Goal: Task Accomplishment & Management: Complete application form

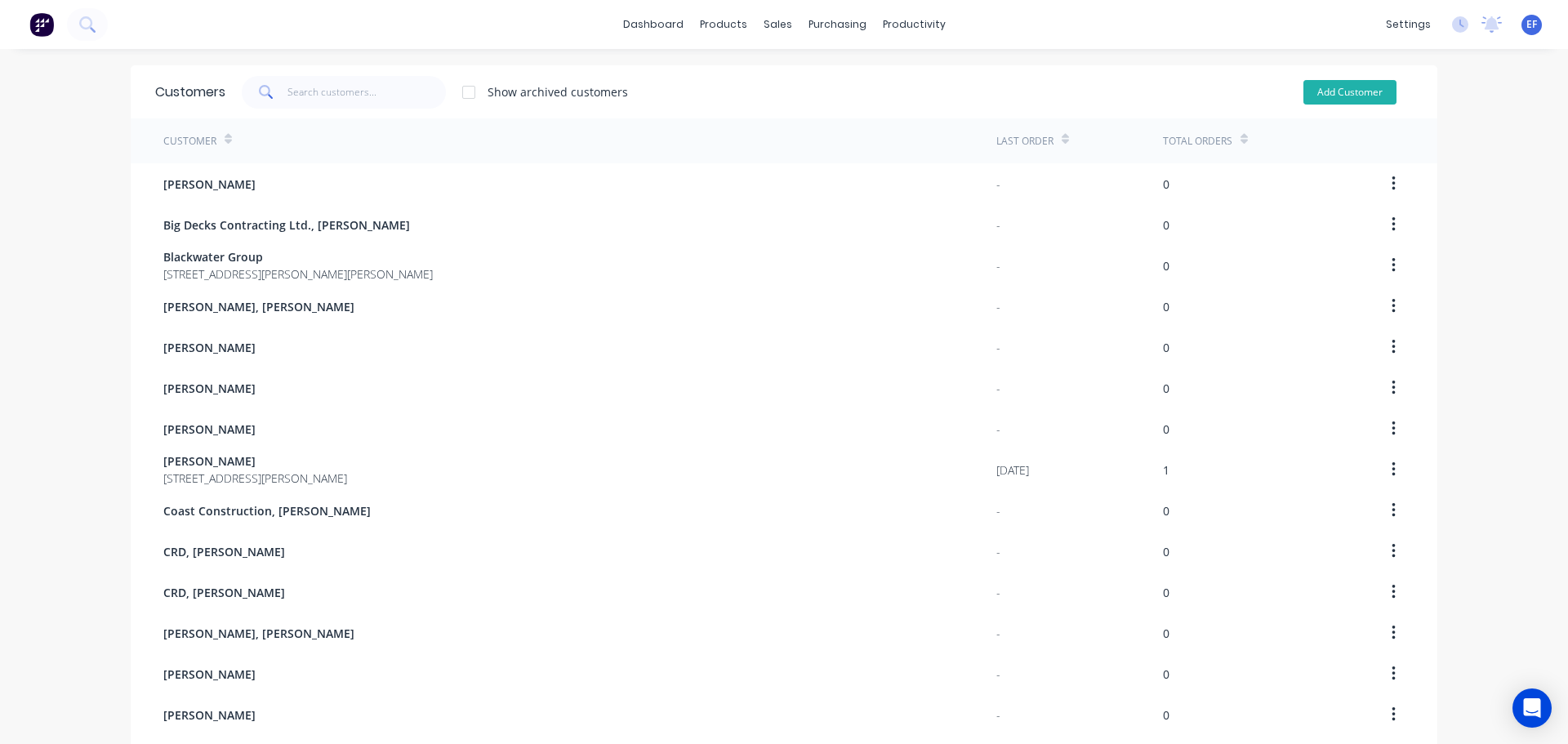
click at [1337, 93] on button "Add Customer" at bounding box center [1349, 92] width 93 height 25
select select "CA"
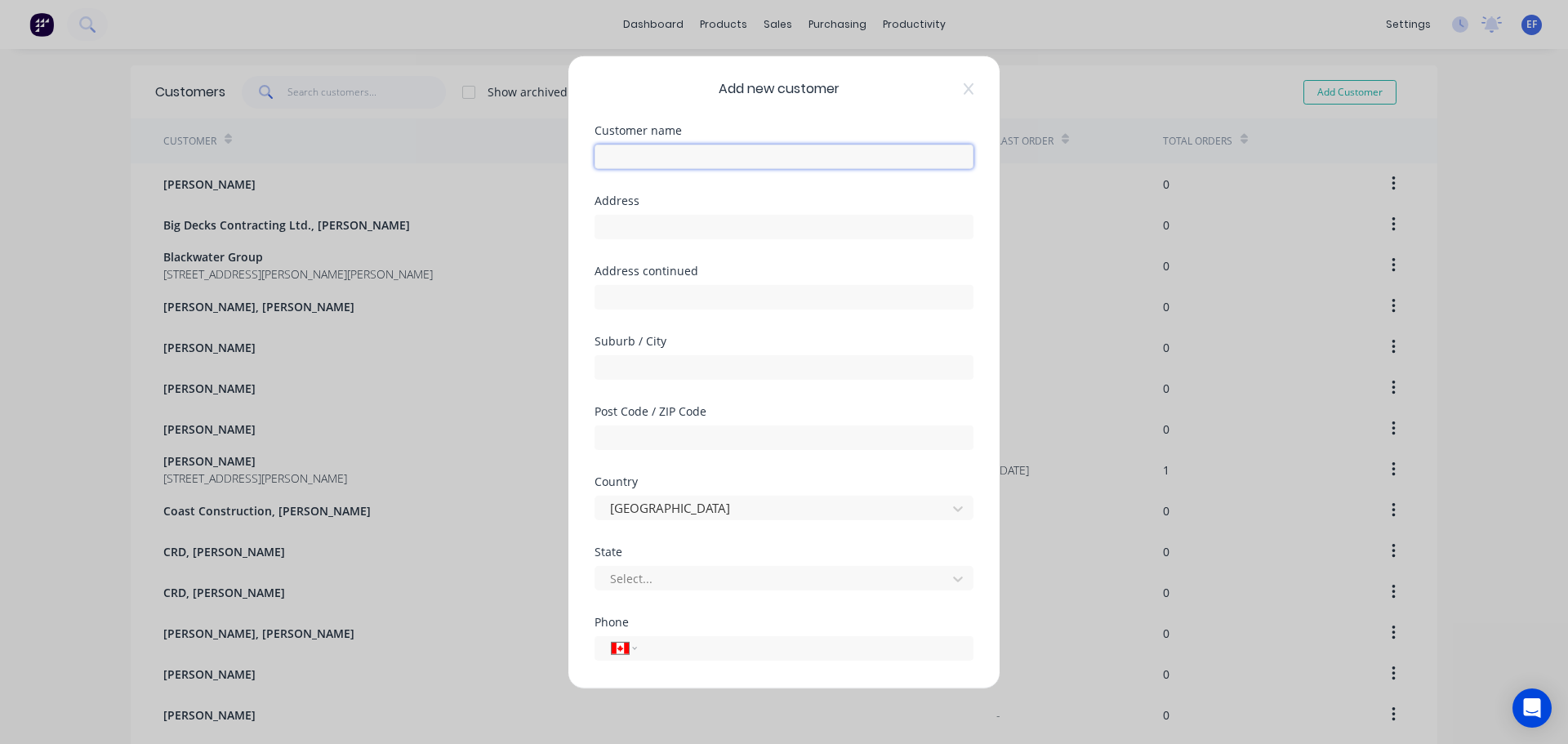
click at [748, 159] on input "text" at bounding box center [784, 156] width 379 height 25
paste input "Salish Sea Landscaping, [PERSON_NAME]"
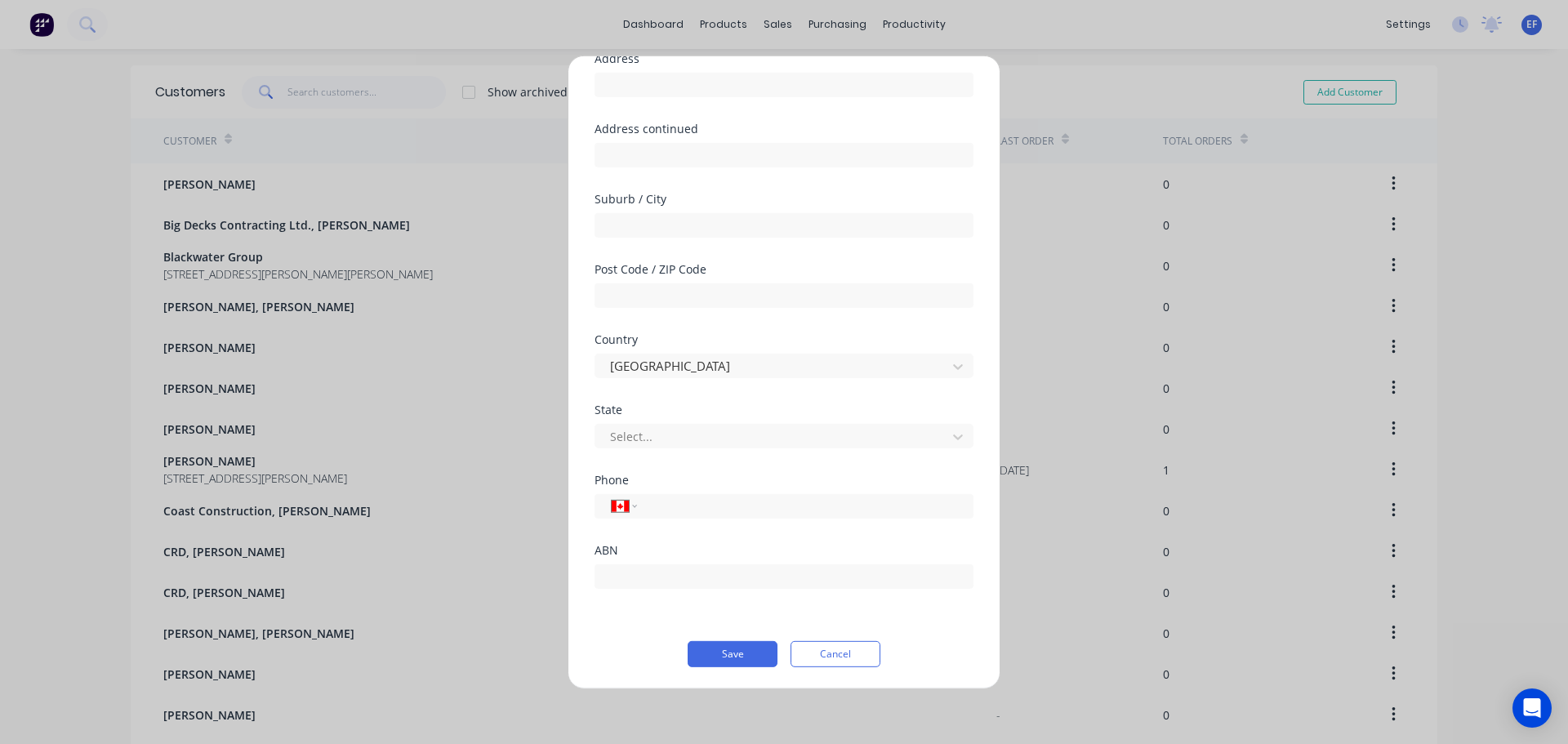
scroll to position [144, 0]
type input "Salish Sea Landscaping, [PERSON_NAME]"
click at [722, 146] on input "text" at bounding box center [784, 153] width 379 height 25
paste input ""Salish Sea Landscaping ""
type input ""Salish Sea Landscaping ""
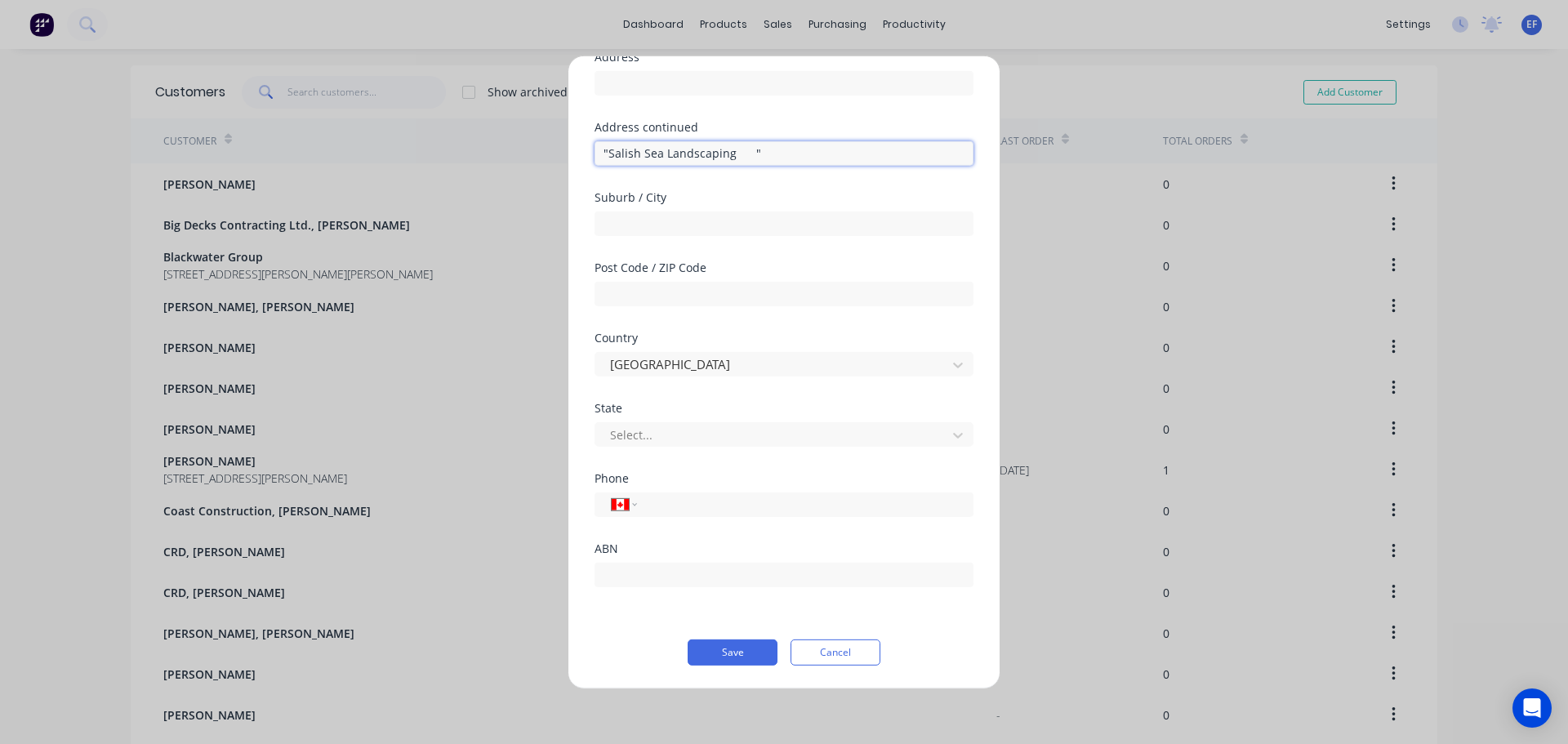
drag, startPoint x: 787, startPoint y: 152, endPoint x: 351, endPoint y: 148, distance: 436.0
click at [351, 148] on div "Add new customer Customer name Salish Sea Landscaping, [PERSON_NAME] Address Ad…" at bounding box center [784, 372] width 1568 height 744
click at [721, 652] on button "Save" at bounding box center [732, 651] width 90 height 26
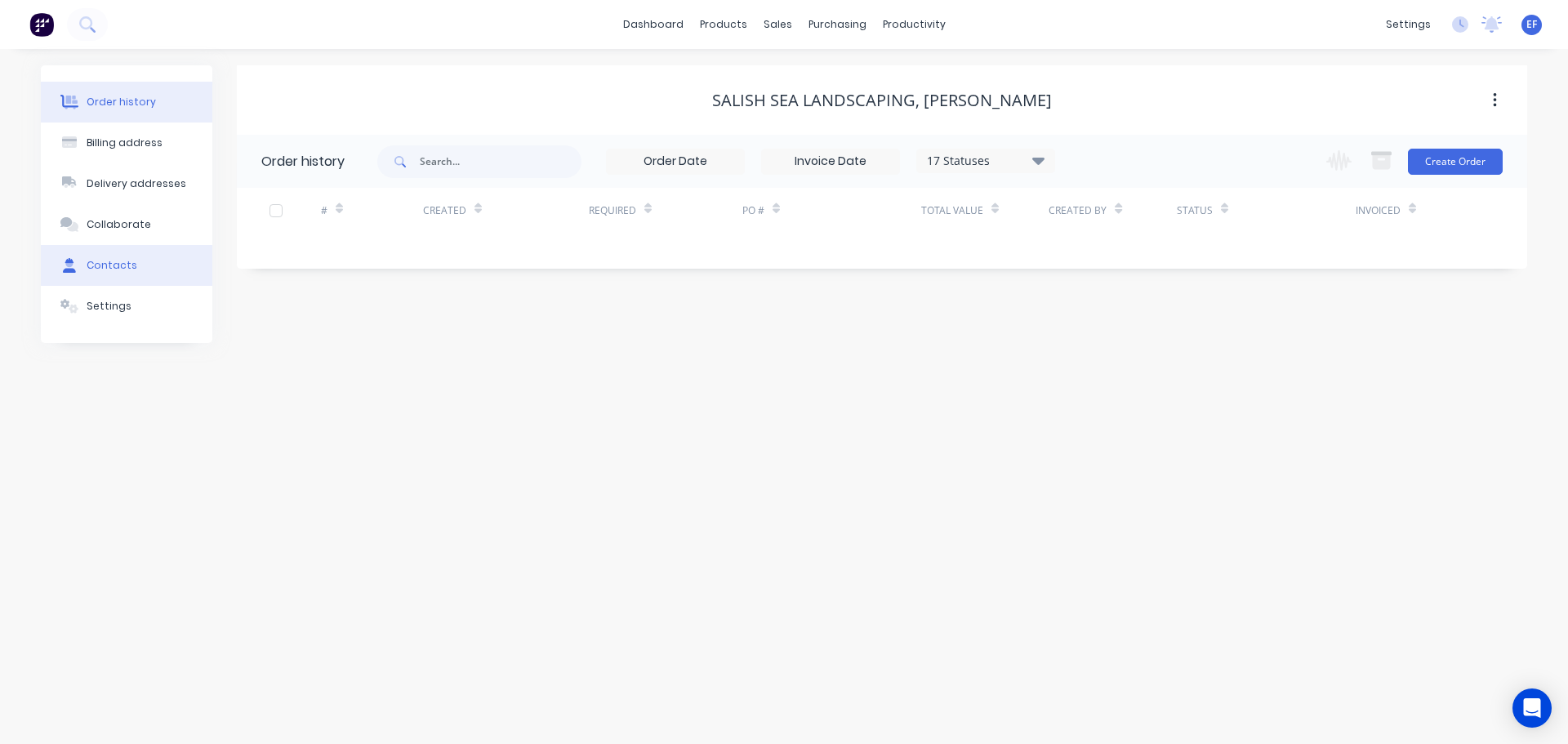
click at [57, 253] on button "Contacts" at bounding box center [127, 266] width 171 height 41
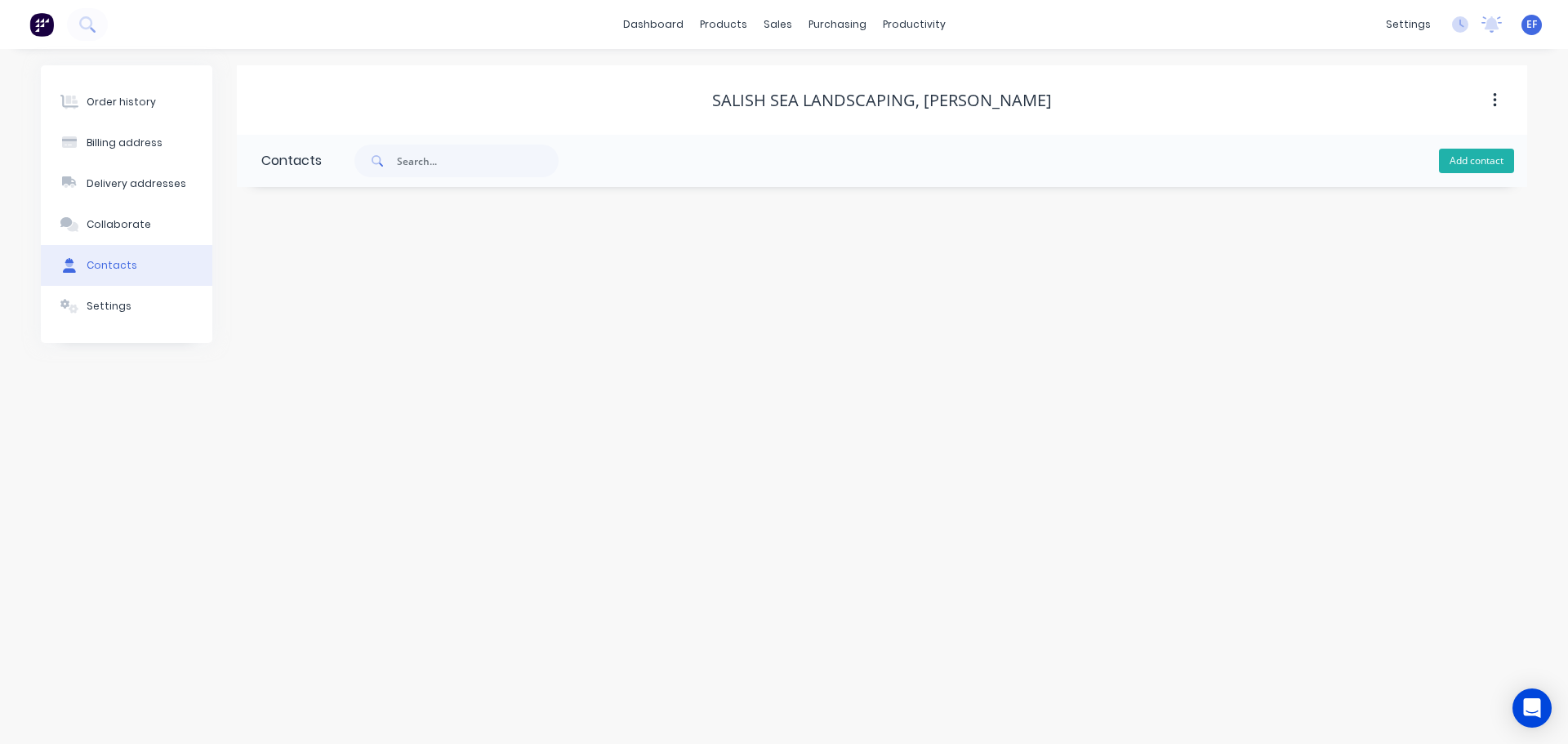
click at [1454, 165] on button "Add contact" at bounding box center [1476, 160] width 75 height 25
select select "CA"
drag, startPoint x: 1030, startPoint y: 102, endPoint x: 937, endPoint y: 104, distance: 93.0
click at [937, 104] on div "Salish Sea Landscaping, [PERSON_NAME]" at bounding box center [881, 100] width 1290 height 20
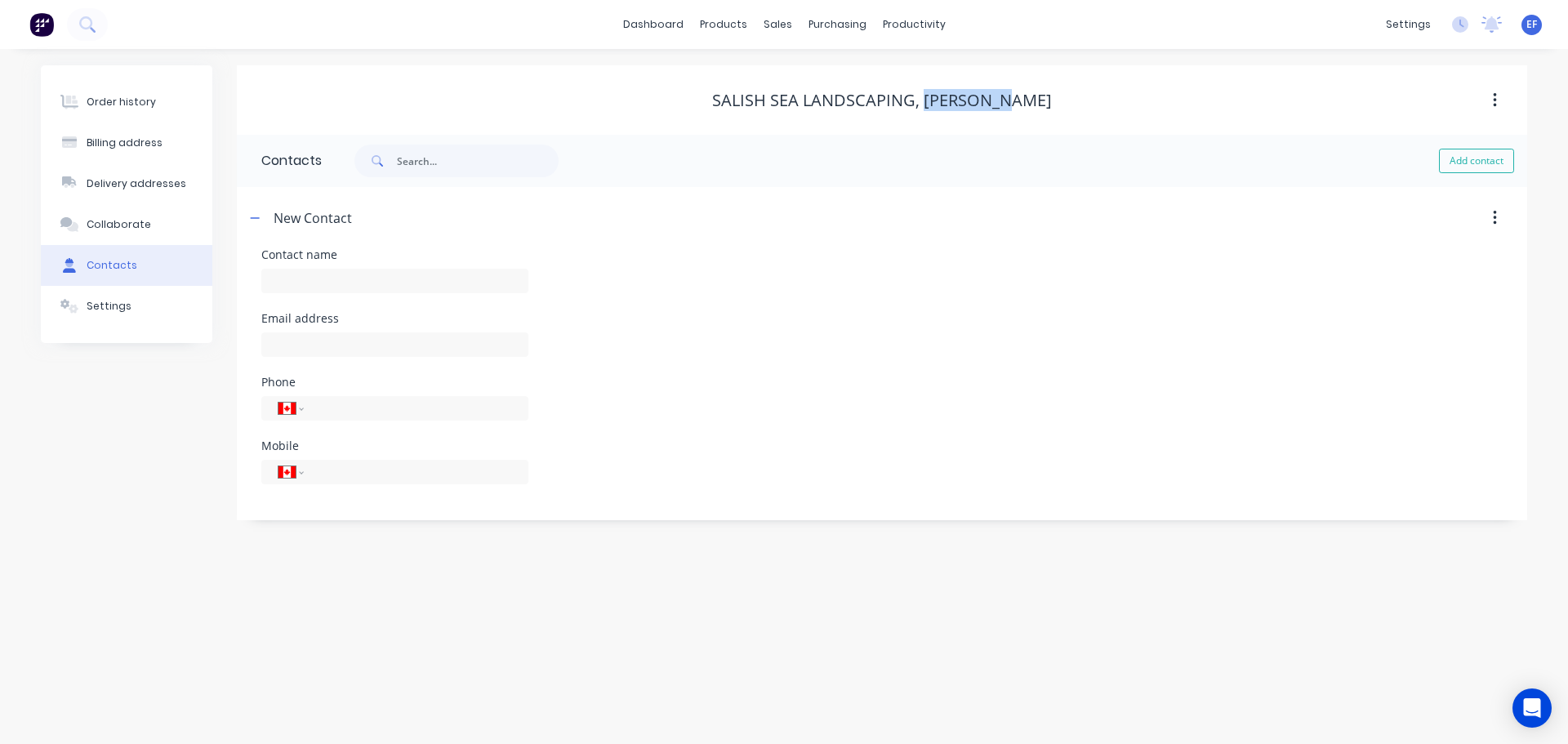
copy div "[PERSON_NAME]"
click at [387, 299] on div at bounding box center [394, 289] width 267 height 48
click at [389, 283] on input "text" at bounding box center [394, 280] width 267 height 25
paste input "[PERSON_NAME]"
type input "[PERSON_NAME]"
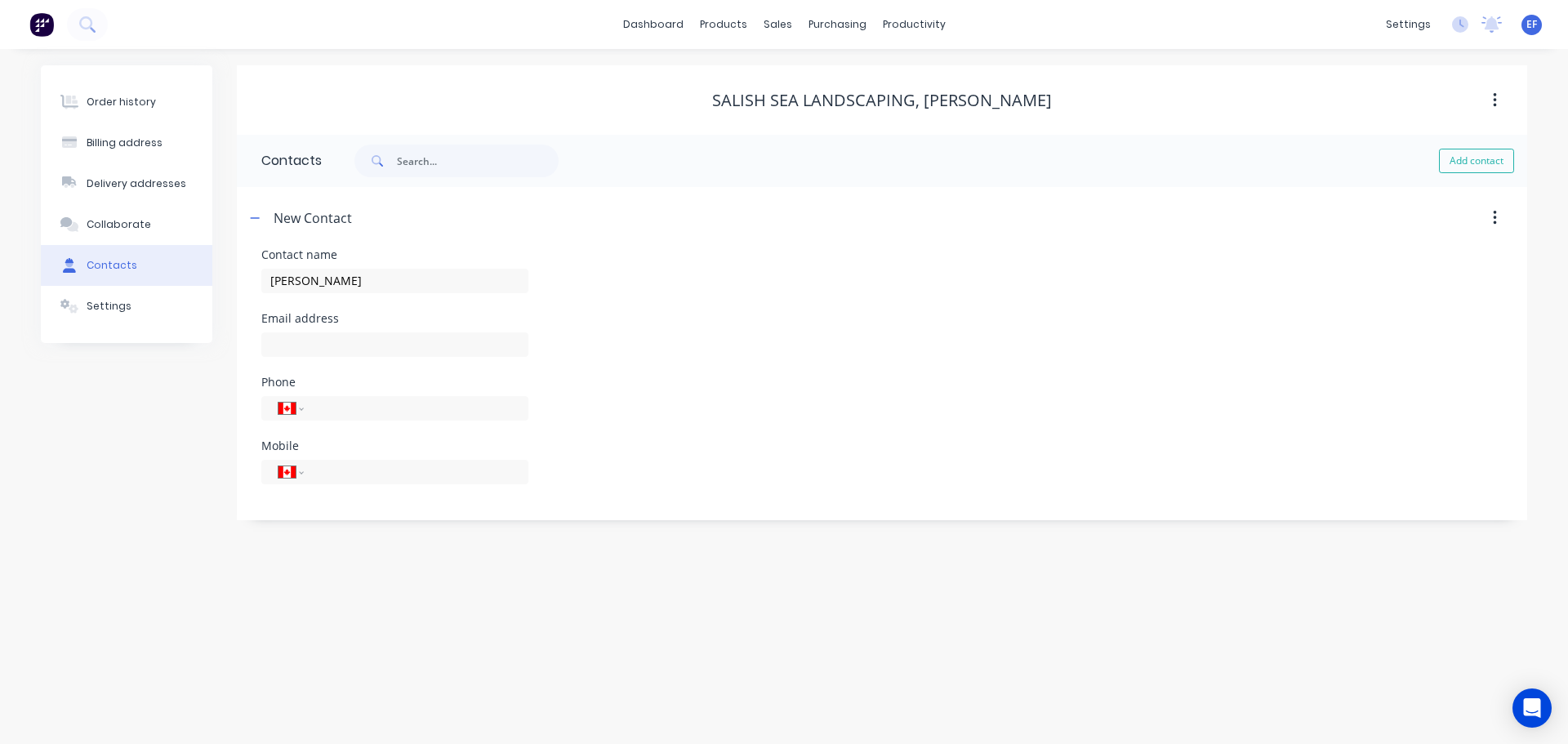
click at [1490, 218] on button "button" at bounding box center [1494, 218] width 39 height 29
select select "CA"
click at [1488, 229] on button "button" at bounding box center [1494, 218] width 39 height 29
click at [1451, 277] on button "Delete" at bounding box center [1436, 261] width 155 height 33
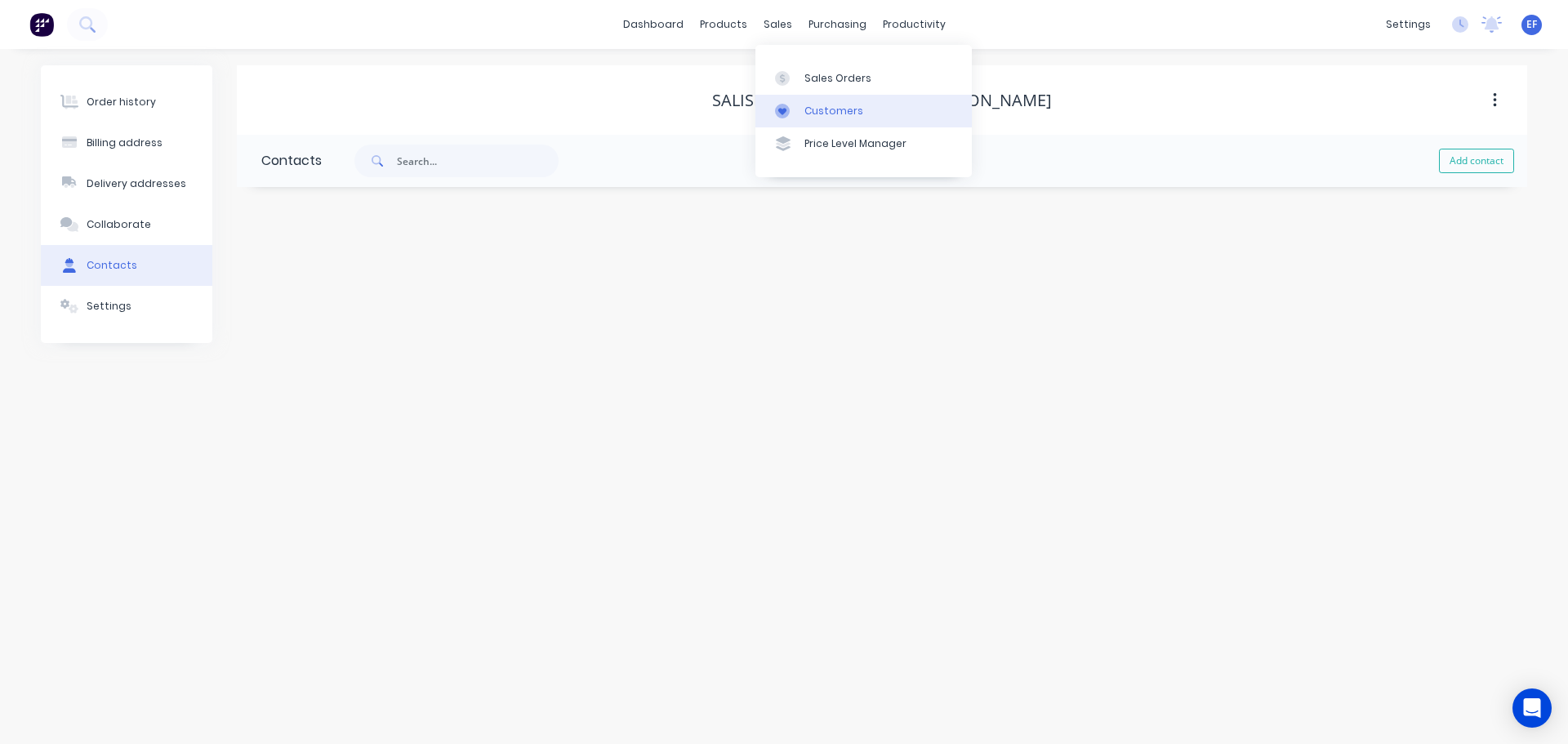
click at [813, 109] on div "Customers" at bounding box center [833, 111] width 59 height 15
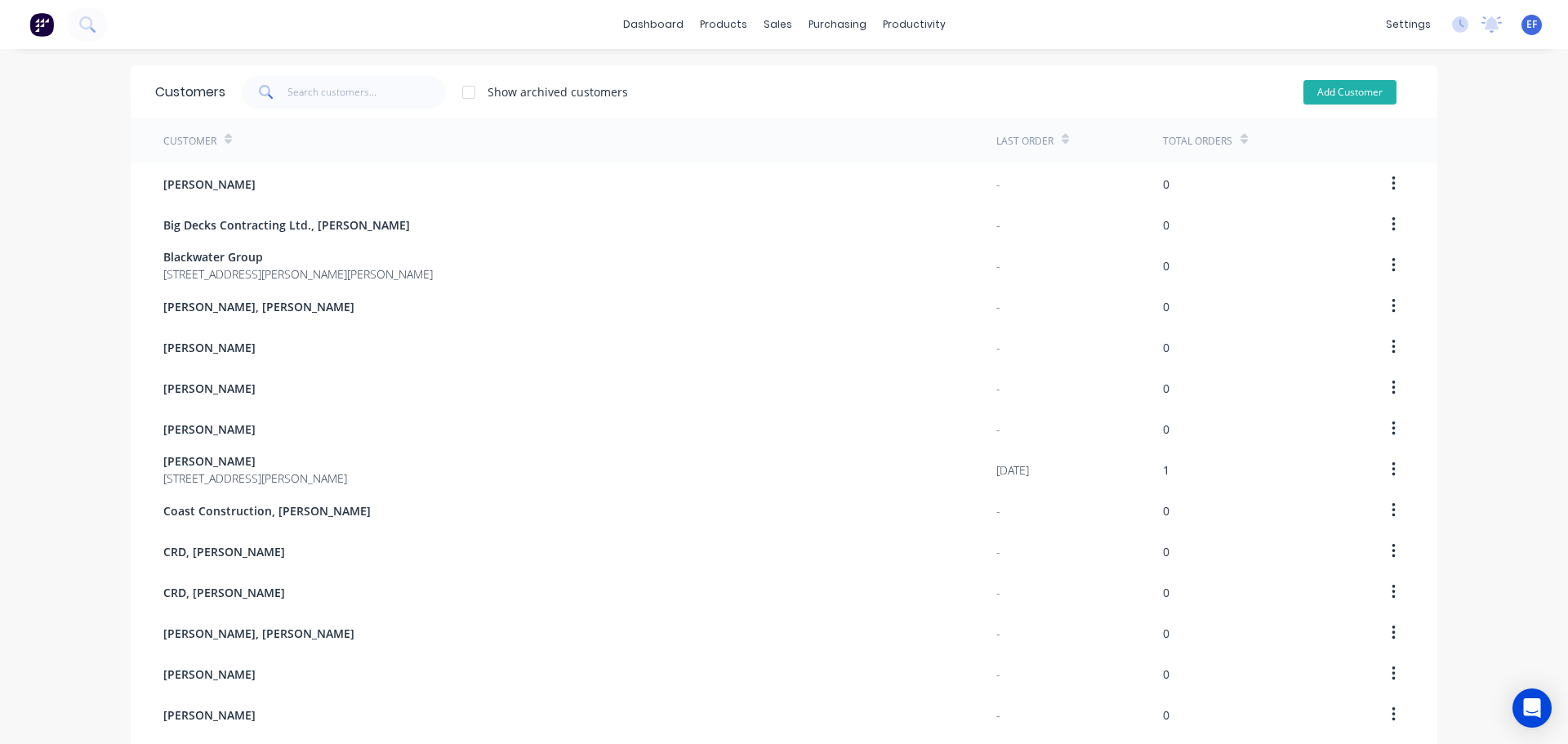
click at [1339, 93] on button "Add Customer" at bounding box center [1349, 92] width 93 height 25
select select "CA"
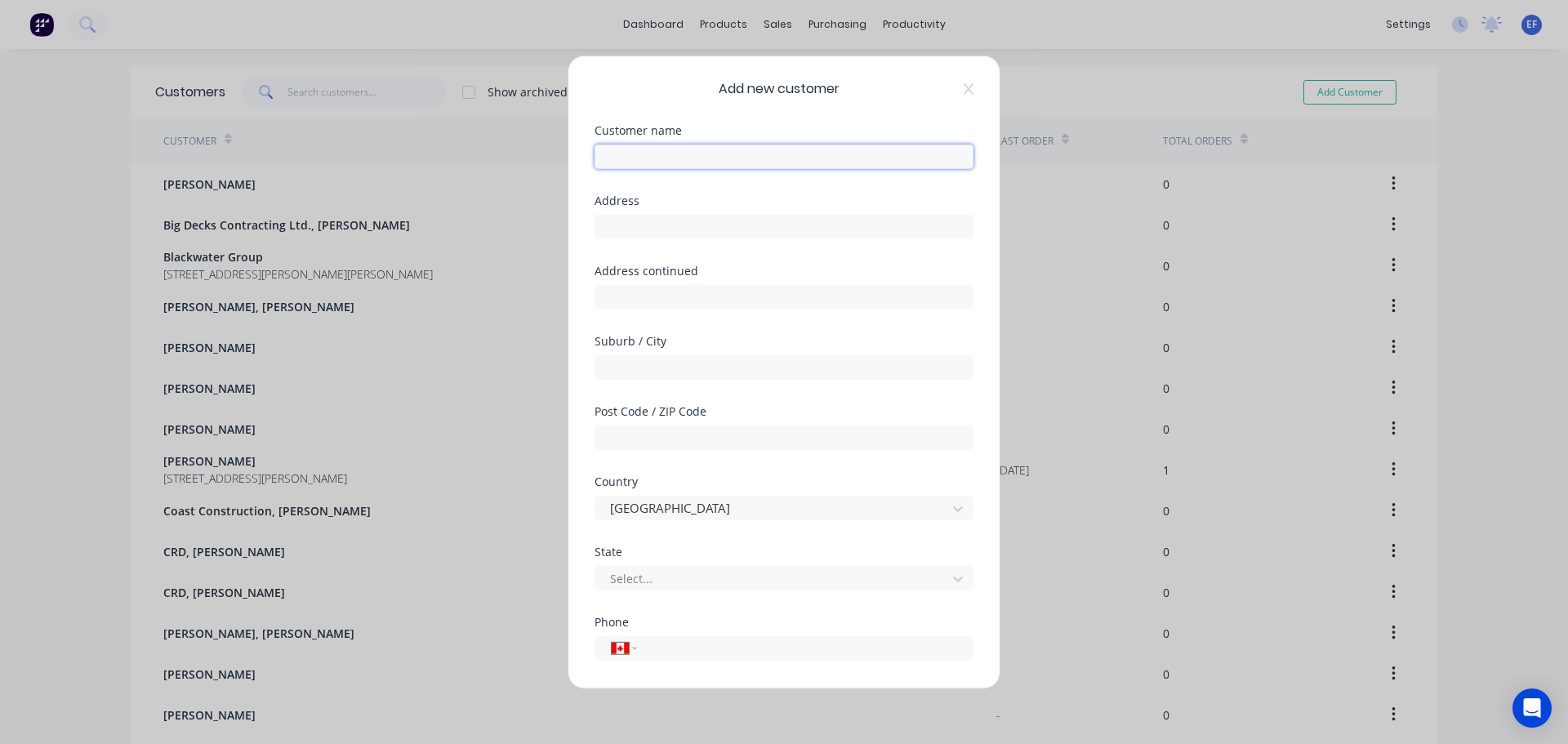
click at [712, 158] on input "text" at bounding box center [784, 156] width 379 height 25
paste input "[PERSON_NAME]"
type input "[PERSON_NAME]"
click at [688, 653] on input "tel" at bounding box center [802, 648] width 308 height 19
paste input "[PHONE_NUMBER]"
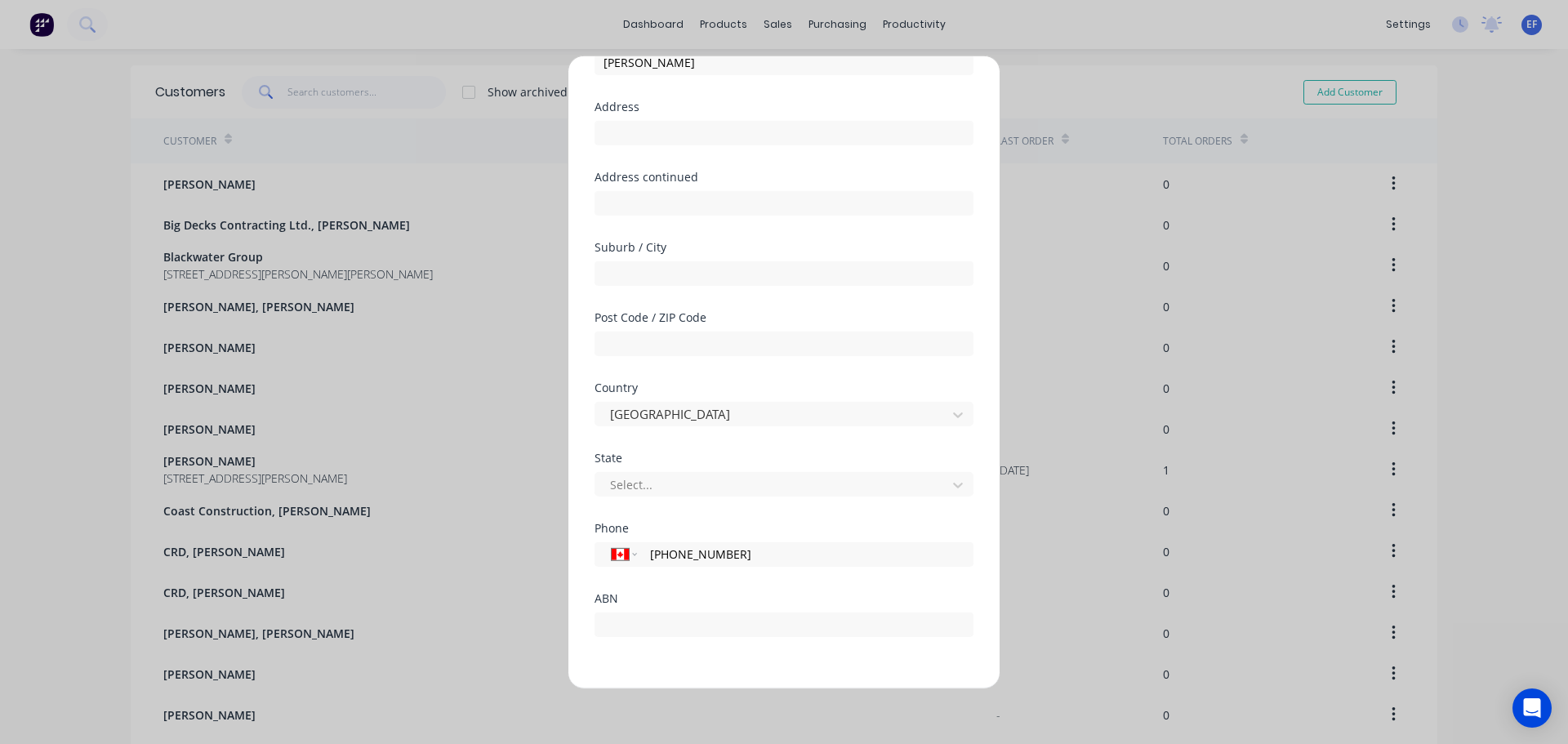
scroll to position [144, 0]
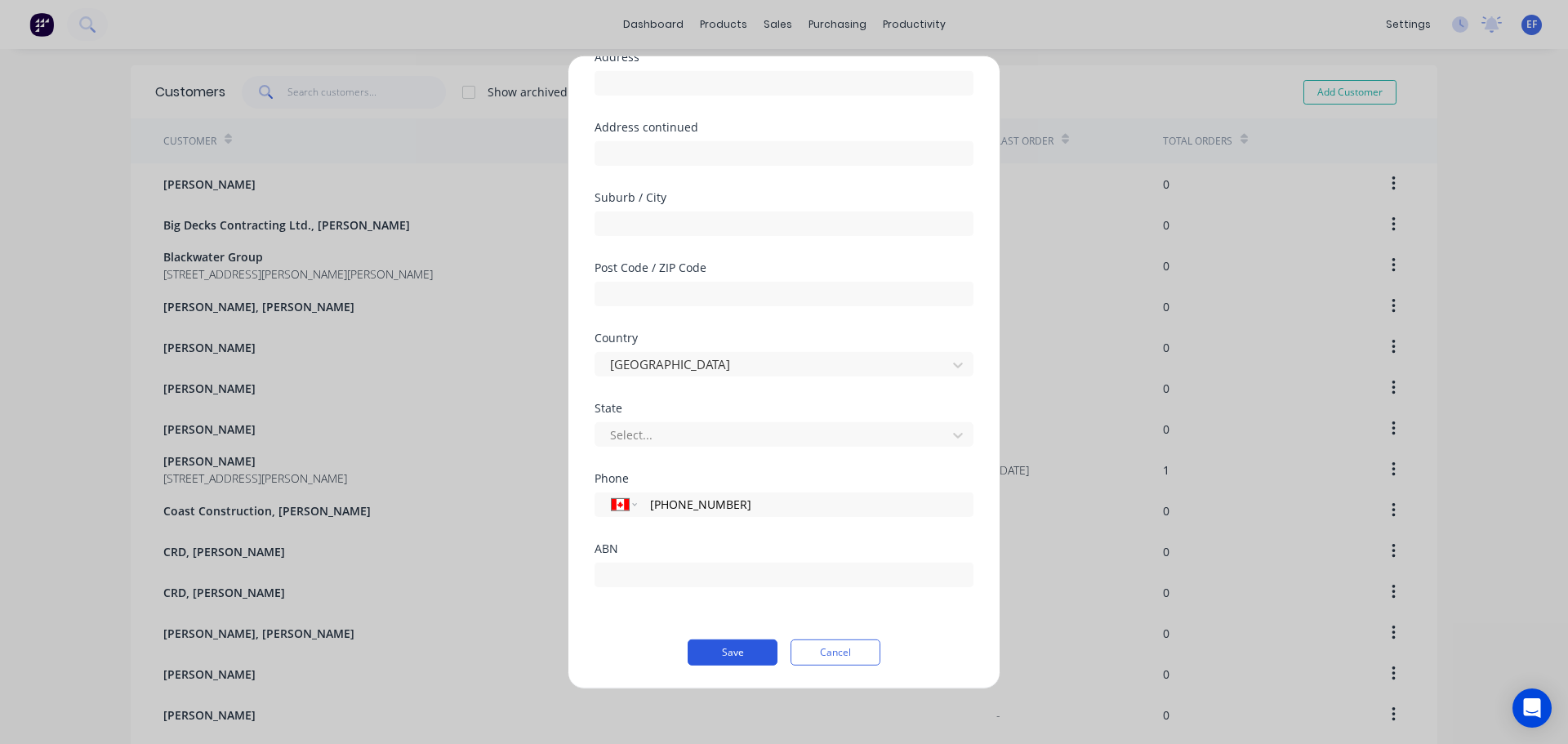
type input "[PHONE_NUMBER]"
click at [712, 656] on button "Save" at bounding box center [732, 651] width 90 height 26
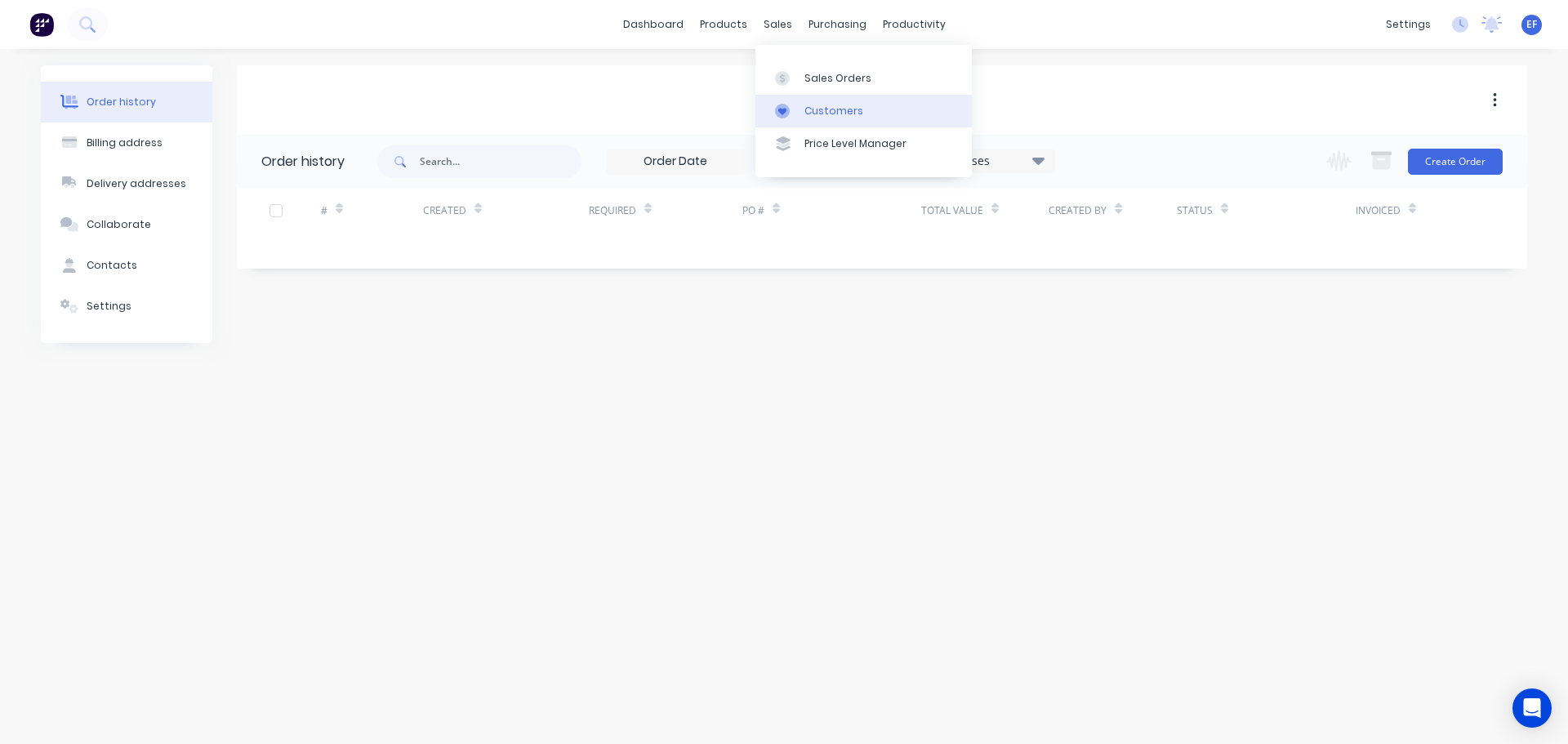
click at [798, 114] on div at bounding box center [787, 111] width 25 height 15
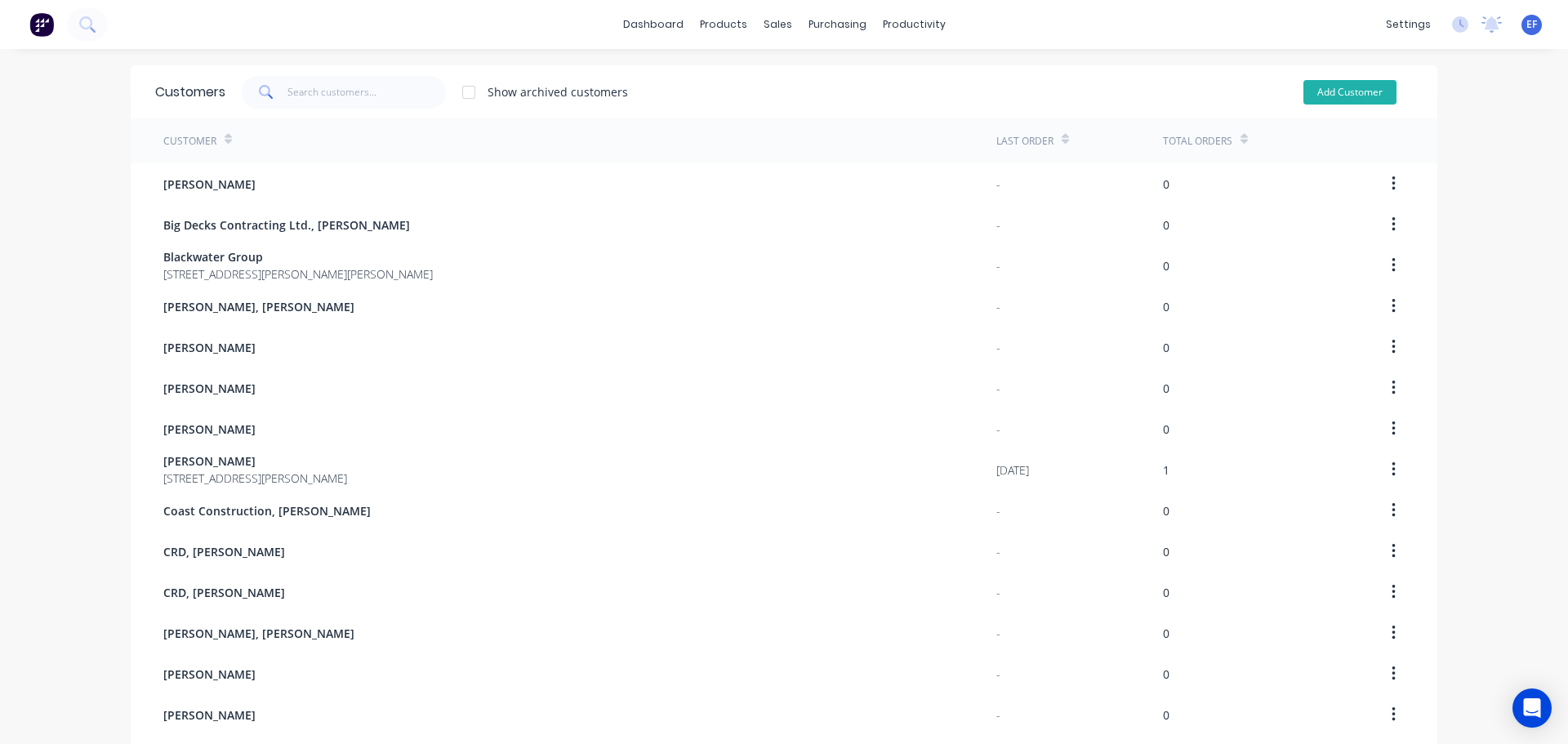
click at [1373, 95] on button "Add Customer" at bounding box center [1349, 92] width 93 height 25
select select "CA"
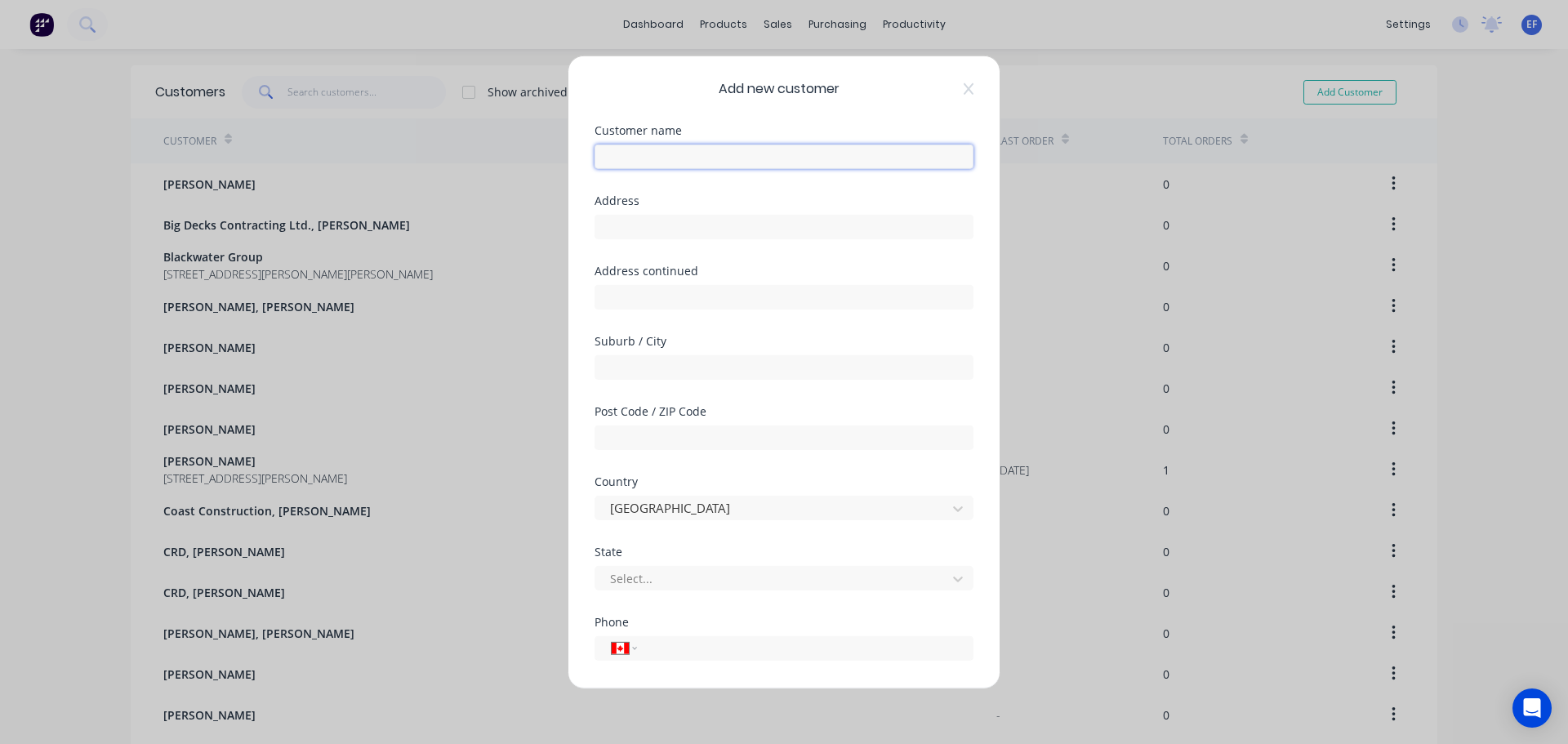
click at [721, 156] on input "text" at bounding box center [784, 156] width 379 height 25
paste input "[PERSON_NAME]"
type input "[PERSON_NAME]"
click at [656, 645] on input "tel" at bounding box center [802, 648] width 308 height 19
paste input "[PHONE_NUMBER]"
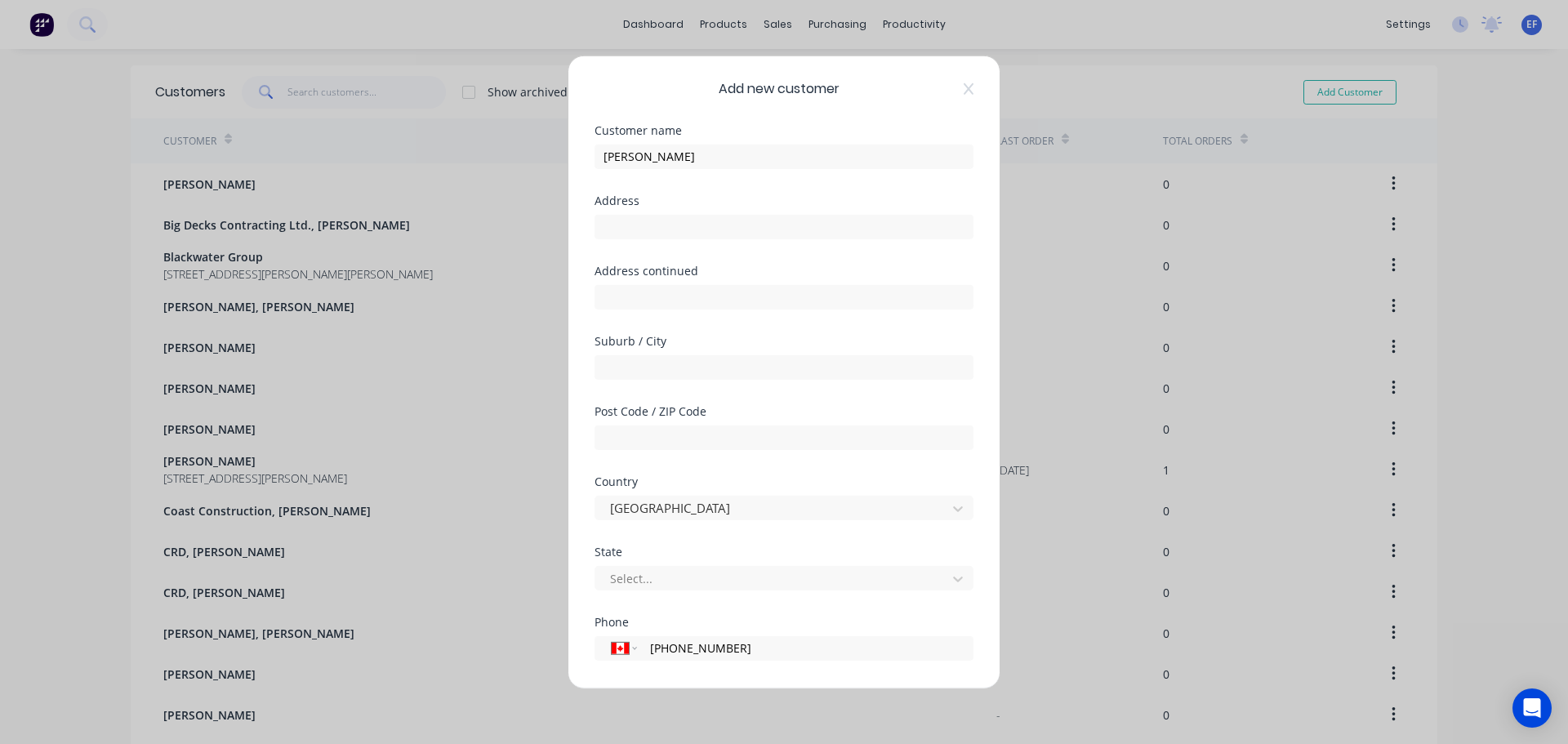
type input "[PHONE_NUMBER]"
click at [682, 217] on input "text" at bounding box center [784, 226] width 379 height 25
paste input ""[STREET_ADDRESS][PERSON_NAME][PERSON_NAME]""
drag, startPoint x: 692, startPoint y: 230, endPoint x: 934, endPoint y: 226, distance: 242.0
click at [934, 226] on body "dashboard products sales purchasing productivity dashboard products Product Cat…" at bounding box center [784, 372] width 1568 height 744
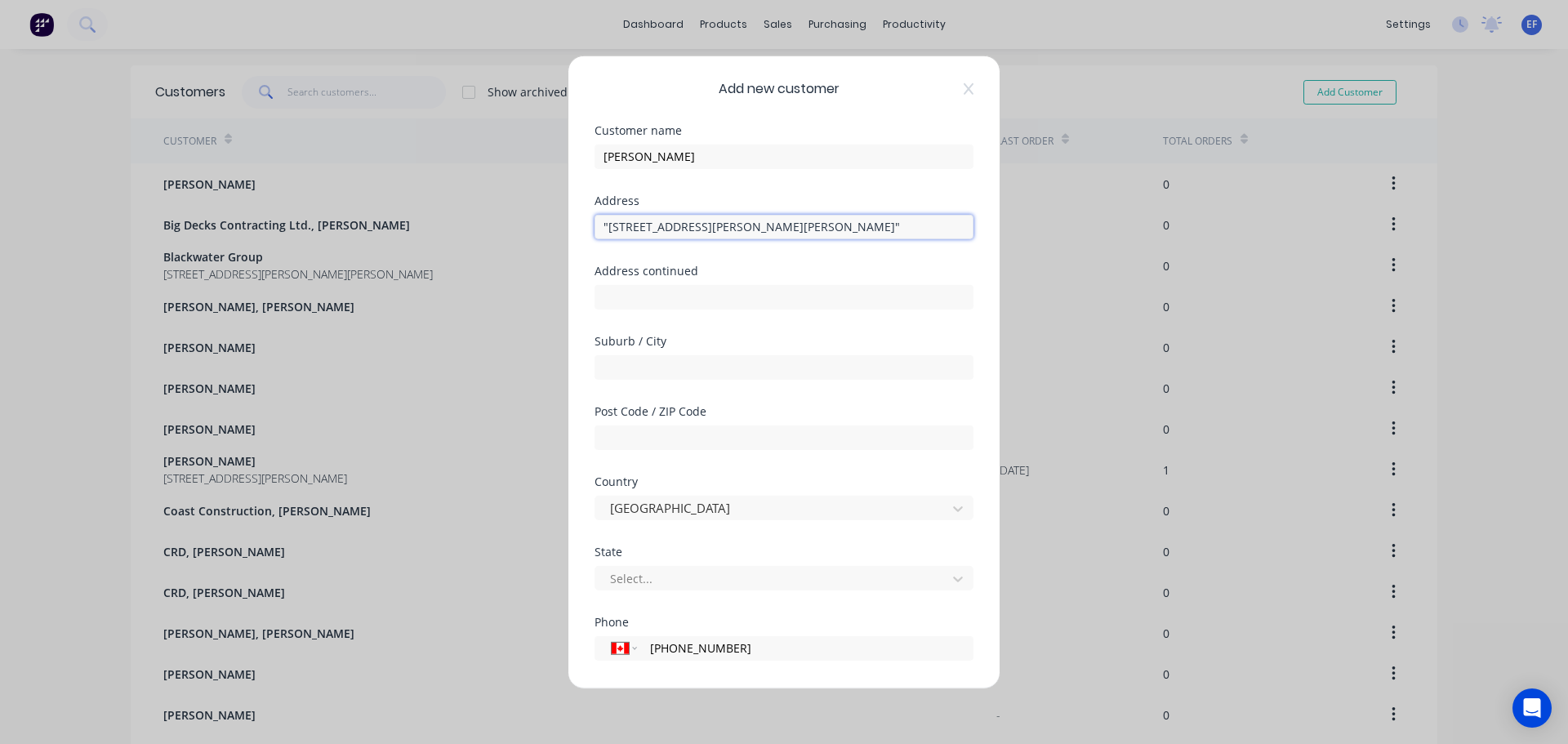
drag, startPoint x: 888, startPoint y: 228, endPoint x: 689, endPoint y: 218, distance: 199.3
click at [689, 218] on input ""[STREET_ADDRESS][PERSON_NAME][PERSON_NAME]"" at bounding box center [784, 226] width 379 height 25
type input ""430 [PERSON_NAME]"
click at [648, 355] on input "text" at bounding box center [784, 366] width 379 height 25
paste input "[GEOGRAPHIC_DATA]"
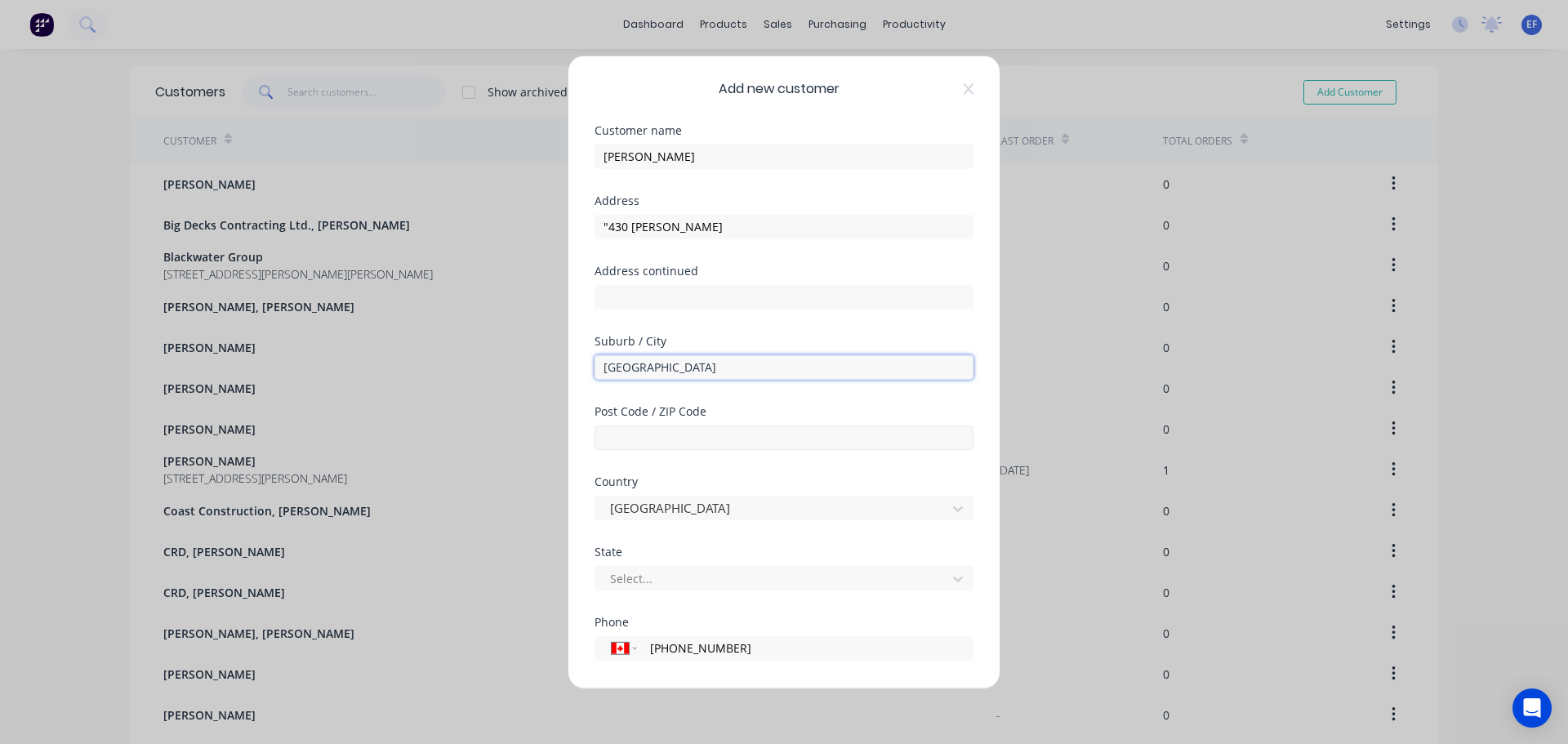
type input "[GEOGRAPHIC_DATA]"
click at [679, 439] on input "text" at bounding box center [784, 436] width 379 height 25
click at [665, 574] on div at bounding box center [773, 579] width 330 height 21
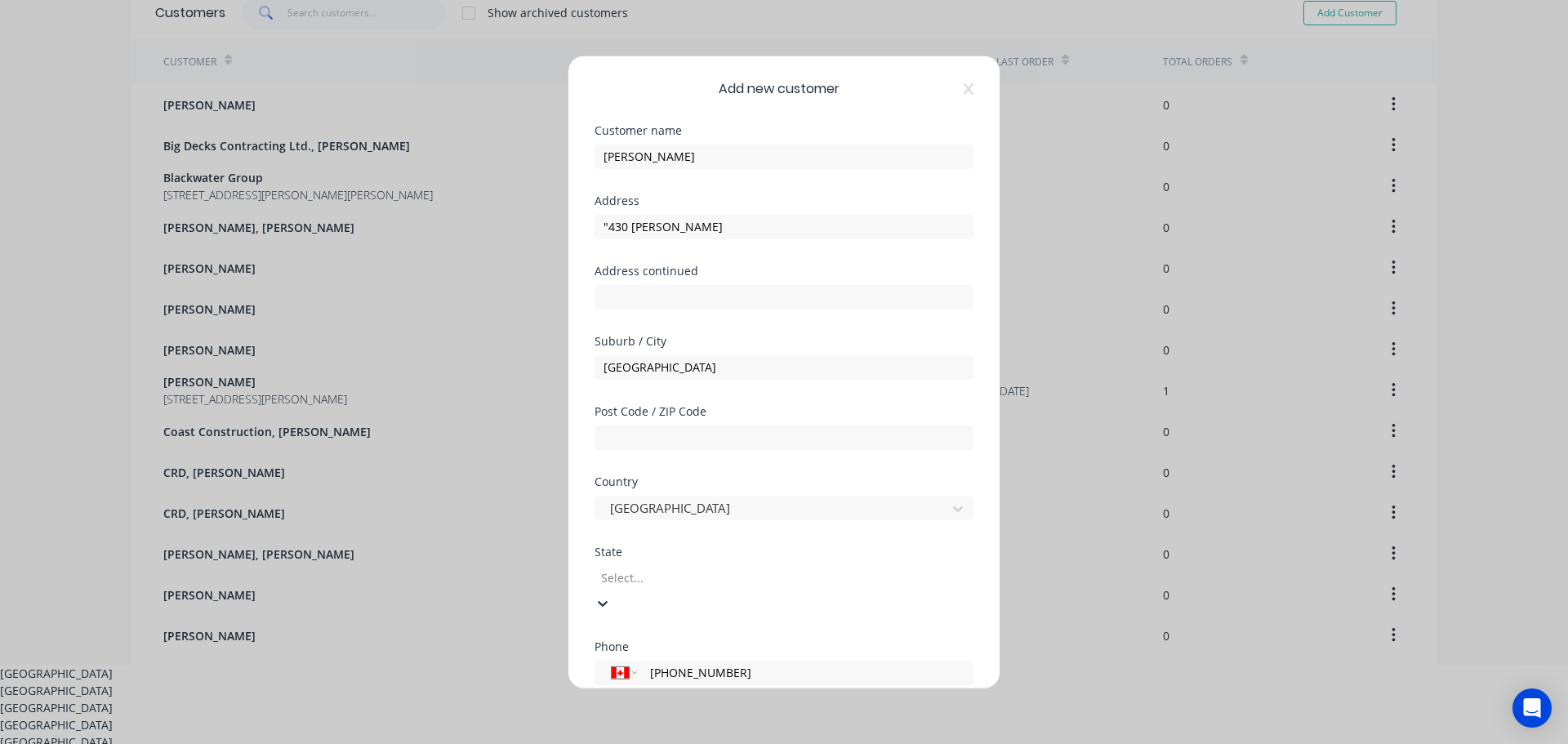
click at [653, 681] on div "[GEOGRAPHIC_DATA]" at bounding box center [784, 690] width 1568 height 17
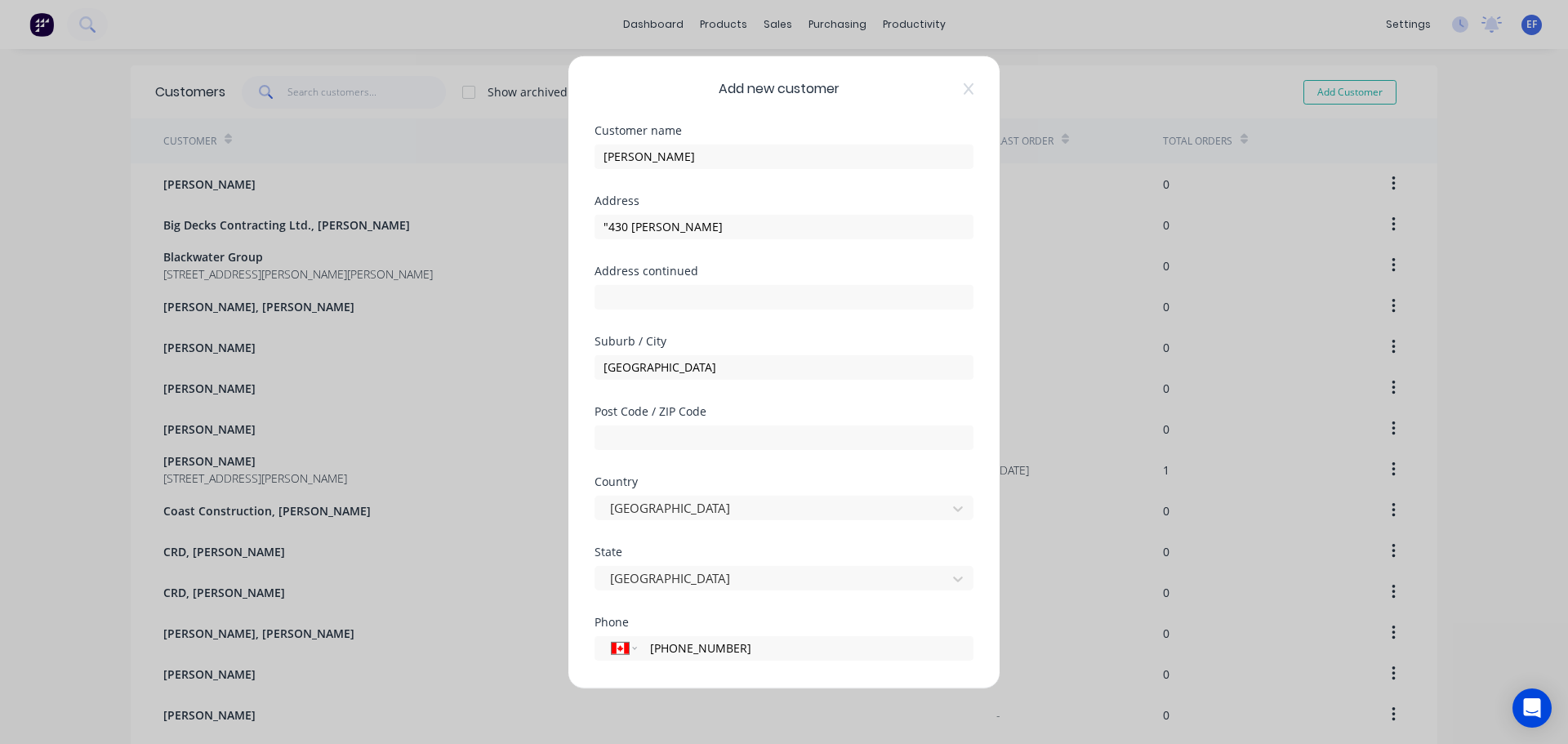
scroll to position [144, 0]
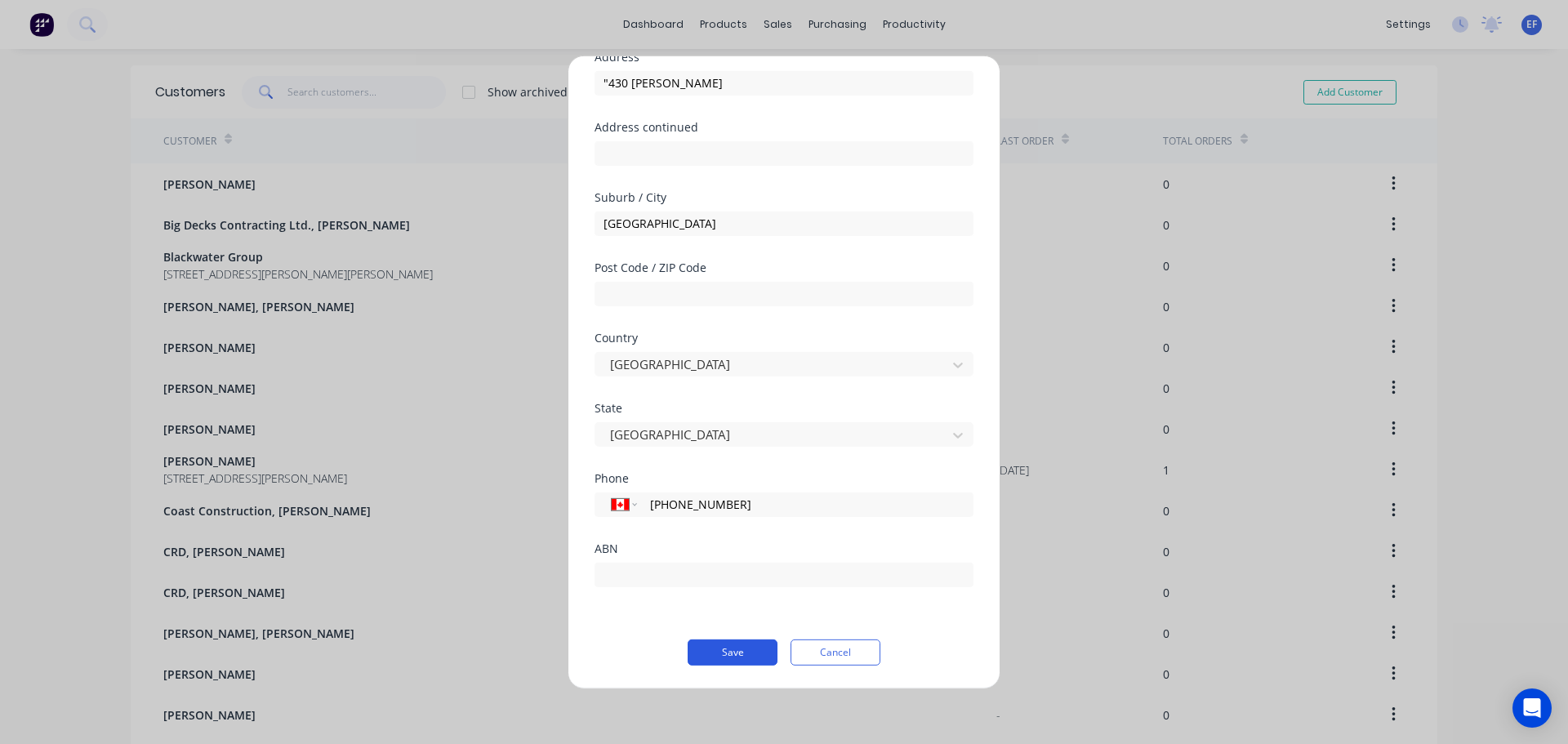
click at [719, 654] on button "Save" at bounding box center [732, 651] width 90 height 26
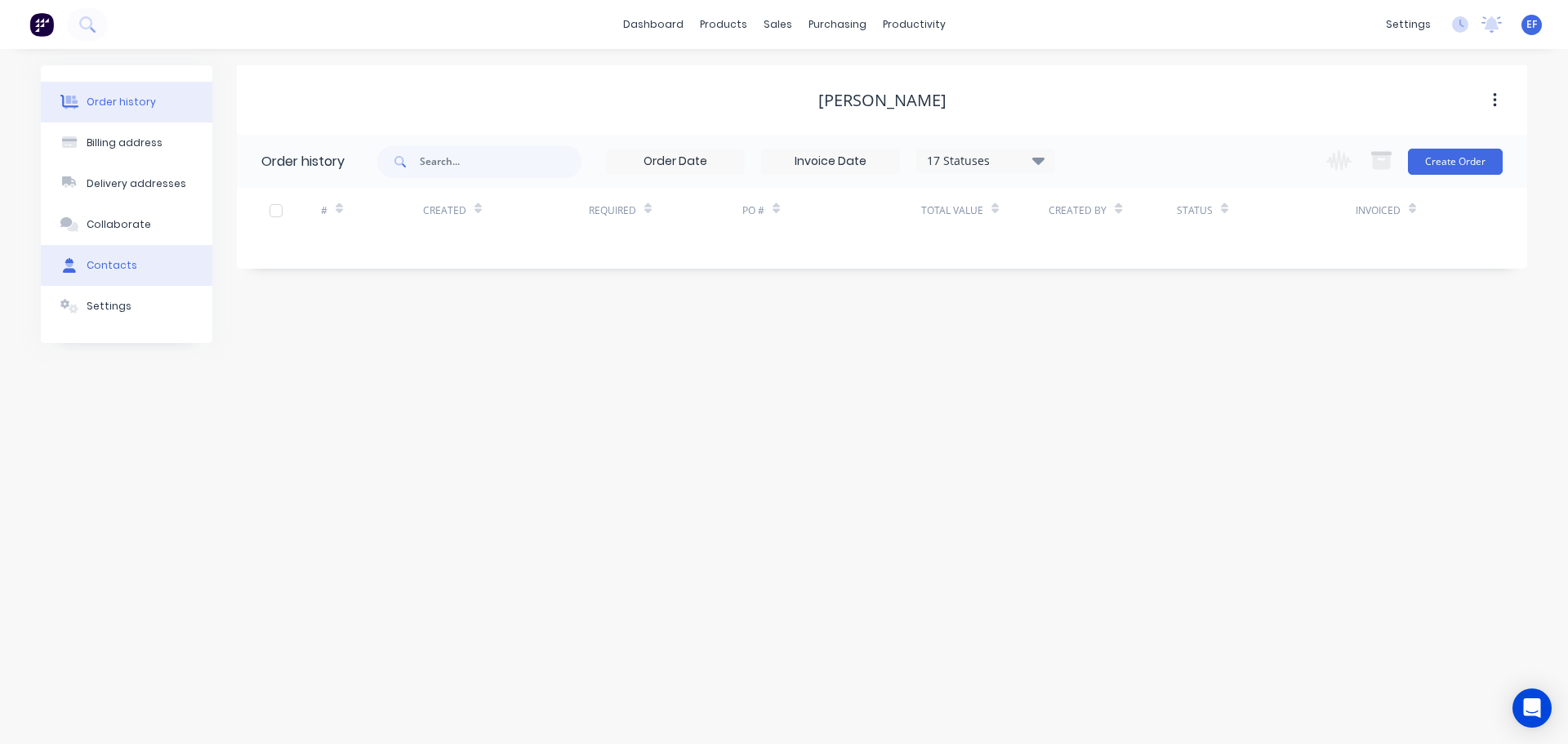
click at [95, 279] on button "Contacts" at bounding box center [127, 266] width 171 height 41
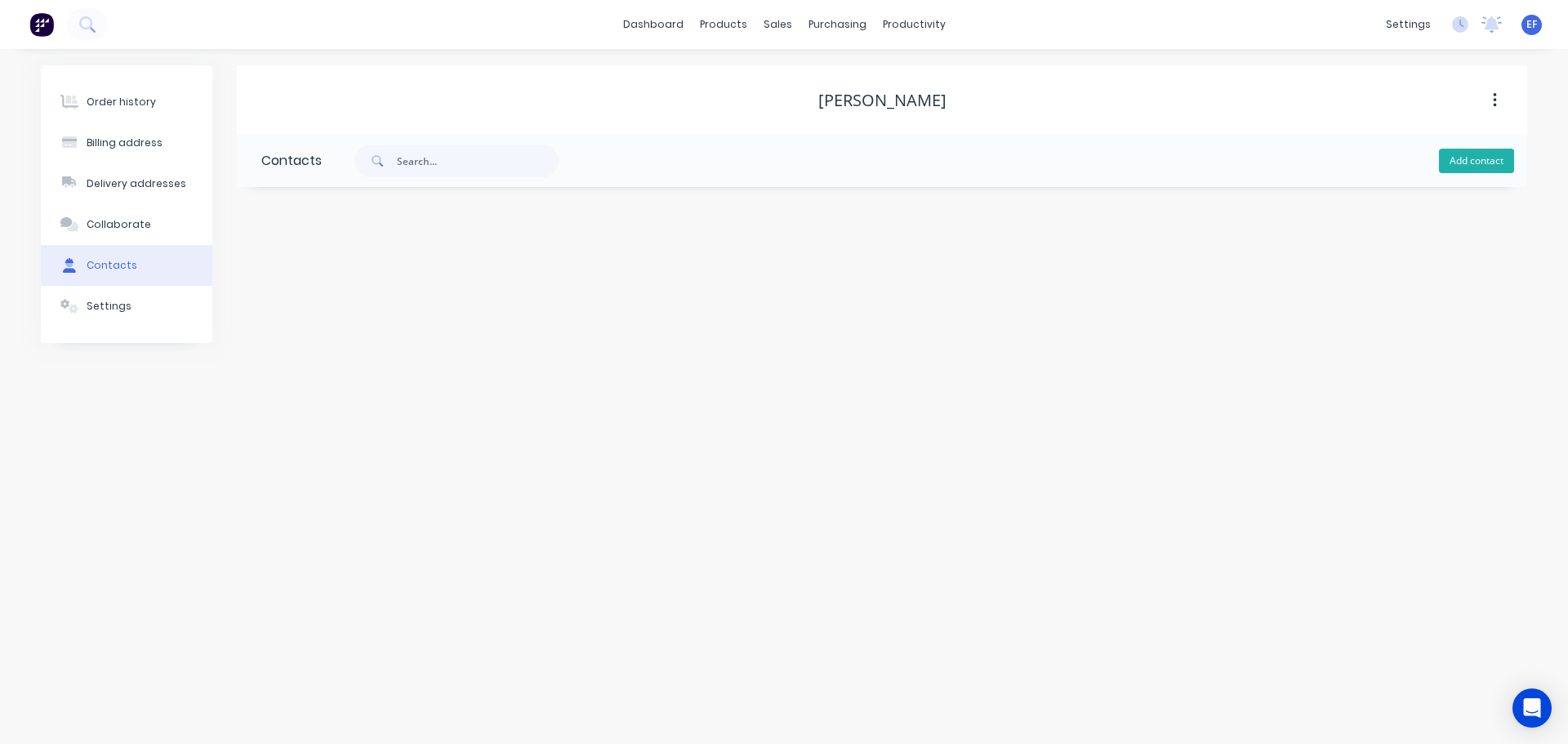
click at [1464, 165] on button "Add contact" at bounding box center [1476, 160] width 75 height 25
select select "CA"
drag, startPoint x: 818, startPoint y: 98, endPoint x: 940, endPoint y: 99, distance: 122.0
click at [940, 99] on div "[PERSON_NAME]" at bounding box center [881, 100] width 1290 height 20
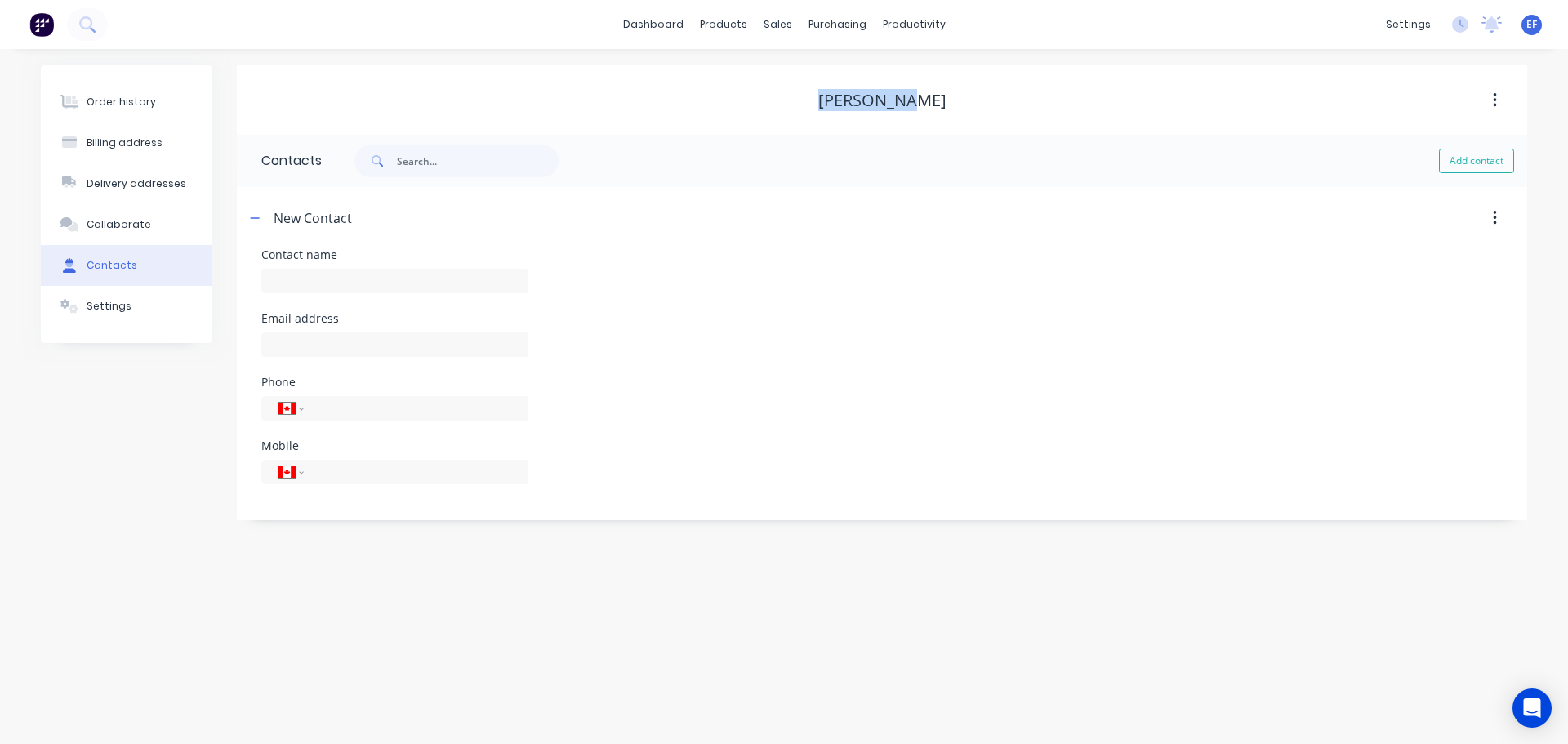
copy div "[PERSON_NAME]"
click at [348, 273] on input "text" at bounding box center [394, 280] width 267 height 25
paste input "[PERSON_NAME]"
type input "[PERSON_NAME]"
select select "CA"
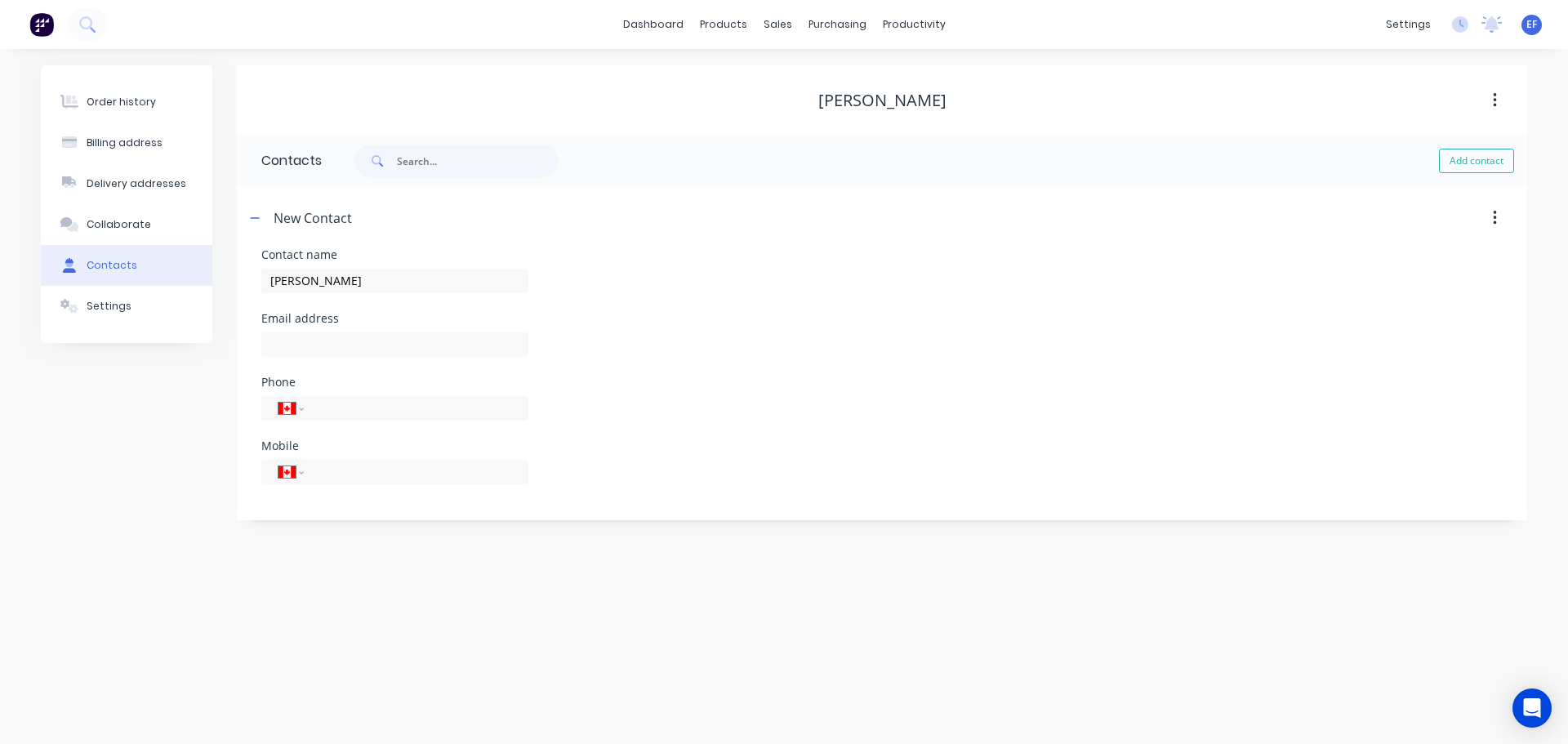
select select "CA"
click at [339, 352] on input "text" at bounding box center [394, 345] width 267 height 25
paste input "[EMAIL_ADDRESS][DOMAIN_NAME]"
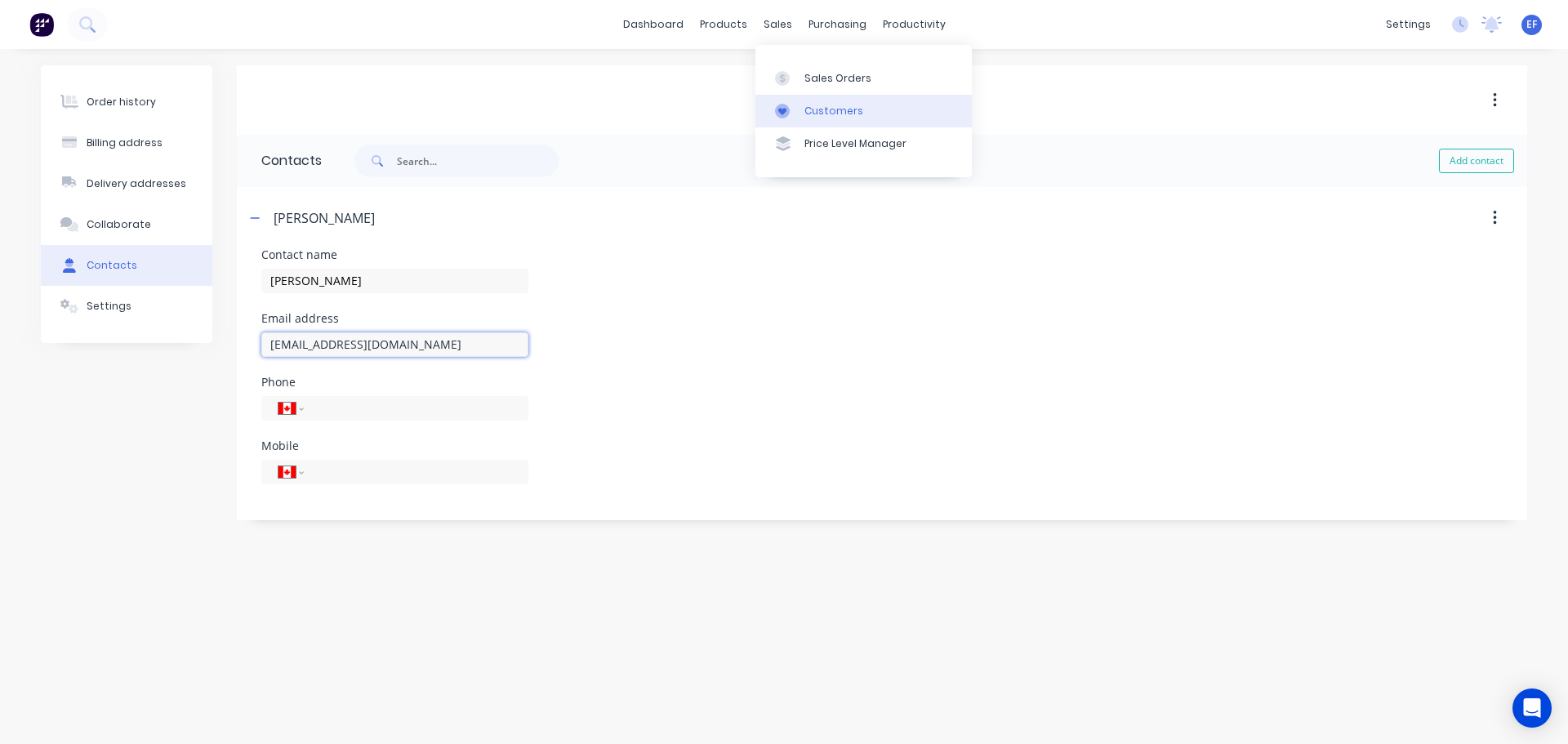
type input "[EMAIL_ADDRESS][DOMAIN_NAME]"
click at [787, 117] on icon at bounding box center [782, 111] width 15 height 15
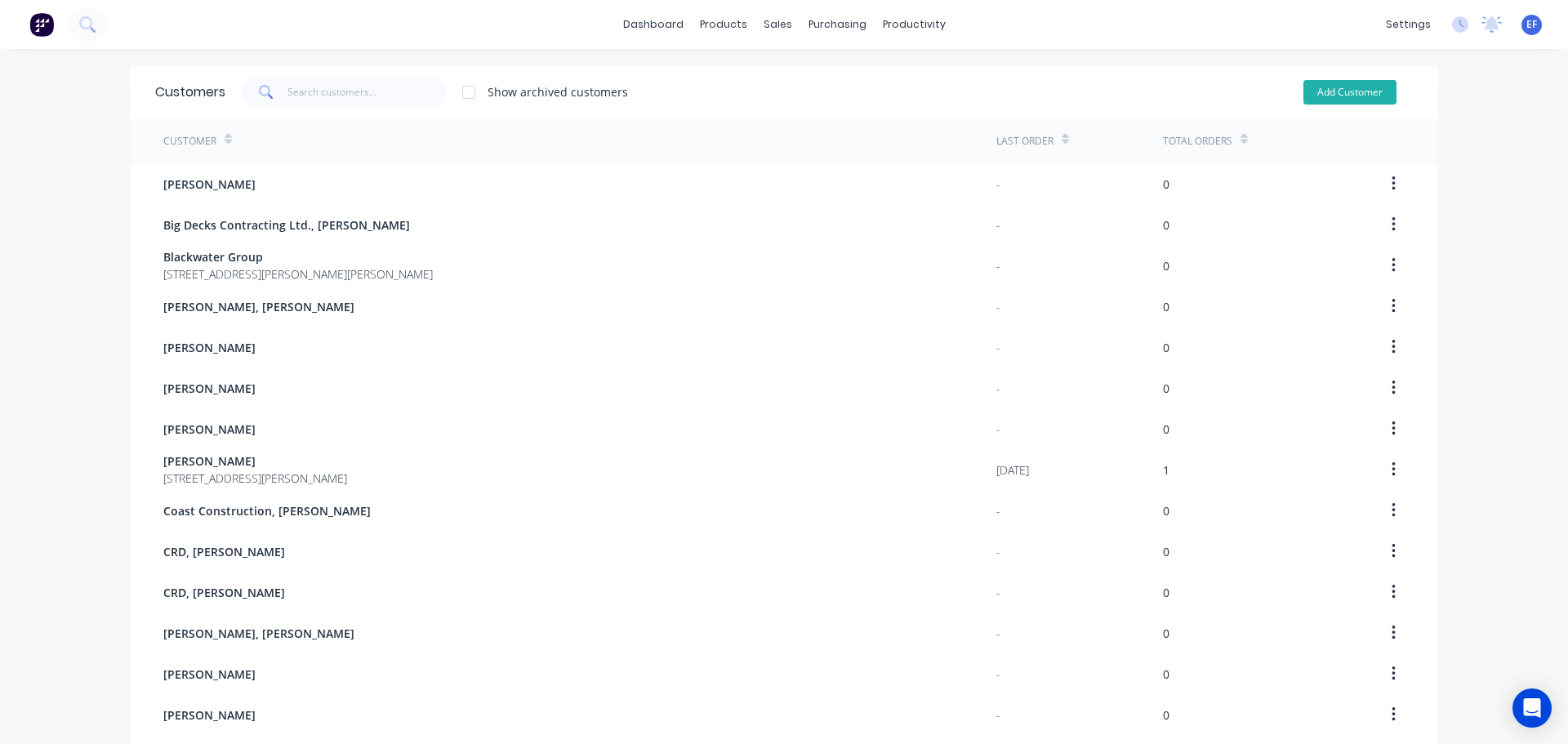
click at [1329, 94] on button "Add Customer" at bounding box center [1349, 92] width 93 height 25
select select "CA"
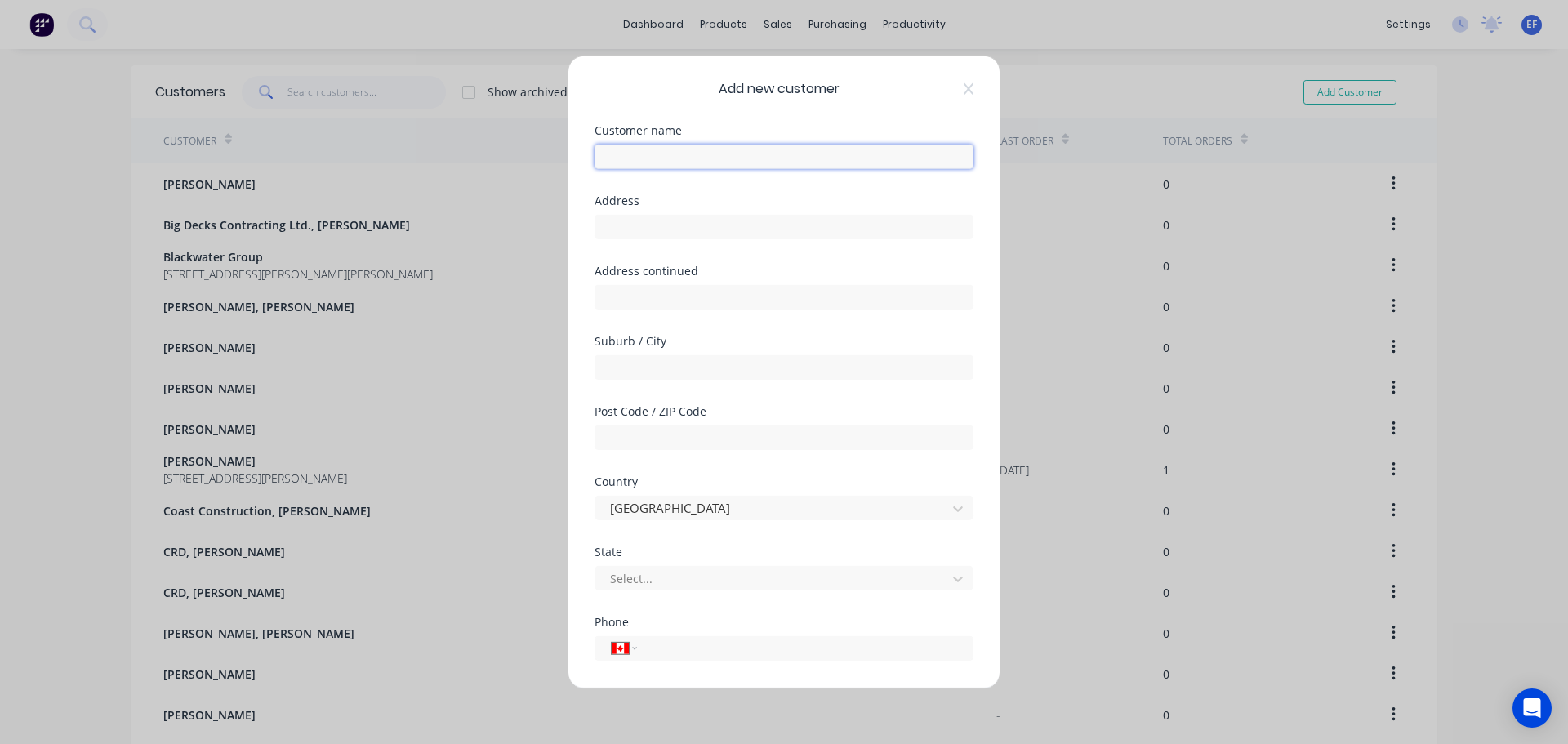
click at [620, 165] on input "text" at bounding box center [784, 156] width 379 height 25
paste input "[PERSON_NAME]"
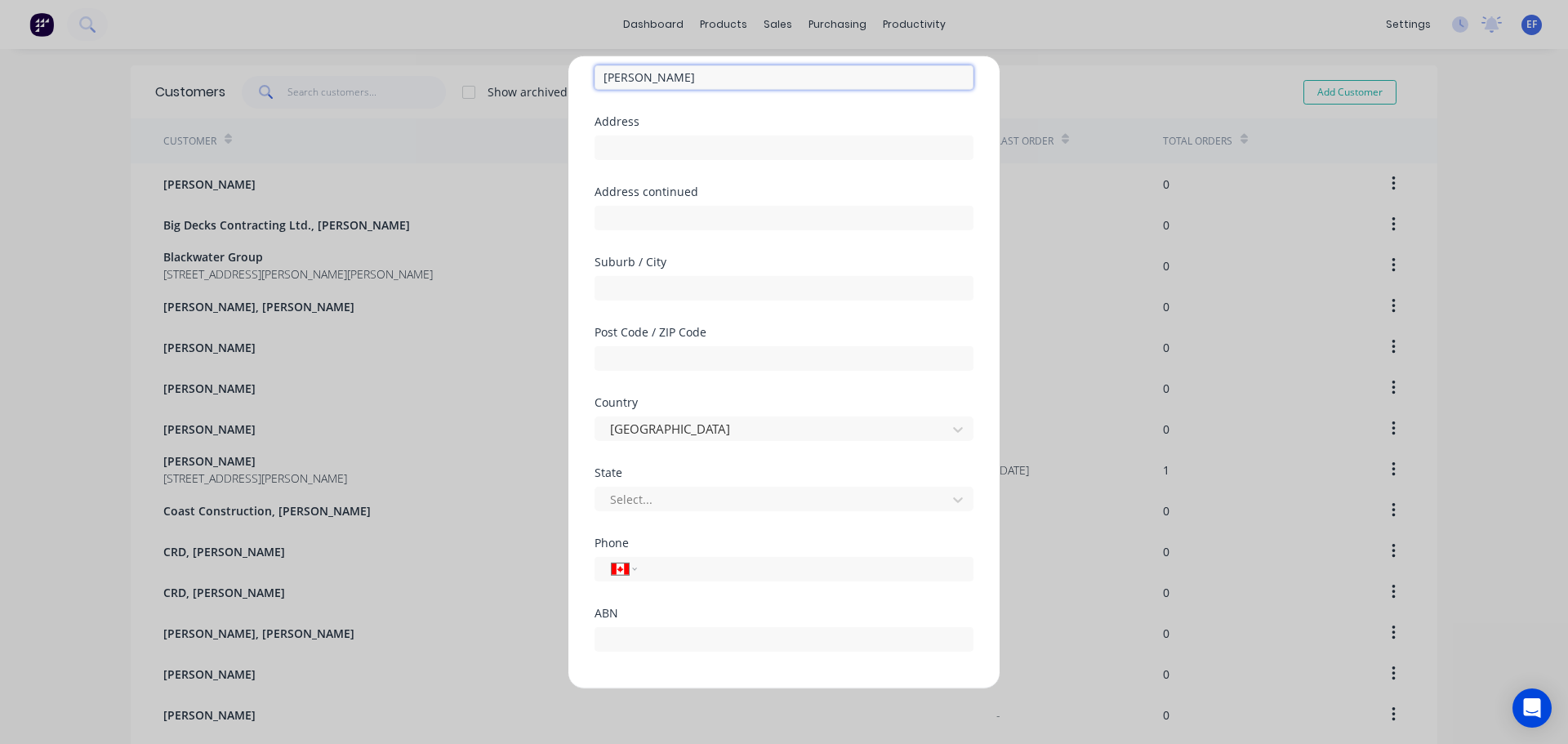
scroll to position [144, 0]
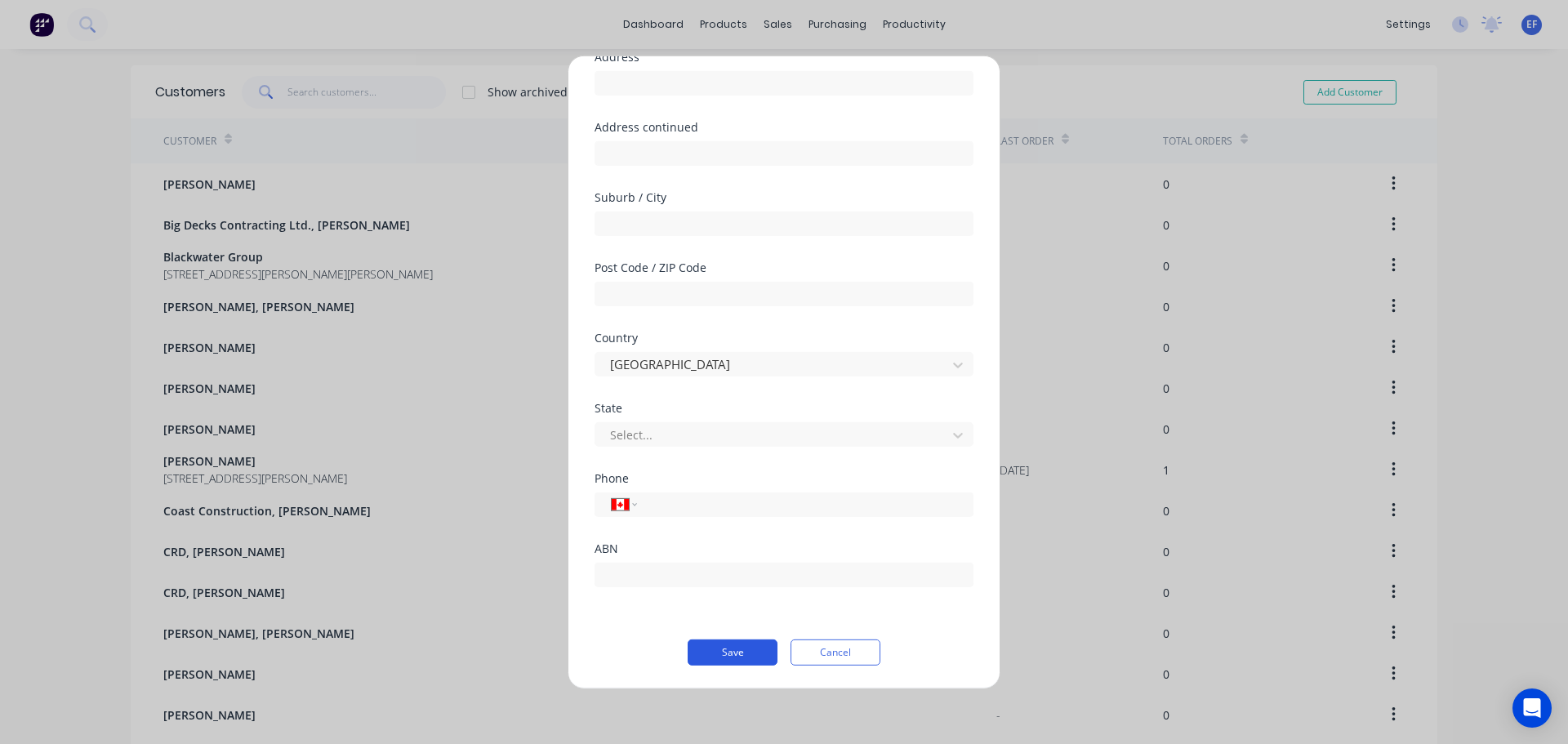
type input "[PERSON_NAME]"
click at [708, 648] on button "Save" at bounding box center [732, 651] width 90 height 26
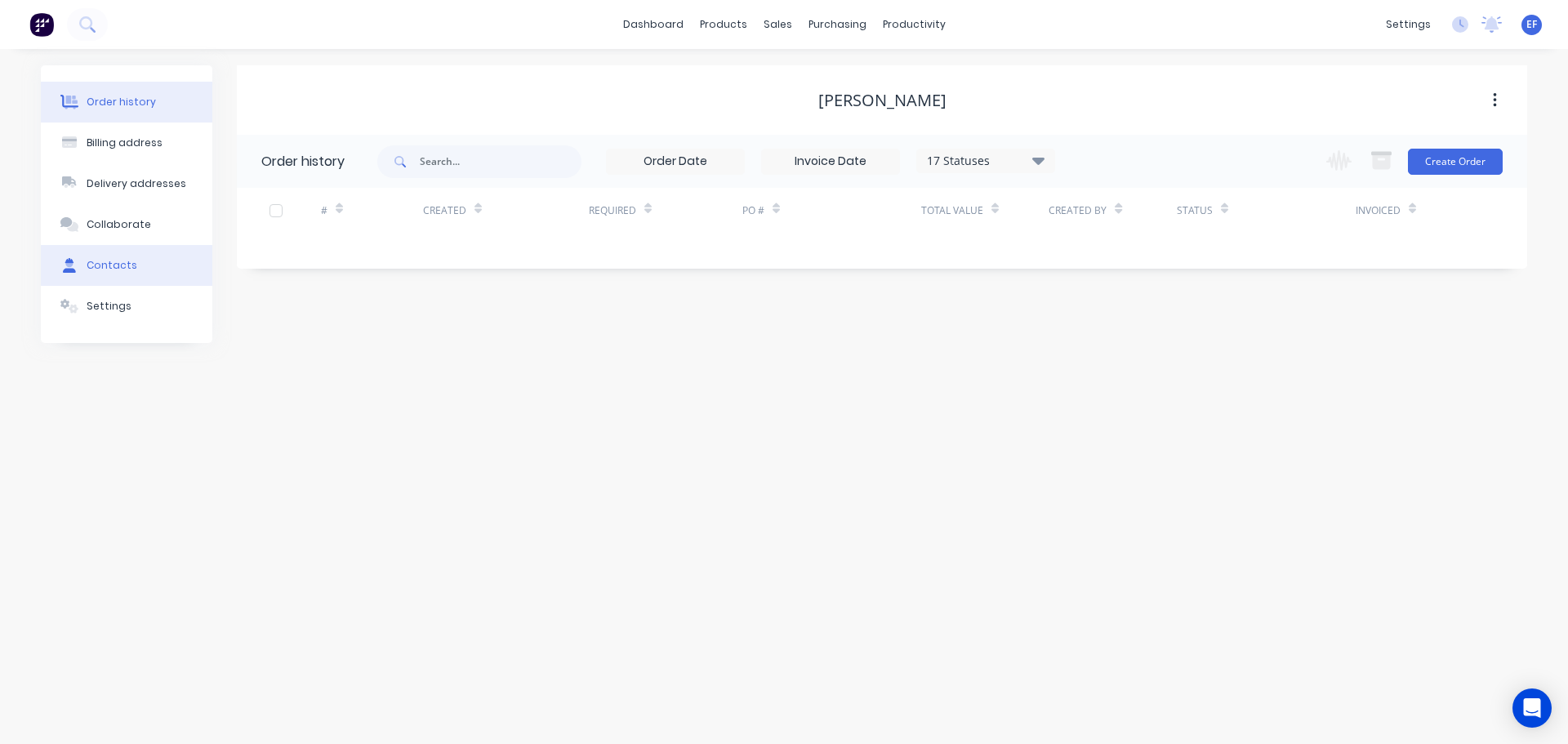
click at [118, 264] on div "Contacts" at bounding box center [111, 265] width 51 height 15
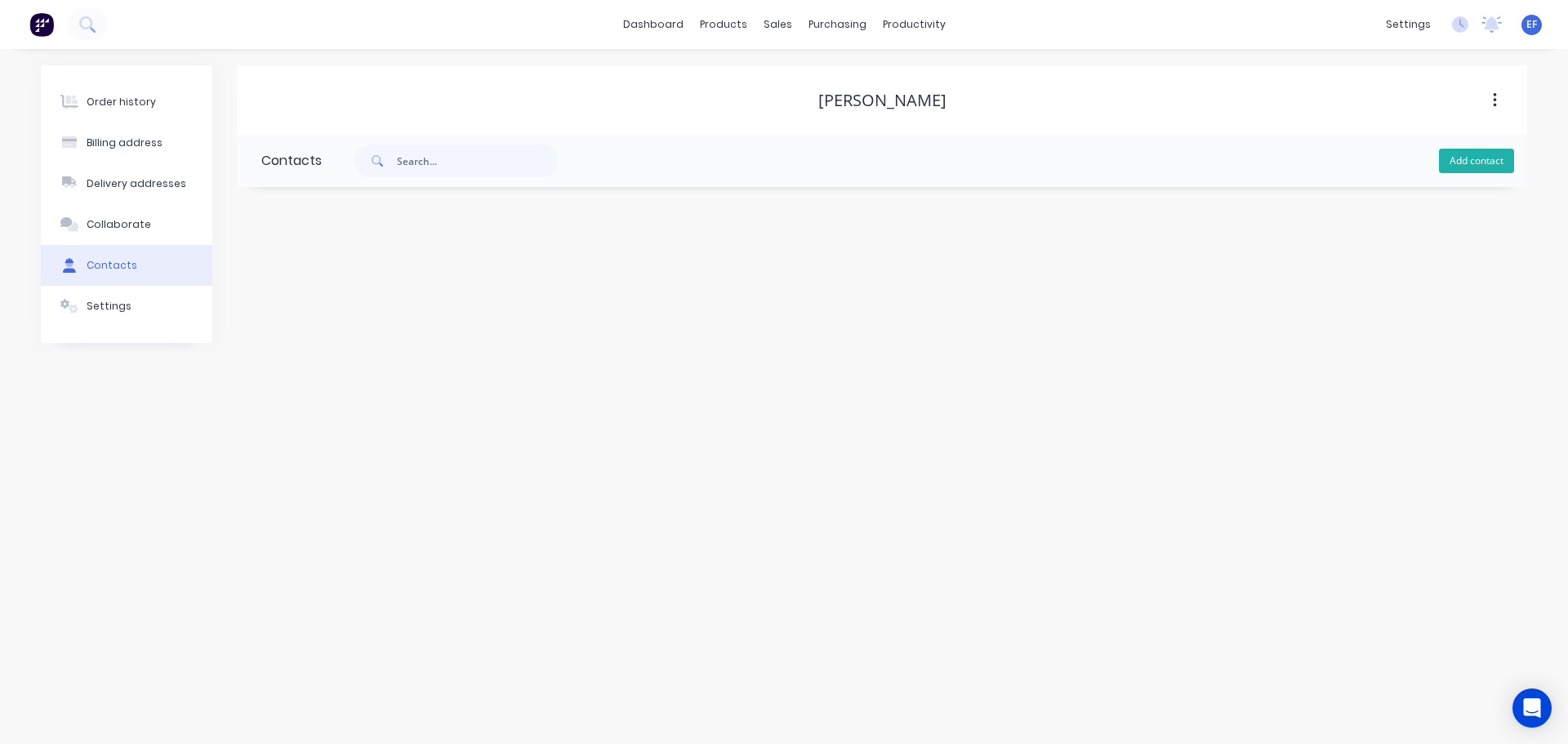
click at [1481, 160] on button "Add contact" at bounding box center [1476, 160] width 75 height 25
select select "CA"
click at [333, 275] on input "text" at bounding box center [394, 280] width 267 height 25
paste input "[PERSON_NAME]"
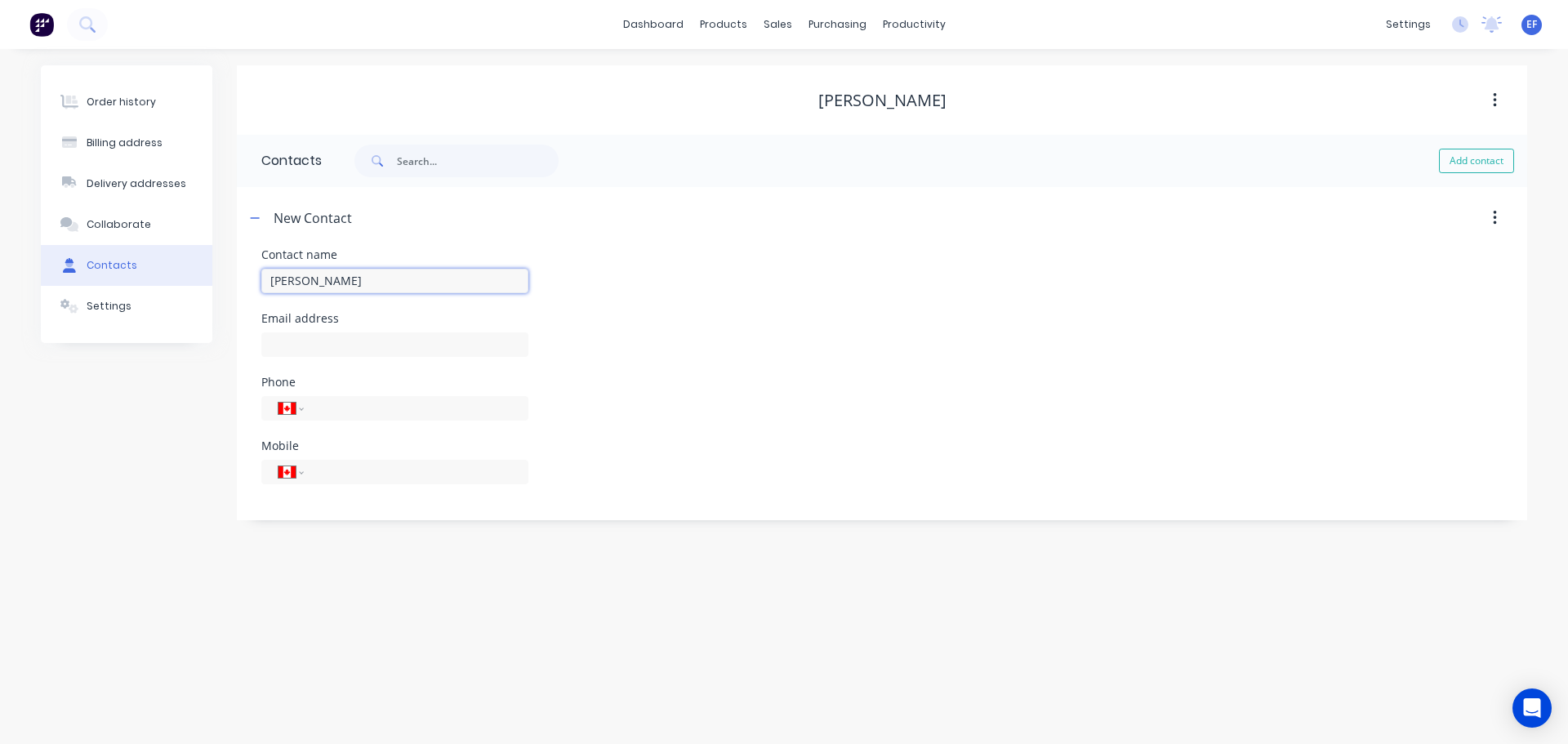
type input "[PERSON_NAME]"
select select "CA"
click at [333, 346] on input "text" at bounding box center [394, 345] width 267 height 25
paste input "[EMAIL_ADDRESS][DOMAIN_NAME]"
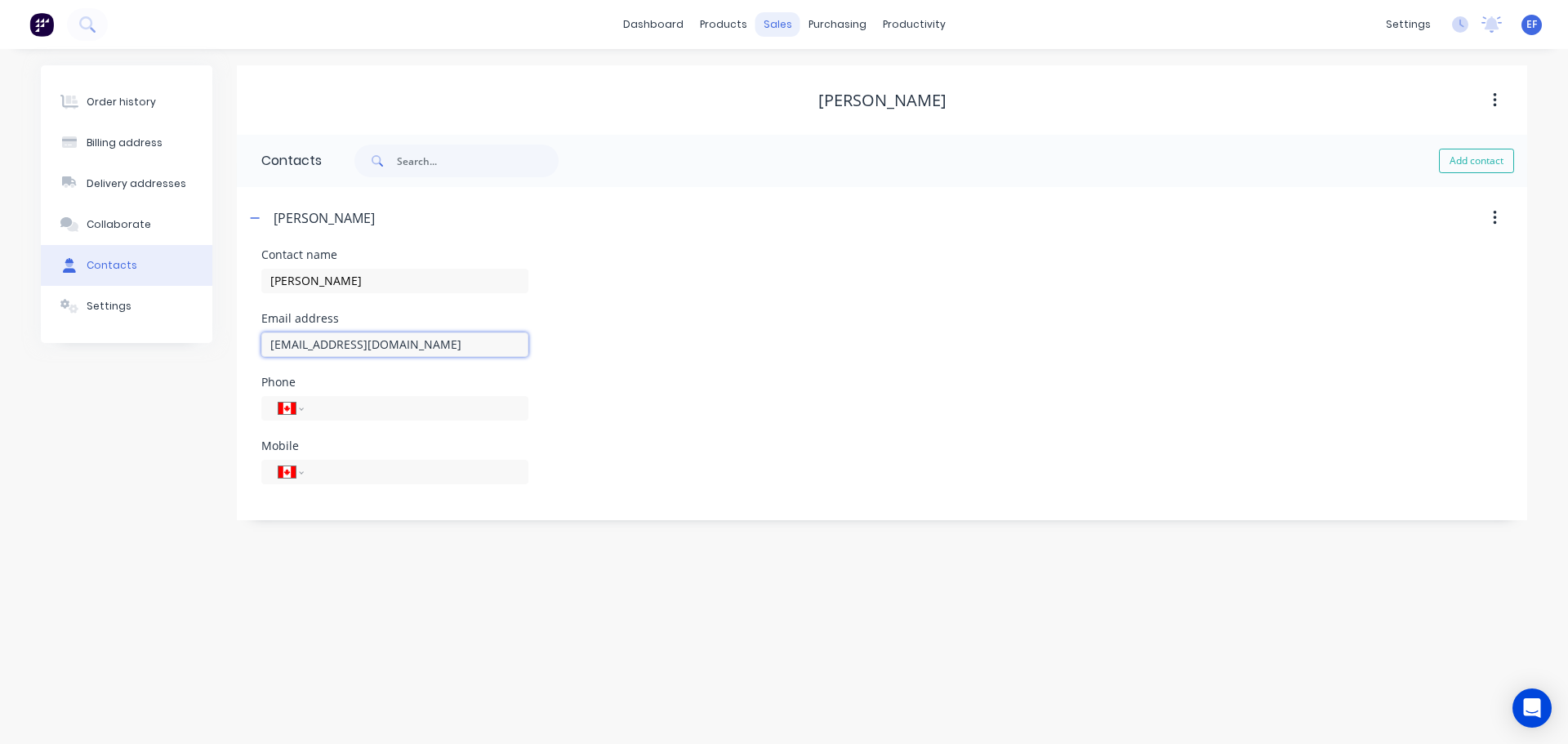
type input "[EMAIL_ADDRESS][DOMAIN_NAME]"
click at [769, 24] on div "sales" at bounding box center [778, 24] width 45 height 25
click at [805, 112] on div "Customers" at bounding box center [833, 111] width 59 height 15
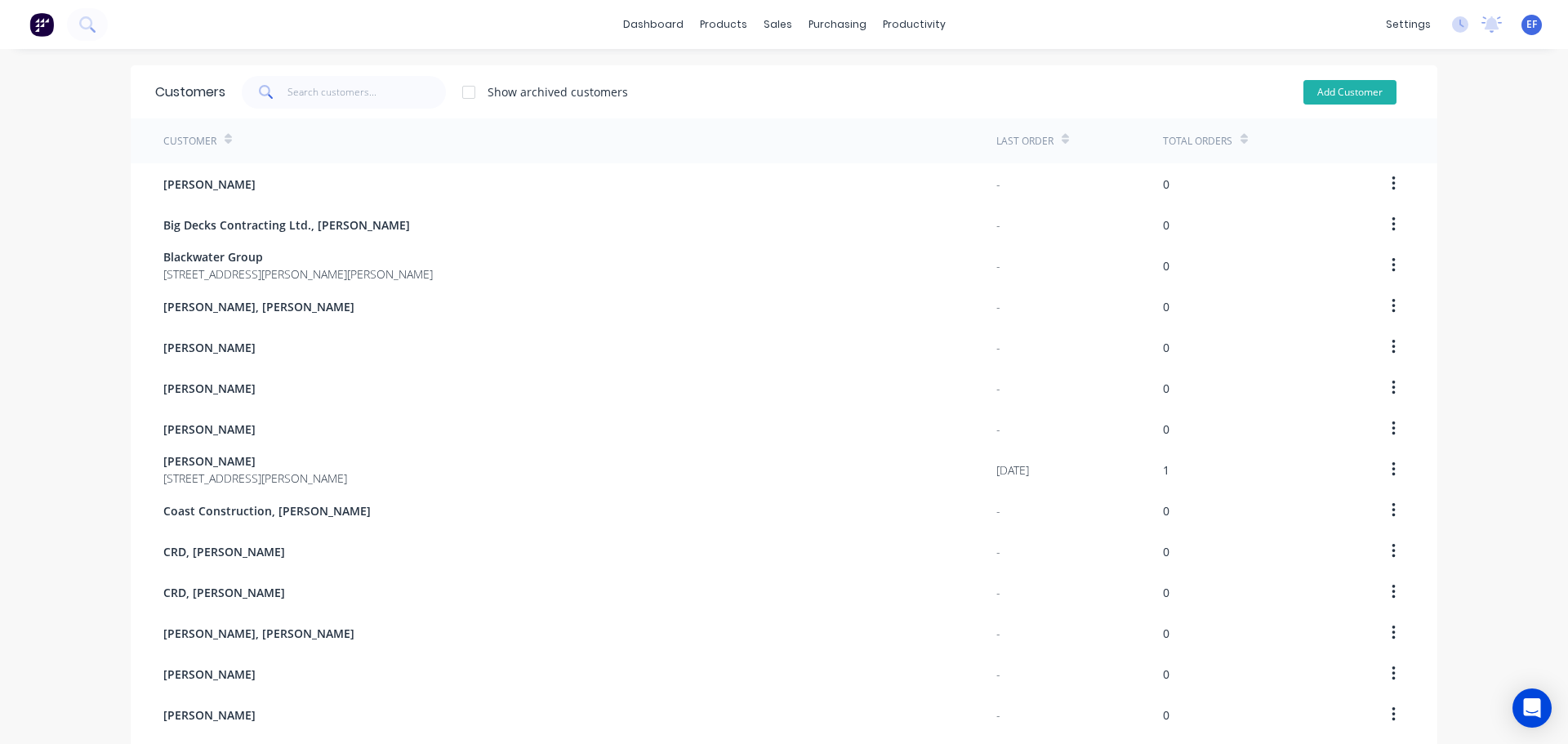
click at [1339, 92] on button "Add Customer" at bounding box center [1349, 92] width 93 height 25
select select "CA"
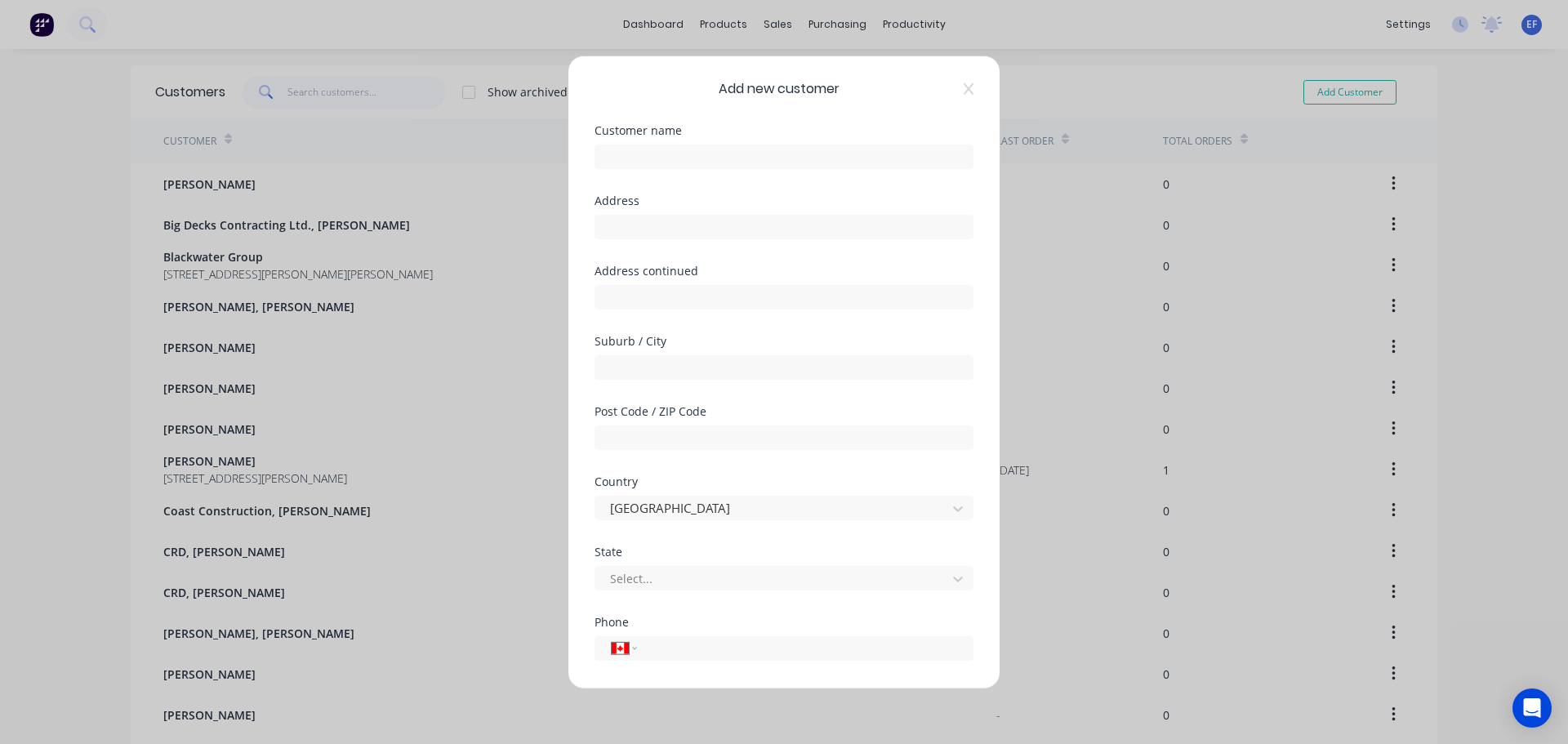
click at [662, 143] on div at bounding box center [784, 153] width 379 height 28
click at [660, 151] on input "text" at bounding box center [784, 156] width 379 height 25
paste input "Spike Island Contracting, [PERSON_NAME]"
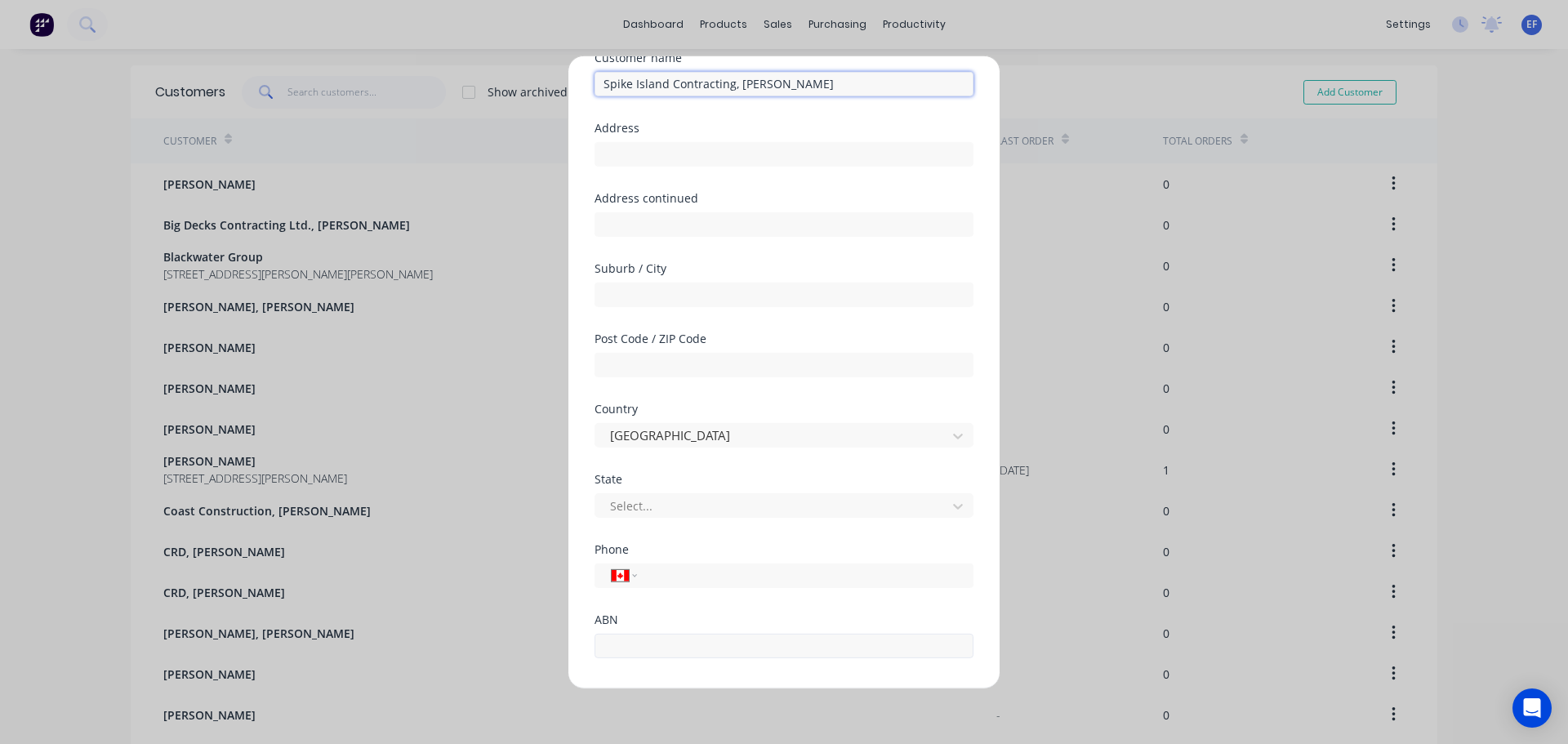
scroll to position [144, 0]
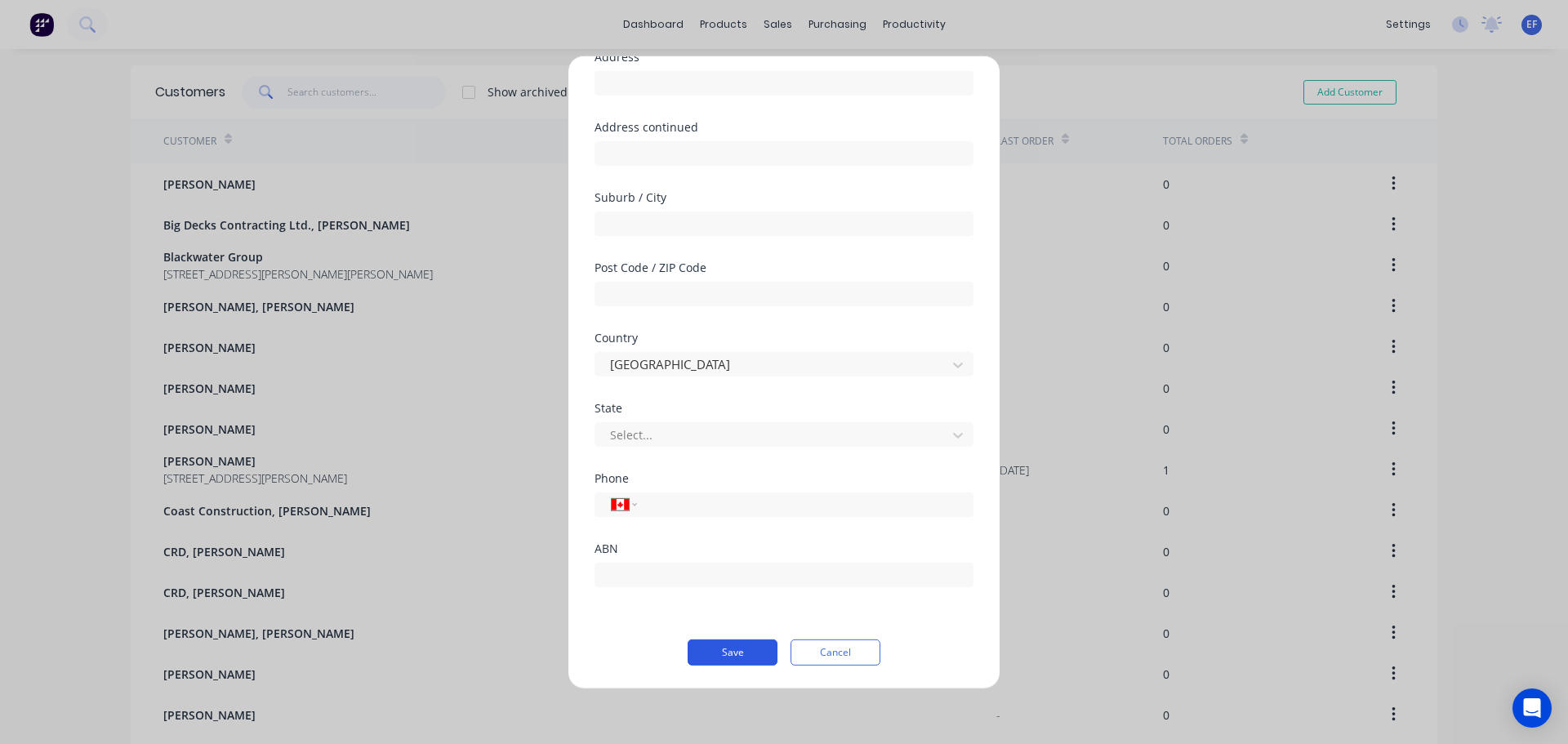
type input "Spike Island Contracting, [PERSON_NAME]"
click at [702, 645] on button "Save" at bounding box center [732, 651] width 90 height 26
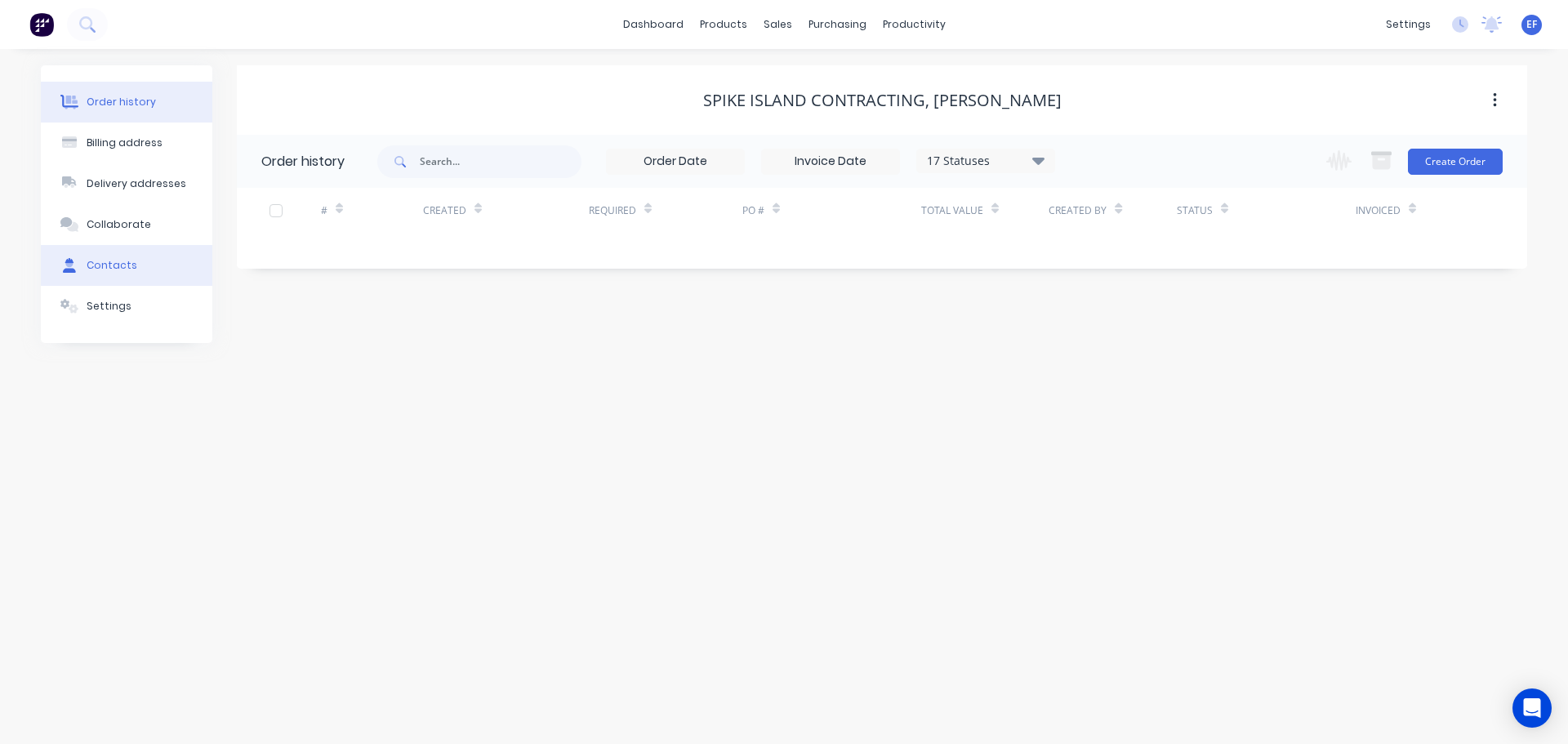
click at [87, 267] on div "Contacts" at bounding box center [111, 265] width 51 height 15
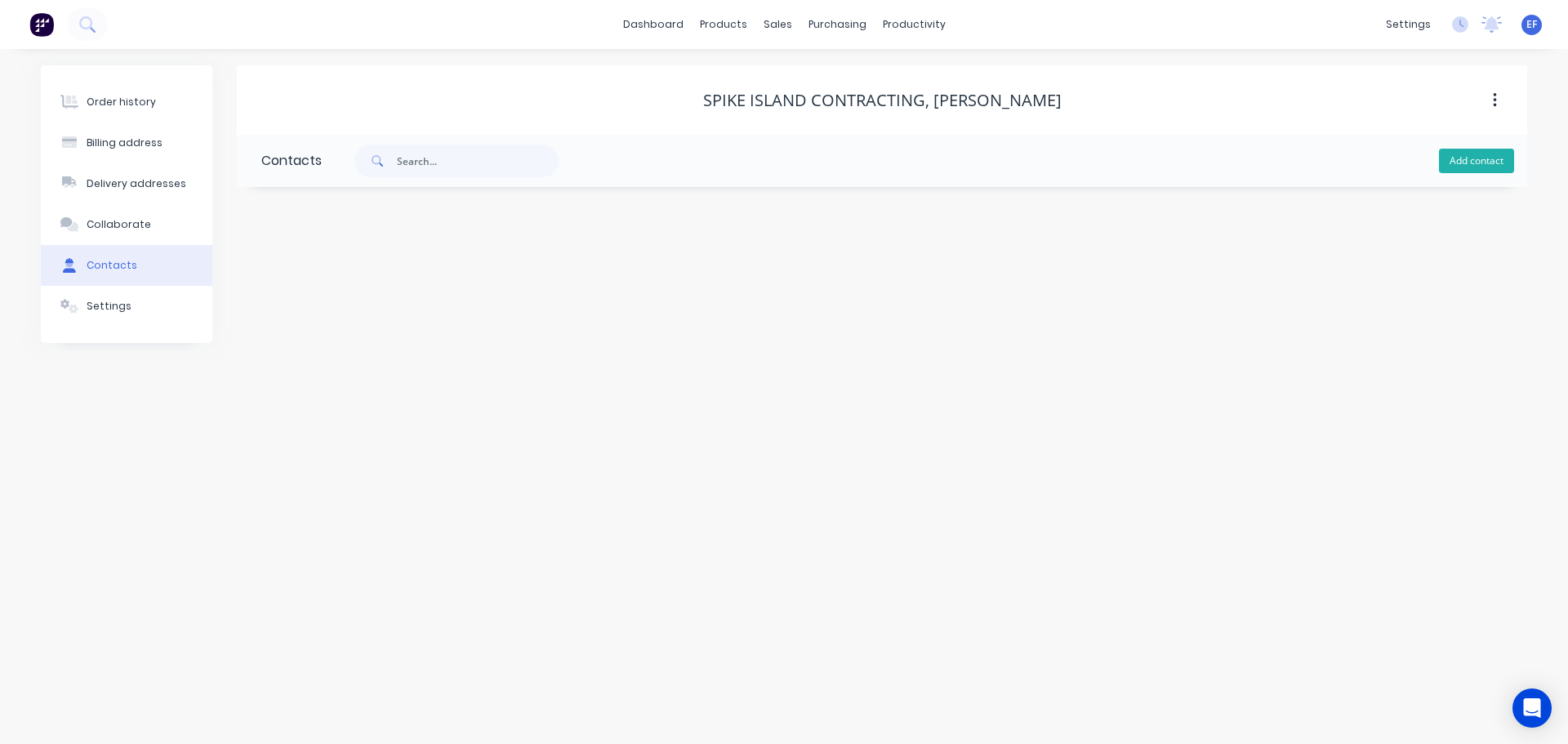
click at [1454, 162] on button "Add contact" at bounding box center [1476, 160] width 75 height 25
select select "CA"
click at [332, 290] on input "text" at bounding box center [394, 280] width 267 height 25
drag, startPoint x: 1039, startPoint y: 99, endPoint x: 955, endPoint y: 99, distance: 84.0
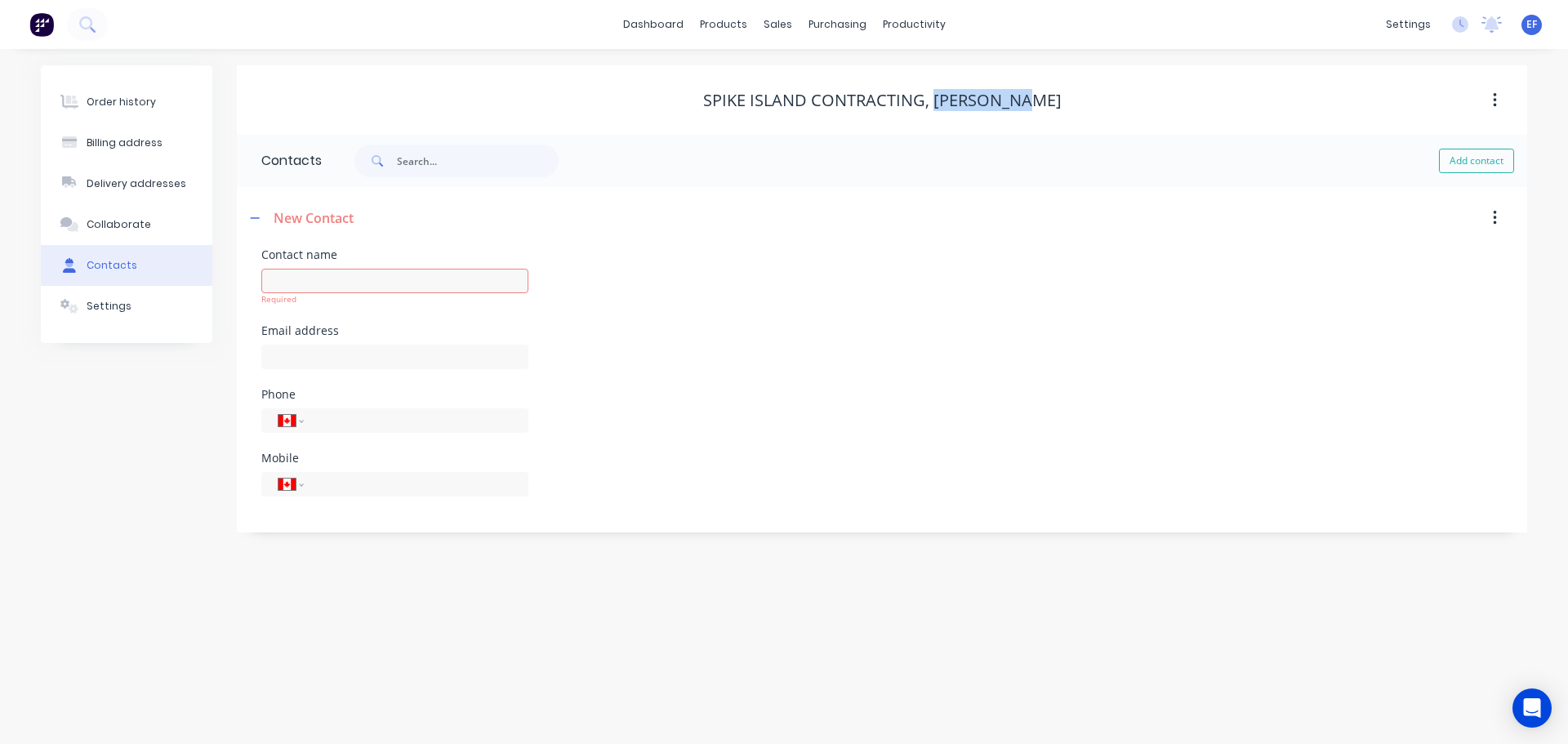
click at [955, 99] on div "Spike Island Contracting, [PERSON_NAME]" at bounding box center [881, 100] width 1290 height 20
copy div "[PERSON_NAME]"
click at [286, 295] on div "Required" at bounding box center [394, 299] width 267 height 12
click at [300, 282] on input "text" at bounding box center [394, 280] width 267 height 25
paste input "[PERSON_NAME]"
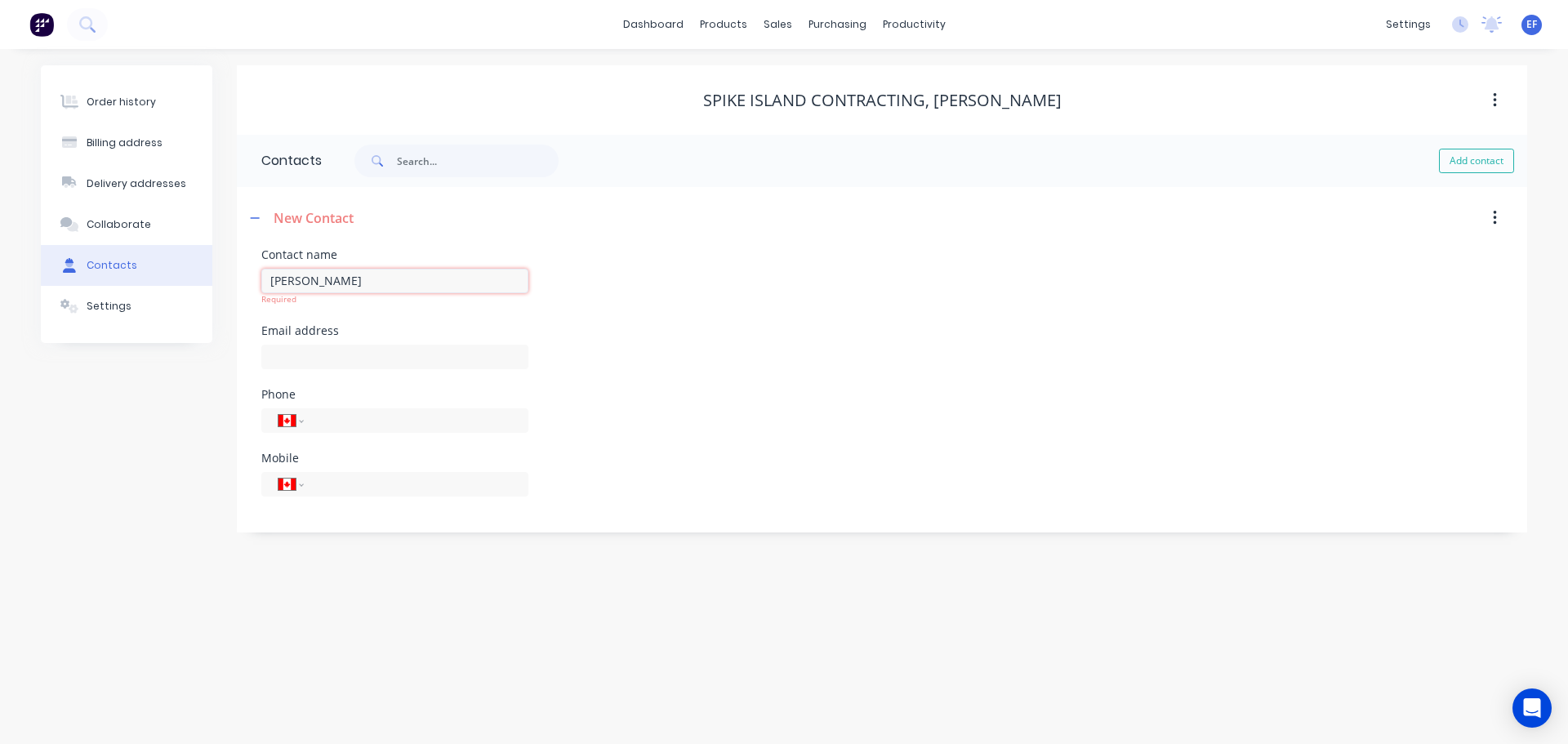
type input "[PERSON_NAME]"
select select "CA"
click at [300, 347] on input "text" at bounding box center [394, 345] width 267 height 25
paste input "[EMAIL_ADDRESS][PERSON_NAME][DOMAIN_NAME]"
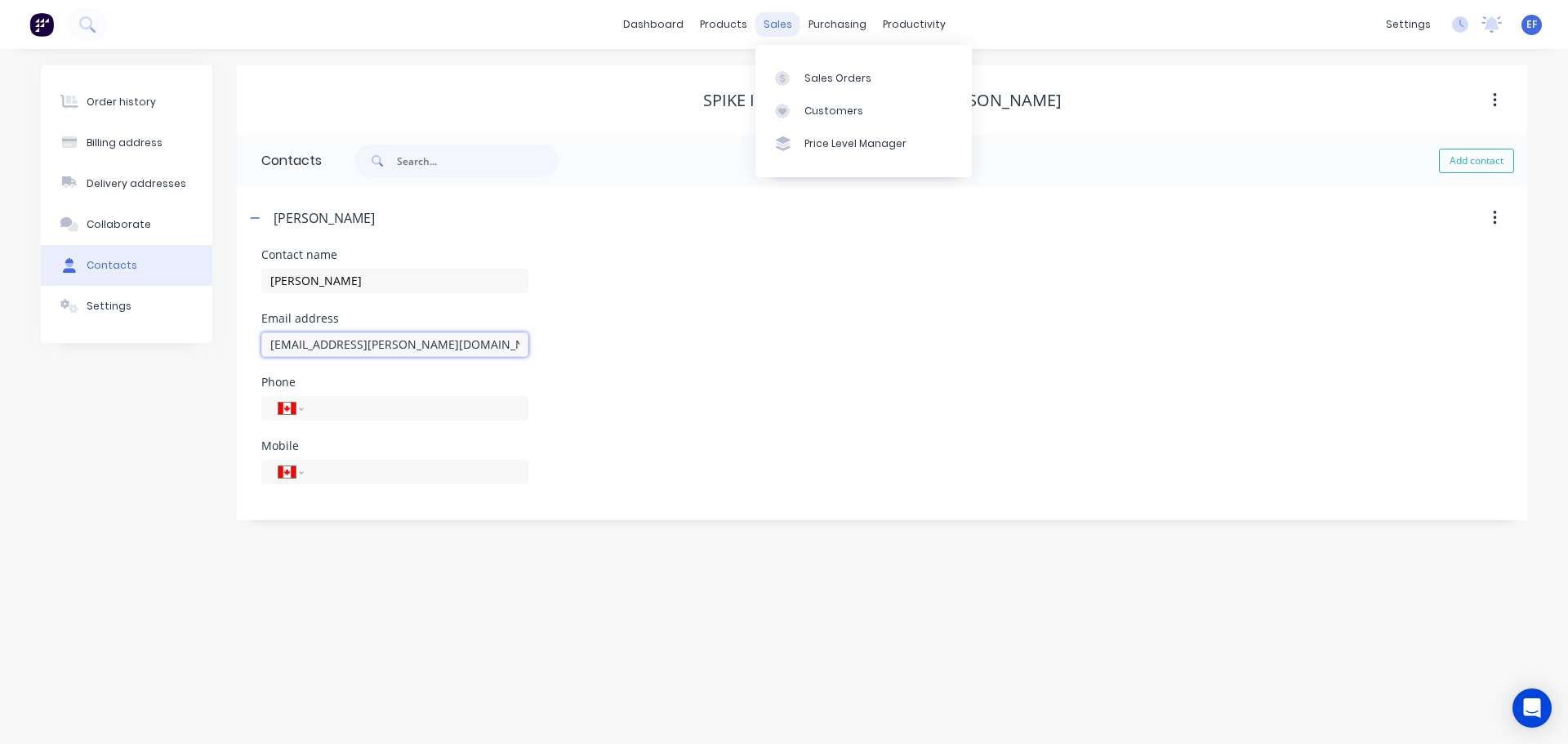
type input "[EMAIL_ADDRESS][PERSON_NAME][DOMAIN_NAME]"
drag, startPoint x: 782, startPoint y: 30, endPoint x: 774, endPoint y: 56, distance: 27.2
click at [782, 30] on div "sales" at bounding box center [778, 24] width 45 height 25
click at [815, 102] on link "Customers" at bounding box center [863, 111] width 216 height 33
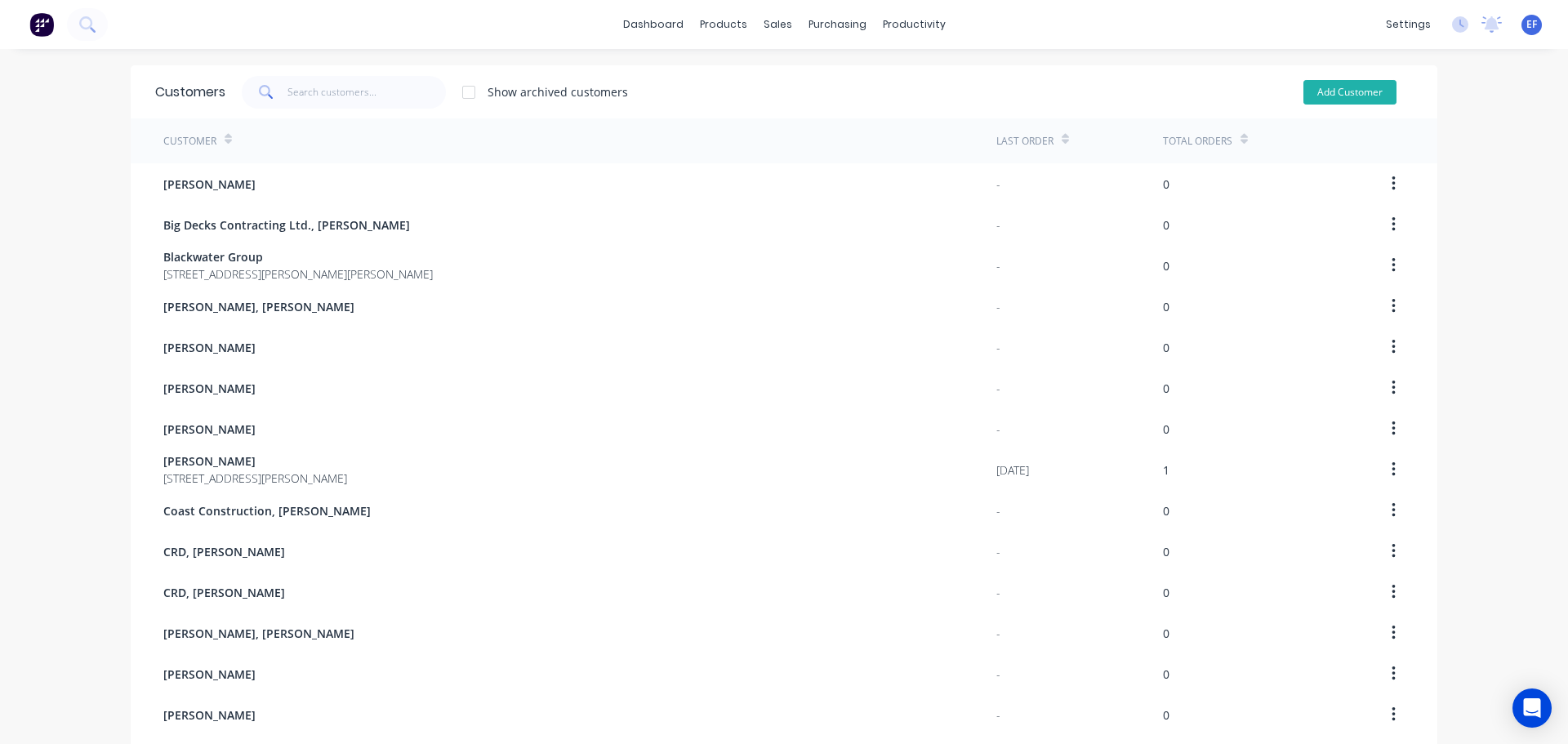
click at [1343, 96] on button "Add Customer" at bounding box center [1349, 92] width 93 height 25
select select "CA"
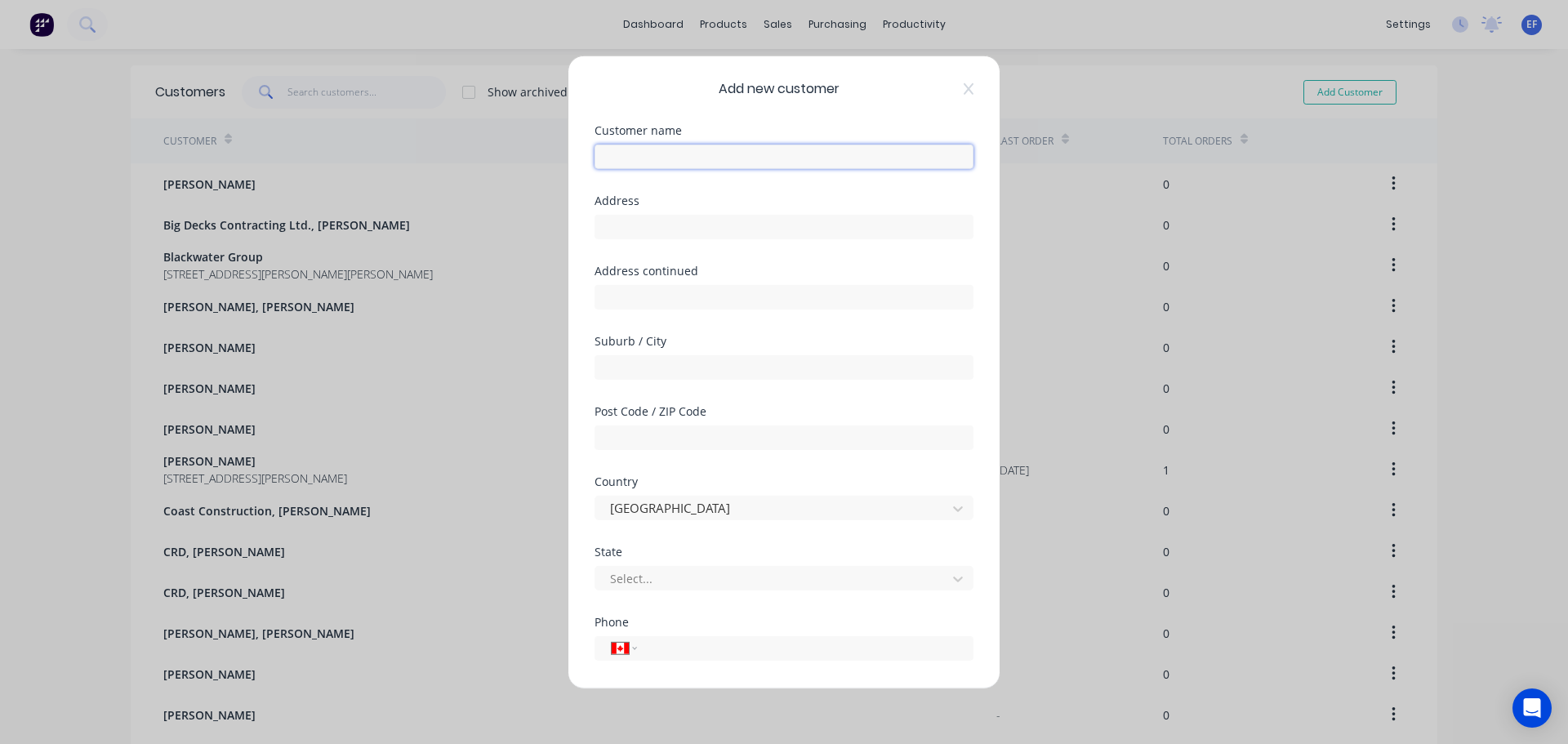
click at [709, 159] on input "text" at bounding box center [784, 156] width 379 height 25
paste input "Storybook Stone Design Ltd."
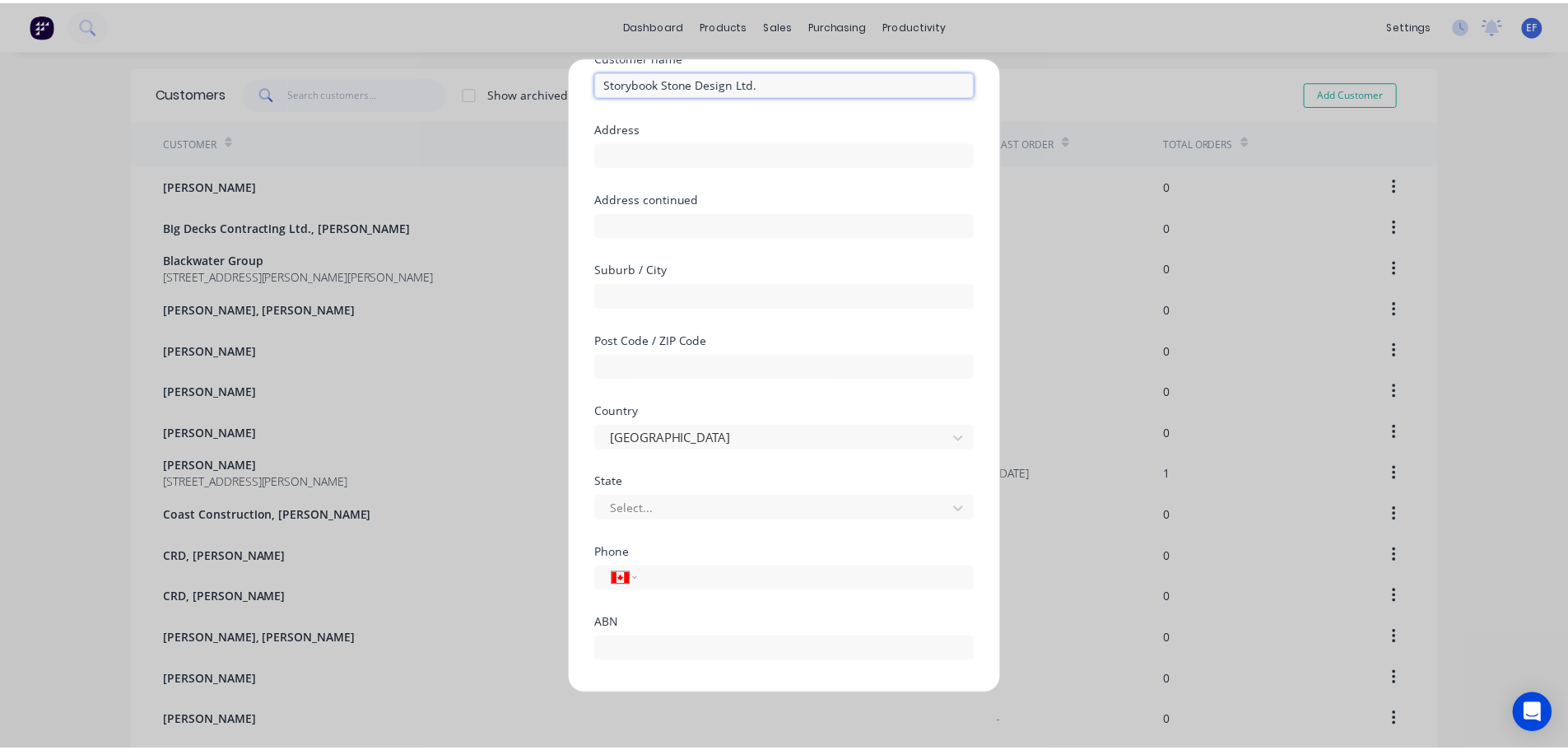
scroll to position [145, 0]
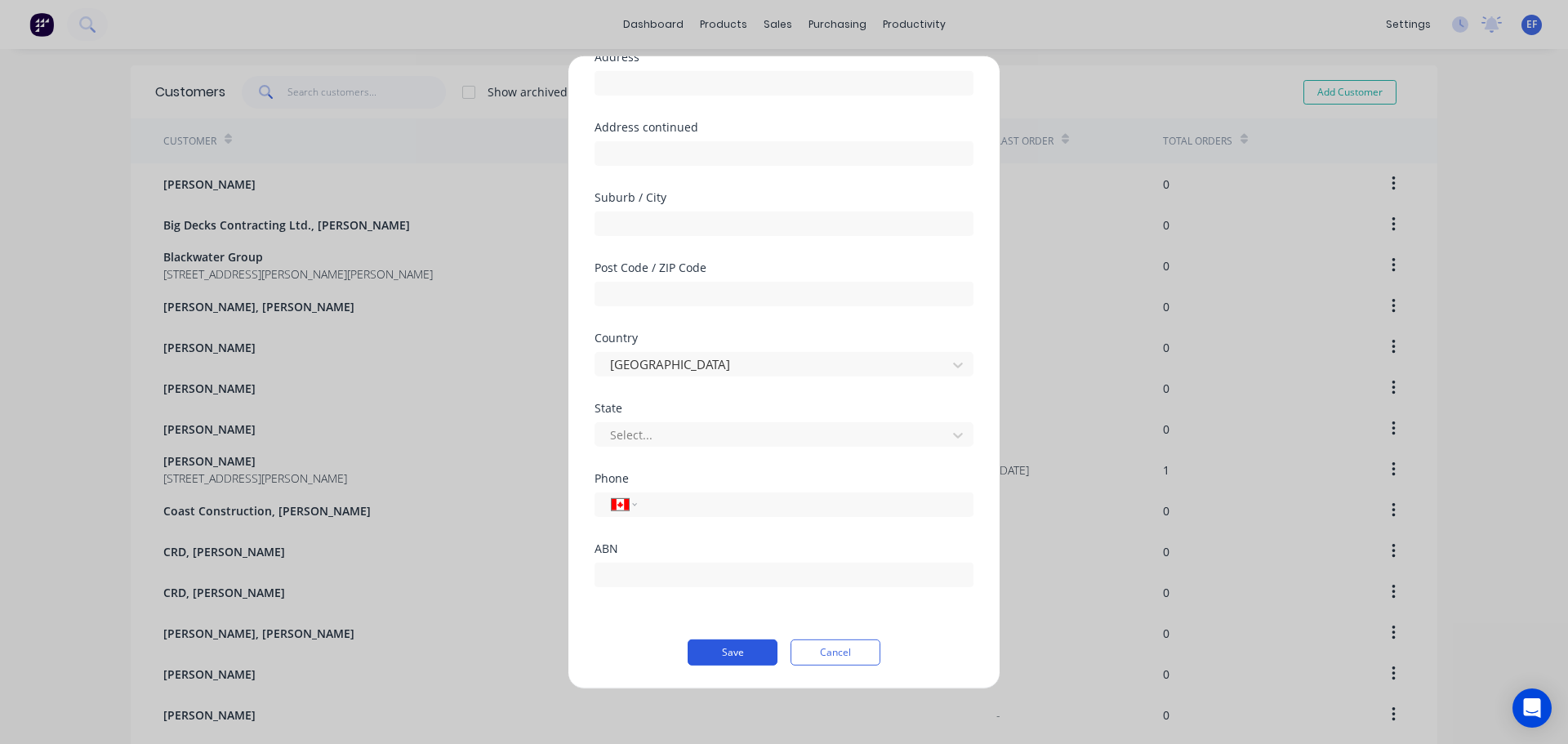
type input "Storybook Stone Design Ltd."
click at [709, 660] on button "Save" at bounding box center [732, 651] width 90 height 26
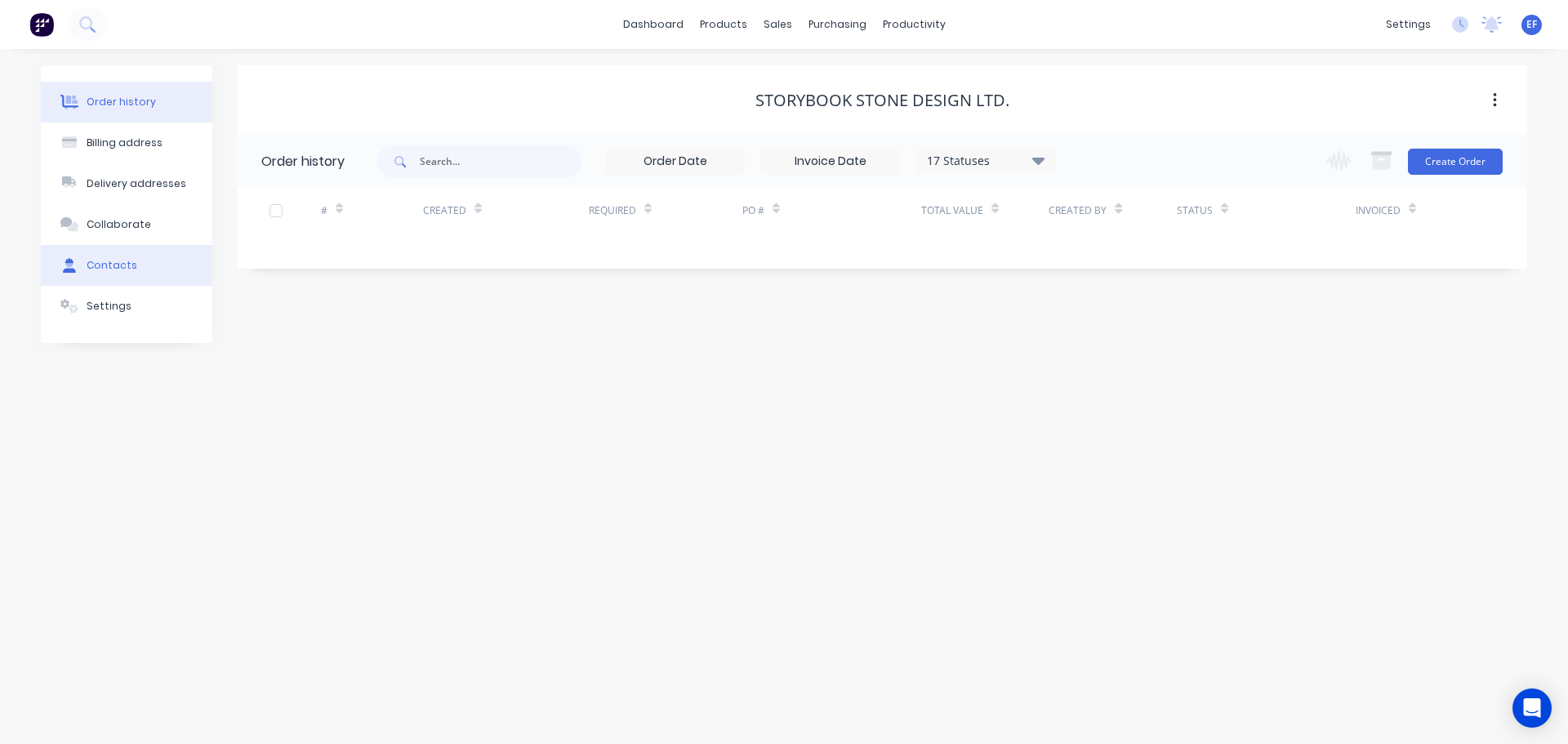
click at [122, 274] on button "Contacts" at bounding box center [127, 266] width 171 height 41
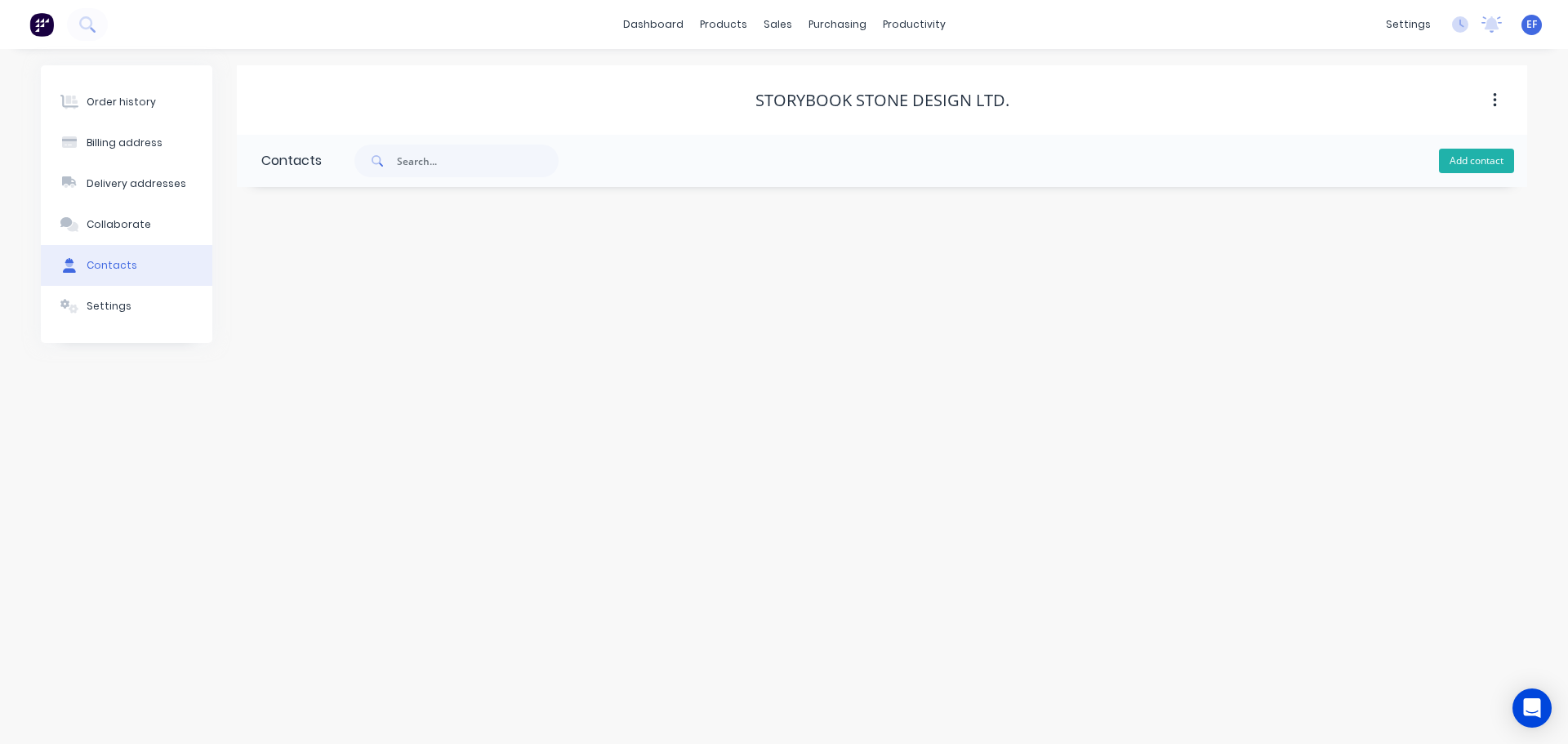
click at [1481, 160] on button "Add contact" at bounding box center [1476, 160] width 75 height 25
select select "CA"
click at [316, 291] on input "text" at bounding box center [394, 280] width 267 height 25
paste input "Storybook Stone Design Ltd."
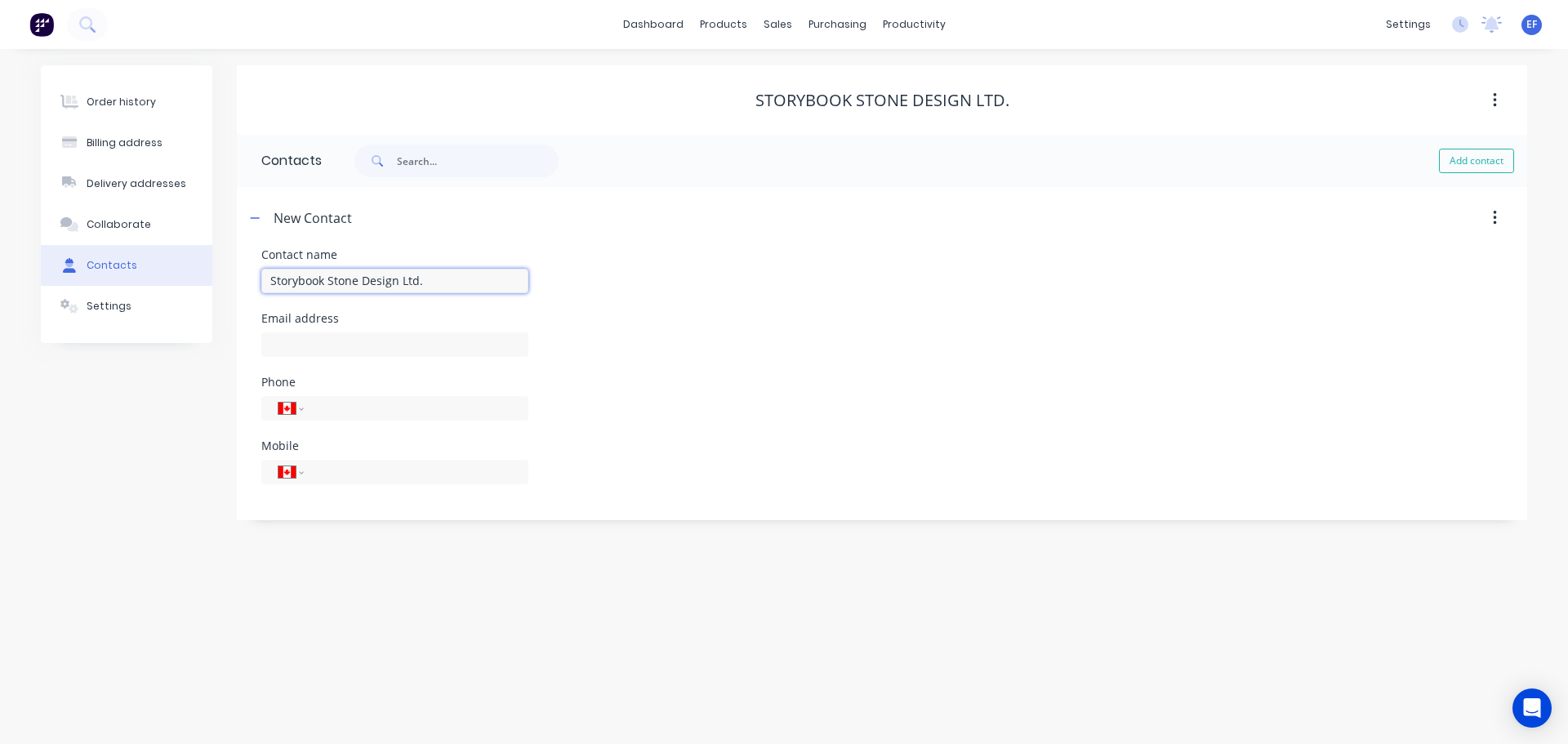
type input "Storybook Stone Design Ltd."
select select "CA"
click at [304, 352] on input "text" at bounding box center [394, 345] width 267 height 25
paste input "[EMAIL_ADDRESS][PERSON_NAME][DOMAIN_NAME]"
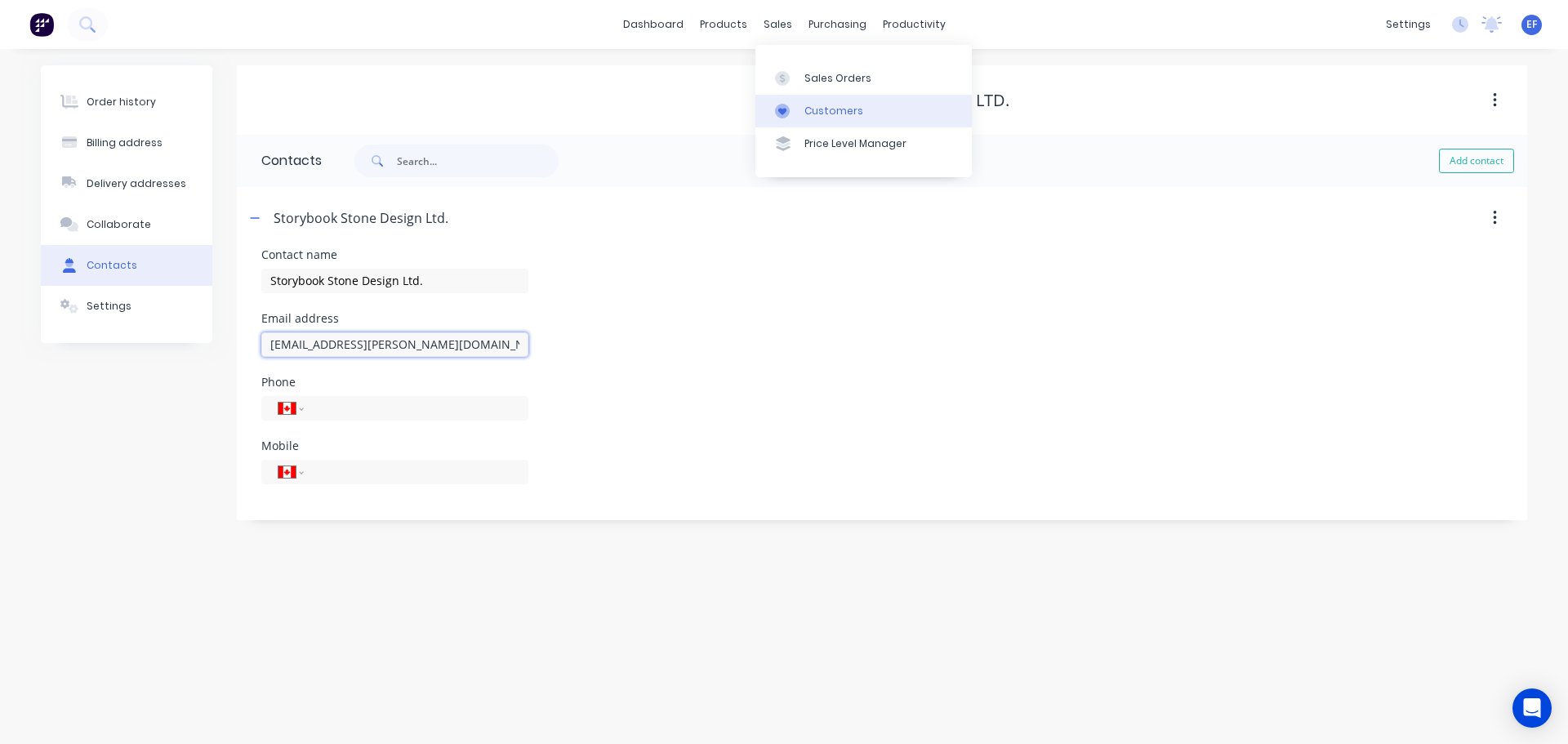
type input "[EMAIL_ADDRESS][PERSON_NAME][DOMAIN_NAME]"
click at [782, 116] on icon at bounding box center [782, 111] width 15 height 15
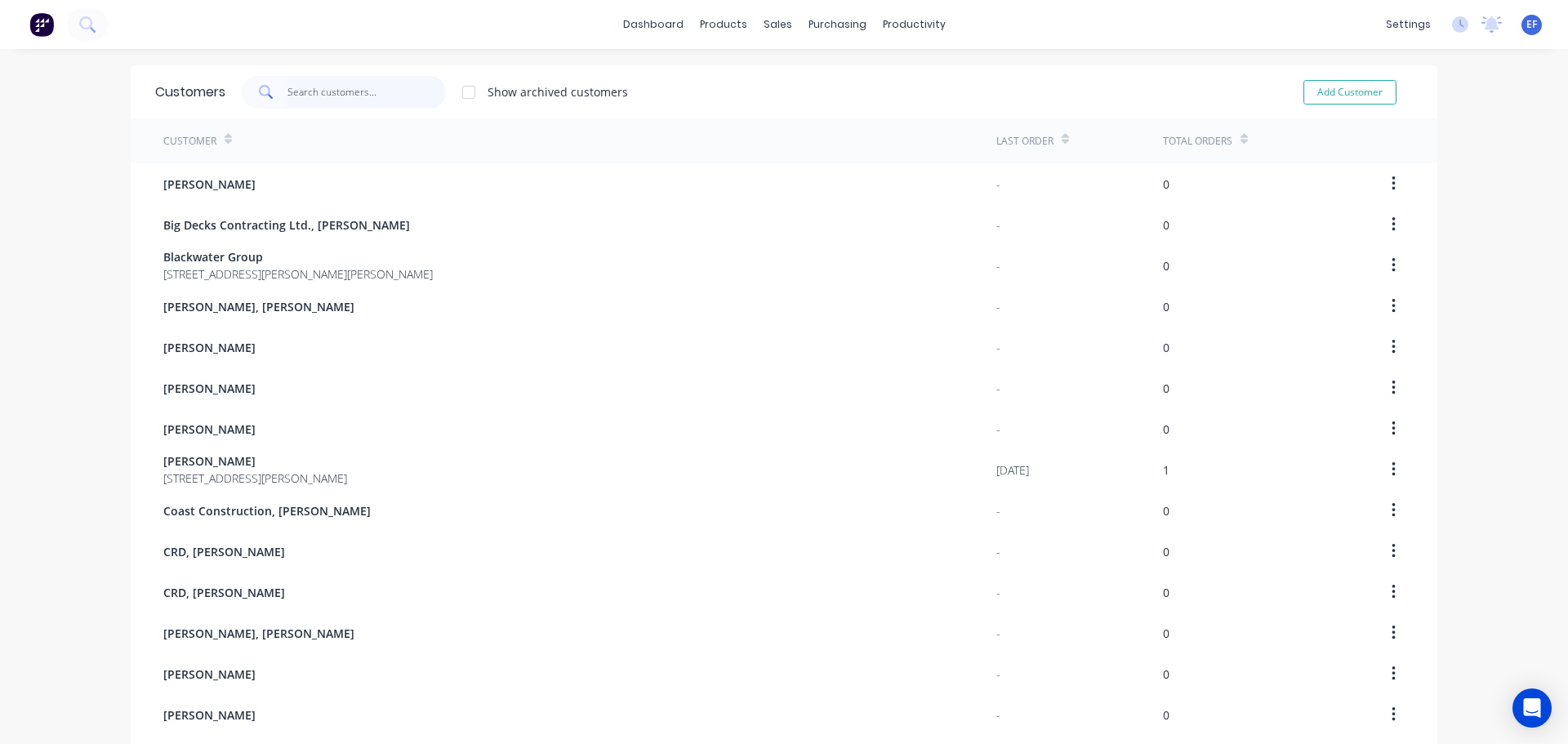
click at [312, 90] on input "text" at bounding box center [367, 93] width 159 height 33
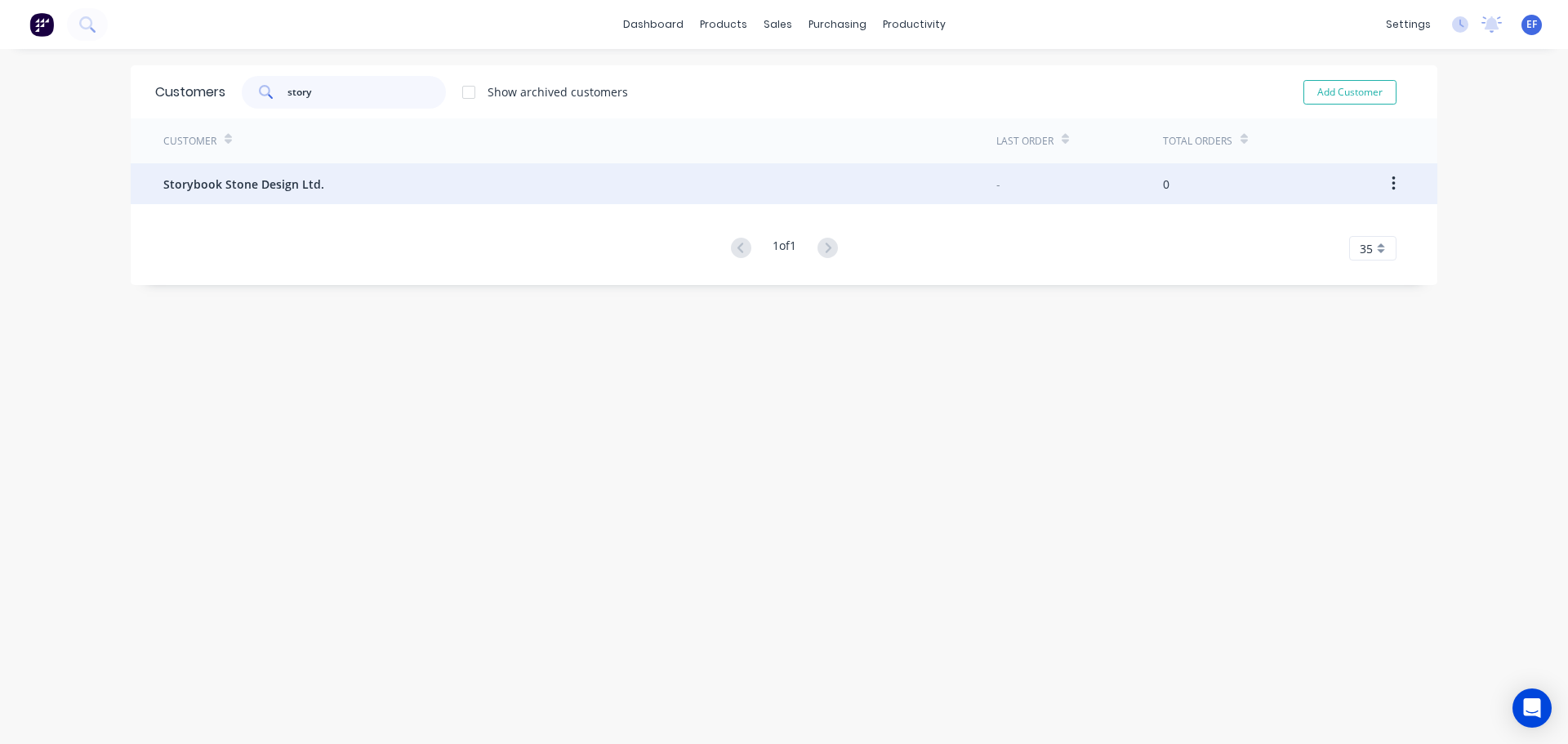
type input "story"
click at [267, 188] on span "Storybook Stone Design Ltd." at bounding box center [243, 184] width 161 height 17
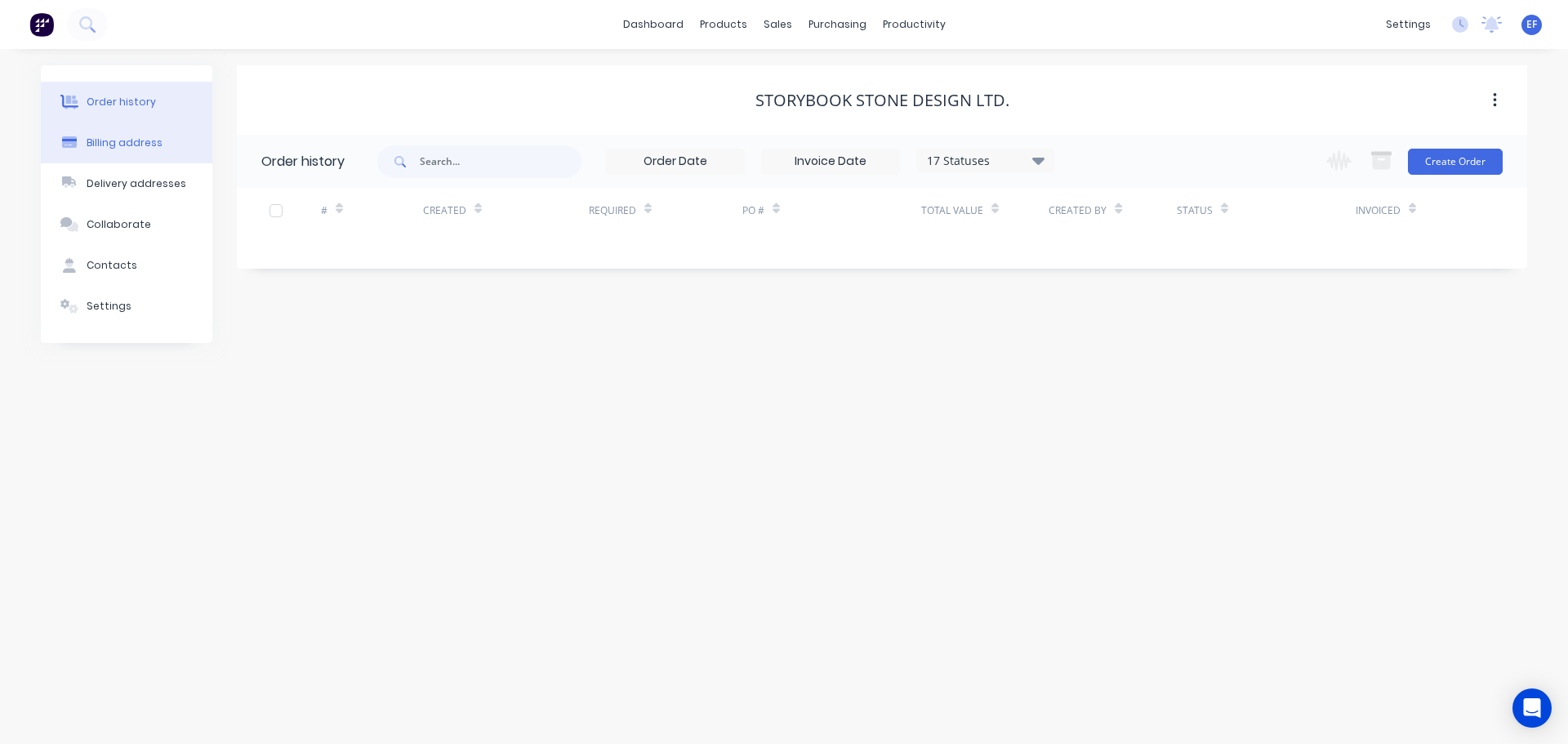
click at [129, 143] on div "Billing address" at bounding box center [124, 142] width 76 height 15
select select "CA"
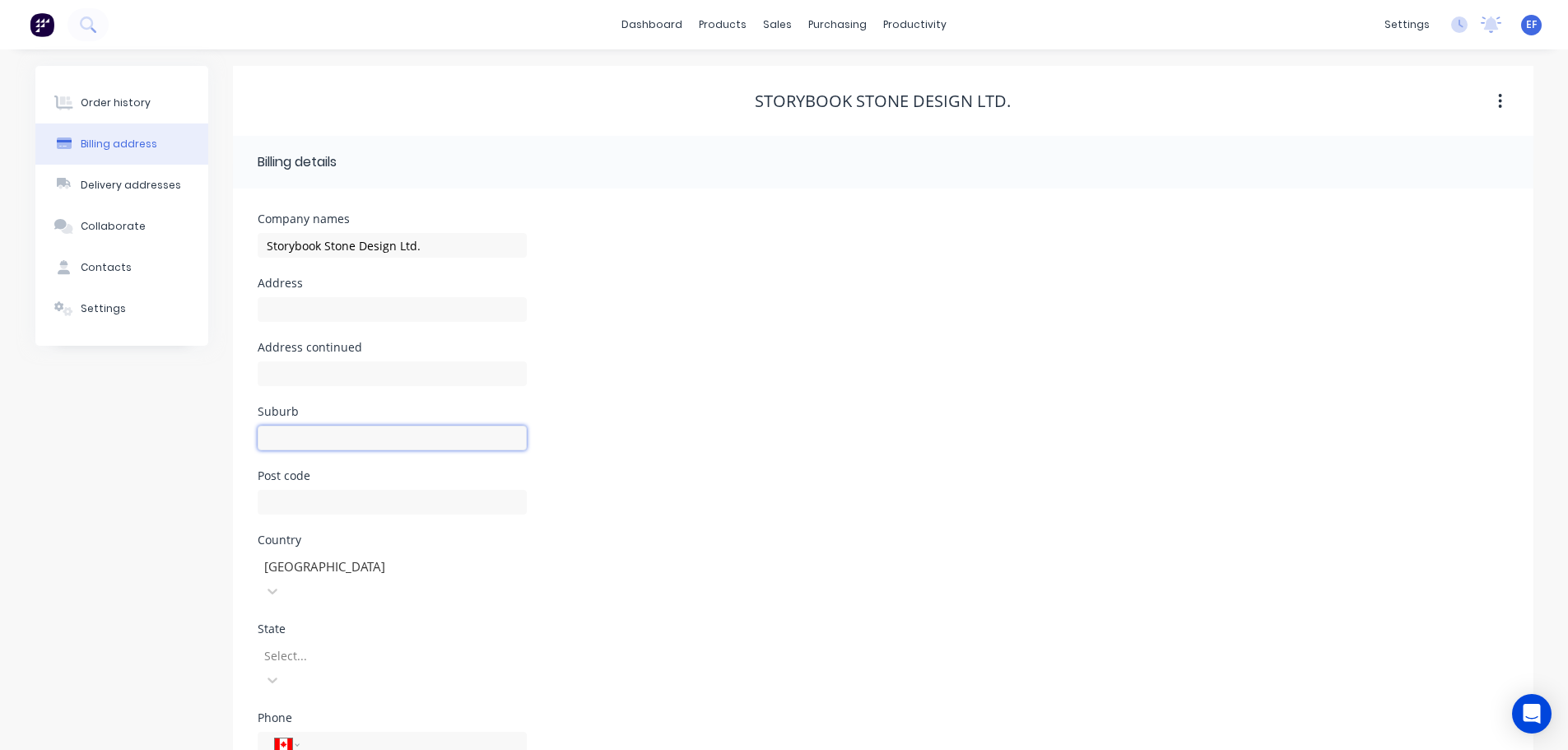
click at [298, 439] on input "text" at bounding box center [392, 437] width 269 height 25
paste input "[GEOGRAPHIC_DATA]"
type input "[GEOGRAPHIC_DATA]"
click at [712, 528] on div "Post code" at bounding box center [883, 502] width 1252 height 64
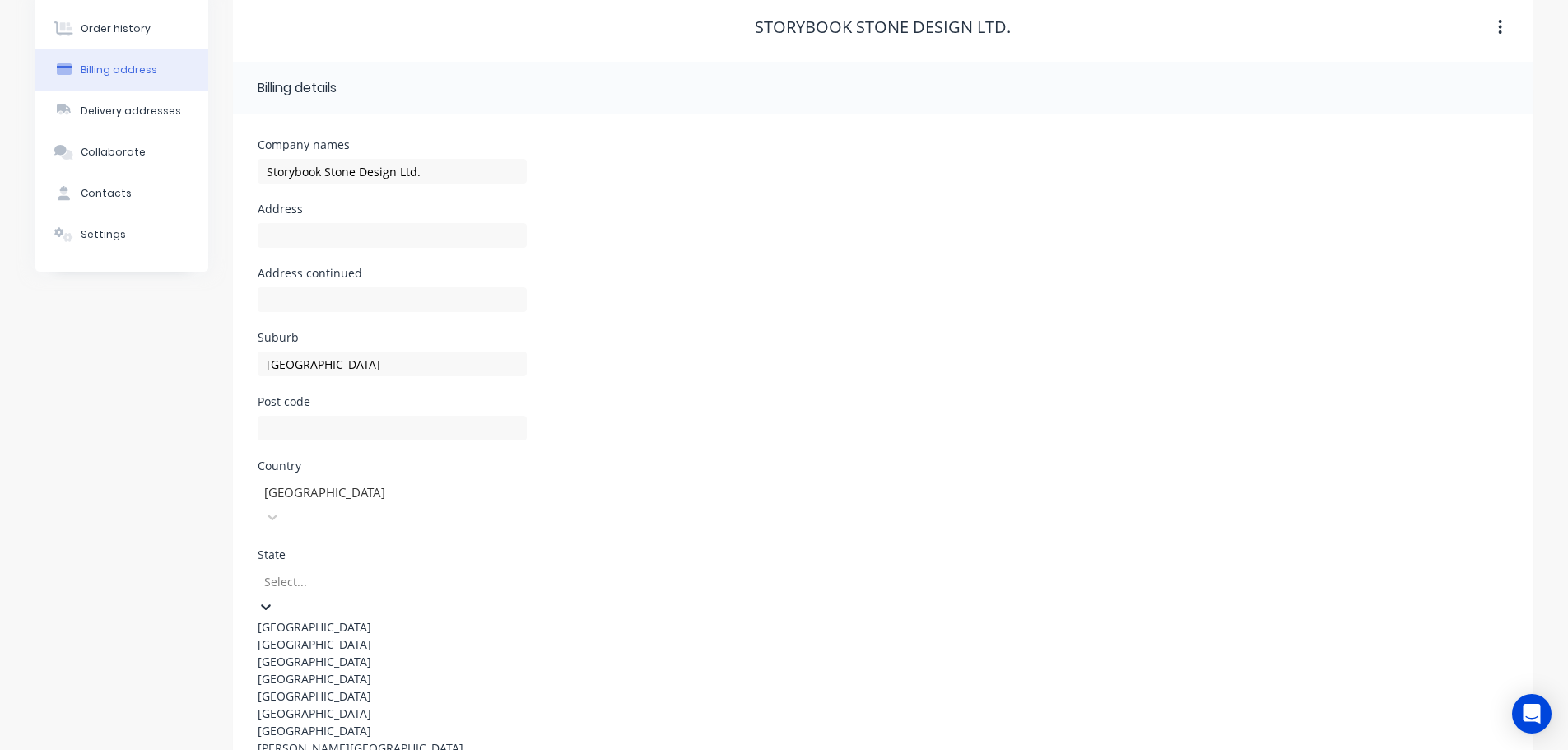
click at [308, 636] on div "13 results available. Use Up and Down to choose options, press Enter to select …" at bounding box center [392, 705] width 269 height 274
click at [312, 635] on div "[GEOGRAPHIC_DATA]" at bounding box center [392, 644] width 269 height 17
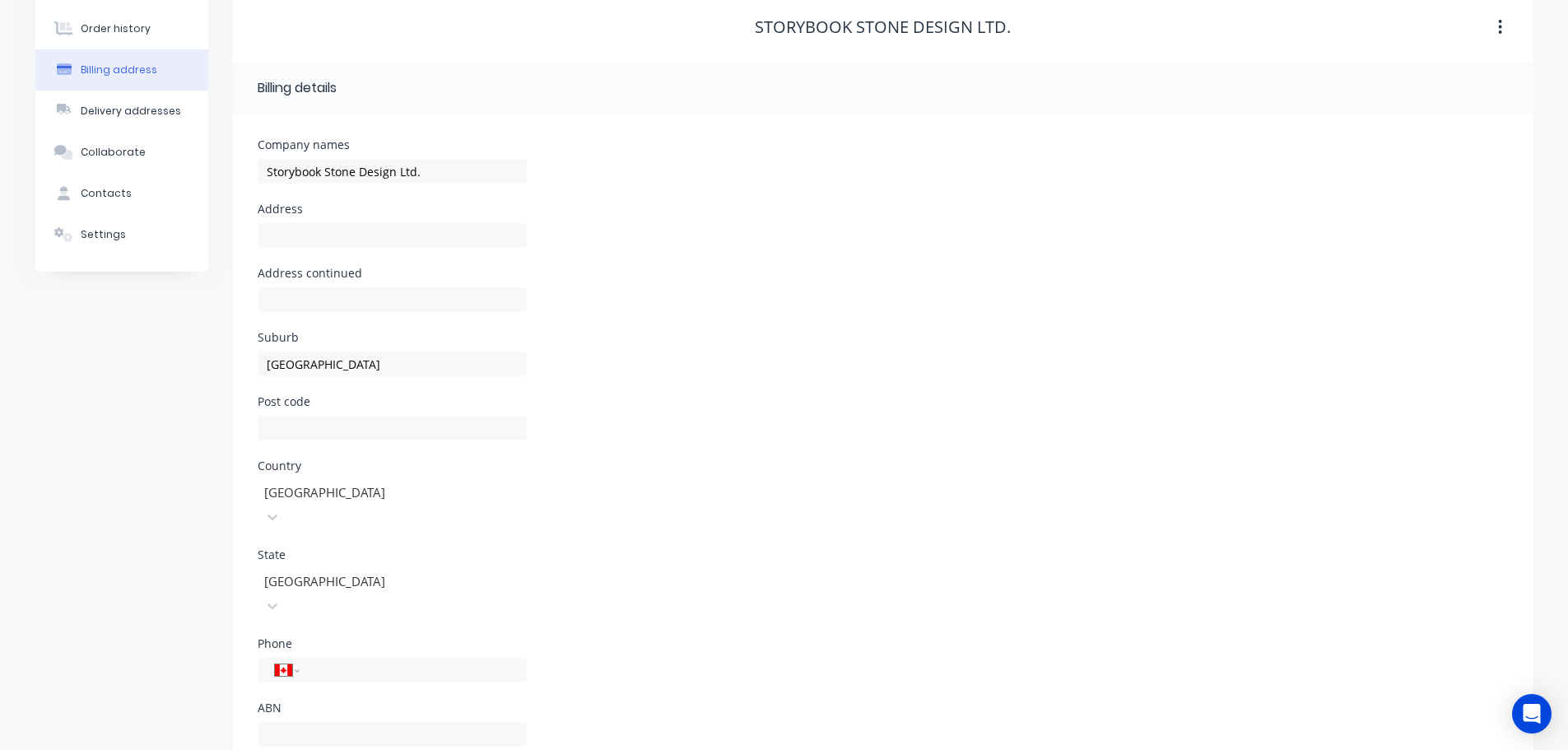
click at [785, 549] on div "State [GEOGRAPHIC_DATA]" at bounding box center [883, 593] width 1252 height 89
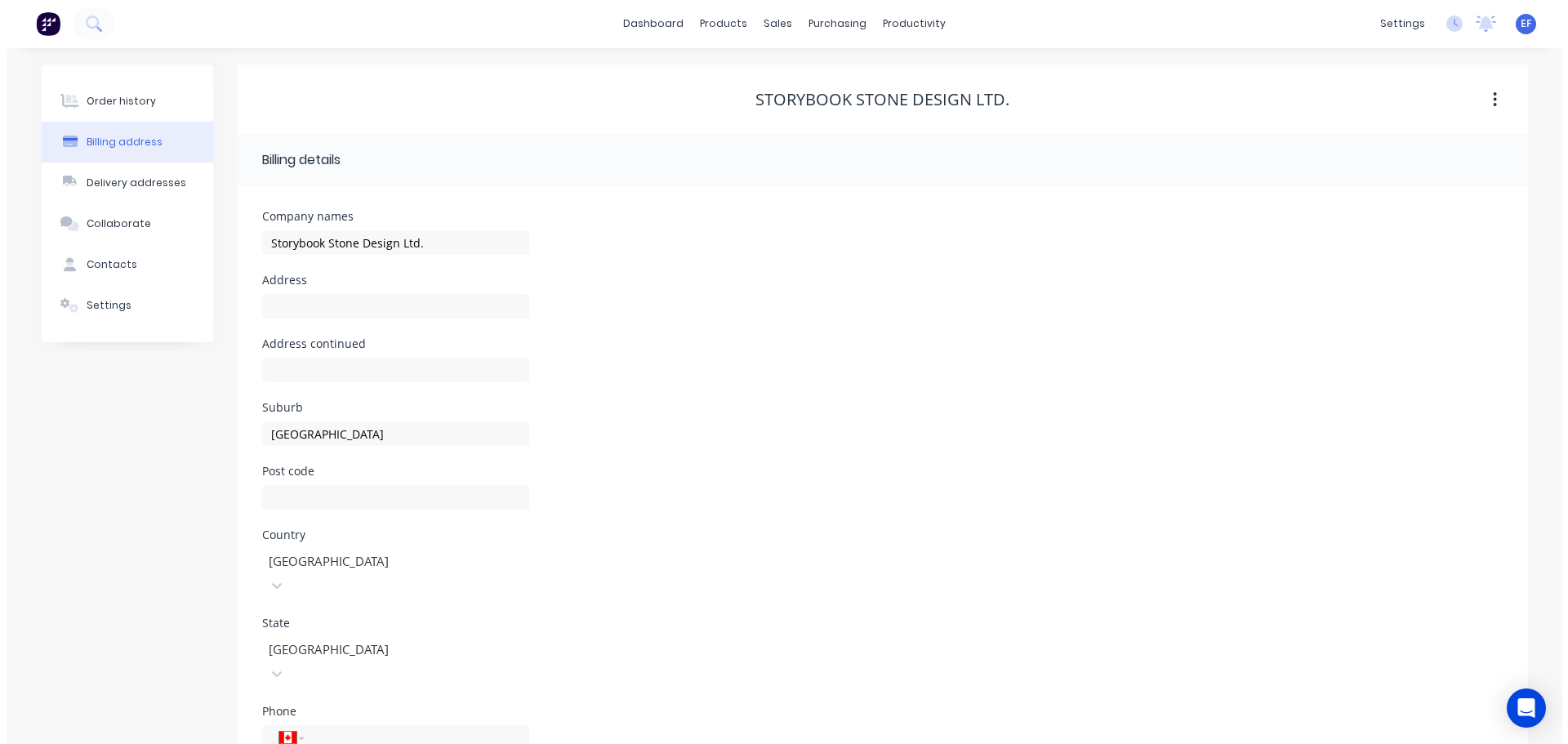
scroll to position [0, 0]
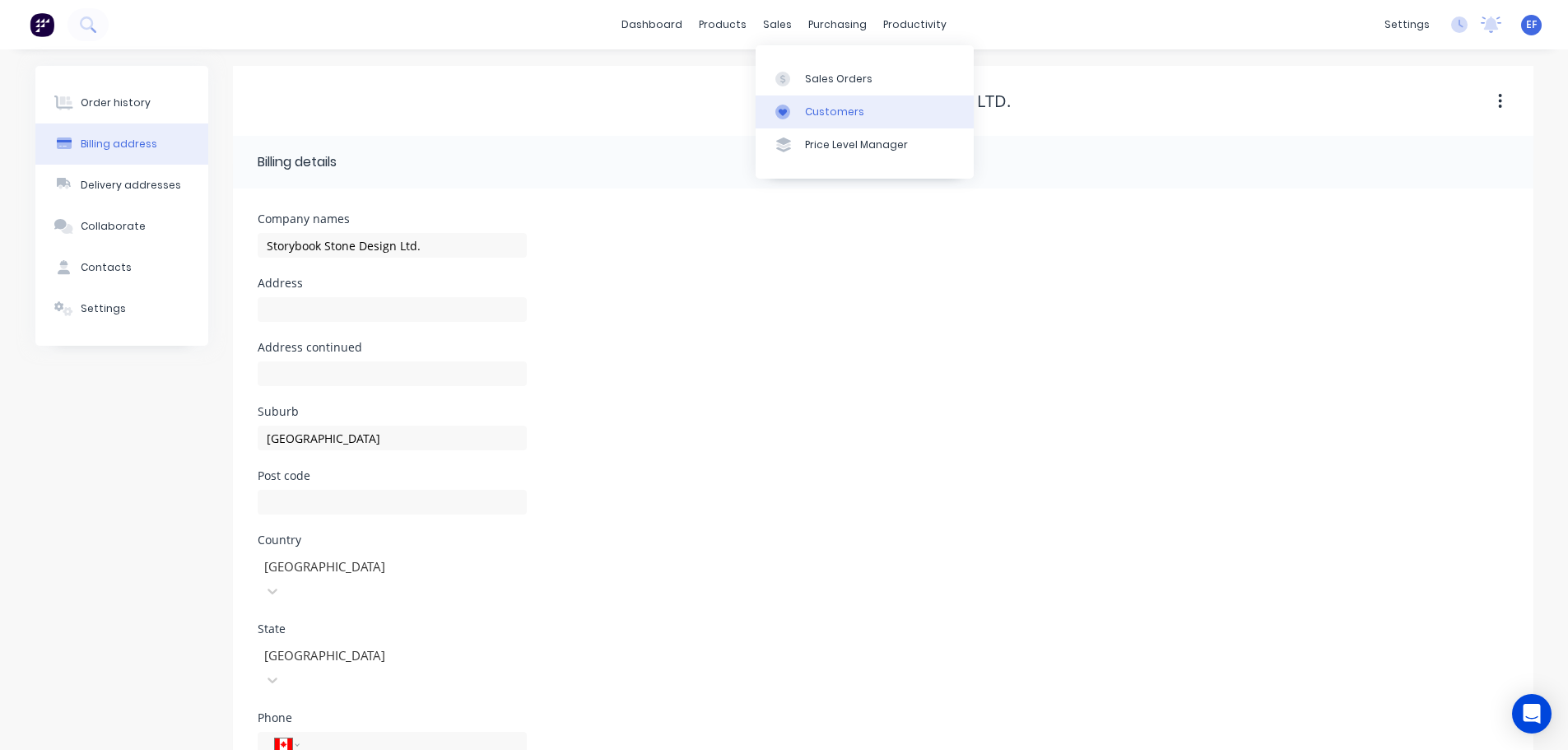
click at [798, 125] on link "Customers" at bounding box center [864, 111] width 218 height 33
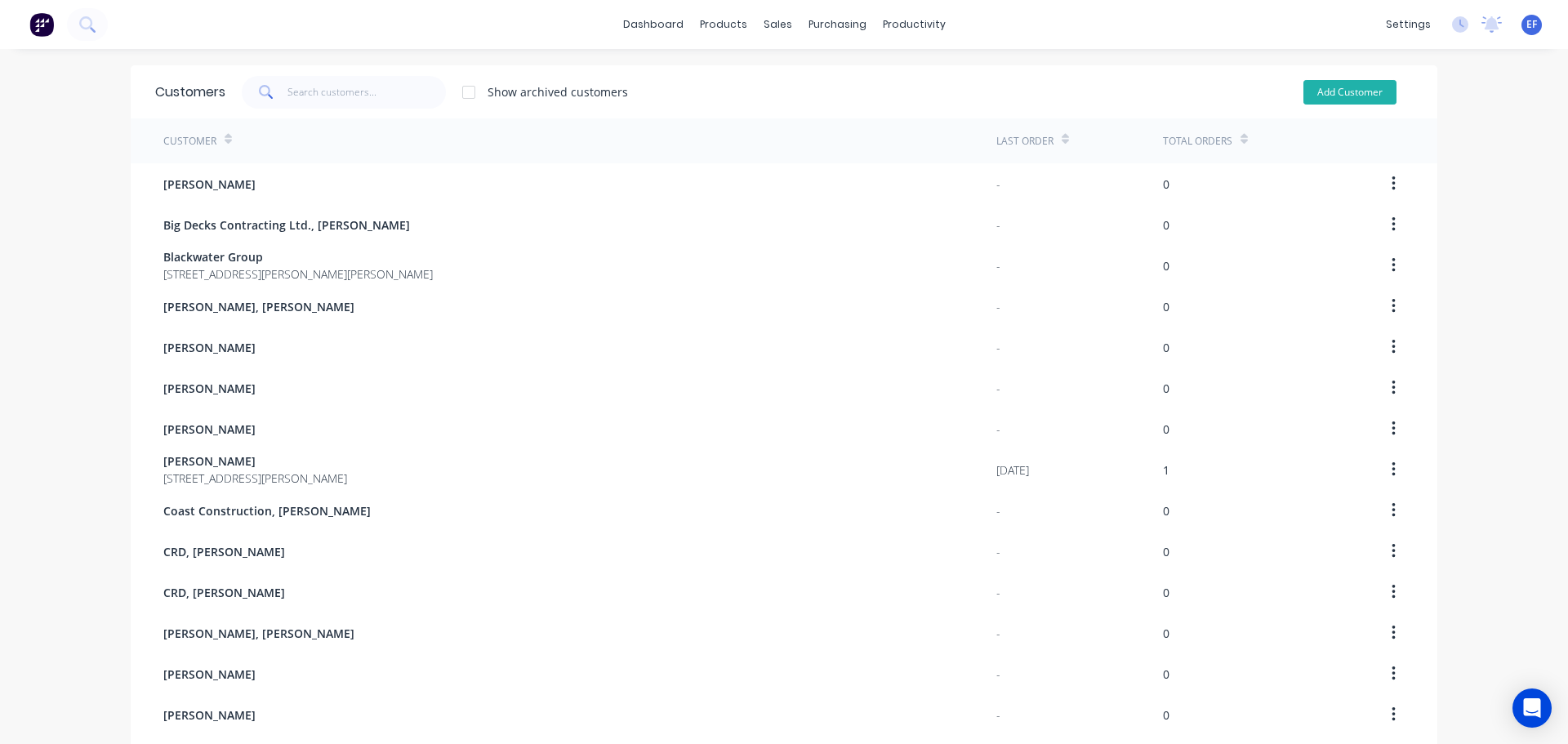
click at [1338, 88] on button "Add Customer" at bounding box center [1349, 92] width 93 height 25
select select "CA"
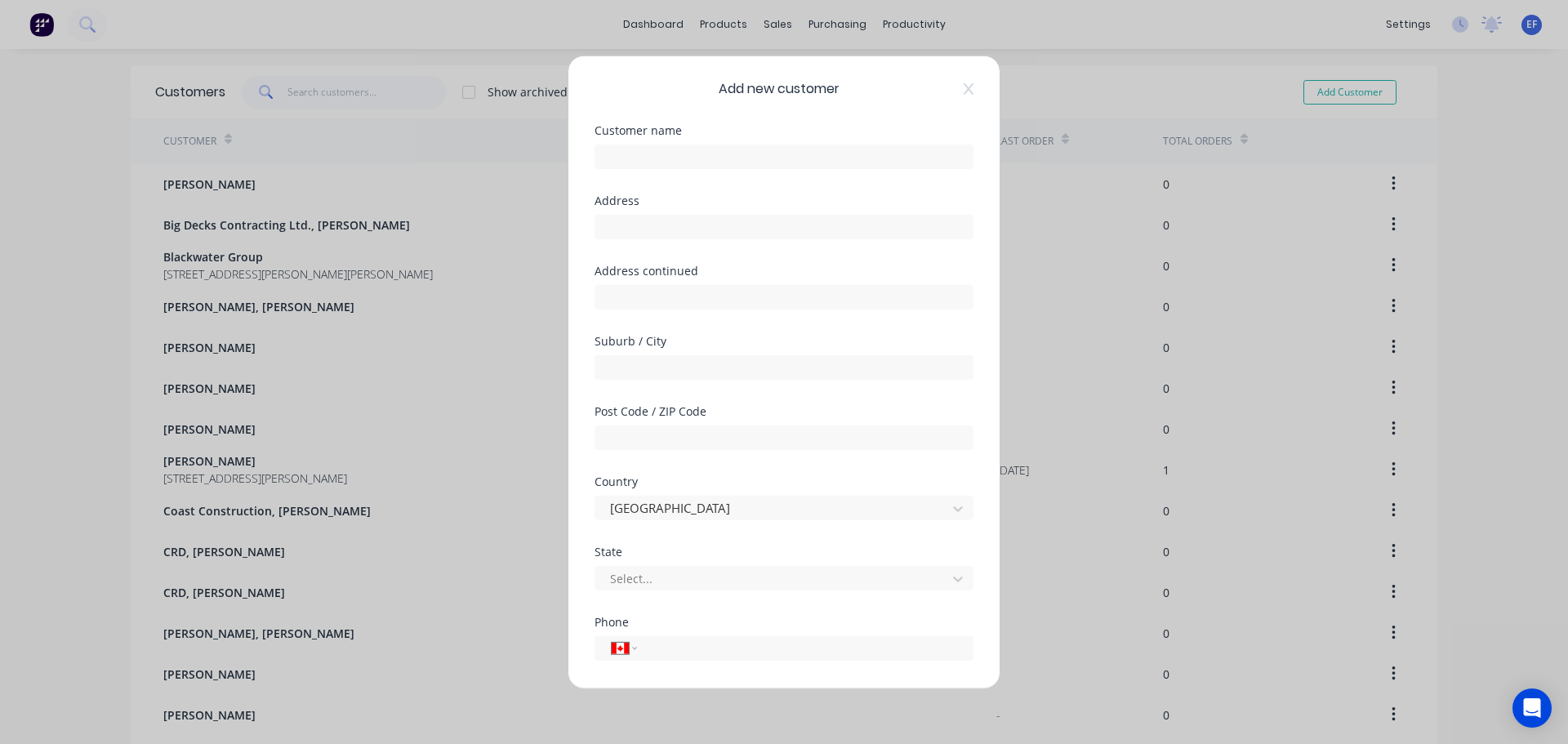
click at [710, 143] on div at bounding box center [784, 153] width 379 height 28
click at [709, 147] on input "text" at bounding box center [784, 156] width 379 height 25
paste input "Storybook Stone Design Ltd., [PERSON_NAME]"
type input "Storybook Stone Design Ltd., [PERSON_NAME]"
click at [719, 371] on input "text" at bounding box center [784, 366] width 379 height 25
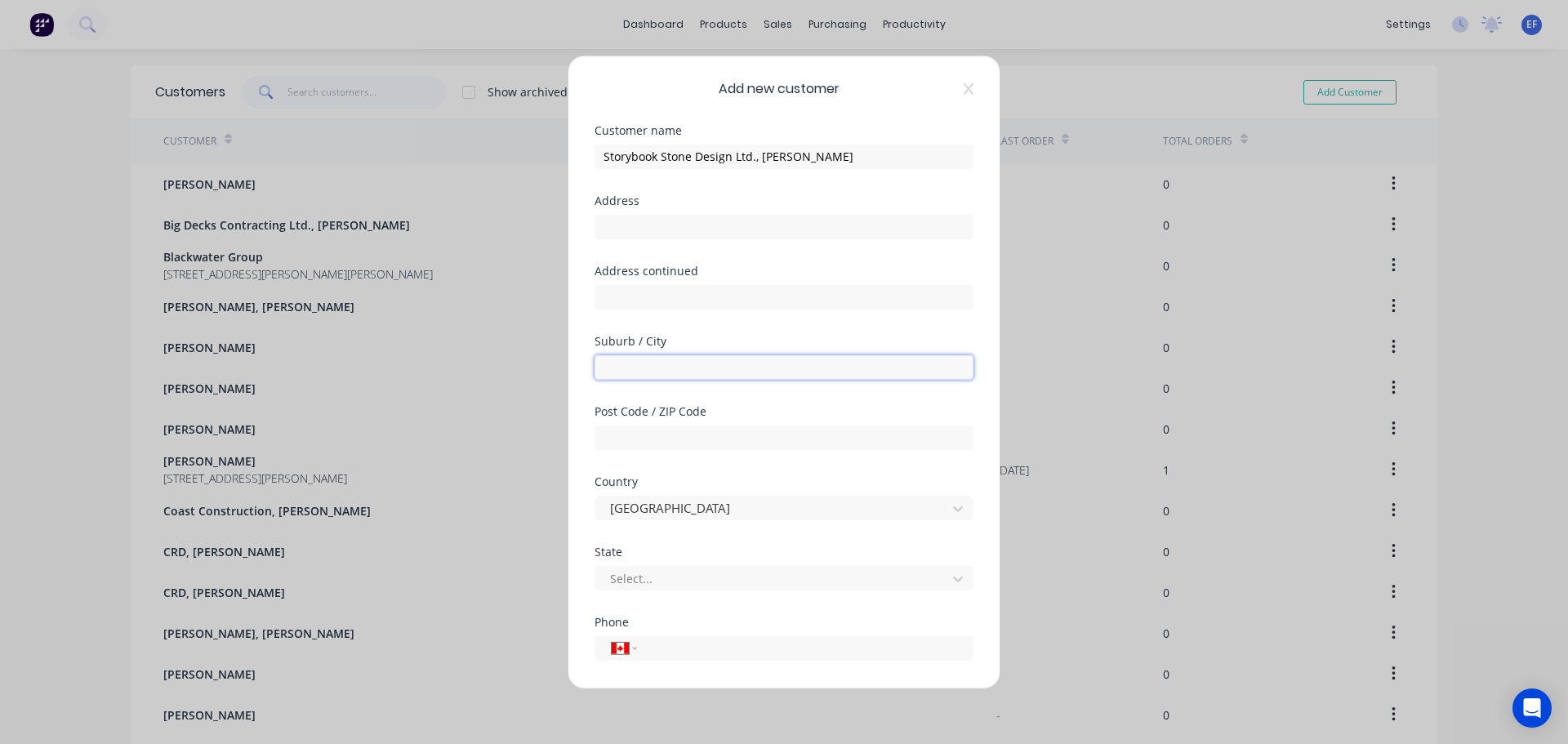
paste input "[GEOGRAPHIC_DATA]"
type input "[GEOGRAPHIC_DATA]"
click at [663, 577] on div at bounding box center [773, 579] width 330 height 21
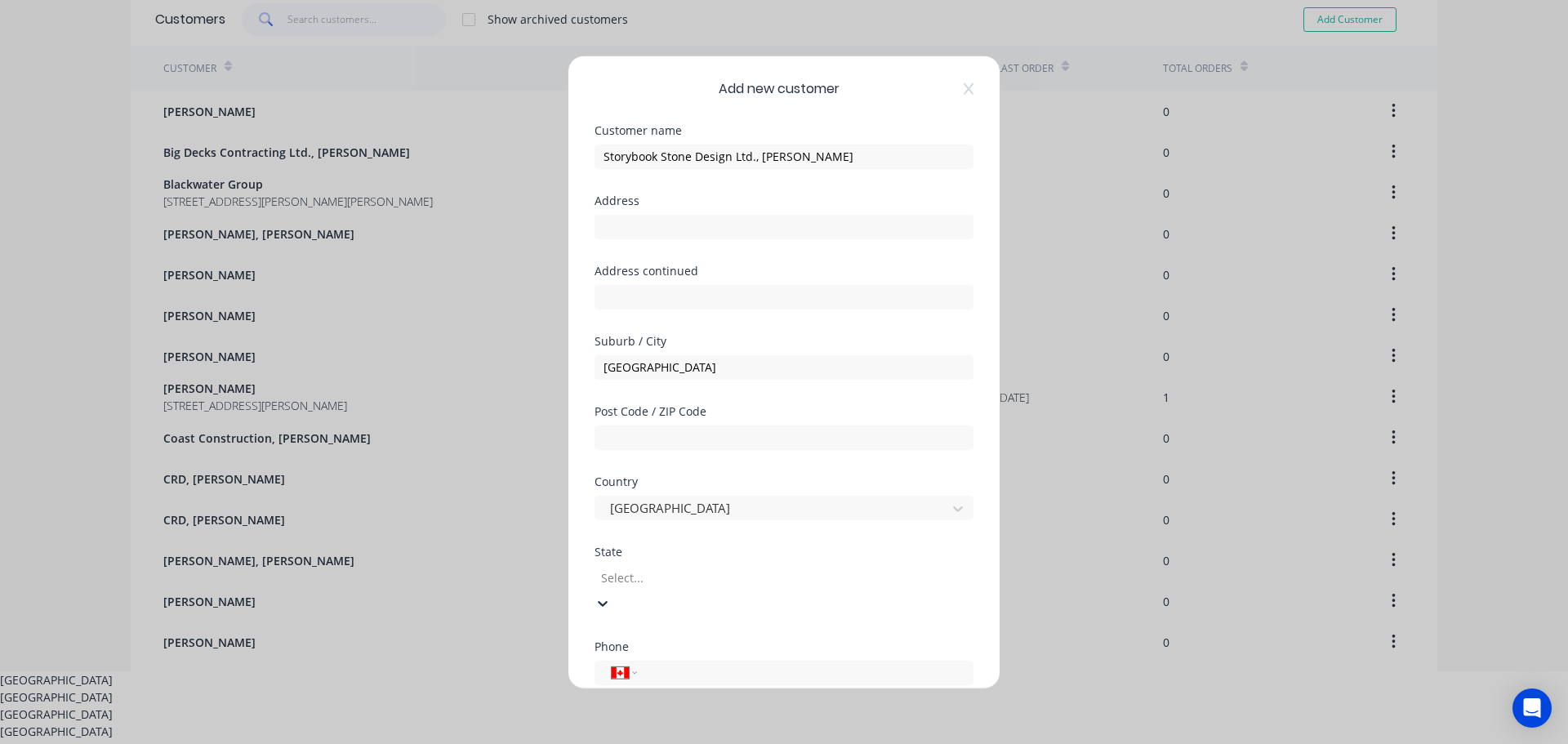
scroll to position [79, 0]
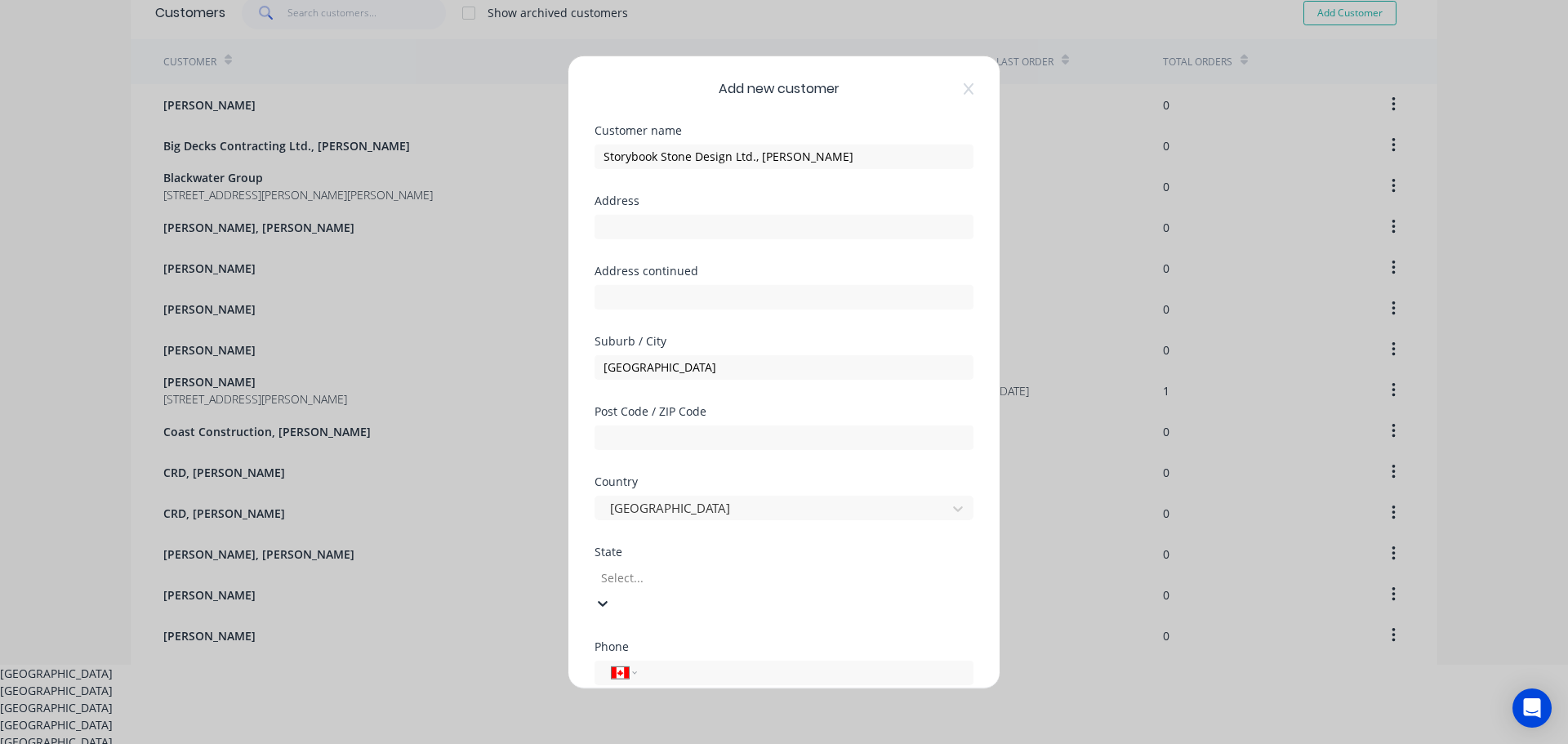
click at [659, 681] on div "[GEOGRAPHIC_DATA]" at bounding box center [784, 690] width 1568 height 17
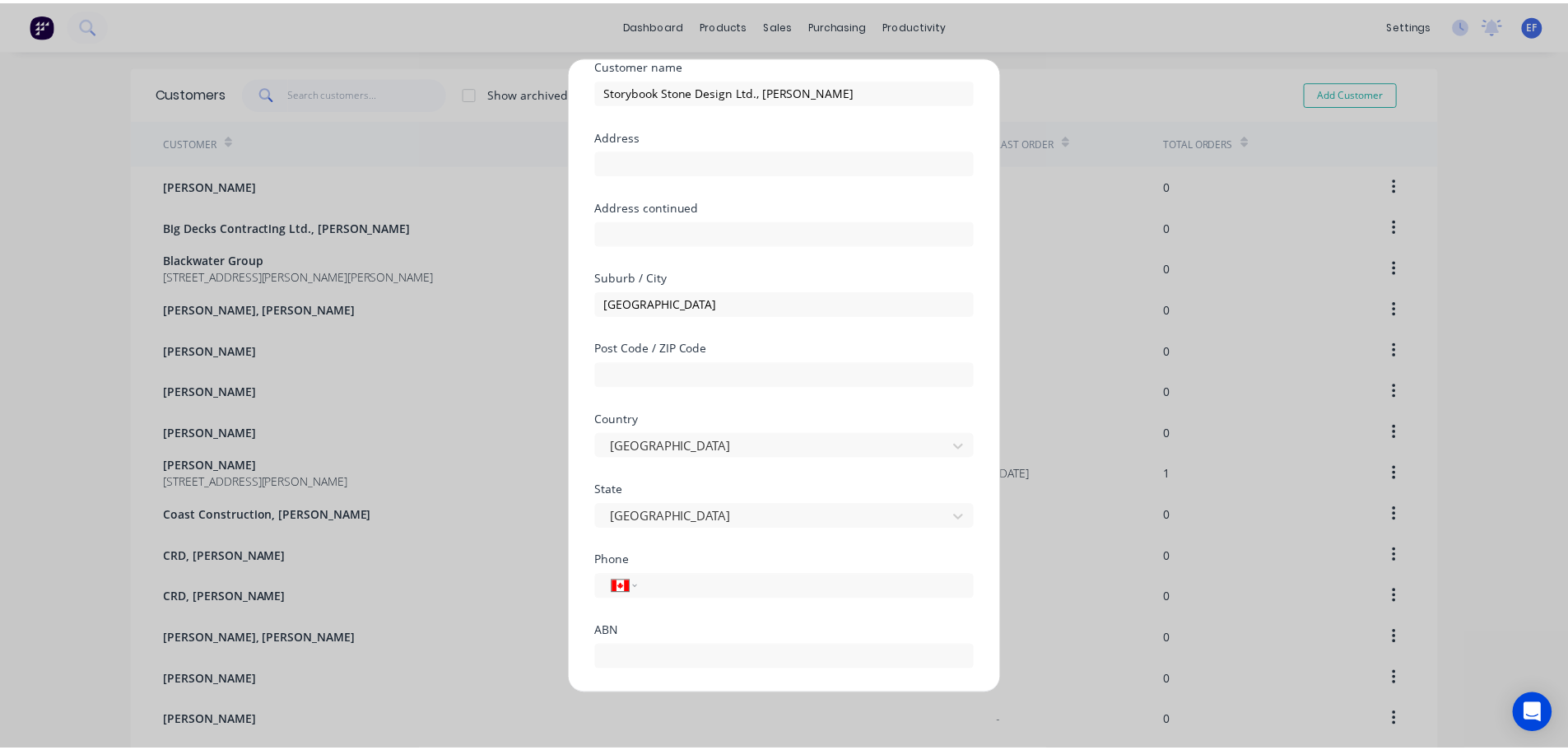
scroll to position [145, 0]
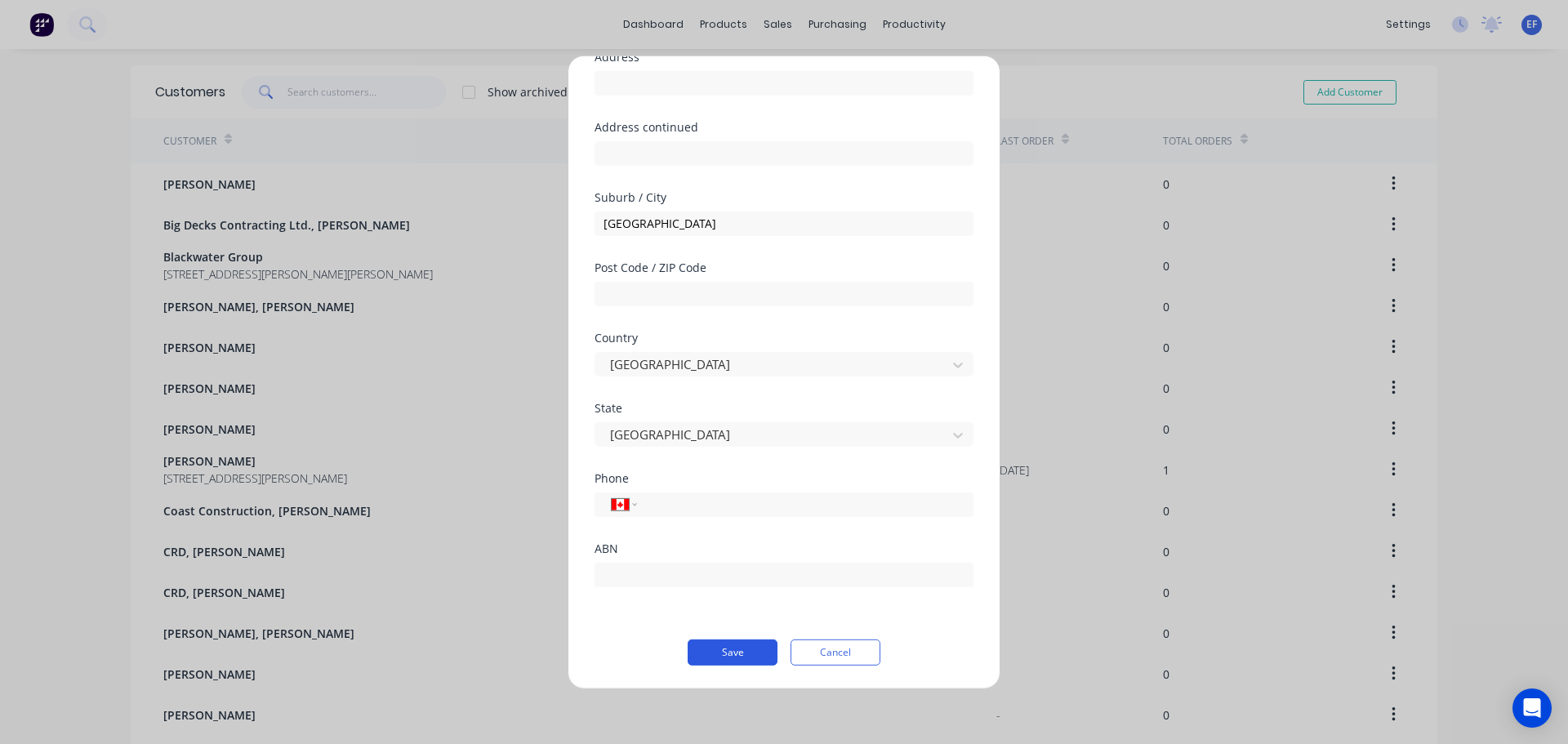
click at [716, 651] on button "Save" at bounding box center [732, 651] width 90 height 26
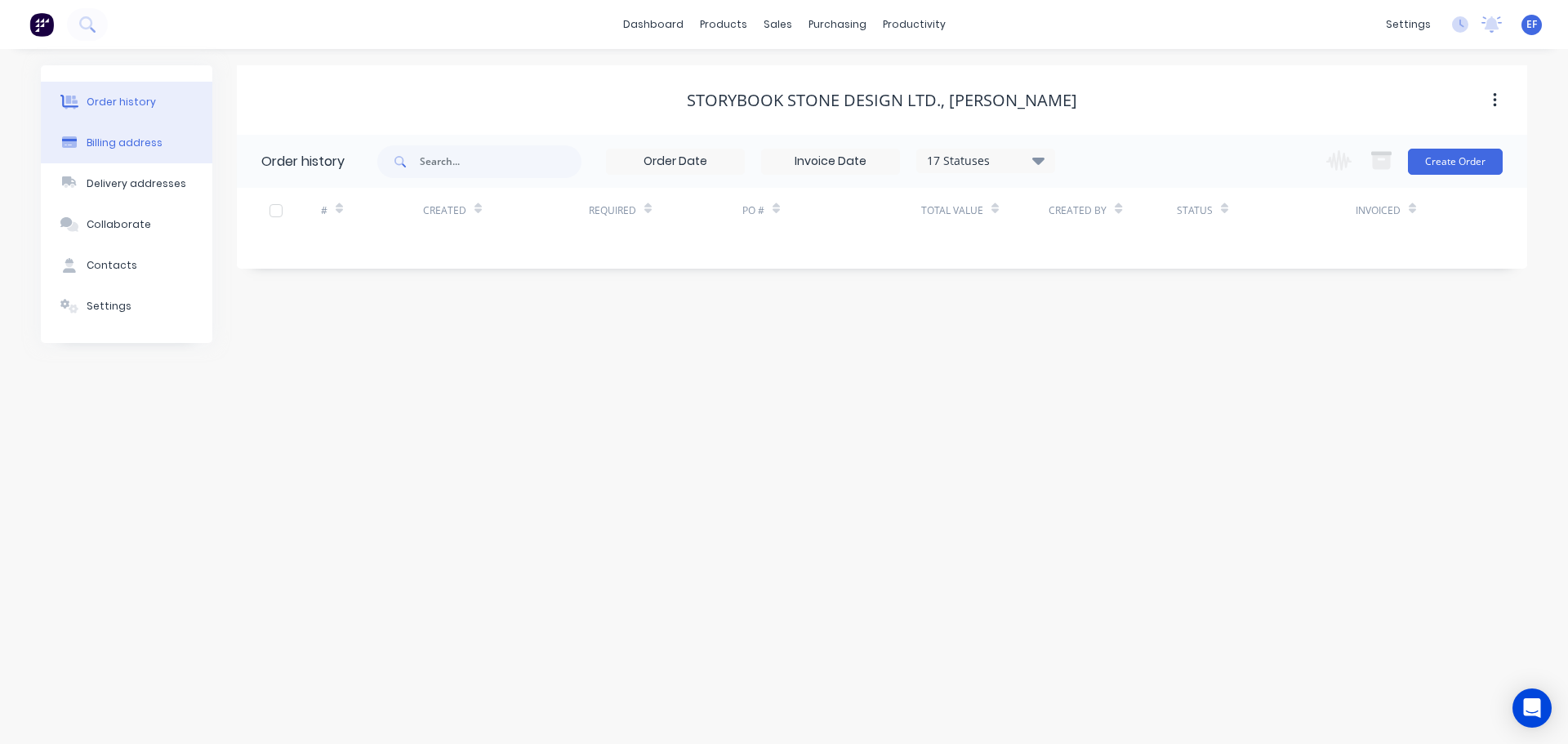
click at [111, 134] on button "Billing address" at bounding box center [127, 143] width 171 height 41
select select "CA"
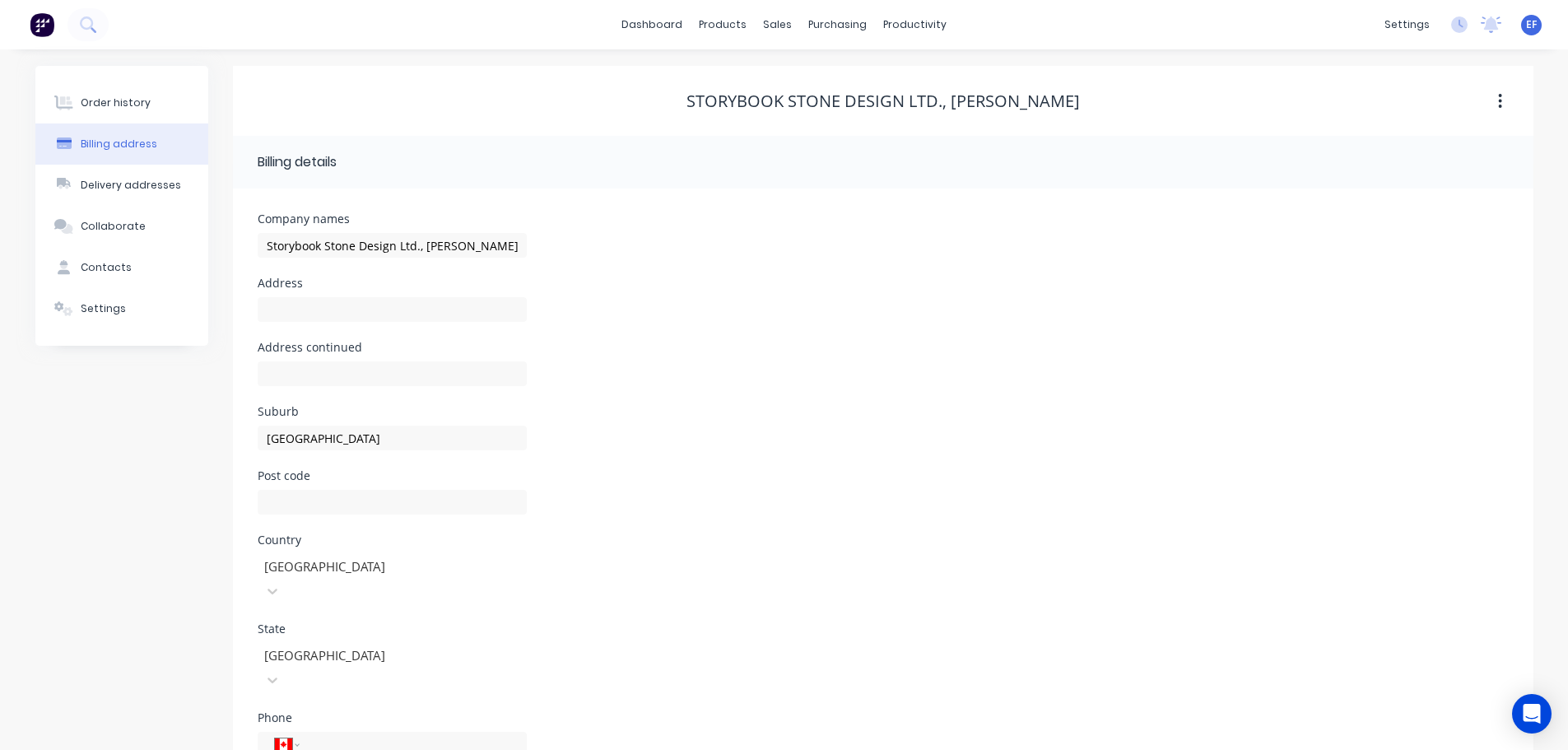
click at [279, 324] on div at bounding box center [392, 317] width 269 height 48
click at [277, 318] on input "text" at bounding box center [392, 309] width 269 height 25
paste input ""Storybook Stone Design Ltd. [STREET_ADDRESS]""
drag, startPoint x: 330, startPoint y: 310, endPoint x: 527, endPoint y: 326, distance: 197.6
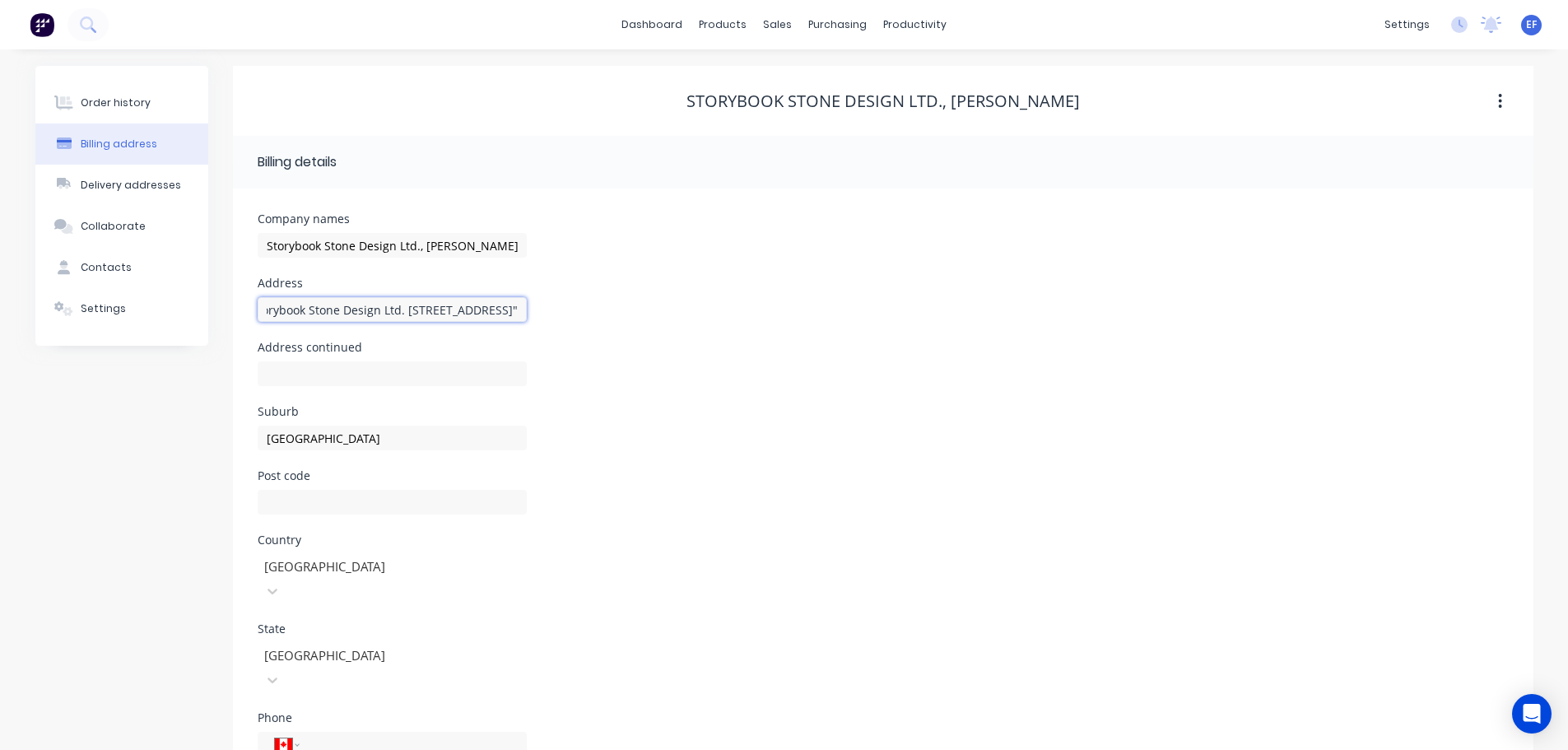
click at [527, 326] on div "Address "Storybook Stone Design Ltd. [STREET_ADDRESS]"" at bounding box center [883, 309] width 1252 height 64
drag, startPoint x: 425, startPoint y: 308, endPoint x: 74, endPoint y: 299, distance: 351.1
click at [78, 299] on div "Order history Billing address Delivery addresses Collaborate Contacts Settings …" at bounding box center [784, 461] width 1498 height 791
type input "[STREET_ADDRESS]"
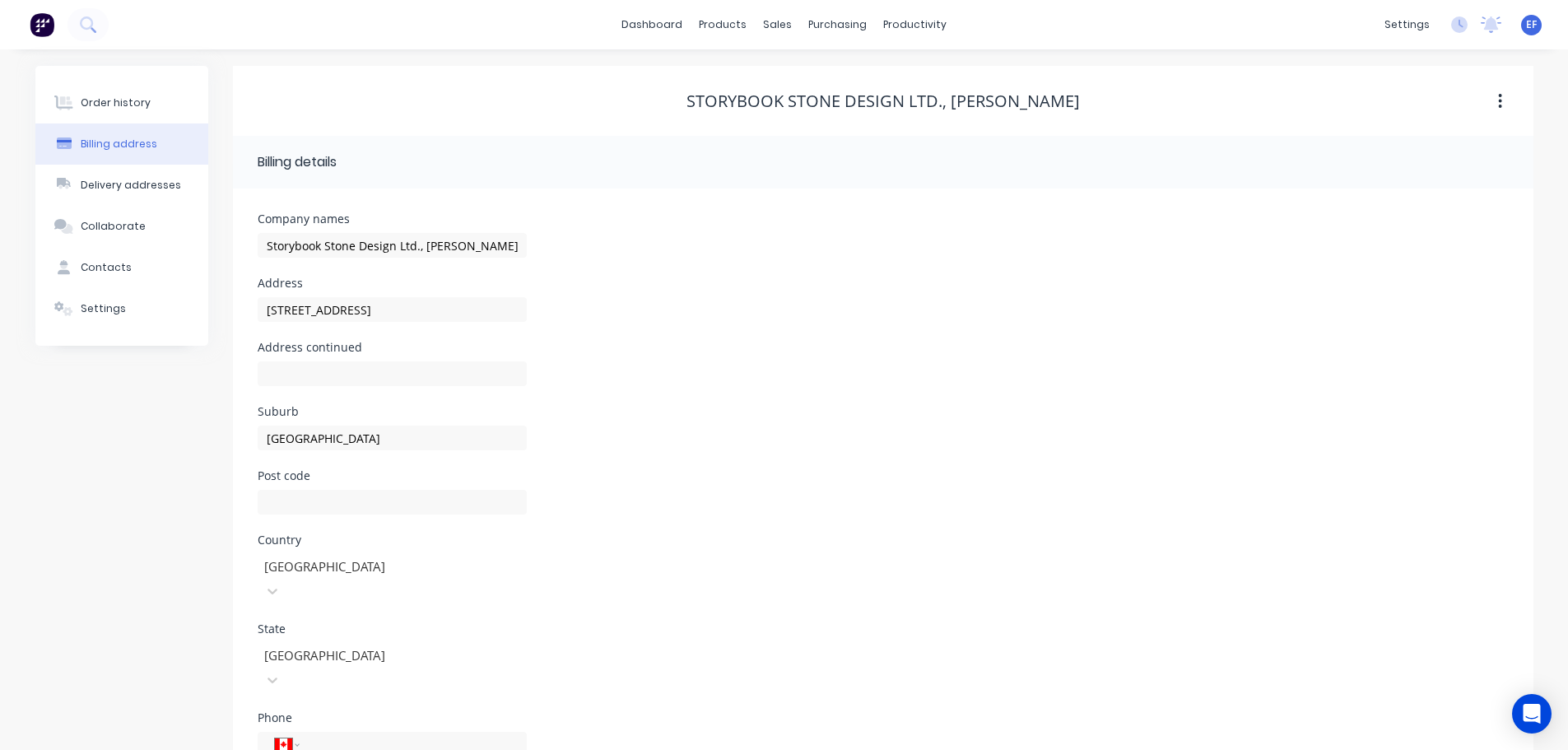
click at [725, 476] on div "Post code" at bounding box center [883, 502] width 1252 height 64
click at [88, 264] on div "Contacts" at bounding box center [105, 267] width 51 height 15
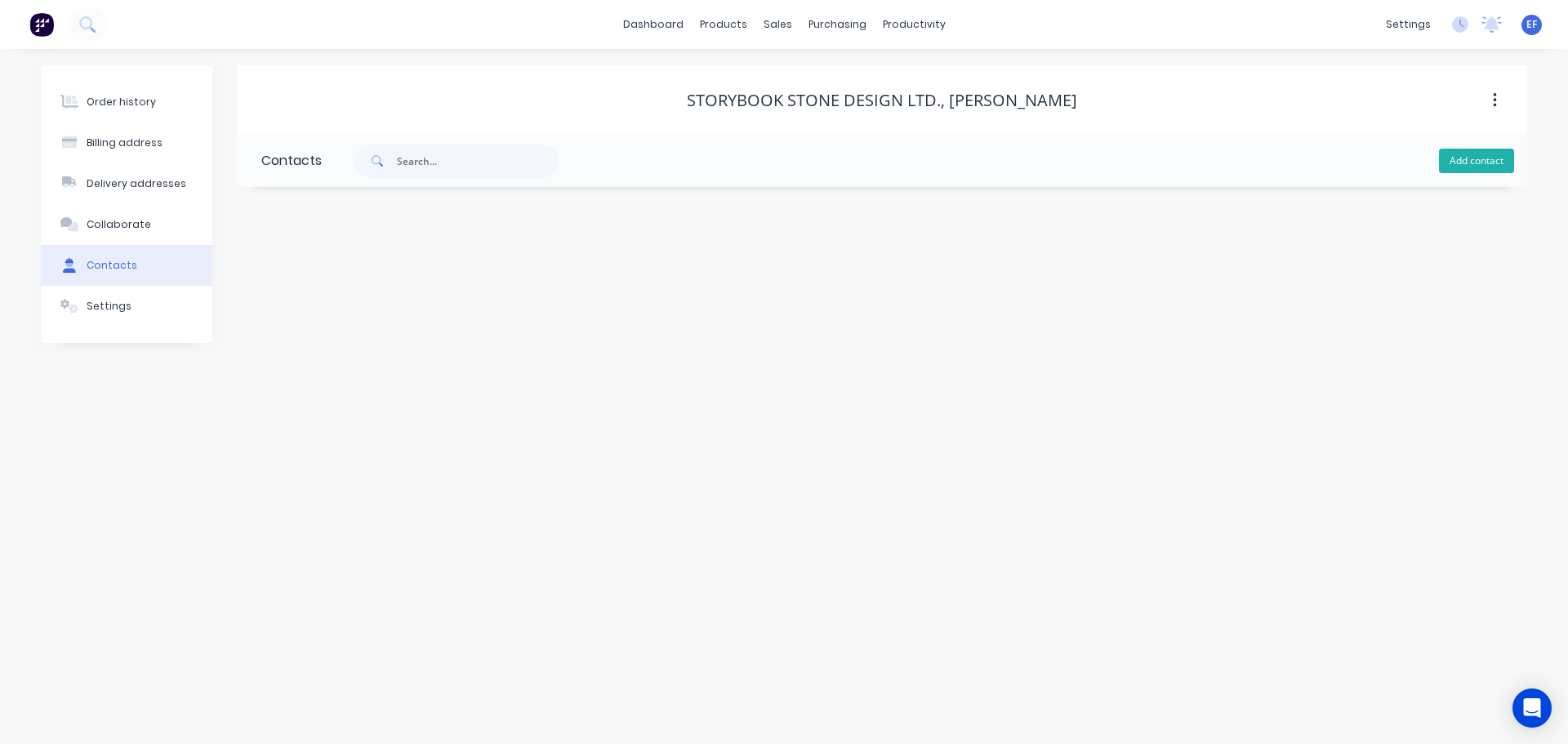
click at [1460, 160] on button "Add contact" at bounding box center [1476, 160] width 75 height 25
select select "CA"
drag, startPoint x: 1103, startPoint y: 100, endPoint x: 936, endPoint y: 100, distance: 167.0
click at [936, 100] on div "Storybook Stone Design Ltd., [PERSON_NAME]" at bounding box center [881, 100] width 1290 height 20
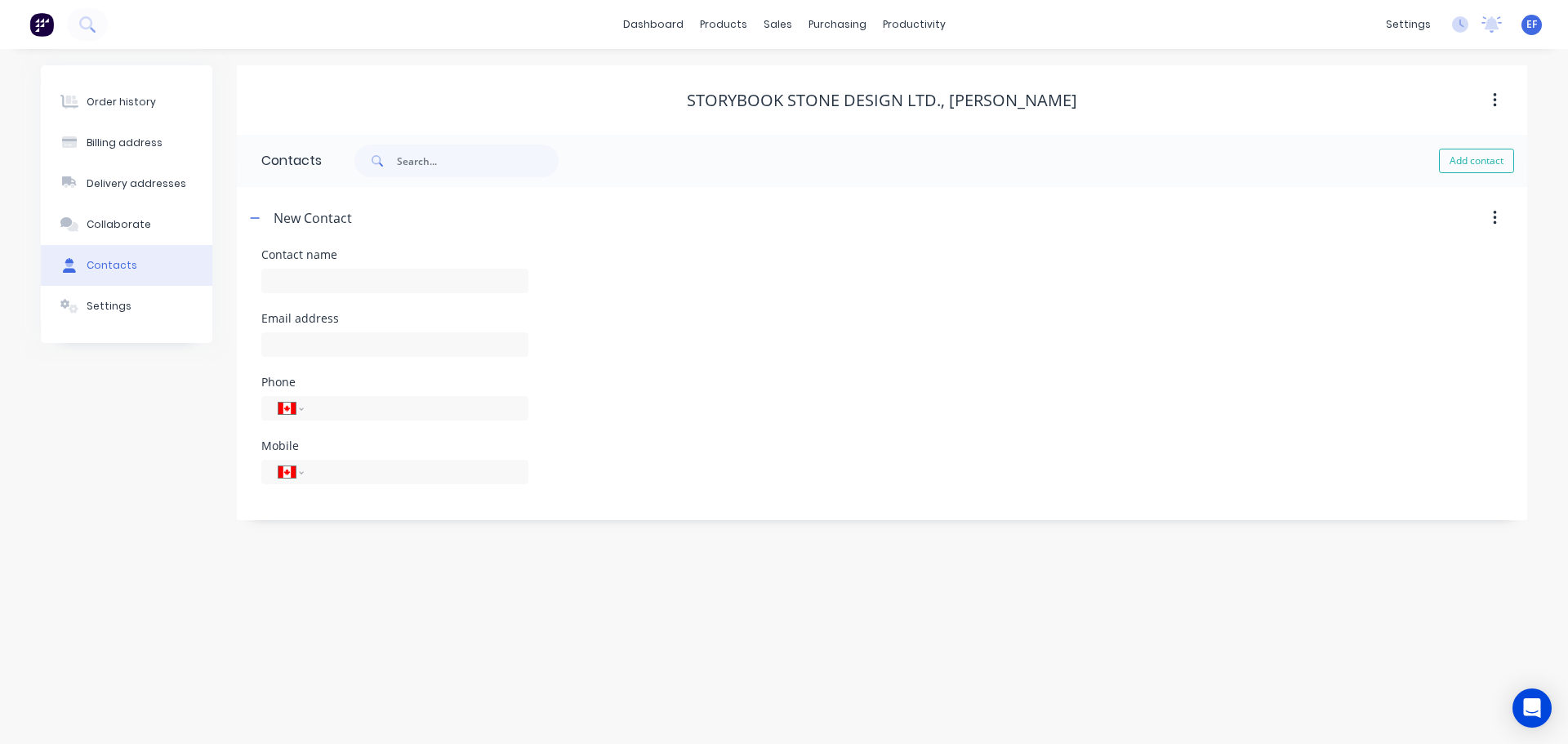
copy div "[PERSON_NAME]"
click at [418, 284] on input "text" at bounding box center [394, 280] width 267 height 25
paste input "[PERSON_NAME]"
type input "[PERSON_NAME]"
select select "CA"
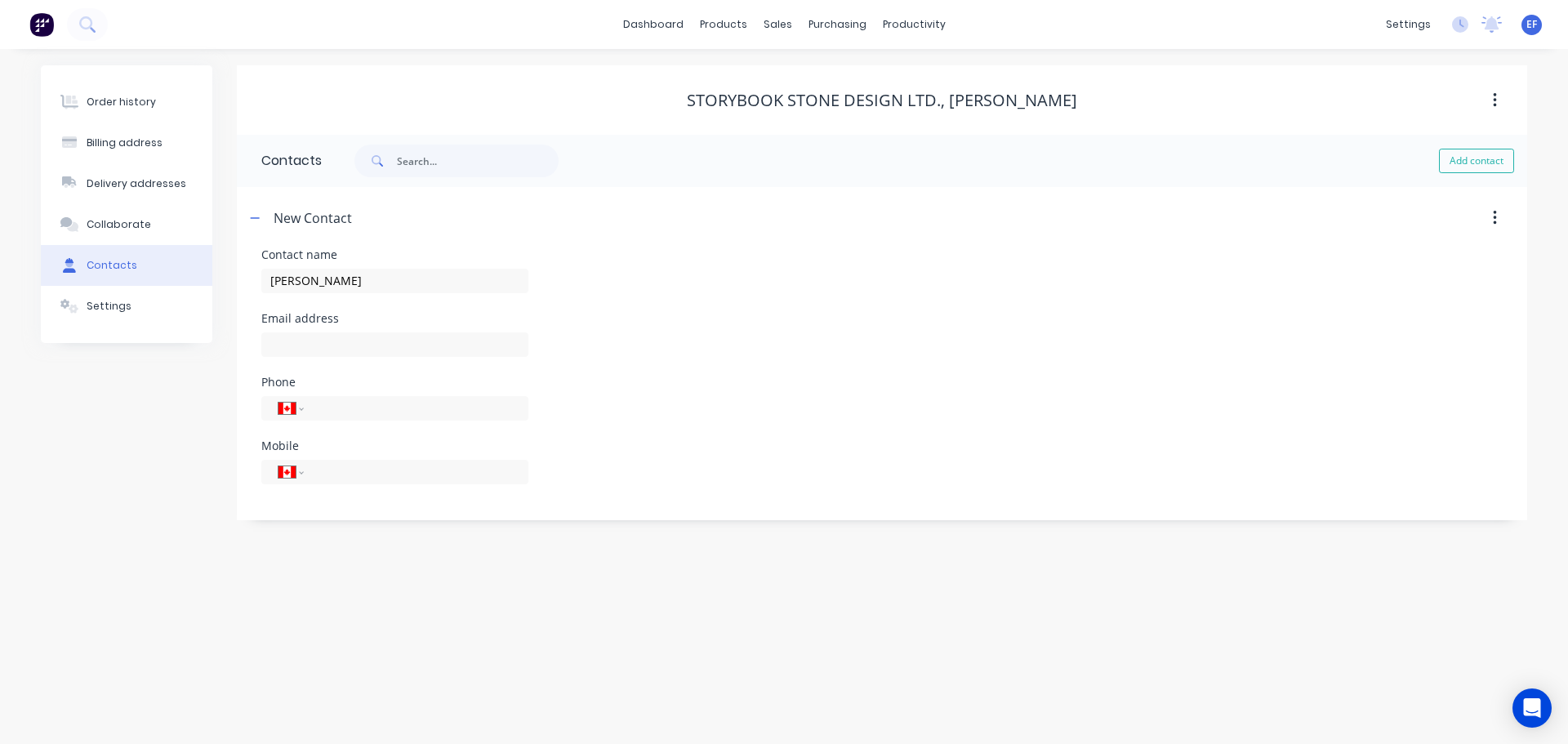
select select "CA"
click at [315, 352] on input "text" at bounding box center [394, 345] width 267 height 25
paste input "[EMAIL_ADDRESS][PERSON_NAME][DOMAIN_NAME]"
type input "[EMAIL_ADDRESS][PERSON_NAME][DOMAIN_NAME]"
click at [149, 449] on div "Order history Billing address Delivery addresses Collaborate Contacts Settings" at bounding box center [127, 292] width 171 height 455
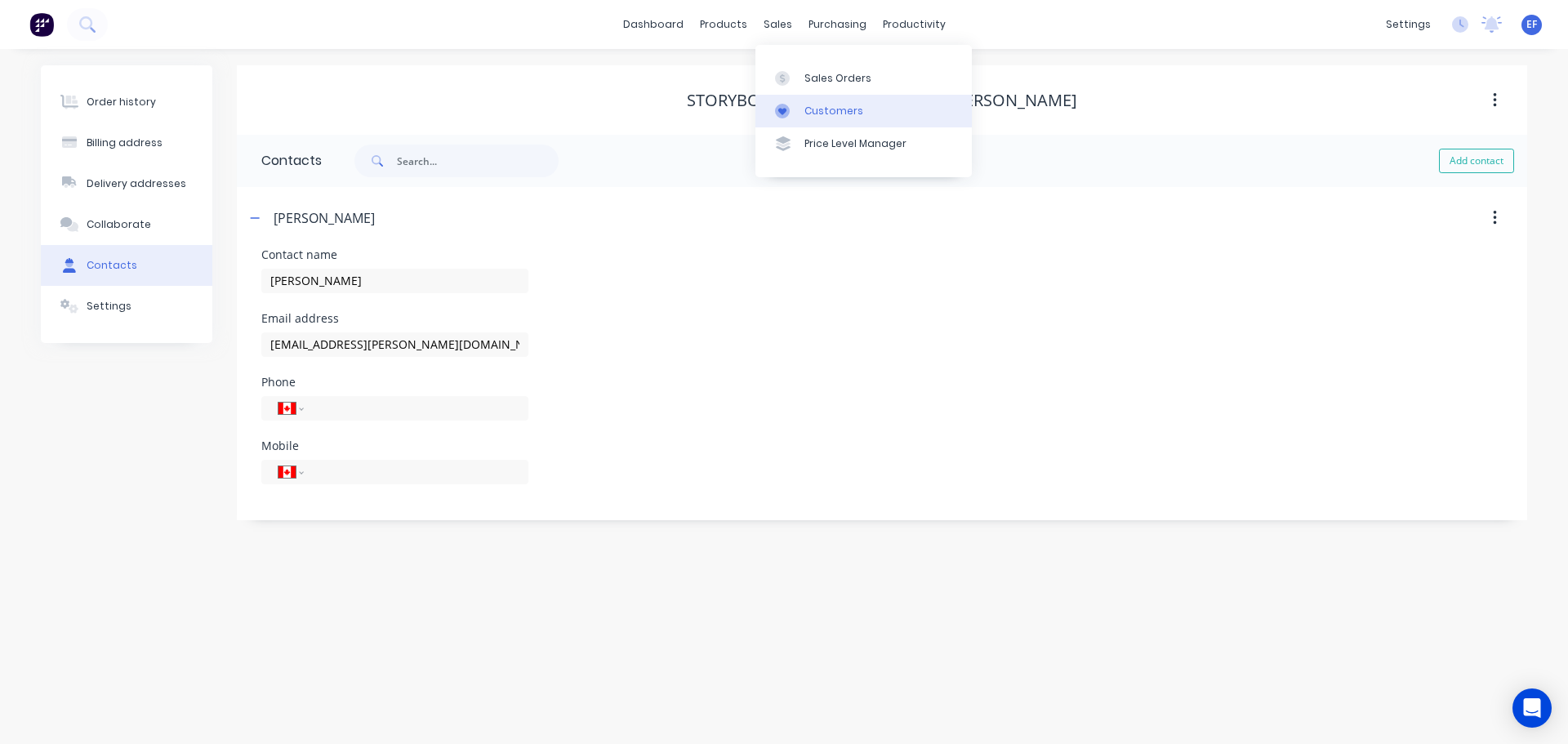
click at [802, 102] on link "Customers" at bounding box center [863, 111] width 216 height 33
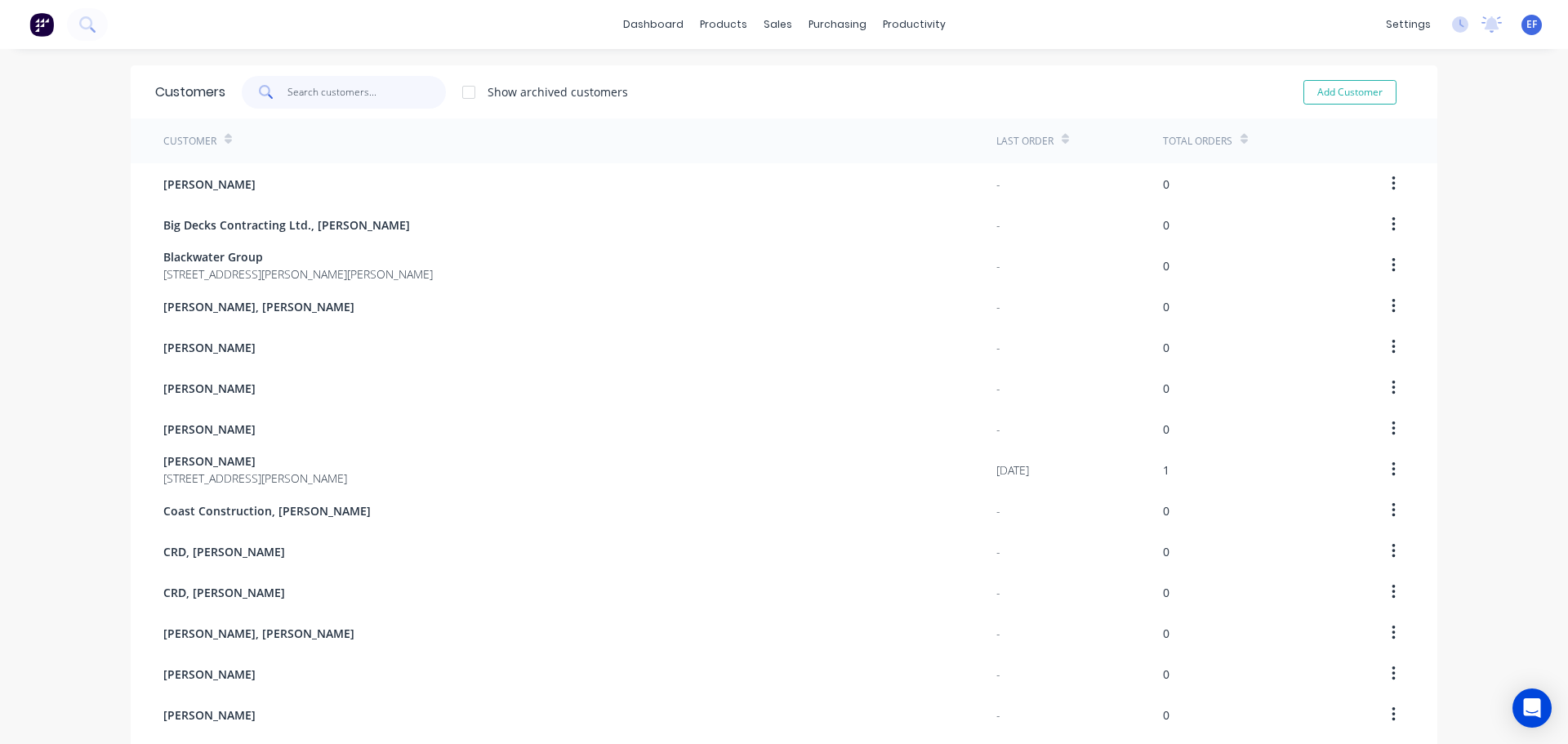
click at [324, 106] on input "text" at bounding box center [367, 93] width 159 height 33
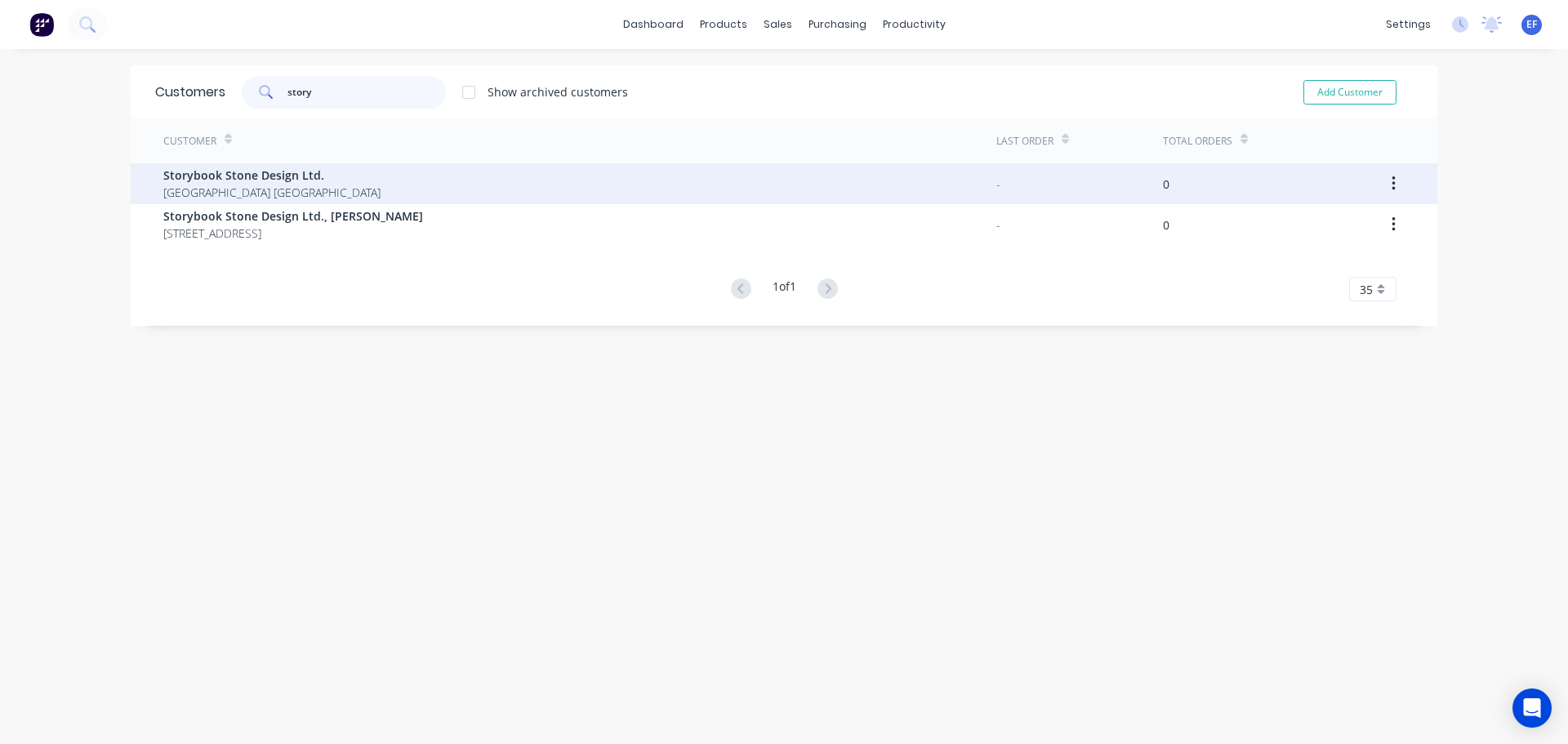
type input "story"
click at [308, 186] on span "[GEOGRAPHIC_DATA] [GEOGRAPHIC_DATA]" at bounding box center [271, 192] width 217 height 17
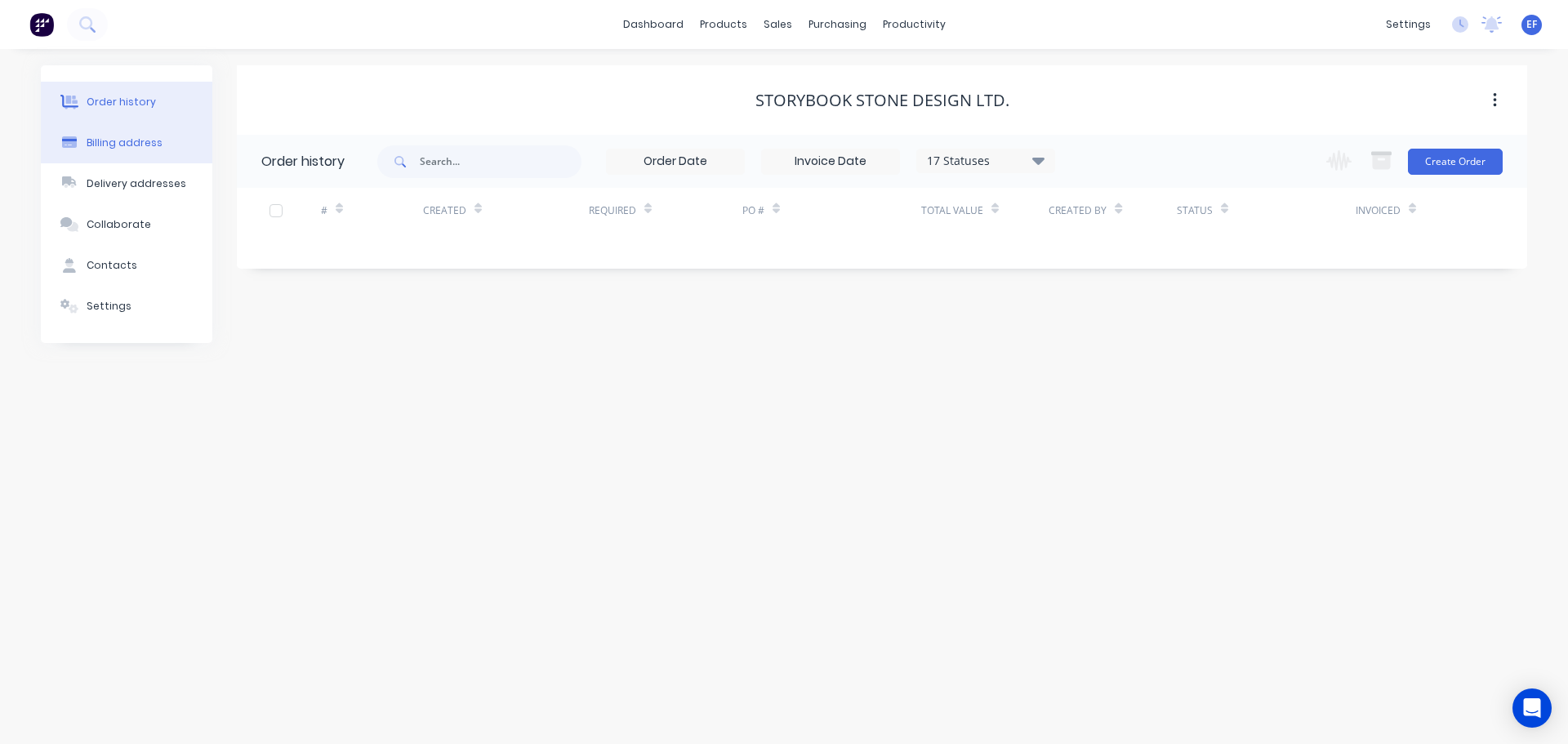
click at [111, 152] on button "Billing address" at bounding box center [127, 143] width 171 height 41
select select "CA"
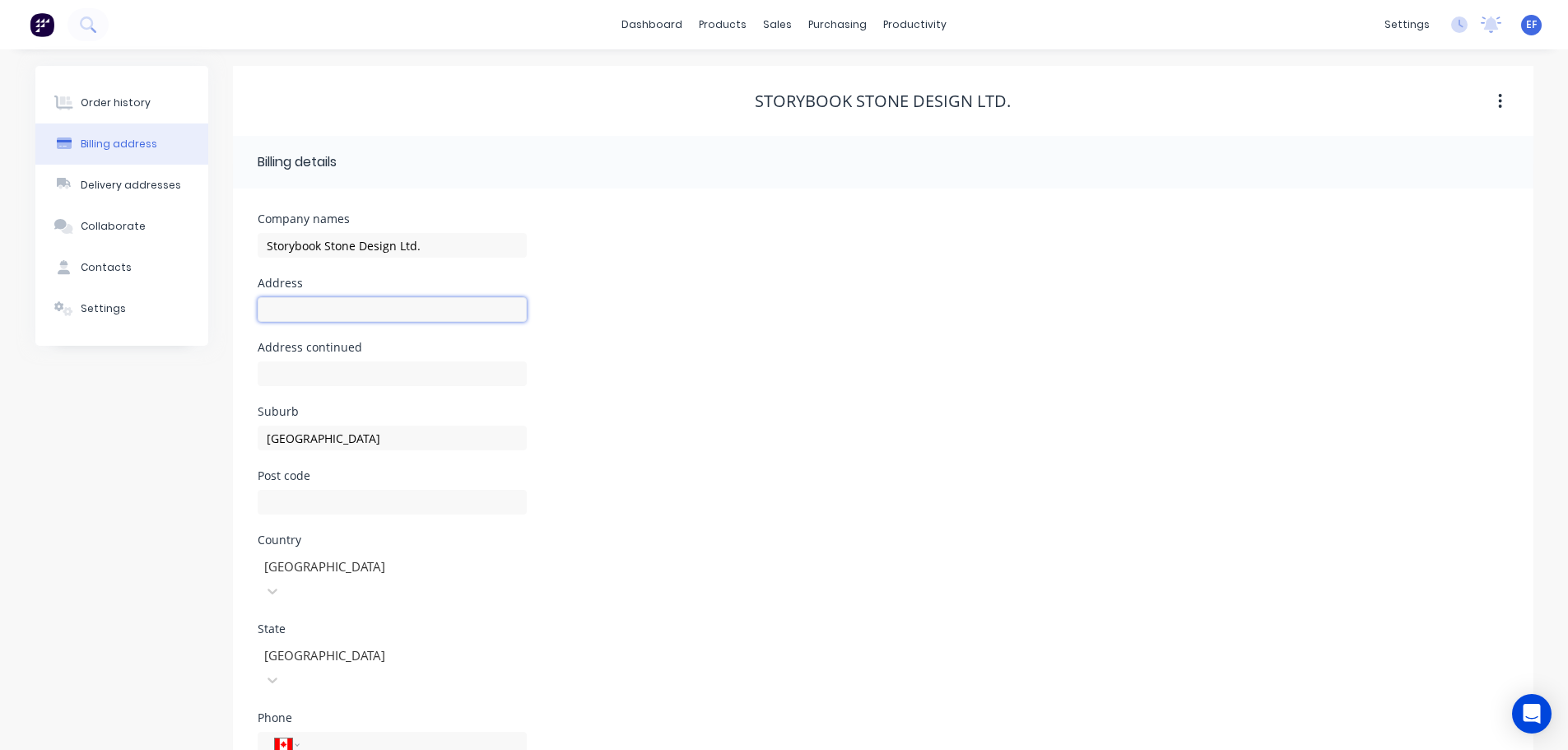
click at [300, 311] on input "text" at bounding box center [392, 309] width 269 height 25
paste input ""Storybook Stone Design Ltd. [STREET_ADDRESS]""
drag, startPoint x: 335, startPoint y: 308, endPoint x: 503, endPoint y: 316, distance: 168.2
click at [503, 316] on body "dashboard products sales purchasing productivity dashboard products Product Cat…" at bounding box center [784, 436] width 1568 height 874
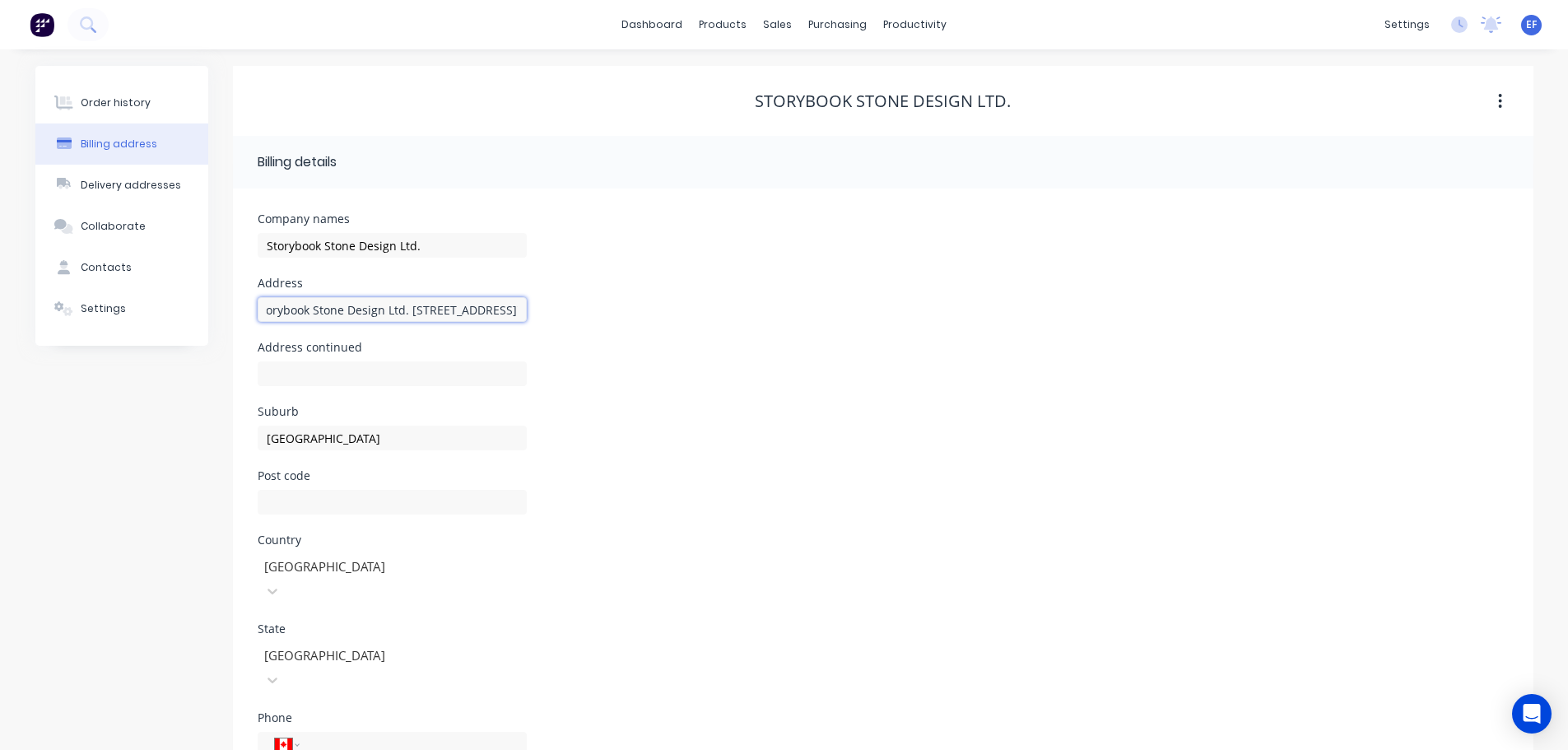
scroll to position [0, 13]
drag, startPoint x: 498, startPoint y: 309, endPoint x: 513, endPoint y: 309, distance: 15.0
click at [513, 309] on body "dashboard products sales purchasing productivity dashboard products Product Cat…" at bounding box center [784, 436] width 1568 height 874
drag, startPoint x: 533, startPoint y: 362, endPoint x: 445, endPoint y: 321, distance: 97.1
click at [533, 363] on div "Address continued" at bounding box center [883, 373] width 1252 height 64
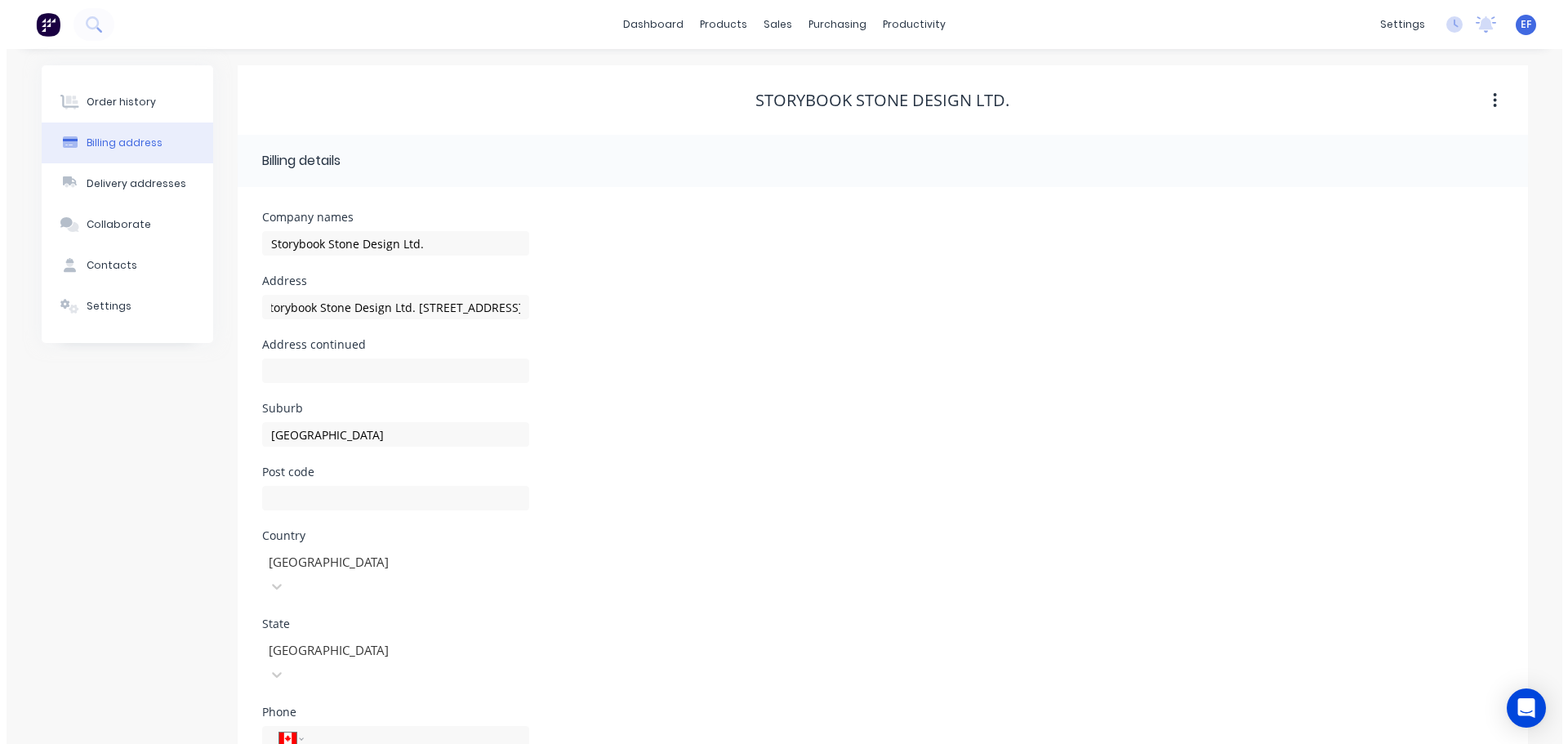
scroll to position [0, 0]
click at [478, 308] on input ""Storybook Stone Design Ltd. [STREET_ADDRESS]"" at bounding box center [388, 307] width 267 height 25
drag, startPoint x: 423, startPoint y: 308, endPoint x: 27, endPoint y: 299, distance: 396.1
click at [30, 299] on div "Order history Billing address Delivery addresses Collaborate Contacts Settings …" at bounding box center [778, 457] width 1555 height 817
click at [383, 309] on input "[STREET_ADDRESS]"" at bounding box center [388, 307] width 267 height 25
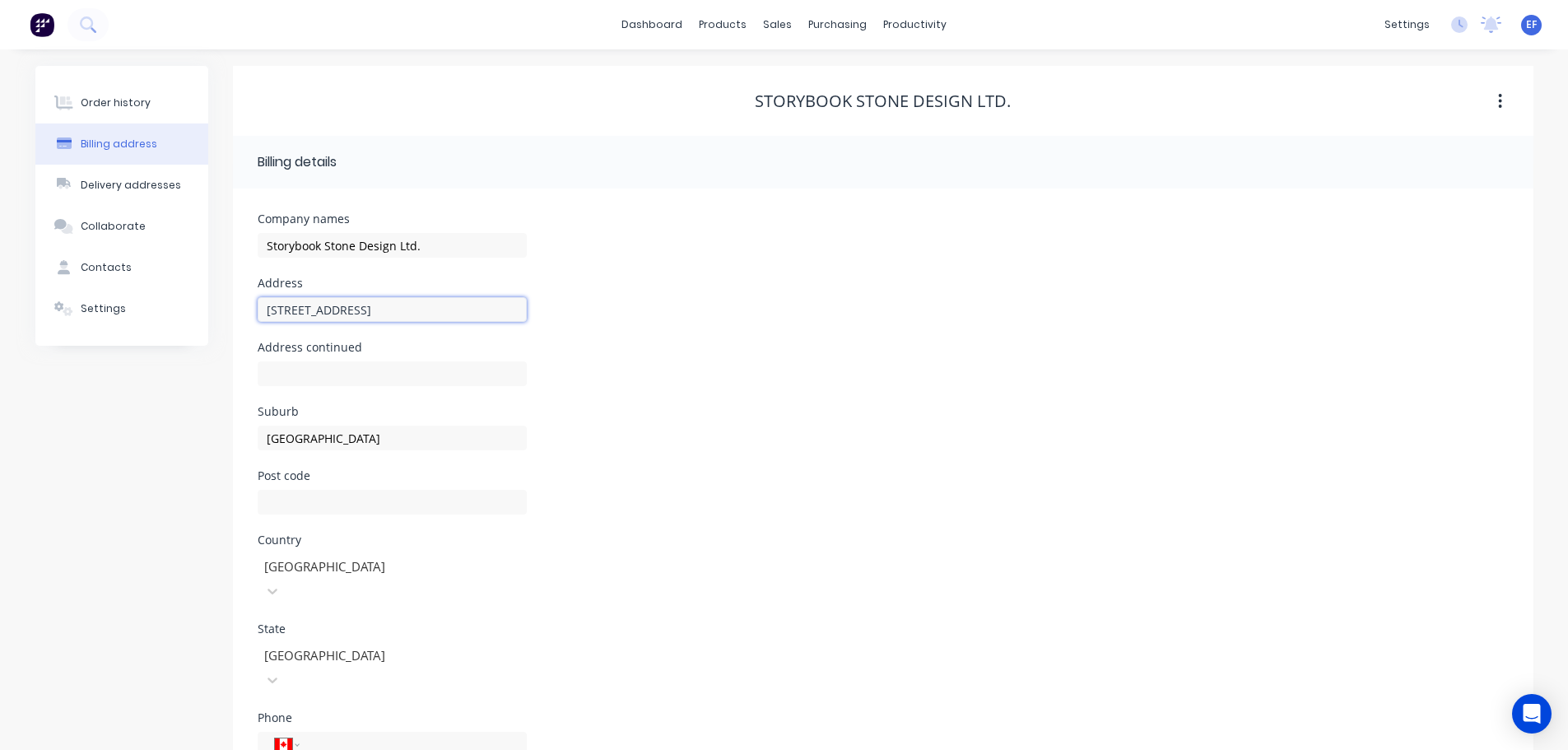
type input "[STREET_ADDRESS]"
click at [755, 428] on div "Suburb [GEOGRAPHIC_DATA]" at bounding box center [883, 438] width 1252 height 64
click at [787, 109] on icon at bounding box center [782, 111] width 15 height 15
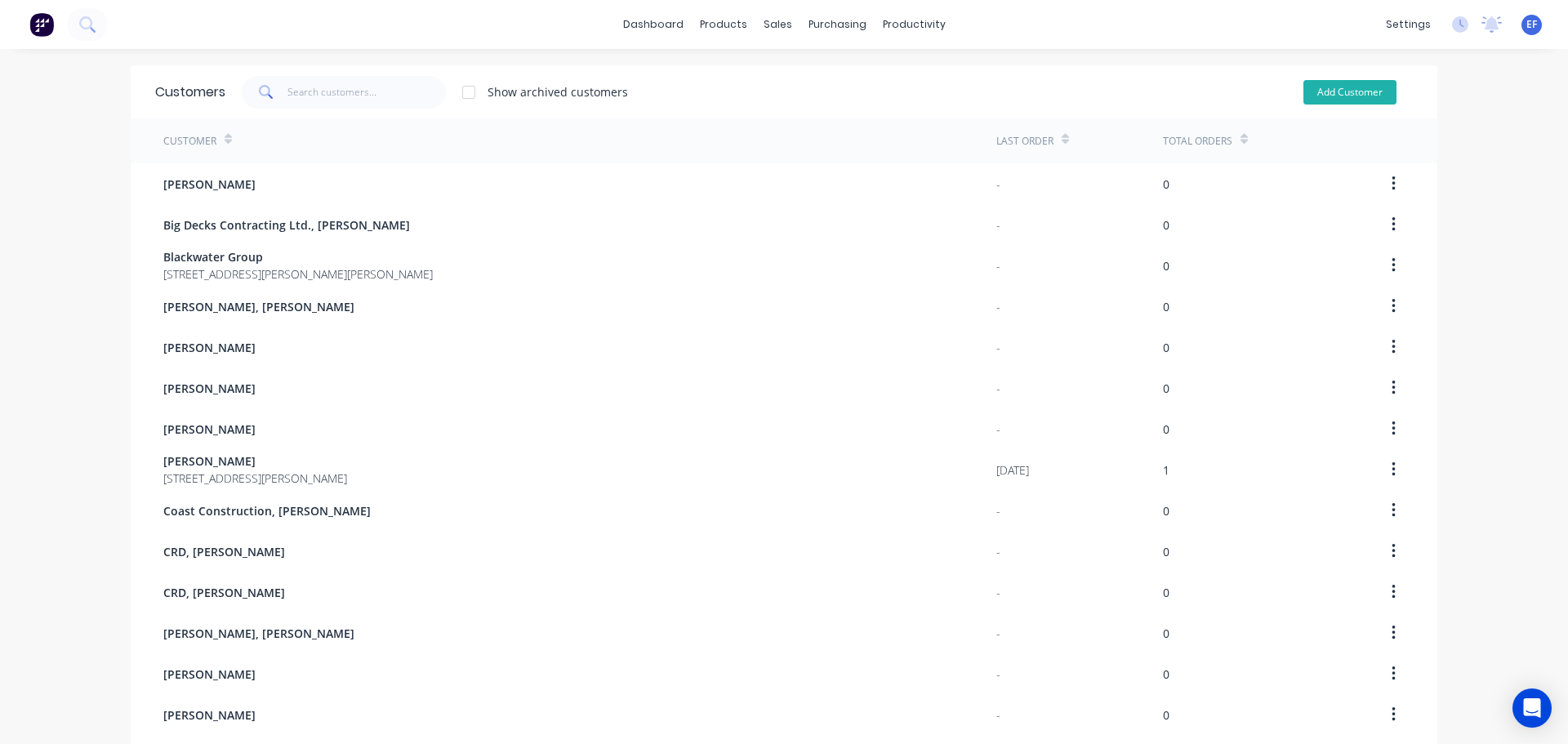
click at [1331, 84] on button "Add Customer" at bounding box center [1349, 92] width 93 height 25
select select "CA"
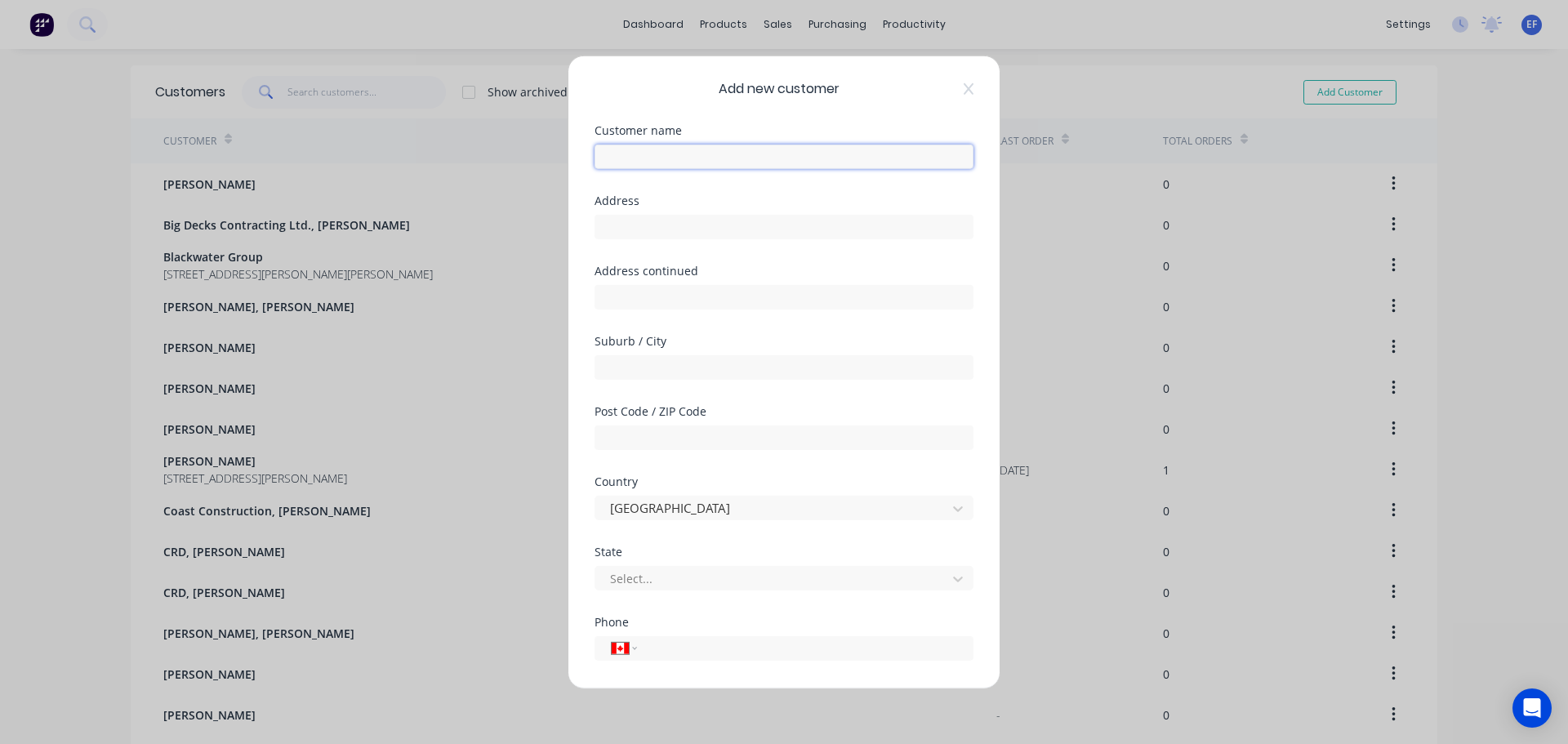
click at [703, 156] on input "text" at bounding box center [784, 156] width 379 height 25
paste input "Storybook Stone Design Ltd., [PERSON_NAME]"
type input "Storybook Stone Design Ltd., [PERSON_NAME]"
click at [666, 228] on input "text" at bounding box center [784, 226] width 379 height 25
paste input ""Storybook Stone Design Ltd. [STREET_ADDRESS]""
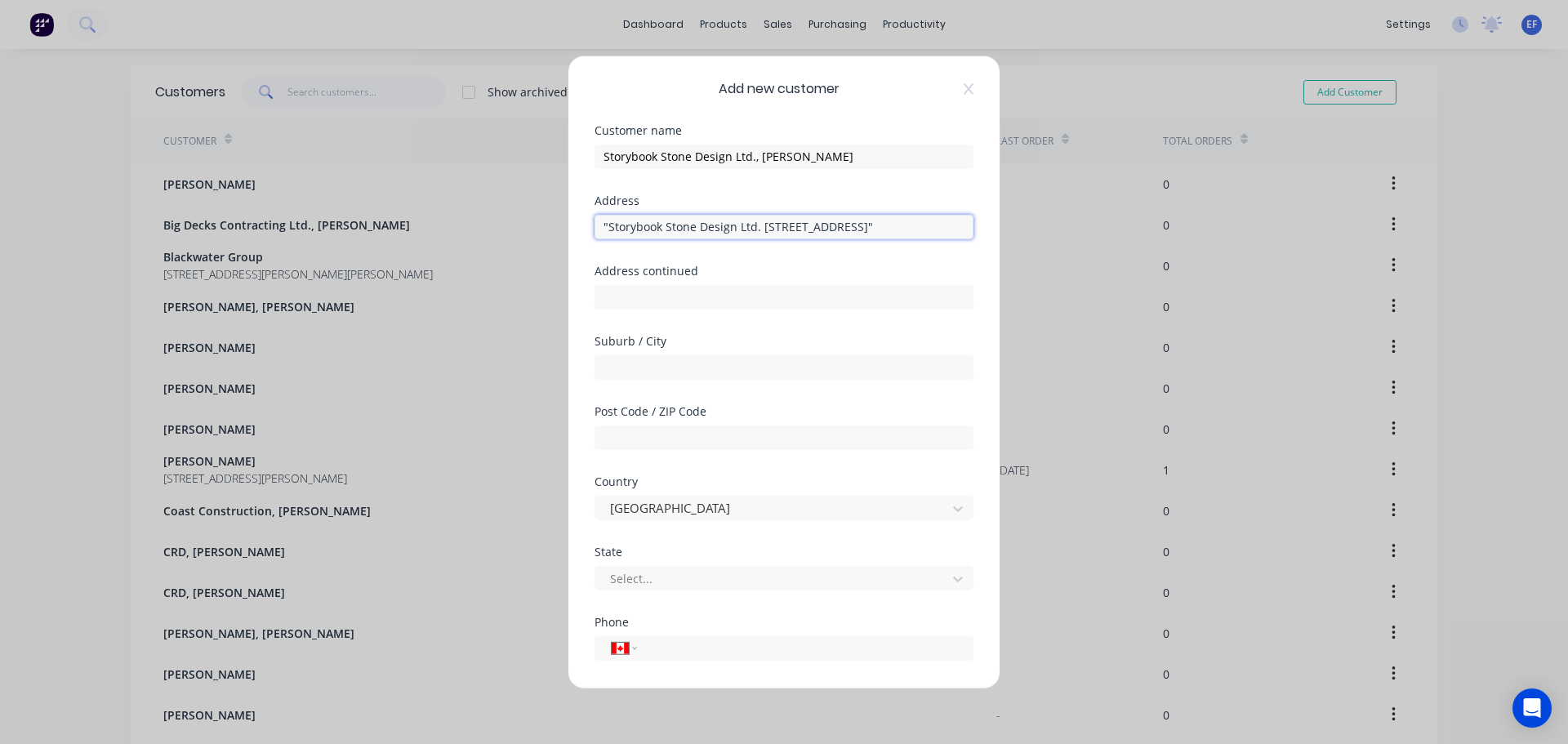
drag, startPoint x: 681, startPoint y: 227, endPoint x: 521, endPoint y: 229, distance: 160.0
click at [521, 229] on div "Add new customer Customer name Storybook Stone Design Ltd., [PERSON_NAME] Addre…" at bounding box center [784, 372] width 1568 height 744
drag, startPoint x: 690, startPoint y: 229, endPoint x: 880, endPoint y: 235, distance: 190.1
click at [880, 235] on input "[STREET_ADDRESS]"" at bounding box center [784, 226] width 379 height 25
type input "[STREET_ADDRESS]"
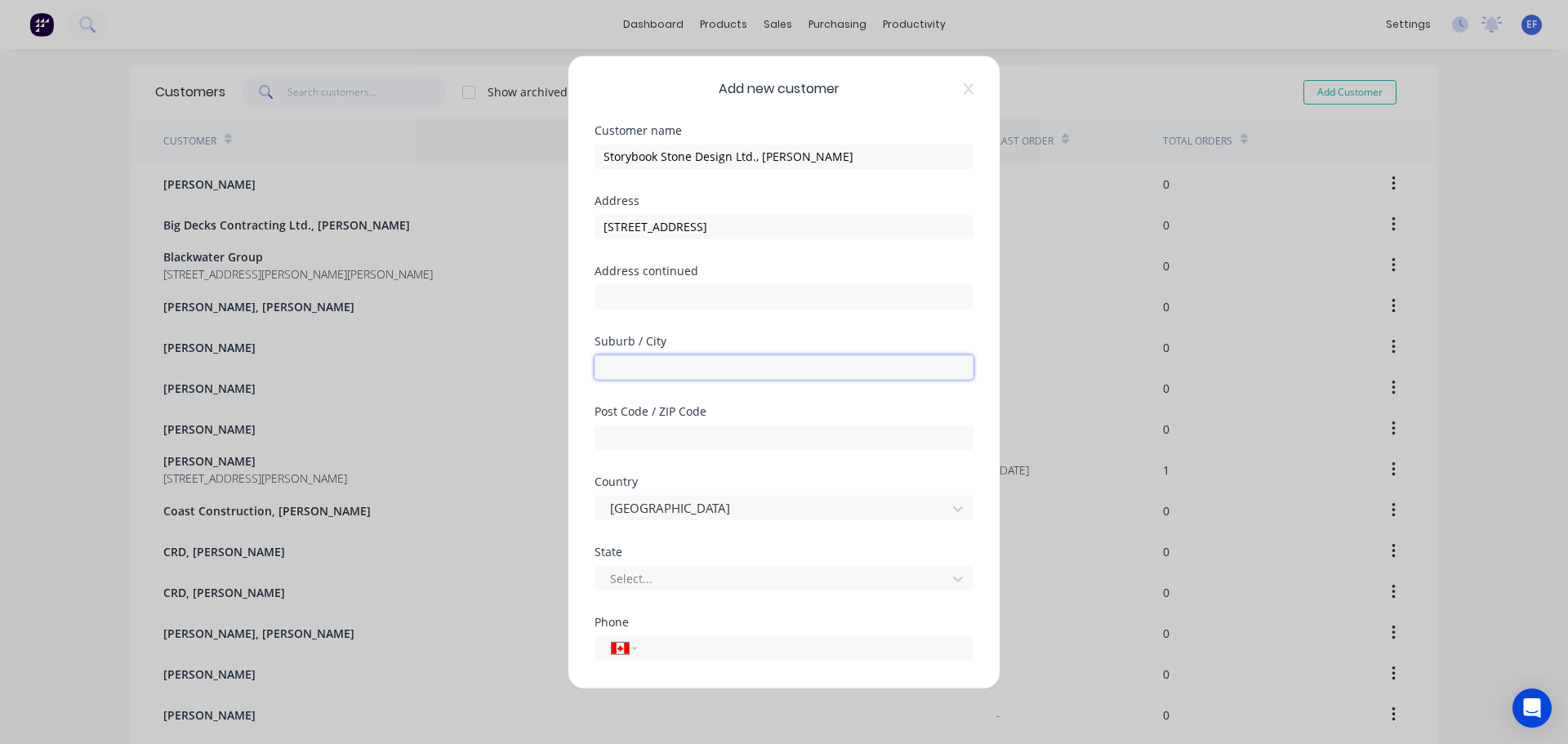
click at [712, 369] on input "text" at bounding box center [784, 366] width 379 height 25
paste input "[GEOGRAPHIC_DATA]"
type input "[GEOGRAPHIC_DATA]"
click at [683, 578] on div at bounding box center [773, 579] width 330 height 21
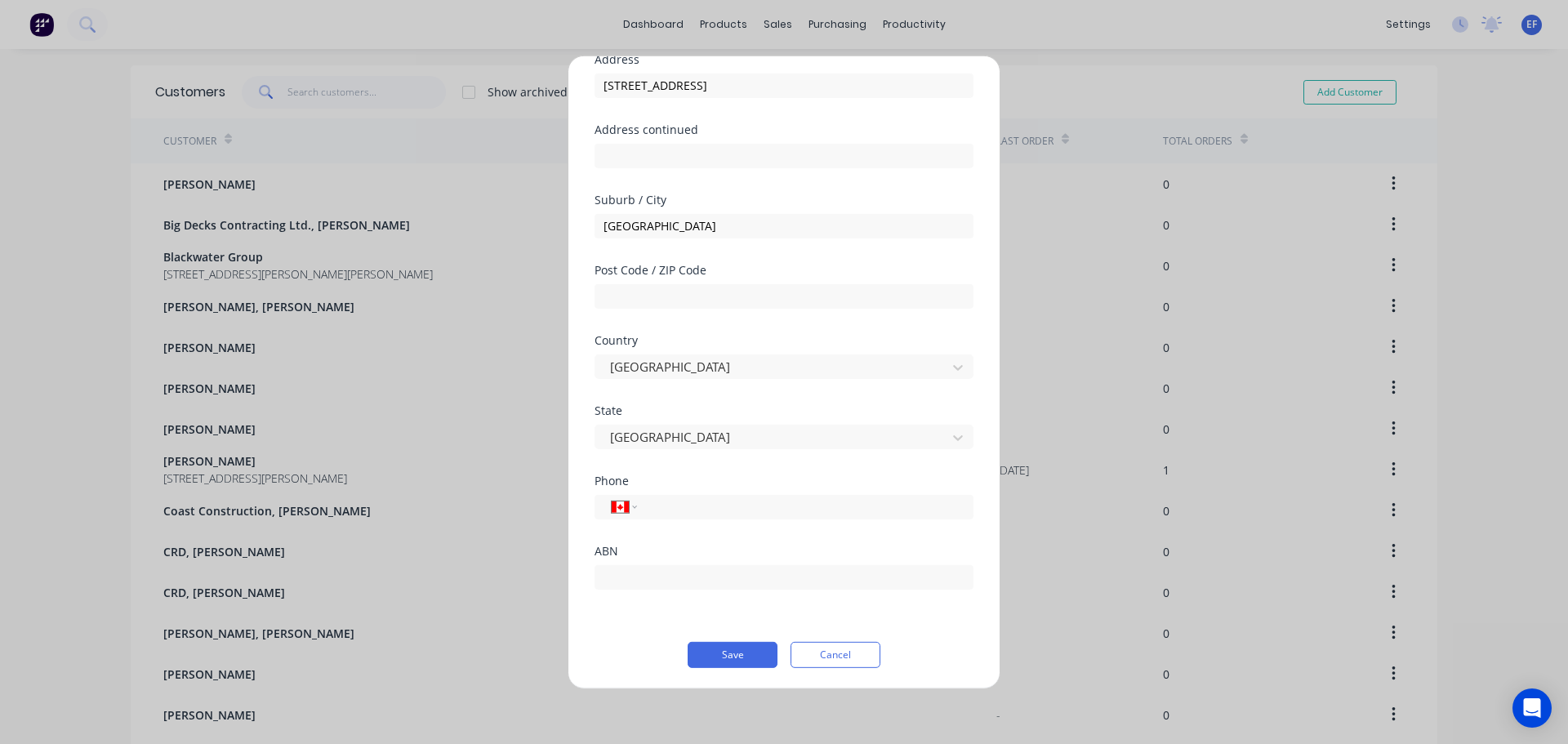
scroll to position [144, 0]
click at [742, 649] on button "Save" at bounding box center [732, 651] width 90 height 26
click at [728, 661] on button "Save" at bounding box center [732, 651] width 90 height 26
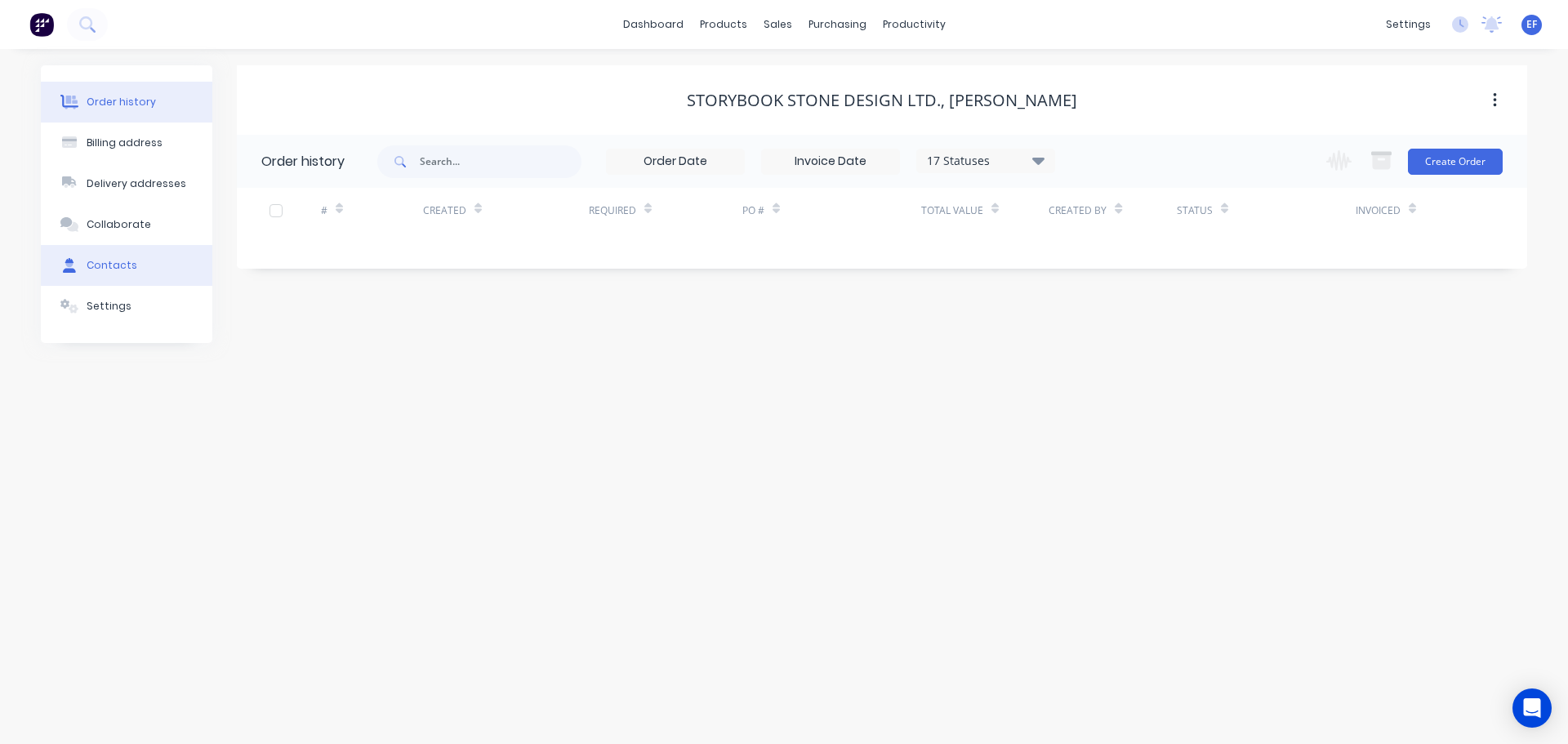
click at [96, 277] on button "Contacts" at bounding box center [127, 266] width 171 height 41
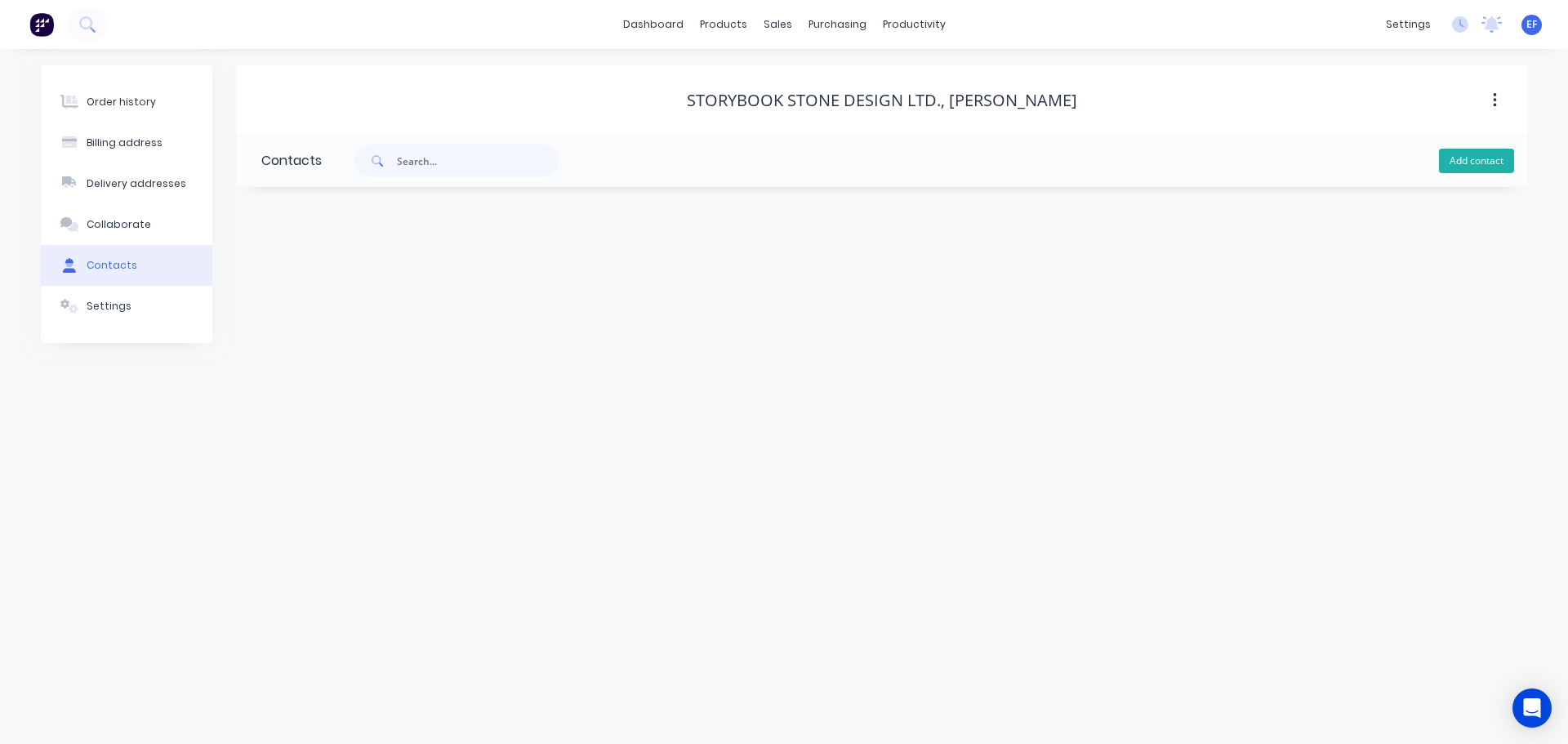
click at [1475, 166] on button "Add contact" at bounding box center [1476, 160] width 75 height 25
select select "CA"
drag, startPoint x: 1041, startPoint y: 99, endPoint x: 955, endPoint y: 94, distance: 86.1
click at [955, 94] on div "Storybook Stone Design Ltd., [PERSON_NAME]" at bounding box center [881, 100] width 1290 height 20
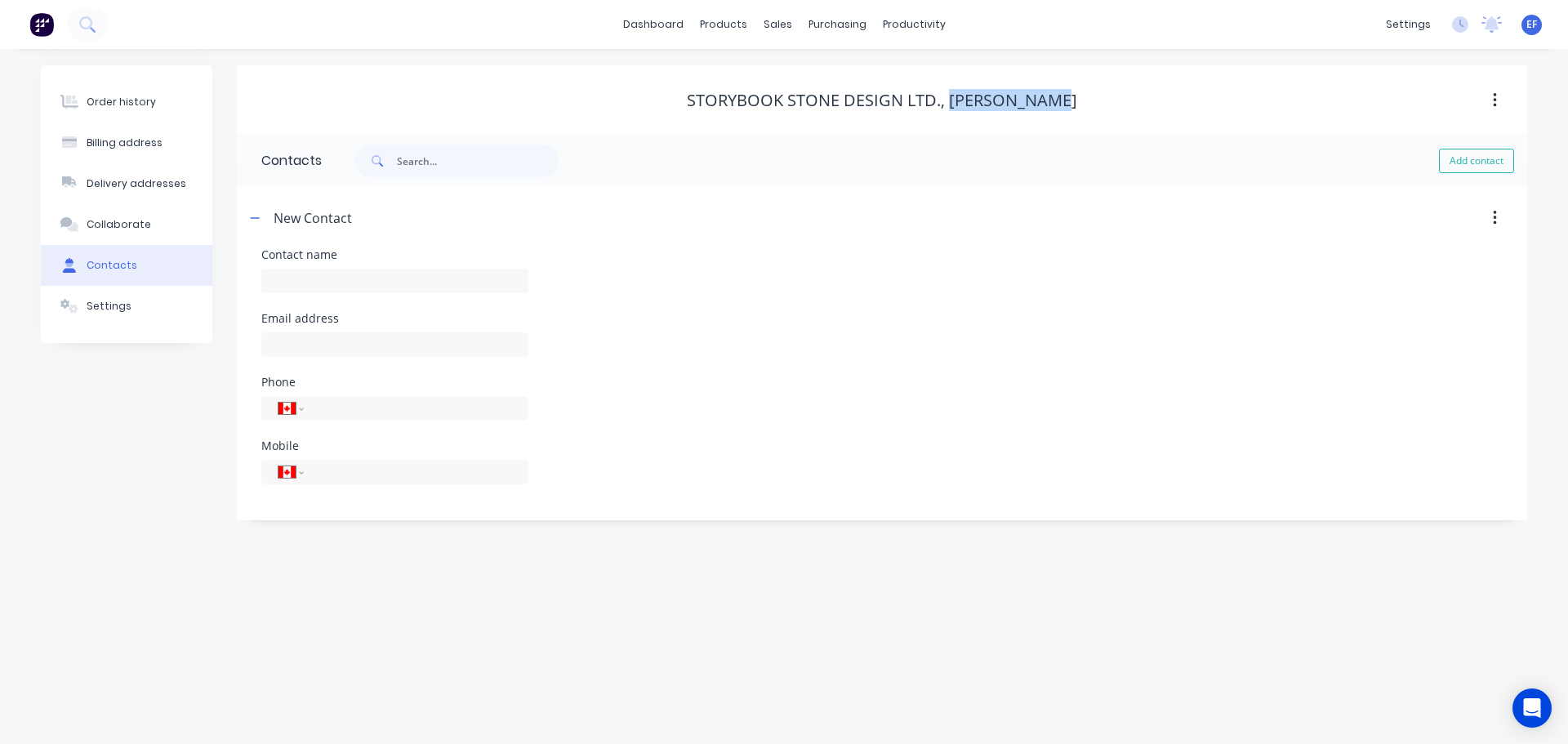
copy div "[PERSON_NAME]"
click at [420, 296] on div at bounding box center [394, 289] width 267 height 48
click at [421, 281] on input "text" at bounding box center [394, 280] width 267 height 25
paste input "[PERSON_NAME]"
type input "[PERSON_NAME]"
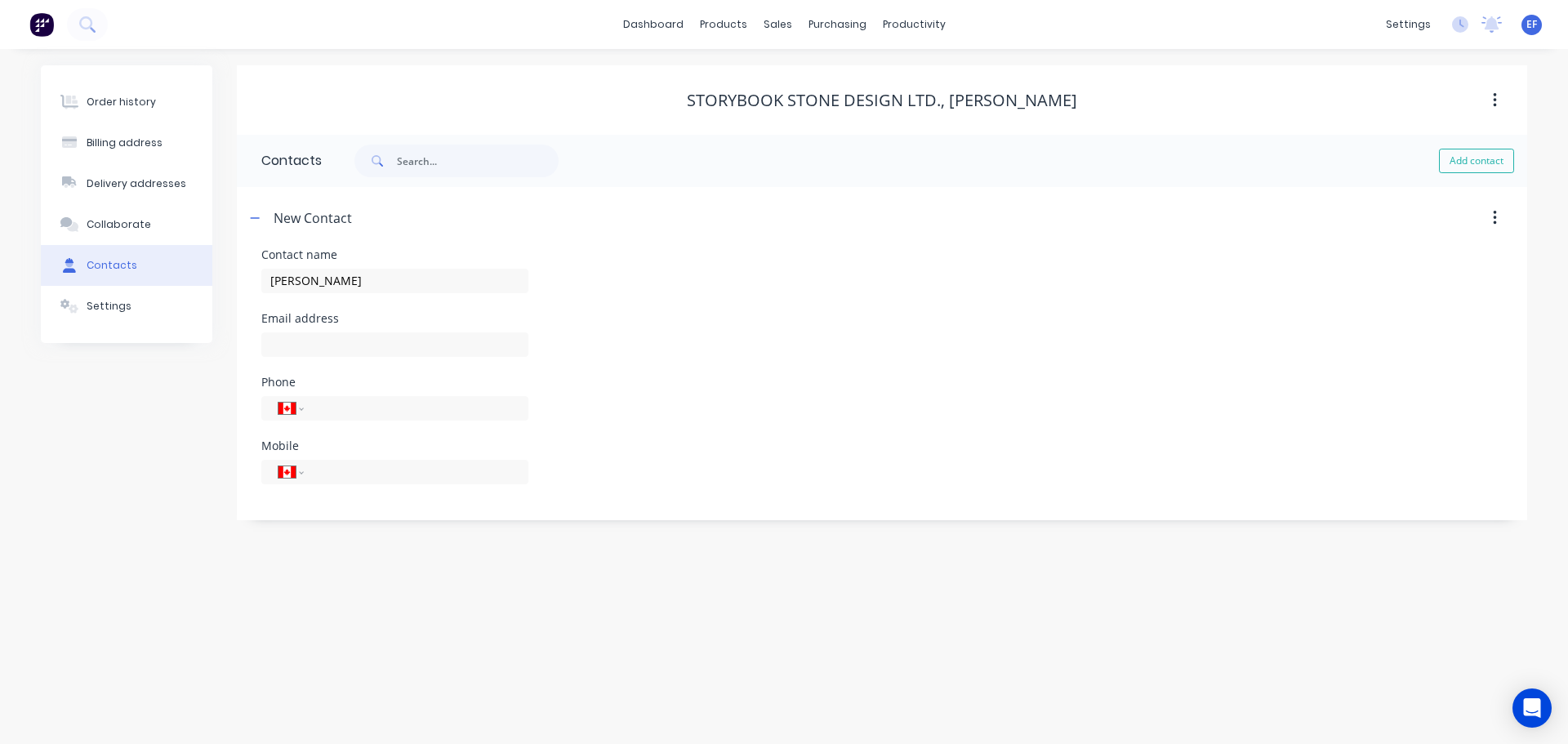
select select "CA"
click at [303, 360] on div at bounding box center [394, 352] width 267 height 48
click at [301, 357] on div at bounding box center [394, 352] width 267 height 48
click at [427, 349] on input "text" at bounding box center [394, 345] width 267 height 25
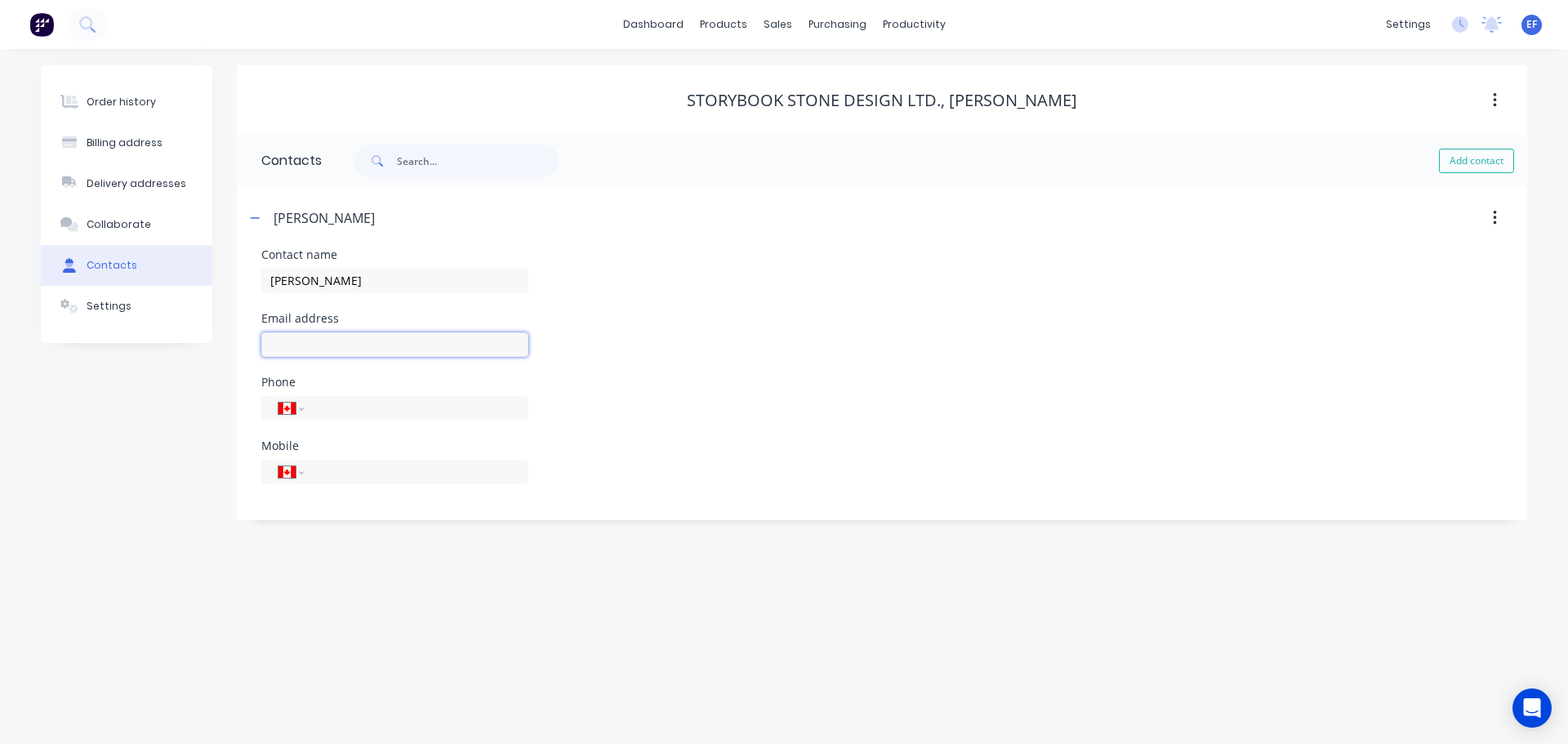
paste input "[EMAIL_ADDRESS][DOMAIN_NAME]"
type input "[EMAIL_ADDRESS][DOMAIN_NAME]"
click at [583, 588] on div "Order history Billing address Delivery addresses Collaborate Contacts Settings …" at bounding box center [784, 396] width 1568 height 695
click at [777, 111] on icon at bounding box center [782, 111] width 15 height 15
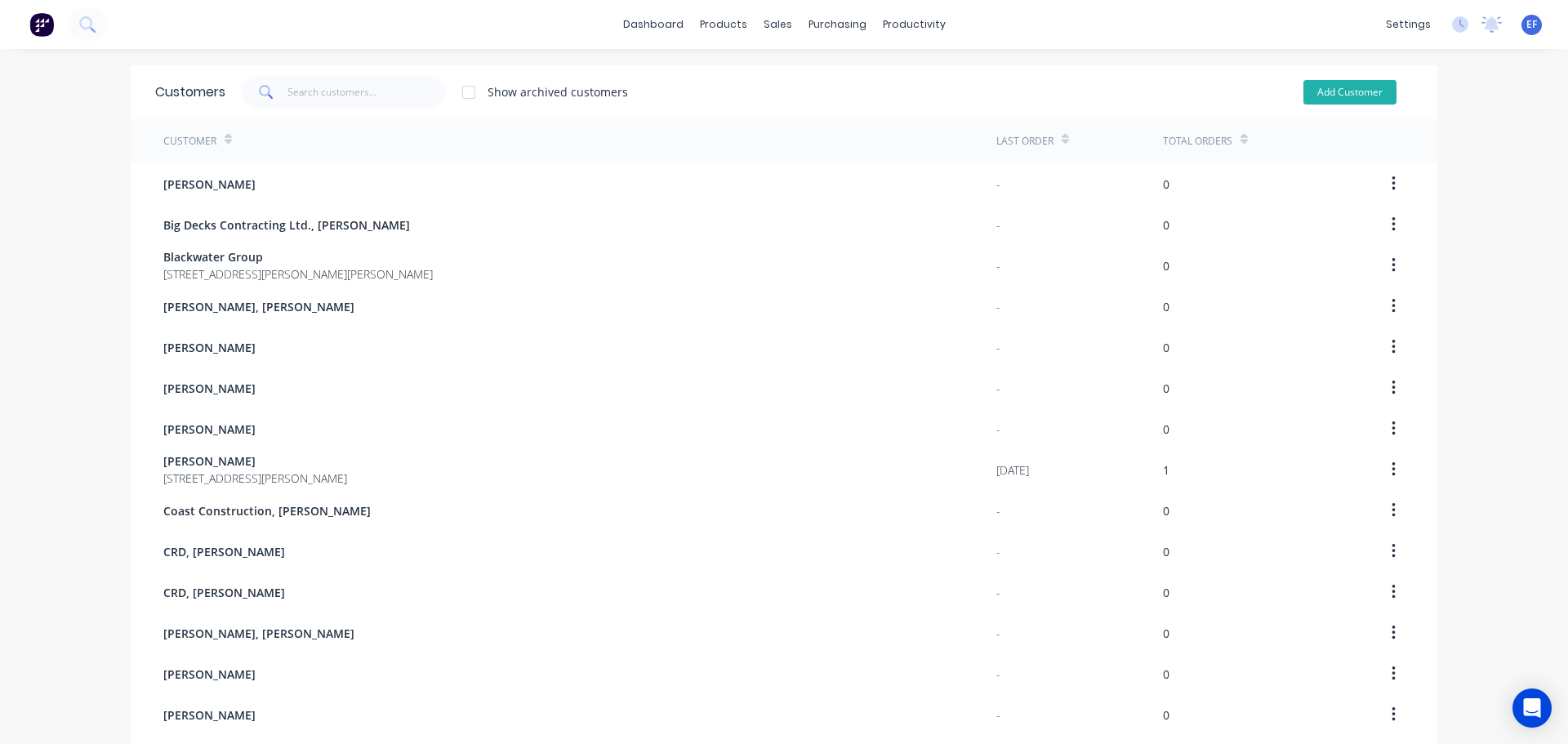
click at [1343, 97] on button "Add Customer" at bounding box center [1349, 92] width 93 height 25
select select "CA"
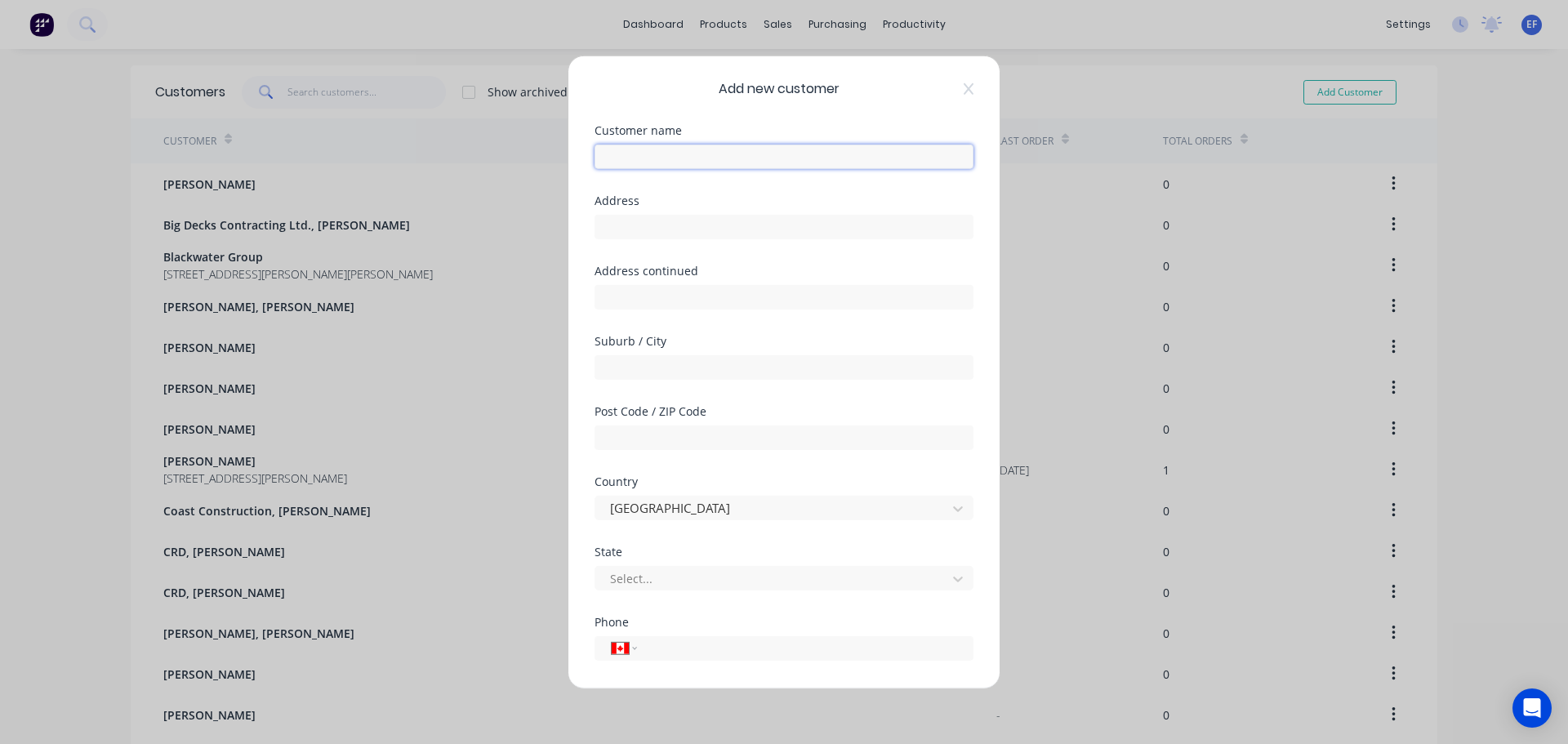
click at [638, 160] on input "text" at bounding box center [784, 156] width 379 height 25
paste input "[PERSON_NAME], [PERSON_NAME]"
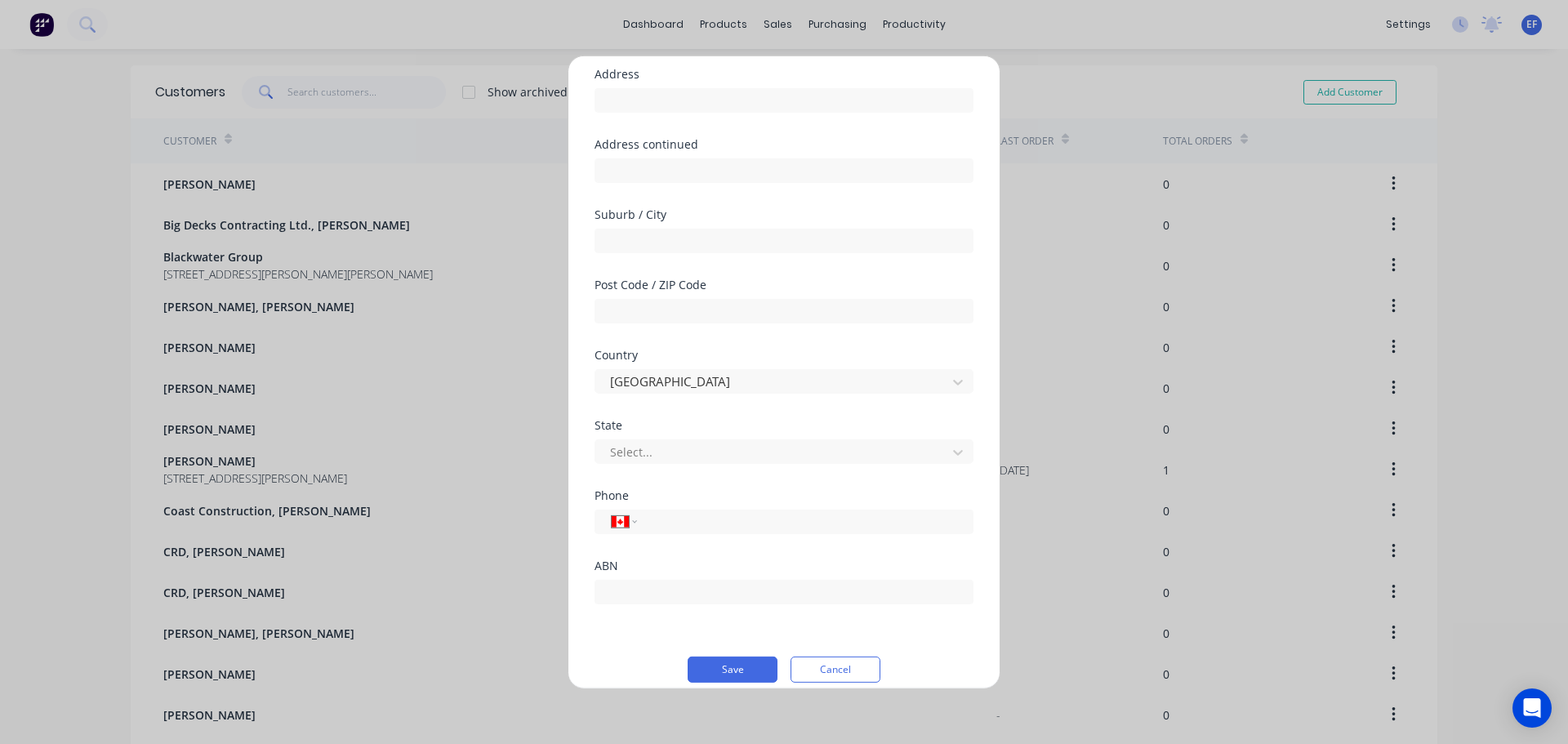
scroll to position [144, 0]
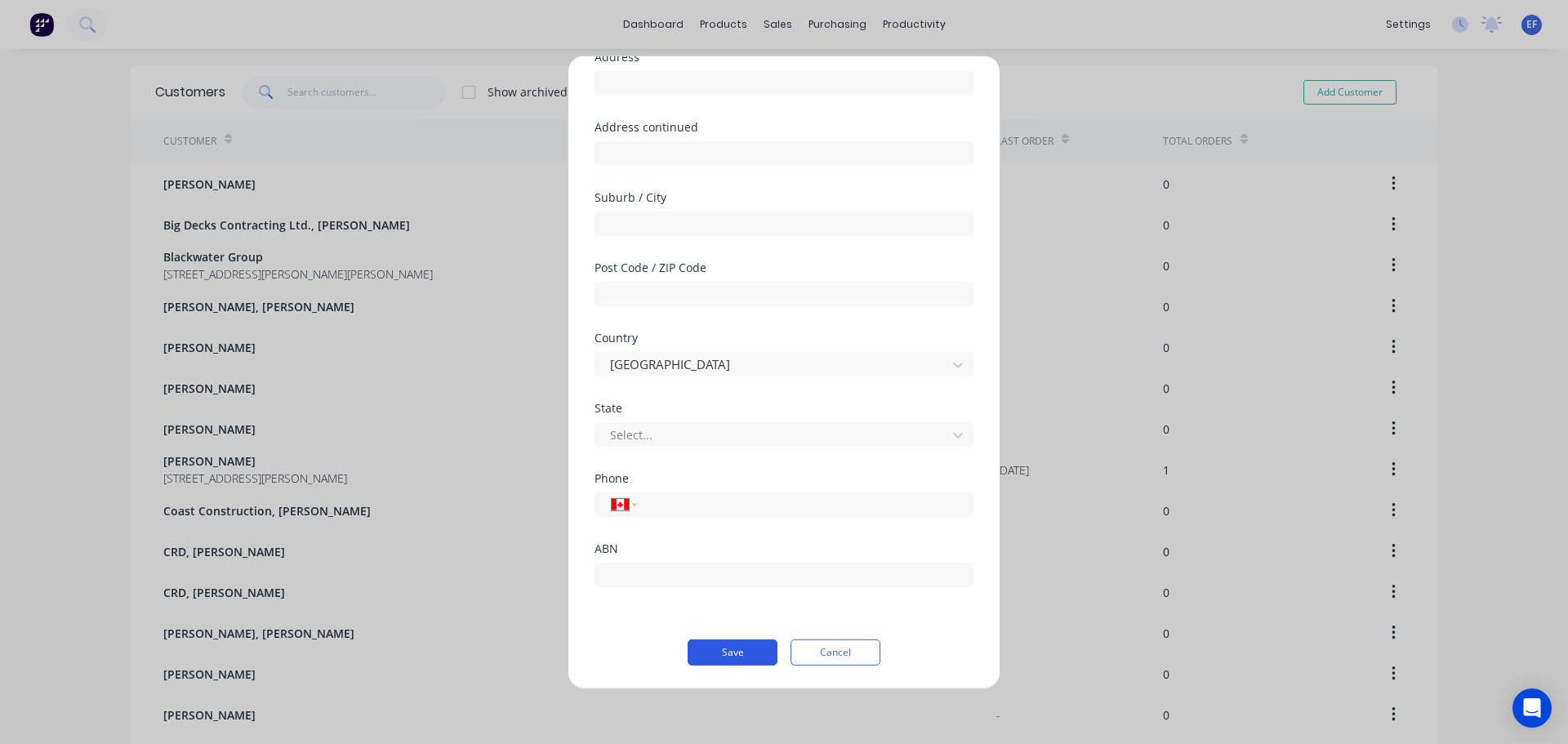
type input "[PERSON_NAME], [PERSON_NAME]"
click at [737, 649] on button "Save" at bounding box center [732, 651] width 90 height 26
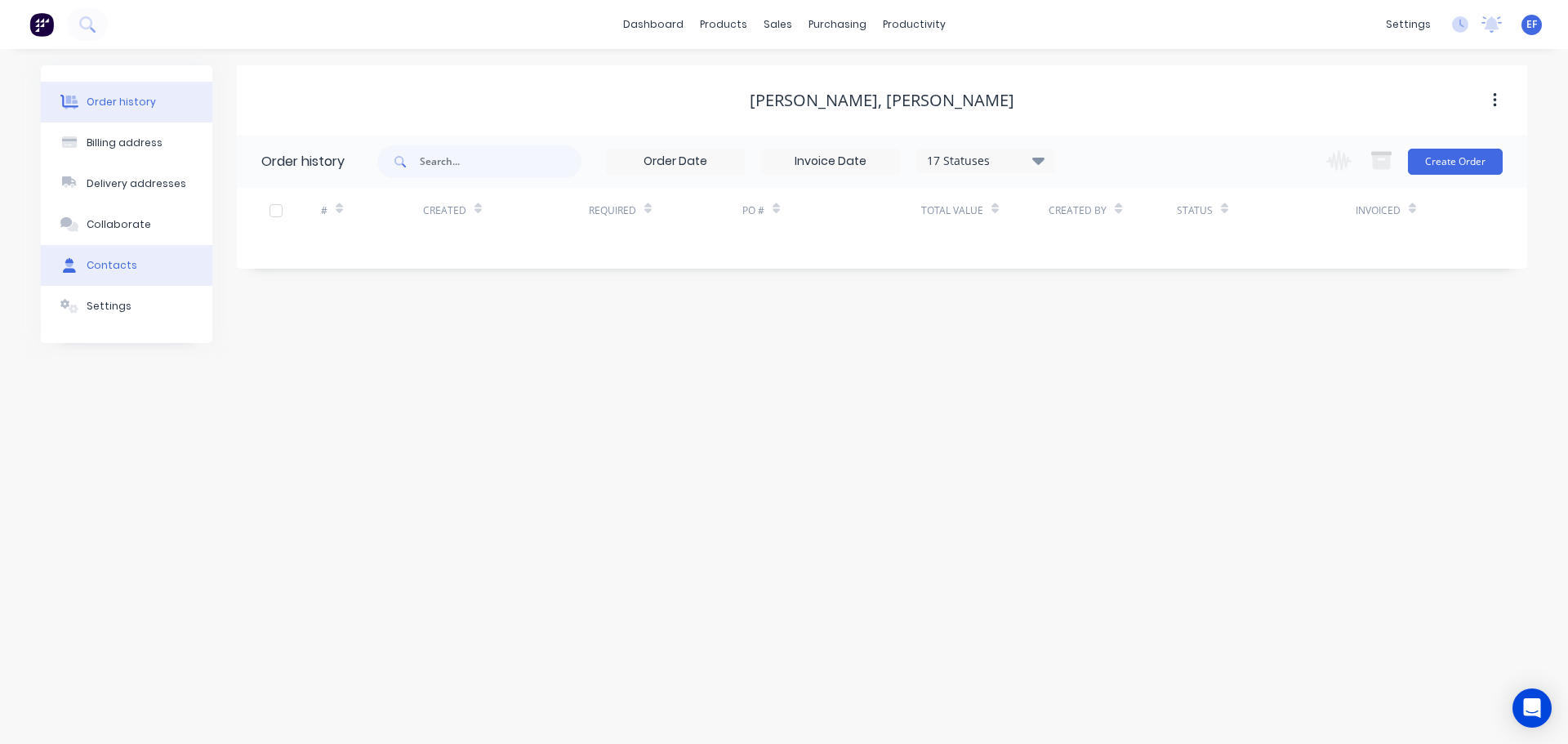
click at [102, 274] on button "Contacts" at bounding box center [127, 266] width 171 height 41
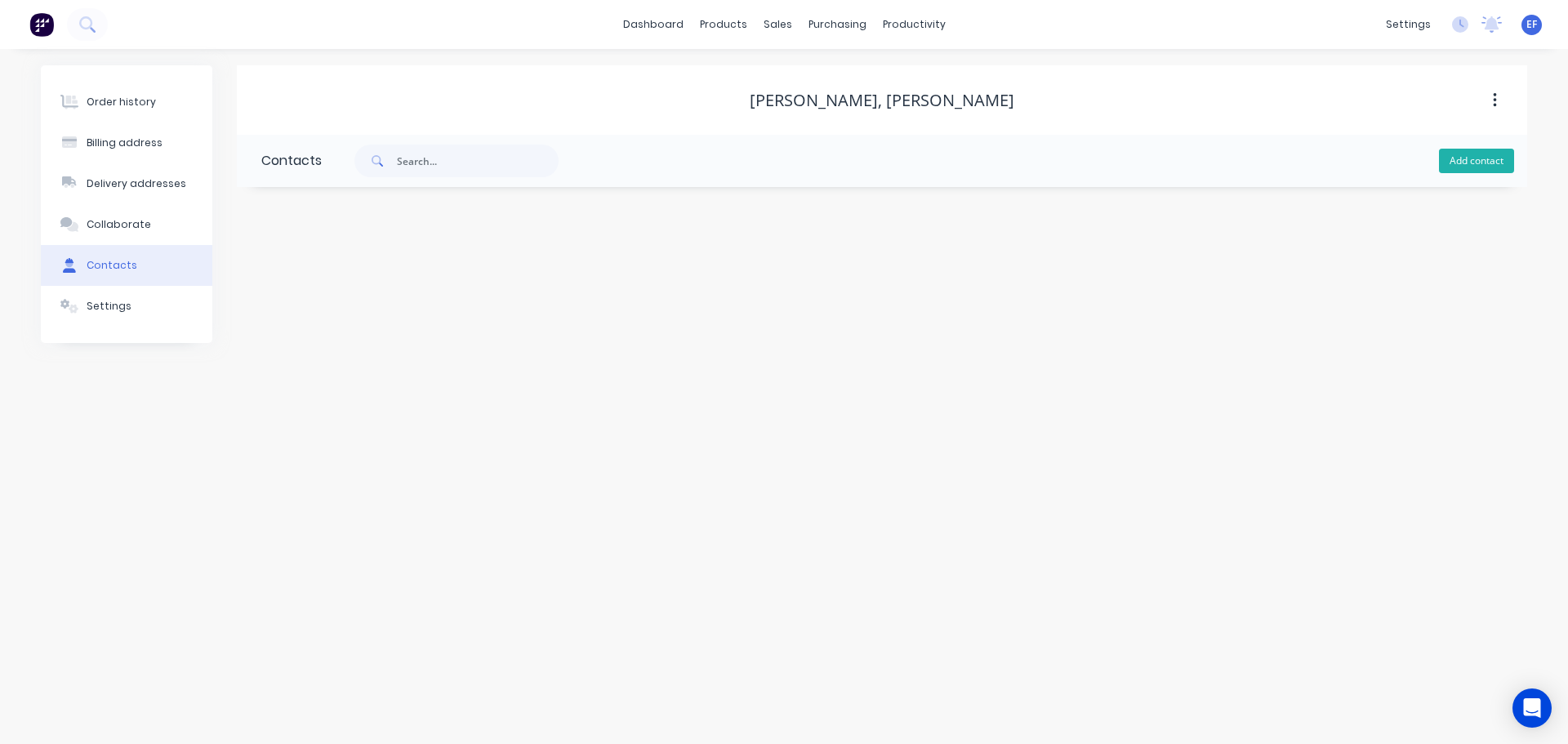
click at [1469, 157] on button "Add contact" at bounding box center [1476, 160] width 75 height 25
select select "CA"
click at [312, 289] on input "text" at bounding box center [394, 280] width 267 height 25
paste input ""[PERSON_NAME] ""
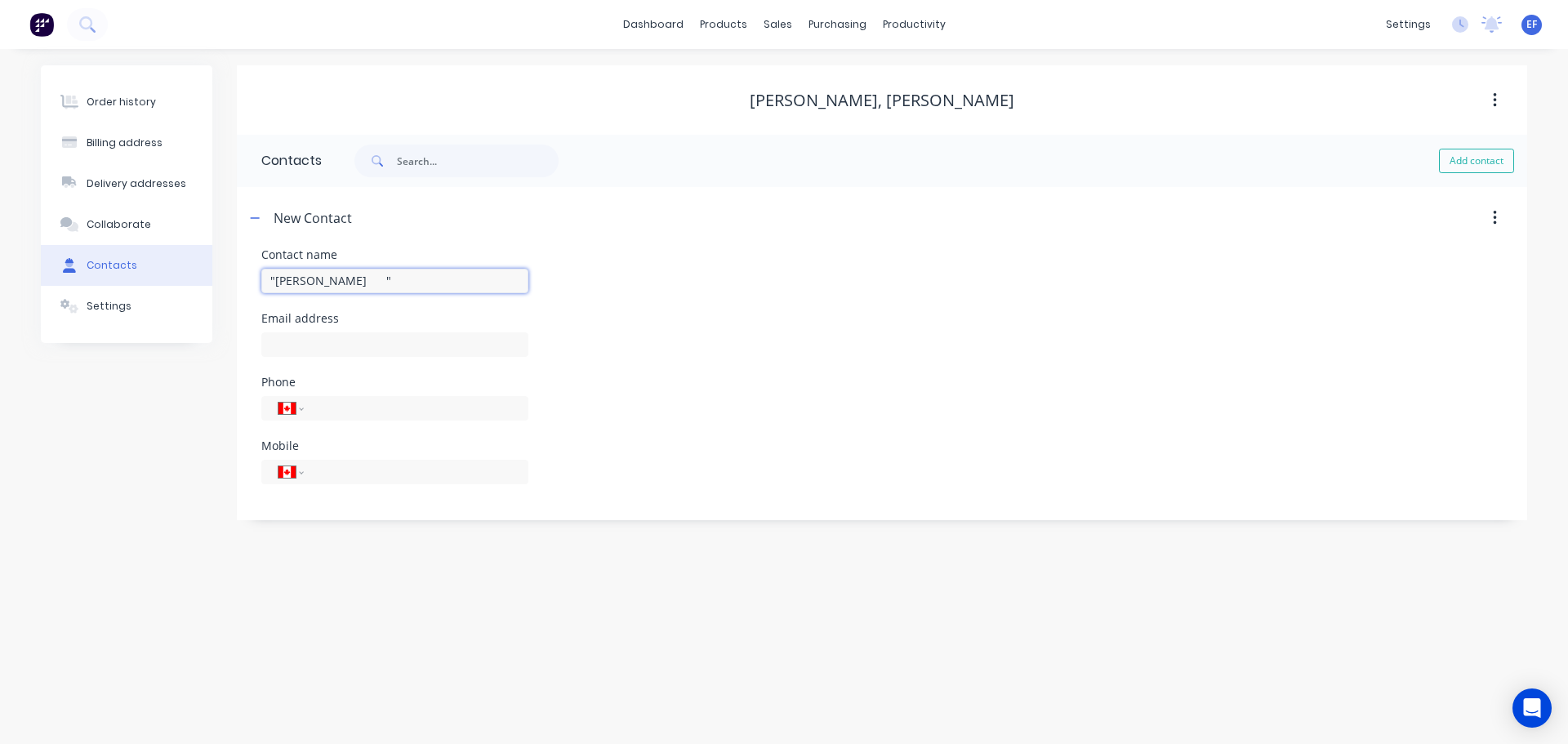
drag, startPoint x: 391, startPoint y: 285, endPoint x: 344, endPoint y: 285, distance: 47.0
click at [344, 285] on input ""[PERSON_NAME] "" at bounding box center [394, 280] width 267 height 25
click at [278, 280] on input ""[PERSON_NAME]" at bounding box center [394, 280] width 267 height 25
type input "[PERSON_NAME]"
select select "CA"
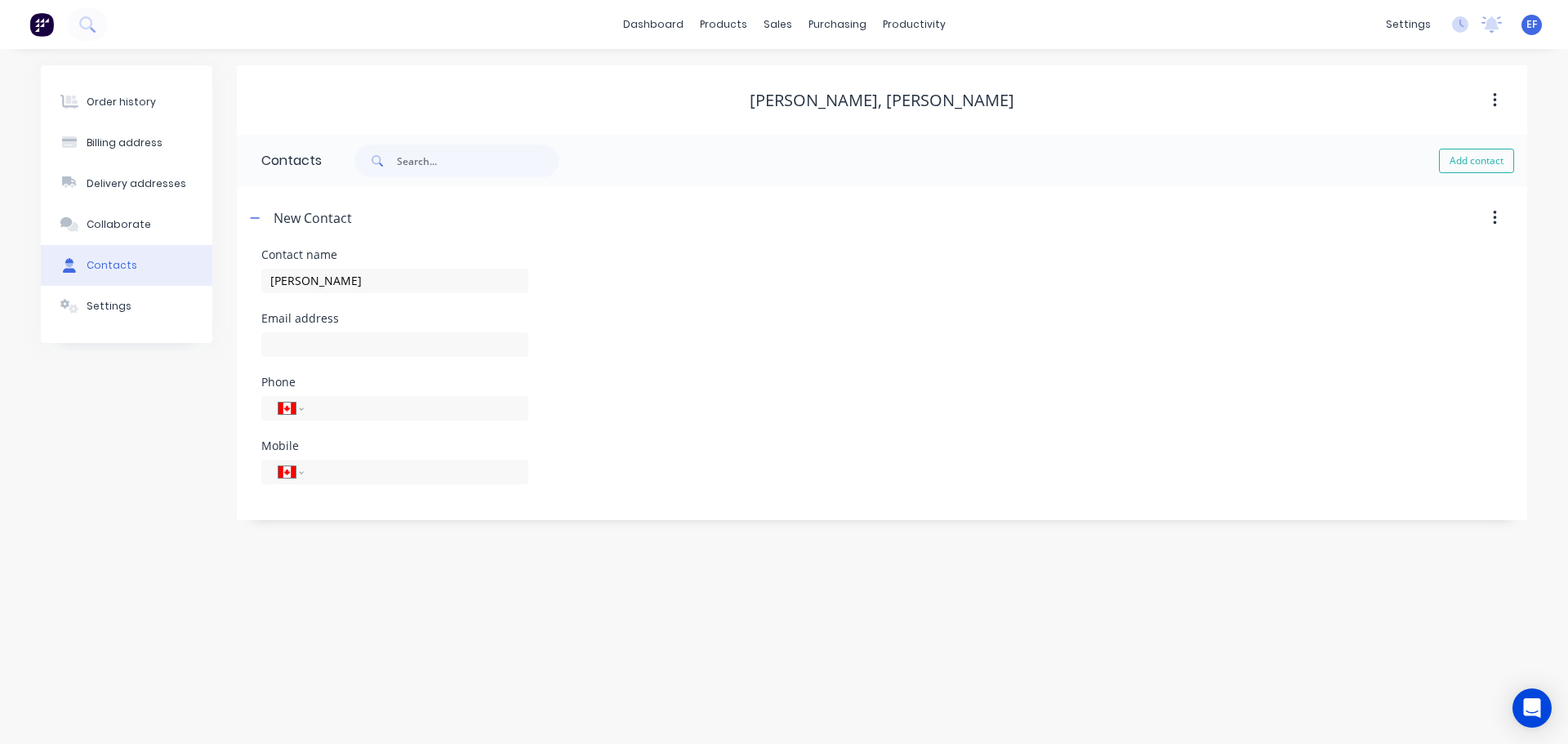
select select "CA"
click at [363, 350] on input "text" at bounding box center [394, 345] width 267 height 25
paste input "[EMAIL_ADDRESS][DOMAIN_NAME]"
type input "[EMAIL_ADDRESS][DOMAIN_NAME]"
click at [381, 628] on div "Order history Billing address Delivery addresses Collaborate Contacts Settings …" at bounding box center [784, 396] width 1568 height 695
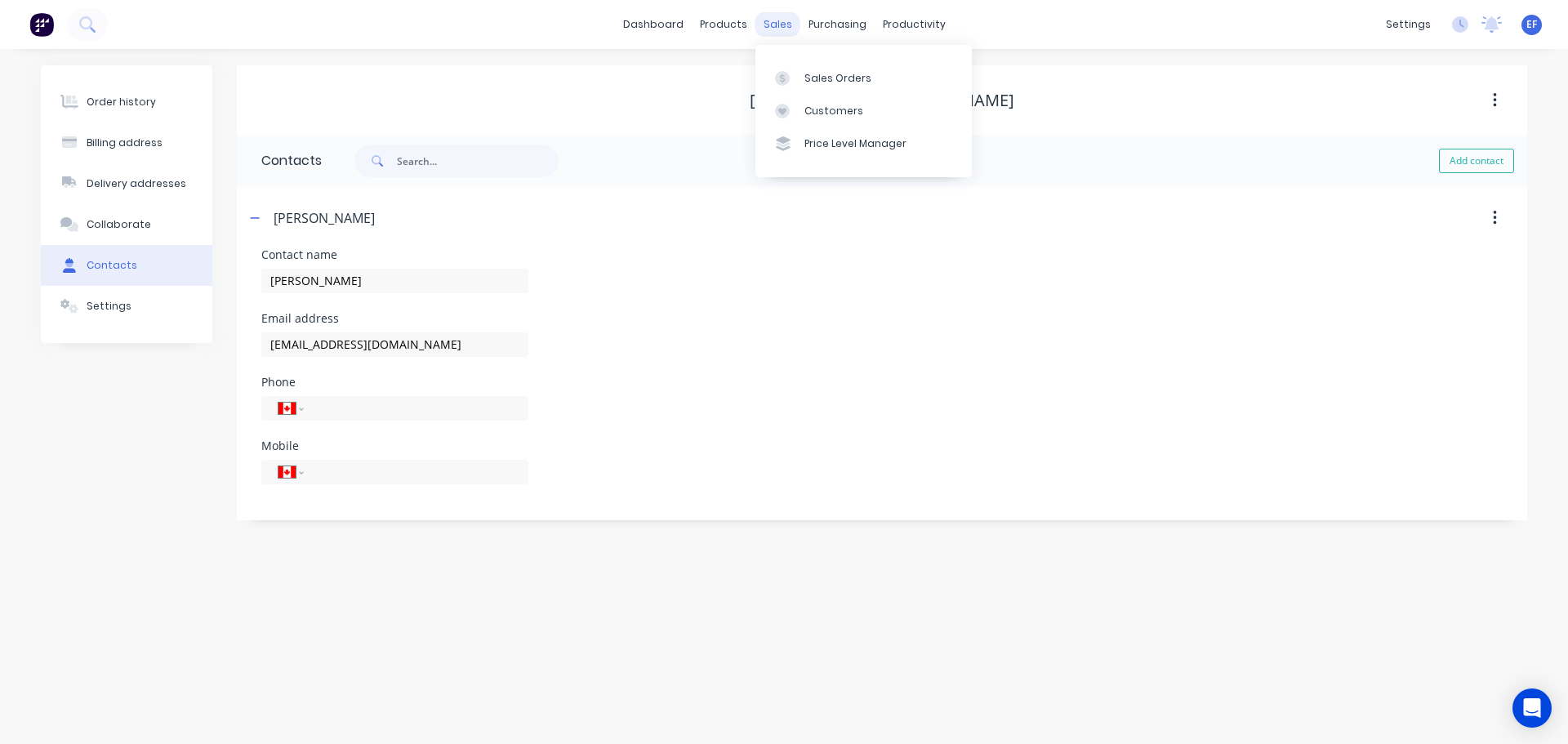
click at [772, 35] on div "sales" at bounding box center [778, 24] width 45 height 25
click at [803, 123] on link "Customers" at bounding box center [863, 111] width 216 height 33
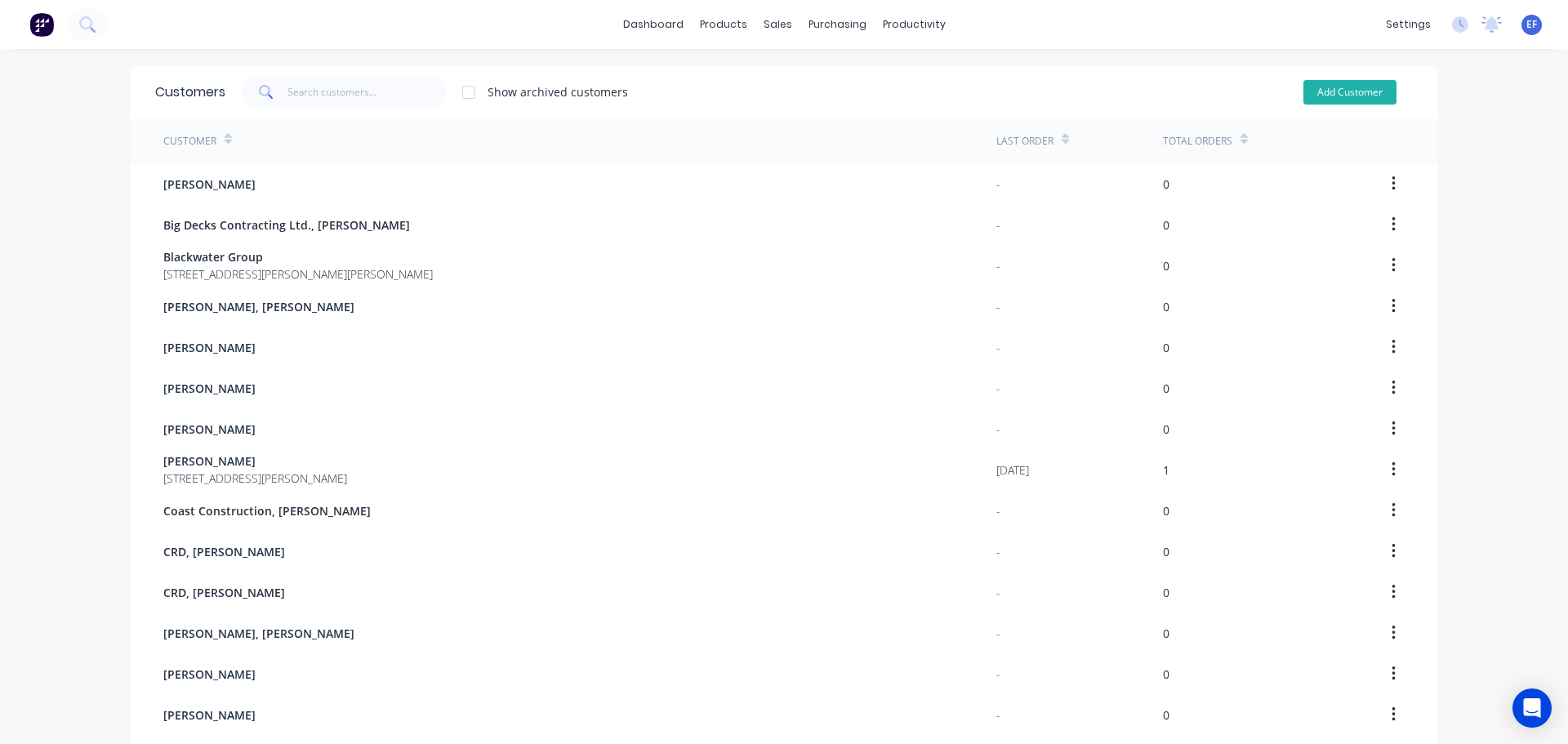
click at [1308, 94] on button "Add Customer" at bounding box center [1349, 92] width 93 height 25
select select "CA"
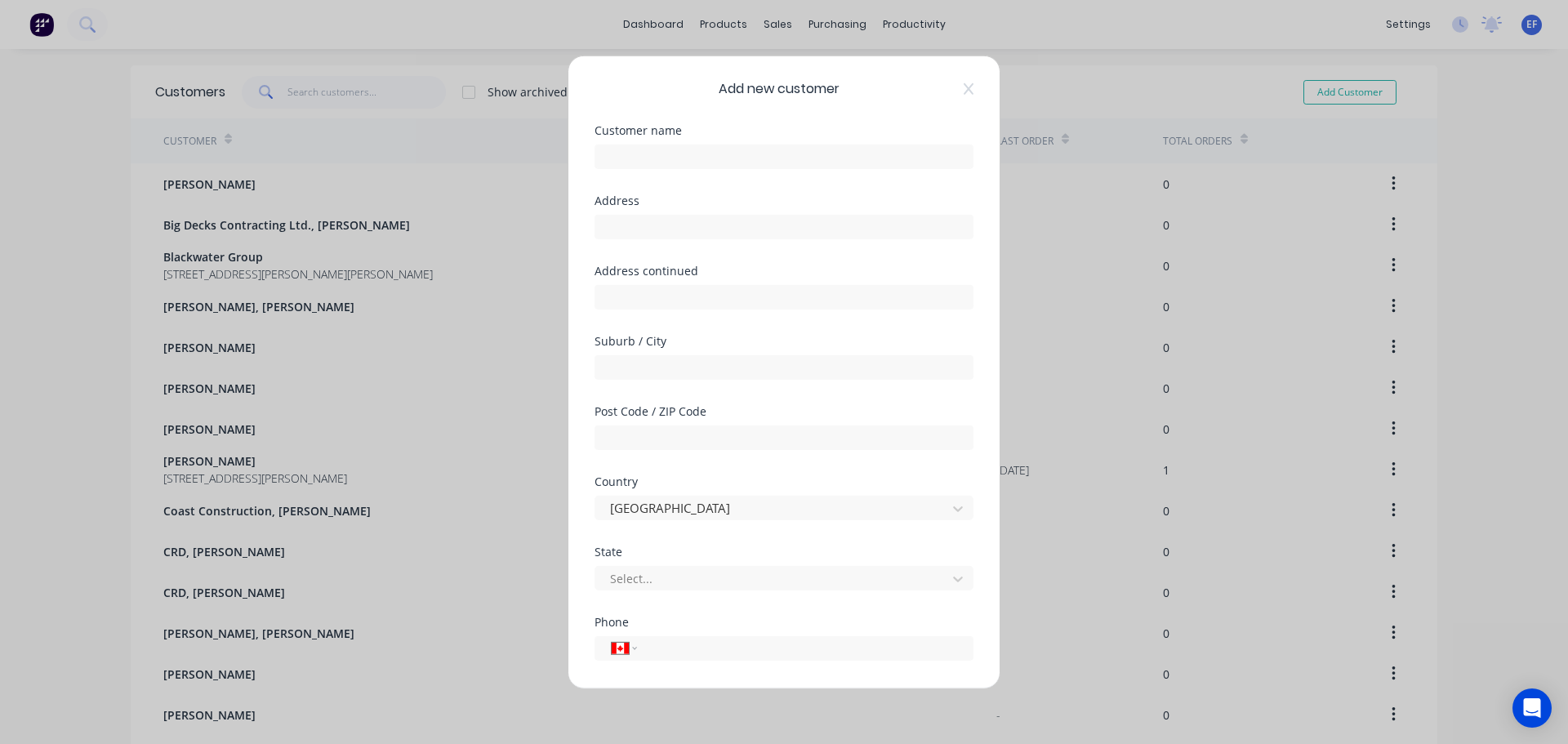
click at [785, 171] on div "Customer name" at bounding box center [784, 159] width 379 height 70
click at [786, 157] on input "text" at bounding box center [784, 156] width 379 height 25
paste input "Terris & Company"
type input "Terris & Company"
click at [697, 237] on input "text" at bounding box center [784, 226] width 379 height 25
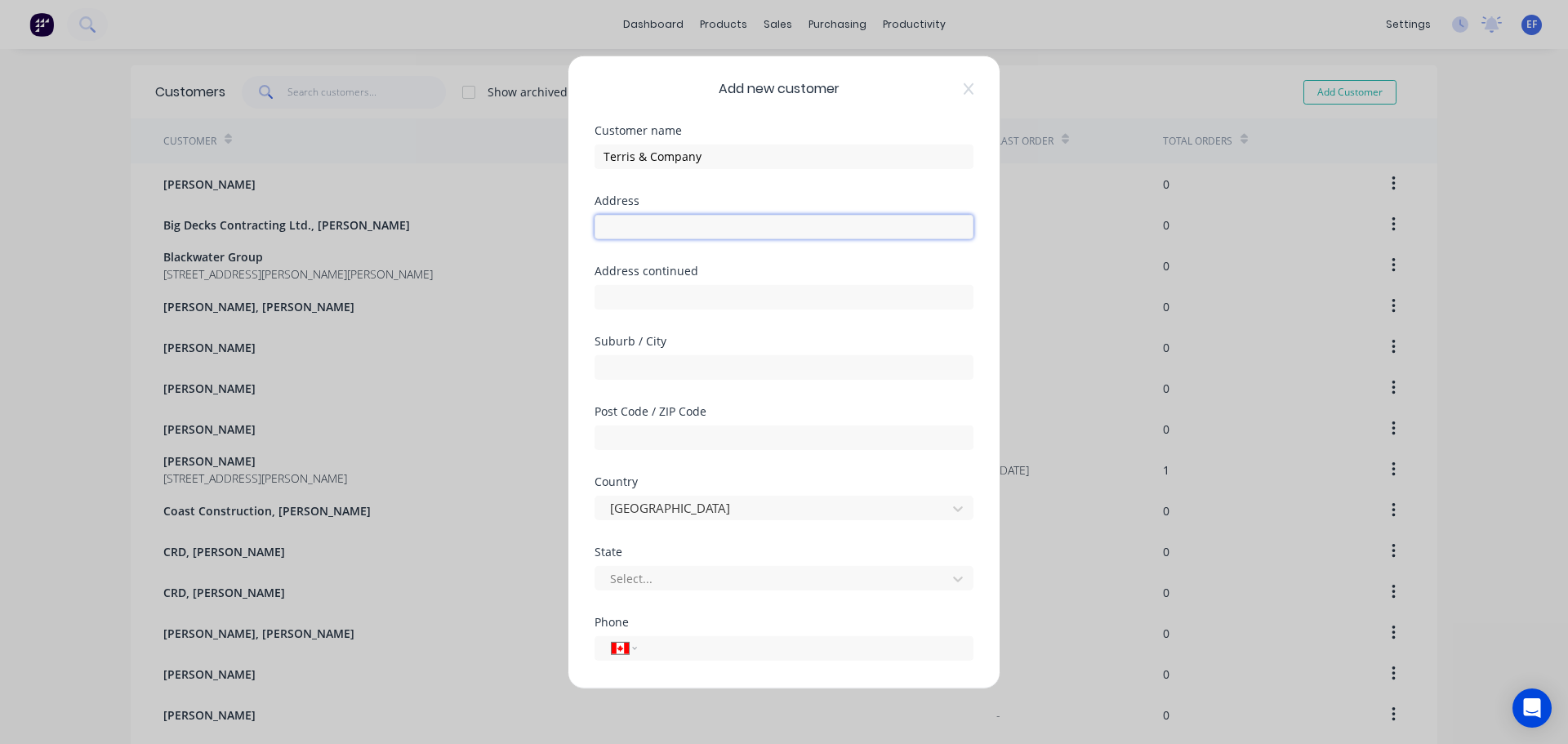
paste input ""Terris & Company [STREET_ADDRESS]""
drag, startPoint x: 688, startPoint y: 225, endPoint x: 494, endPoint y: 231, distance: 194.1
click at [494, 231] on div "Add new customer Customer name Terris & Company Address "Terris & Company [STRE…" at bounding box center [784, 372] width 1568 height 744
drag, startPoint x: 693, startPoint y: 224, endPoint x: 874, endPoint y: 232, distance: 181.2
click at [874, 232] on input "[STREET_ADDRESS]"" at bounding box center [784, 226] width 379 height 25
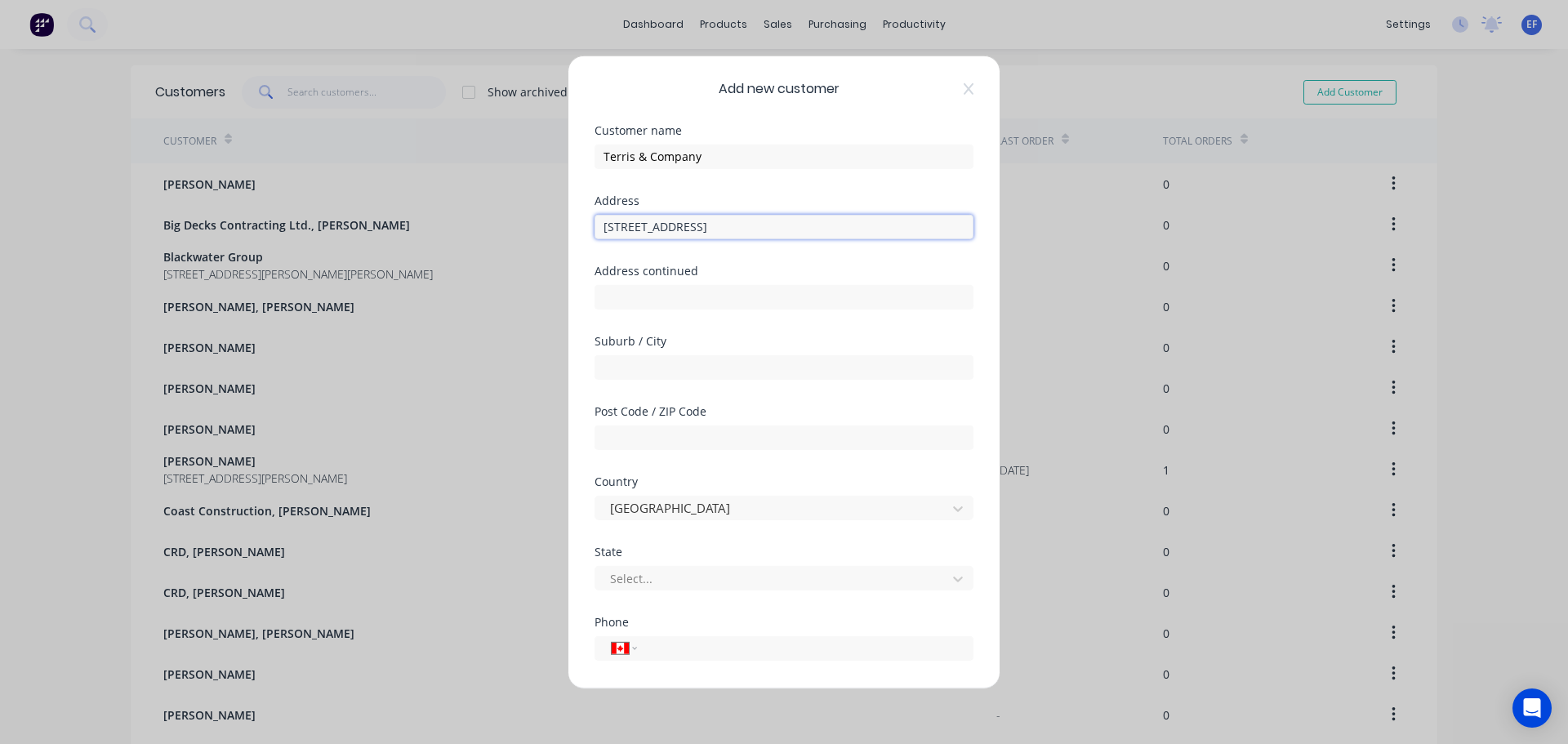
type input "[STREET_ADDRESS]"
click at [619, 369] on input "text" at bounding box center [784, 366] width 379 height 25
paste input "[GEOGRAPHIC_DATA]"
type input "[GEOGRAPHIC_DATA]"
click at [664, 318] on div "Address continued" at bounding box center [784, 300] width 379 height 70
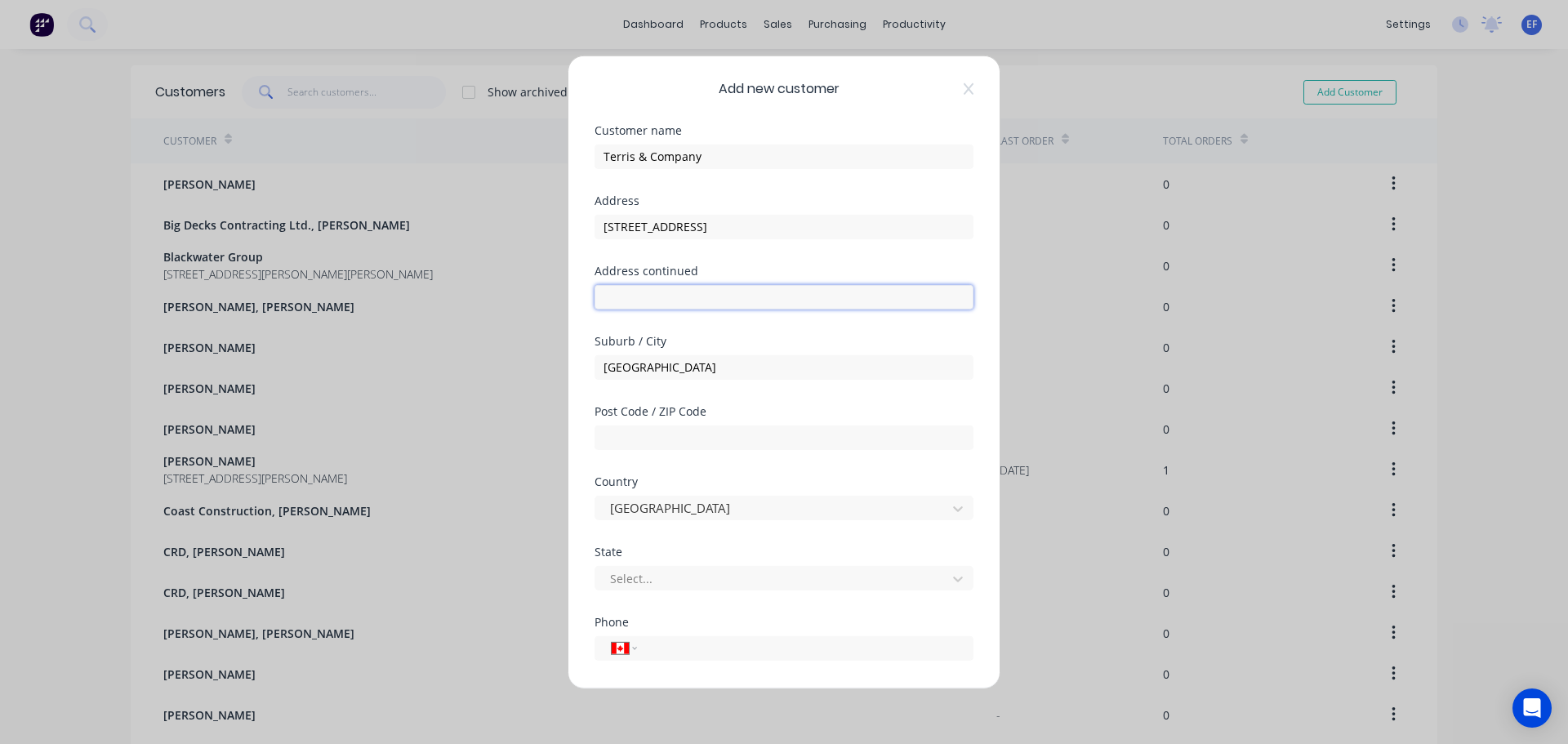
click at [670, 303] on input "text" at bounding box center [784, 296] width 379 height 25
paste input "[GEOGRAPHIC_DATA]"
type input "[GEOGRAPHIC_DATA]"
click at [632, 292] on input "text" at bounding box center [784, 296] width 379 height 25
paste input ""Terris & Company [STREET_ADDRESS]""
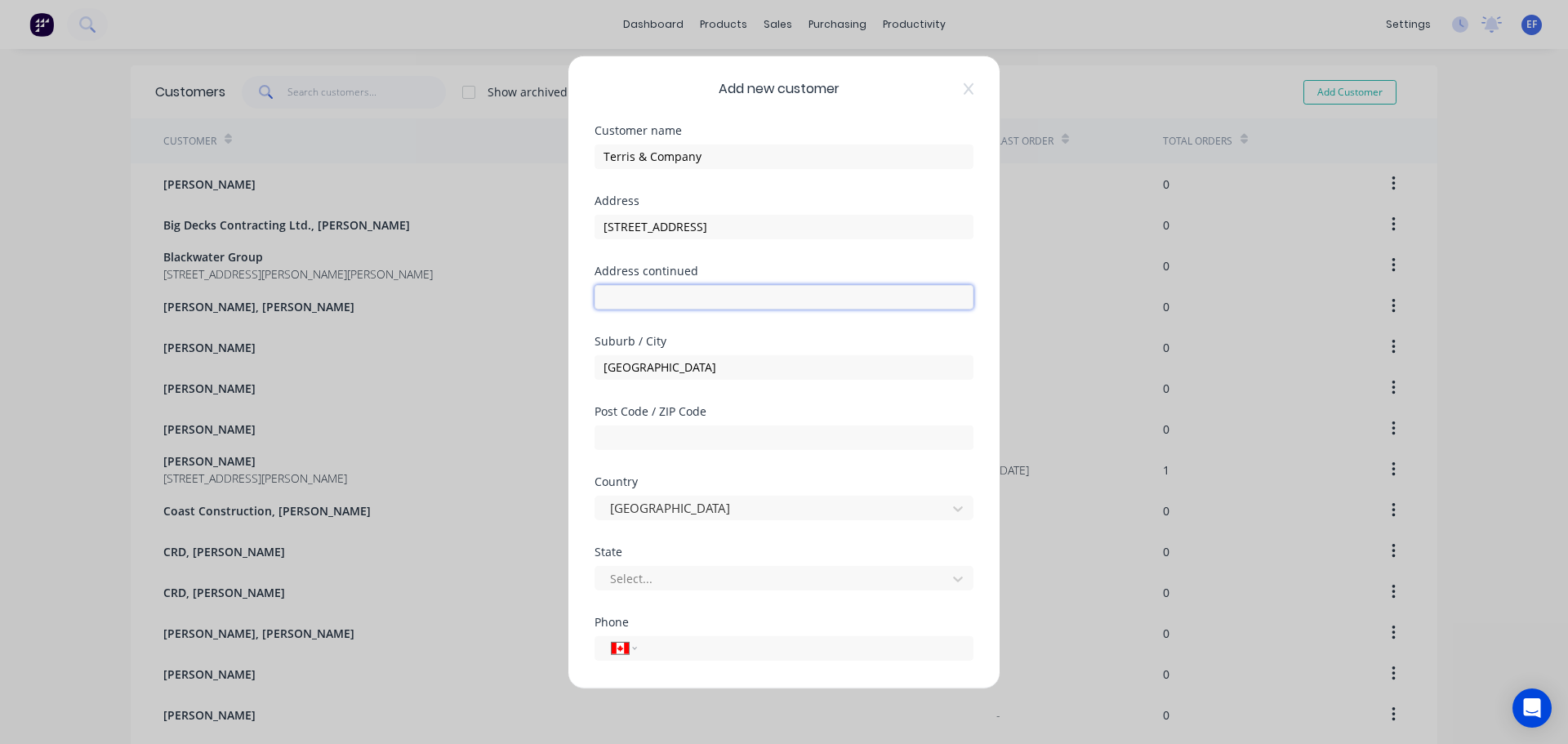
type input ""Terris & Company [STREET_ADDRESS]""
click at [637, 579] on div at bounding box center [773, 579] width 330 height 21
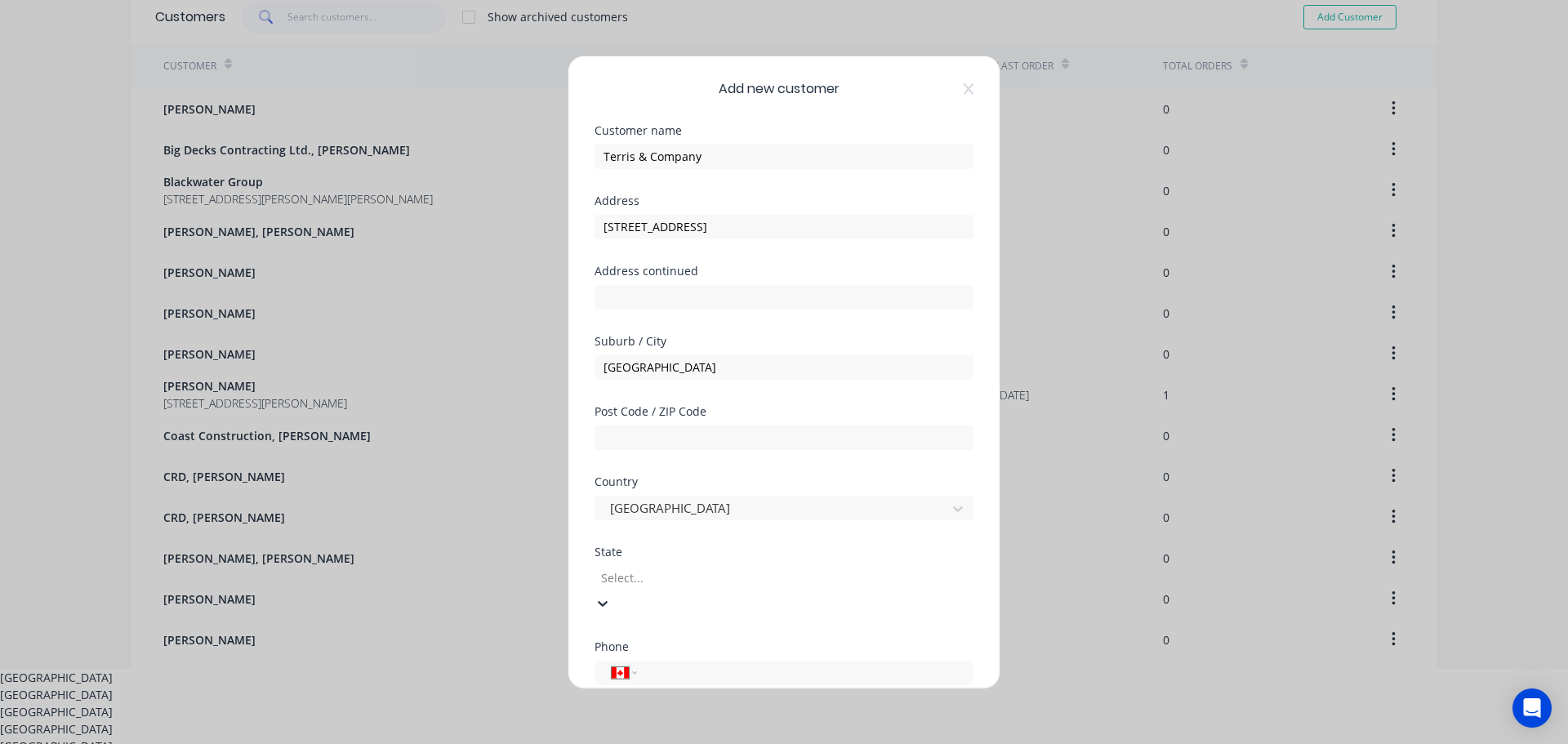
scroll to position [79, 0]
click at [631, 681] on div "[GEOGRAPHIC_DATA]" at bounding box center [784, 690] width 1568 height 17
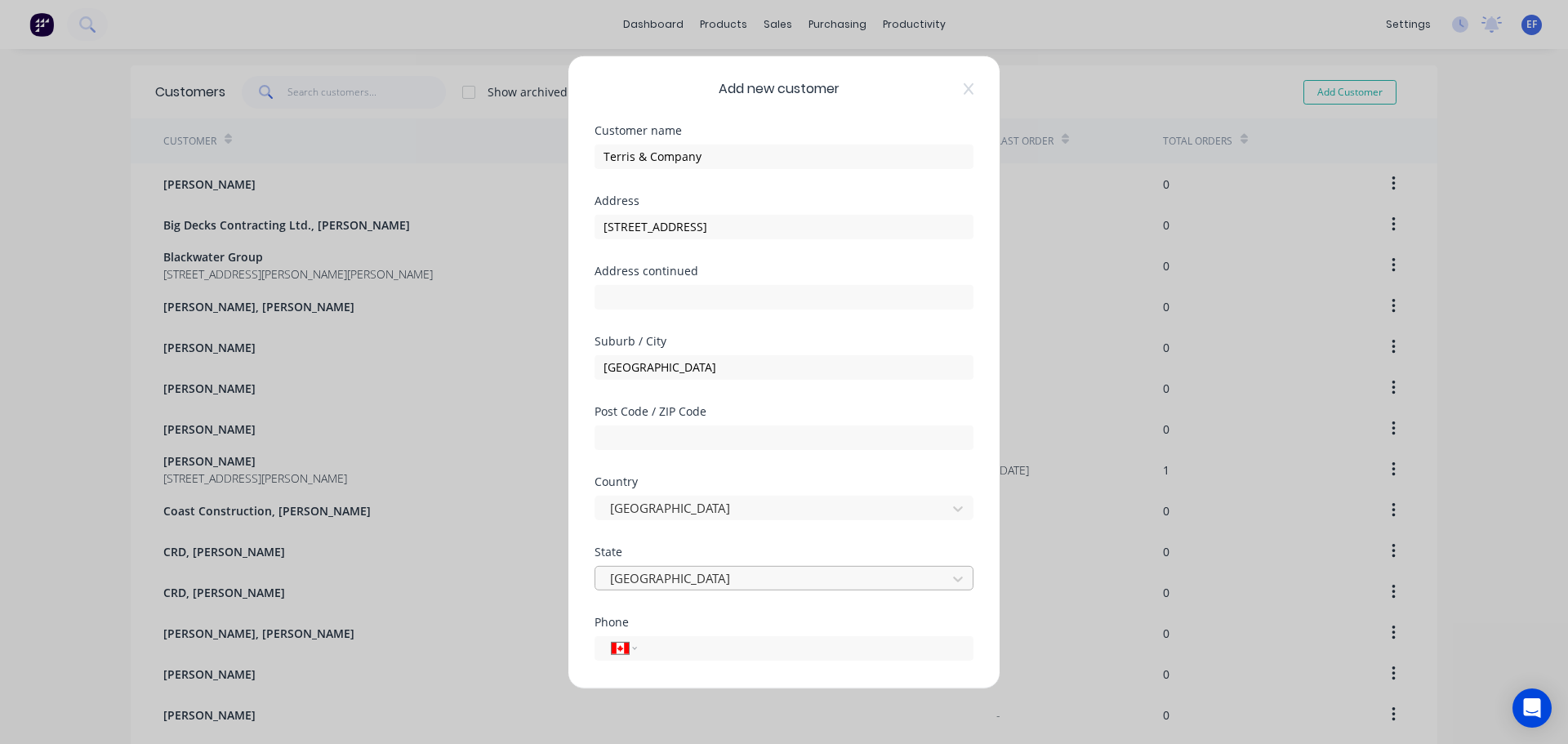
scroll to position [144, 0]
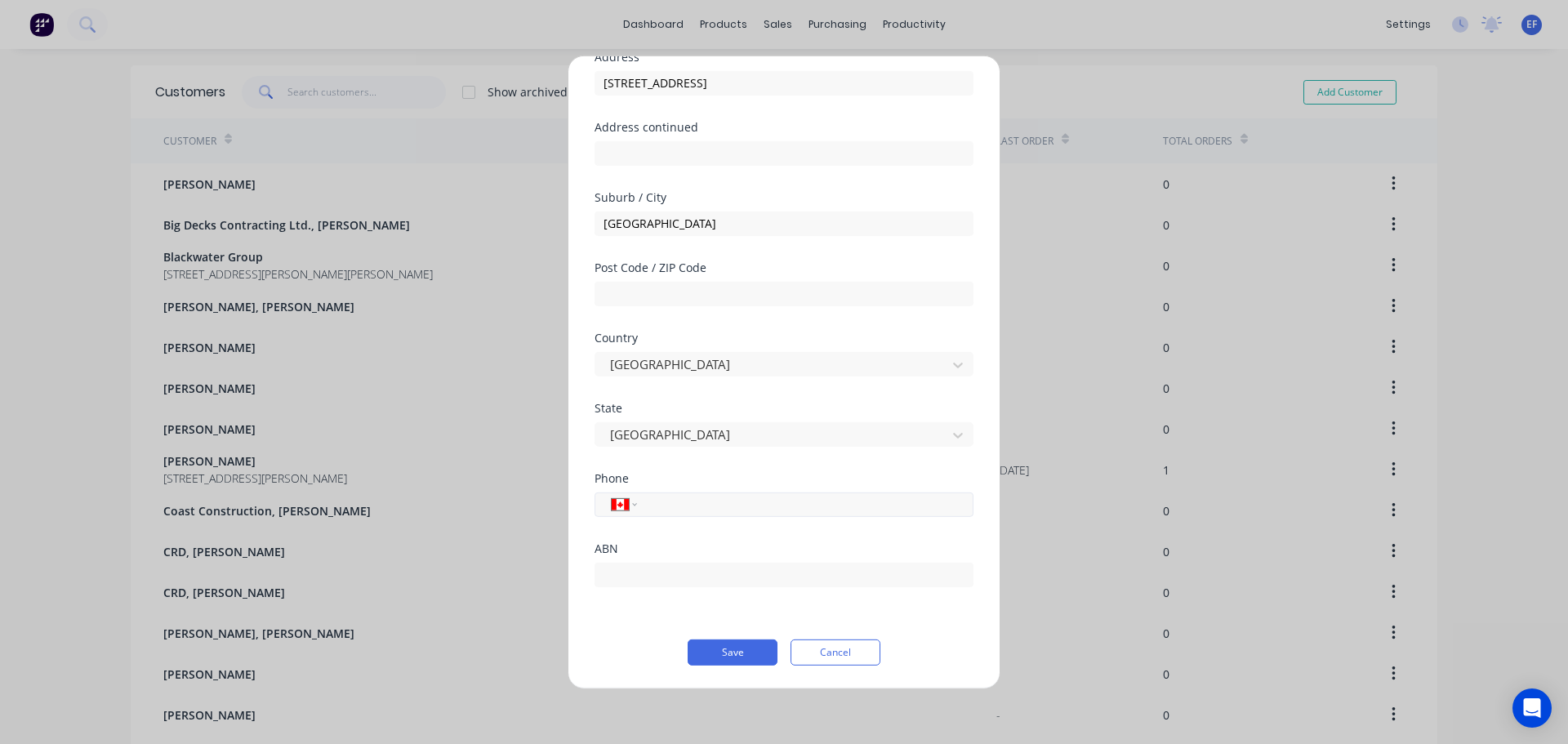
click at [680, 506] on input "tel" at bounding box center [802, 504] width 308 height 19
paste input "[PHONE_NUMBER]"
type input "[PHONE_NUMBER]"
click at [730, 634] on form "Customer name Terris & Company Address [STREET_ADDRESS] Address continued Subur…" at bounding box center [784, 322] width 379 height 684
click at [721, 654] on button "Save" at bounding box center [732, 651] width 90 height 26
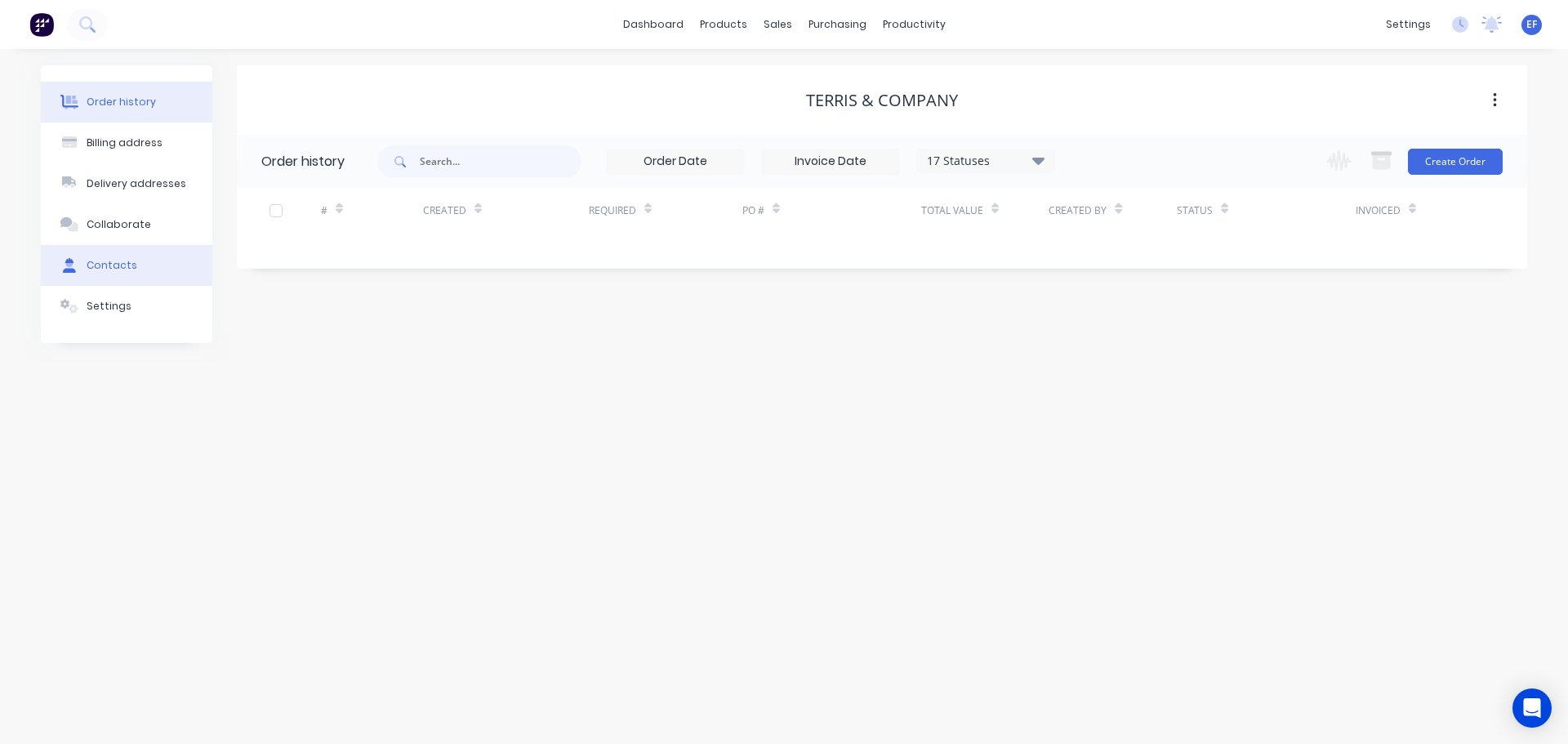
click at [126, 257] on button "Contacts" at bounding box center [127, 266] width 171 height 41
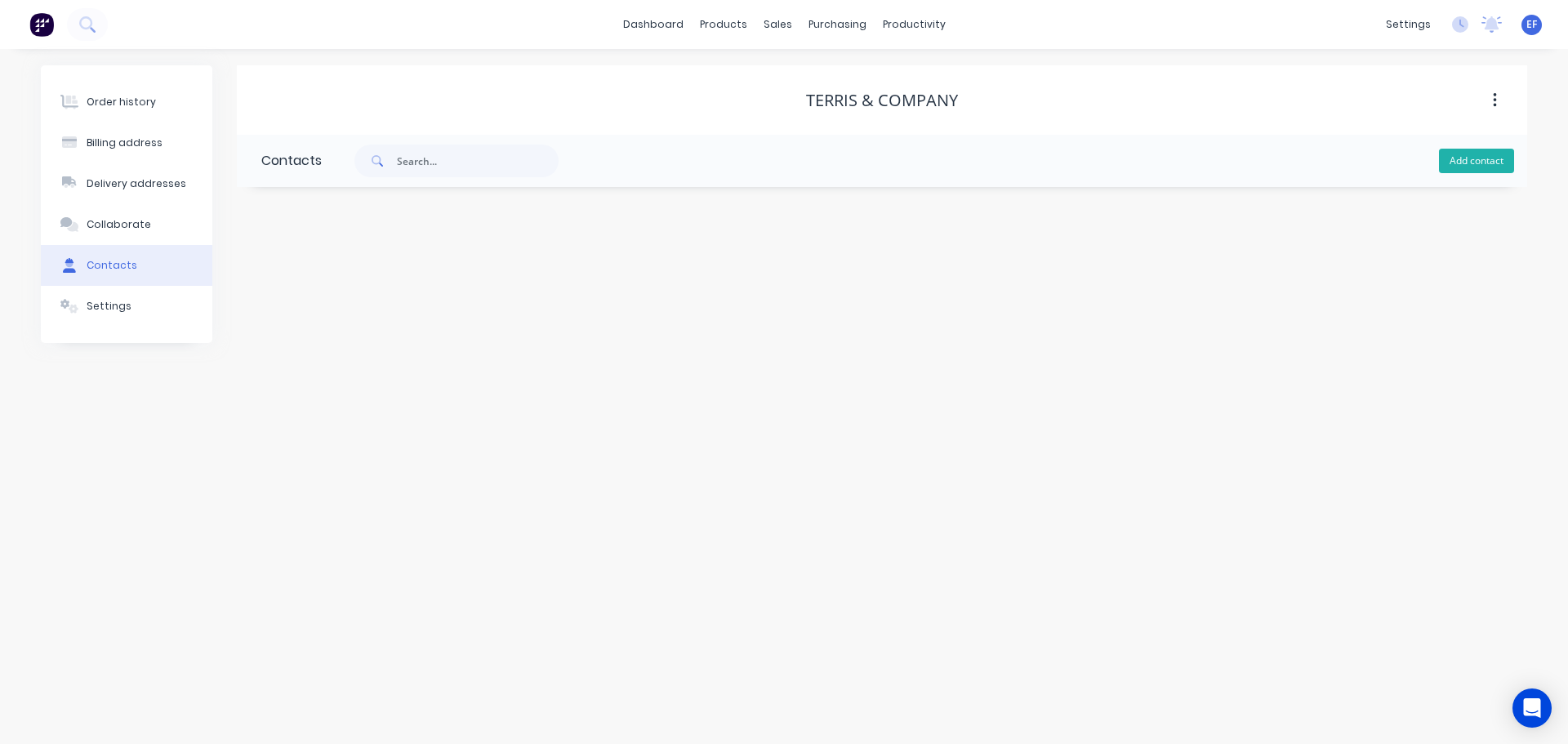
click at [1457, 156] on button "Add contact" at bounding box center [1476, 160] width 75 height 25
select select "CA"
click at [362, 285] on input "text" at bounding box center [394, 280] width 267 height 25
paste input "Terris & Company"
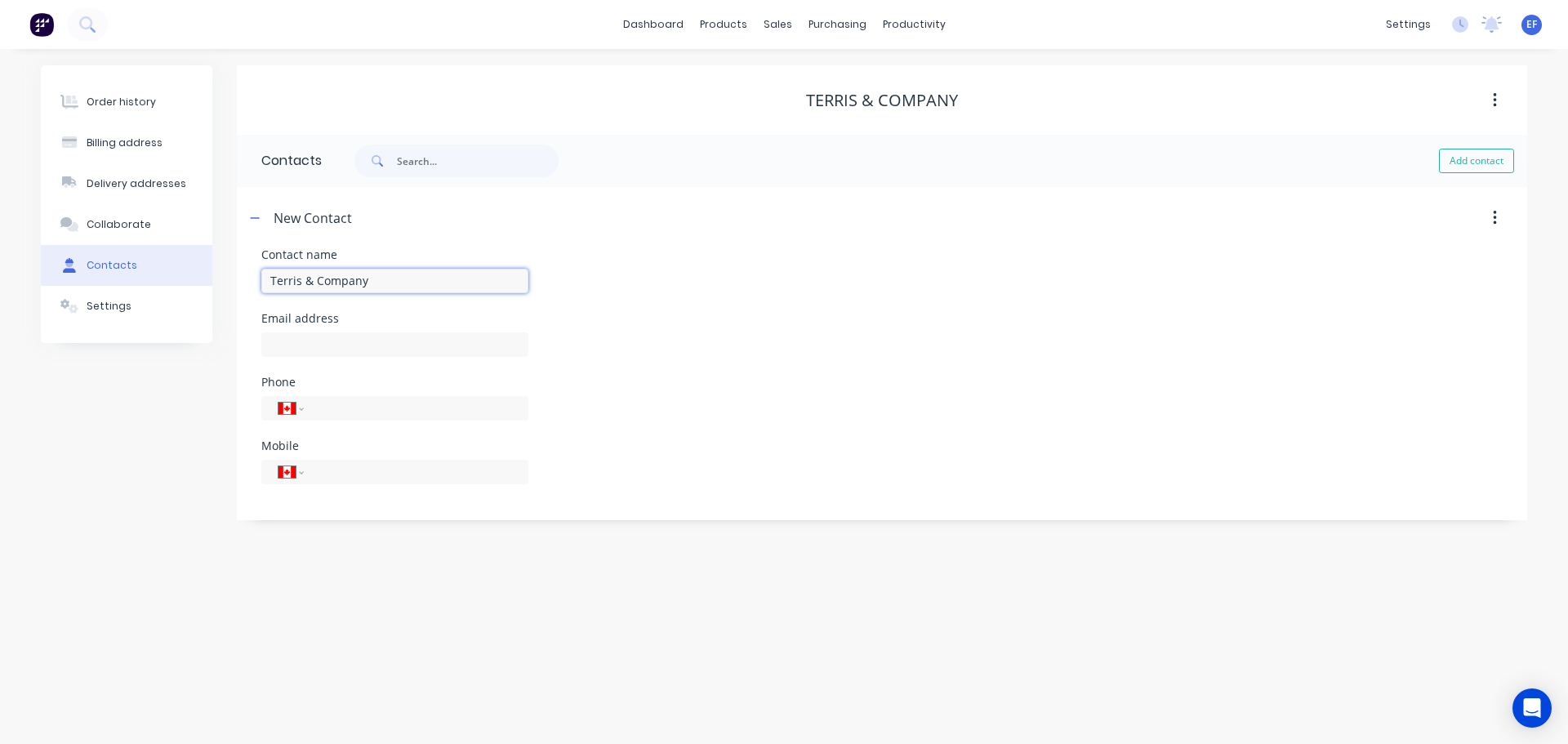
type input "Terris & Company"
select select "CA"
click at [358, 339] on input "text" at bounding box center [394, 345] width 267 height 25
paste input "[PERSON_NAME][EMAIL_ADDRESS][DOMAIN_NAME]"
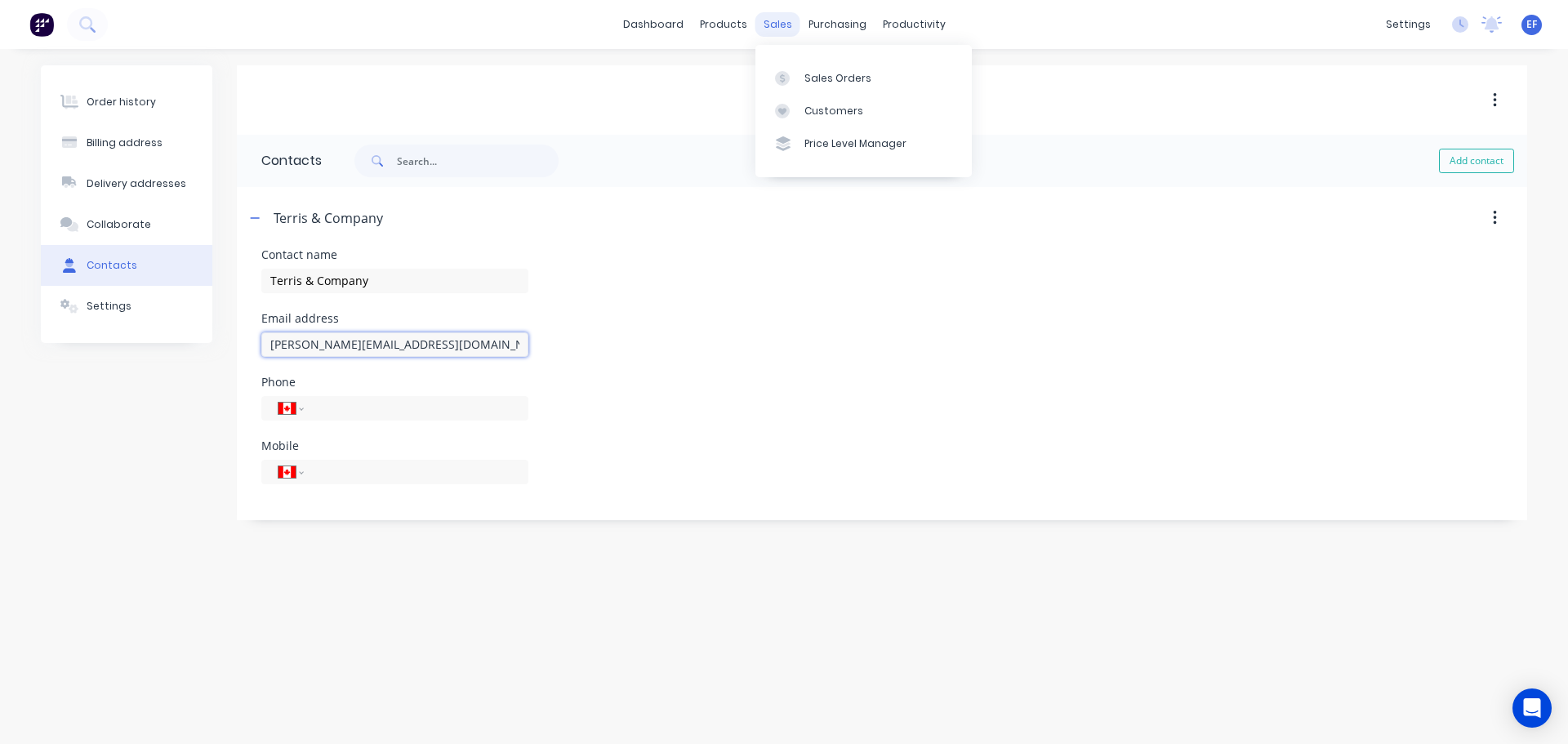
type input "[PERSON_NAME][EMAIL_ADDRESS][DOMAIN_NAME]"
click at [769, 29] on div "sales" at bounding box center [778, 24] width 45 height 25
click at [799, 113] on div at bounding box center [787, 111] width 25 height 15
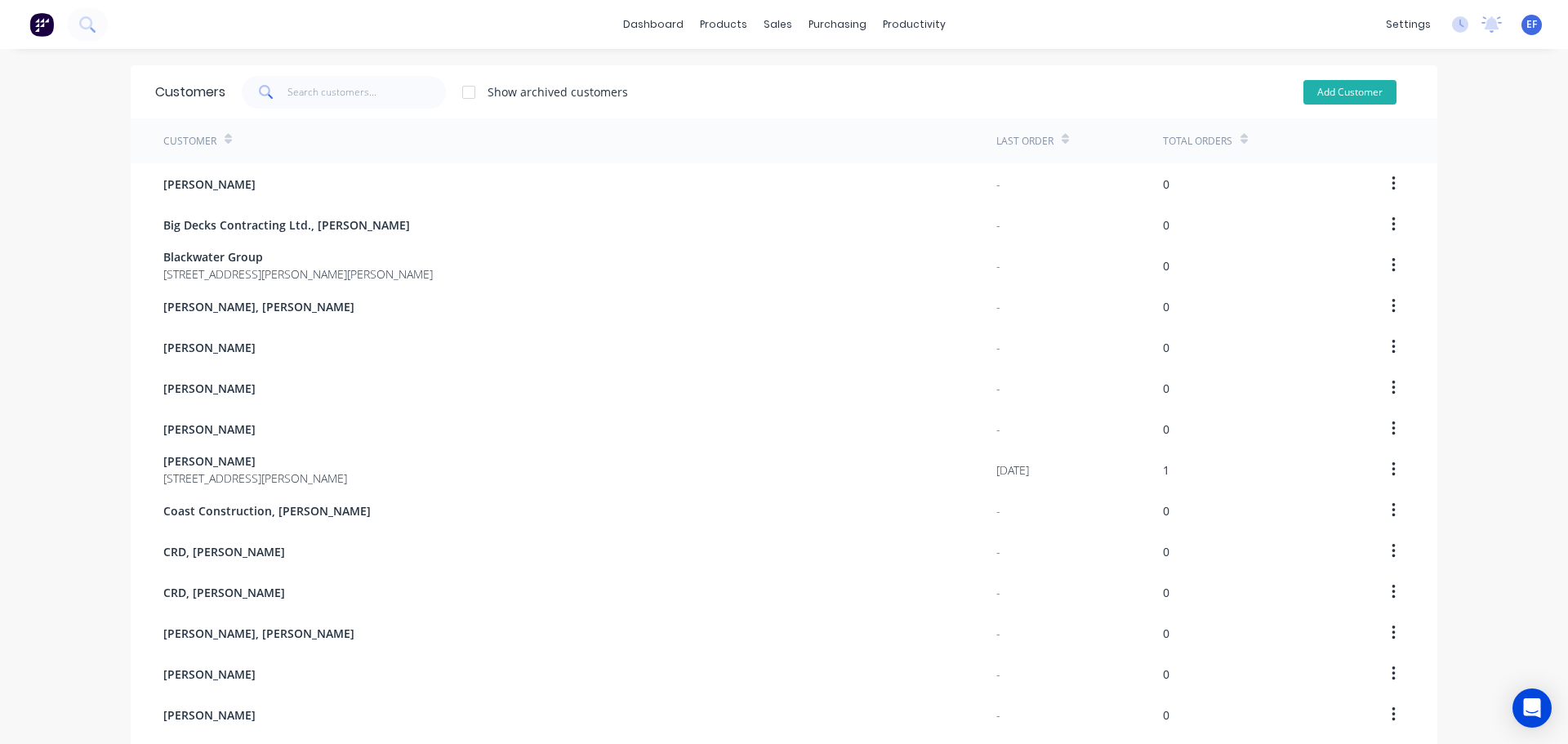
click at [1361, 96] on button "Add Customer" at bounding box center [1349, 92] width 93 height 25
select select "CA"
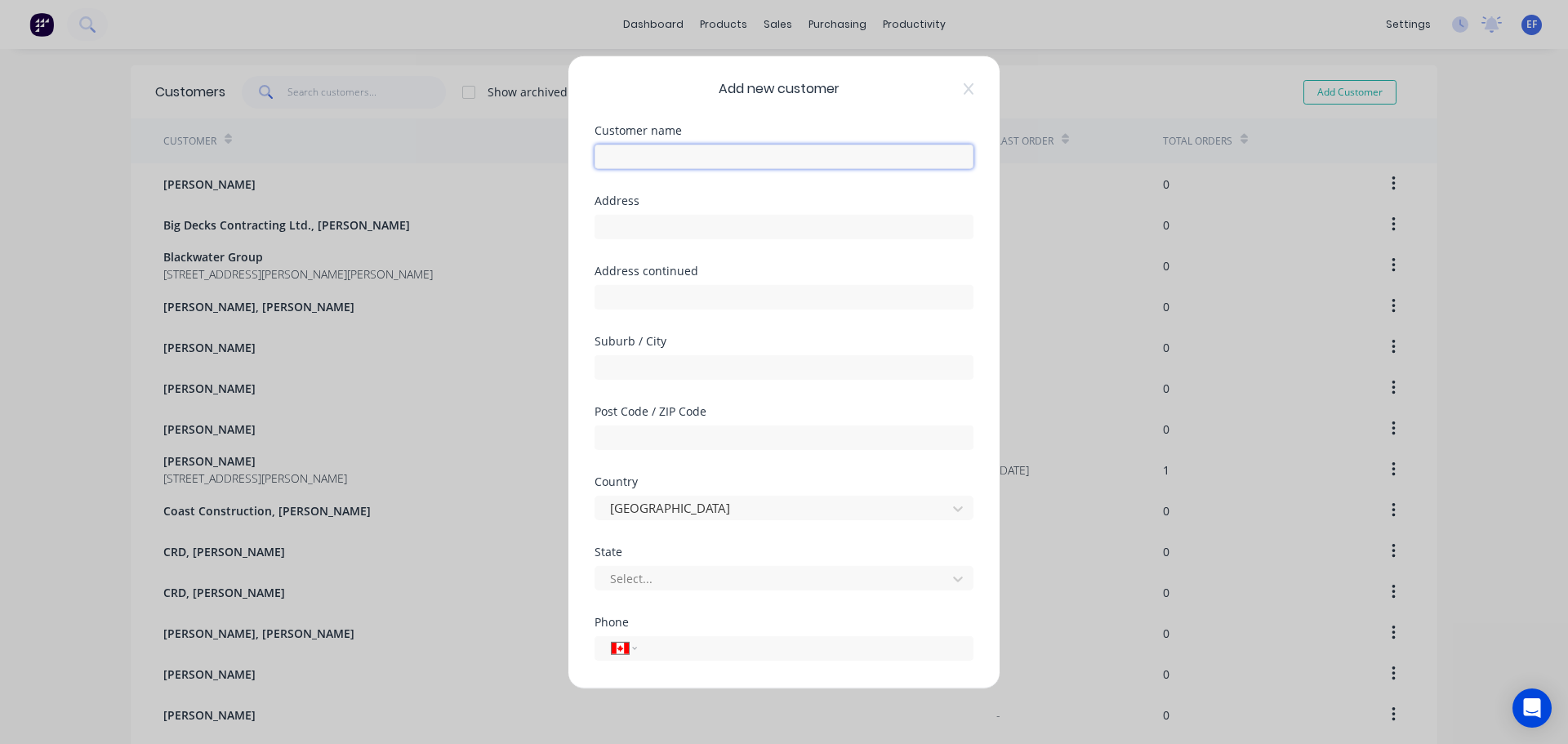
click at [677, 161] on input "text" at bounding box center [784, 156] width 379 height 25
paste input "Terris & Company, [PERSON_NAME]"
type input "Terris & Company, [PERSON_NAME]"
click at [731, 231] on input "text" at bounding box center [784, 226] width 379 height 25
paste input ""Terris & Company [STREET_ADDRESS]""
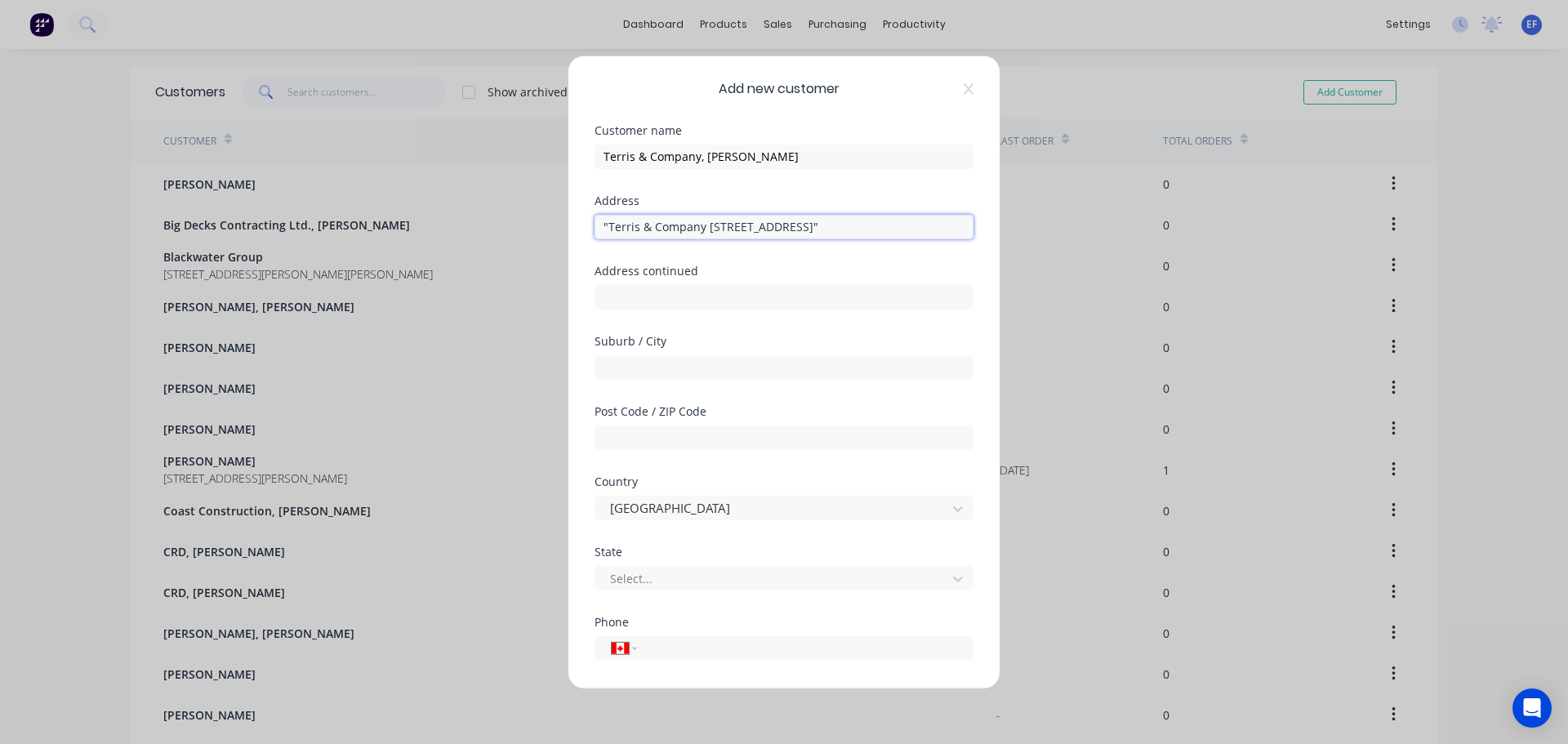
drag, startPoint x: 690, startPoint y: 225, endPoint x: 502, endPoint y: 233, distance: 188.2
click at [502, 233] on div "Add new customer Customer name Terris & Company, [PERSON_NAME] Address "Terris …" at bounding box center [784, 372] width 1568 height 744
drag, startPoint x: 877, startPoint y: 225, endPoint x: 694, endPoint y: 219, distance: 183.1
click at [694, 219] on input "[STREET_ADDRESS]"" at bounding box center [784, 226] width 379 height 25
type input "[STREET_ADDRESS]"
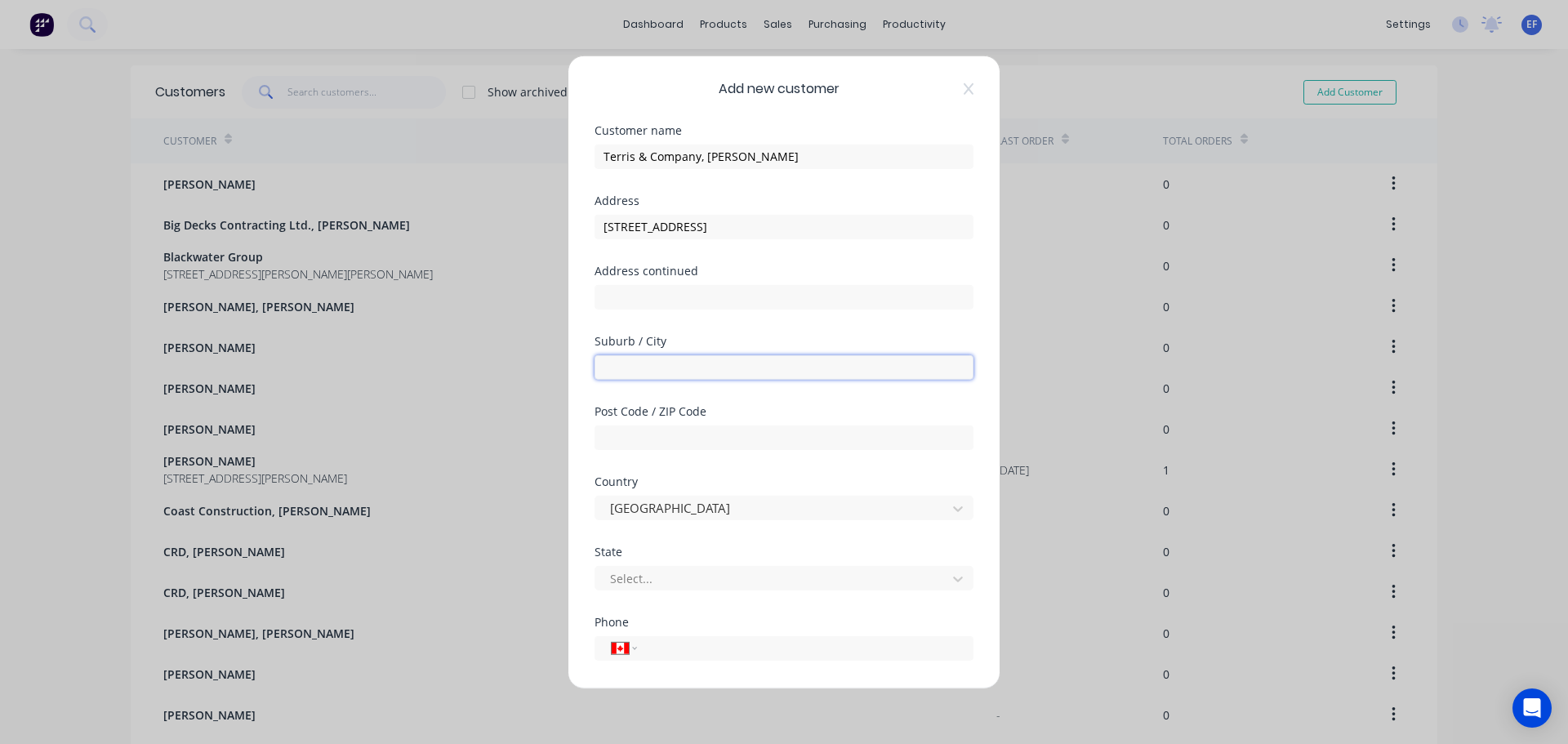
click at [643, 374] on input "text" at bounding box center [784, 366] width 379 height 25
paste input "Vancouver BC V6A 2C5 [GEOGRAPHIC_DATA]""
drag, startPoint x: 790, startPoint y: 375, endPoint x: 666, endPoint y: 369, distance: 124.1
click at [666, 369] on input "Vancouver BC V6A 2C5 [GEOGRAPHIC_DATA]"" at bounding box center [784, 366] width 379 height 25
type input "[GEOGRAPHIC_DATA]"
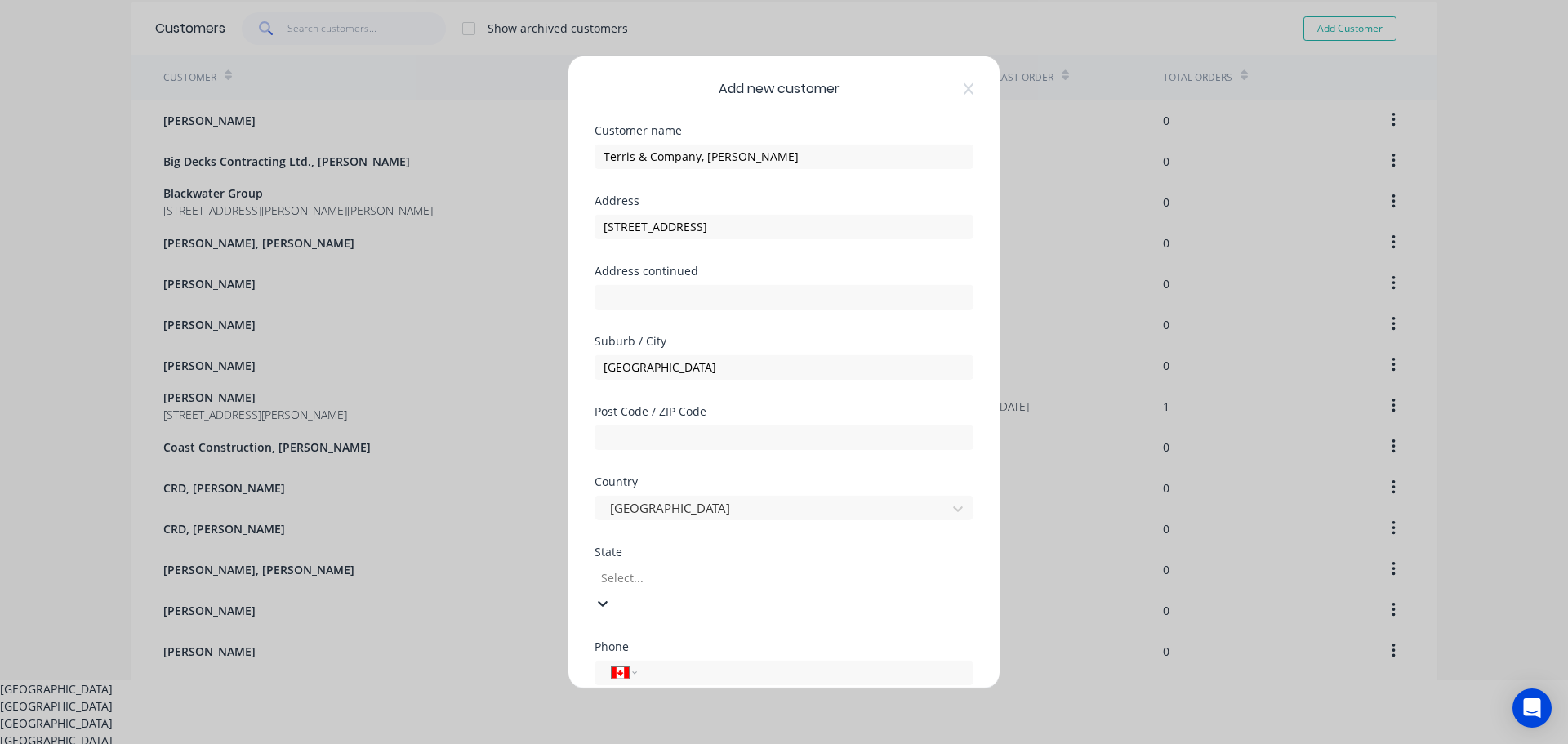
click at [621, 584] on div at bounding box center [717, 578] width 235 height 21
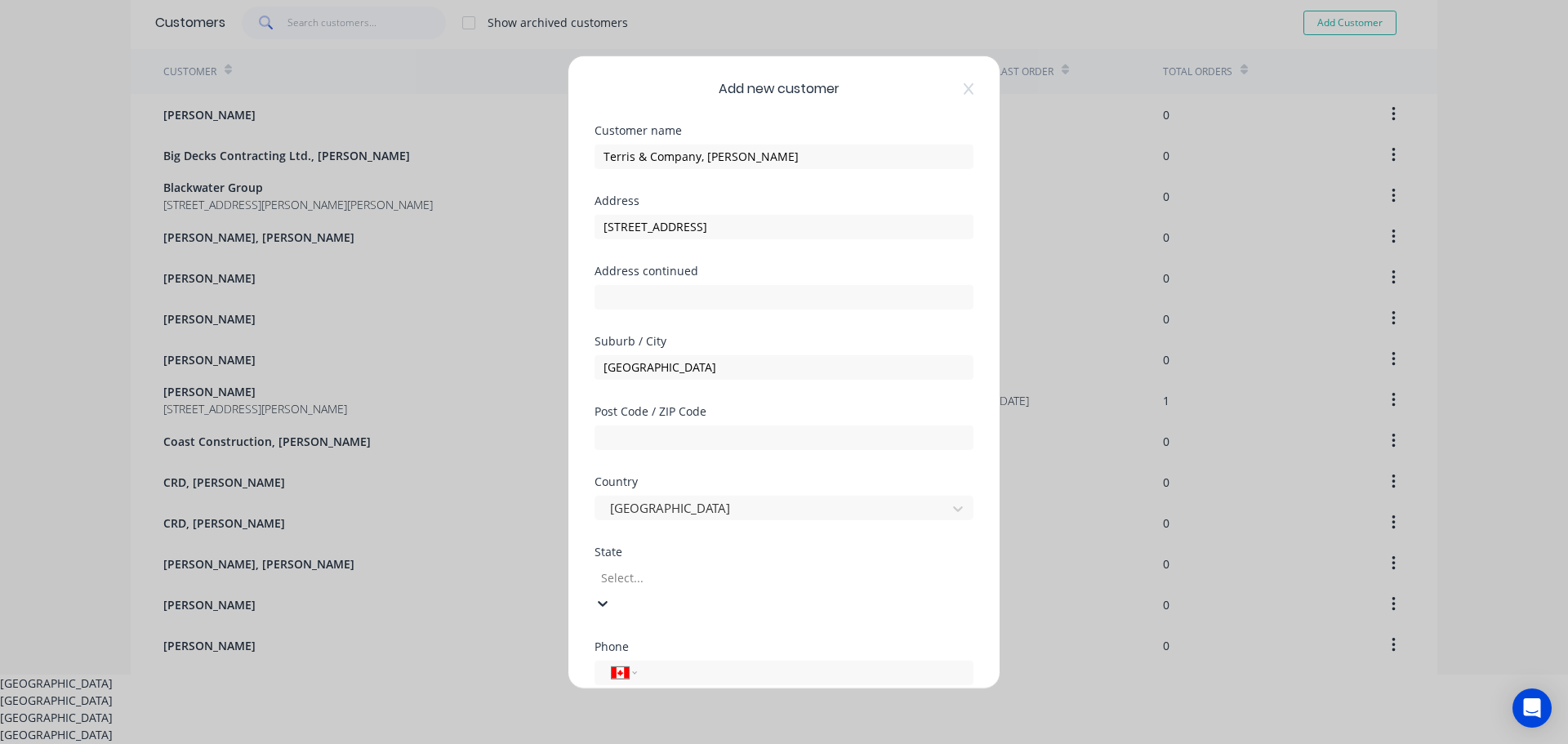
scroll to position [79, 0]
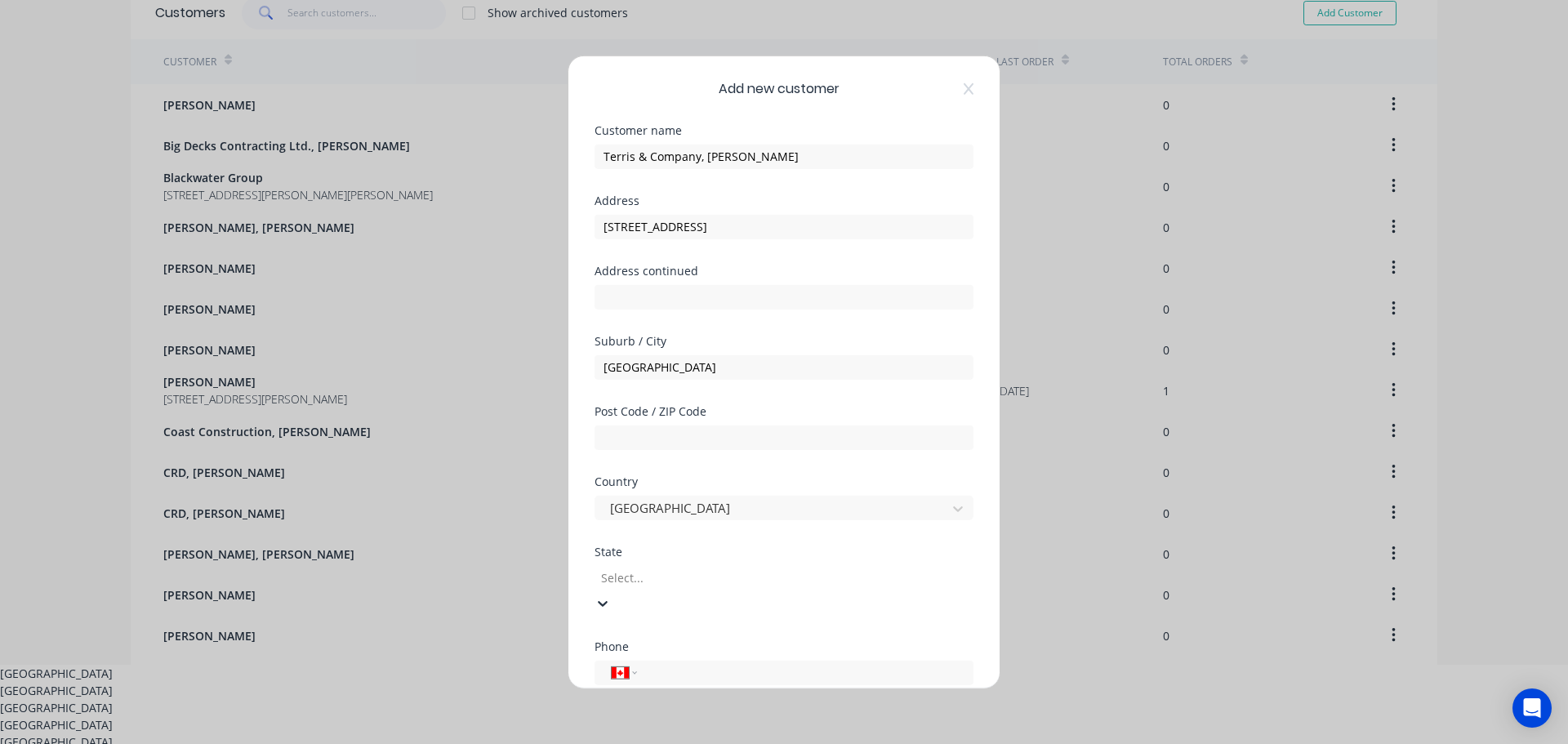
click at [631, 681] on div "[GEOGRAPHIC_DATA]" at bounding box center [784, 690] width 1568 height 17
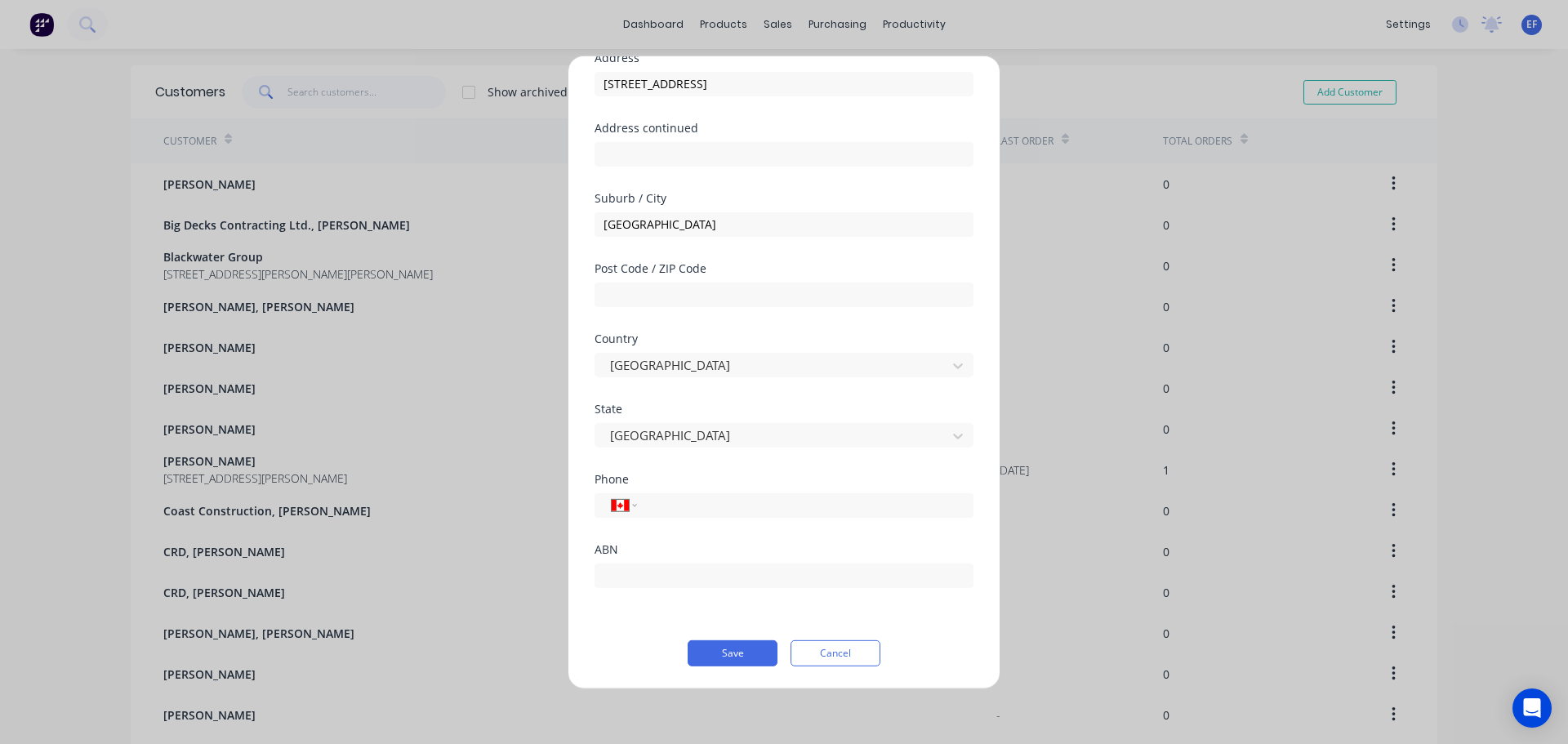
scroll to position [144, 0]
click at [724, 659] on button "Save" at bounding box center [732, 651] width 90 height 26
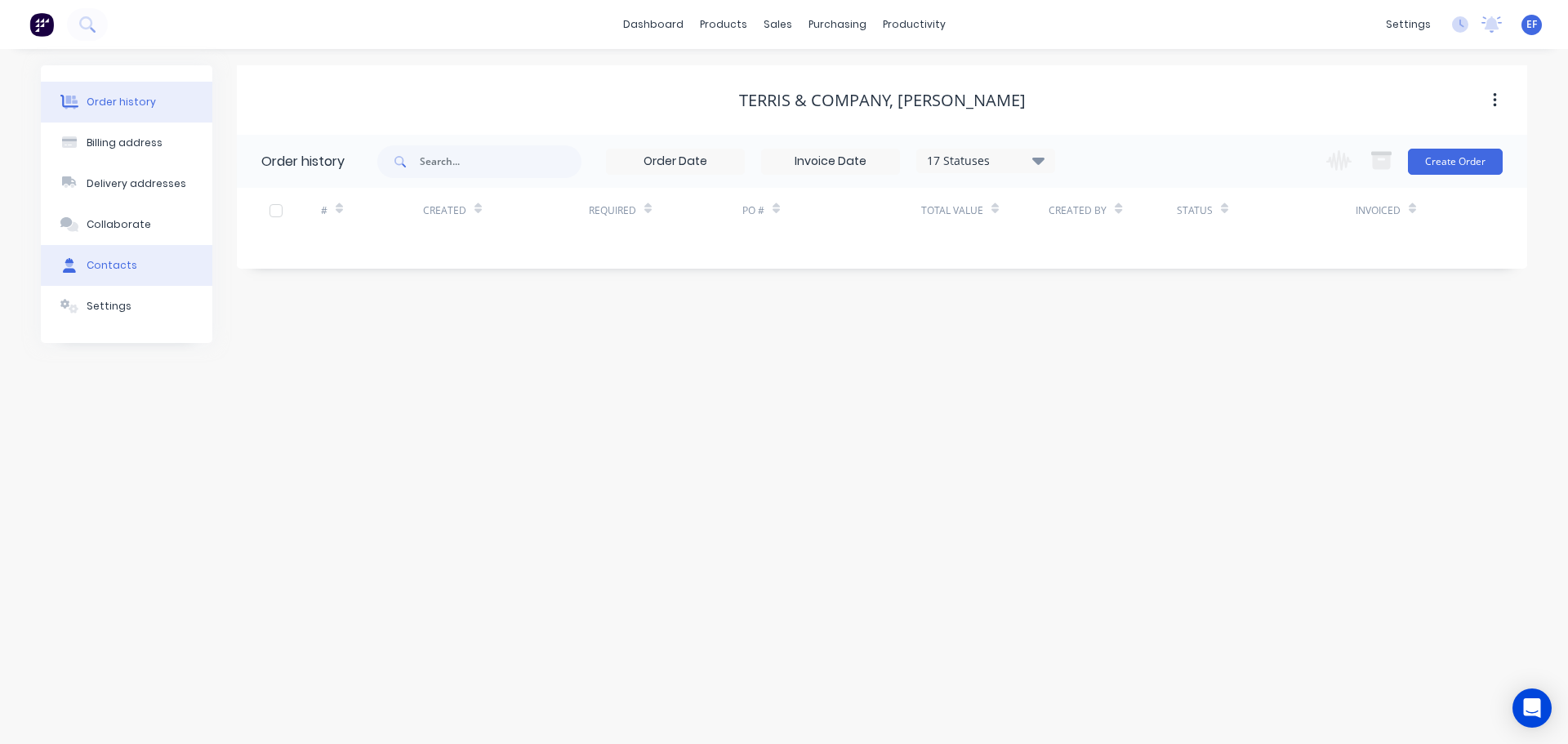
click at [134, 273] on button "Contacts" at bounding box center [127, 266] width 171 height 41
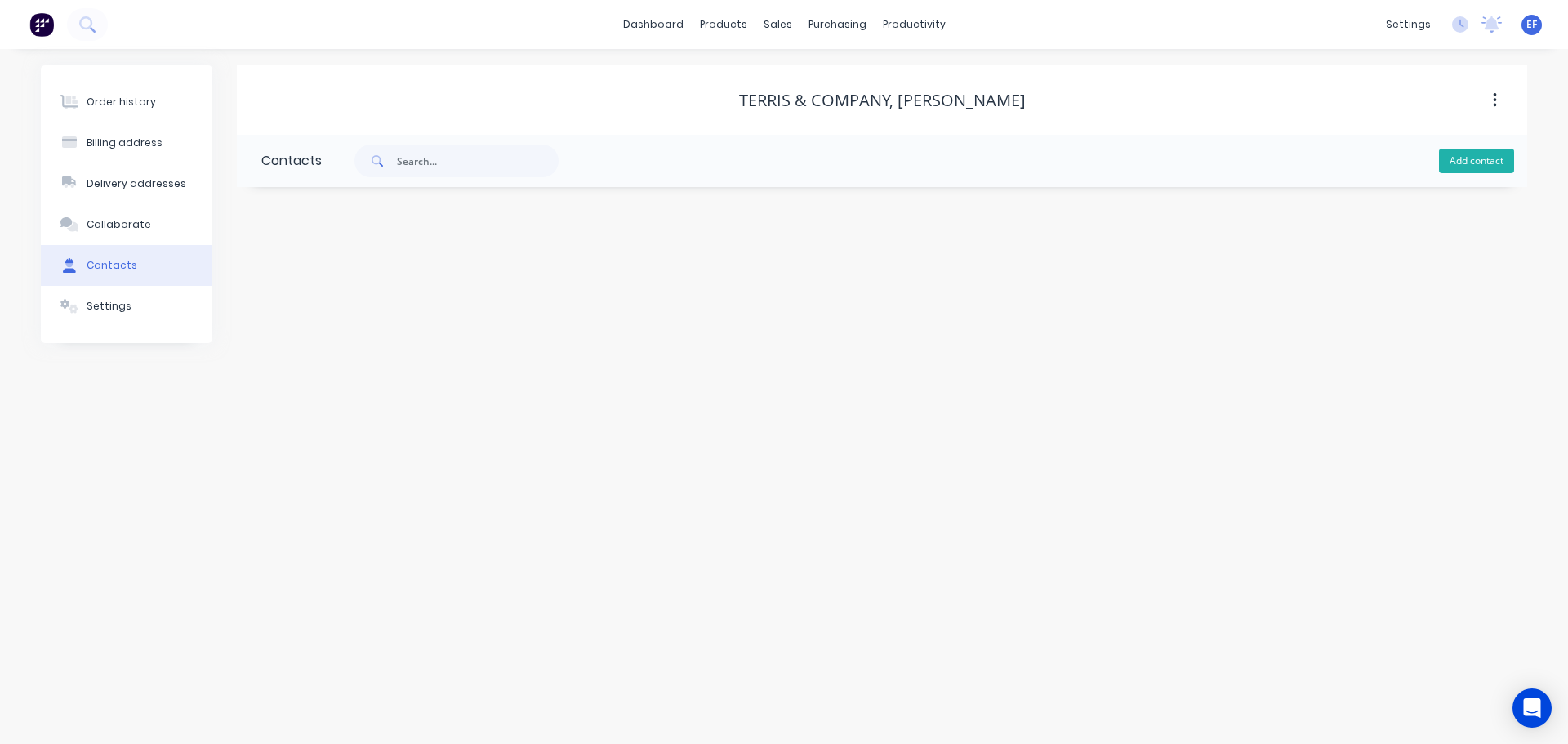
click at [1477, 166] on button "Add contact" at bounding box center [1476, 160] width 75 height 25
select select "CA"
drag, startPoint x: 908, startPoint y: 102, endPoint x: 1015, endPoint y: 94, distance: 107.3
click at [1015, 94] on div "Terris & Company, [PERSON_NAME]" at bounding box center [881, 100] width 1290 height 20
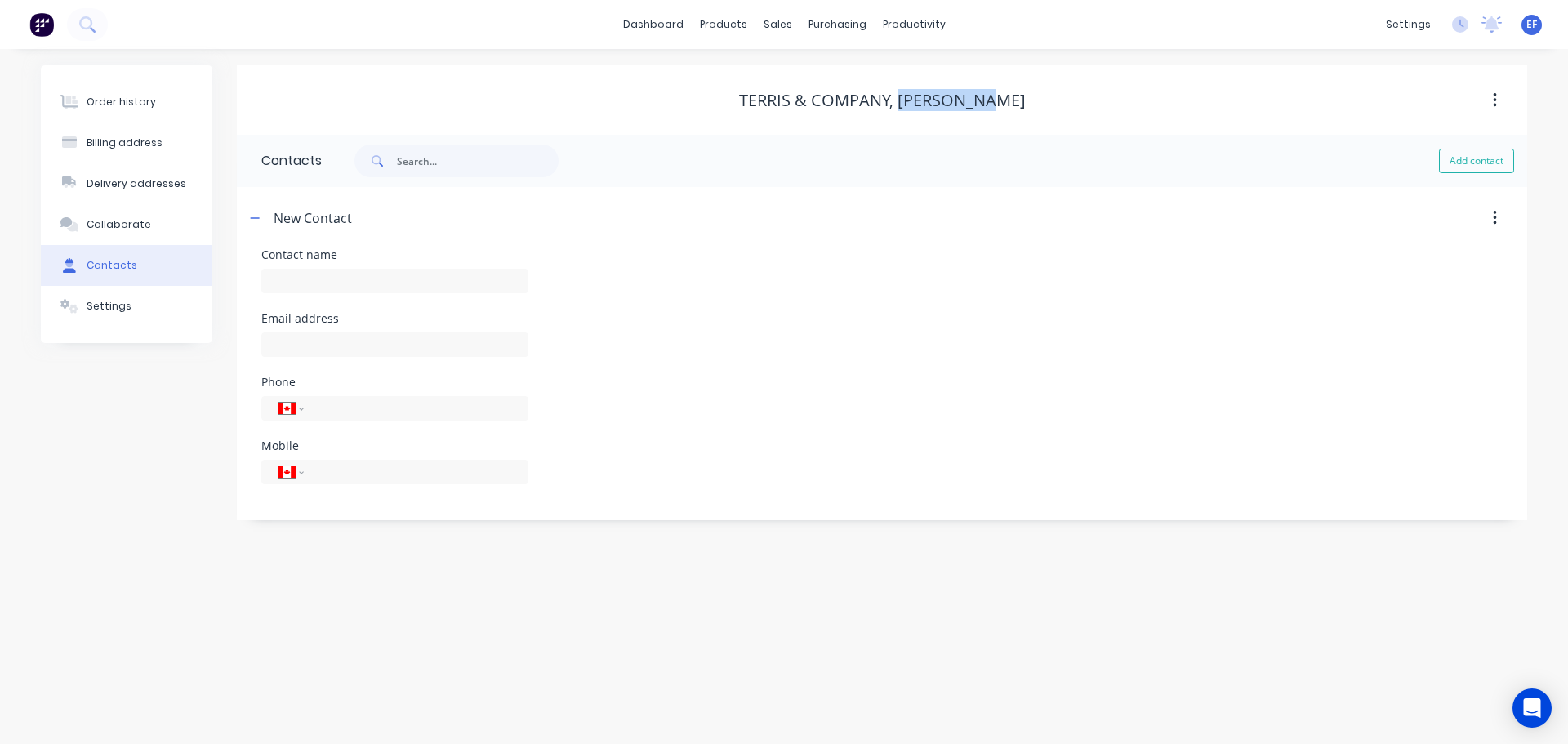
copy div "[PERSON_NAME]"
click at [279, 288] on input "text" at bounding box center [394, 280] width 267 height 25
paste input "[PERSON_NAME]"
type input "[PERSON_NAME]"
select select "CA"
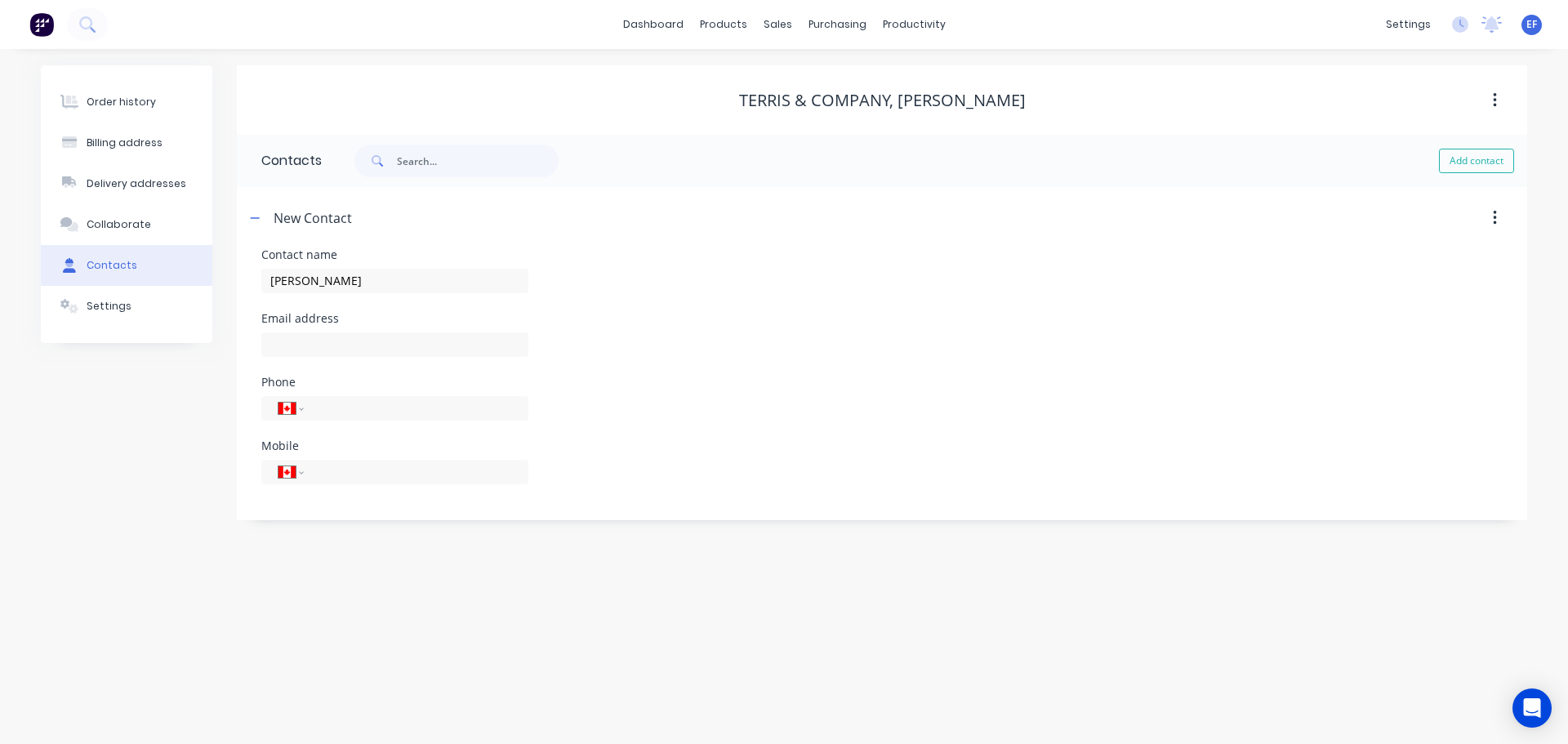
select select "CA"
click at [273, 350] on input "text" at bounding box center [394, 345] width 267 height 25
paste input "[PERSON_NAME][EMAIL_ADDRESS][DOMAIN_NAME]"
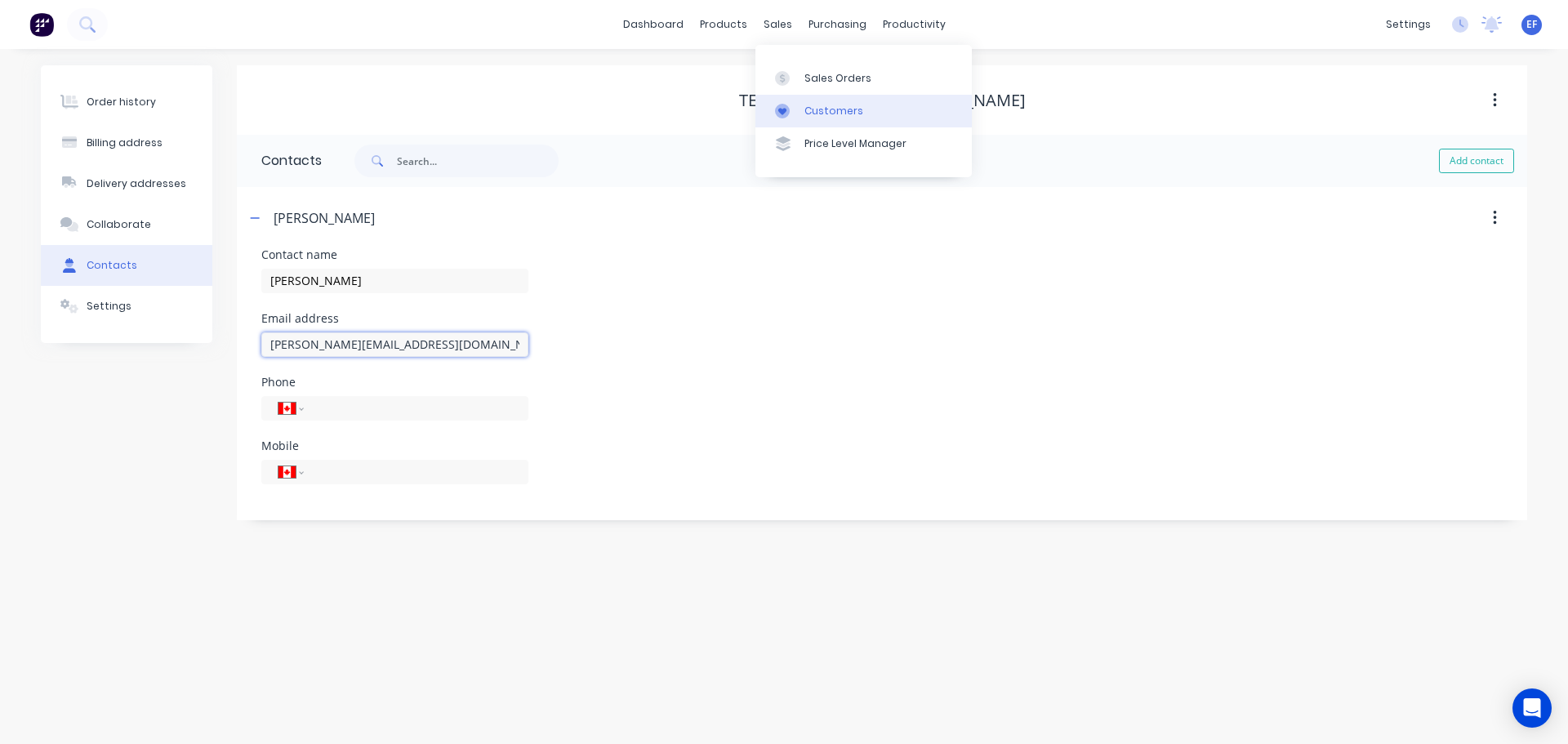
type input "[PERSON_NAME][EMAIL_ADDRESS][DOMAIN_NAME]"
click at [801, 114] on link "Customers" at bounding box center [863, 111] width 216 height 33
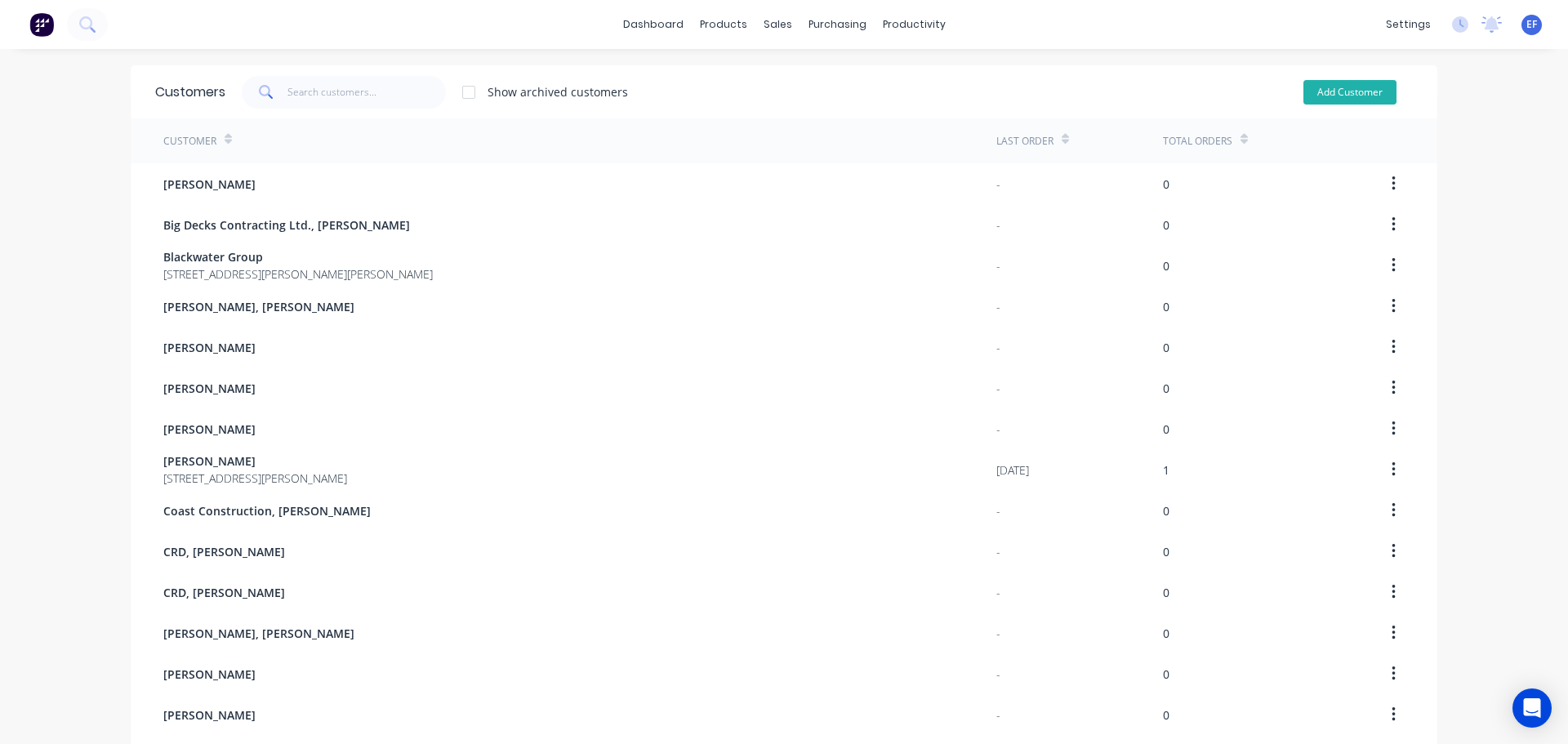
click at [1348, 94] on button "Add Customer" at bounding box center [1349, 92] width 93 height 25
select select "CA"
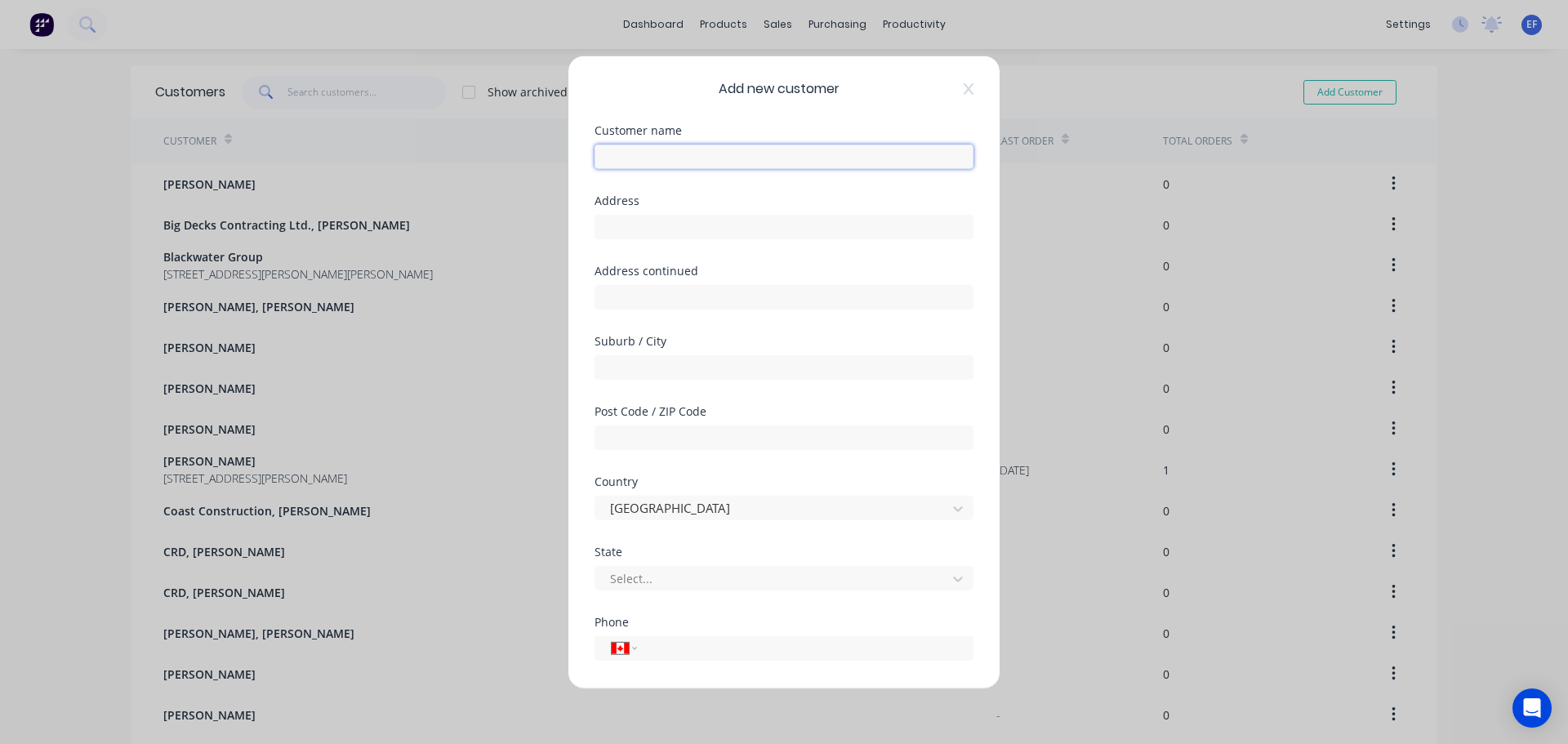
click at [784, 165] on input "text" at bounding box center [784, 156] width 379 height 25
paste input "Van Island Mowing"
type input "Van Island Mowing"
click at [694, 646] on input "tel" at bounding box center [802, 648] width 308 height 19
paste input "[PHONE_NUMBER]"
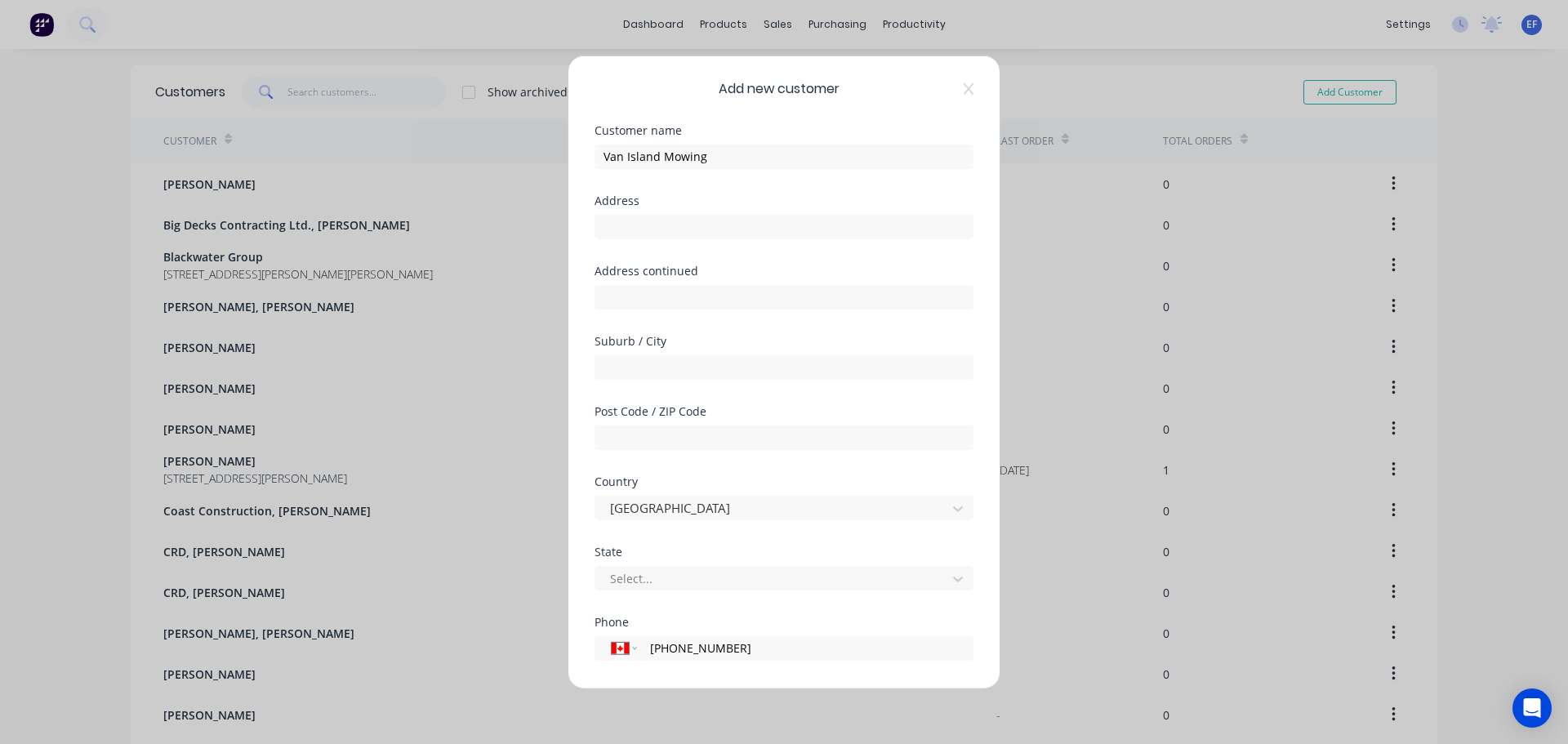
type input "[PHONE_NUMBER]"
click at [651, 233] on input "text" at bounding box center [784, 226] width 379 height 25
paste input ""Van Island Mowing ""
type input ""Van Island Mowing ""
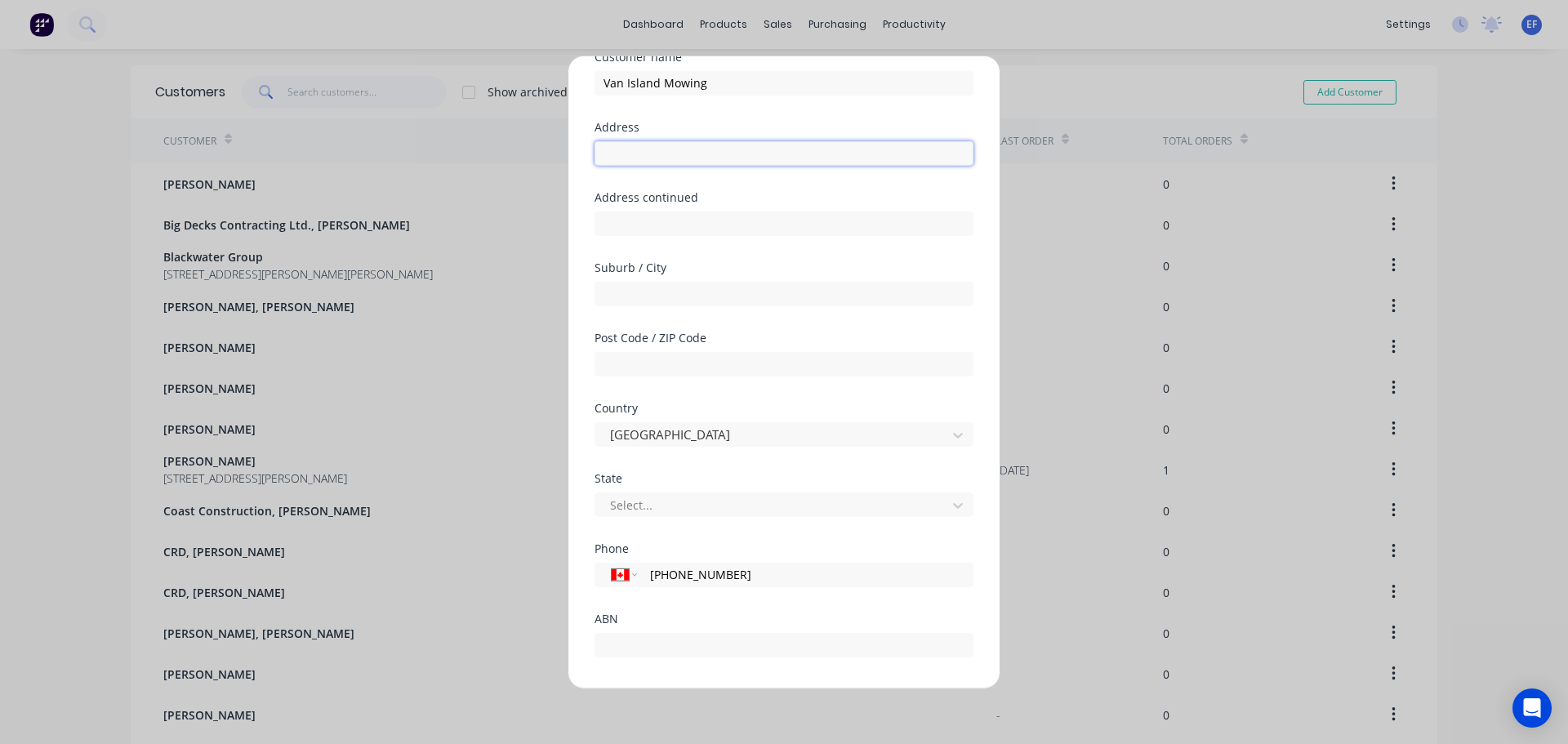
scroll to position [144, 0]
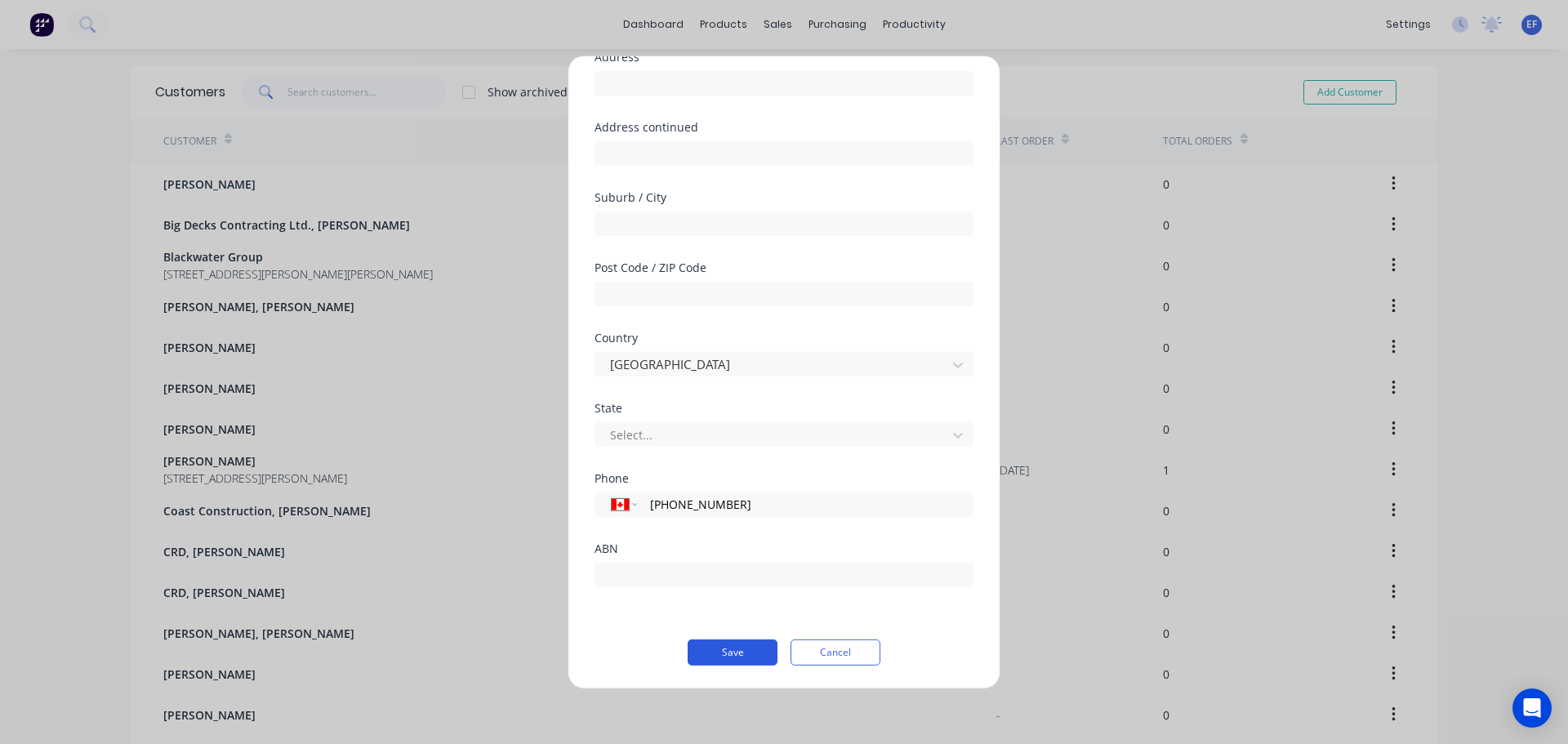
click at [709, 655] on button "Save" at bounding box center [732, 651] width 90 height 26
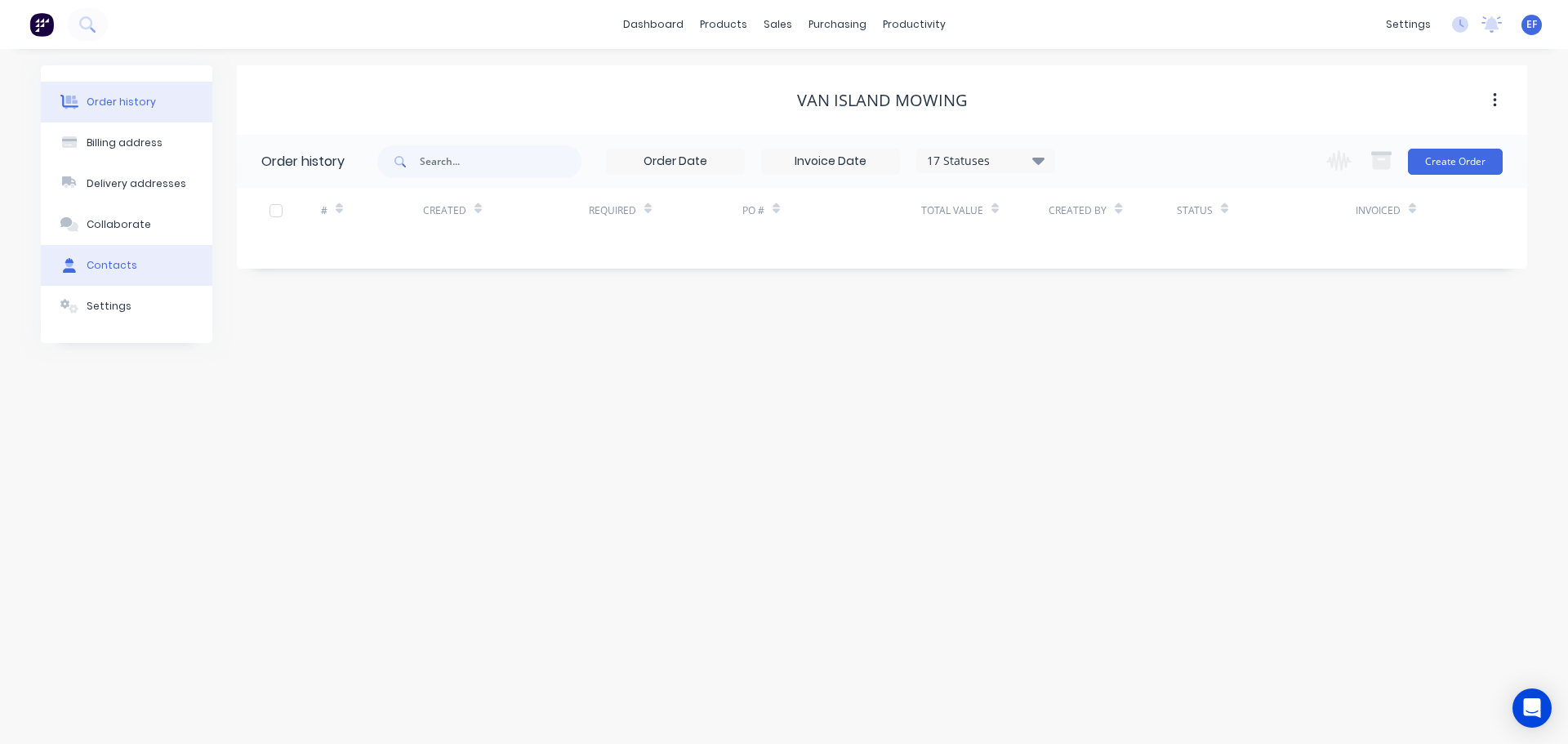
click at [116, 267] on div "Contacts" at bounding box center [111, 265] width 51 height 15
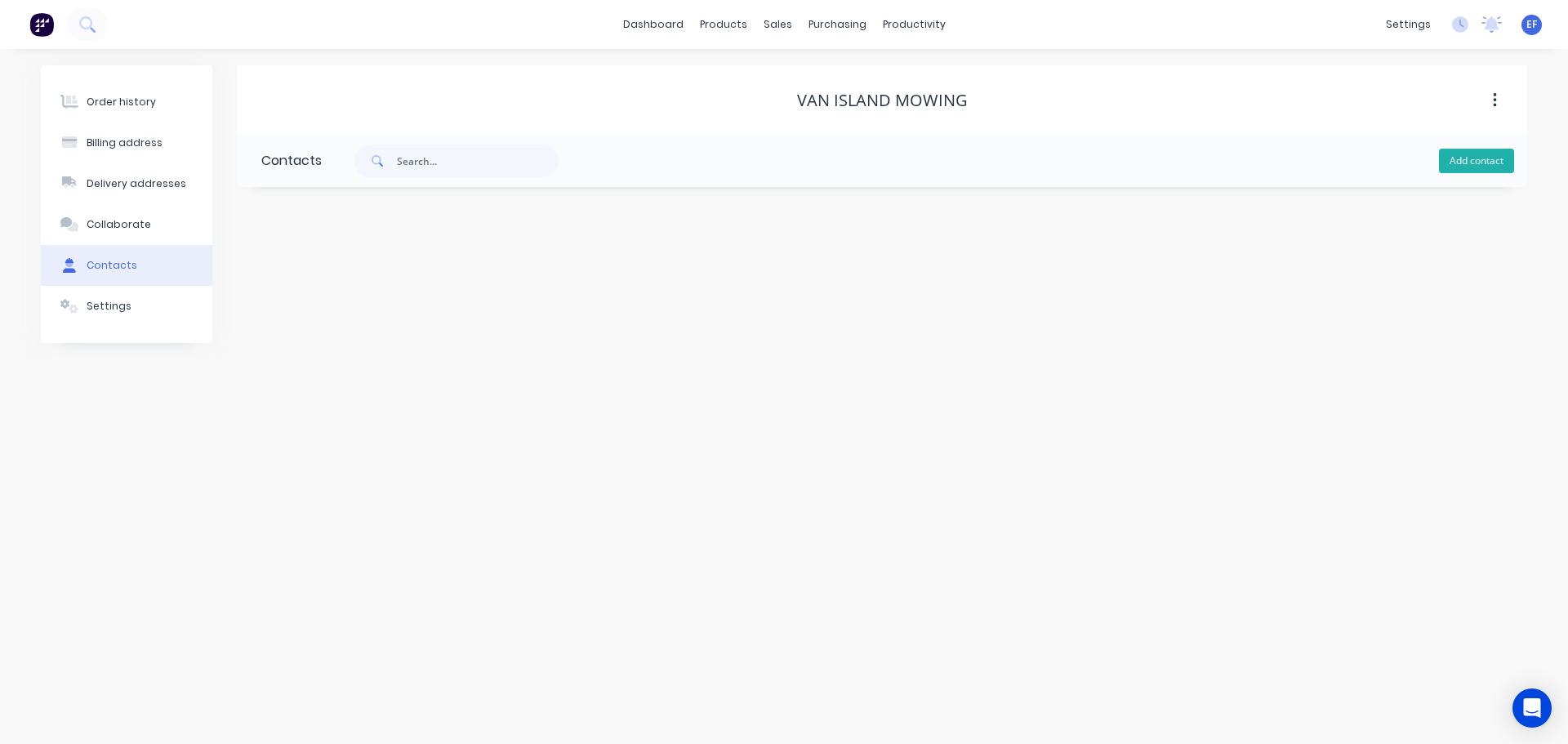
click at [1447, 159] on button "Add contact" at bounding box center [1476, 160] width 75 height 25
select select "CA"
click at [466, 277] on input "text" at bounding box center [394, 280] width 267 height 25
paste input "Van Island Mowing"
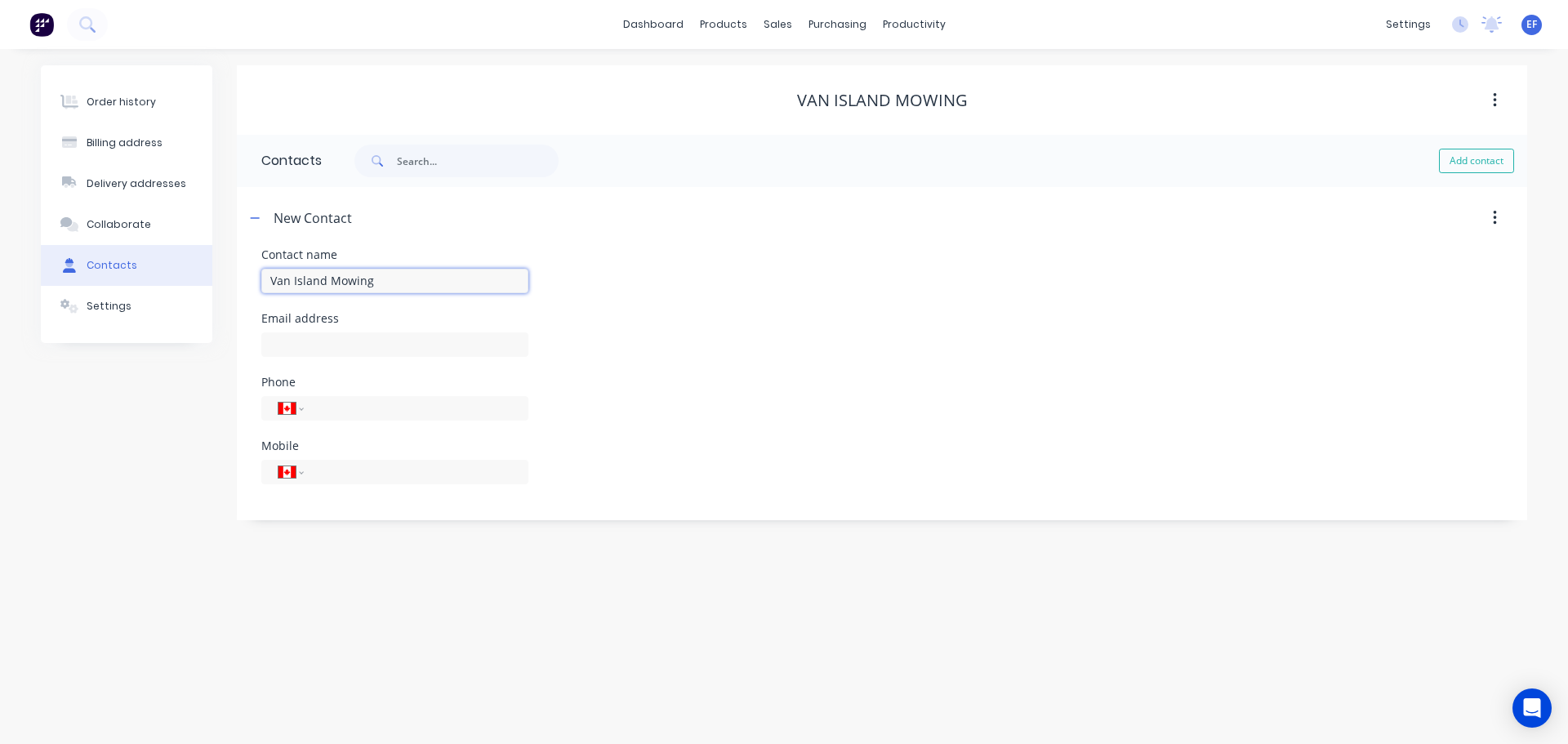
type input "Van Island Mowing"
select select "CA"
click at [300, 352] on input "text" at bounding box center [394, 345] width 267 height 25
paste input "[EMAIL_ADDRESS][DOMAIN_NAME]"
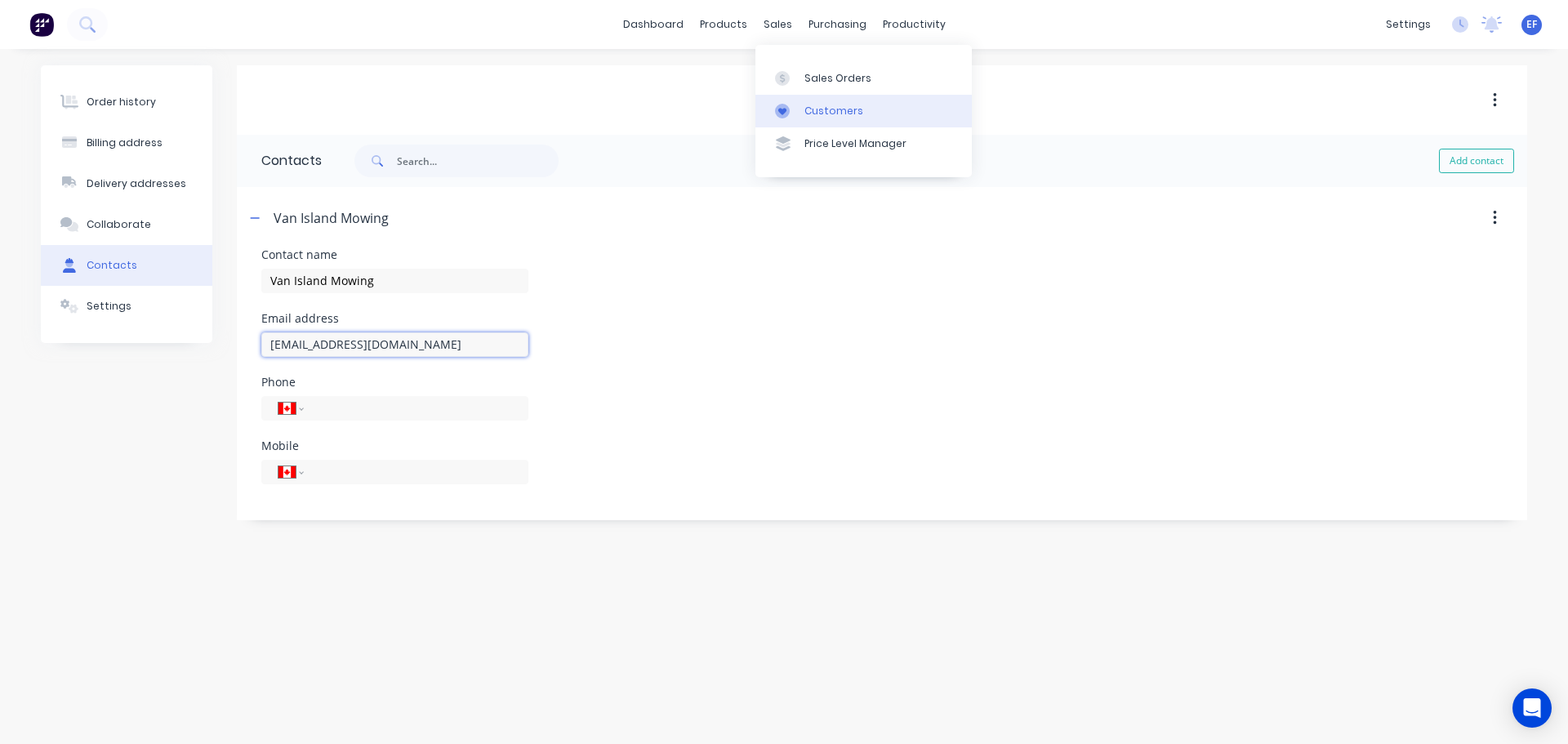
type input "[EMAIL_ADDRESS][DOMAIN_NAME]"
click at [820, 107] on div "Customers" at bounding box center [833, 111] width 59 height 15
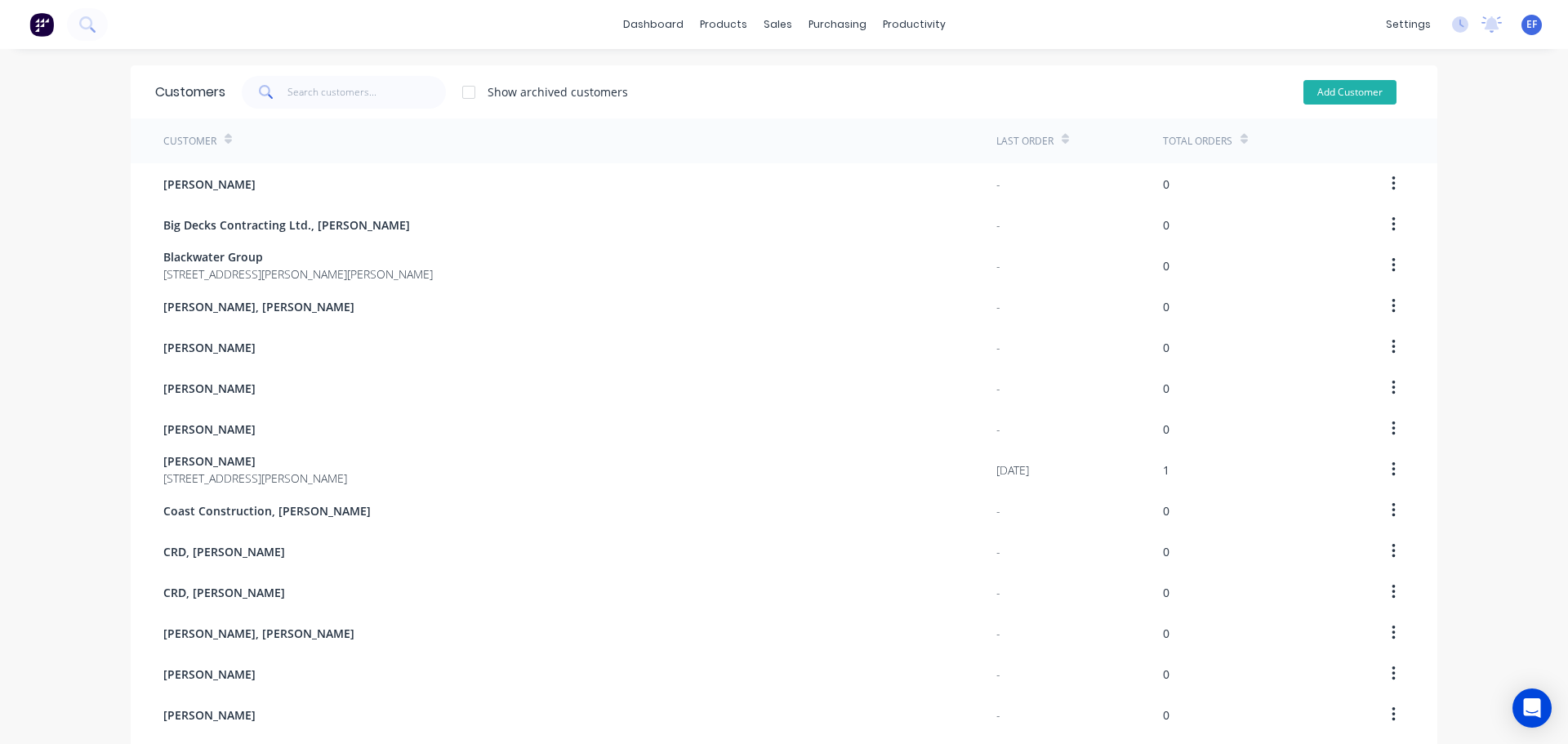
click at [1352, 90] on button "Add Customer" at bounding box center [1349, 92] width 93 height 25
select select "CA"
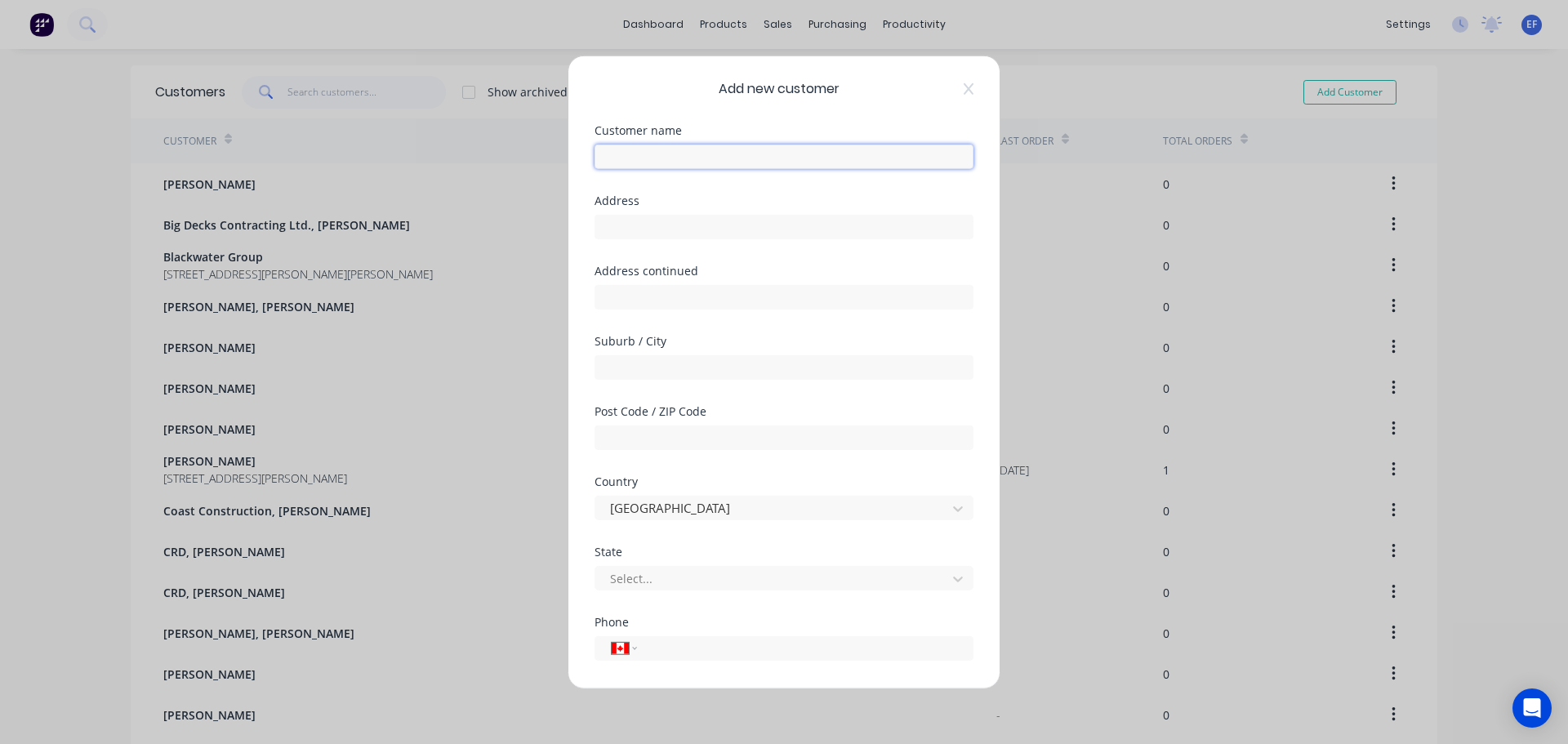
click at [748, 168] on input "text" at bounding box center [784, 156] width 379 height 25
paste input "[GEOGRAPHIC_DATA] Mowing"
type input "[GEOGRAPHIC_DATA] Mowing"
click at [676, 235] on input "text" at bounding box center [784, 226] width 379 height 25
paste input ""Vancouver Island Mowing ""
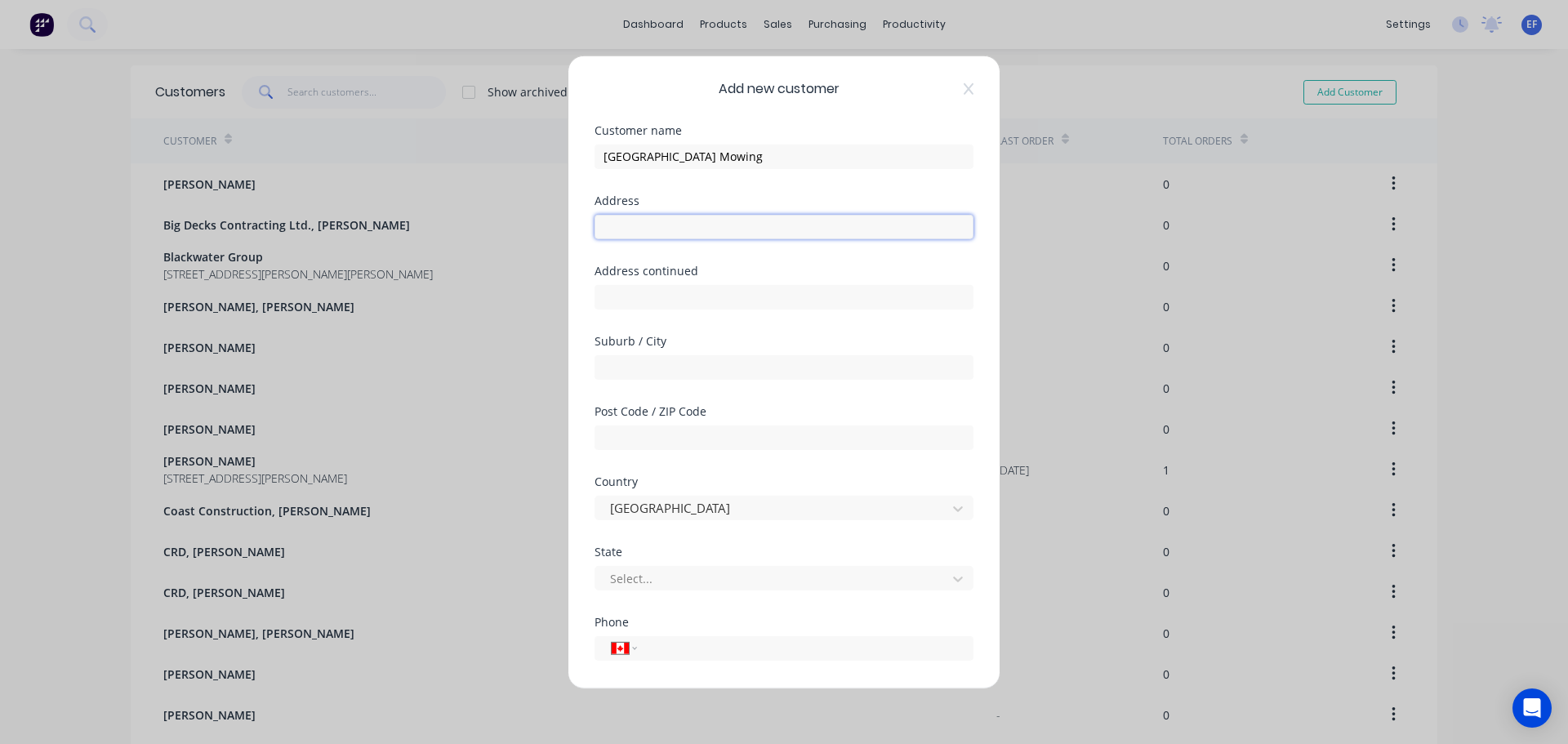
type input ""Vancouver Island Mowing ""
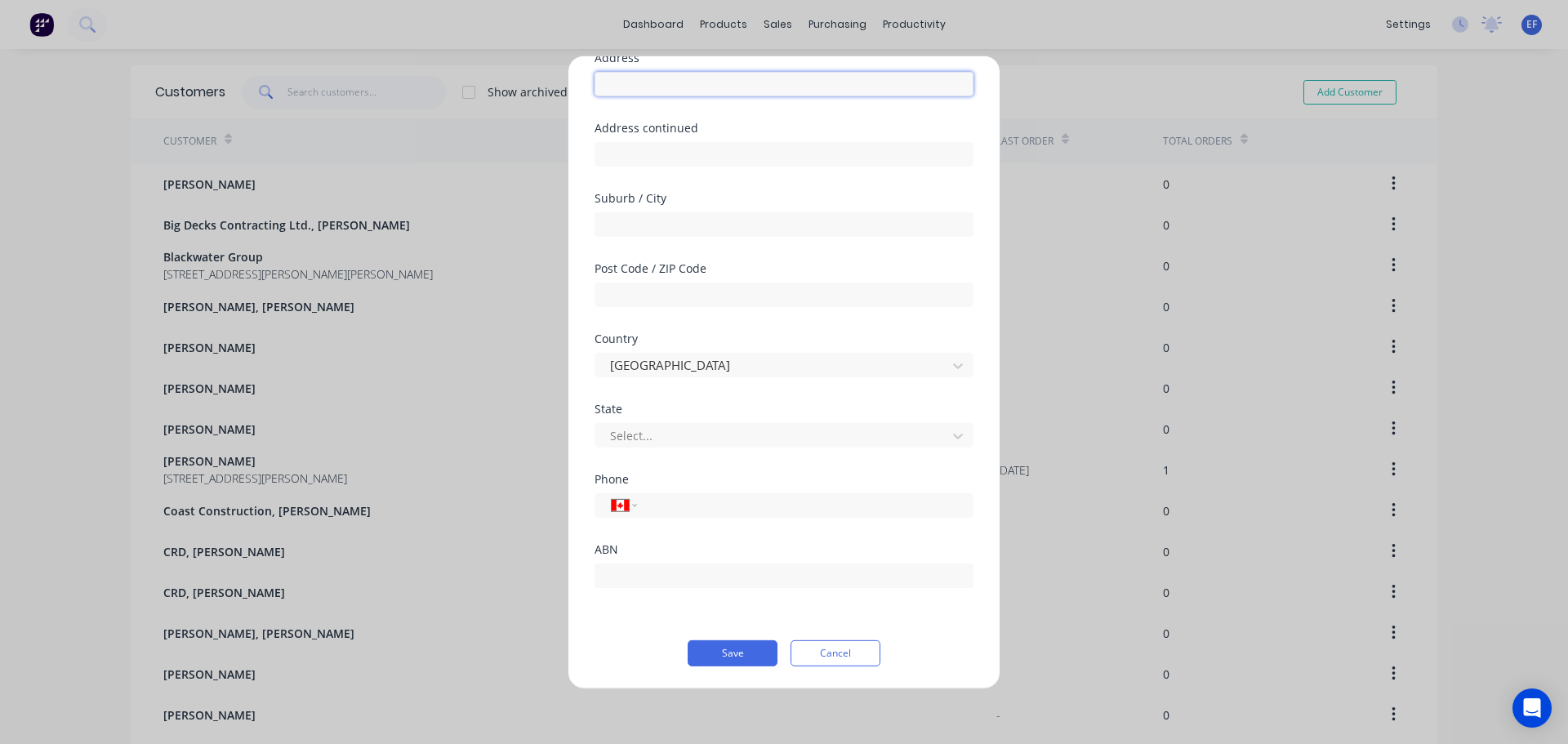
scroll to position [144, 0]
click at [717, 646] on button "Save" at bounding box center [732, 651] width 90 height 26
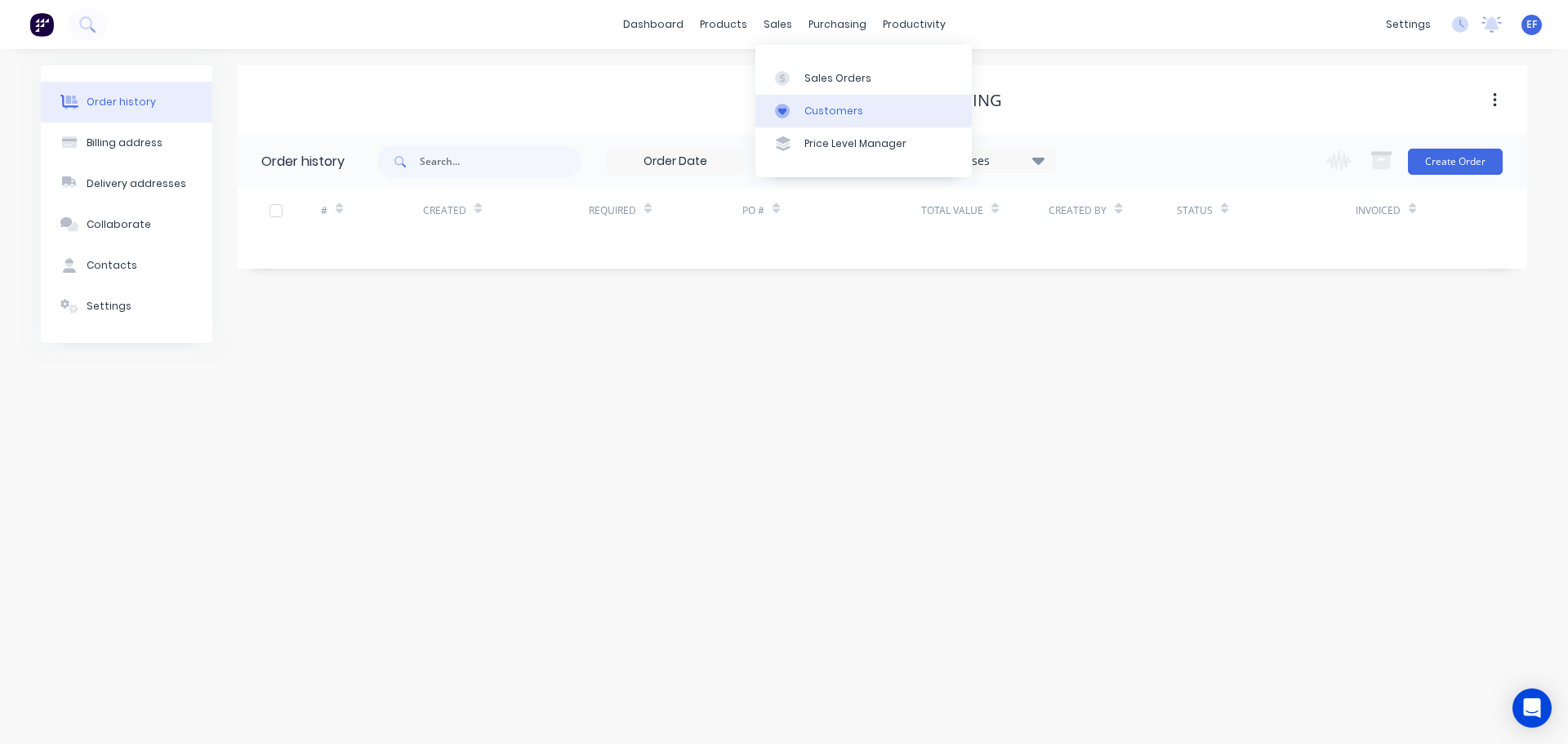
click at [800, 102] on link "Customers" at bounding box center [863, 111] width 216 height 33
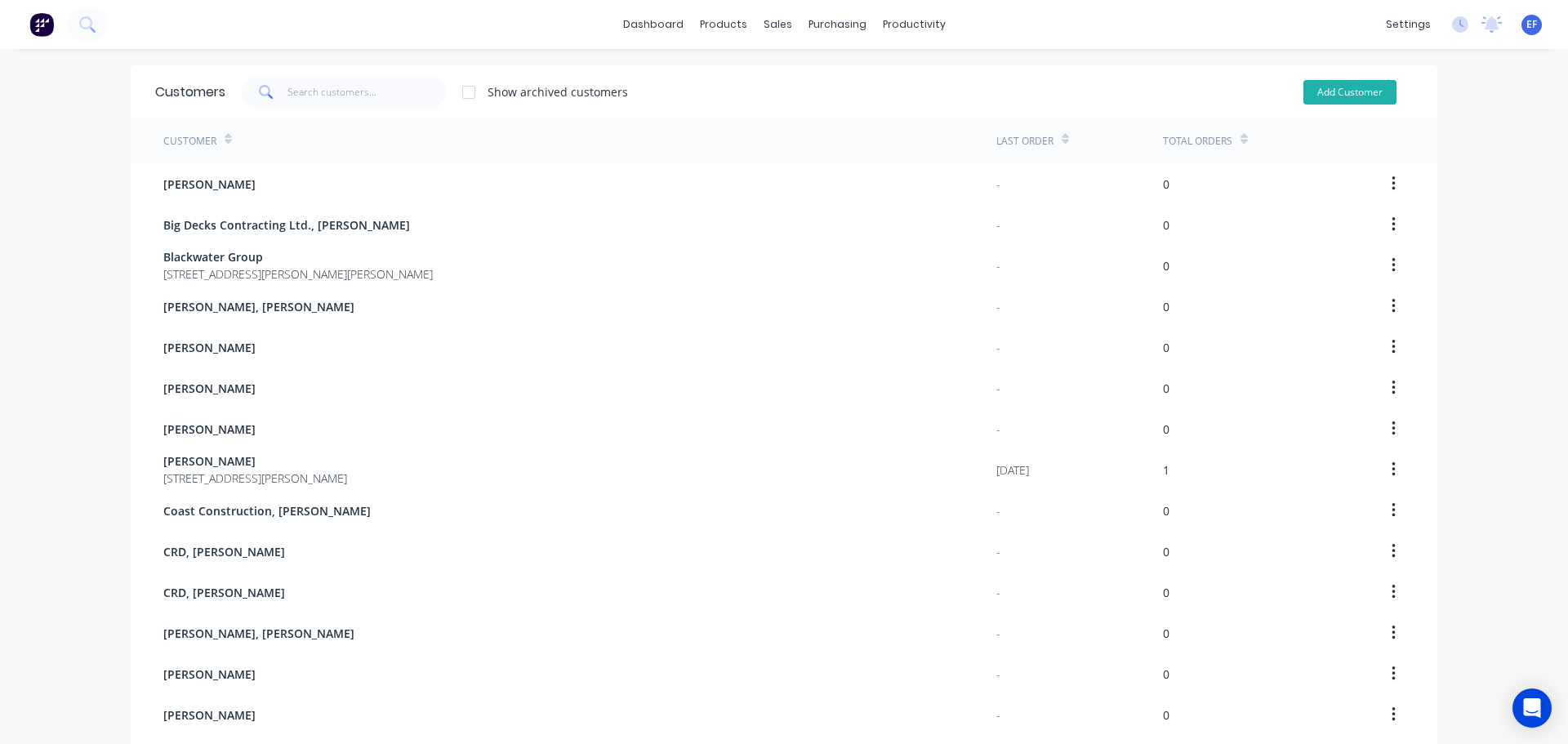
click at [1362, 87] on button "Add Customer" at bounding box center [1349, 92] width 93 height 25
select select "CA"
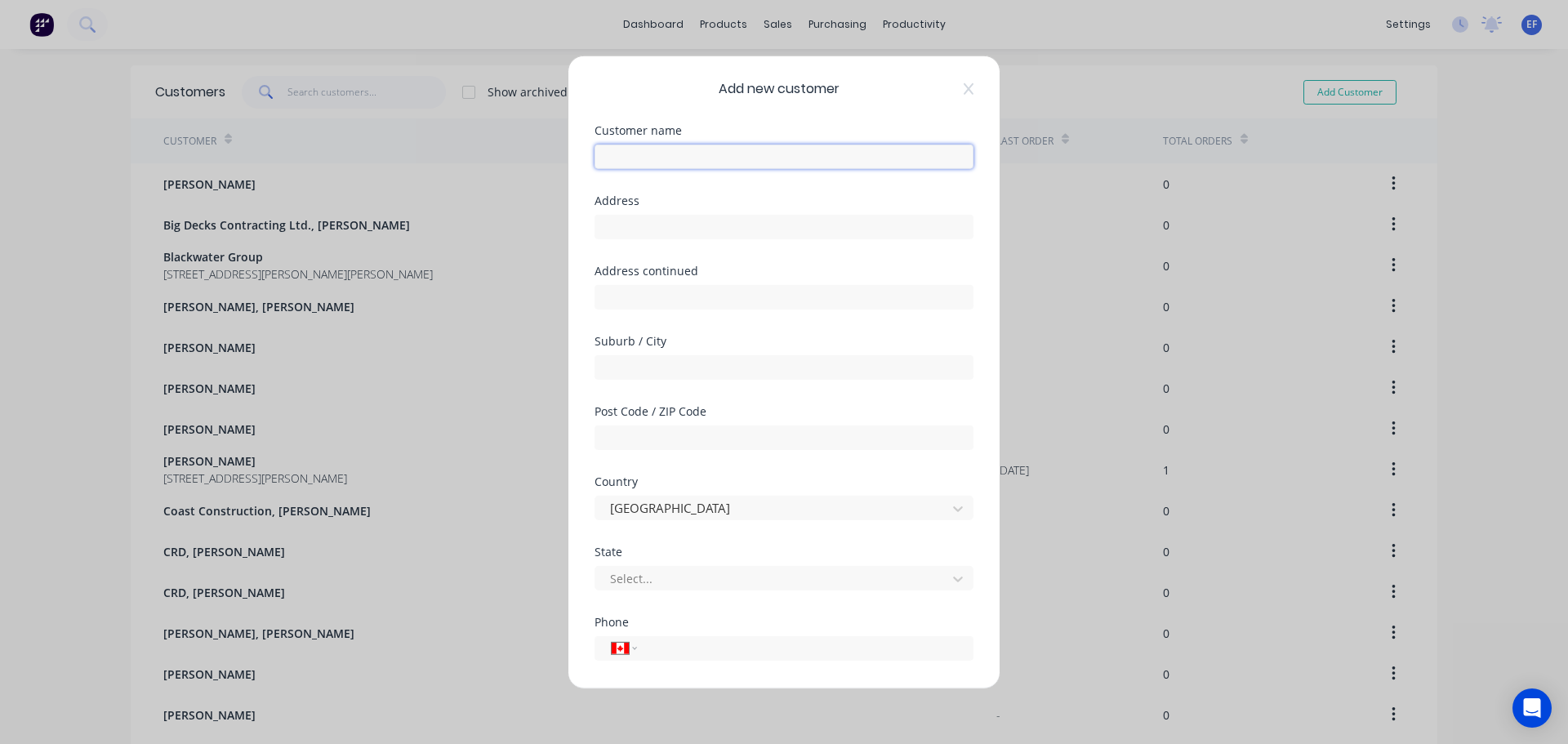
click at [630, 161] on input "text" at bounding box center [784, 156] width 379 height 25
paste input "Vanglo"
type input "Vanglo"
click at [708, 219] on input "text" at bounding box center [784, 226] width 379 height 25
paste input ""Vanglo Canada""
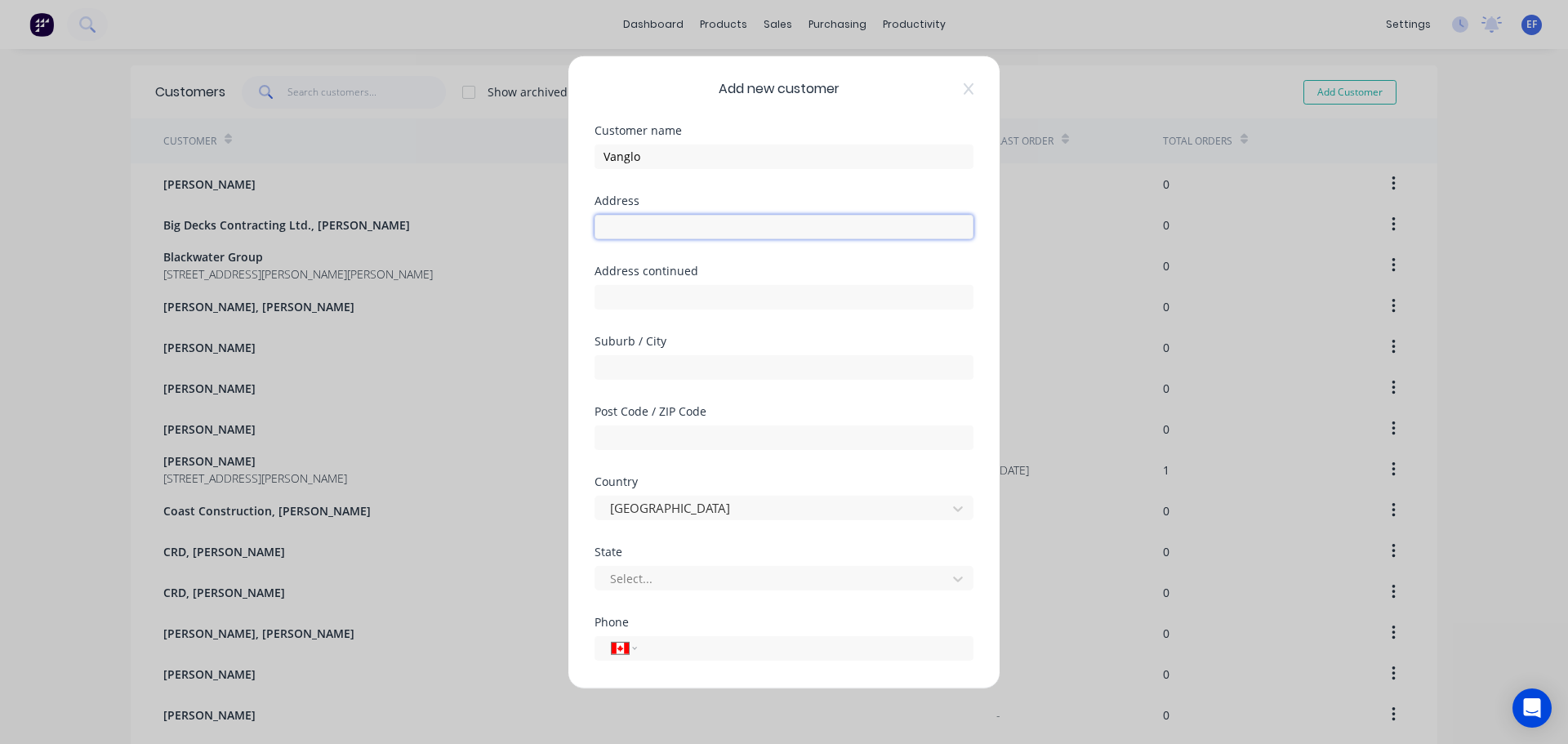
type input ""Vanglo Canada""
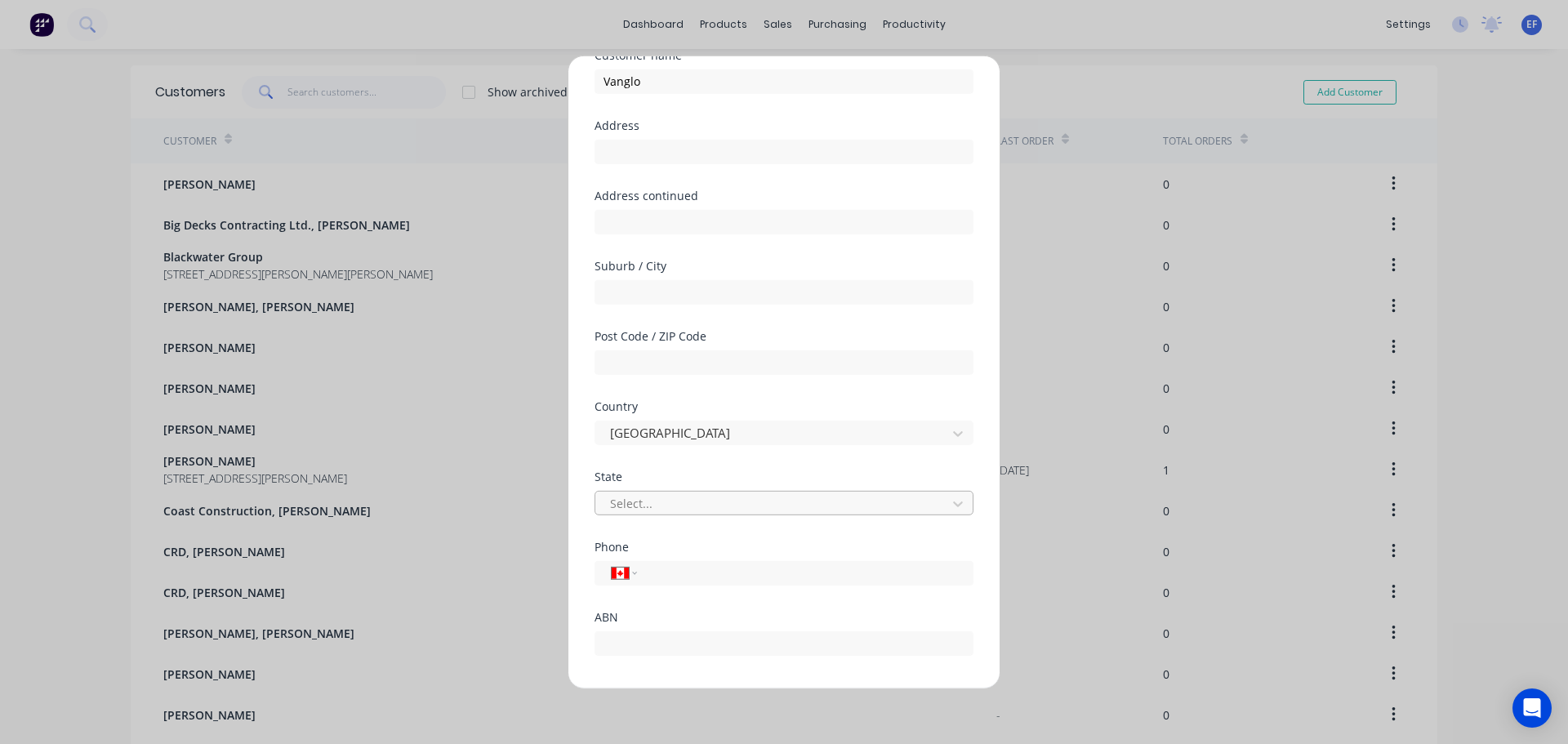
scroll to position [144, 0]
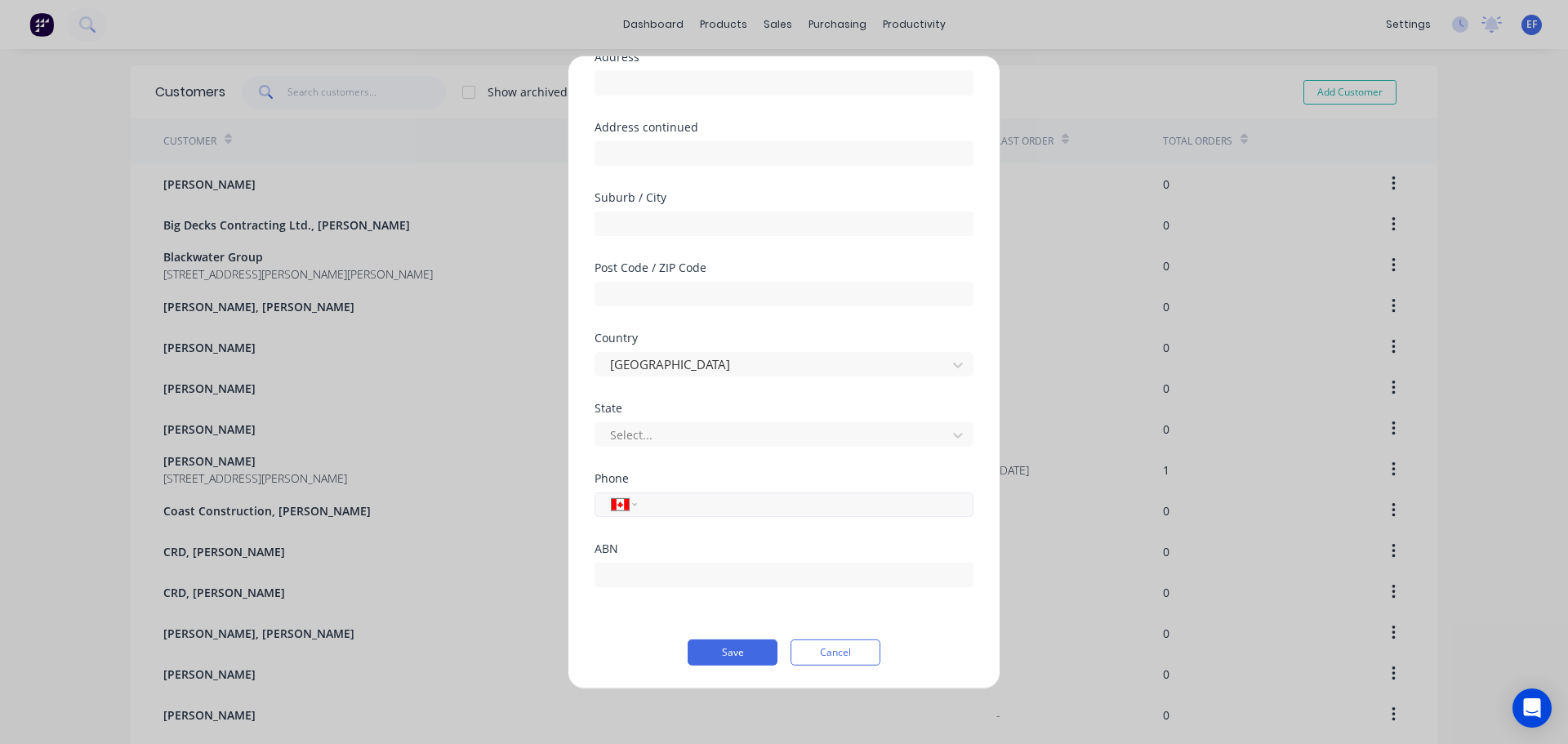
click at [713, 508] on input "tel" at bounding box center [802, 504] width 308 height 19
paste input "[PHONE_NUMBER]"
type input "[PHONE_NUMBER]"
click at [721, 657] on button "Save" at bounding box center [732, 651] width 90 height 26
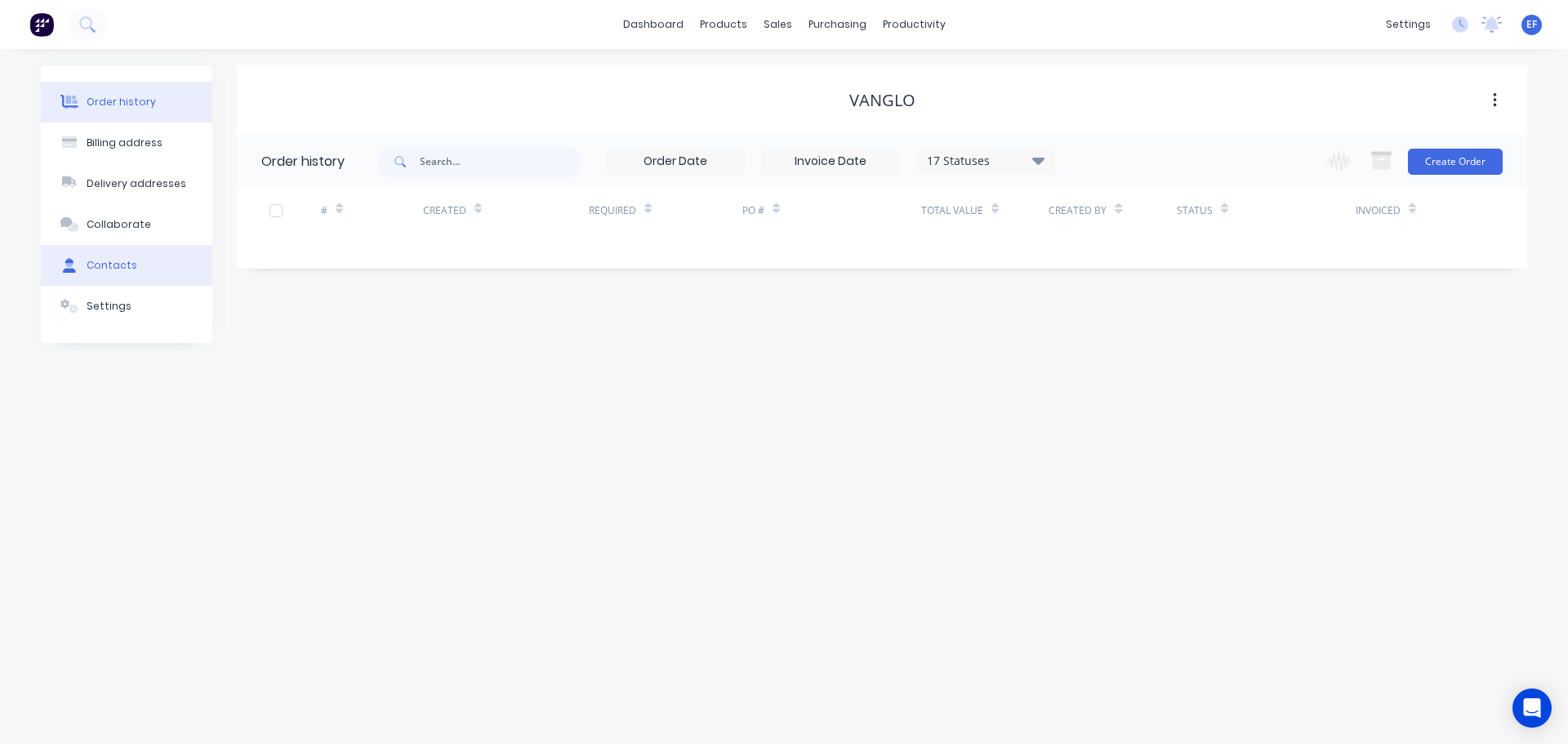
click at [103, 265] on div "Contacts" at bounding box center [111, 265] width 51 height 15
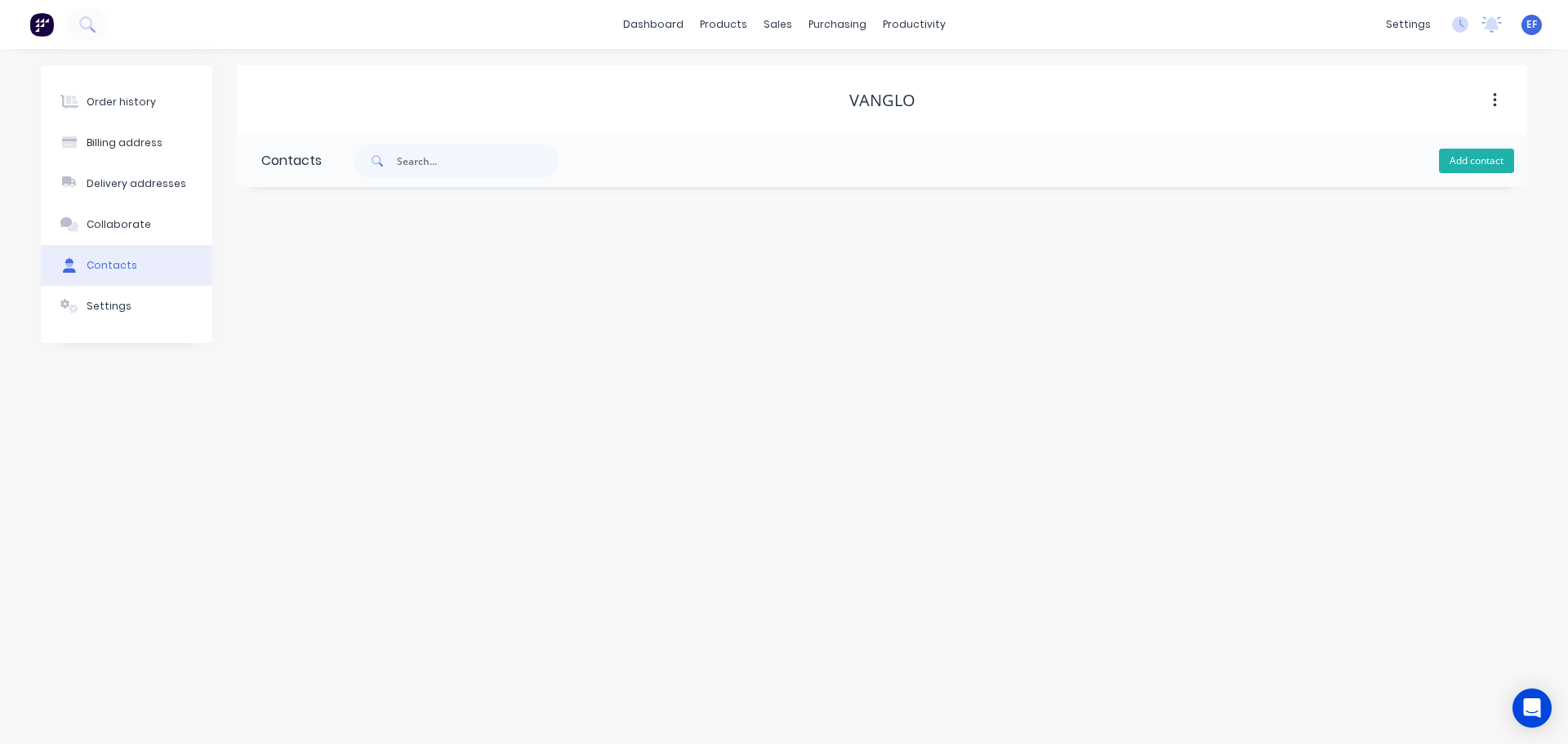
click at [1470, 157] on button "Add contact" at bounding box center [1476, 160] width 75 height 25
select select "CA"
click at [399, 273] on input "text" at bounding box center [394, 280] width 267 height 25
paste input "'[PHONE_NUMBER]"
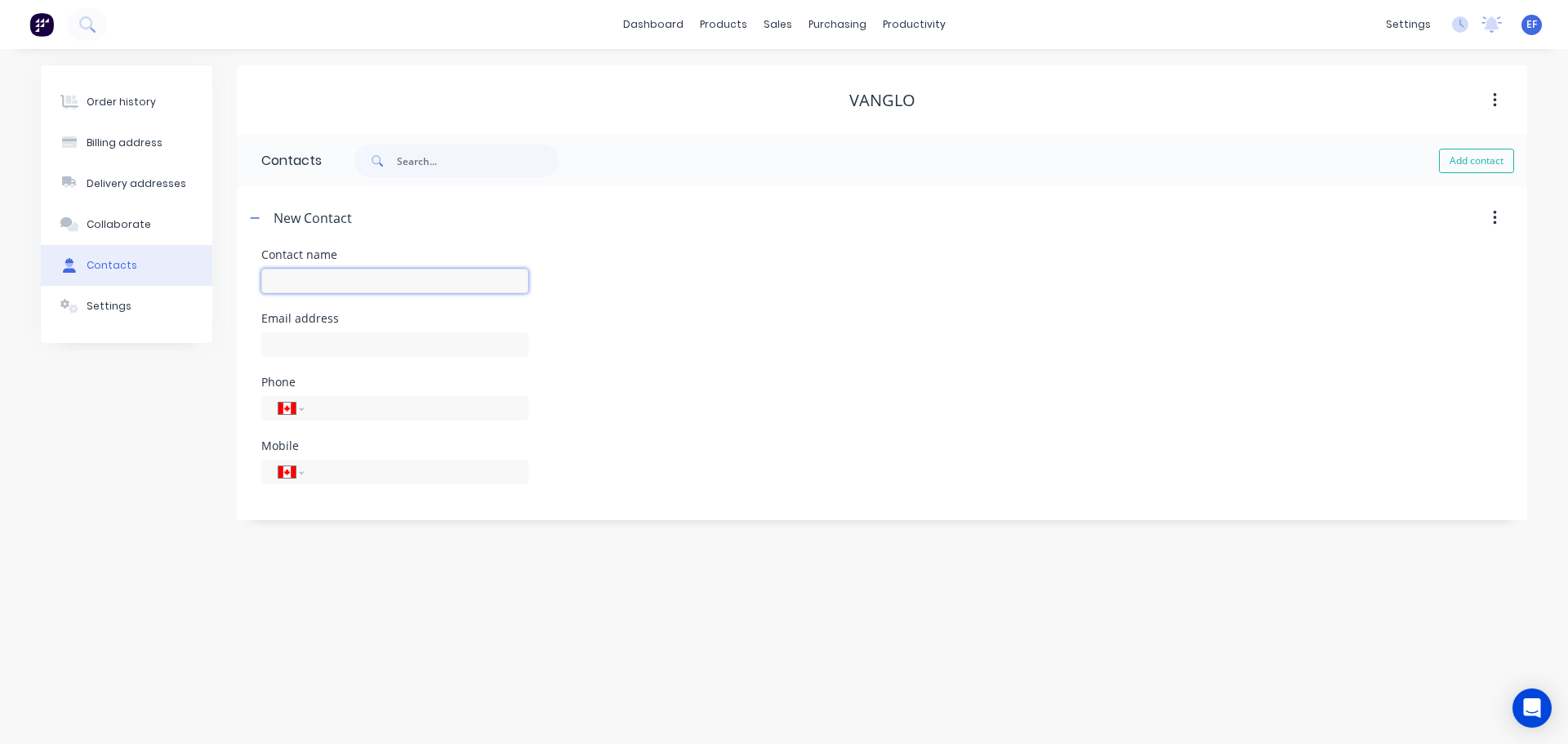
type input "'[PHONE_NUMBER]"
drag, startPoint x: 930, startPoint y: 108, endPoint x: 844, endPoint y: 96, distance: 86.8
click at [844, 96] on div "Vanglo" at bounding box center [881, 100] width 1290 height 20
copy div "Vanglo"
click at [426, 288] on input "text" at bounding box center [394, 280] width 267 height 25
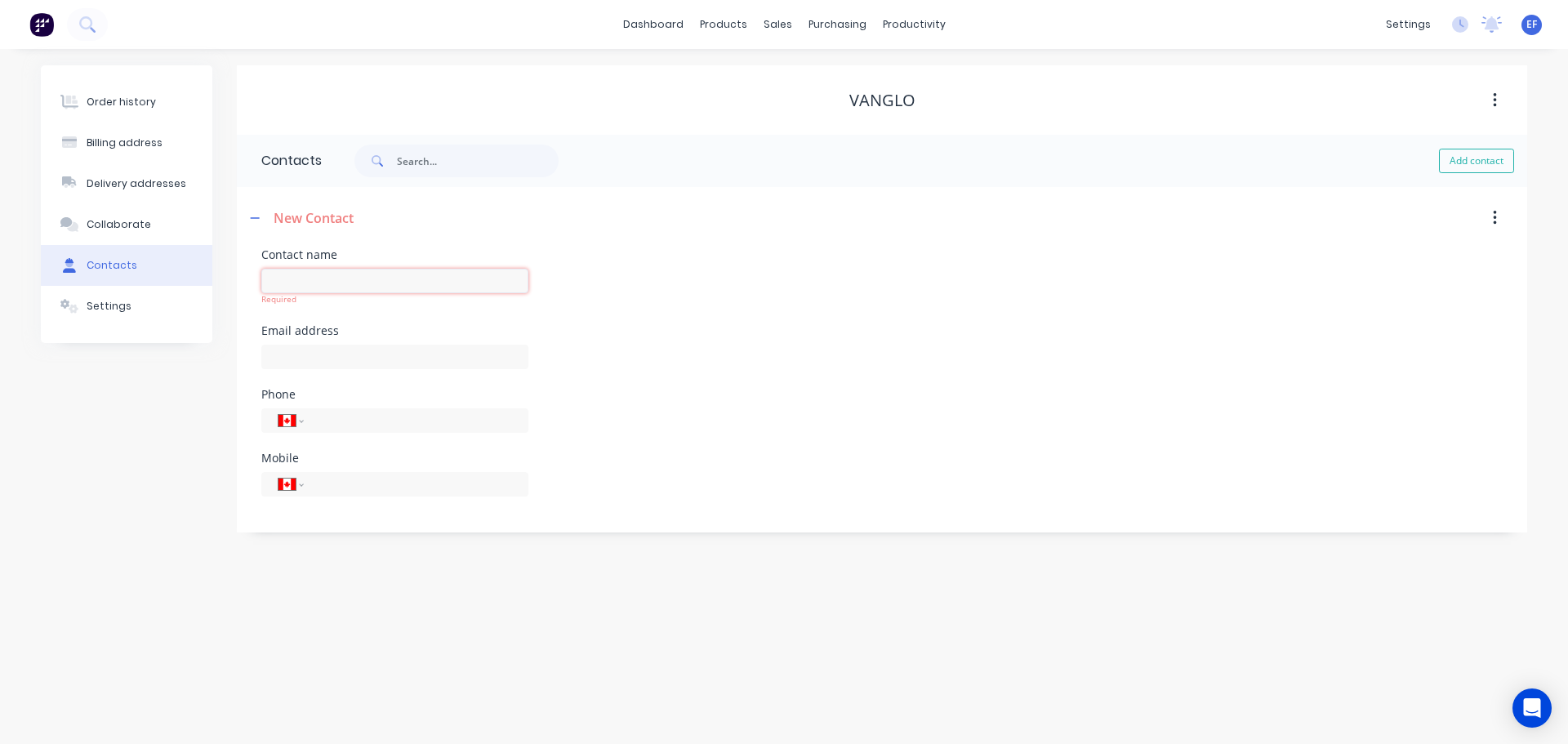
paste input "Vanglo"
type input "Vanglo"
select select "CA"
click at [357, 340] on input "text" at bounding box center [394, 345] width 267 height 25
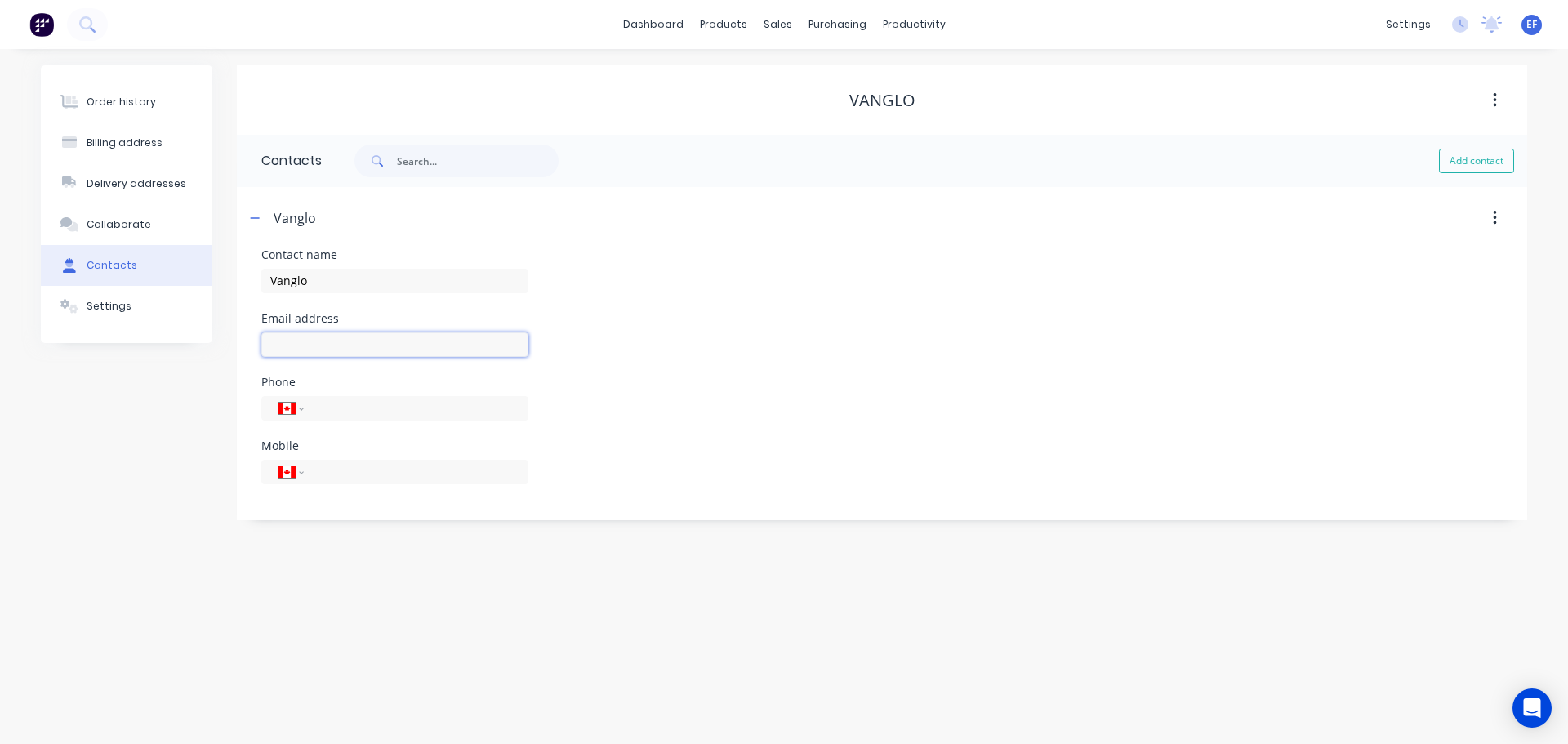
paste input "[EMAIL_ADDRESS][DOMAIN_NAME]"
type input "[EMAIL_ADDRESS][DOMAIN_NAME]"
click at [111, 431] on div "Order history Billing address Delivery addresses Collaborate Contacts Settings" at bounding box center [127, 292] width 171 height 455
click at [797, 106] on div at bounding box center [787, 111] width 25 height 15
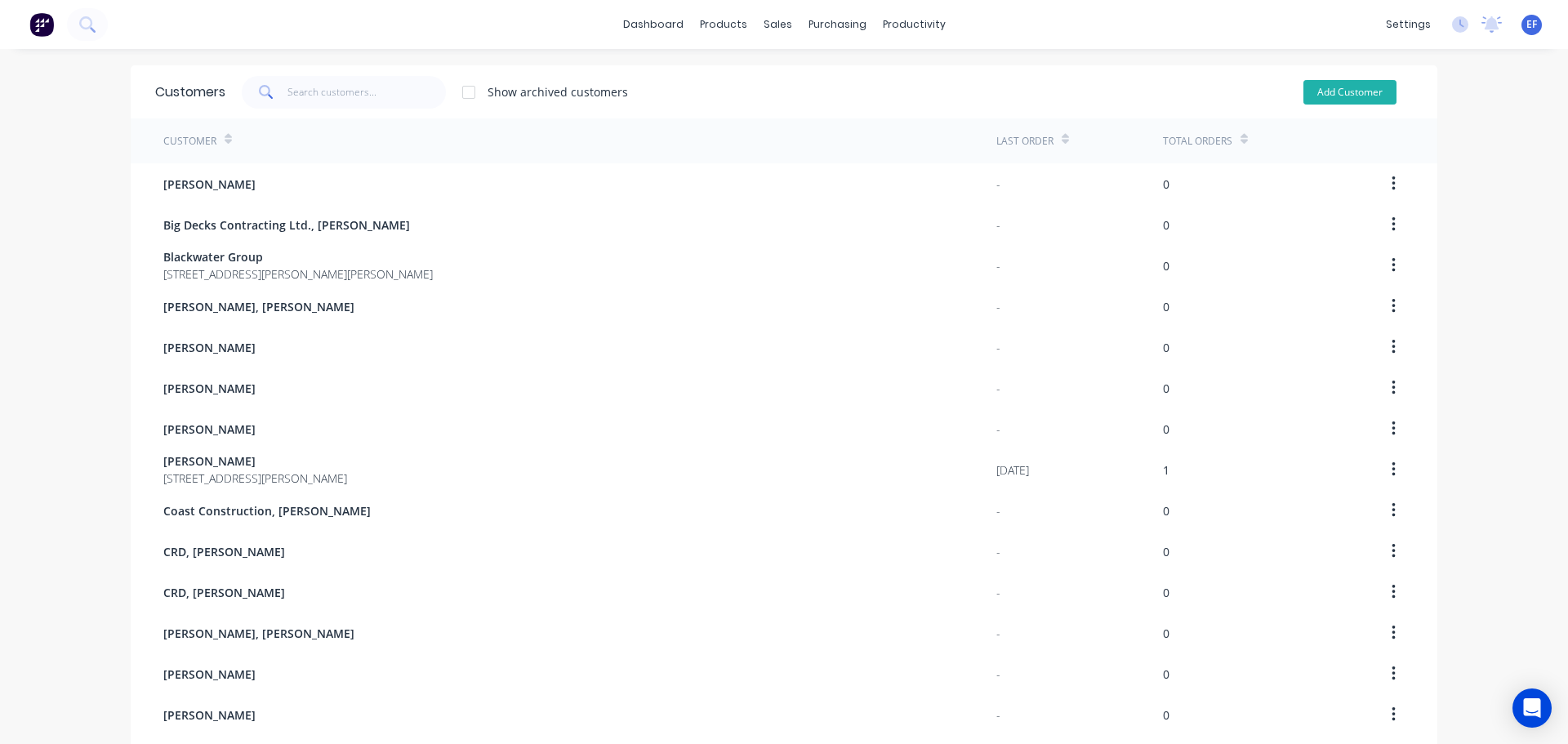
click at [1313, 87] on button "Add Customer" at bounding box center [1349, 92] width 93 height 25
select select "CA"
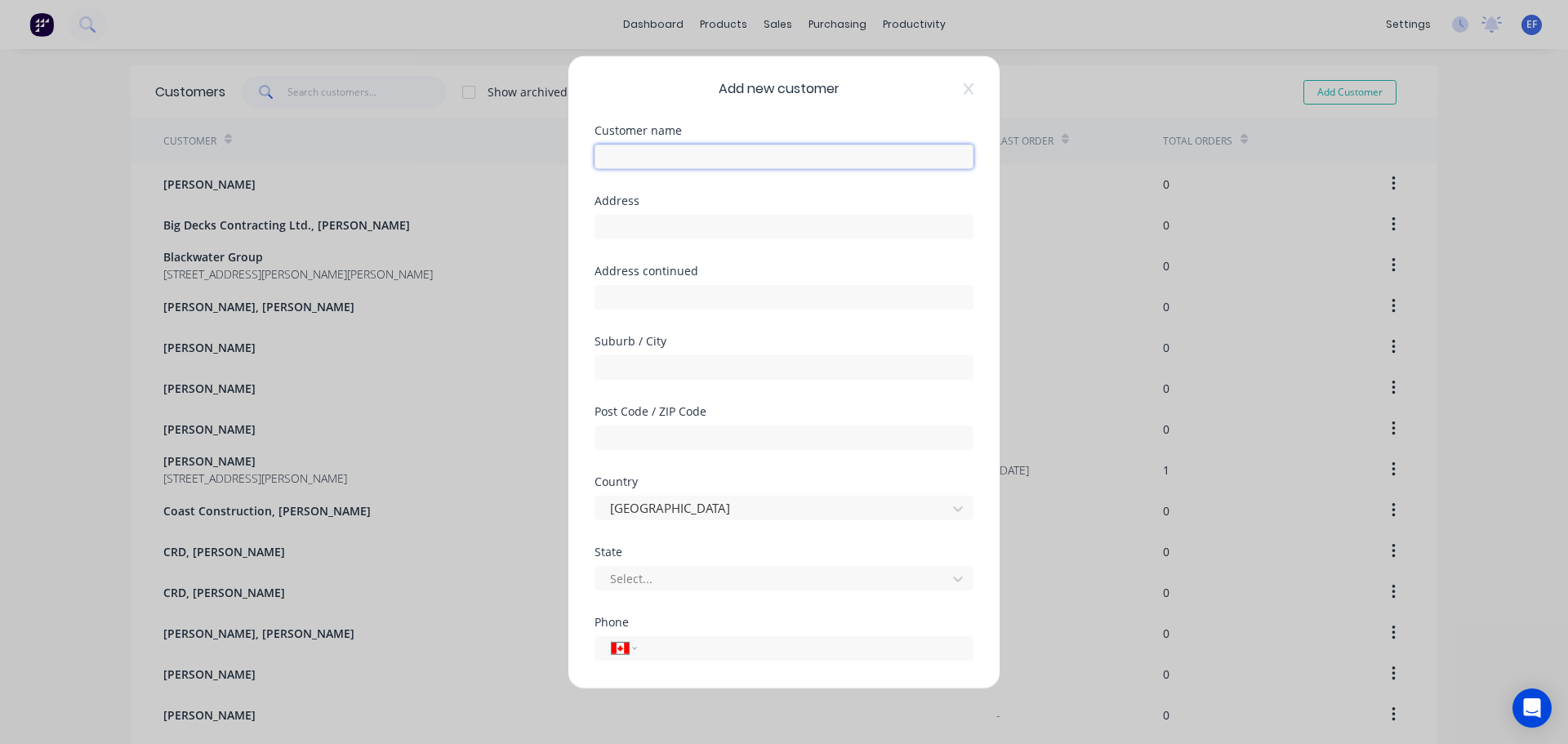
click at [674, 157] on input "text" at bounding box center [784, 156] width 379 height 25
paste input "Vanglo, [PERSON_NAME]"
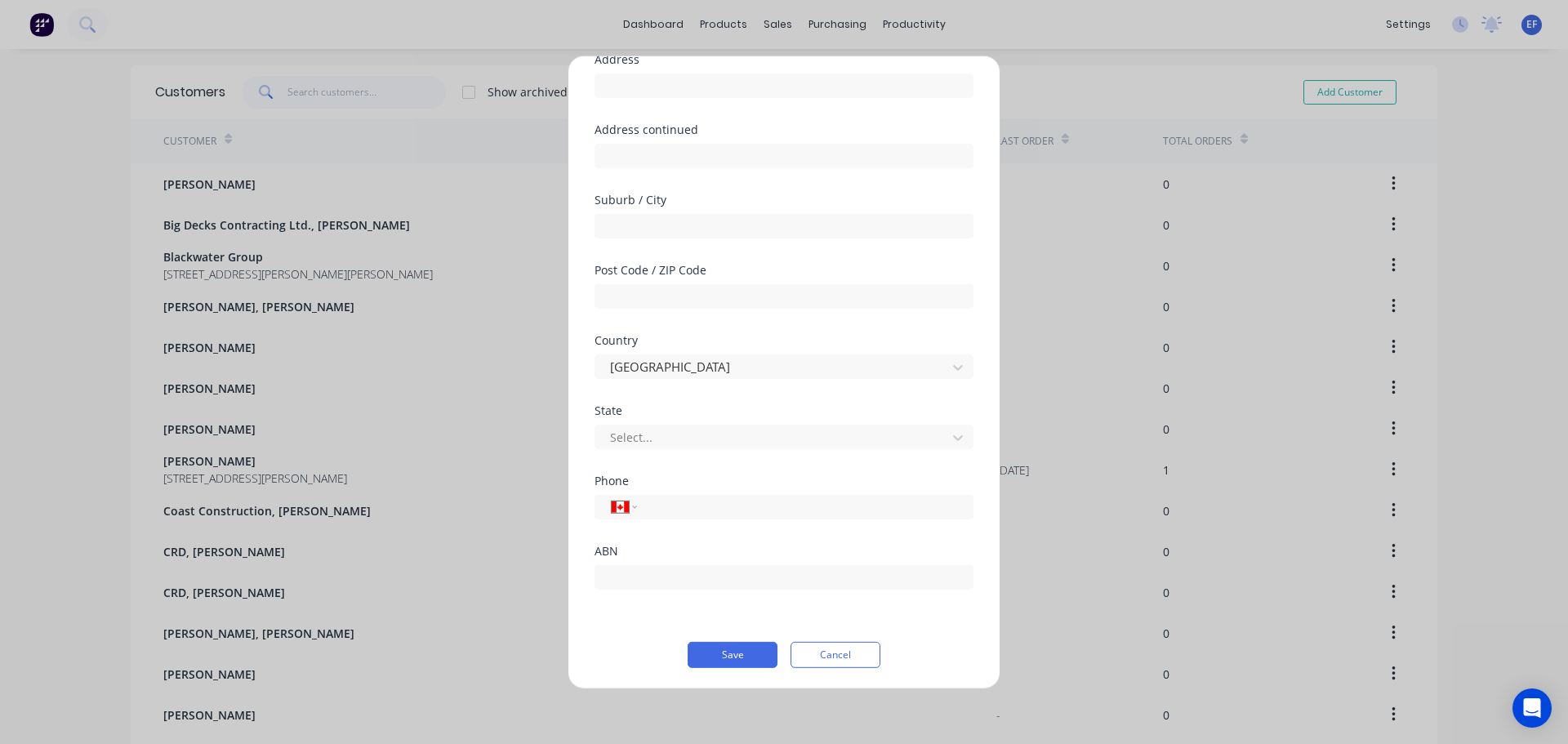
scroll to position [144, 0]
type input "Vanglo, [PERSON_NAME]"
click at [655, 504] on input "tel" at bounding box center [802, 504] width 308 height 19
paste input "[PHONE_NUMBER]"
type input "[PHONE_NUMBER]"
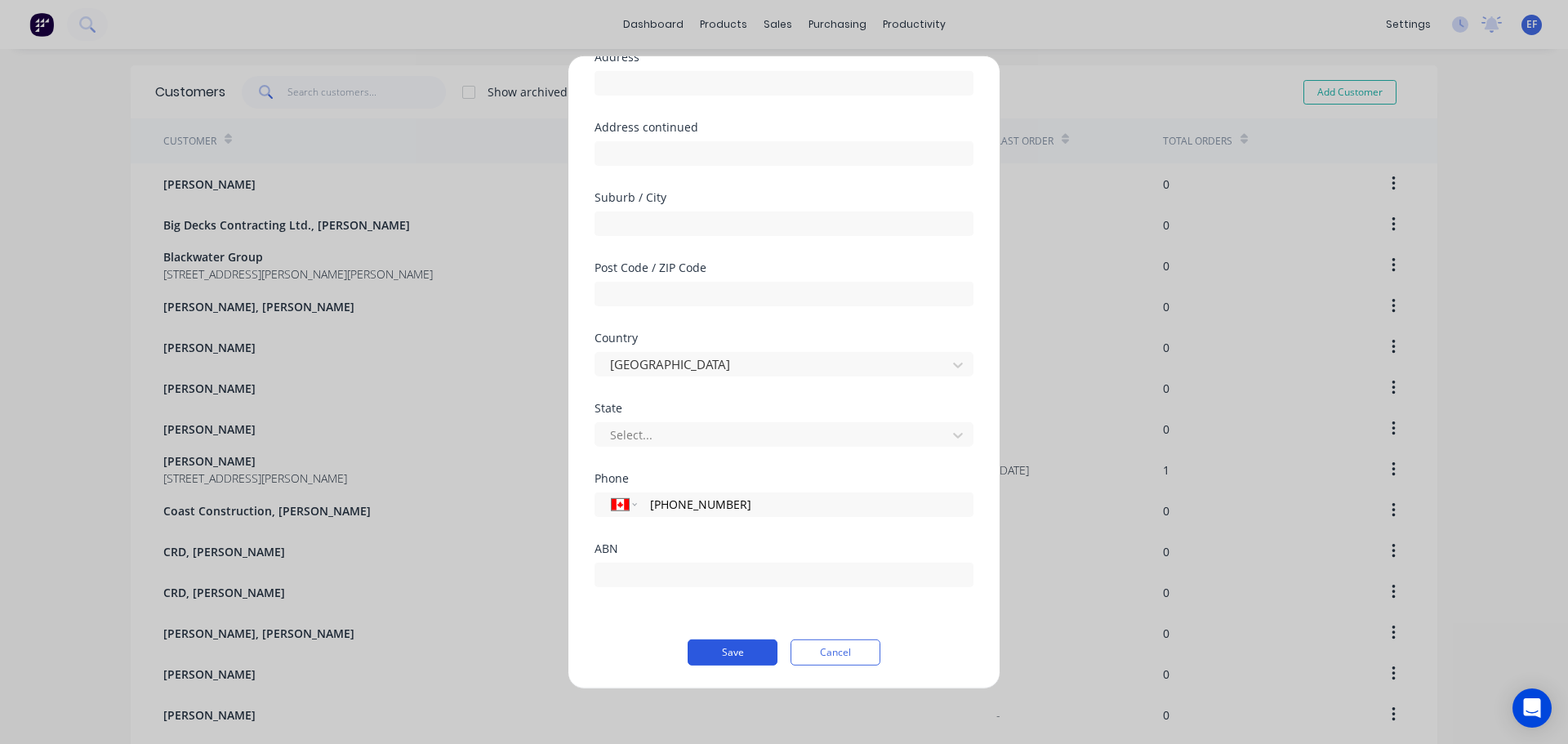
click at [736, 653] on button "Save" at bounding box center [732, 651] width 90 height 26
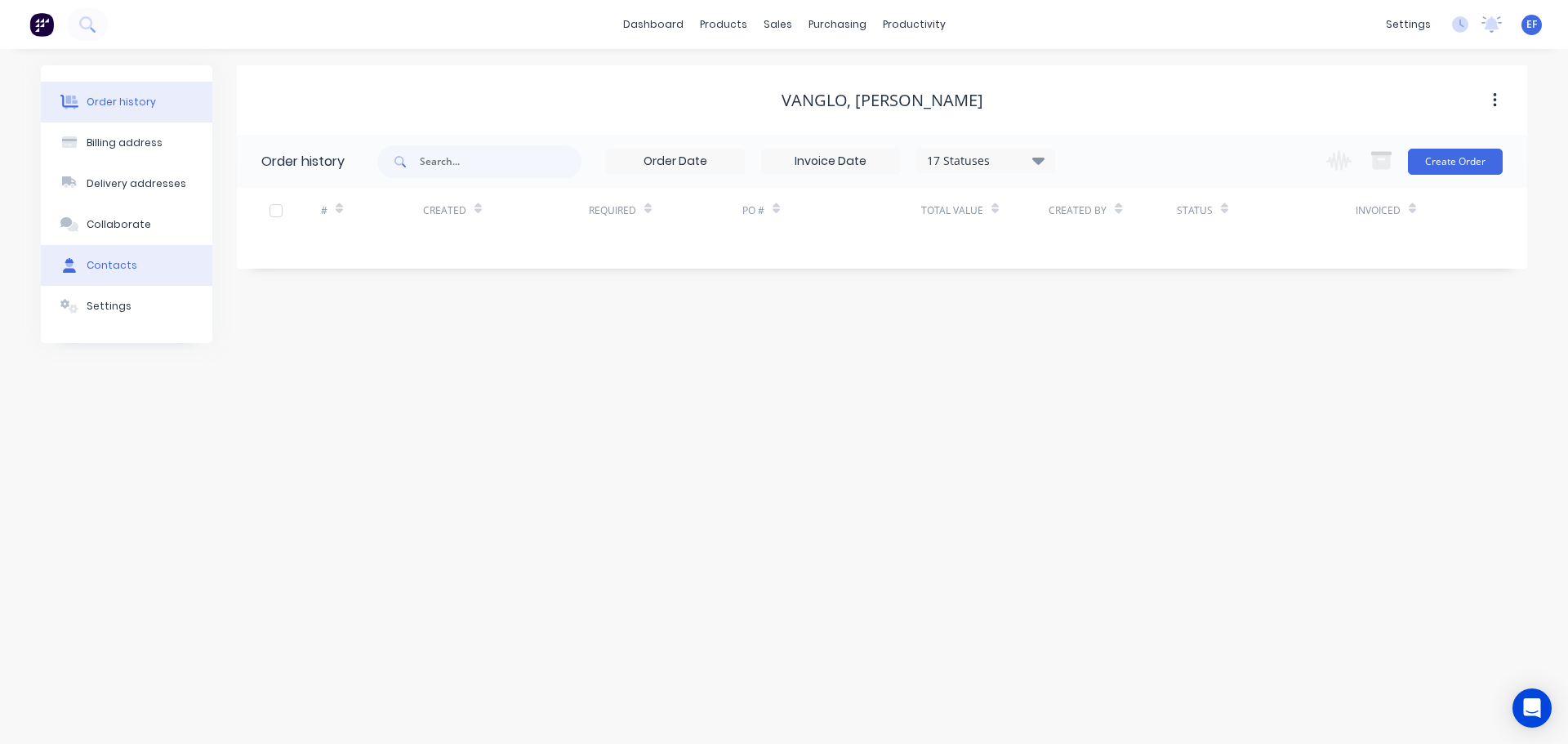
click at [107, 261] on div "Contacts" at bounding box center [111, 265] width 51 height 15
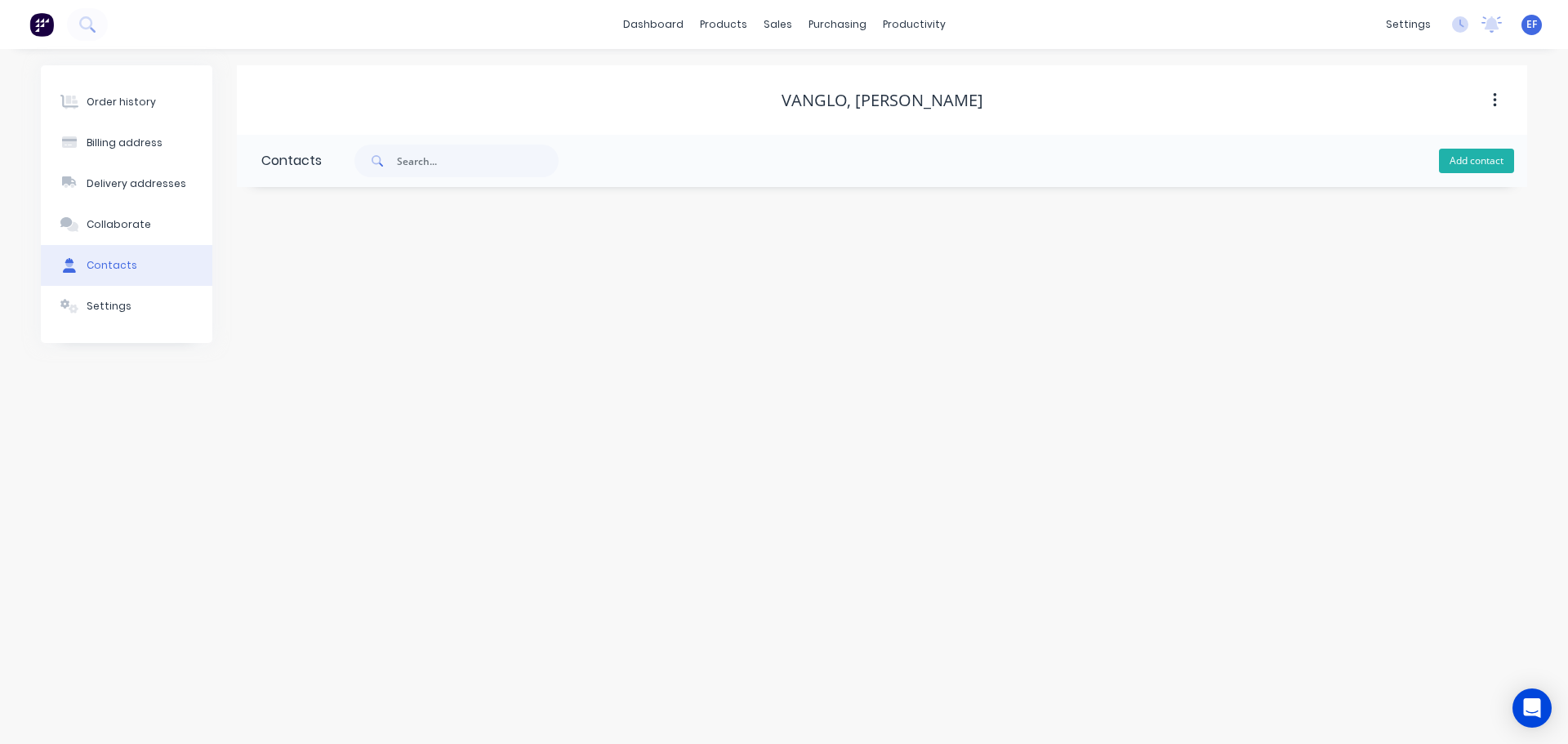
click at [1470, 151] on button "Add contact" at bounding box center [1476, 160] width 75 height 25
select select "CA"
drag, startPoint x: 958, startPoint y: 98, endPoint x: 873, endPoint y: 106, distance: 85.4
click at [873, 106] on div "Vanglo, [PERSON_NAME]" at bounding box center [881, 100] width 1290 height 20
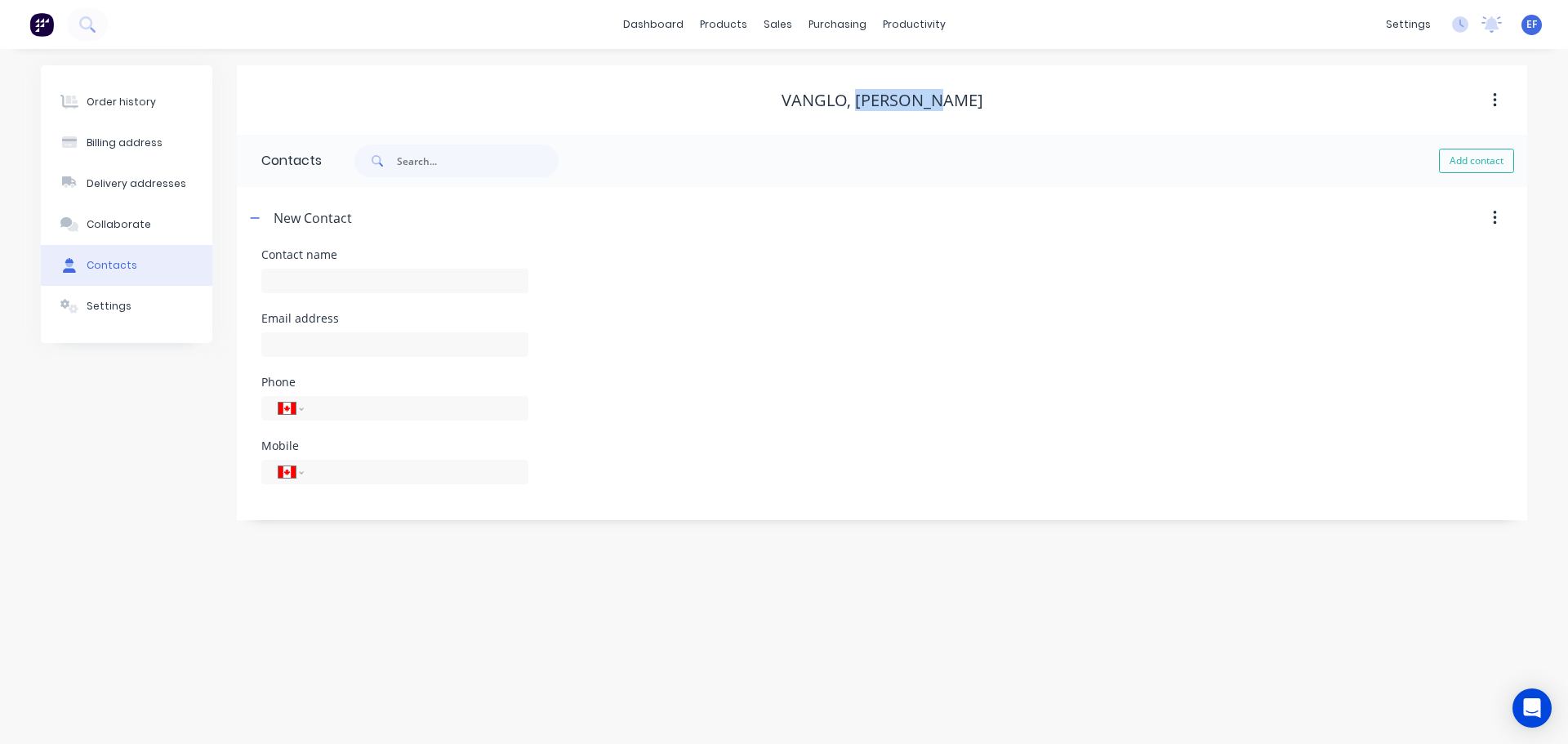
copy div "[PERSON_NAME]"
click at [297, 281] on input "text" at bounding box center [394, 280] width 267 height 25
paste input "[PERSON_NAME]"
type input "[PERSON_NAME]"
select select "CA"
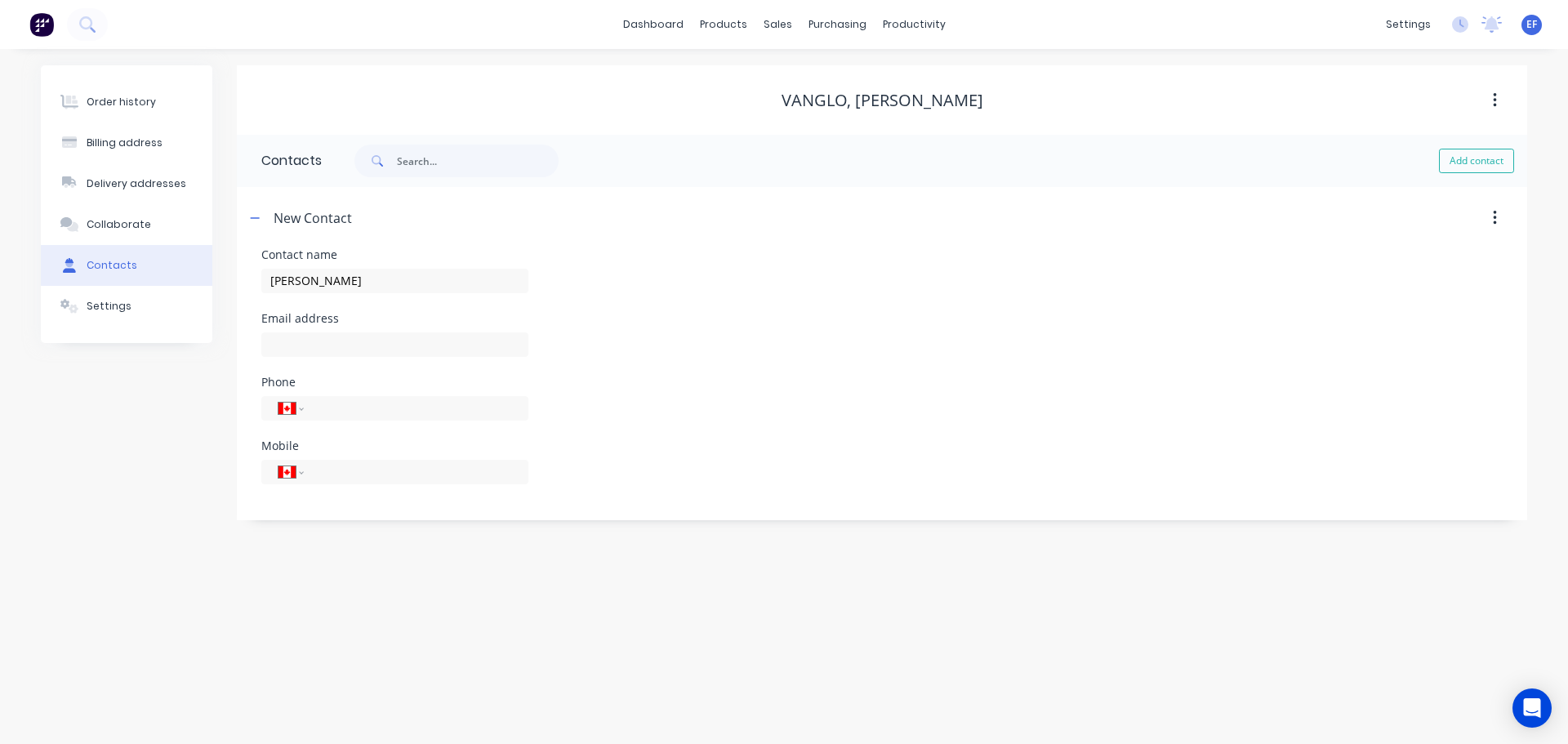
select select "CA"
click at [344, 351] on input "text" at bounding box center [394, 345] width 267 height 25
paste input "[EMAIL_ADDRESS][DOMAIN_NAME]"
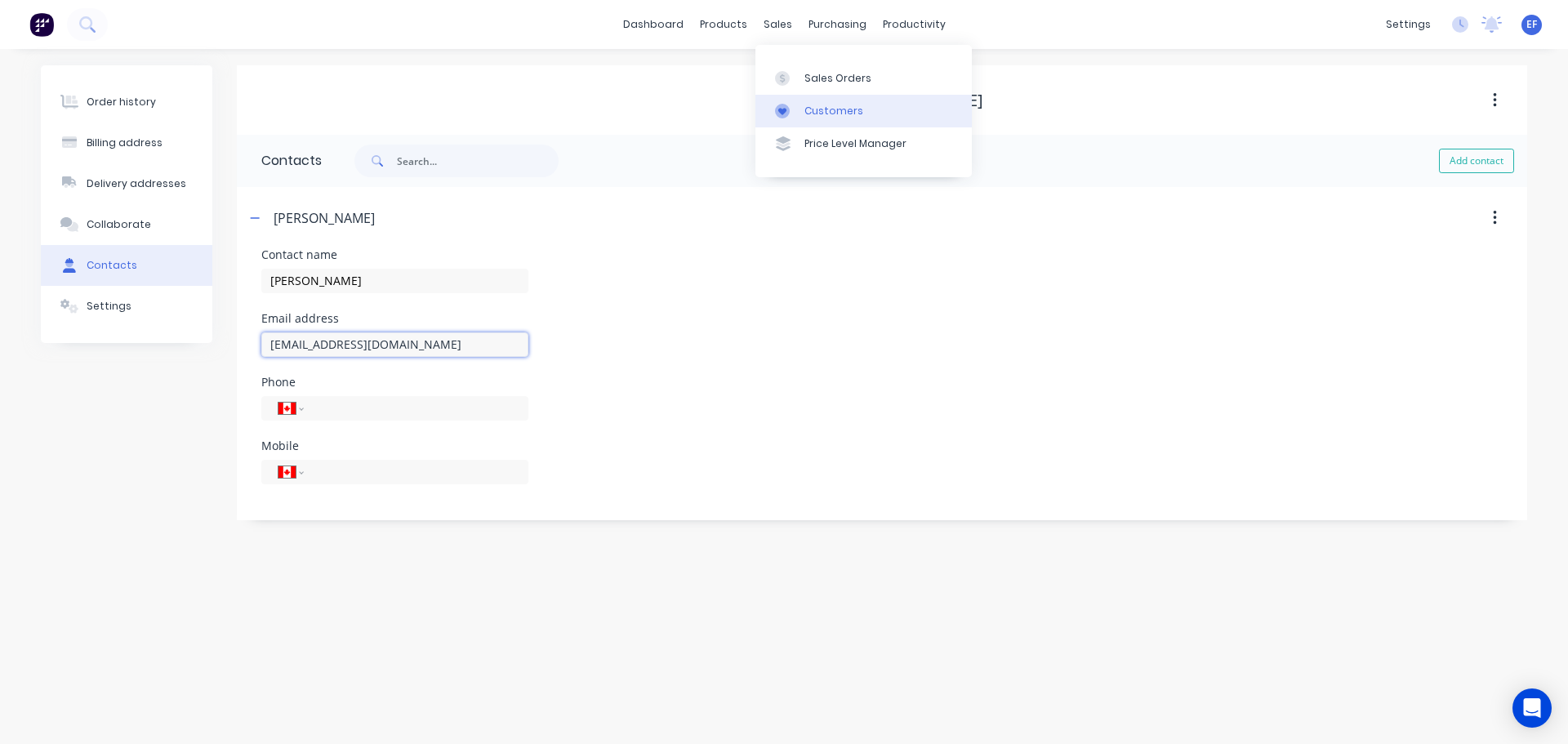
type input "[EMAIL_ADDRESS][DOMAIN_NAME]"
click at [816, 107] on div "Customers" at bounding box center [833, 111] width 59 height 15
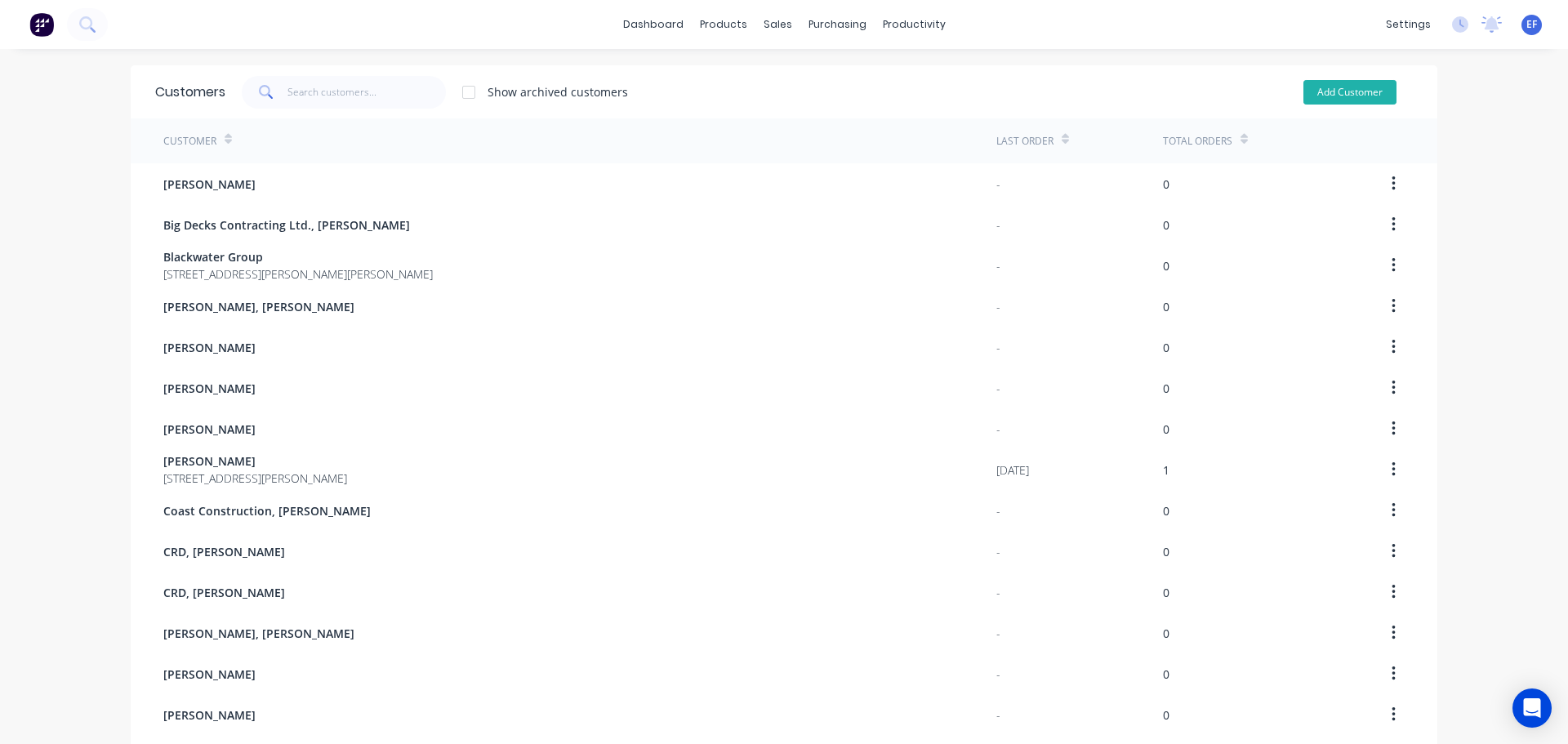
click at [1370, 98] on button "Add Customer" at bounding box center [1349, 92] width 93 height 25
select select "CA"
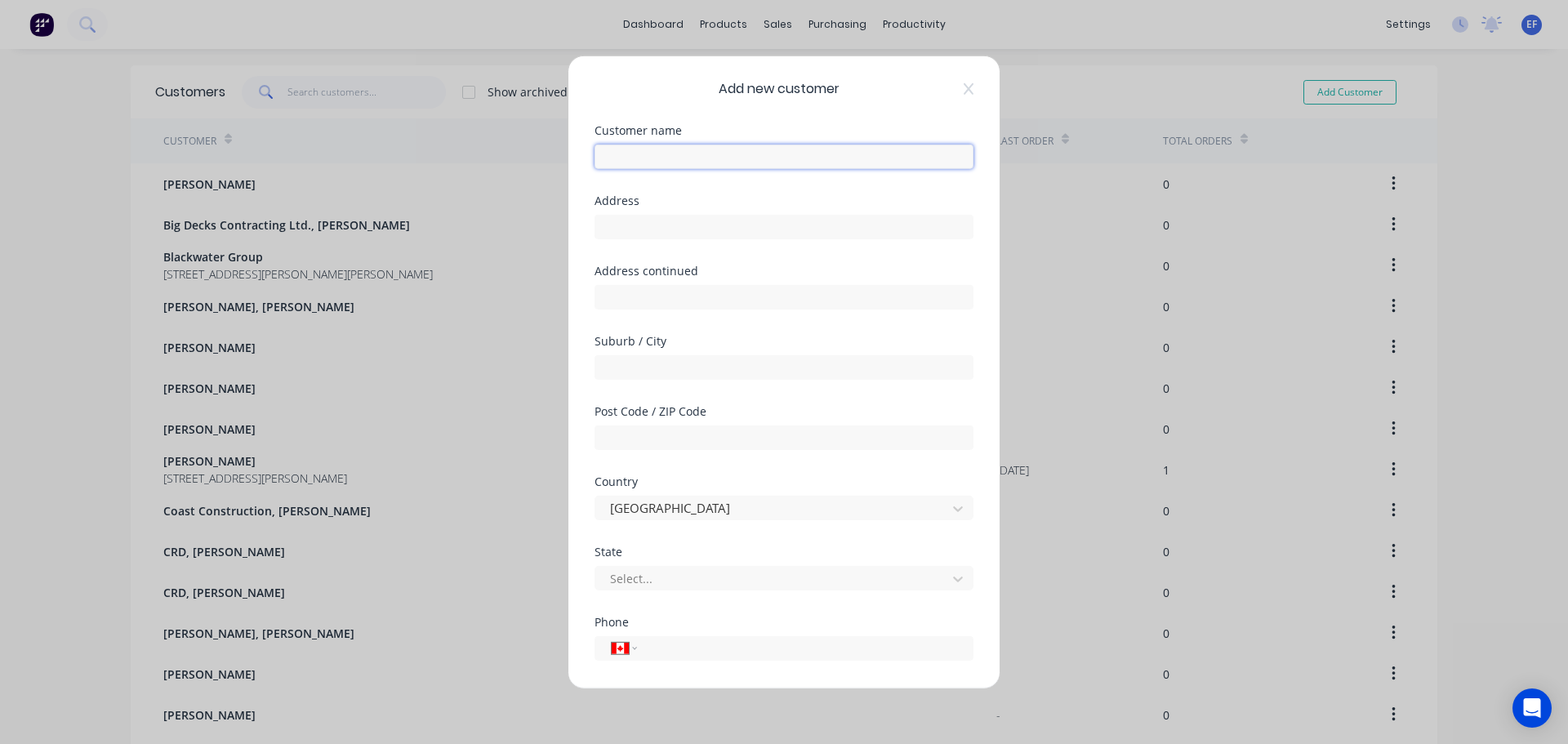
click at [795, 163] on input "text" at bounding box center [784, 156] width 379 height 25
paste input "VI Mowing, [PERSON_NAME]"
type input "VI Mowing, [PERSON_NAME]"
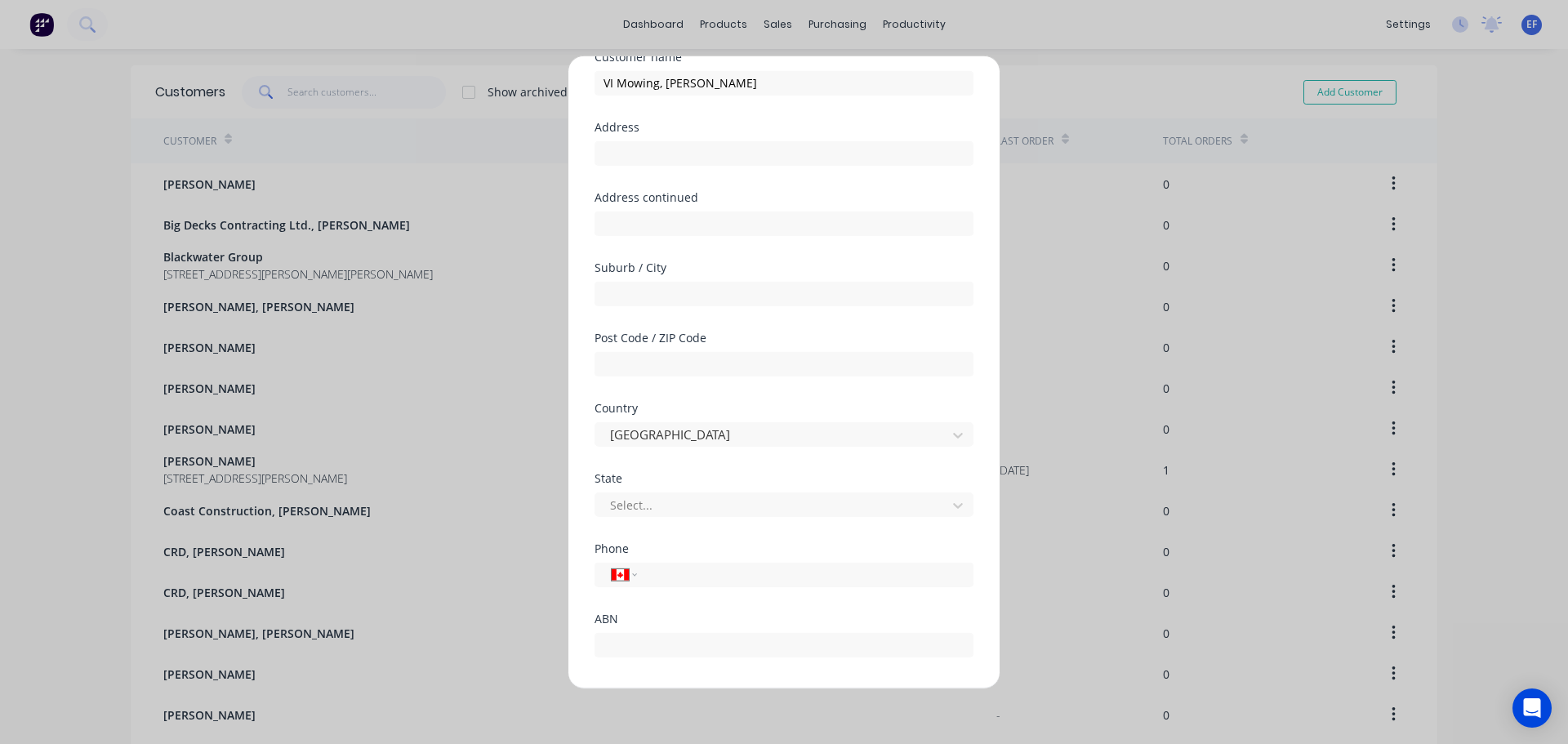
scroll to position [144, 0]
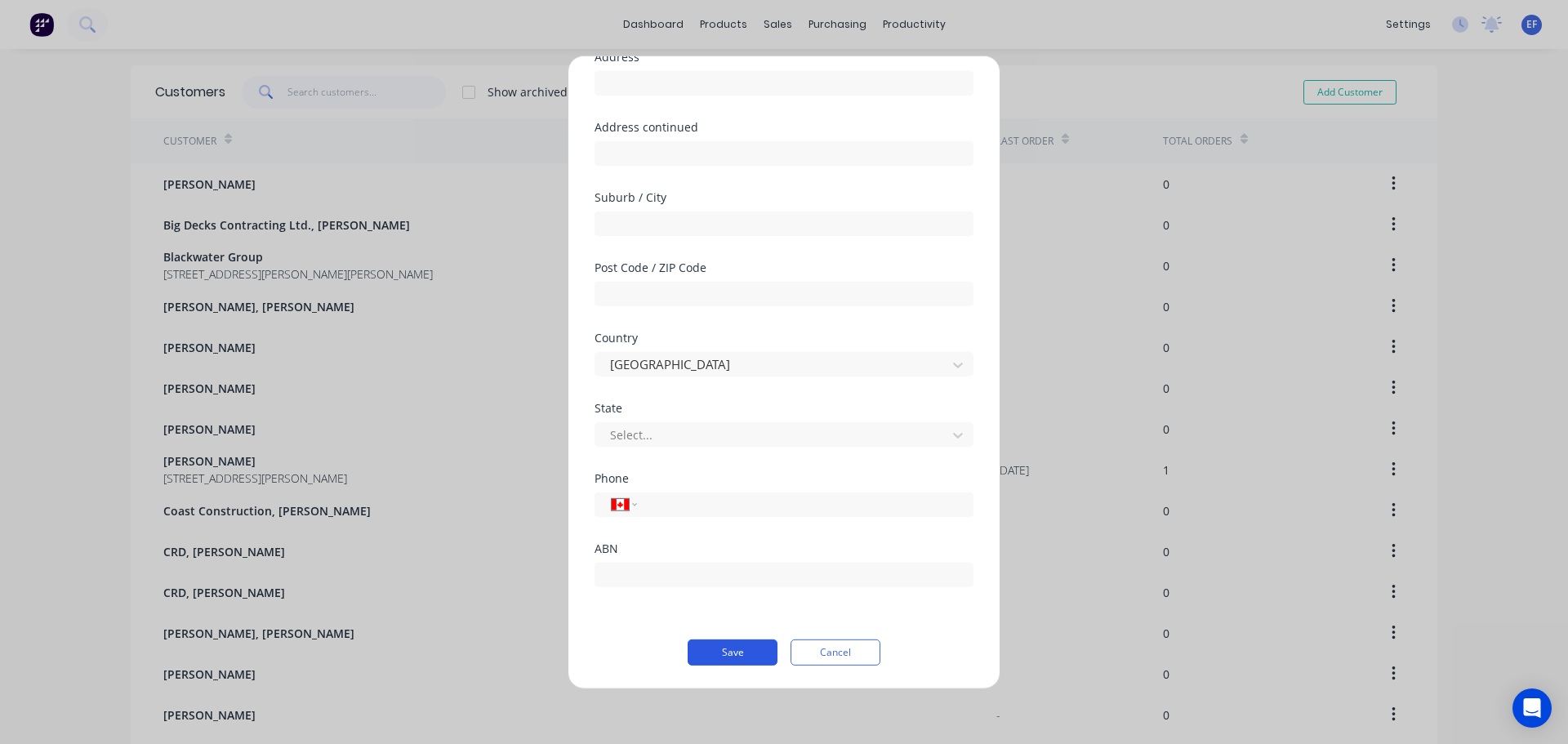
click at [742, 652] on button "Save" at bounding box center [732, 651] width 90 height 26
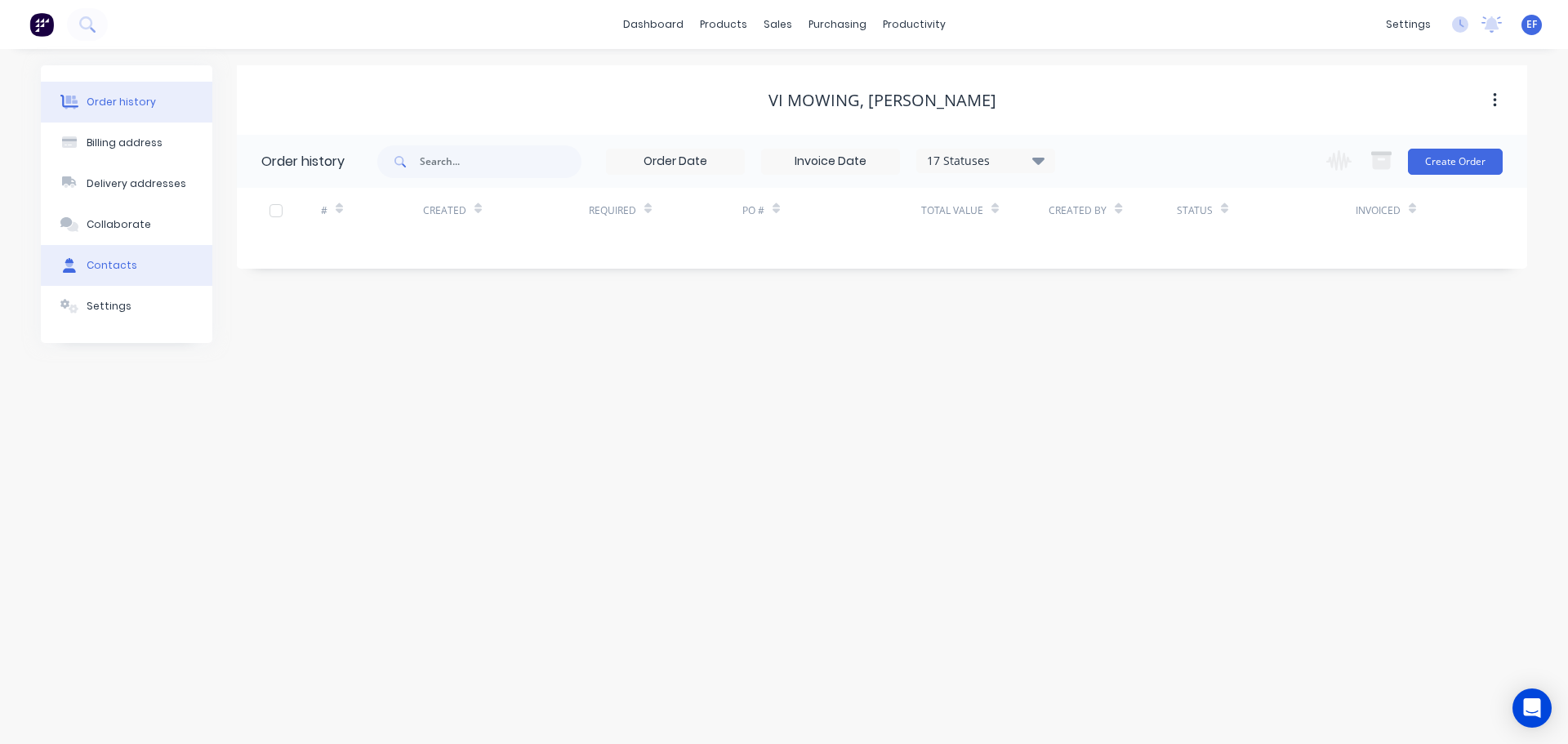
click at [135, 265] on button "Contacts" at bounding box center [127, 266] width 171 height 41
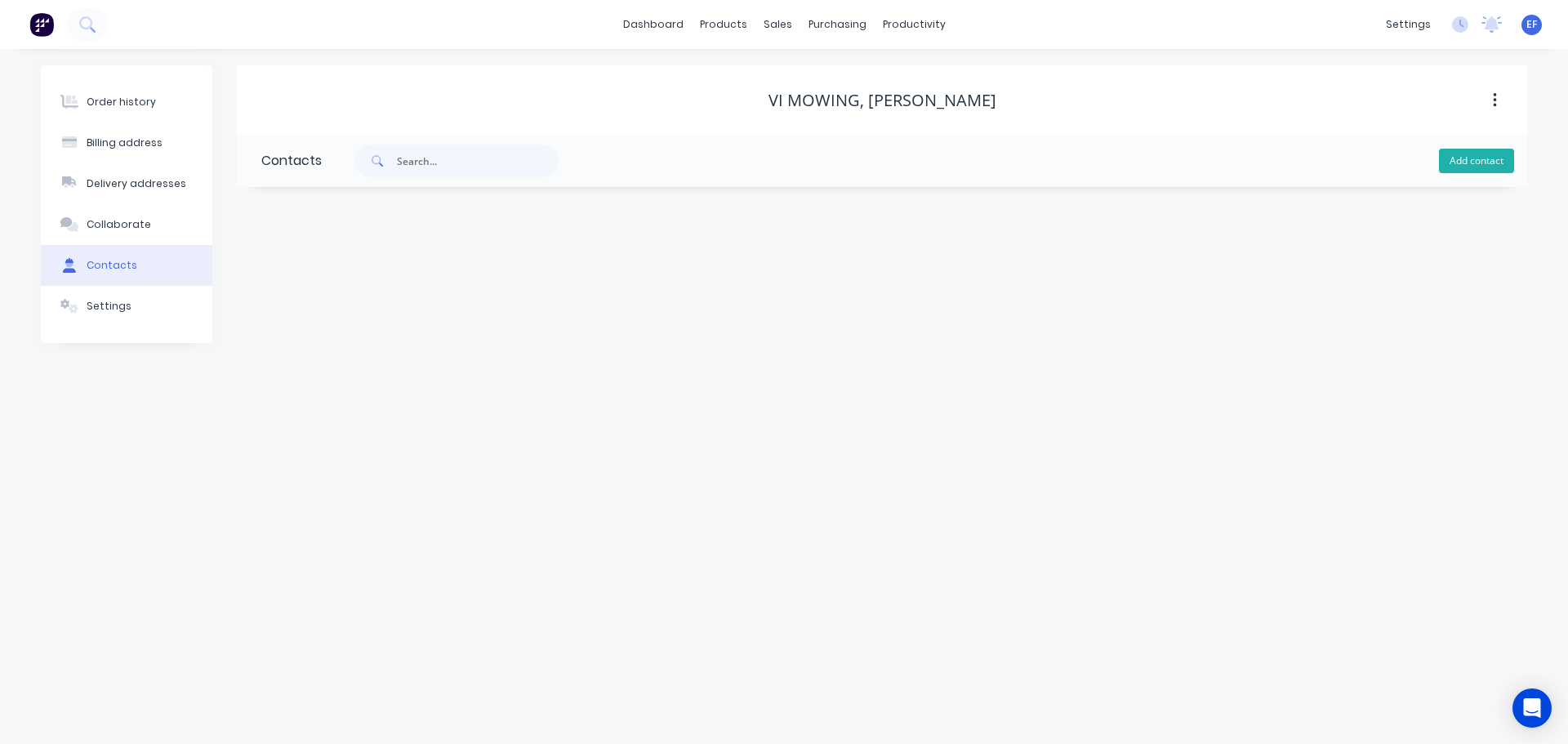
click at [1481, 163] on button "Add contact" at bounding box center [1476, 160] width 75 height 25
select select "CA"
click at [304, 287] on input "text" at bounding box center [394, 280] width 267 height 25
drag, startPoint x: 988, startPoint y: 97, endPoint x: 878, endPoint y: 95, distance: 110.0
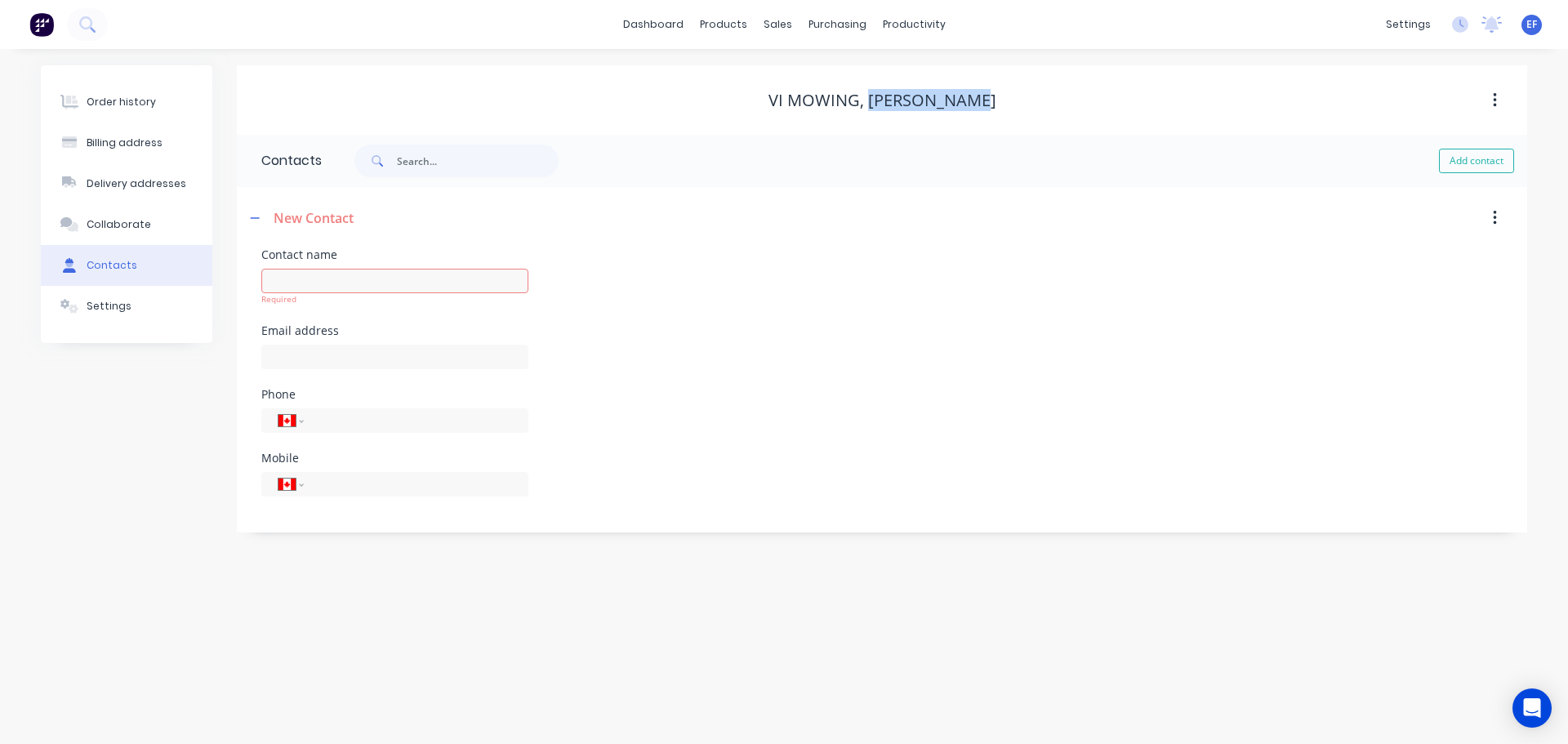
click at [878, 95] on div "VI Mowing, [PERSON_NAME]" at bounding box center [881, 100] width 1290 height 20
copy div "[PERSON_NAME]"
click at [406, 290] on input "text" at bounding box center [394, 280] width 267 height 25
paste input "[PERSON_NAME]"
type input "[PERSON_NAME]"
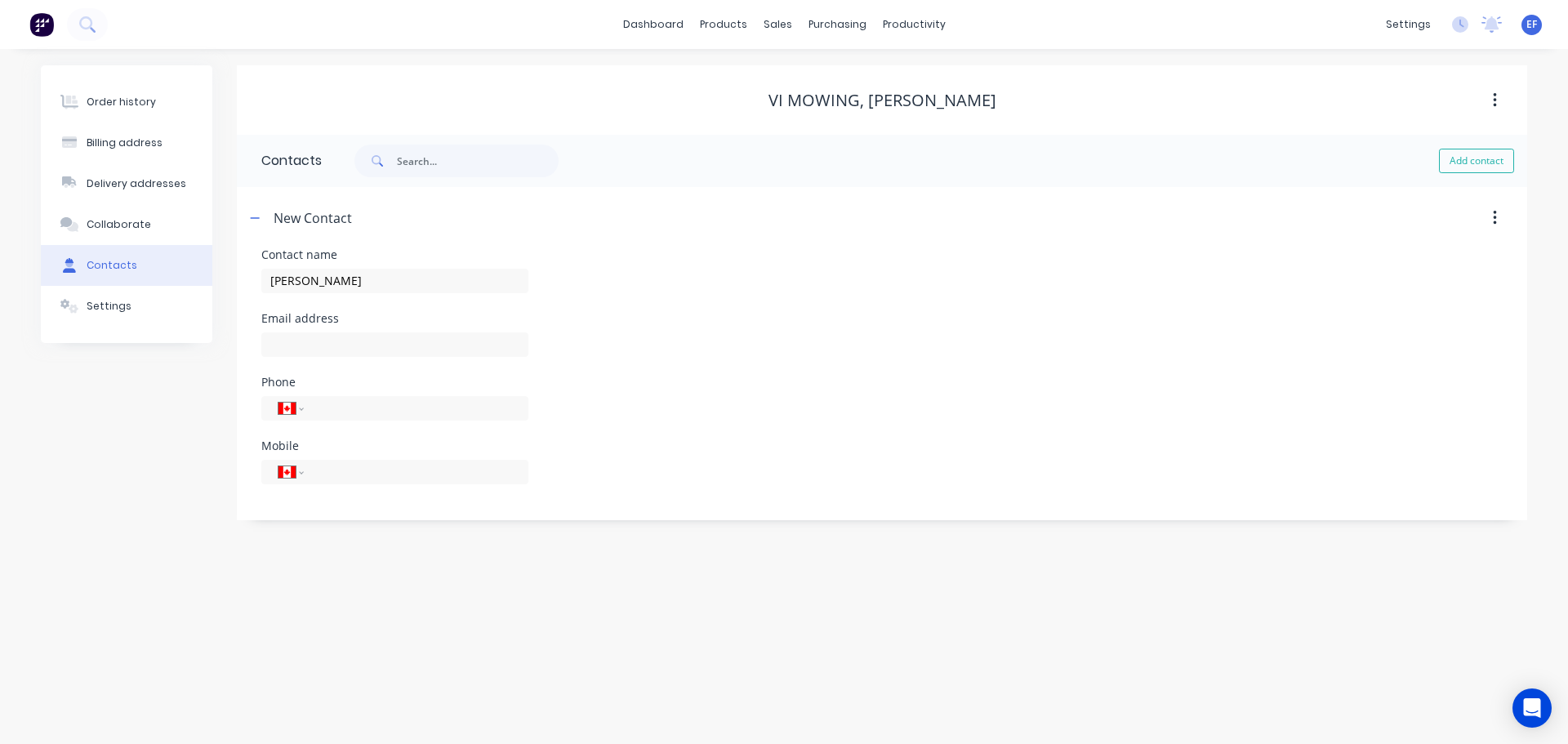
select select "CA"
click at [262, 385] on div "Contact name [PERSON_NAME] Email address Phone International [GEOGRAPHIC_DATA] …" at bounding box center [881, 385] width 1290 height 271
click at [301, 358] on div at bounding box center [394, 352] width 267 height 48
click at [301, 341] on input "text" at bounding box center [394, 345] width 267 height 25
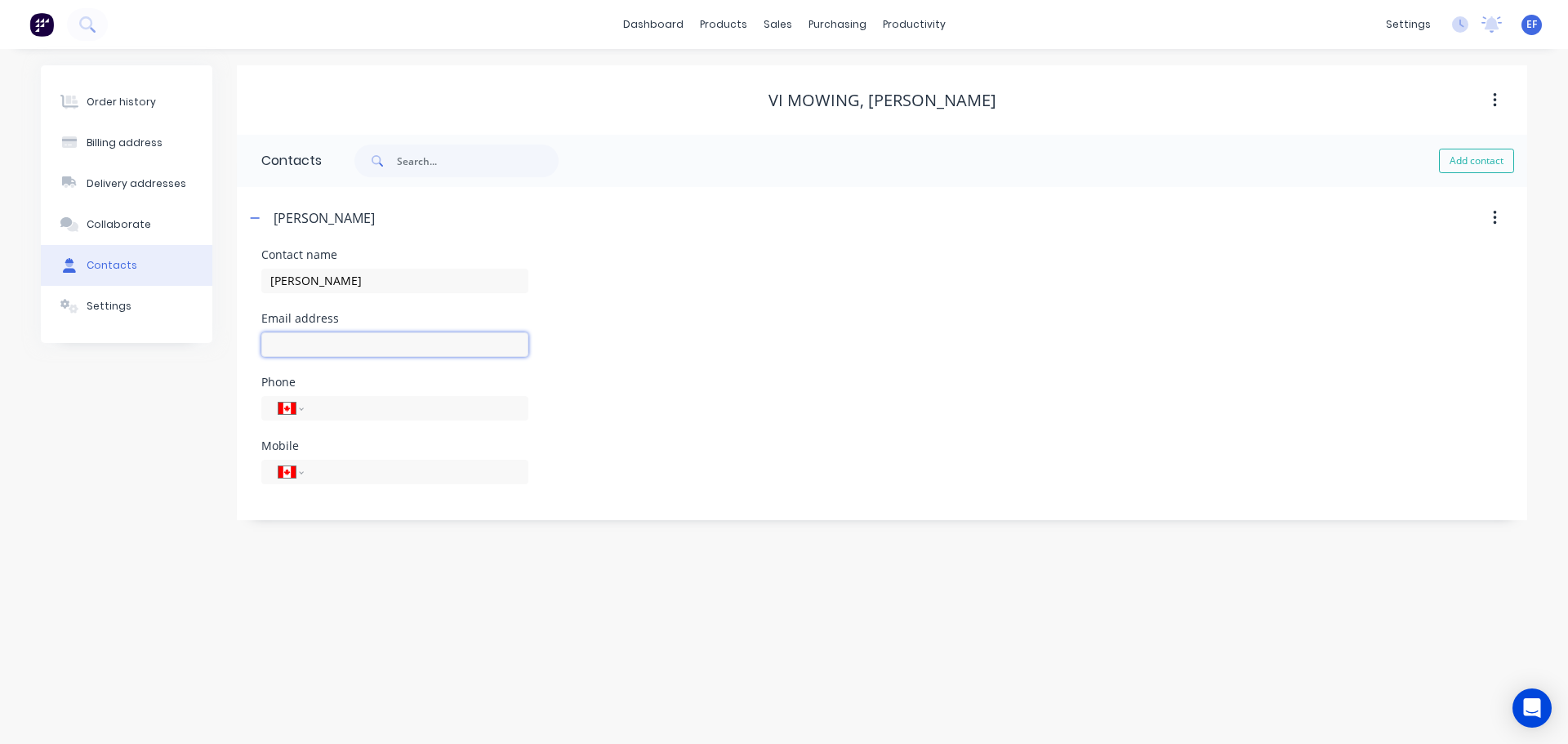
paste input "[EMAIL_ADDRESS][DOMAIN_NAME]"
type input "[EMAIL_ADDRESS][DOMAIN_NAME]"
click at [134, 510] on div "Order history Billing address Delivery addresses Collaborate Contacts Settings" at bounding box center [127, 292] width 171 height 455
click at [788, 99] on link "Customers" at bounding box center [863, 111] width 216 height 33
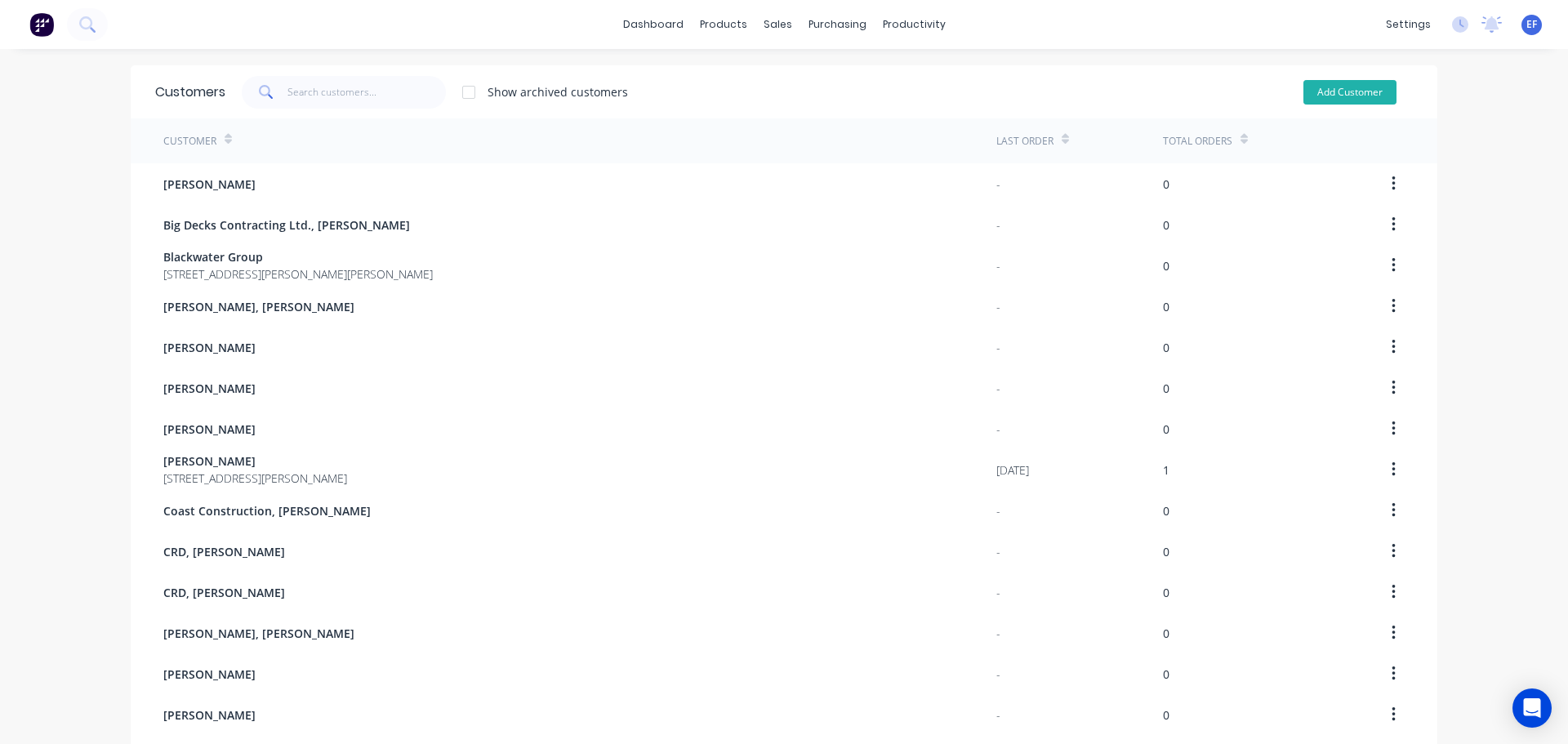
click at [1345, 98] on button "Add Customer" at bounding box center [1349, 92] width 93 height 25
select select "CA"
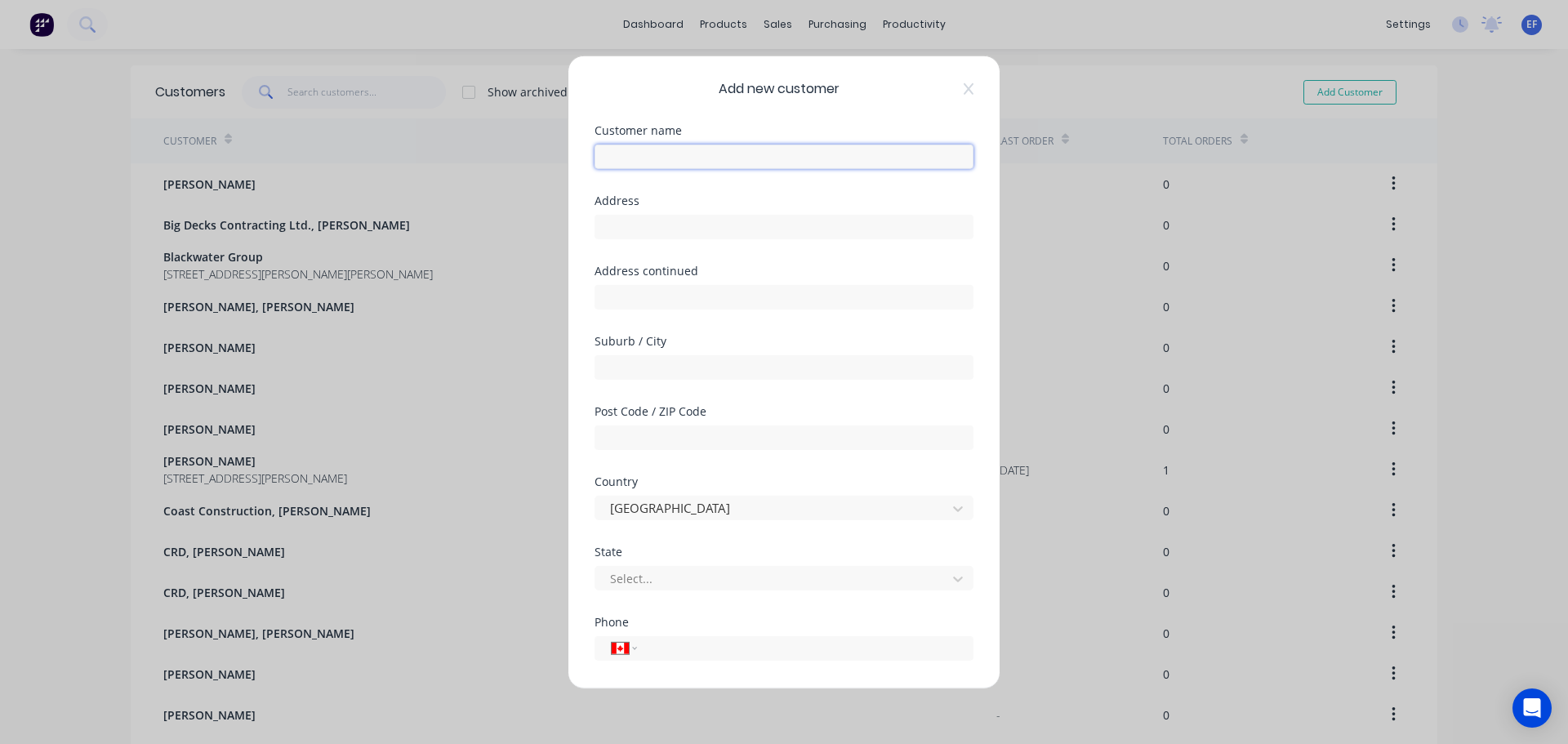
click at [701, 153] on input "text" at bounding box center [784, 156] width 379 height 25
paste input "[PERSON_NAME], [PERSON_NAME]"
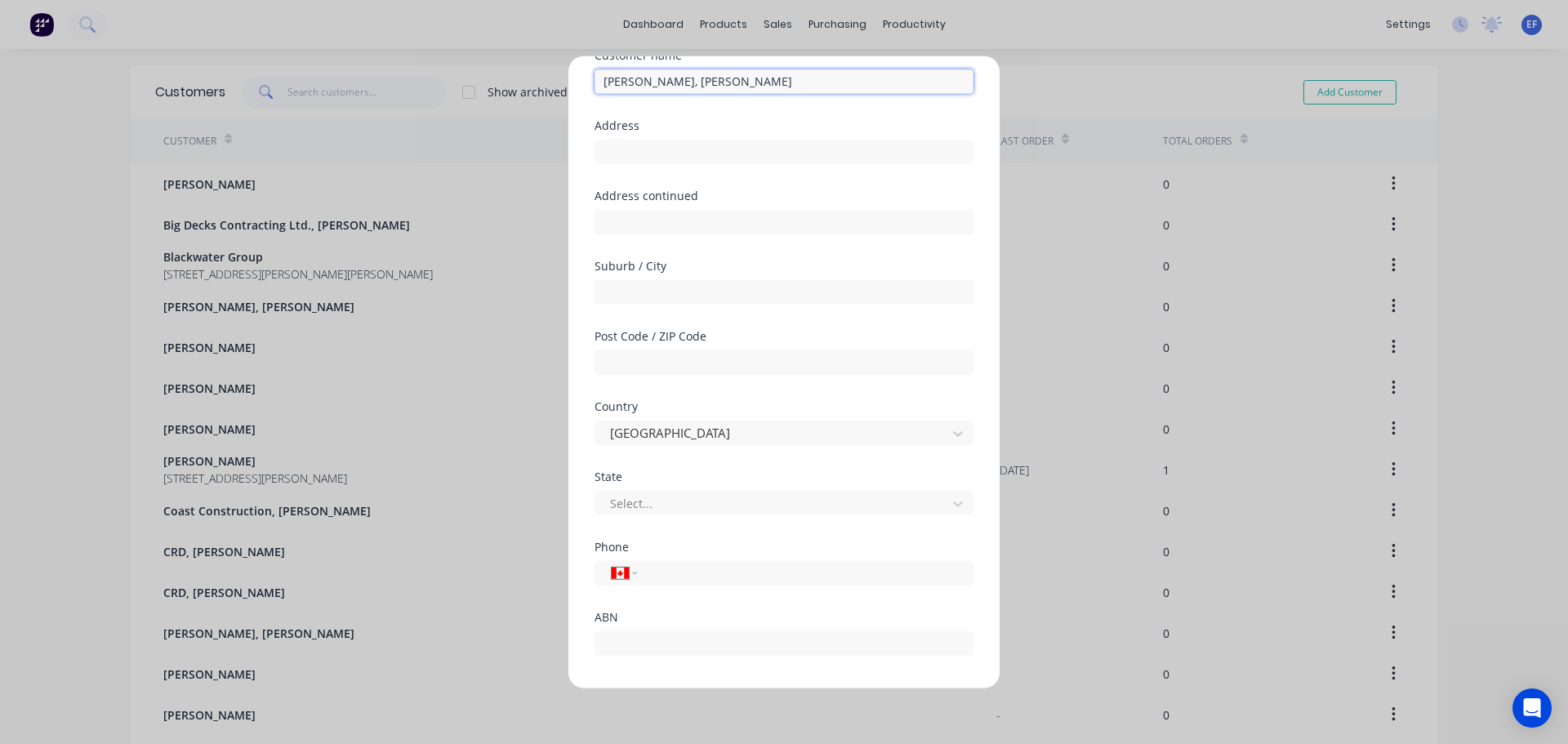
scroll to position [144, 0]
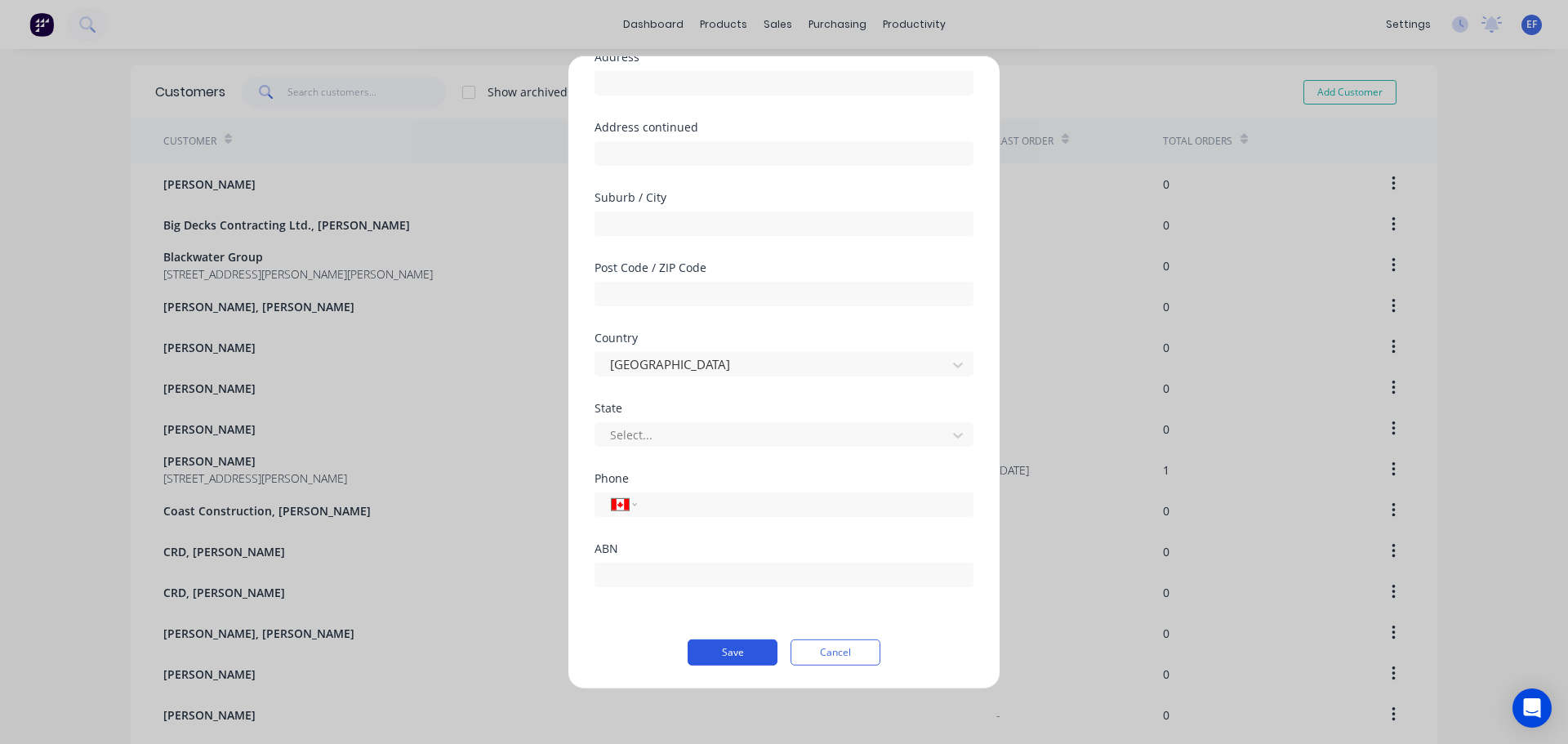
type input "[PERSON_NAME], [PERSON_NAME]"
click at [712, 646] on button "Save" at bounding box center [732, 651] width 90 height 26
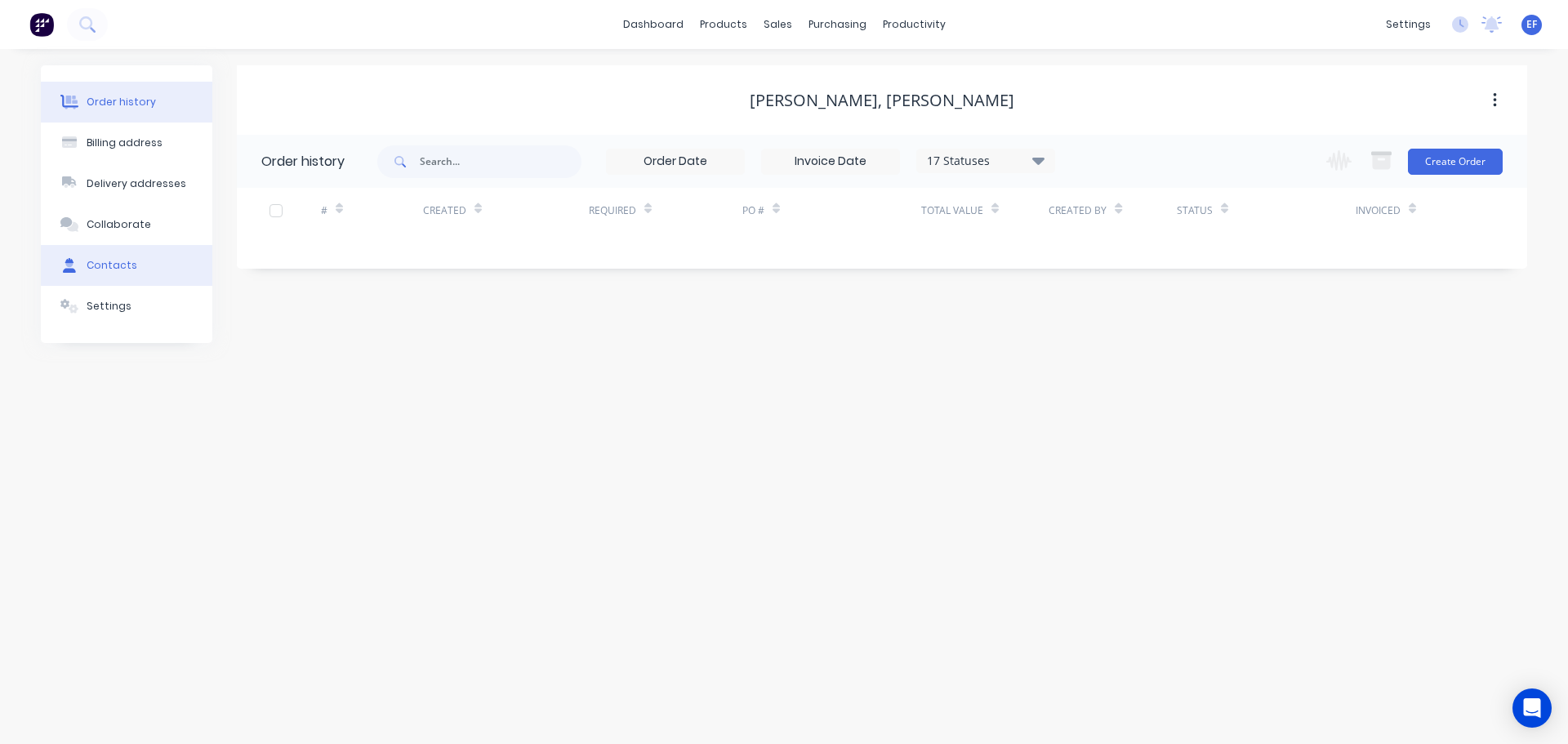
click at [100, 276] on button "Contacts" at bounding box center [127, 266] width 171 height 41
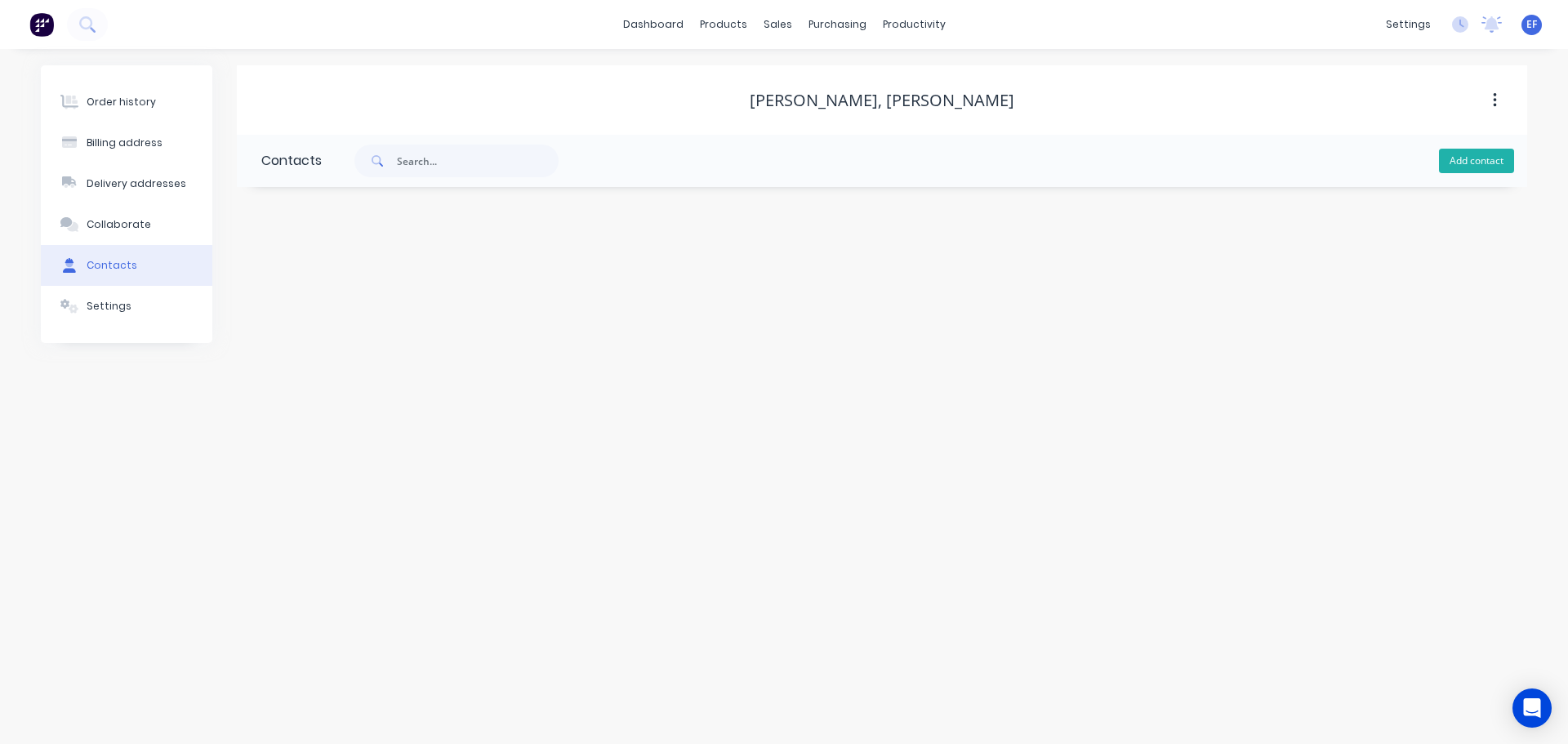
click at [1469, 160] on button "Add contact" at bounding box center [1476, 160] width 75 height 25
select select "CA"
click at [432, 284] on input "text" at bounding box center [394, 280] width 267 height 25
paste input "[PERSON_NAME], [PERSON_NAME]"
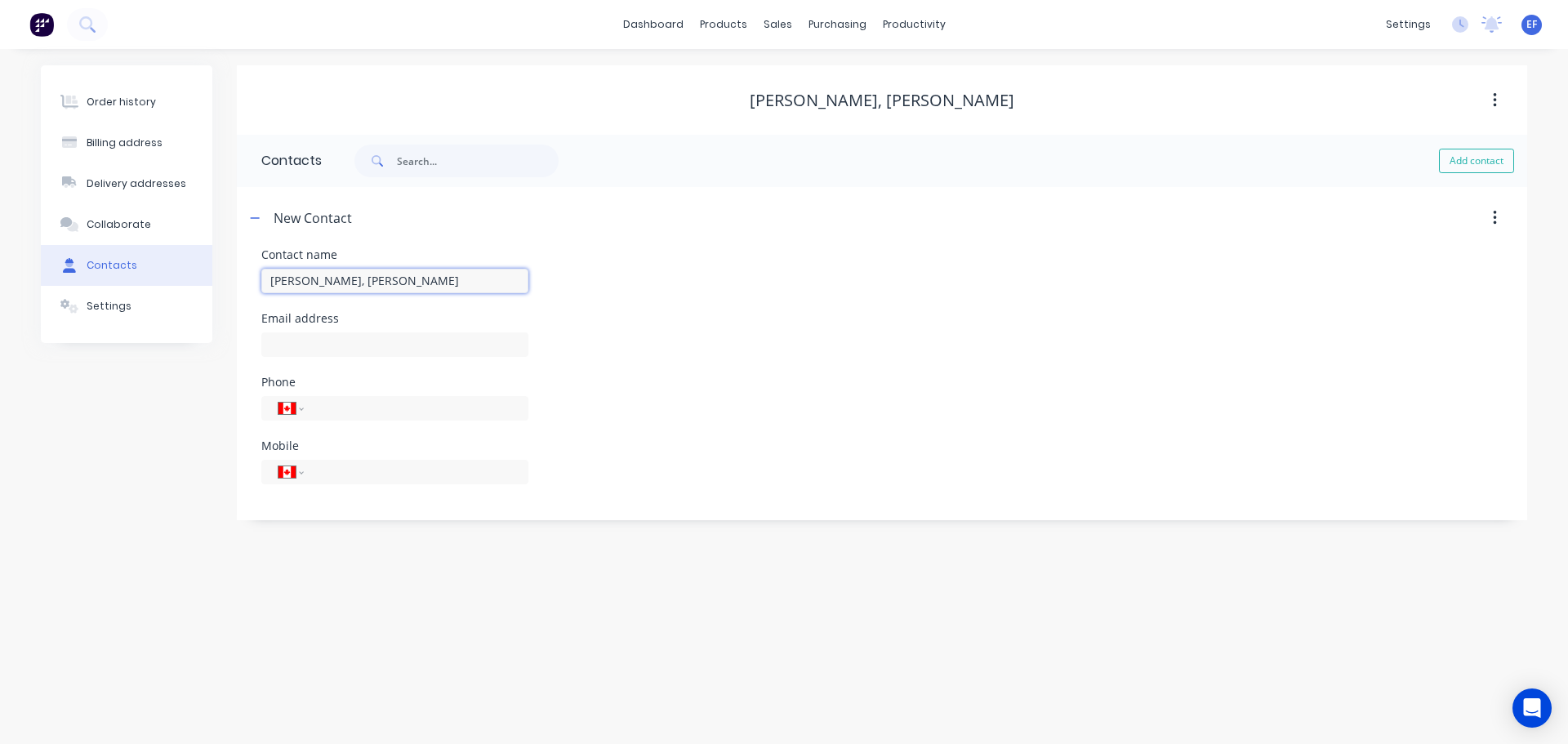
drag, startPoint x: 496, startPoint y: 284, endPoint x: 355, endPoint y: 276, distance: 141.2
click at [355, 276] on input "[PERSON_NAME], [PERSON_NAME]" at bounding box center [394, 280] width 267 height 25
type input "[PERSON_NAME]"
select select "CA"
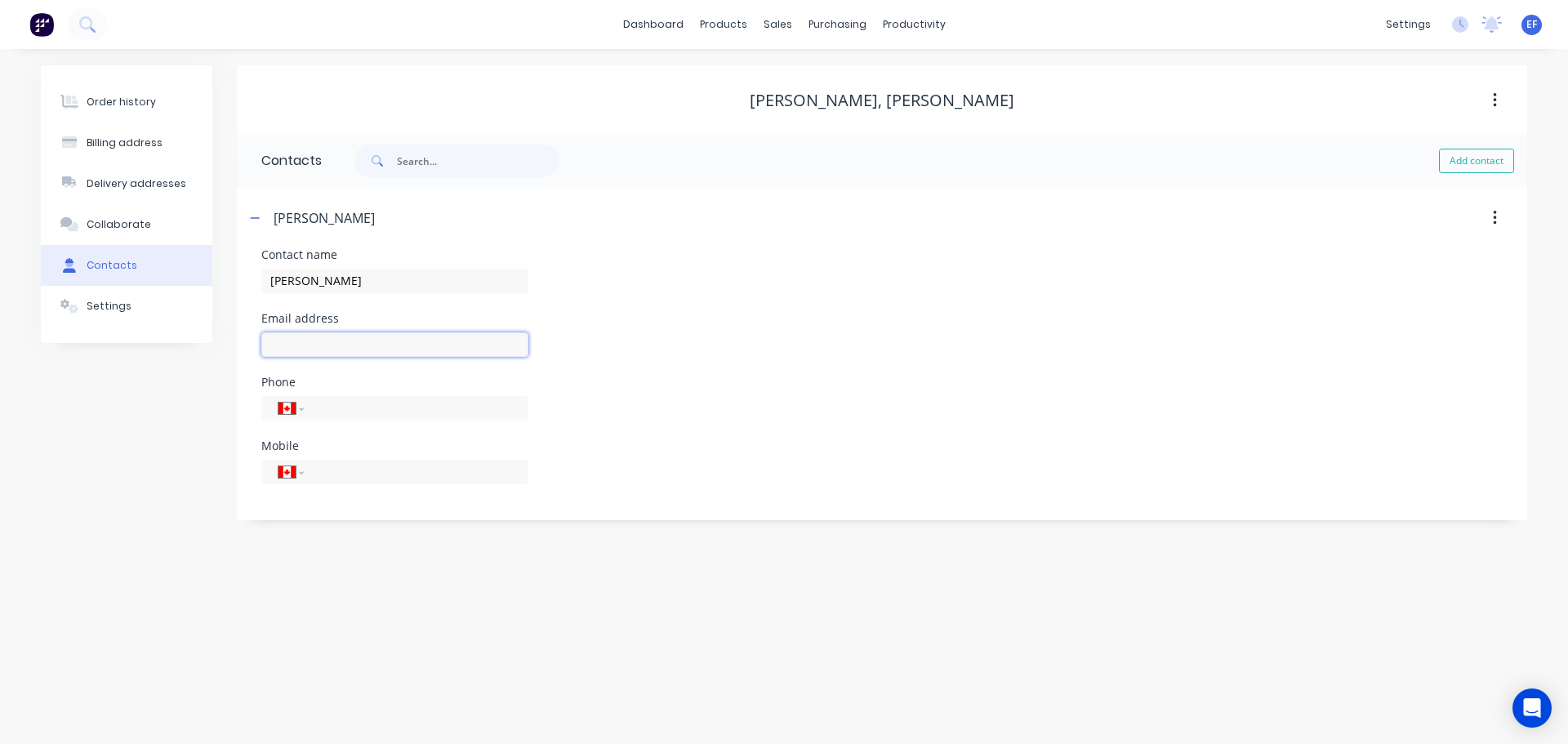
click at [282, 345] on input "text" at bounding box center [394, 345] width 267 height 25
paste input "[EMAIL_ADDRESS][PERSON_NAME][DOMAIN_NAME]"
type input "[EMAIL_ADDRESS][PERSON_NAME][DOMAIN_NAME]"
click at [201, 398] on div "Order history Billing address Delivery addresses Collaborate Contacts Settings" at bounding box center [127, 292] width 171 height 455
click at [806, 107] on div "Customers" at bounding box center [833, 111] width 59 height 15
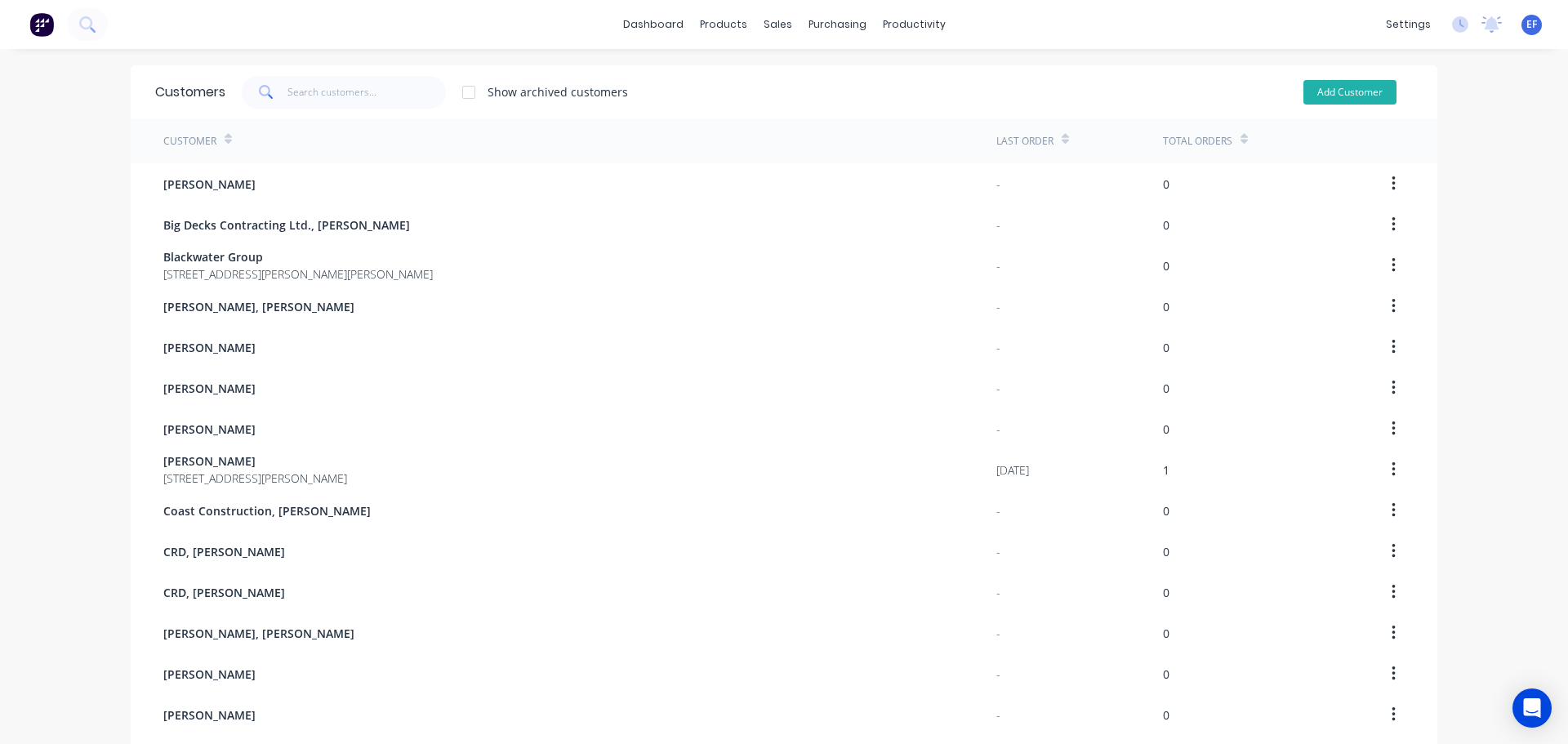
click at [1354, 96] on button "Add Customer" at bounding box center [1349, 92] width 93 height 25
select select "CA"
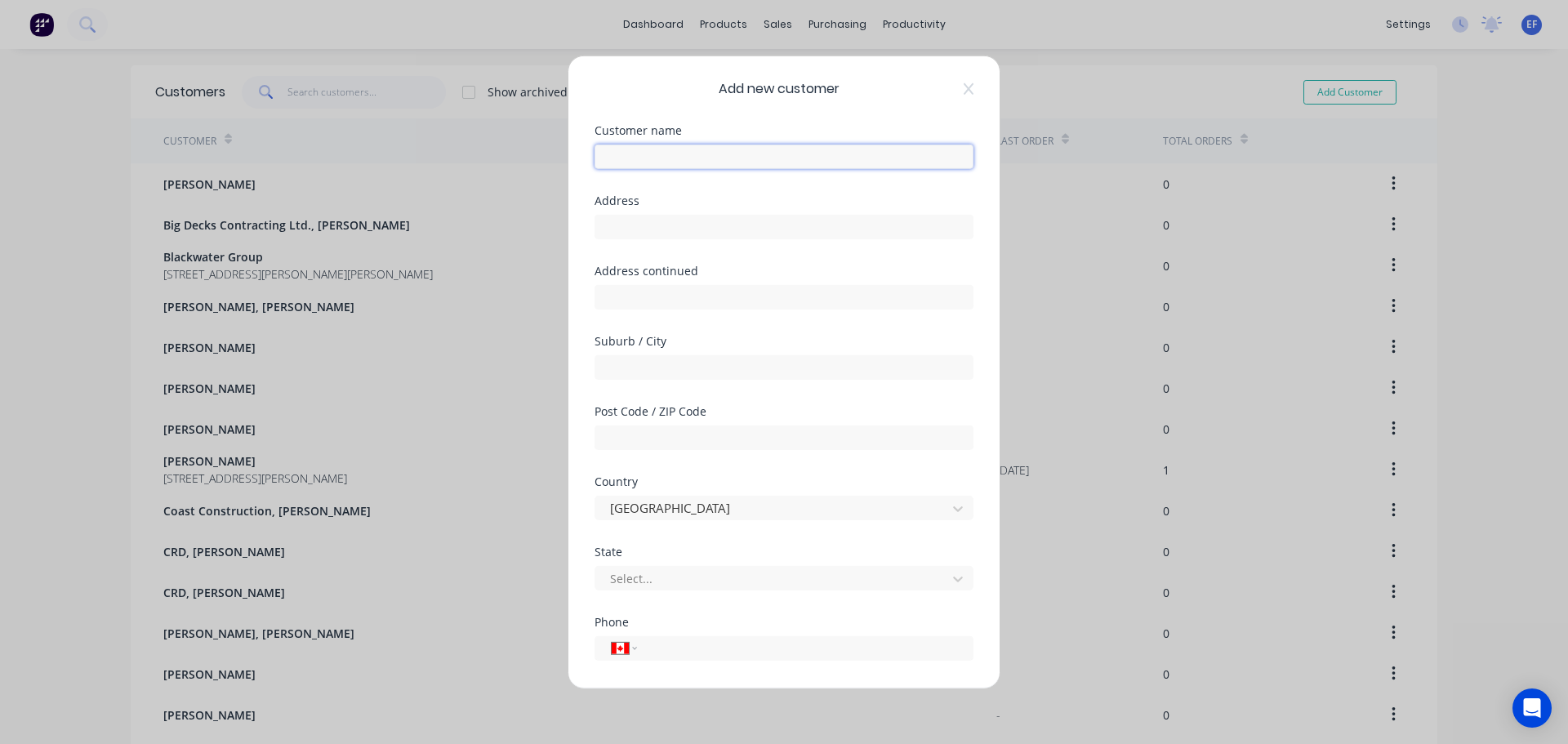
click at [748, 167] on input "text" at bounding box center [784, 156] width 379 height 25
paste input "[PERSON_NAME]"
type input "[PERSON_NAME]"
click at [956, 197] on div "Address" at bounding box center [784, 200] width 379 height 11
click at [720, 231] on input "text" at bounding box center [784, 226] width 379 height 25
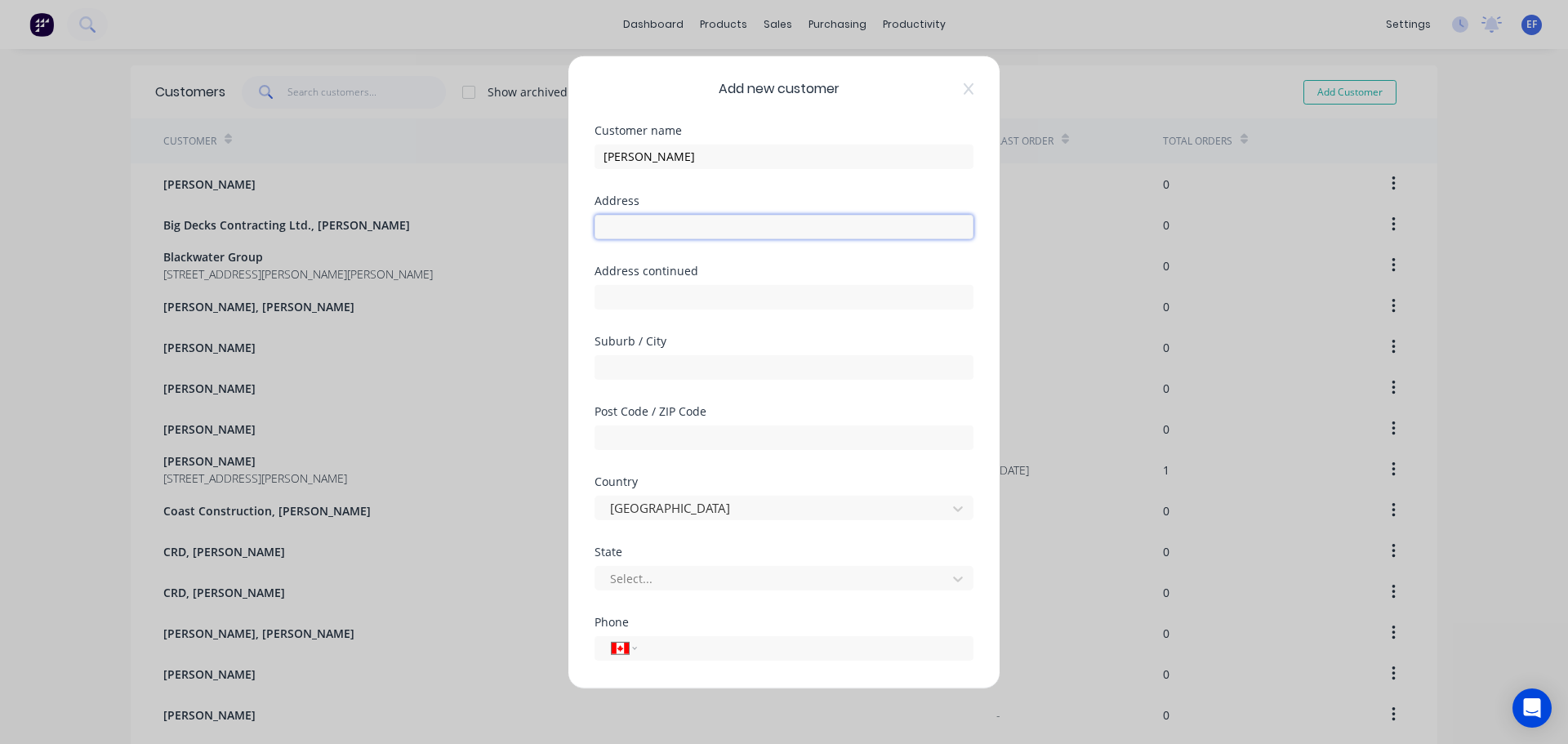
paste input ""[PERSON_NAME] [STREET_ADDRESS]""
drag, startPoint x: 634, startPoint y: 225, endPoint x: 427, endPoint y: 231, distance: 207.1
click at [427, 231] on div "Add new customer Customer name [PERSON_NAME] Address "[PERSON_NAME] [STREET_ADD…" at bounding box center [784, 372] width 1568 height 744
drag, startPoint x: 722, startPoint y: 227, endPoint x: 959, endPoint y: 231, distance: 237.0
click at [959, 231] on input "[STREET_ADDRESS]"" at bounding box center [784, 226] width 379 height 25
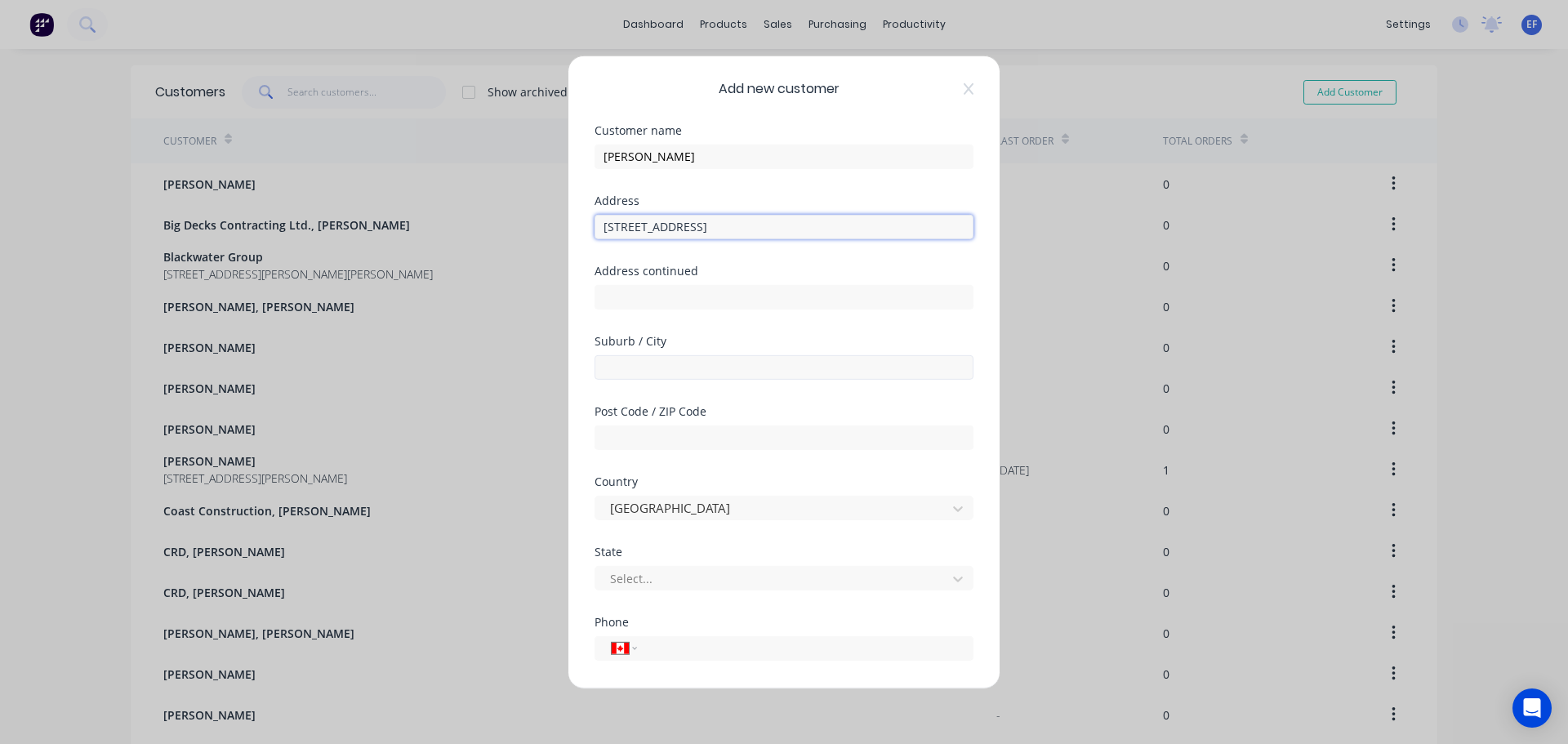
type input "[STREET_ADDRESS]"
click at [642, 374] on input "text" at bounding box center [784, 366] width 379 height 25
paste input "[GEOGRAPHIC_DATA] IN 46214 [GEOGRAPHIC_DATA]""
drag, startPoint x: 814, startPoint y: 368, endPoint x: 778, endPoint y: 370, distance: 36.1
click at [778, 370] on input "[GEOGRAPHIC_DATA] IN 46214 [GEOGRAPHIC_DATA]"" at bounding box center [784, 366] width 379 height 25
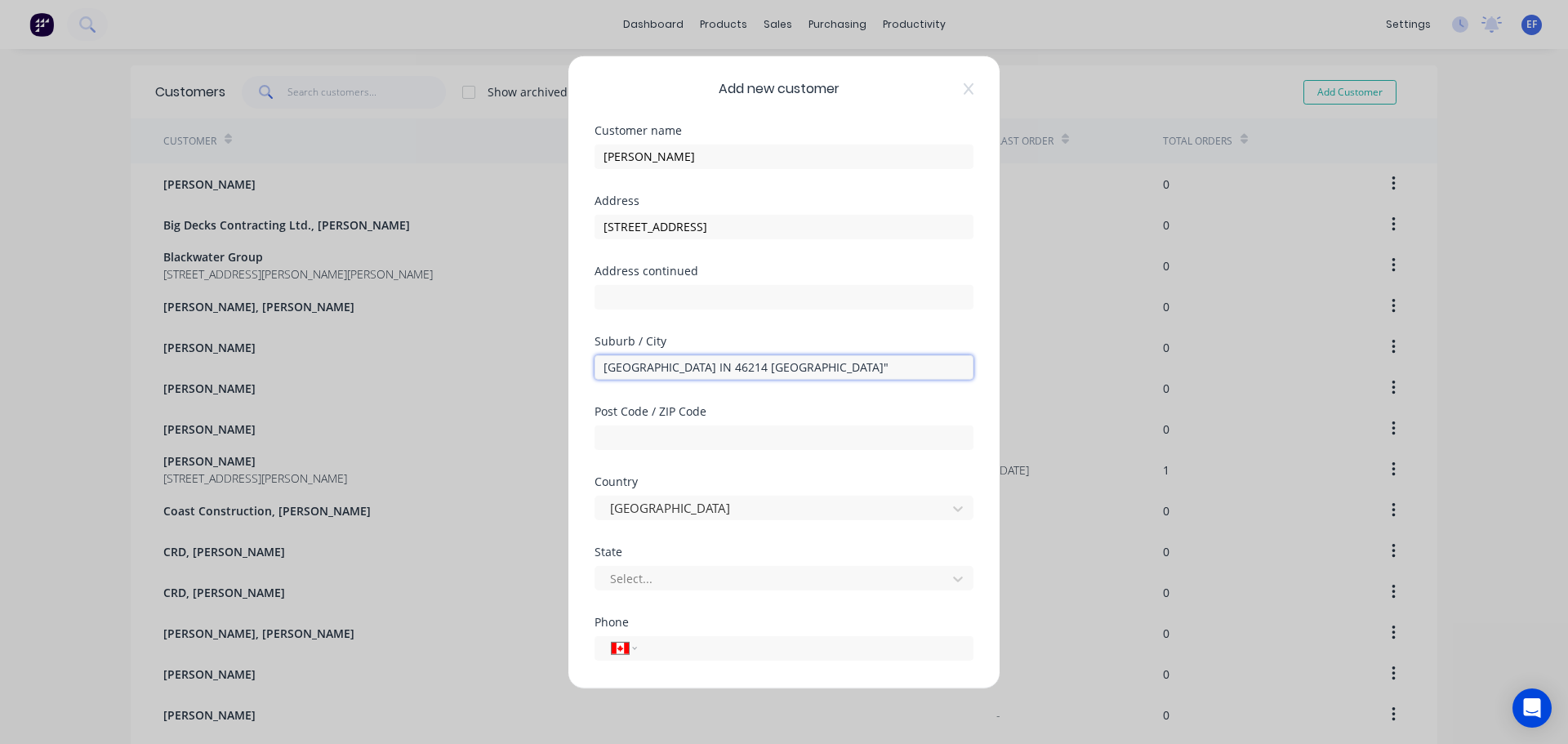
drag, startPoint x: 723, startPoint y: 368, endPoint x: 692, endPoint y: 365, distance: 31.1
click at [692, 365] on input "[GEOGRAPHIC_DATA] IN 46214 [GEOGRAPHIC_DATA]"" at bounding box center [784, 366] width 379 height 25
type input "[GEOGRAPHIC_DATA] IN 46214 [GEOGRAPHIC_DATA]""
click at [671, 442] on input "text" at bounding box center [784, 436] width 379 height 25
paste input "46214"
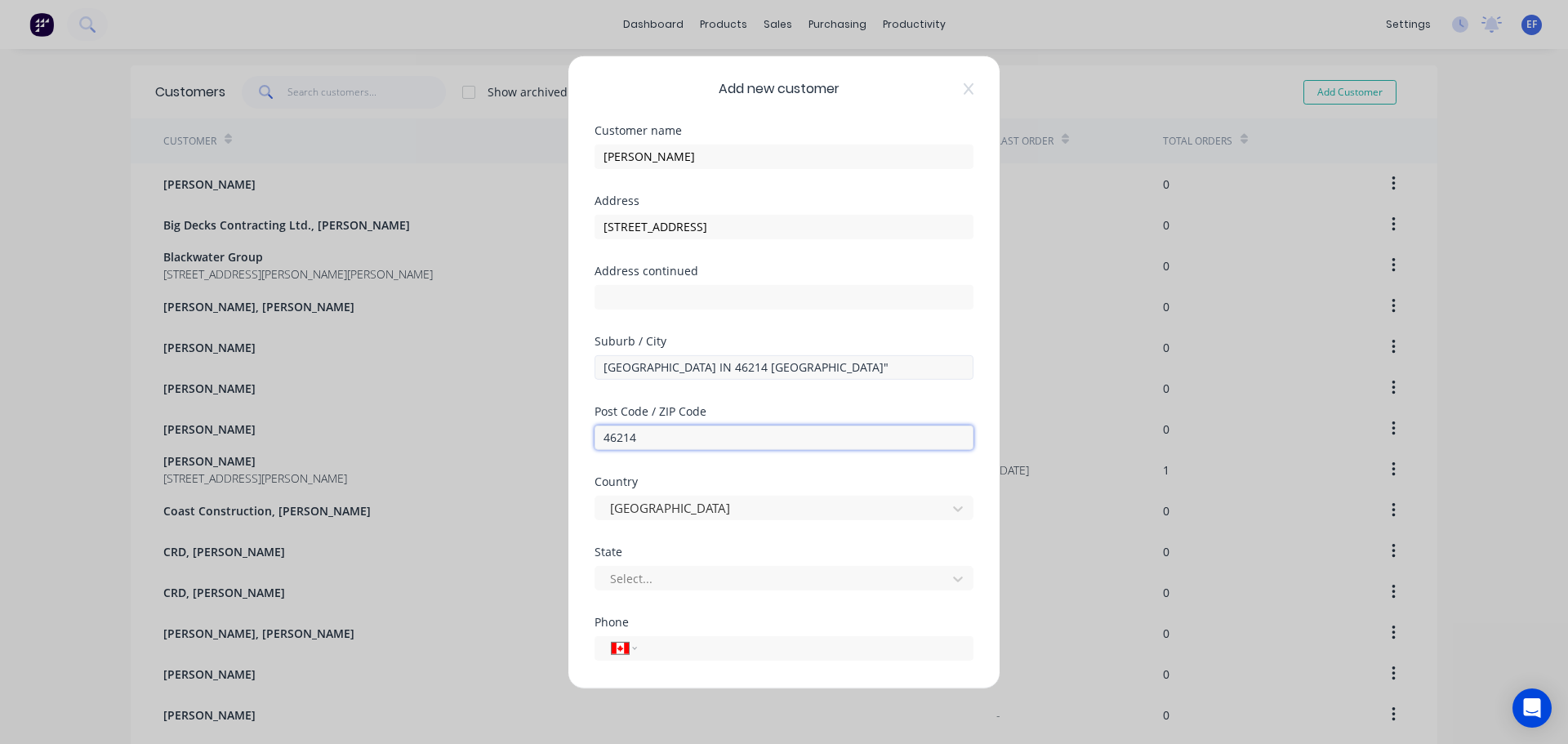
type input "46214"
drag, startPoint x: 817, startPoint y: 369, endPoint x: 678, endPoint y: 369, distance: 139.0
click at [678, 369] on input "[GEOGRAPHIC_DATA] IN 46214 [GEOGRAPHIC_DATA]"" at bounding box center [784, 366] width 379 height 25
type input "[GEOGRAPHIC_DATA]"
click at [631, 514] on div at bounding box center [773, 508] width 330 height 21
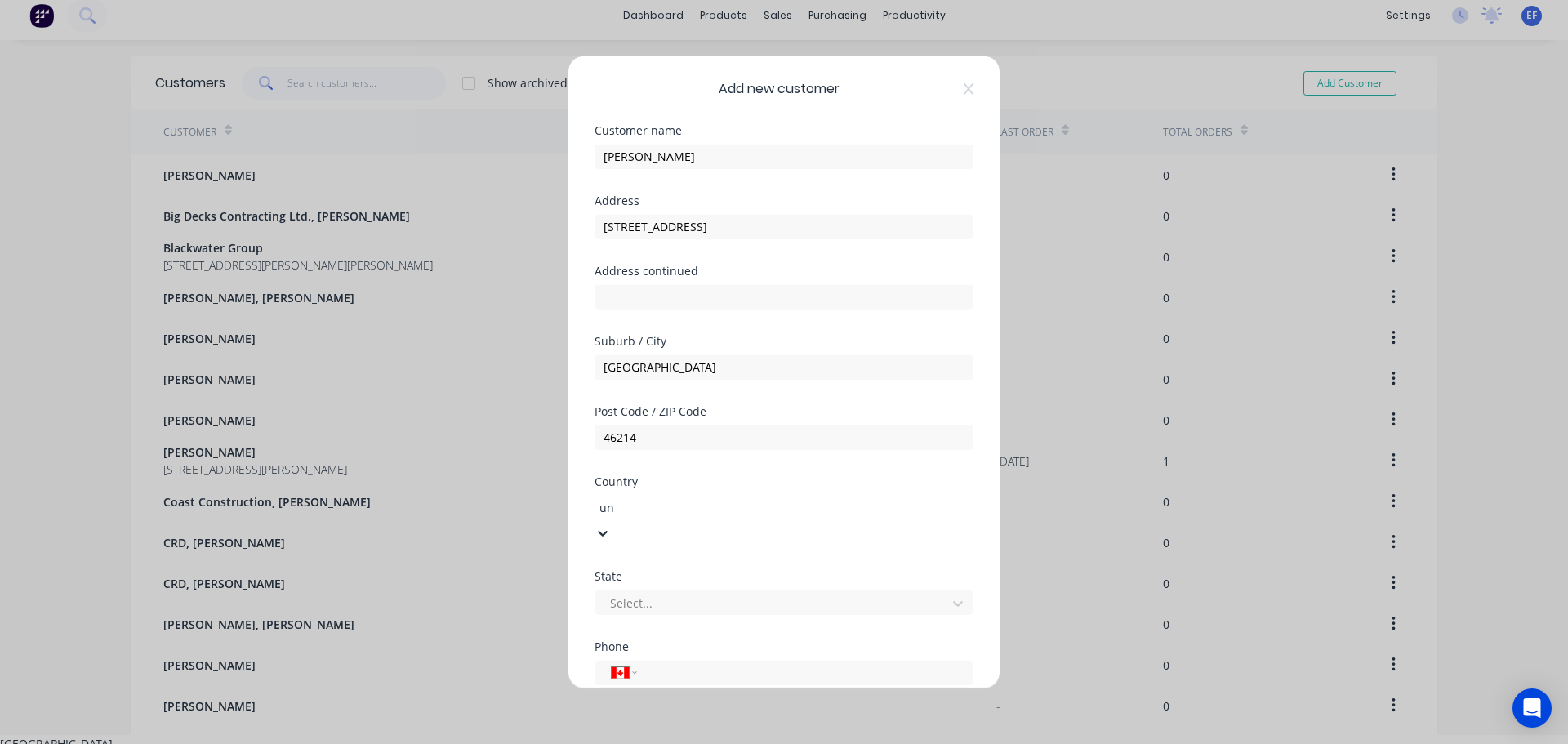
scroll to position [50, 0]
type input "uni"
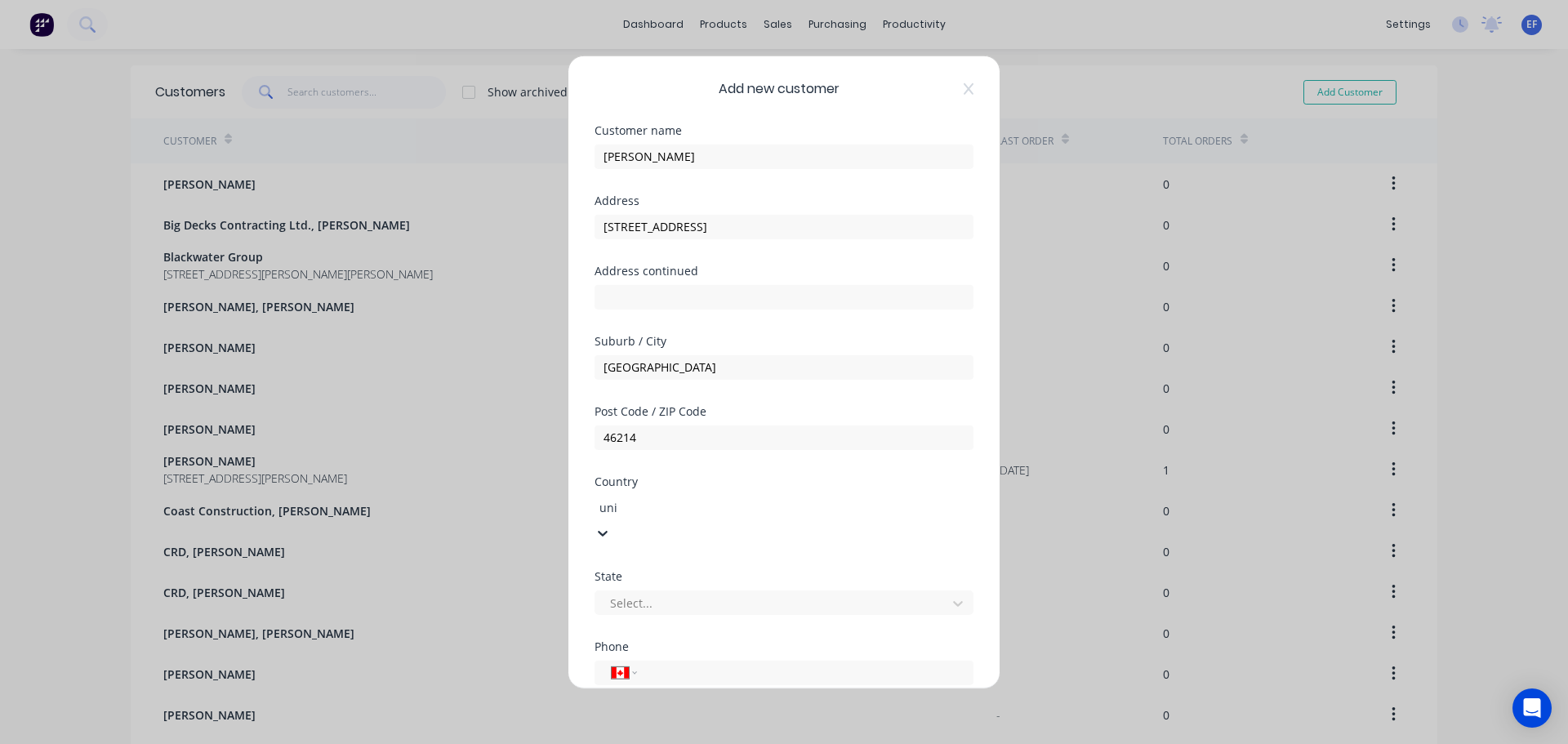
click at [664, 586] on div at bounding box center [773, 579] width 330 height 21
type input "[US_STATE]"
click at [652, 743] on div "[US_STATE]" at bounding box center [784, 753] width 1568 height 17
click at [629, 651] on select "International [GEOGRAPHIC_DATA] [GEOGRAPHIC_DATA] [GEOGRAPHIC_DATA] [GEOGRAPHIC…" at bounding box center [623, 647] width 25 height 23
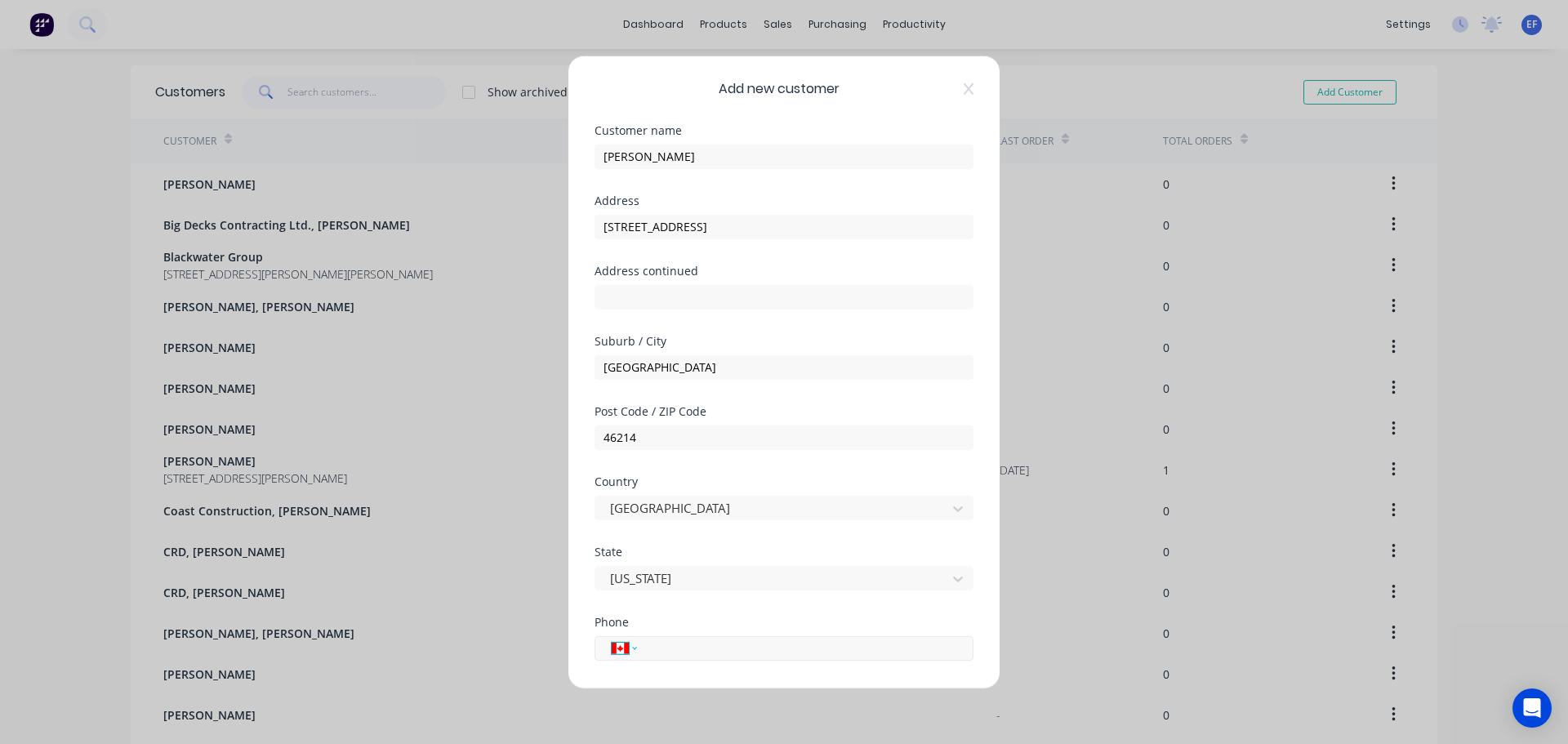
select select "US"
click at [611, 636] on select "International [GEOGRAPHIC_DATA] [GEOGRAPHIC_DATA] [GEOGRAPHIC_DATA] [GEOGRAPHIC…" at bounding box center [623, 647] width 25 height 23
paste input "[PHONE_NUMBER]"
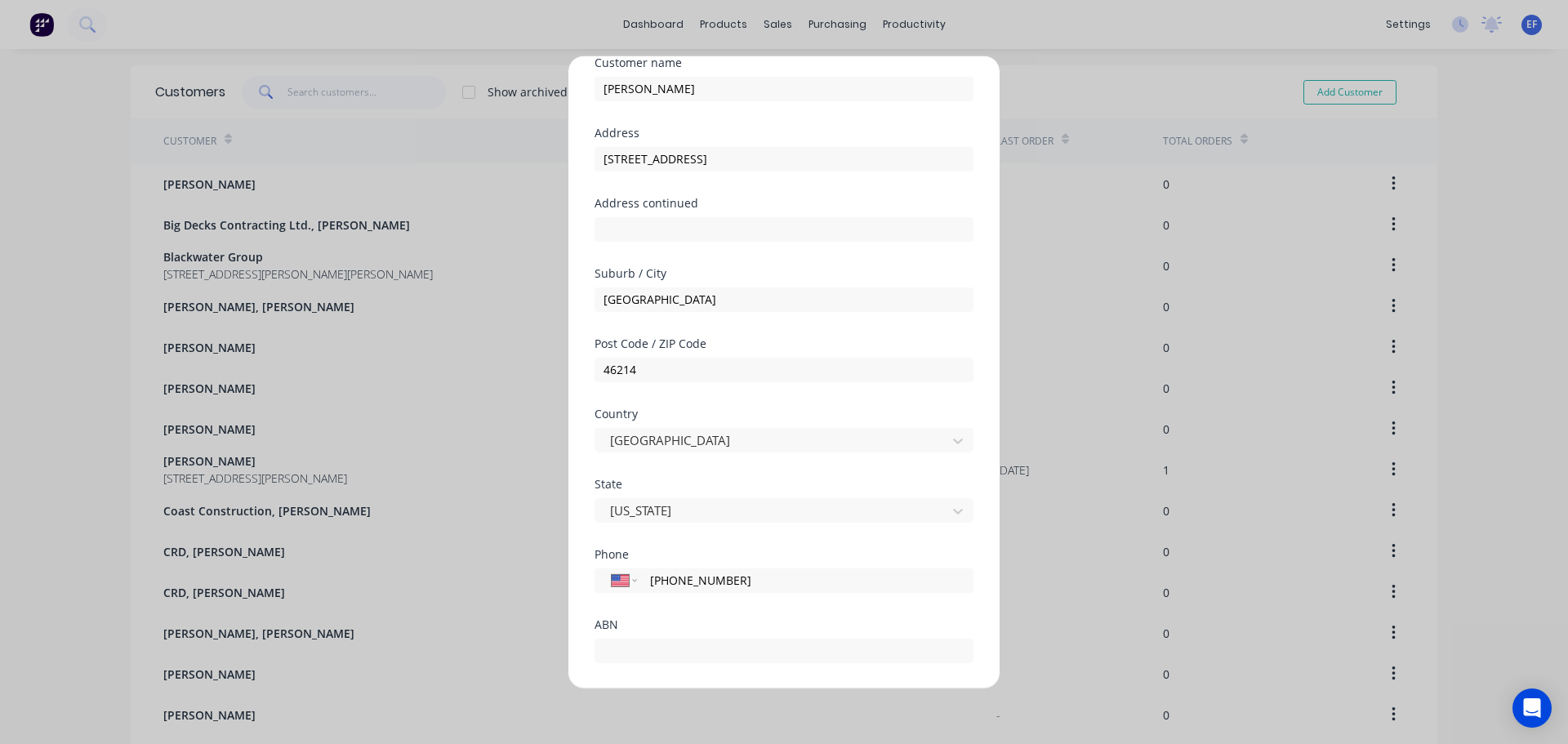
scroll to position [144, 0]
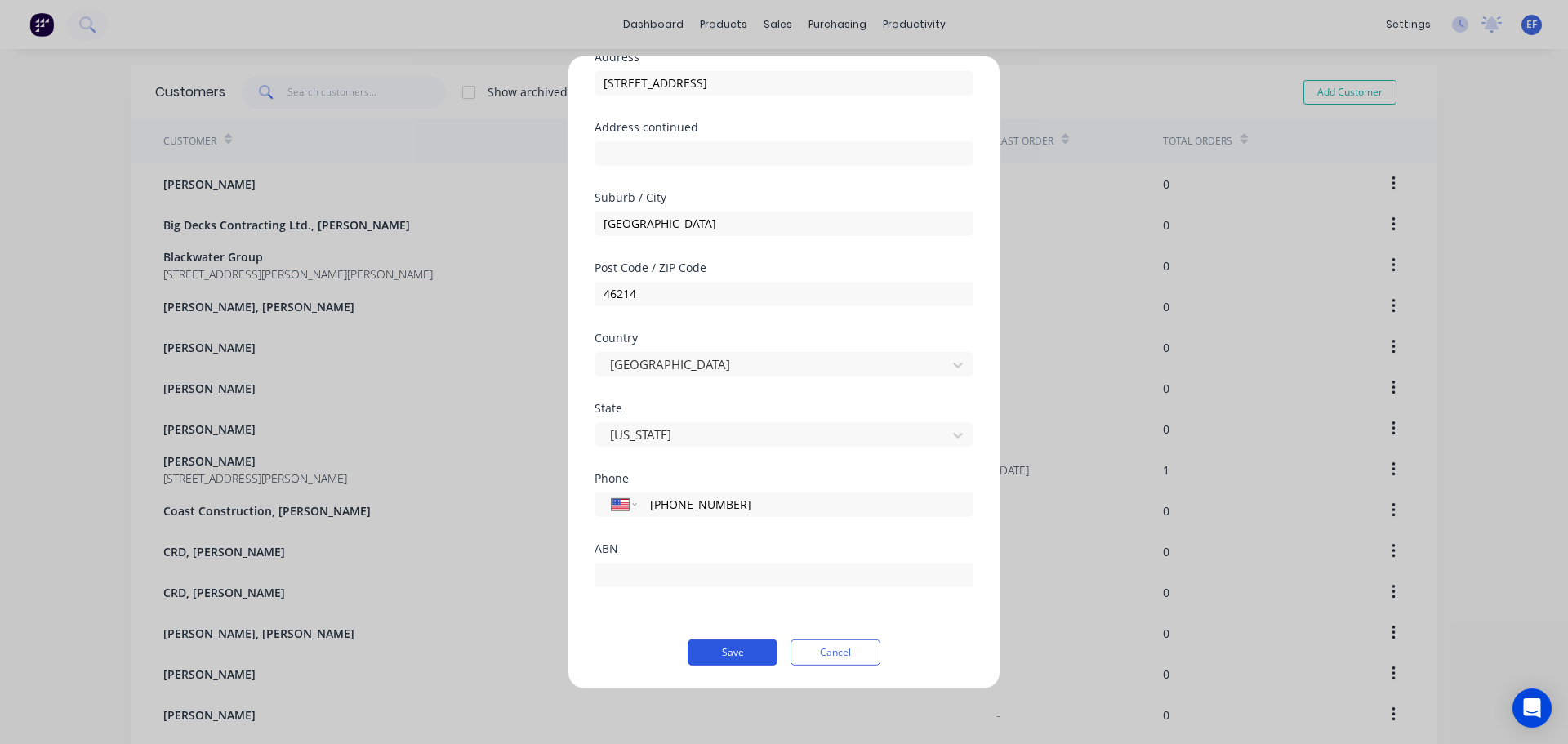
type input "[PHONE_NUMBER]"
click at [750, 651] on button "Save" at bounding box center [732, 651] width 90 height 26
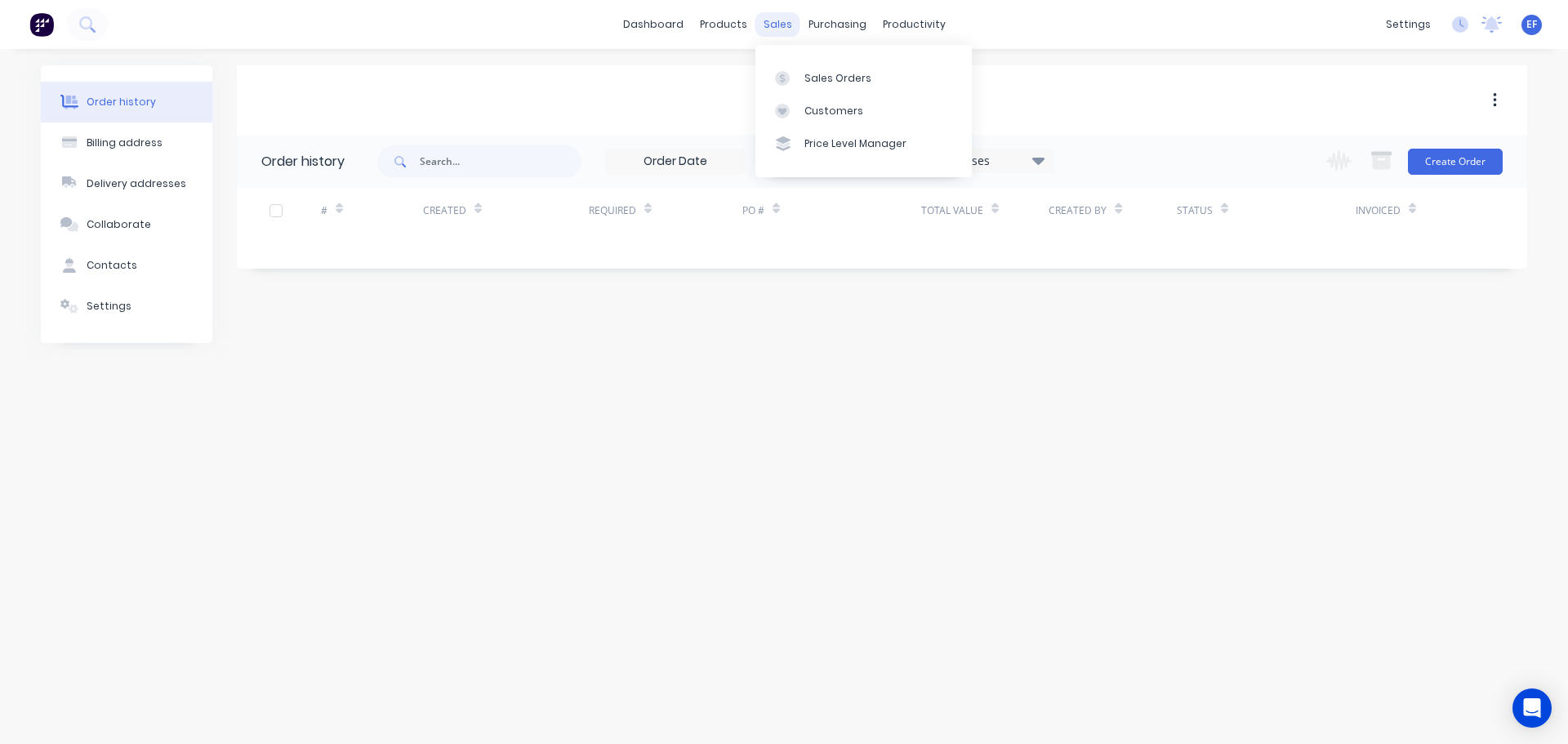
click at [789, 36] on div "sales" at bounding box center [778, 24] width 45 height 25
click at [806, 113] on div "Customers" at bounding box center [833, 111] width 59 height 15
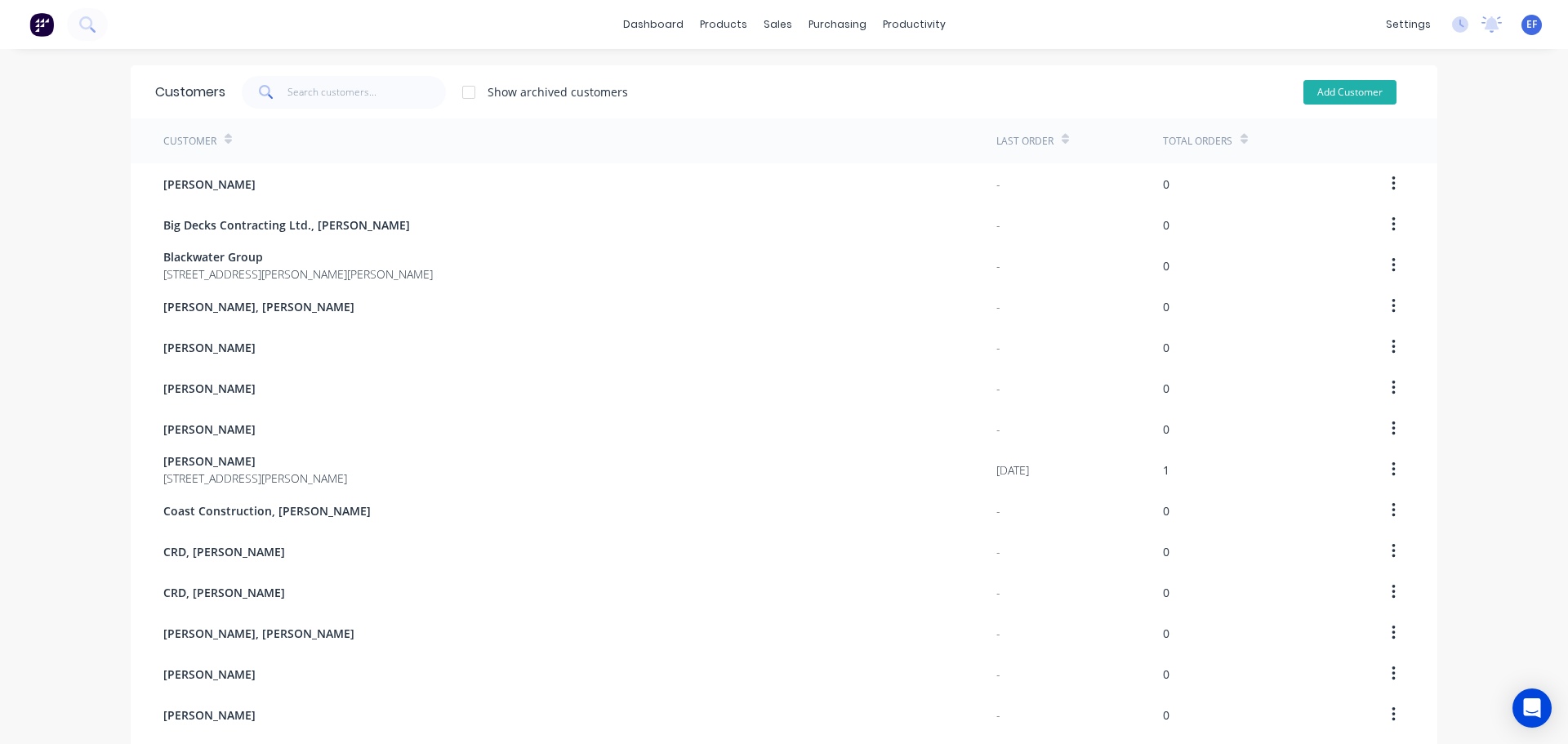
click at [1332, 94] on button "Add Customer" at bounding box center [1349, 92] width 93 height 25
select select "CA"
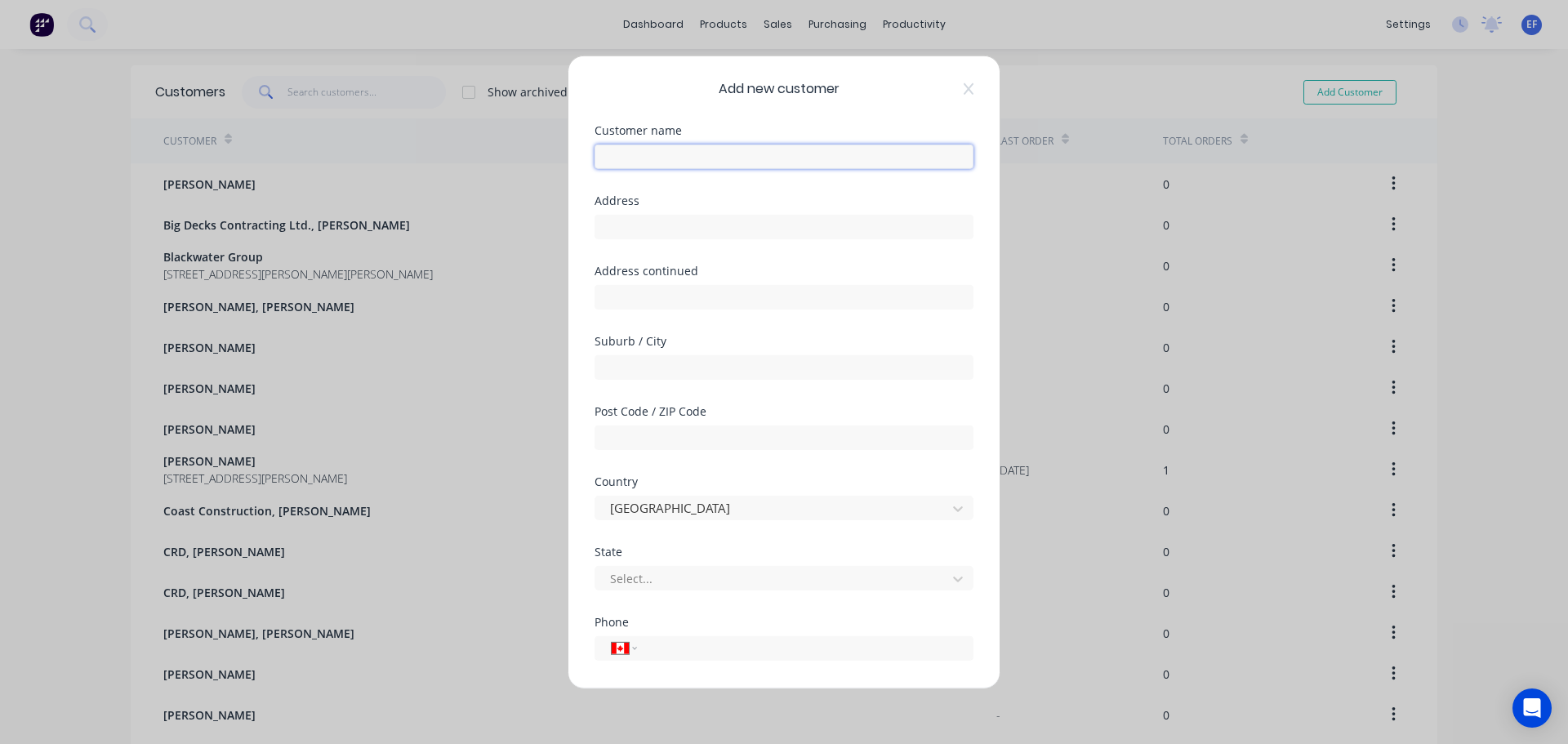
click at [713, 166] on input "text" at bounding box center [784, 156] width 379 height 25
paste input "[PERSON_NAME], [PERSON_NAME]"
type input "[PERSON_NAME], [PERSON_NAME]"
click at [785, 244] on div "Address" at bounding box center [784, 230] width 379 height 70
click at [781, 230] on input "text" at bounding box center [784, 226] width 379 height 25
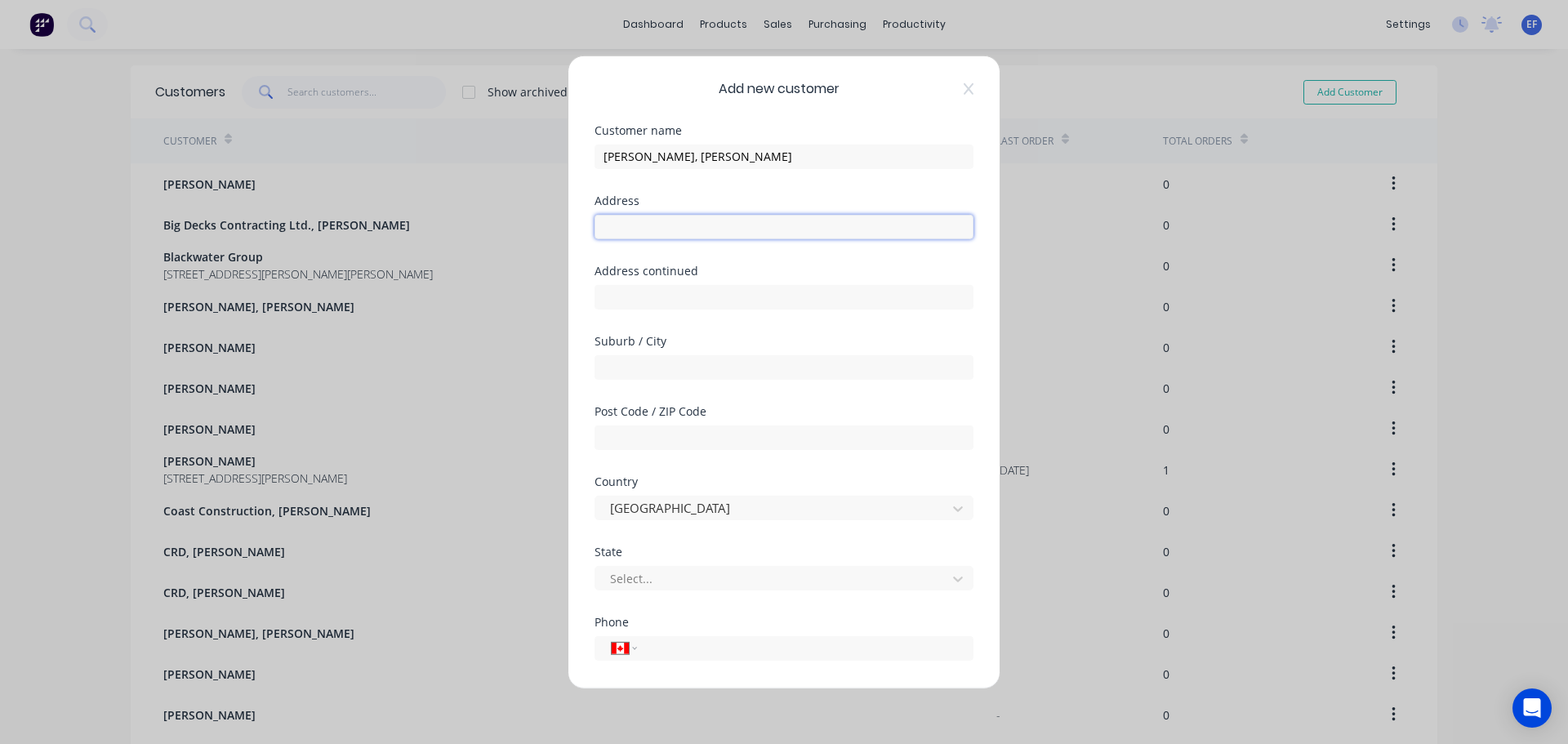
paste input ""[PERSON_NAME] [STREET_ADDRESS]""
drag, startPoint x: 639, startPoint y: 227, endPoint x: 464, endPoint y: 245, distance: 175.9
click at [464, 245] on div "Add new customer Customer name [PERSON_NAME], [PERSON_NAME] Address "[PERSON_NA…" at bounding box center [784, 372] width 1568 height 744
drag, startPoint x: 722, startPoint y: 225, endPoint x: 921, endPoint y: 231, distance: 199.1
click at [921, 231] on input "[STREET_ADDRESS]"" at bounding box center [784, 226] width 379 height 25
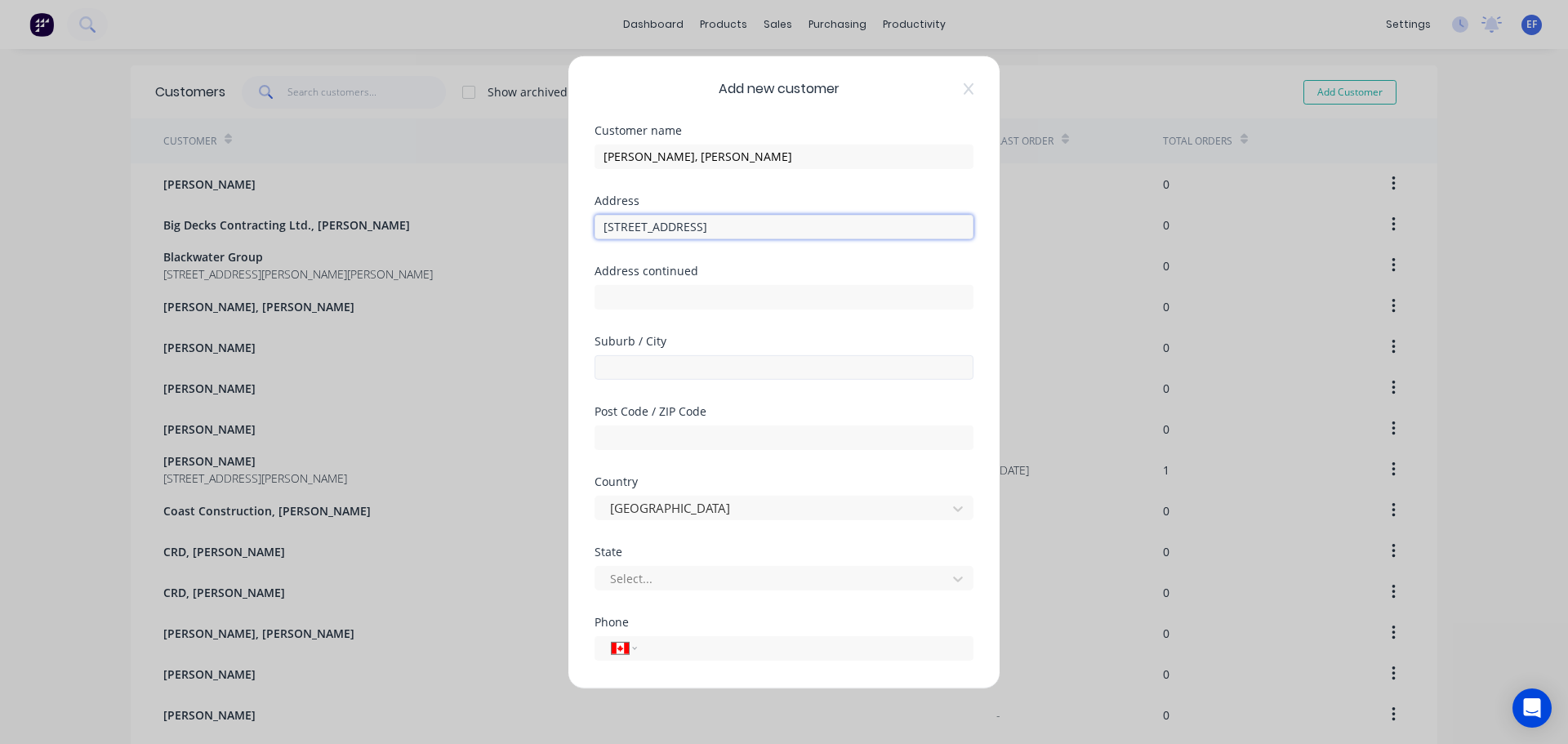
type input "[STREET_ADDRESS]"
click at [625, 373] on input "text" at bounding box center [784, 366] width 379 height 25
paste input "[GEOGRAPHIC_DATA] IN 46214 [GEOGRAPHIC_DATA]""
drag, startPoint x: 678, startPoint y: 365, endPoint x: 811, endPoint y: 366, distance: 133.0
click at [811, 366] on input "[GEOGRAPHIC_DATA] IN 46214 [GEOGRAPHIC_DATA]"" at bounding box center [784, 366] width 379 height 25
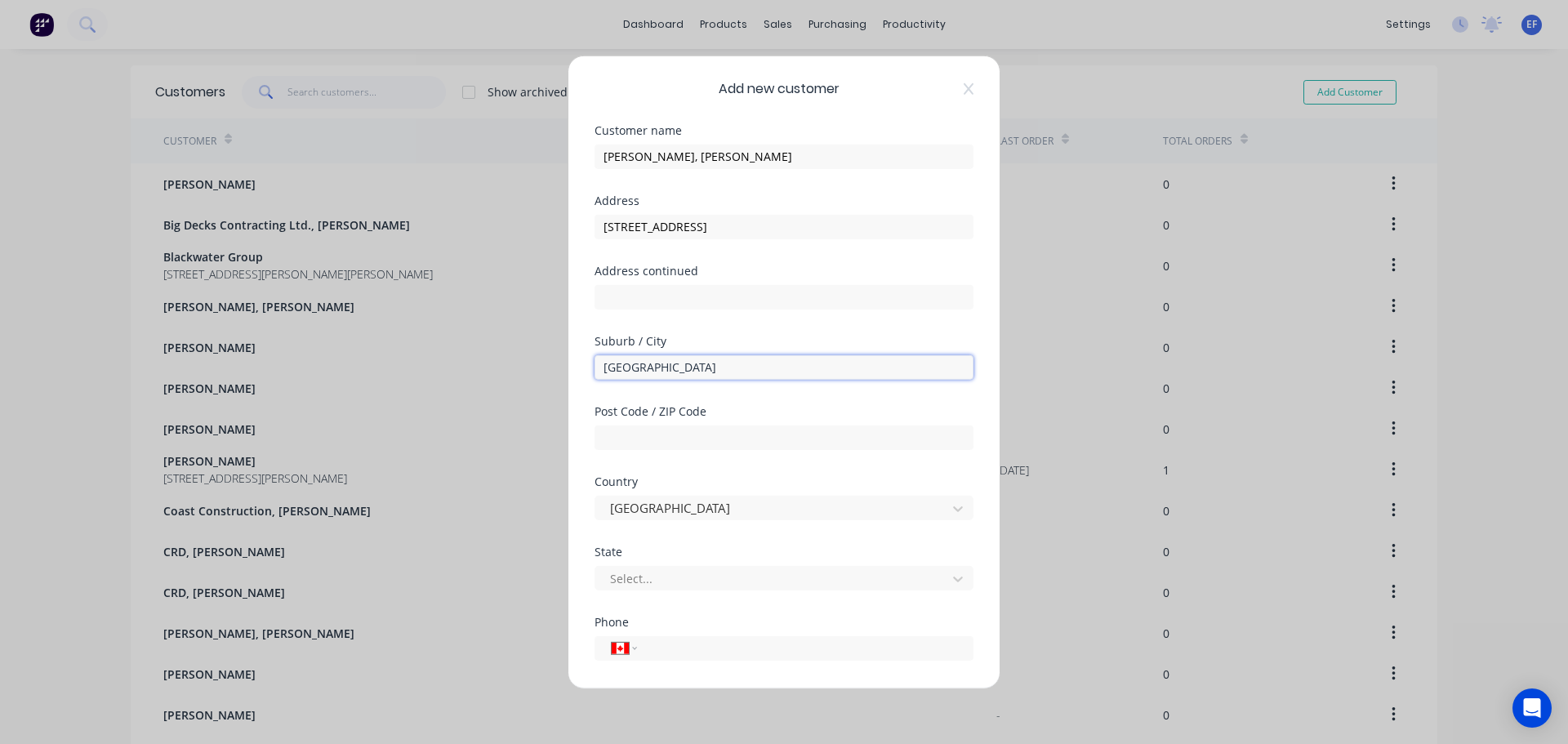
type input "[GEOGRAPHIC_DATA]"
click at [605, 452] on div "Post Code / ZIP Code" at bounding box center [784, 440] width 379 height 70
click at [611, 436] on input "text" at bounding box center [784, 436] width 379 height 25
paste input "IN [GEOGRAPHIC_DATA]""
drag, startPoint x: 650, startPoint y: 435, endPoint x: 734, endPoint y: 435, distance: 84.0
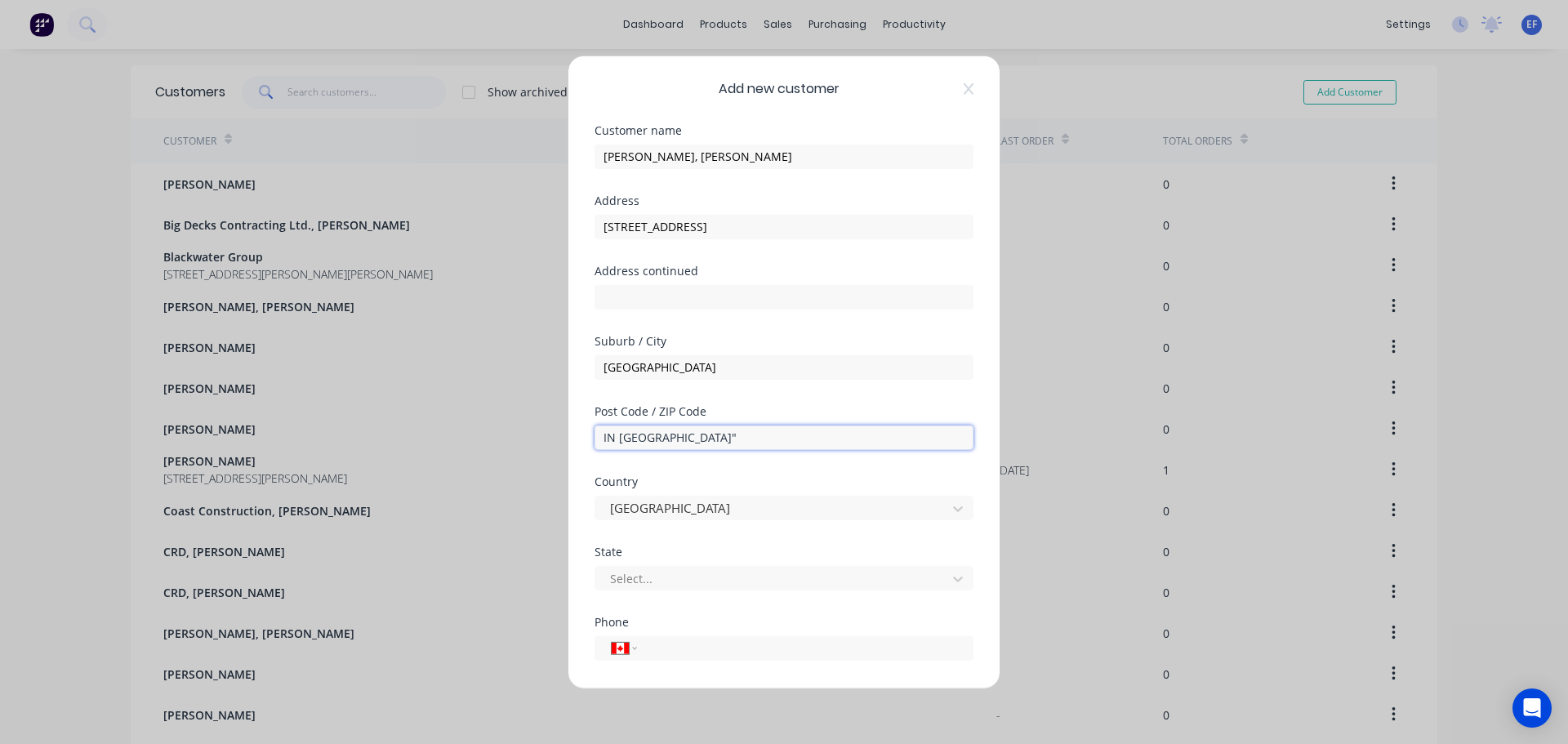
click at [734, 435] on input "IN [GEOGRAPHIC_DATA]"" at bounding box center [784, 436] width 379 height 25
click at [617, 435] on input "IN 46214" at bounding box center [784, 436] width 379 height 25
type input "46214"
click at [608, 367] on input "[GEOGRAPHIC_DATA]" at bounding box center [784, 366] width 379 height 25
type input "[GEOGRAPHIC_DATA]"
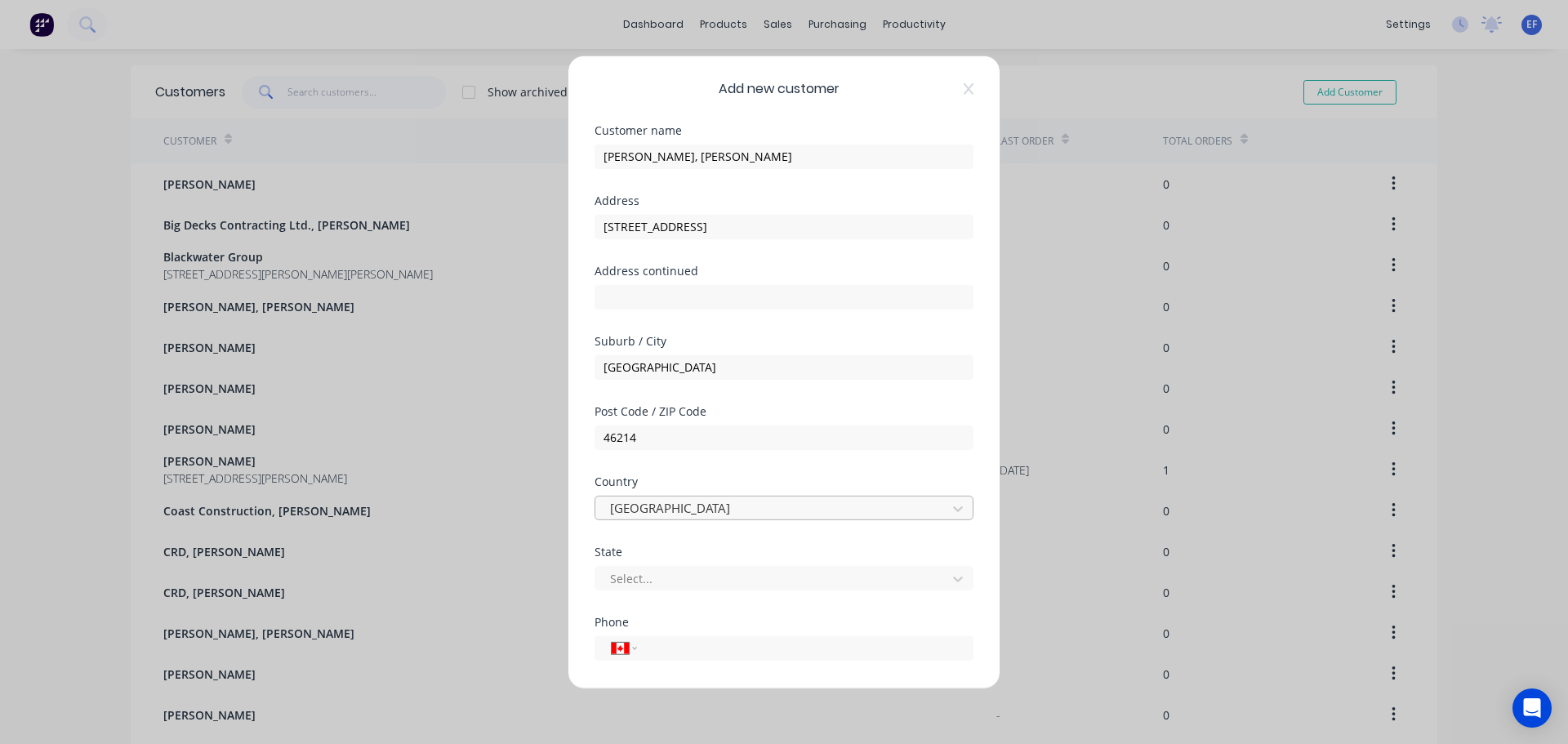
click at [632, 513] on div at bounding box center [773, 508] width 330 height 21
type input "united s"
click at [678, 583] on div at bounding box center [773, 579] width 330 height 21
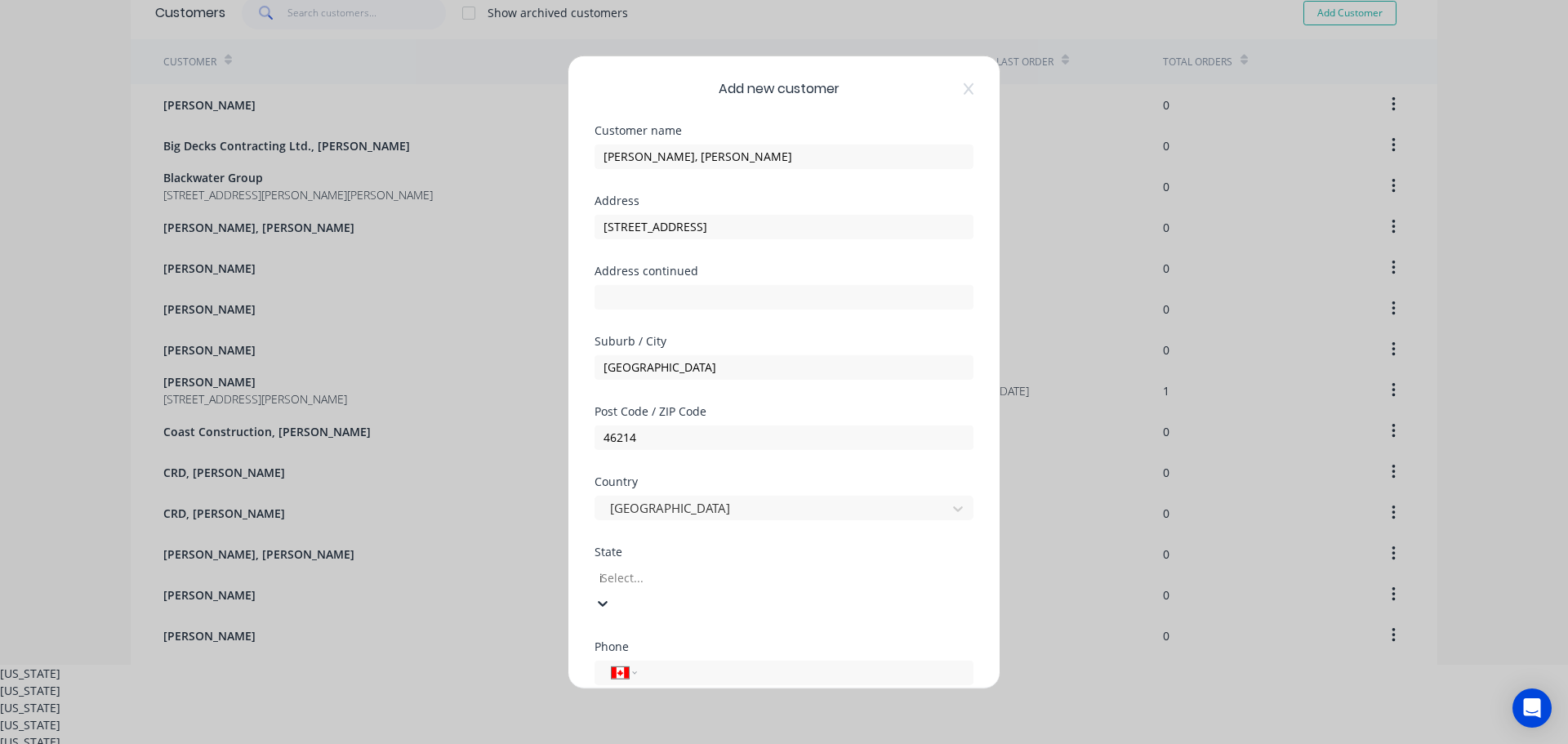
scroll to position [257, 0]
type input "in"
click at [640, 716] on div "[US_STATE]" at bounding box center [784, 724] width 1568 height 17
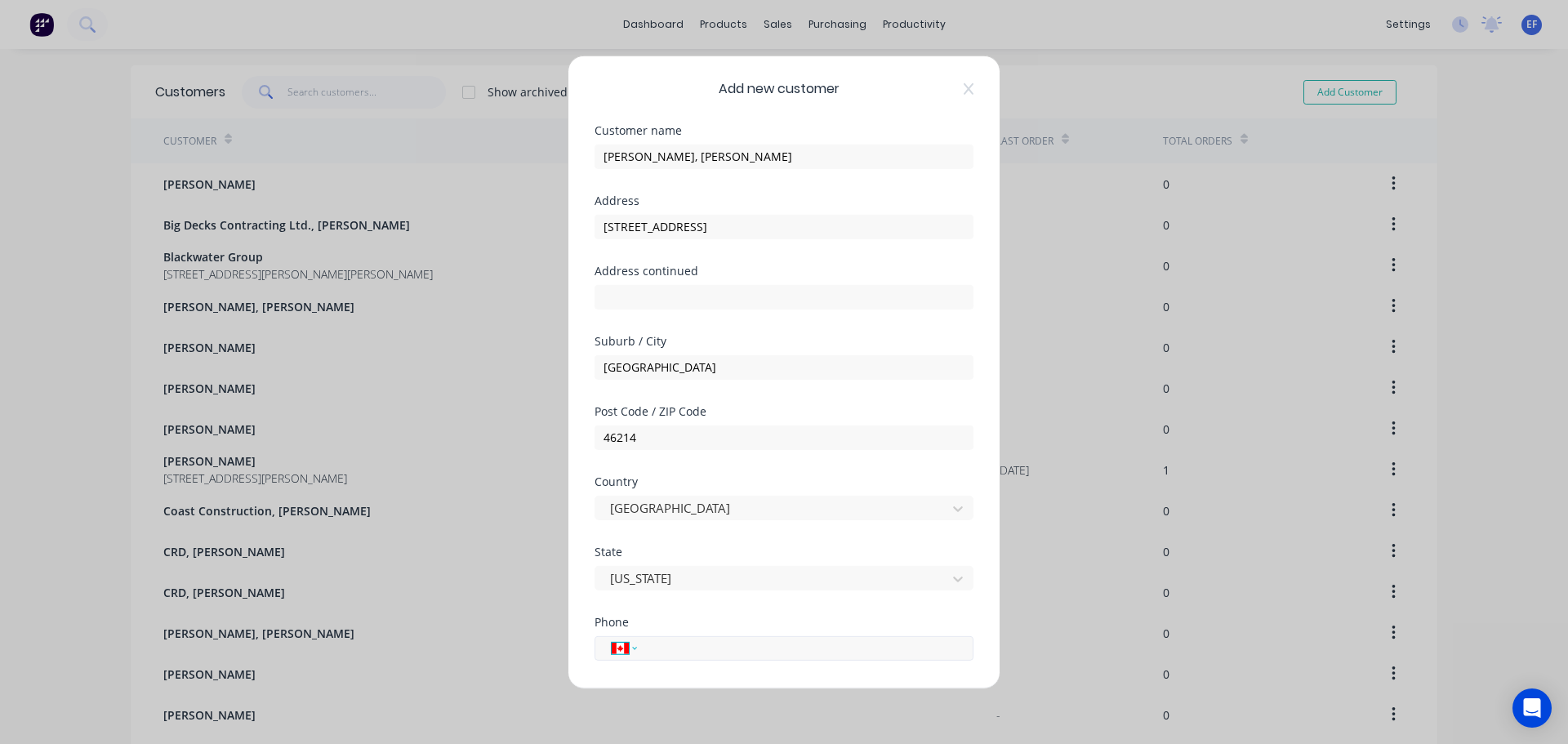
click at [625, 651] on select "International [GEOGRAPHIC_DATA] [GEOGRAPHIC_DATA] [GEOGRAPHIC_DATA] [GEOGRAPHIC…" at bounding box center [623, 647] width 25 height 23
click at [1083, 545] on div "Add new customer Customer name [PERSON_NAME], [PERSON_NAME] Address [STREET_ADD…" at bounding box center [784, 372] width 1568 height 744
click at [637, 651] on div "International [GEOGRAPHIC_DATA] [GEOGRAPHIC_DATA] [GEOGRAPHIC_DATA] [GEOGRAPHIC…" at bounding box center [784, 647] width 379 height 25
click at [633, 651] on select "International [GEOGRAPHIC_DATA] [GEOGRAPHIC_DATA] [GEOGRAPHIC_DATA] [GEOGRAPHIC…" at bounding box center [623, 647] width 25 height 23
select select "US"
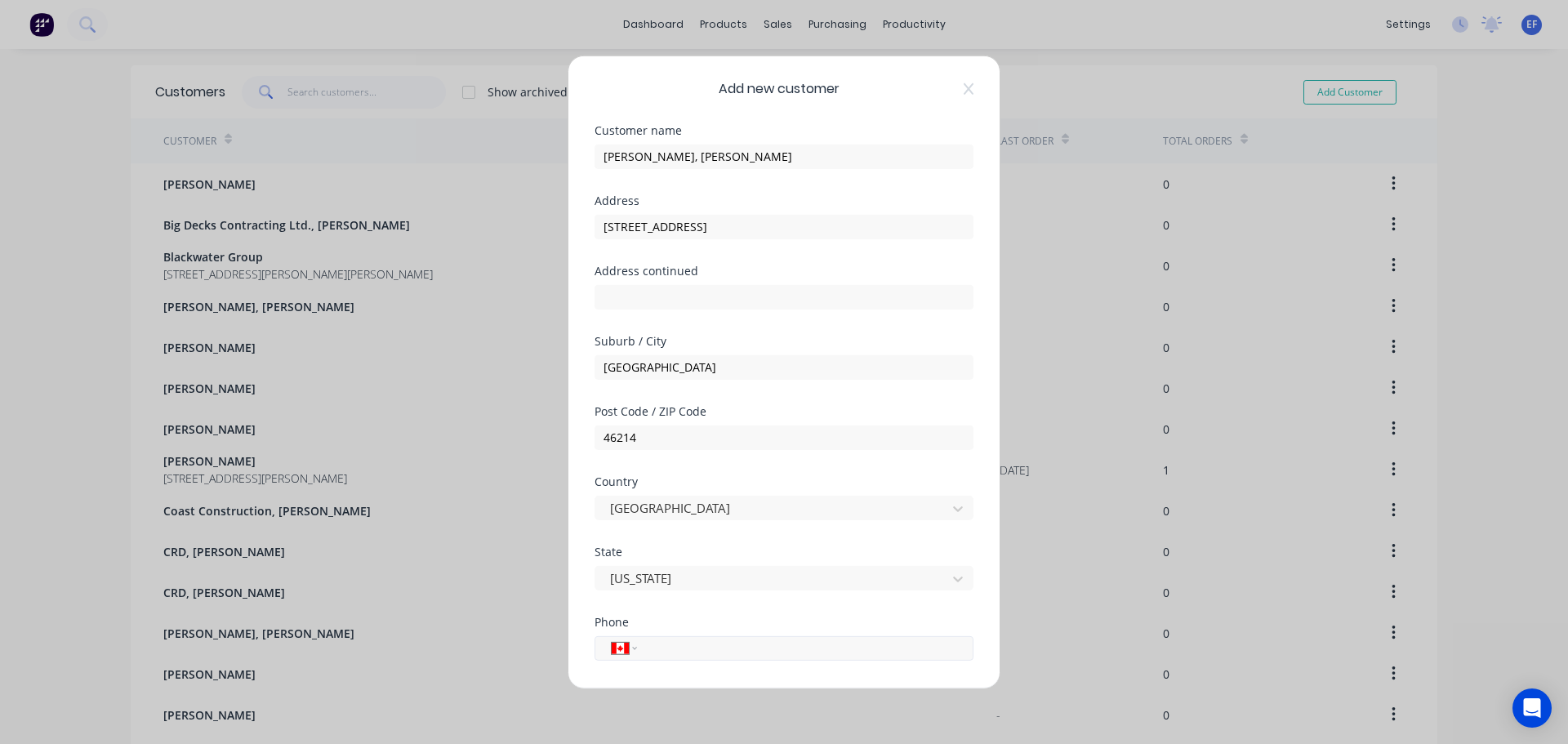
click at [611, 636] on select "International [GEOGRAPHIC_DATA] [GEOGRAPHIC_DATA] [GEOGRAPHIC_DATA] [GEOGRAPHIC…" at bounding box center [623, 647] width 25 height 23
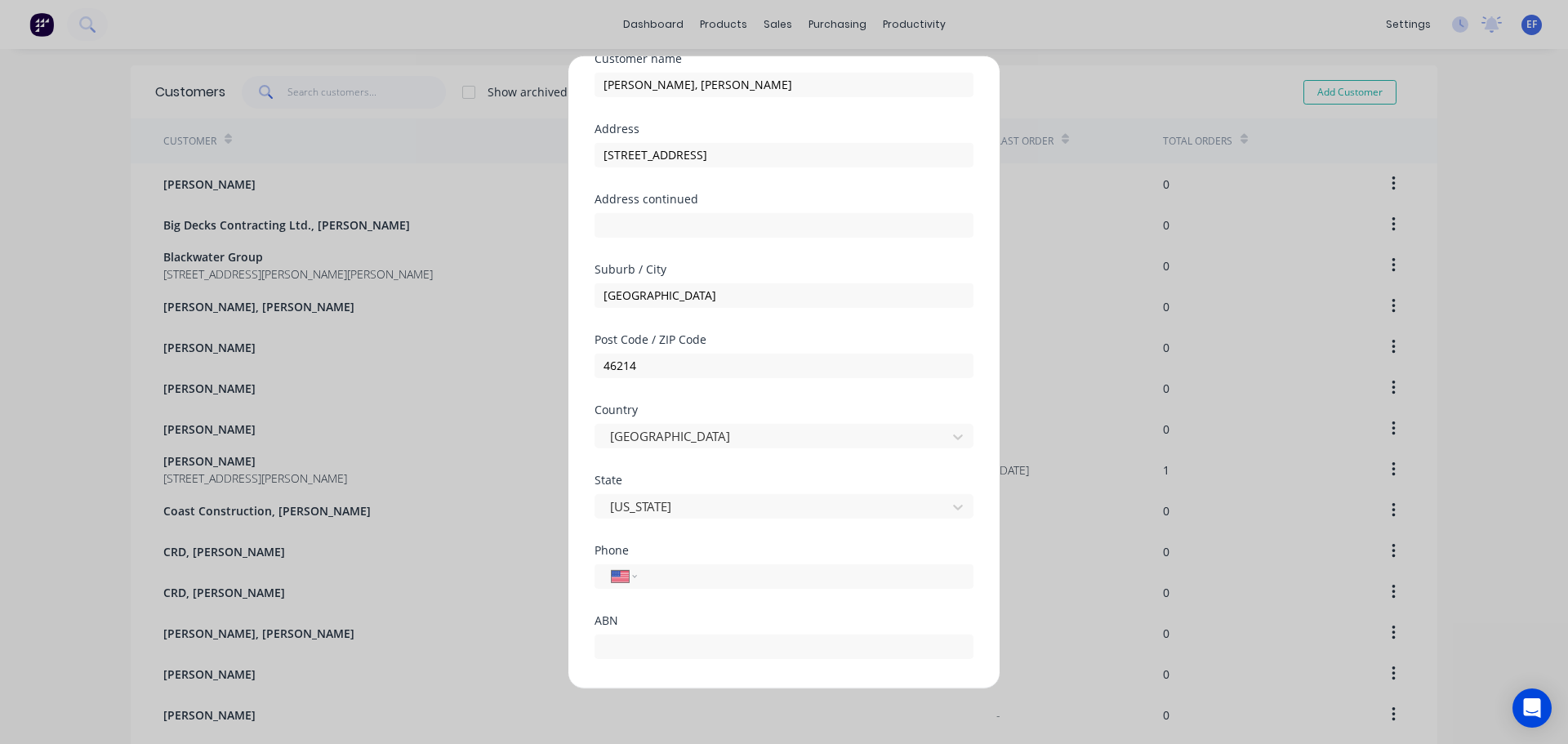
scroll to position [144, 0]
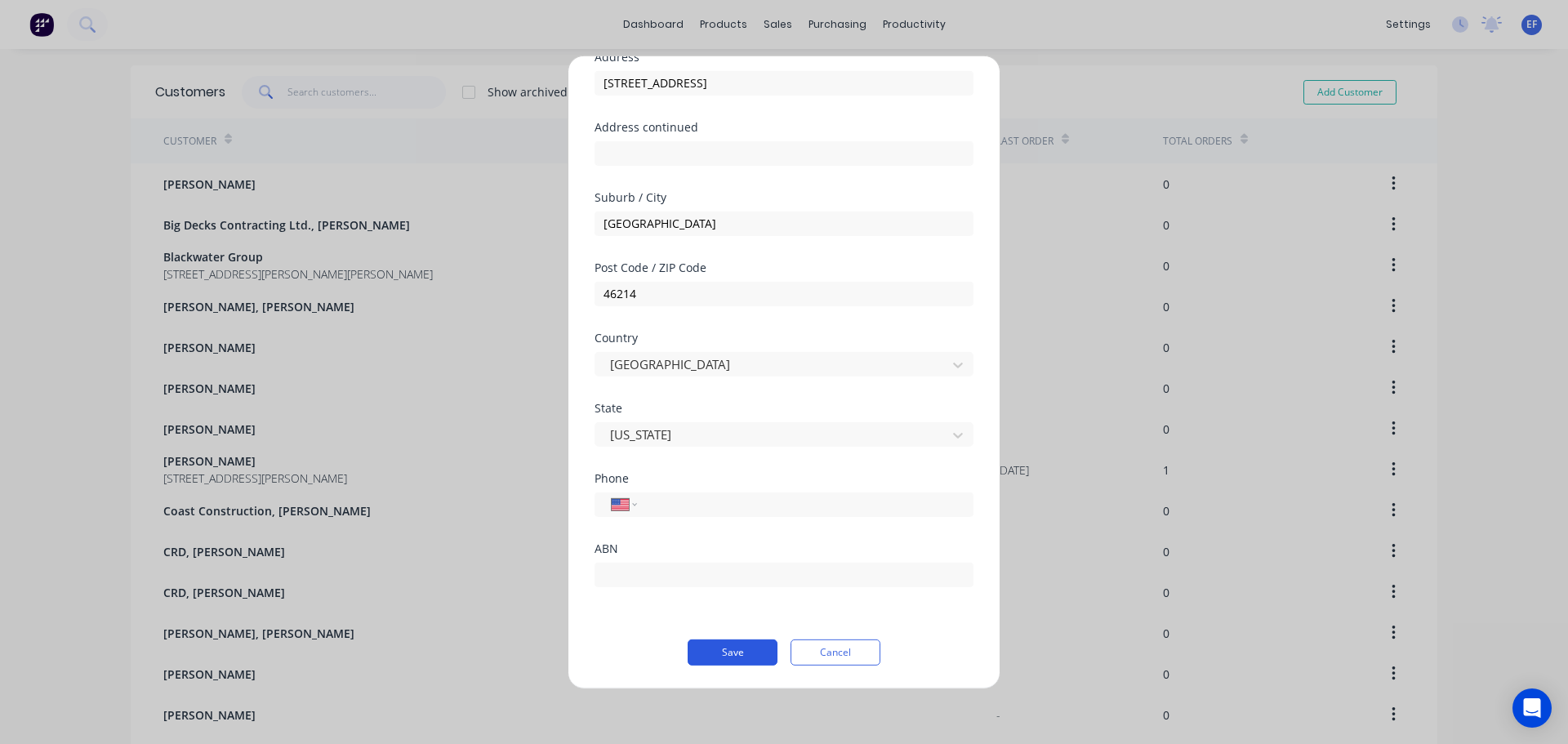
click at [707, 651] on button "Save" at bounding box center [732, 651] width 90 height 26
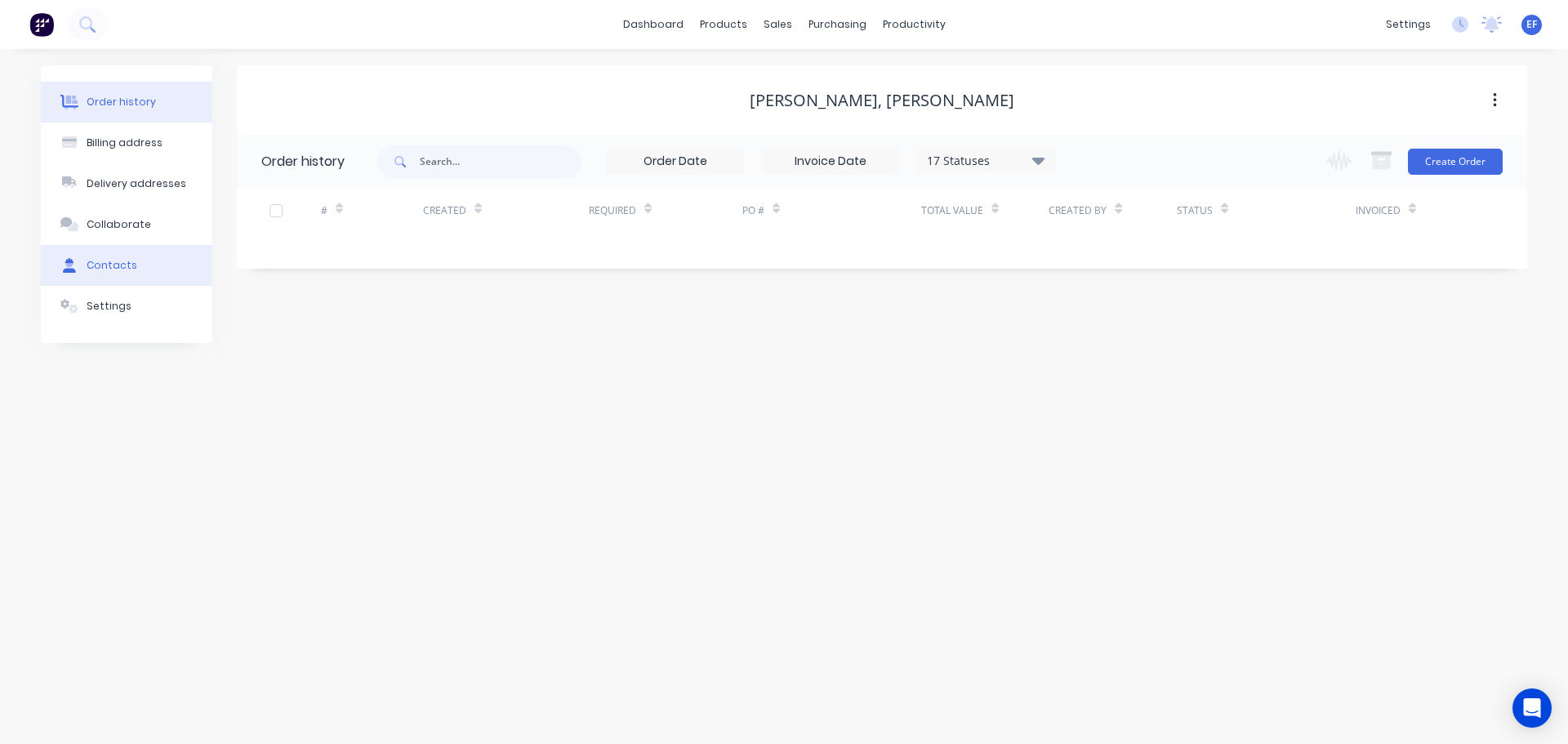
click at [124, 266] on div "Contacts" at bounding box center [111, 265] width 51 height 15
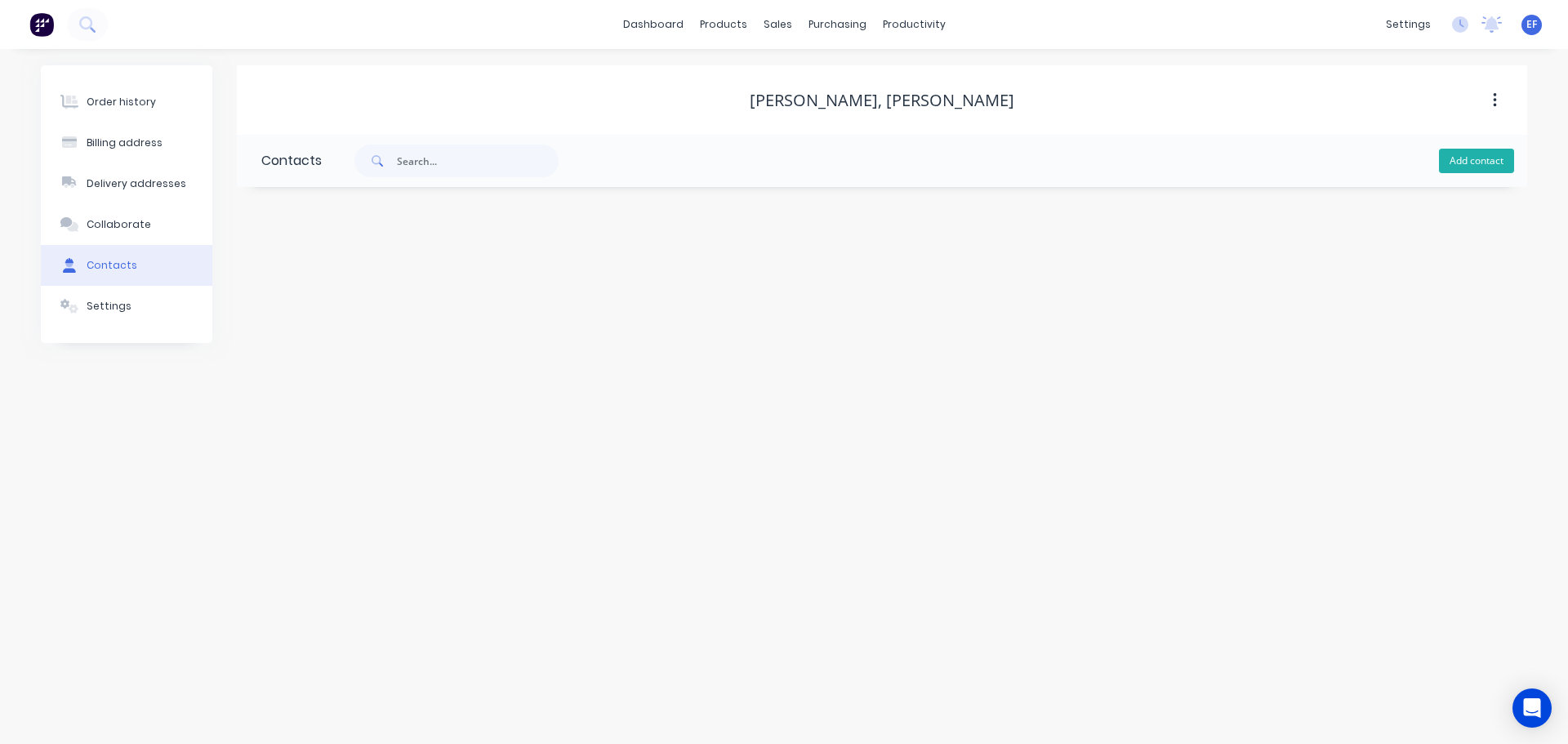
click at [1457, 161] on button "Add contact" at bounding box center [1476, 160] width 75 height 25
select select "CA"
drag, startPoint x: 894, startPoint y: 102, endPoint x: 1000, endPoint y: 107, distance: 106.1
click at [1000, 107] on div "[PERSON_NAME], [PERSON_NAME]" at bounding box center [881, 100] width 1290 height 20
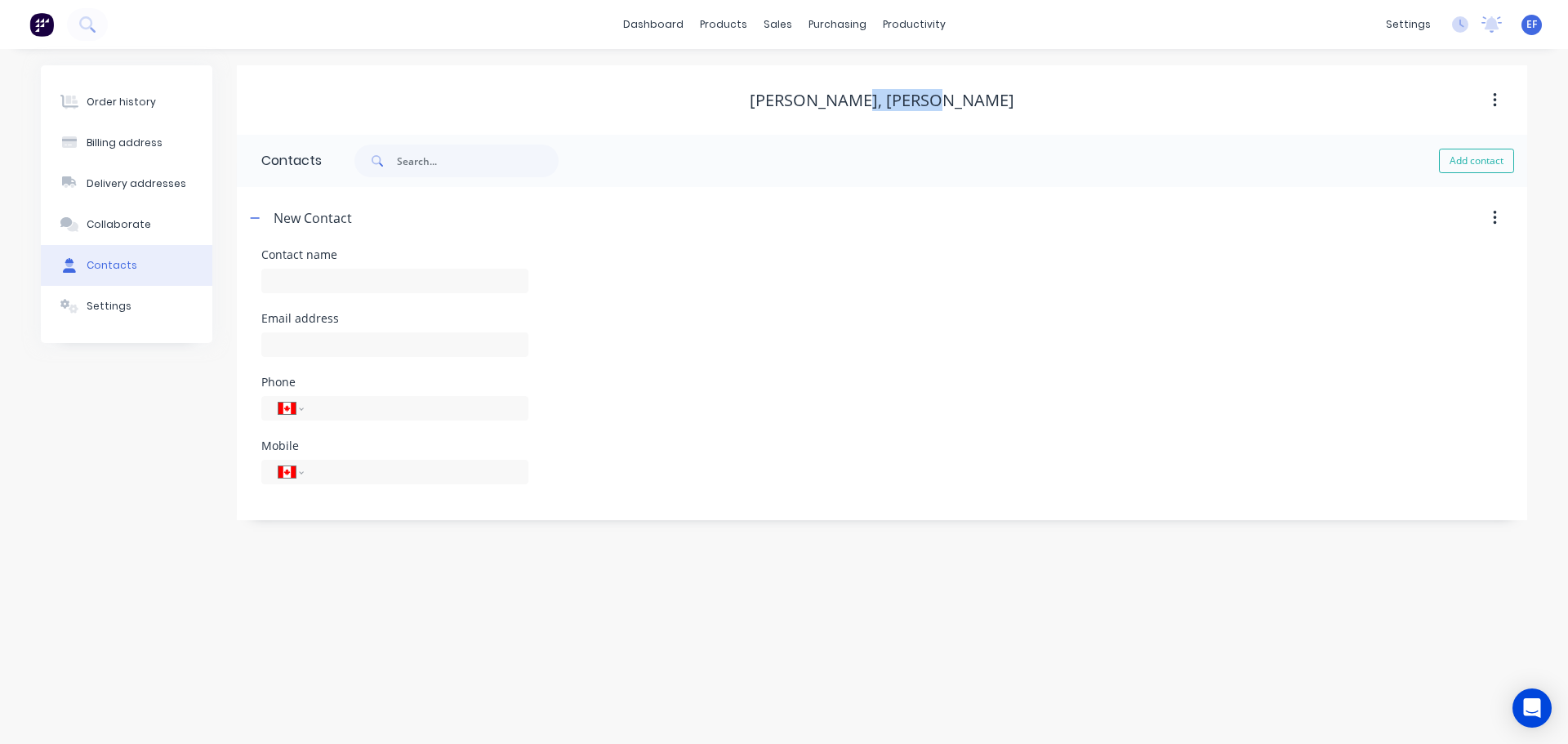
copy div "[PERSON_NAME]"
click at [321, 268] on input "text" at bounding box center [394, 280] width 267 height 25
paste input "[PERSON_NAME]"
type input "[PERSON_NAME]"
select select "CA"
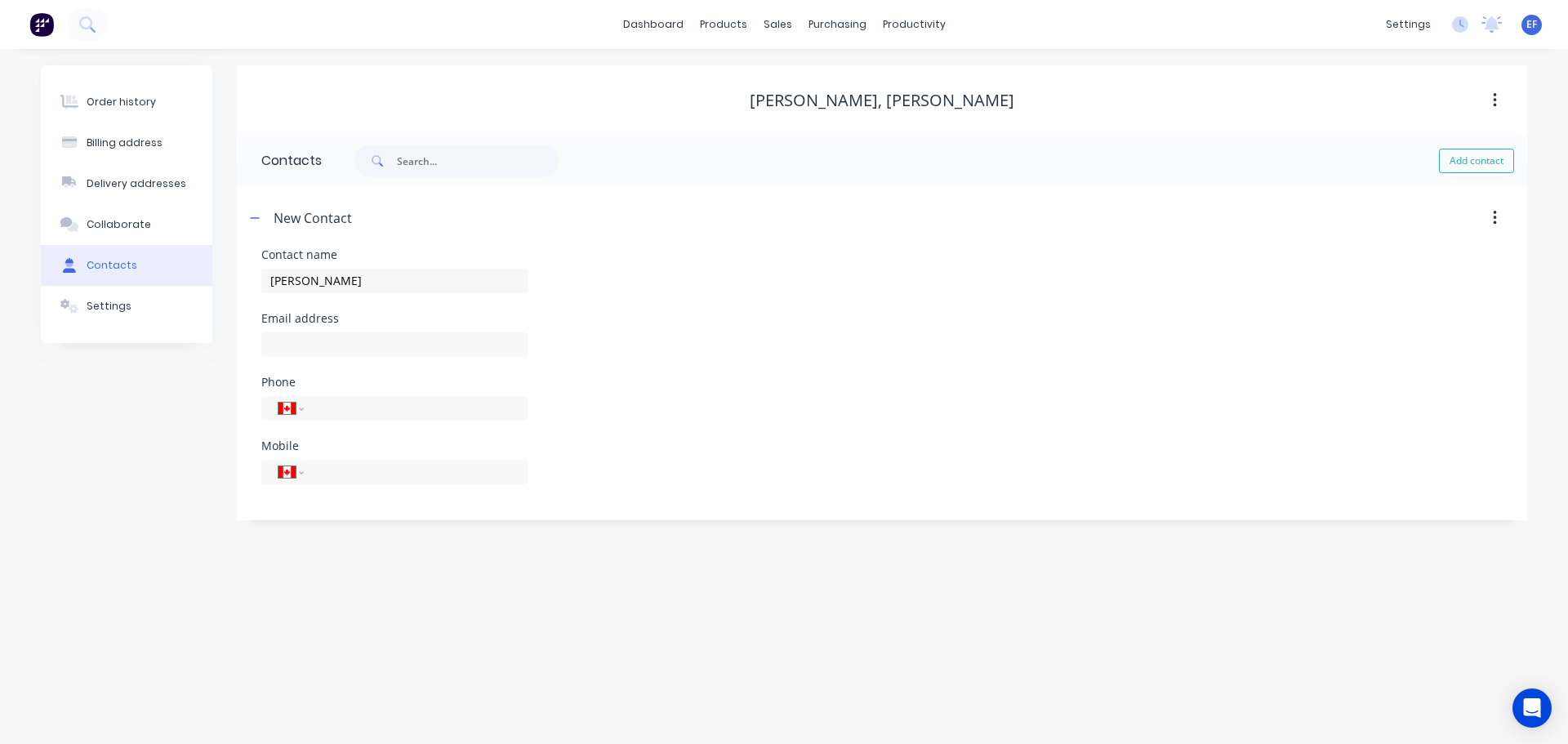
select select "CA"
click at [327, 351] on input "text" at bounding box center [394, 345] width 267 height 25
paste input "[EMAIL_ADDRESS][DOMAIN_NAME]"
type input "[EMAIL_ADDRESS][DOMAIN_NAME]"
click at [435, 633] on div "Order history Billing address Delivery addresses Collaborate Contacts Settings …" at bounding box center [784, 396] width 1568 height 695
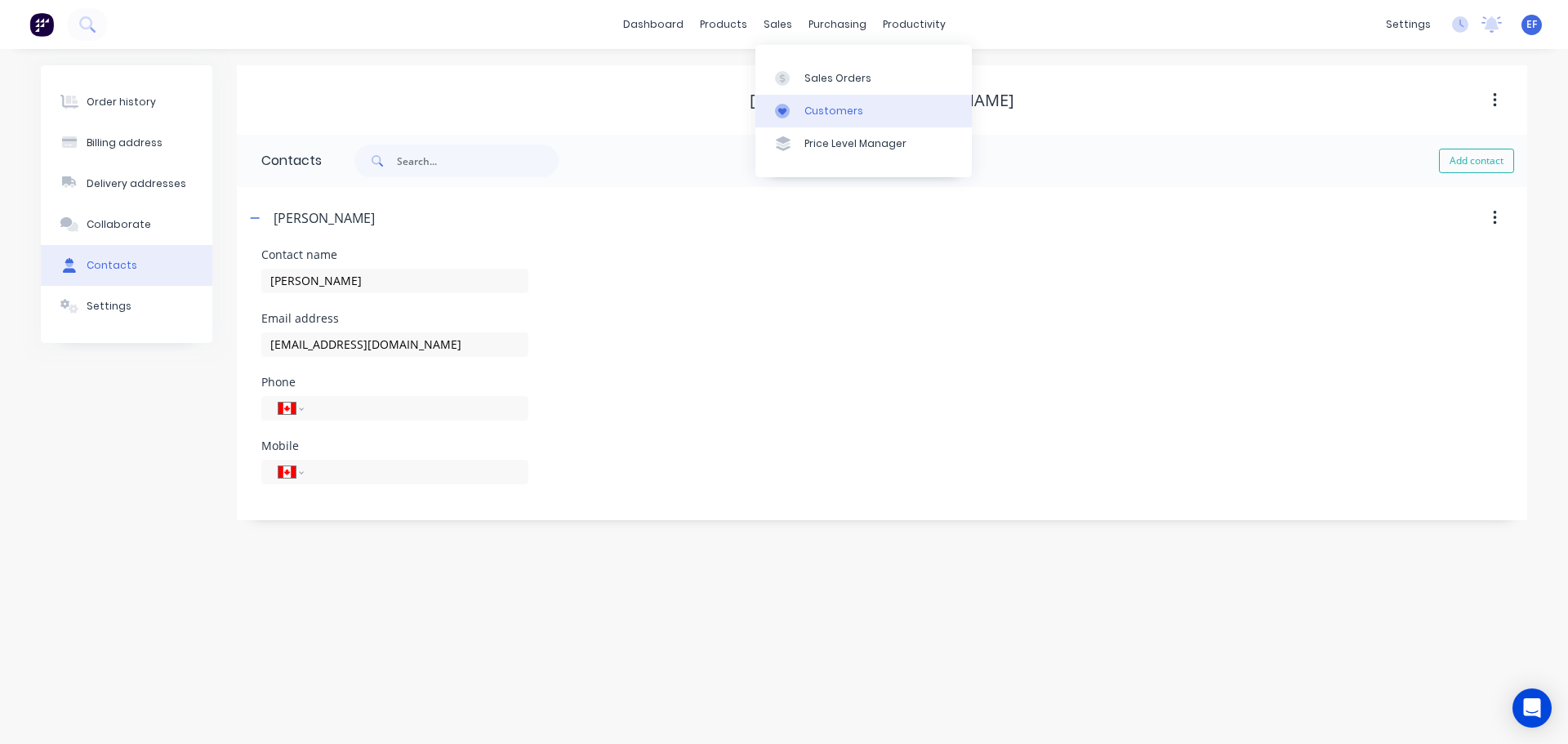
click at [801, 113] on link "Customers" at bounding box center [863, 111] width 216 height 33
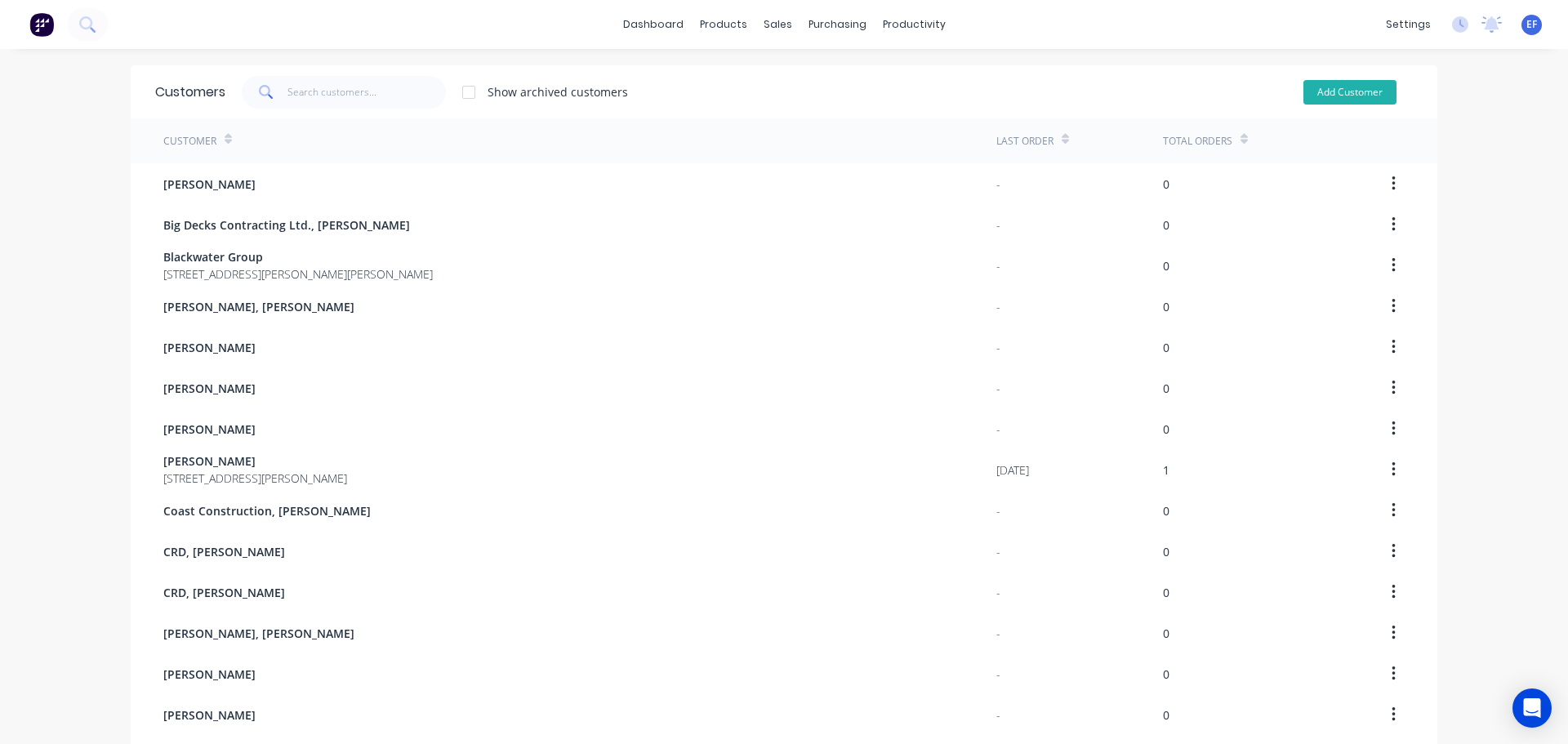
click at [1303, 87] on button "Add Customer" at bounding box center [1349, 92] width 93 height 25
select select "CA"
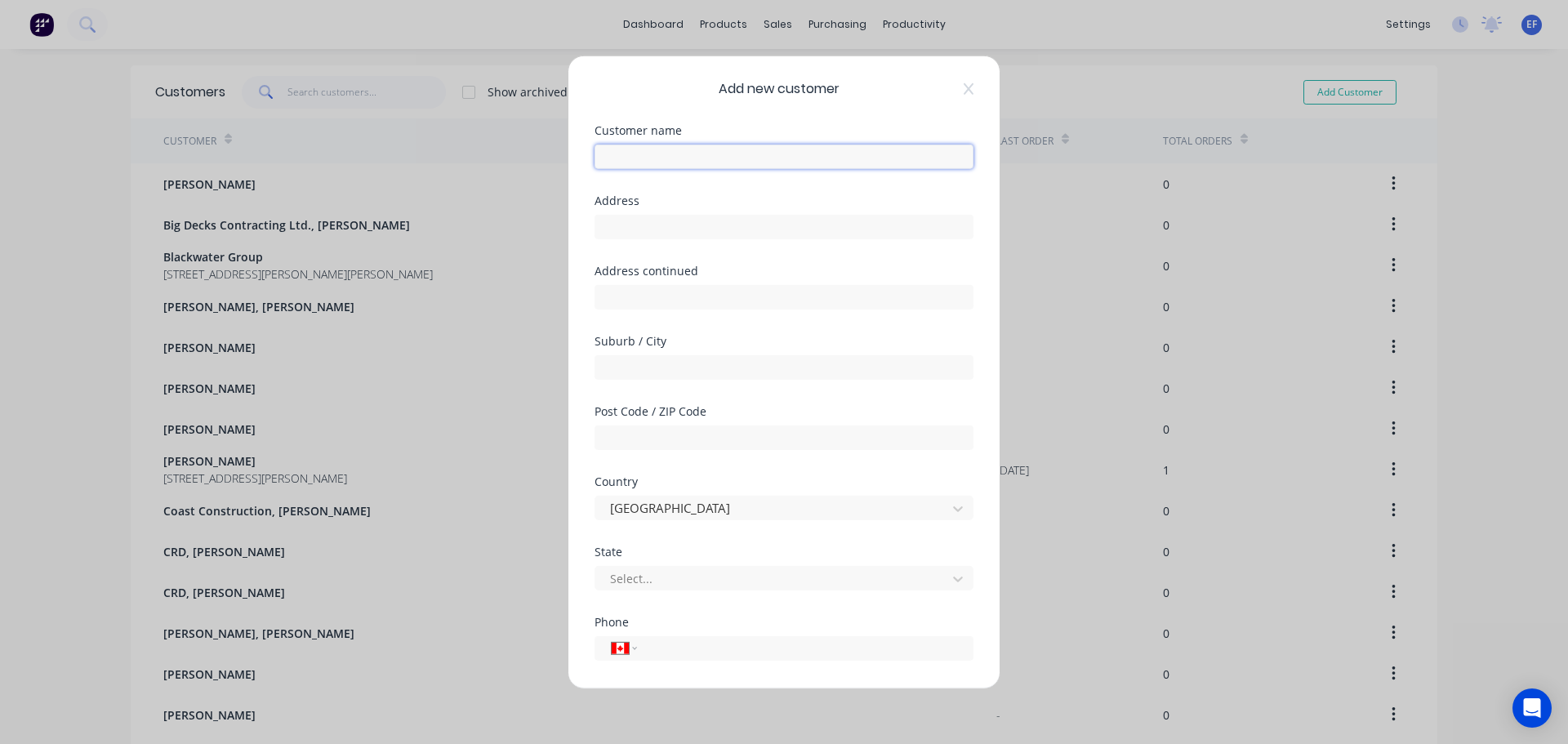
click at [725, 155] on input "text" at bounding box center [784, 156] width 379 height 25
paste input "[PERSON_NAME], [PERSON_NAME]"
type input "[PERSON_NAME], [PERSON_NAME]"
click at [730, 227] on input "text" at bounding box center [784, 226] width 379 height 25
paste input ""[PERSON_NAME] [STREET_ADDRESS]""
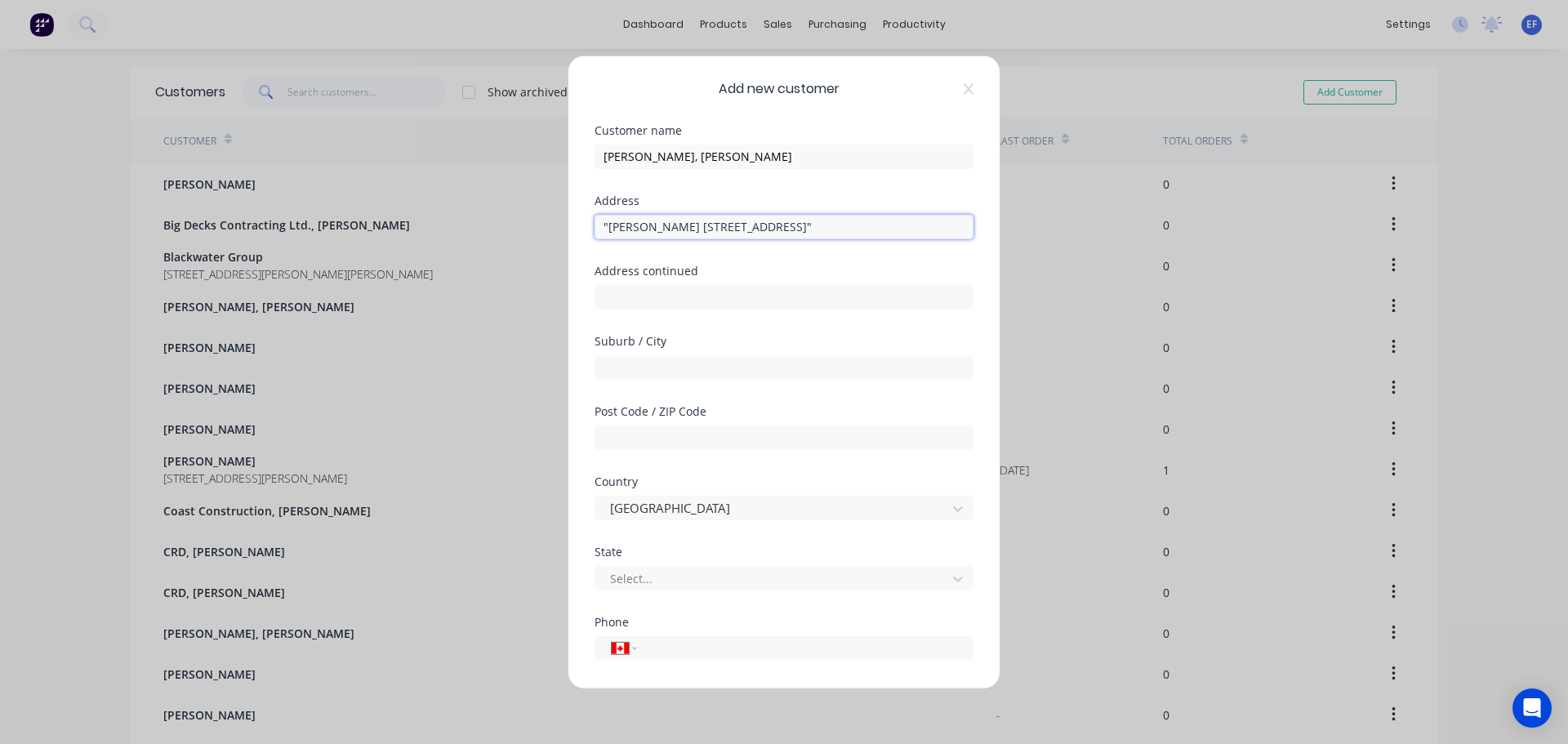
drag, startPoint x: 636, startPoint y: 224, endPoint x: 392, endPoint y: 225, distance: 244.0
click at [392, 225] on div "Add new customer Customer name [PERSON_NAME], [PERSON_NAME] Address "[PERSON_NA…" at bounding box center [784, 372] width 1568 height 744
click at [719, 223] on input "[STREET_ADDRESS]"" at bounding box center [784, 226] width 379 height 25
click at [729, 226] on input "[STREET_ADDRESS]"" at bounding box center [784, 226] width 379 height 25
drag, startPoint x: 726, startPoint y: 226, endPoint x: 935, endPoint y: 233, distance: 209.1
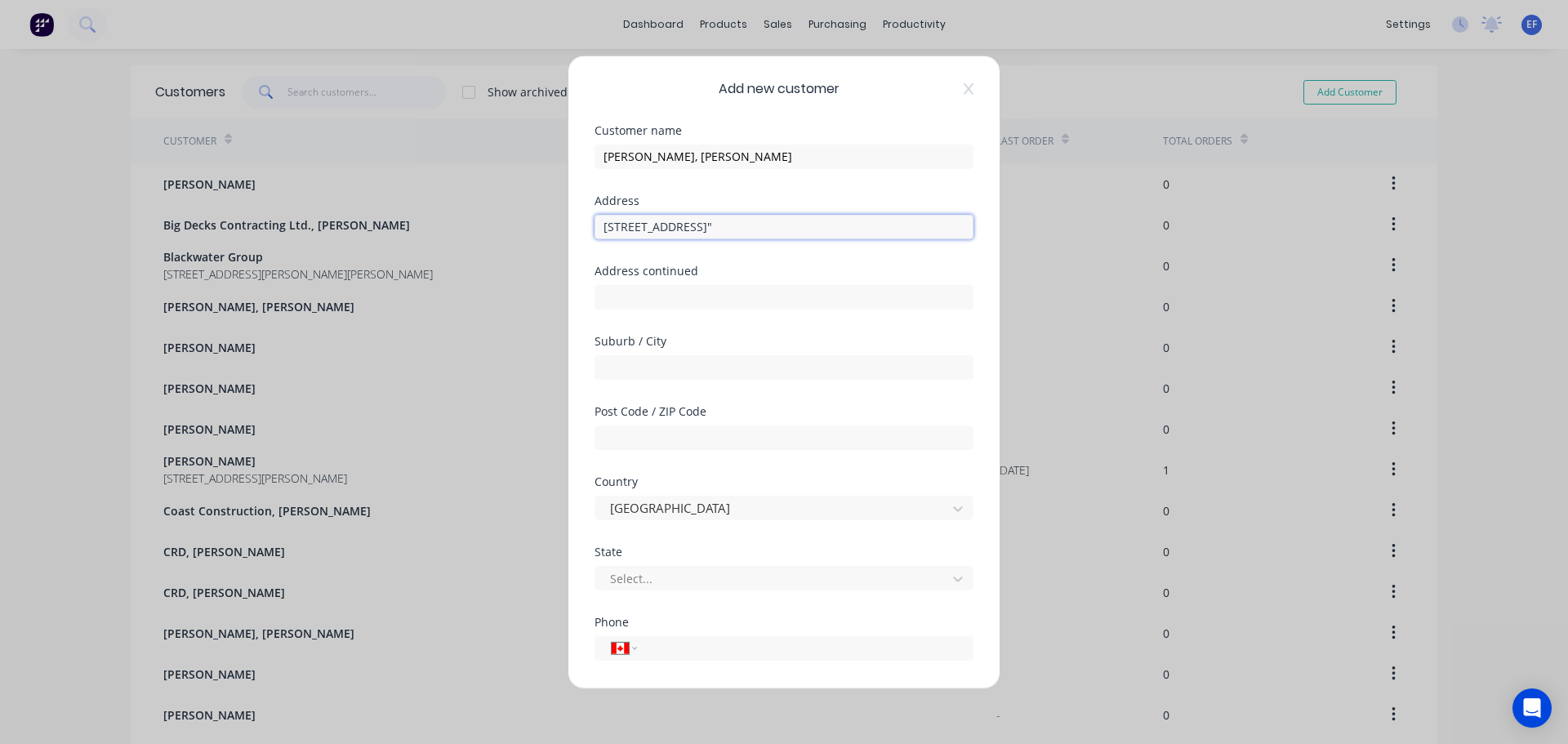
click at [935, 233] on input "[STREET_ADDRESS]"" at bounding box center [784, 226] width 379 height 25
type input "[STREET_ADDRESS]"
click at [708, 291] on input "text" at bounding box center [784, 296] width 379 height 25
paste input "[GEOGRAPHIC_DATA] IN 46214 [GEOGRAPHIC_DATA]""
drag, startPoint x: 671, startPoint y: 297, endPoint x: 808, endPoint y: 303, distance: 137.1
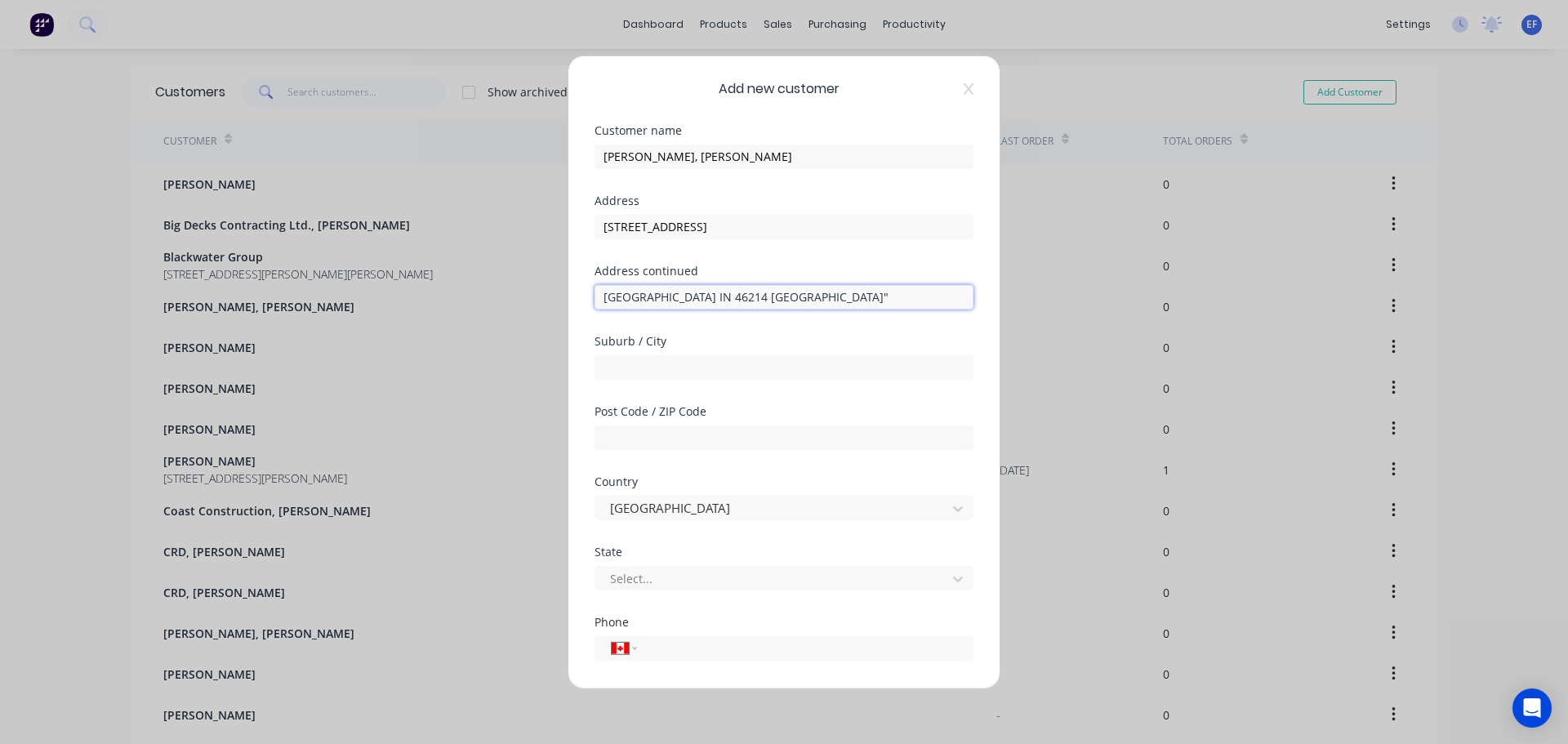
click at [808, 303] on input "[GEOGRAPHIC_DATA] IN 46214 [GEOGRAPHIC_DATA]"" at bounding box center [784, 296] width 379 height 25
type input "[GEOGRAPHIC_DATA]"
click at [667, 363] on input "text" at bounding box center [784, 366] width 379 height 25
drag, startPoint x: 676, startPoint y: 299, endPoint x: 586, endPoint y: 295, distance: 90.1
click at [586, 295] on div "Add new customer Customer name [PERSON_NAME], [PERSON_NAME] Address [STREET_ADD…" at bounding box center [784, 371] width 431 height 632
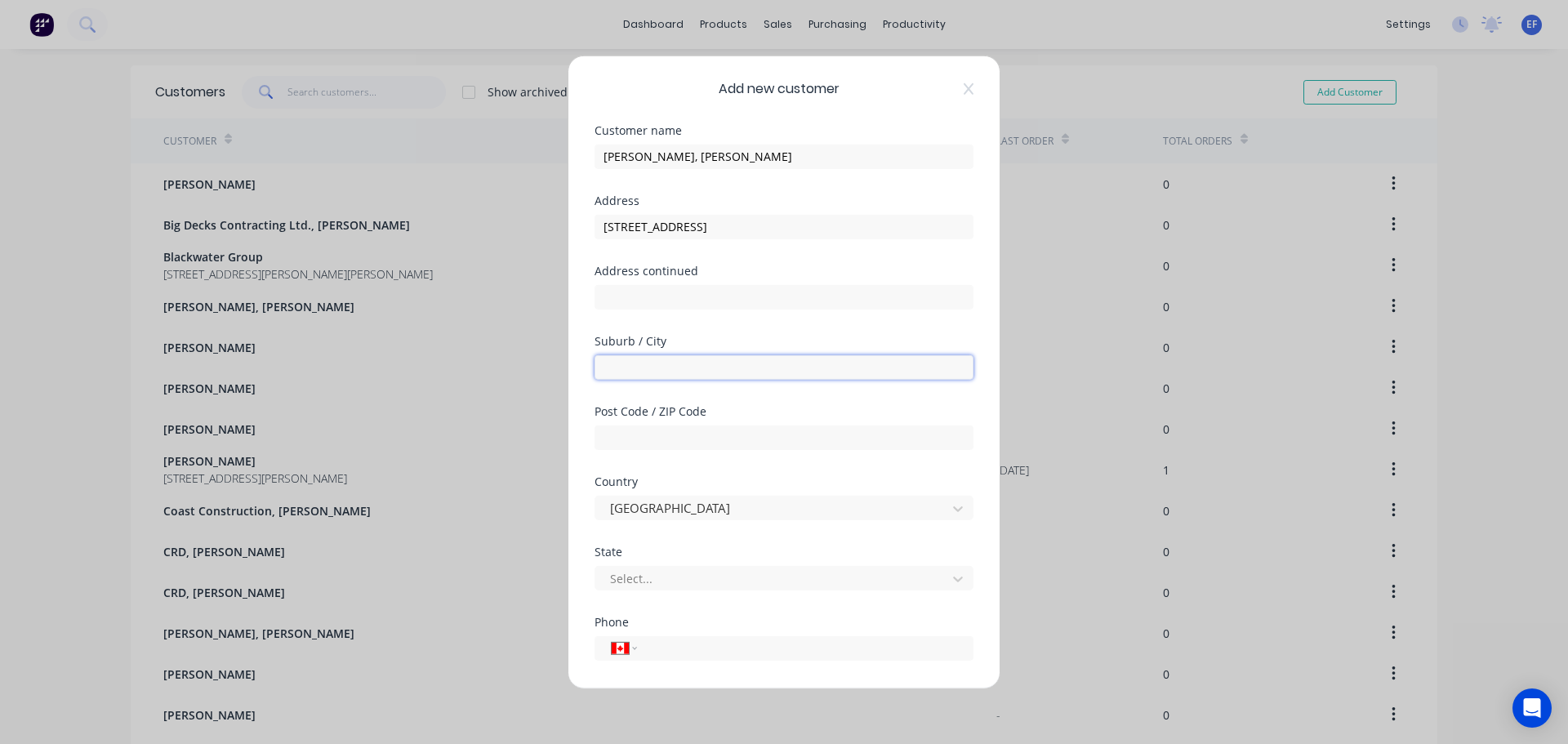
click at [876, 372] on input "text" at bounding box center [784, 366] width 379 height 25
paste input "[GEOGRAPHIC_DATA]"
type input "[GEOGRAPHIC_DATA]"
click at [702, 439] on input "text" at bounding box center [784, 436] width 379 height 25
click at [646, 276] on div "Address continued" at bounding box center [784, 270] width 379 height 11
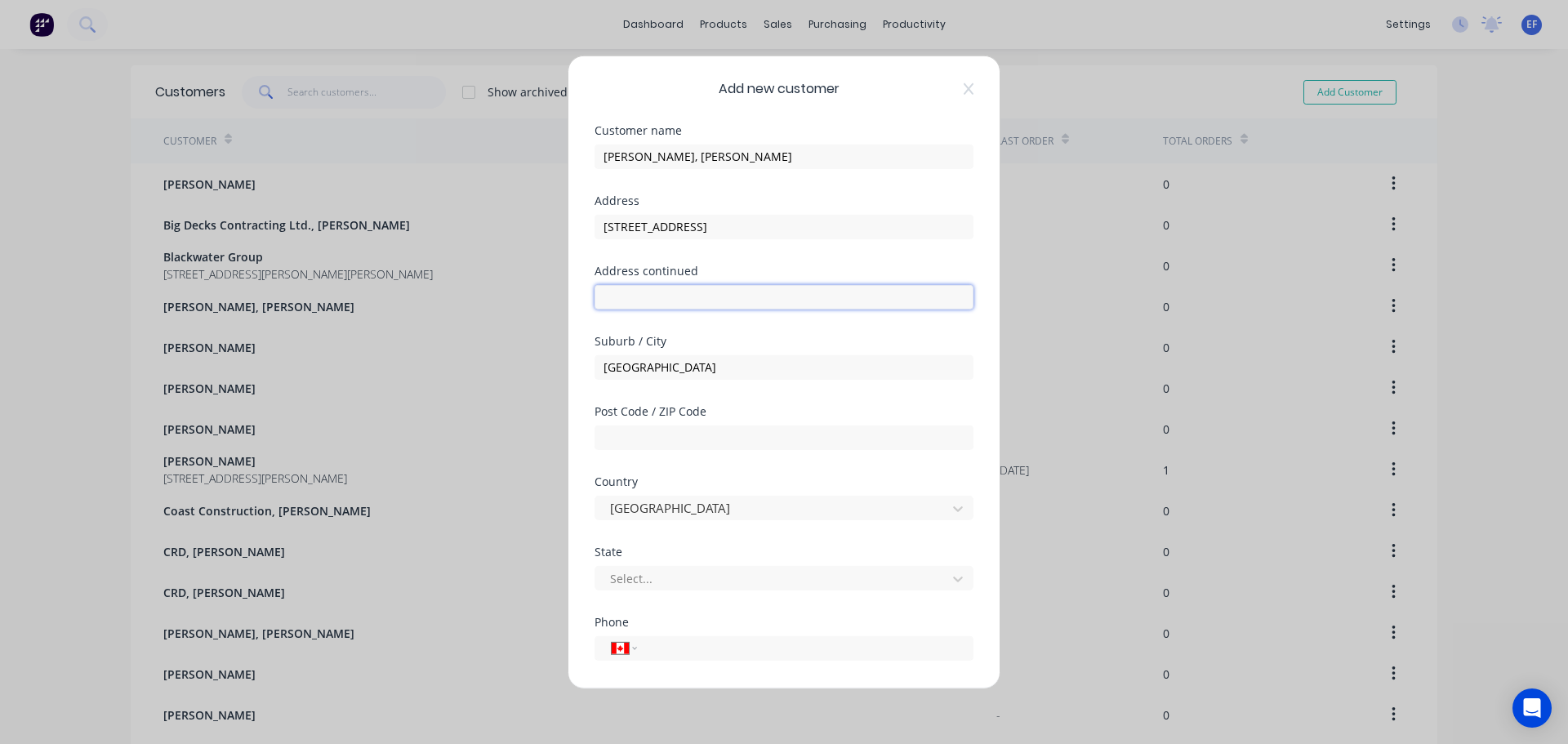
click at [640, 286] on input "text" at bounding box center [784, 296] width 379 height 25
paste input ""[PERSON_NAME] [STREET_ADDRESS]""
drag, startPoint x: 841, startPoint y: 294, endPoint x: 562, endPoint y: 284, distance: 279.2
click at [562, 284] on div "Add new customer Customer name [PERSON_NAME], [PERSON_NAME] Address [STREET_ADD…" at bounding box center [784, 372] width 1568 height 744
drag, startPoint x: 634, startPoint y: 297, endPoint x: 598, endPoint y: 292, distance: 36.3
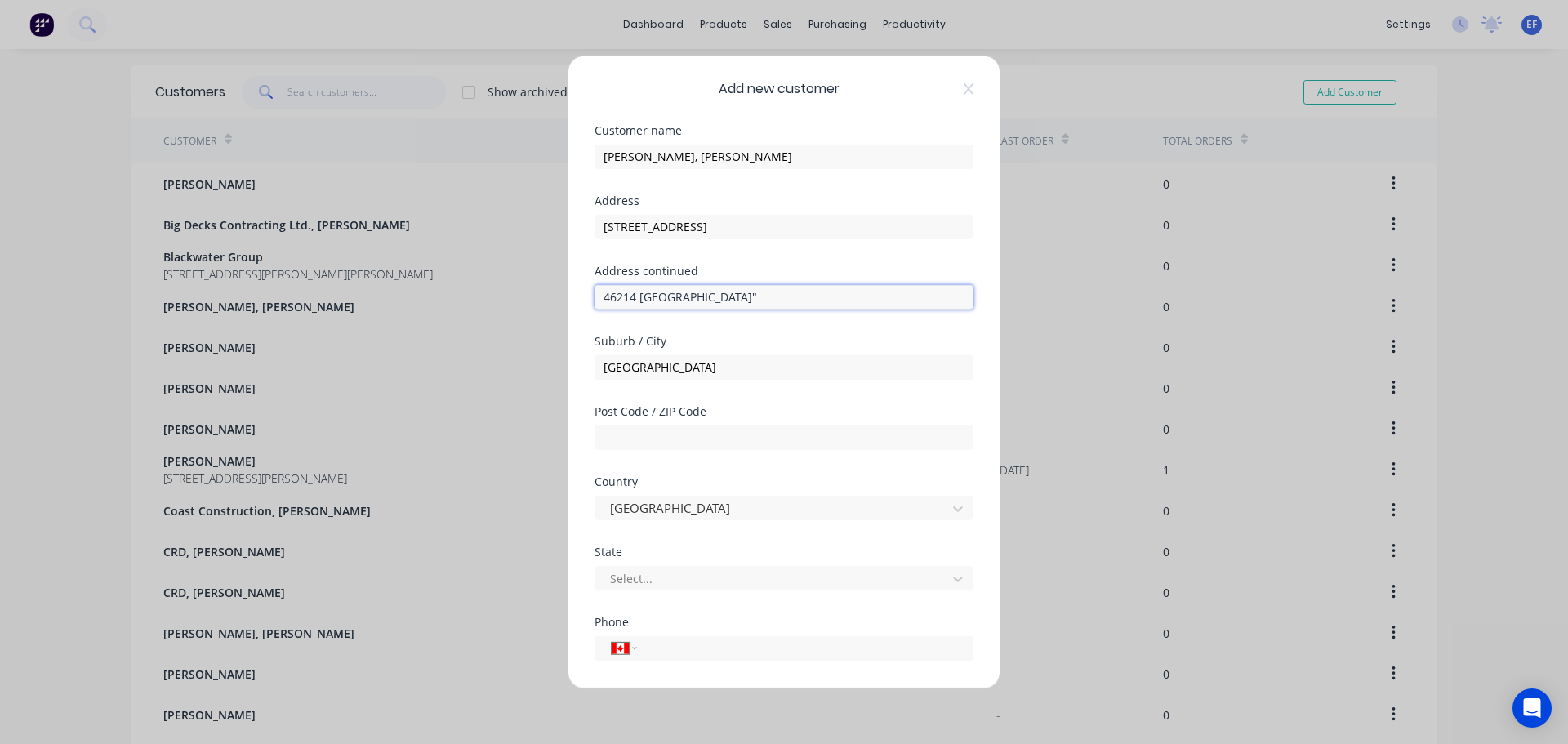
click at [598, 292] on input "46214 [GEOGRAPHIC_DATA]"" at bounding box center [784, 296] width 379 height 25
type input "46214 [GEOGRAPHIC_DATA]""
click at [670, 438] on input "text" at bounding box center [784, 436] width 379 height 25
paste input "46214"
type input "46214"
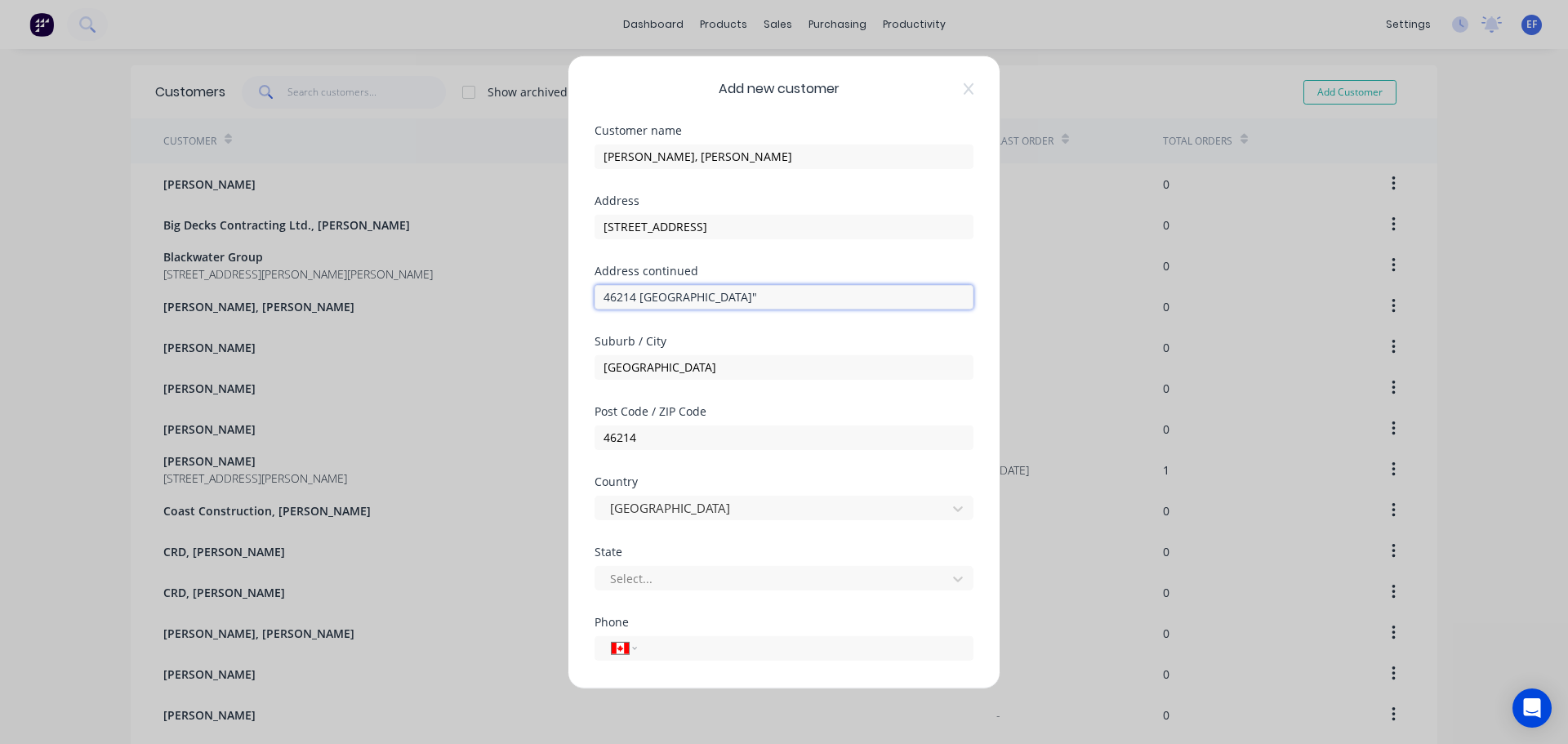
drag, startPoint x: 727, startPoint y: 297, endPoint x: 591, endPoint y: 297, distance: 136.0
click at [591, 297] on div "Add new customer Customer name [PERSON_NAME], [PERSON_NAME] Address [STREET_ADD…" at bounding box center [784, 371] width 431 height 632
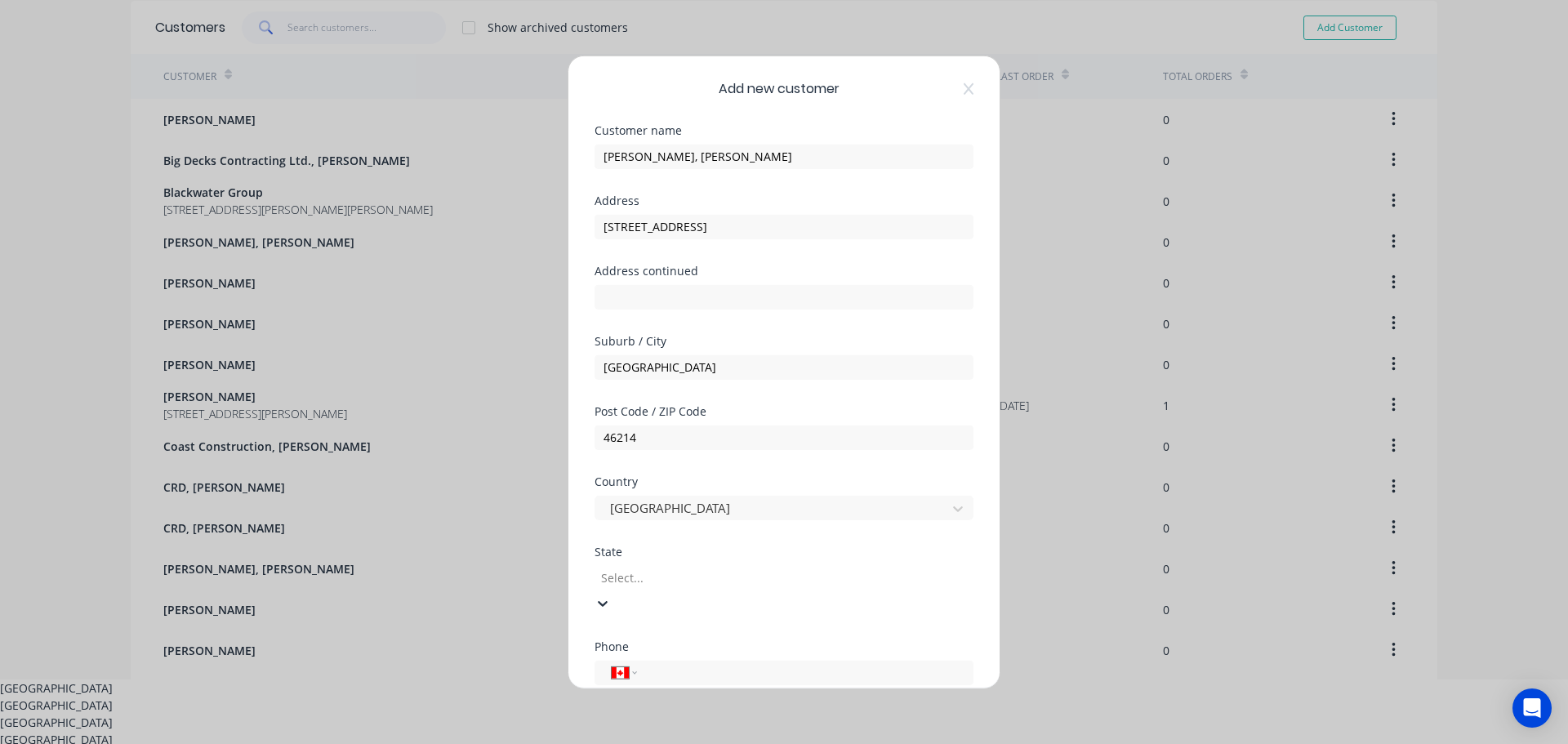
click at [644, 583] on div at bounding box center [717, 578] width 235 height 21
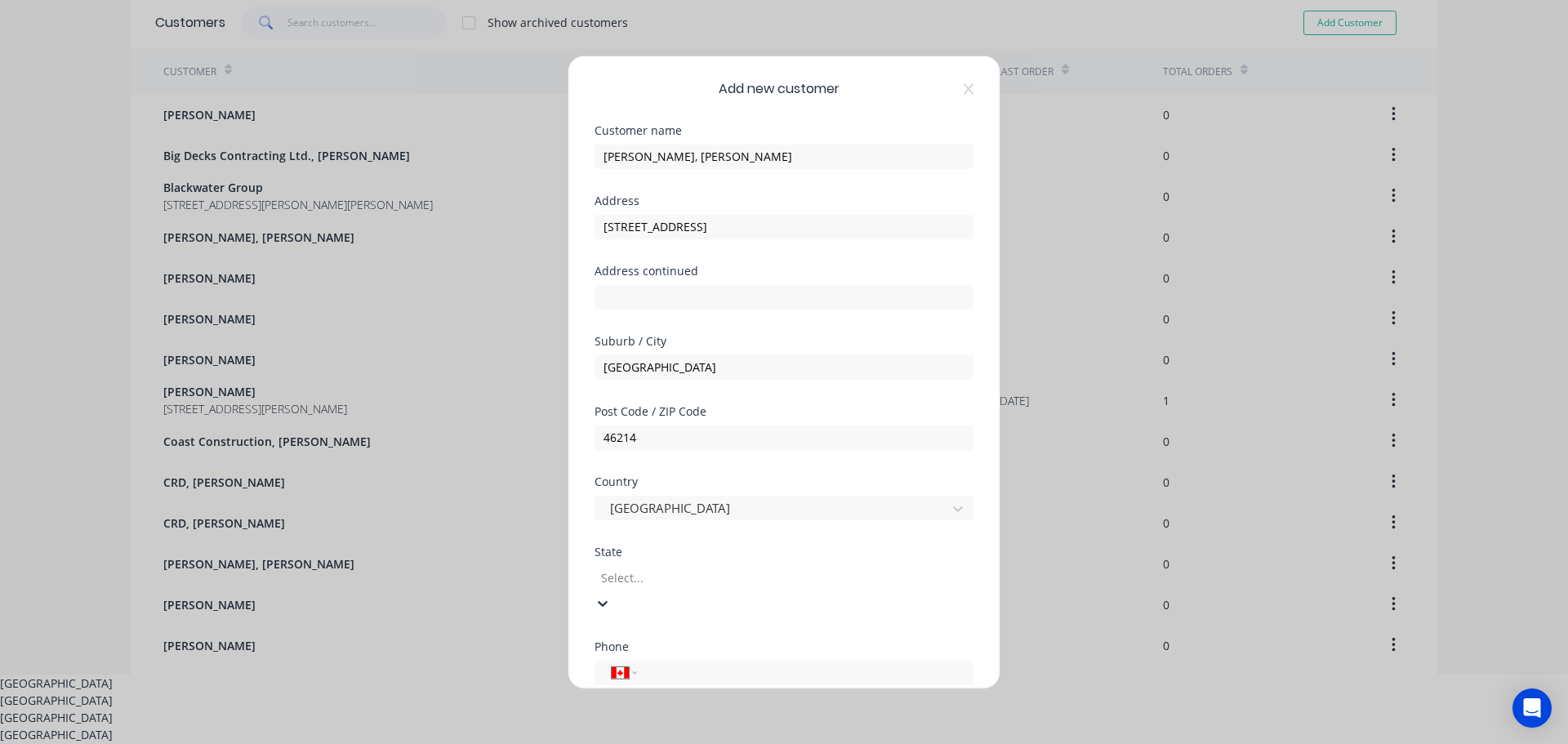
scroll to position [79, 0]
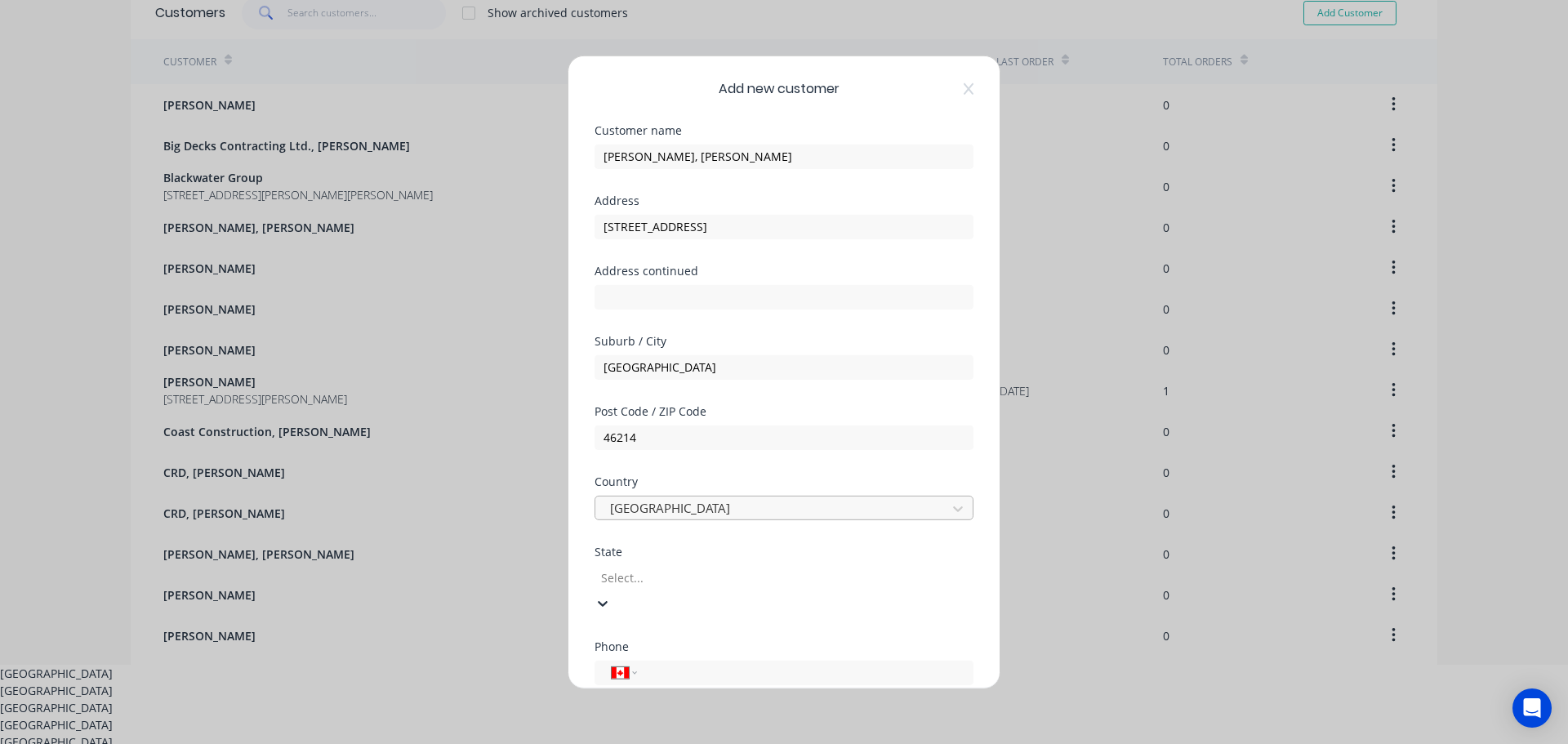
click at [659, 513] on div at bounding box center [773, 508] width 330 height 21
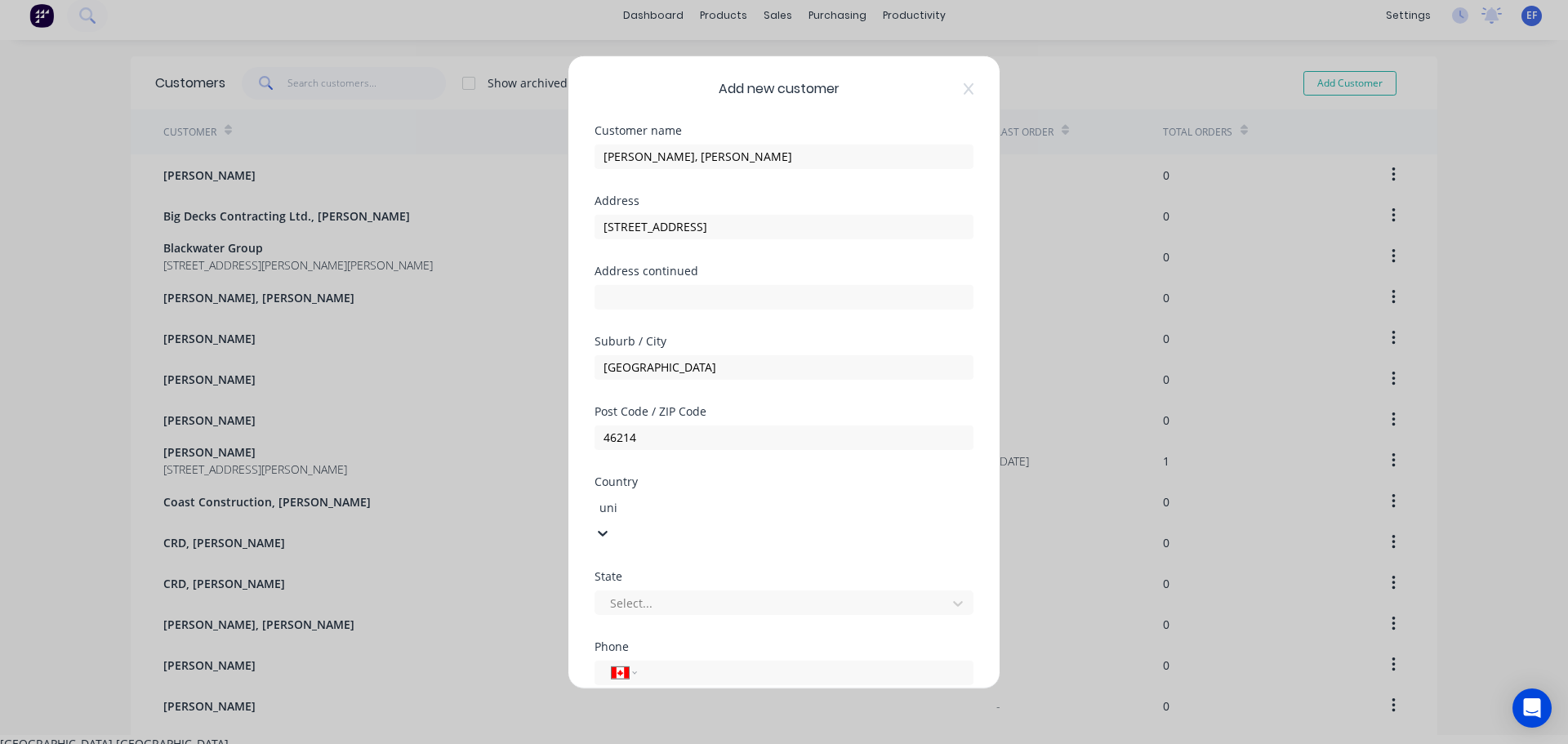
scroll to position [0, 0]
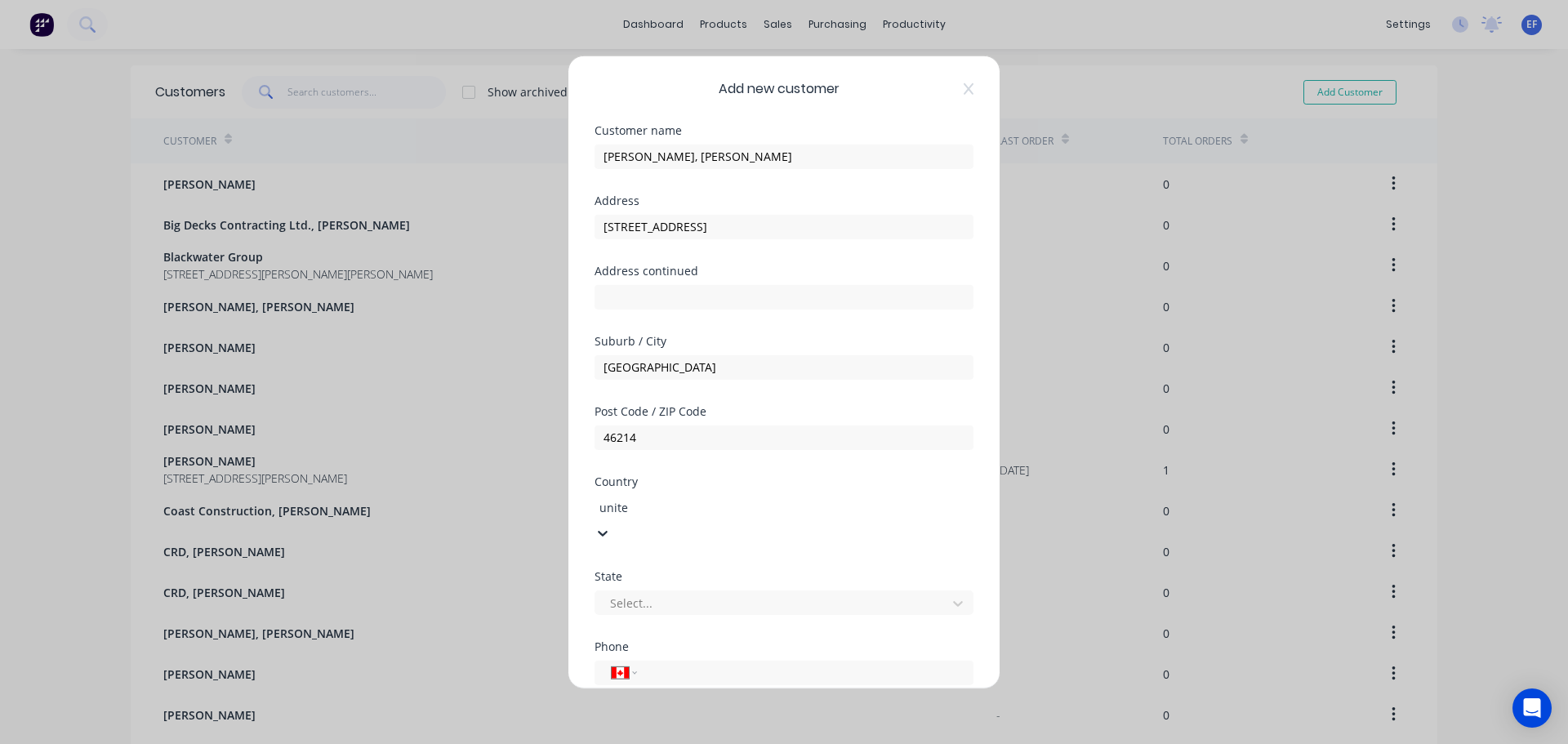
type input "united"
click at [656, 582] on div at bounding box center [773, 579] width 330 height 21
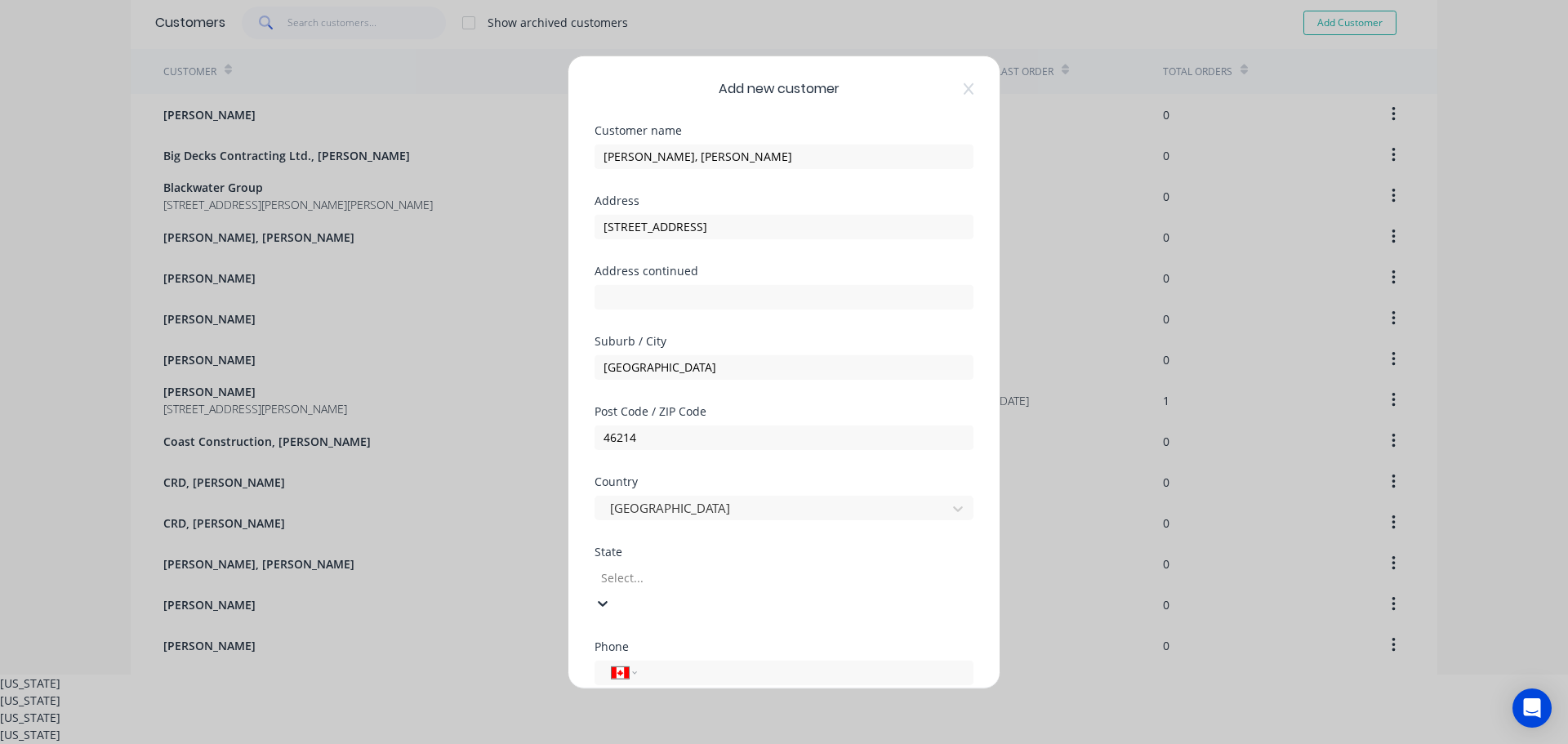
scroll to position [79, 0]
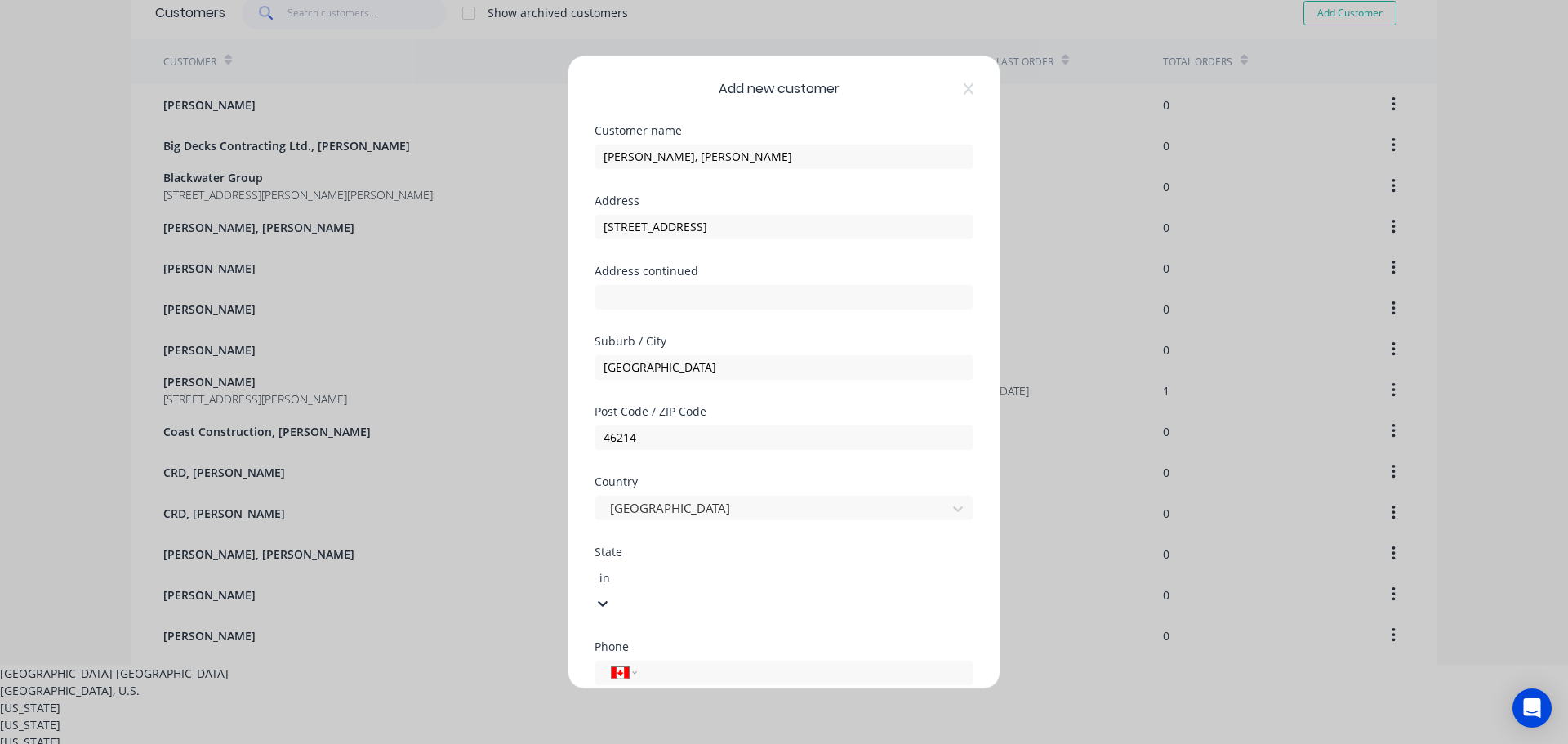
type input "ind"
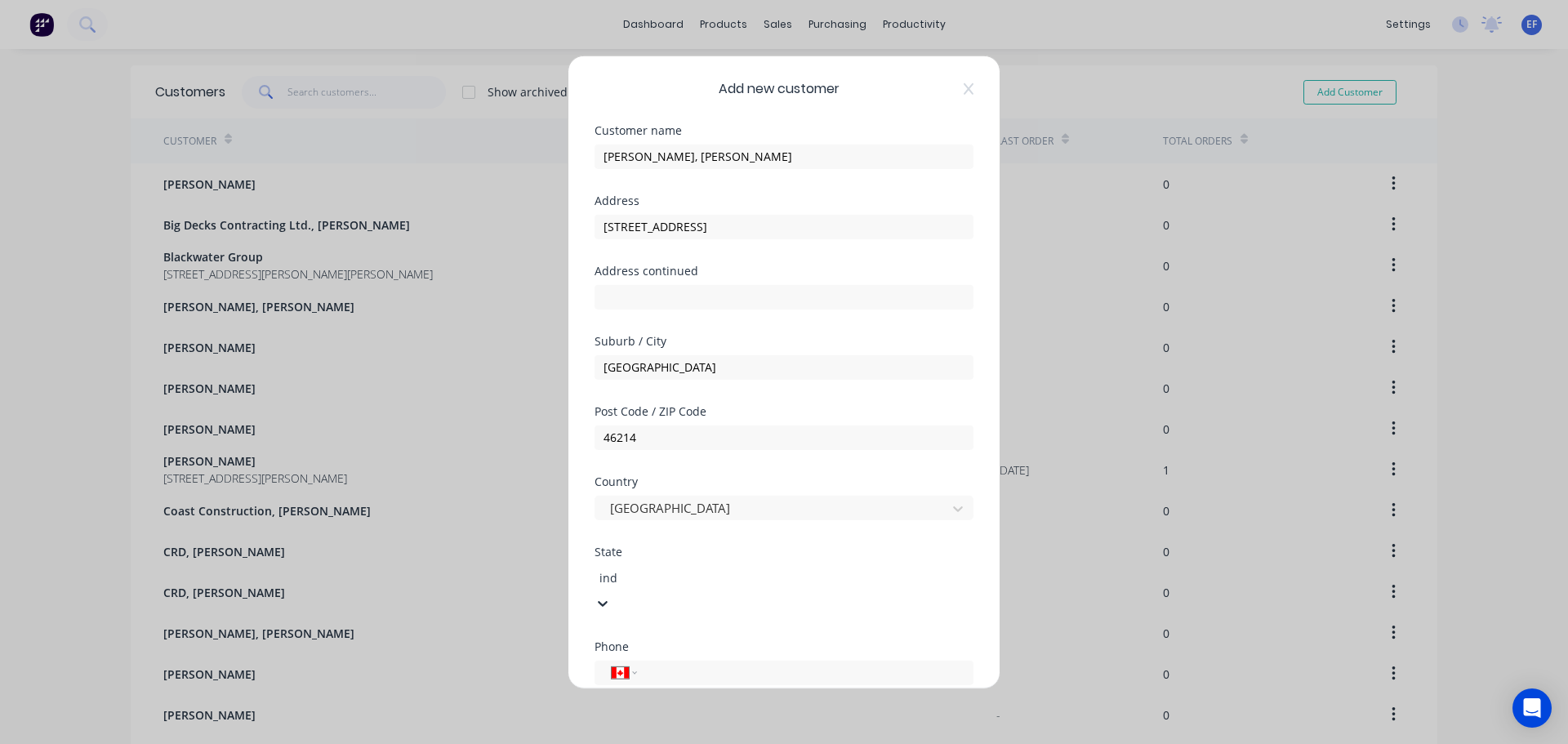
click at [659, 743] on div "[US_STATE]" at bounding box center [784, 753] width 1568 height 17
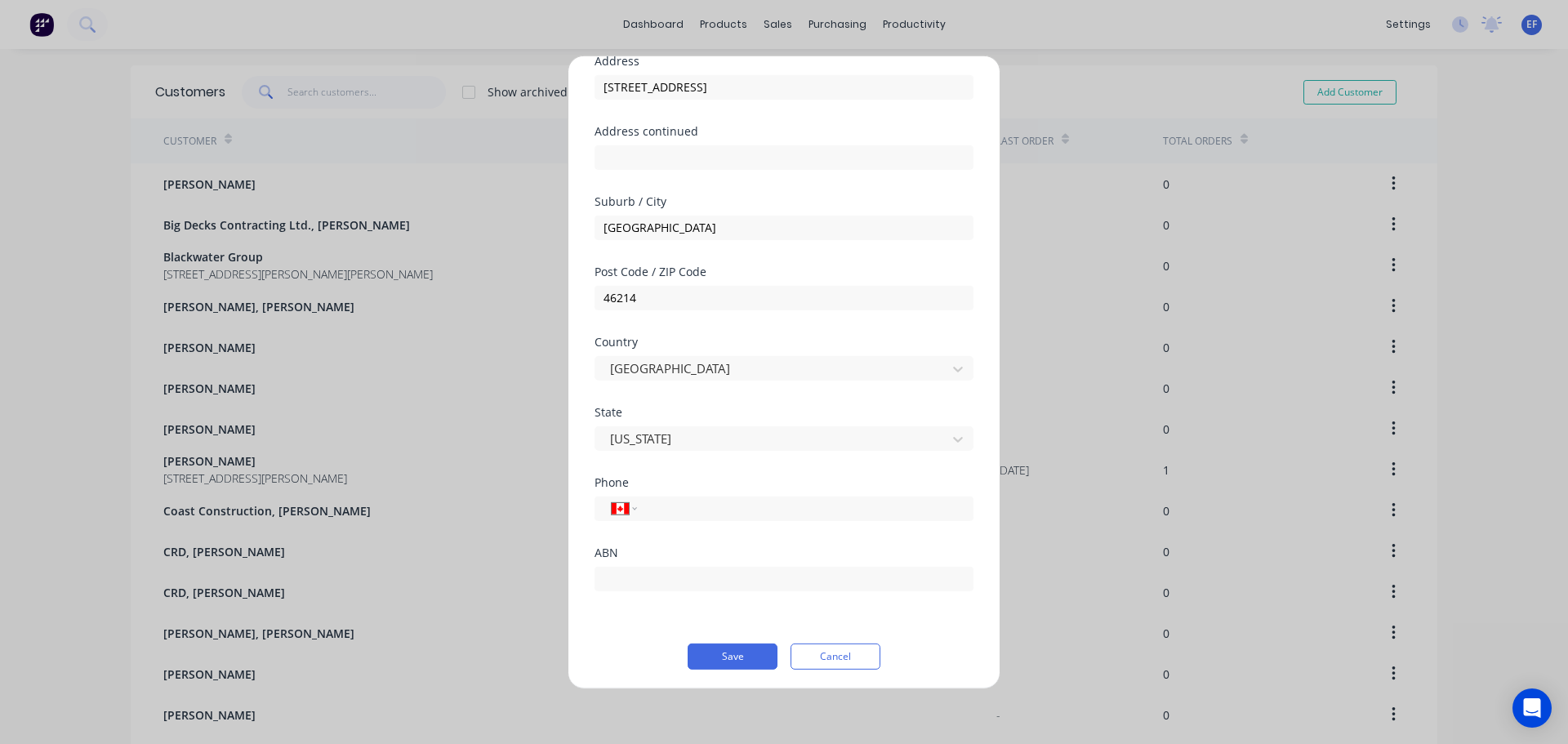
scroll to position [144, 0]
click at [635, 507] on select "International [GEOGRAPHIC_DATA] [GEOGRAPHIC_DATA] [GEOGRAPHIC_DATA] [GEOGRAPHIC…" at bounding box center [623, 503] width 25 height 23
click at [611, 492] on select "International [GEOGRAPHIC_DATA] [GEOGRAPHIC_DATA] [GEOGRAPHIC_DATA] [GEOGRAPHIC…" at bounding box center [623, 503] width 25 height 23
click at [637, 506] on div "International [GEOGRAPHIC_DATA] [GEOGRAPHIC_DATA] [GEOGRAPHIC_DATA] [GEOGRAPHIC…" at bounding box center [784, 503] width 379 height 25
click at [634, 507] on select "International [GEOGRAPHIC_DATA] [GEOGRAPHIC_DATA] [GEOGRAPHIC_DATA] [GEOGRAPHIC…" at bounding box center [623, 503] width 25 height 23
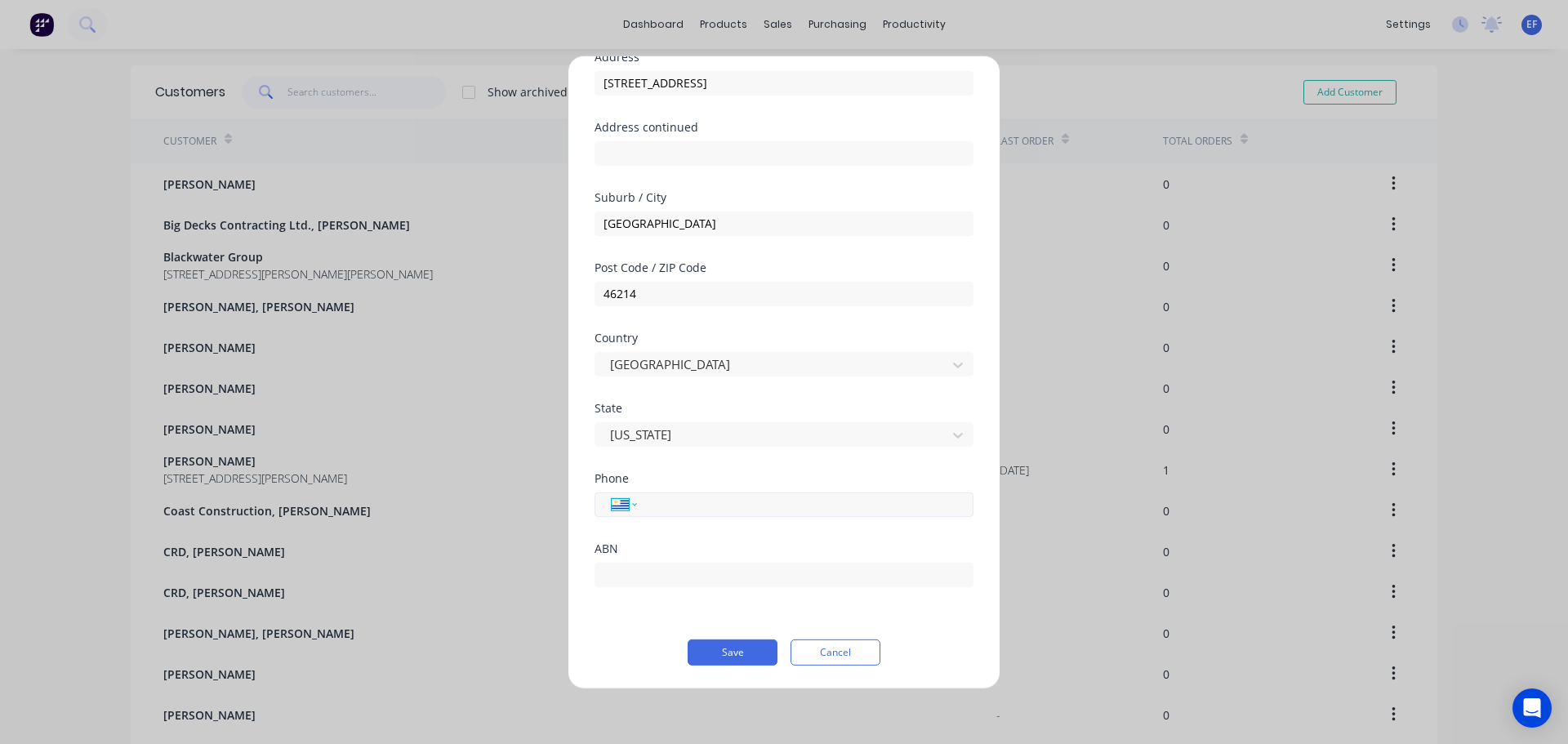
select select "US"
click at [611, 492] on select "International [GEOGRAPHIC_DATA] [GEOGRAPHIC_DATA] [GEOGRAPHIC_DATA] [GEOGRAPHIC…" at bounding box center [623, 503] width 25 height 23
click at [718, 652] on button "Save" at bounding box center [732, 651] width 90 height 26
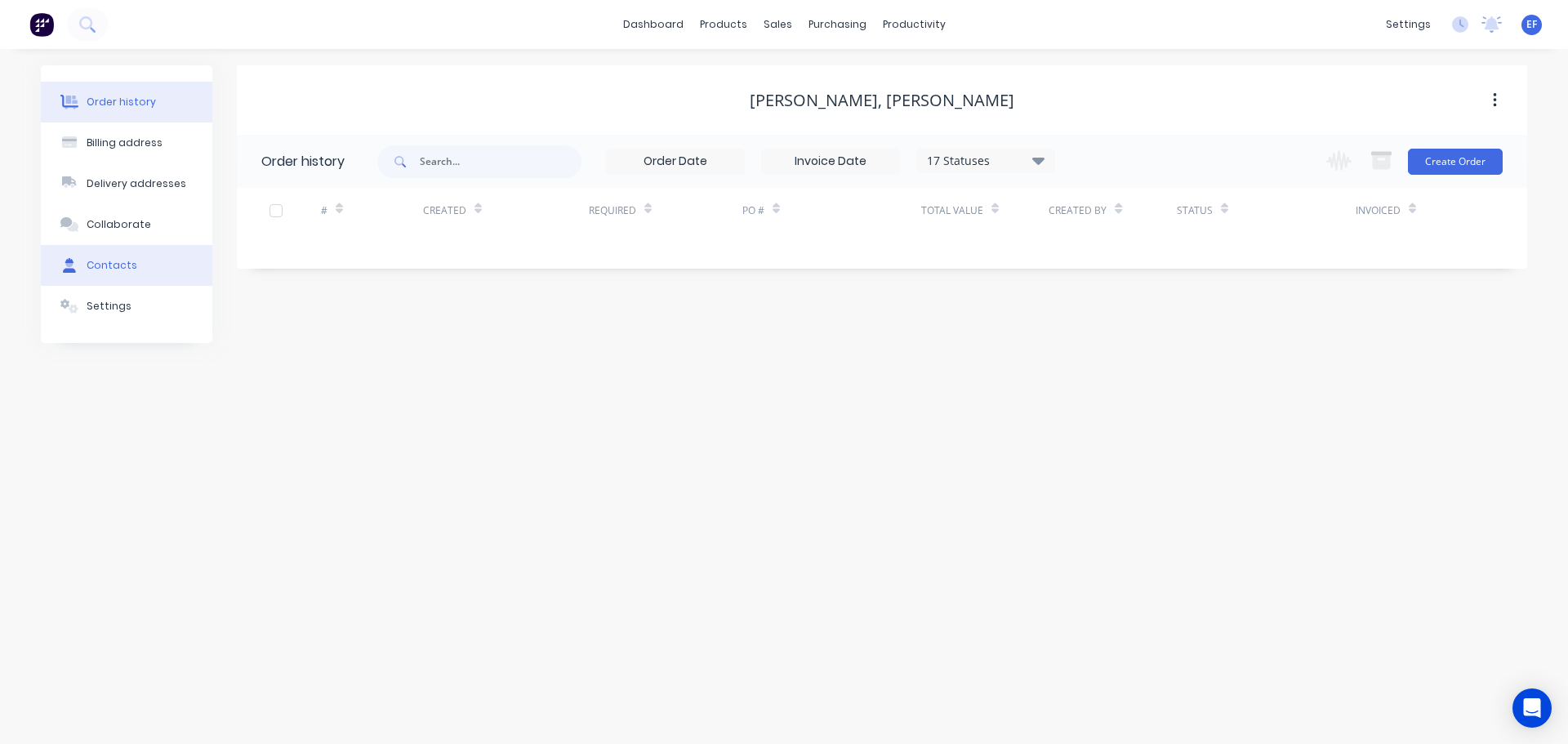
click at [130, 278] on button "Contacts" at bounding box center [127, 266] width 171 height 41
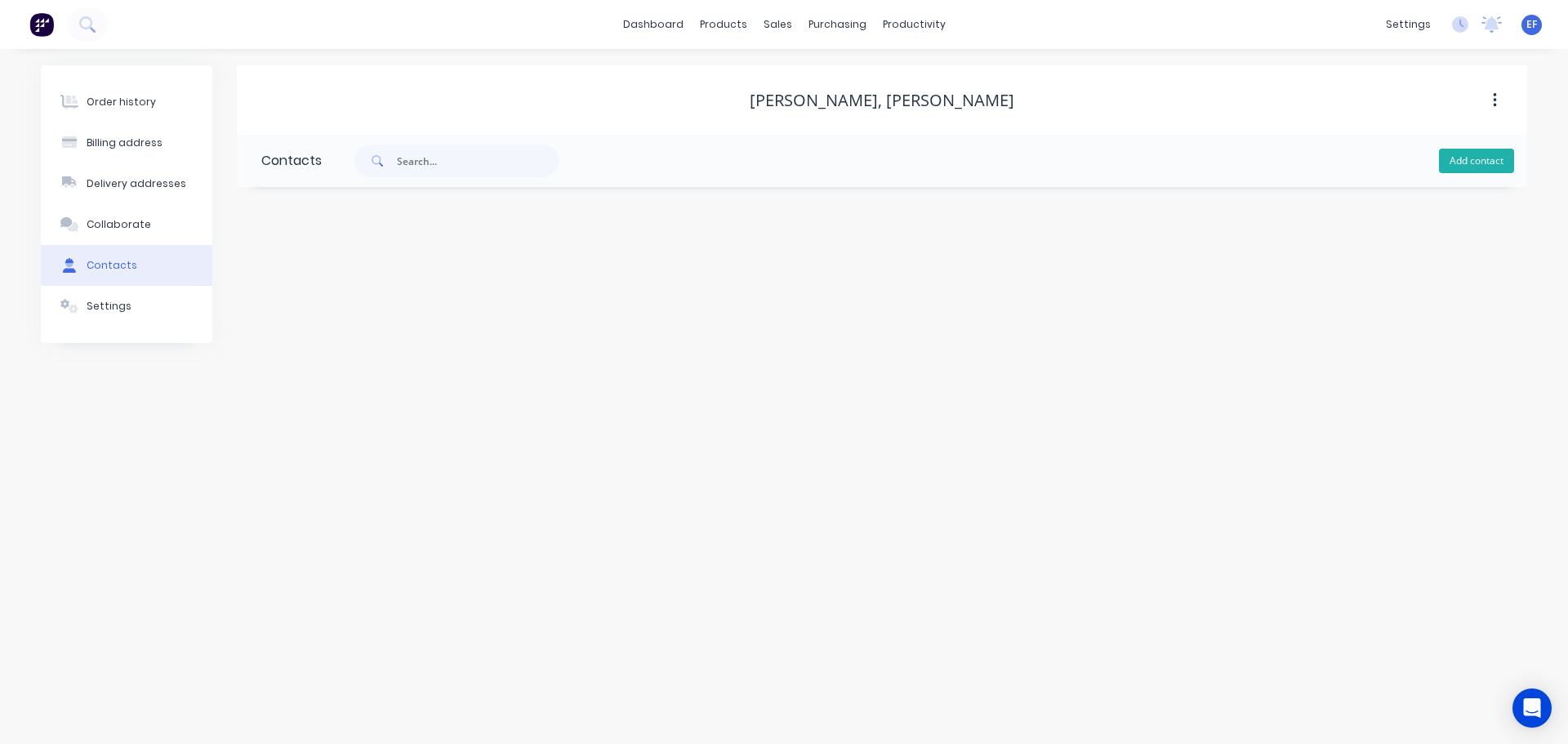
click at [1466, 163] on button "Add contact" at bounding box center [1476, 160] width 75 height 25
select select "CA"
drag, startPoint x: 1012, startPoint y: 105, endPoint x: 868, endPoint y: 102, distance: 144.0
click at [868, 102] on div "[PERSON_NAME], [PERSON_NAME]" at bounding box center [881, 100] width 1290 height 20
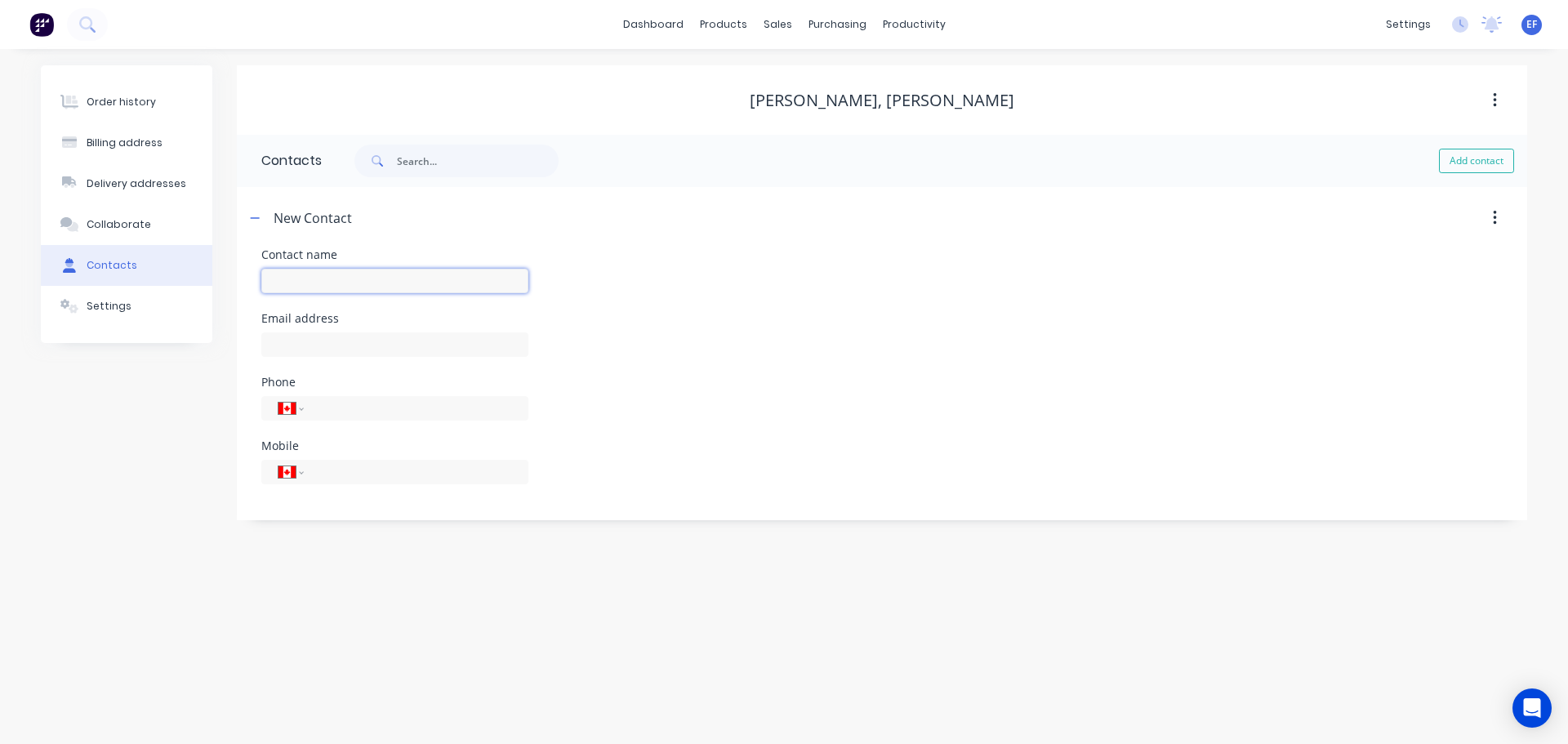
click at [437, 287] on input "text" at bounding box center [394, 280] width 267 height 25
paste input "[PERSON_NAME]"
type input "[PERSON_NAME]"
select select "CA"
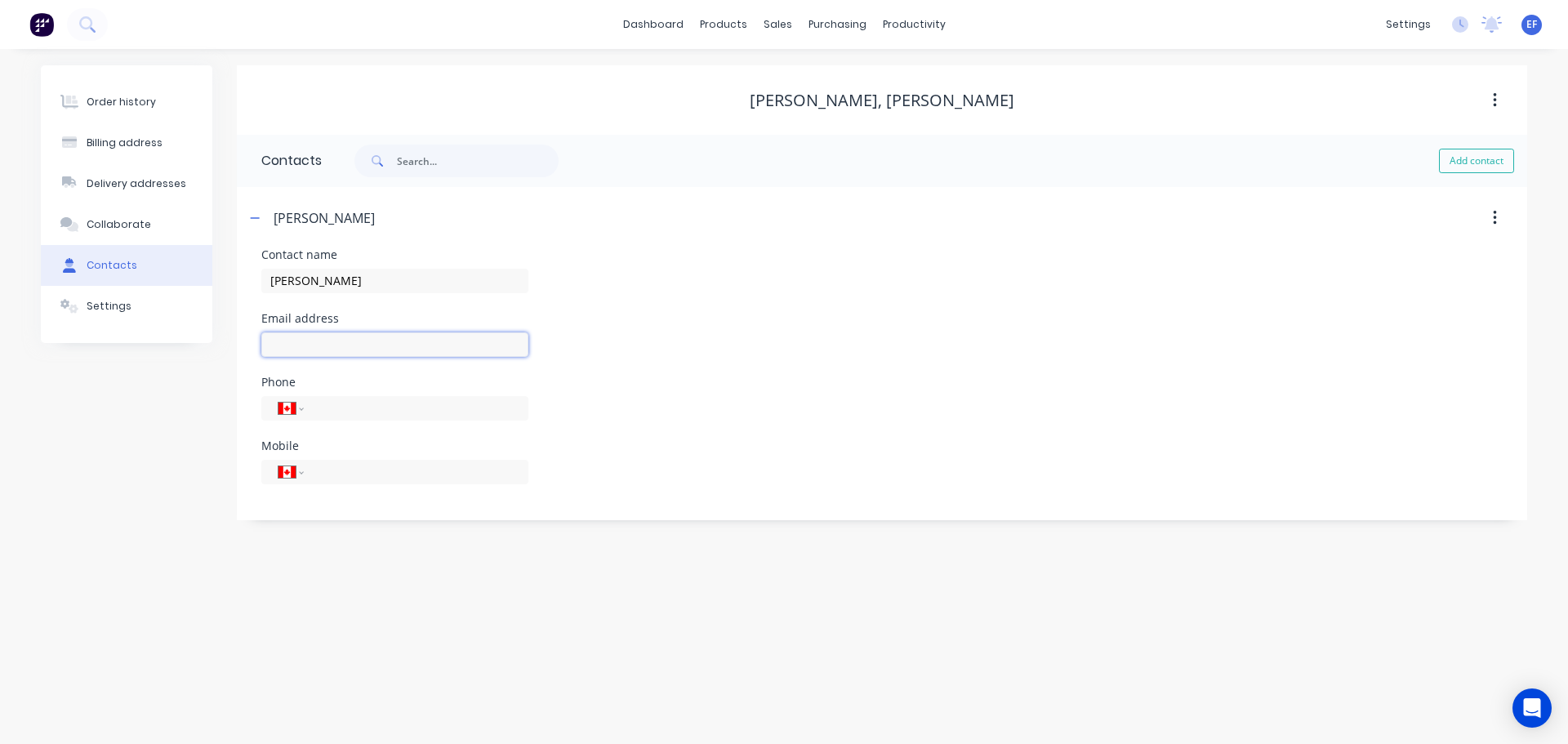
click at [369, 350] on input "text" at bounding box center [394, 345] width 267 height 25
paste input "[EMAIL_ADDRESS][DOMAIN_NAME]"
click at [400, 591] on div "Order history Billing address Delivery addresses Collaborate Contacts Settings …" at bounding box center [784, 396] width 1568 height 695
click at [808, 112] on div "Customers" at bounding box center [833, 111] width 59 height 15
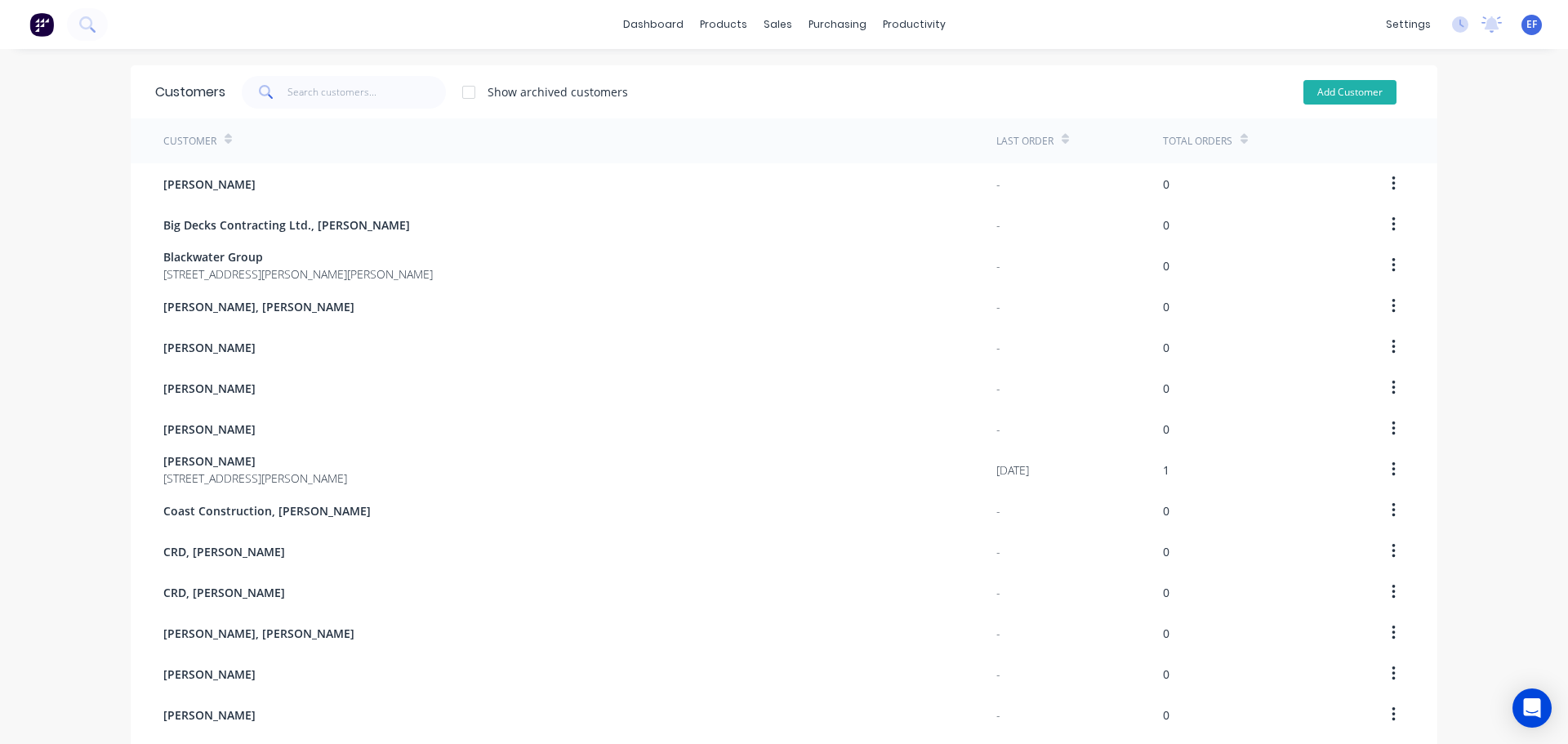
click at [1343, 89] on button "Add Customer" at bounding box center [1349, 92] width 93 height 25
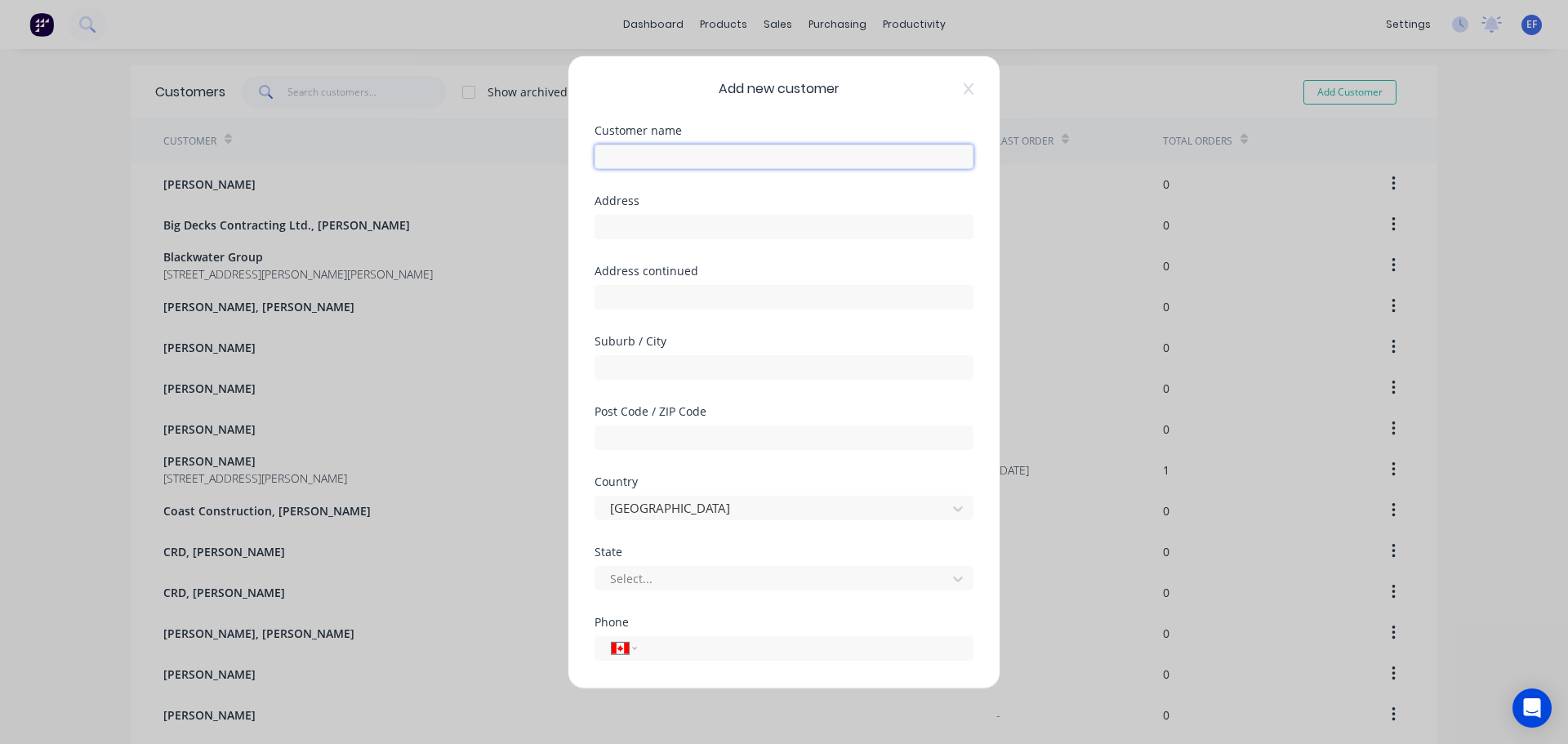
click at [689, 163] on input "text" at bounding box center [784, 156] width 379 height 25
paste input "[PERSON_NAME], [PERSON_NAME]"
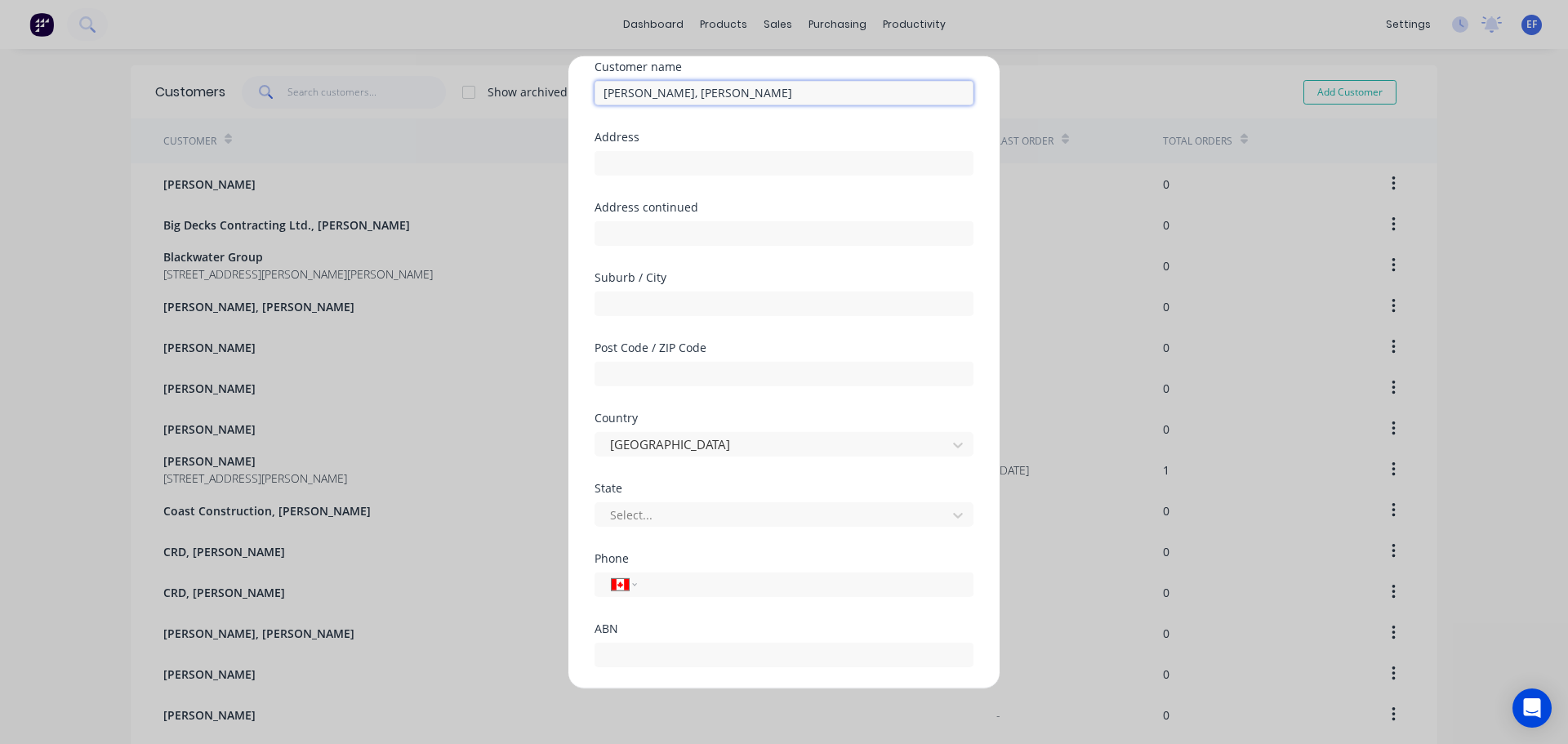
scroll to position [144, 0]
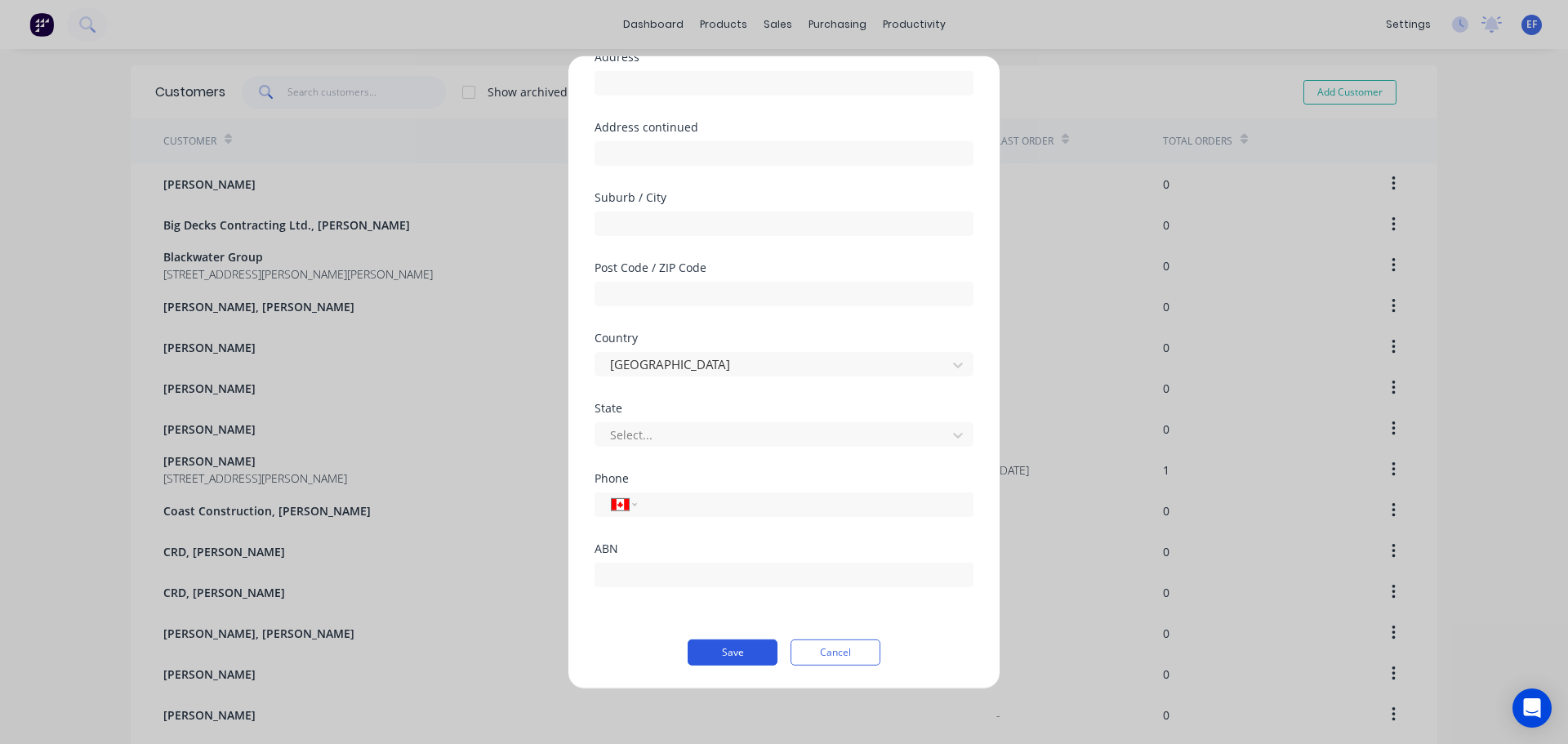
click at [754, 648] on button "Save" at bounding box center [732, 651] width 90 height 26
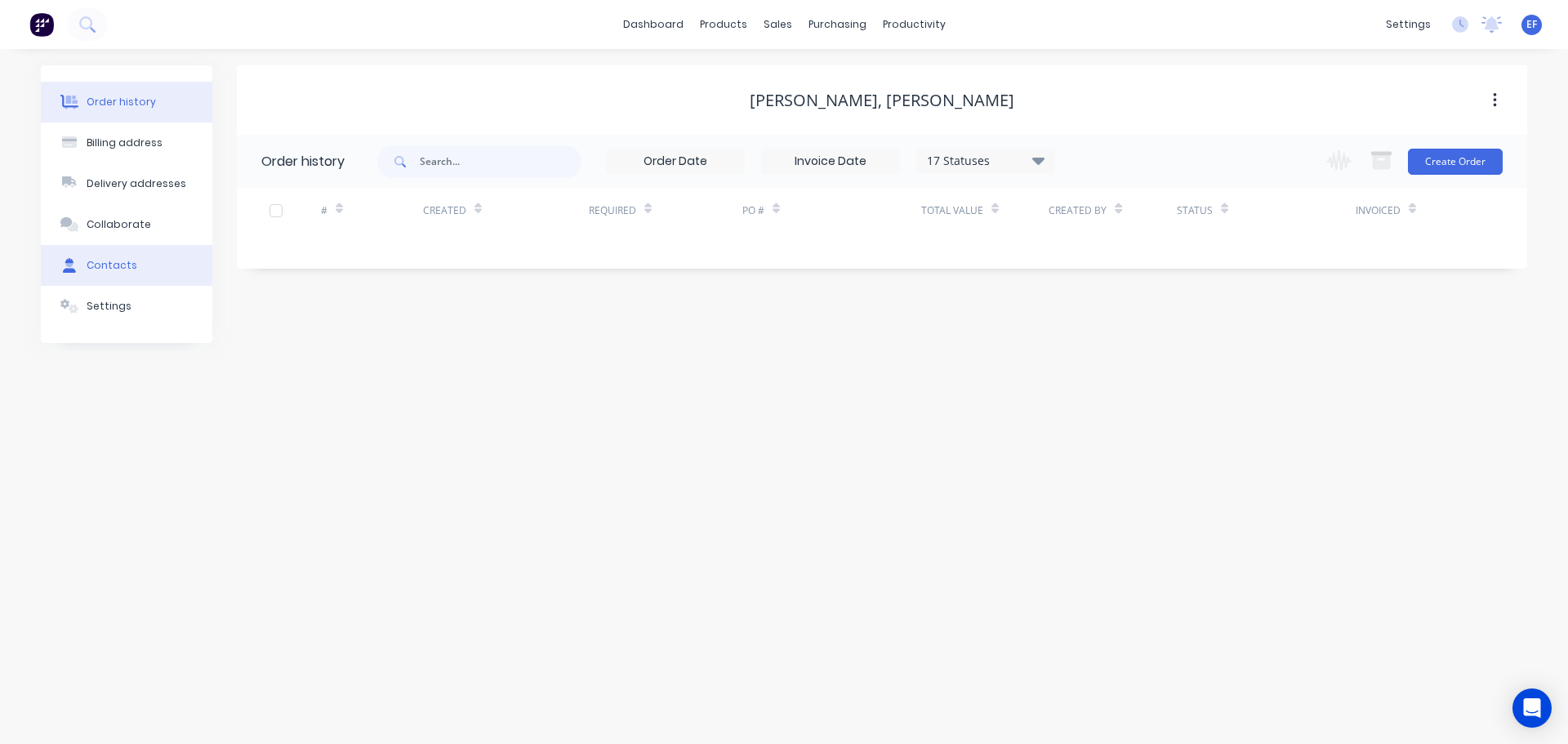
click at [91, 272] on div "Contacts" at bounding box center [111, 265] width 51 height 15
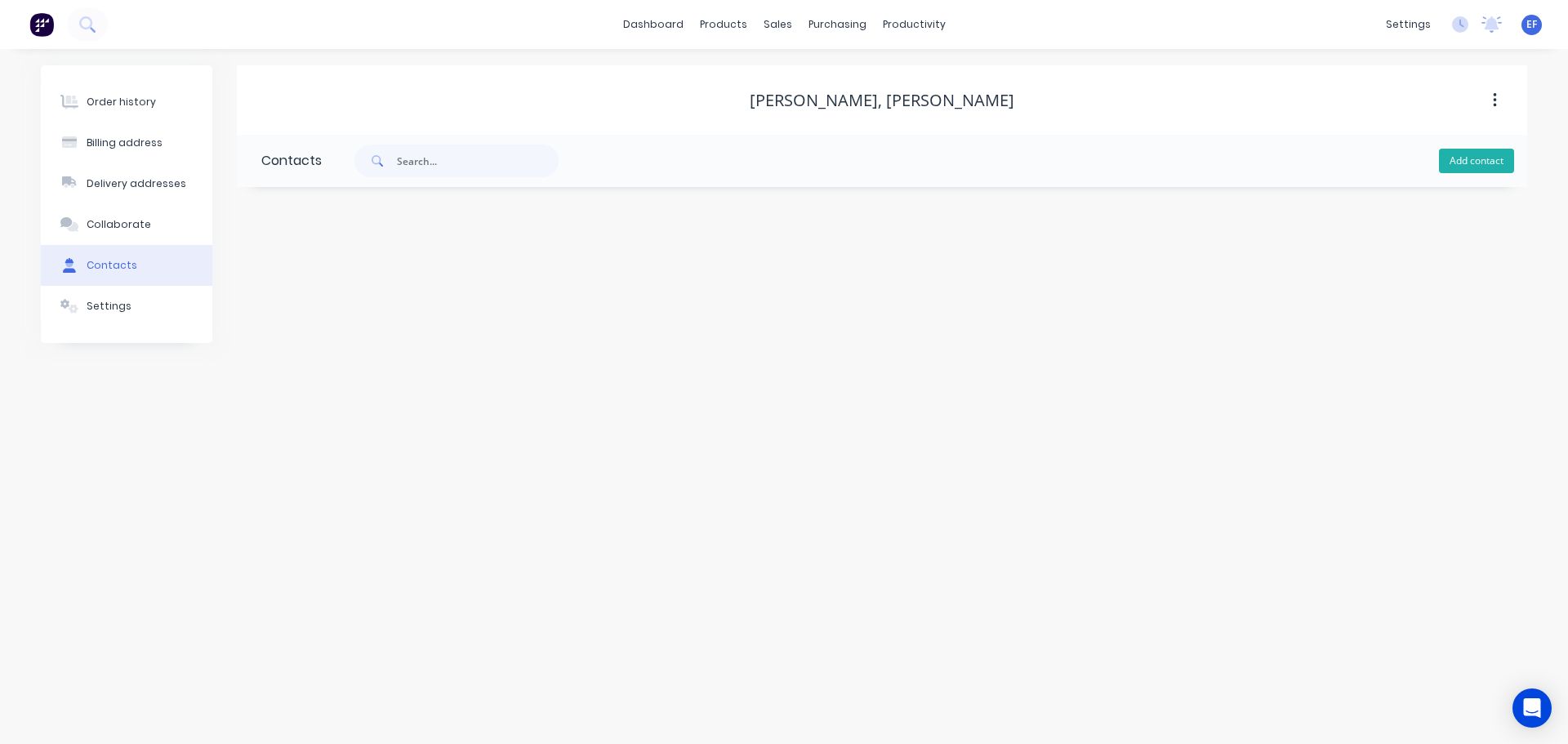
click at [1457, 158] on button "Add contact" at bounding box center [1476, 160] width 75 height 25
click at [299, 291] on input "text" at bounding box center [394, 280] width 267 height 25
paste input "[PERSON_NAME], [PERSON_NAME]"
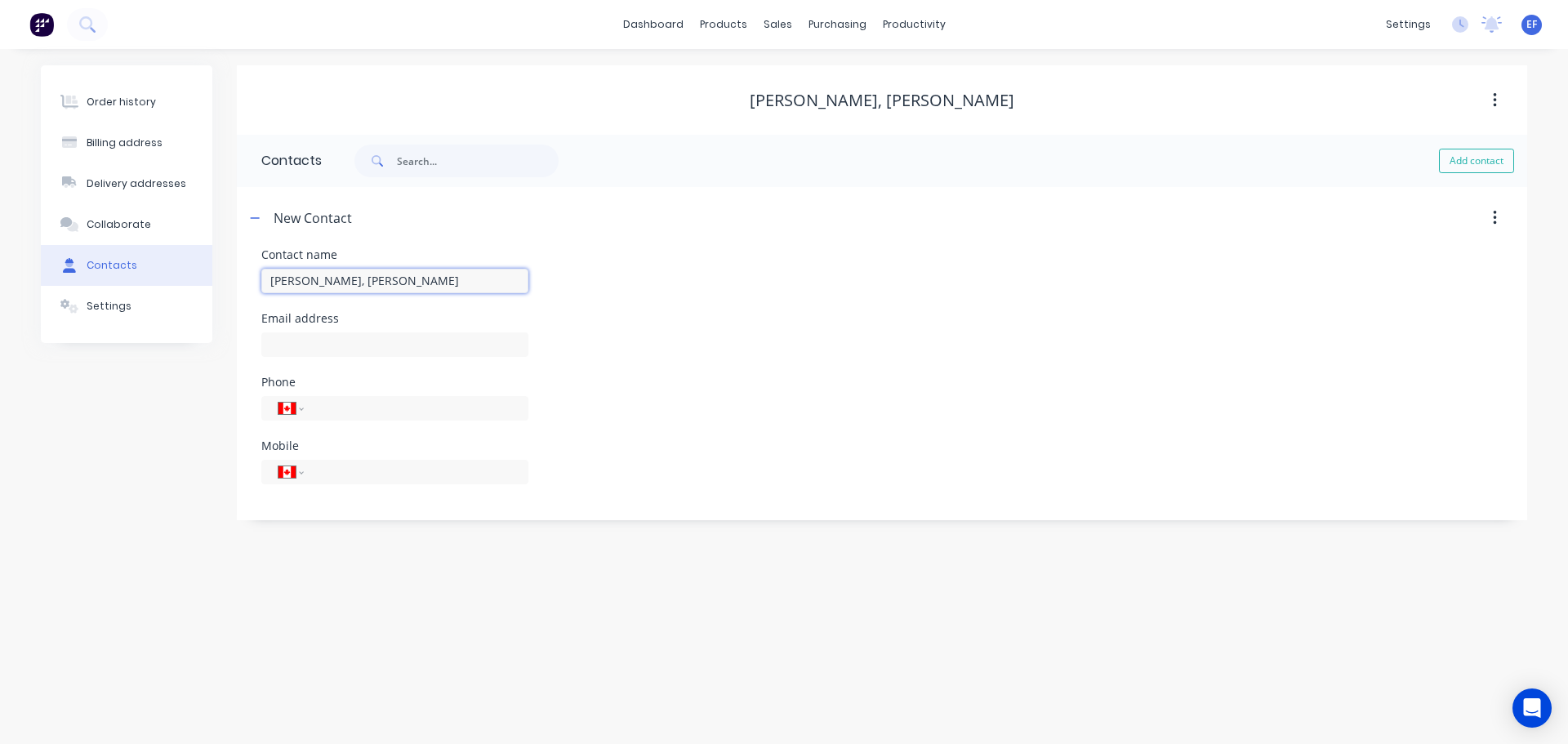
drag, startPoint x: 438, startPoint y: 283, endPoint x: 345, endPoint y: 280, distance: 93.0
click at [345, 280] on input "[PERSON_NAME], [PERSON_NAME]" at bounding box center [394, 280] width 267 height 25
click at [350, 333] on input "text" at bounding box center [394, 345] width 267 height 25
paste input "[PERSON_NAME][EMAIL_ADDRESS][DOMAIN_NAME]"
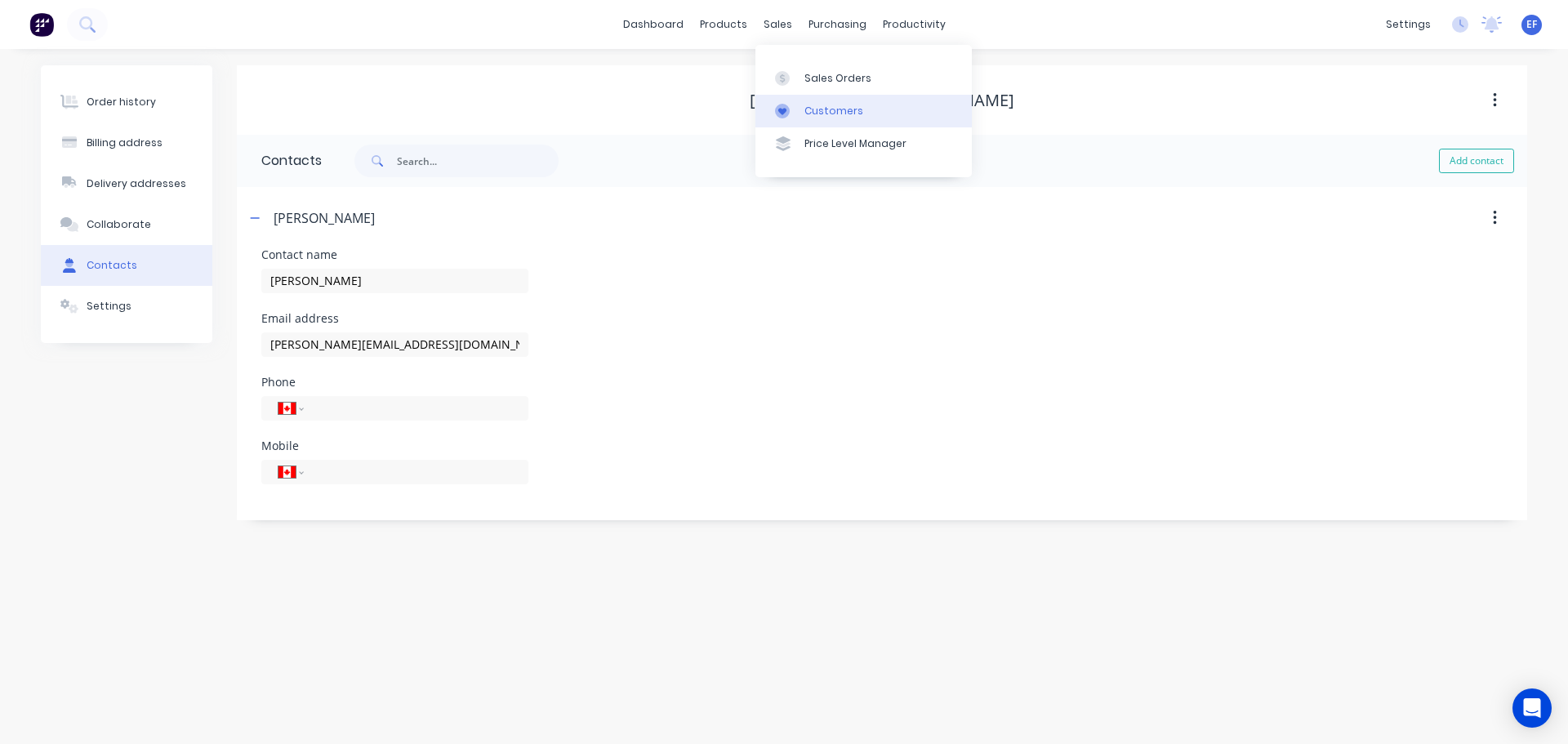
click at [797, 108] on div at bounding box center [787, 111] width 25 height 15
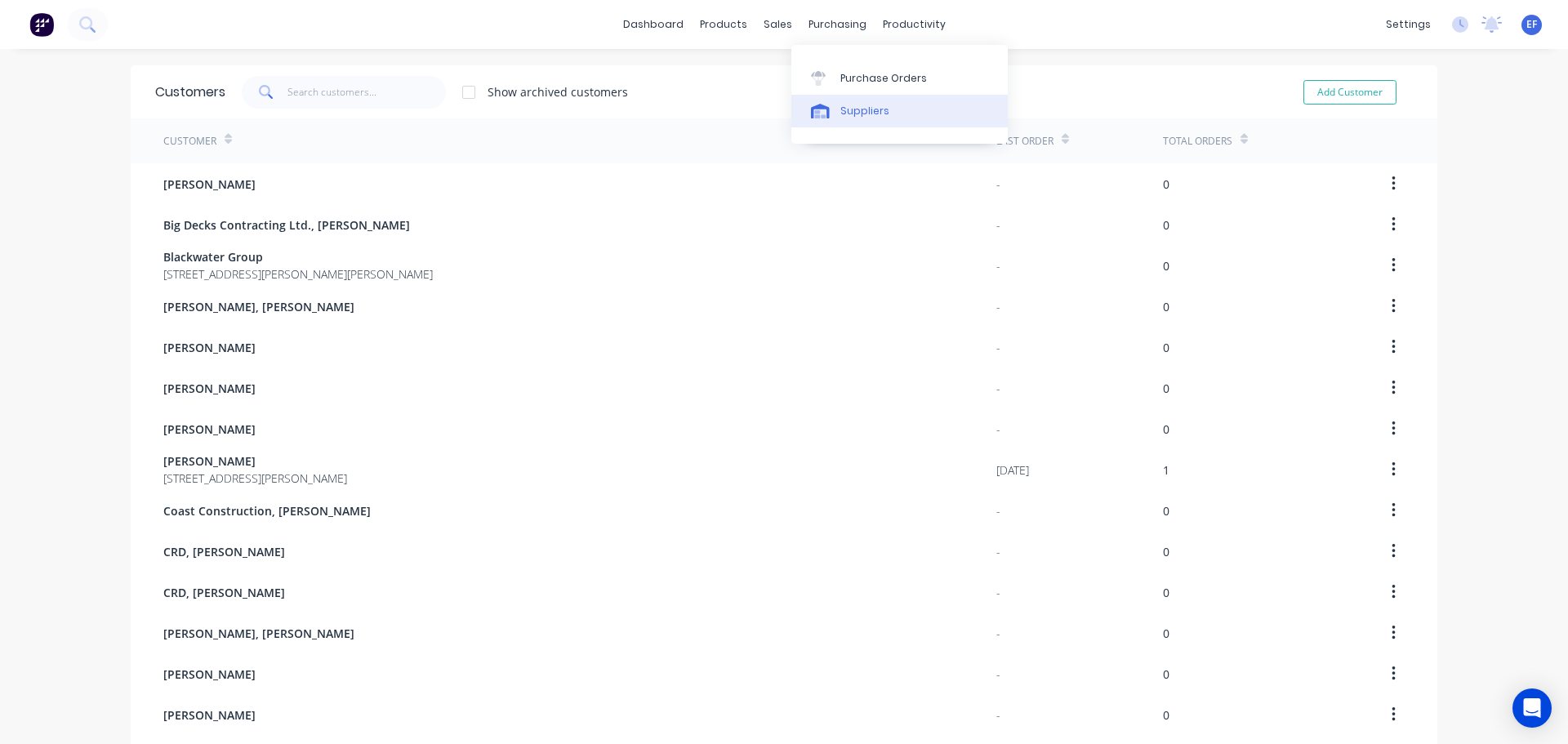
click at [856, 110] on div "Suppliers" at bounding box center [864, 111] width 49 height 15
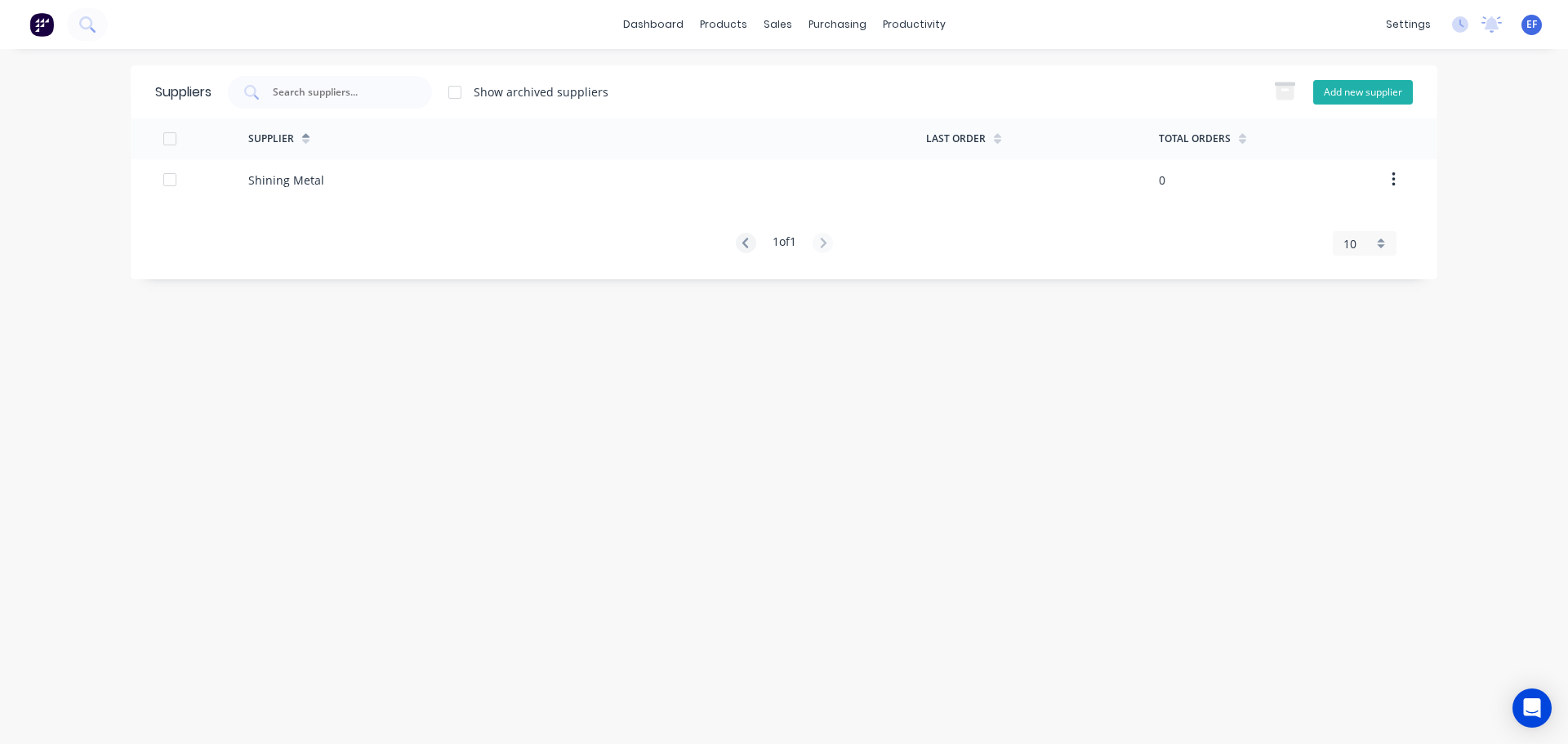
click at [1361, 94] on button "Add new supplier" at bounding box center [1363, 92] width 99 height 25
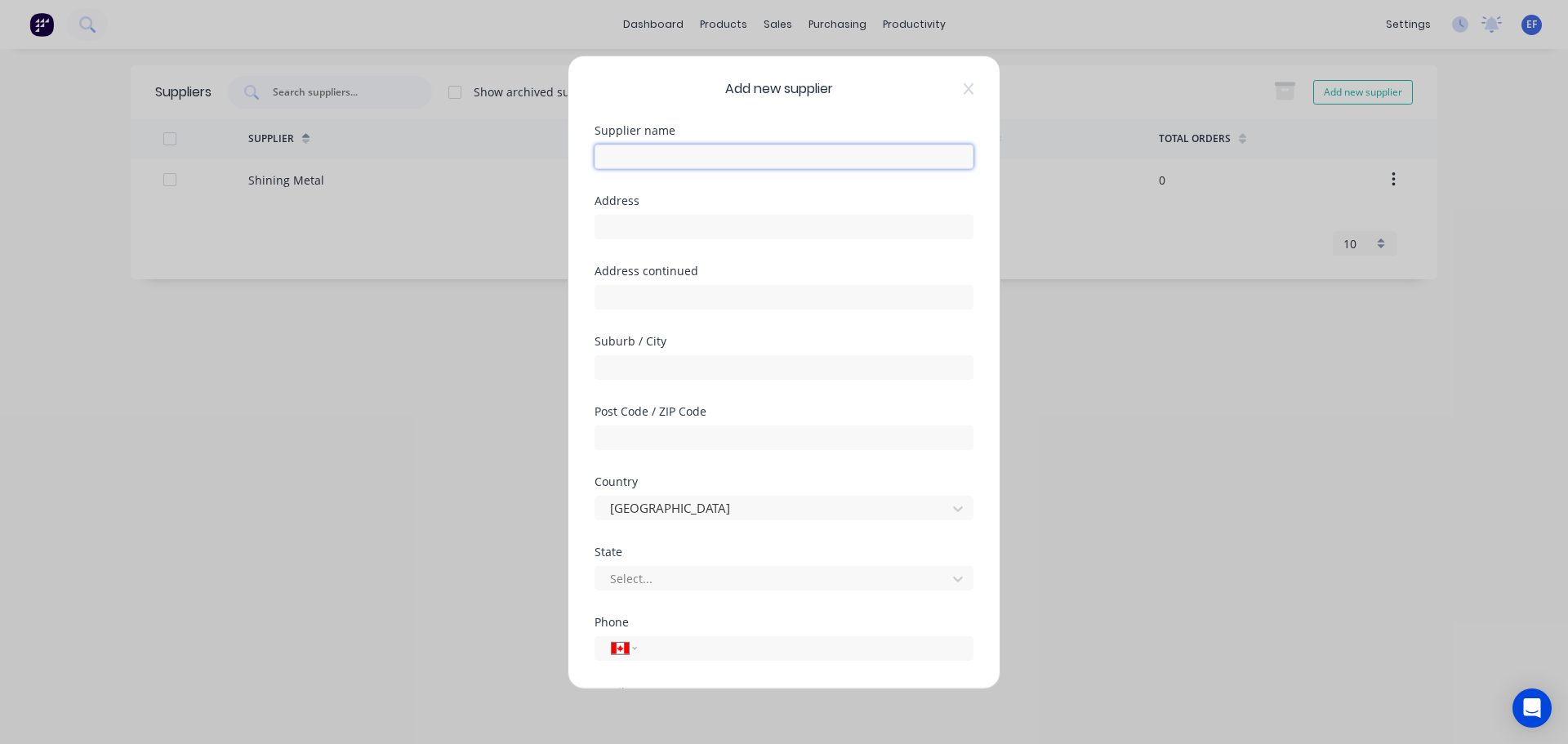
click at [681, 148] on input "text" at bounding box center [784, 156] width 379 height 25
paste input "[PERSON_NAME] Delta"
click at [749, 237] on input "text" at bounding box center [784, 226] width 379 height 25
paste input ""[PERSON_NAME] Delta ""
drag, startPoint x: 754, startPoint y: 231, endPoint x: 500, endPoint y: 240, distance: 254.2
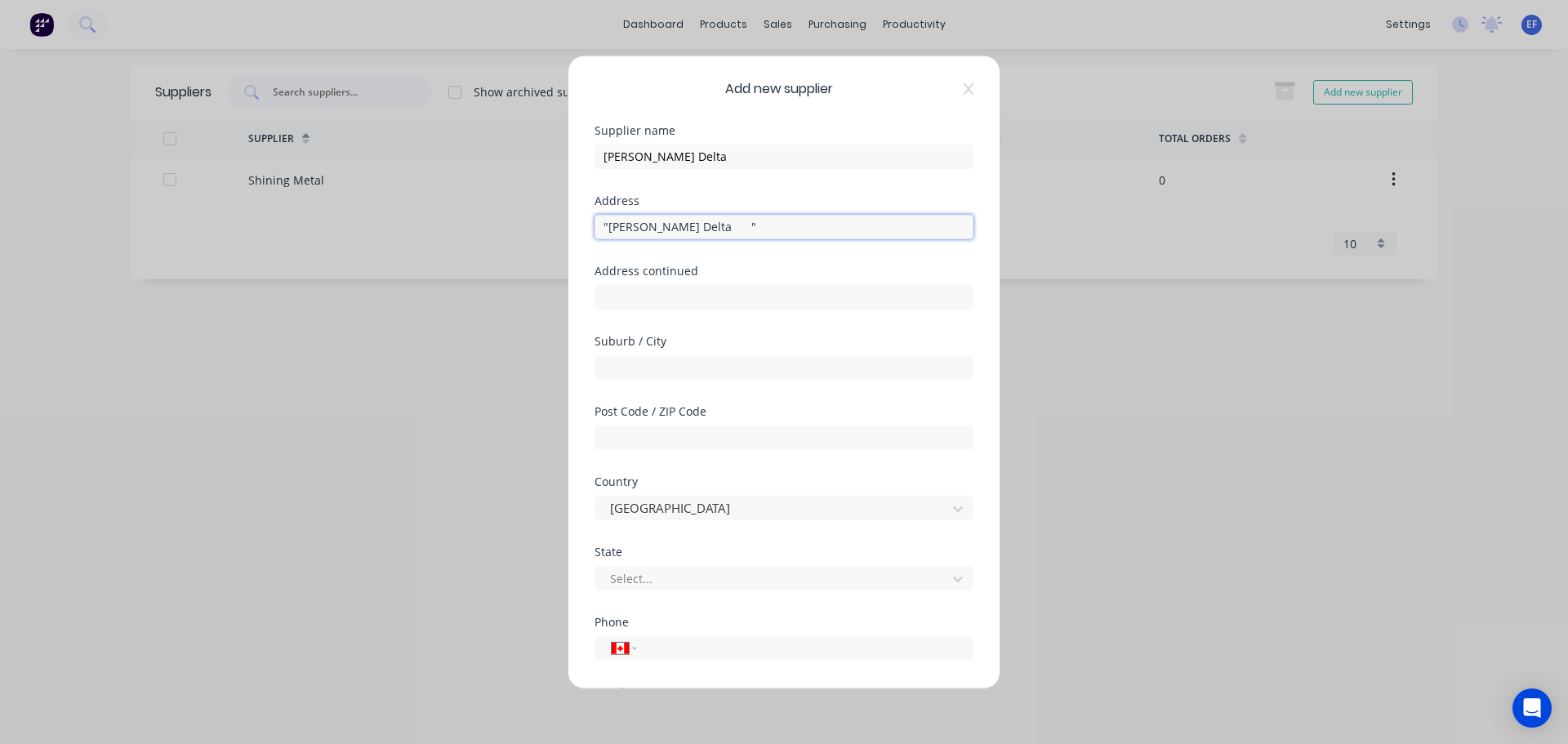
click at [500, 240] on div "Add new supplier Supplier name [PERSON_NAME] Delta Address "[PERSON_NAME] Delta…" at bounding box center [784, 372] width 1568 height 744
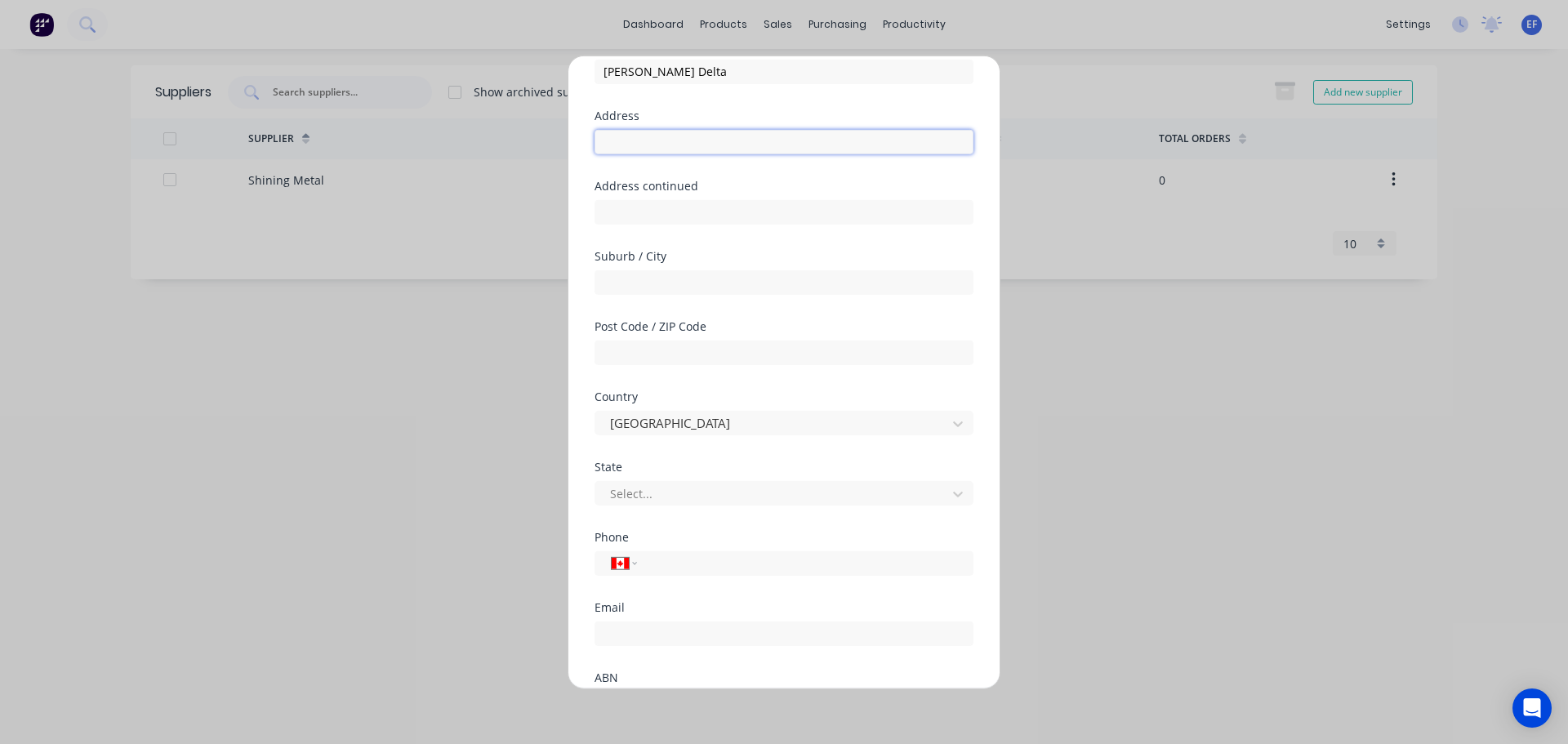
scroll to position [214, 0]
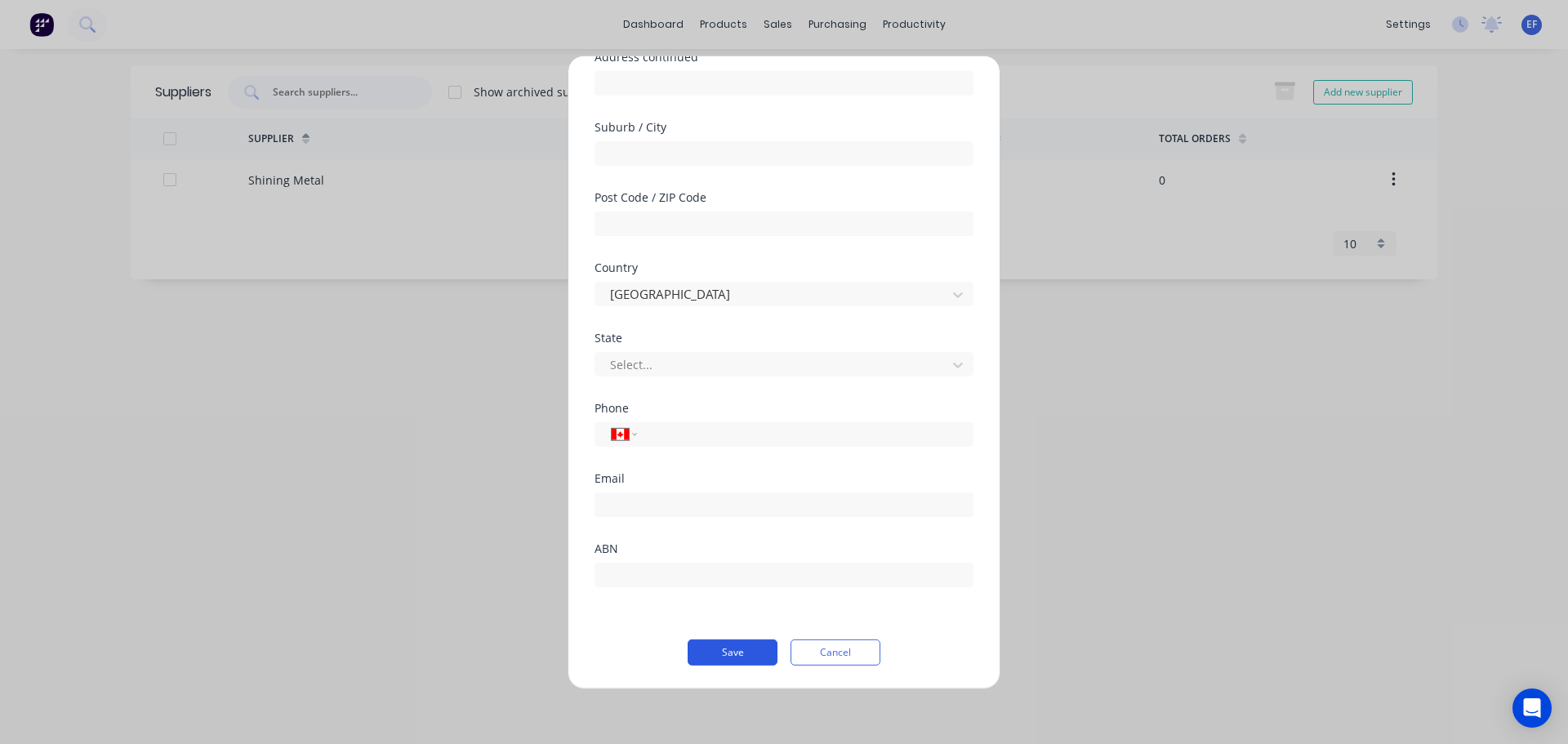
click at [747, 658] on button "Save" at bounding box center [732, 651] width 90 height 26
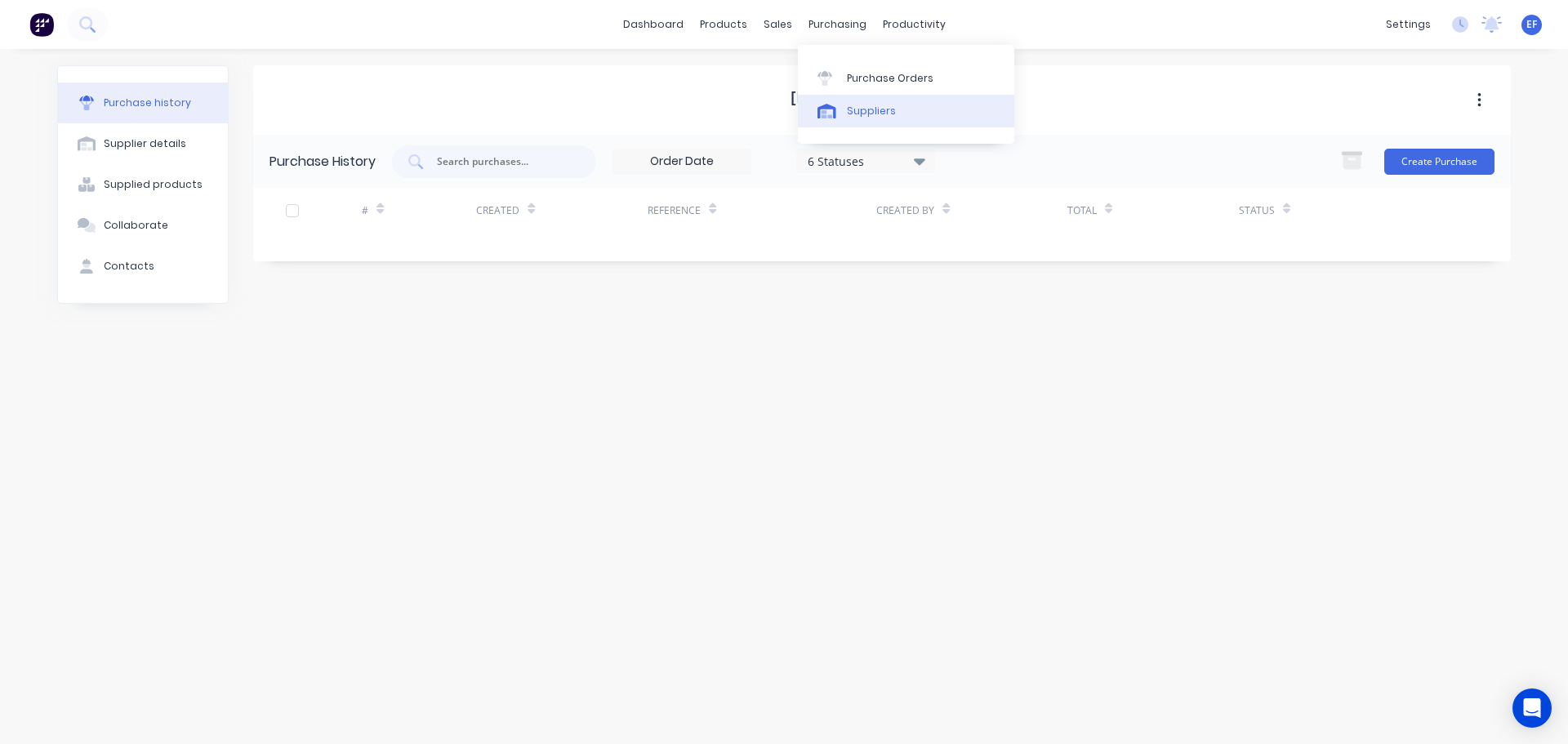
click at [841, 104] on div at bounding box center [829, 111] width 25 height 15
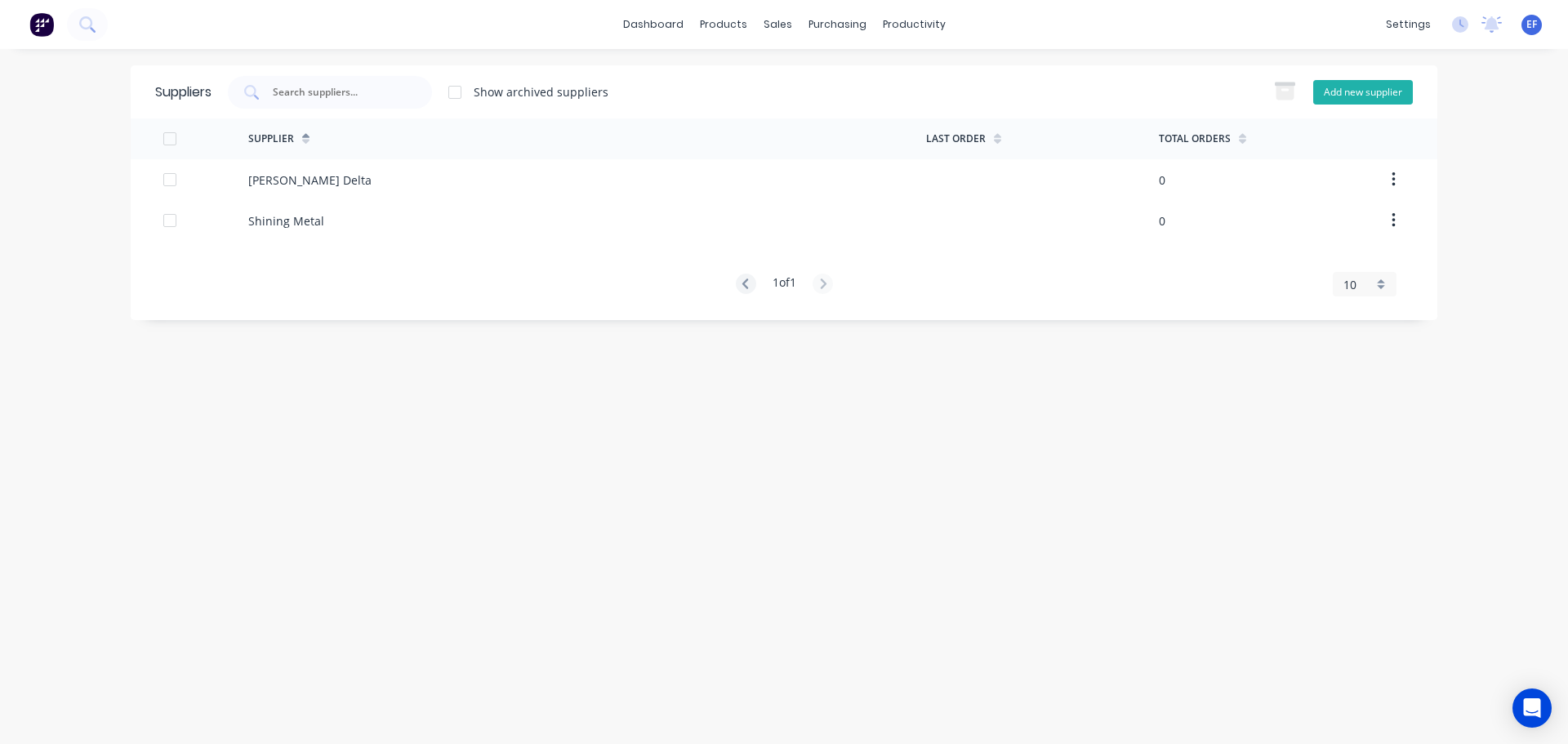
click at [1348, 93] on button "Add new supplier" at bounding box center [1363, 92] width 99 height 25
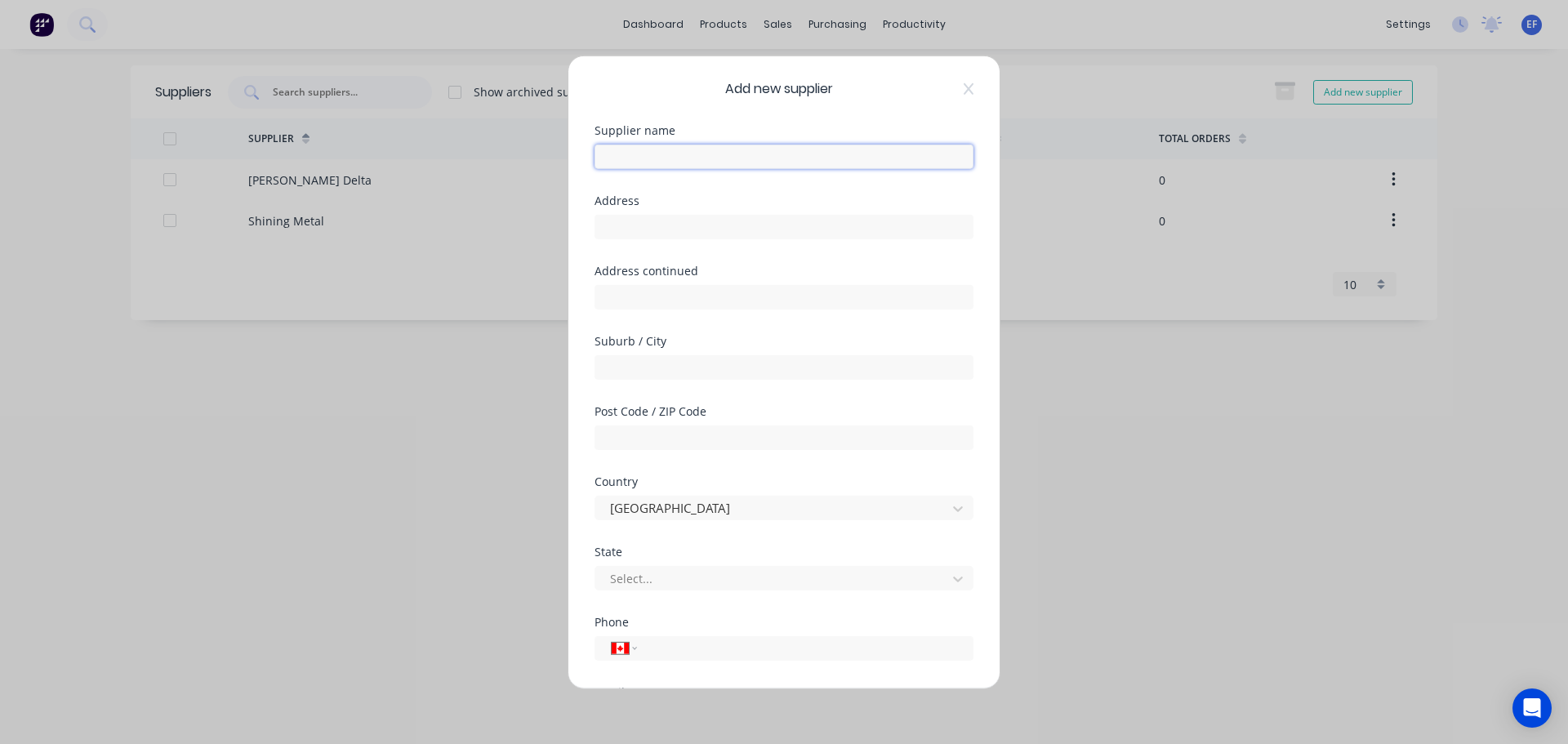
click at [640, 160] on input "text" at bounding box center [784, 156] width 379 height 25
paste input "[PERSON_NAME] Delta, [PERSON_NAME]"
click at [655, 643] on input "tel" at bounding box center [802, 648] width 308 height 19
paste input "[PHONE_NUMBER]"
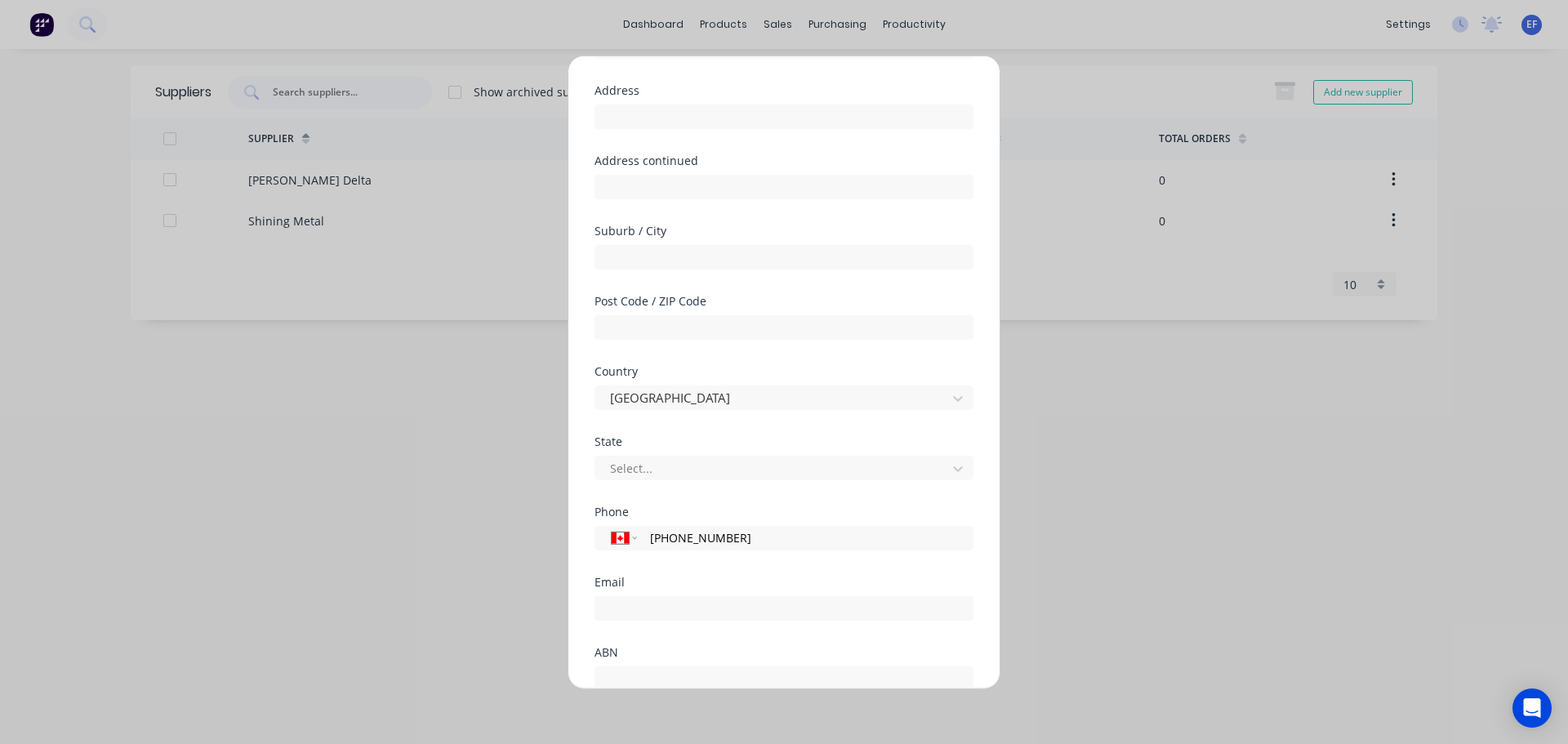
scroll to position [214, 0]
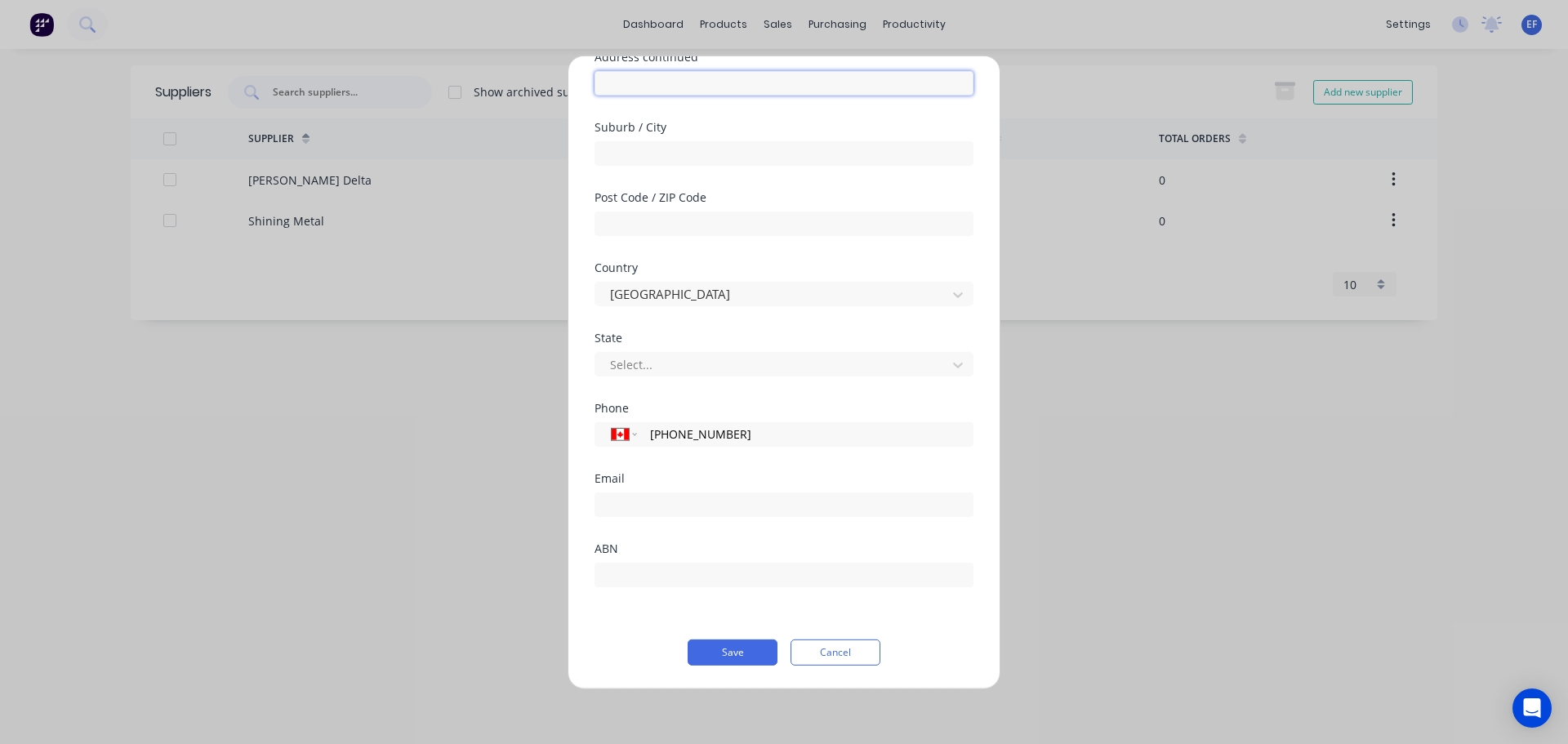
click at [641, 94] on input "text" at bounding box center [784, 82] width 379 height 25
paste input ""[PERSON_NAME] Delta ""
click at [713, 661] on button "Save" at bounding box center [732, 651] width 90 height 26
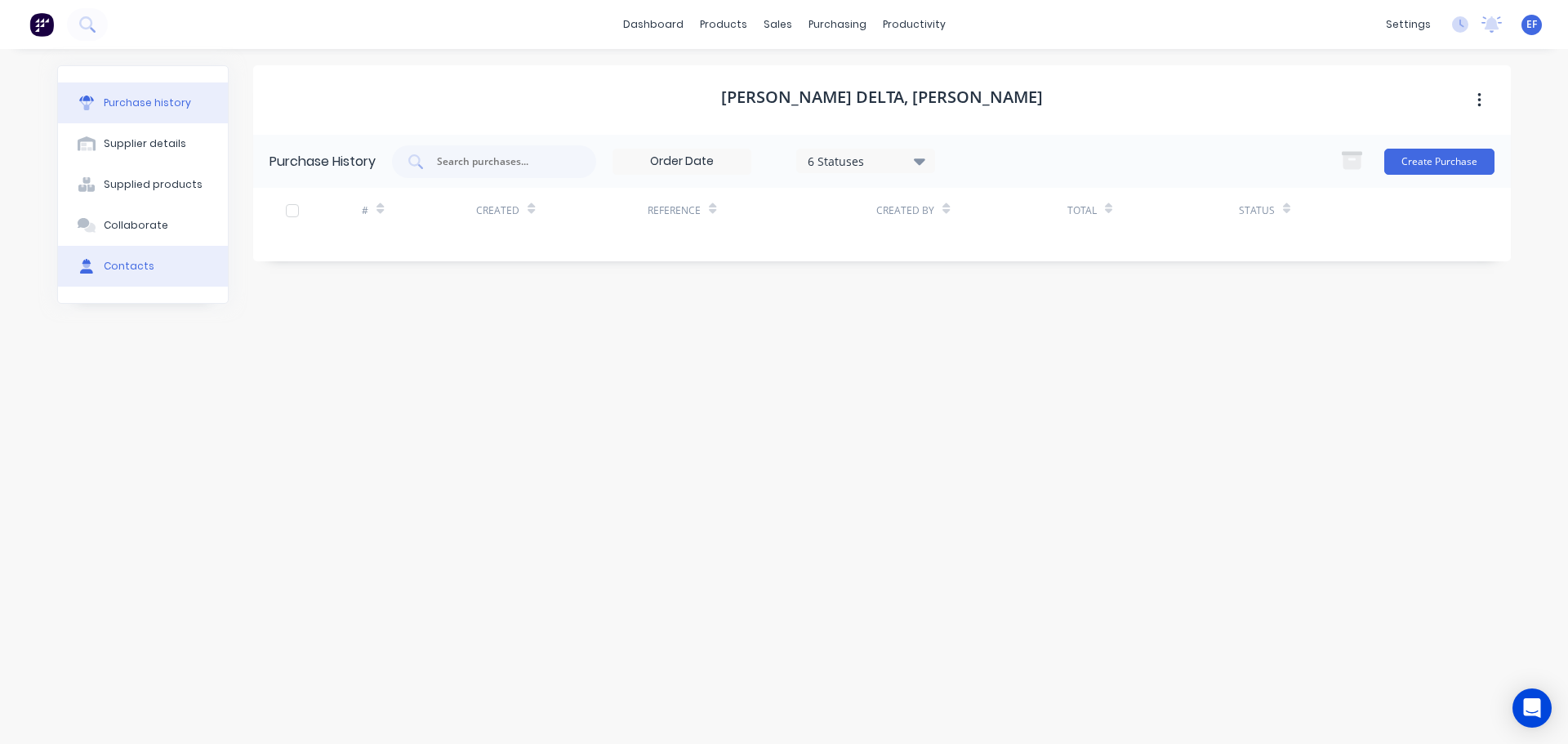
click at [117, 261] on div "Contacts" at bounding box center [129, 266] width 51 height 15
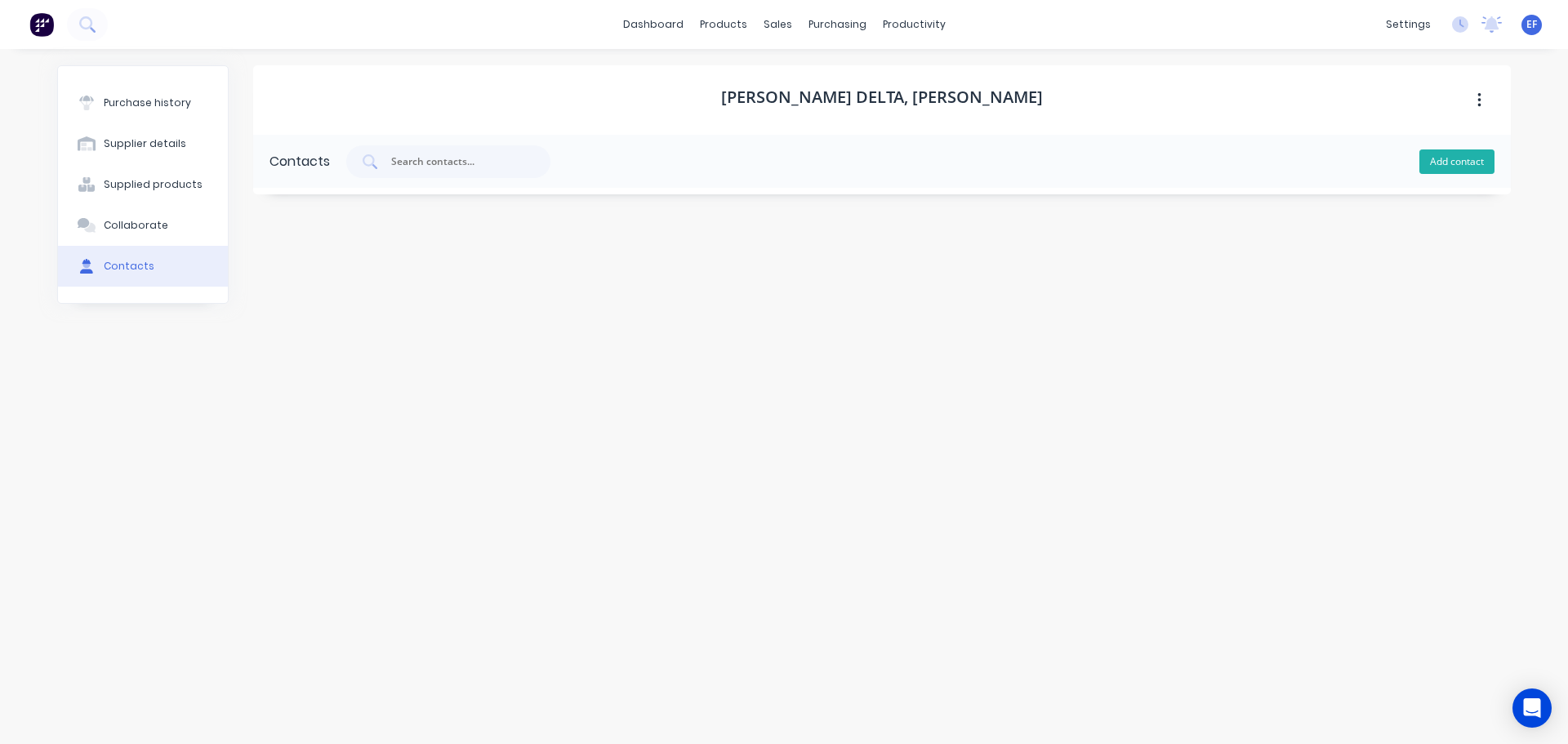
click at [1434, 160] on button "Add contact" at bounding box center [1457, 161] width 75 height 25
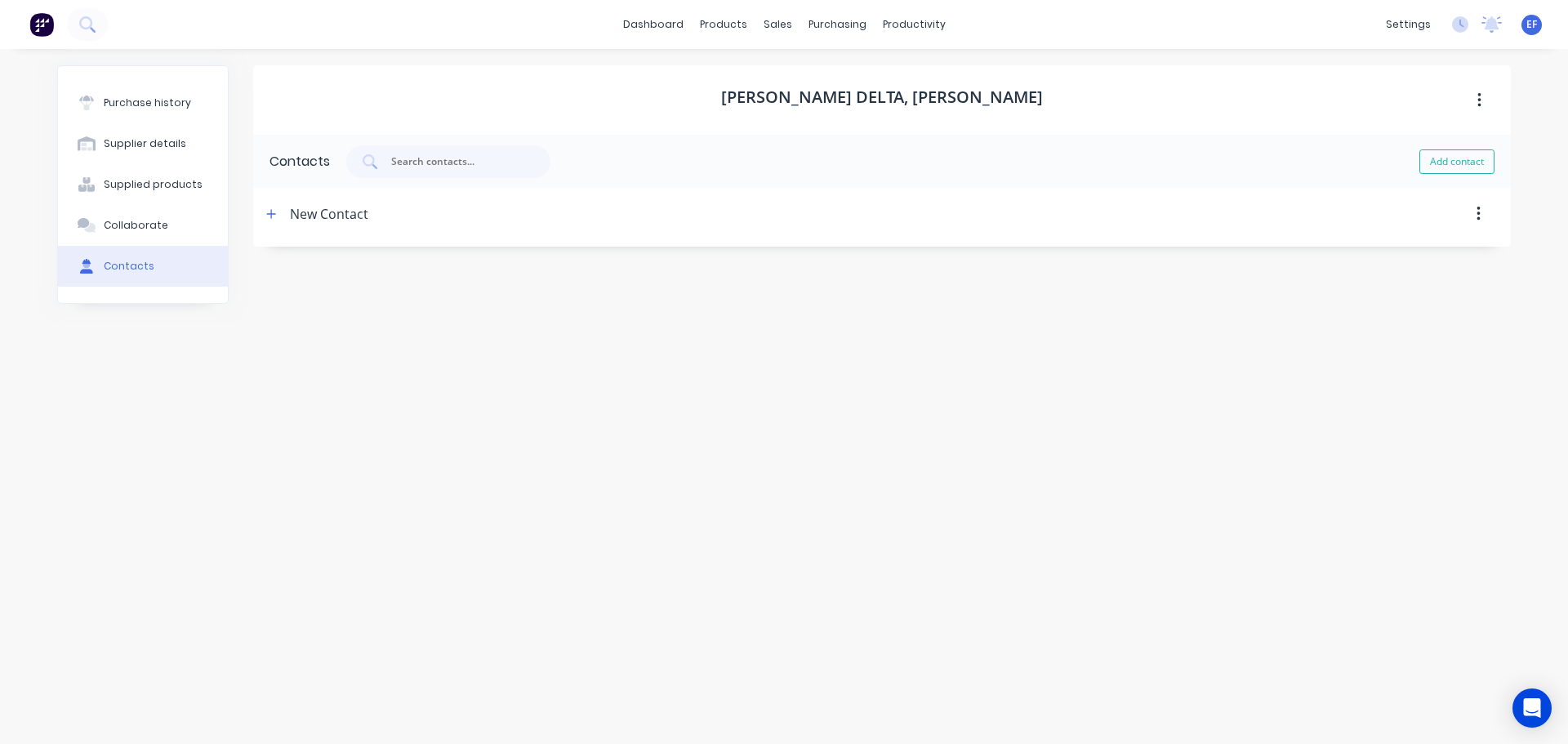
click at [327, 225] on div "New Contact" at bounding box center [328, 213] width 78 height 52
click at [328, 218] on div "New Contact" at bounding box center [328, 213] width 78 height 52
click at [267, 213] on icon "button" at bounding box center [271, 213] width 9 height 11
drag, startPoint x: 1025, startPoint y: 98, endPoint x: 912, endPoint y: 99, distance: 113.0
click at [912, 99] on div "[PERSON_NAME] Delta, [PERSON_NAME]" at bounding box center [881, 99] width 1258 height 69
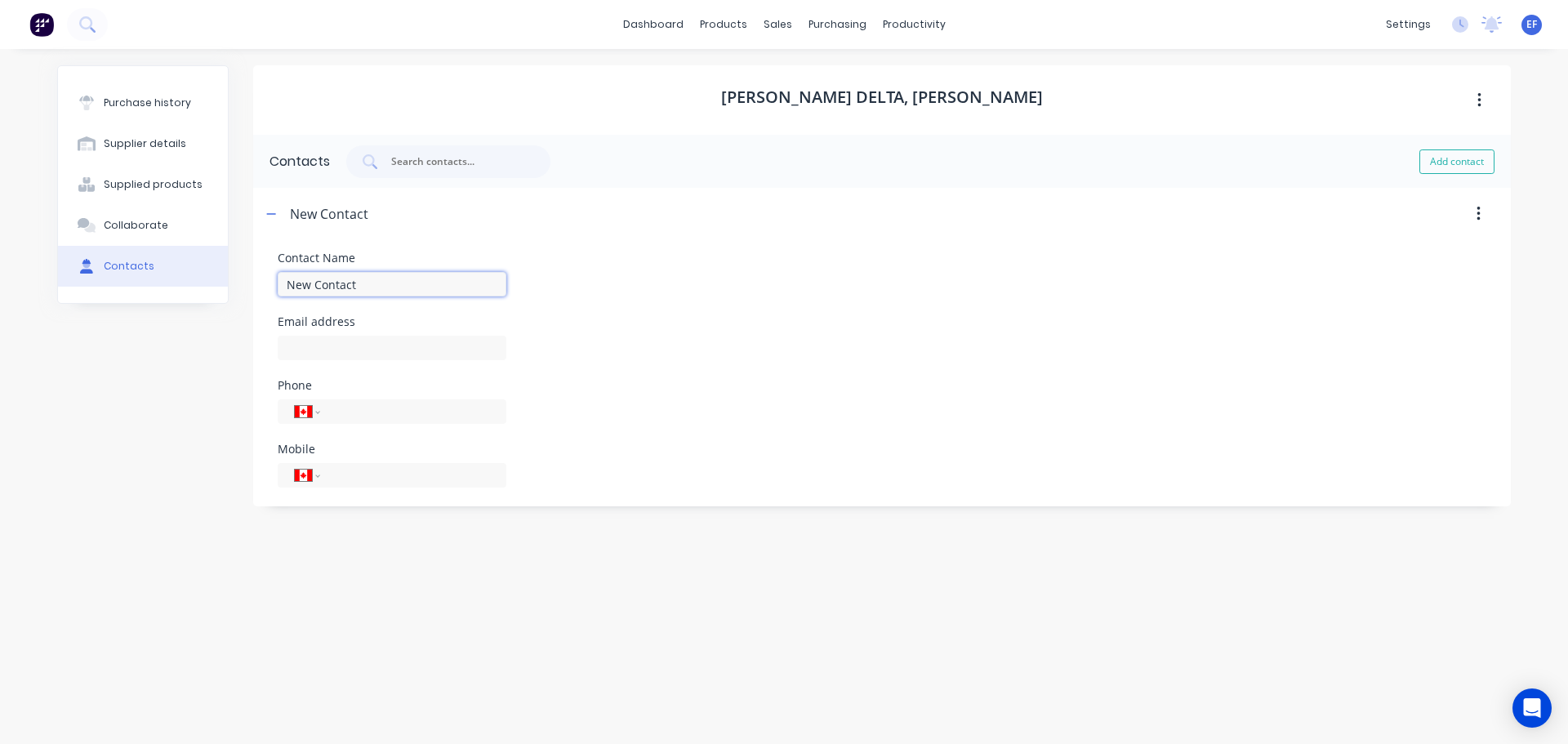
drag, startPoint x: 339, startPoint y: 290, endPoint x: 259, endPoint y: 288, distance: 80.0
click at [259, 288] on form "Contact Name New Contact Email address Phone International [GEOGRAPHIC_DATA] [G…" at bounding box center [881, 369] width 1258 height 260
paste input "[PERSON_NAME]"
click at [332, 352] on input at bounding box center [392, 347] width 229 height 25
paste input "[PERSON_NAME][EMAIL_ADDRESS][PERSON_NAME][DOMAIN_NAME]"
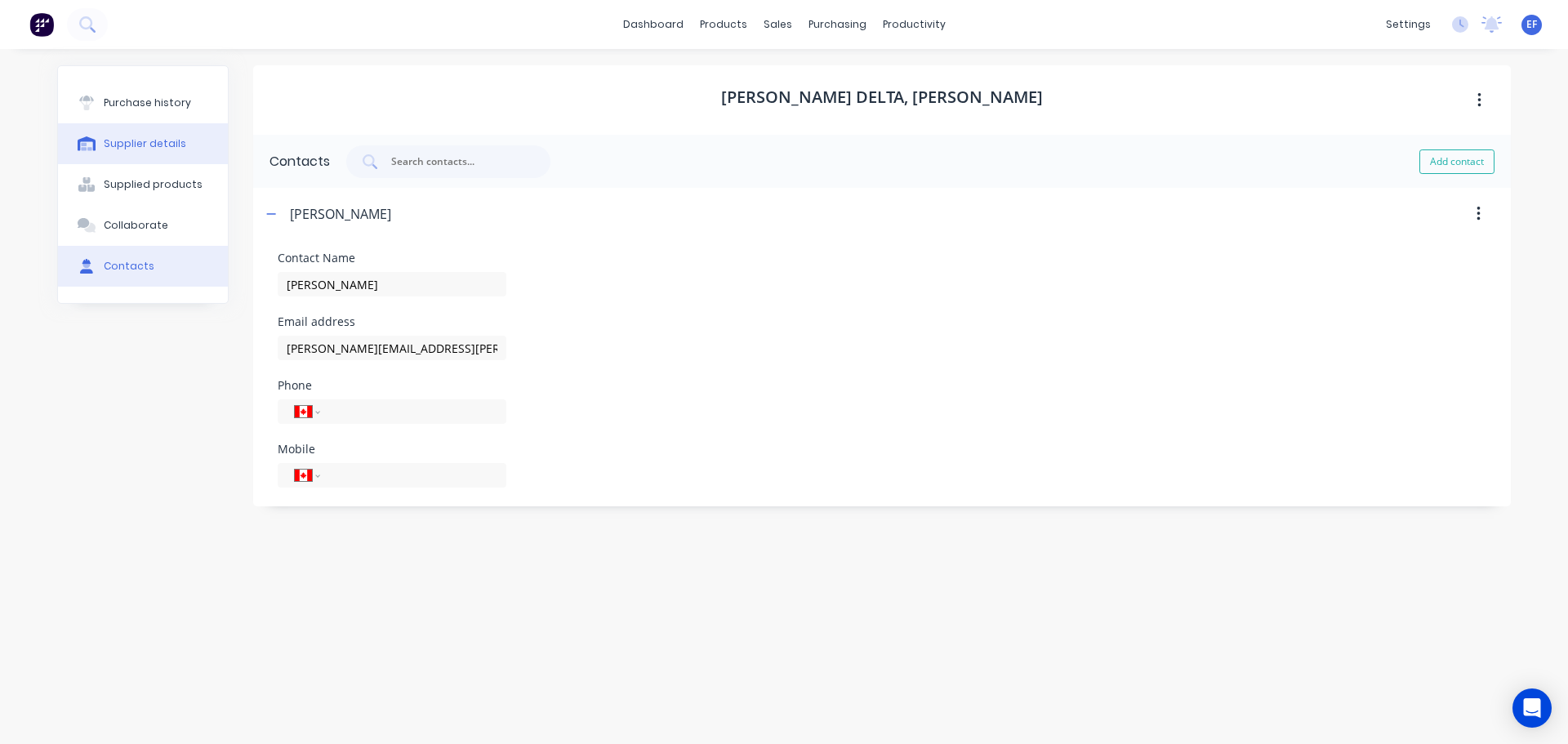
click at [131, 144] on div "Supplier details" at bounding box center [145, 143] width 82 height 15
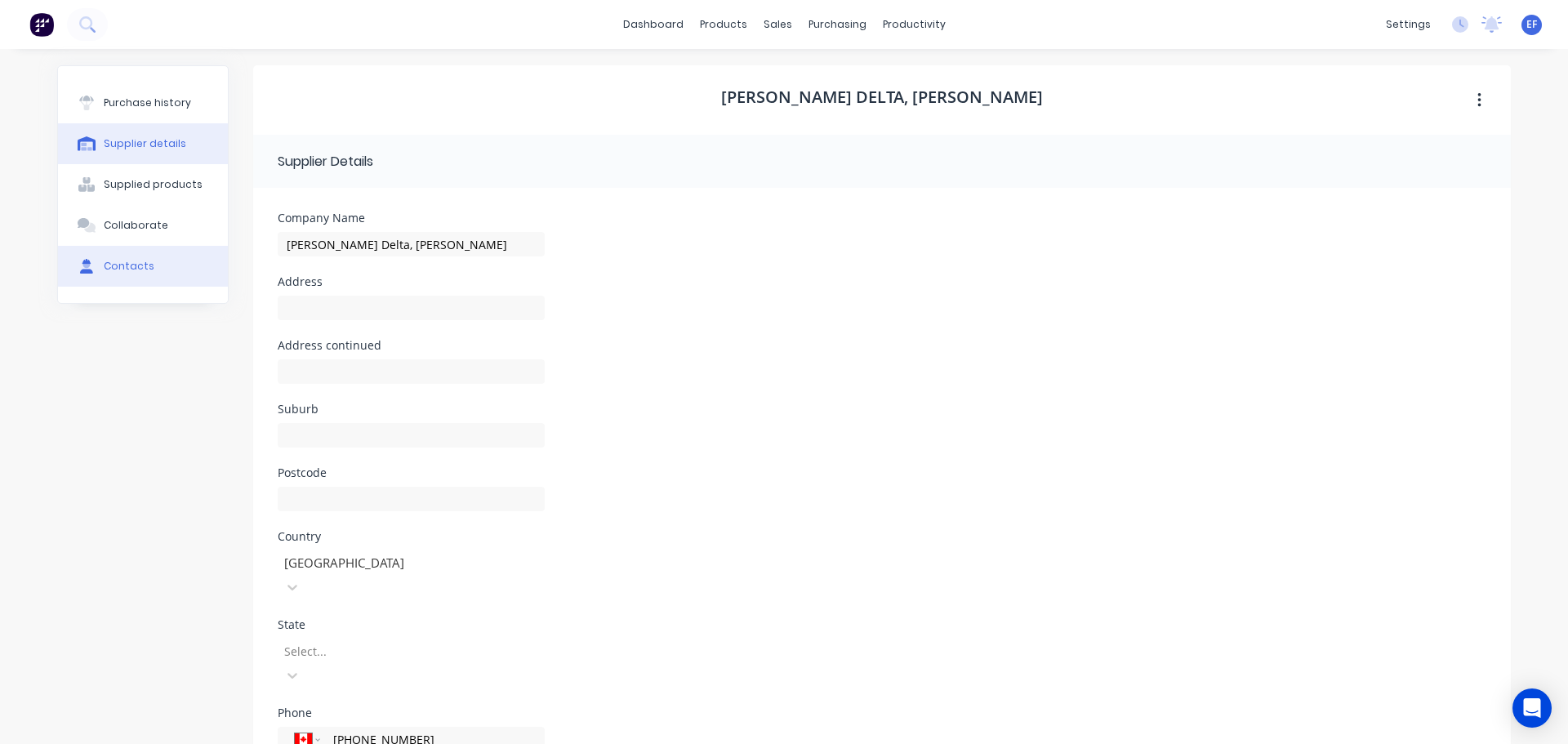
click at [113, 274] on button "Contacts" at bounding box center [143, 267] width 170 height 41
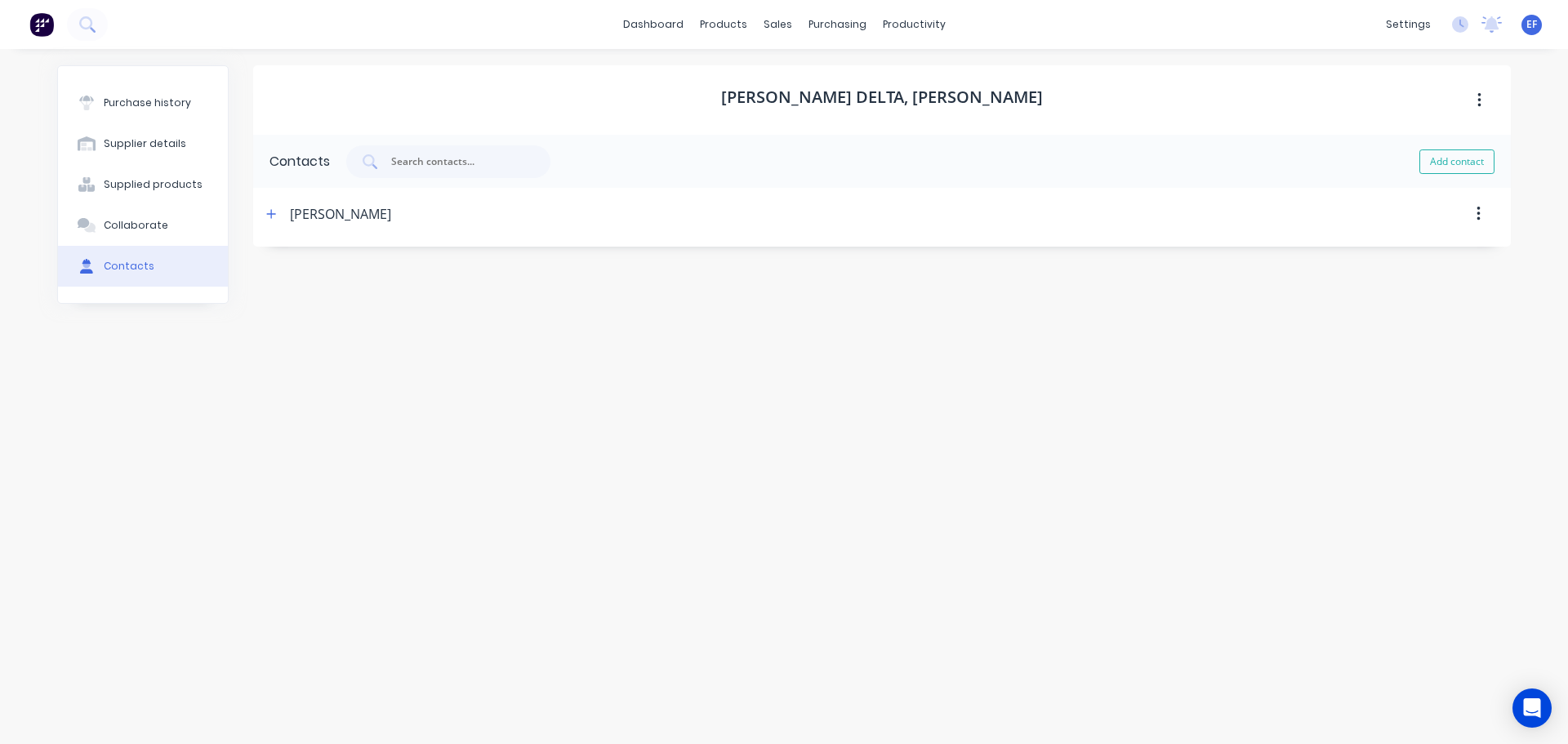
click at [306, 219] on div "[PERSON_NAME]" at bounding box center [340, 213] width 101 height 52
click at [263, 218] on button "button" at bounding box center [272, 214] width 21 height 21
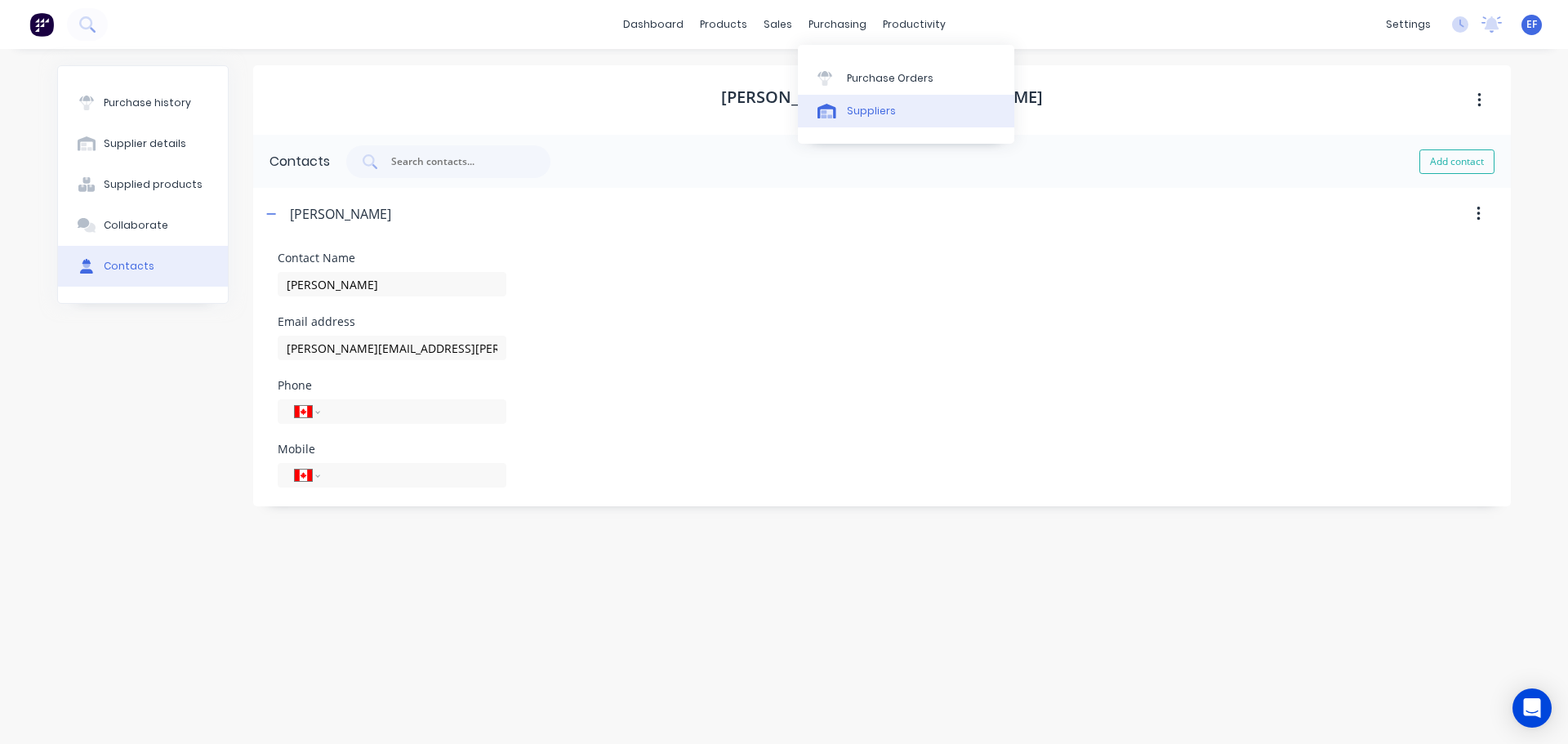
click at [848, 106] on div "Suppliers" at bounding box center [871, 111] width 49 height 15
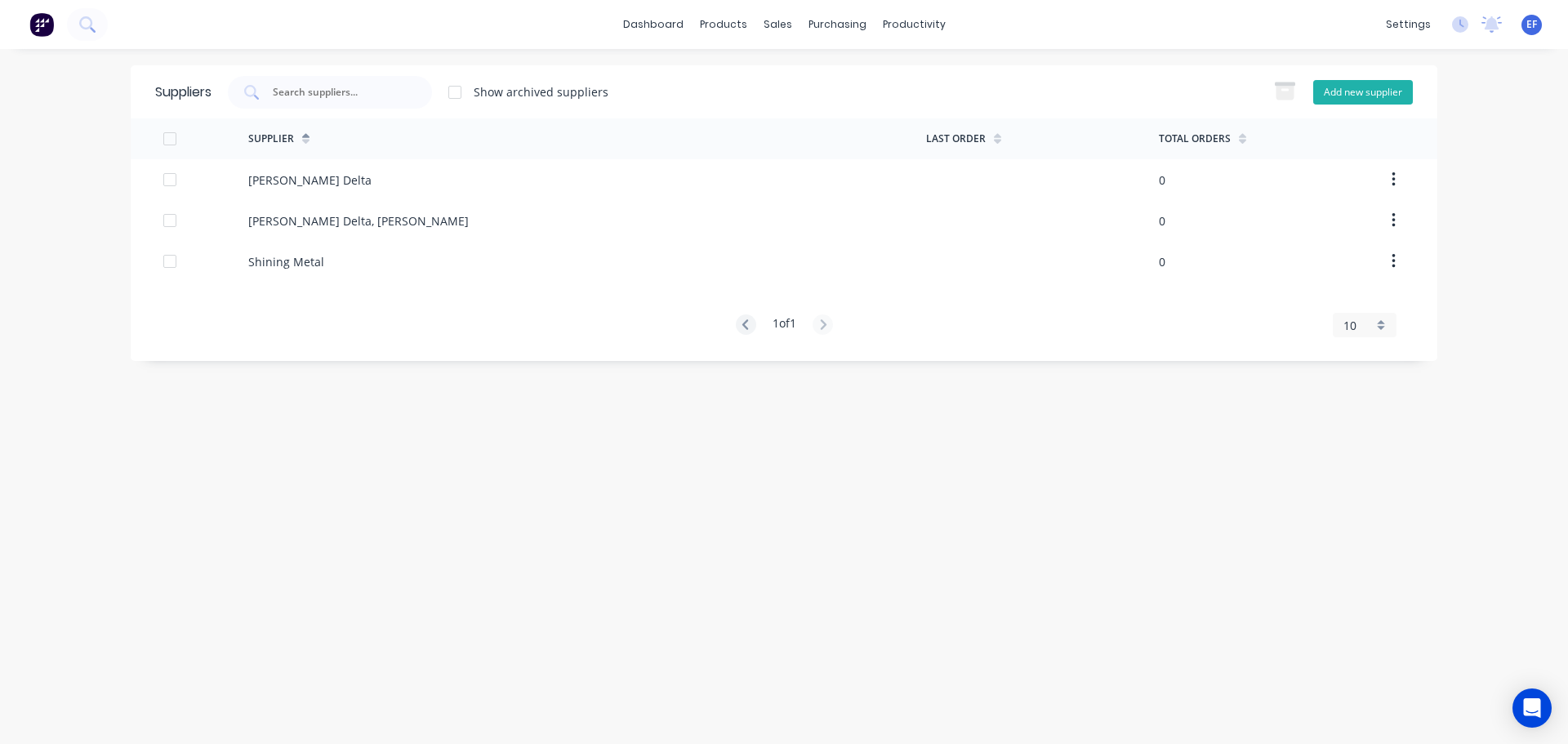
click at [1328, 92] on button "Add new supplier" at bounding box center [1363, 92] width 99 height 25
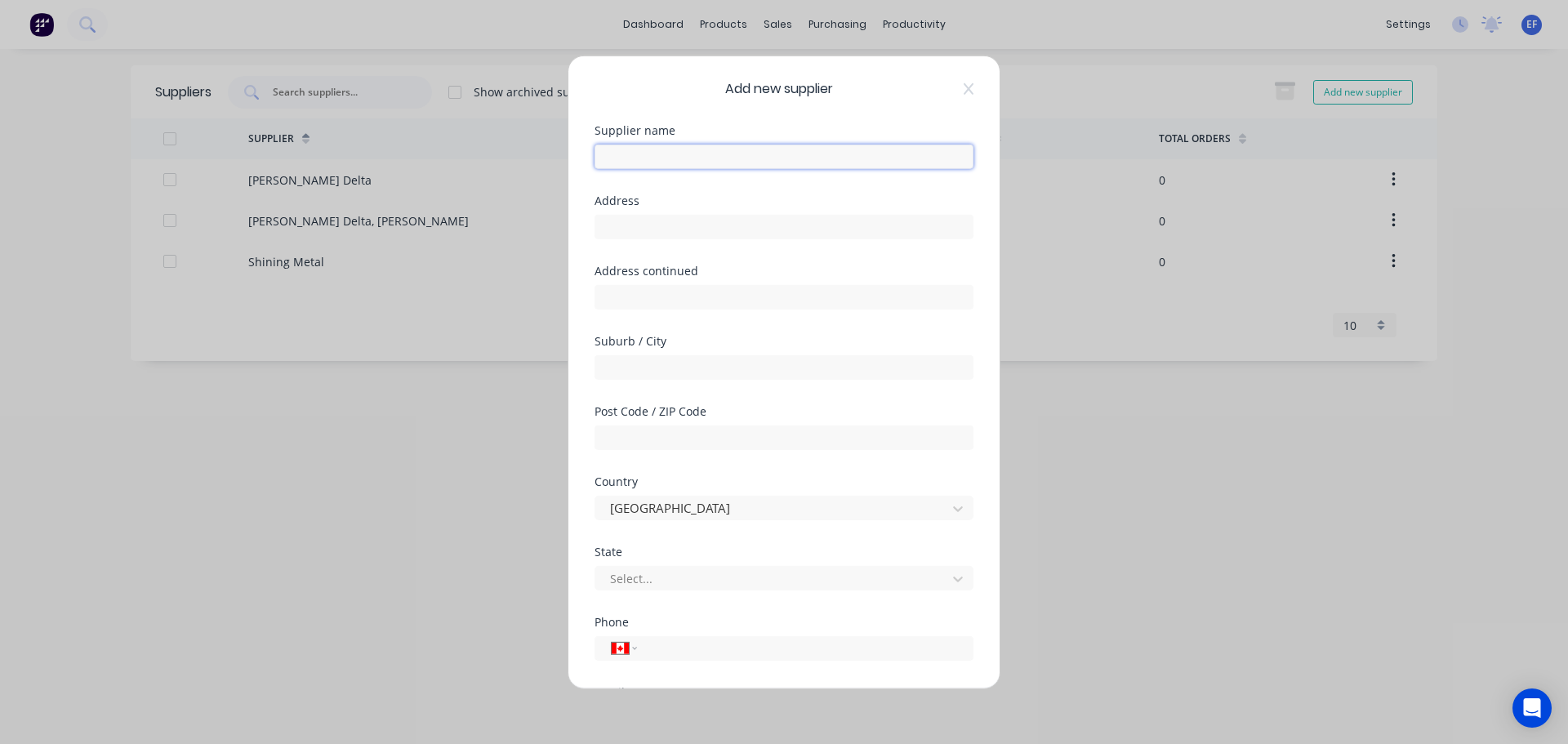
click at [675, 165] on input "text" at bounding box center [784, 156] width 379 height 25
paste
click at [720, 246] on div "Address" at bounding box center [784, 230] width 379 height 70
click at [718, 228] on input "text" at bounding box center [784, 226] width 379 height 25
drag, startPoint x: 836, startPoint y: 228, endPoint x: 532, endPoint y: 238, distance: 304.2
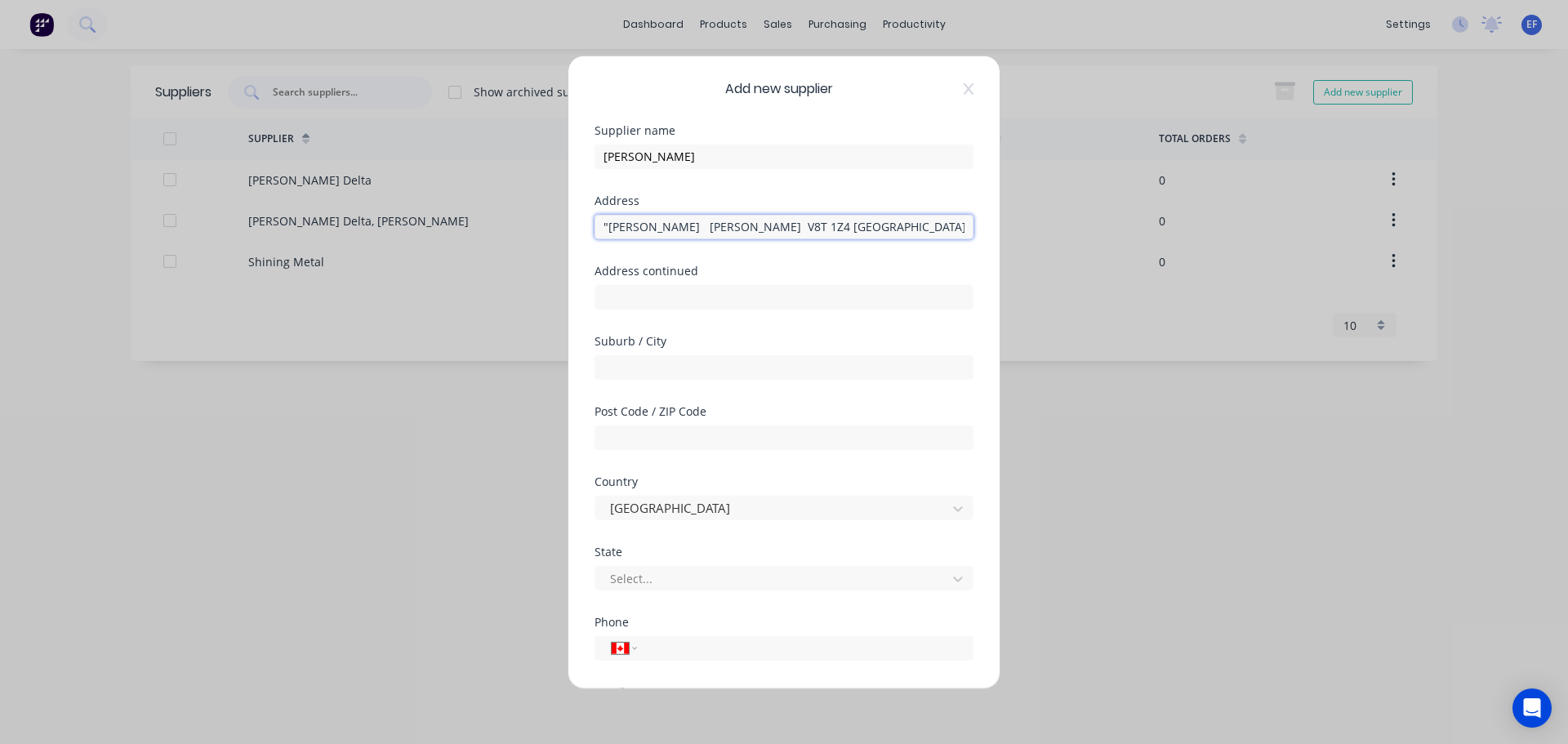
click at [532, 238] on div "Add new supplier Supplier name [PERSON_NAME] Address "[PERSON_NAME][GEOGRAPHIC_…" at bounding box center [784, 372] width 1568 height 744
click at [646, 368] on input "text" at bounding box center [784, 366] width 379 height 25
click at [640, 365] on input "text" at bounding box center [784, 366] width 379 height 25
click at [666, 230] on input "text" at bounding box center [784, 226] width 379 height 25
click at [670, 235] on input "text" at bounding box center [784, 226] width 379 height 25
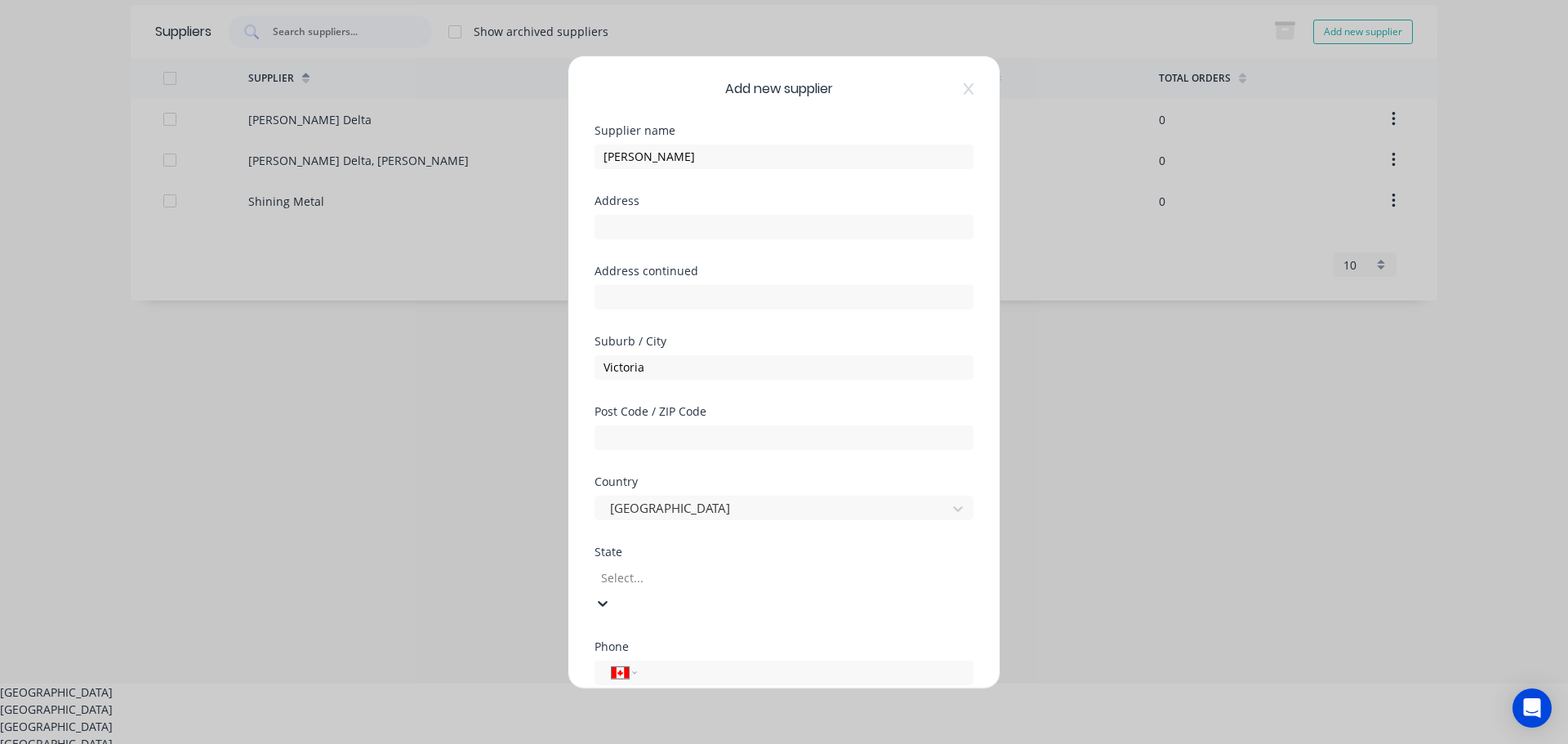
click at [652, 579] on div at bounding box center [717, 578] width 235 height 21
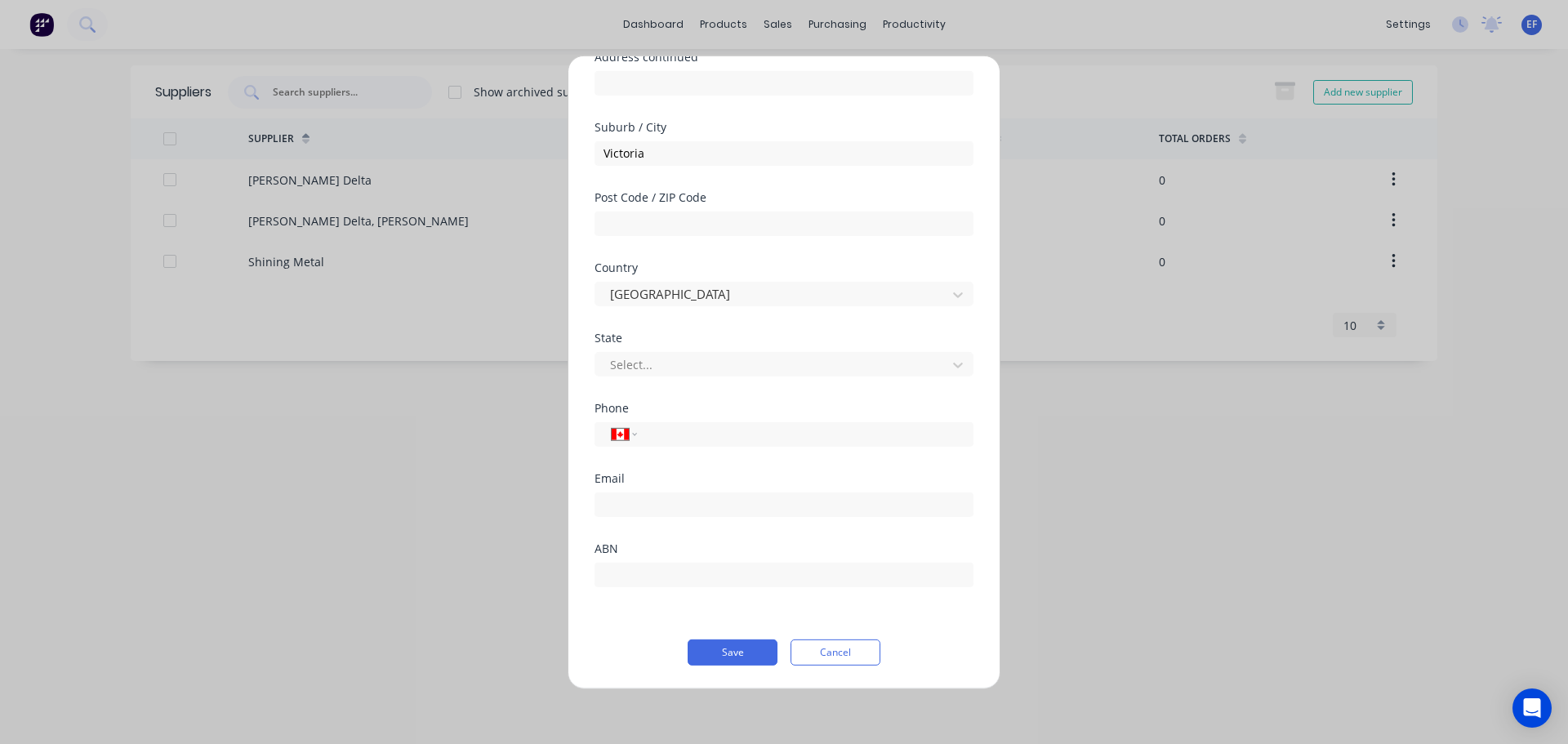
click at [420, 419] on div "Add new supplier Supplier name [PERSON_NAME] Address Address continued Suburb /…" at bounding box center [784, 372] width 1568 height 744
click at [610, 505] on input "email" at bounding box center [784, 503] width 379 height 25
click at [721, 428] on input "tel" at bounding box center [802, 434] width 308 height 19
click at [728, 654] on button "Save" at bounding box center [732, 651] width 90 height 26
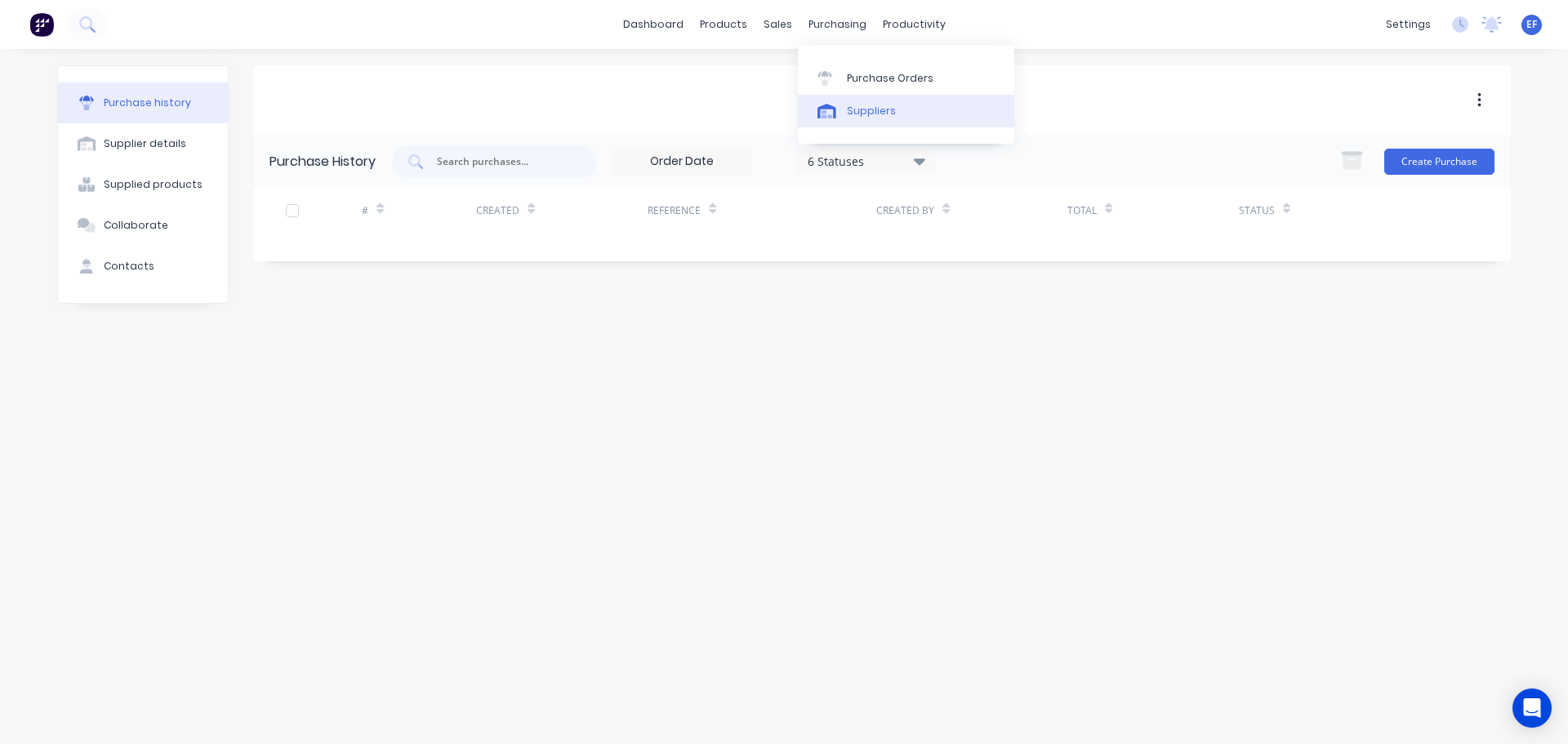
click at [856, 122] on link "Suppliers" at bounding box center [906, 111] width 216 height 33
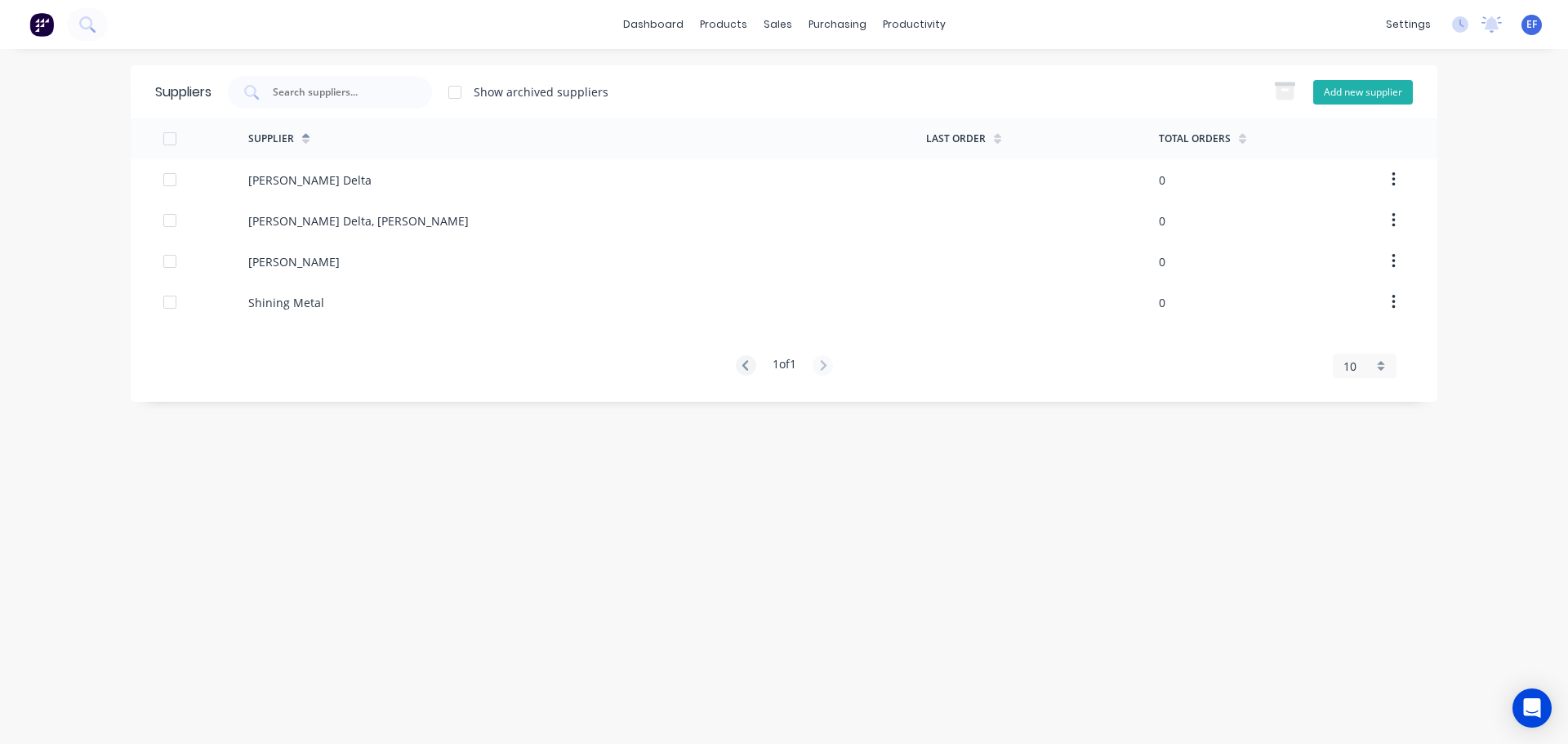
click at [1338, 96] on button "Add new supplier" at bounding box center [1363, 92] width 99 height 25
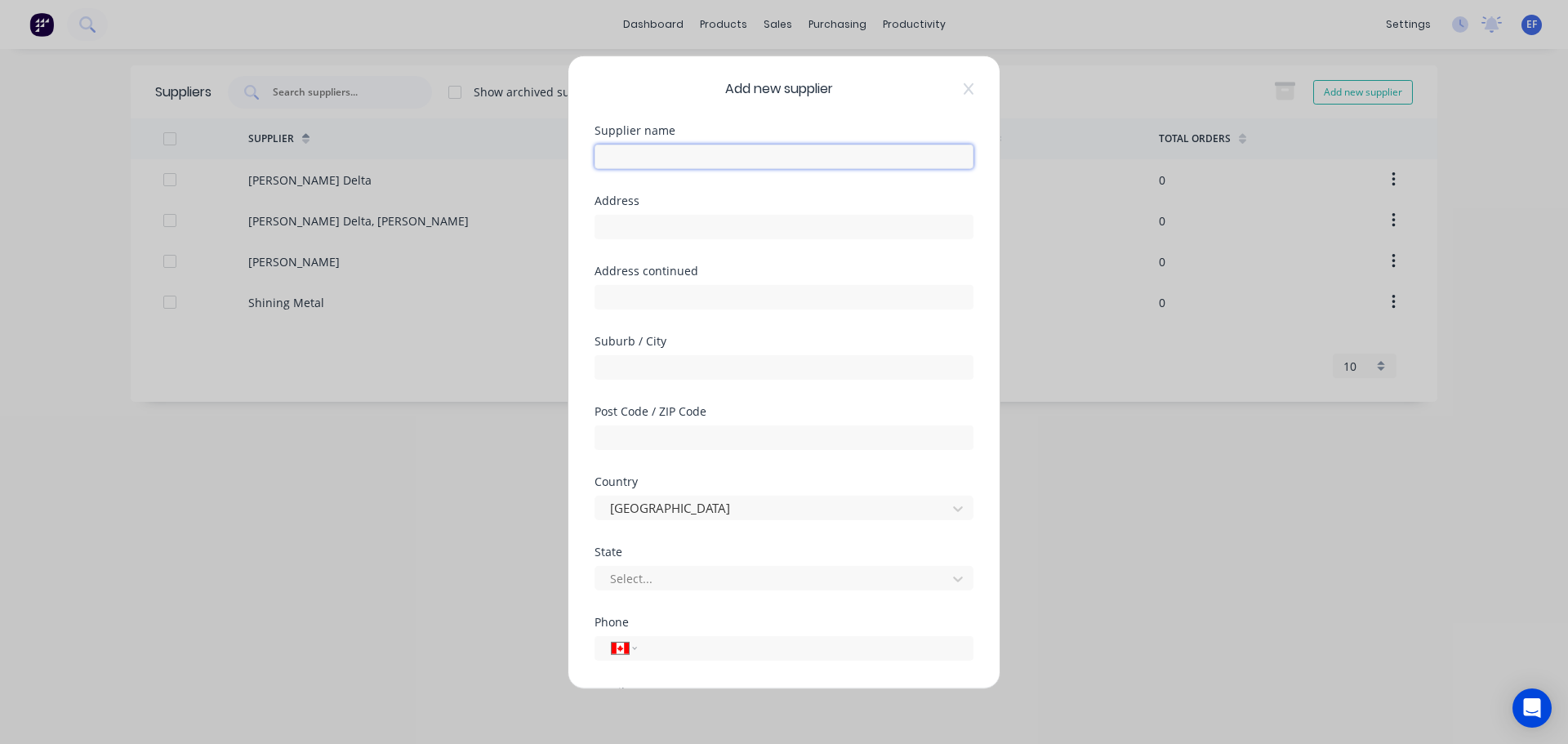
click at [745, 162] on input "text" at bounding box center [784, 156] width 379 height 25
click at [682, 650] on input "tel" at bounding box center [802, 648] width 308 height 19
click at [676, 219] on input "text" at bounding box center [784, 226] width 379 height 25
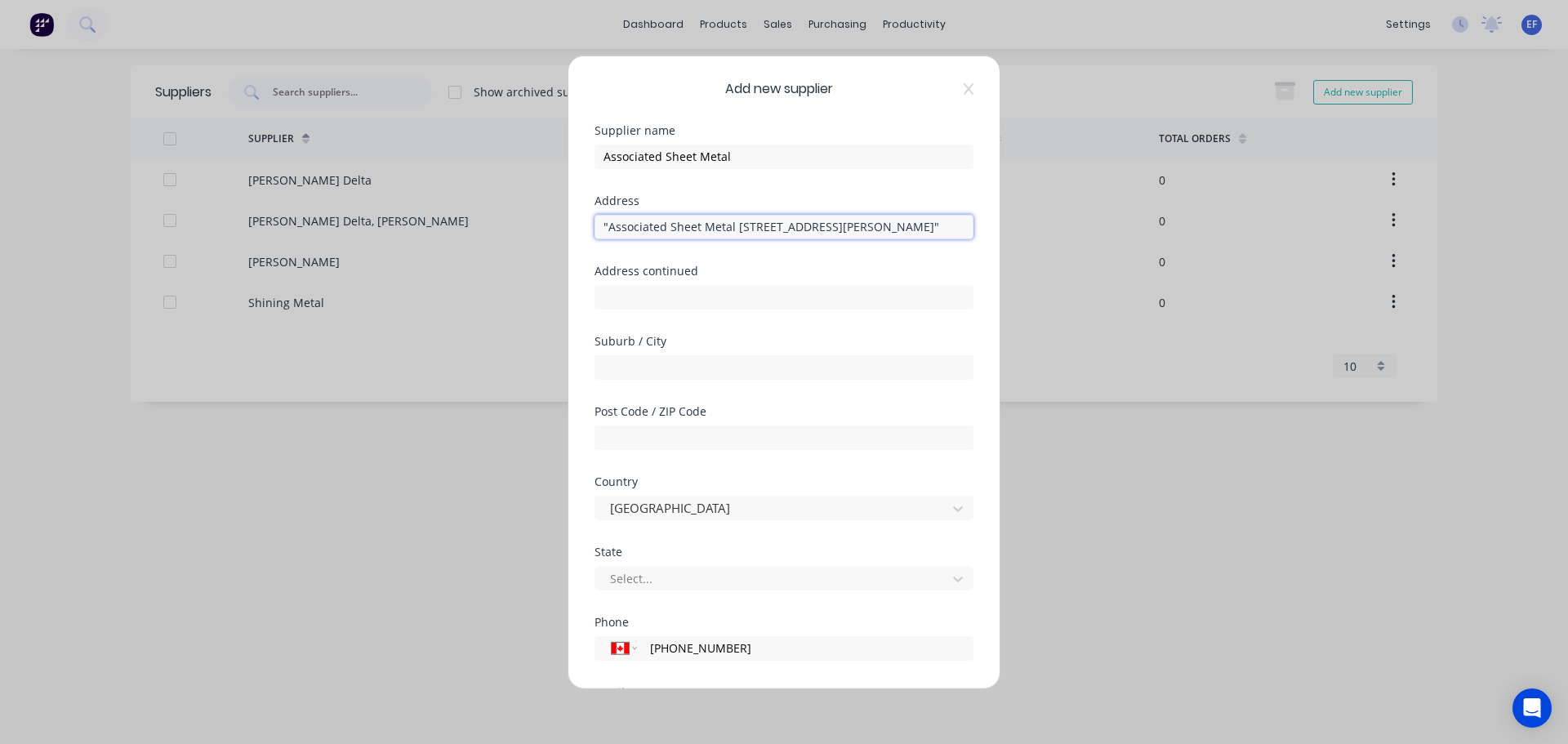
drag, startPoint x: 658, startPoint y: 226, endPoint x: 412, endPoint y: 231, distance: 246.1
click at [412, 231] on div "Add new supplier Supplier name Associated Sheet Metal Address "Associated Sheet…" at bounding box center [784, 372] width 1568 height 744
drag, startPoint x: 742, startPoint y: 225, endPoint x: 923, endPoint y: 236, distance: 181.3
click at [923, 236] on input "[STREET_ADDRESS][PERSON_NAME]"" at bounding box center [784, 226] width 379 height 25
click at [622, 364] on input "text" at bounding box center [784, 366] width 379 height 25
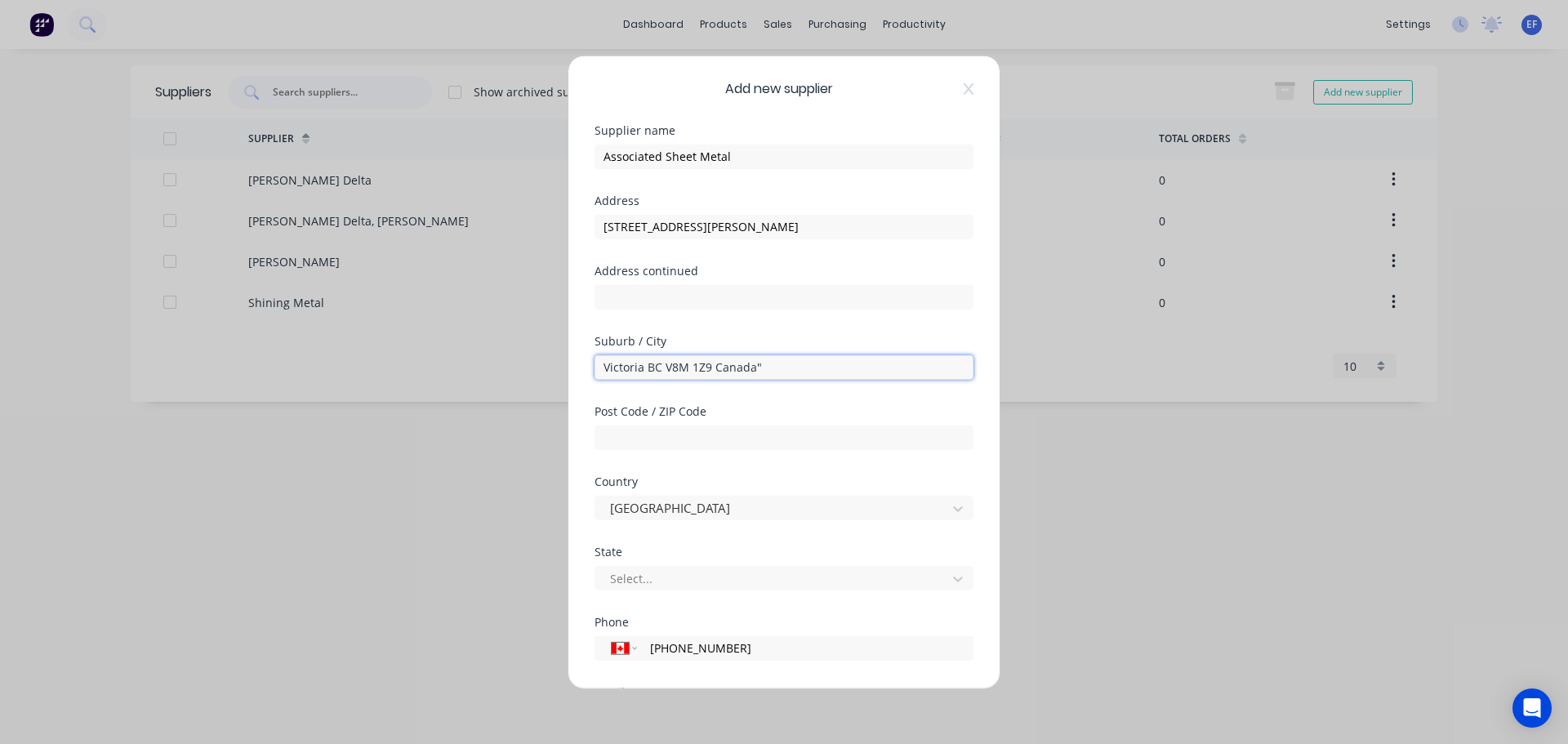
drag, startPoint x: 646, startPoint y: 368, endPoint x: 775, endPoint y: 372, distance: 129.1
click at [775, 372] on input "Victoria BC V8M 1Z9 Canada"" at bounding box center [784, 366] width 379 height 25
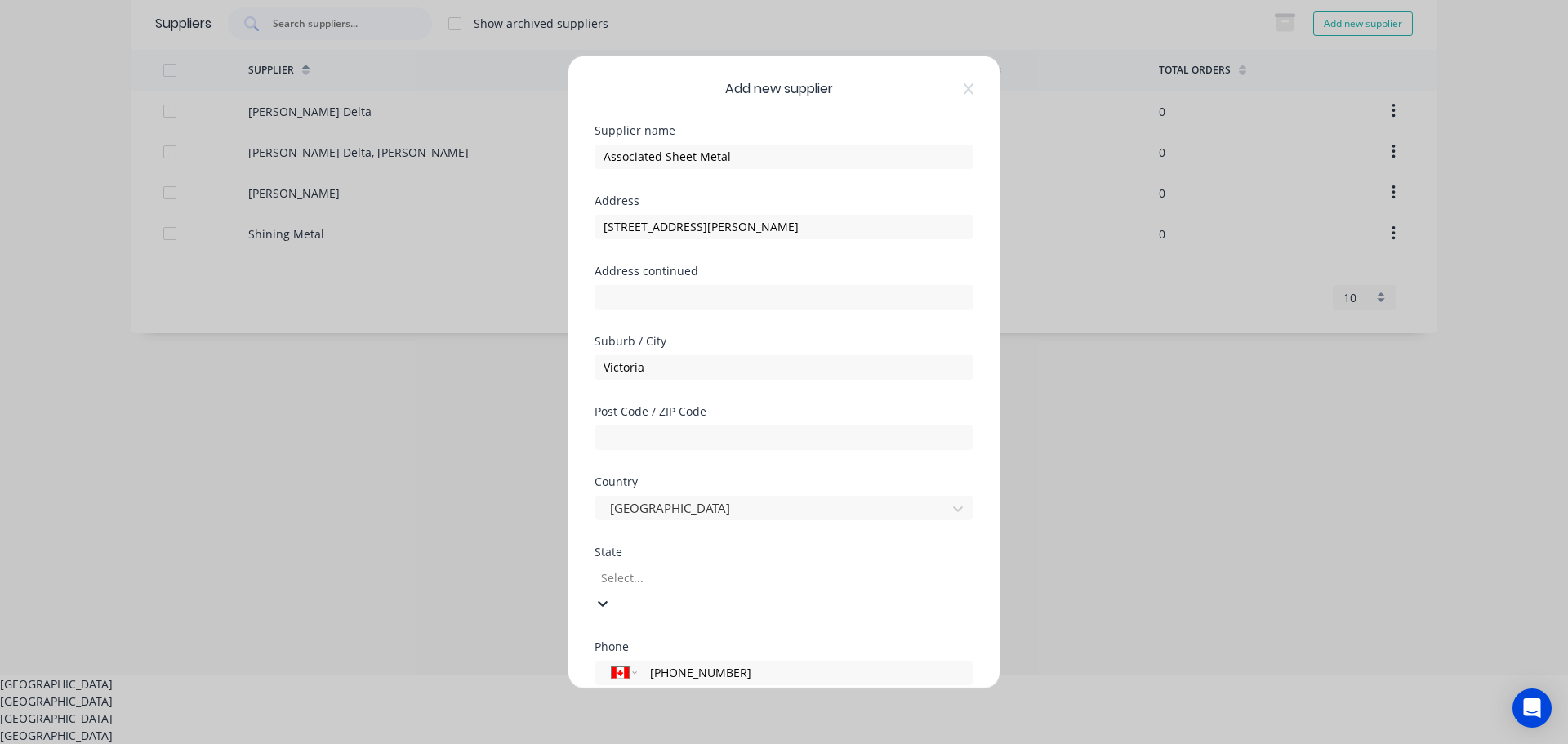
click at [633, 577] on div at bounding box center [717, 578] width 235 height 21
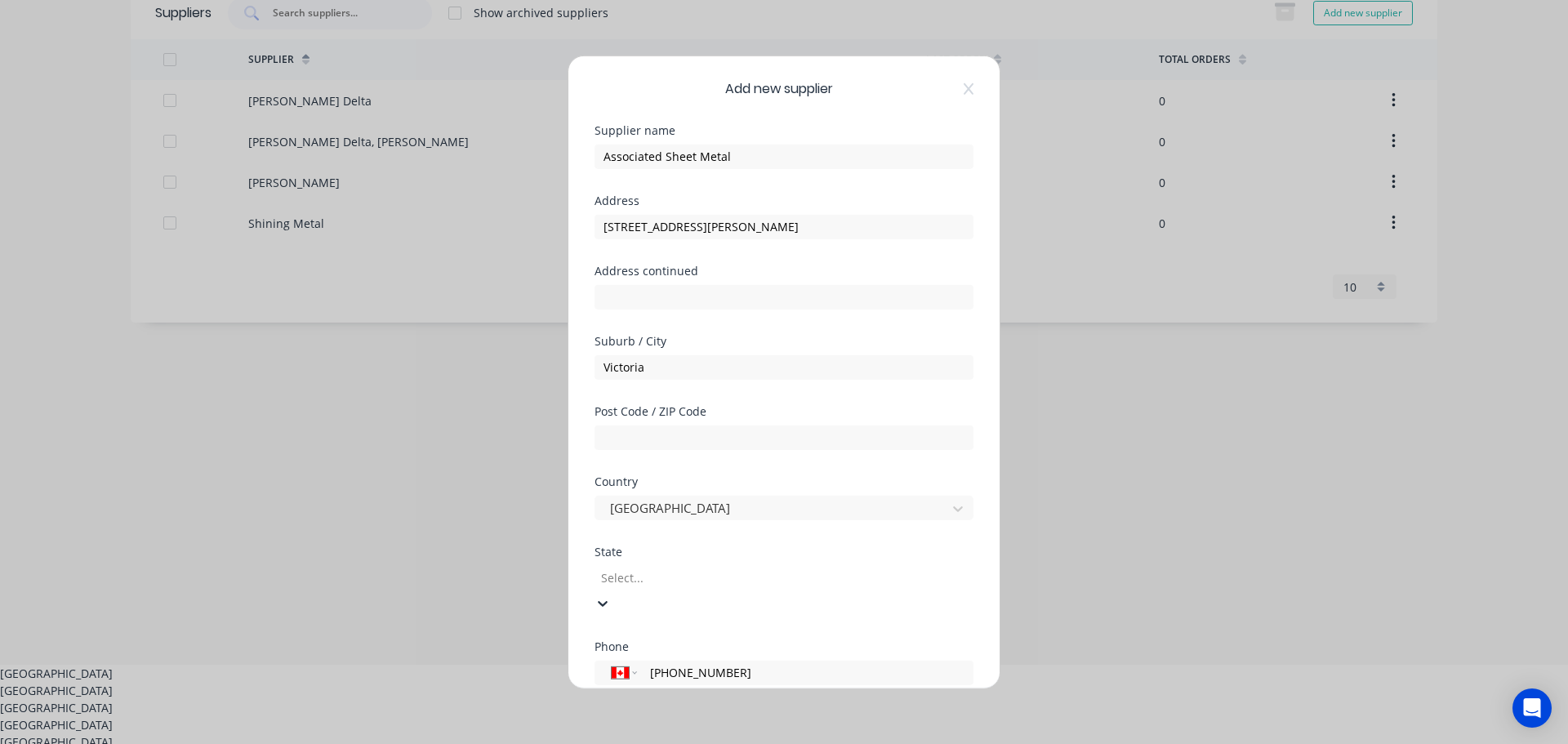
click at [642, 681] on div "[GEOGRAPHIC_DATA]" at bounding box center [784, 690] width 1568 height 17
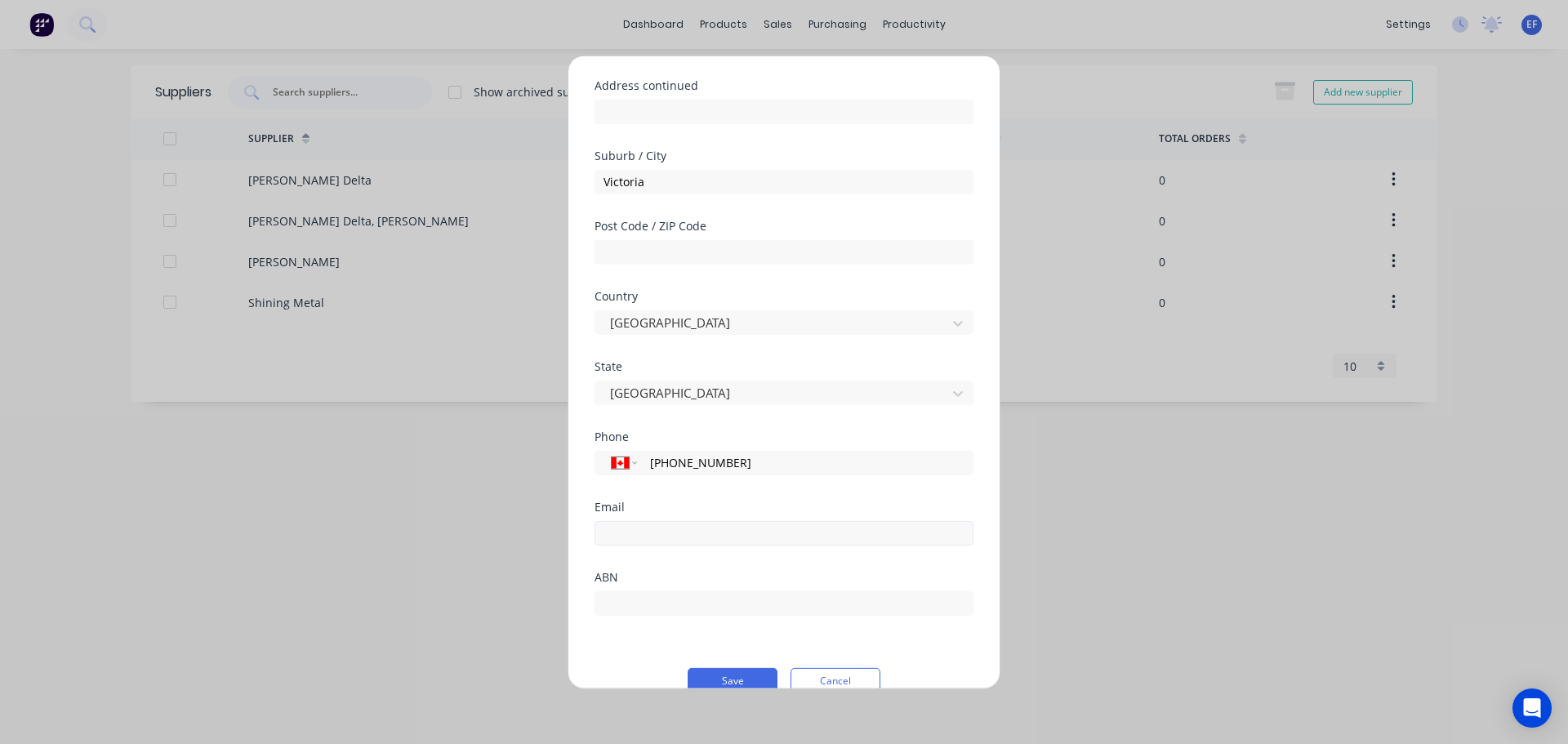
scroll to position [214, 0]
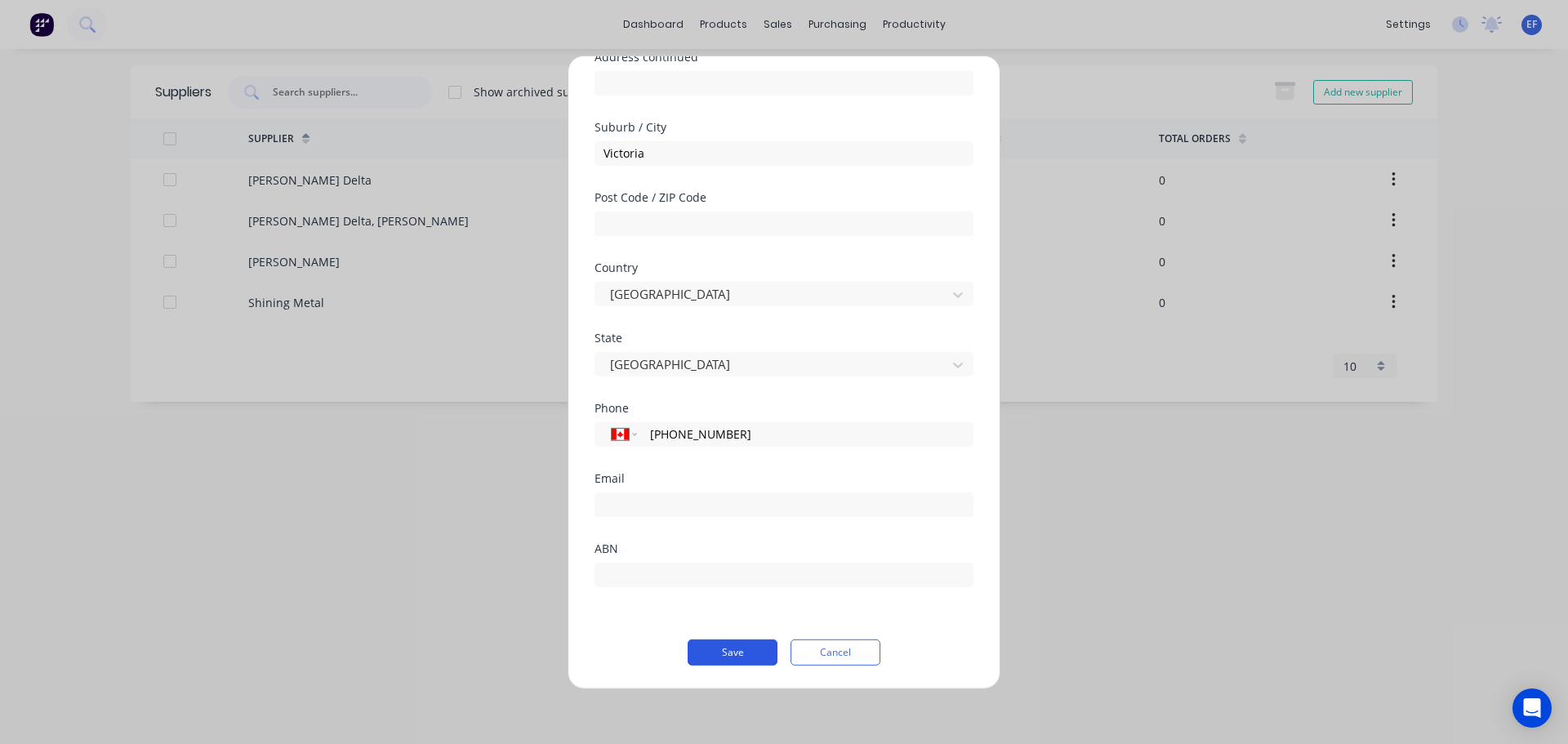
click at [718, 656] on button "Save" at bounding box center [732, 651] width 90 height 26
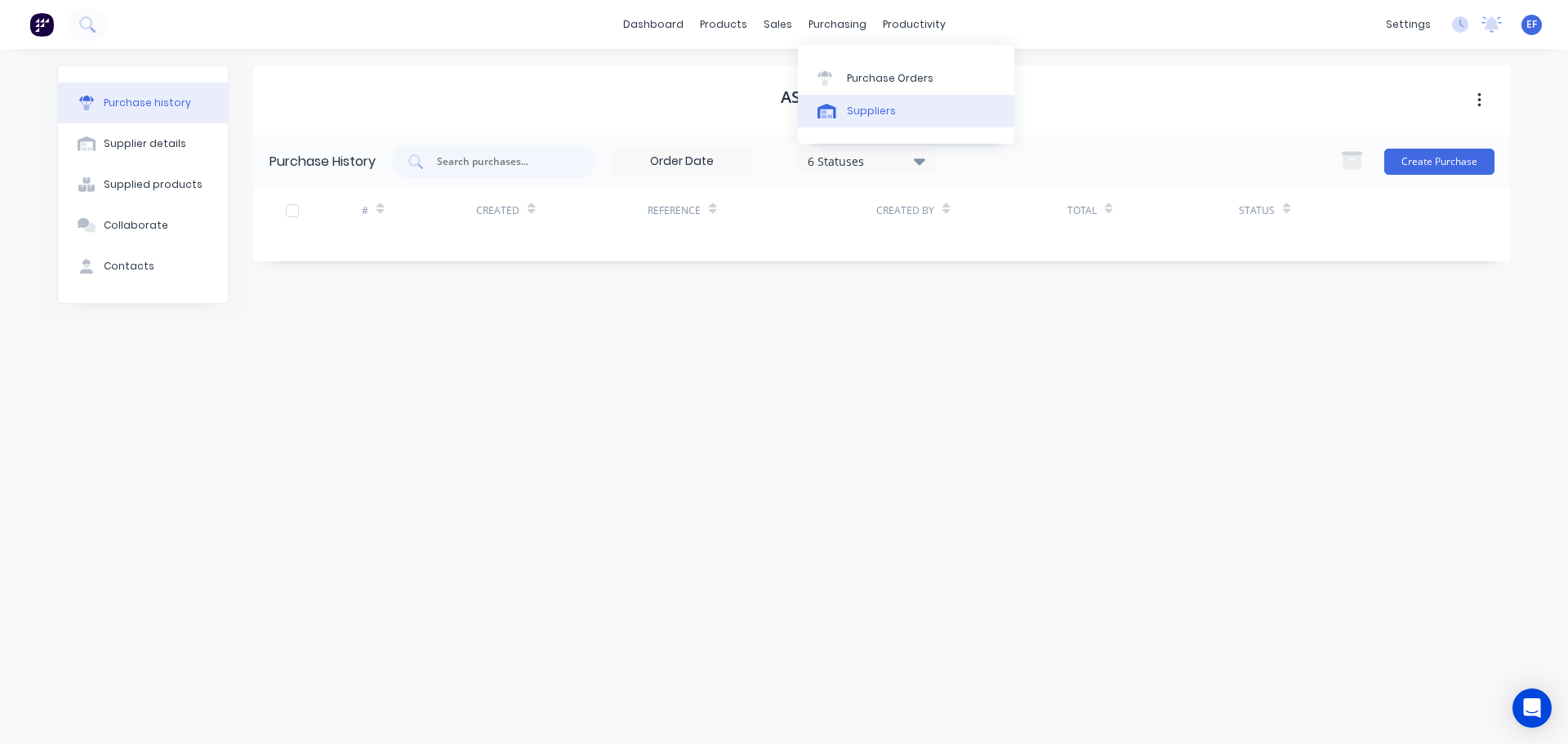
click at [856, 121] on link "Suppliers" at bounding box center [906, 111] width 216 height 33
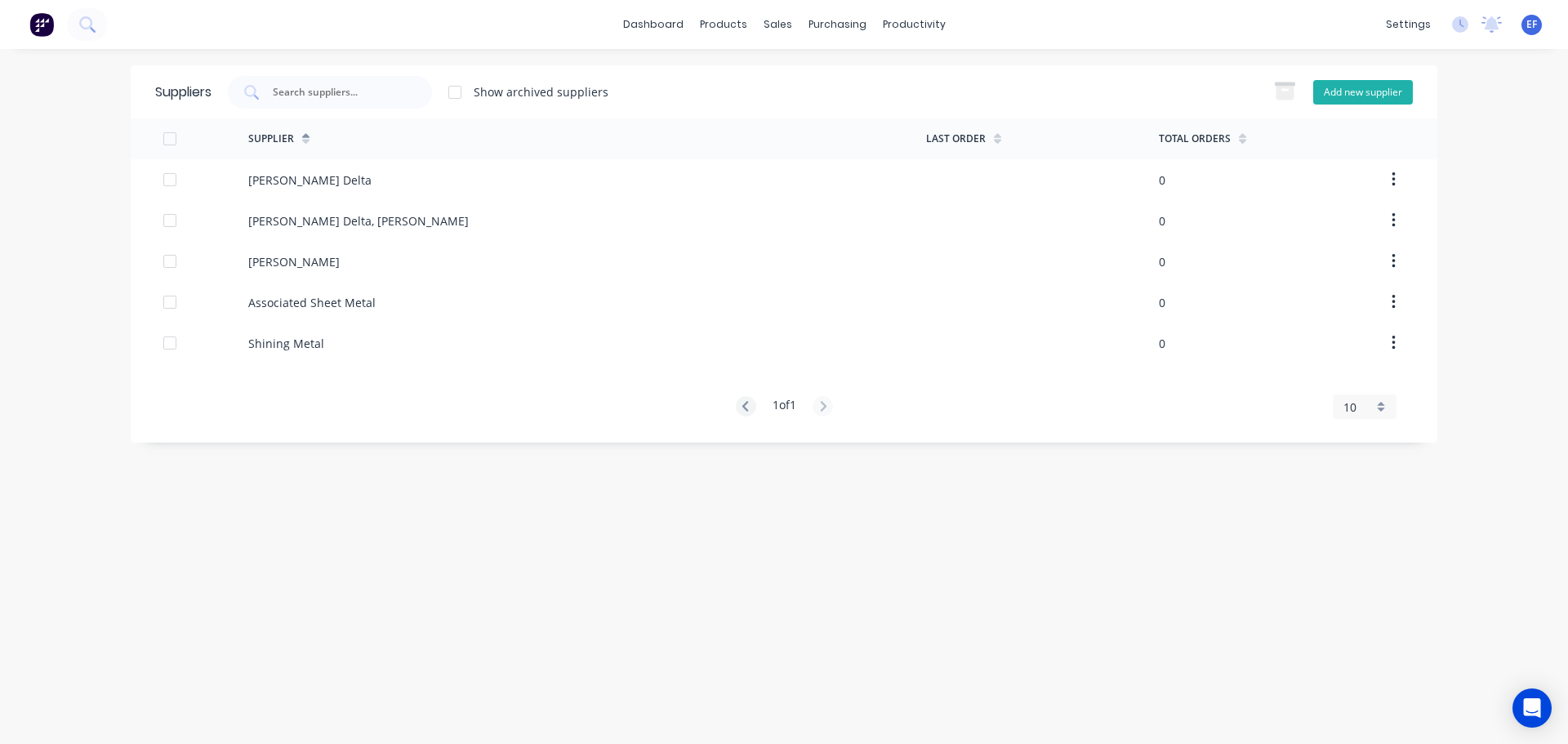
click at [1356, 94] on button "Add new supplier" at bounding box center [1363, 92] width 99 height 25
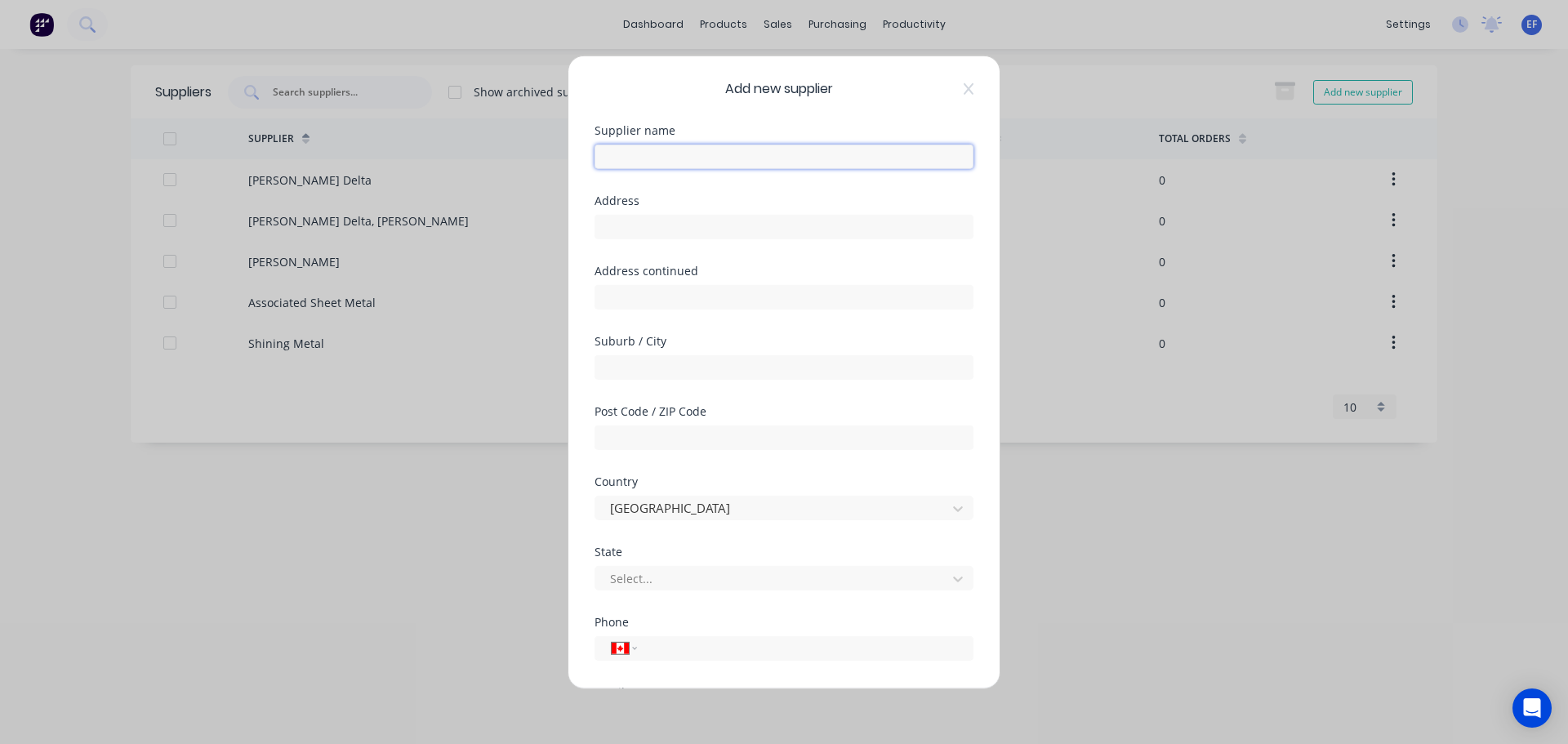
click at [792, 151] on input "text" at bounding box center [784, 156] width 379 height 25
click at [689, 646] on input "tel" at bounding box center [802, 648] width 308 height 19
drag, startPoint x: 610, startPoint y: 243, endPoint x: 616, endPoint y: 231, distance: 13.4
click at [611, 240] on div "Address" at bounding box center [784, 230] width 379 height 70
click at [616, 231] on input "text" at bounding box center [784, 226] width 379 height 25
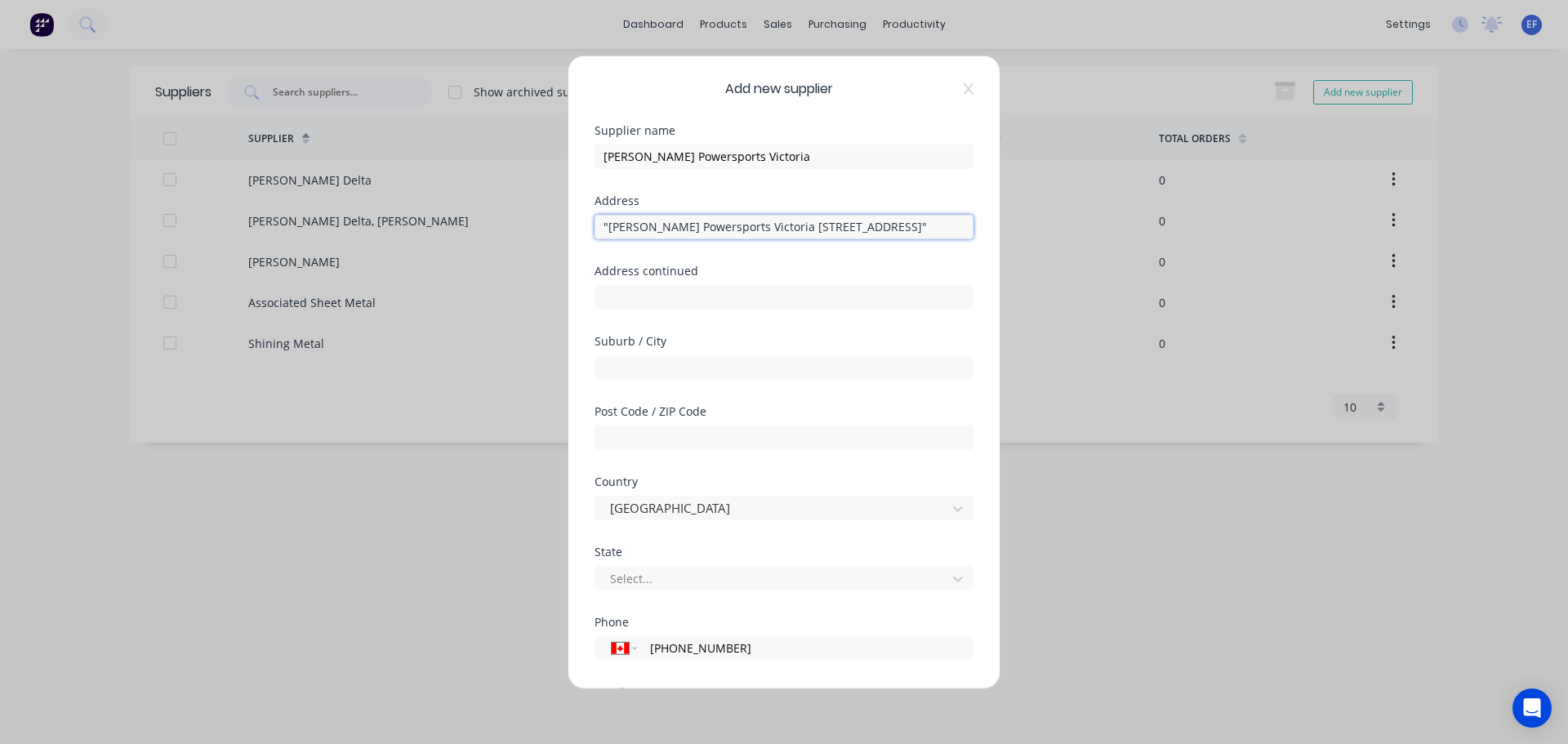
drag, startPoint x: 694, startPoint y: 225, endPoint x: 508, endPoint y: 213, distance: 186.4
click at [508, 213] on div "Add new supplier Supplier name [PERSON_NAME] Powersports Victoria Address "[PER…" at bounding box center [784, 372] width 1568 height 744
drag, startPoint x: 706, startPoint y: 227, endPoint x: 869, endPoint y: 246, distance: 164.1
click at [869, 246] on div "Address [STREET_ADDRESS]"" at bounding box center [784, 230] width 379 height 70
click at [611, 373] on input "text" at bounding box center [784, 366] width 379 height 25
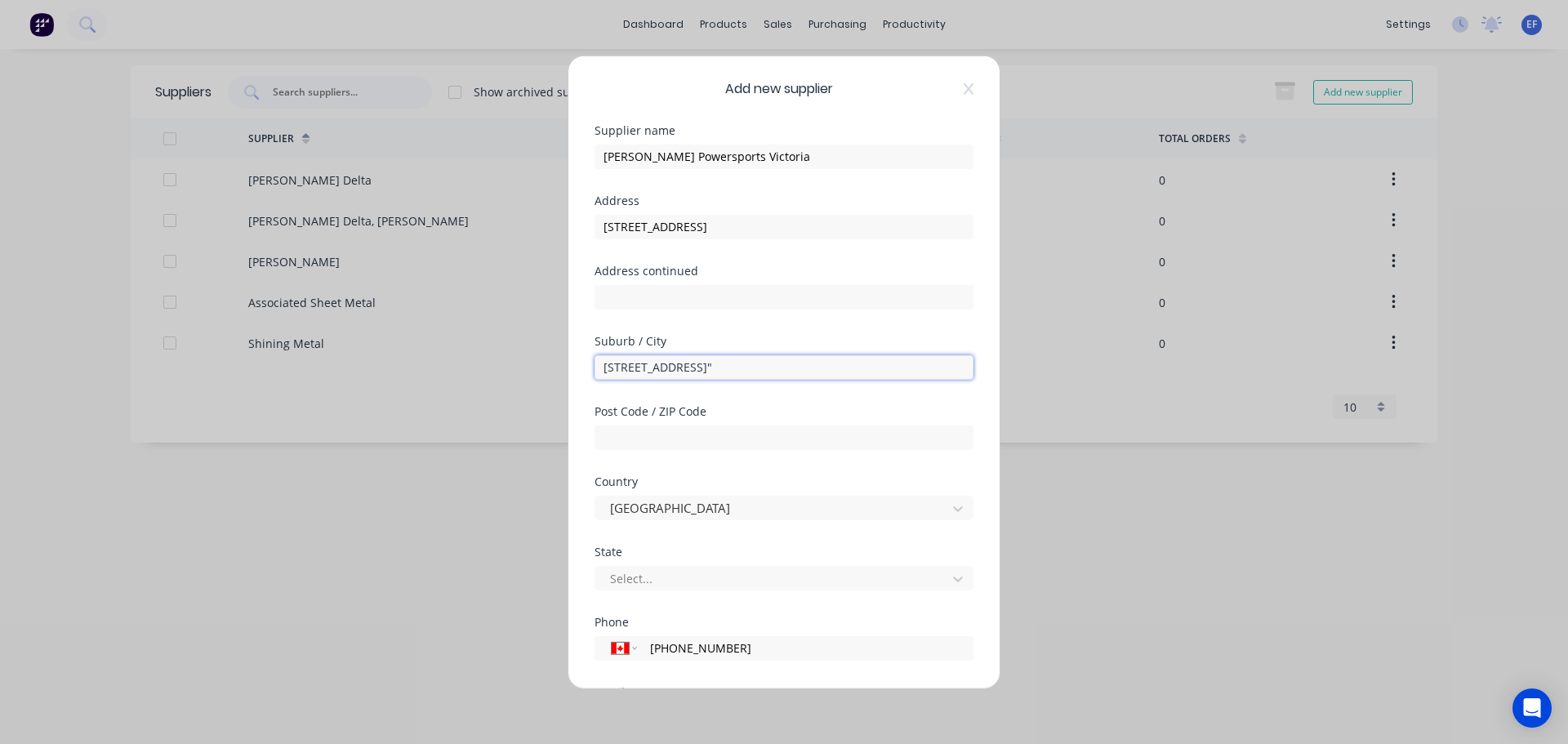
drag, startPoint x: 645, startPoint y: 369, endPoint x: 809, endPoint y: 375, distance: 164.1
click at [809, 375] on input "[STREET_ADDRESS]"" at bounding box center [784, 366] width 379 height 25
click at [651, 577] on div at bounding box center [773, 579] width 330 height 21
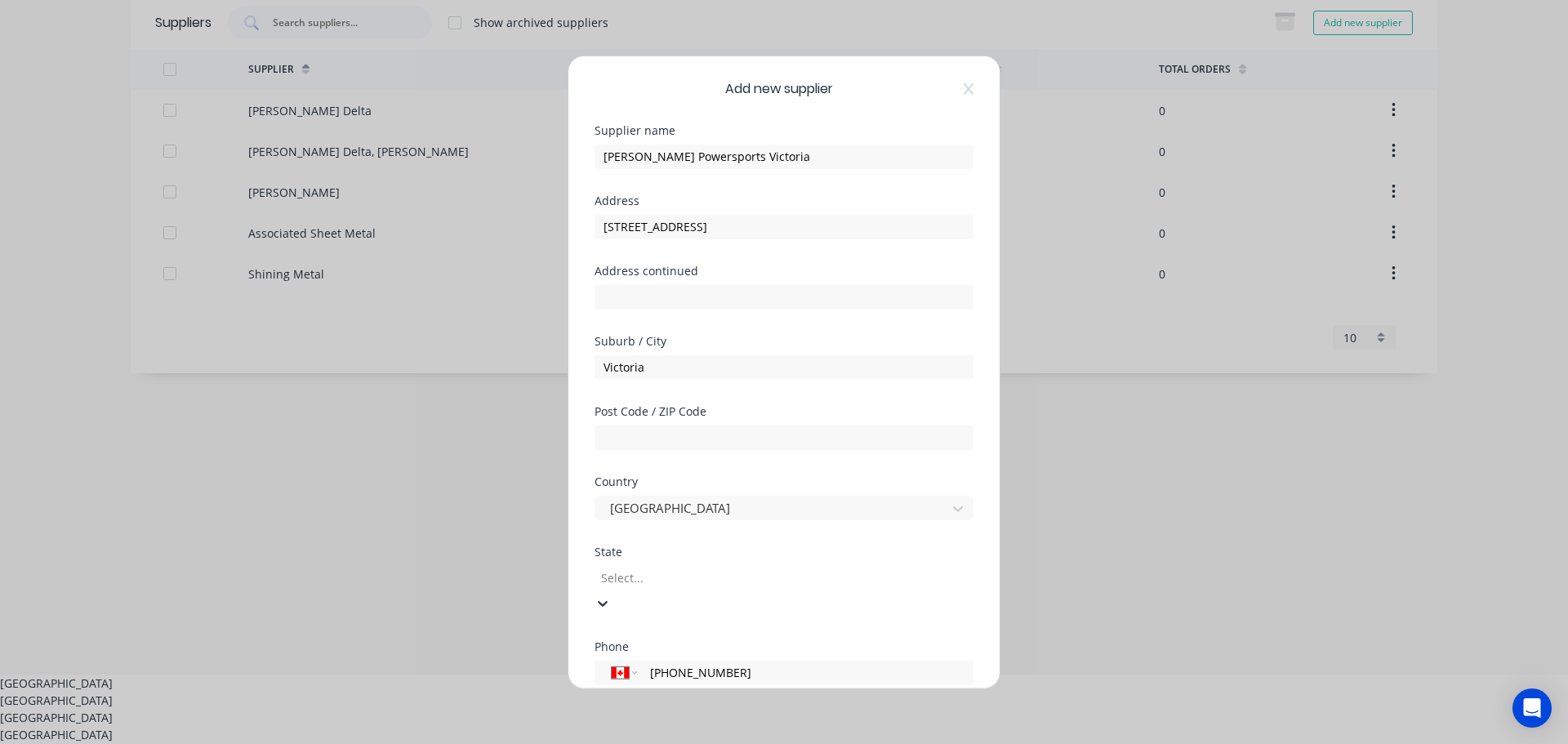
scroll to position [79, 0]
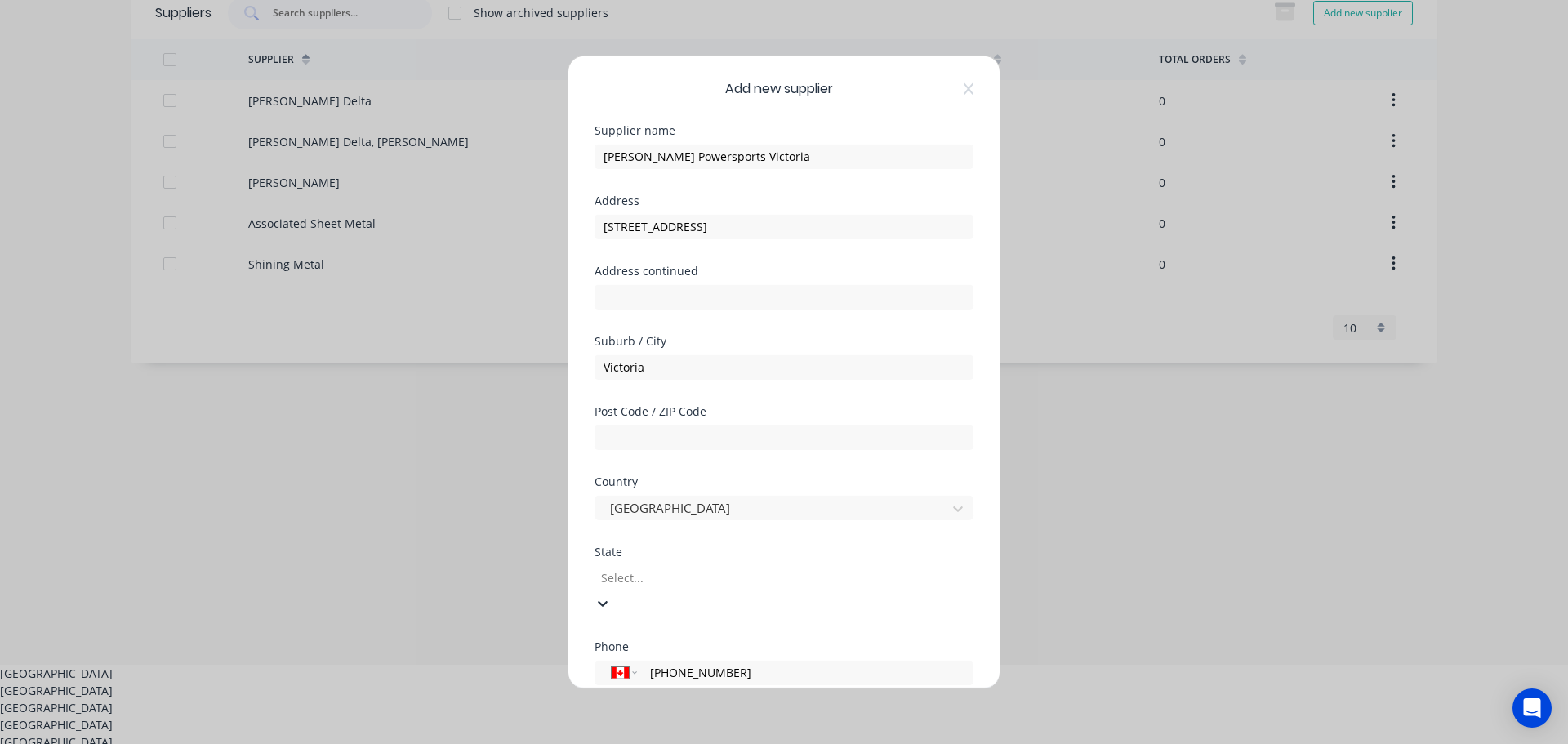
click at [652, 681] on div "[GEOGRAPHIC_DATA]" at bounding box center [784, 690] width 1568 height 17
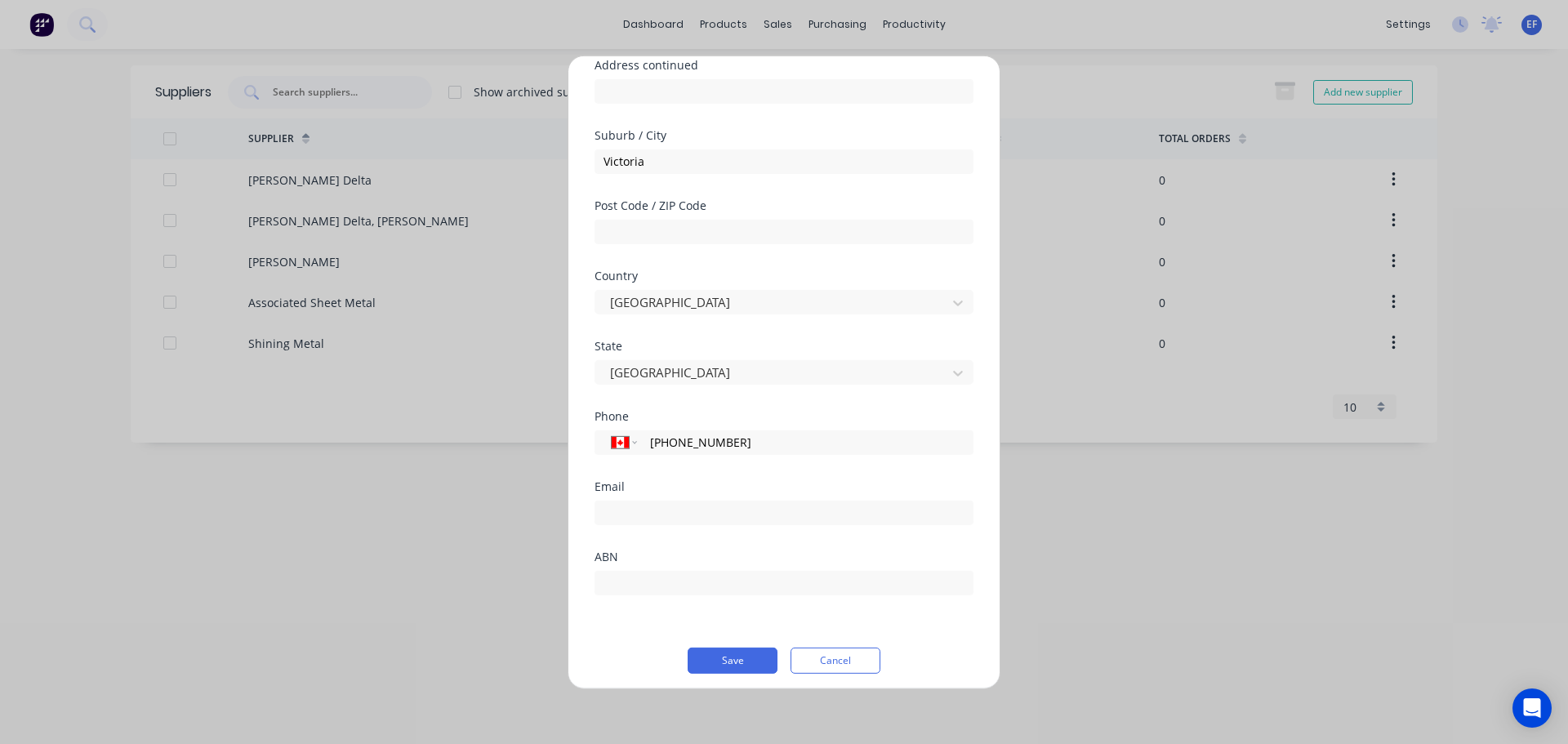
scroll to position [214, 0]
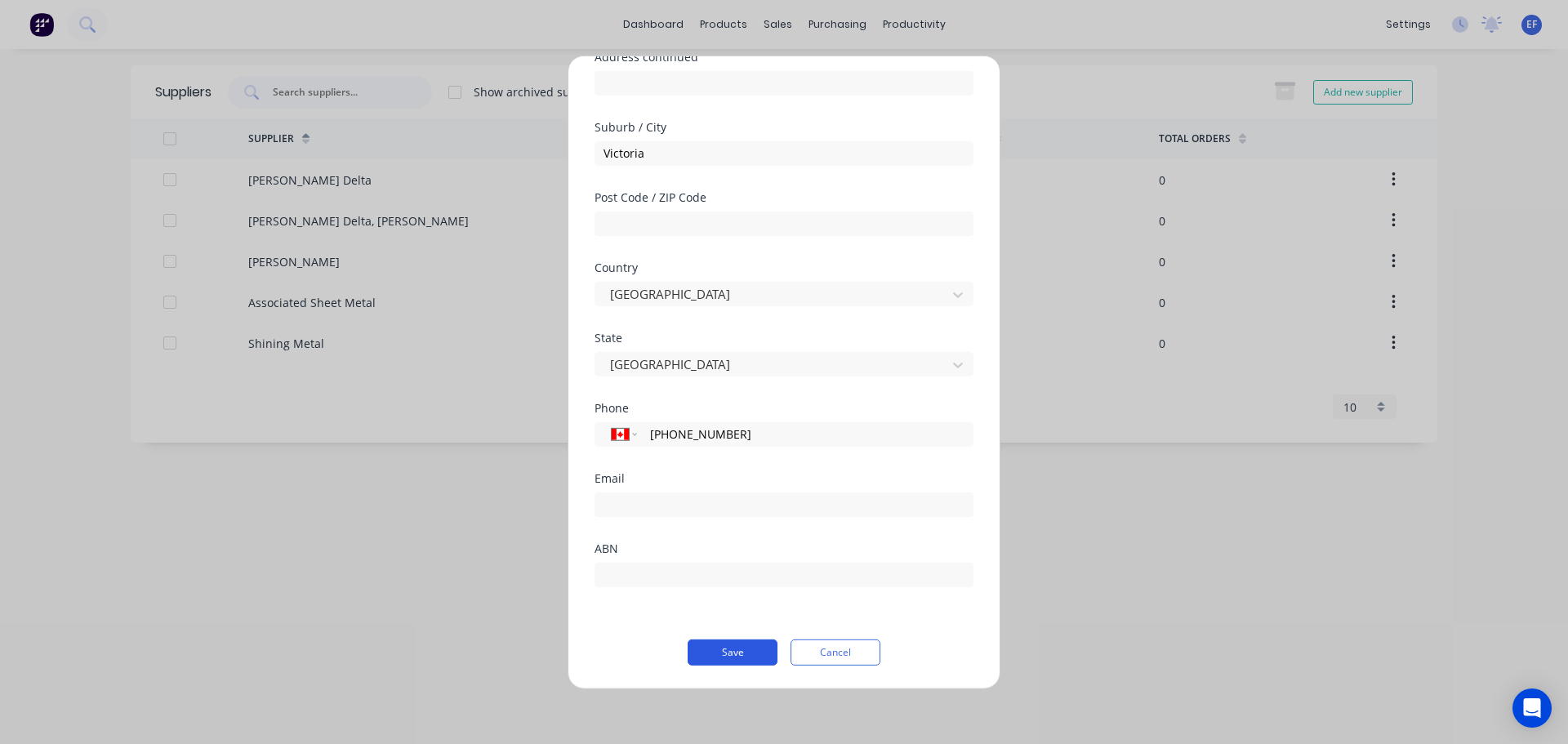
click at [698, 654] on button "Save" at bounding box center [732, 651] width 90 height 26
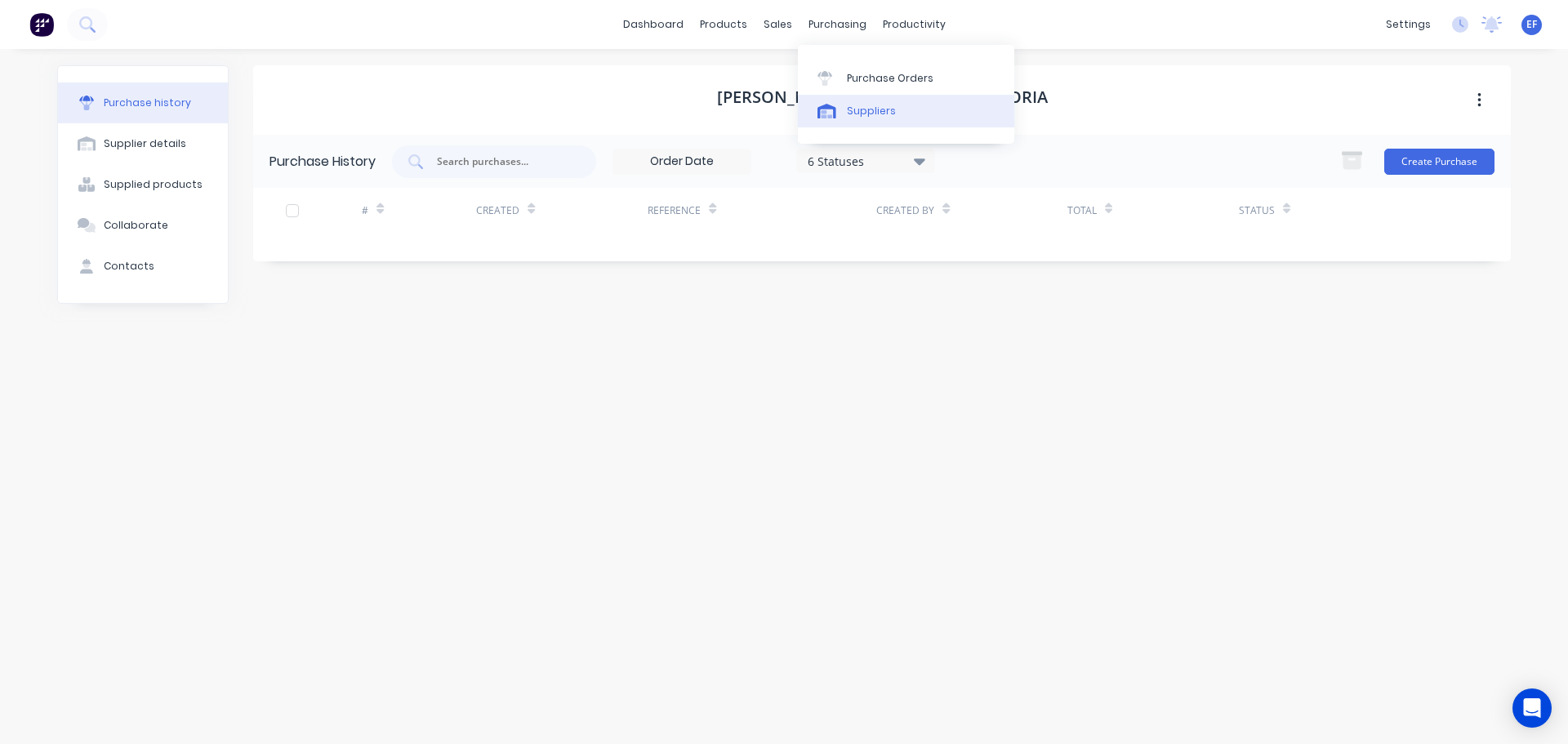
click at [882, 111] on div "Suppliers" at bounding box center [871, 111] width 49 height 15
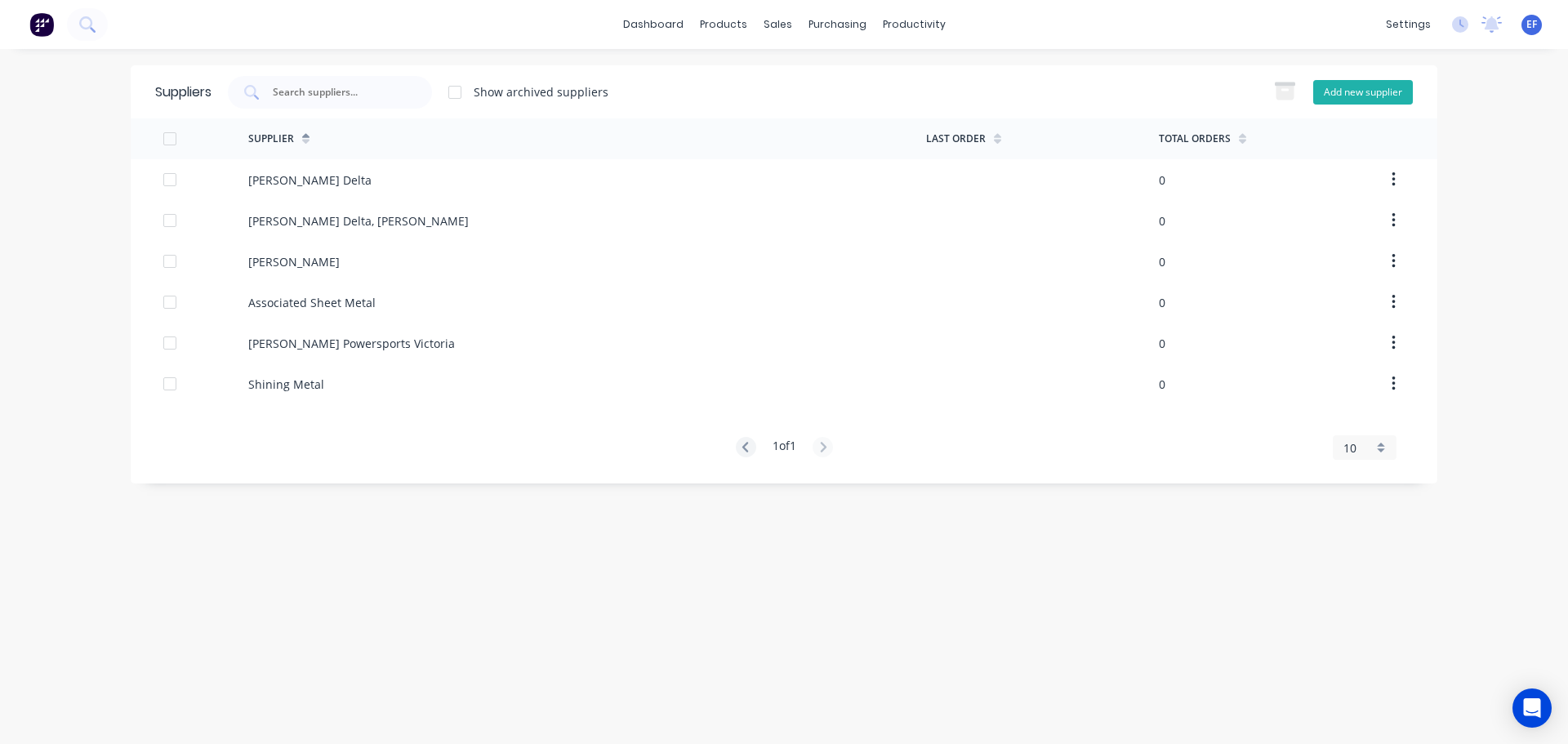
click at [1383, 96] on button "Add new supplier" at bounding box center [1363, 92] width 99 height 25
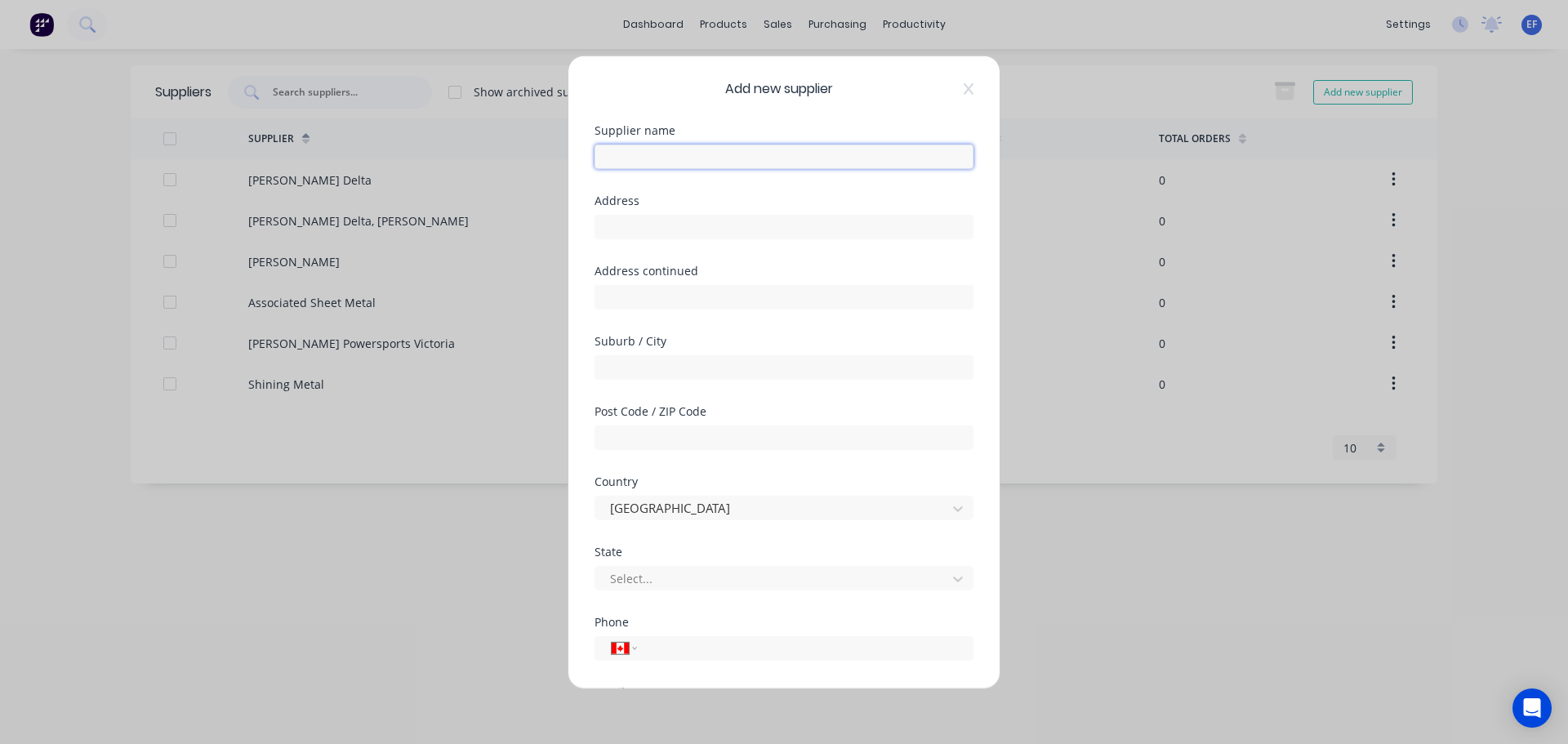
click at [676, 154] on input "text" at bounding box center [784, 156] width 379 height 25
click at [660, 647] on input "tel" at bounding box center [802, 648] width 308 height 19
click at [640, 214] on input "text" at bounding box center [784, 226] width 379 height 25
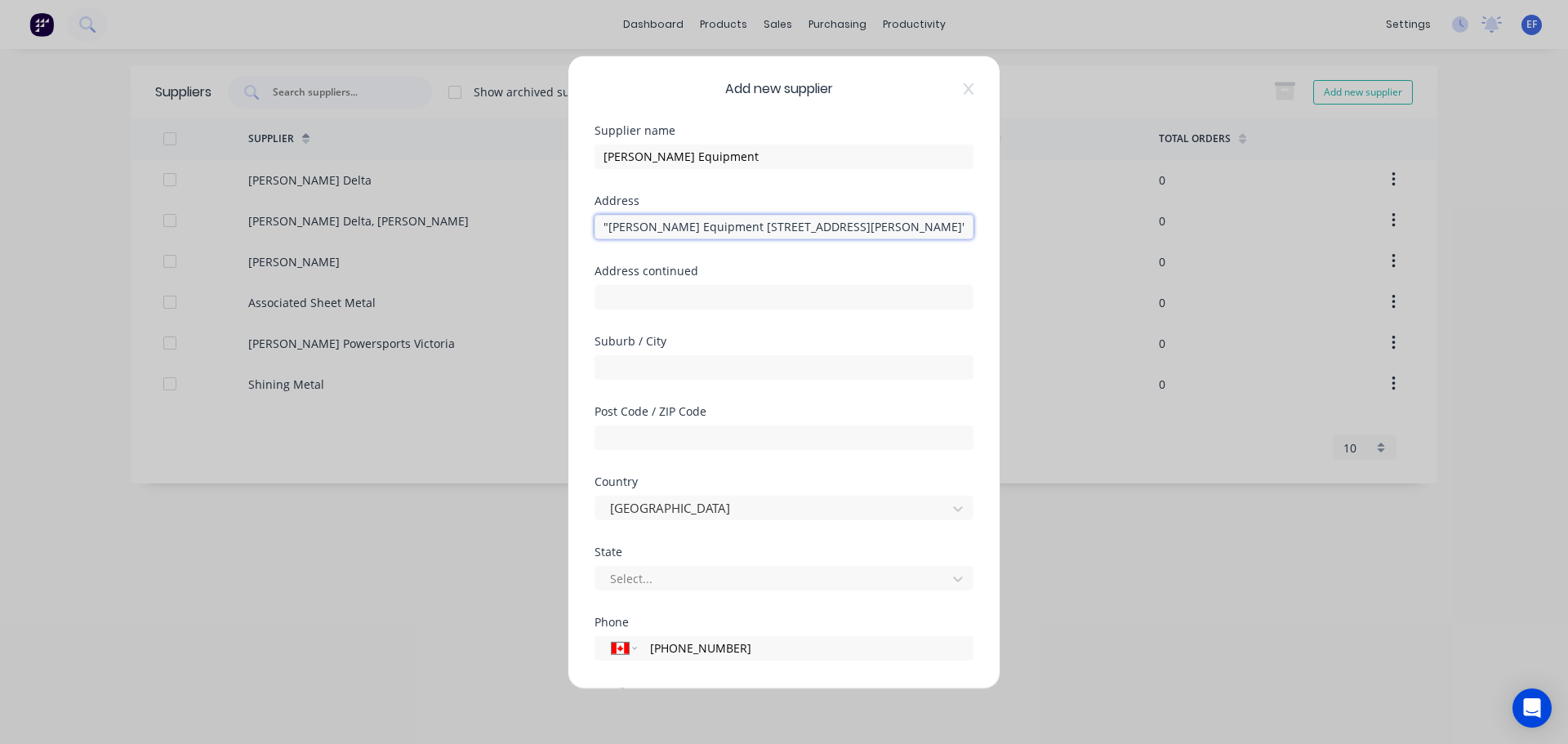
drag, startPoint x: 652, startPoint y: 230, endPoint x: 535, endPoint y: 231, distance: 117.0
click at [535, 231] on div "Add new supplier Supplier name [PERSON_NAME] Equipment Address "[PERSON_NAME] E…" at bounding box center [784, 372] width 1568 height 744
drag, startPoint x: 725, startPoint y: 229, endPoint x: 919, endPoint y: 235, distance: 194.1
click at [919, 235] on input "[STREET_ADDRESS][PERSON_NAME]"" at bounding box center [784, 226] width 379 height 25
click at [673, 299] on input "text" at bounding box center [784, 296] width 379 height 25
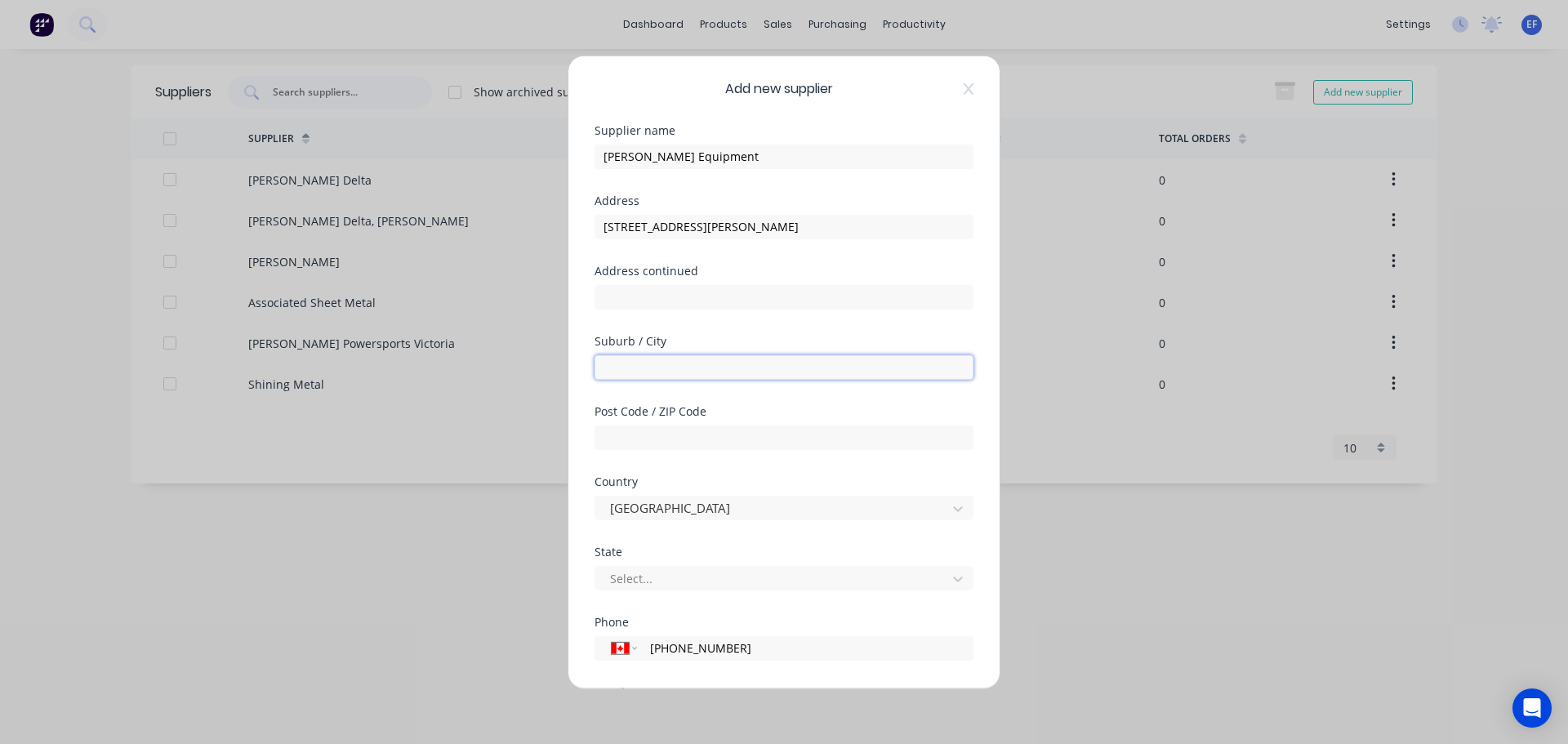
click at [883, 369] on input "text" at bounding box center [784, 366] width 379 height 25
drag, startPoint x: 666, startPoint y: 367, endPoint x: 809, endPoint y: 374, distance: 143.2
click at [809, 374] on input "Saanichton BC V8M 2A6 Canada"" at bounding box center [784, 366] width 379 height 25
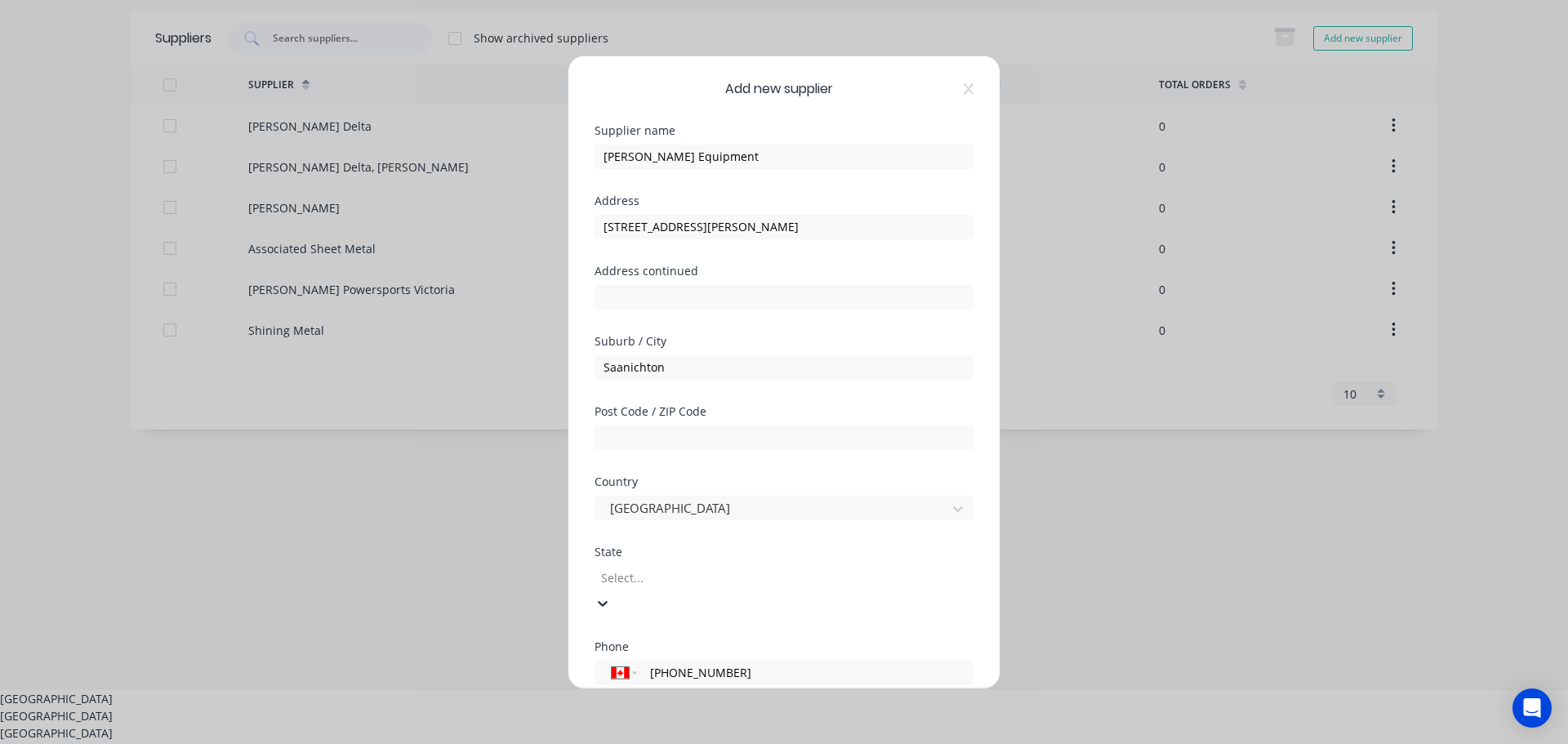
click at [662, 570] on div at bounding box center [717, 578] width 235 height 21
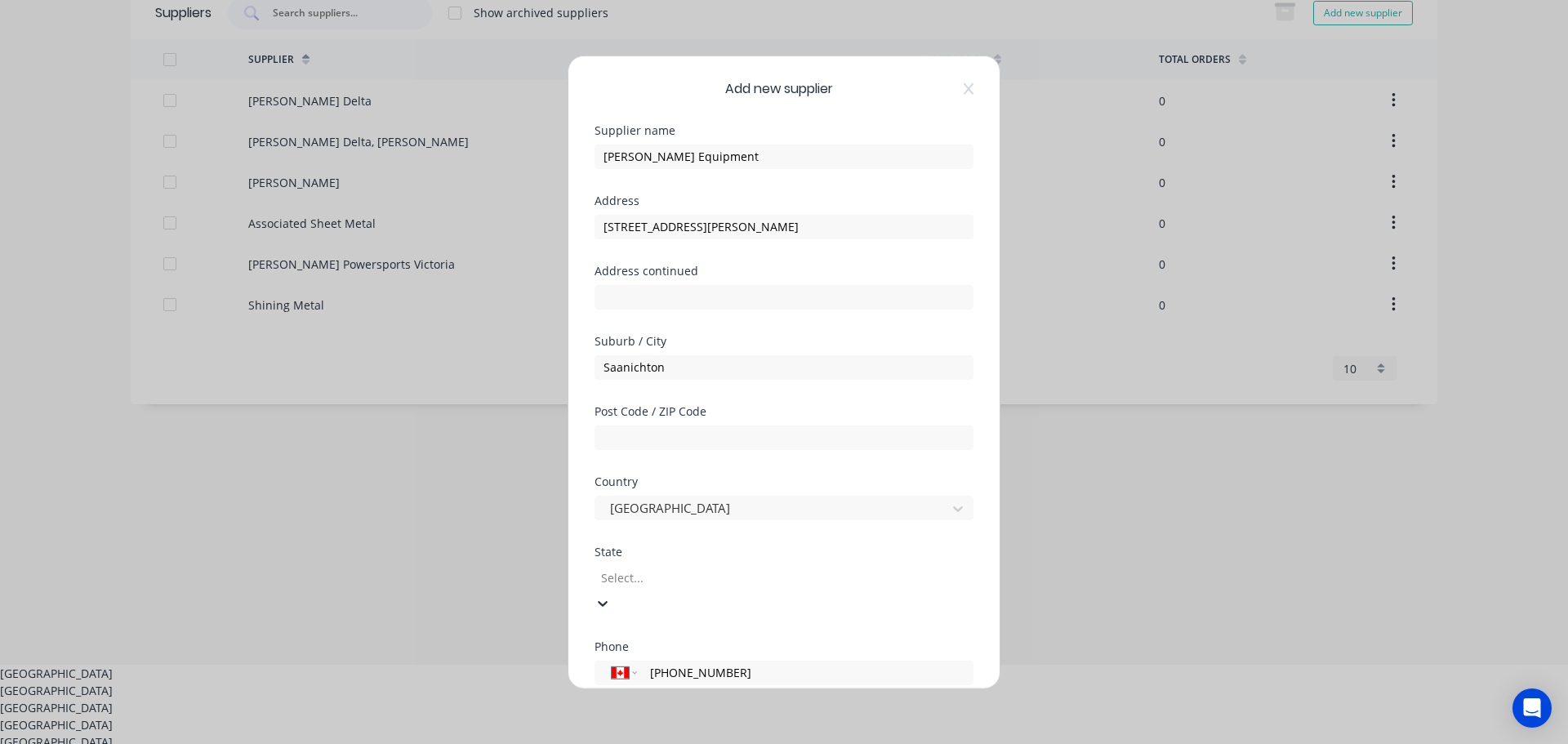
click at [652, 681] on div "[GEOGRAPHIC_DATA]" at bounding box center [784, 690] width 1568 height 17
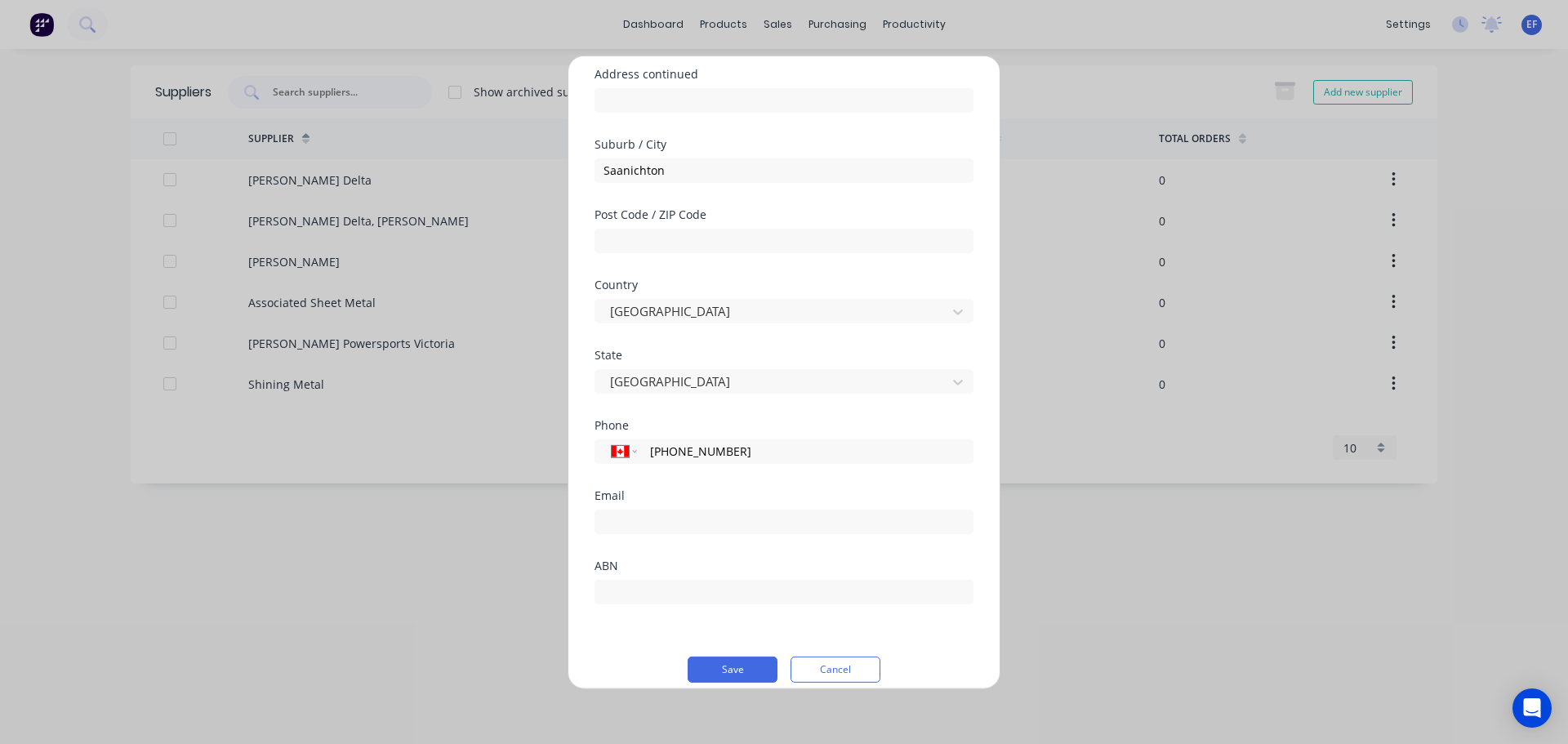
scroll to position [214, 0]
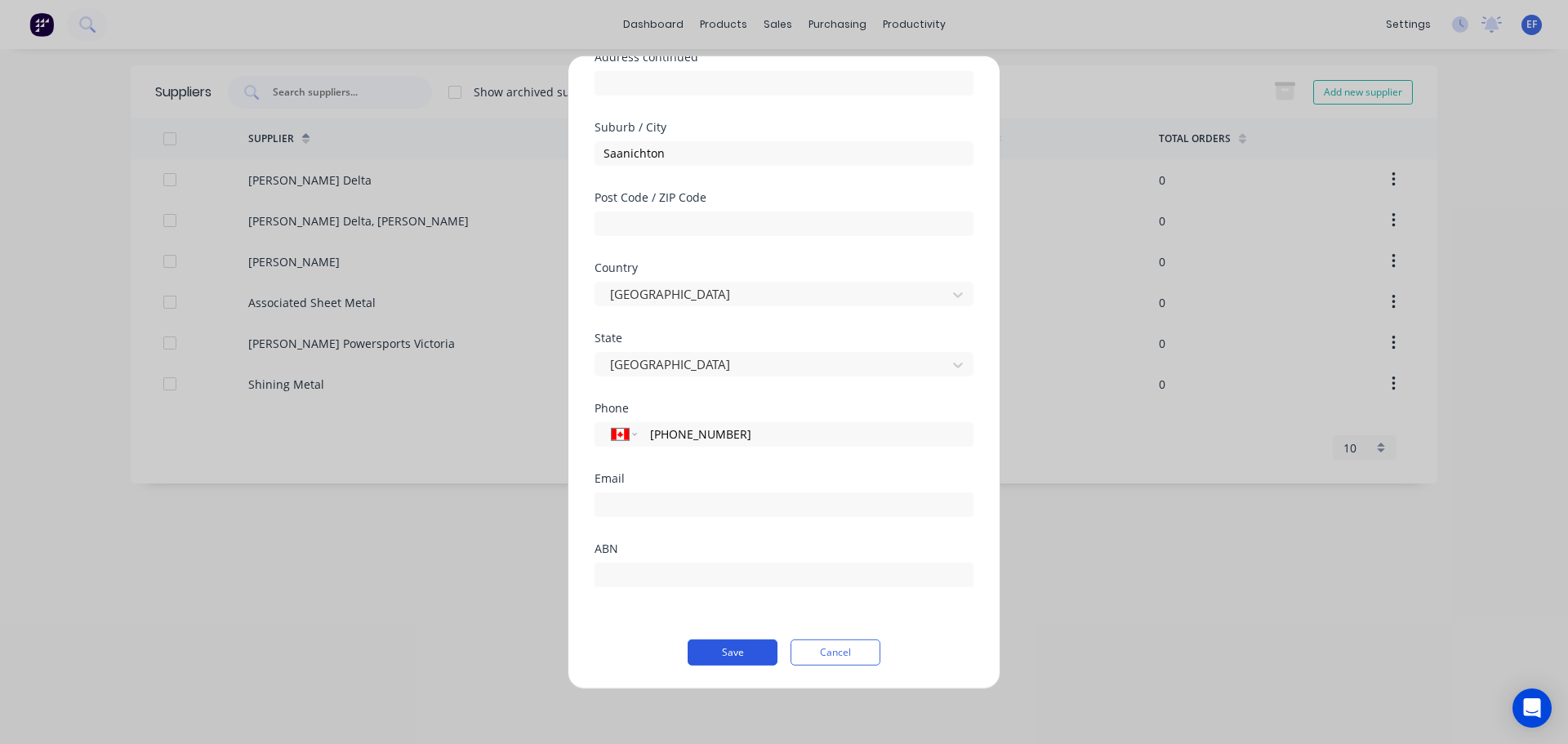
click at [733, 657] on button "Save" at bounding box center [732, 651] width 90 height 26
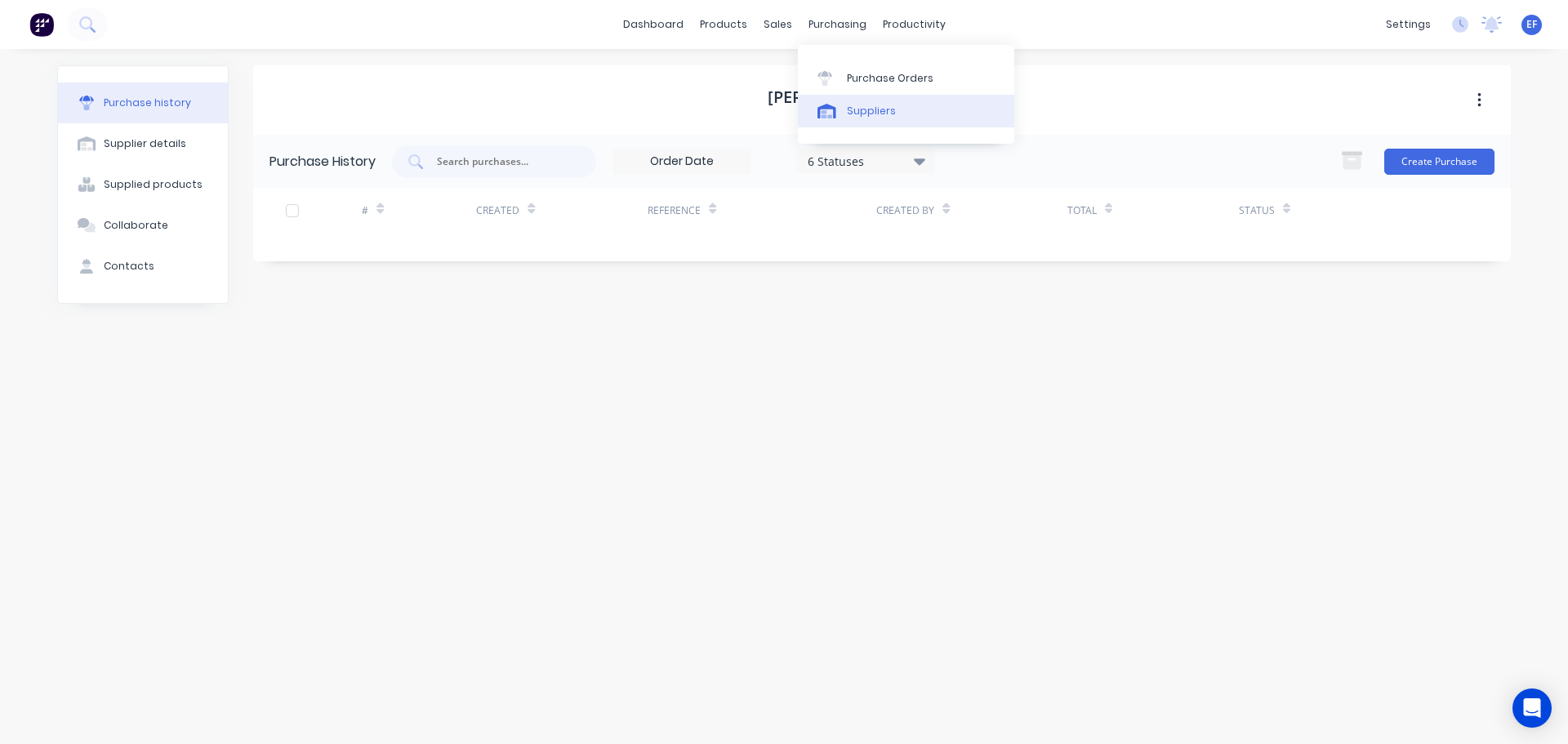
click at [860, 123] on link "Suppliers" at bounding box center [906, 111] width 216 height 33
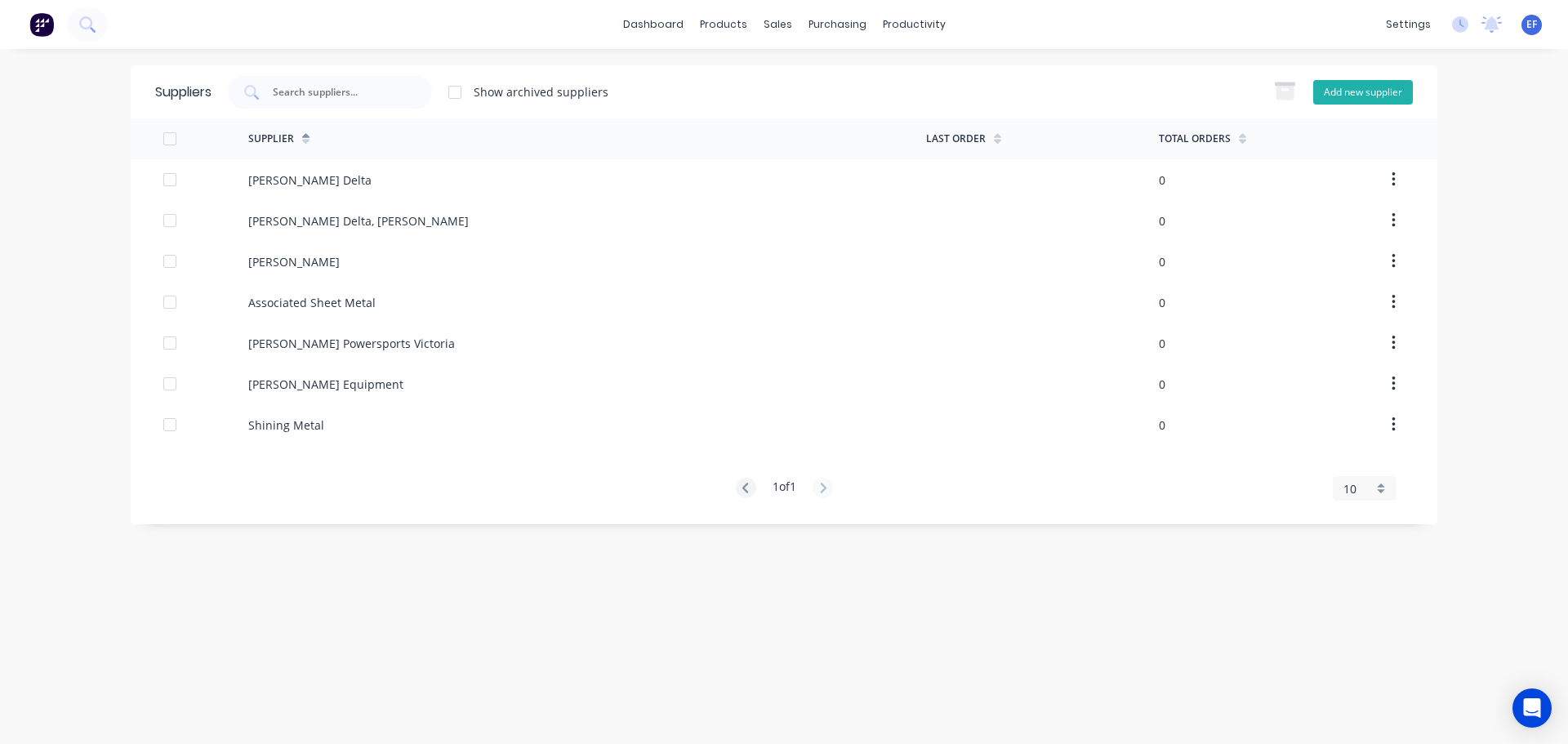
click at [1360, 89] on button "Add new supplier" at bounding box center [1363, 92] width 99 height 25
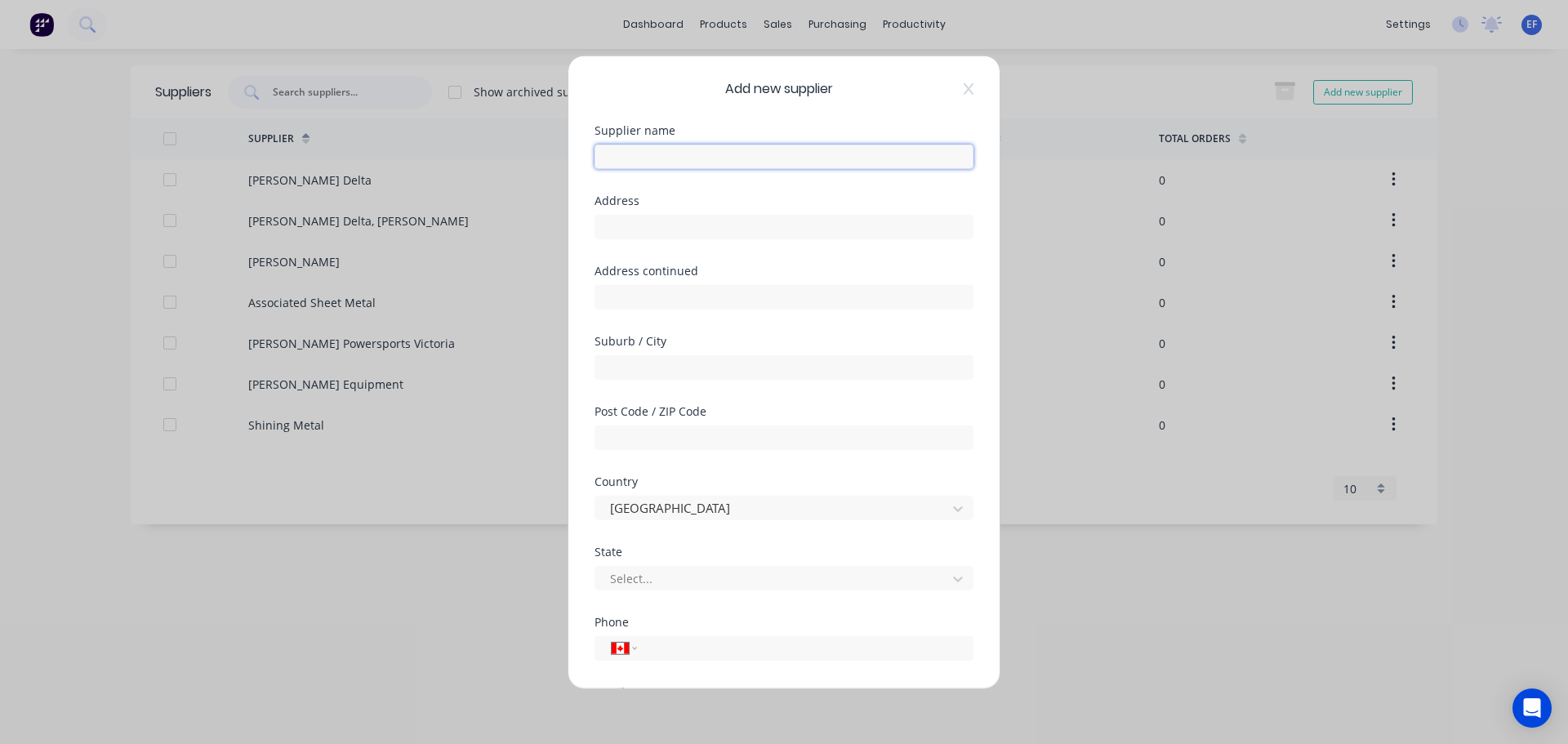
click at [718, 160] on input "text" at bounding box center [784, 156] width 379 height 25
click at [667, 655] on input "tel" at bounding box center [802, 648] width 308 height 19
click at [645, 226] on input "text" at bounding box center [784, 226] width 379 height 25
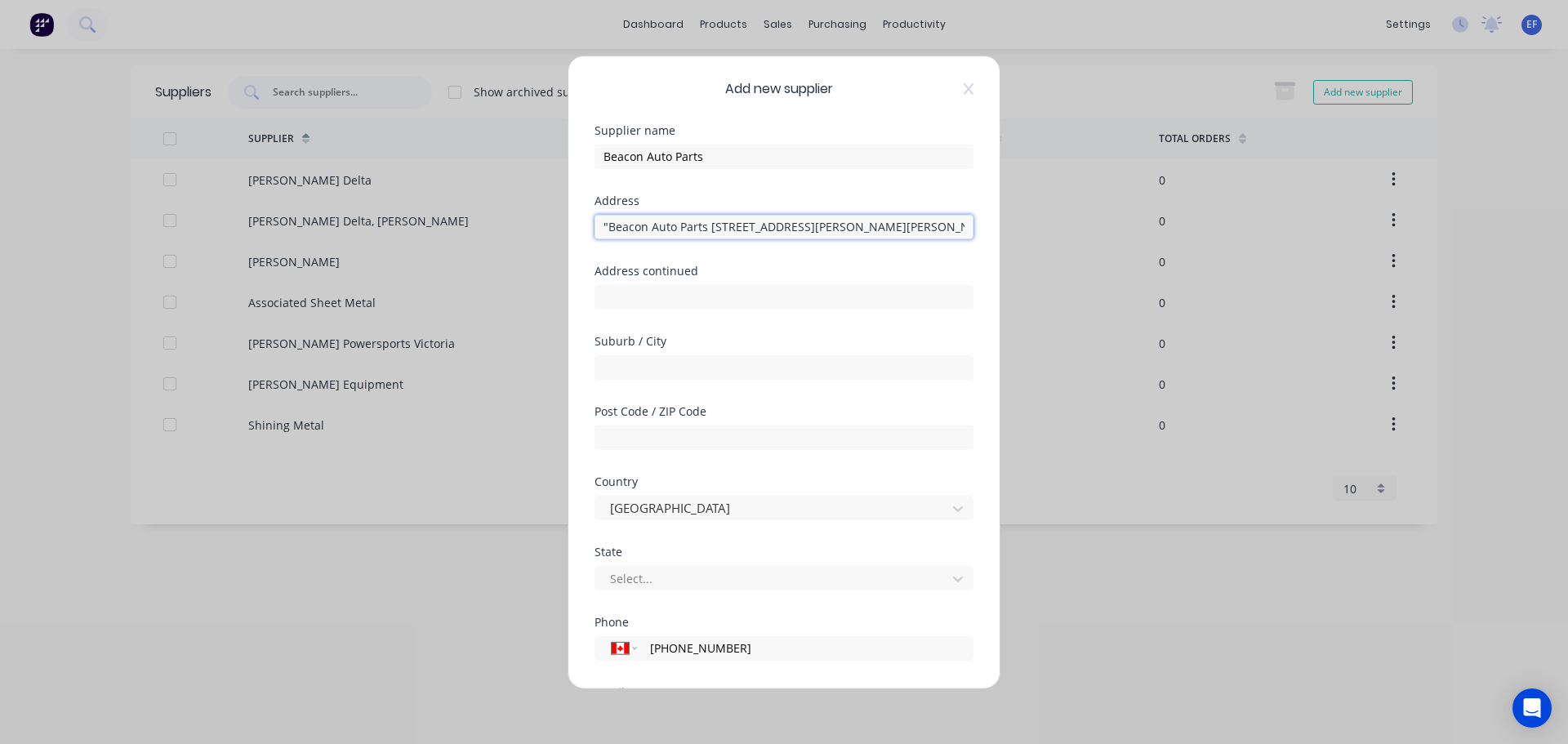
drag, startPoint x: 709, startPoint y: 226, endPoint x: 563, endPoint y: 214, distance: 146.5
click at [563, 214] on div "Add new supplier Supplier name Beacon Auto Parts Address "Beacon Auto Parts [GE…" at bounding box center [784, 372] width 1568 height 744
drag, startPoint x: 719, startPoint y: 226, endPoint x: 853, endPoint y: 238, distance: 134.5
click at [853, 238] on input "[GEOGRAPHIC_DATA][PERSON_NAME][PERSON_NAME] [GEOGRAPHIC_DATA]"" at bounding box center [784, 226] width 379 height 25
click at [640, 366] on input "text" at bounding box center [784, 366] width 379 height 25
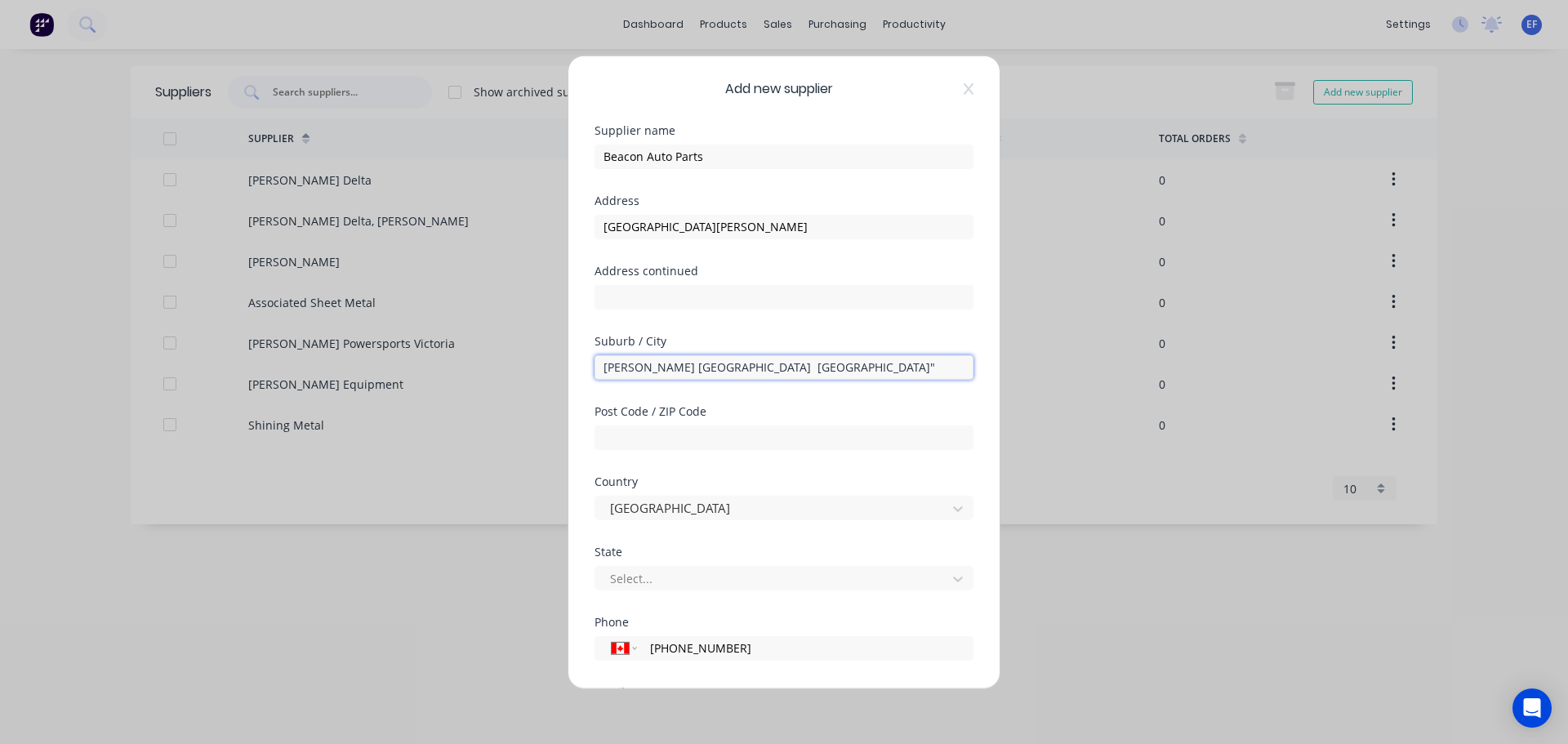
drag, startPoint x: 722, startPoint y: 366, endPoint x: 645, endPoint y: 361, distance: 77.2
click at [645, 361] on input "[PERSON_NAME] [GEOGRAPHIC_DATA] [GEOGRAPHIC_DATA]"" at bounding box center [784, 366] width 379 height 25
click at [634, 579] on div at bounding box center [773, 579] width 330 height 21
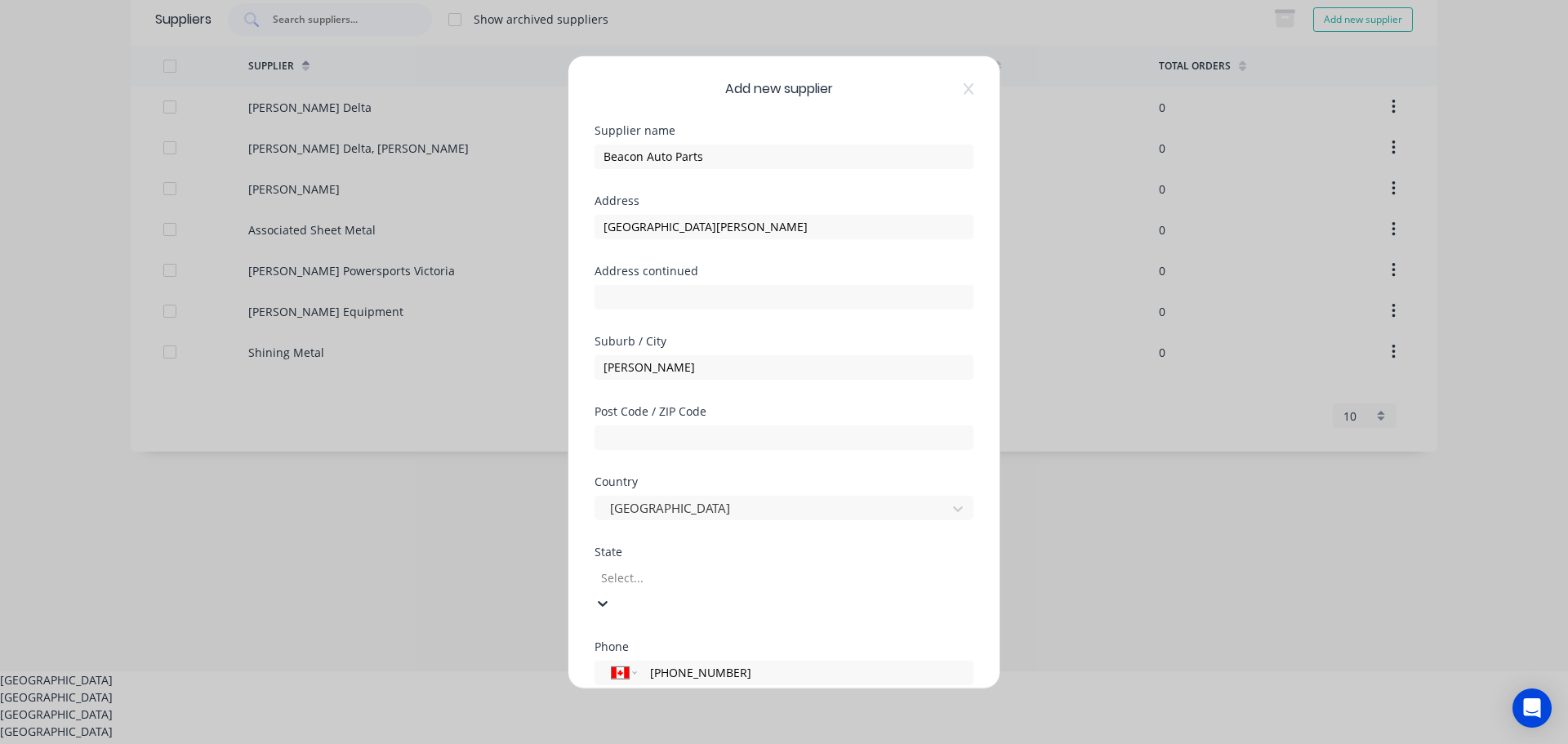
scroll to position [79, 0]
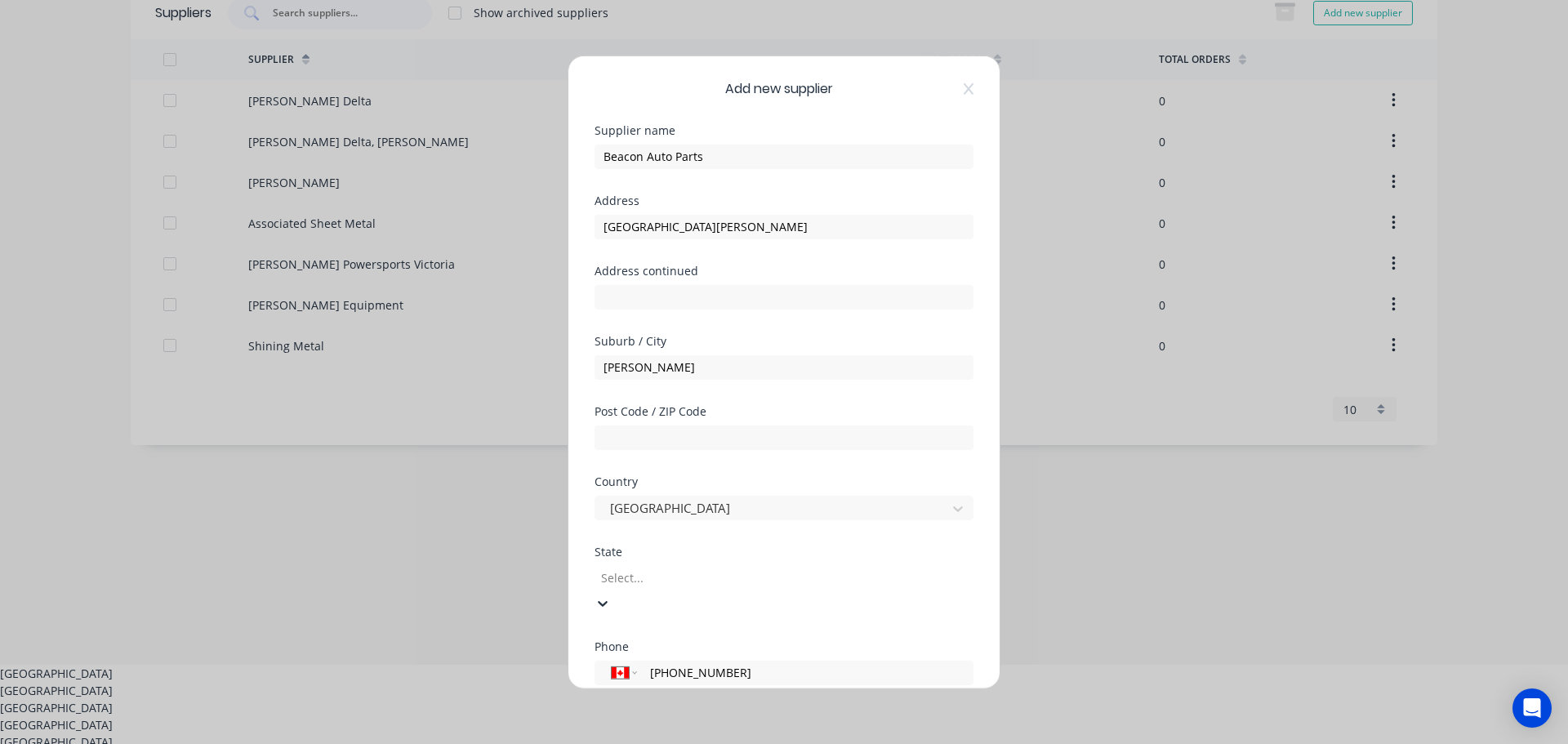
click at [630, 681] on div "[GEOGRAPHIC_DATA]" at bounding box center [784, 690] width 1568 height 17
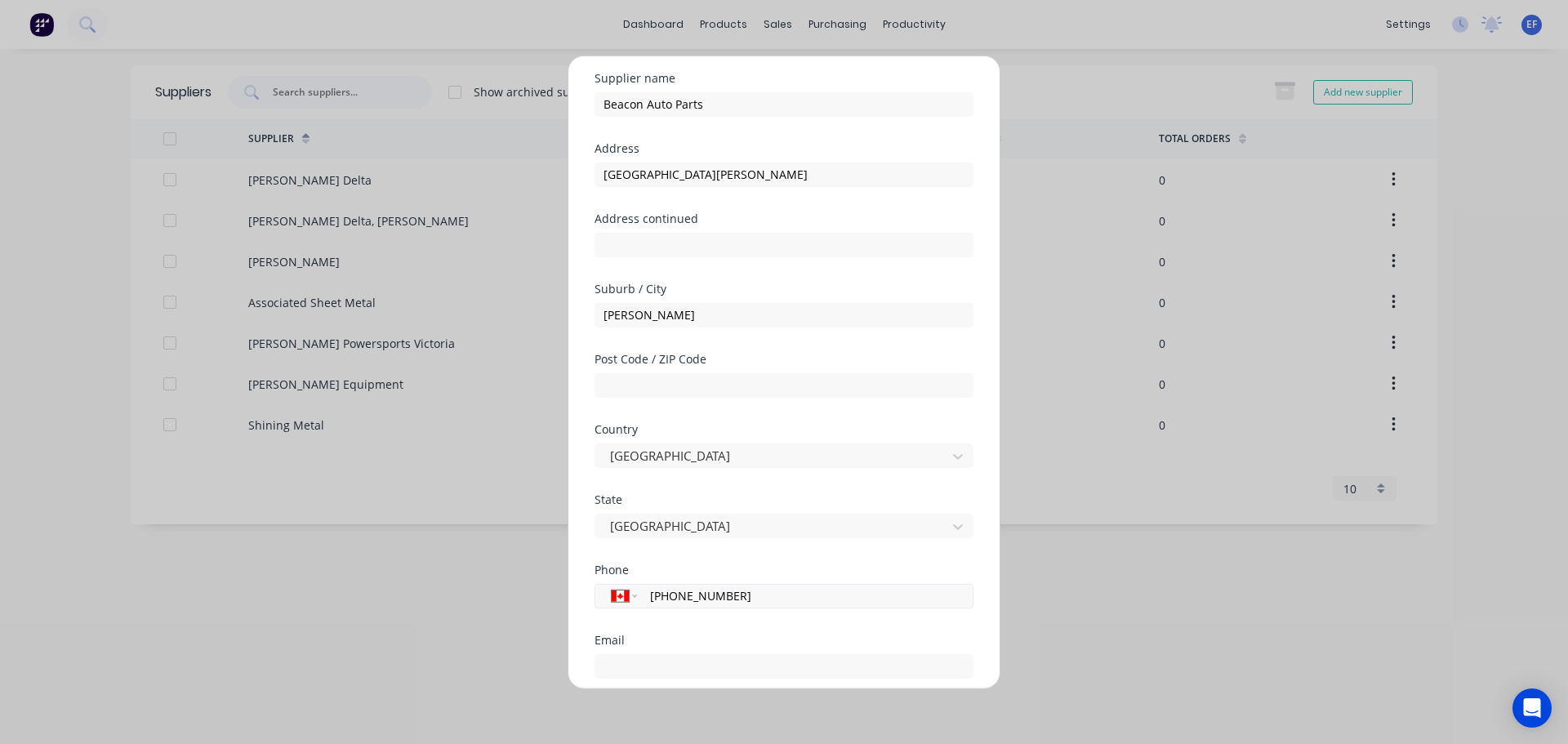
scroll to position [214, 0]
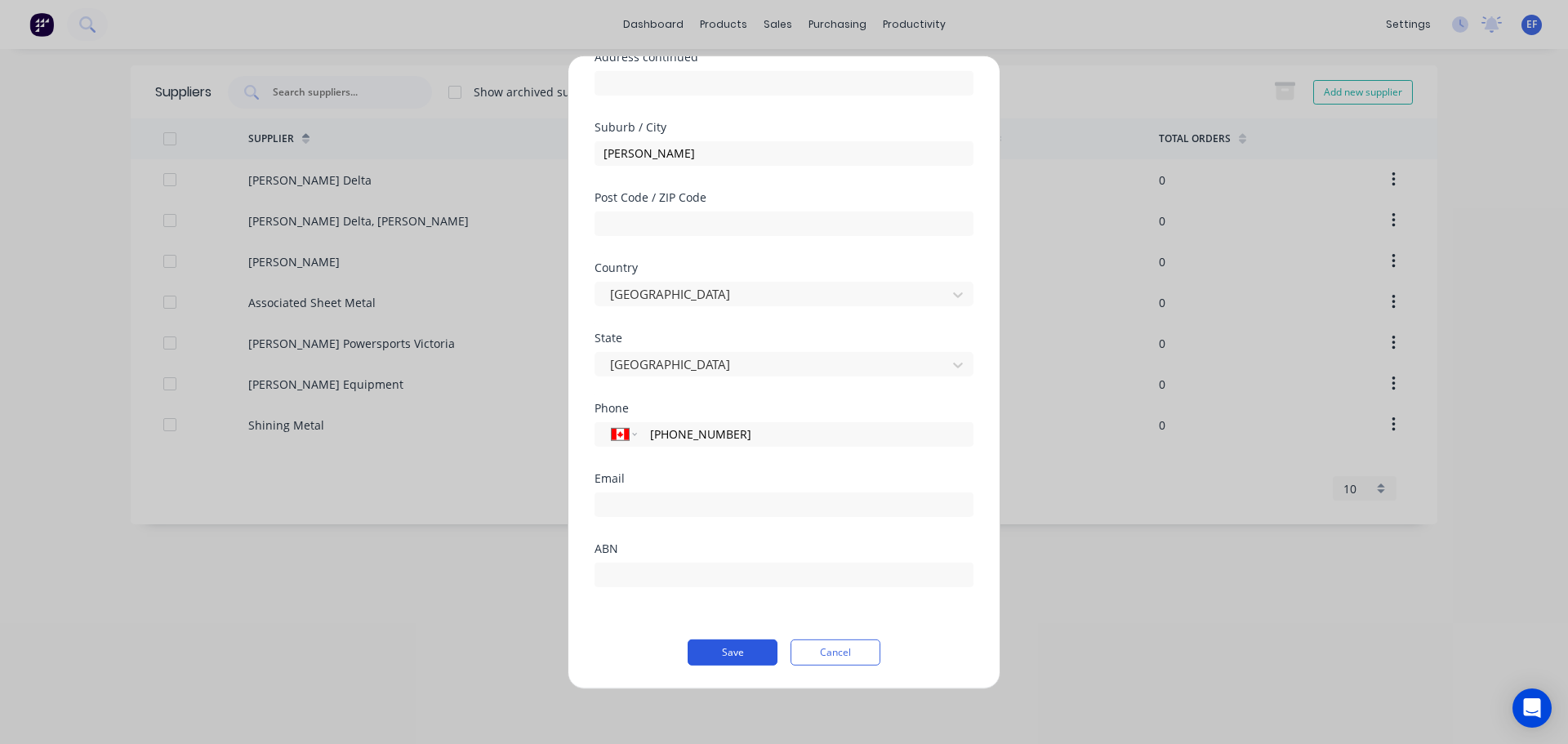
click at [717, 655] on button "Save" at bounding box center [732, 651] width 90 height 26
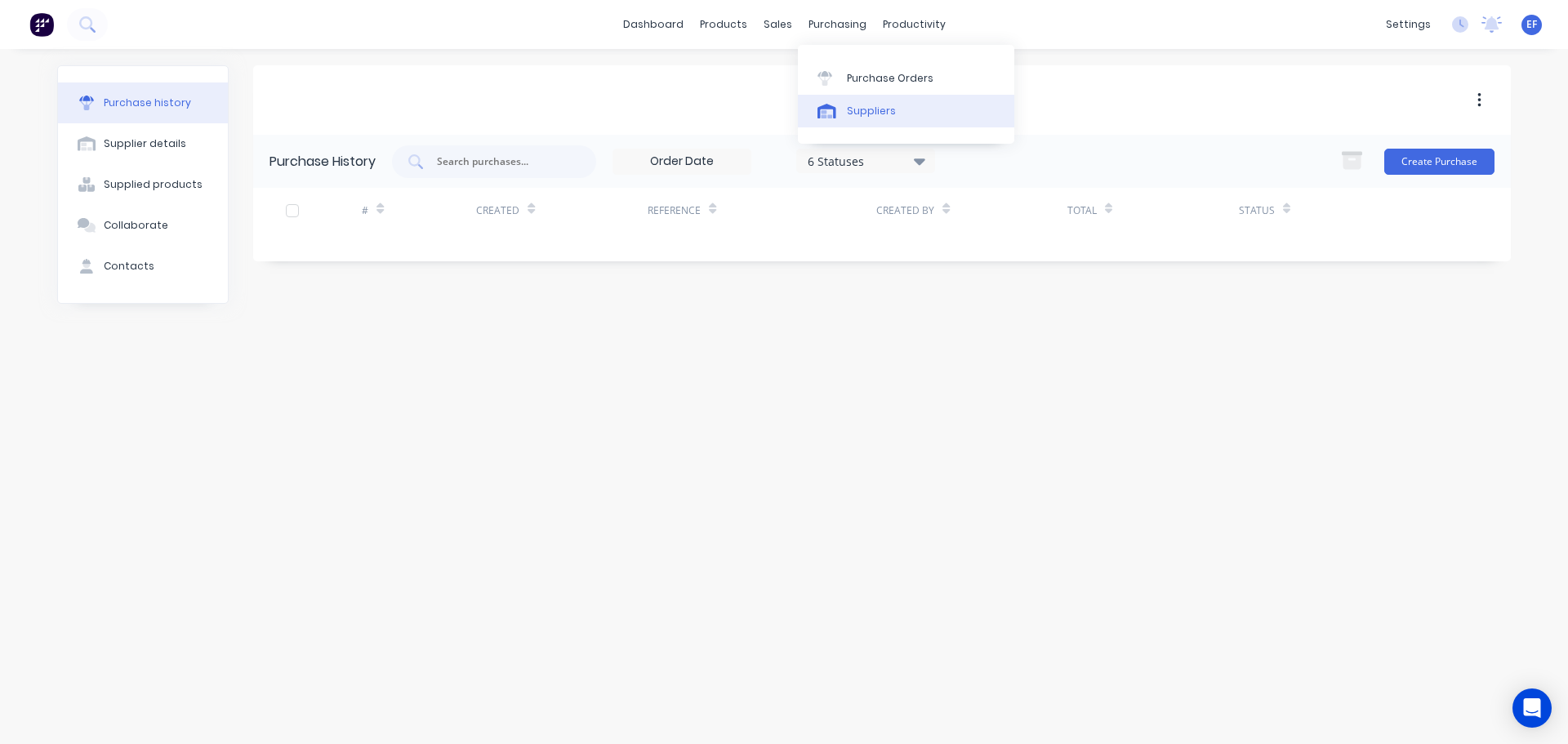
click at [842, 117] on link "Suppliers" at bounding box center [906, 111] width 216 height 33
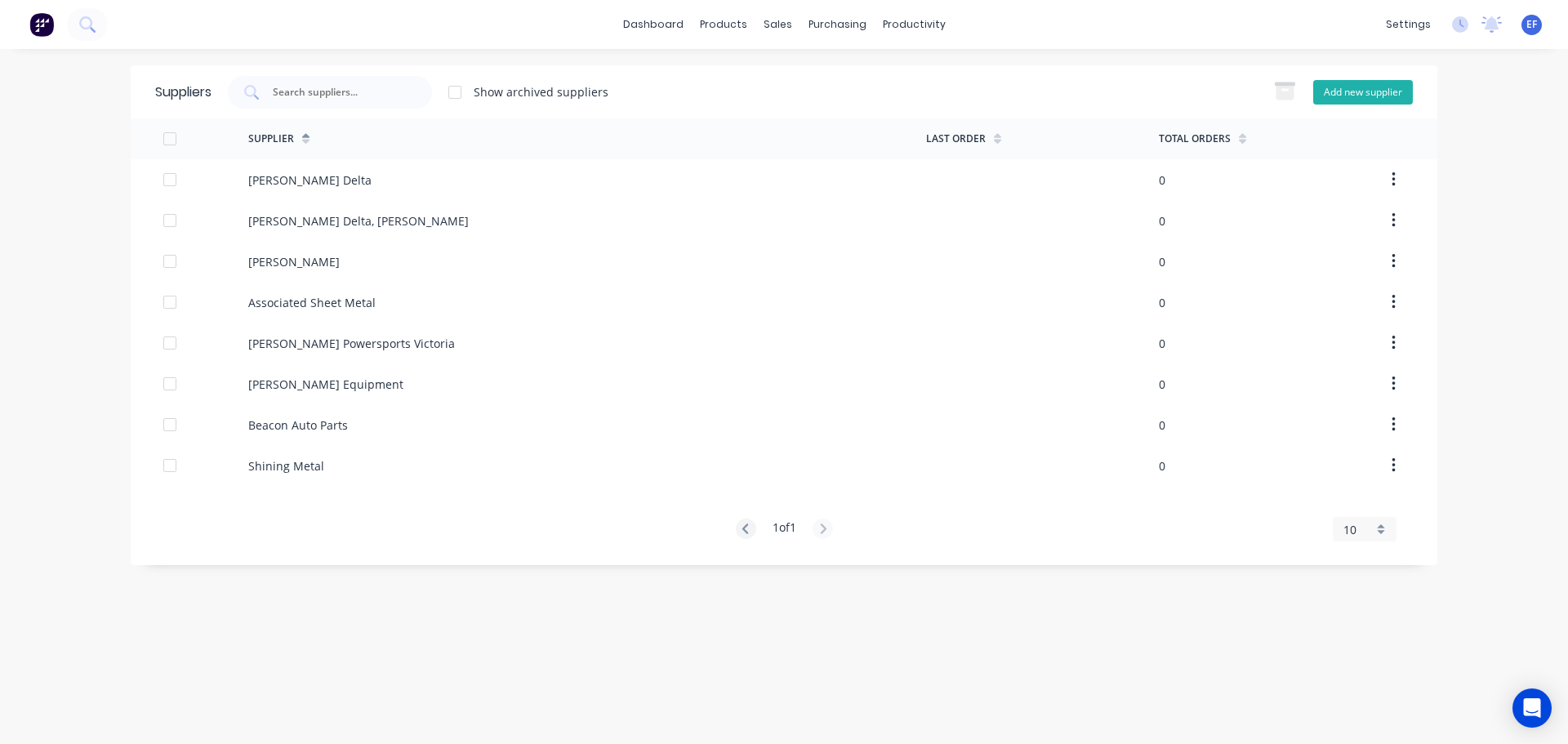
click at [1373, 93] on button "Add new supplier" at bounding box center [1363, 92] width 99 height 25
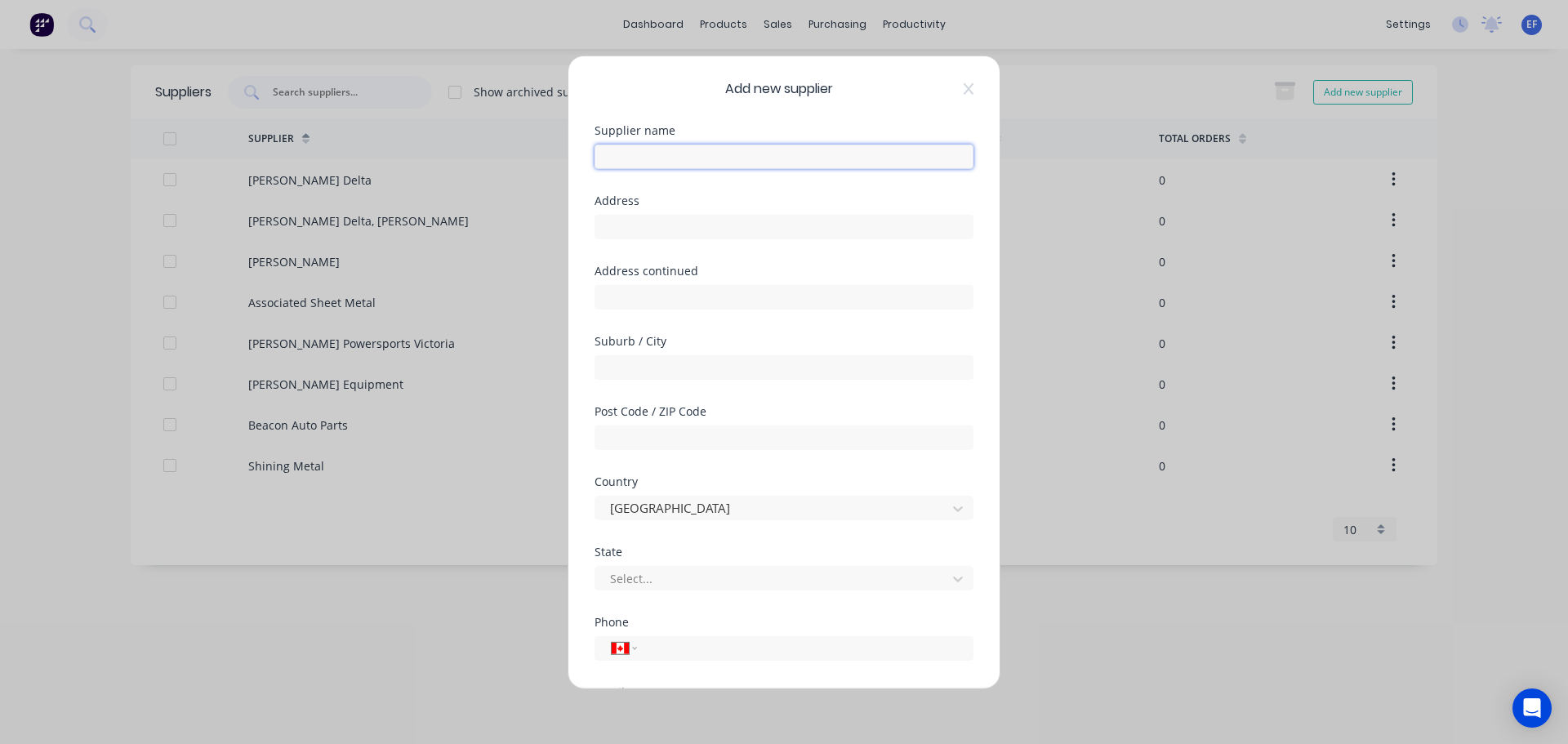
click at [633, 163] on input "text" at bounding box center [784, 156] width 379 height 25
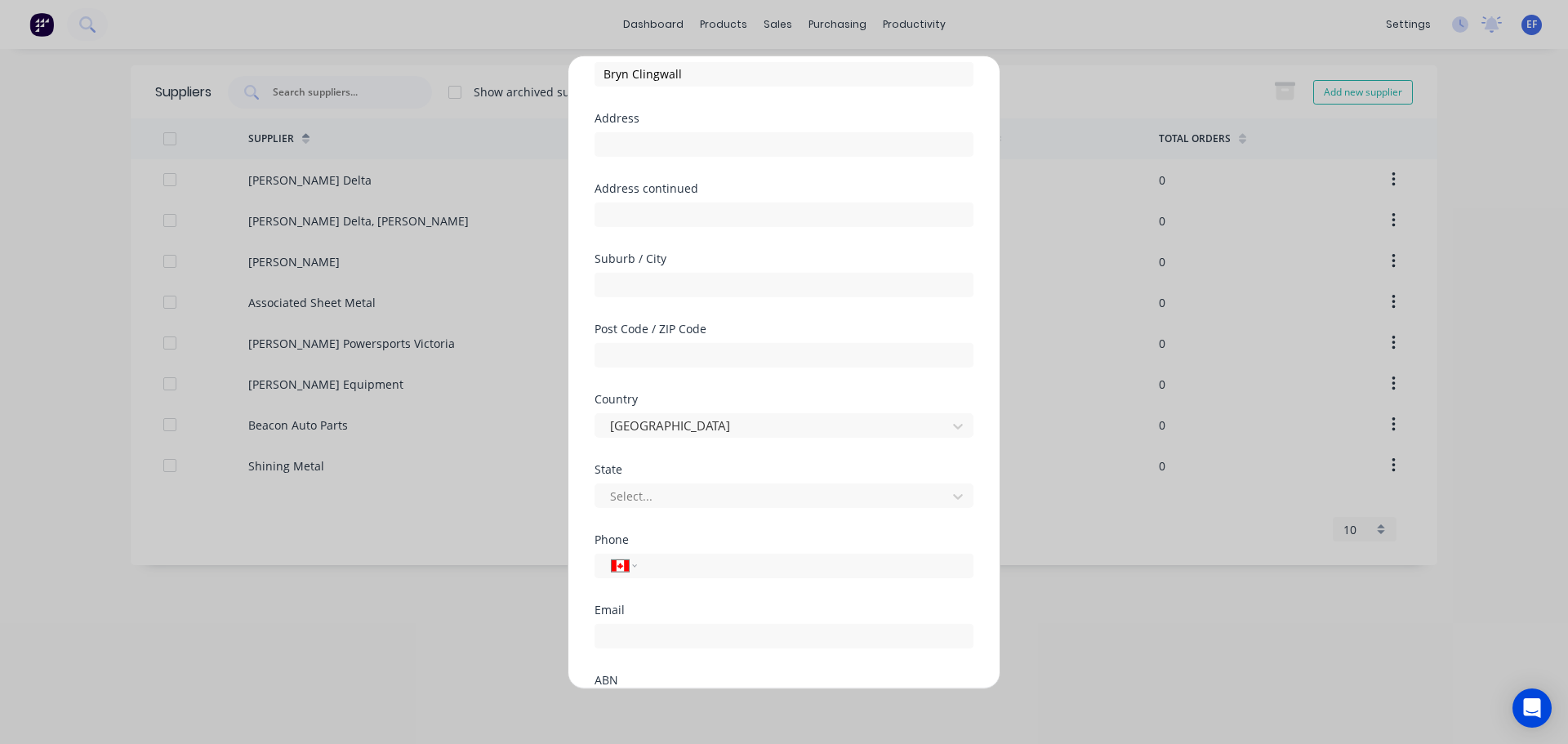
scroll to position [214, 0]
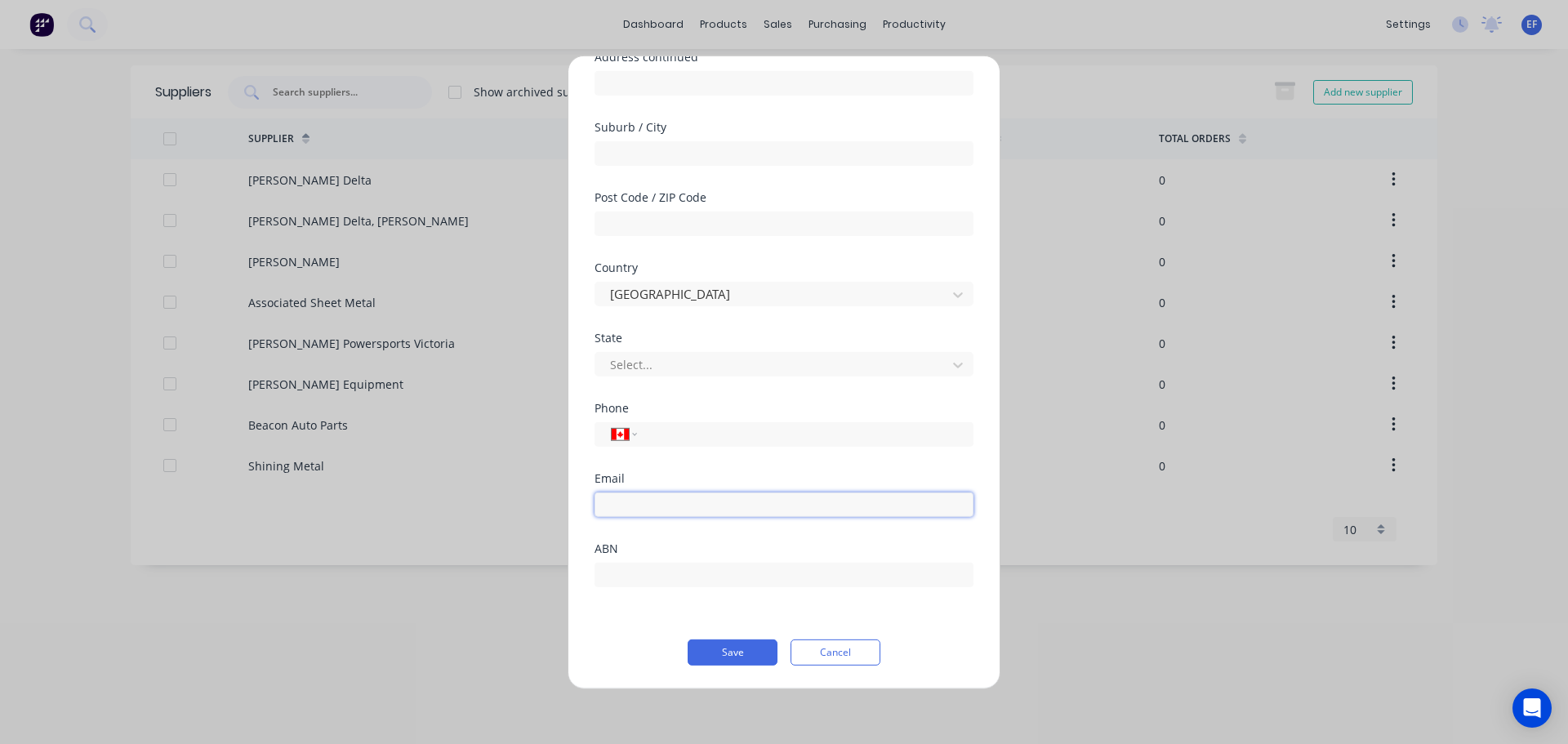
click at [658, 500] on input "email" at bounding box center [784, 503] width 379 height 25
click at [730, 660] on button "Save" at bounding box center [732, 651] width 90 height 26
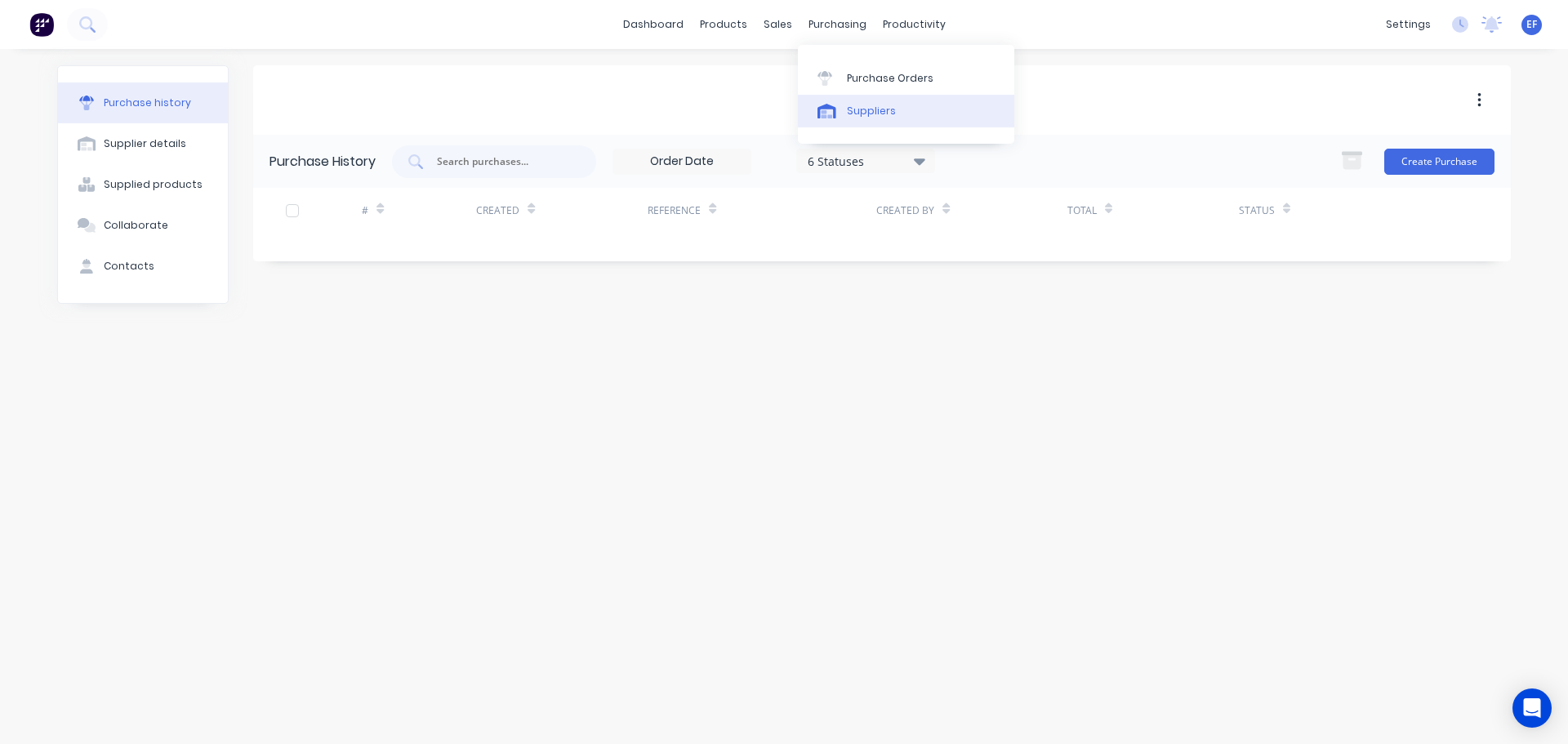
click at [829, 113] on icon at bounding box center [826, 111] width 19 height 15
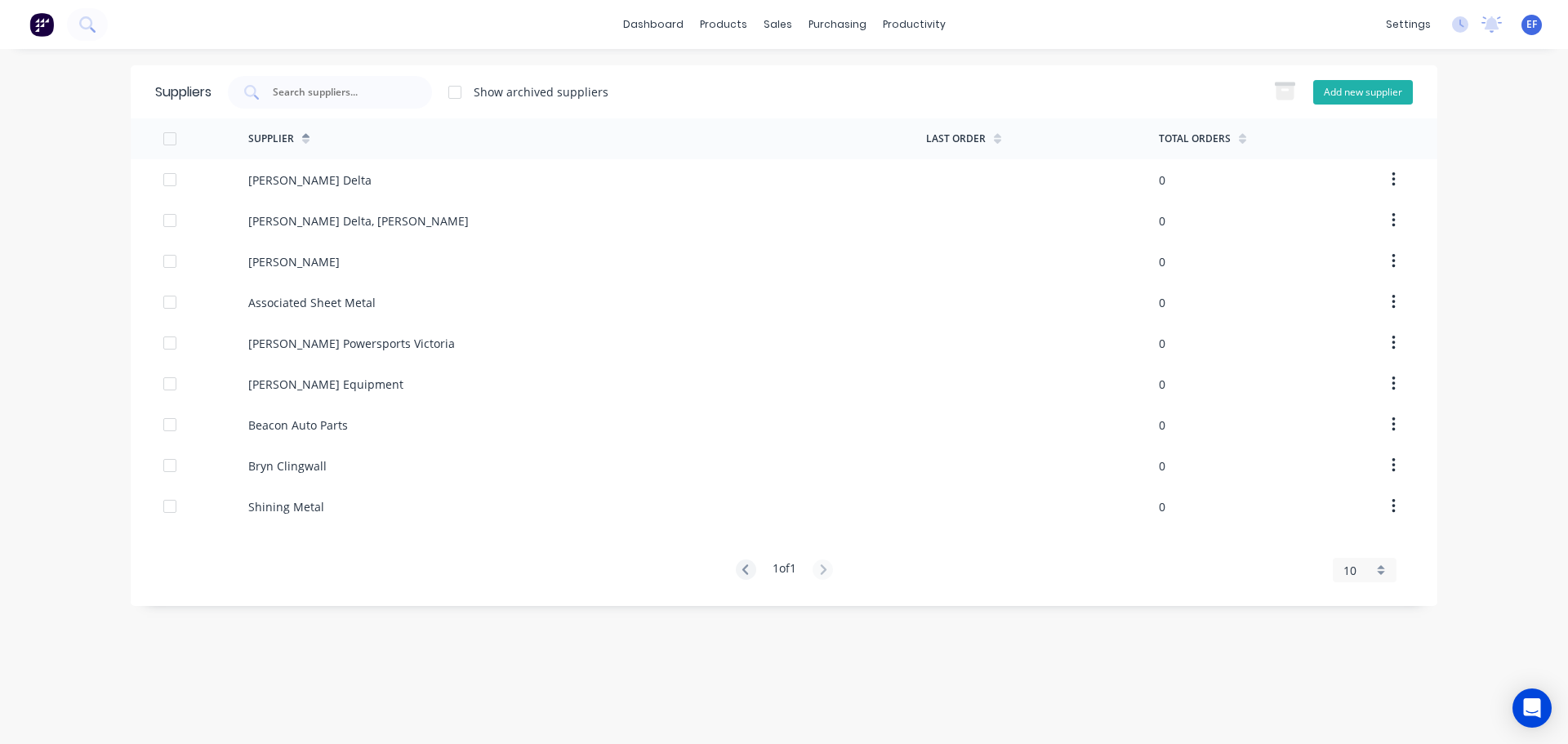
click at [1372, 98] on button "Add new supplier" at bounding box center [1363, 92] width 99 height 25
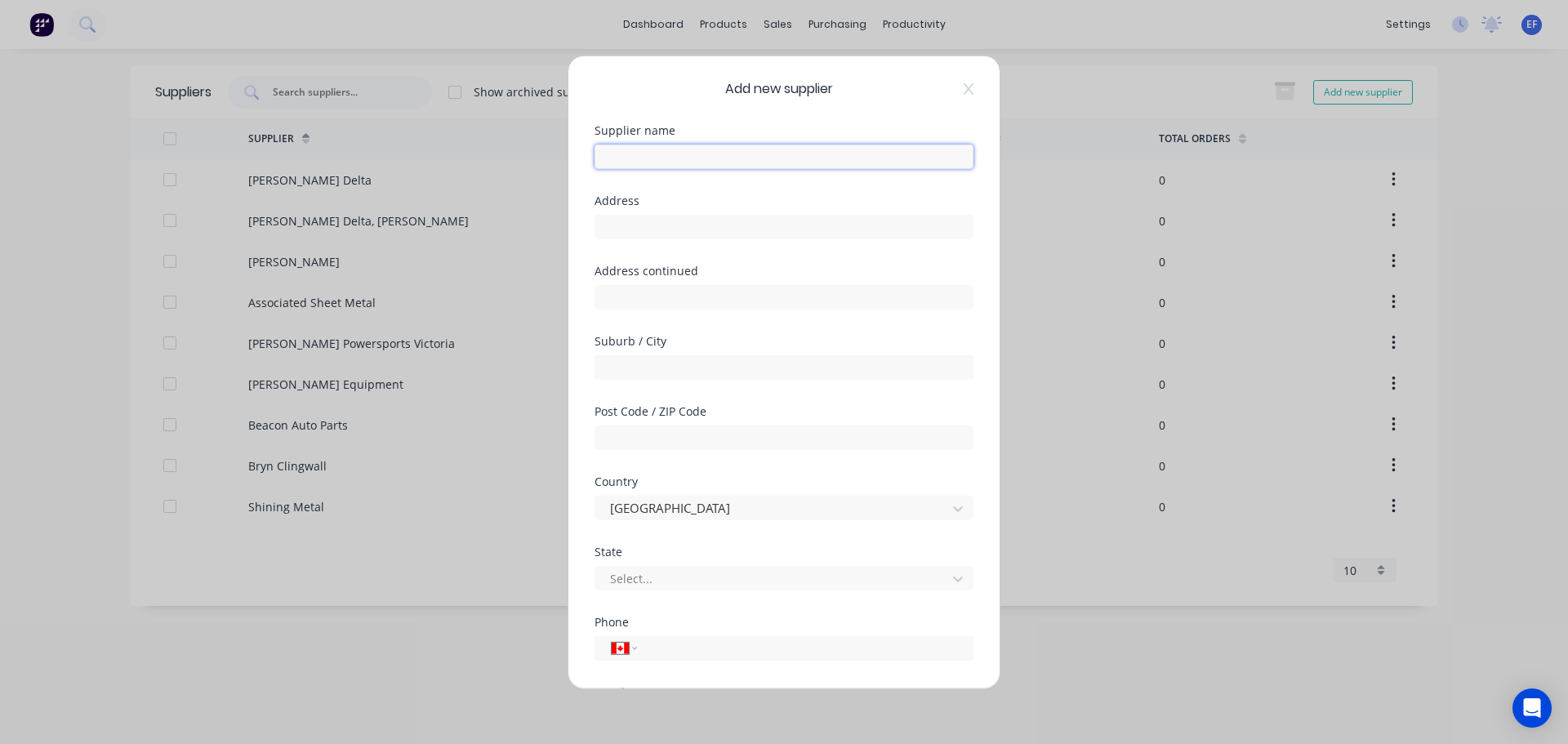
click at [730, 152] on input "text" at bounding box center [784, 156] width 379 height 25
click at [773, 231] on input "text" at bounding box center [784, 226] width 379 height 25
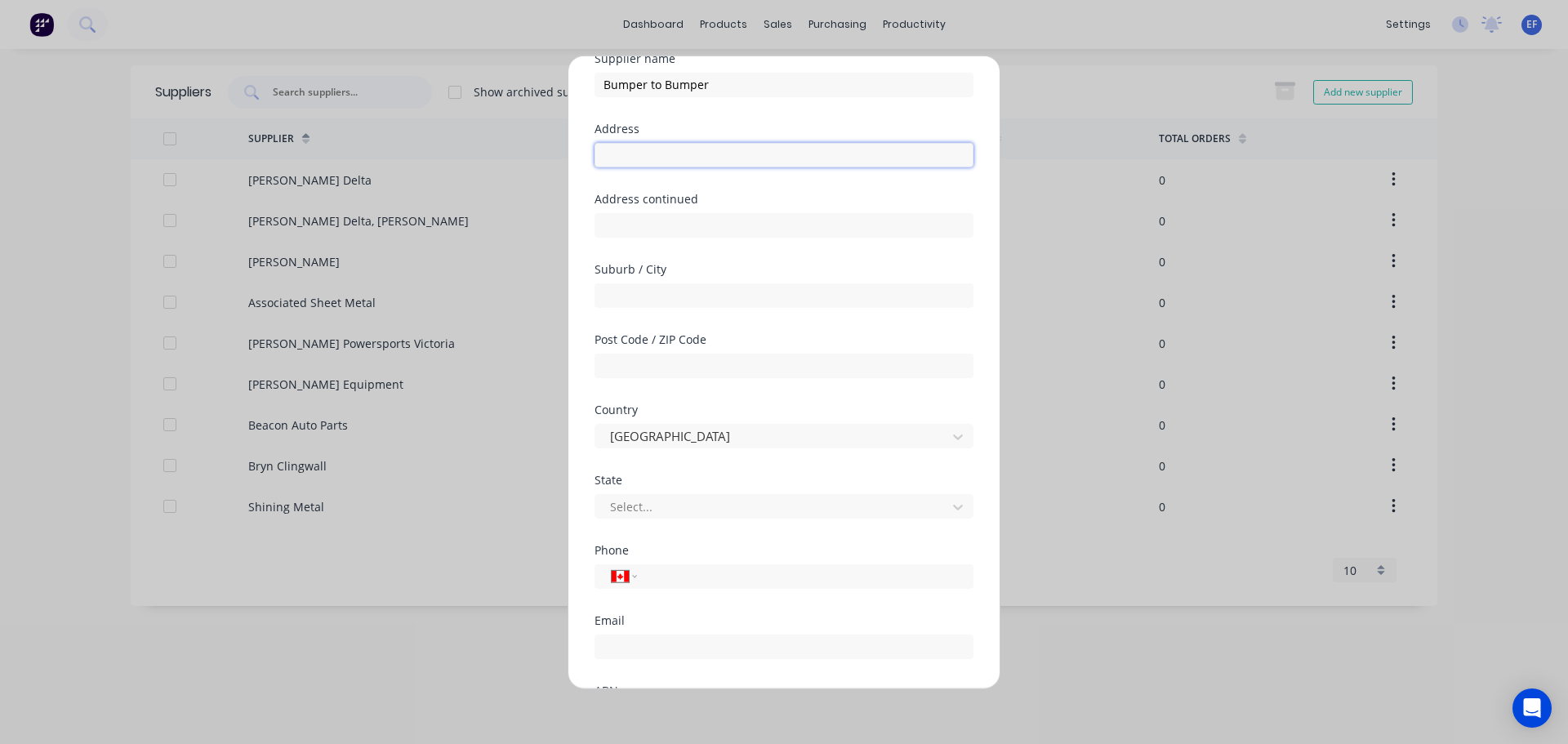
scroll to position [214, 0]
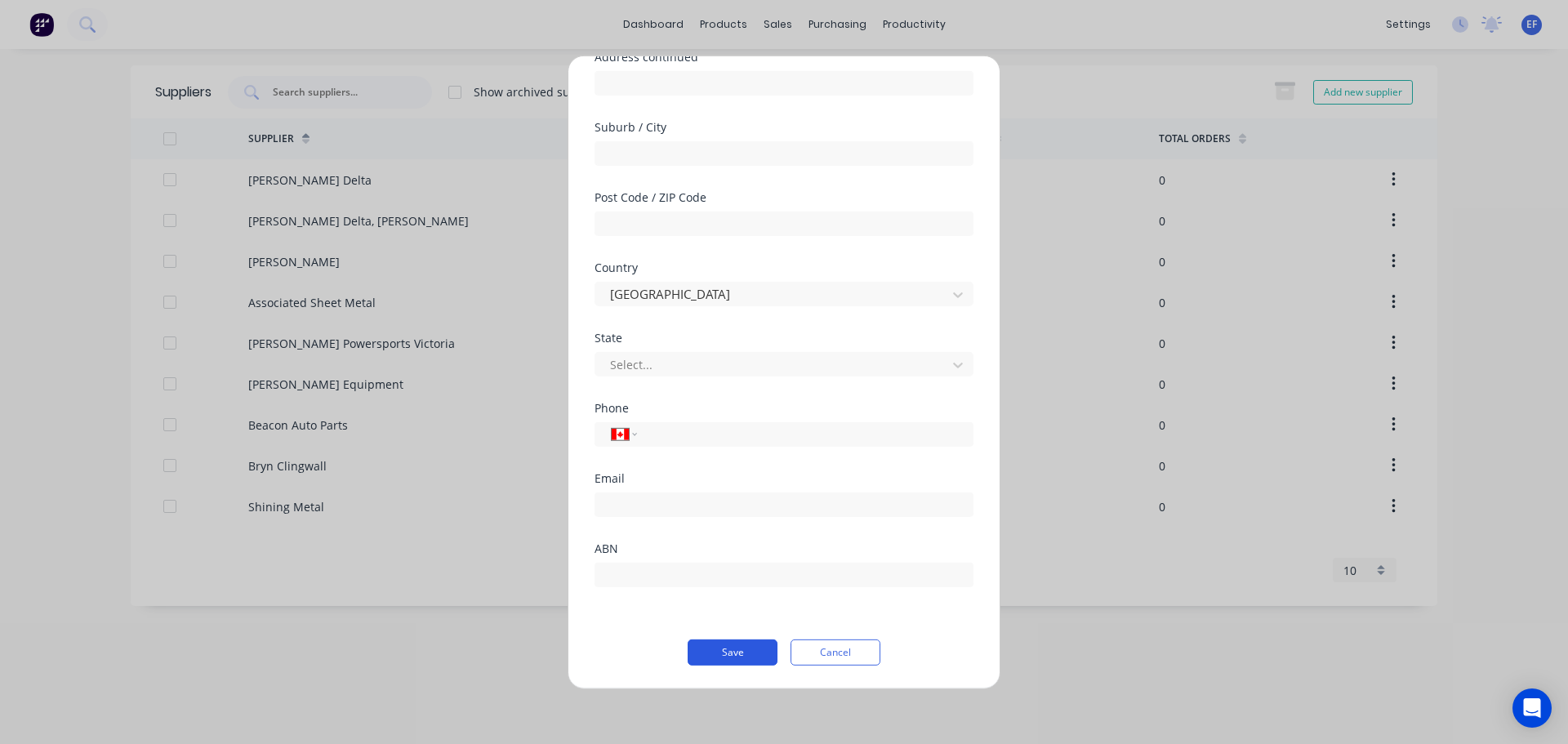
click at [705, 655] on button "Save" at bounding box center [732, 651] width 90 height 26
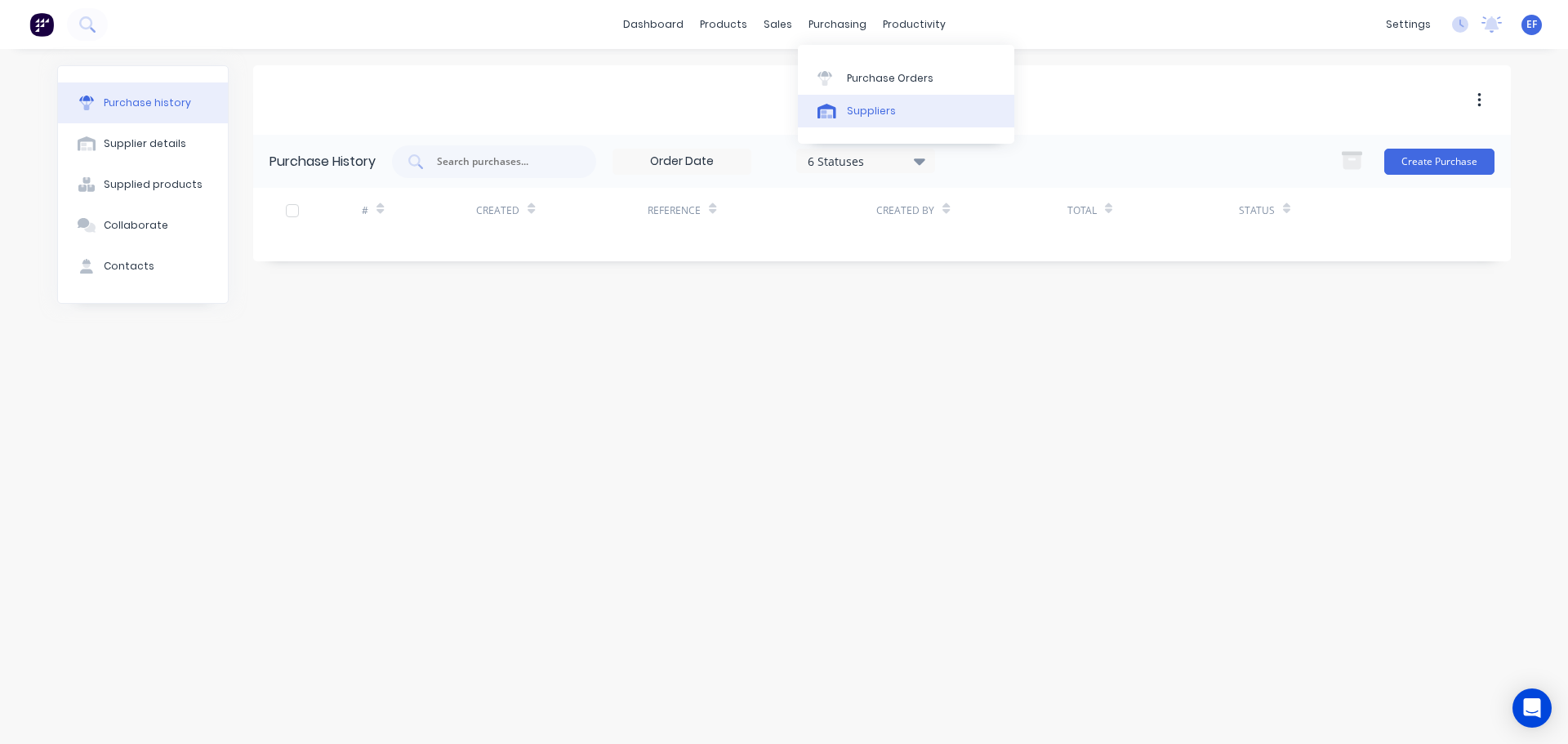
click at [847, 106] on div "Suppliers" at bounding box center [871, 111] width 49 height 15
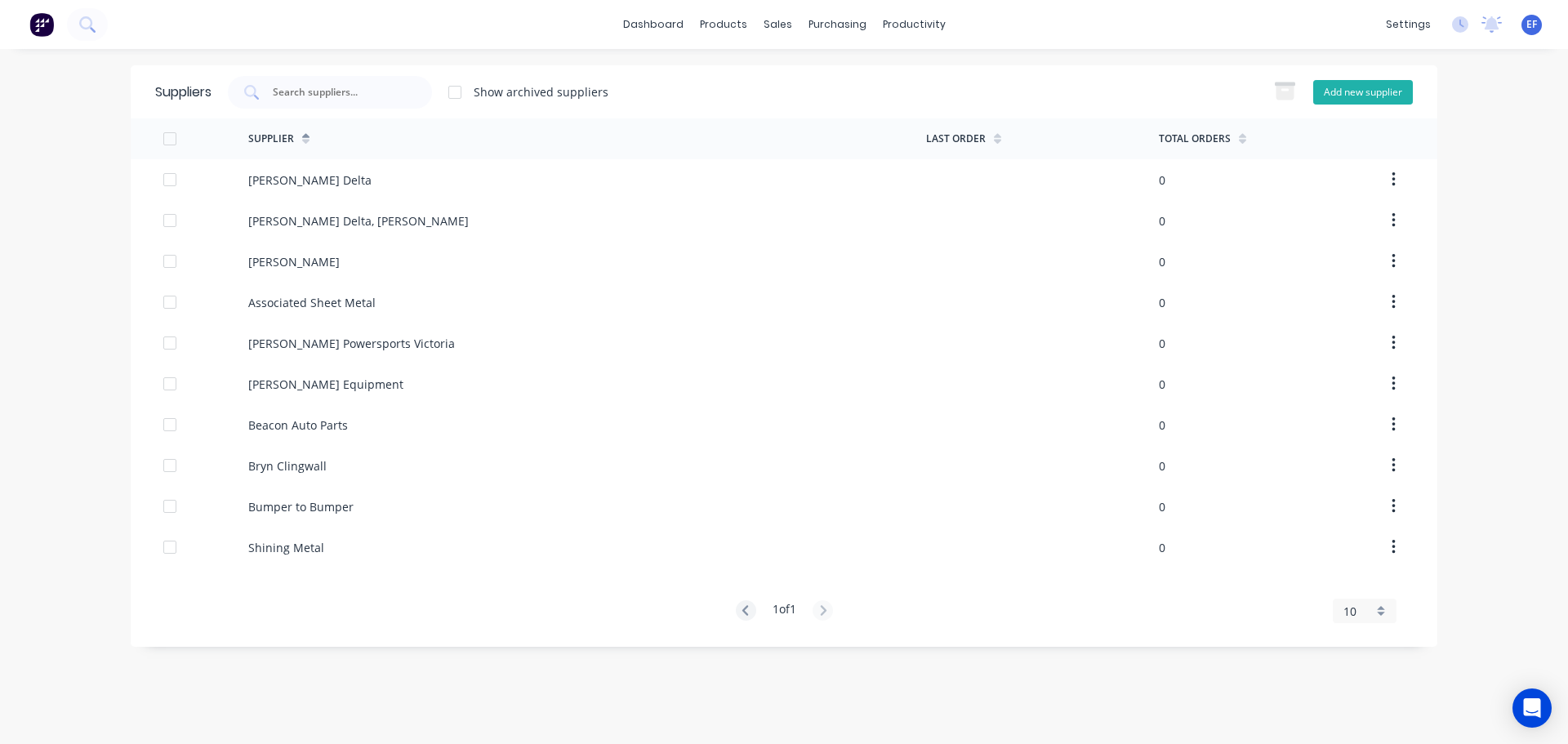
click at [1359, 92] on button "Add new supplier" at bounding box center [1363, 92] width 99 height 25
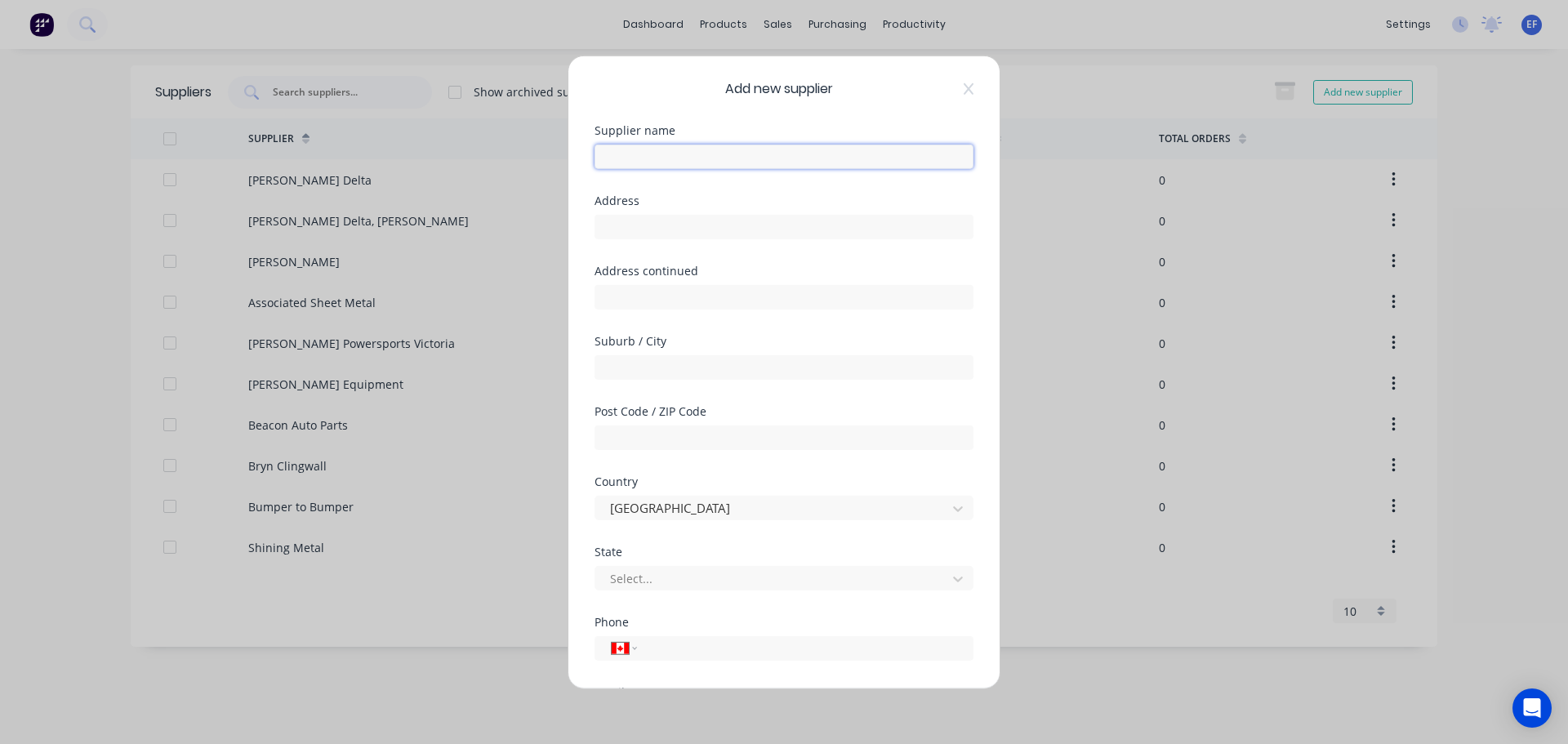
click at [697, 152] on input "text" at bounding box center [784, 156] width 379 height 25
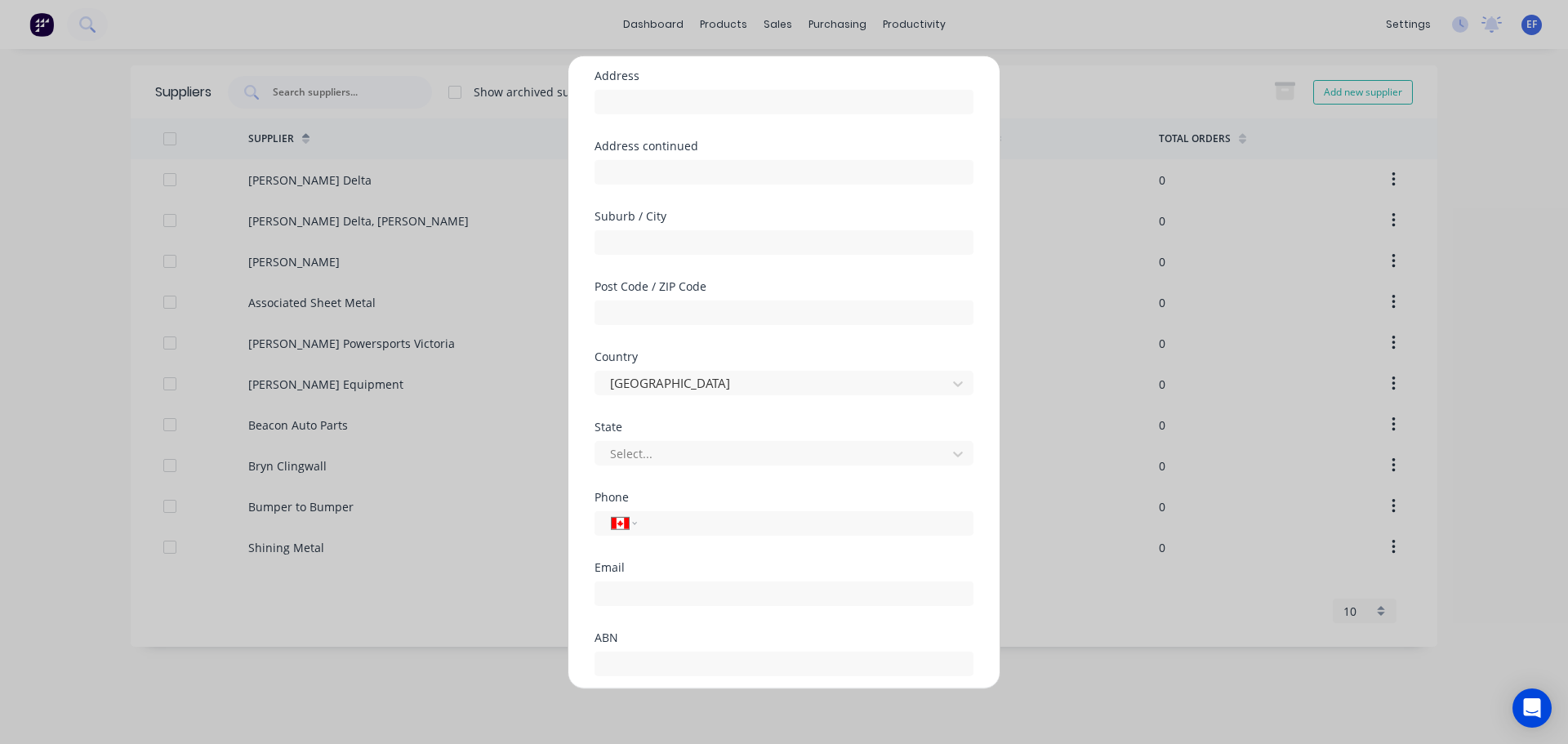
scroll to position [214, 0]
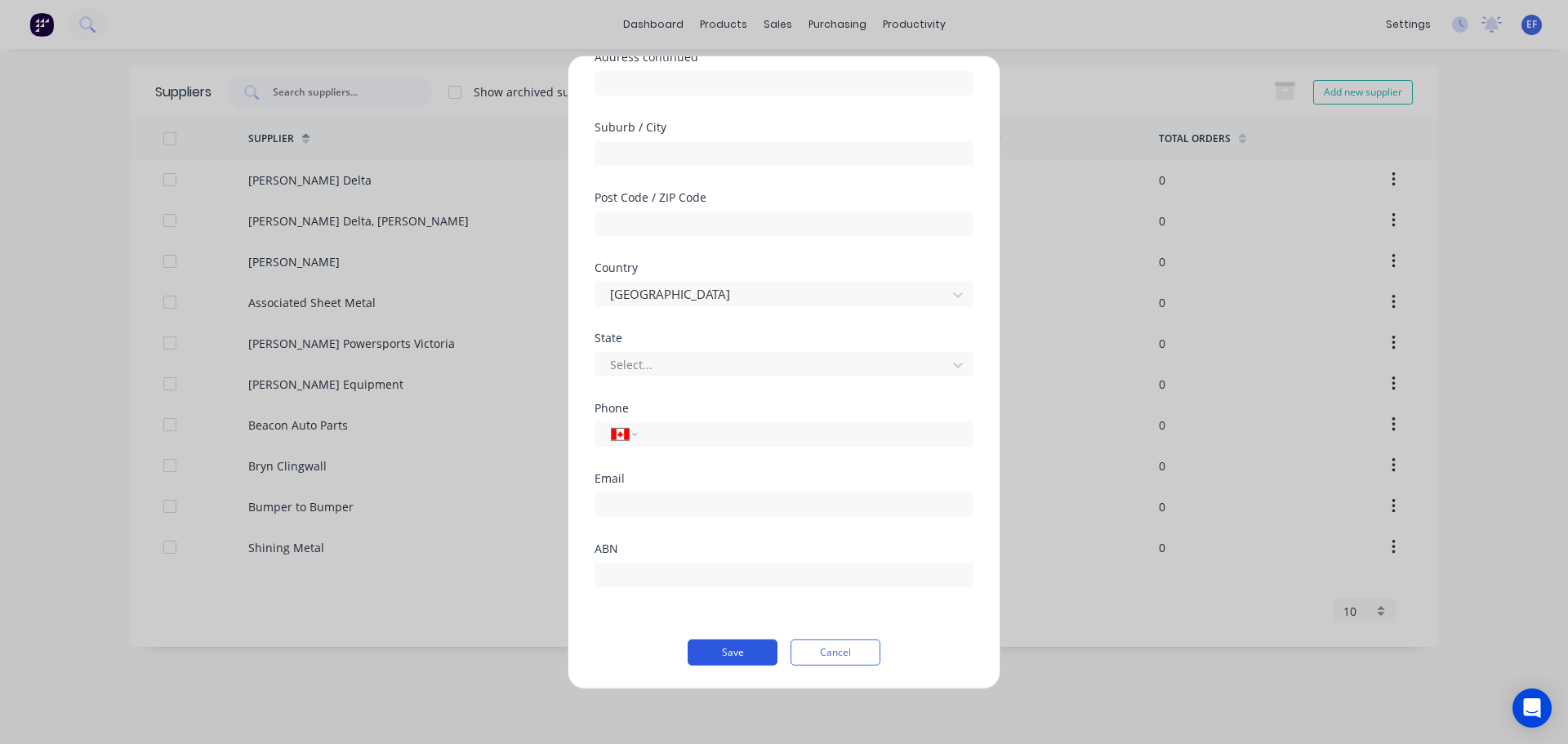
click at [706, 645] on button "Save" at bounding box center [732, 651] width 90 height 26
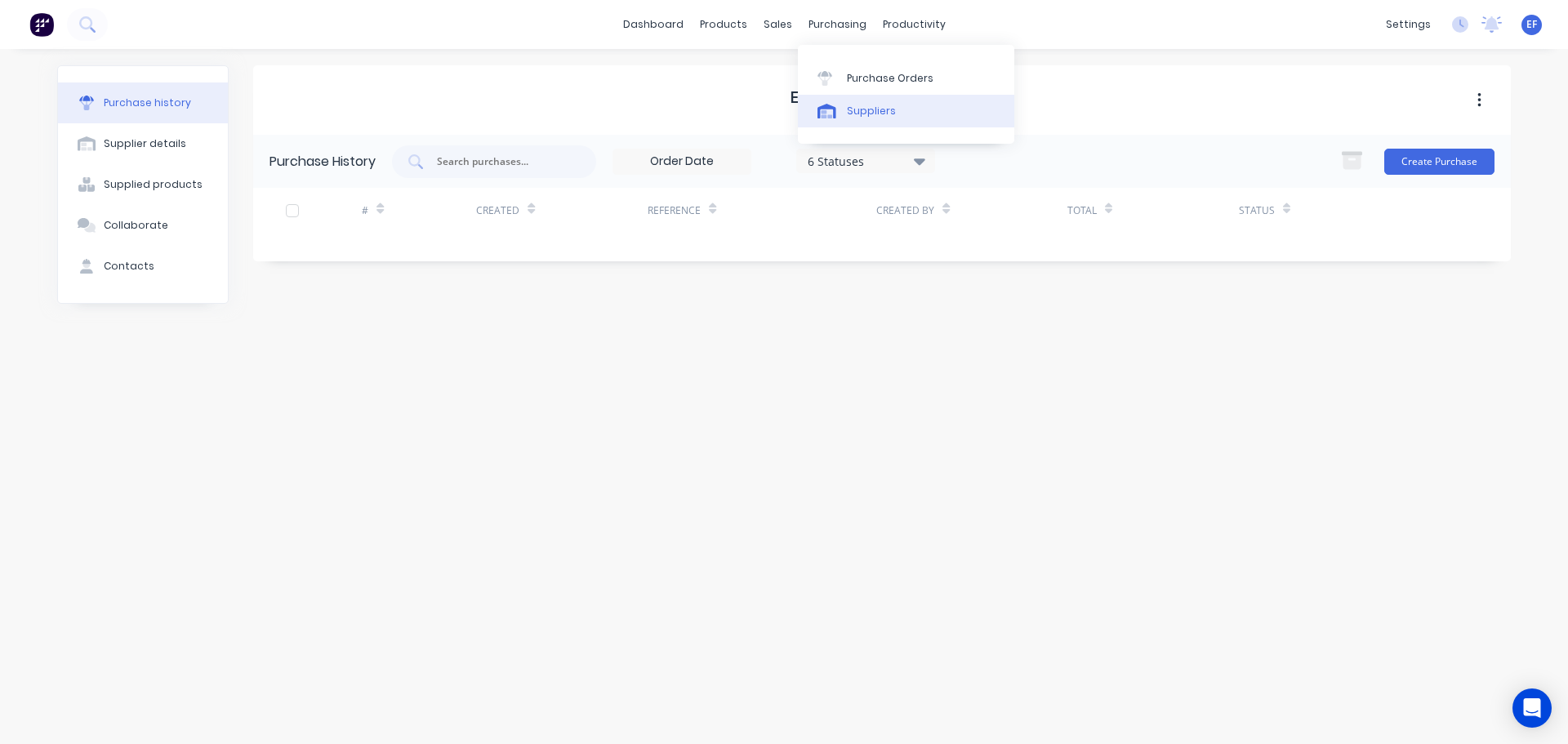
click at [847, 107] on div "Suppliers" at bounding box center [871, 111] width 49 height 15
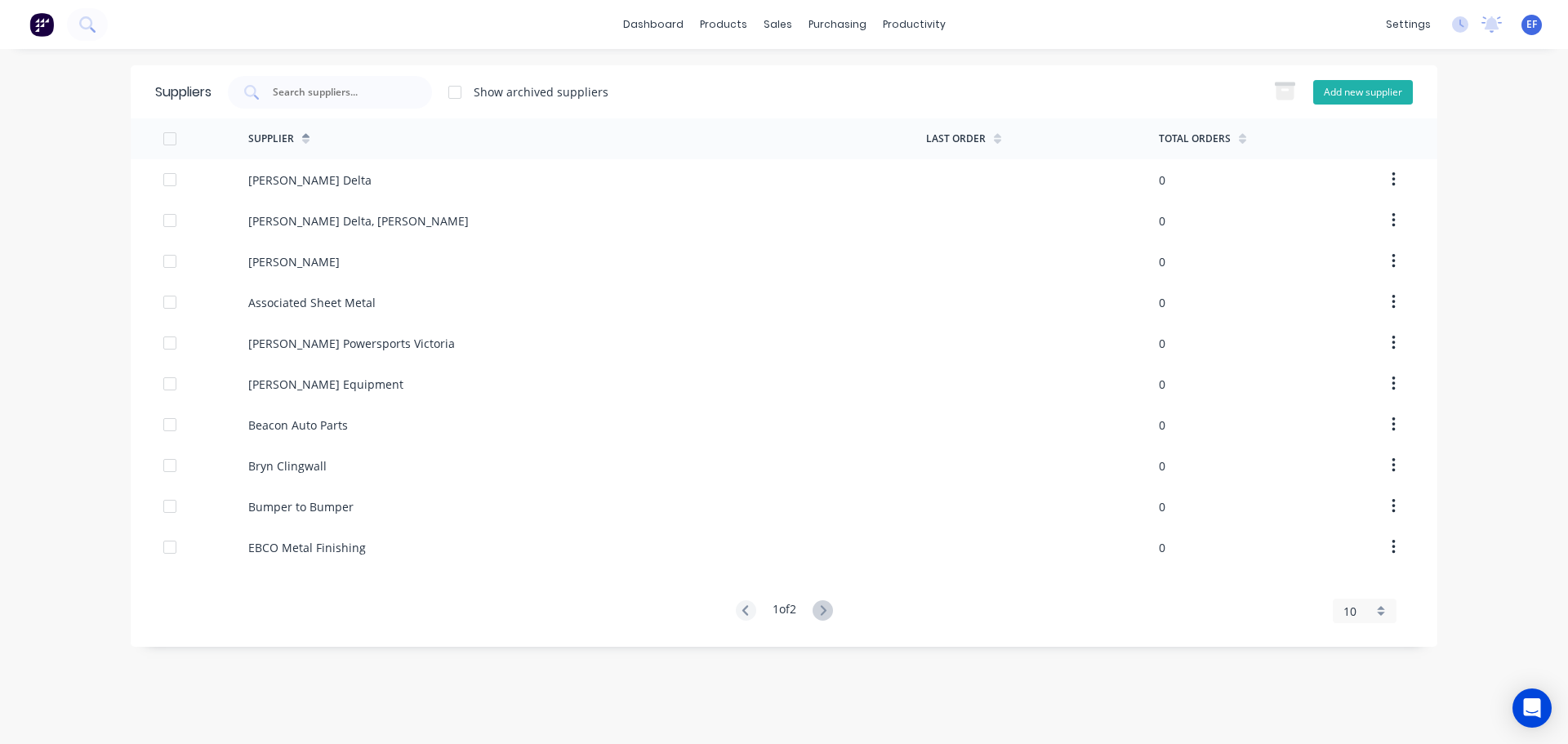
click at [1344, 87] on button "Add new supplier" at bounding box center [1363, 92] width 99 height 25
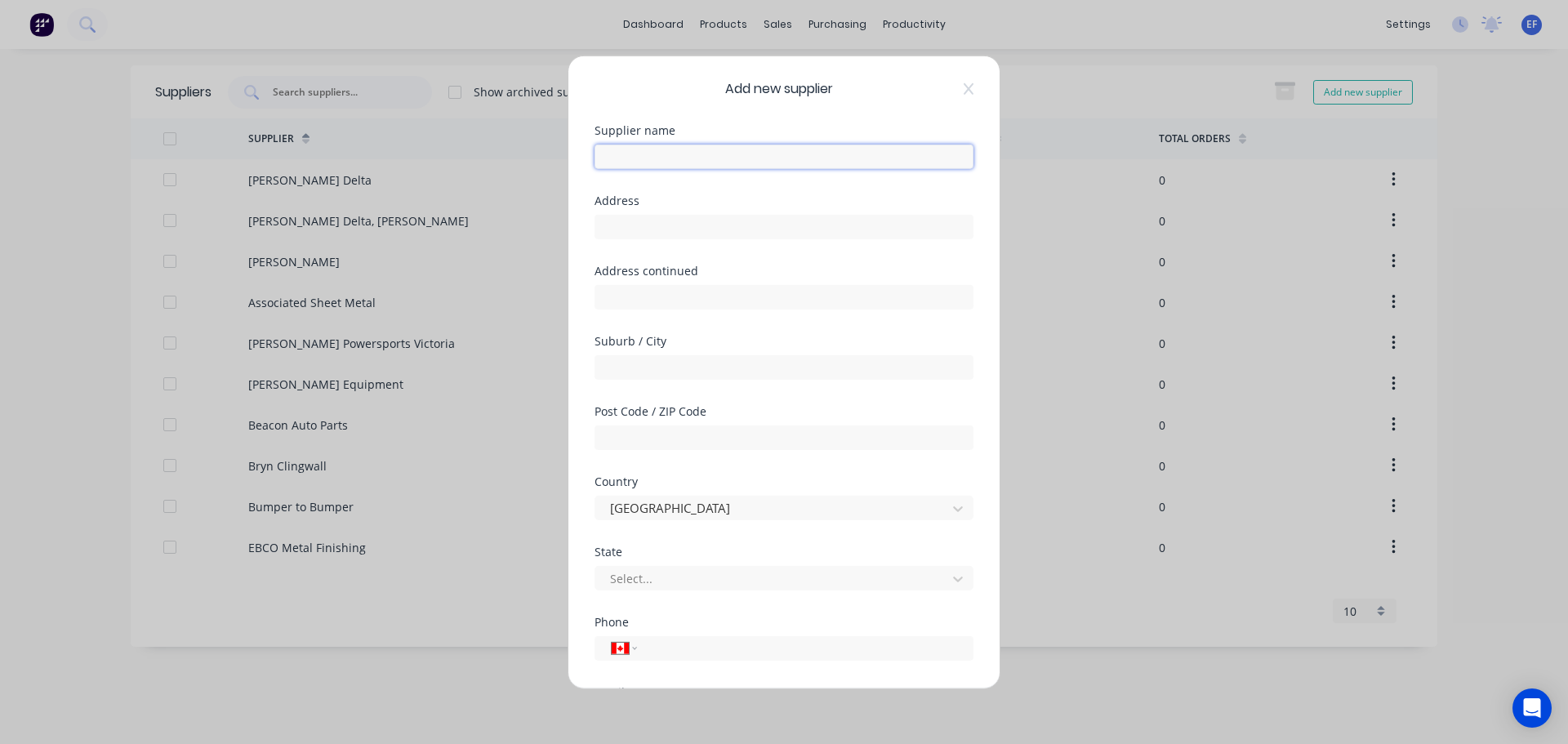
click at [745, 158] on input "text" at bounding box center [784, 156] width 379 height 25
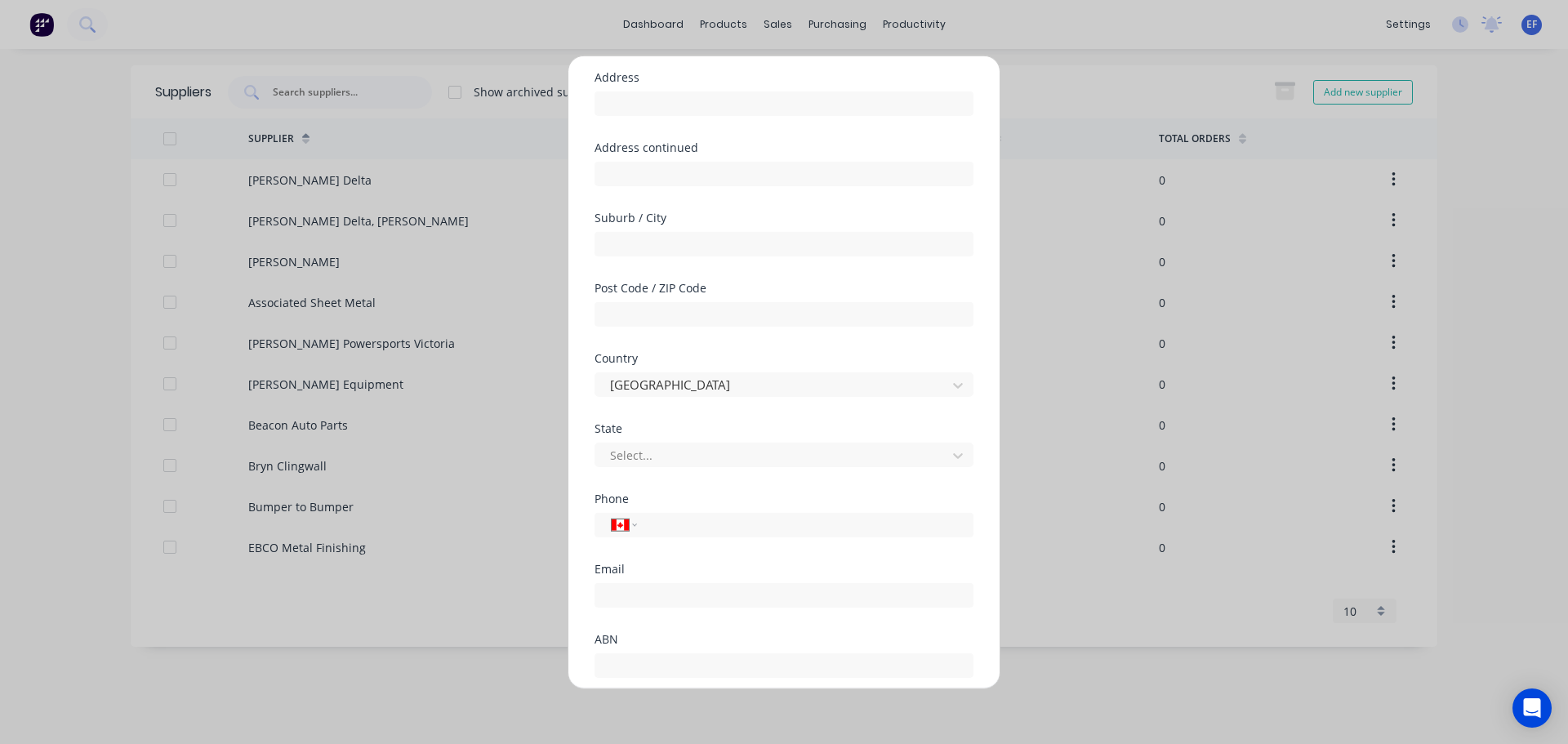
scroll to position [214, 0]
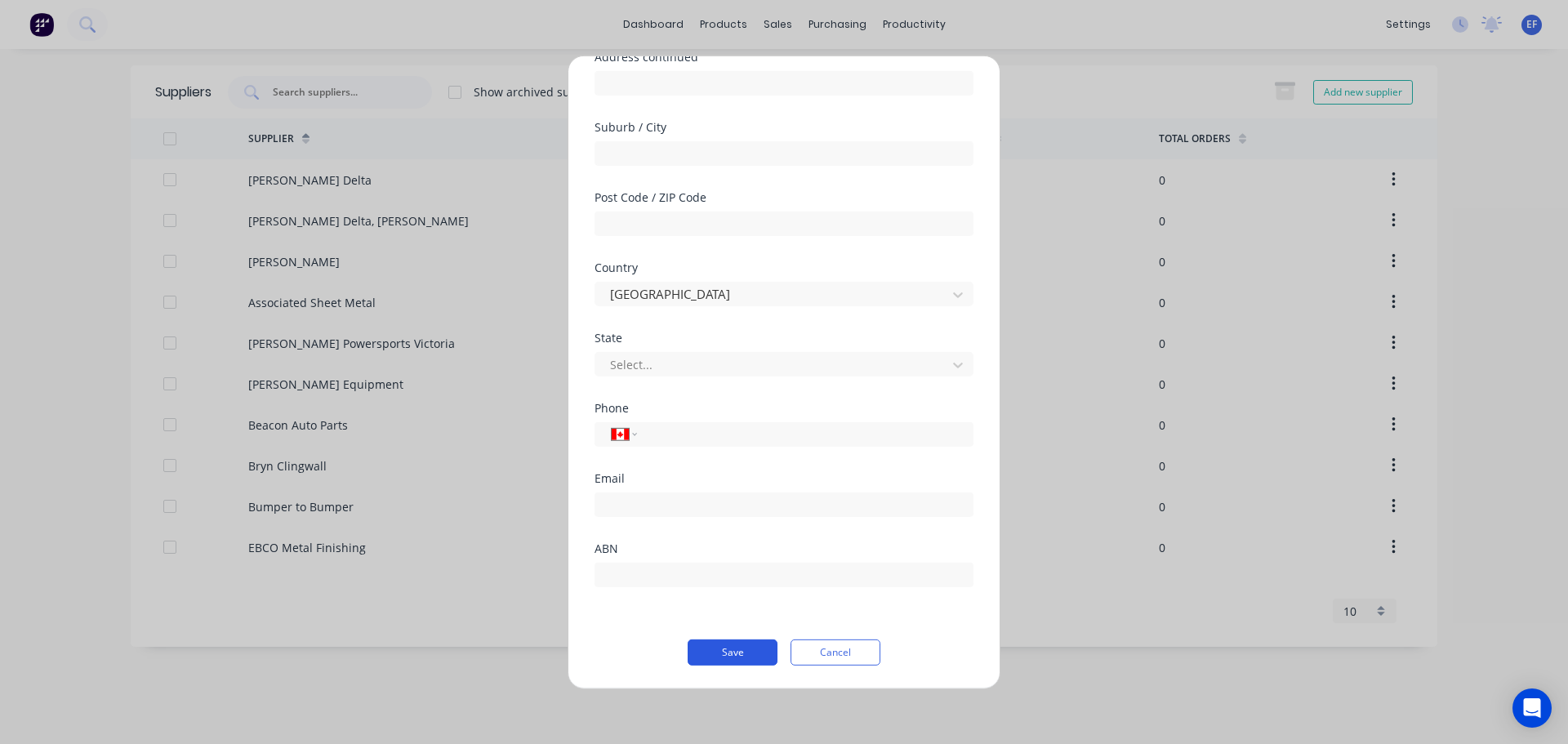
click at [736, 644] on button "Save" at bounding box center [732, 651] width 90 height 26
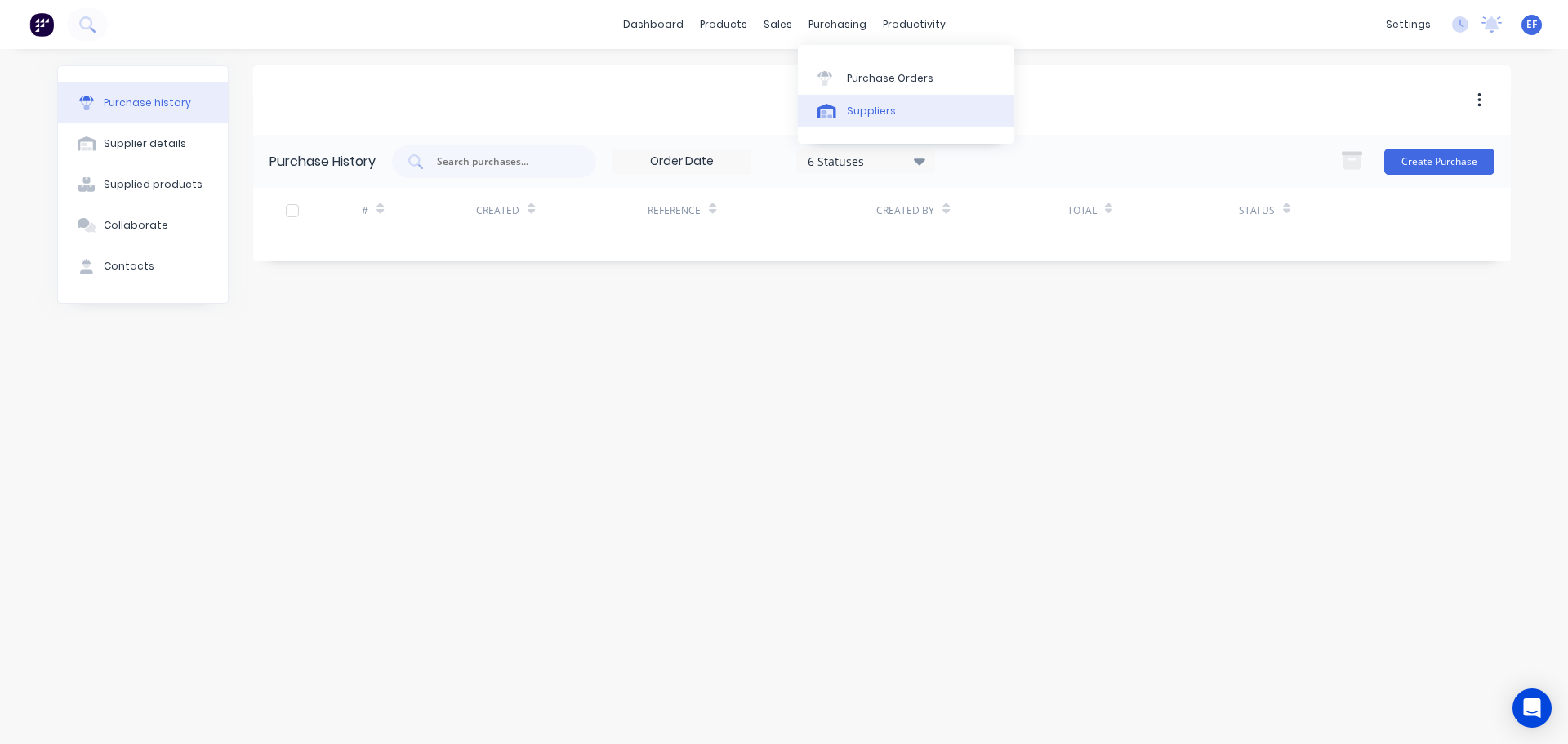
click at [832, 107] on icon at bounding box center [826, 111] width 19 height 15
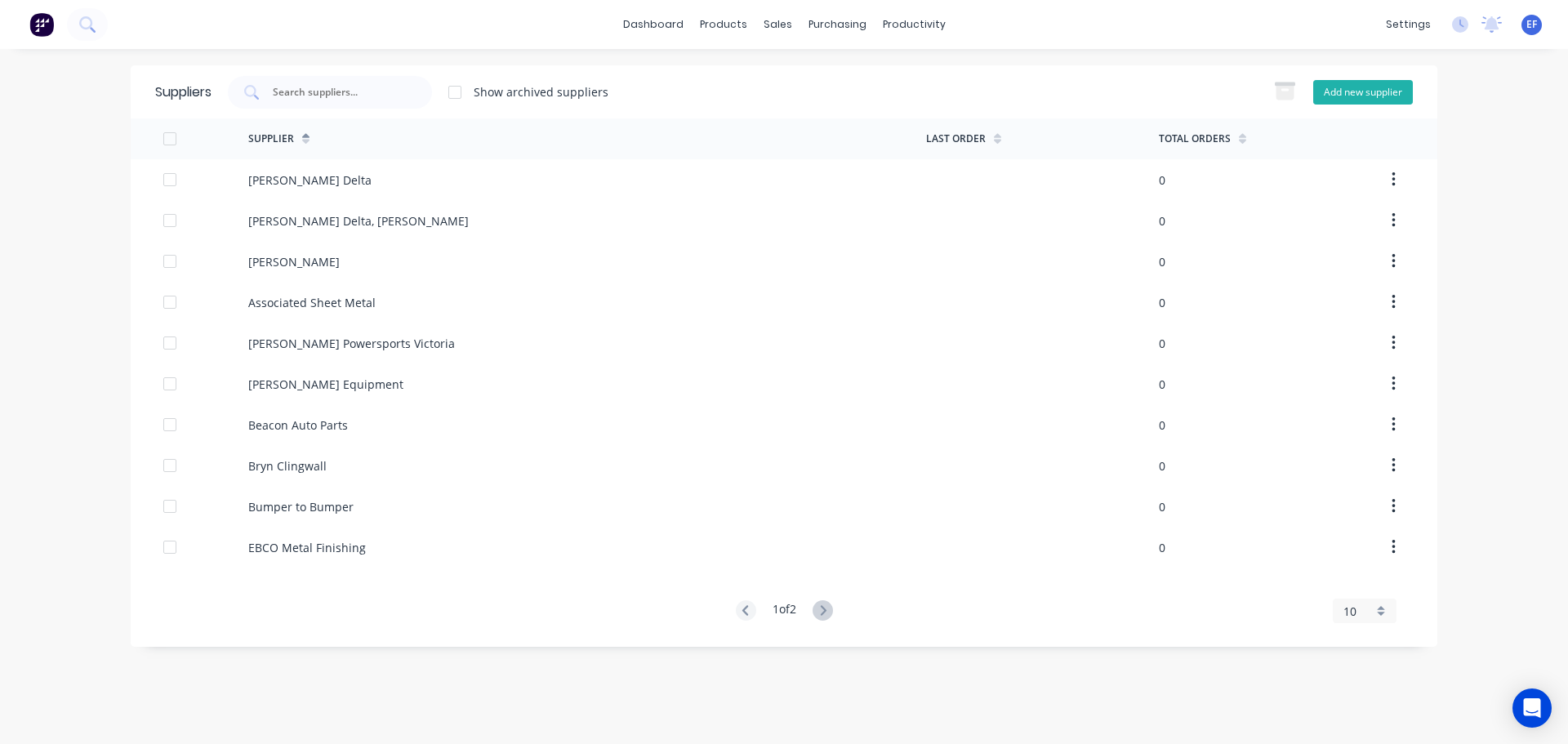
click at [1349, 93] on button "Add new supplier" at bounding box center [1363, 92] width 99 height 25
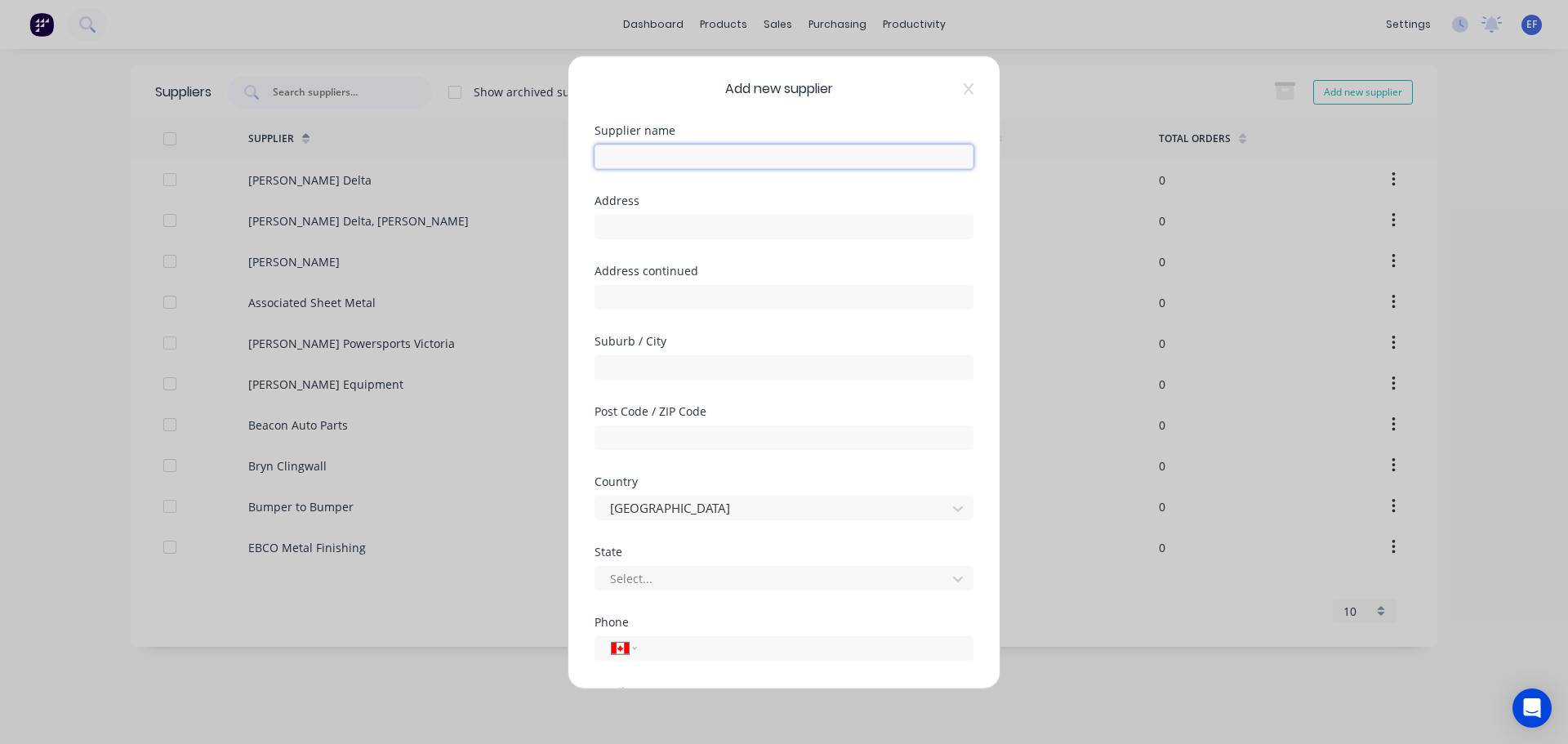
click at [730, 164] on input "text" at bounding box center [784, 156] width 379 height 25
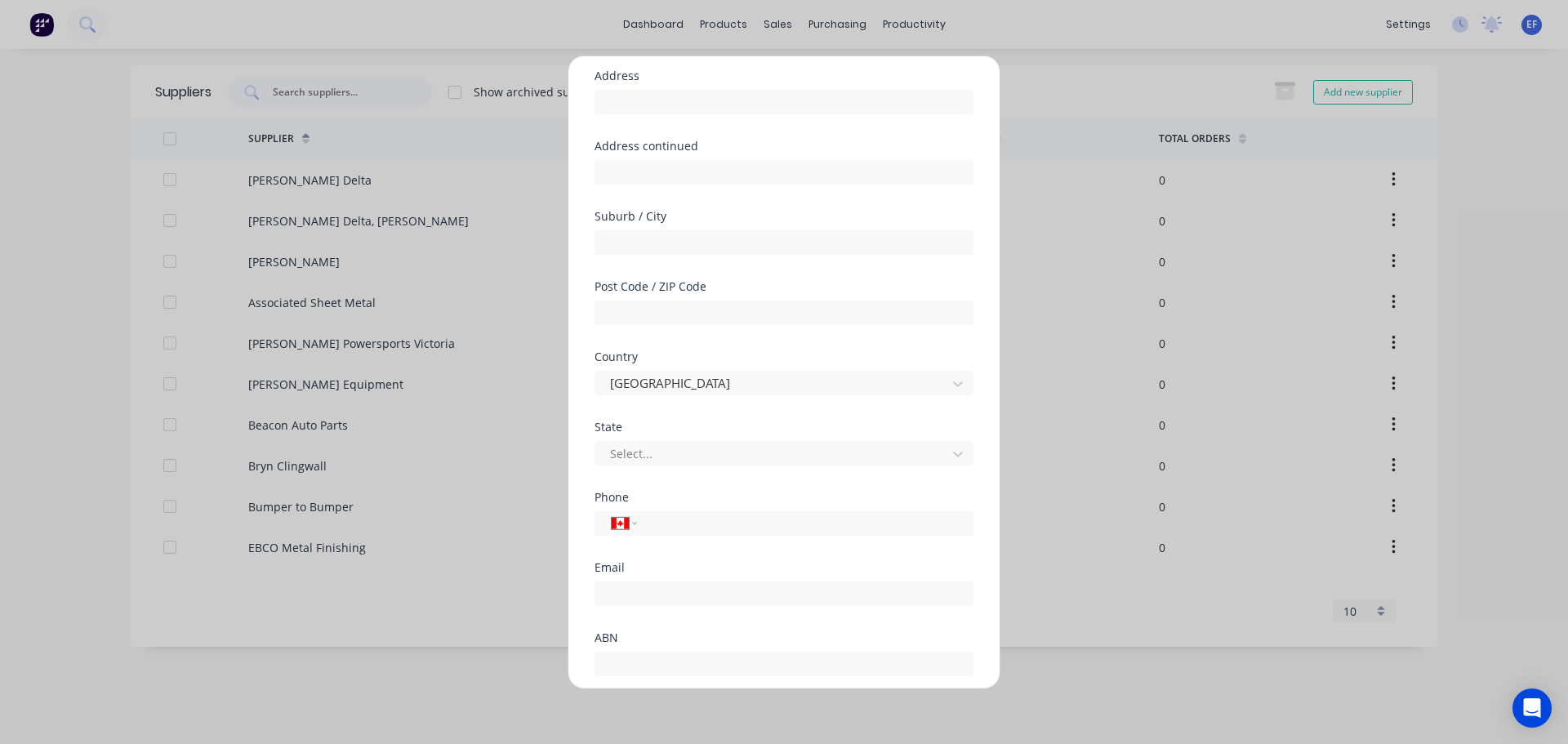
scroll to position [214, 0]
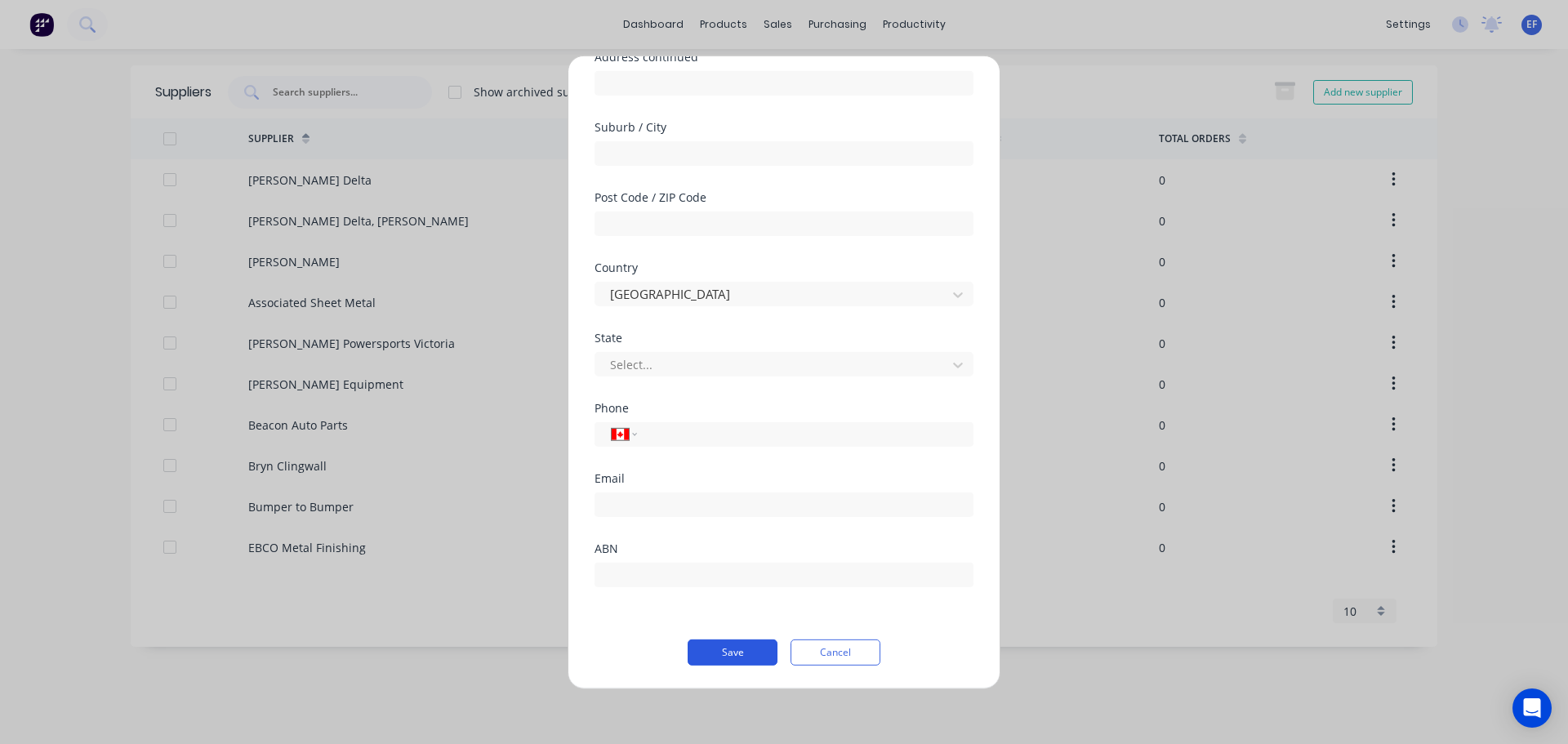
click at [722, 655] on button "Save" at bounding box center [732, 651] width 90 height 26
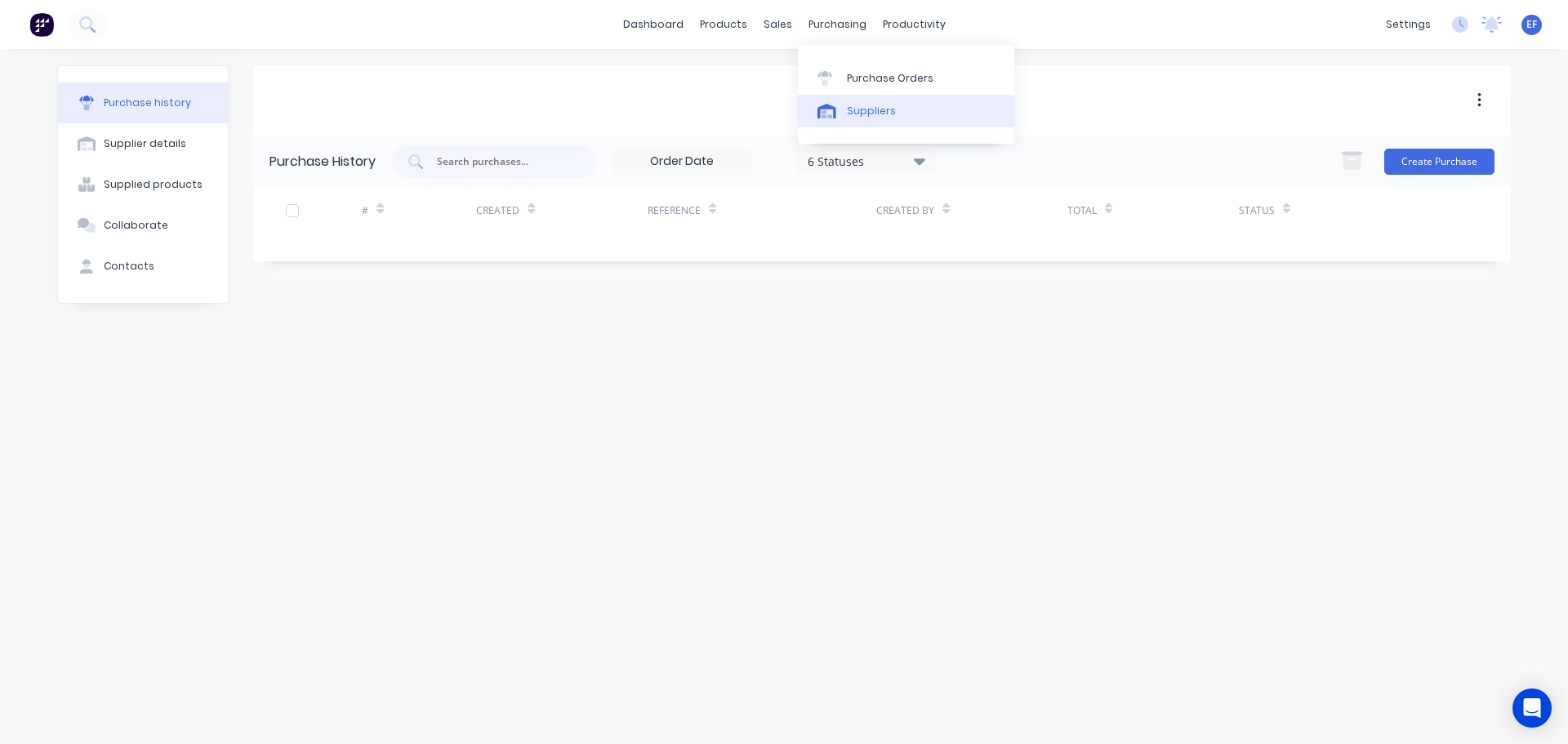
click at [843, 111] on link "Suppliers" at bounding box center [906, 111] width 216 height 33
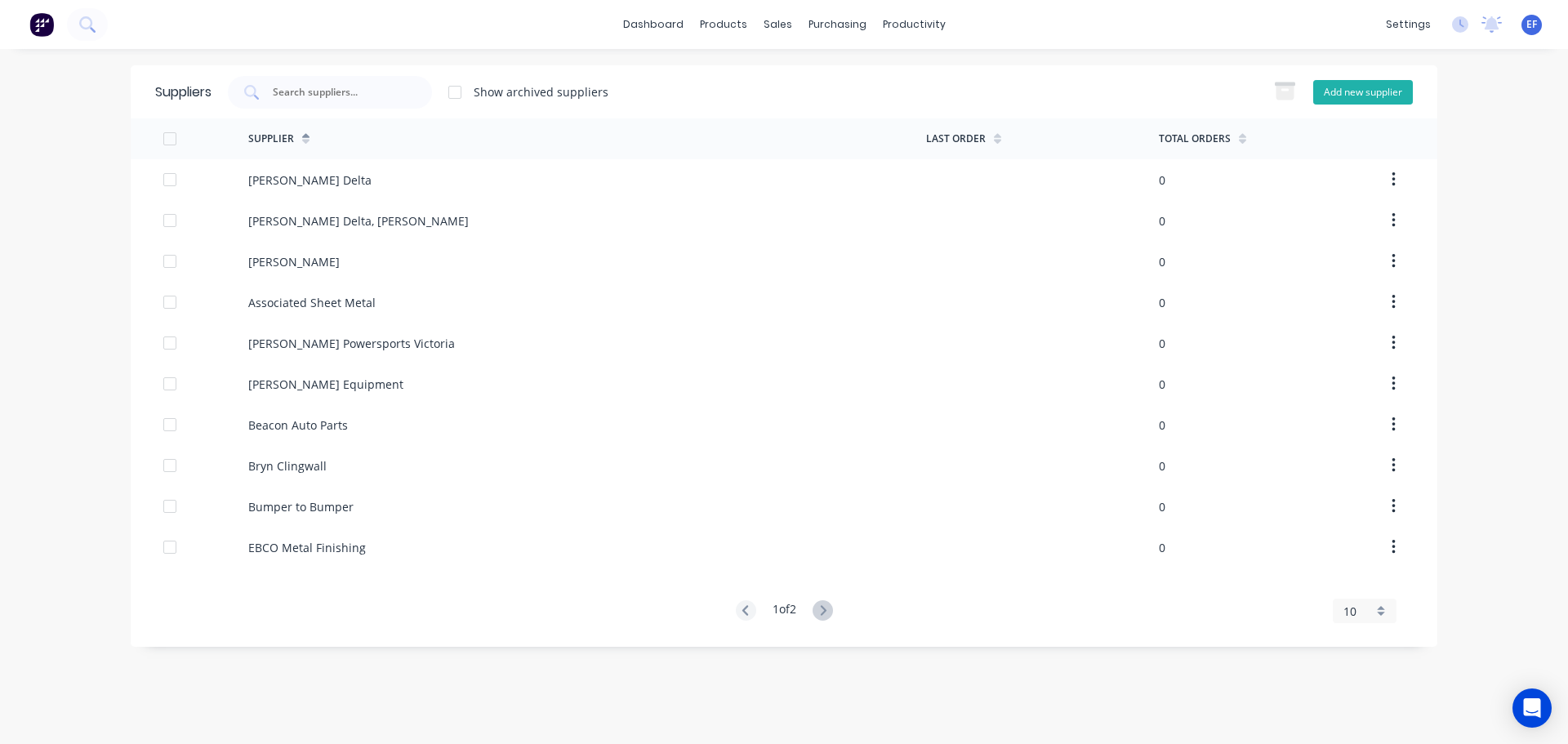
click at [1375, 93] on button "Add new supplier" at bounding box center [1363, 92] width 99 height 25
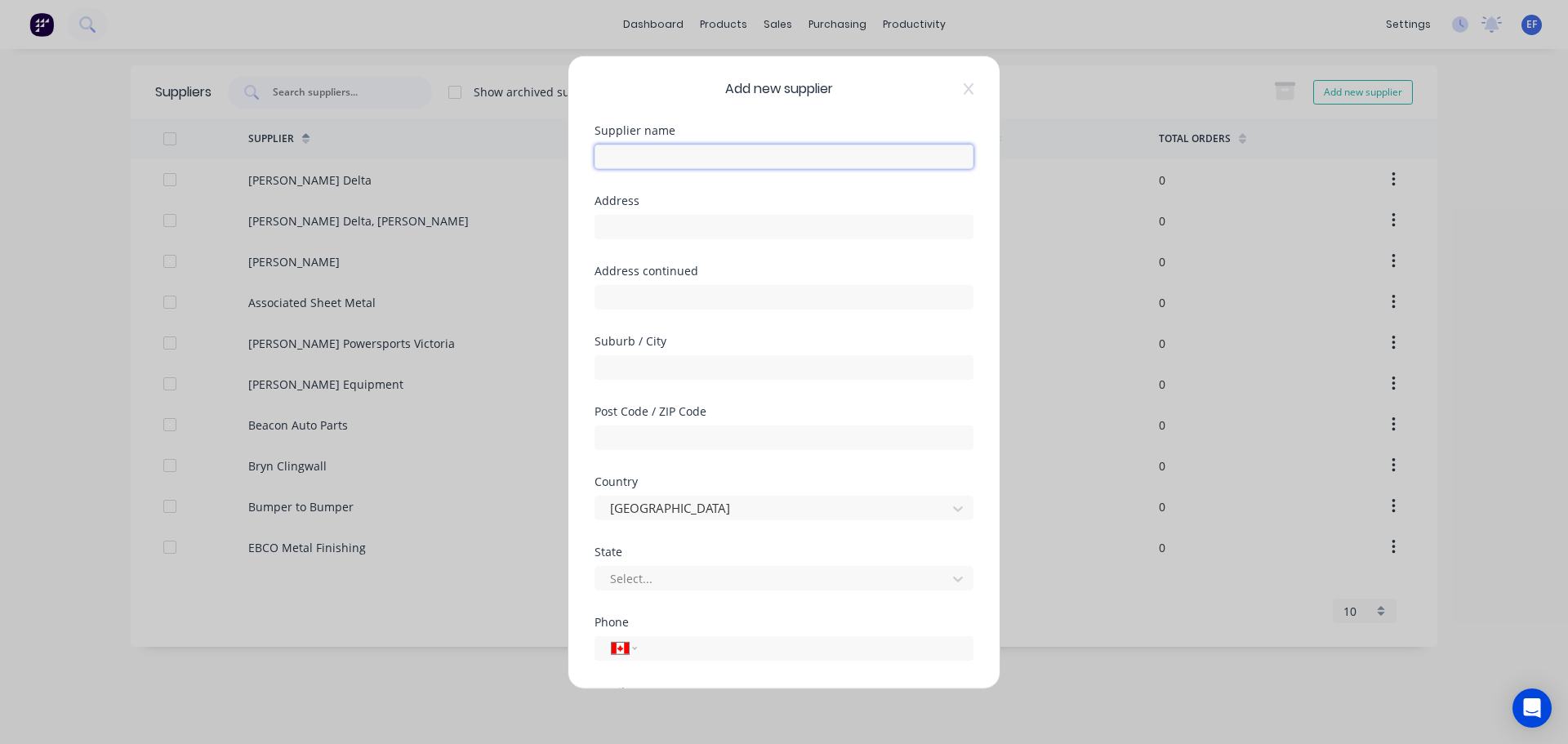
click at [703, 156] on input "text" at bounding box center [784, 156] width 379 height 25
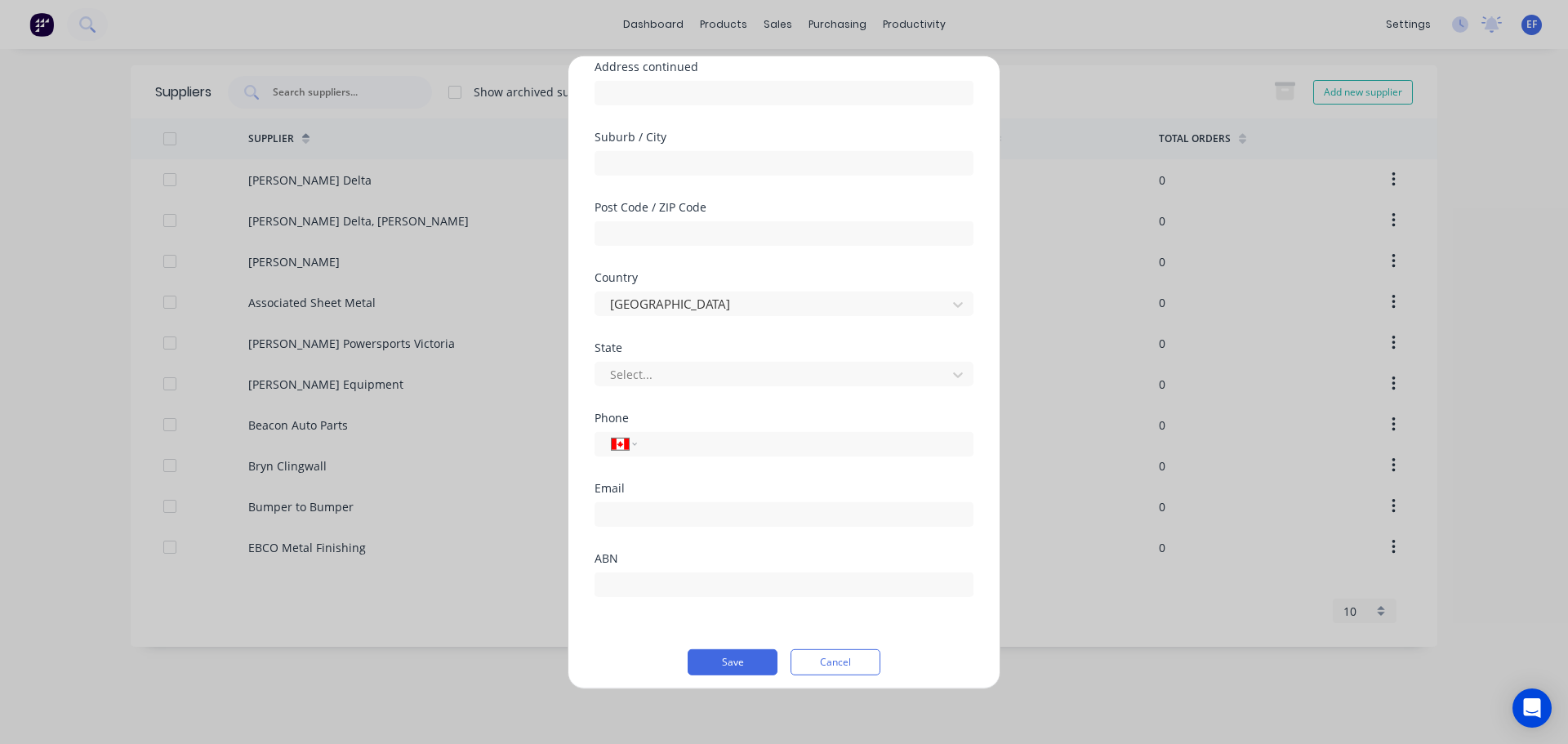
scroll to position [214, 0]
click at [720, 645] on button "Save" at bounding box center [732, 651] width 90 height 26
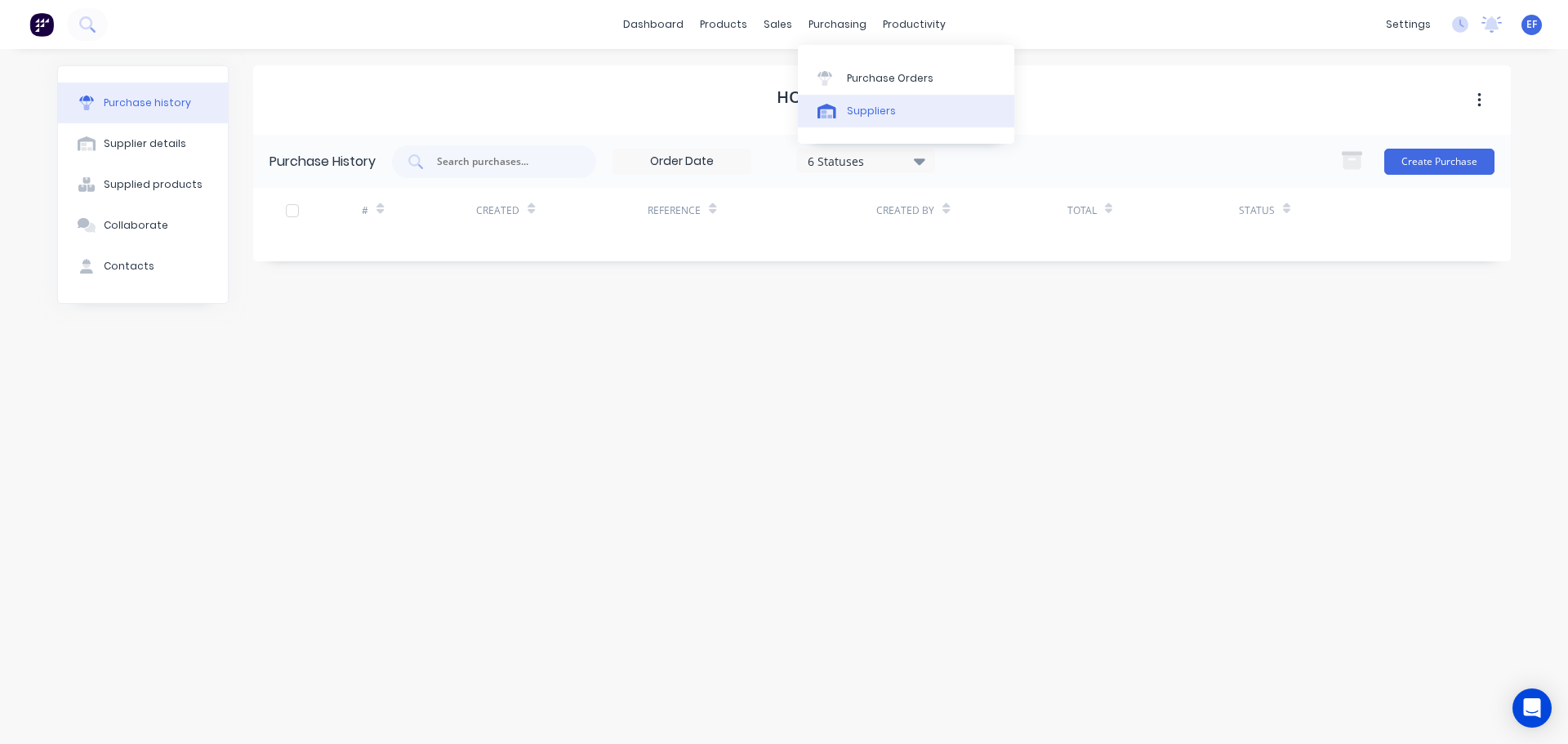
click at [833, 120] on link "Suppliers" at bounding box center [906, 111] width 216 height 33
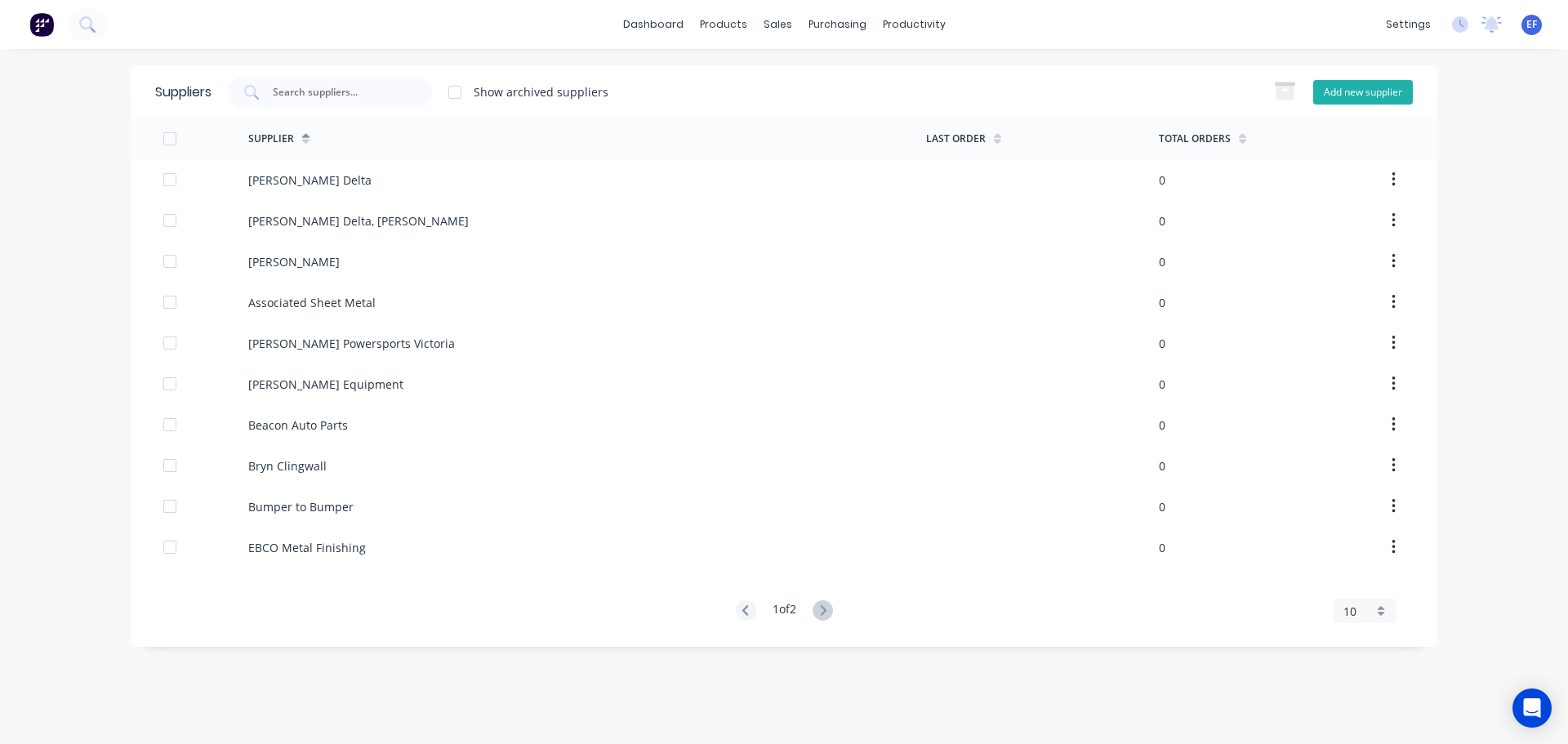
click at [1367, 96] on button "Add new supplier" at bounding box center [1363, 92] width 99 height 25
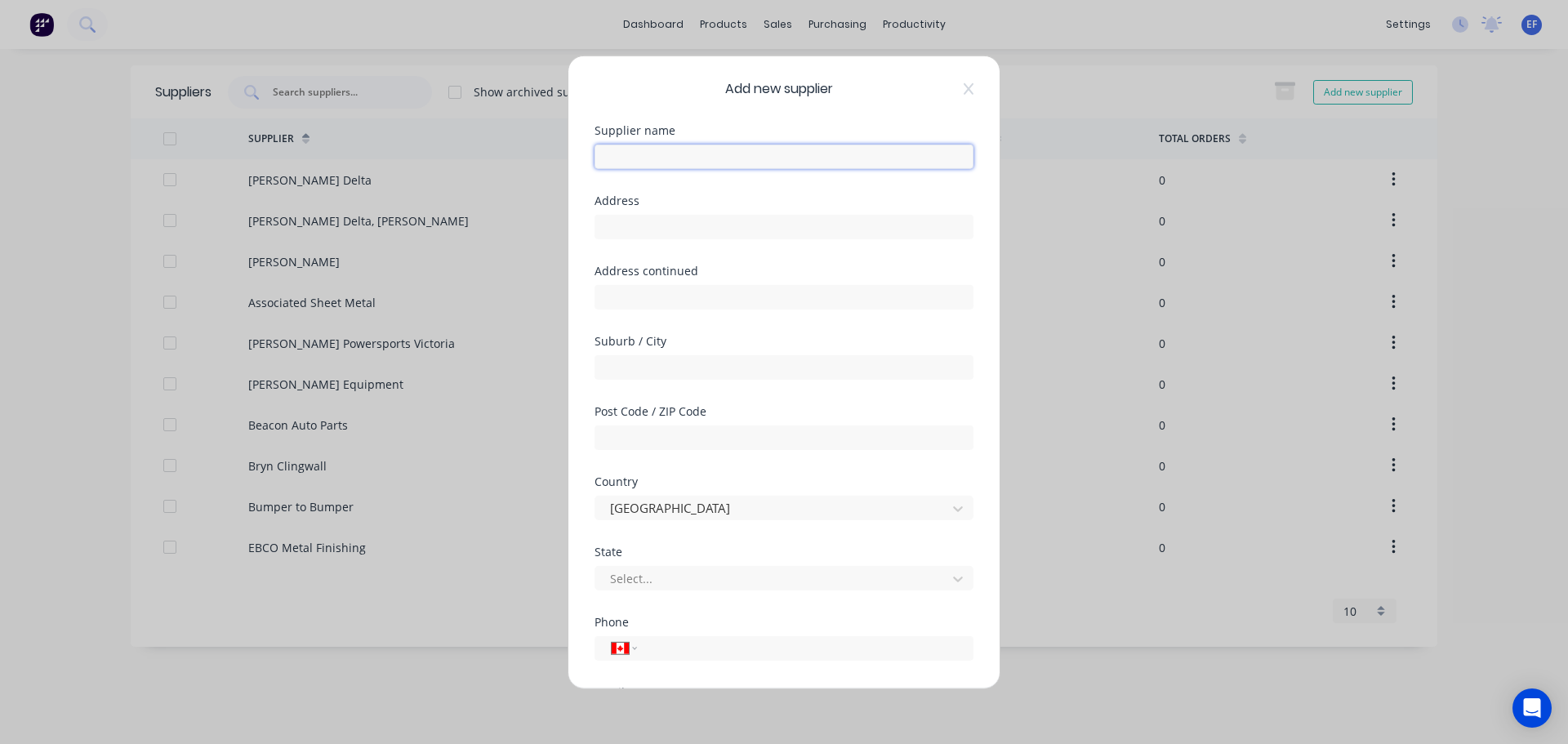
click at [688, 165] on input "text" at bounding box center [784, 156] width 379 height 25
click at [683, 226] on input "text" at bounding box center [784, 226] width 379 height 25
drag, startPoint x: 688, startPoint y: 228, endPoint x: 531, endPoint y: 214, distance: 157.6
click at [531, 214] on div "Add new supplier Supplier name MTC Solutions Address "MTC Solutions [STREET_ADD…" at bounding box center [784, 372] width 1568 height 744
drag, startPoint x: 708, startPoint y: 231, endPoint x: 861, endPoint y: 232, distance: 153.0
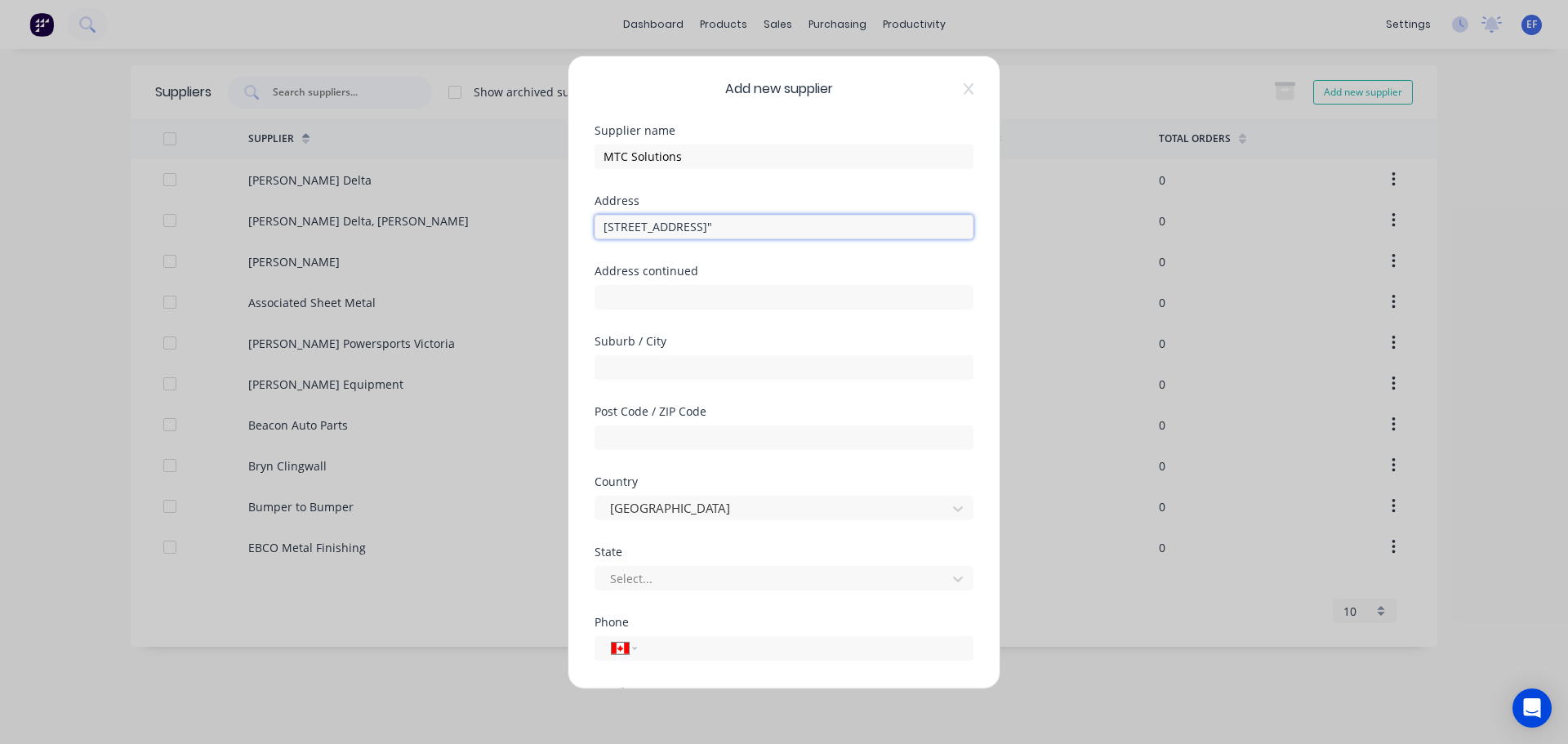
click at [861, 232] on input "[STREET_ADDRESS]"" at bounding box center [784, 226] width 379 height 25
click at [649, 362] on input "text" at bounding box center [784, 366] width 379 height 25
drag, startPoint x: 637, startPoint y: 367, endPoint x: 748, endPoint y: 369, distance: 111.0
click at [748, 369] on input "[STREET_ADDRESS]"" at bounding box center [784, 366] width 379 height 25
click at [627, 578] on div at bounding box center [717, 578] width 235 height 21
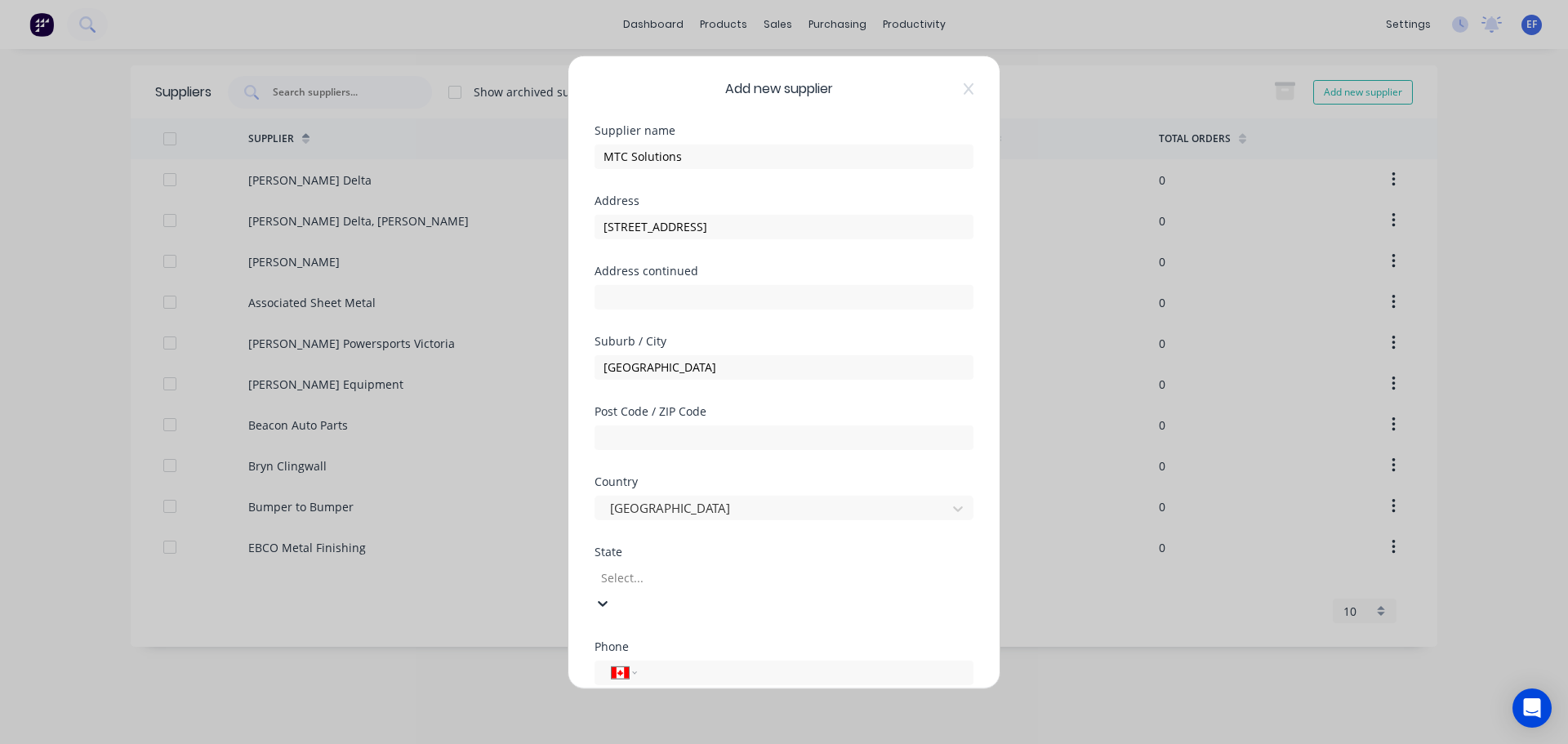
scroll to position [79, 0]
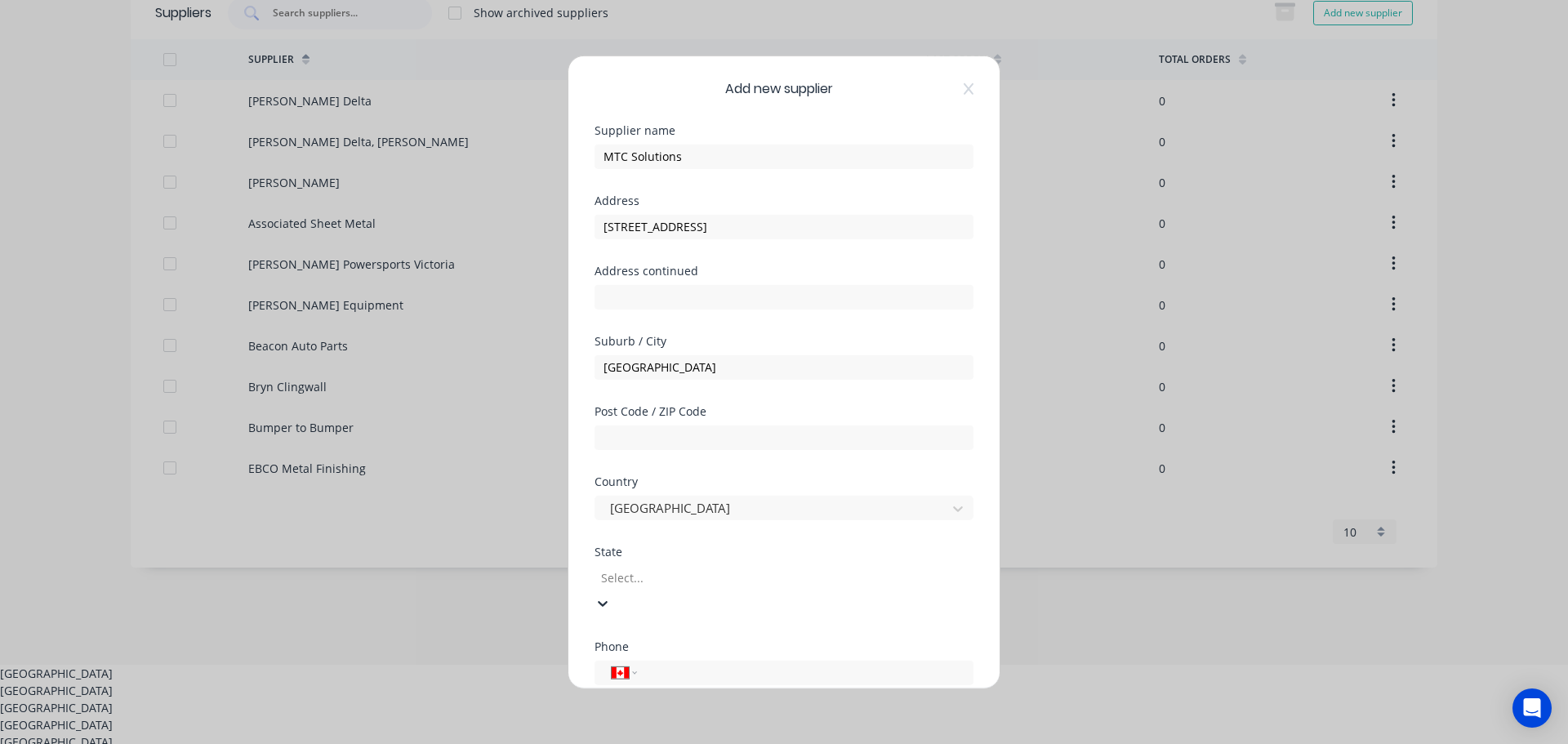
click at [630, 681] on div "[GEOGRAPHIC_DATA]" at bounding box center [784, 690] width 1568 height 17
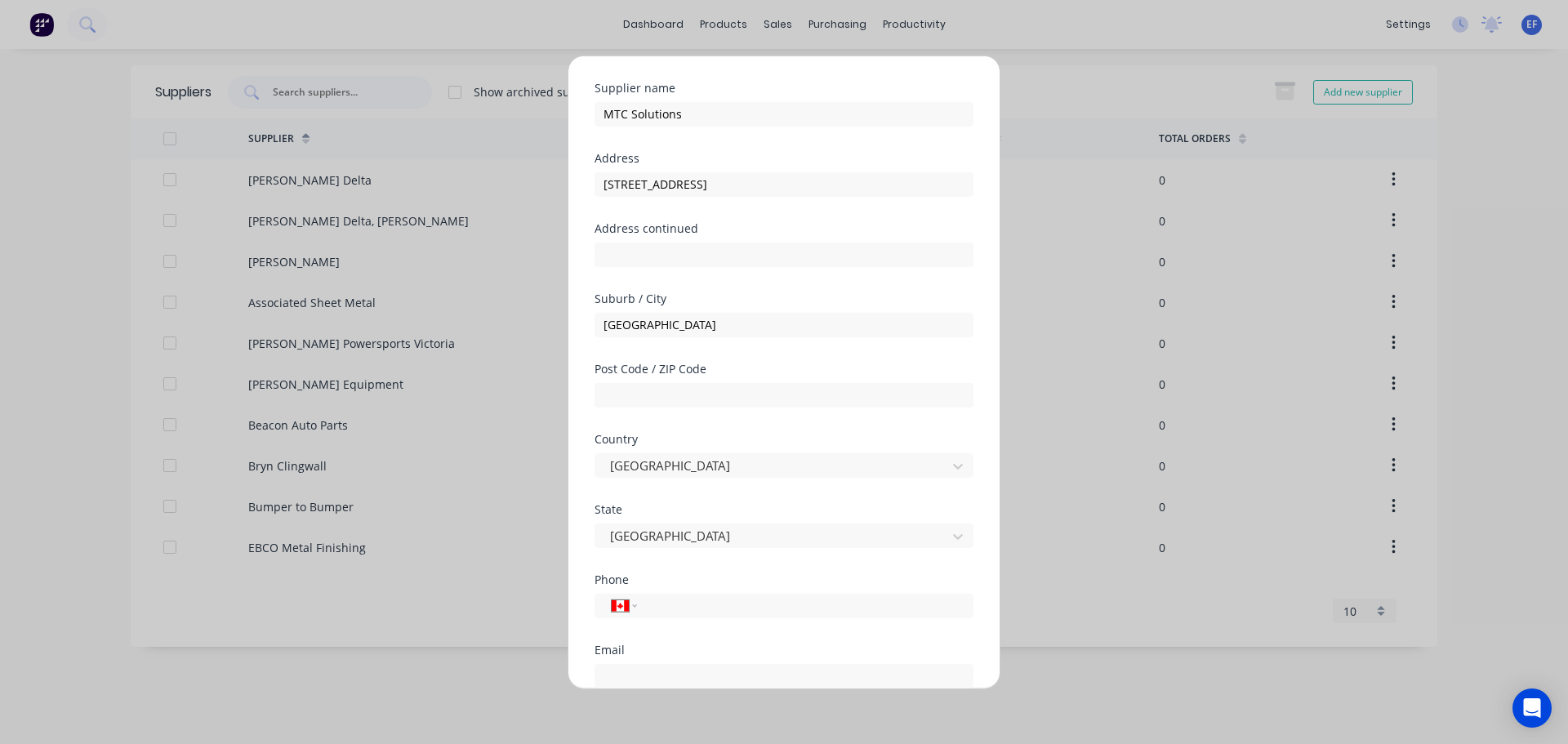
scroll to position [81, 0]
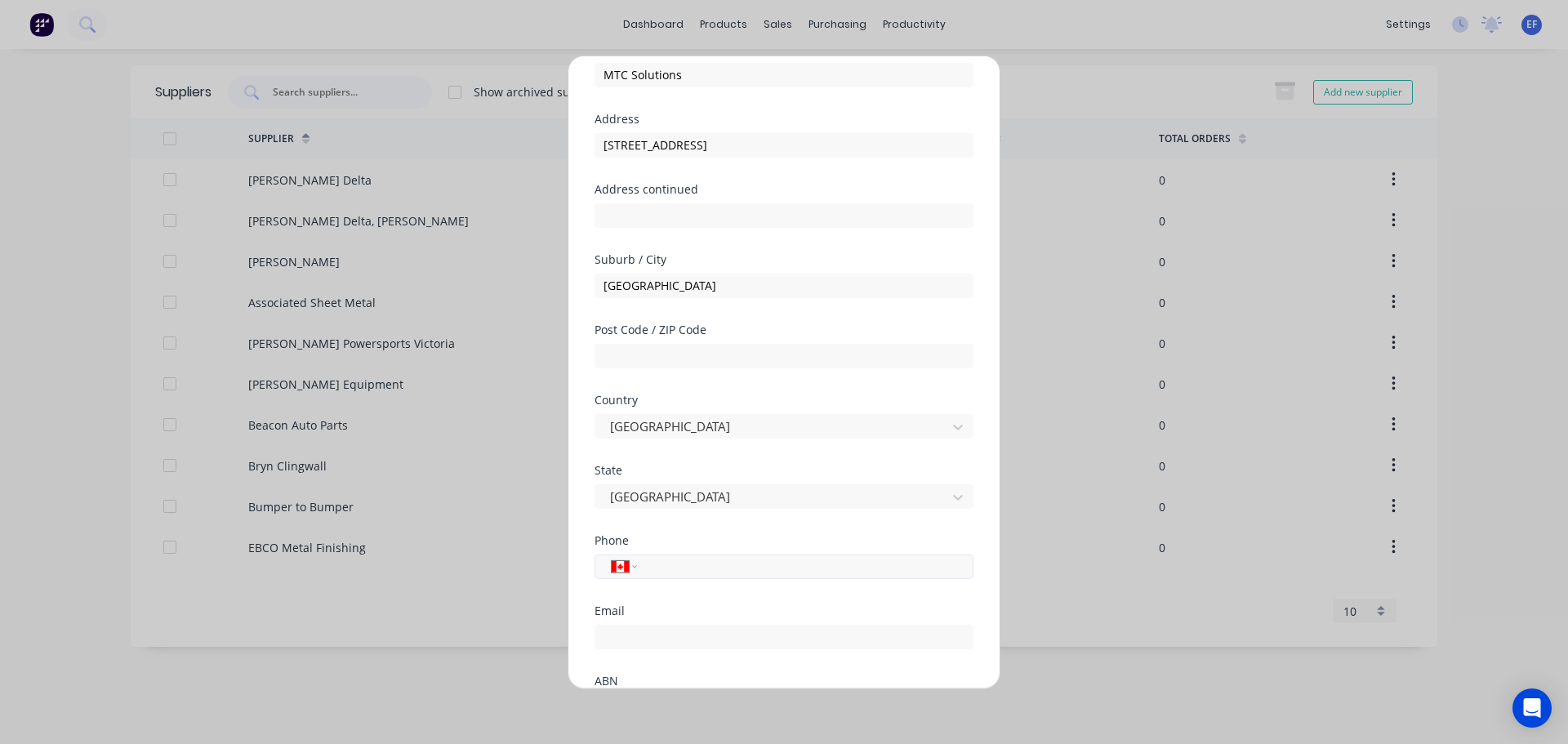
click at [663, 572] on input "tel" at bounding box center [802, 567] width 308 height 19
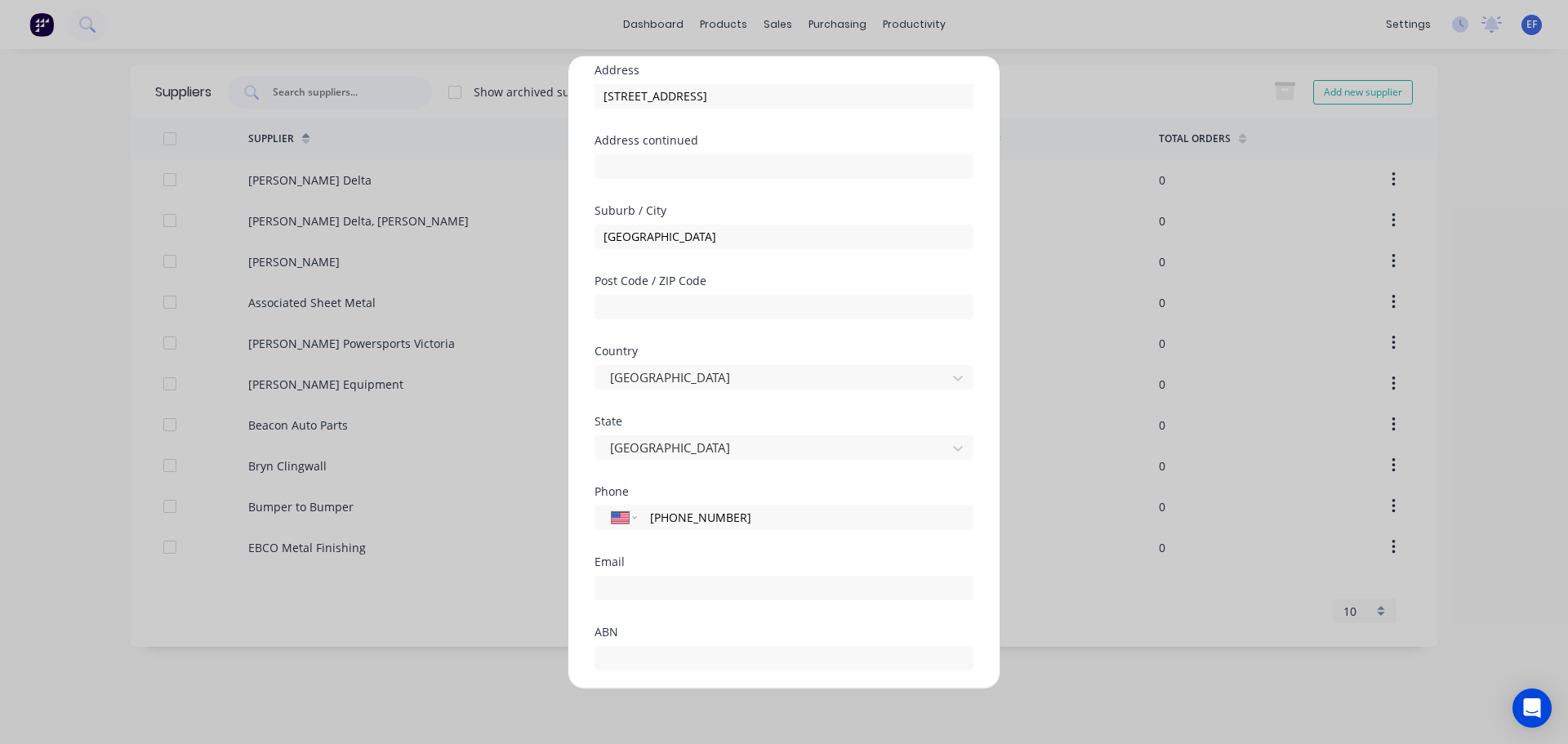
scroll to position [214, 0]
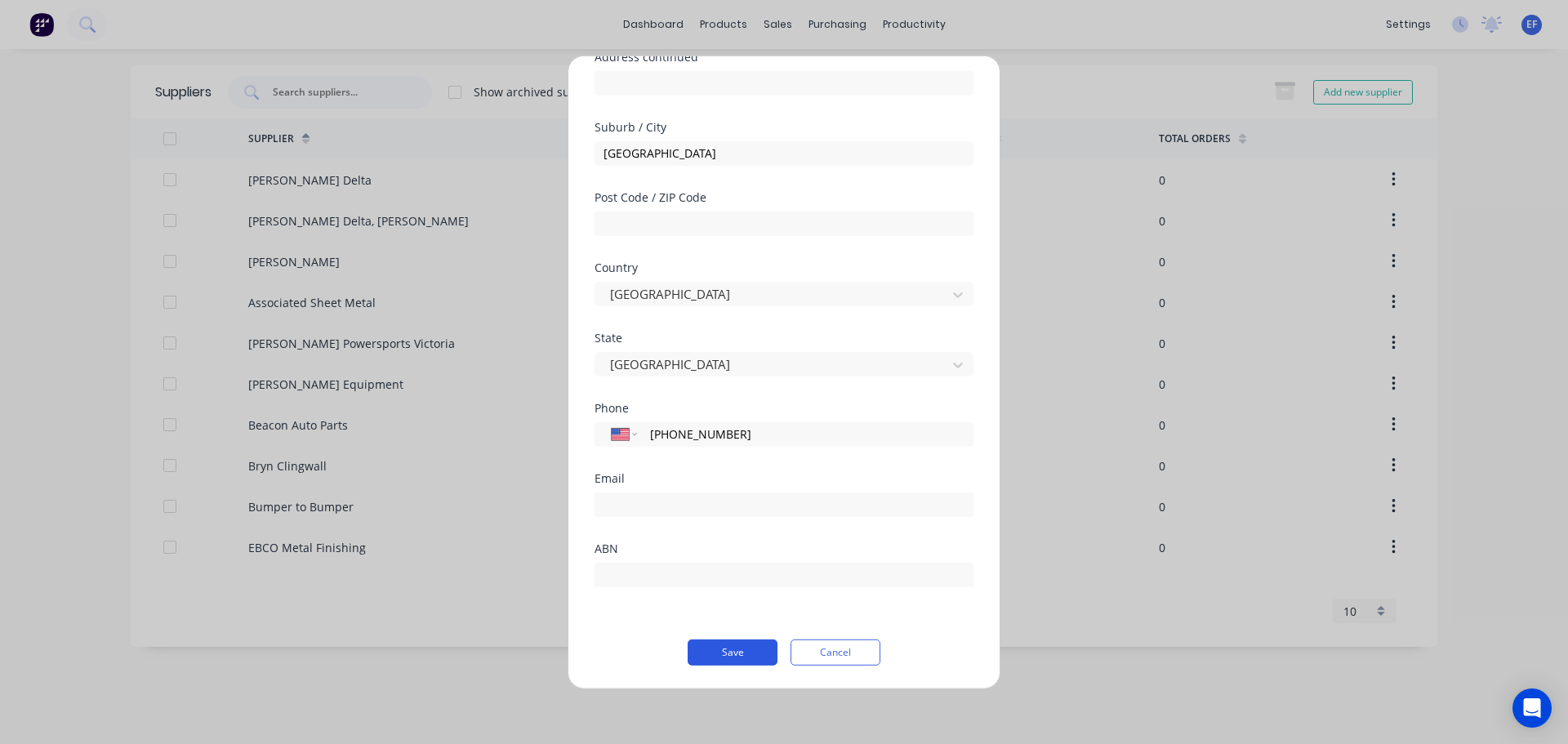
click at [720, 652] on button "Save" at bounding box center [732, 651] width 90 height 26
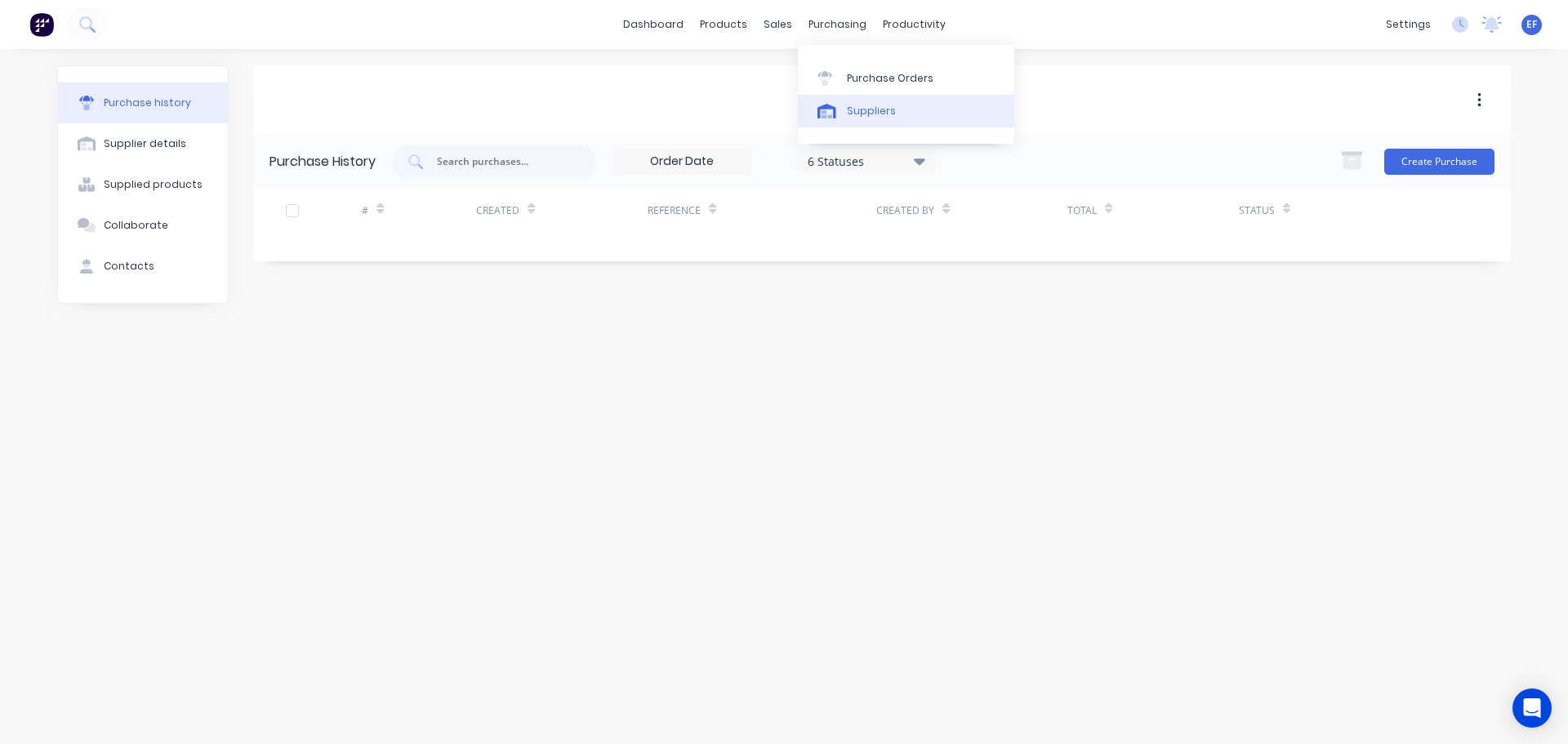
click at [863, 121] on link "Suppliers" at bounding box center [906, 111] width 216 height 33
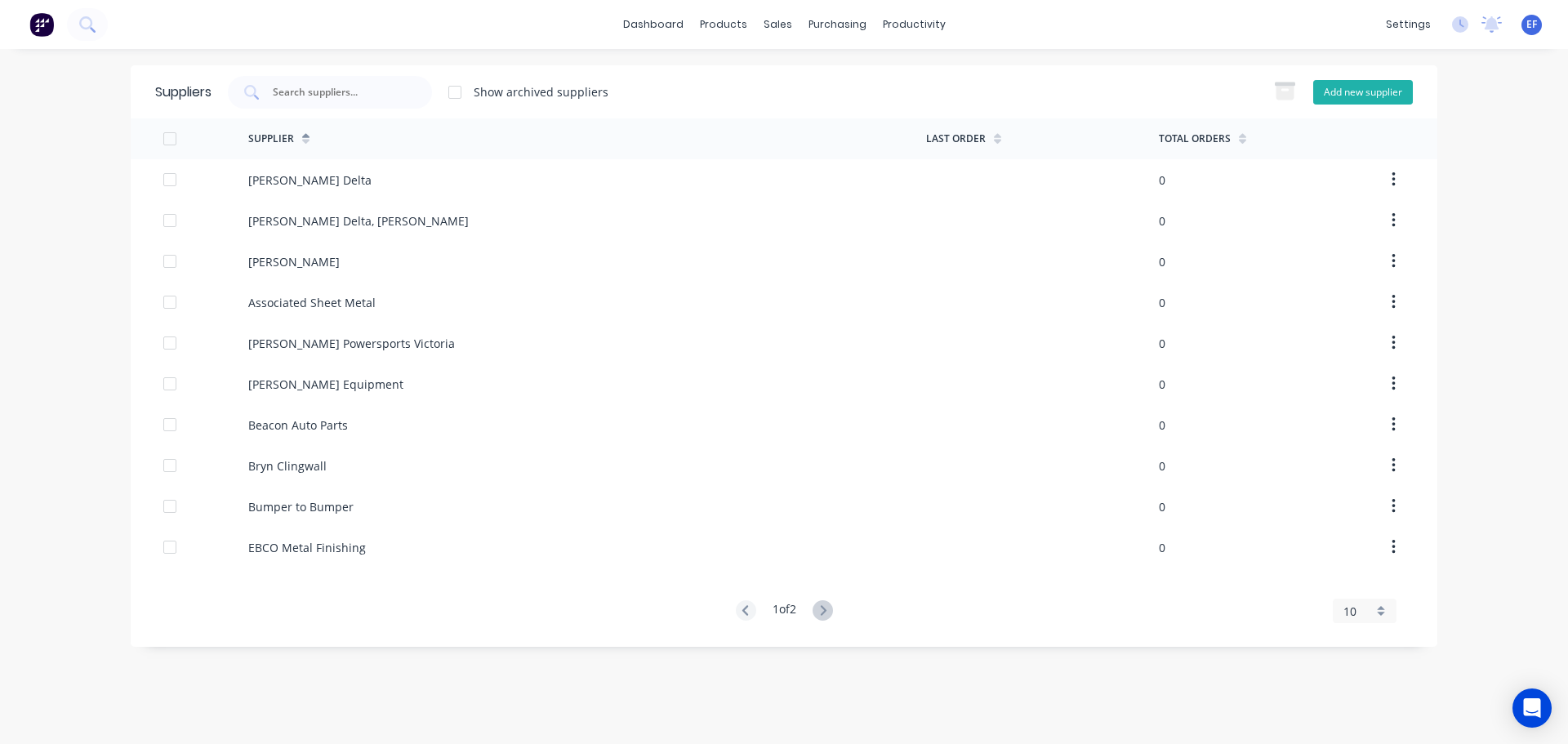
click at [1373, 87] on button "Add new supplier" at bounding box center [1363, 92] width 99 height 25
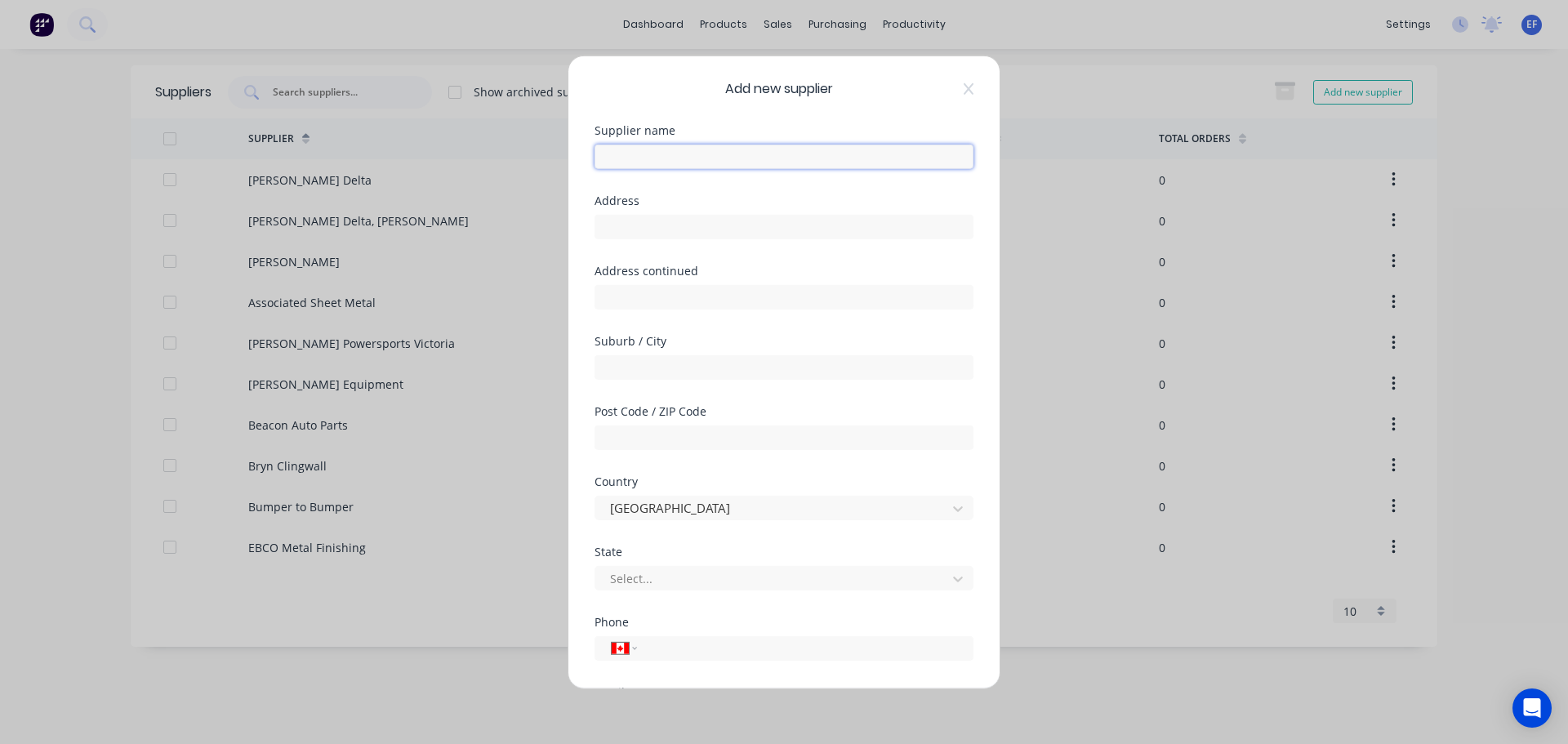
click at [772, 168] on input "text" at bounding box center [784, 156] width 379 height 25
click at [696, 648] on input "tel" at bounding box center [802, 648] width 308 height 19
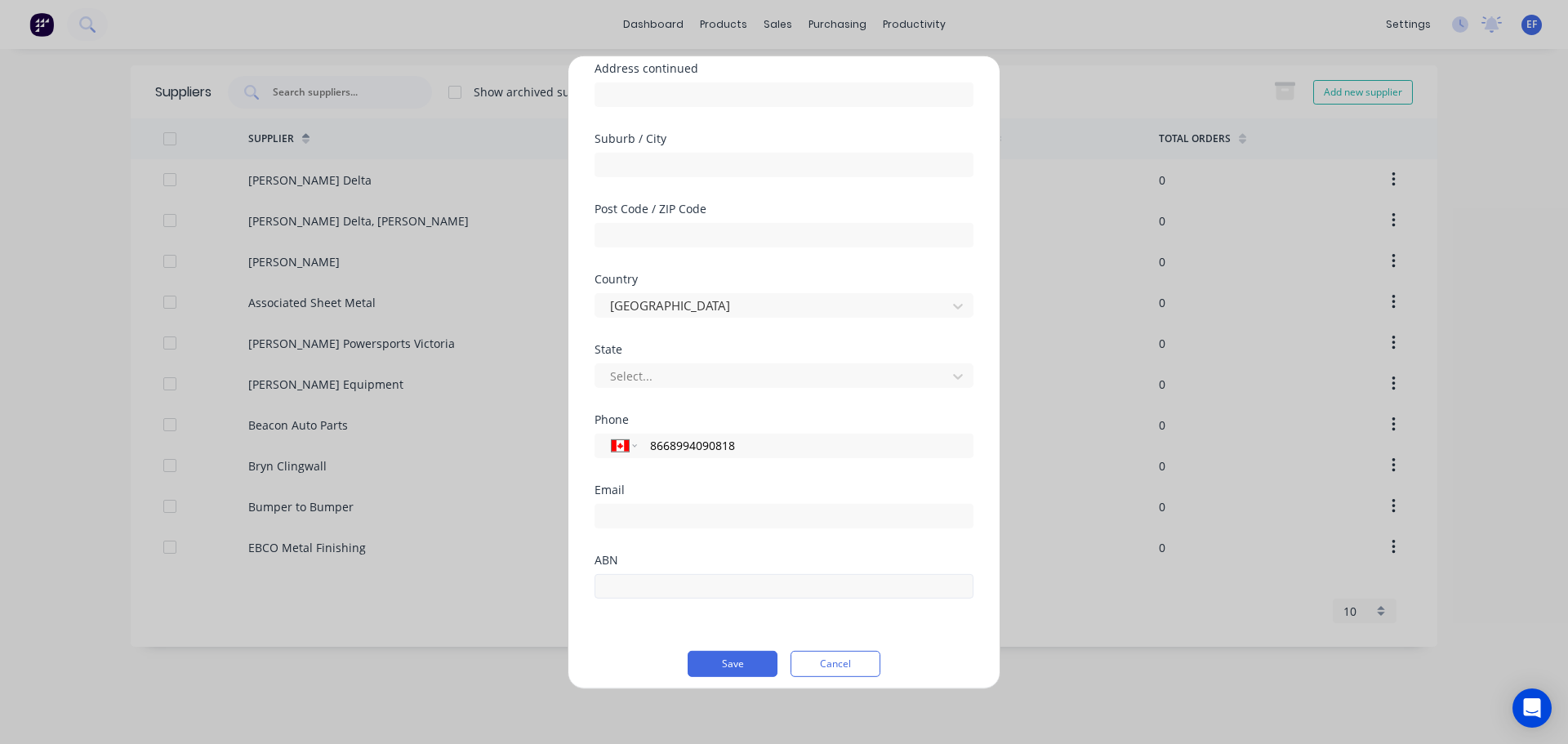
scroll to position [214, 0]
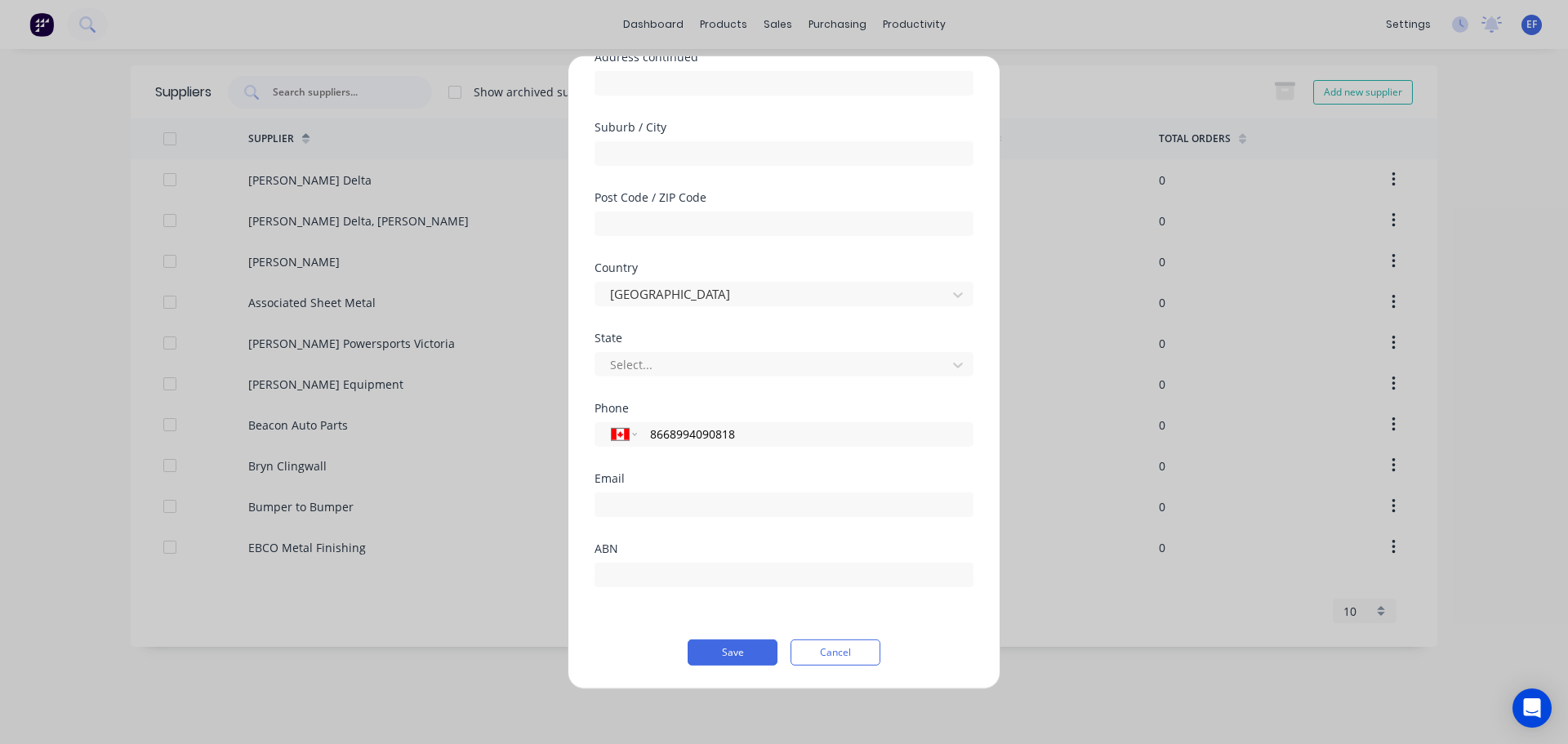
click at [748, 549] on div "ABN" at bounding box center [784, 547] width 379 height 11
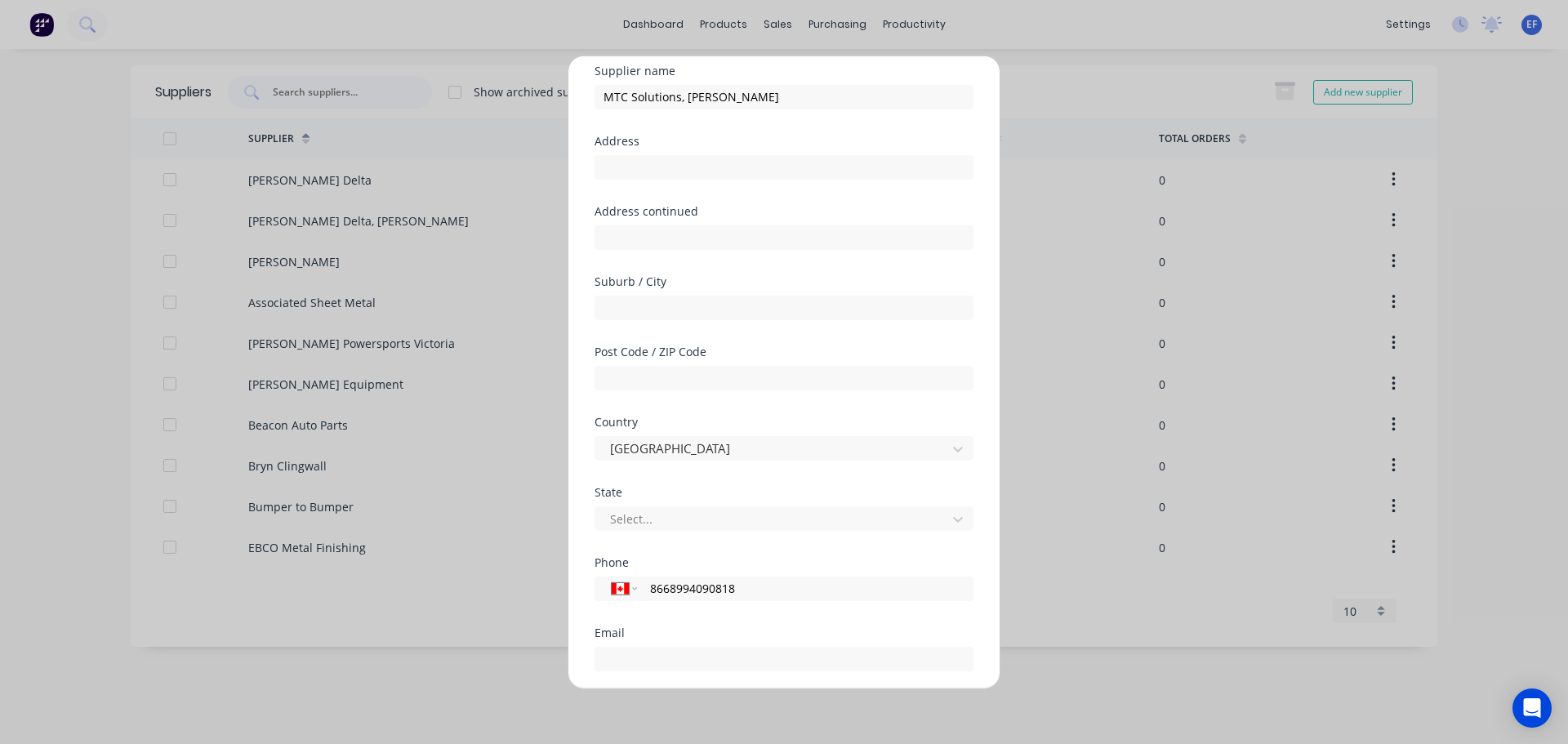
scroll to position [51, 0]
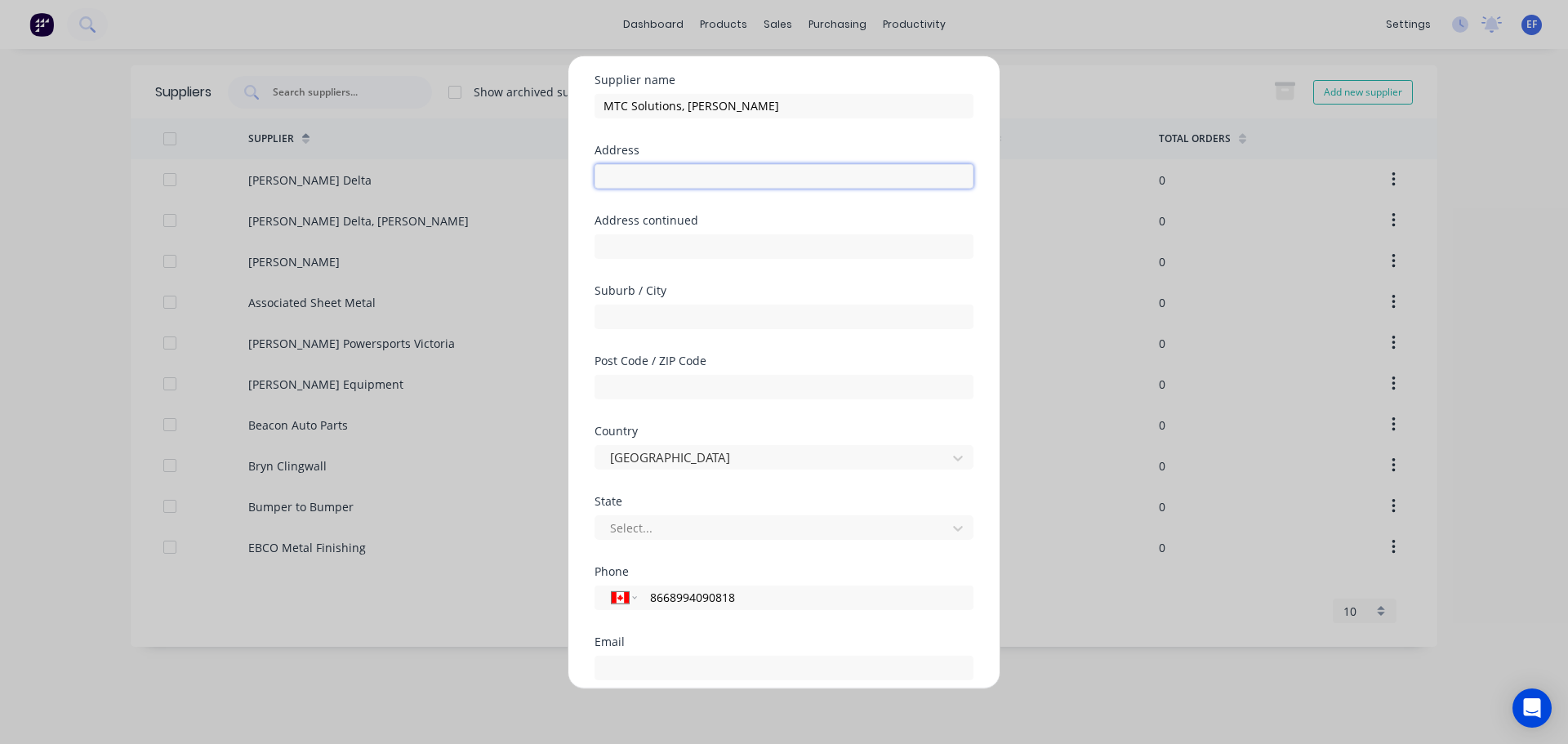
click at [616, 179] on input "text" at bounding box center [784, 175] width 379 height 25
drag, startPoint x: 687, startPoint y: 179, endPoint x: 519, endPoint y: 179, distance: 168.0
click at [519, 179] on div "Add new supplier Supplier name MTC Solutions, [PERSON_NAME] Address "MTC Soluti…" at bounding box center [784, 372] width 1568 height 744
drag, startPoint x: 708, startPoint y: 175, endPoint x: 886, endPoint y: 186, distance: 178.3
click at [886, 186] on input "[STREET_ADDRESS]"" at bounding box center [784, 175] width 379 height 25
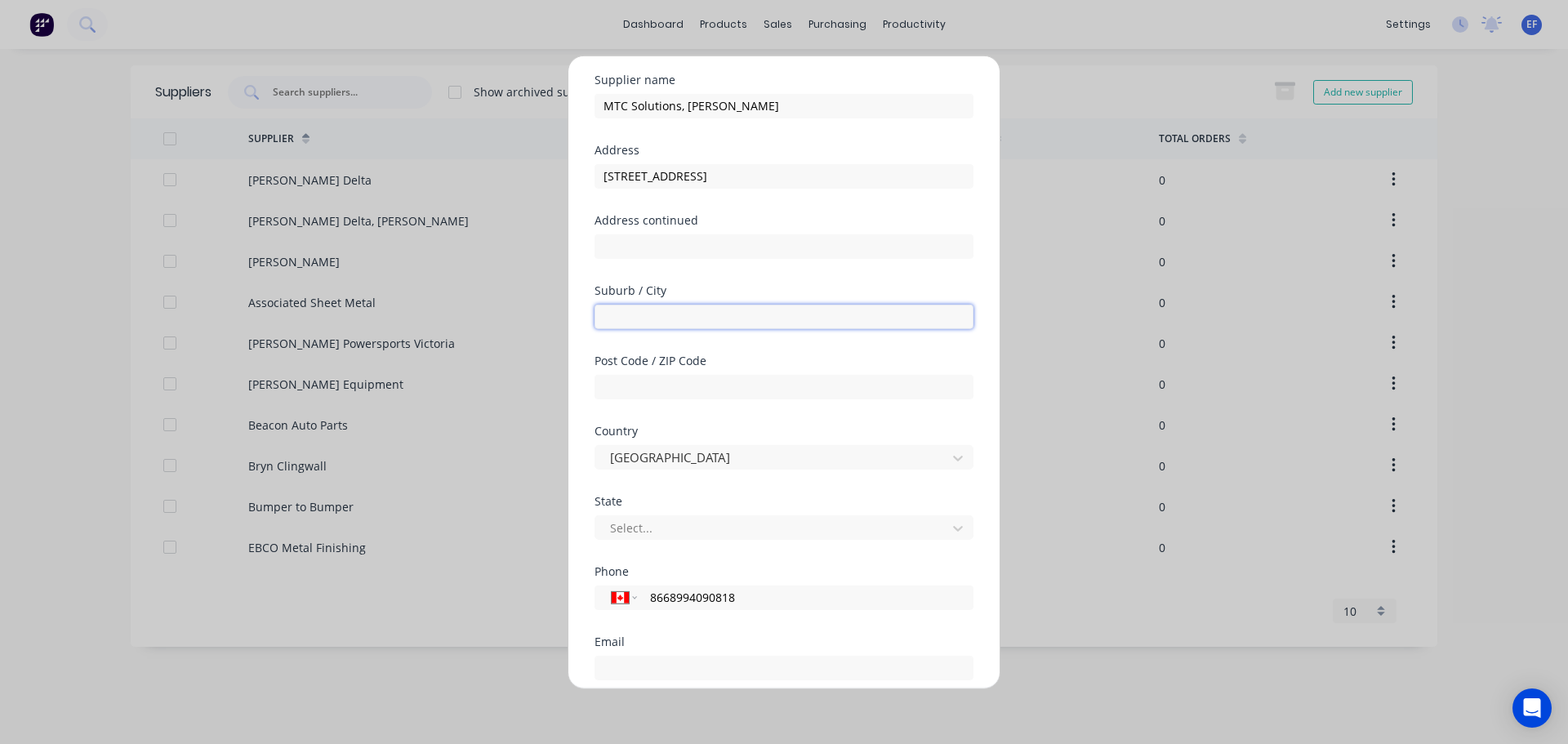
click at [629, 325] on input "text" at bounding box center [784, 315] width 379 height 25
drag, startPoint x: 765, startPoint y: 316, endPoint x: 636, endPoint y: 312, distance: 129.1
click at [636, 312] on input "[STREET_ADDRESS]"" at bounding box center [784, 315] width 379 height 25
click at [622, 536] on div at bounding box center [773, 528] width 330 height 21
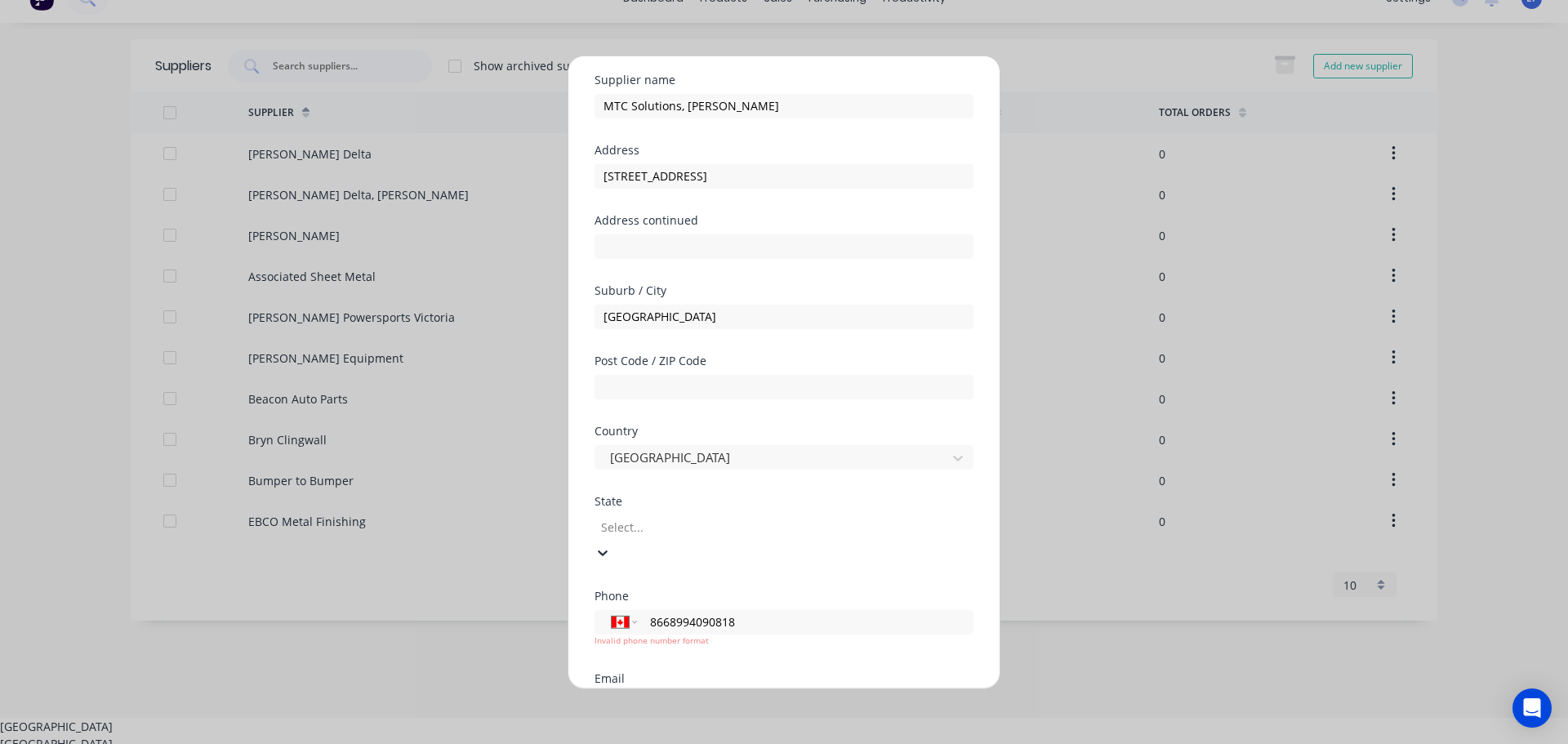
scroll to position [28, 0]
click at [627, 732] on div "[GEOGRAPHIC_DATA]" at bounding box center [784, 741] width 1568 height 17
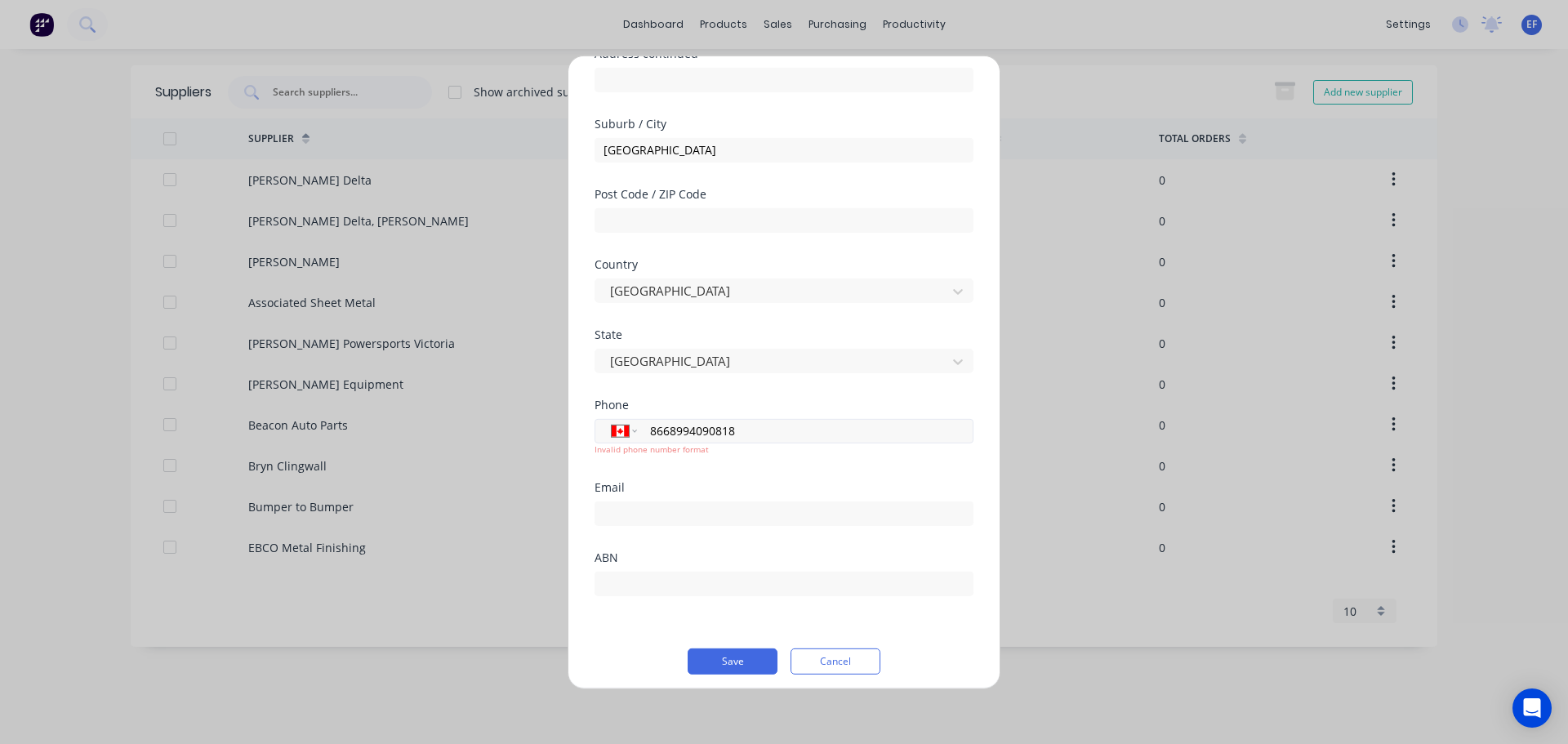
scroll to position [226, 0]
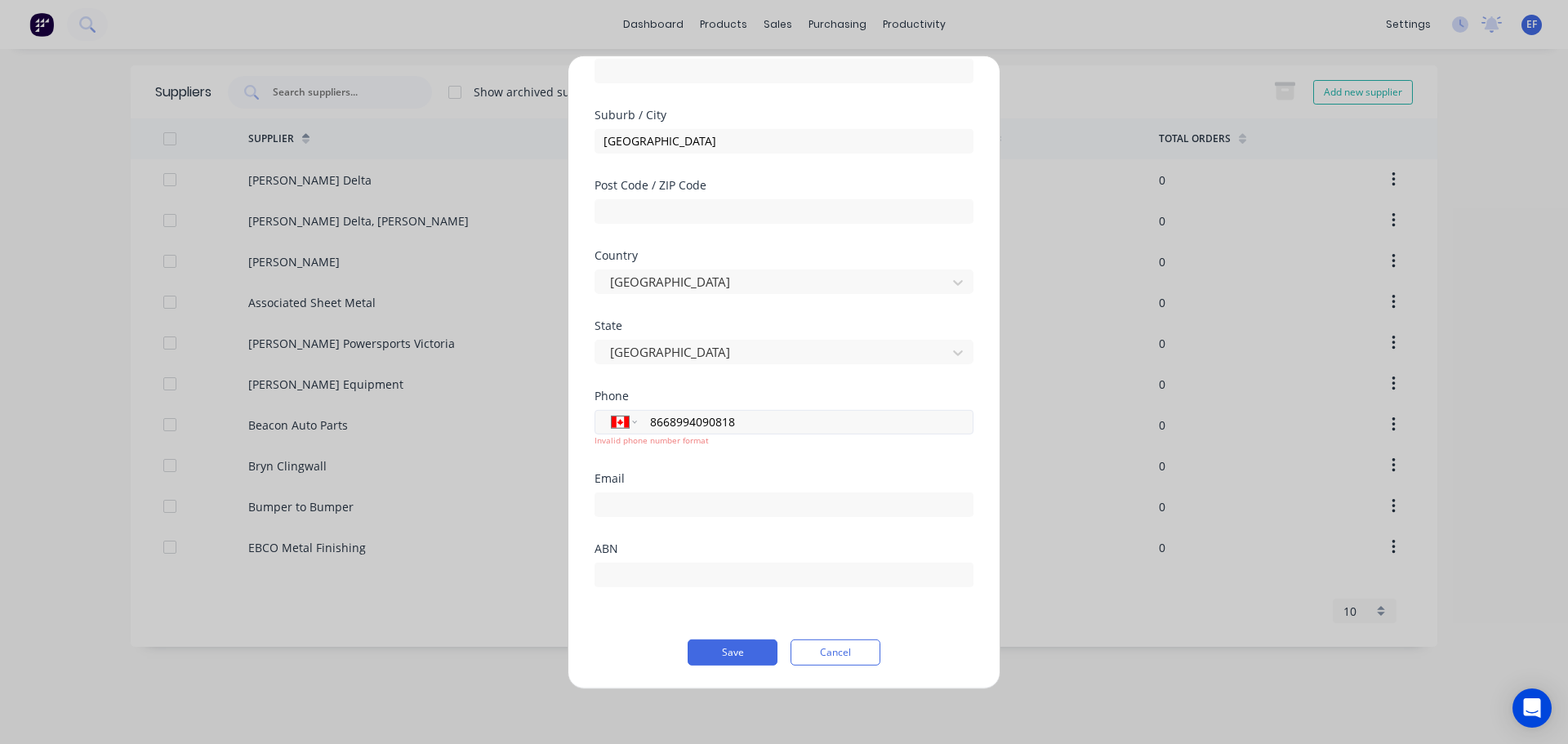
drag, startPoint x: 757, startPoint y: 431, endPoint x: 634, endPoint y: 423, distance: 123.3
click at [634, 423] on div "International [GEOGRAPHIC_DATA] [GEOGRAPHIC_DATA] [GEOGRAPHIC_DATA] [GEOGRAPHIC…" at bounding box center [784, 421] width 379 height 25
click at [723, 422] on input "8668994090818" at bounding box center [802, 422] width 308 height 19
drag, startPoint x: 748, startPoint y: 422, endPoint x: 622, endPoint y: 421, distance: 126.0
click at [622, 421] on div "International [GEOGRAPHIC_DATA] [GEOGRAPHIC_DATA] [GEOGRAPHIC_DATA] [GEOGRAPHIC…" at bounding box center [784, 421] width 379 height 25
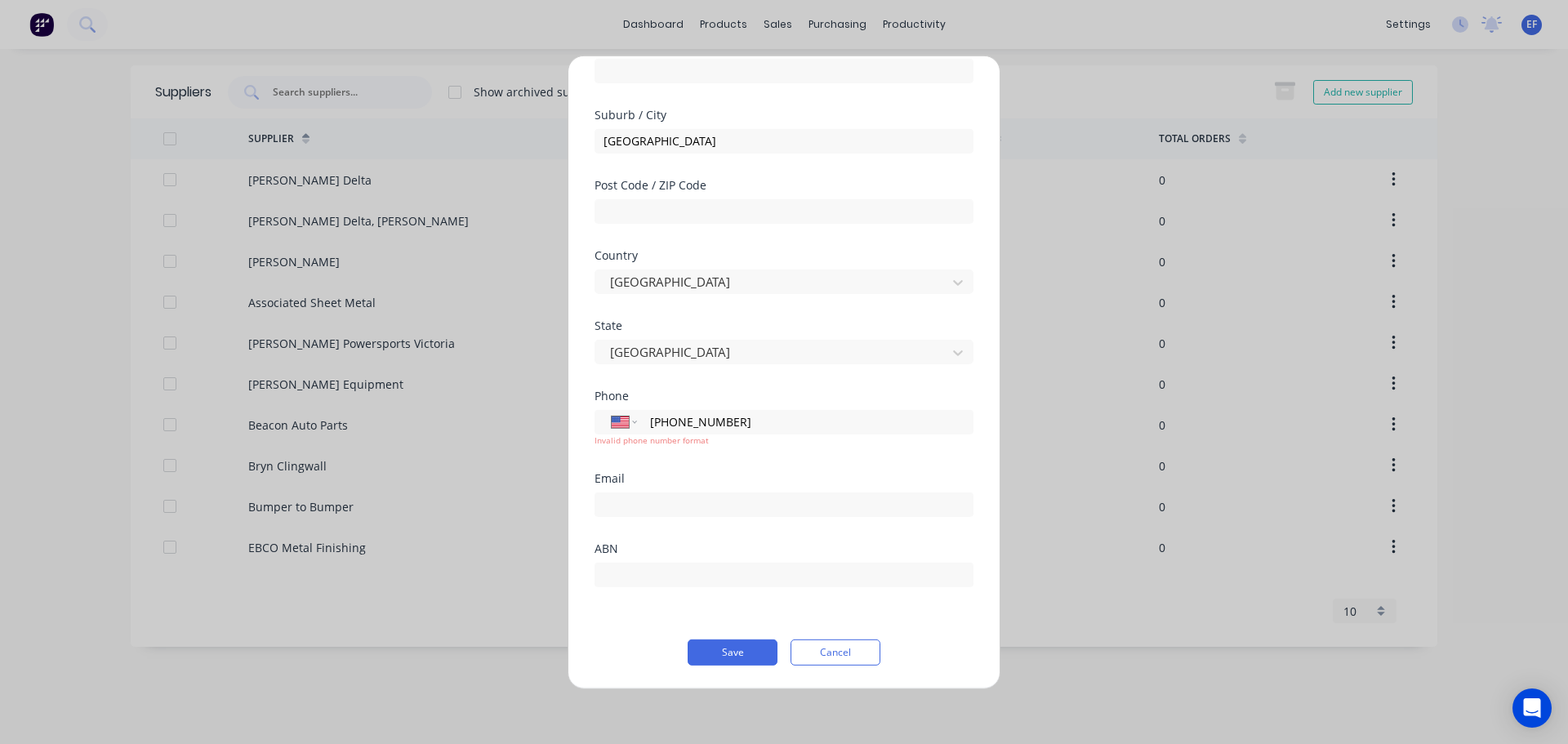
click at [677, 488] on div at bounding box center [784, 501] width 379 height 28
click at [766, 501] on input "email" at bounding box center [784, 503] width 379 height 25
click at [727, 656] on button "Save" at bounding box center [732, 651] width 90 height 26
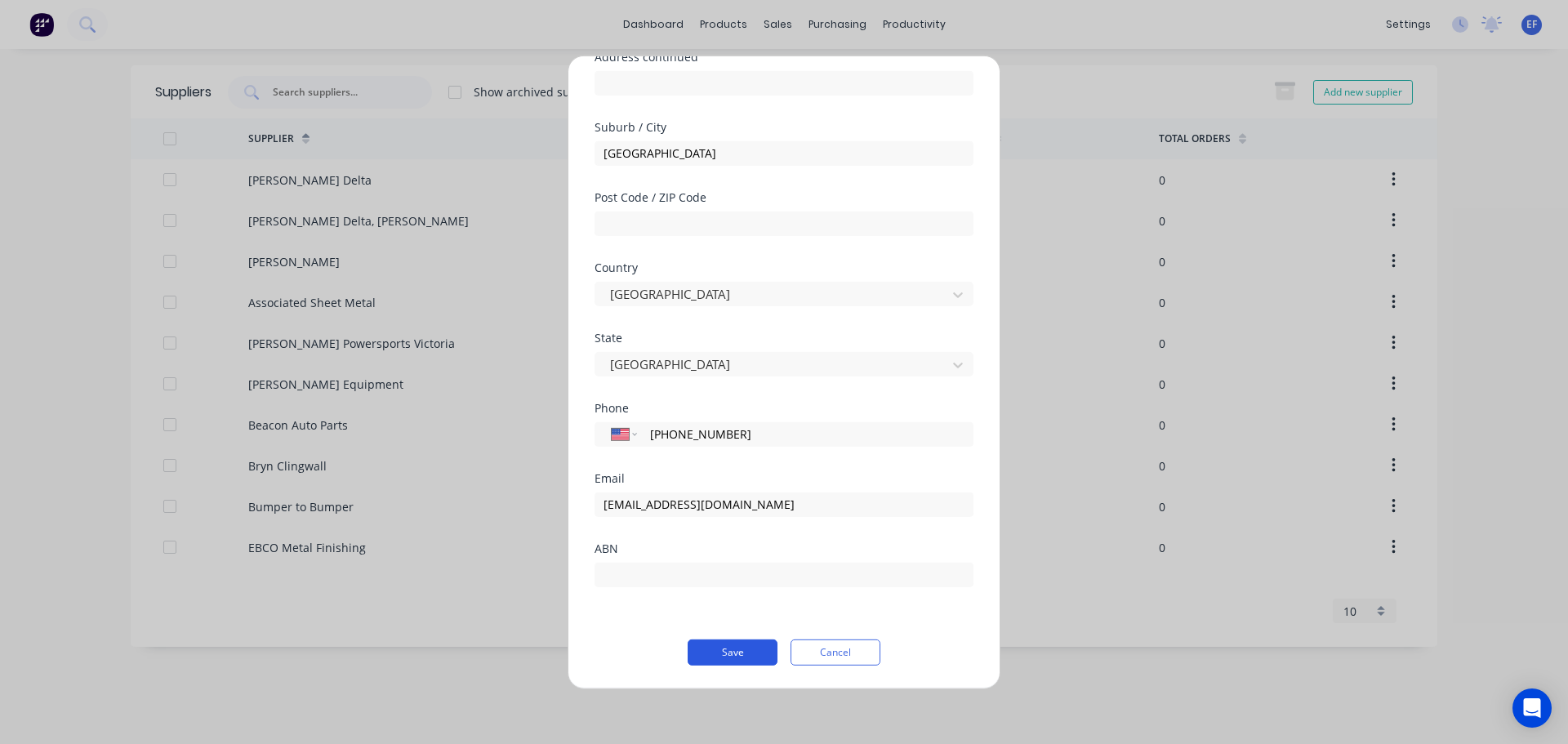
scroll to position [214, 0]
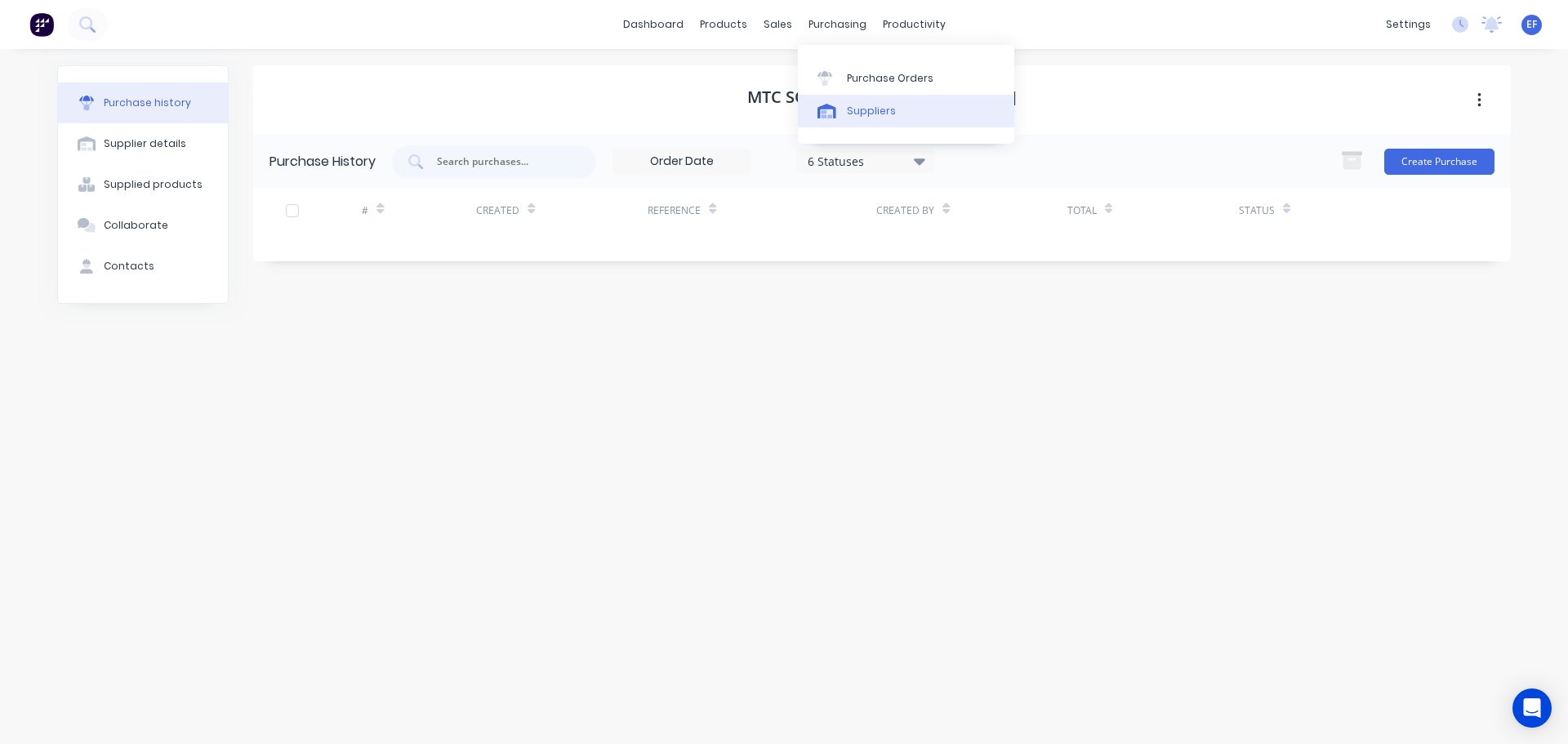
click at [850, 108] on div "Suppliers" at bounding box center [871, 111] width 49 height 15
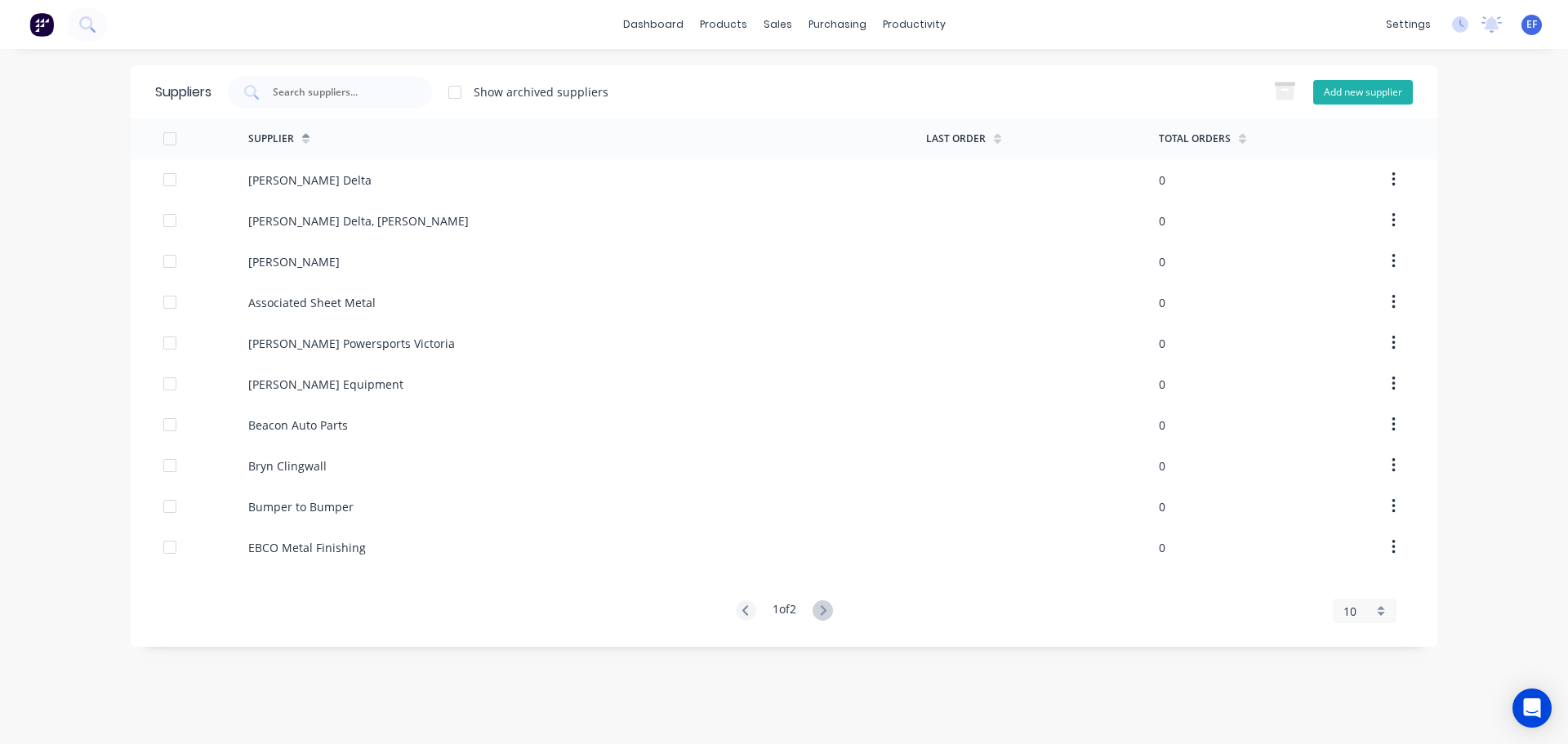
click at [1347, 93] on button "Add new supplier" at bounding box center [1363, 92] width 99 height 25
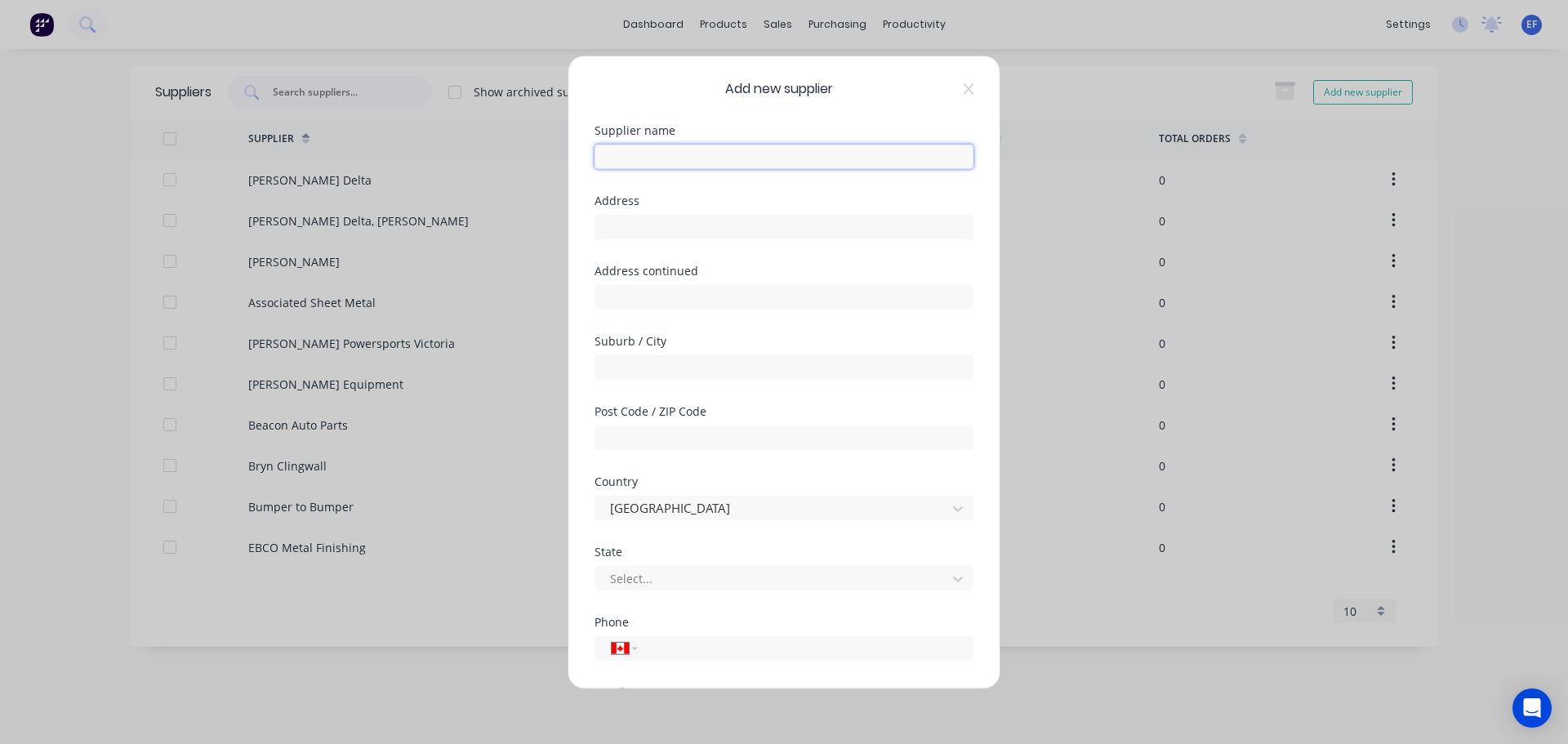
click at [640, 148] on input "text" at bounding box center [784, 156] width 379 height 25
click at [652, 220] on input "text" at bounding box center [784, 226] width 379 height 25
drag, startPoint x: 681, startPoint y: 230, endPoint x: 526, endPoint y: 229, distance: 155.0
click at [526, 229] on div "Add new supplier Supplier name Prismatic Powders Address "Prismatic Powders [ST…" at bounding box center [784, 372] width 1568 height 744
drag, startPoint x: 688, startPoint y: 225, endPoint x: 697, endPoint y: 227, distance: 9.2
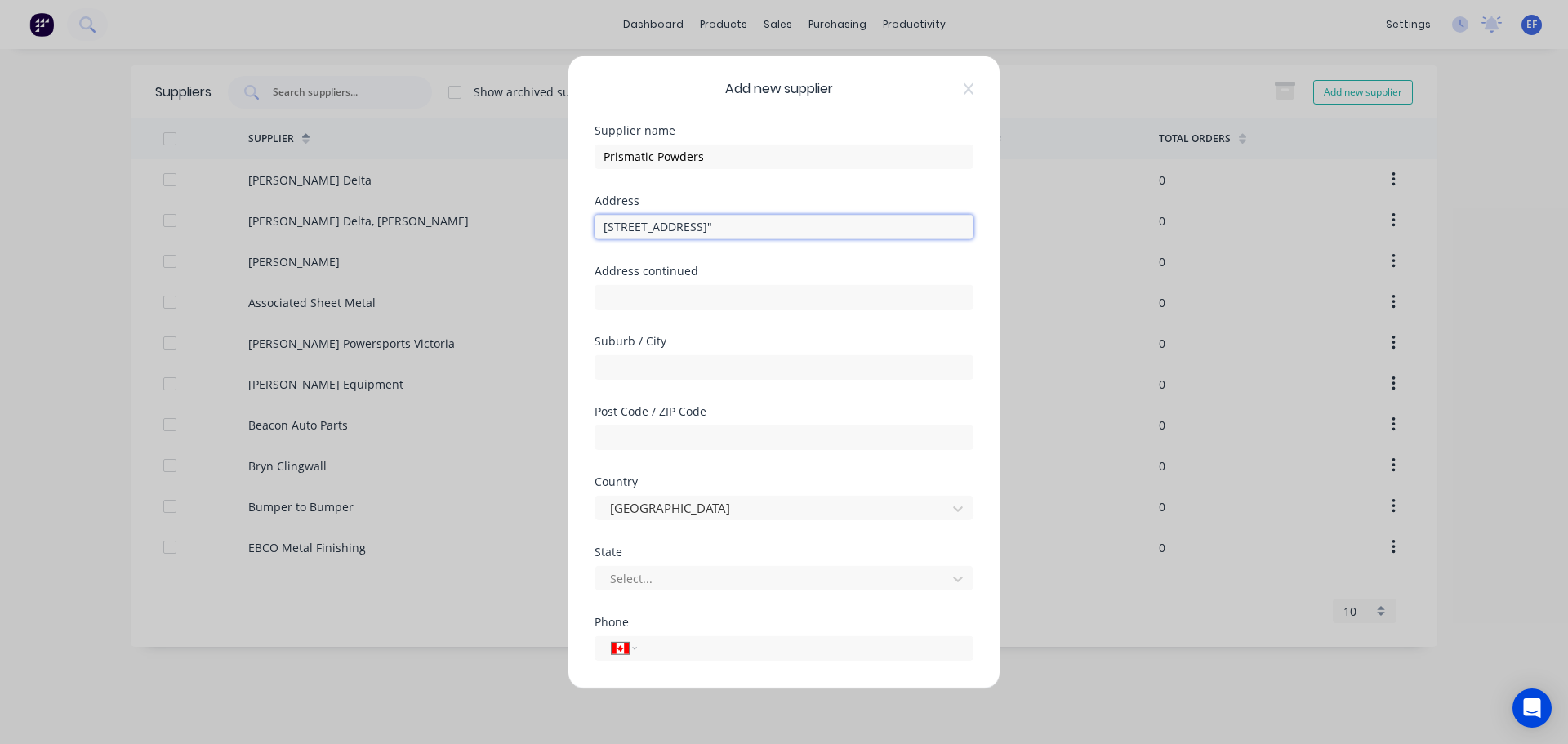
click at [697, 227] on input "[STREET_ADDRESS]"" at bounding box center [784, 226] width 379 height 25
drag, startPoint x: 692, startPoint y: 225, endPoint x: 898, endPoint y: 226, distance: 206.0
click at [898, 226] on input "[STREET_ADDRESS]"" at bounding box center [784, 226] width 379 height 25
click at [631, 369] on input "text" at bounding box center [784, 366] width 379 height 25
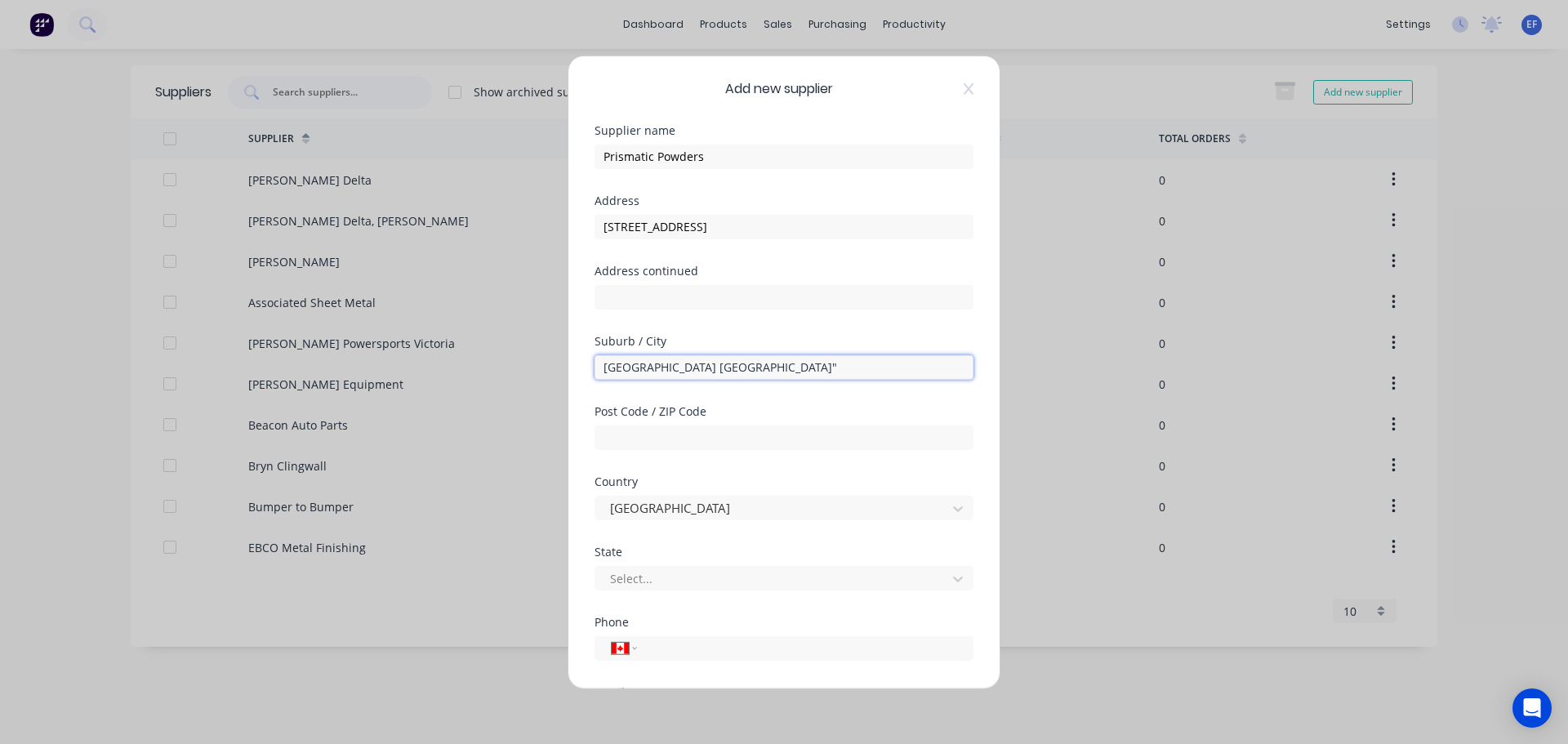
drag, startPoint x: 681, startPoint y: 368, endPoint x: 712, endPoint y: 369, distance: 31.0
click at [712, 369] on input "[GEOGRAPHIC_DATA] [GEOGRAPHIC_DATA]"" at bounding box center [784, 366] width 379 height 25
click at [674, 439] on input "text" at bounding box center [784, 436] width 379 height 25
drag, startPoint x: 776, startPoint y: 366, endPoint x: 655, endPoint y: 363, distance: 121.0
click at [655, 363] on input "[GEOGRAPHIC_DATA] OR [GEOGRAPHIC_DATA]"" at bounding box center [784, 366] width 379 height 25
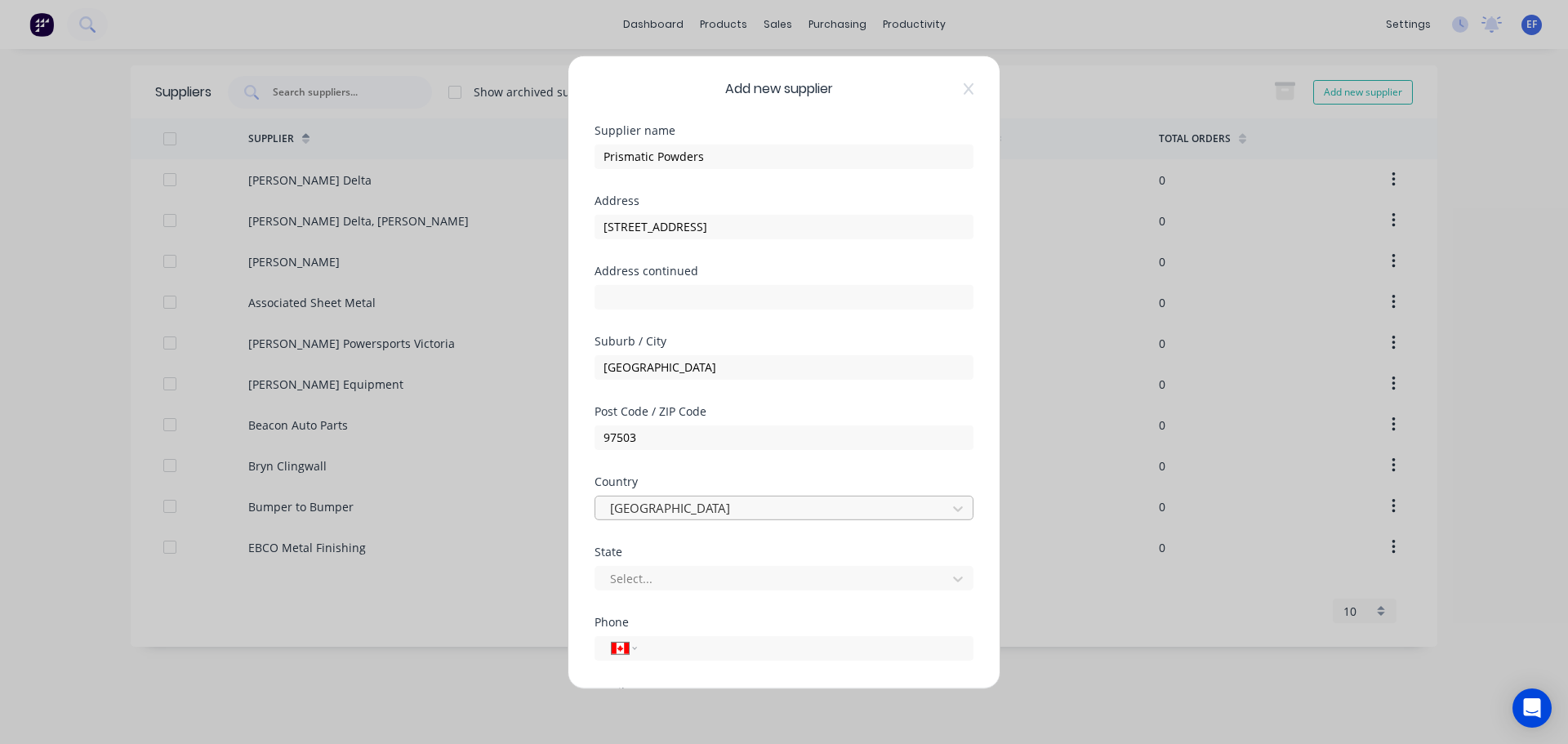
click at [664, 507] on div at bounding box center [773, 508] width 330 height 21
click at [638, 573] on div at bounding box center [773, 579] width 330 height 21
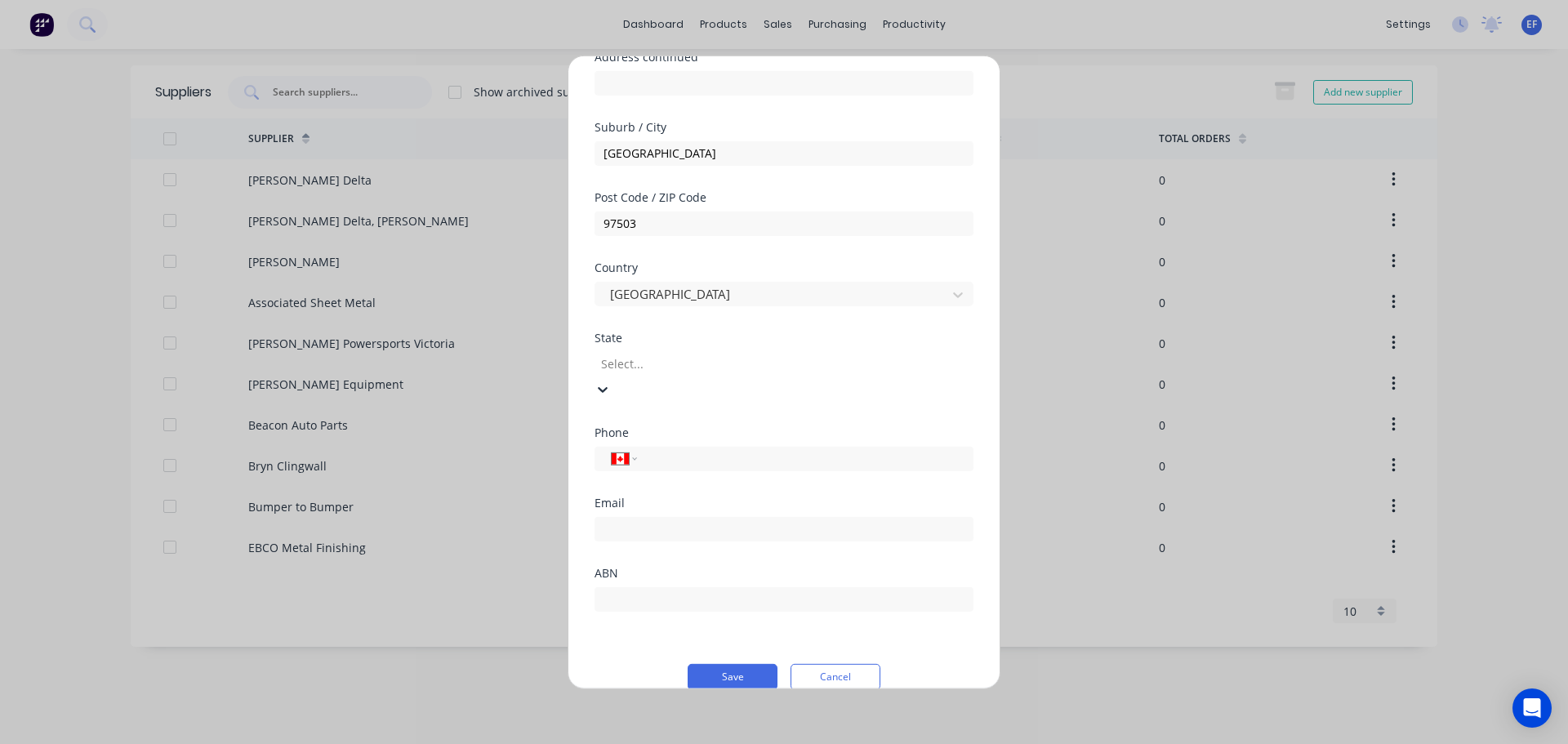
scroll to position [1095, 0]
click at [672, 362] on div at bounding box center [717, 363] width 235 height 21
click at [668, 743] on div "[US_STATE]" at bounding box center [784, 753] width 1568 height 17
click at [731, 651] on button "Save" at bounding box center [732, 651] width 90 height 26
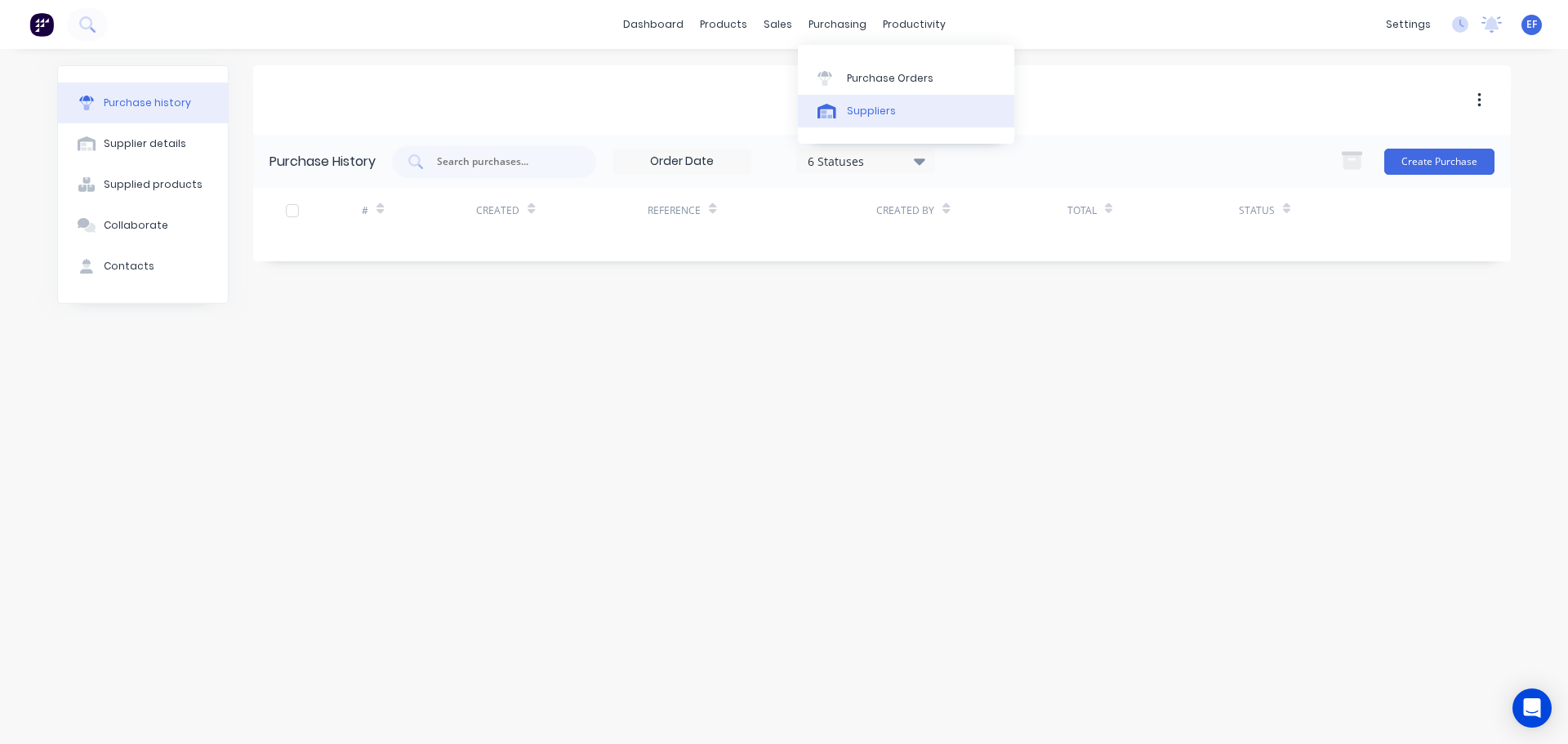
click at [844, 108] on link "Suppliers" at bounding box center [906, 111] width 216 height 33
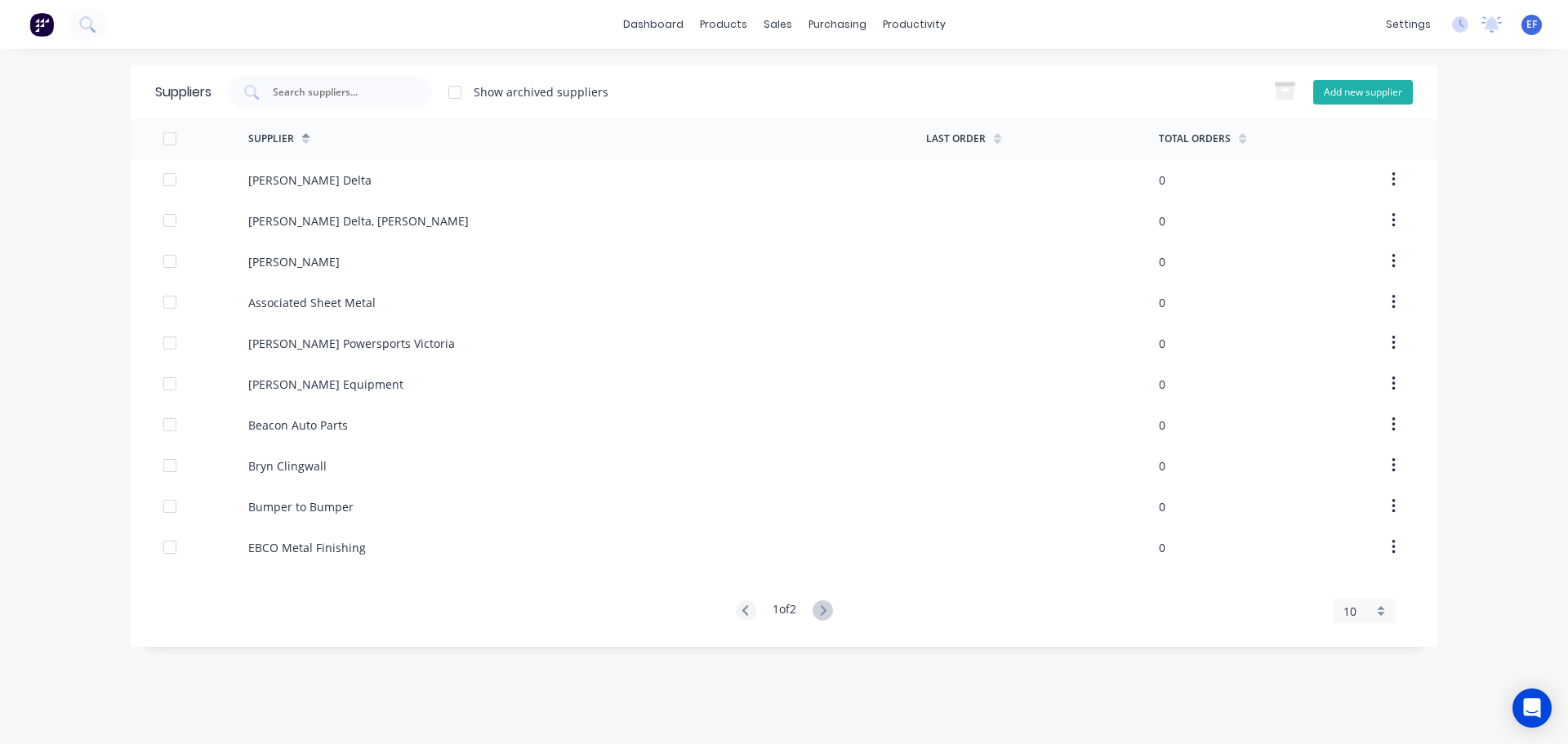
click at [1373, 104] on button "Add new supplier" at bounding box center [1363, 92] width 99 height 25
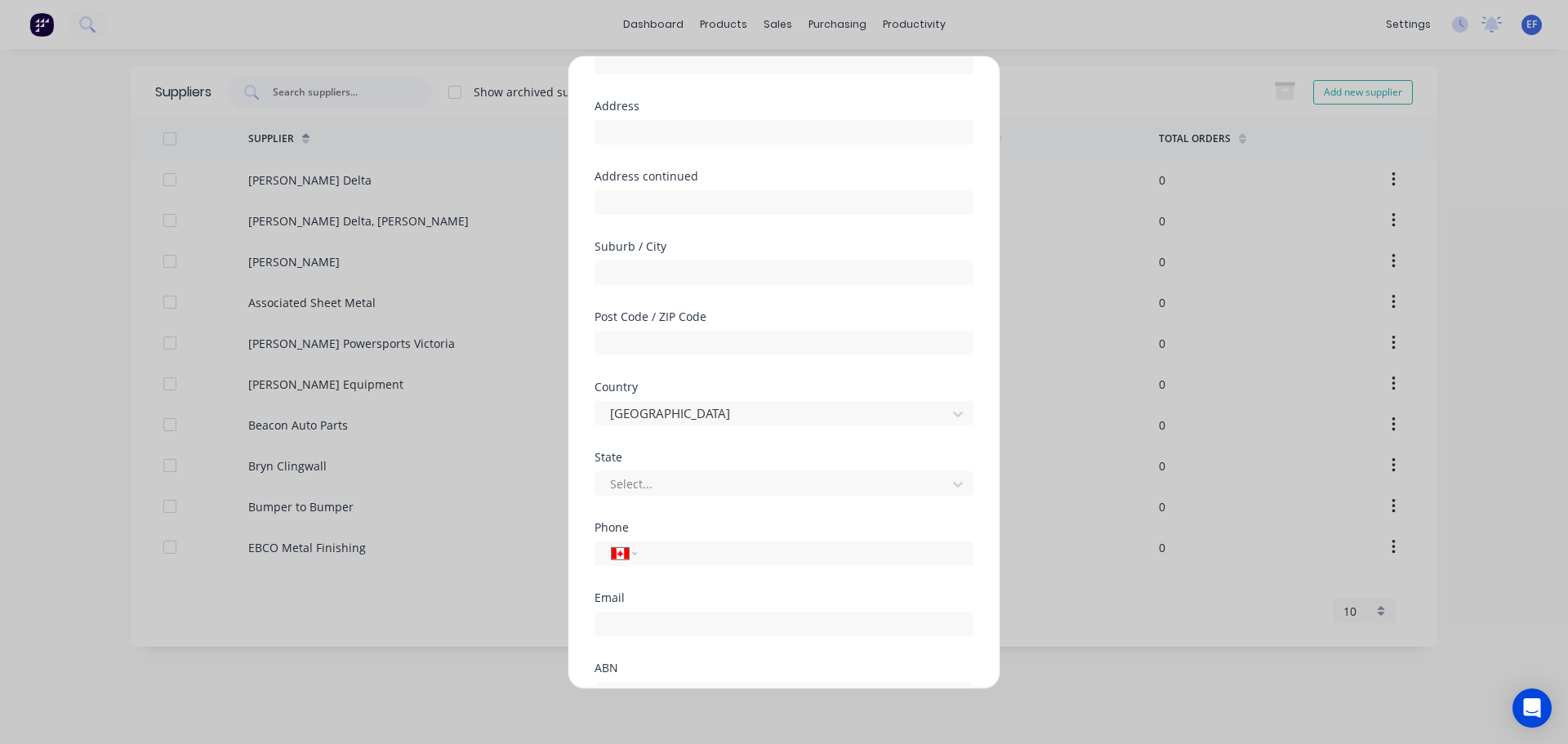
scroll to position [214, 0]
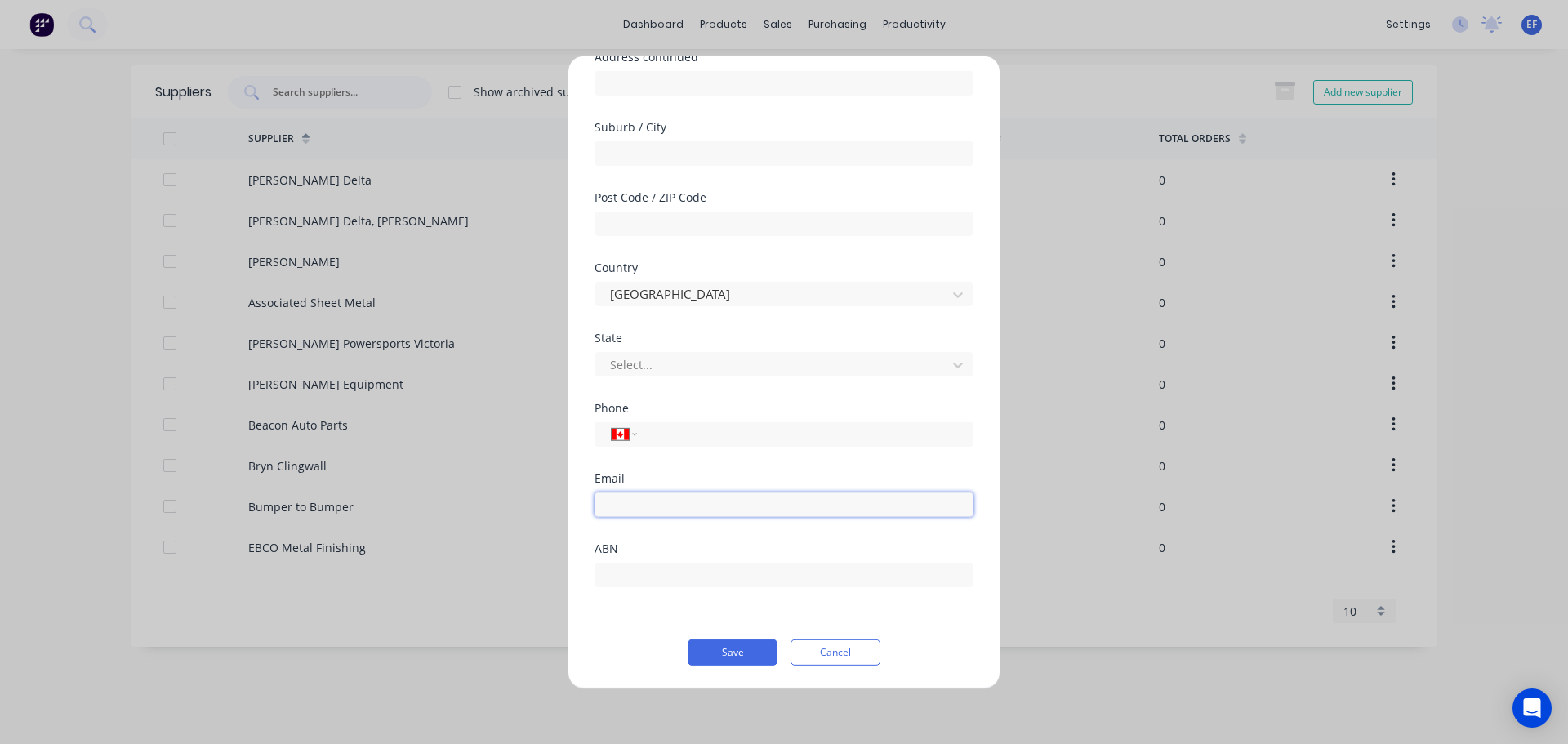
click at [654, 498] on input "email" at bounding box center [784, 503] width 379 height 25
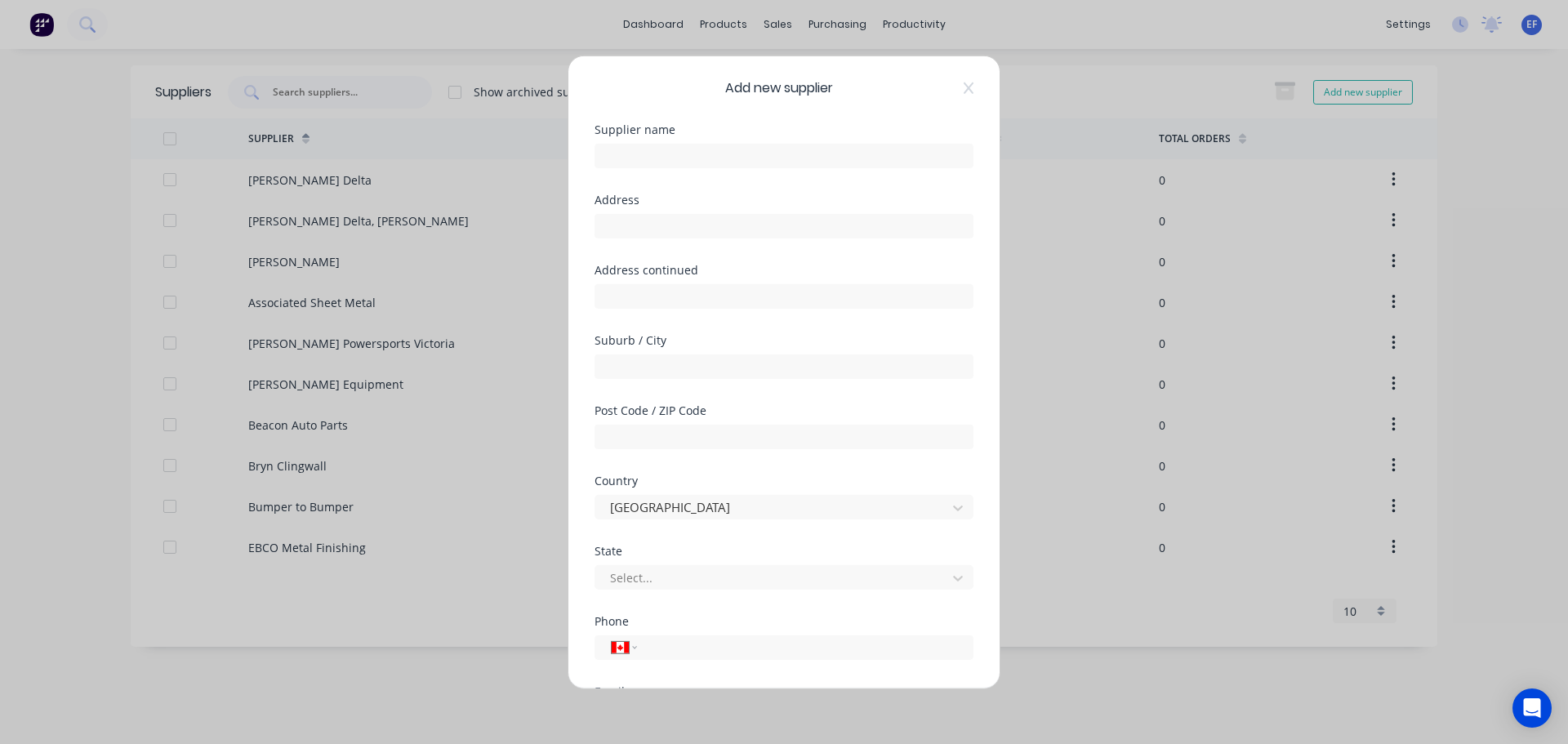
scroll to position [0, 0]
click at [656, 152] on input "text" at bounding box center [784, 156] width 379 height 25
click at [462, 693] on div "Add new supplier Supplier name Sliding System Address Address continued Suburb …" at bounding box center [784, 372] width 1568 height 744
click at [730, 154] on input "Sliding System" at bounding box center [784, 156] width 379 height 25
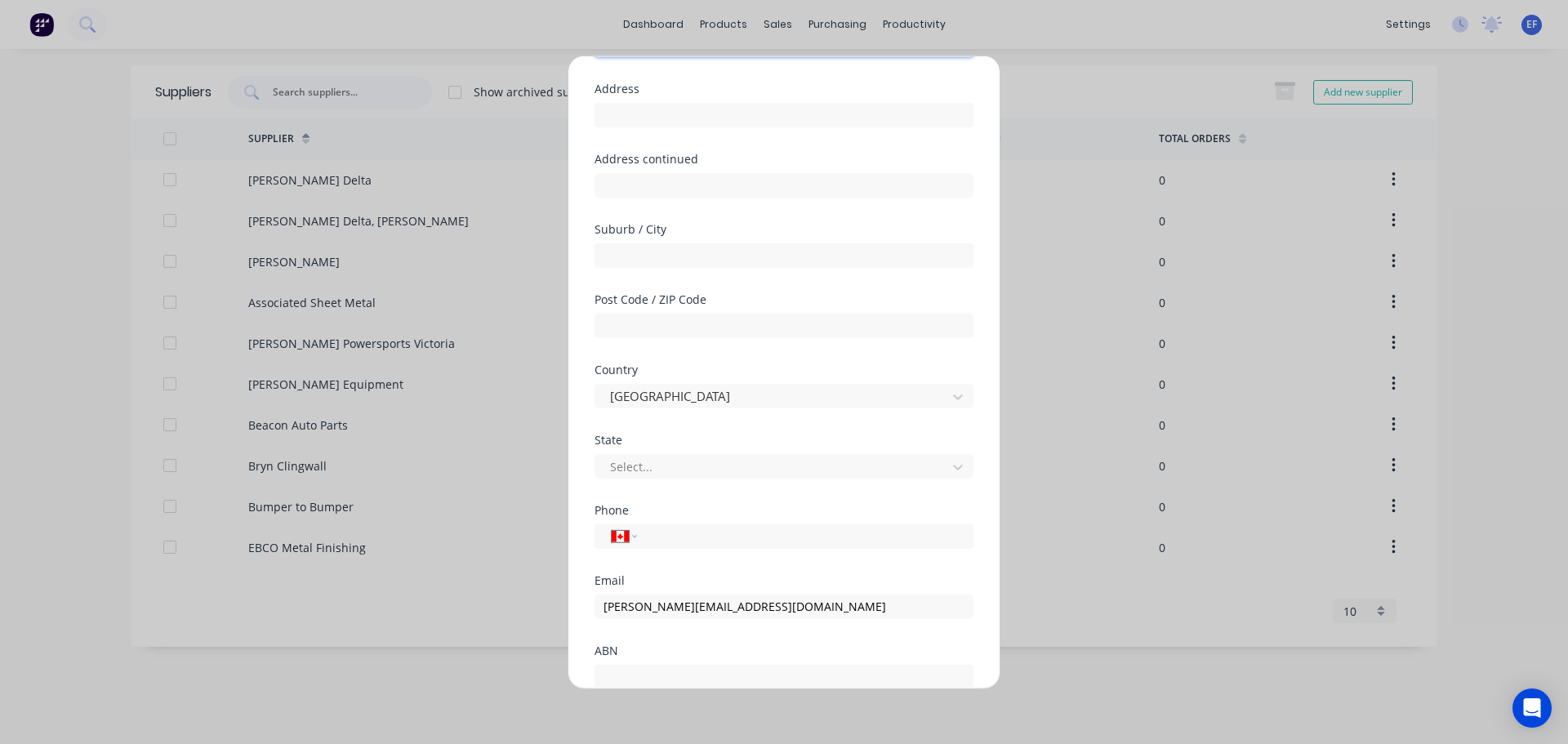
scroll to position [214, 0]
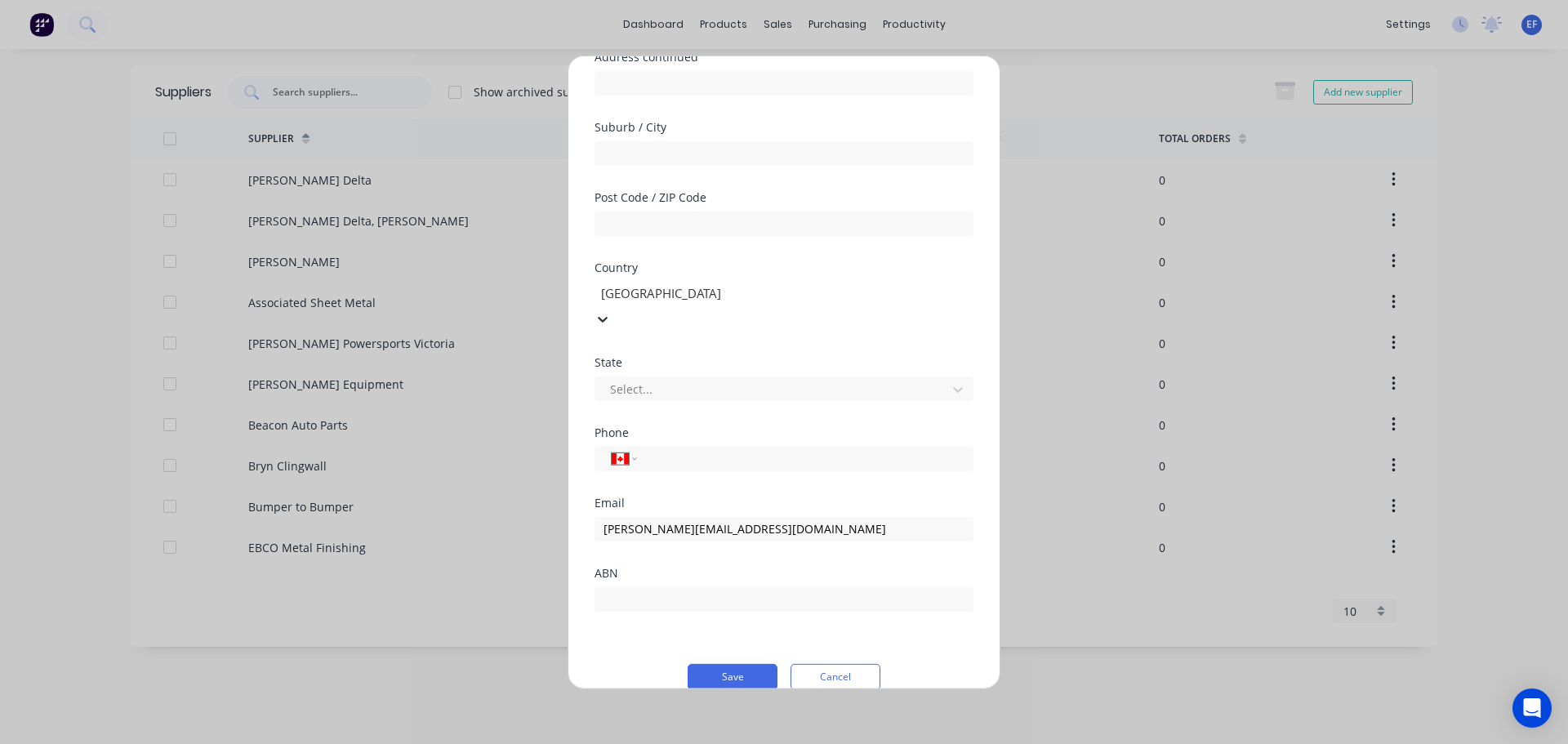
click at [724, 289] on div at bounding box center [717, 294] width 235 height 21
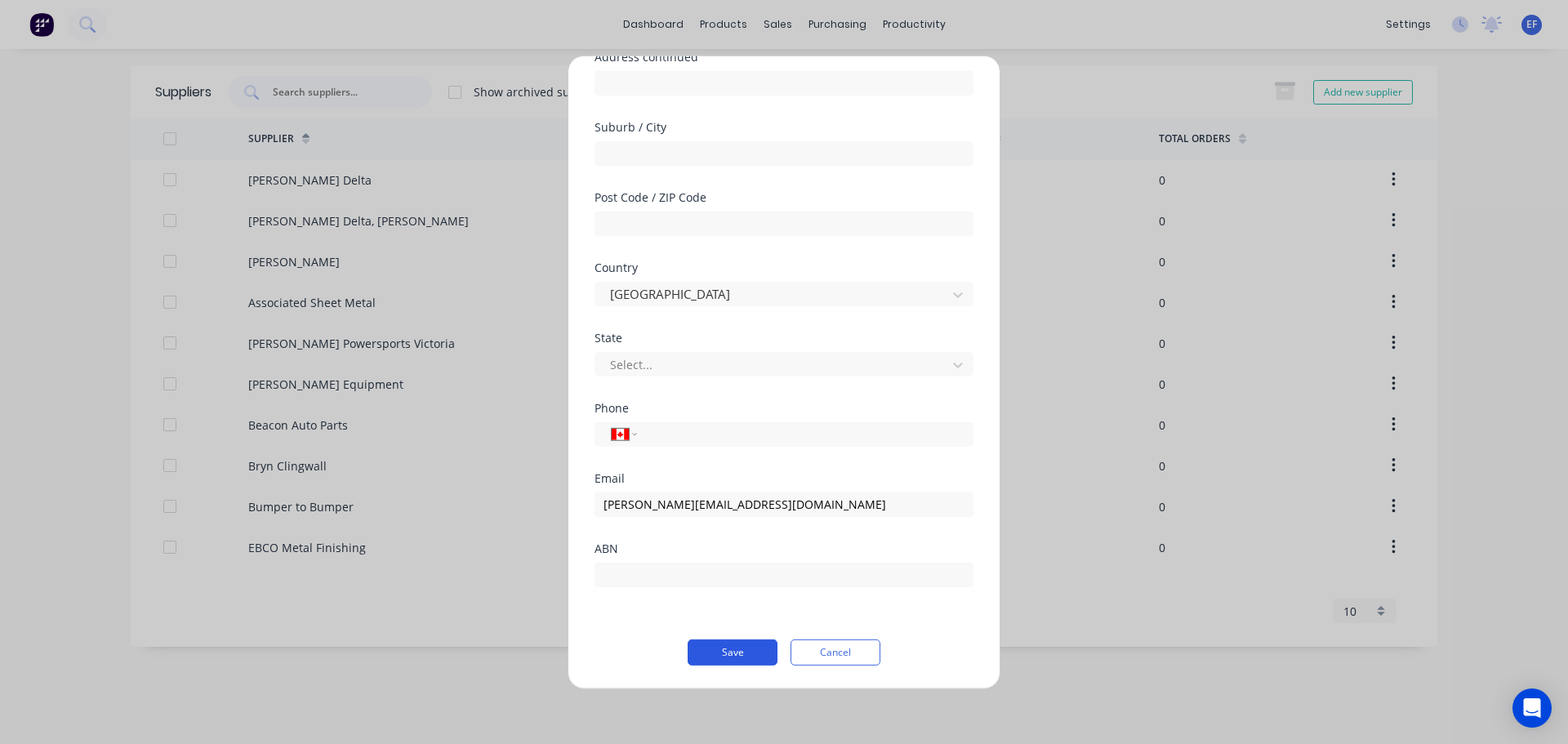
click at [717, 648] on button "Save" at bounding box center [732, 651] width 90 height 26
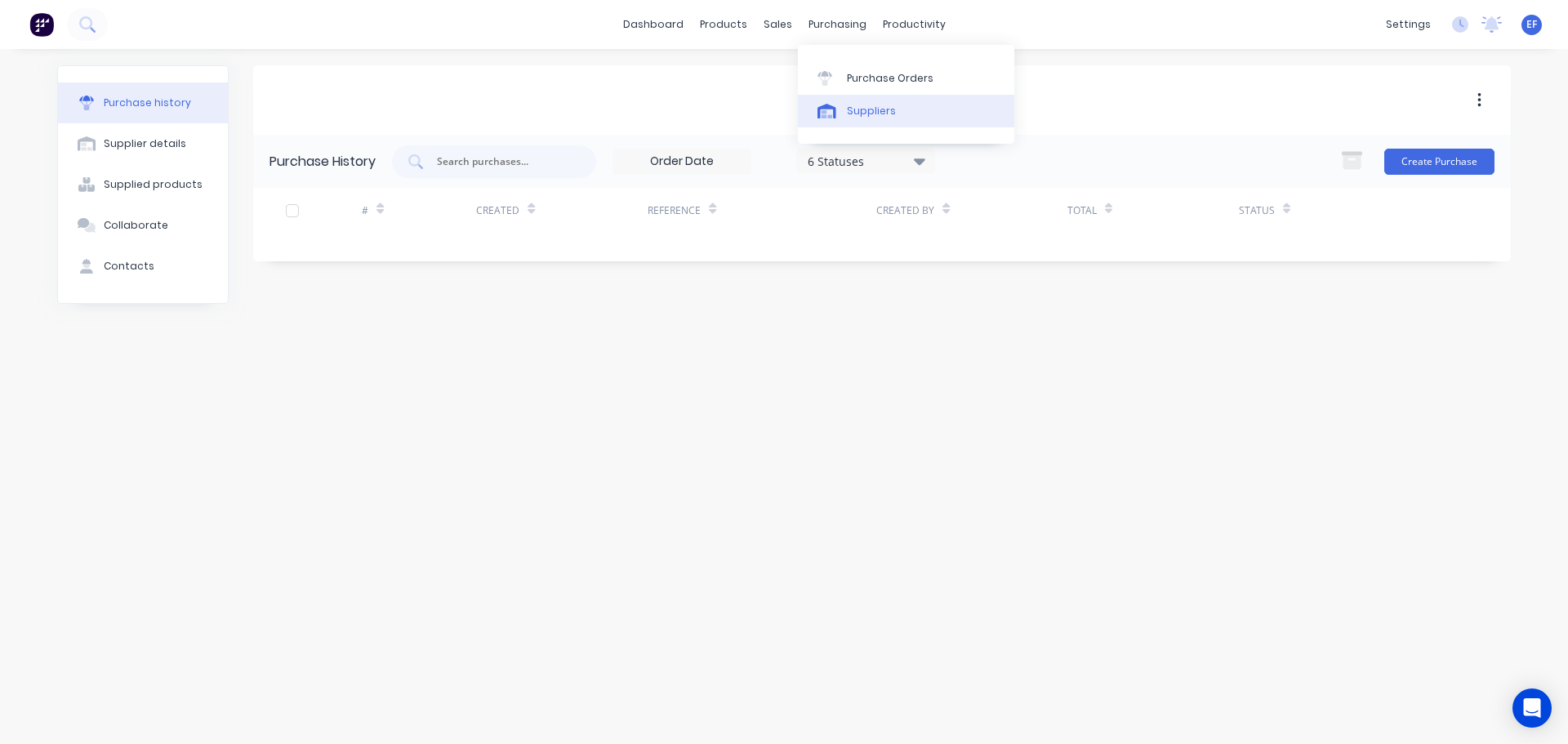
click at [870, 121] on link "Suppliers" at bounding box center [906, 111] width 216 height 33
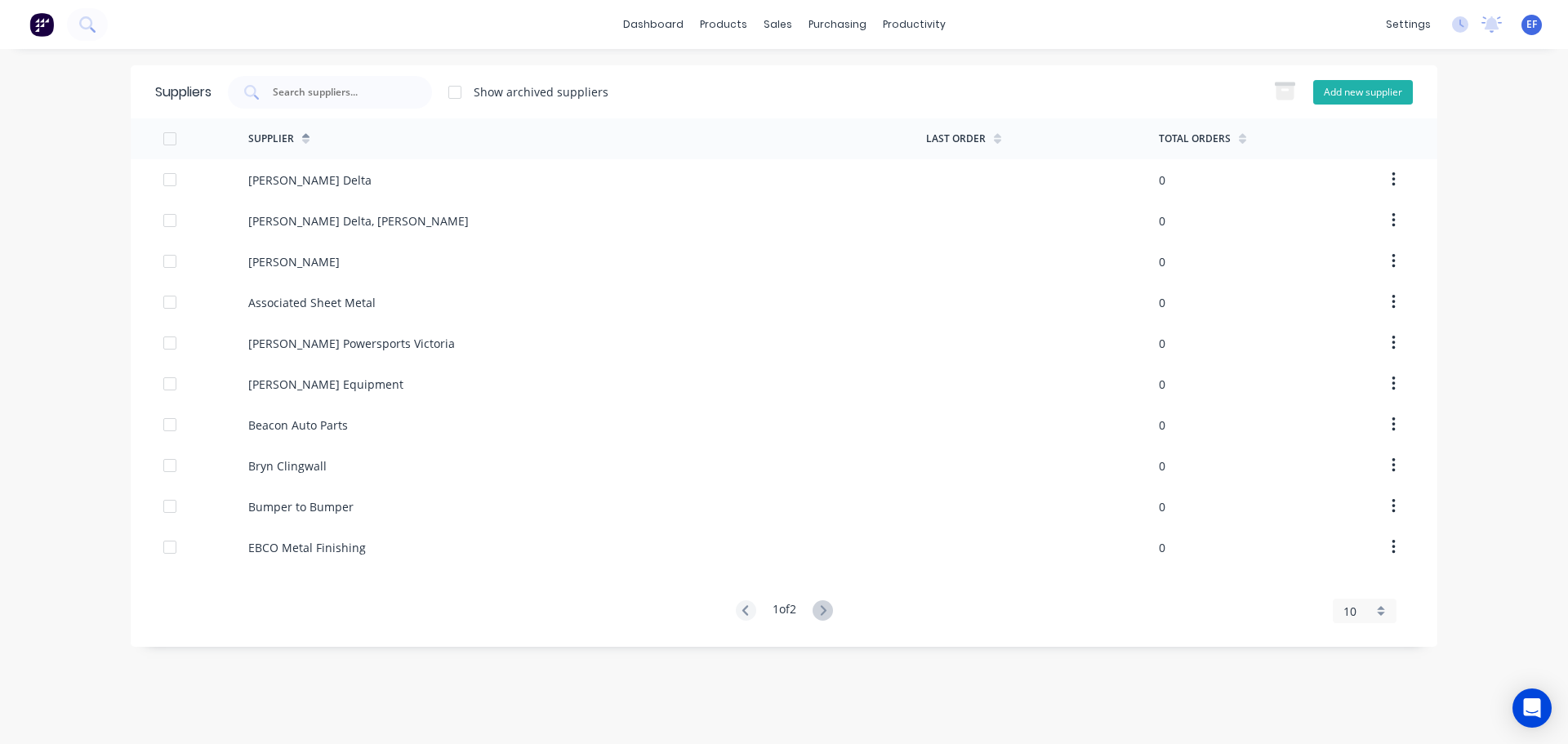
click at [1353, 81] on button "Add new supplier" at bounding box center [1363, 92] width 99 height 25
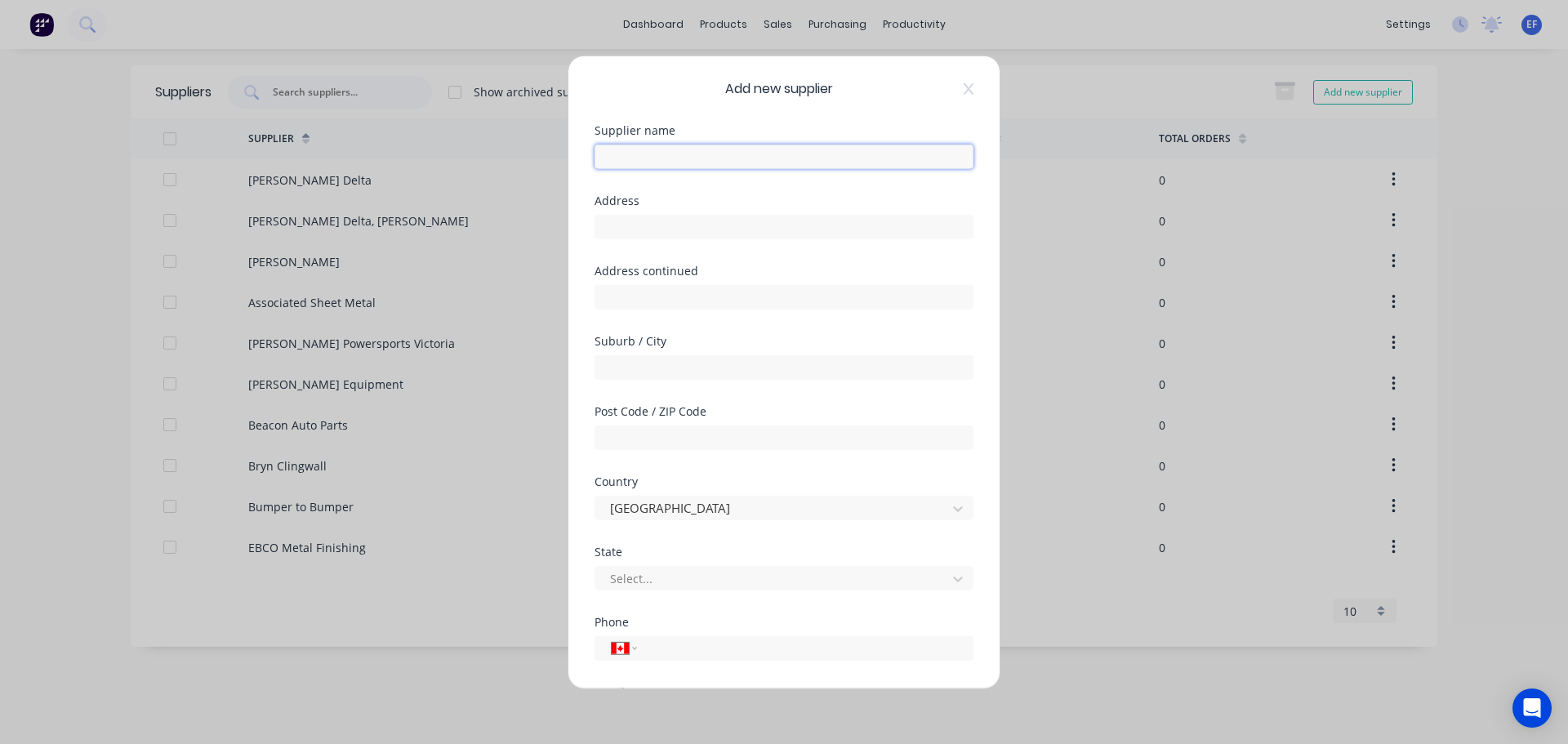
click at [736, 159] on input "text" at bounding box center [784, 156] width 379 height 25
click at [661, 646] on input "tel" at bounding box center [802, 648] width 308 height 19
click at [608, 243] on div "Address" at bounding box center [784, 230] width 379 height 70
click at [610, 229] on input "text" at bounding box center [784, 226] width 379 height 25
drag, startPoint x: 649, startPoint y: 228, endPoint x: 503, endPoint y: 233, distance: 146.1
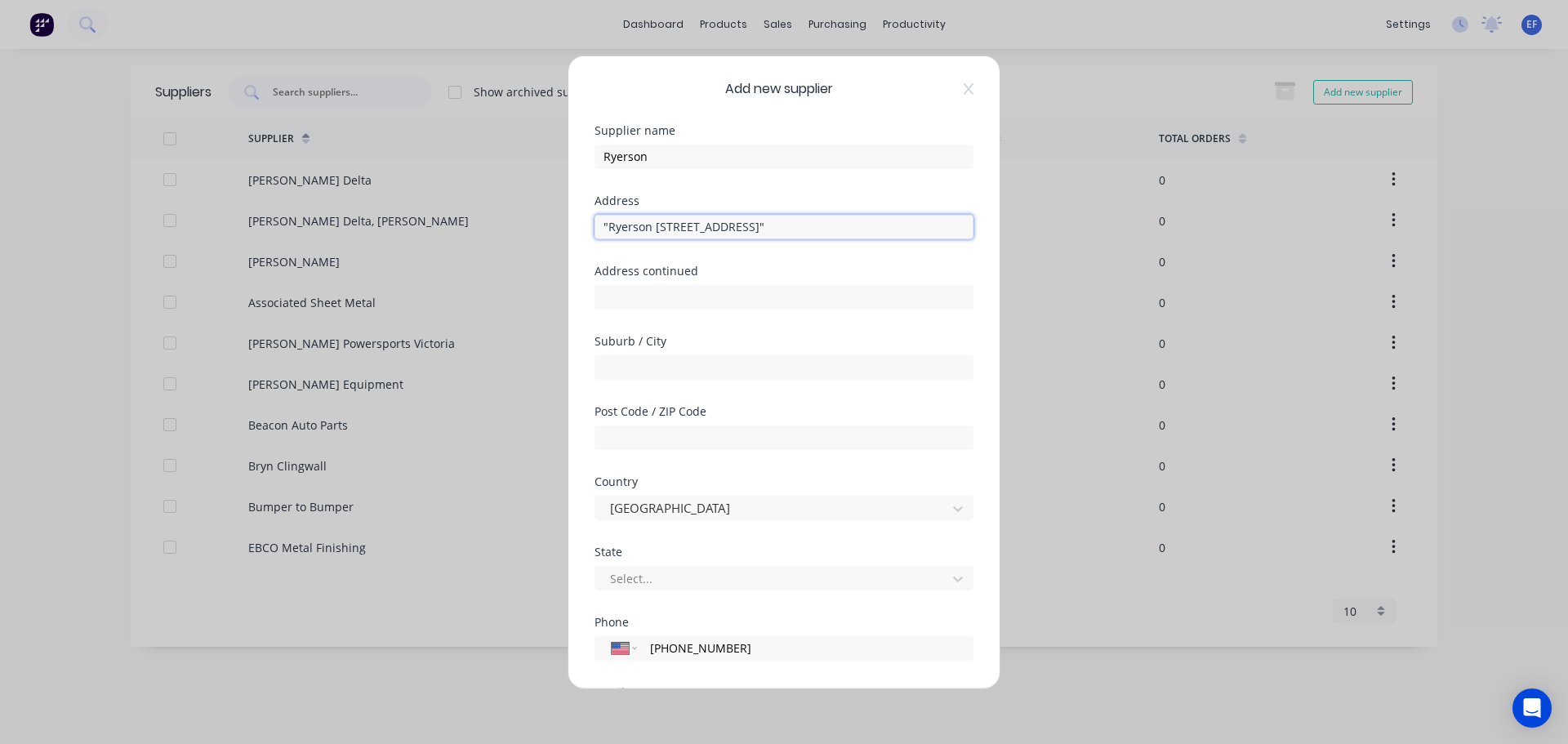
click at [503, 233] on div "Add new supplier Supplier name Ryerson Address "Ryerson [STREET_ADDRESS]" Addre…" at bounding box center [784, 372] width 1568 height 744
drag, startPoint x: 735, startPoint y: 229, endPoint x: 929, endPoint y: 237, distance: 194.2
click at [929, 237] on input "[STREET_ADDRESS]"" at bounding box center [784, 226] width 379 height 25
click at [661, 356] on input "text" at bounding box center [784, 366] width 379 height 25
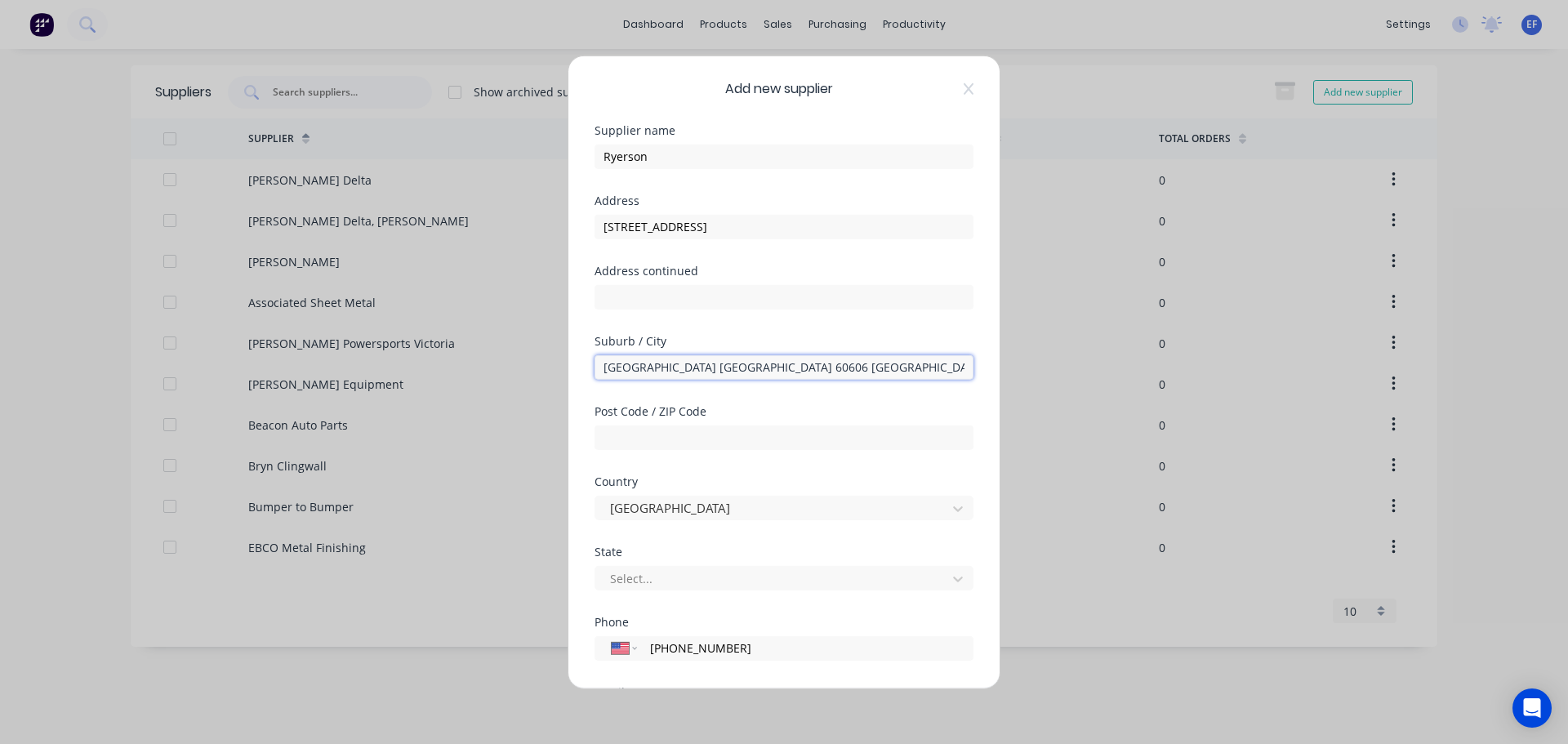
drag, startPoint x: 609, startPoint y: 369, endPoint x: 640, endPoint y: 335, distance: 46.0
click at [609, 368] on input "[GEOGRAPHIC_DATA] [GEOGRAPHIC_DATA] 60606 [GEOGRAPHIC_DATA]"" at bounding box center [784, 366] width 379 height 25
drag, startPoint x: 788, startPoint y: 367, endPoint x: 702, endPoint y: 375, distance: 86.4
click at [702, 375] on input "[GEOGRAPHIC_DATA] [GEOGRAPHIC_DATA] 60606 [GEOGRAPHIC_DATA]"" at bounding box center [784, 366] width 379 height 25
click at [670, 369] on input "[GEOGRAPHIC_DATA] [GEOGRAPHIC_DATA] 60606 [GEOGRAPHIC_DATA]"" at bounding box center [784, 366] width 379 height 25
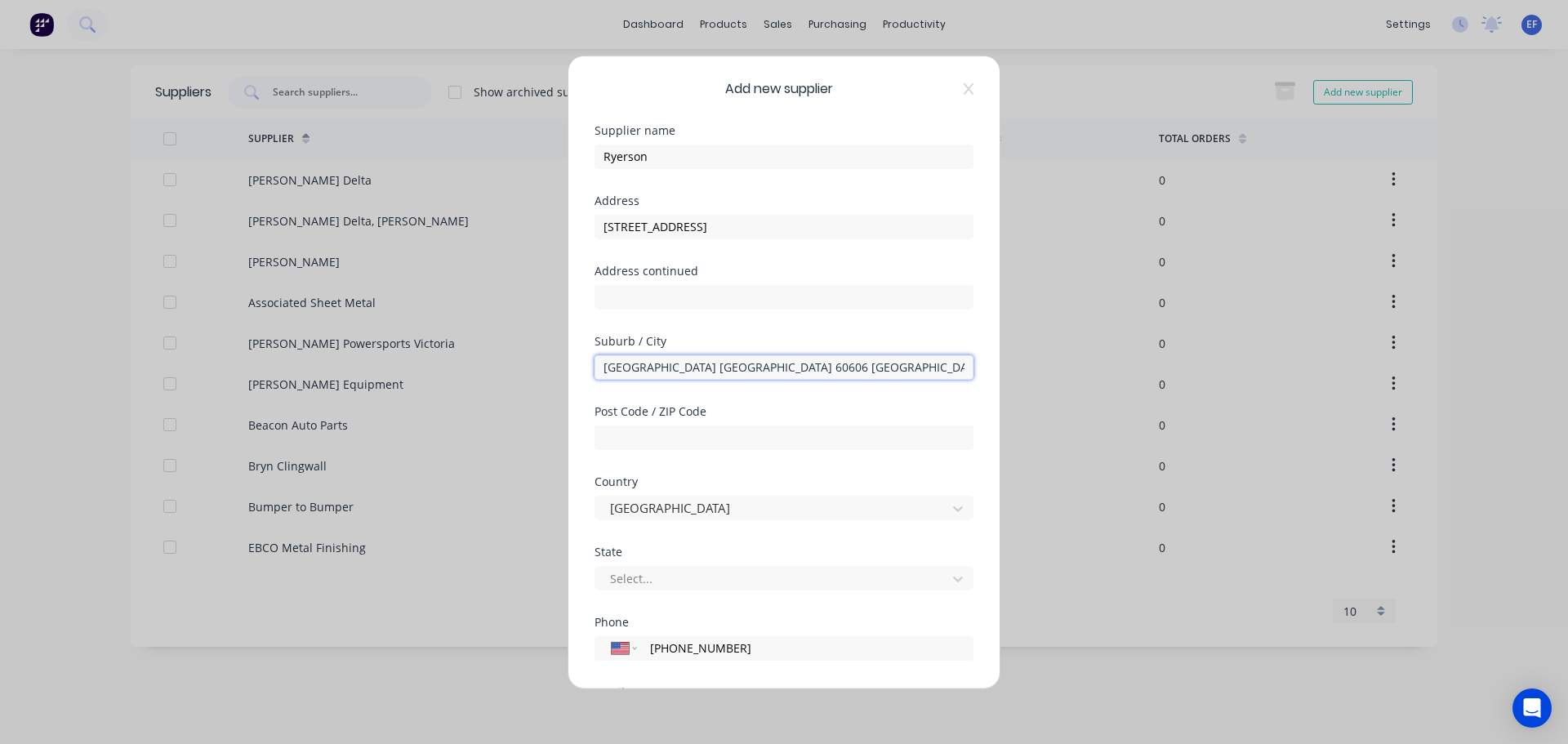
drag, startPoint x: 694, startPoint y: 366, endPoint x: 661, endPoint y: 366, distance: 33.0
click at [661, 366] on input "[GEOGRAPHIC_DATA] [GEOGRAPHIC_DATA] 60606 [GEOGRAPHIC_DATA]"" at bounding box center [784, 366] width 379 height 25
click at [678, 438] on input "text" at bounding box center [784, 436] width 379 height 25
drag, startPoint x: 756, startPoint y: 368, endPoint x: 645, endPoint y: 366, distance: 111.0
click at [645, 366] on input "[GEOGRAPHIC_DATA] [GEOGRAPHIC_DATA]"" at bounding box center [784, 366] width 379 height 25
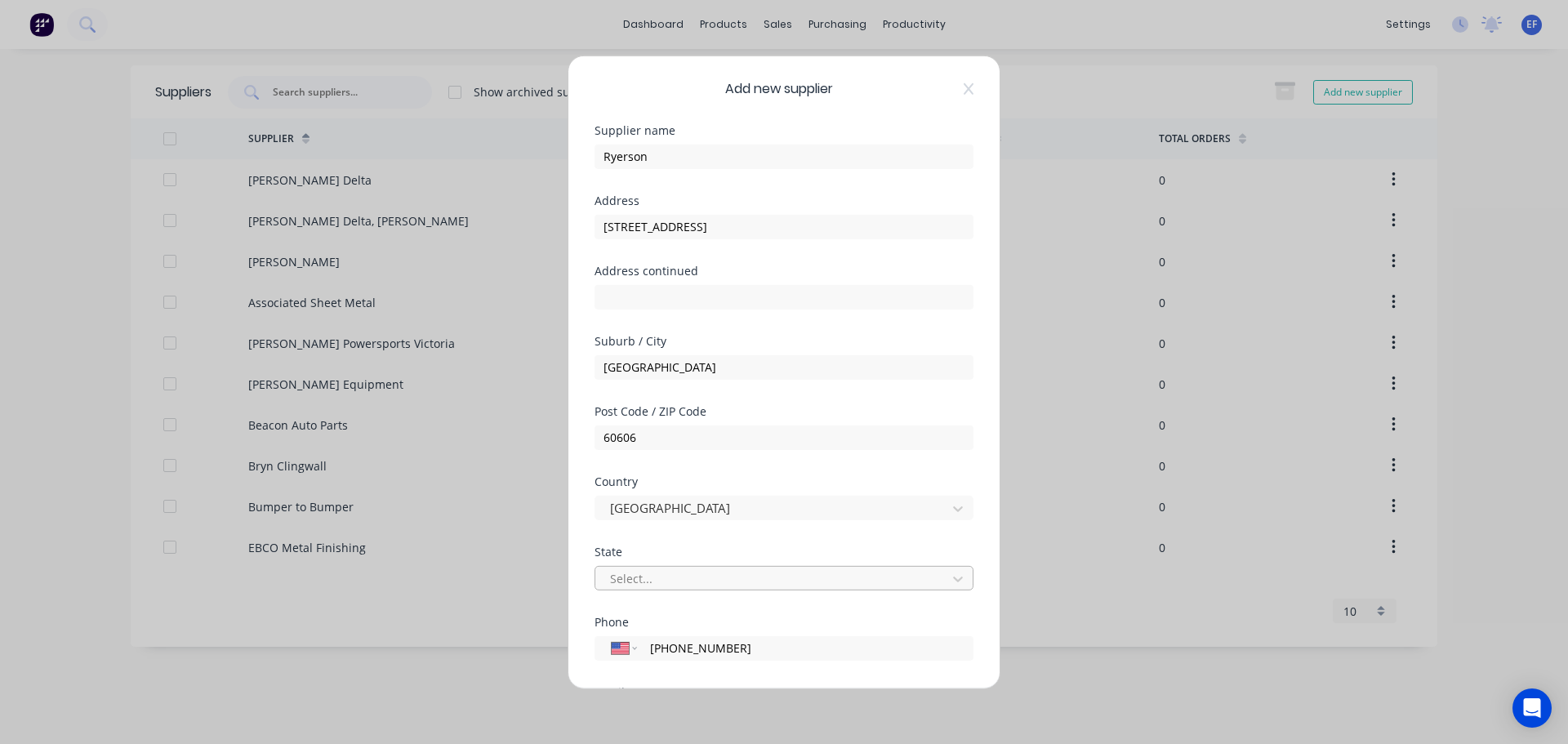
click at [643, 574] on div at bounding box center [773, 579] width 330 height 21
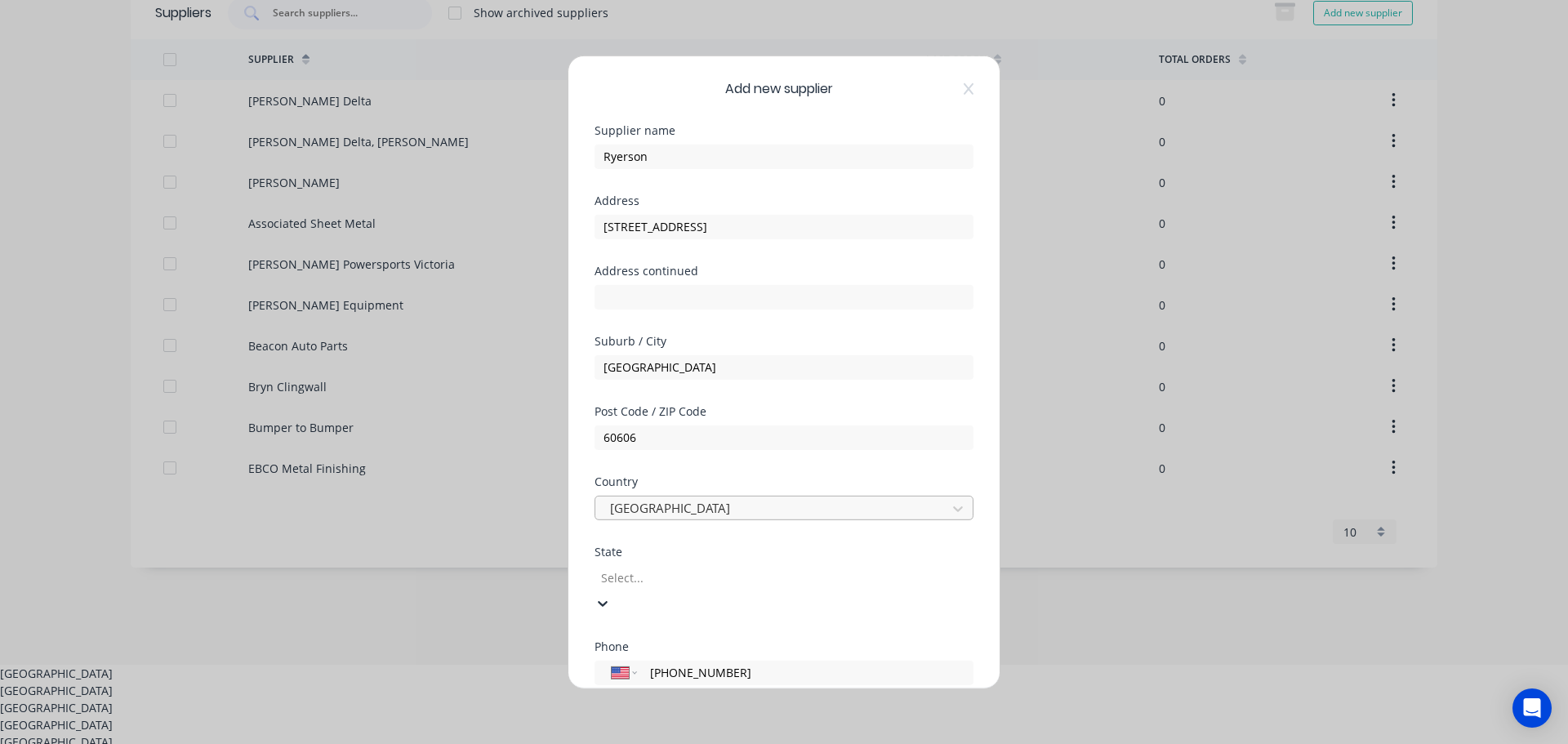
click at [681, 502] on div at bounding box center [773, 508] width 330 height 21
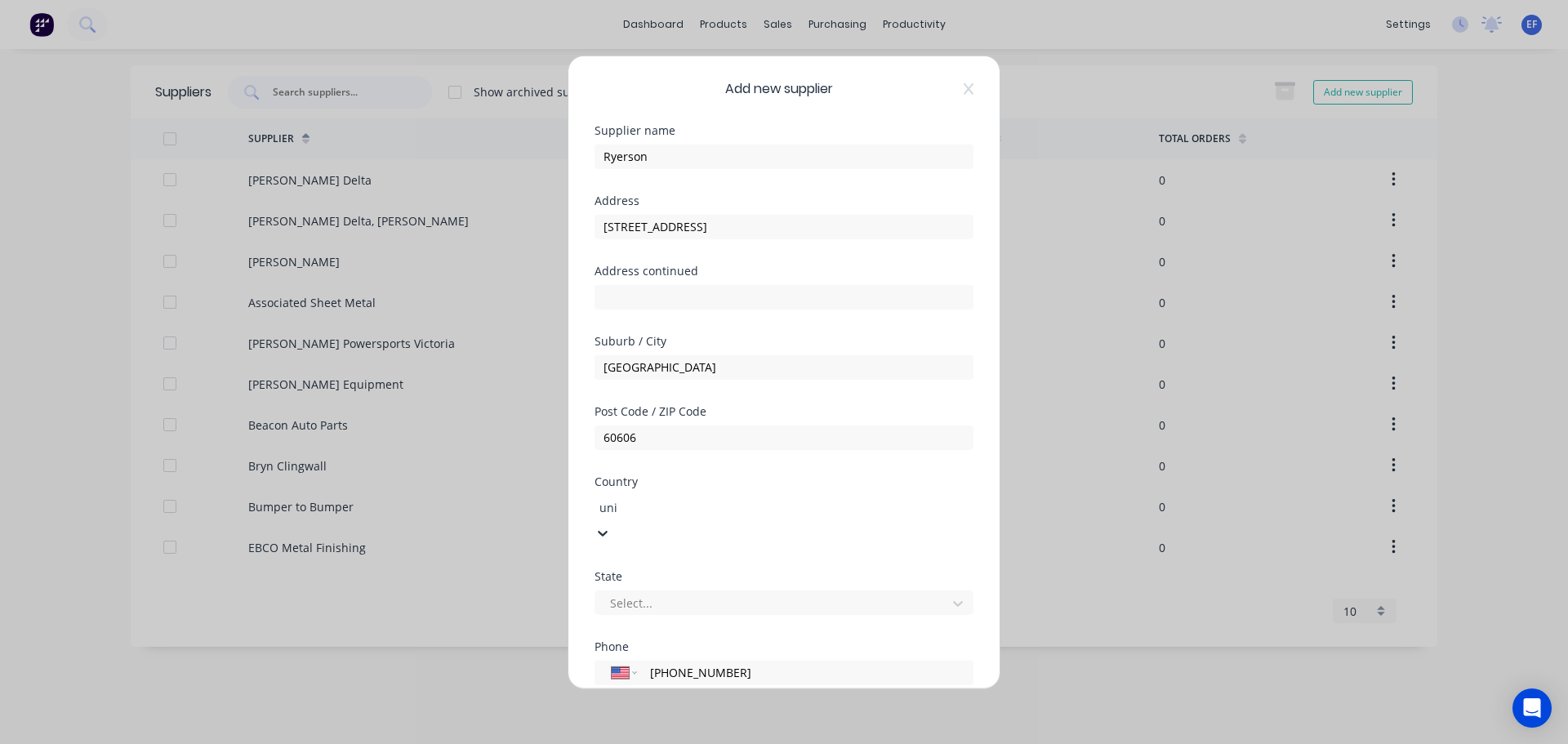
click at [645, 575] on div at bounding box center [773, 579] width 330 height 21
click at [644, 743] on div "[US_STATE]" at bounding box center [784, 753] width 1568 height 17
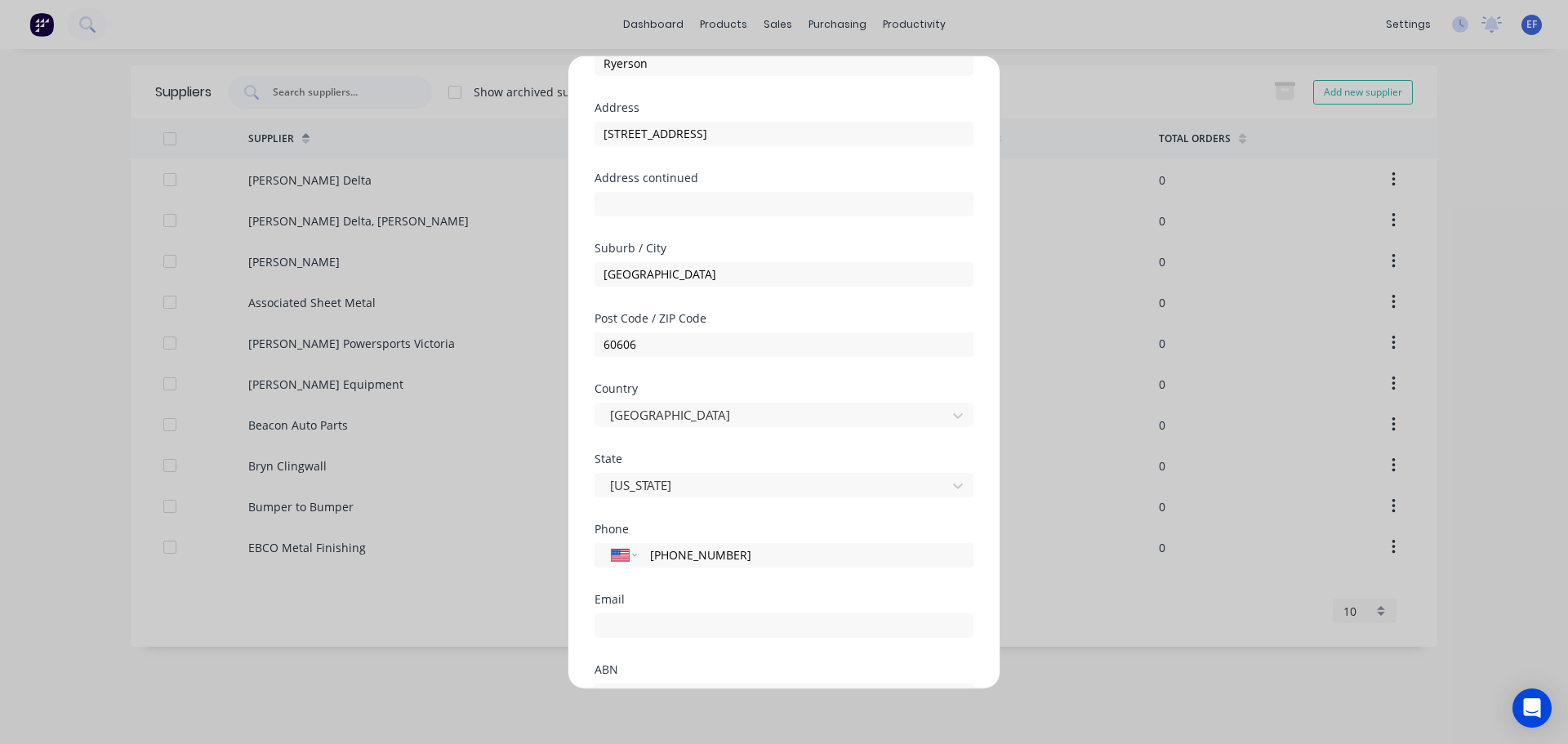
scroll to position [214, 0]
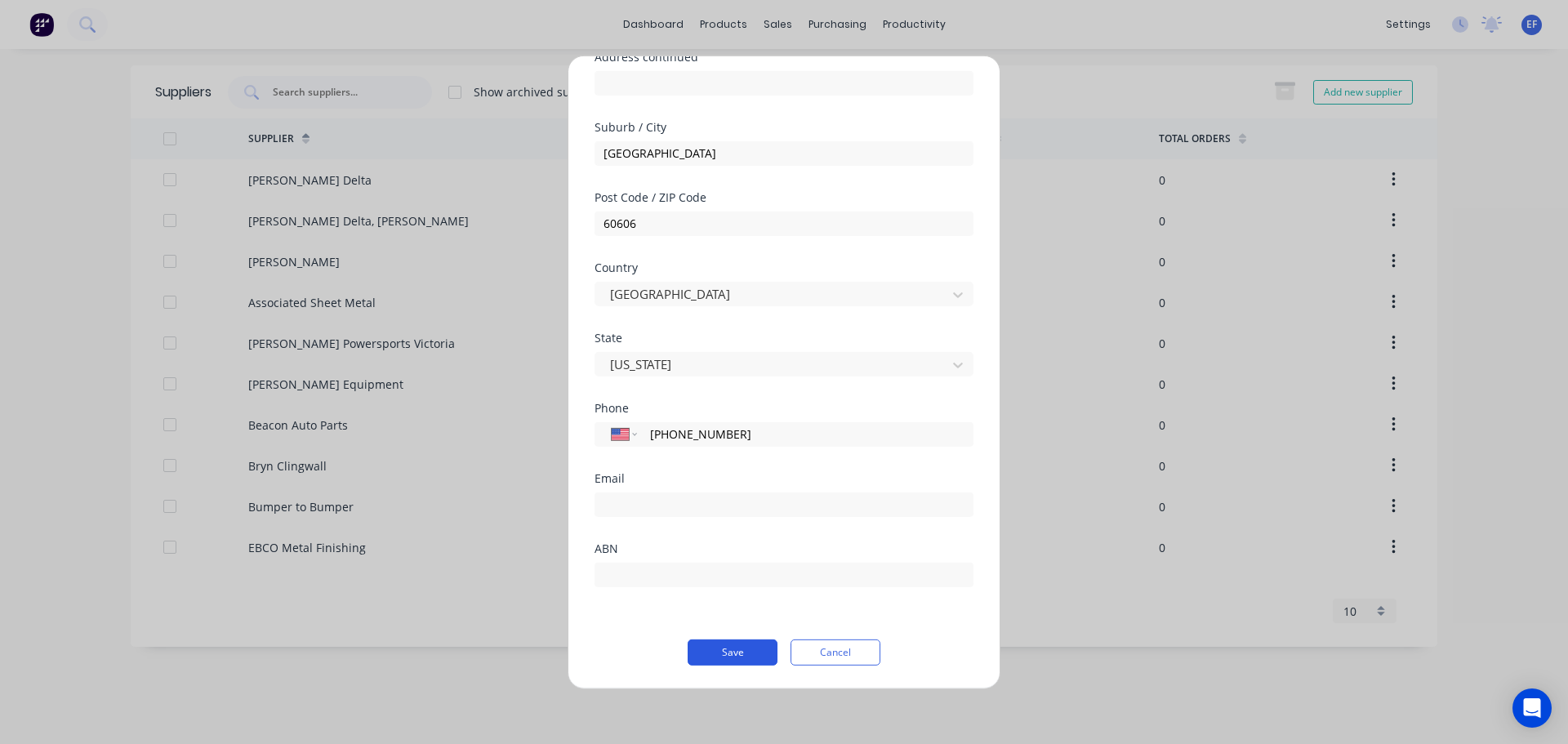
click at [721, 648] on button "Save" at bounding box center [732, 651] width 90 height 26
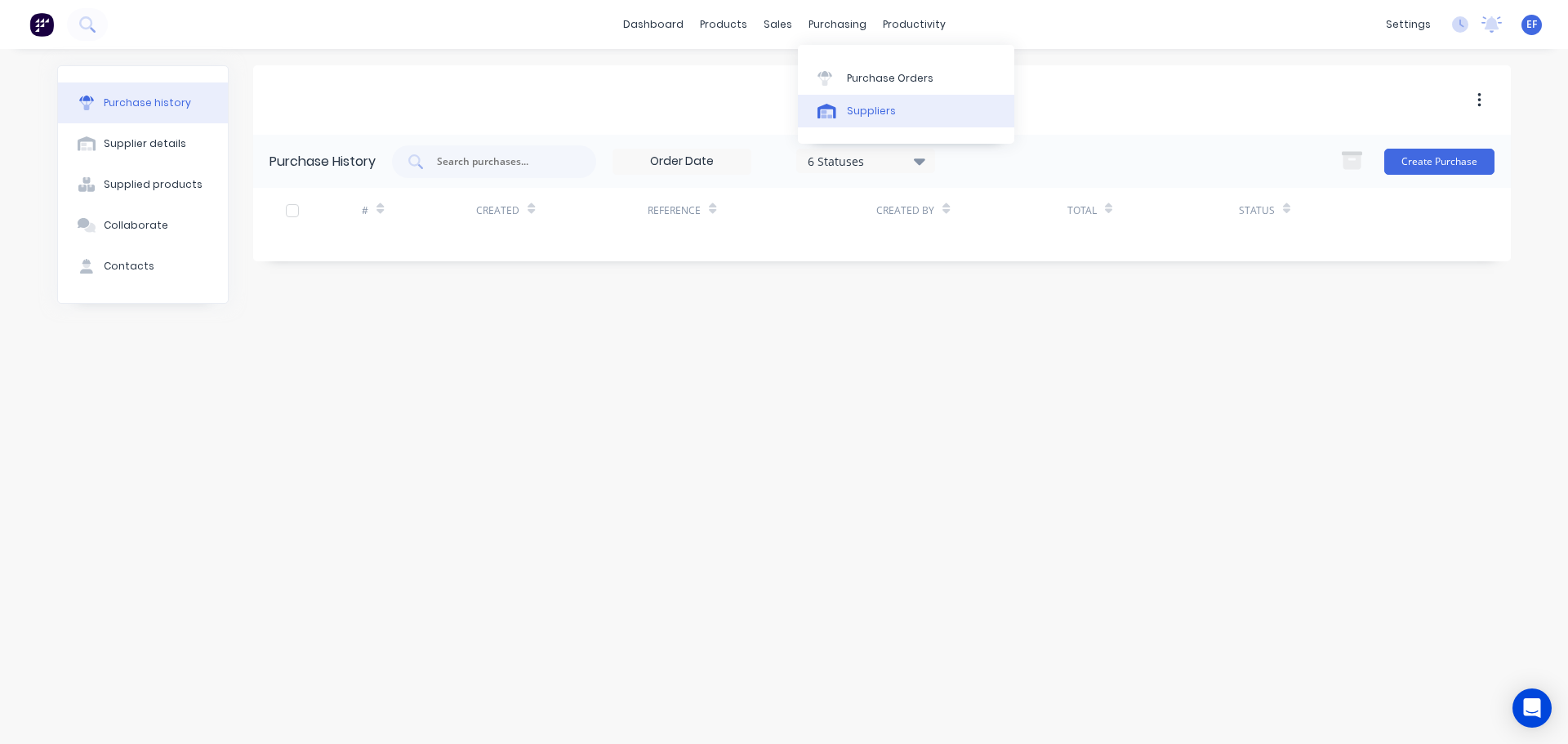
click at [847, 109] on div "Suppliers" at bounding box center [871, 111] width 49 height 15
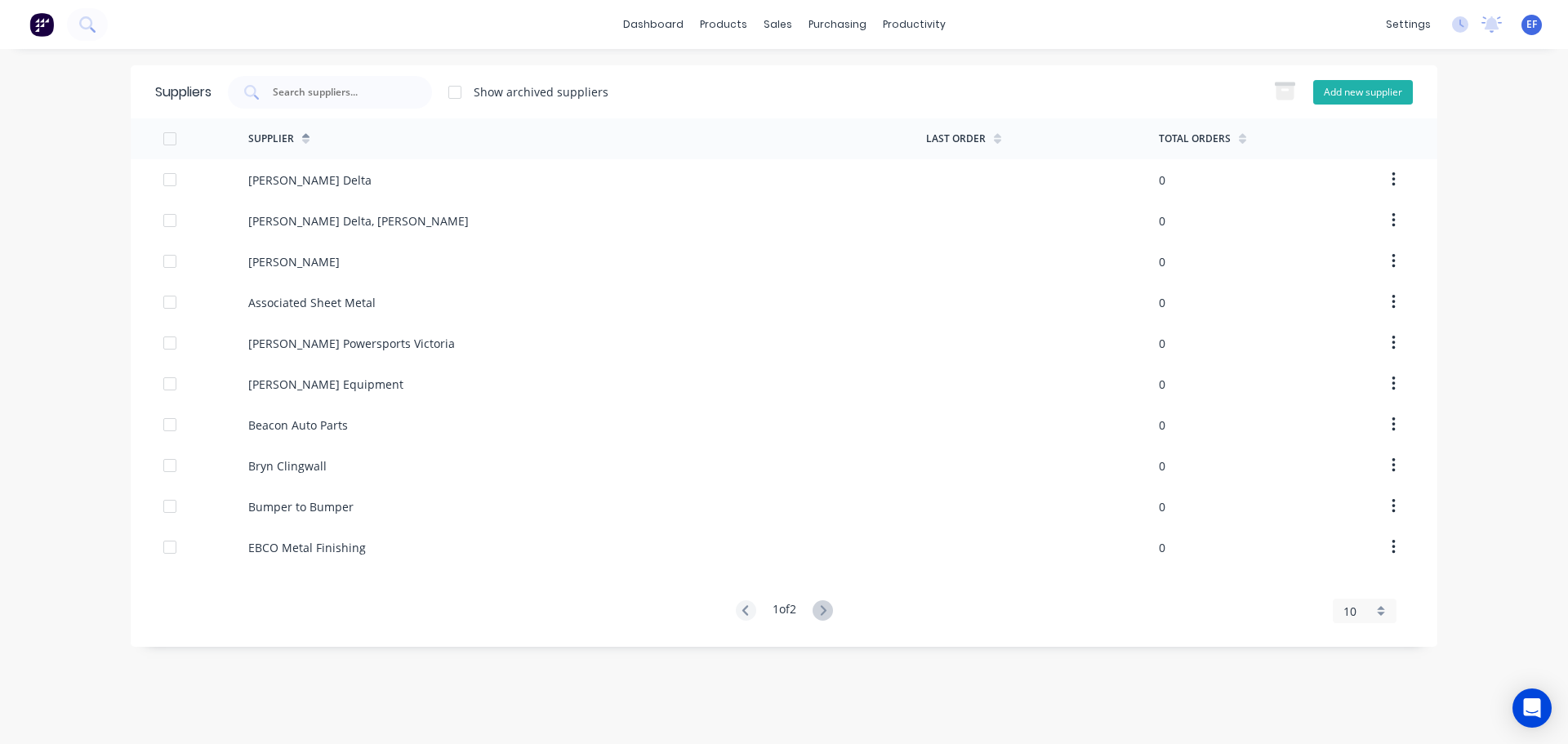
click at [1331, 94] on button "Add new supplier" at bounding box center [1363, 92] width 99 height 25
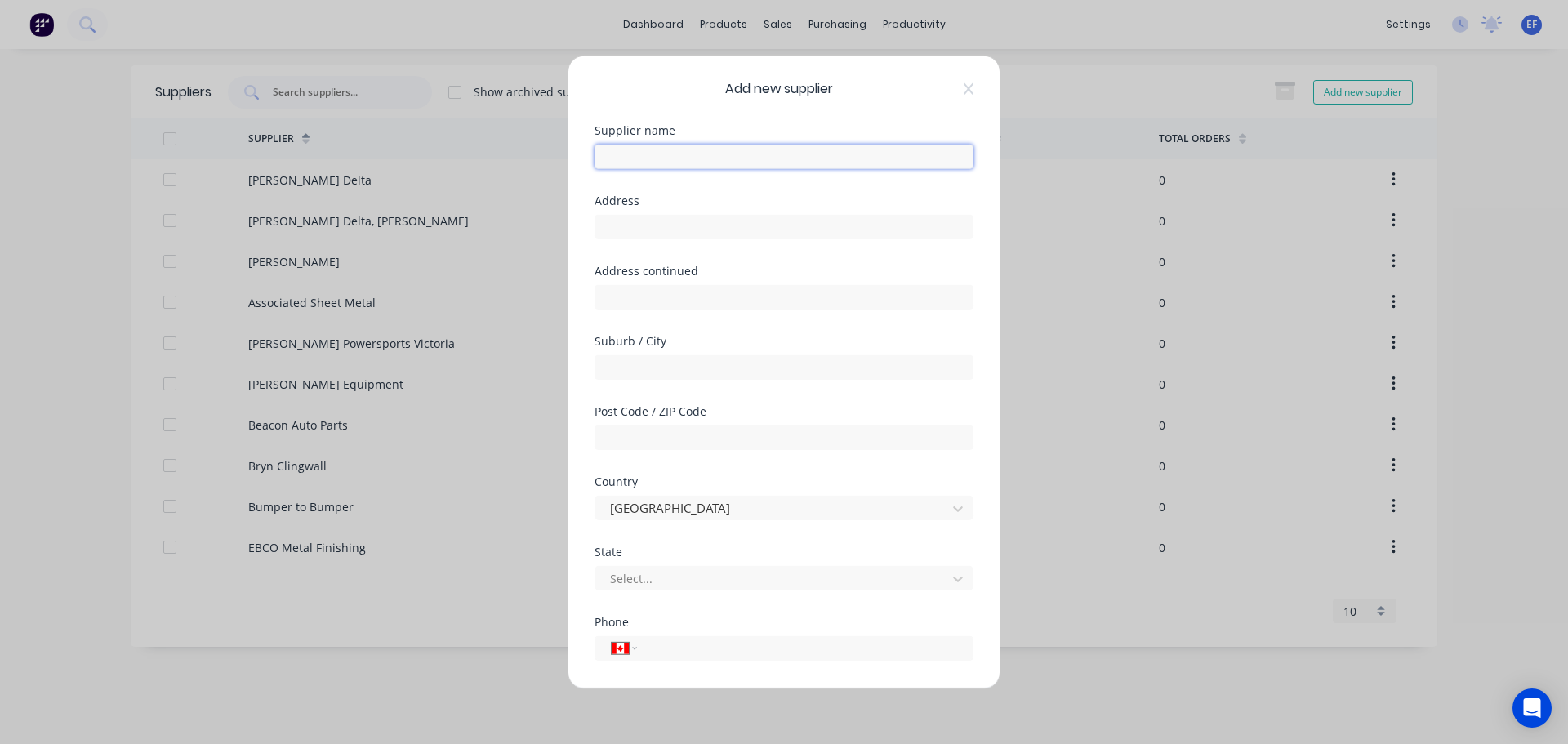
click at [698, 163] on input "text" at bounding box center [784, 156] width 379 height 25
click at [661, 222] on input "text" at bounding box center [784, 226] width 379 height 25
drag, startPoint x: 683, startPoint y: 222, endPoint x: 455, endPoint y: 232, distance: 228.2
click at [455, 232] on div "Add new supplier Supplier name SendCutSend Address "SendCutSend [STREET_ADDRESS…" at bounding box center [784, 372] width 1568 height 744
drag, startPoint x: 706, startPoint y: 227, endPoint x: 790, endPoint y: 227, distance: 84.0
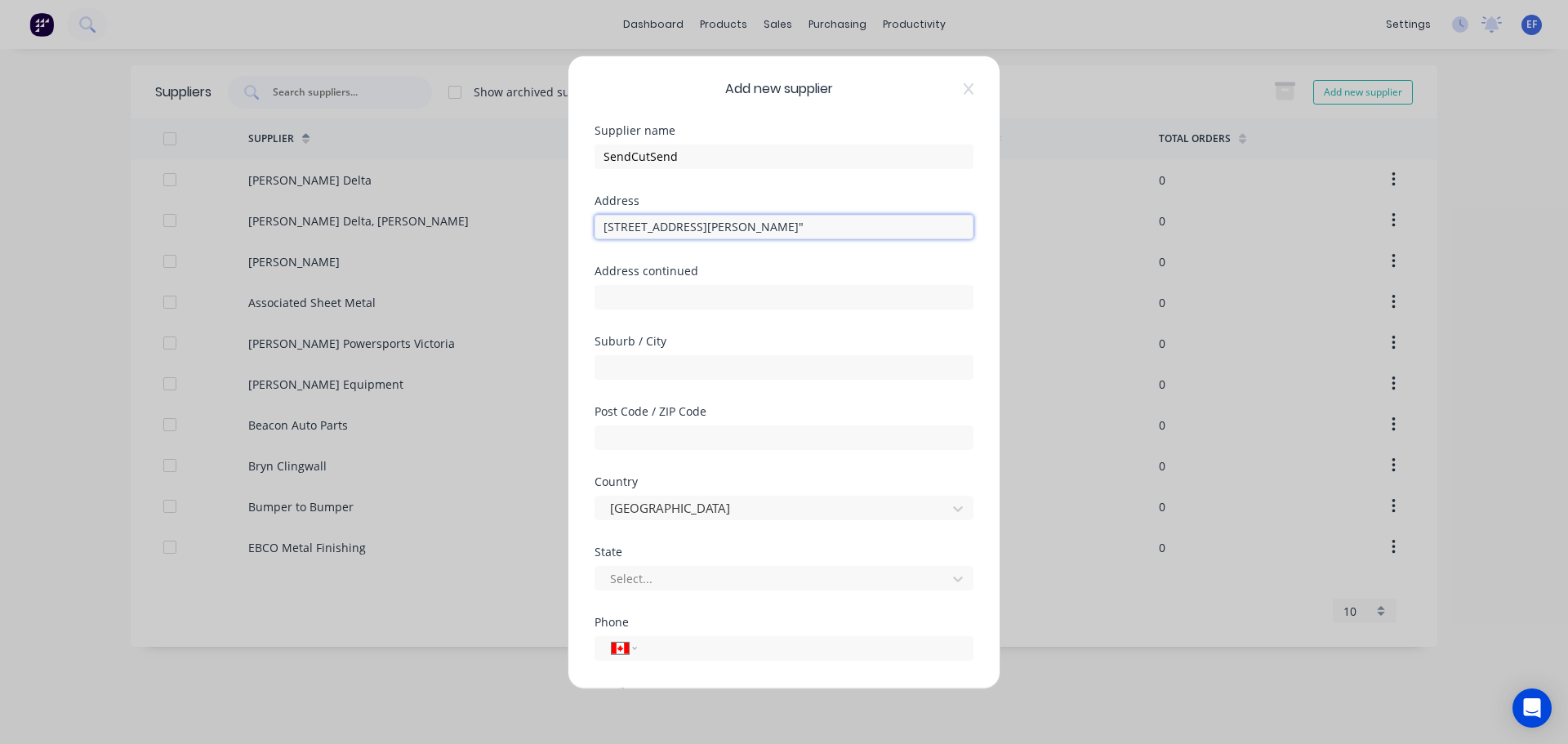
click at [790, 227] on input "[STREET_ADDRESS][PERSON_NAME]"" at bounding box center [784, 226] width 379 height 25
click at [706, 225] on input "[STREET_ADDRESS][PERSON_NAME]"" at bounding box center [784, 226] width 379 height 25
drag, startPoint x: 706, startPoint y: 225, endPoint x: 869, endPoint y: 232, distance: 163.2
click at [869, 232] on input "[STREET_ADDRESS][PERSON_NAME]"" at bounding box center [784, 226] width 379 height 25
click at [600, 369] on input "text" at bounding box center [784, 366] width 379 height 25
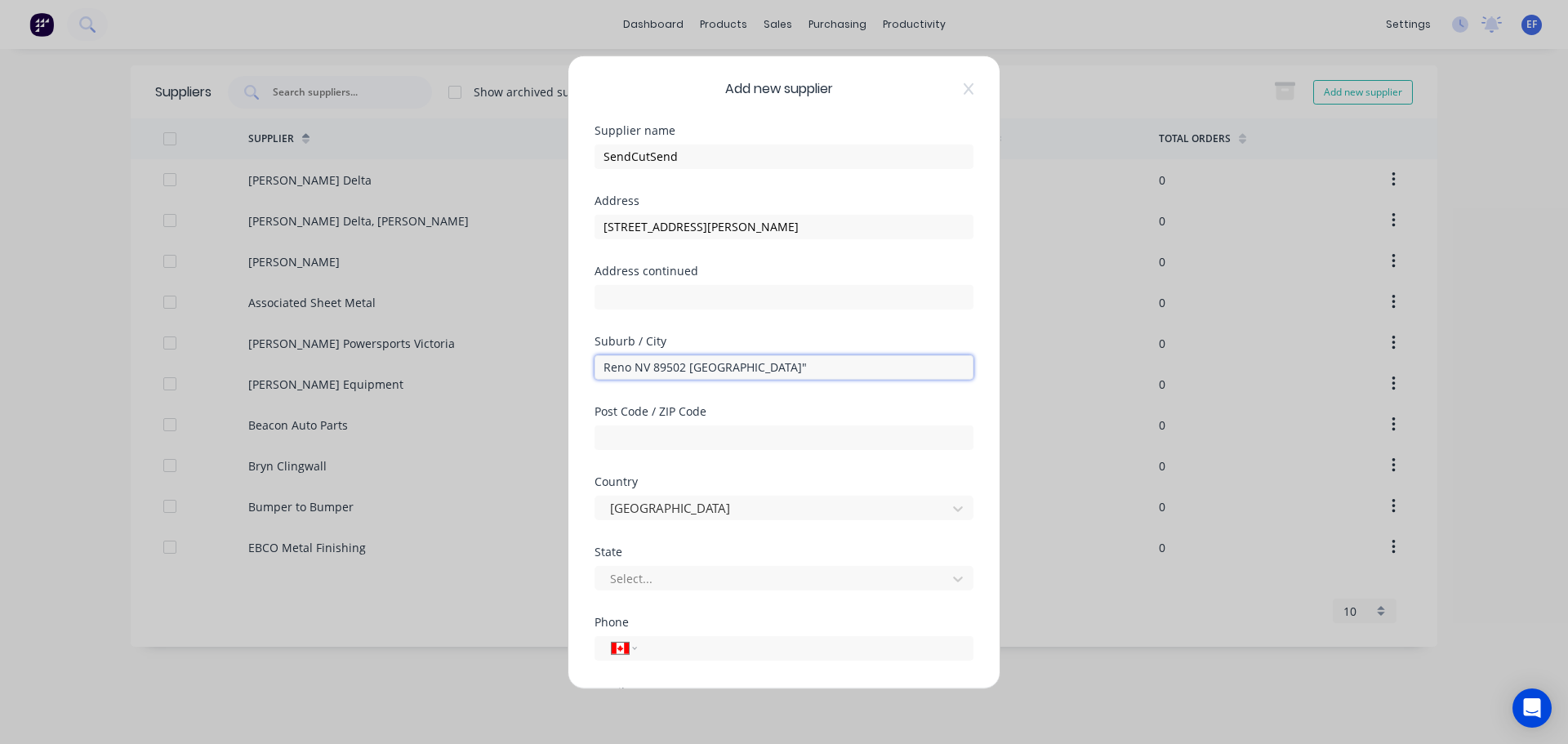
drag, startPoint x: 653, startPoint y: 367, endPoint x: 691, endPoint y: 366, distance: 38.0
click at [691, 366] on input "Reno NV 89502 [GEOGRAPHIC_DATA]"" at bounding box center [784, 366] width 379 height 25
click at [609, 441] on input "text" at bounding box center [784, 436] width 379 height 25
click at [609, 438] on input "89502" at bounding box center [784, 436] width 379 height 25
drag, startPoint x: 736, startPoint y: 369, endPoint x: 638, endPoint y: 369, distance: 98.0
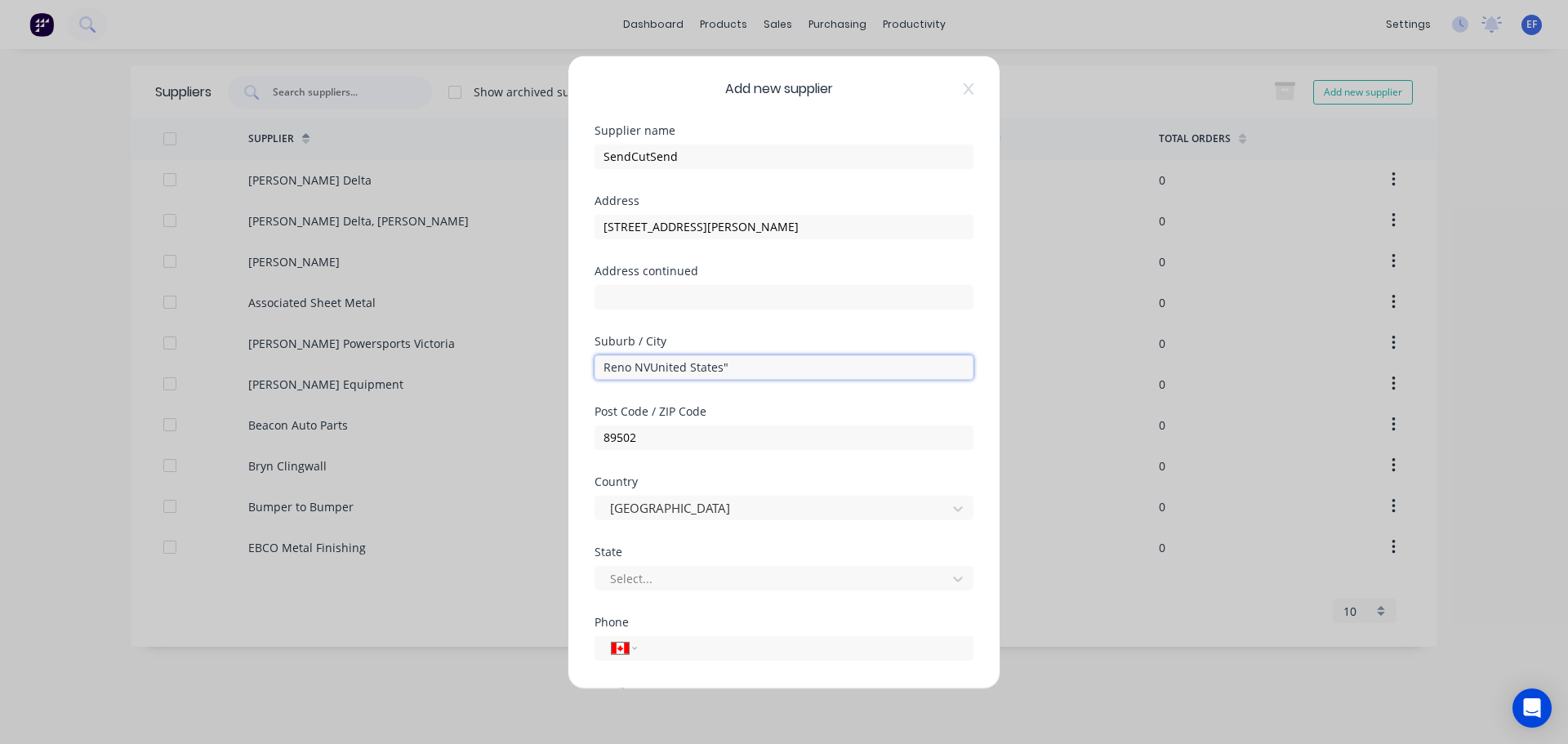
click at [638, 369] on input "Reno NVUnited States"" at bounding box center [784, 366] width 379 height 25
click at [666, 507] on div at bounding box center [773, 508] width 330 height 21
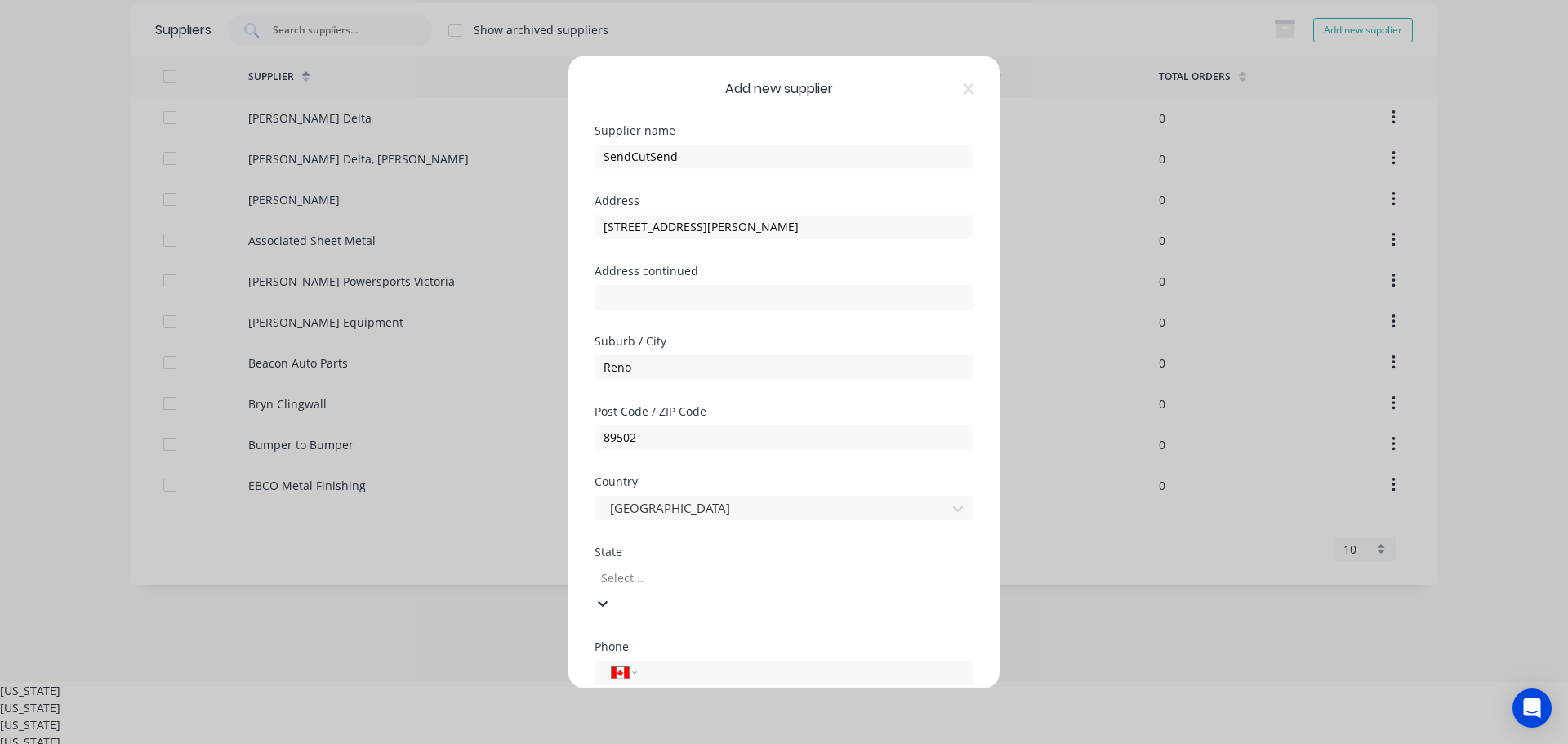
click at [636, 574] on div at bounding box center [717, 578] width 235 height 21
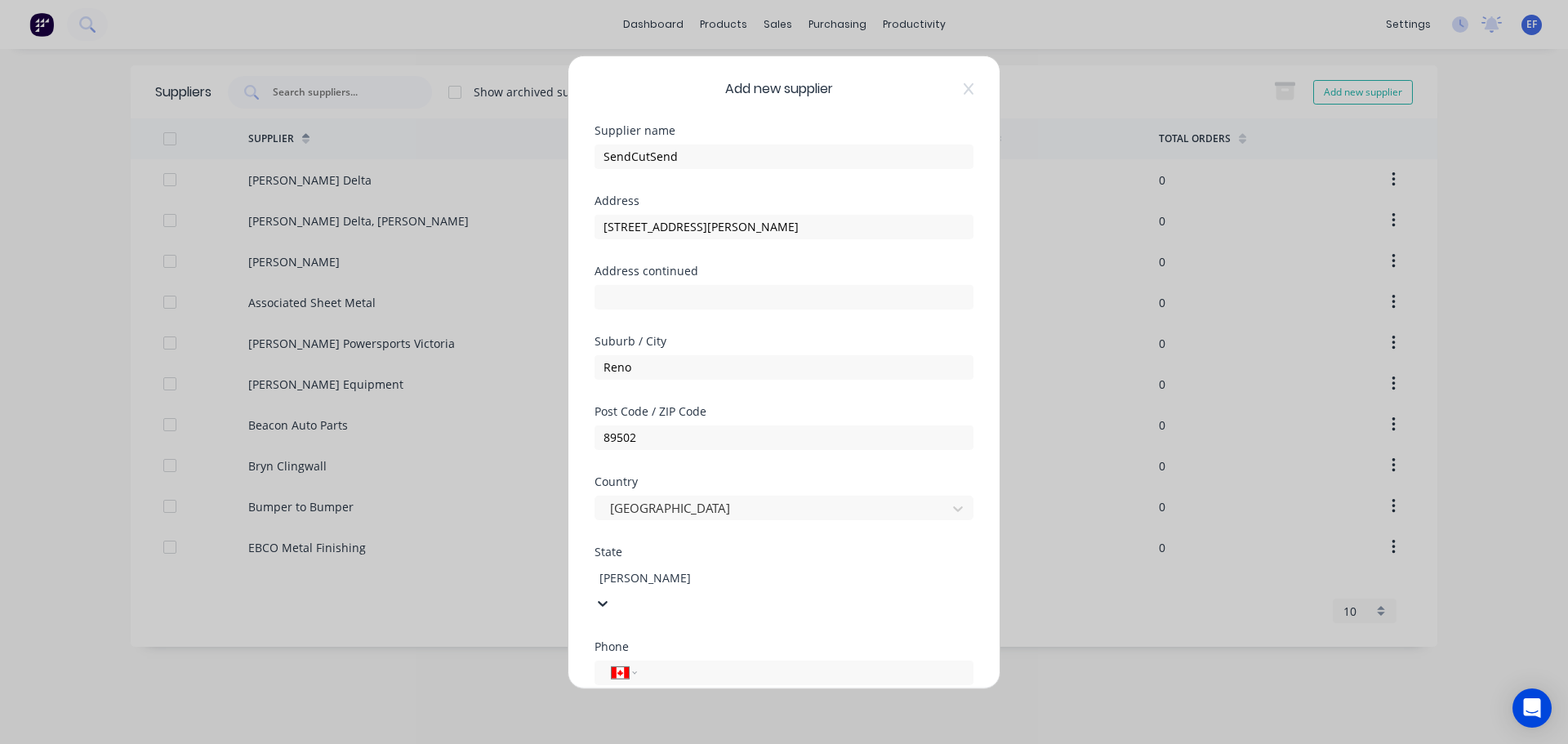
click at [636, 743] on div "[US_STATE]" at bounding box center [784, 753] width 1568 height 17
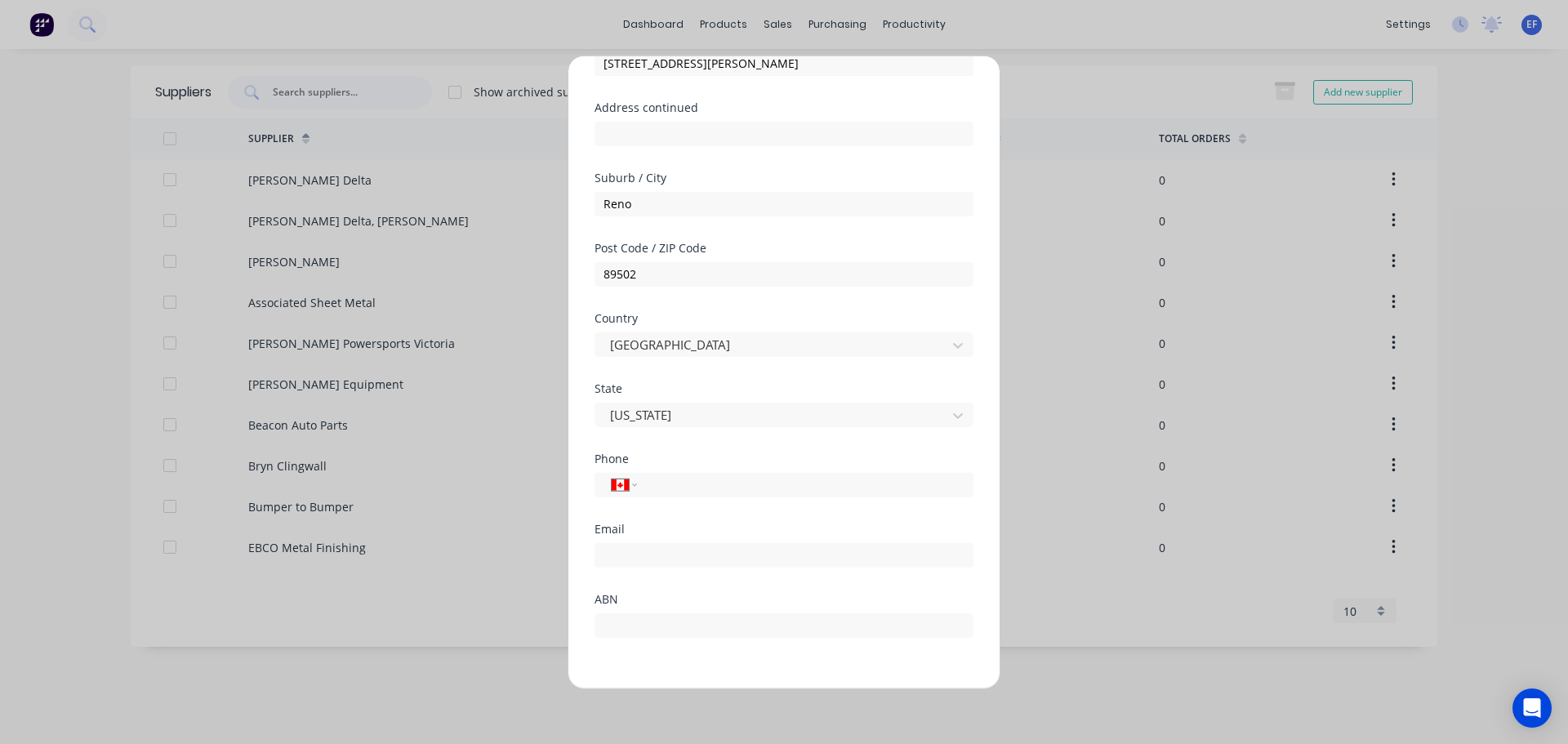
scroll to position [214, 0]
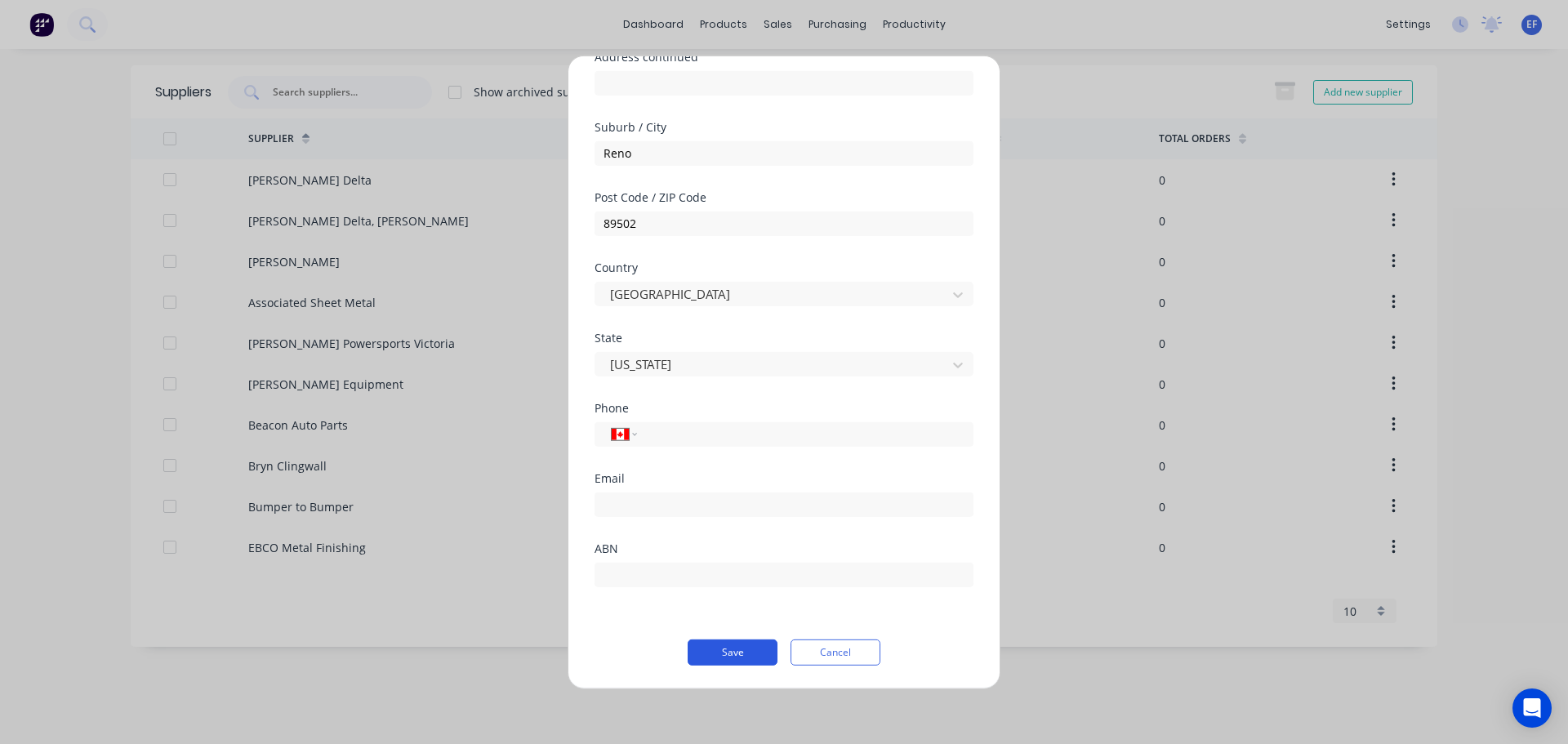
click at [730, 657] on button "Save" at bounding box center [732, 651] width 90 height 26
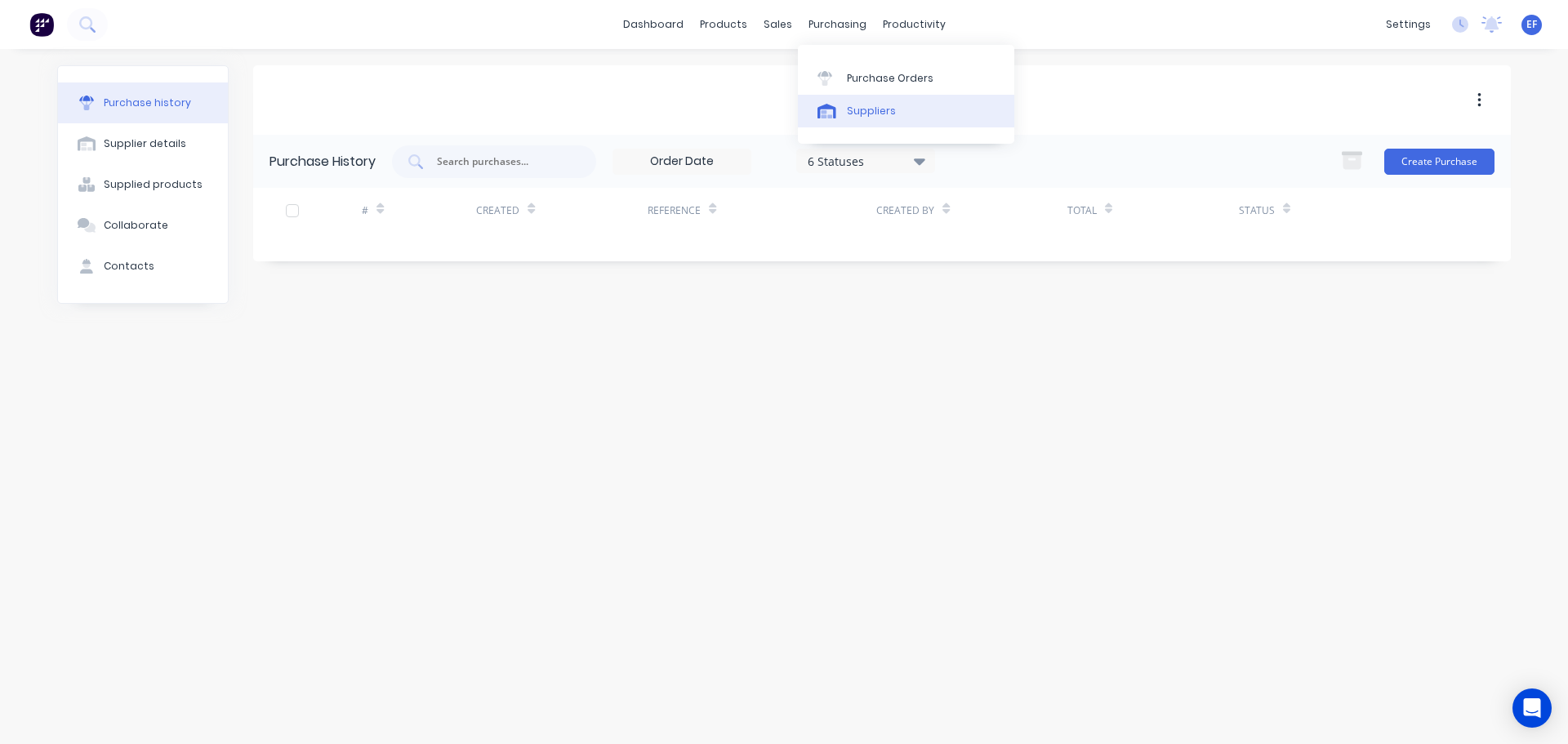
click at [838, 101] on link "Suppliers" at bounding box center [906, 111] width 216 height 33
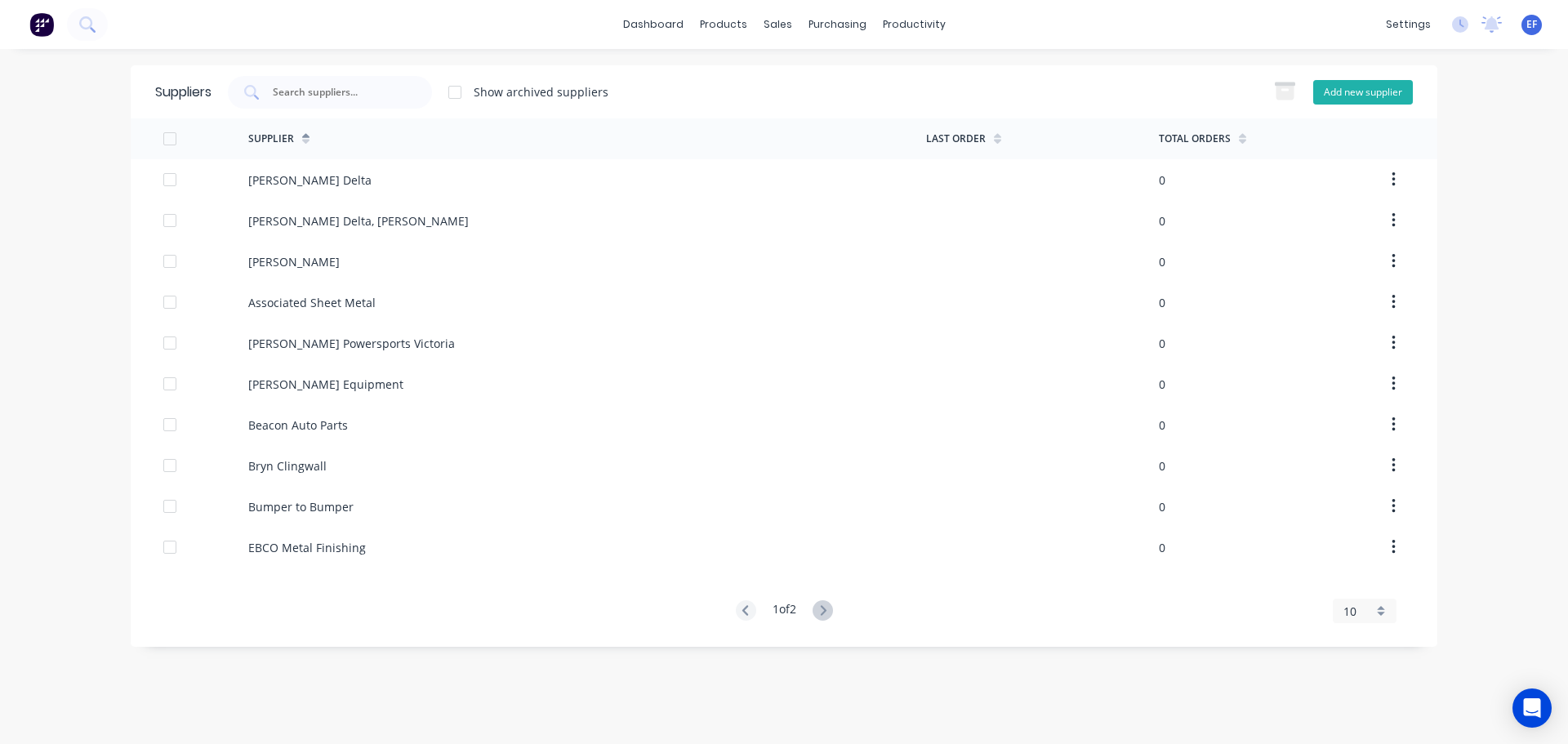
click at [1327, 87] on button "Add new supplier" at bounding box center [1363, 92] width 99 height 25
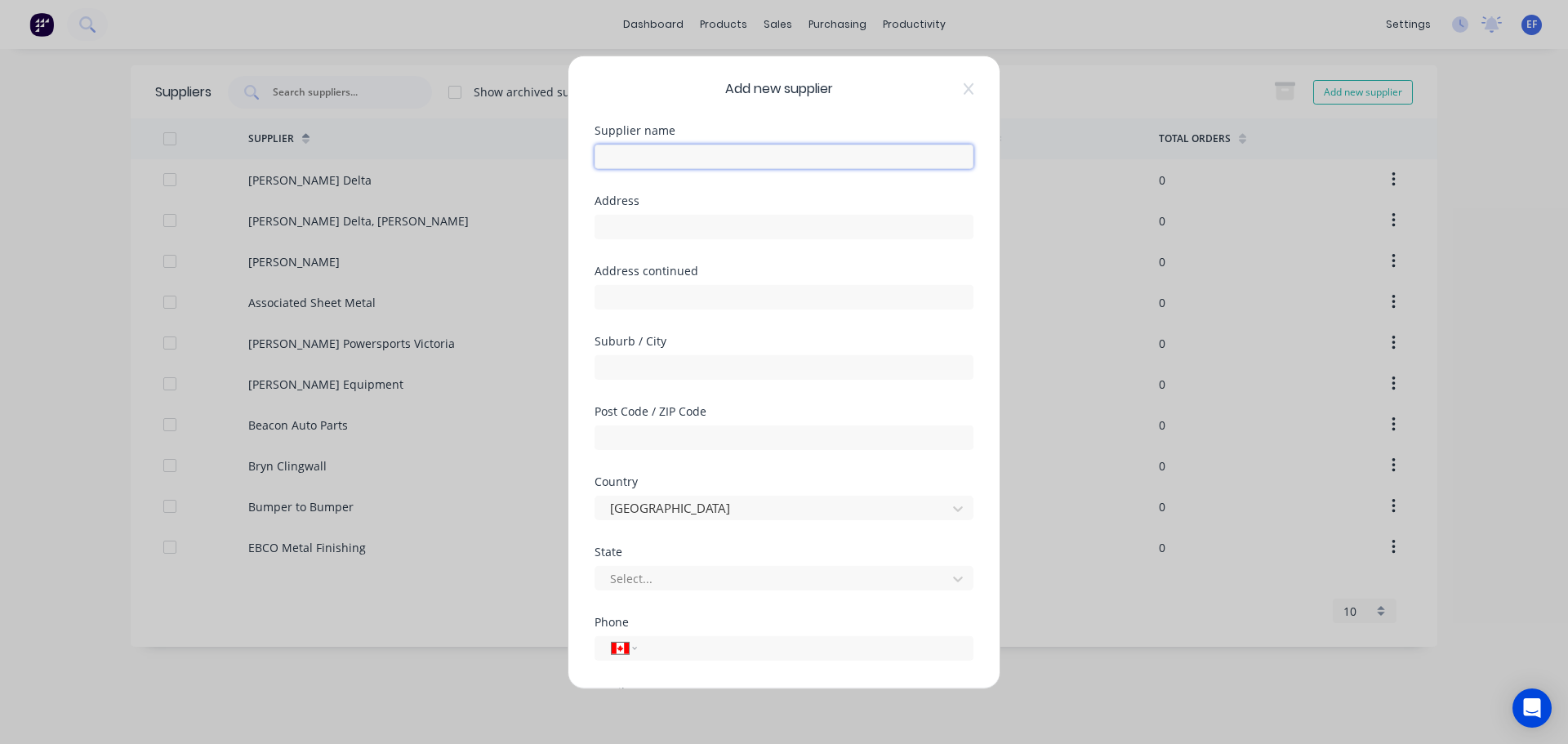
click at [691, 164] on input "text" at bounding box center [784, 156] width 379 height 25
click at [667, 216] on input "text" at bounding box center [784, 226] width 379 height 25
click at [678, 358] on input "text" at bounding box center [784, 366] width 379 height 25
click at [646, 593] on div "State Select..." at bounding box center [784, 580] width 379 height 70
click at [658, 578] on div at bounding box center [773, 579] width 330 height 21
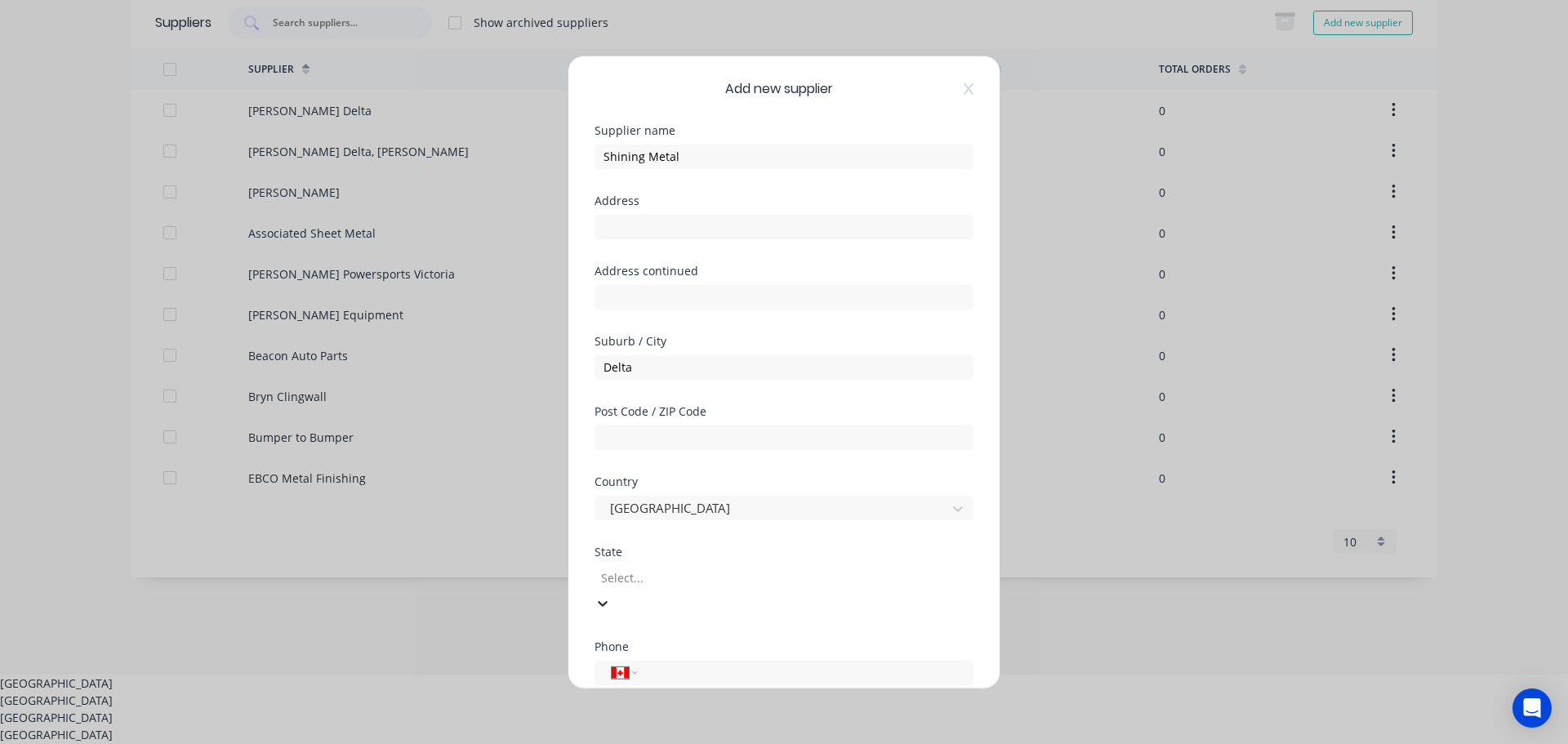
scroll to position [79, 0]
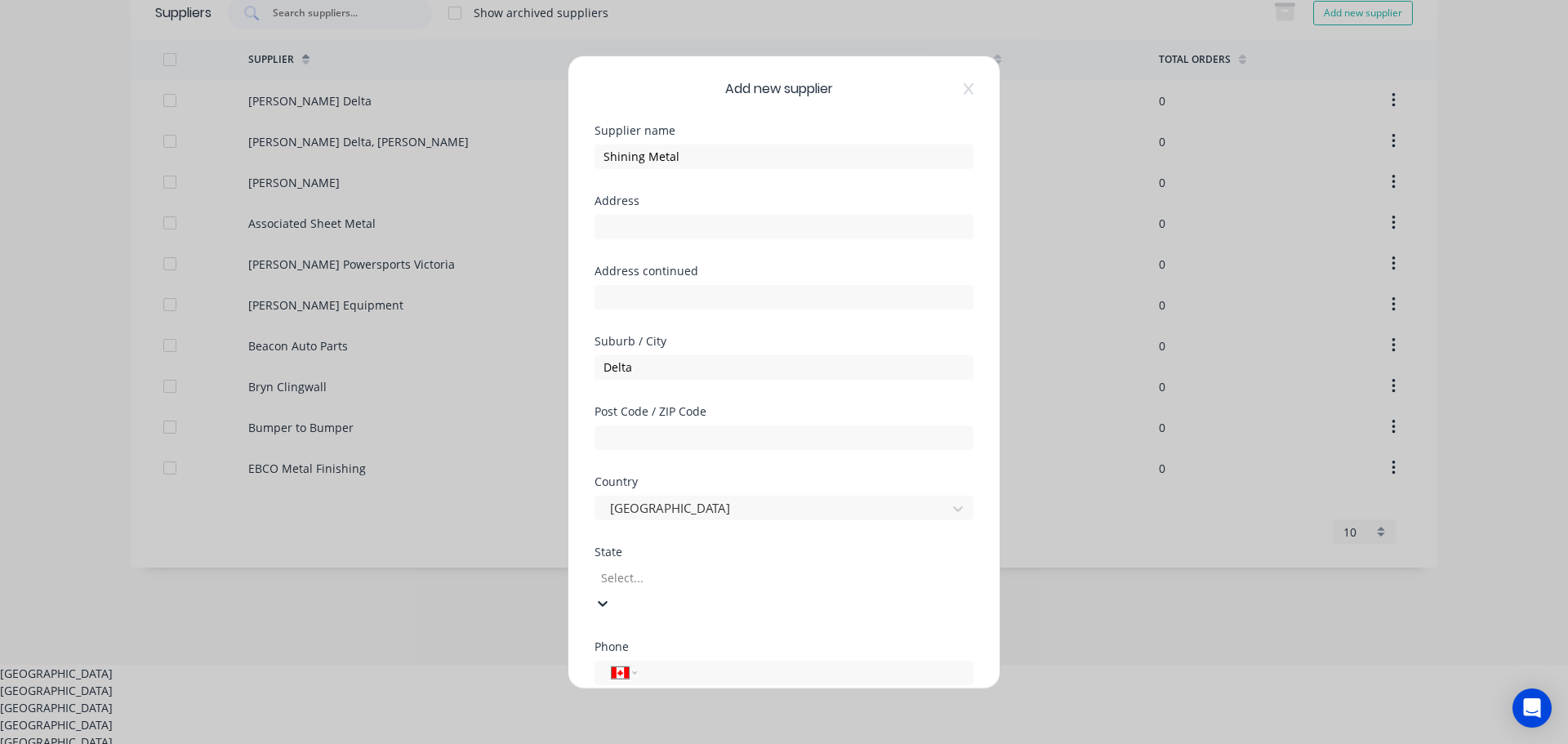
click at [658, 681] on div "[GEOGRAPHIC_DATA]" at bounding box center [784, 690] width 1568 height 17
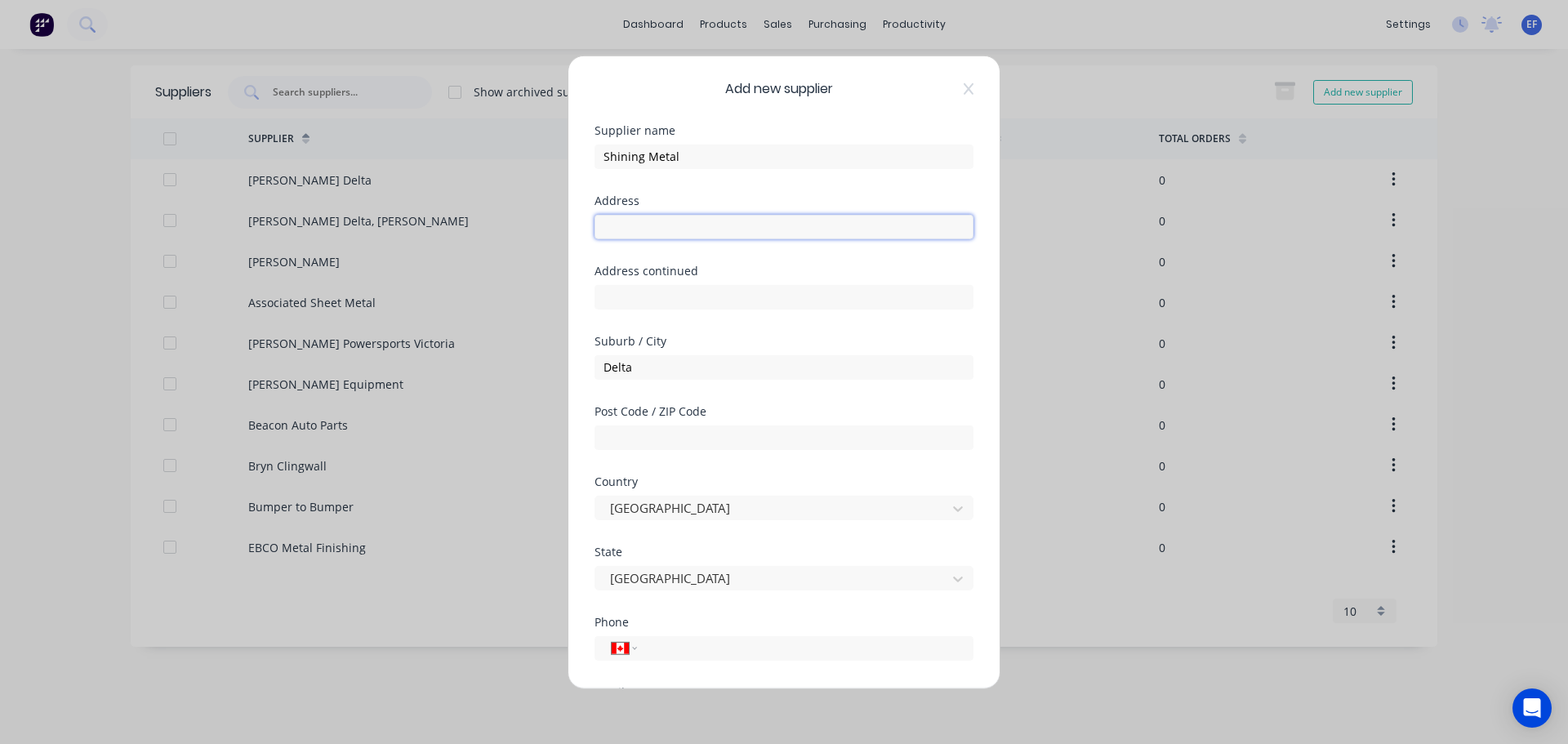
click at [700, 219] on input "text" at bounding box center [784, 226] width 379 height 25
click at [1054, 616] on div "Add new supplier Supplier name Shining Metal Address Address continued Suburb /…" at bounding box center [784, 372] width 1568 height 744
click at [659, 651] on input "tel" at bounding box center [802, 648] width 308 height 19
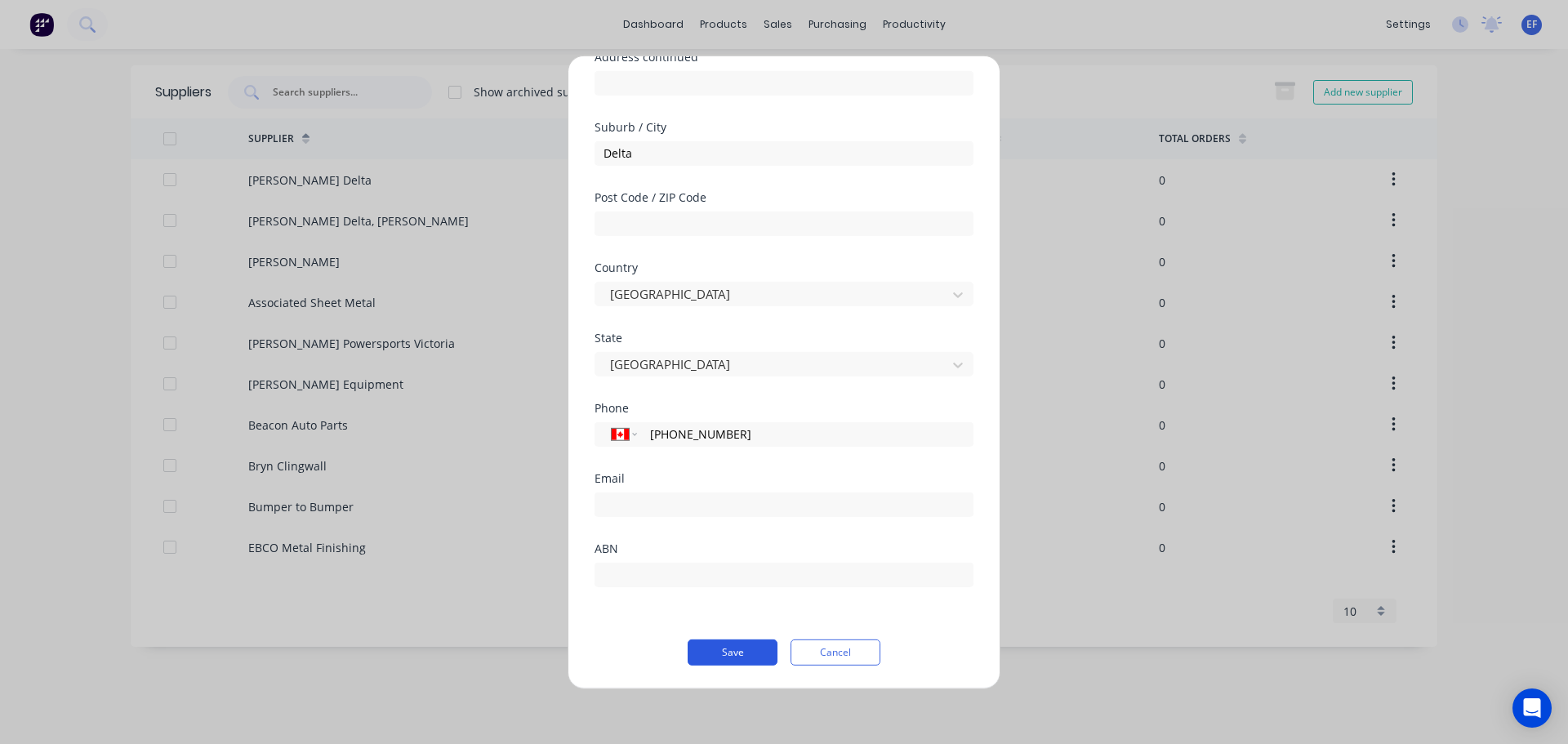
click at [722, 645] on button "Save" at bounding box center [732, 651] width 90 height 26
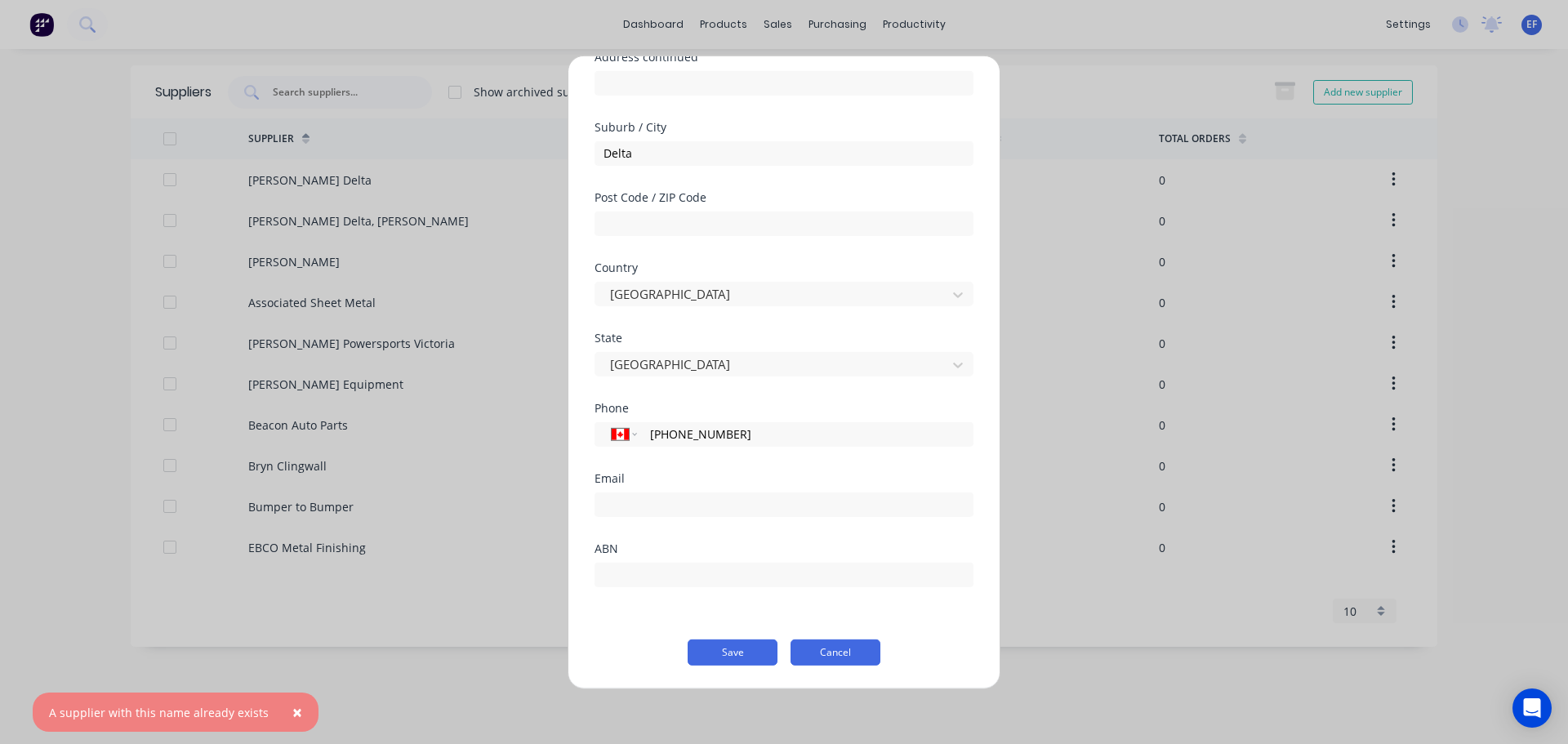
click at [819, 657] on button "Cancel" at bounding box center [835, 651] width 90 height 26
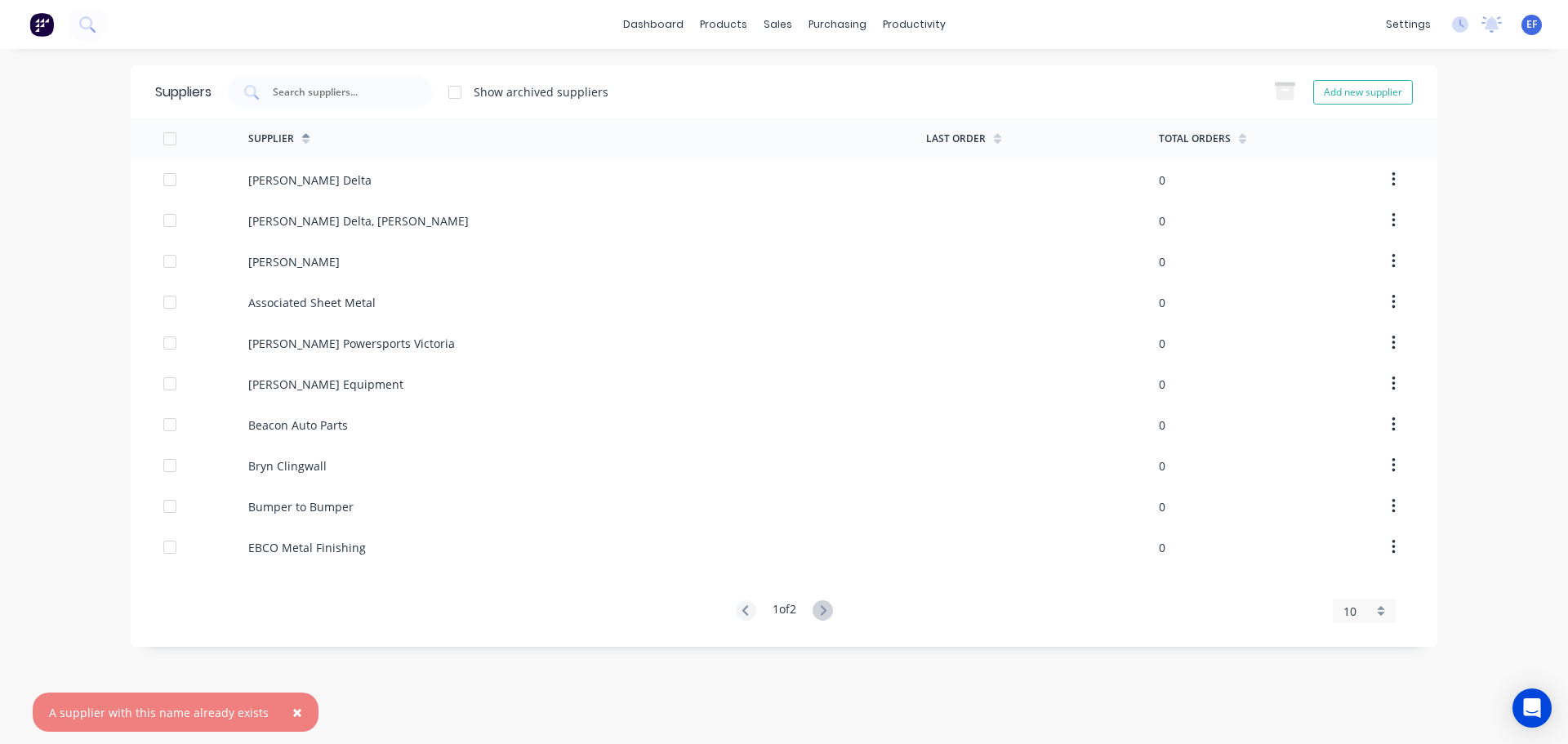
click at [1352, 609] on span "10" at bounding box center [1349, 611] width 13 height 17
click at [1355, 589] on div "35" at bounding box center [1364, 583] width 62 height 28
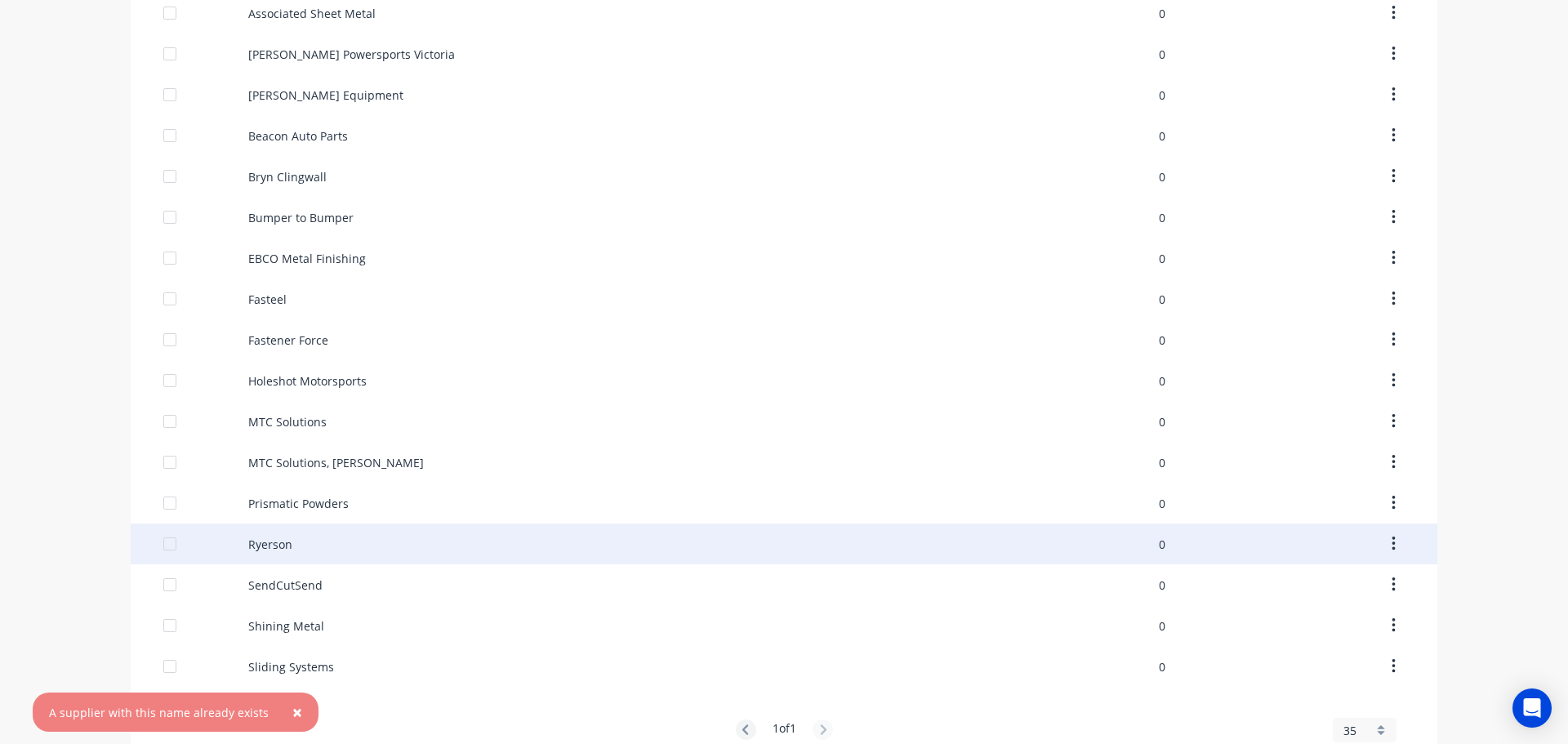
scroll to position [327, 0]
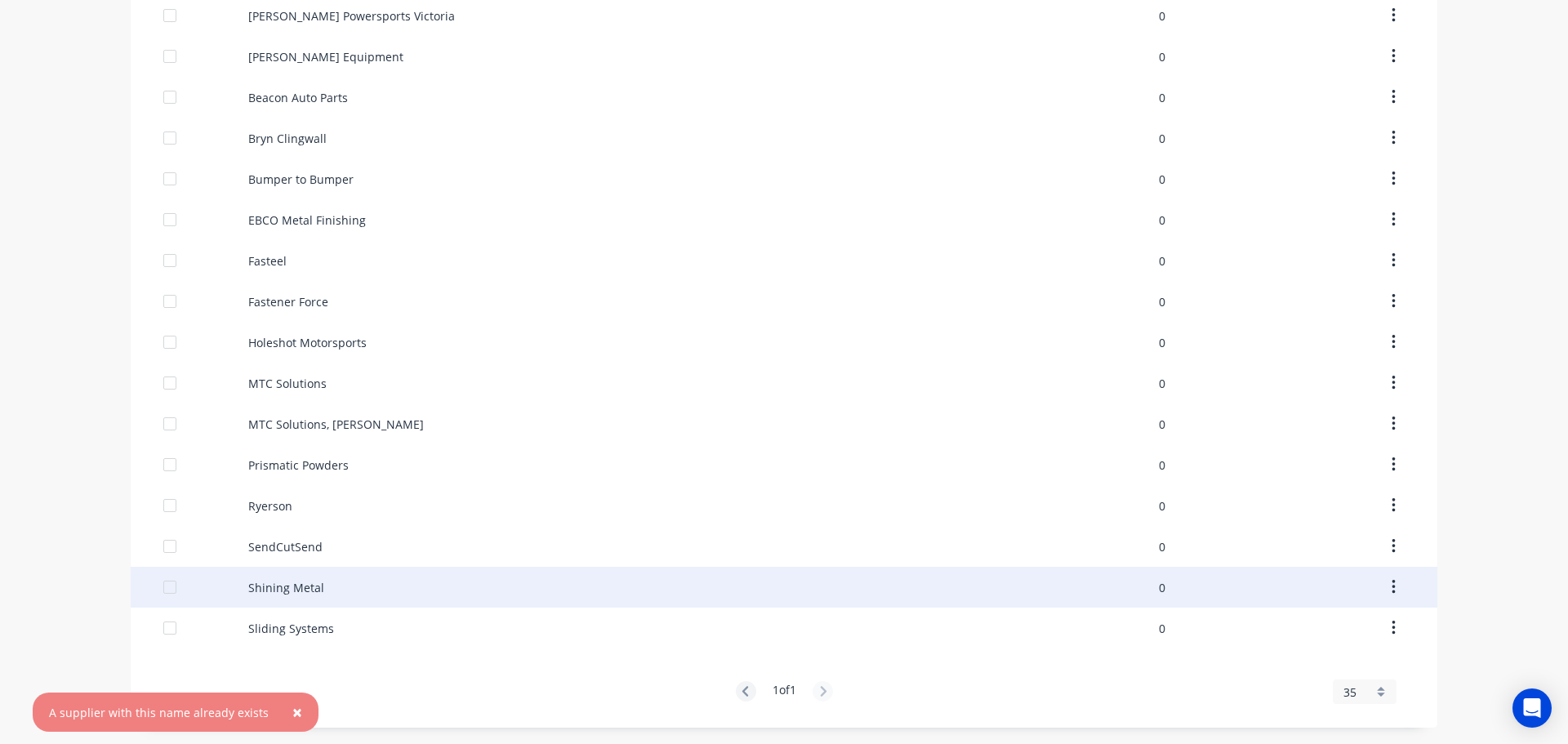
click at [303, 591] on div "Shining Metal" at bounding box center [286, 587] width 76 height 17
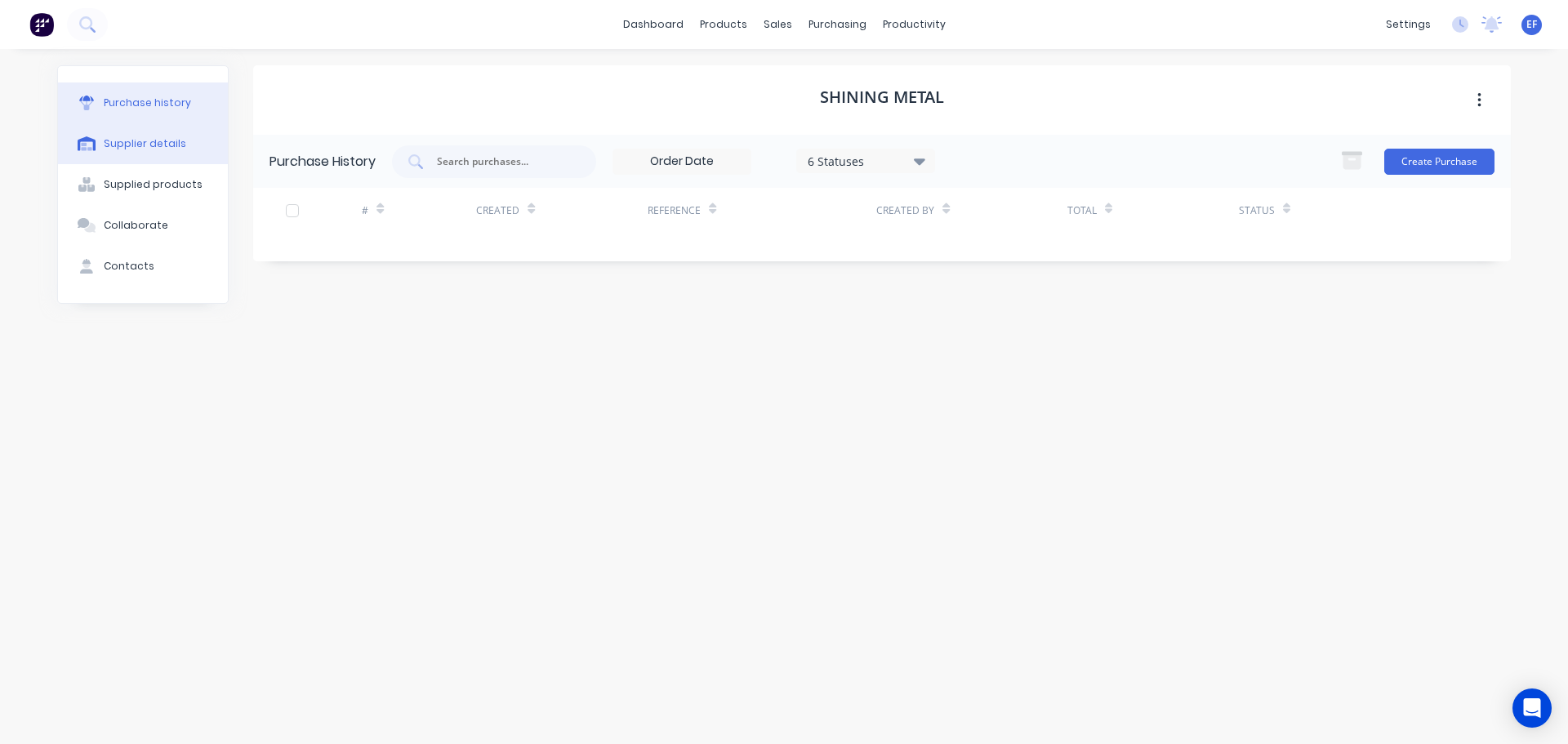
click at [163, 148] on div "Supplier details" at bounding box center [145, 143] width 82 height 15
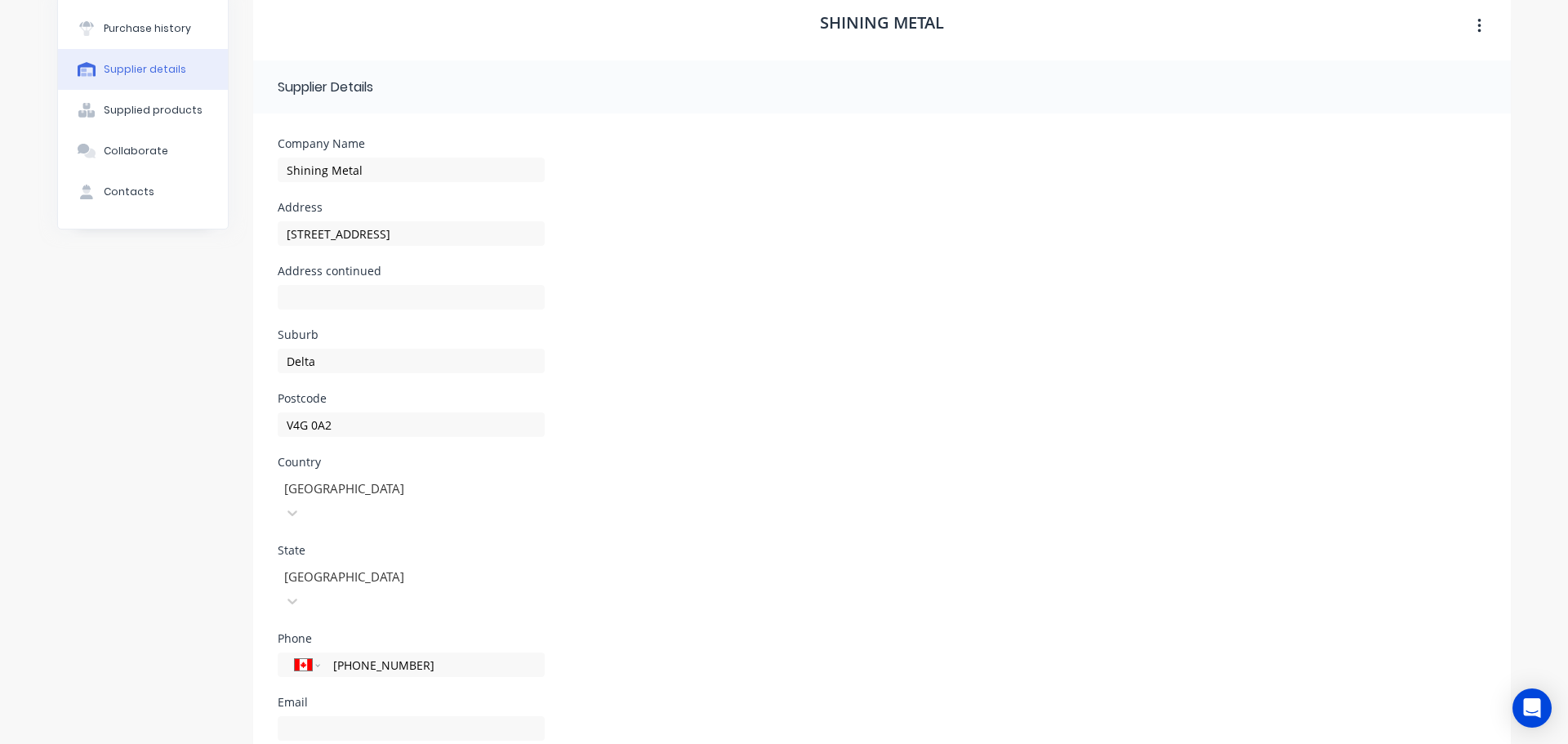
scroll to position [146, 0]
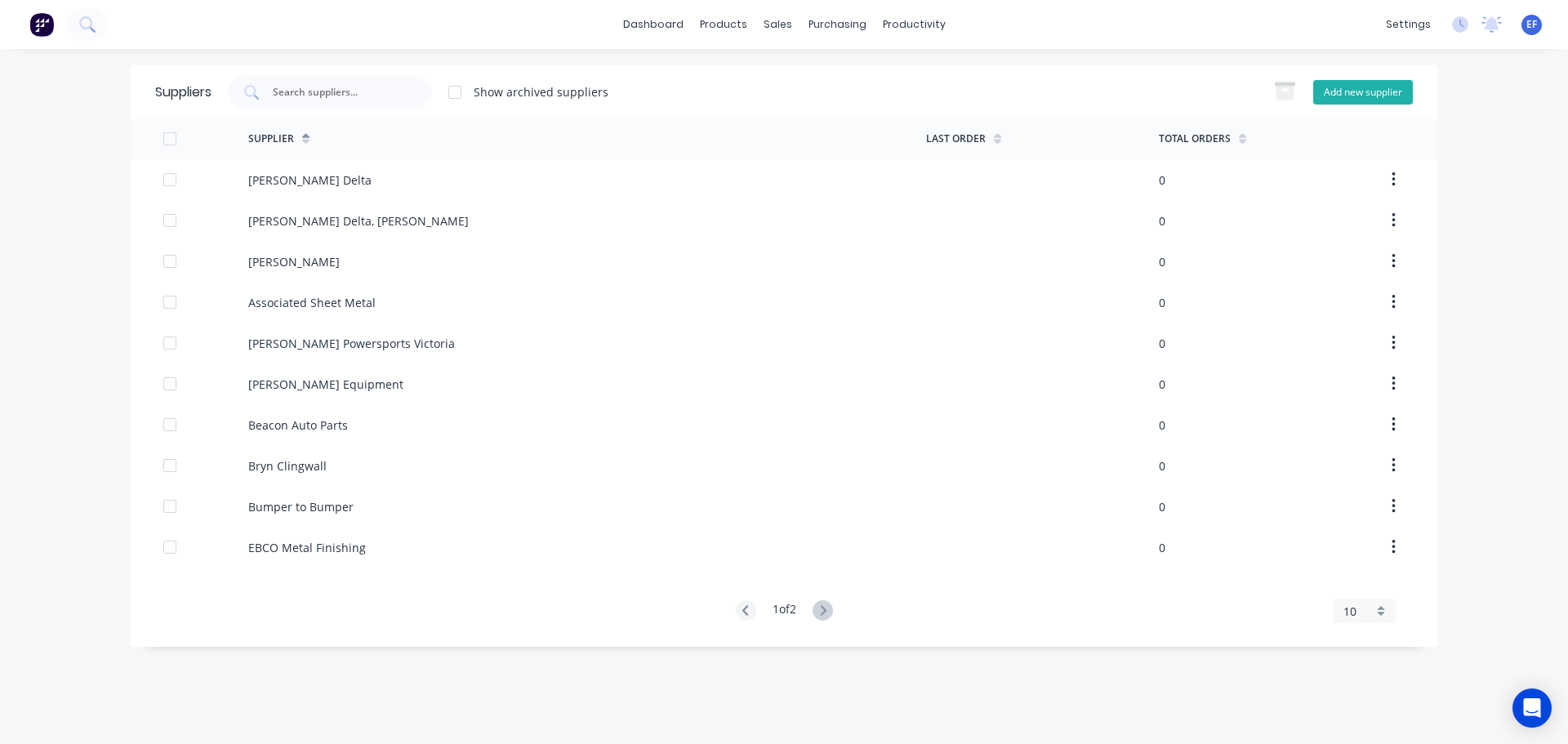
click at [1378, 93] on button "Add new supplier" at bounding box center [1363, 92] width 99 height 25
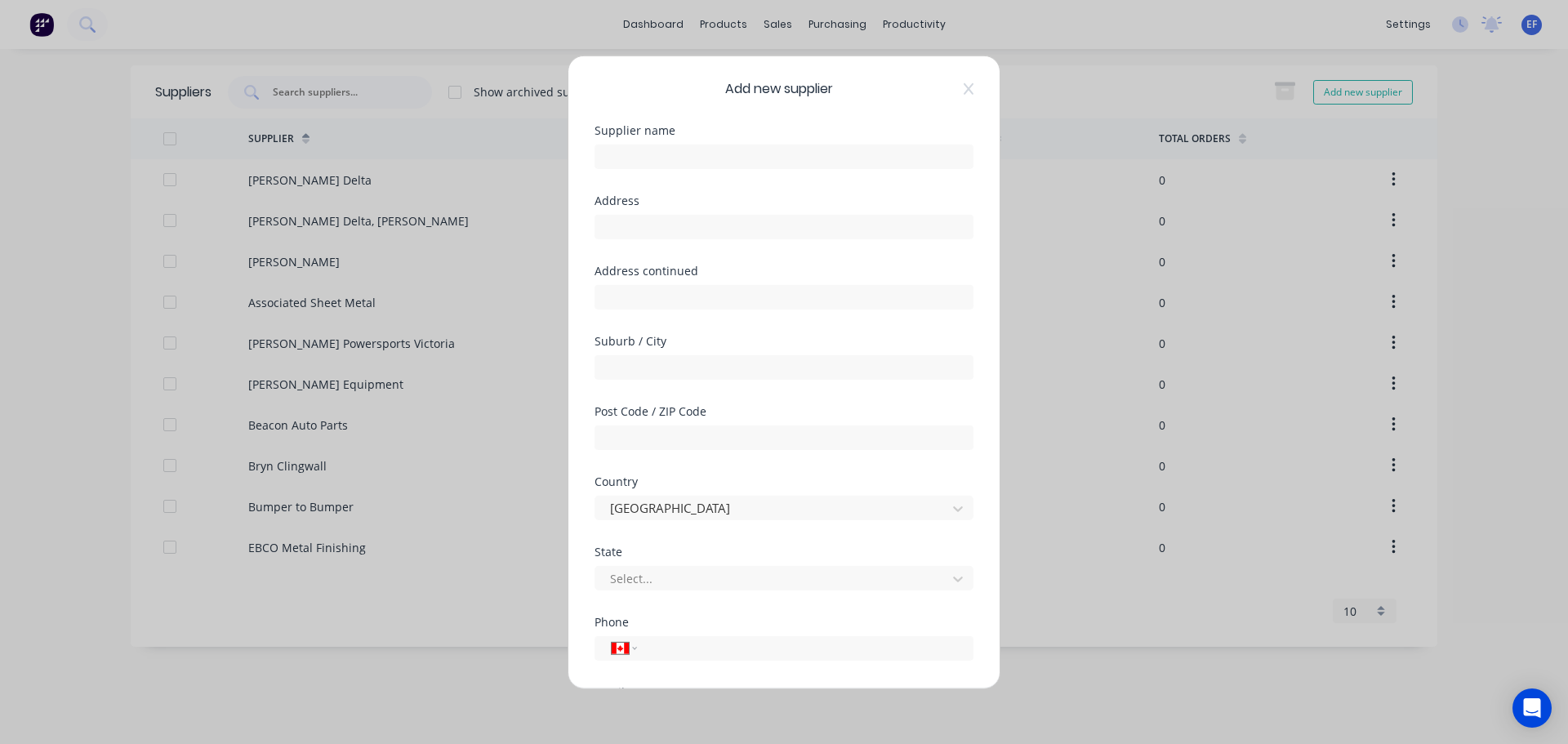
click at [776, 169] on div "Supplier name" at bounding box center [784, 159] width 379 height 70
click at [777, 157] on input "text" at bounding box center [784, 156] width 379 height 25
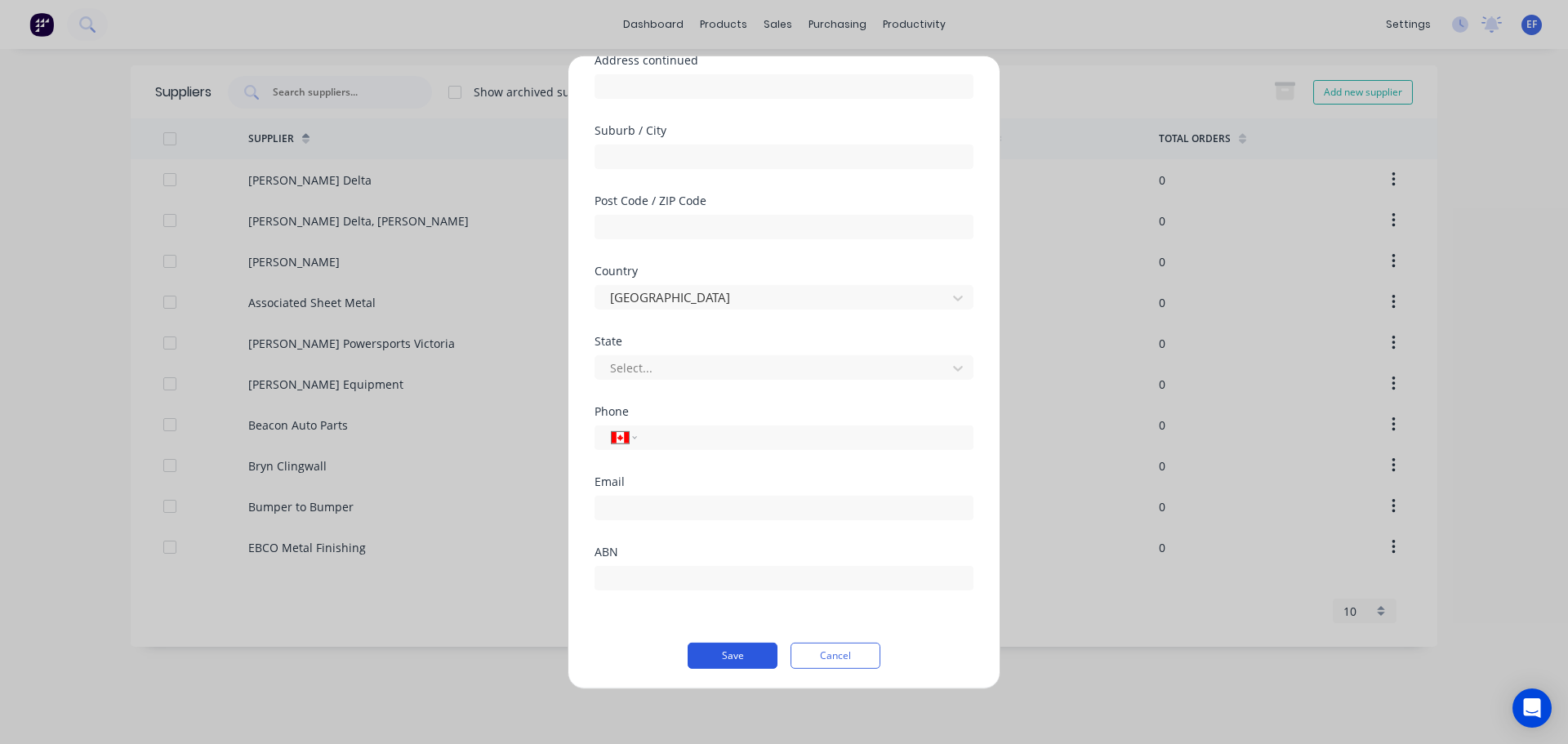
scroll to position [214, 0]
click at [727, 651] on button "Save" at bounding box center [732, 651] width 90 height 26
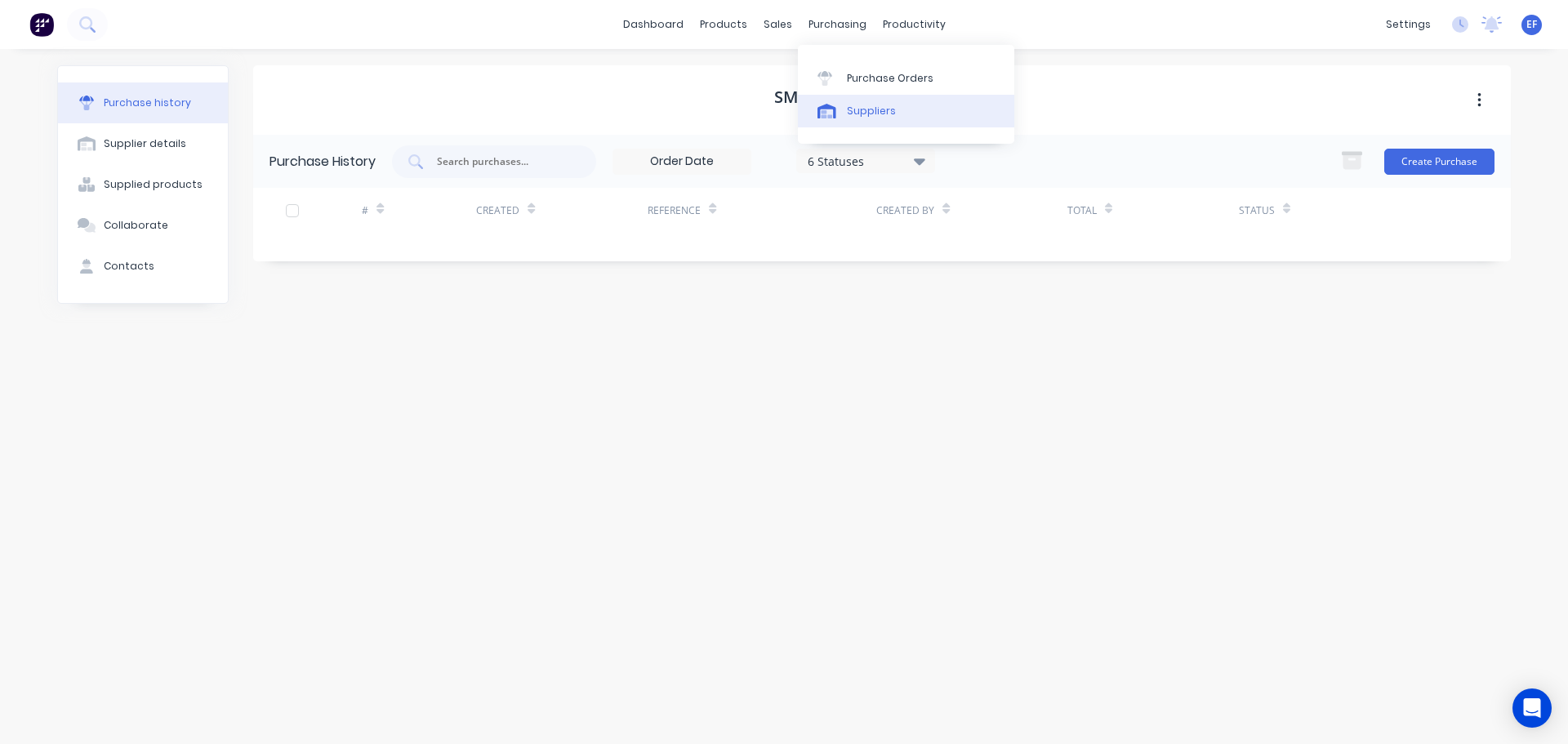
click at [848, 101] on link "Suppliers" at bounding box center [906, 111] width 216 height 33
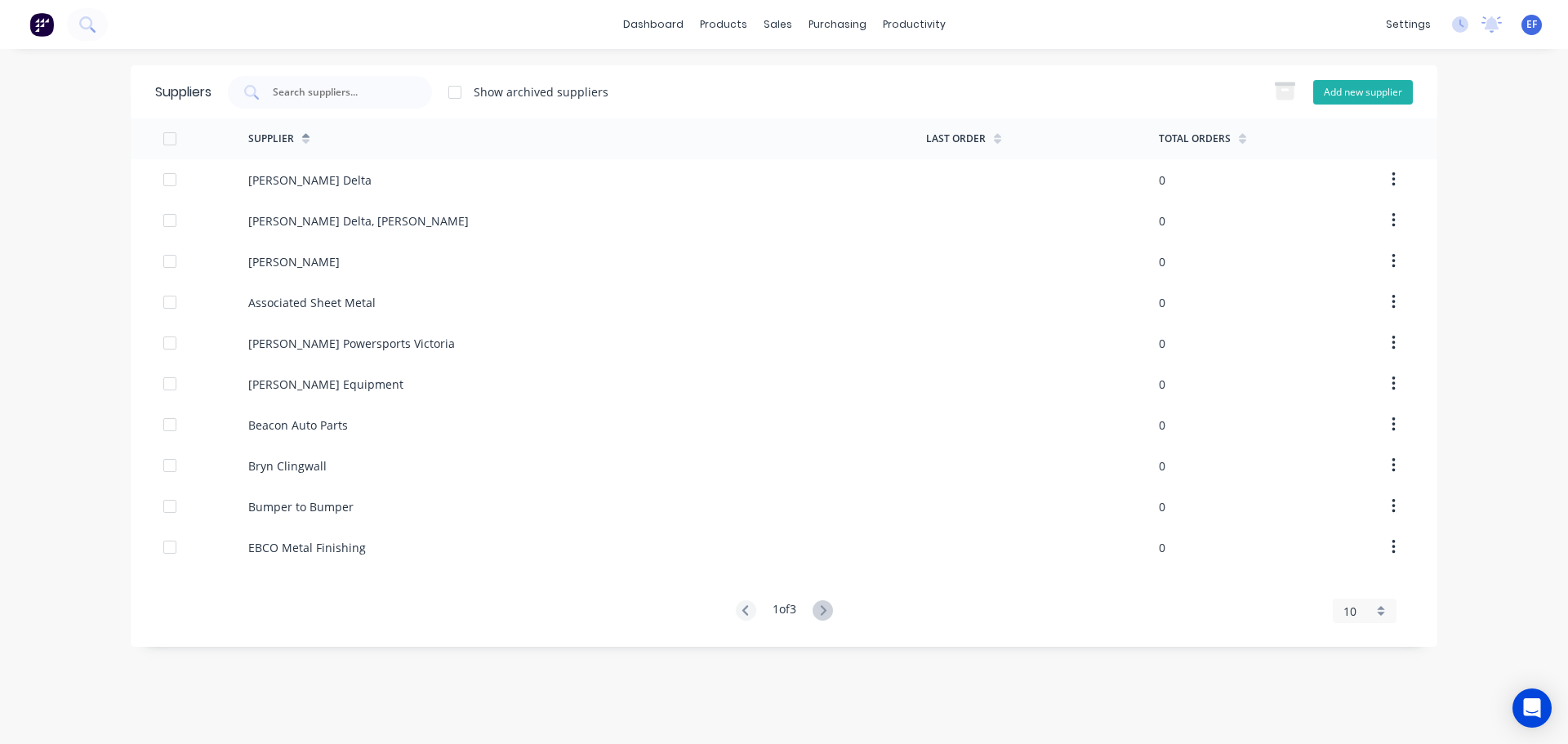
click at [1363, 88] on button "Add new supplier" at bounding box center [1363, 92] width 99 height 25
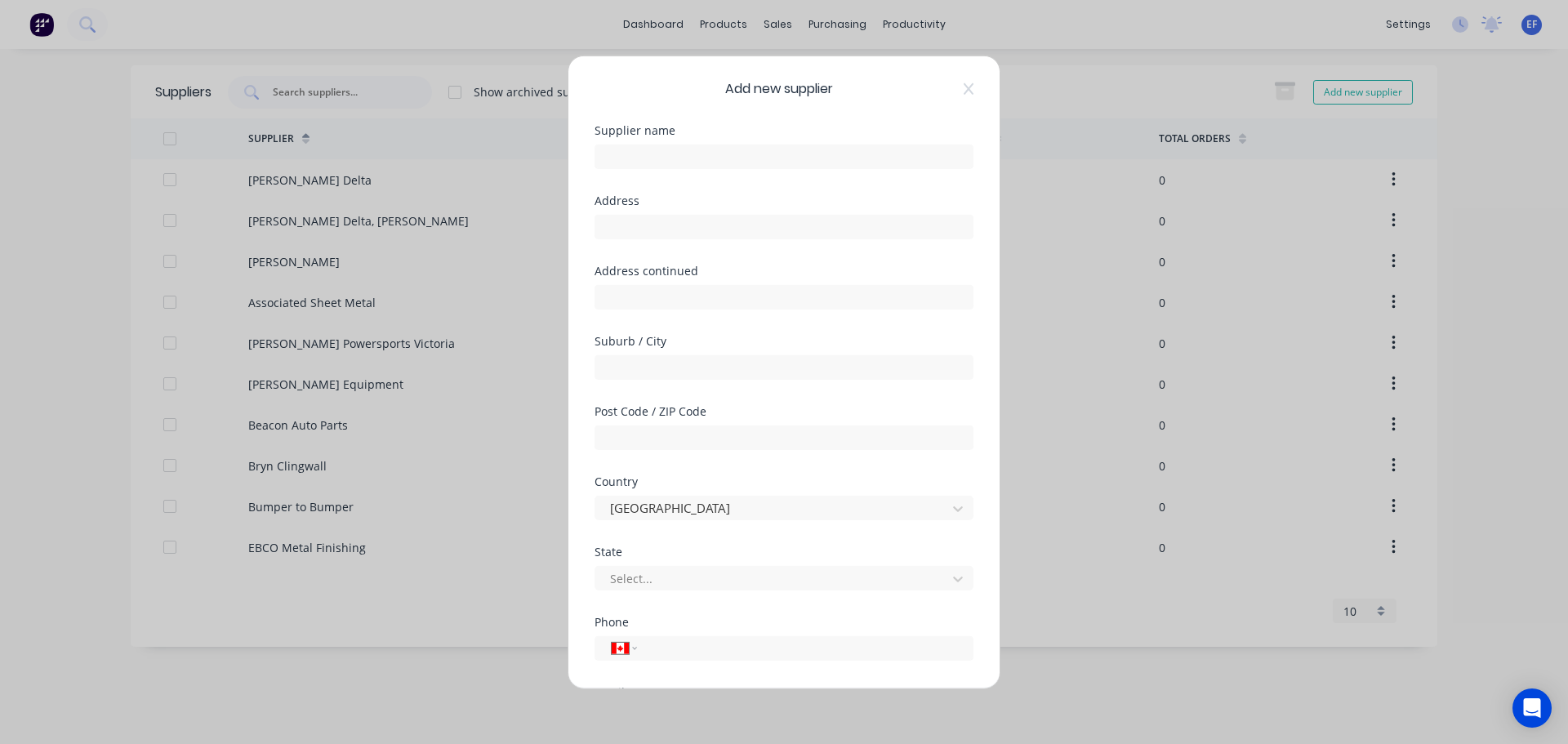
click at [760, 169] on div "Supplier name" at bounding box center [784, 159] width 379 height 70
click at [760, 159] on input "text" at bounding box center [784, 156] width 379 height 25
click at [665, 646] on input "tel" at bounding box center [802, 648] width 308 height 19
click at [610, 225] on input "text" at bounding box center [784, 226] width 379 height 25
drag, startPoint x: 670, startPoint y: 221, endPoint x: 495, endPoint y: 221, distance: 175.0
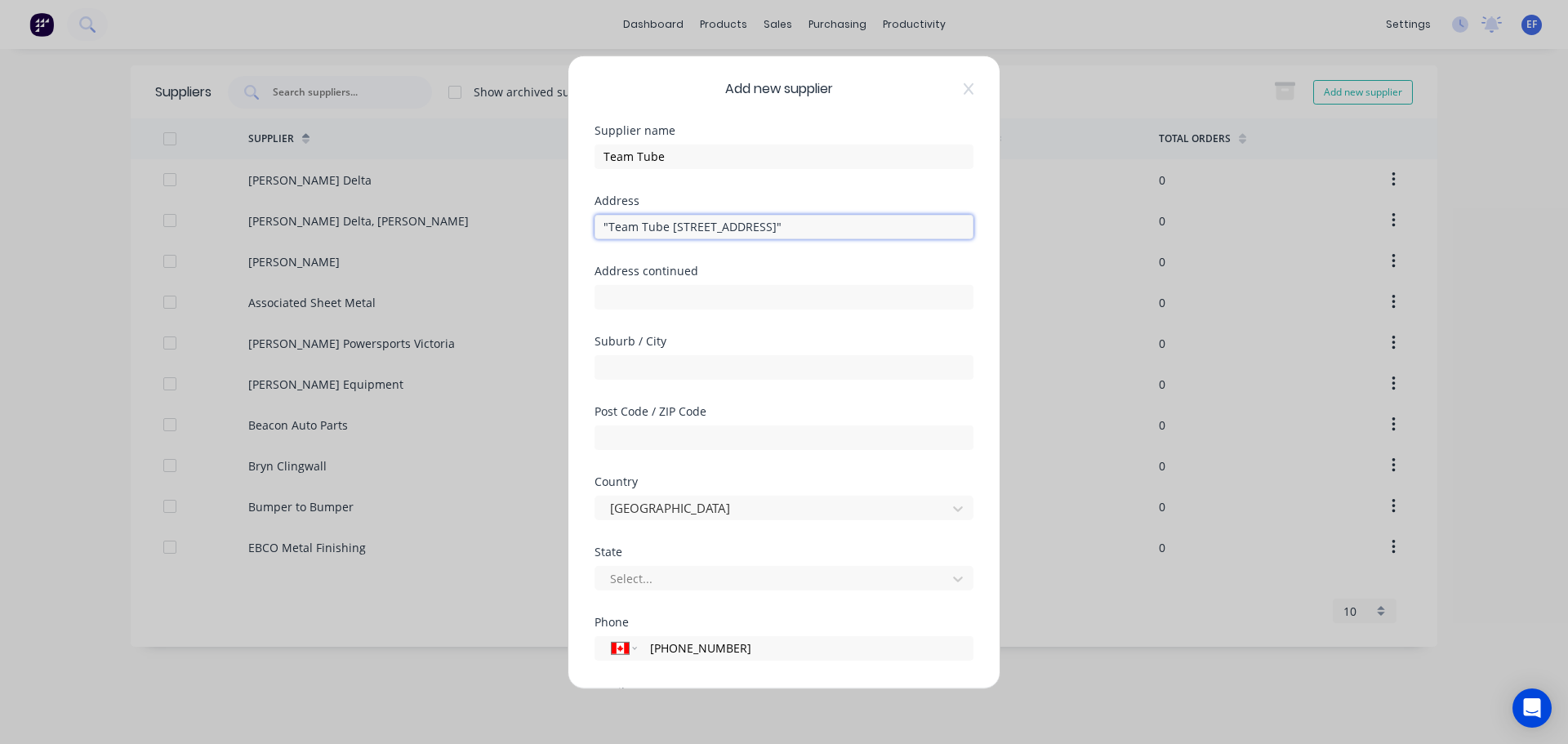
click at [495, 221] on div "Add new supplier Supplier name Team Tube Address "Team Tube [STREET_ADDRESS]" A…" at bounding box center [784, 372] width 1568 height 744
drag, startPoint x: 694, startPoint y: 226, endPoint x: 868, endPoint y: 220, distance: 174.1
click at [868, 220] on input "[STREET_ADDRESS]"" at bounding box center [784, 226] width 379 height 25
click at [640, 304] on input "text" at bounding box center [784, 296] width 379 height 25
drag, startPoint x: 678, startPoint y: 297, endPoint x: 720, endPoint y: 297, distance: 42.0
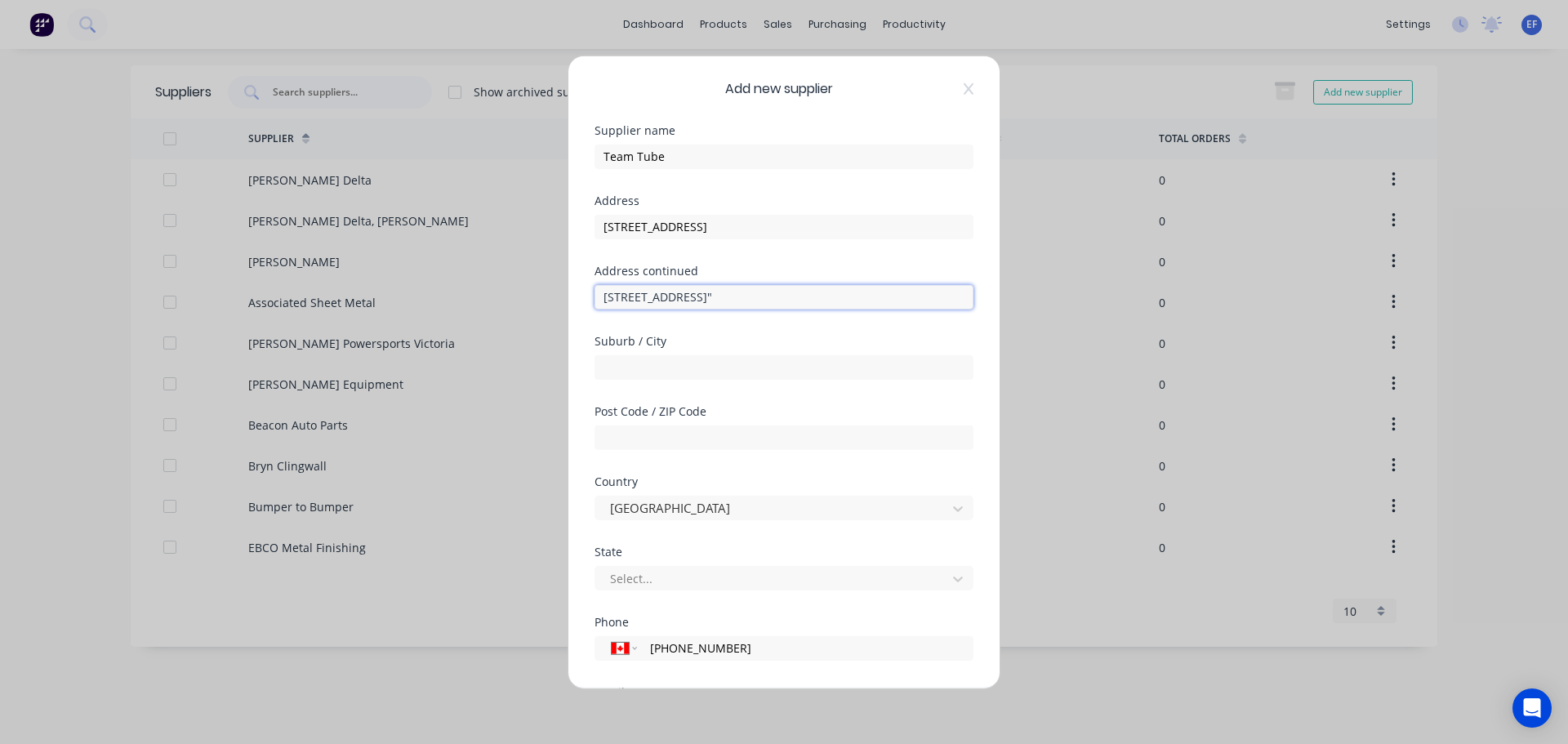
click at [720, 297] on input "[STREET_ADDRESS]"" at bounding box center [784, 296] width 379 height 25
click at [631, 441] on input "text" at bounding box center [784, 436] width 379 height 25
drag, startPoint x: 730, startPoint y: 297, endPoint x: 663, endPoint y: 300, distance: 67.1
click at [663, 300] on input "Coquitlam [GEOGRAPHIC_DATA] [GEOGRAPHIC_DATA]"" at bounding box center [784, 296] width 379 height 25
click at [647, 581] on div at bounding box center [773, 579] width 330 height 21
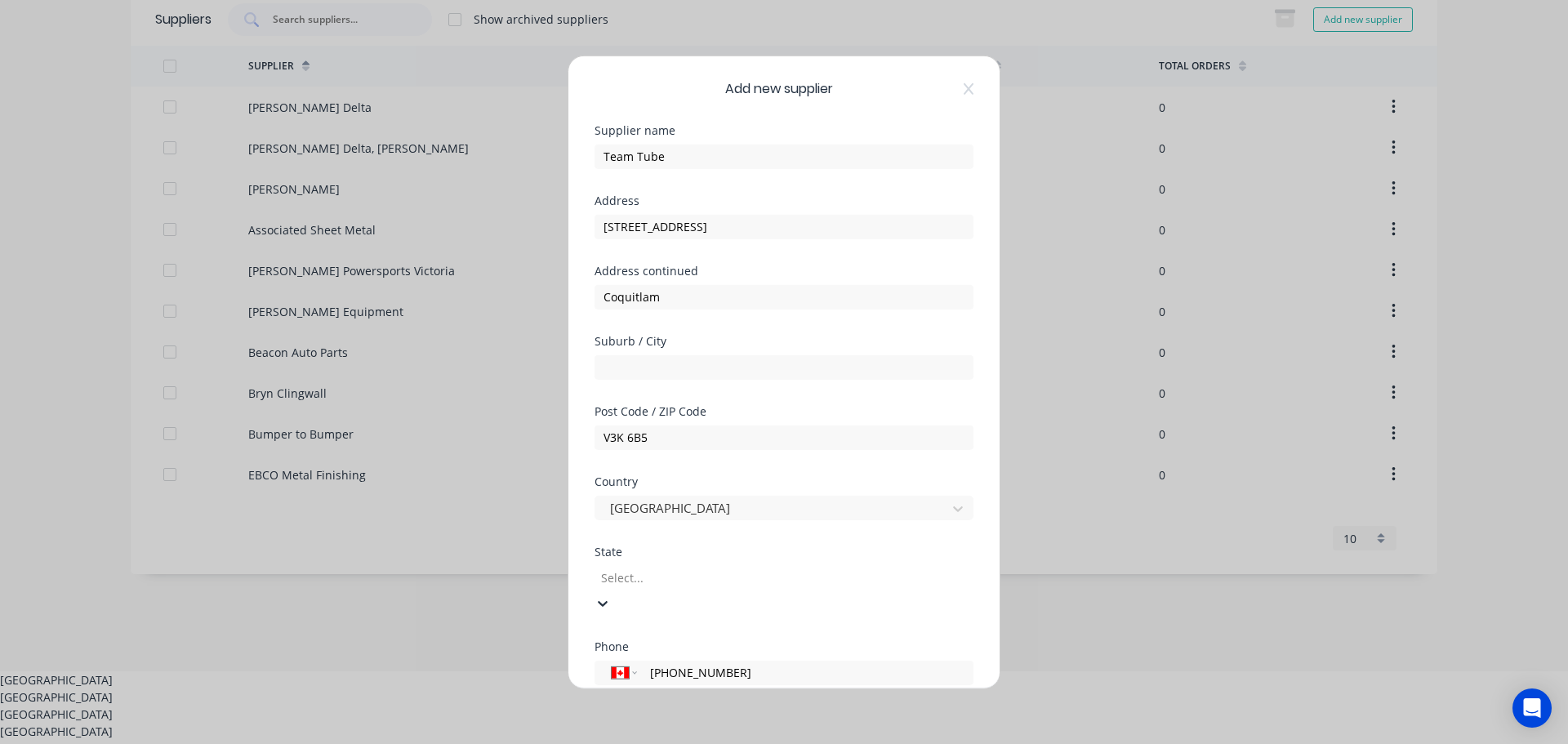
scroll to position [79, 0]
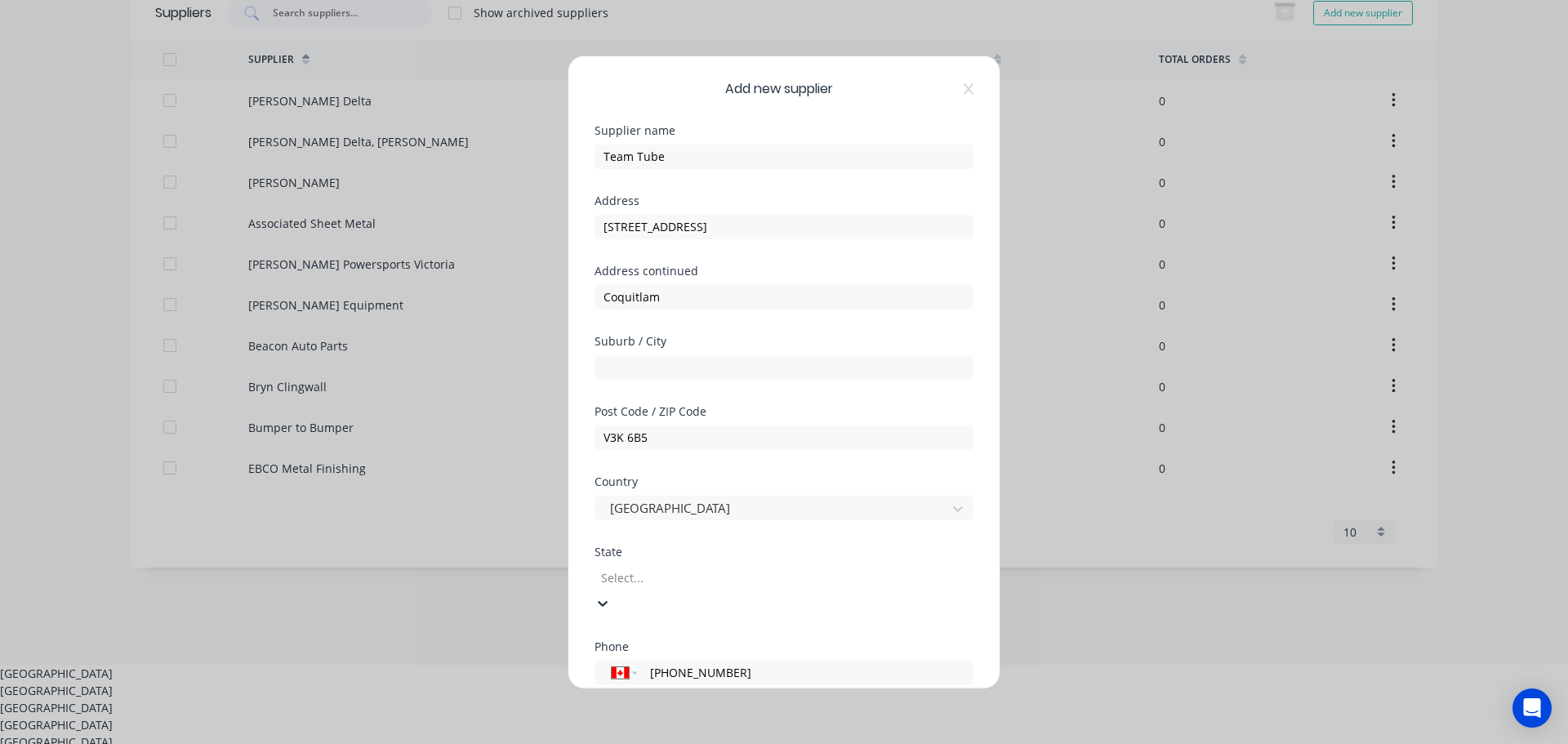
click at [646, 681] on div "[GEOGRAPHIC_DATA]" at bounding box center [784, 690] width 1568 height 17
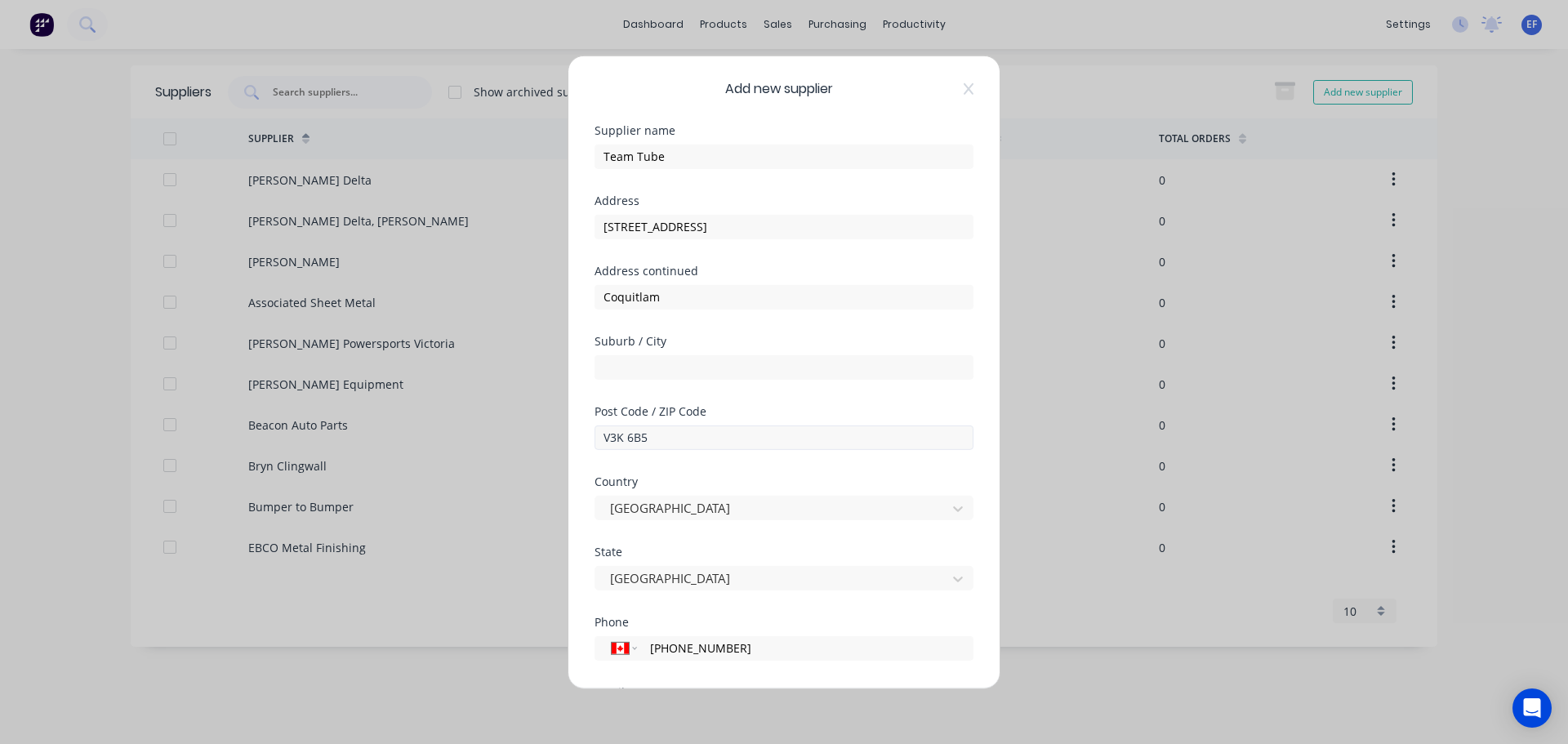
scroll to position [214, 0]
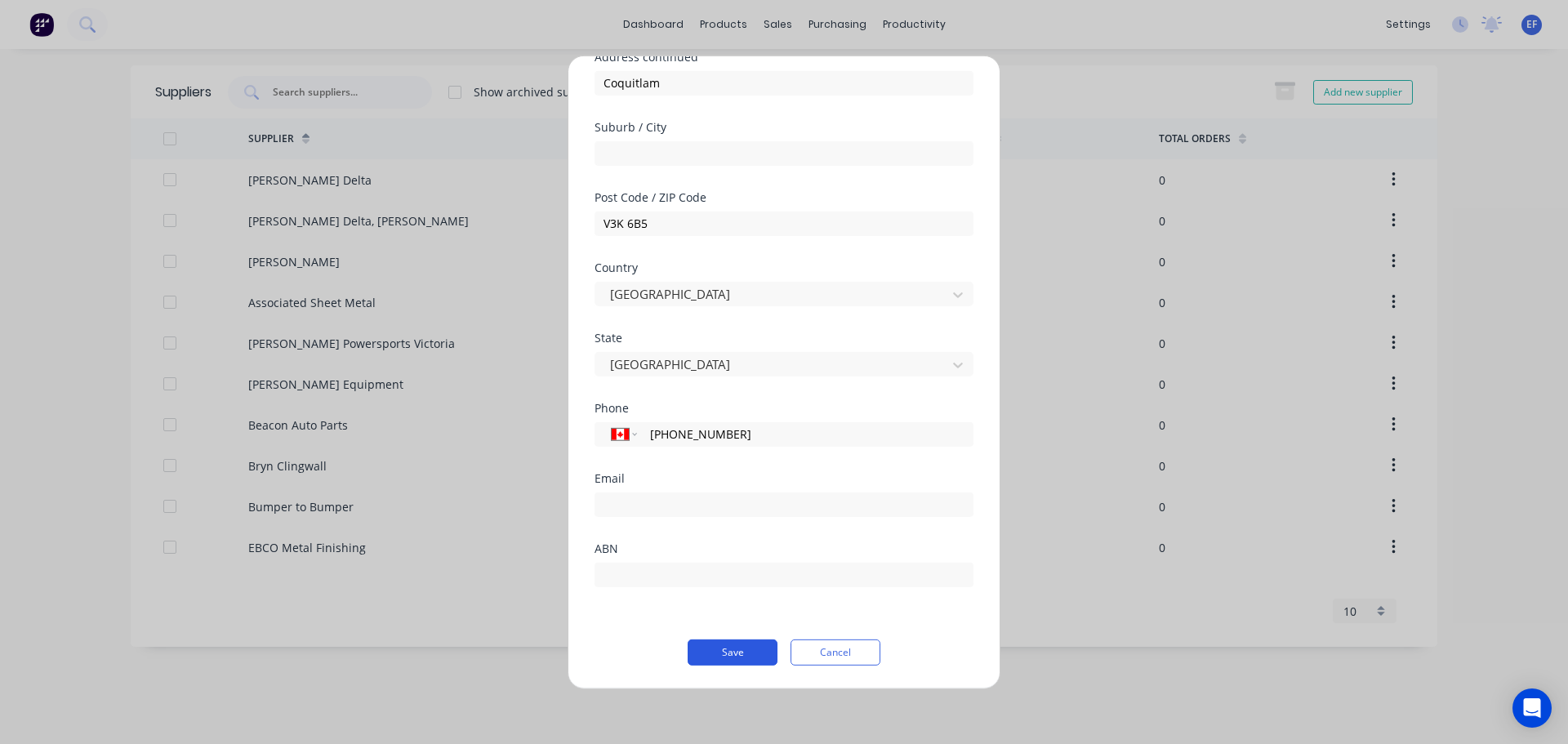
click at [715, 651] on button "Save" at bounding box center [732, 651] width 90 height 26
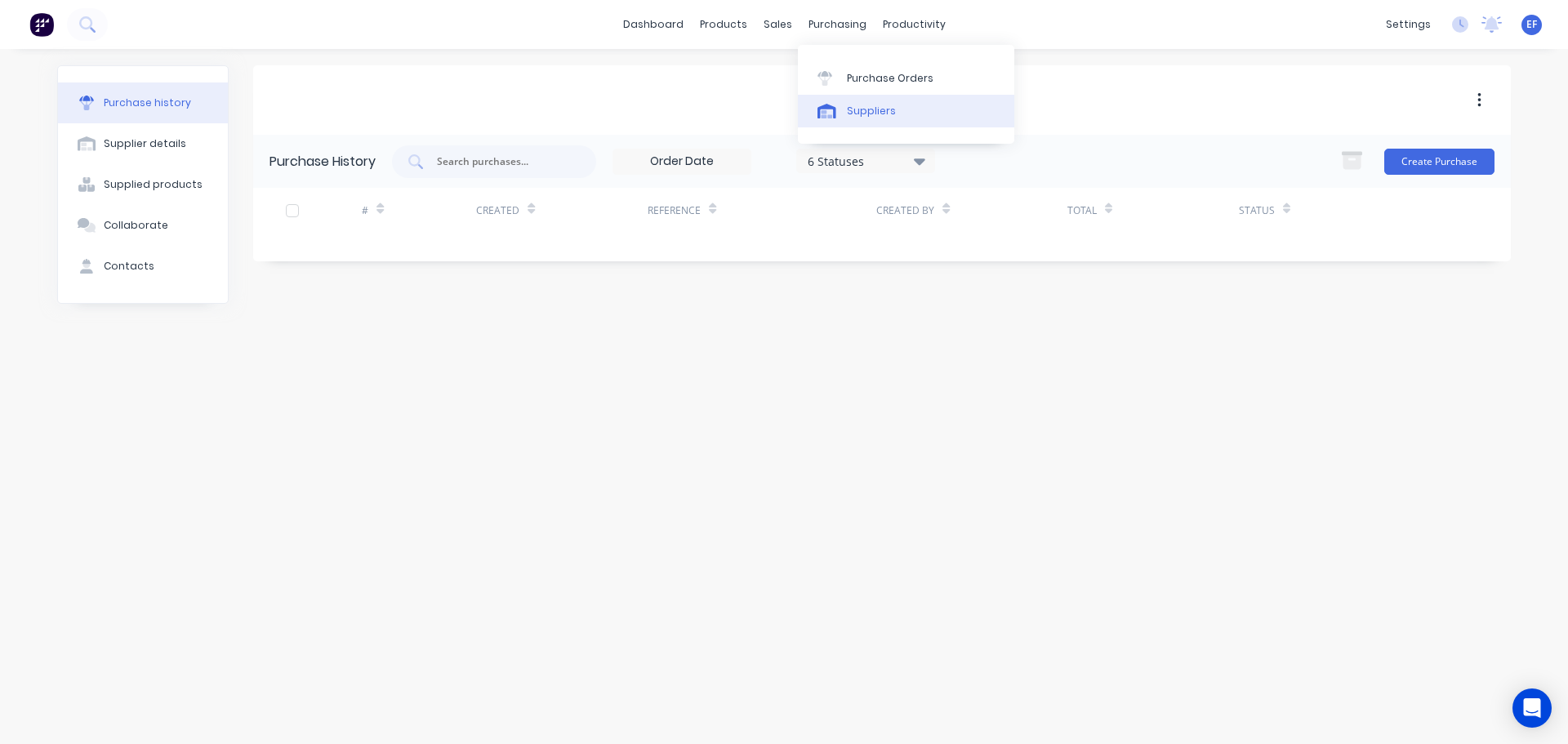
click at [852, 113] on div "Suppliers" at bounding box center [871, 111] width 49 height 15
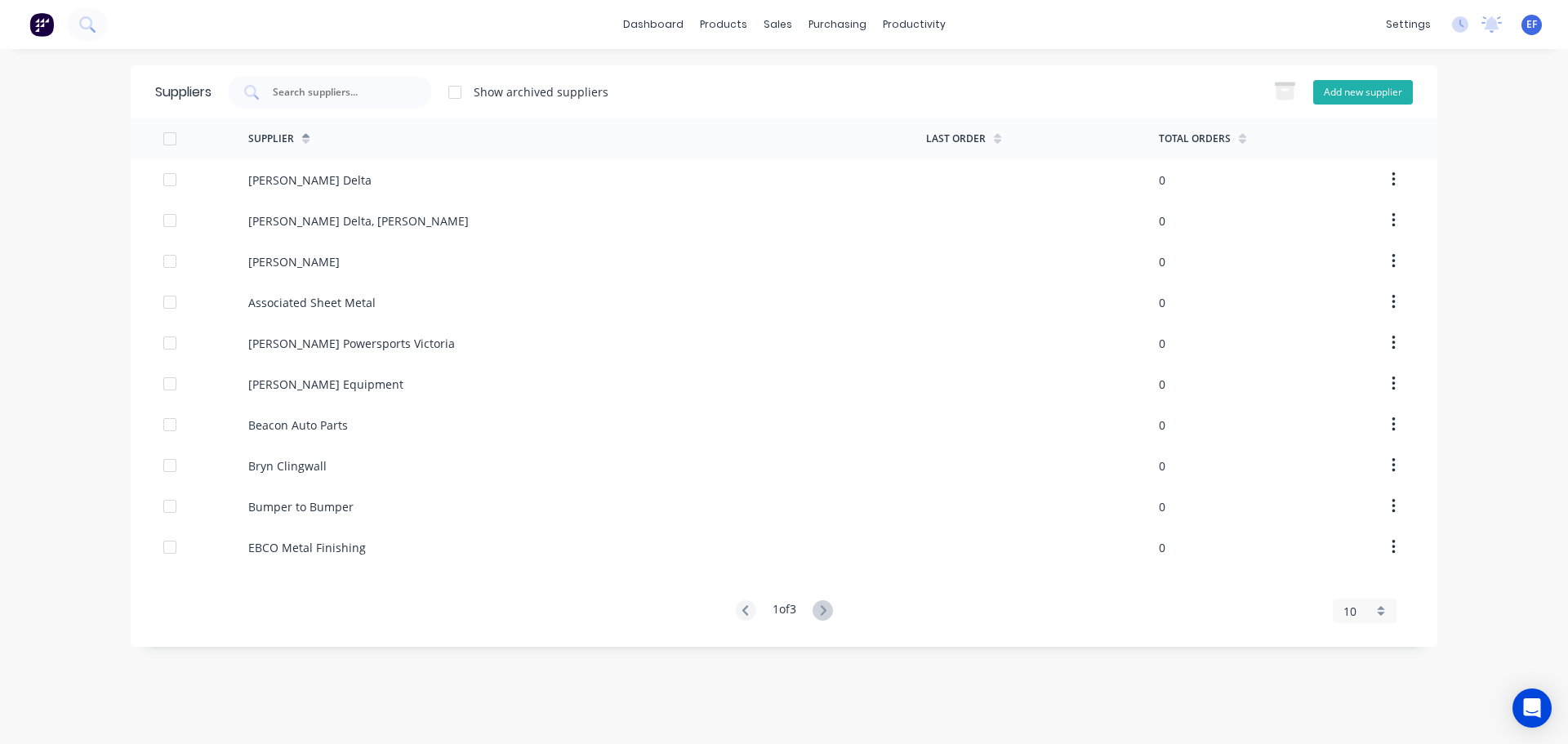
click at [1355, 102] on button "Add new supplier" at bounding box center [1363, 92] width 99 height 25
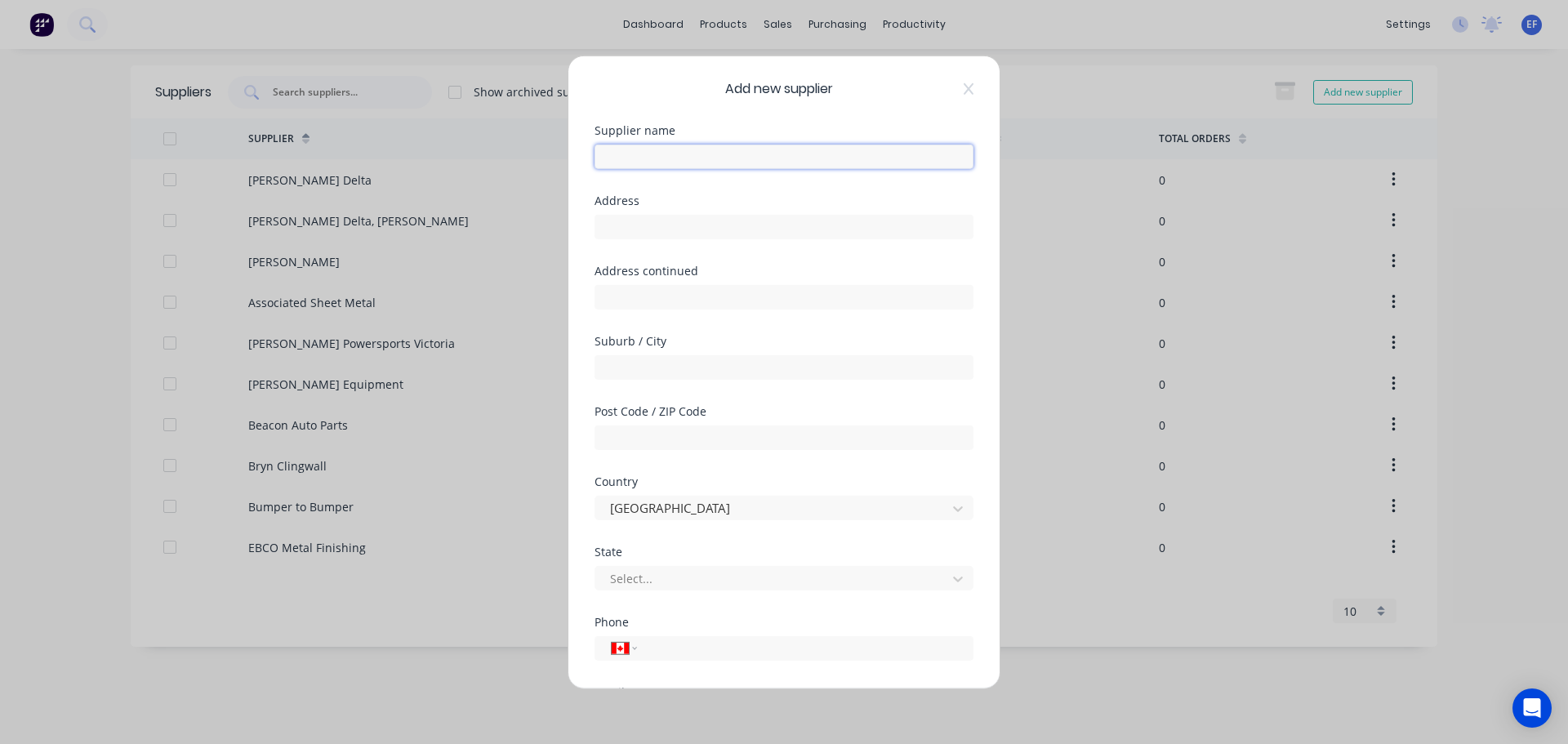
click at [652, 165] on input "text" at bounding box center [784, 156] width 379 height 25
click at [721, 220] on input "text" at bounding box center [784, 226] width 379 height 25
drag, startPoint x: 670, startPoint y: 227, endPoint x: 466, endPoint y: 225, distance: 204.0
click at [466, 225] on div "Add new supplier Supplier name Team Tube, [PERSON_NAME] Address "Team Tube [STR…" at bounding box center [784, 372] width 1568 height 744
click at [700, 225] on input "[STREET_ADDRESS]"" at bounding box center [784, 226] width 379 height 25
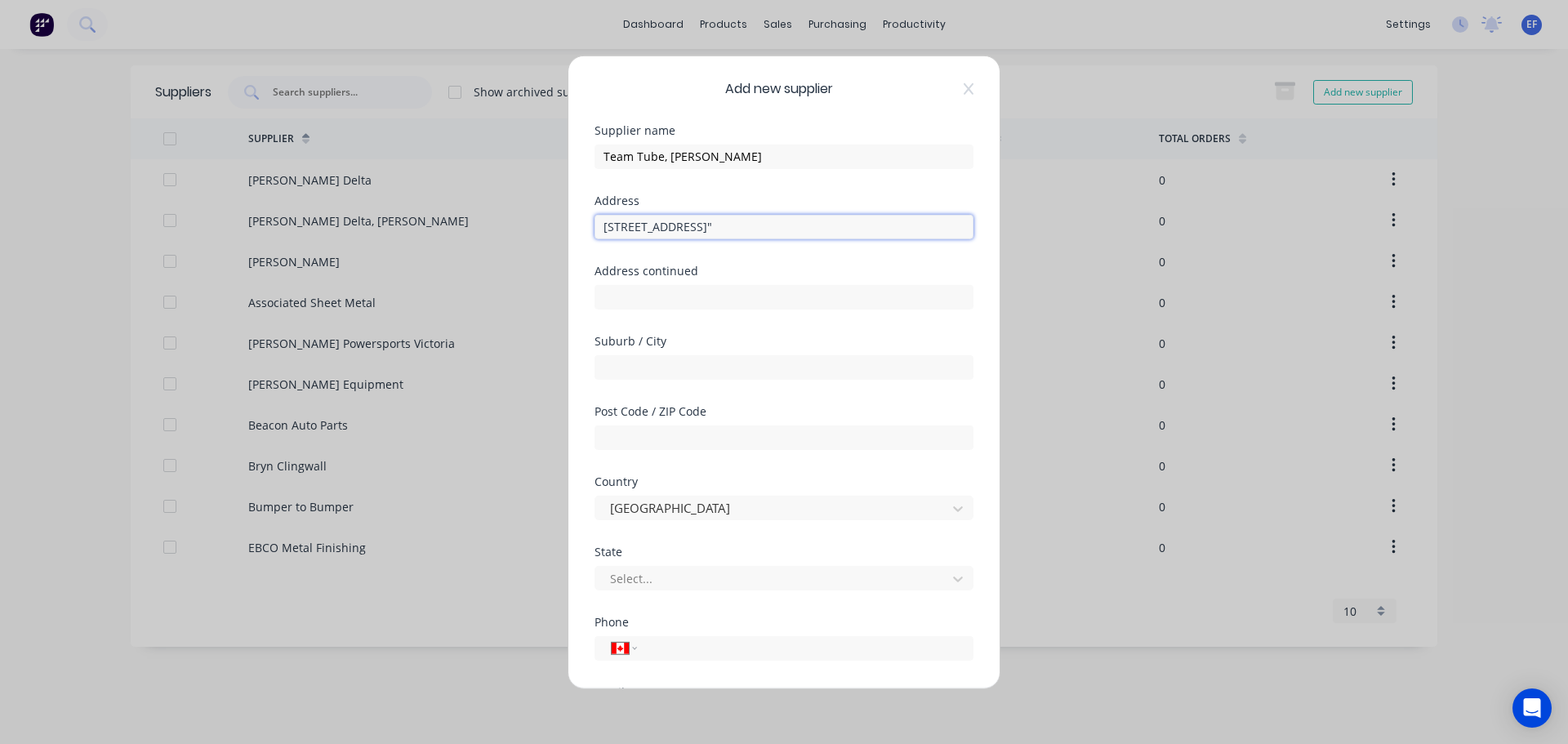
click at [694, 227] on input "[STREET_ADDRESS]"" at bounding box center [784, 226] width 379 height 25
drag, startPoint x: 695, startPoint y: 226, endPoint x: 864, endPoint y: 230, distance: 169.0
click at [864, 230] on input "[STREET_ADDRESS]"" at bounding box center [784, 226] width 379 height 25
click at [648, 298] on input "text" at bounding box center [784, 296] width 379 height 25
click at [630, 362] on input "text" at bounding box center [784, 366] width 379 height 25
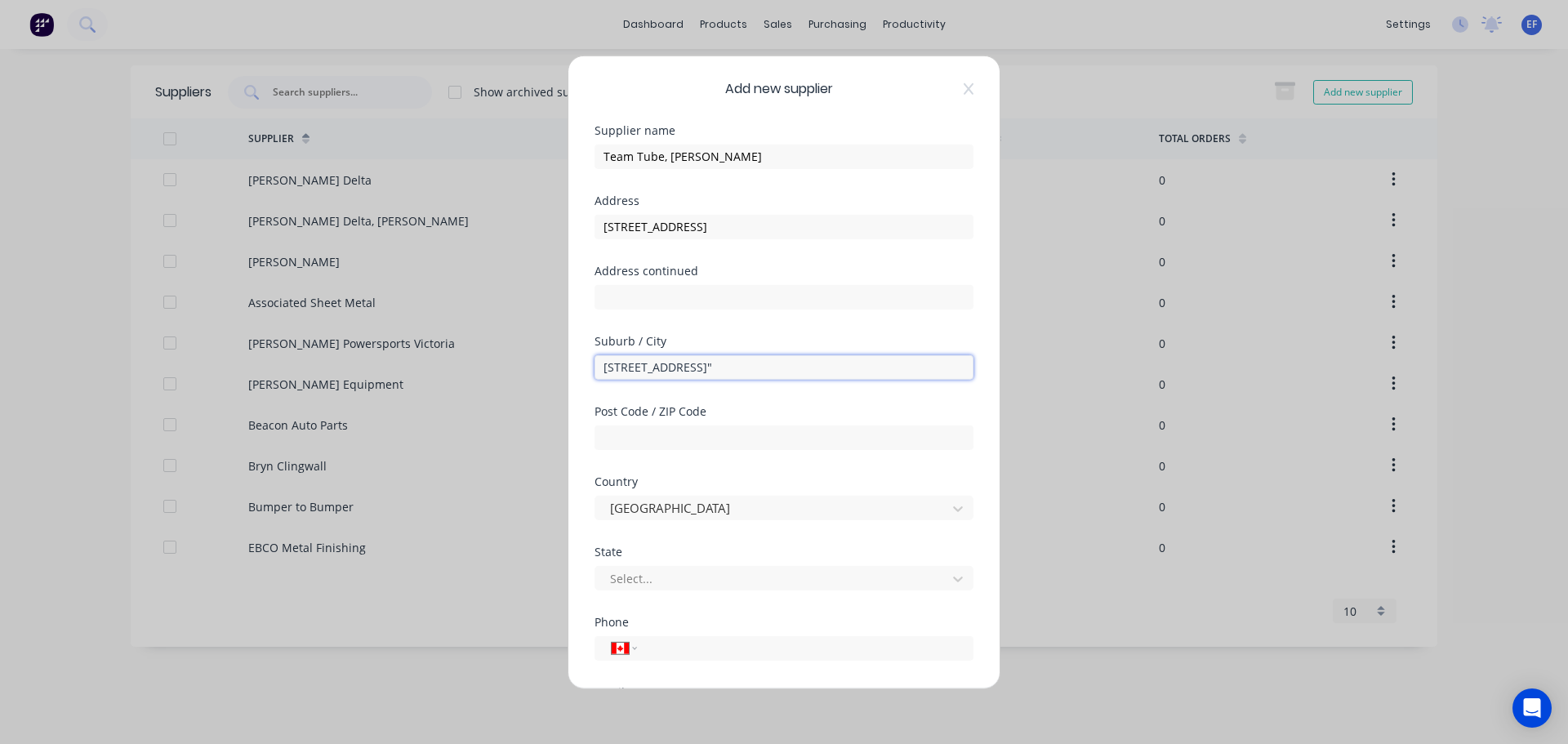
drag, startPoint x: 680, startPoint y: 367, endPoint x: 720, endPoint y: 365, distance: 40.0
click at [720, 365] on input "[STREET_ADDRESS]"" at bounding box center [784, 366] width 379 height 25
click at [646, 446] on input "text" at bounding box center [784, 436] width 379 height 25
drag, startPoint x: 756, startPoint y: 367, endPoint x: 659, endPoint y: 368, distance: 97.0
click at [659, 368] on input "Coquitlam [GEOGRAPHIC_DATA] [GEOGRAPHIC_DATA]"" at bounding box center [784, 366] width 379 height 25
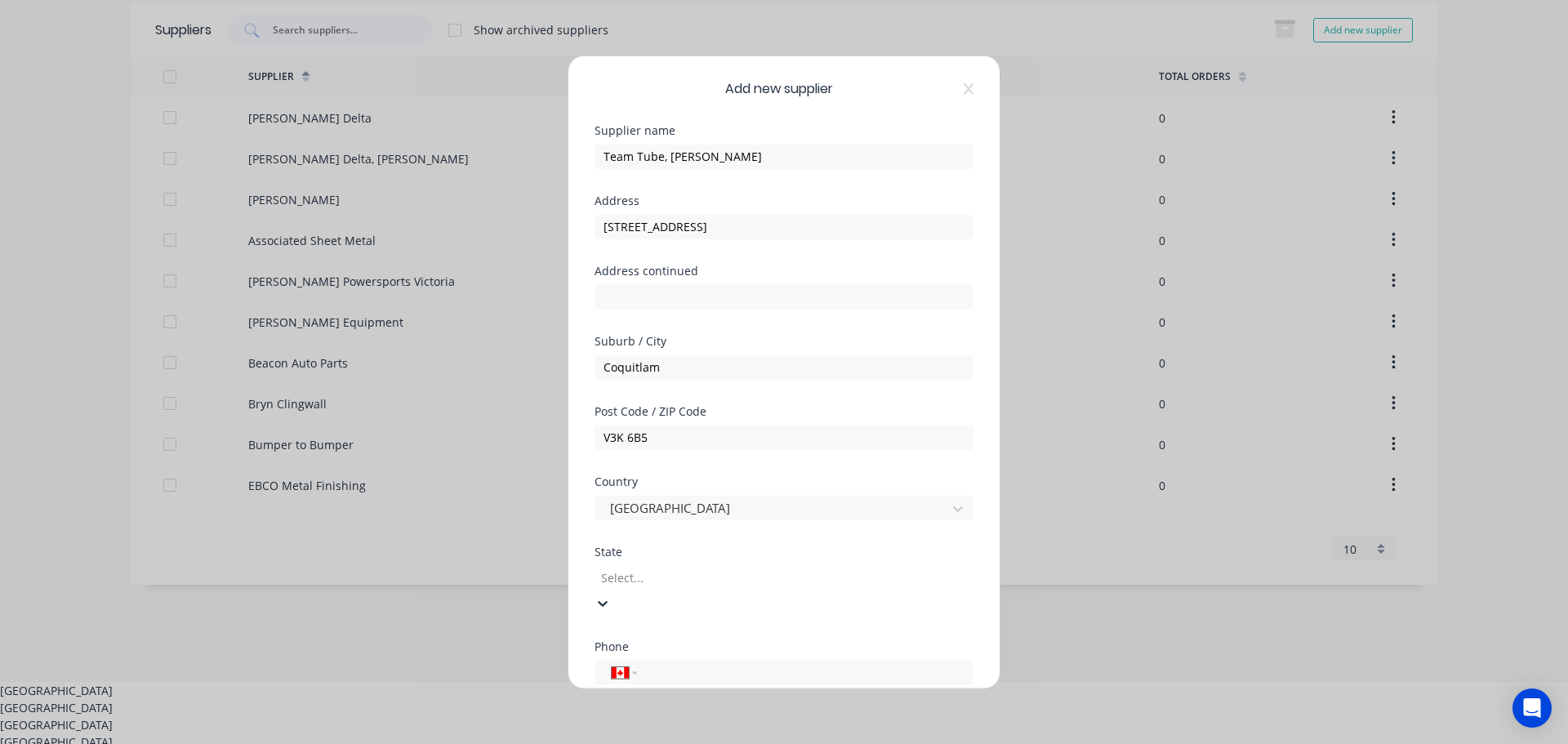
click at [665, 580] on div at bounding box center [717, 578] width 235 height 21
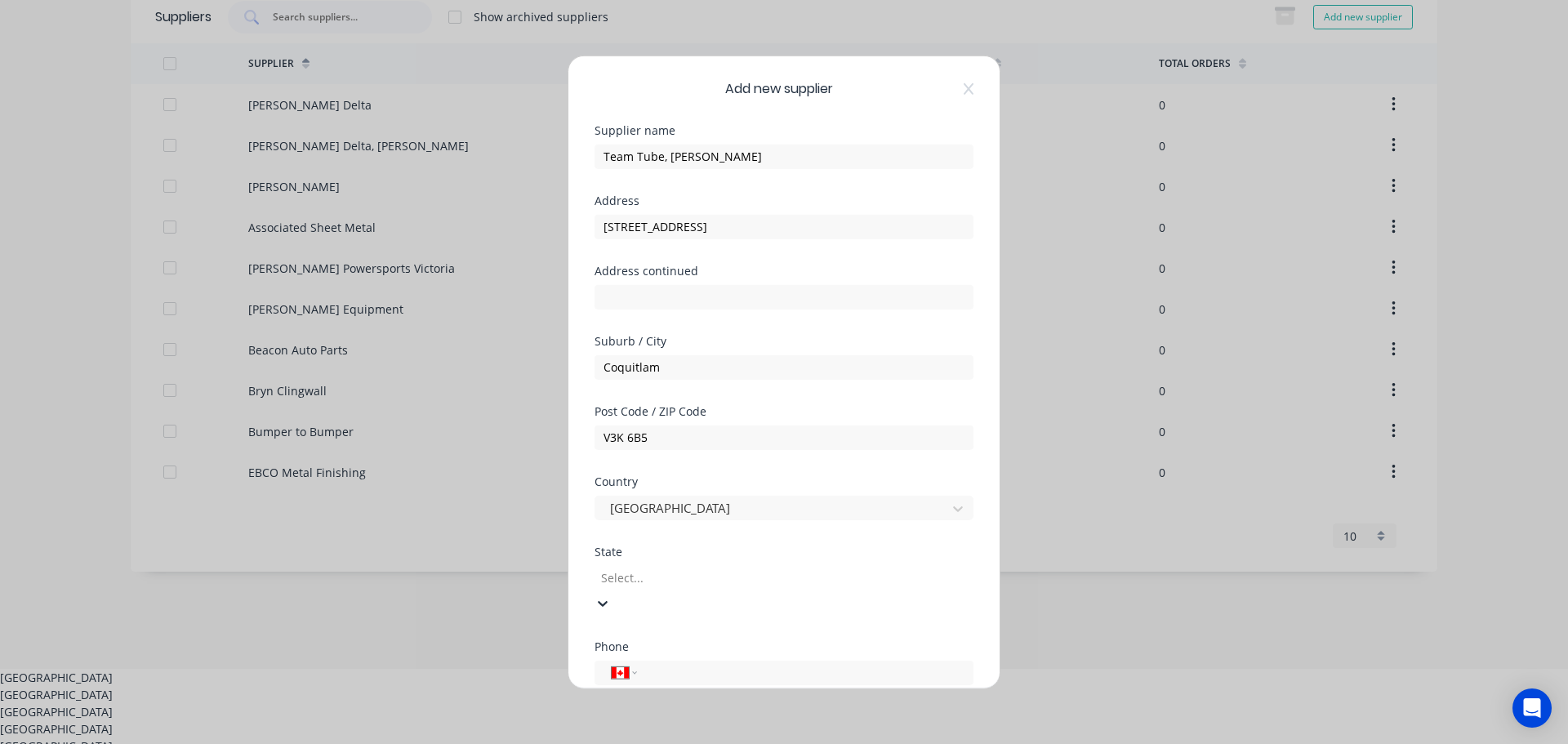
scroll to position [79, 0]
click at [644, 681] on div "[GEOGRAPHIC_DATA]" at bounding box center [784, 690] width 1568 height 17
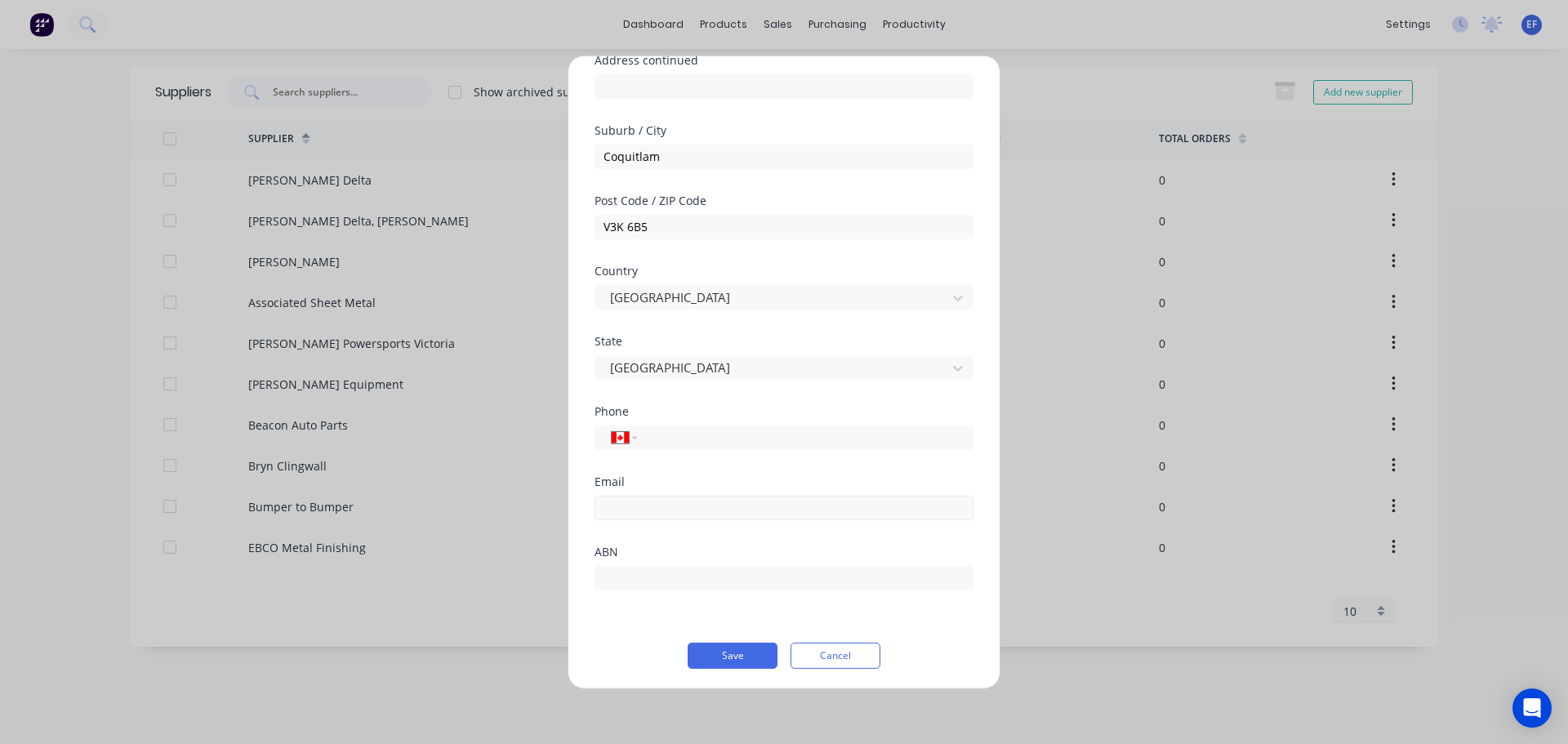
scroll to position [214, 0]
click at [708, 507] on input "email" at bounding box center [784, 503] width 379 height 25
click at [711, 654] on button "Save" at bounding box center [732, 651] width 90 height 26
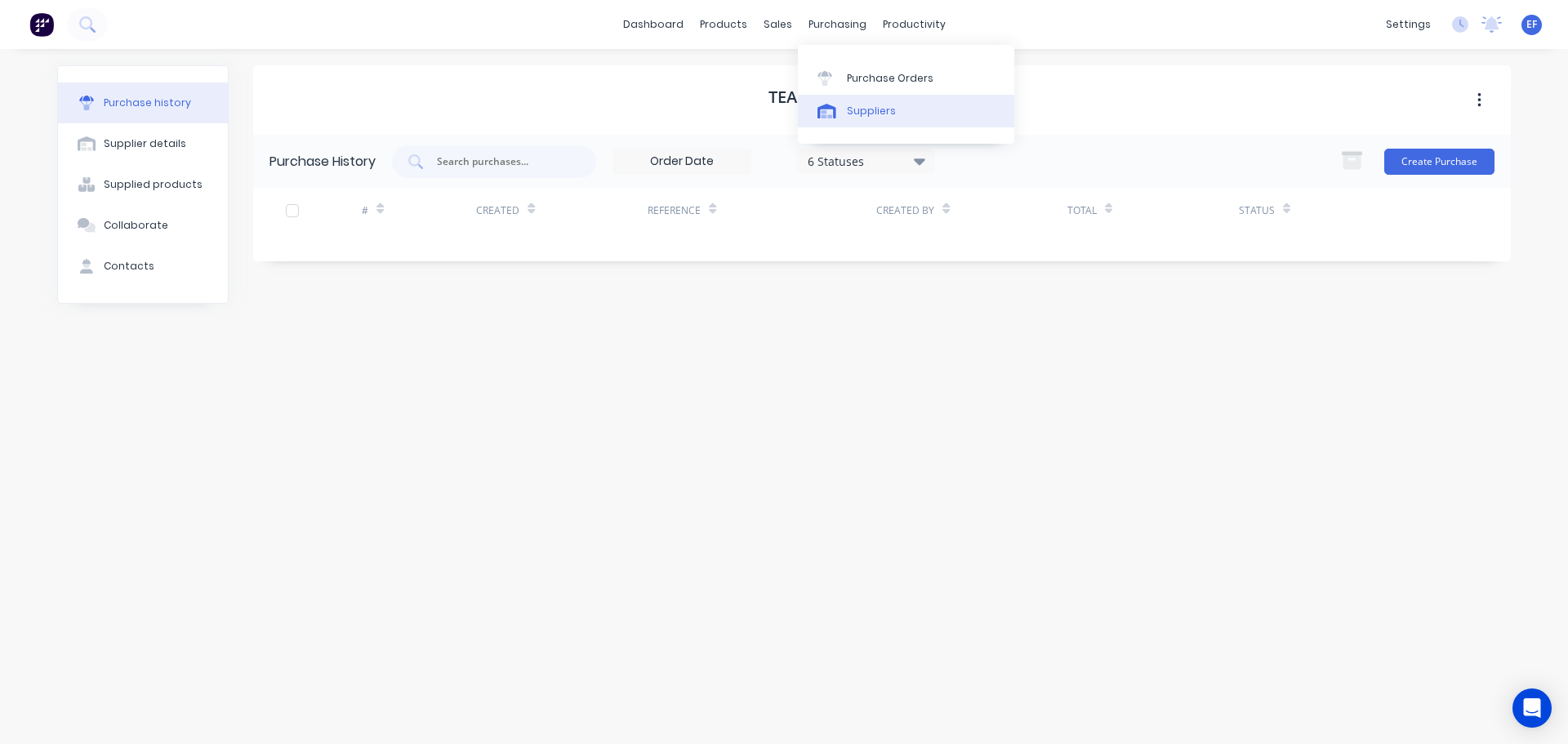
click at [838, 115] on div at bounding box center [829, 111] width 25 height 15
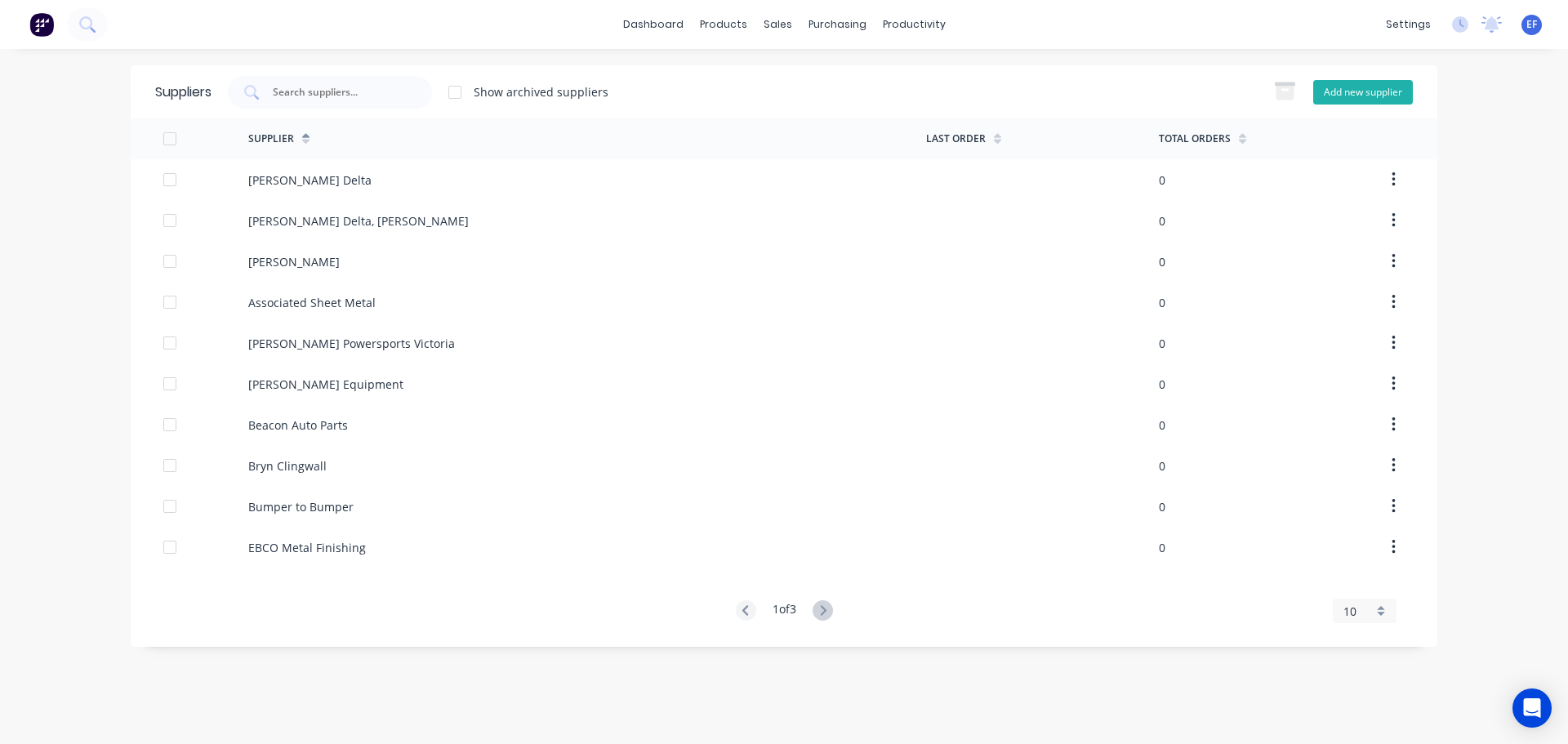
click at [1338, 94] on button "Add new supplier" at bounding box center [1363, 92] width 99 height 25
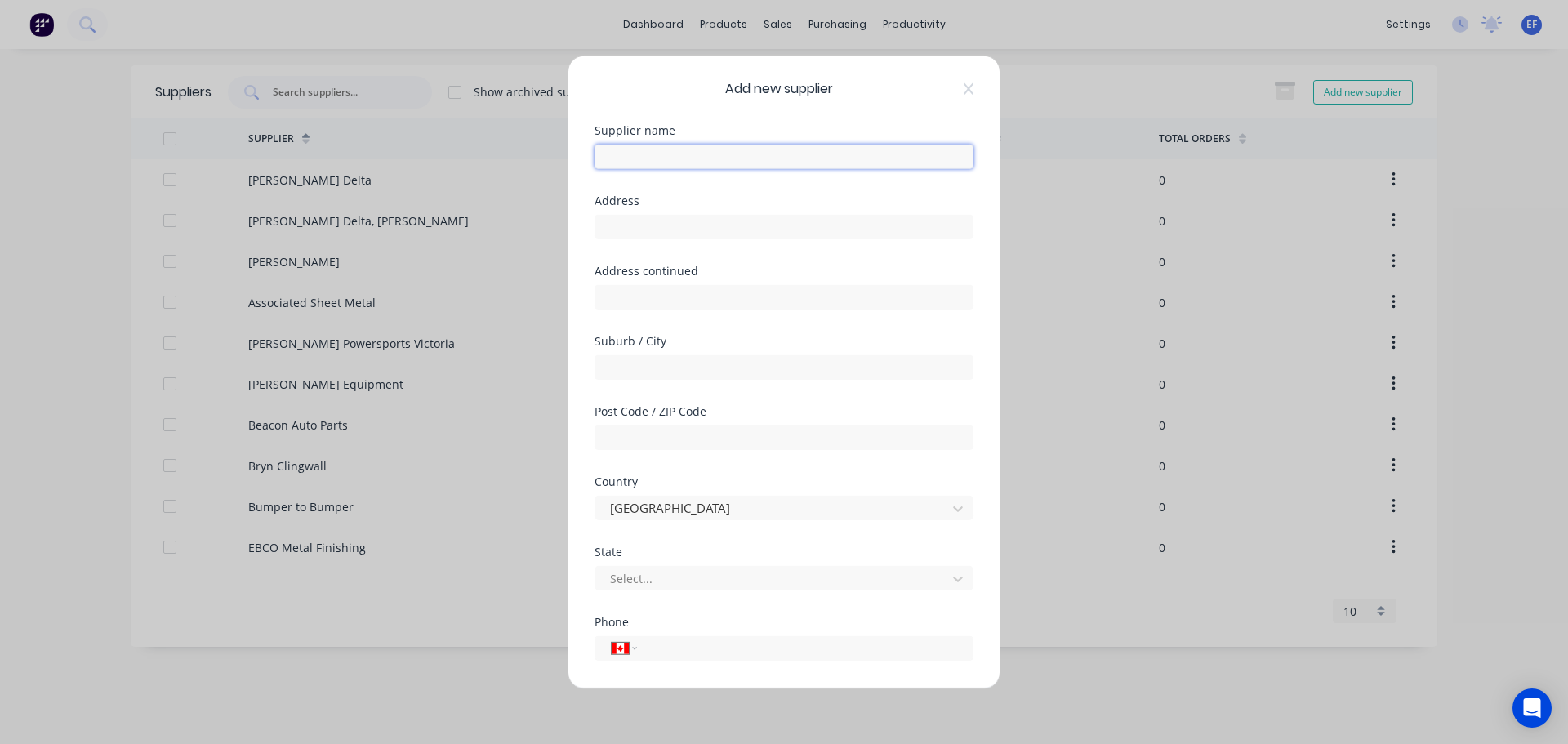
click at [782, 146] on input "text" at bounding box center [784, 156] width 379 height 25
click at [646, 238] on input "text" at bounding box center [784, 226] width 379 height 25
drag, startPoint x: 689, startPoint y: 228, endPoint x: 432, endPoint y: 243, distance: 257.4
click at [432, 243] on div "Add new supplier Supplier name Active Pass Auto Address "Active Pass Auto [STRE…" at bounding box center [784, 372] width 1568 height 744
drag, startPoint x: 689, startPoint y: 229, endPoint x: 885, endPoint y: 231, distance: 196.0
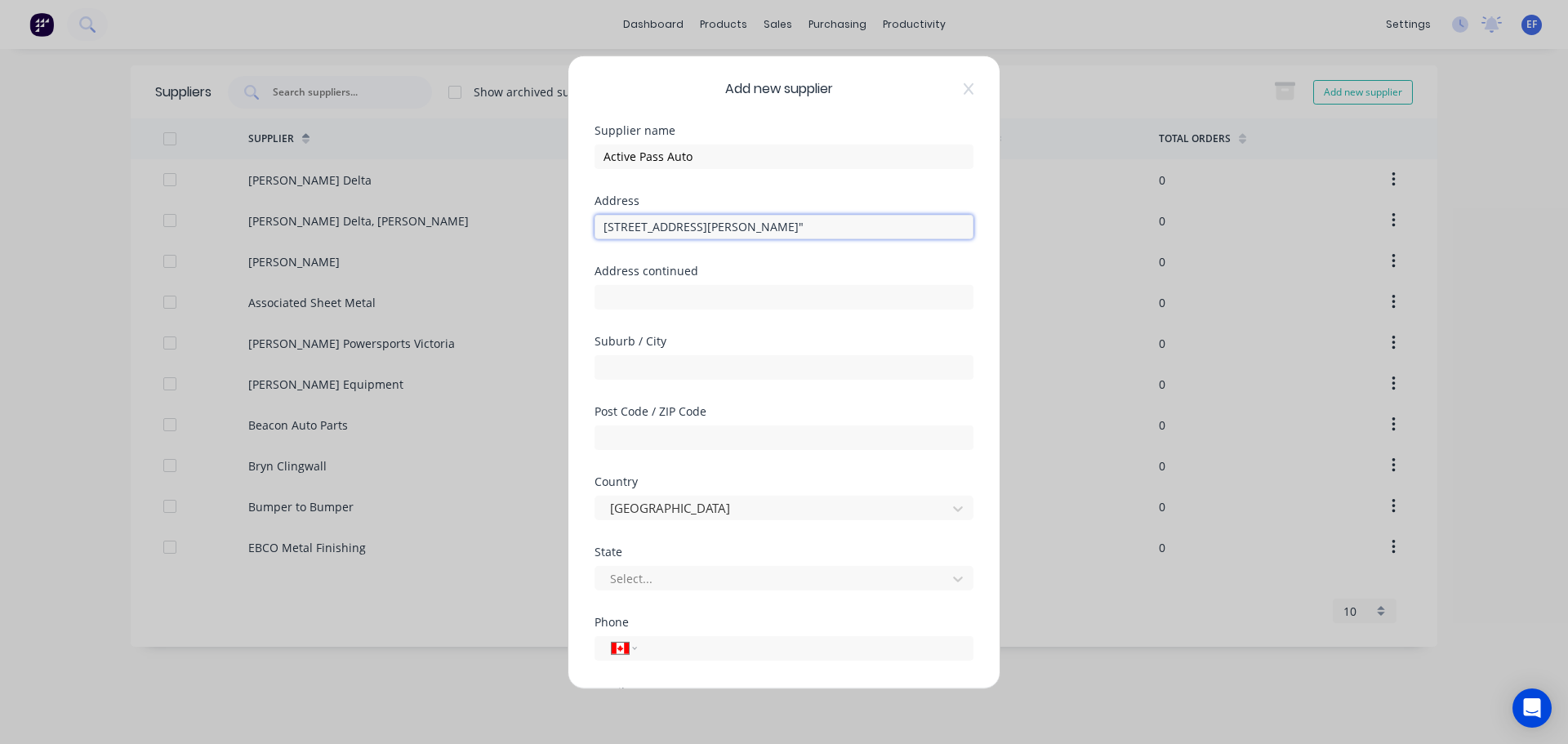
click at [885, 231] on input "[STREET_ADDRESS][PERSON_NAME]"" at bounding box center [784, 226] width 379 height 25
click at [611, 359] on input "text" at bounding box center [784, 366] width 379 height 25
drag, startPoint x: 697, startPoint y: 365, endPoint x: 734, endPoint y: 365, distance: 37.0
click at [734, 365] on input "[GEOGRAPHIC_DATA] V0N 2J2 [GEOGRAPHIC_DATA]"" at bounding box center [784, 366] width 379 height 25
click at [619, 443] on input "text" at bounding box center [784, 436] width 379 height 25
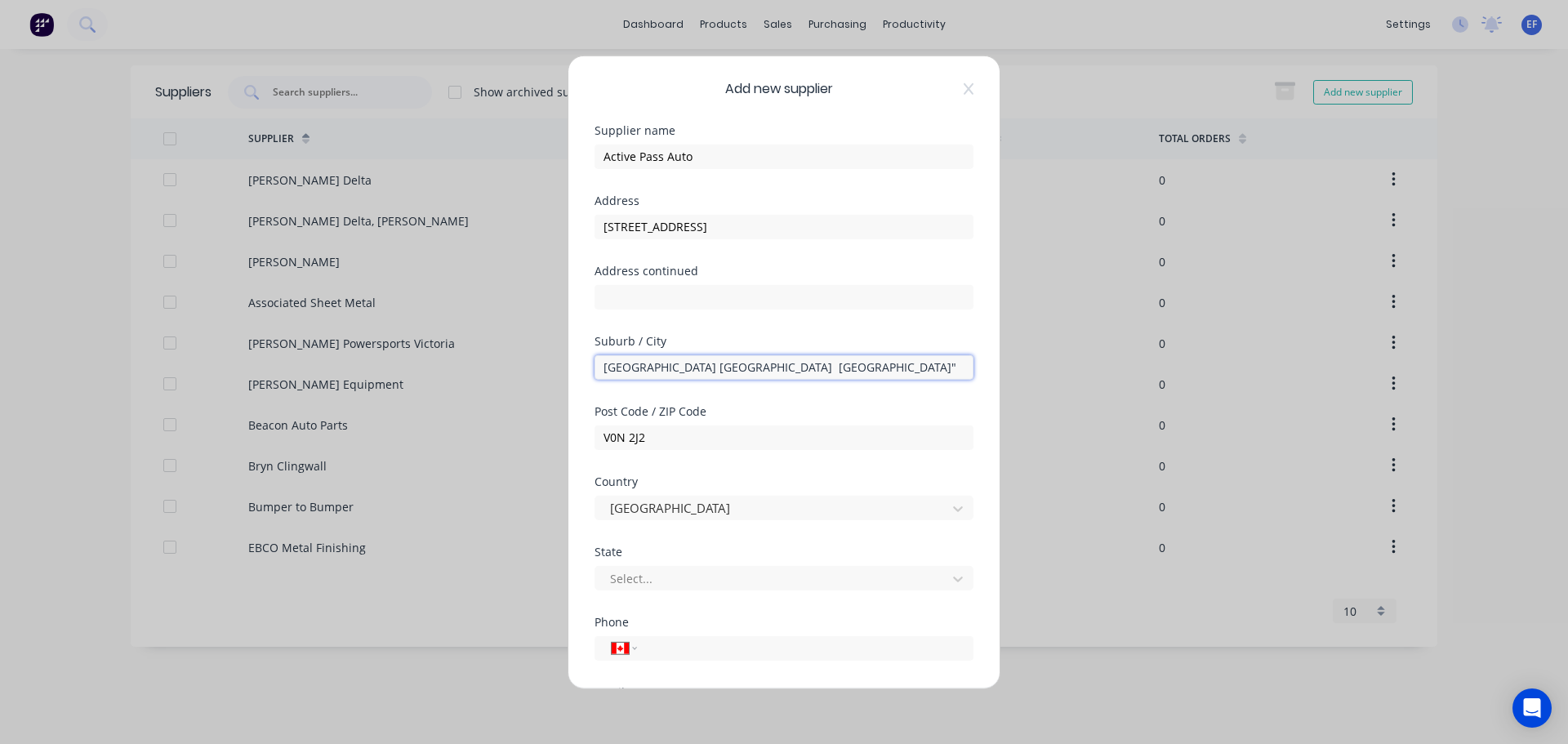
drag, startPoint x: 748, startPoint y: 368, endPoint x: 674, endPoint y: 367, distance: 74.0
click at [674, 367] on input "[GEOGRAPHIC_DATA] [GEOGRAPHIC_DATA] [GEOGRAPHIC_DATA]"" at bounding box center [784, 366] width 379 height 25
click at [637, 580] on div at bounding box center [717, 578] width 235 height 21
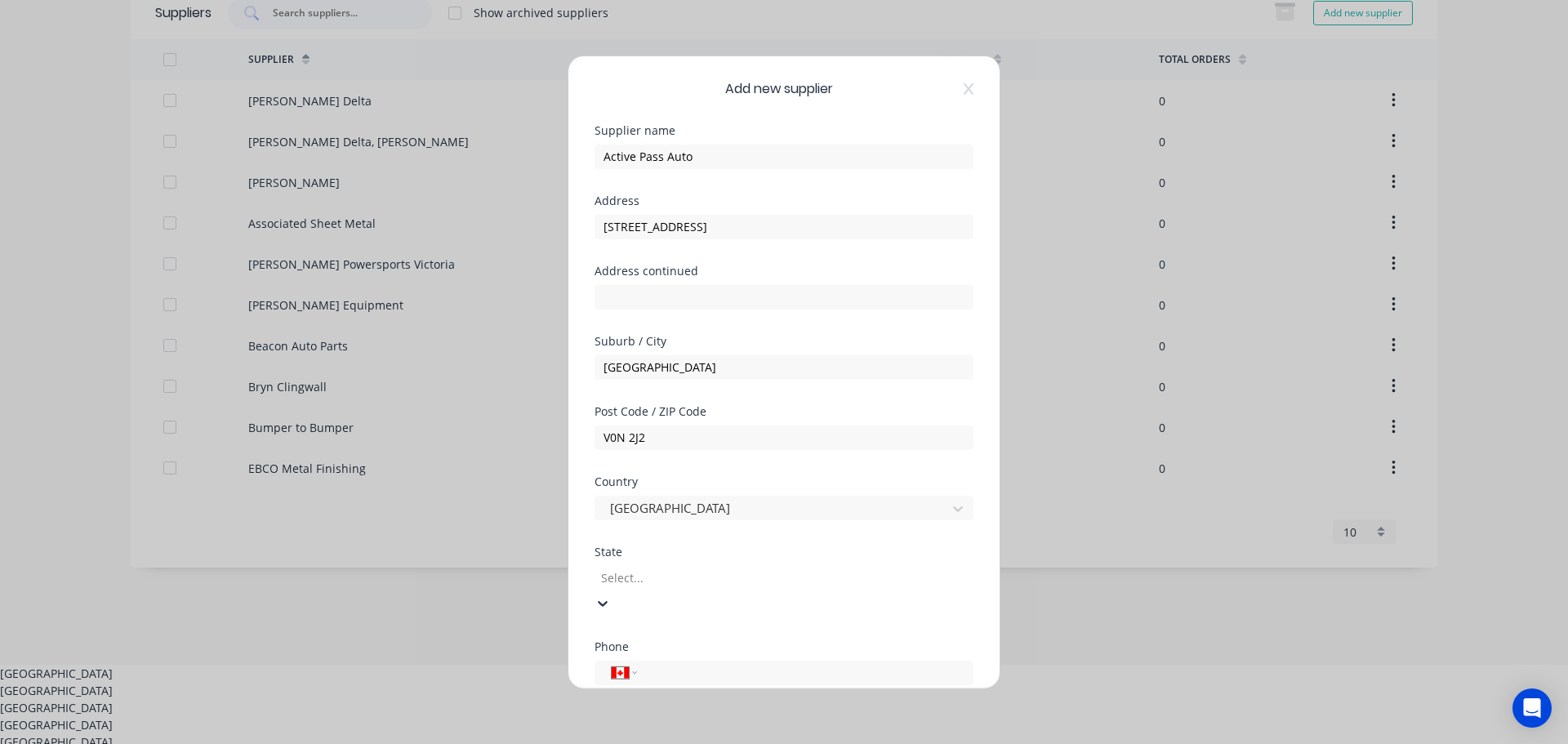
click at [646, 681] on div "[GEOGRAPHIC_DATA]" at bounding box center [784, 690] width 1568 height 17
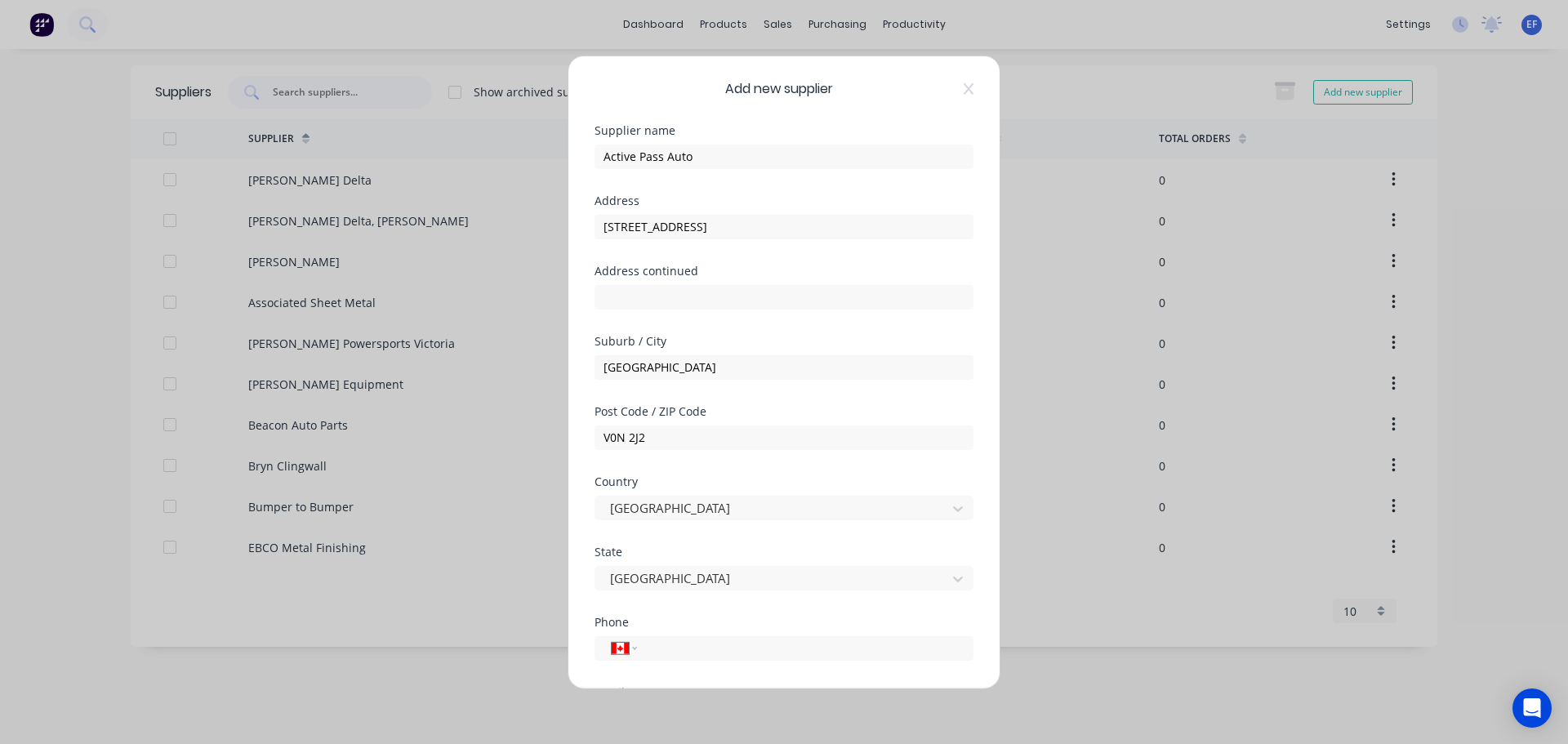
scroll to position [0, 0]
click at [703, 645] on input "tel" at bounding box center [802, 648] width 308 height 19
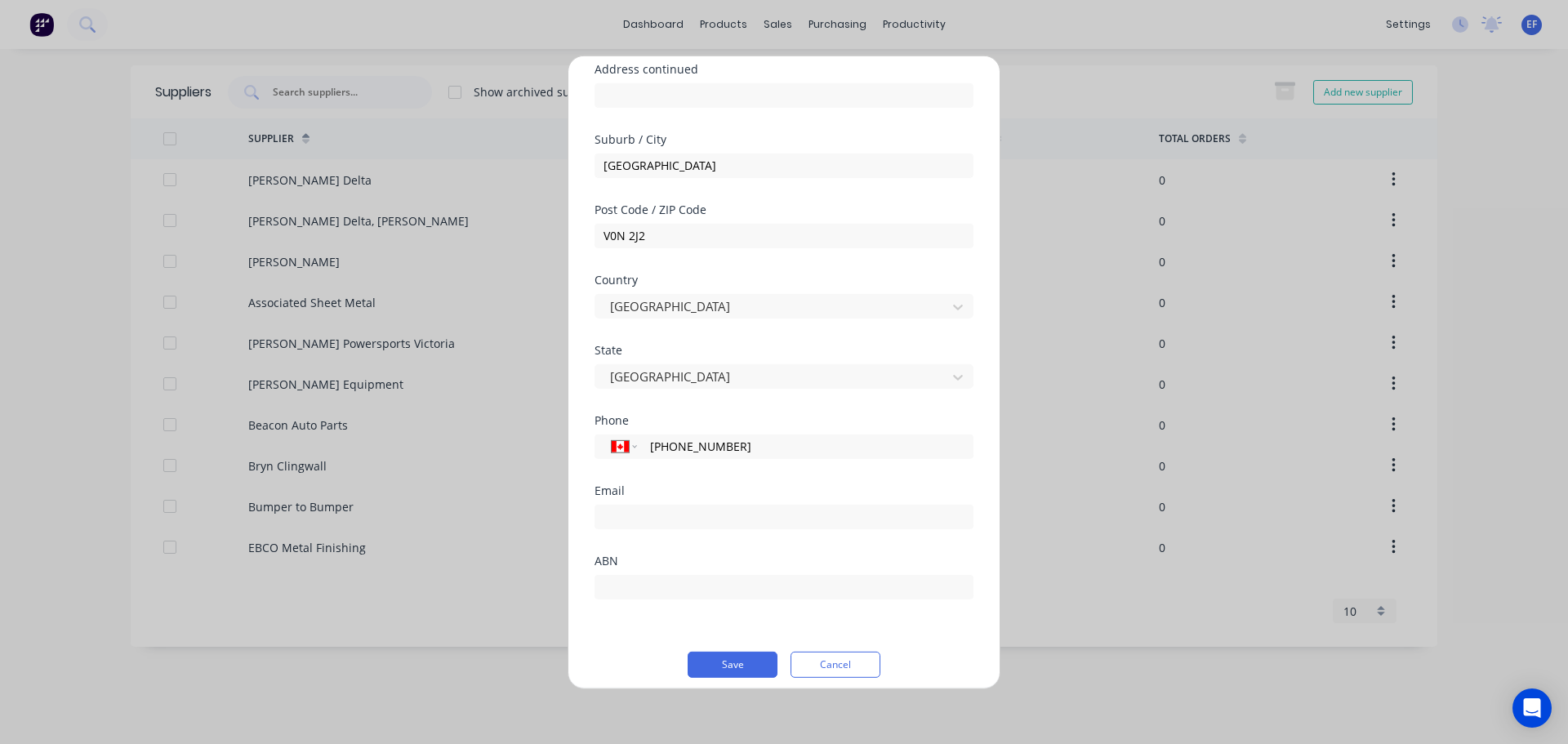
scroll to position [214, 0]
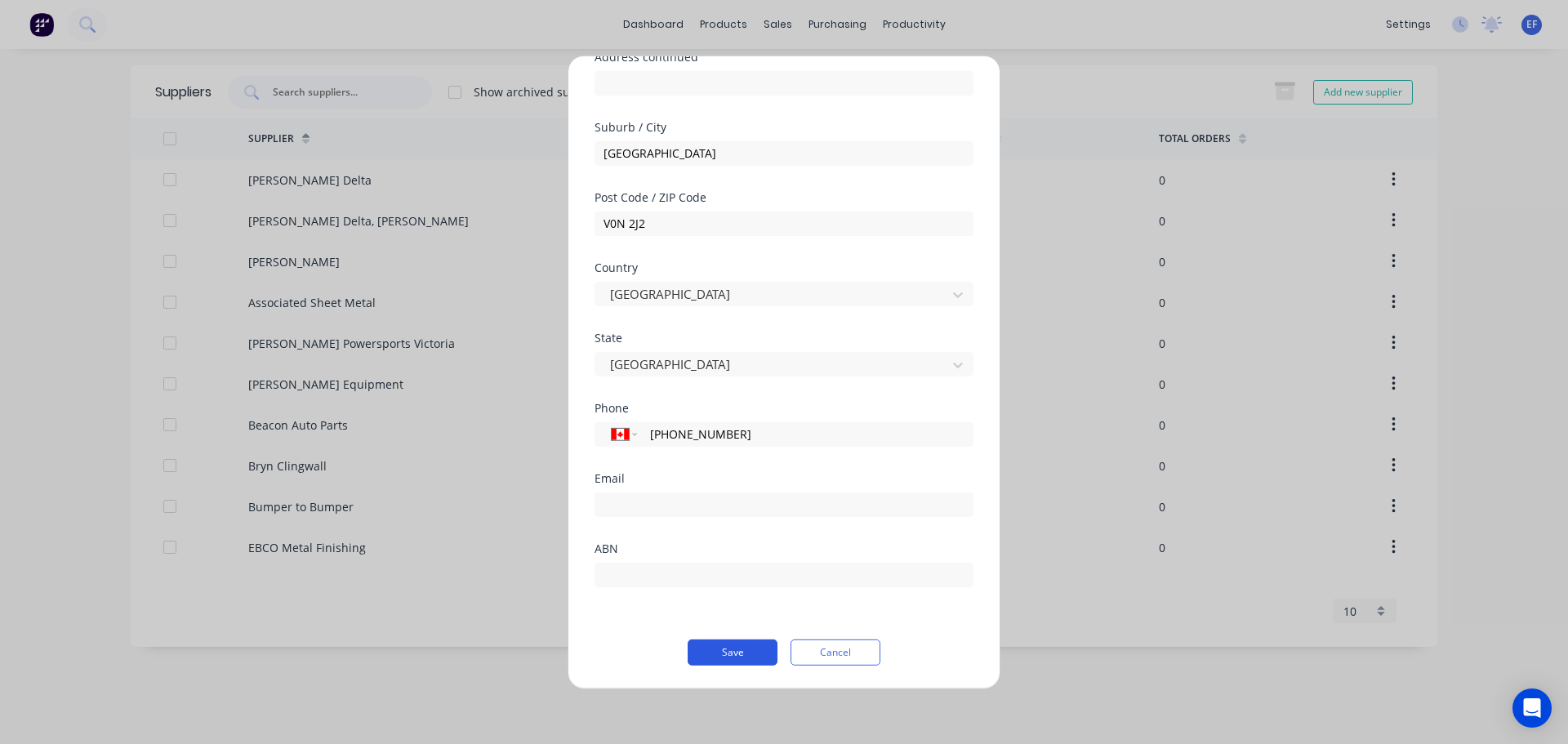
click at [720, 653] on button "Save" at bounding box center [732, 651] width 90 height 26
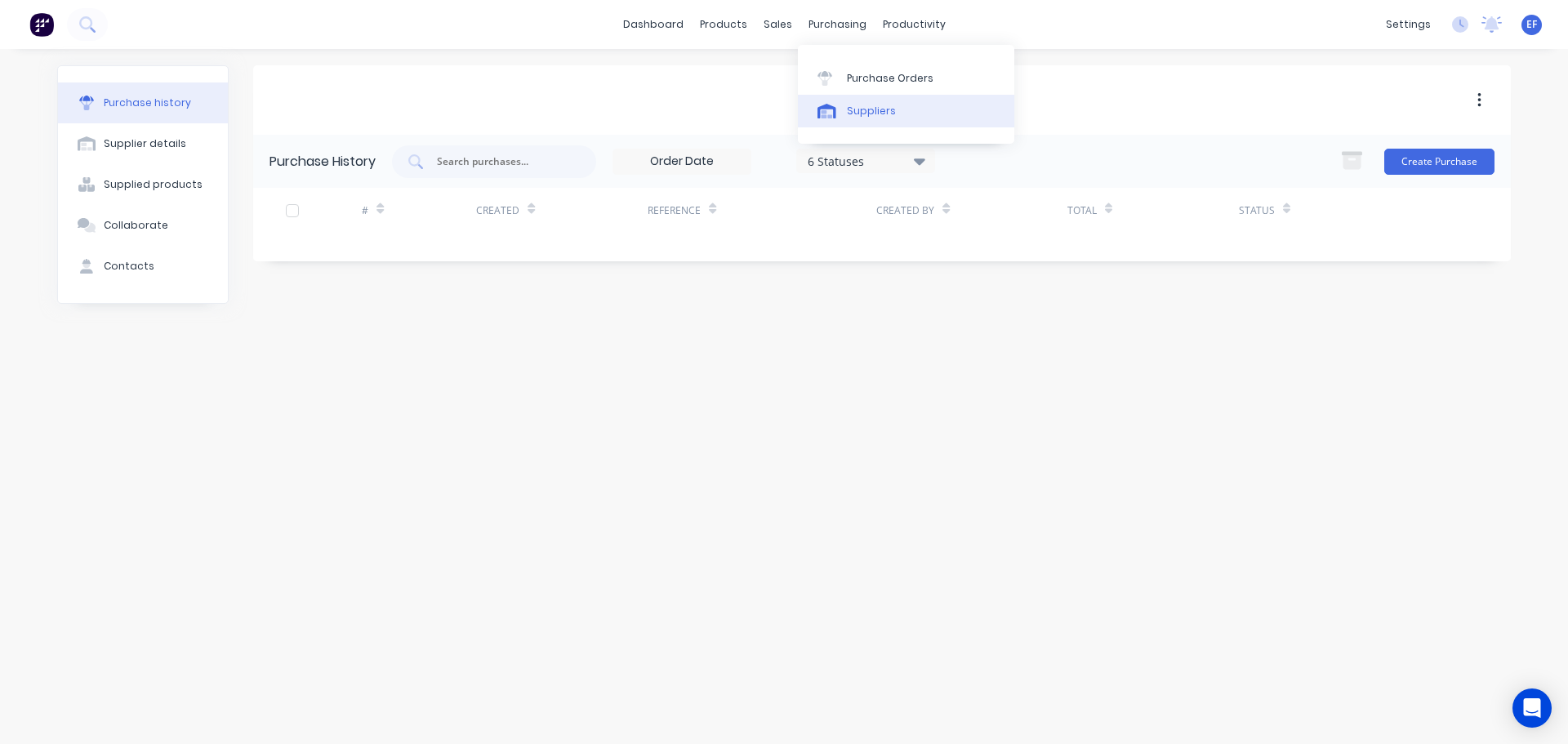
click at [844, 114] on link "Suppliers" at bounding box center [906, 111] width 216 height 33
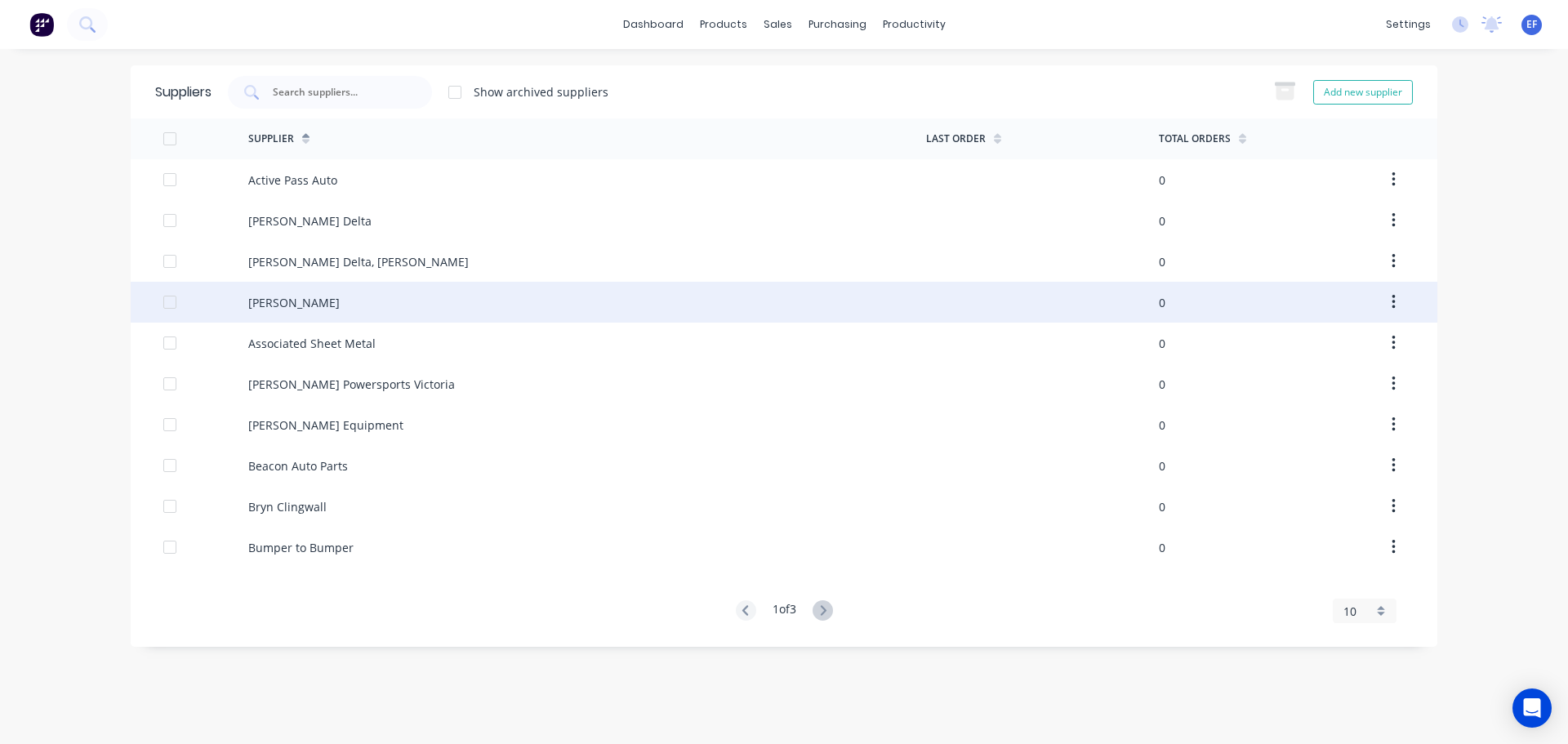
click at [275, 301] on div "[PERSON_NAME]" at bounding box center [294, 303] width 92 height 17
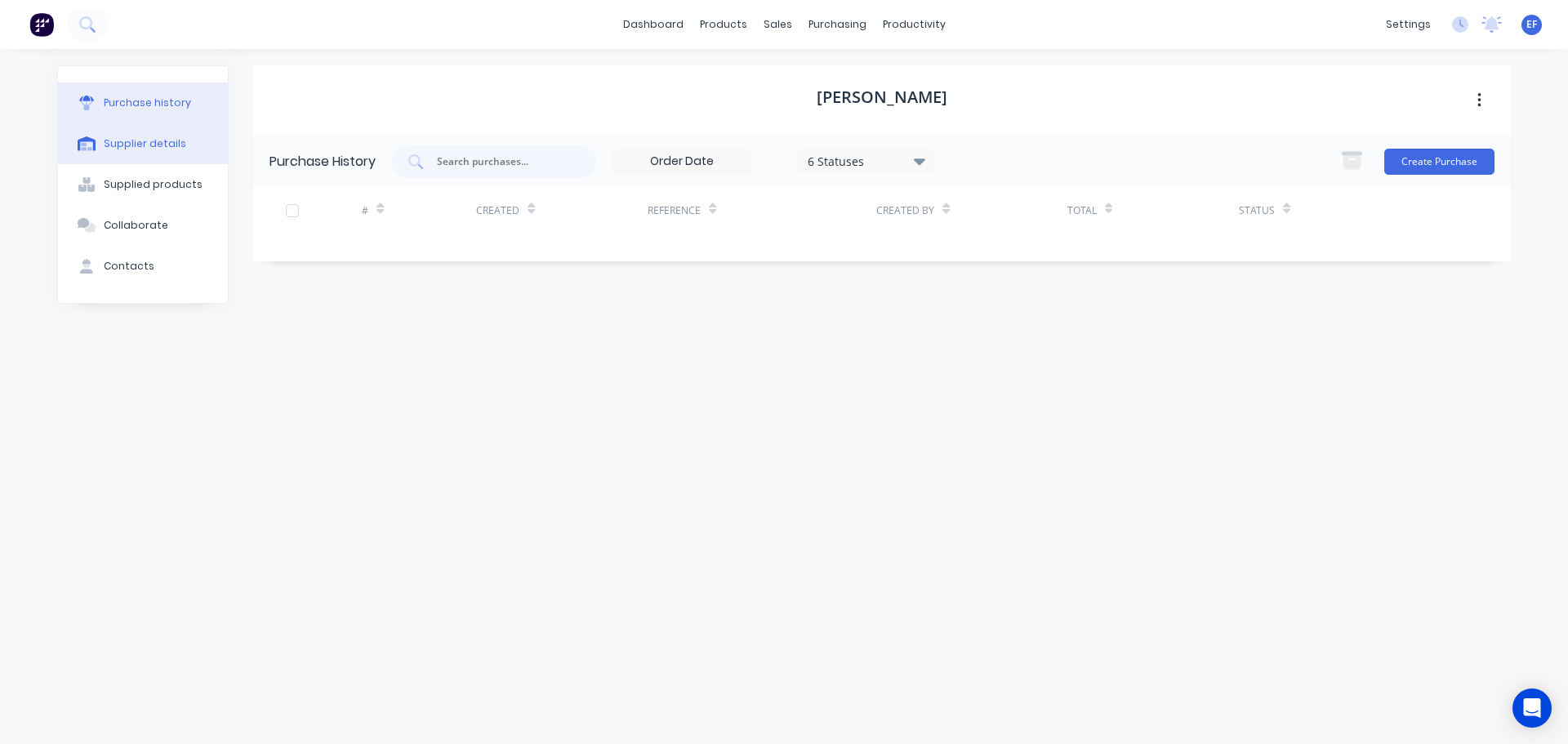
click at [171, 149] on div "Supplier details" at bounding box center [145, 143] width 82 height 15
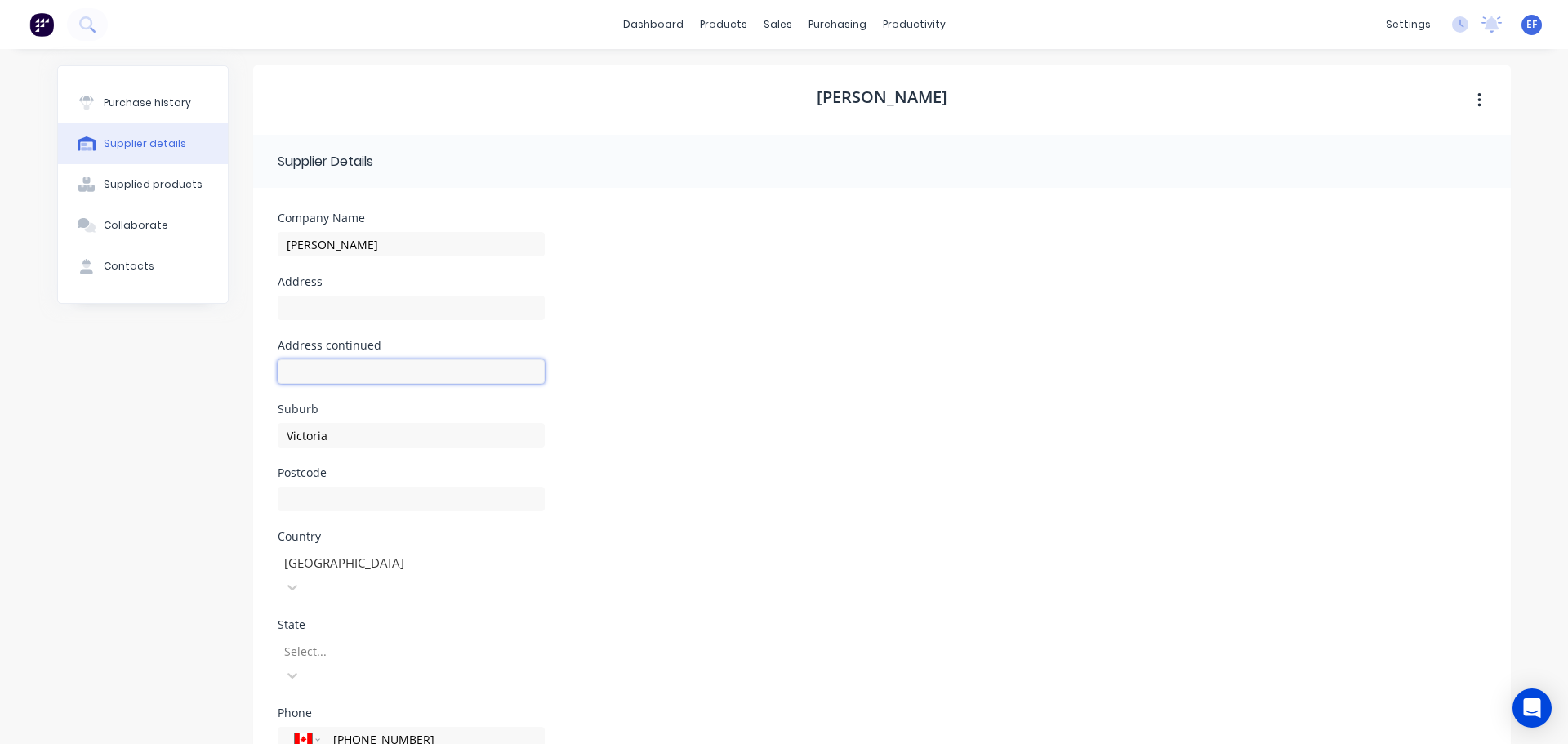
click at [312, 374] on input at bounding box center [411, 371] width 267 height 25
click at [303, 315] on input at bounding box center [411, 308] width 267 height 25
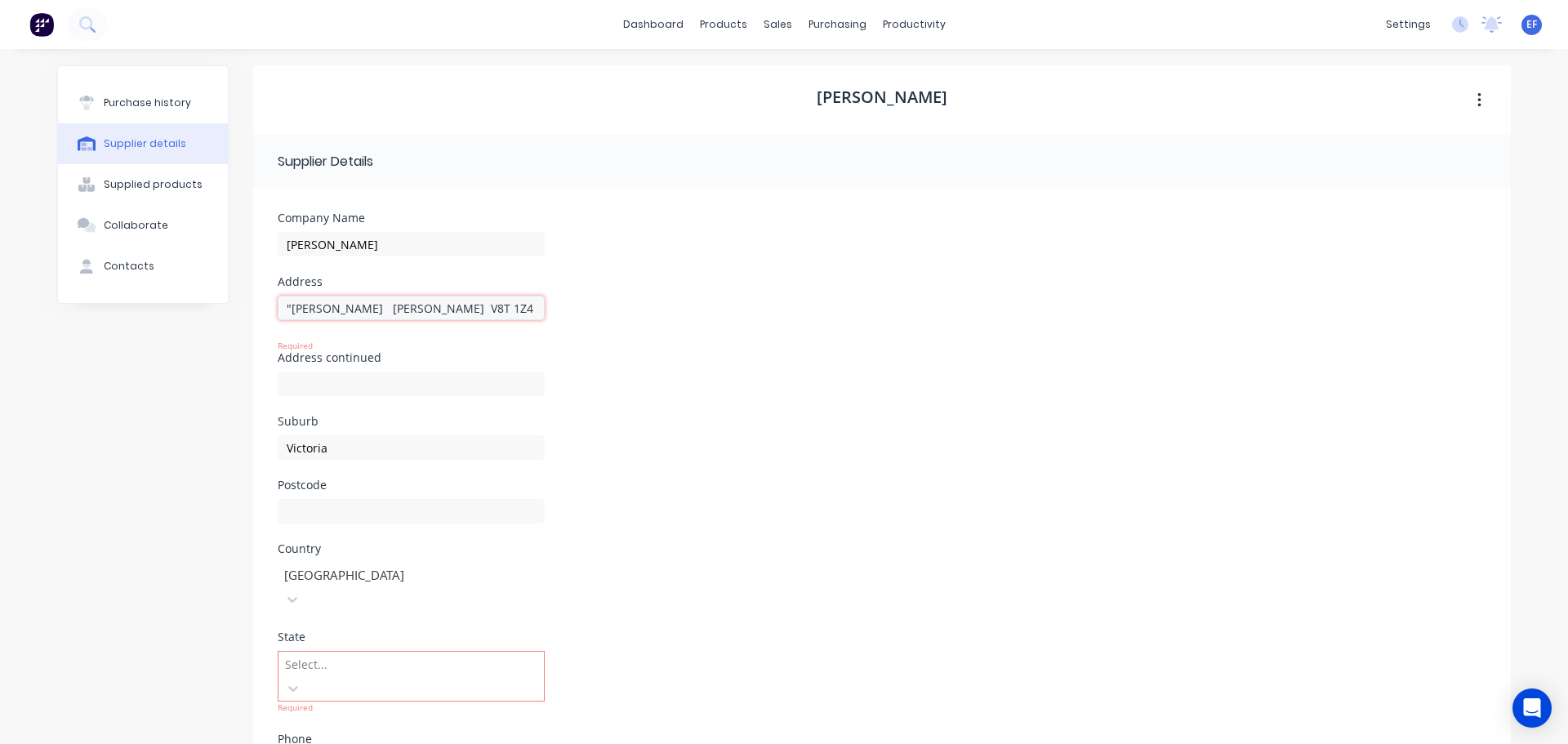
drag, startPoint x: 420, startPoint y: 309, endPoint x: 460, endPoint y: 309, distance: 40.0
click at [460, 309] on input ""[PERSON_NAME] [PERSON_NAME] V8T 1Z4 [GEOGRAPHIC_DATA]"" at bounding box center [411, 308] width 267 height 25
click at [305, 518] on div at bounding box center [411, 519] width 267 height 48
drag, startPoint x: 475, startPoint y: 315, endPoint x: 216, endPoint y: 318, distance: 259.0
click at [216, 318] on div "Purchase history Supplier details Supplied products Collaborate Contacts [PERSO…" at bounding box center [784, 507] width 1453 height 884
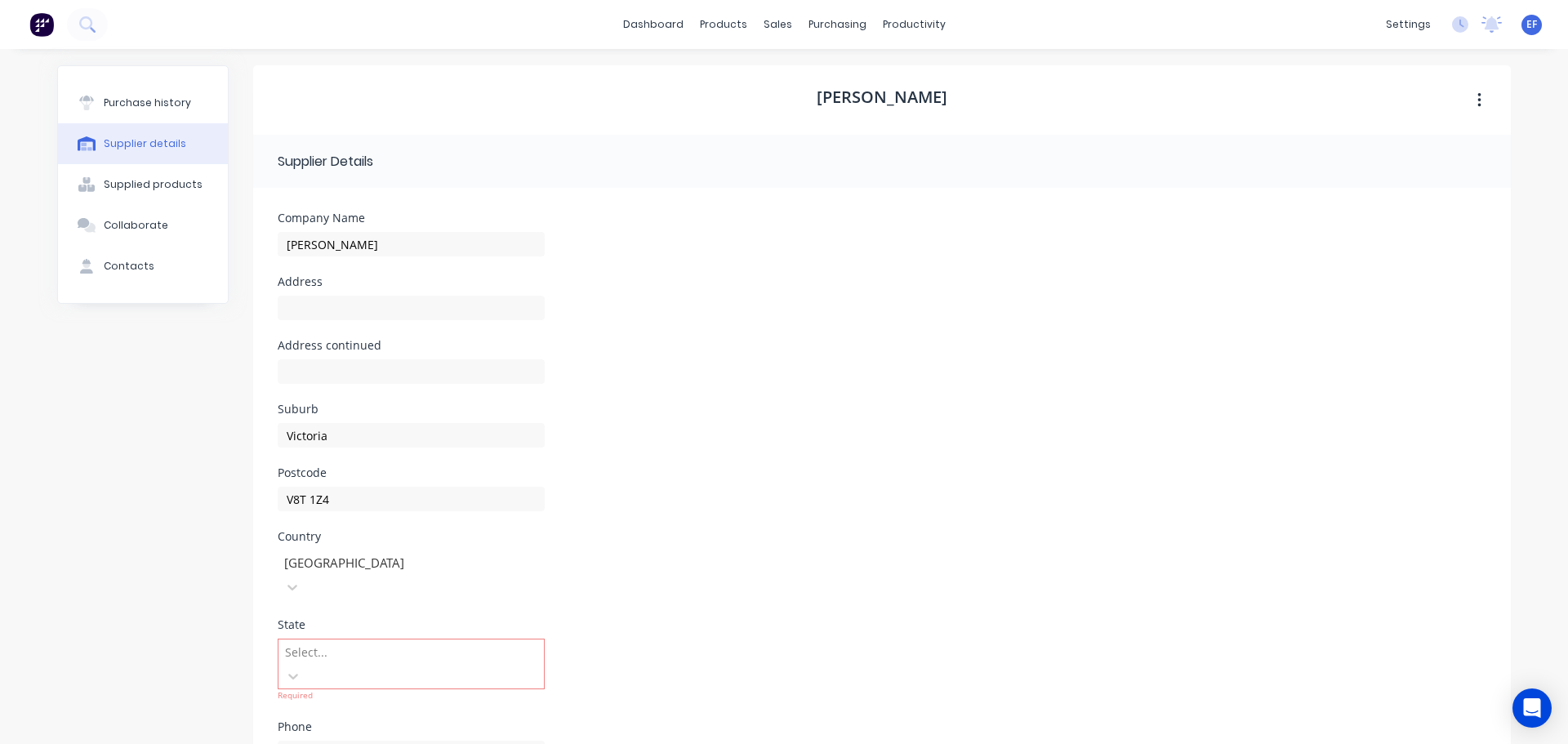
click at [792, 470] on form "Company Name [PERSON_NAME] Address Address continued Suburb Victoria Postcode V…" at bounding box center [881, 568] width 1258 height 761
click at [389, 387] on input at bounding box center [411, 383] width 267 height 25
click at [644, 355] on div "Address continued" at bounding box center [882, 384] width 1209 height 63
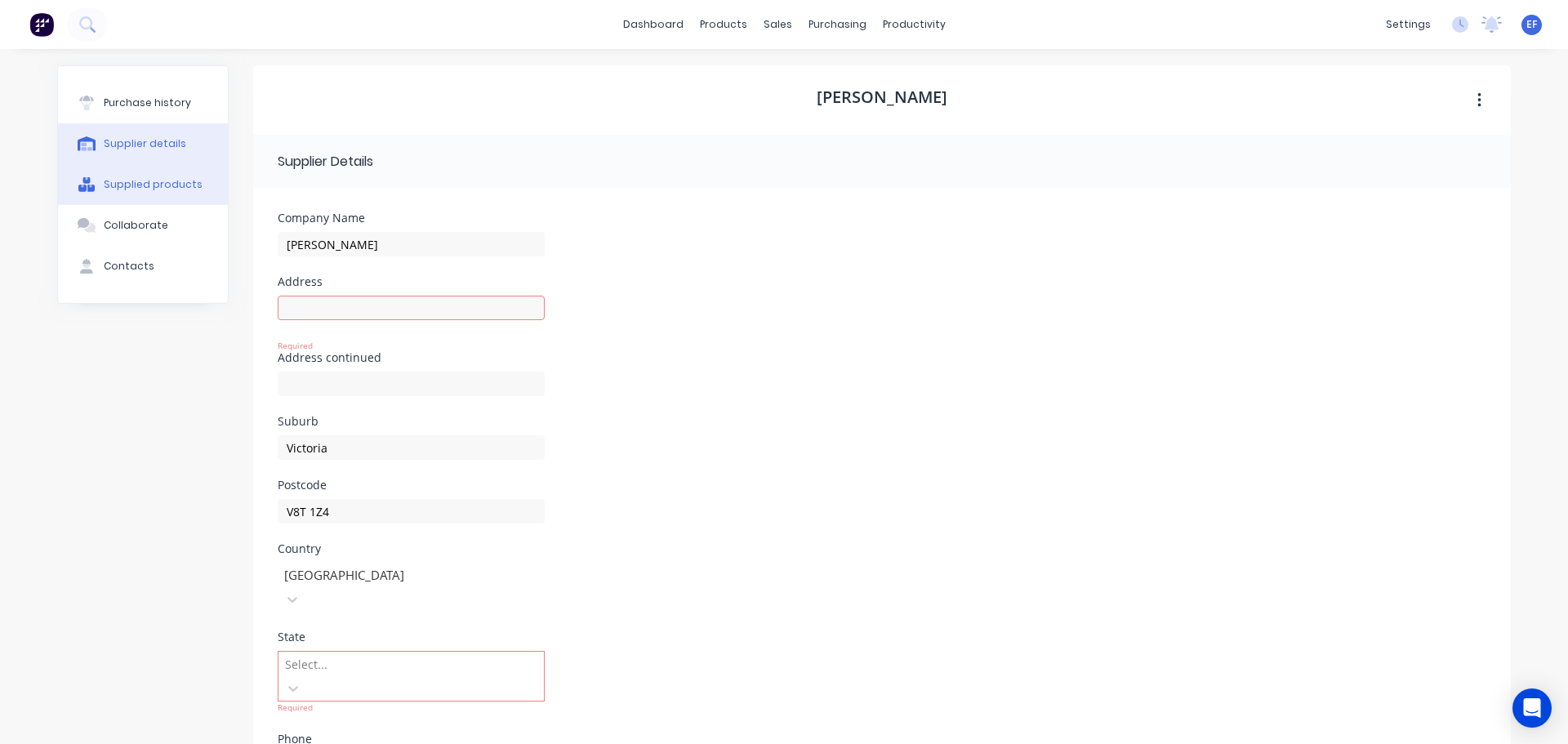
click at [146, 186] on div "Supplied products" at bounding box center [153, 184] width 99 height 15
click at [146, 147] on div "Supplier details" at bounding box center [145, 143] width 82 height 15
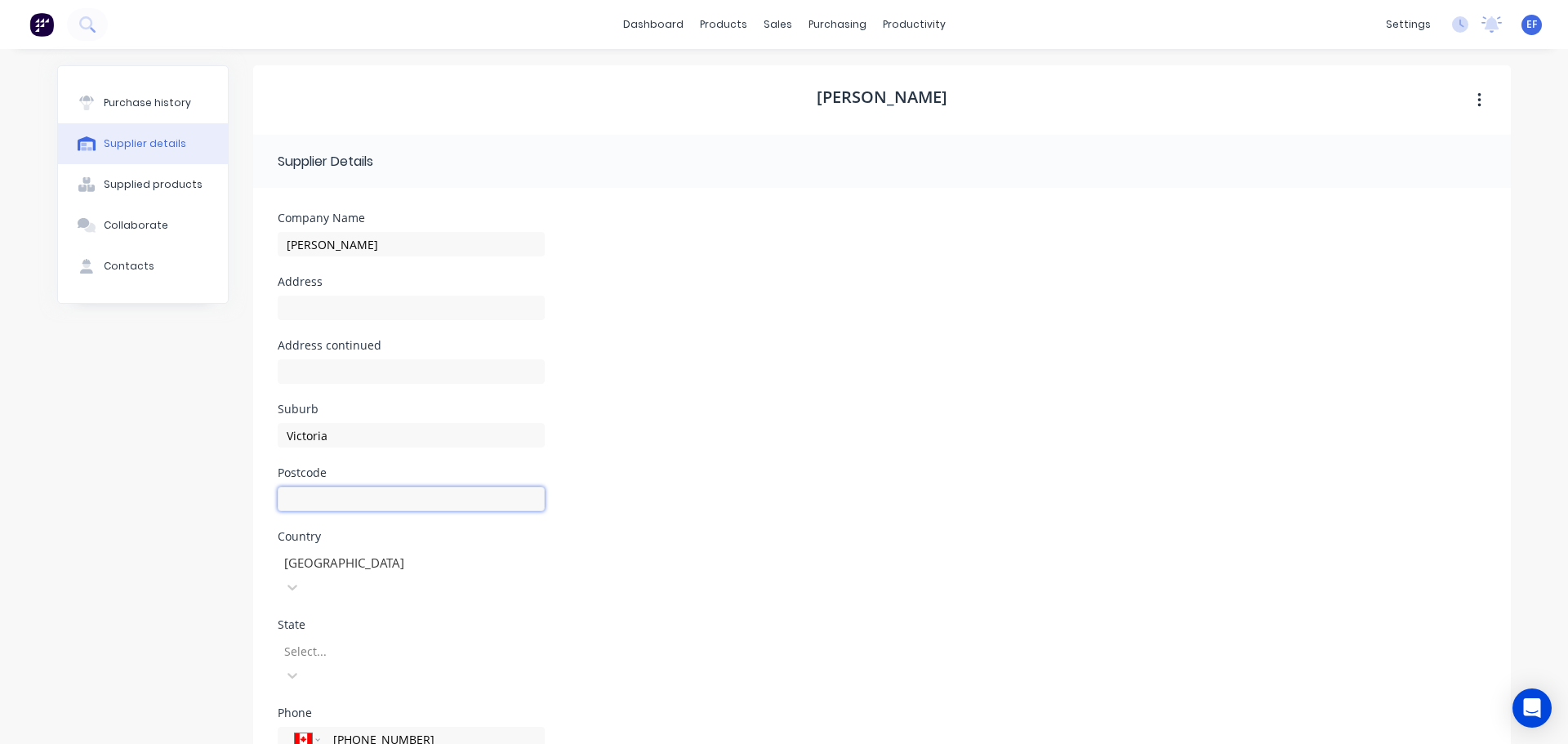
click at [338, 501] on input at bounding box center [411, 499] width 267 height 25
click at [320, 642] on body "dashboard products sales purchasing productivity dashboard products Product Cat…" at bounding box center [784, 483] width 1568 height 967
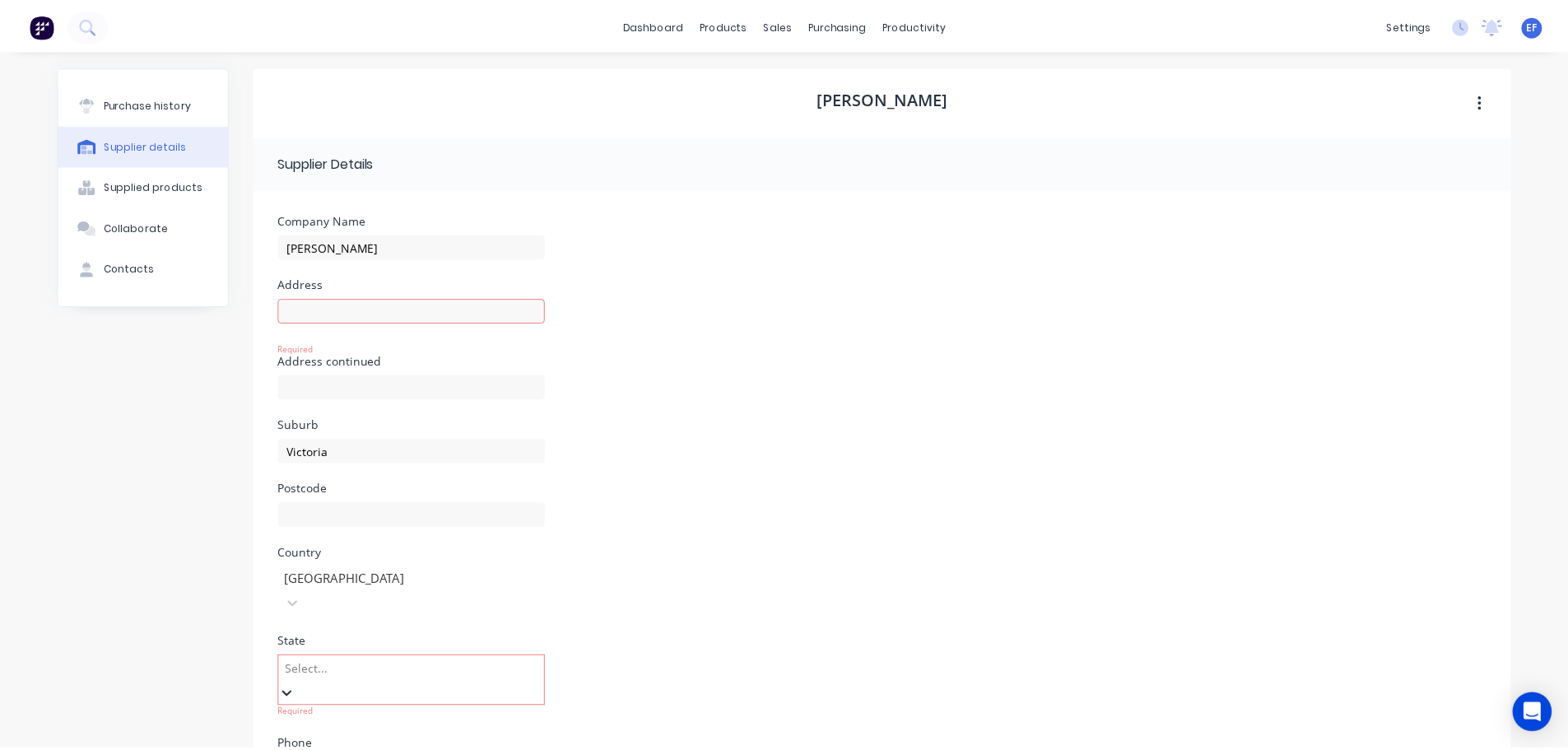
scroll to position [160, 0]
click at [660, 453] on form "Company Name [PERSON_NAME] Address Required Address continued Suburb [GEOGRAPHI…" at bounding box center [883, 579] width 1268 height 779
click at [357, 639] on body "dashboard products sales purchasing productivity dashboard products Product Cat…" at bounding box center [790, 375] width 1581 height 750
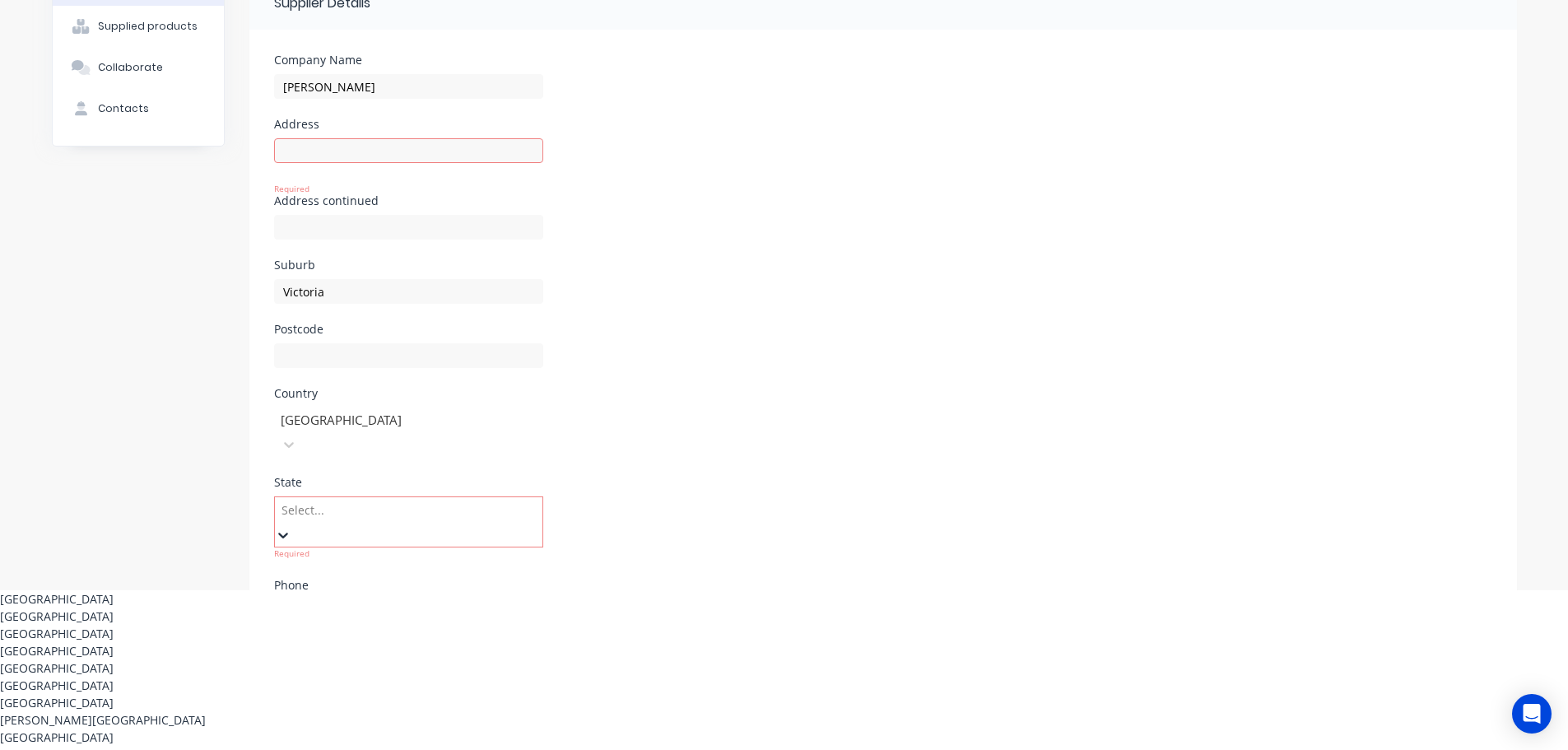
click at [326, 607] on div "[GEOGRAPHIC_DATA]" at bounding box center [784, 616] width 1568 height 17
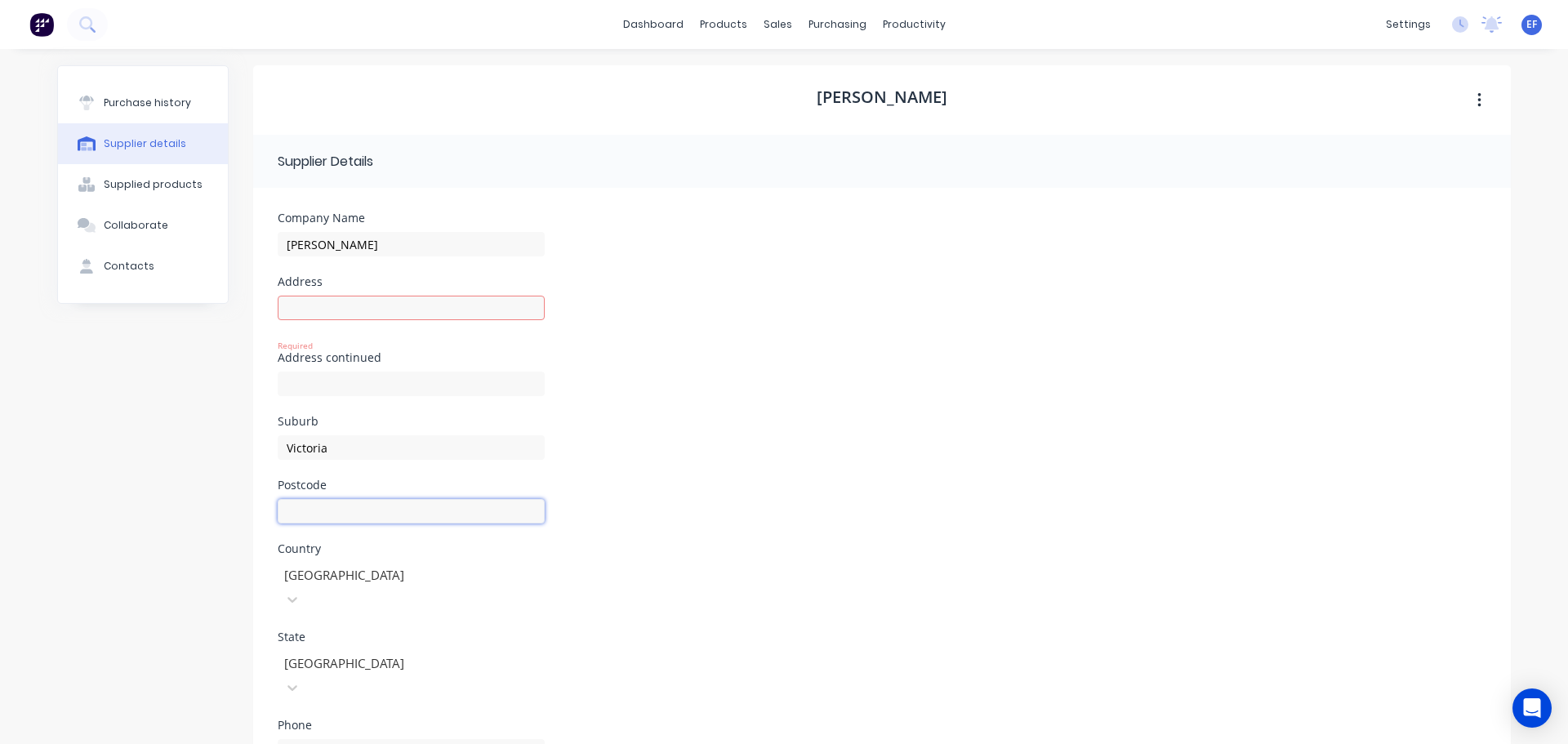
click at [306, 511] on input at bounding box center [411, 511] width 267 height 25
click at [649, 454] on div "Suburb Victoria" at bounding box center [882, 447] width 1209 height 63
click at [352, 309] on input at bounding box center [411, 308] width 267 height 25
click at [637, 286] on div "Address [GEOGRAPHIC_DATA] Required" at bounding box center [882, 314] width 1209 height 76
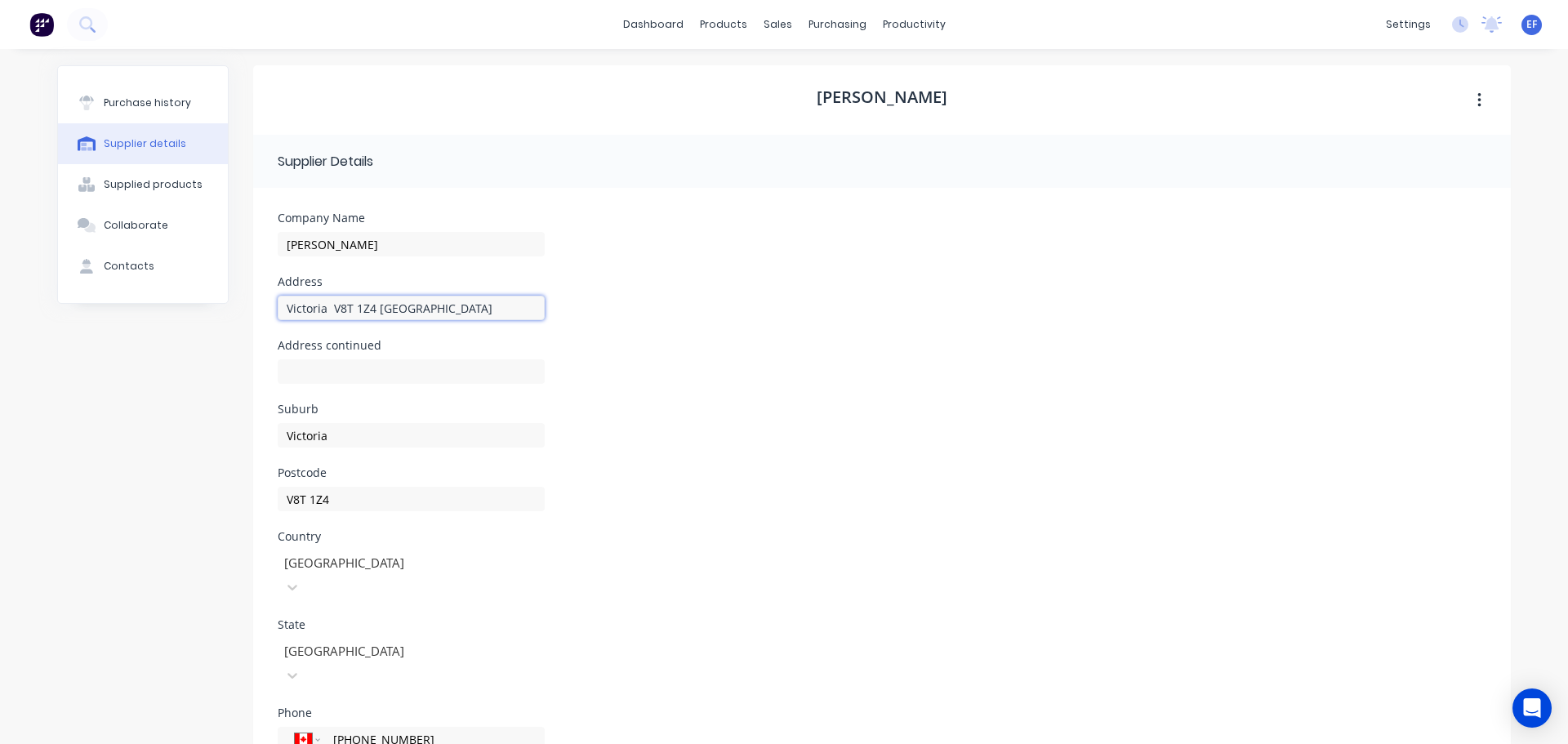
drag, startPoint x: 421, startPoint y: 311, endPoint x: 217, endPoint y: 317, distance: 204.1
click at [217, 317] on div "Purchase history Supplier details Supplied products Collaborate Contacts [PERSO…" at bounding box center [784, 500] width 1453 height 869
click at [153, 232] on button "Collaborate" at bounding box center [143, 225] width 170 height 41
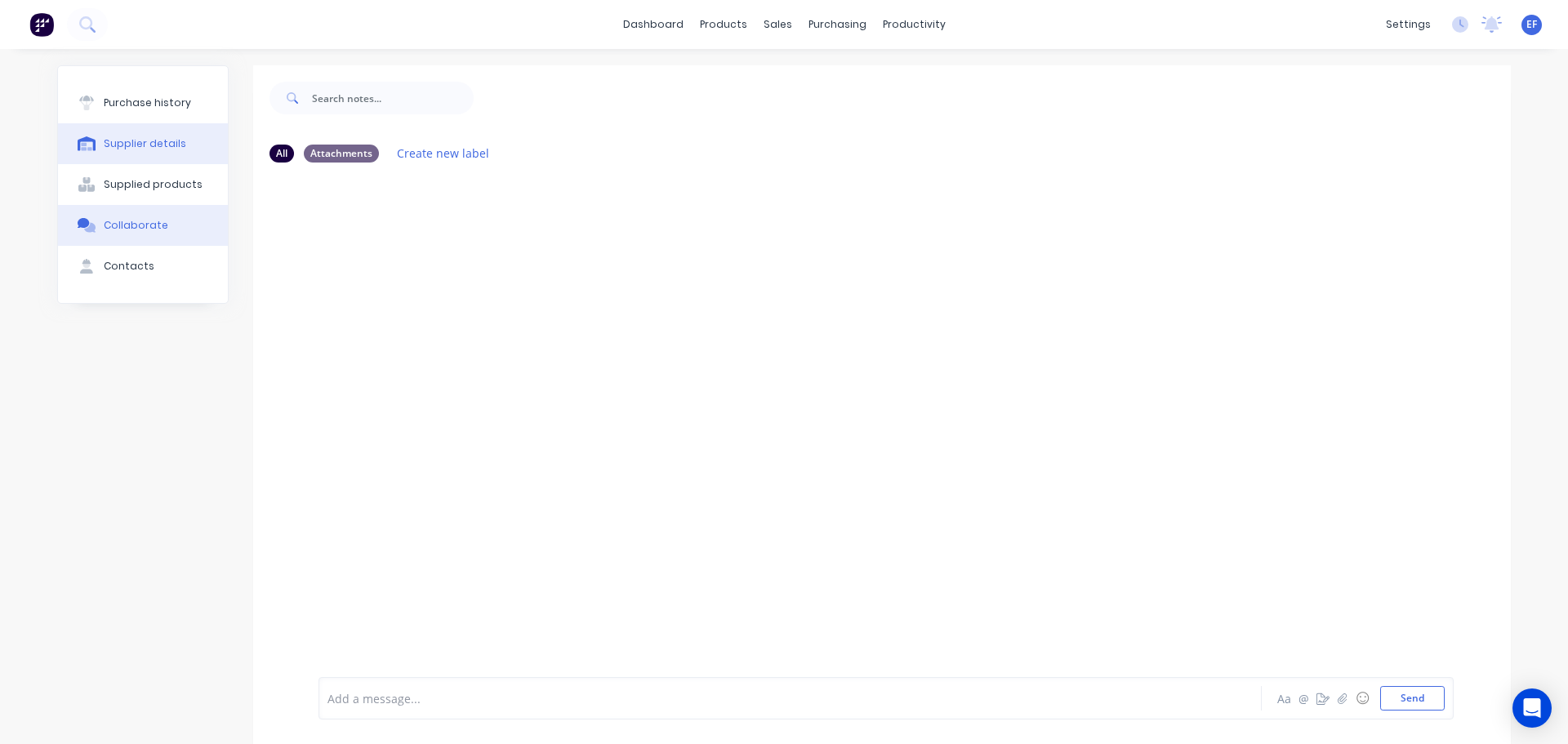
click at [143, 140] on div "Supplier details" at bounding box center [145, 143] width 82 height 15
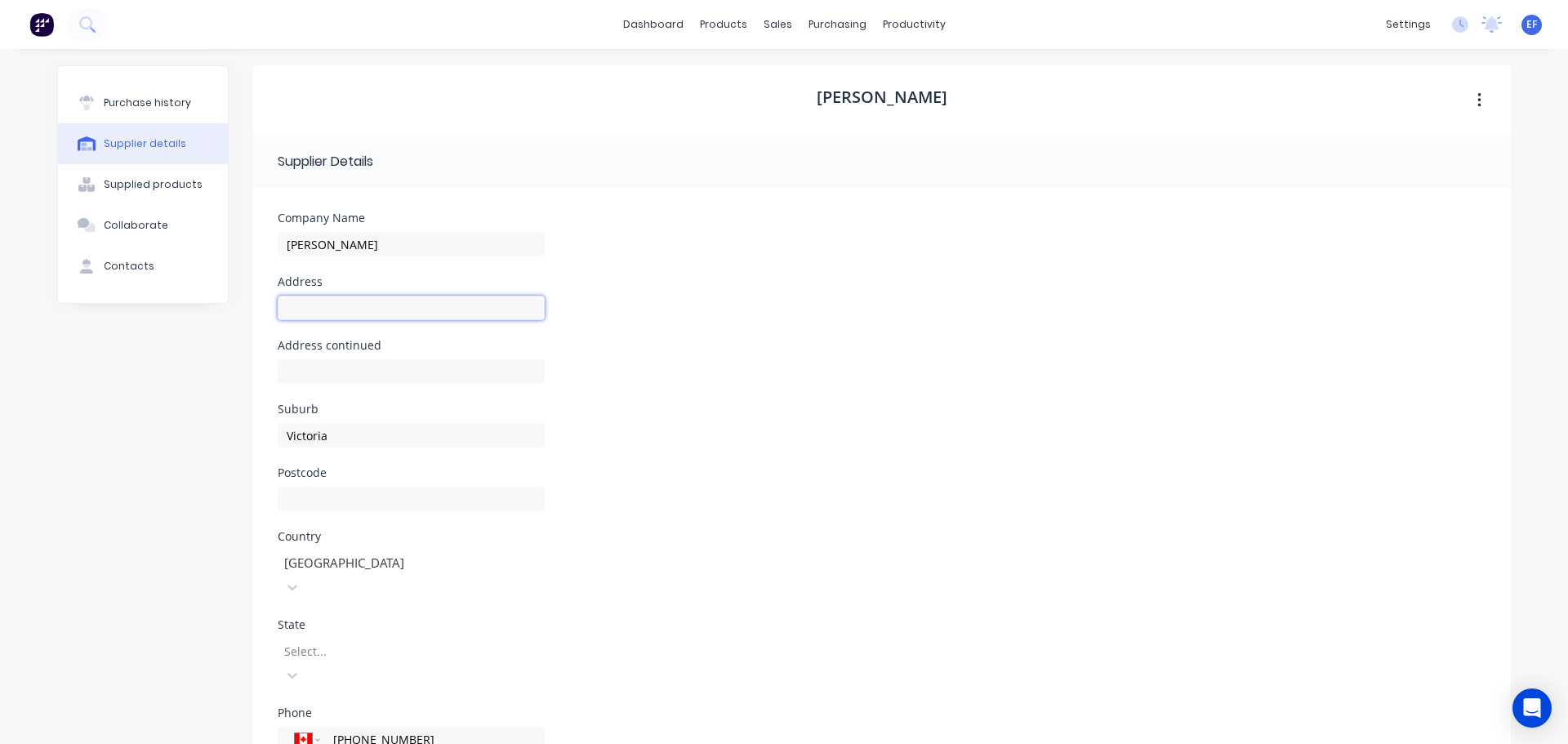
click at [301, 306] on input at bounding box center [411, 308] width 267 height 25
click at [311, 629] on body "dashboard products sales purchasing productivity dashboard products Product Cat…" at bounding box center [784, 372] width 1568 height 744
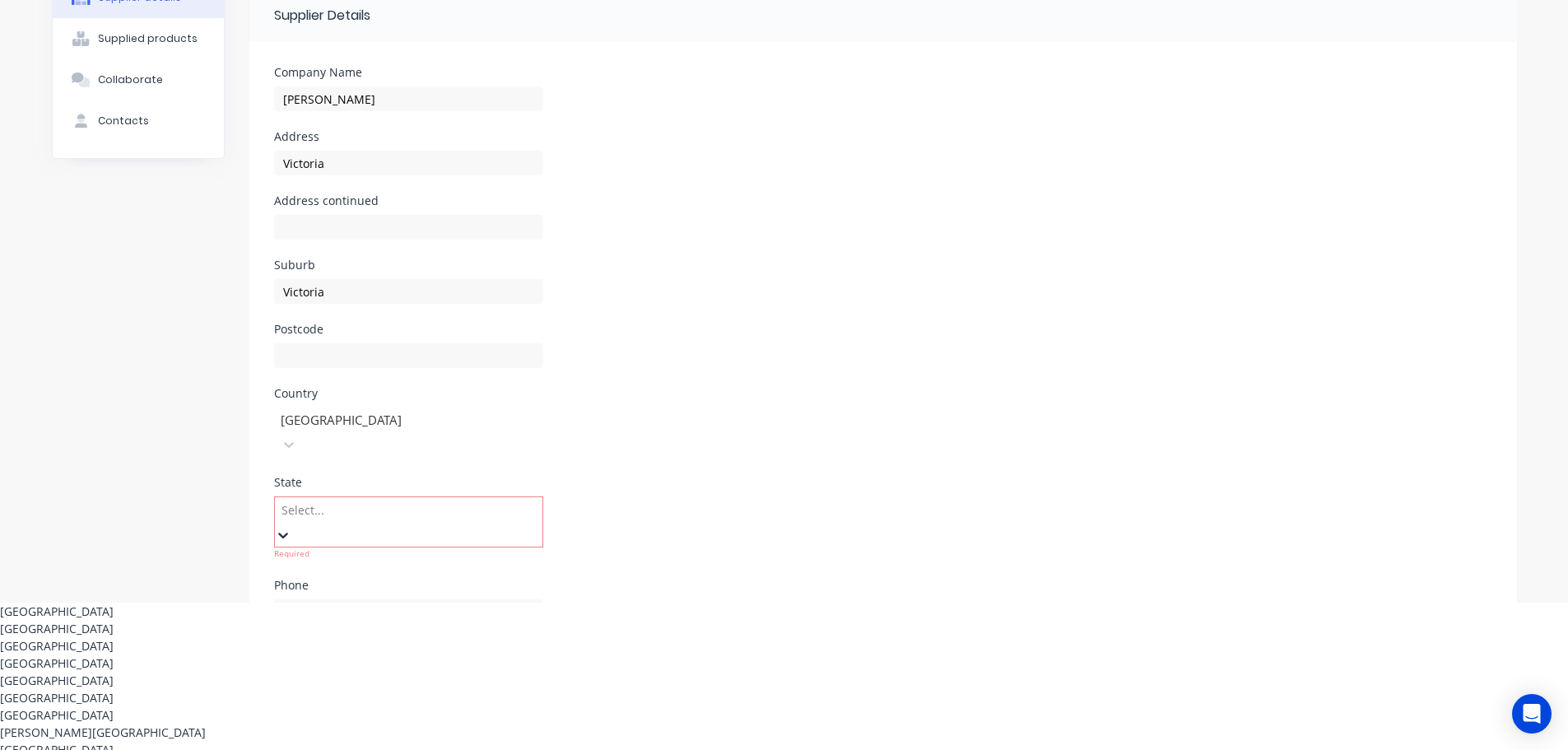
click at [340, 620] on div "[GEOGRAPHIC_DATA]" at bounding box center [784, 628] width 1568 height 17
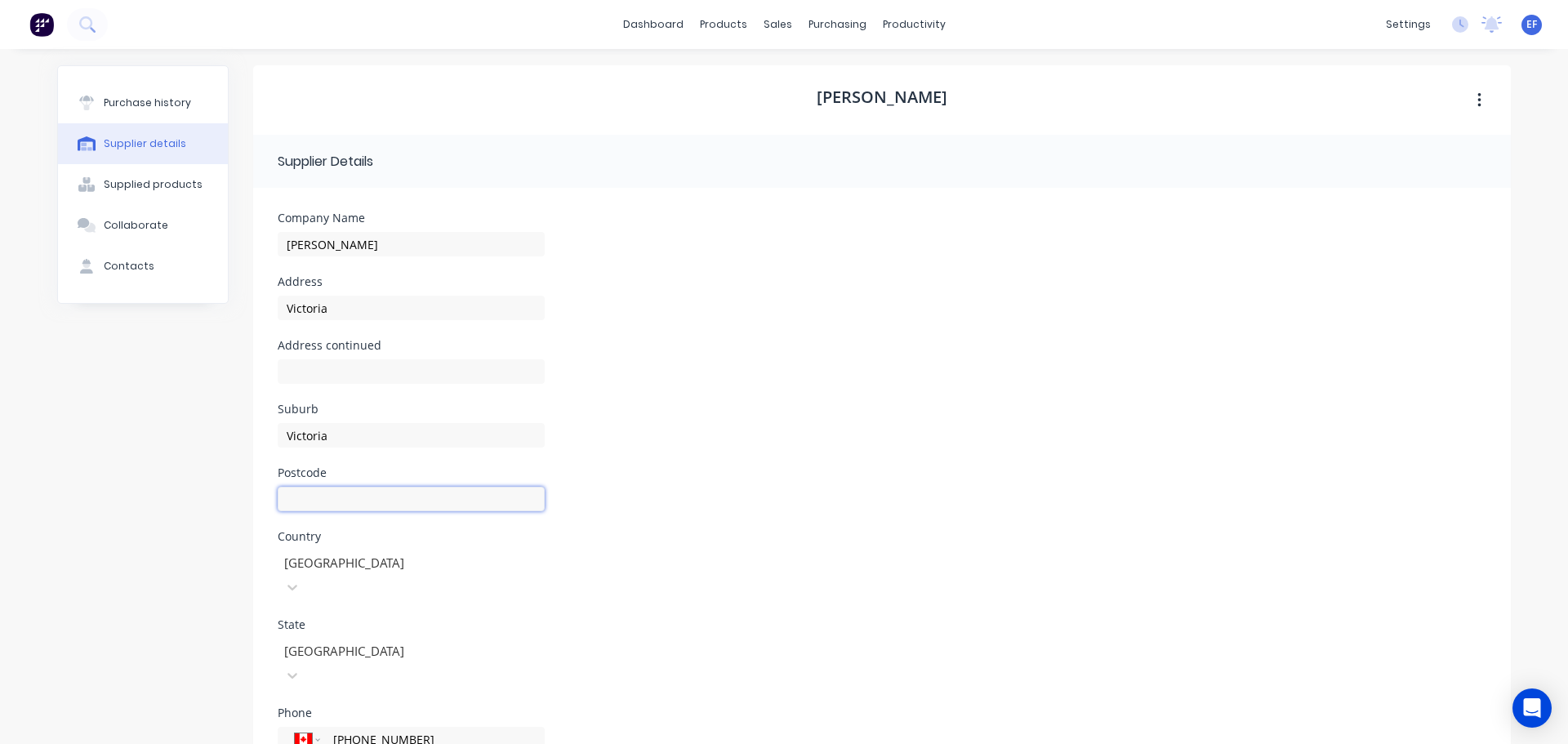
click at [336, 502] on input at bounding box center [411, 499] width 267 height 25
click at [742, 479] on div "Postcode V8T 1Z4" at bounding box center [882, 499] width 1209 height 63
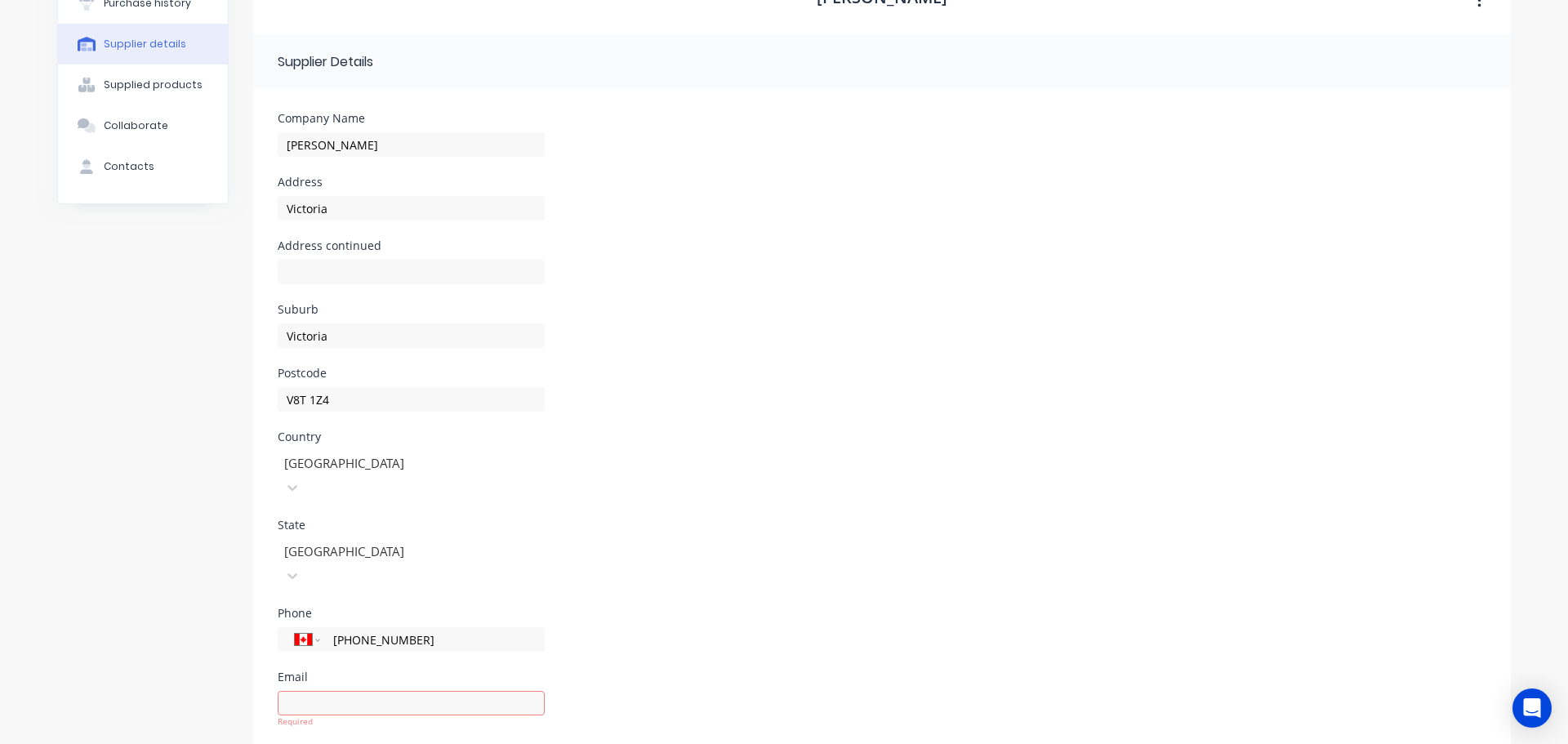
scroll to position [159, 0]
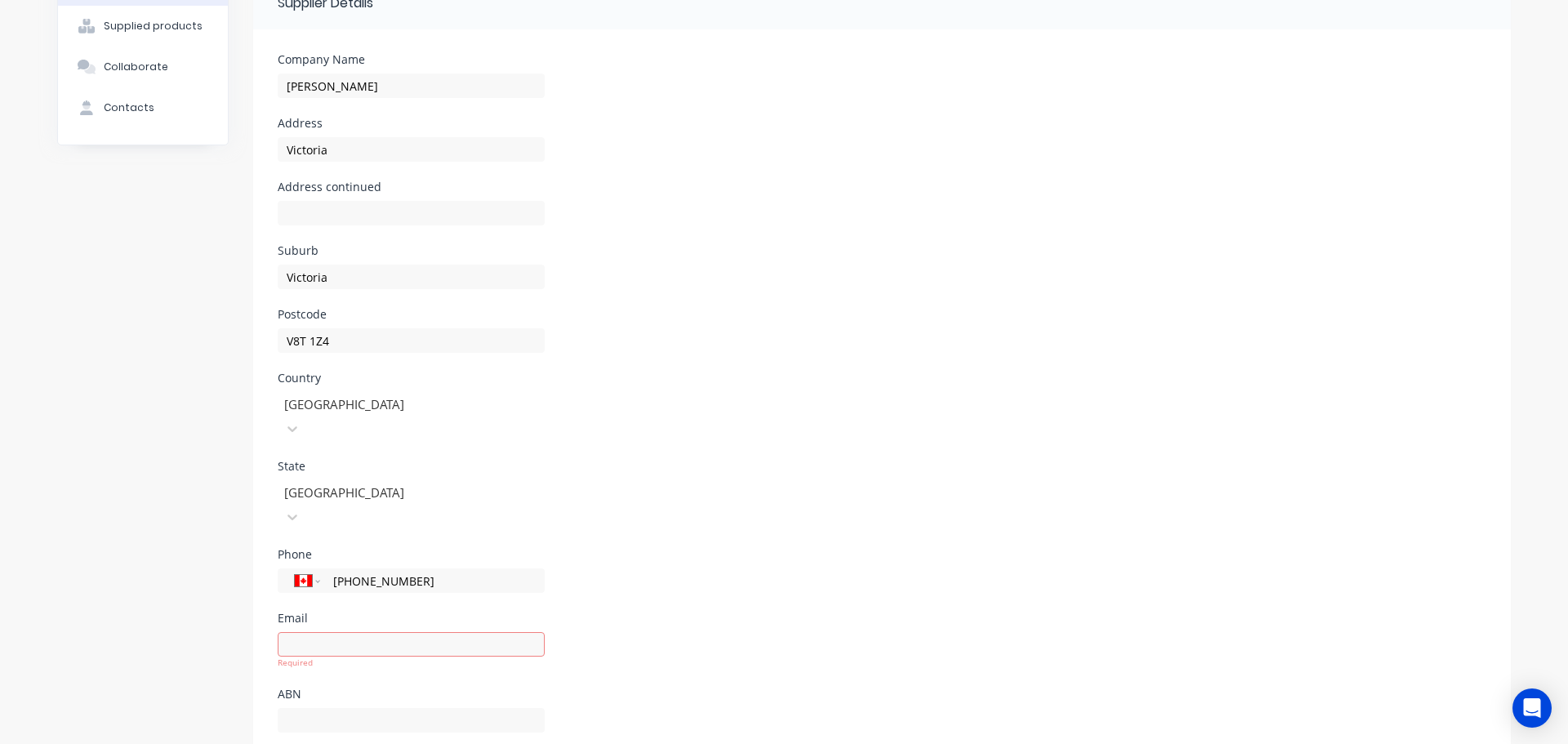
click at [725, 612] on div "Email Required" at bounding box center [882, 650] width 1209 height 76
click at [333, 688] on div "ABN" at bounding box center [411, 693] width 267 height 11
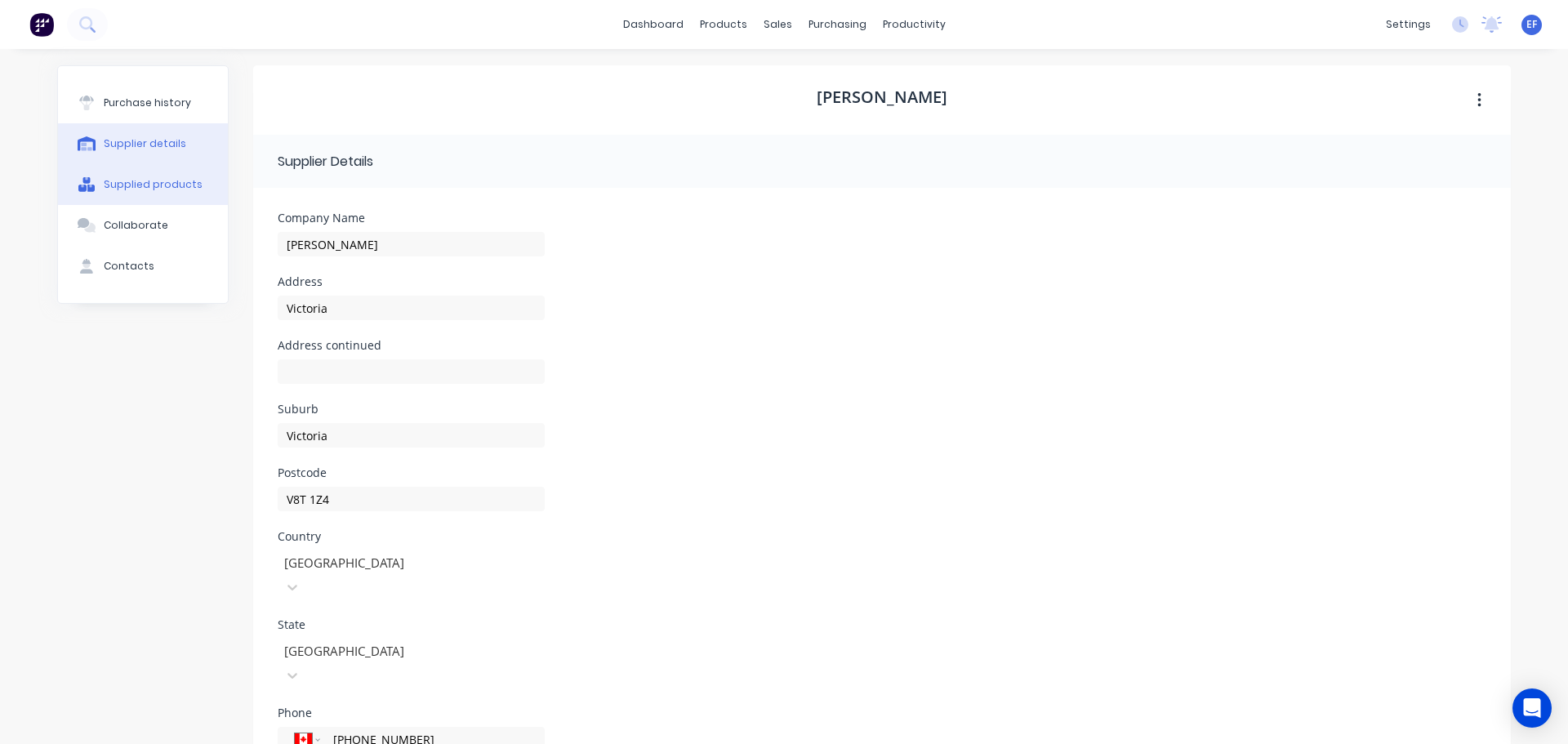
click at [123, 173] on button "Supplied products" at bounding box center [143, 184] width 170 height 41
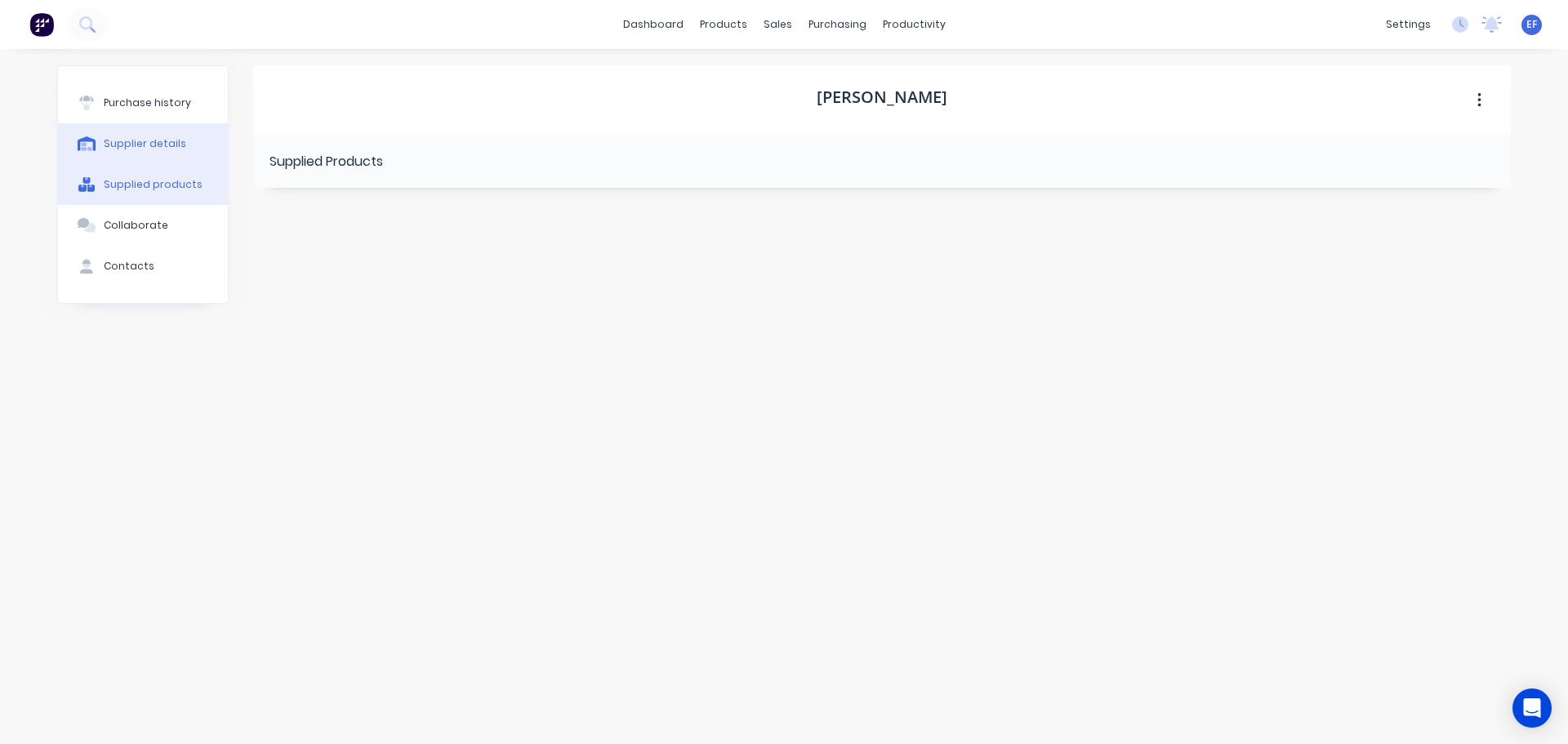
click at [130, 153] on button "Supplier details" at bounding box center [143, 144] width 170 height 41
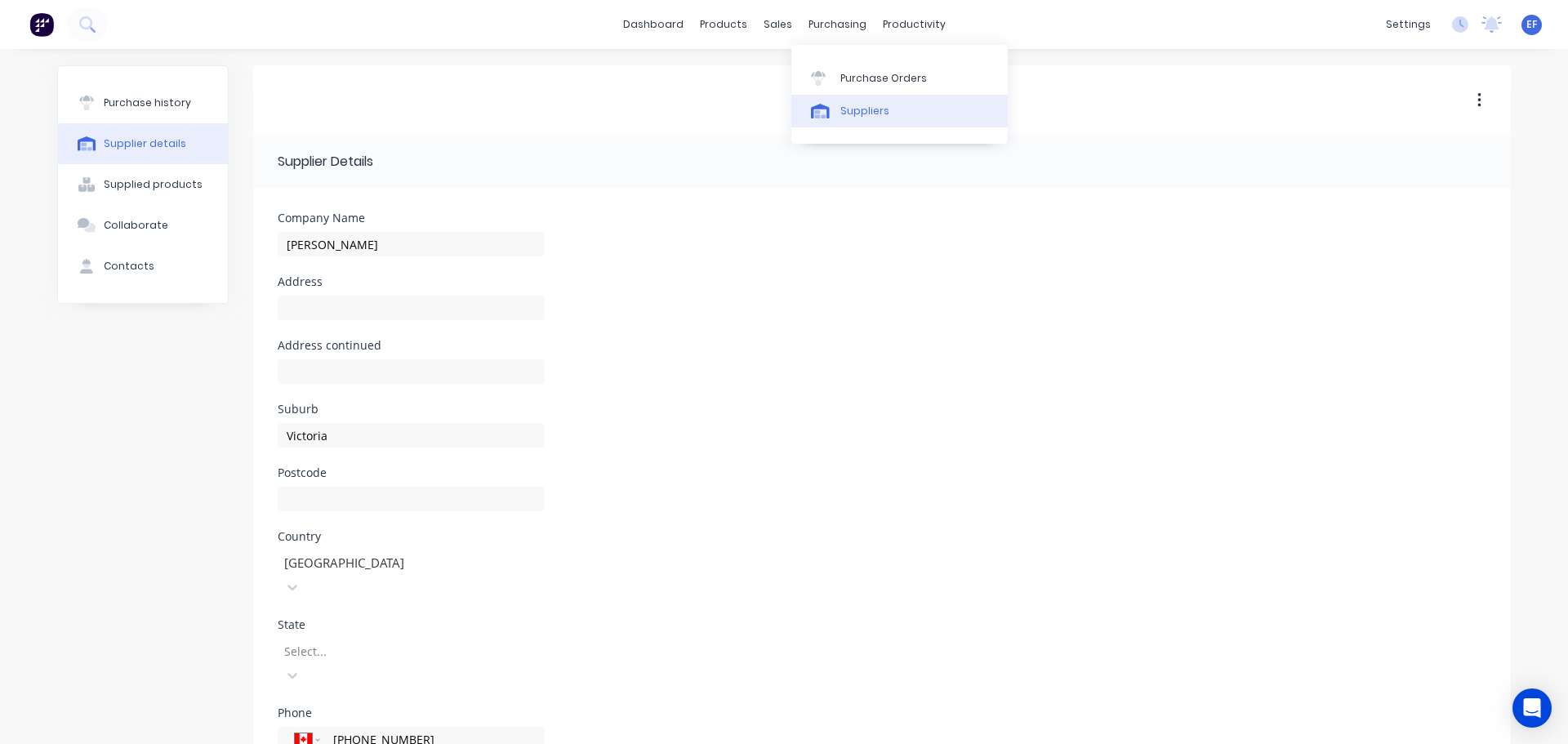
click at [854, 117] on div "Suppliers" at bounding box center [864, 111] width 49 height 15
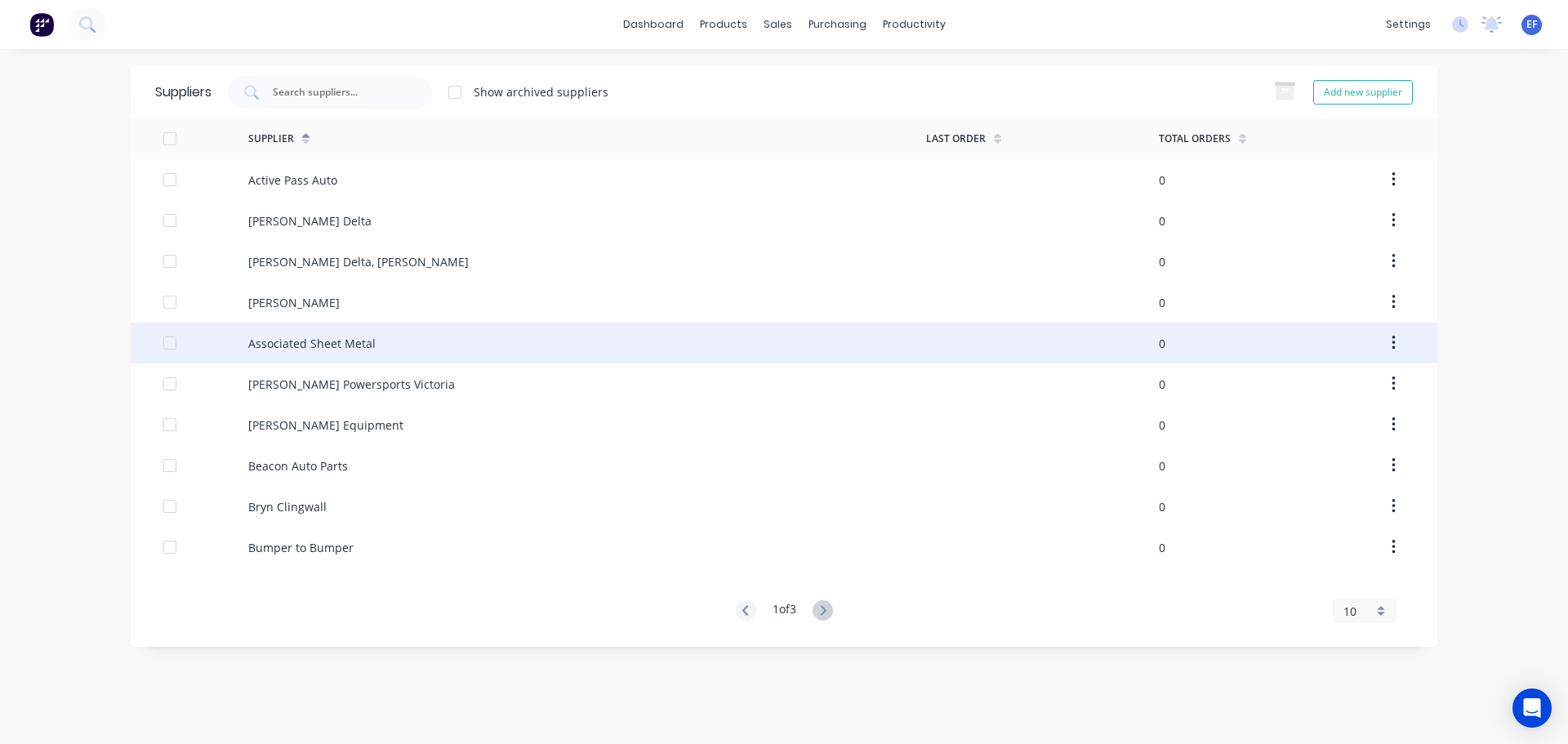
click at [352, 345] on div "Associated Sheet Metal" at bounding box center [312, 344] width 128 height 17
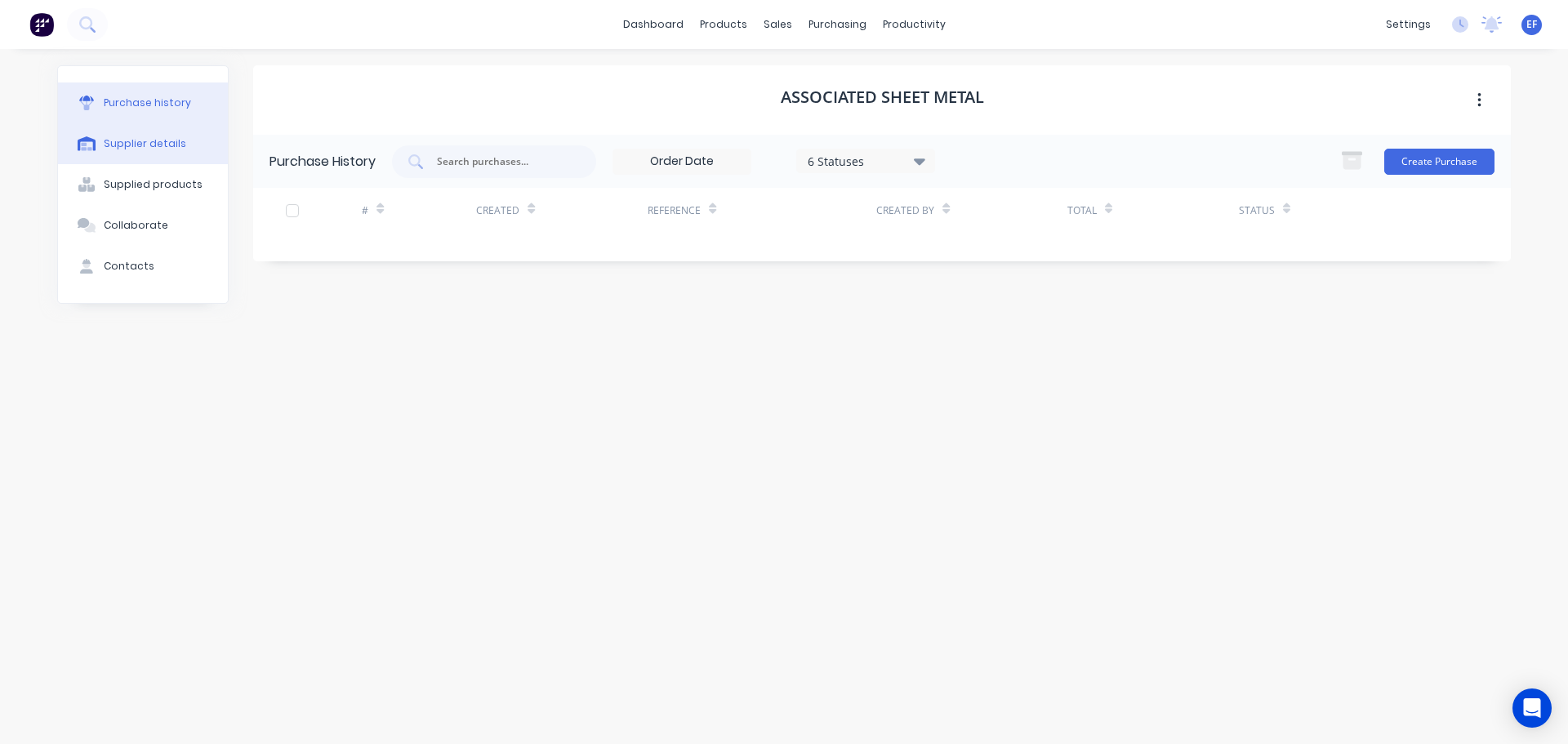
click at [161, 158] on button "Supplier details" at bounding box center [143, 144] width 170 height 41
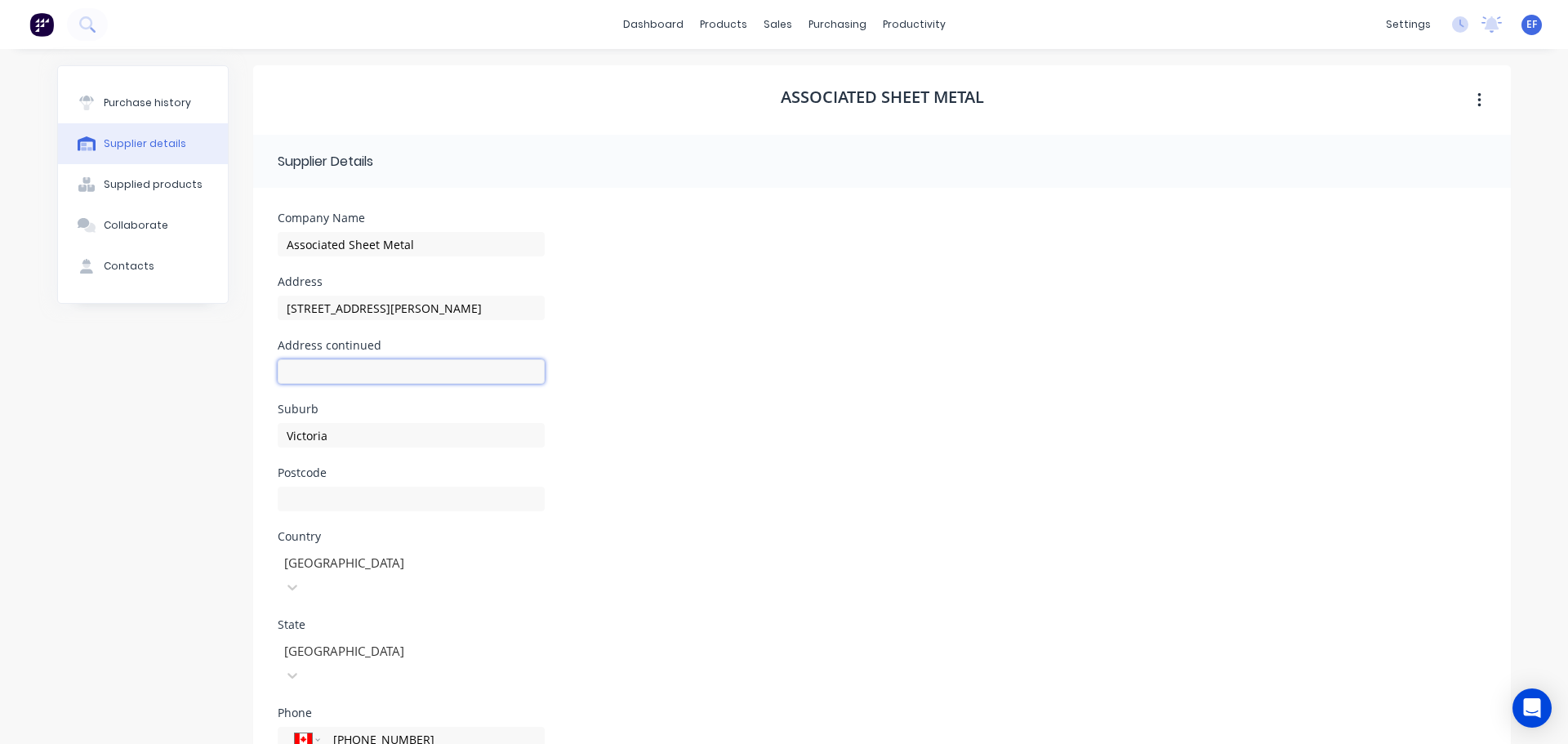
click at [357, 369] on input at bounding box center [411, 371] width 267 height 25
drag, startPoint x: 482, startPoint y: 372, endPoint x: 436, endPoint y: 369, distance: 46.1
click at [436, 369] on input ""Associated Sheet Metal [STREET_ADDRESS][PERSON_NAME]"" at bounding box center [411, 371] width 267 height 25
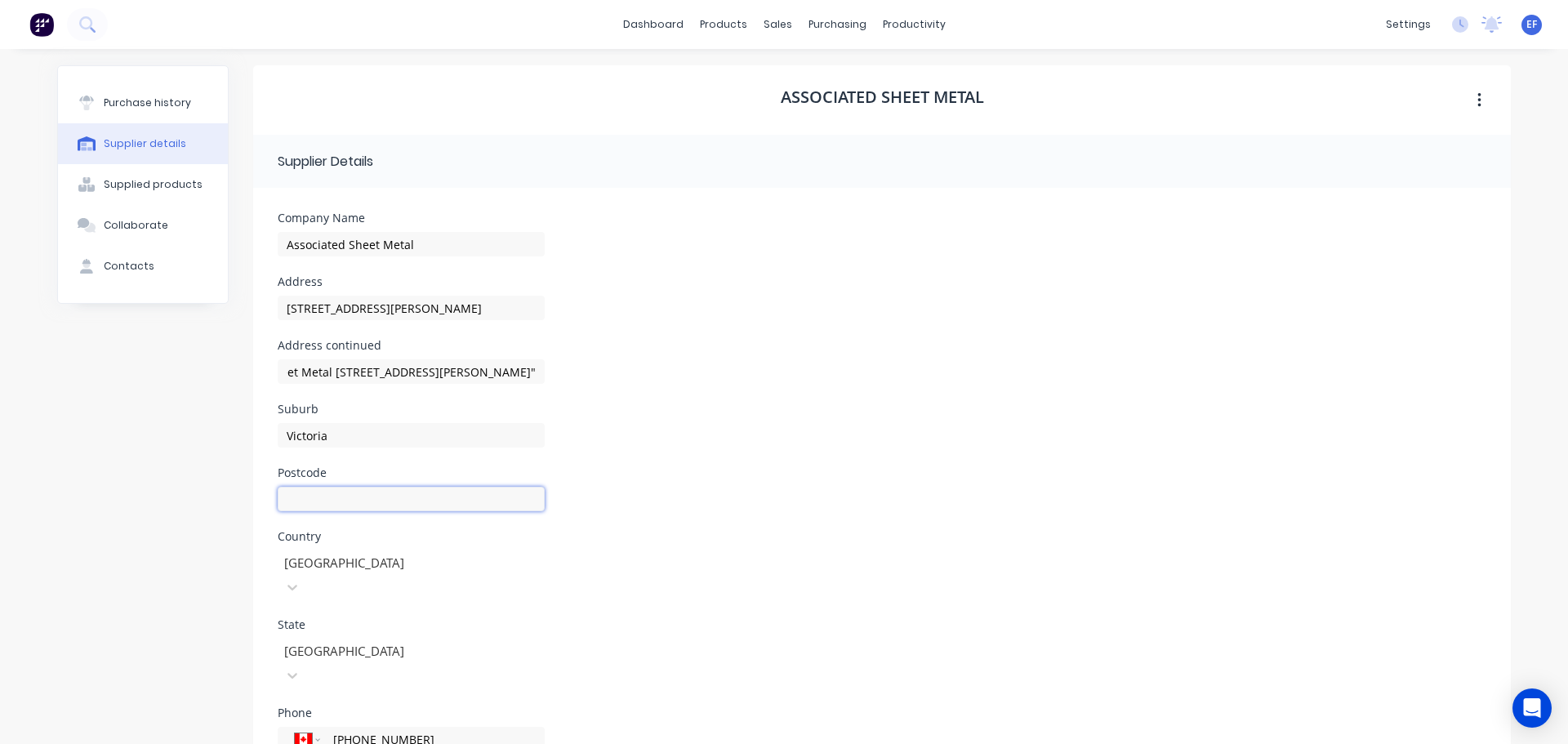
click at [317, 496] on input at bounding box center [411, 499] width 267 height 25
drag, startPoint x: 278, startPoint y: 371, endPoint x: 602, endPoint y: 393, distance: 324.7
click at [602, 393] on div "Address continued "Associated Sheet Metal [STREET_ADDRESS][PERSON_NAME]"" at bounding box center [882, 371] width 1209 height 63
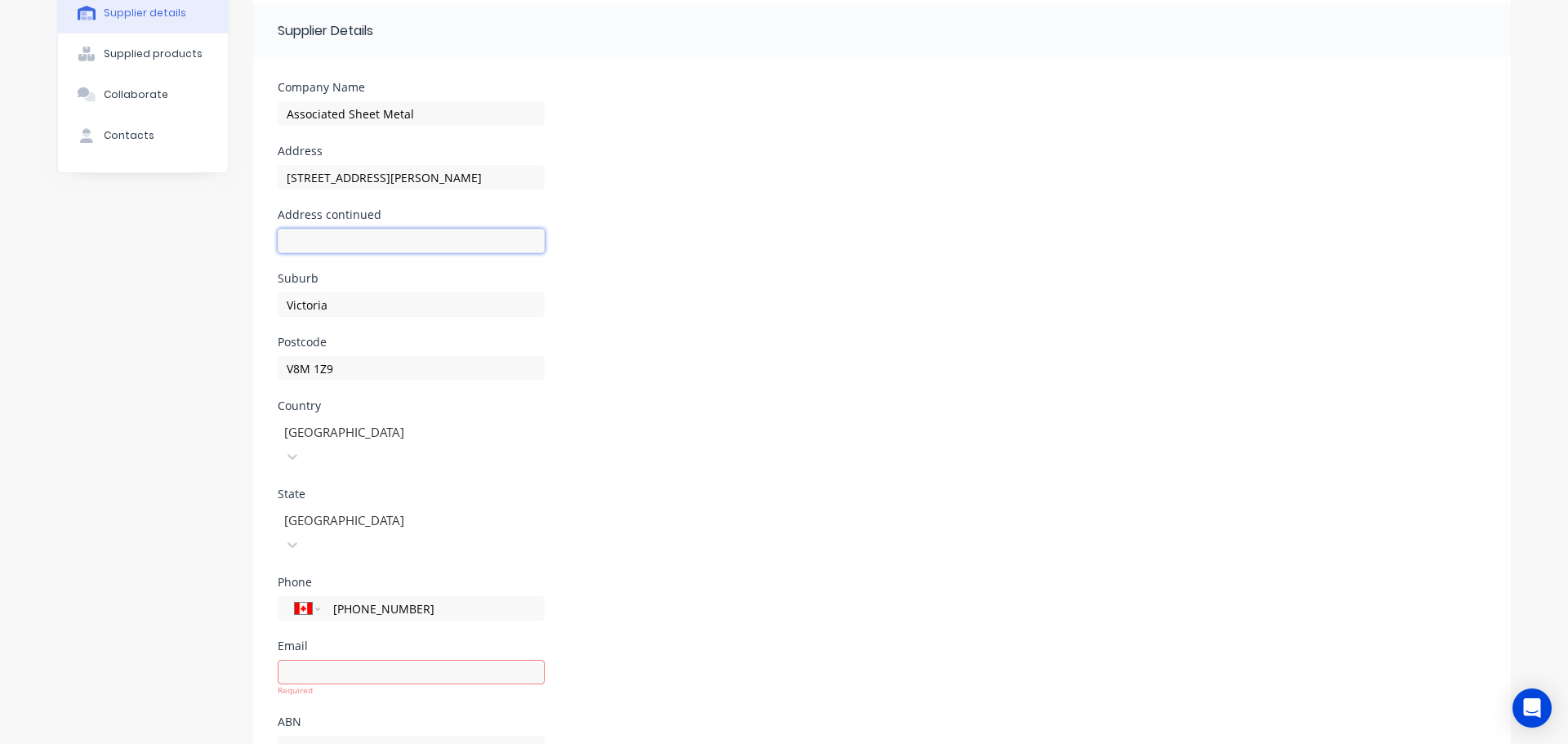
scroll to position [159, 0]
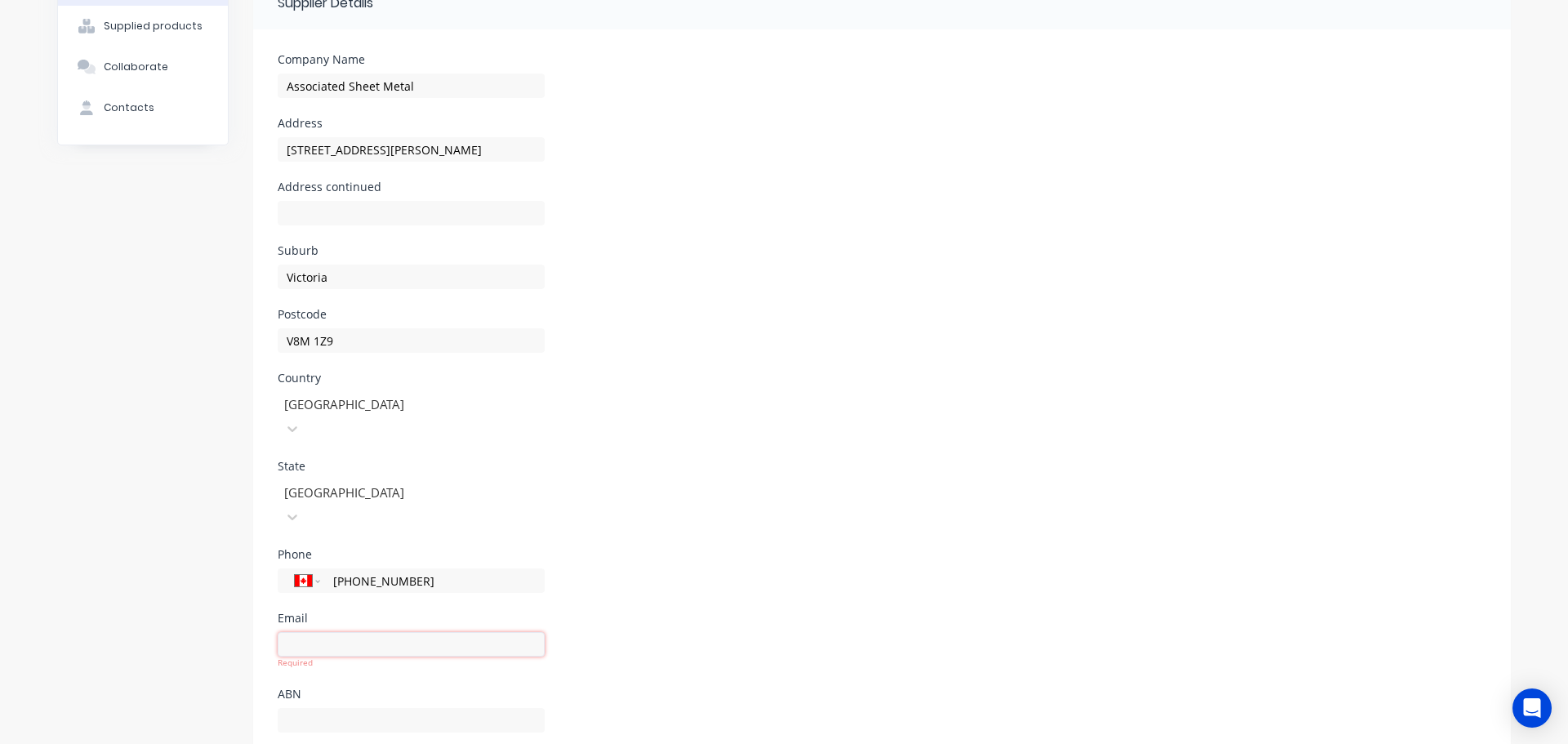
click at [418, 632] on input at bounding box center [411, 644] width 267 height 25
click at [694, 561] on div "Phone International [GEOGRAPHIC_DATA] [GEOGRAPHIC_DATA] [GEOGRAPHIC_DATA] [GEOG…" at bounding box center [882, 580] width 1209 height 63
click at [575, 549] on div "Phone International [GEOGRAPHIC_DATA] [GEOGRAPHIC_DATA] [GEOGRAPHIC_DATA] [GEOG…" at bounding box center [882, 580] width 1209 height 63
click at [147, 101] on button "Contacts" at bounding box center [143, 108] width 170 height 41
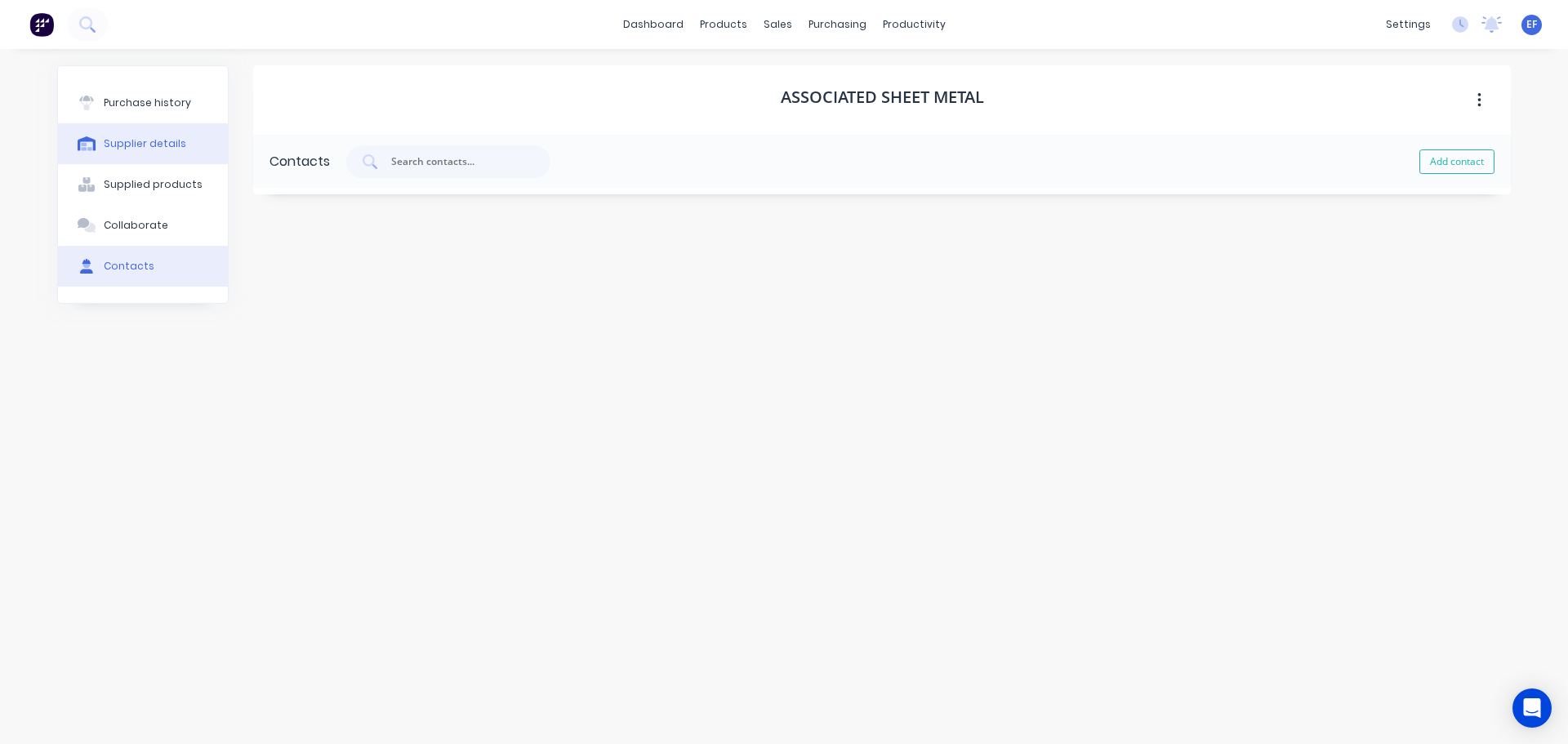
click at [125, 142] on div "Supplier details" at bounding box center [145, 143] width 82 height 15
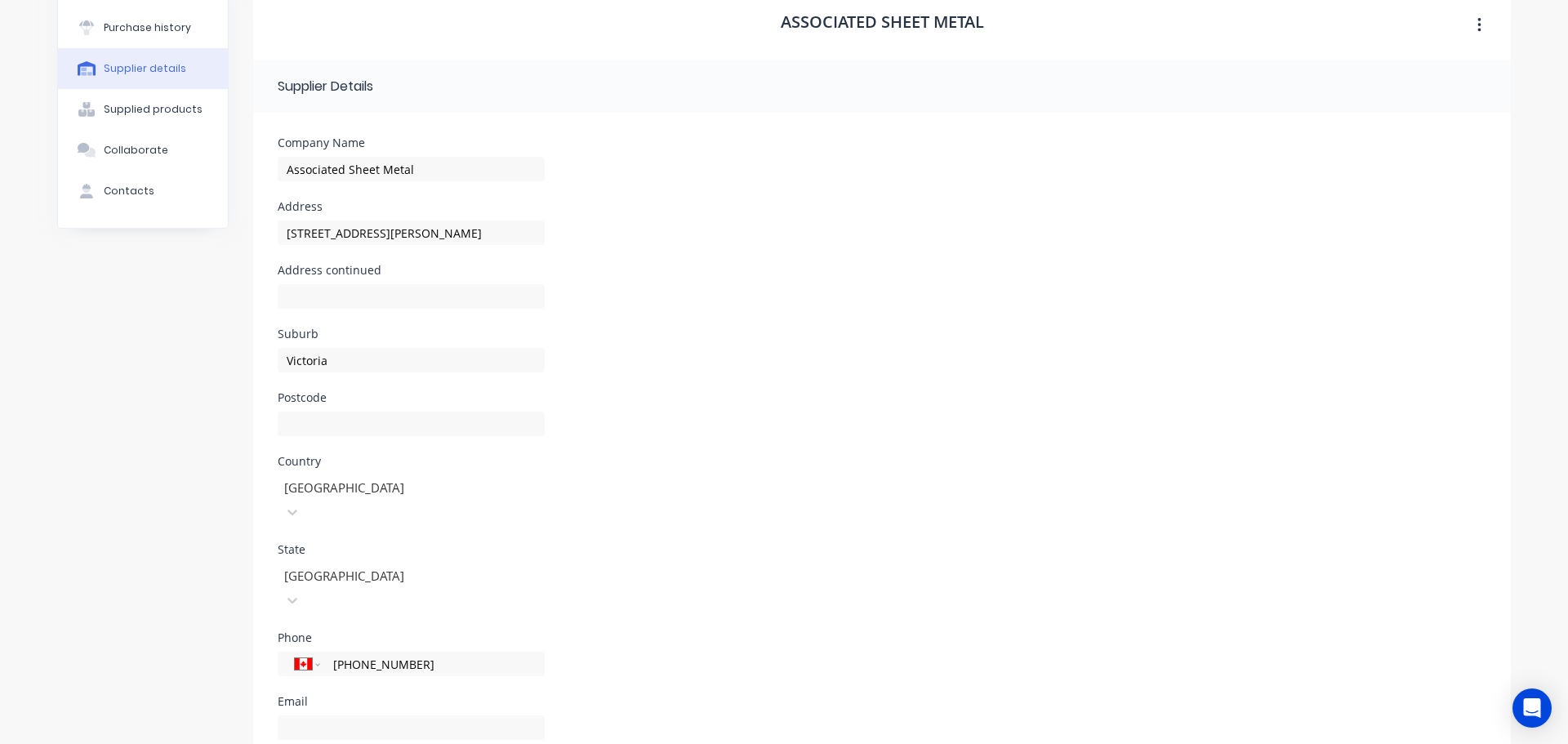
scroll to position [146, 0]
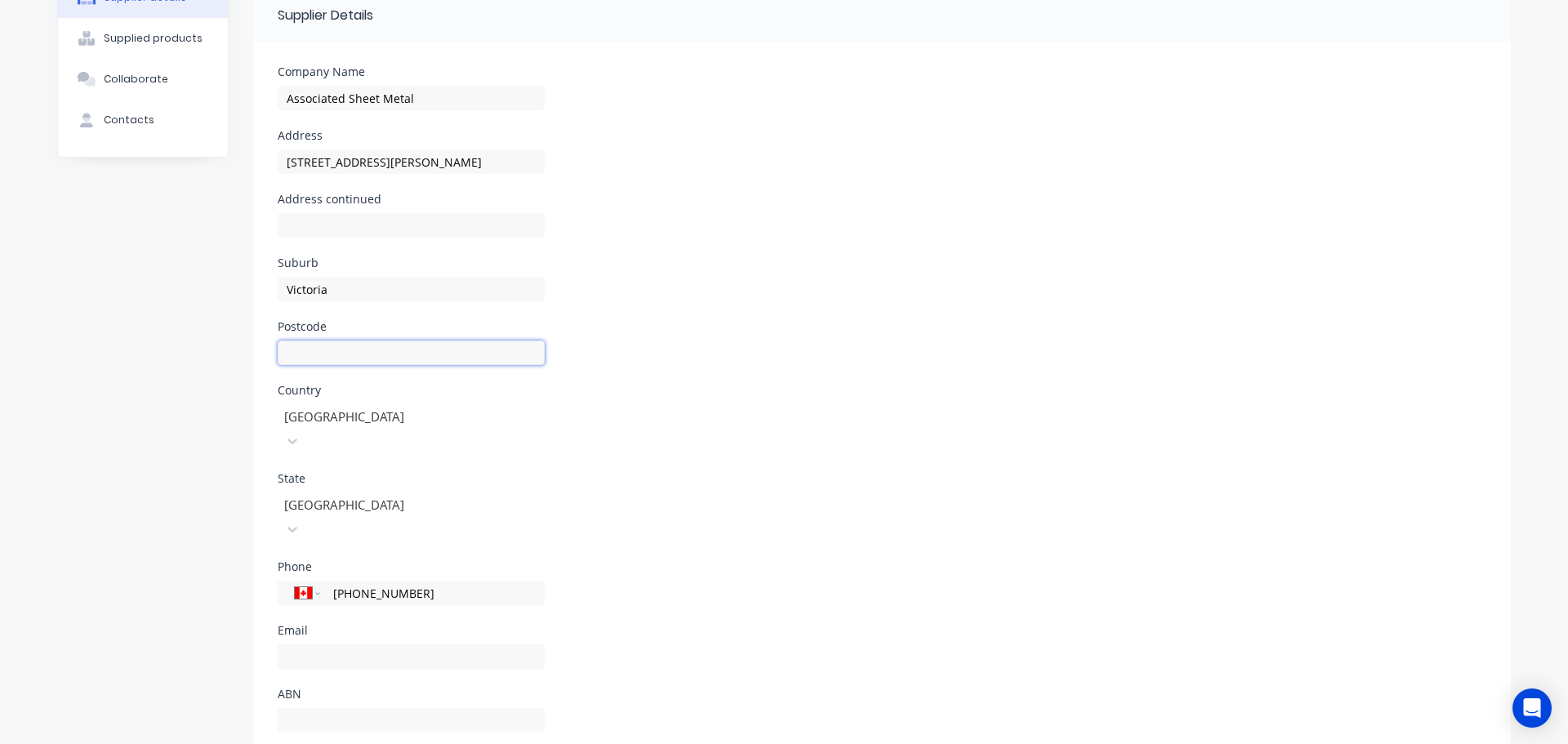
click at [300, 342] on input at bounding box center [411, 352] width 267 height 25
click at [826, 378] on div "Postcode" at bounding box center [882, 352] width 1209 height 63
click at [361, 352] on input at bounding box center [411, 352] width 267 height 25
click at [678, 561] on div "Phone International [GEOGRAPHIC_DATA] [GEOGRAPHIC_DATA] [GEOGRAPHIC_DATA] [GEOG…" at bounding box center [882, 592] width 1209 height 63
click at [821, 507] on div "State [GEOGRAPHIC_DATA]" at bounding box center [882, 516] width 1209 height 88
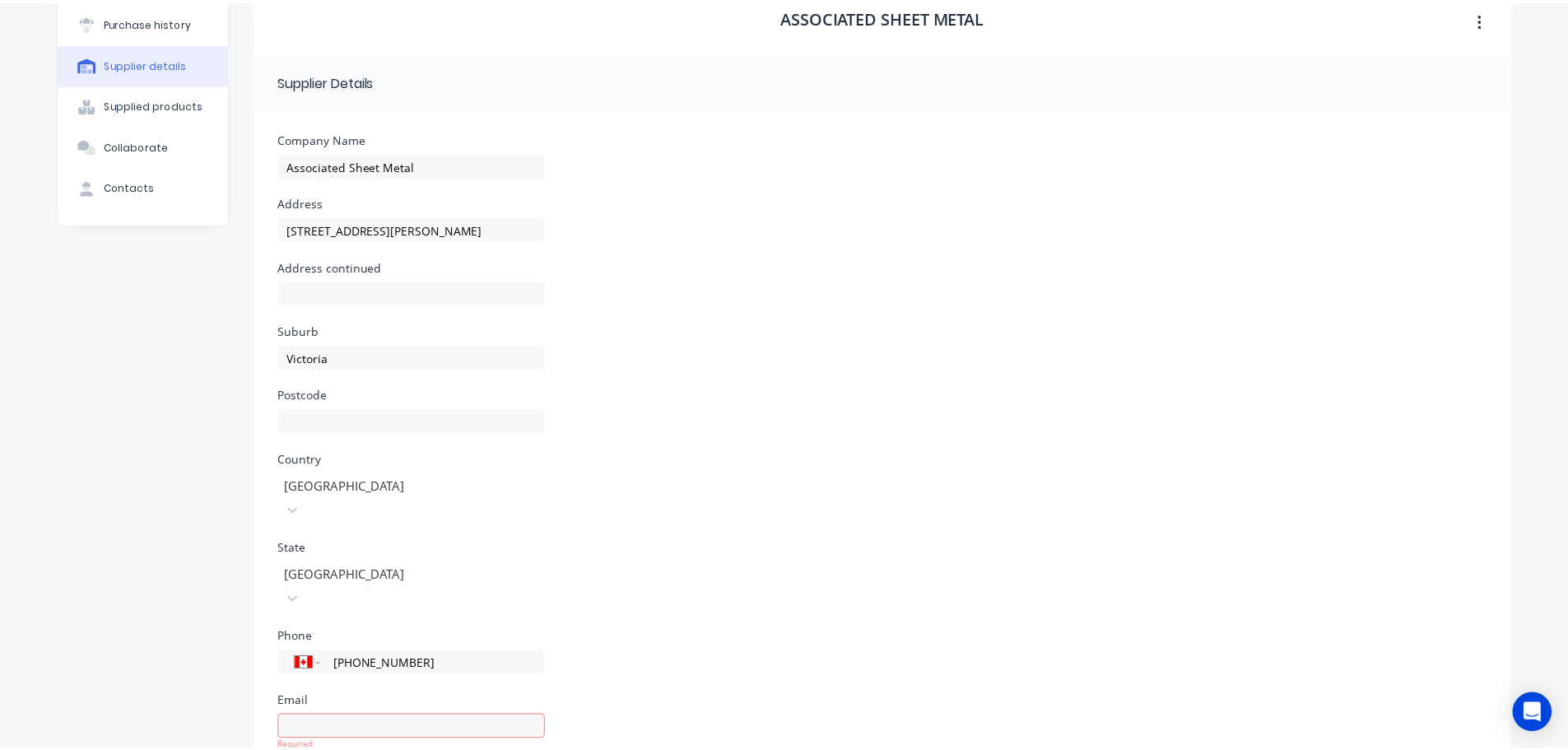
scroll to position [0, 0]
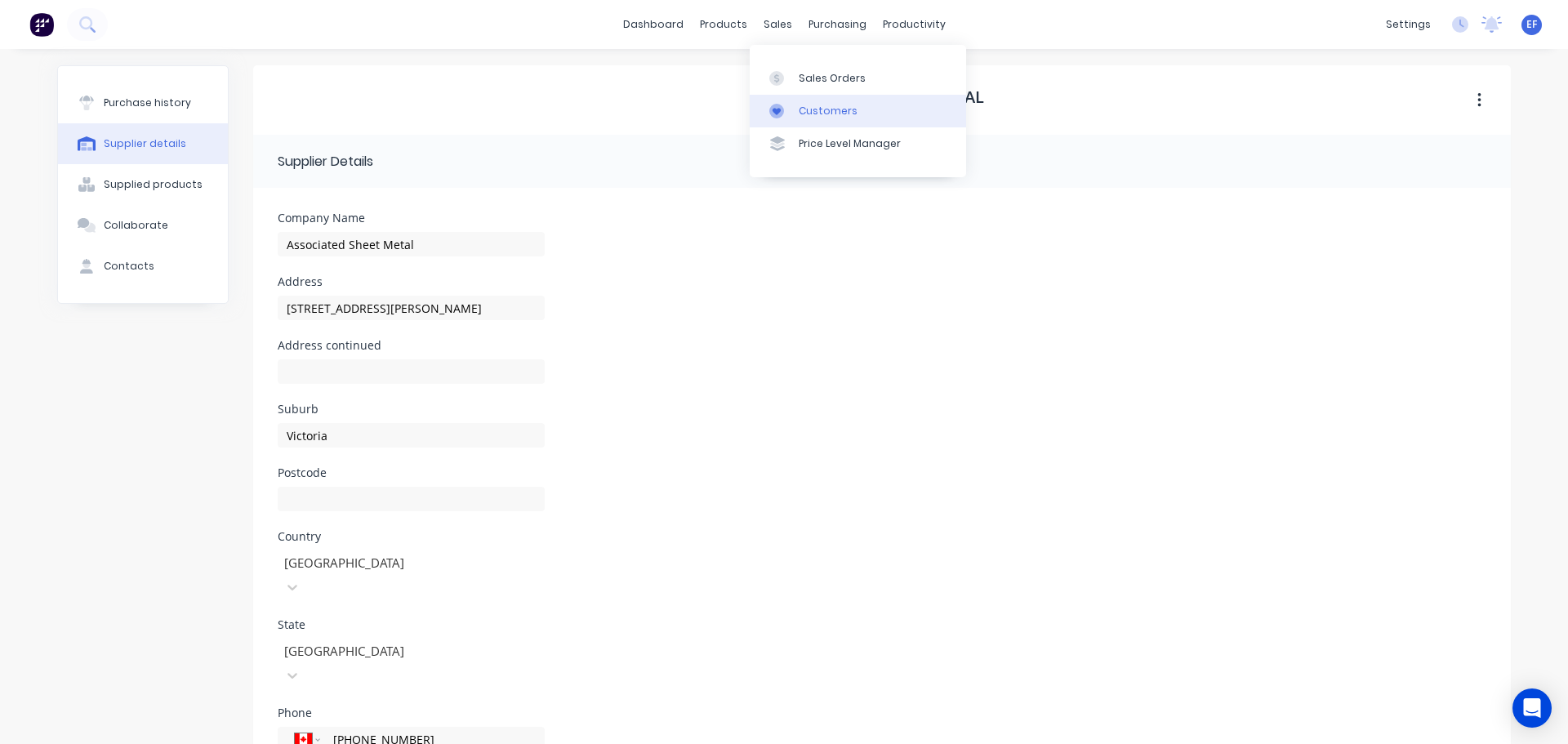
click at [799, 110] on div "Customers" at bounding box center [828, 111] width 59 height 15
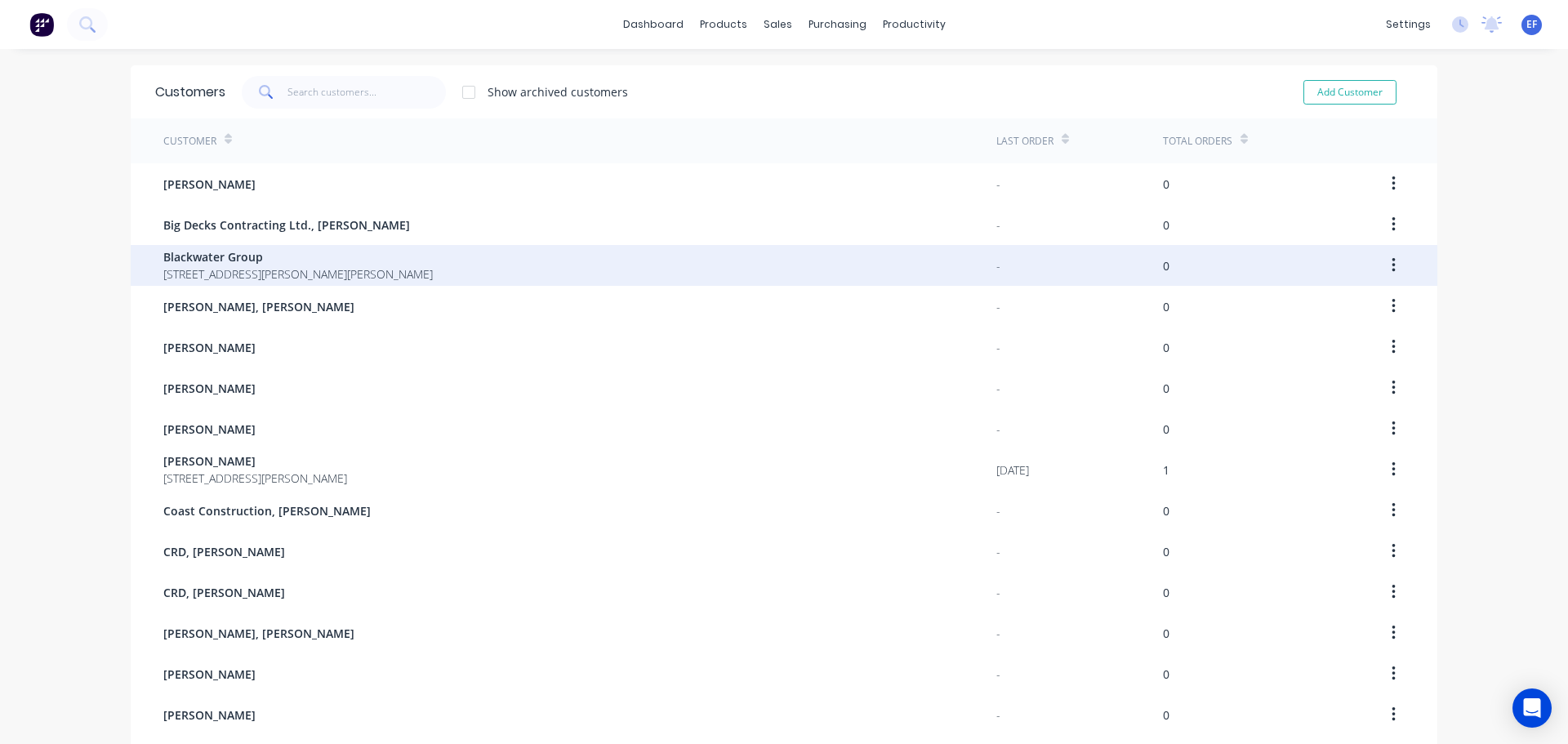
click at [254, 271] on span "[STREET_ADDRESS][PERSON_NAME][PERSON_NAME]" at bounding box center [297, 274] width 269 height 17
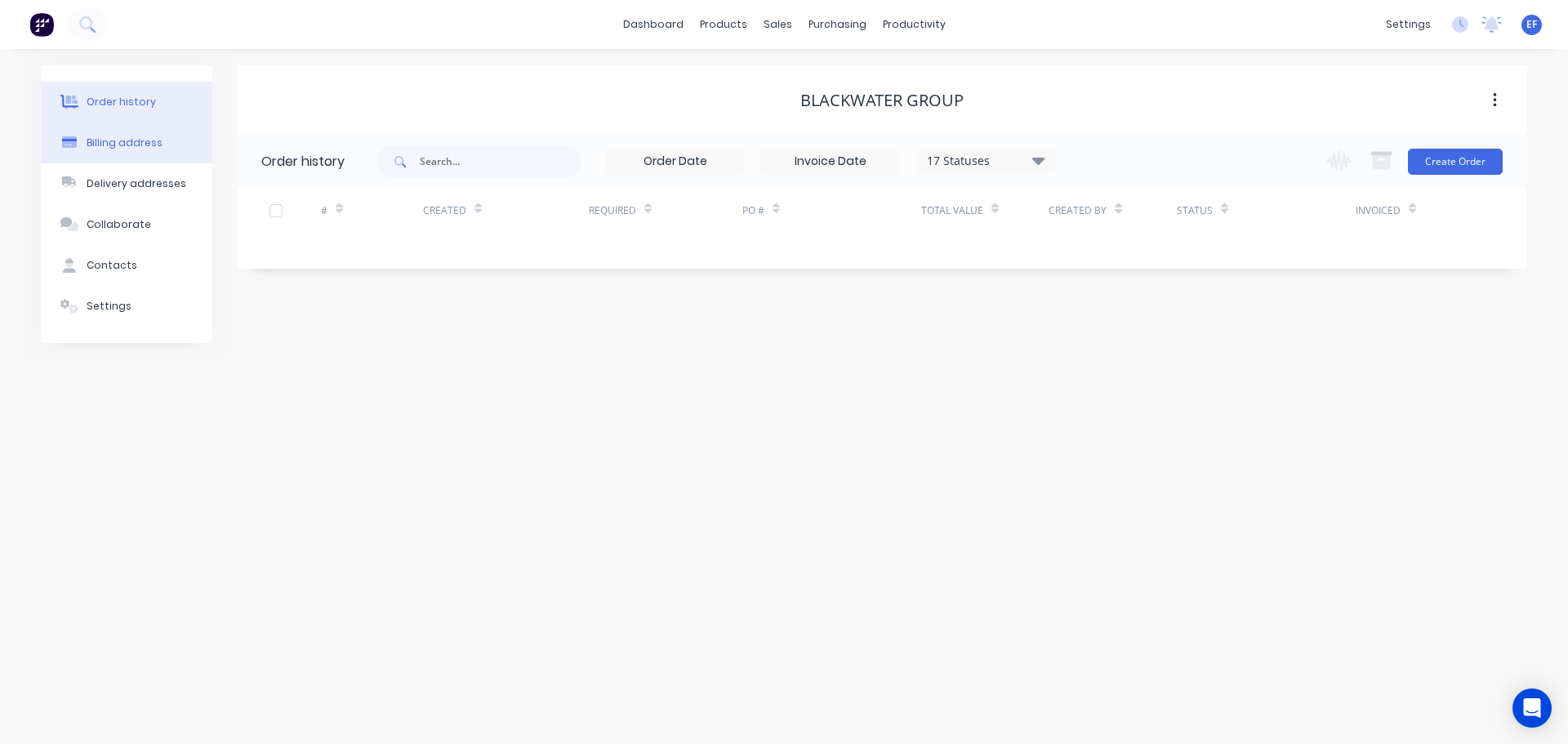
click at [119, 149] on div "Billing address" at bounding box center [124, 142] width 76 height 15
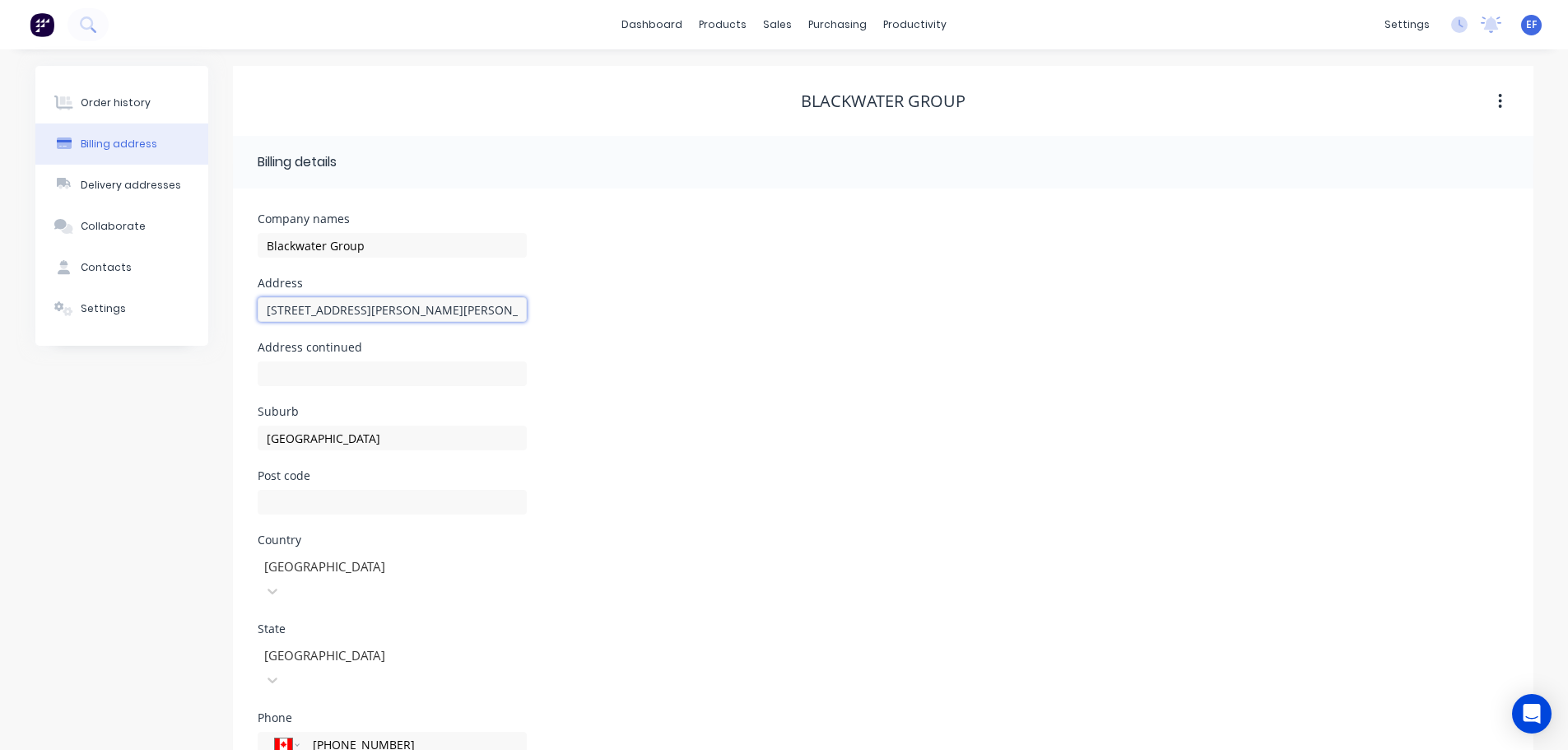
drag, startPoint x: 453, startPoint y: 309, endPoint x: 494, endPoint y: 311, distance: 41.0
click at [494, 311] on body "dashboard products sales purchasing productivity dashboard products Product Cat…" at bounding box center [784, 436] width 1568 height 874
click at [309, 518] on div at bounding box center [392, 512] width 269 height 44
click at [319, 505] on input "text" at bounding box center [392, 502] width 269 height 25
click at [670, 488] on div "Post code V0N 2J2" at bounding box center [883, 502] width 1252 height 64
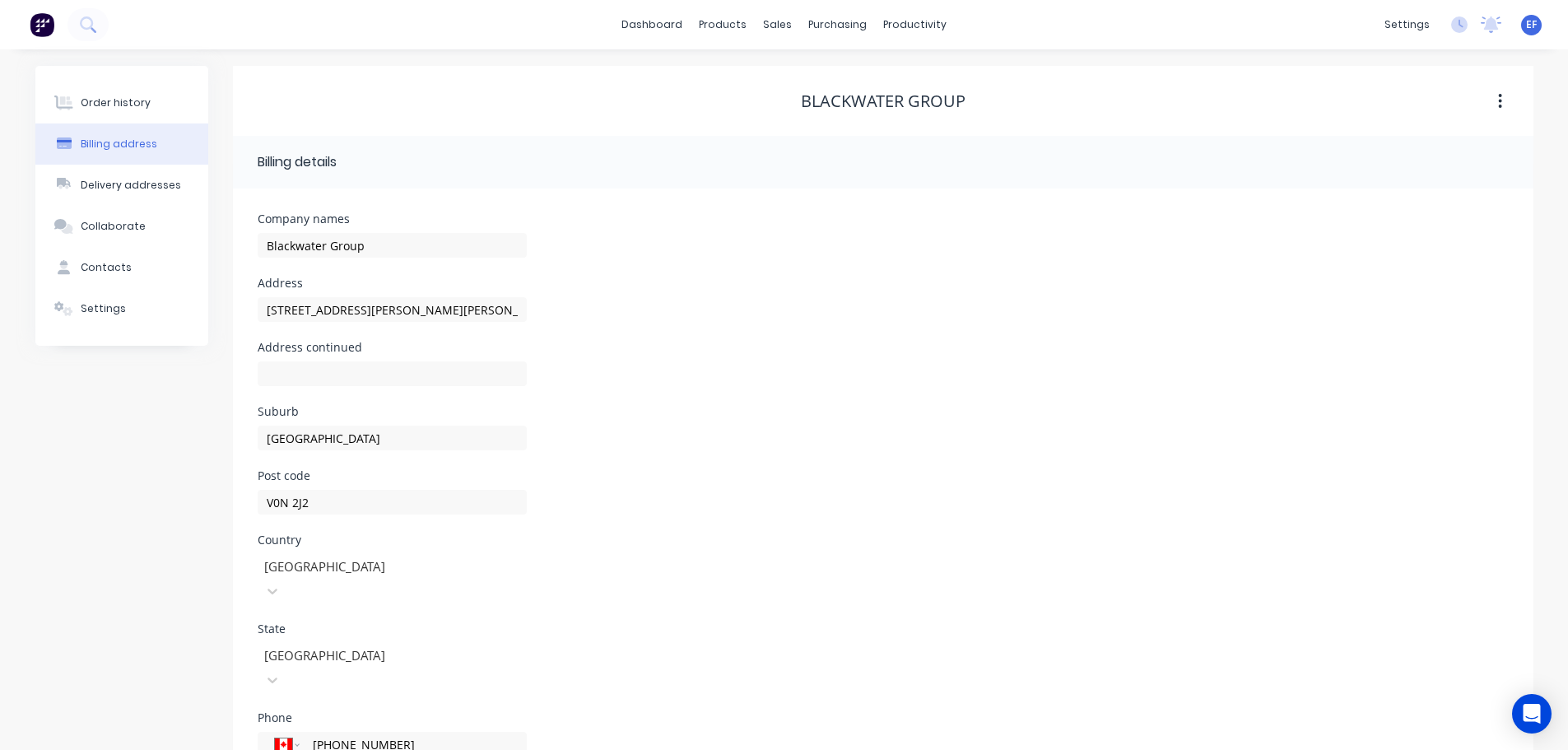
click at [609, 423] on div "Suburb [GEOGRAPHIC_DATA]" at bounding box center [883, 438] width 1252 height 64
click at [114, 261] on div "Contacts" at bounding box center [105, 267] width 51 height 15
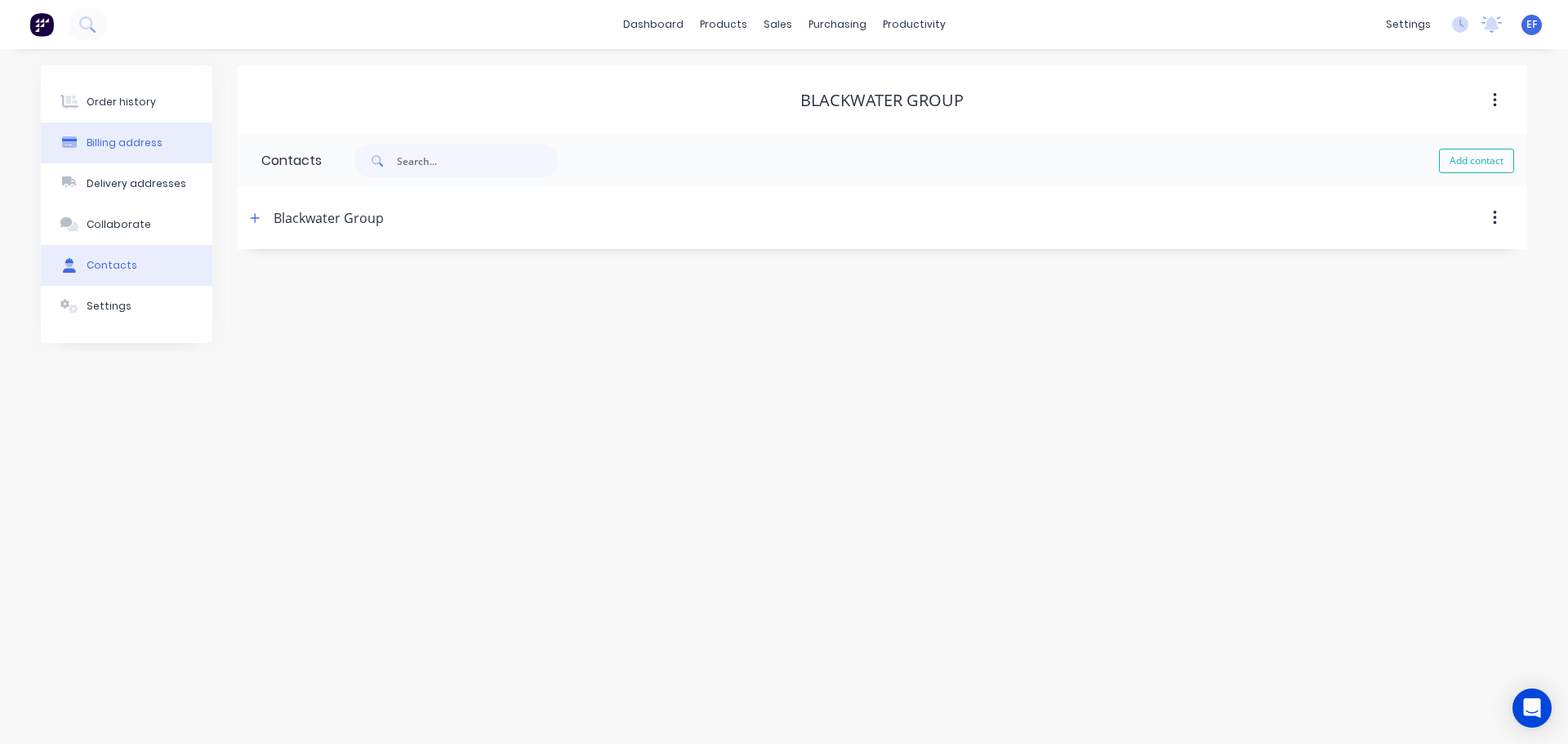
click at [115, 147] on div "Billing address" at bounding box center [124, 142] width 76 height 15
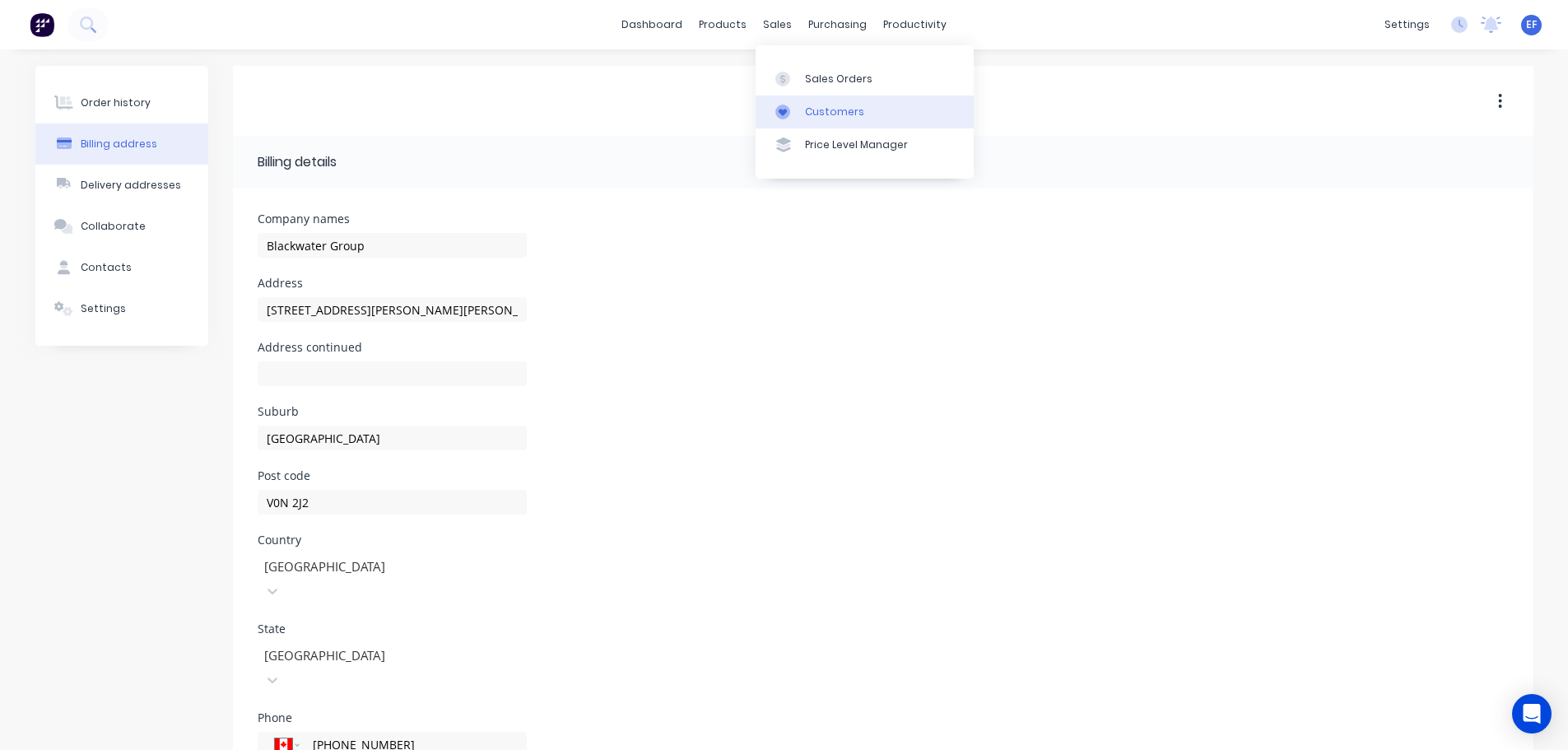
click at [807, 110] on div "Customers" at bounding box center [835, 111] width 60 height 15
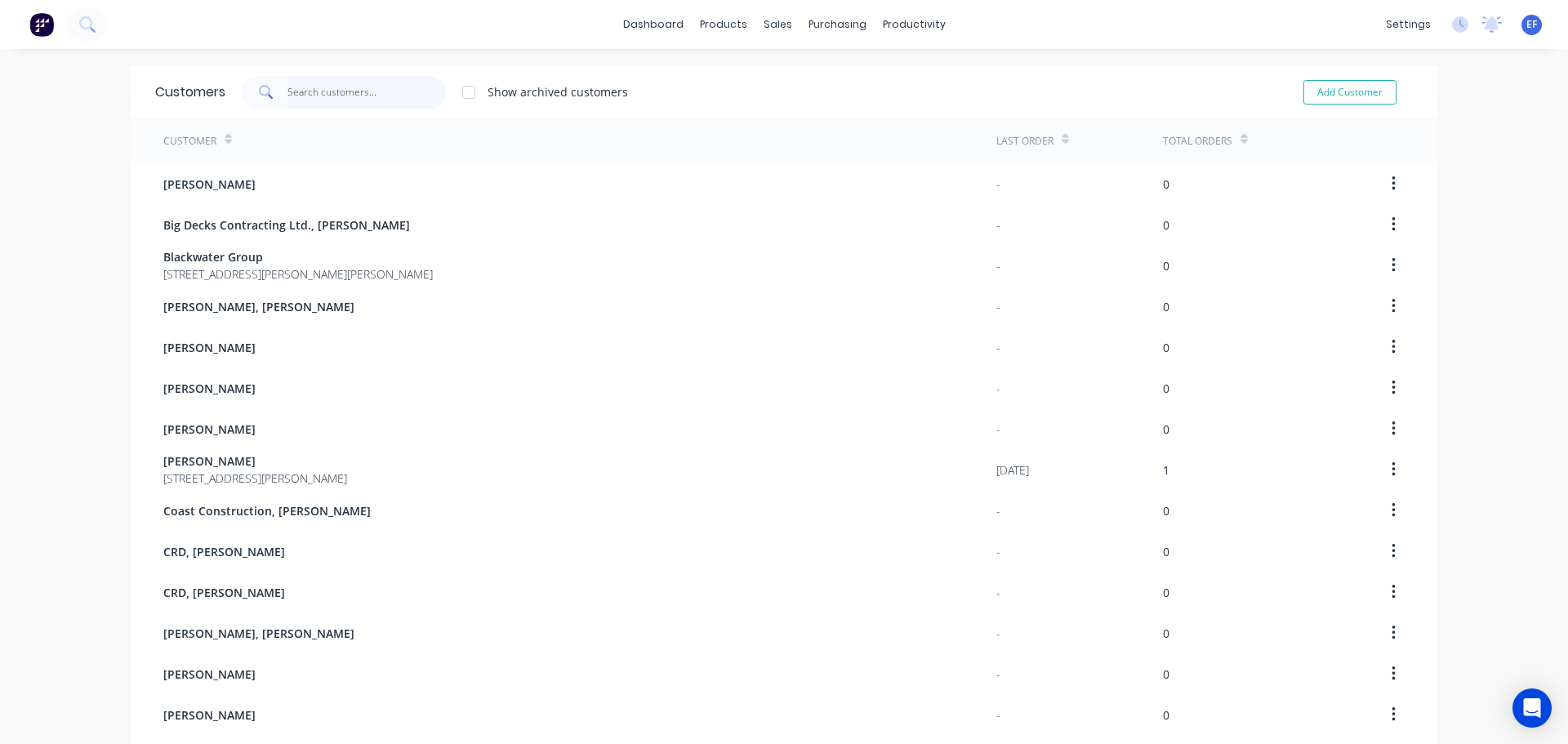
click at [297, 95] on input "text" at bounding box center [367, 93] width 159 height 33
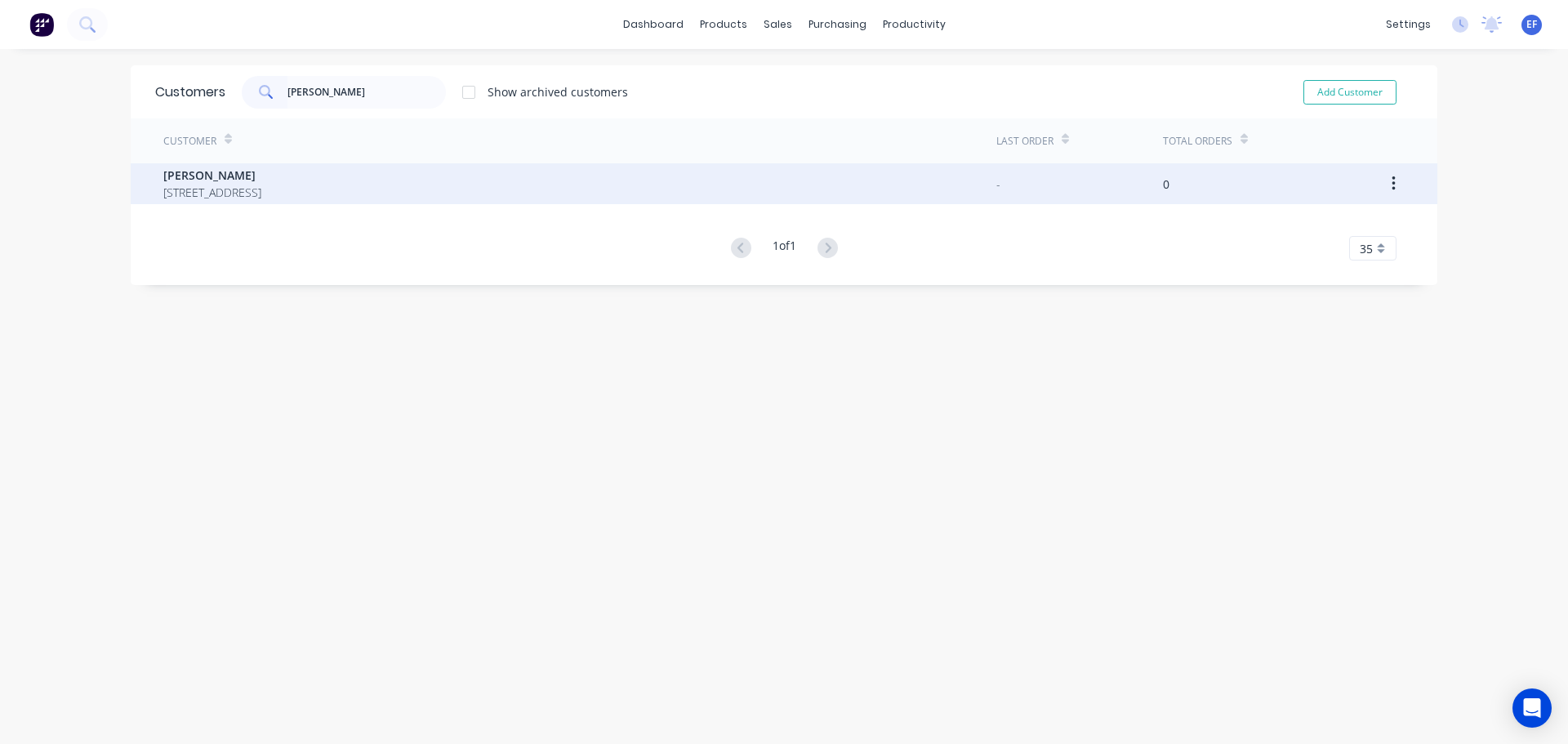
click at [261, 195] on span "[STREET_ADDRESS]" at bounding box center [212, 192] width 98 height 17
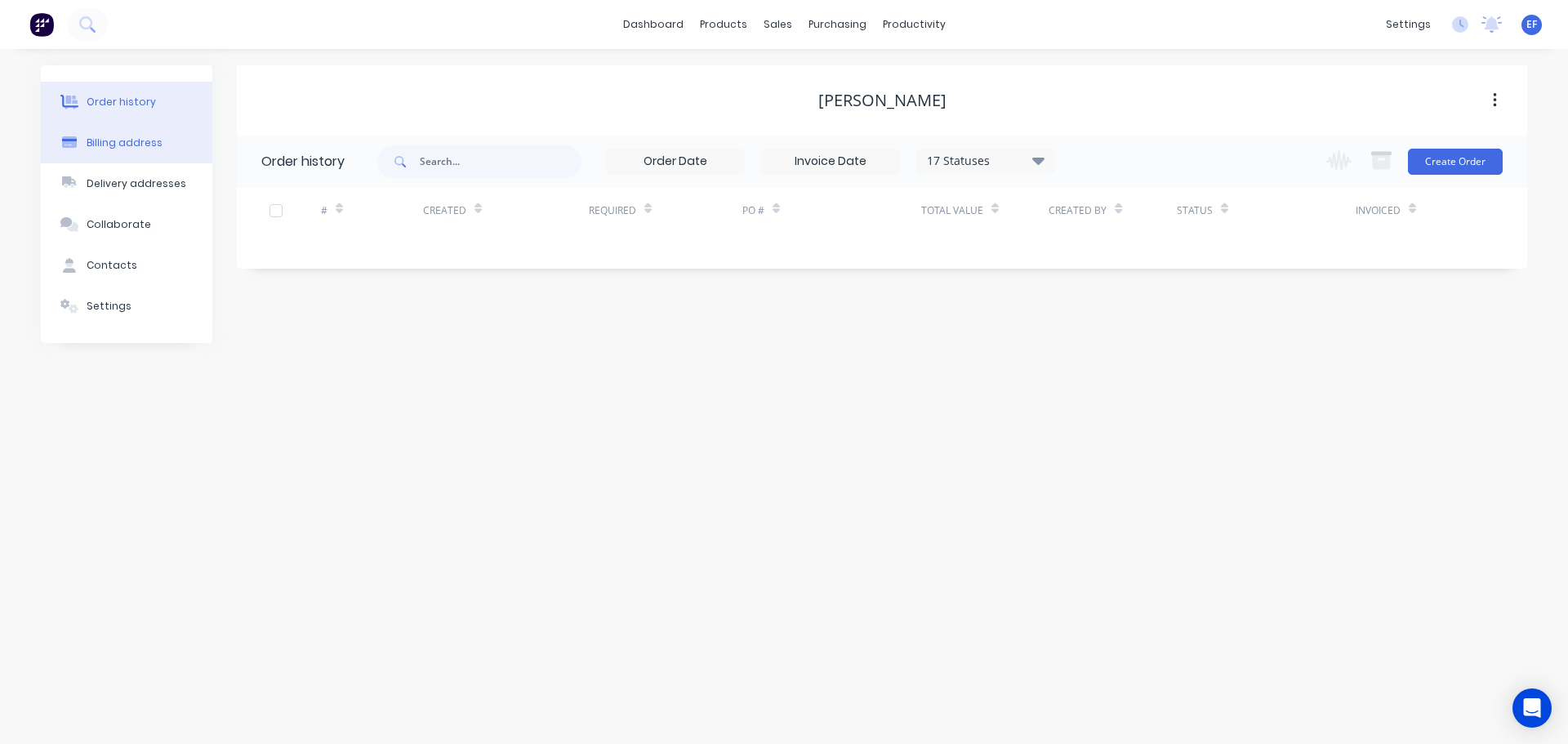
click at [142, 140] on div "Billing address" at bounding box center [124, 142] width 76 height 15
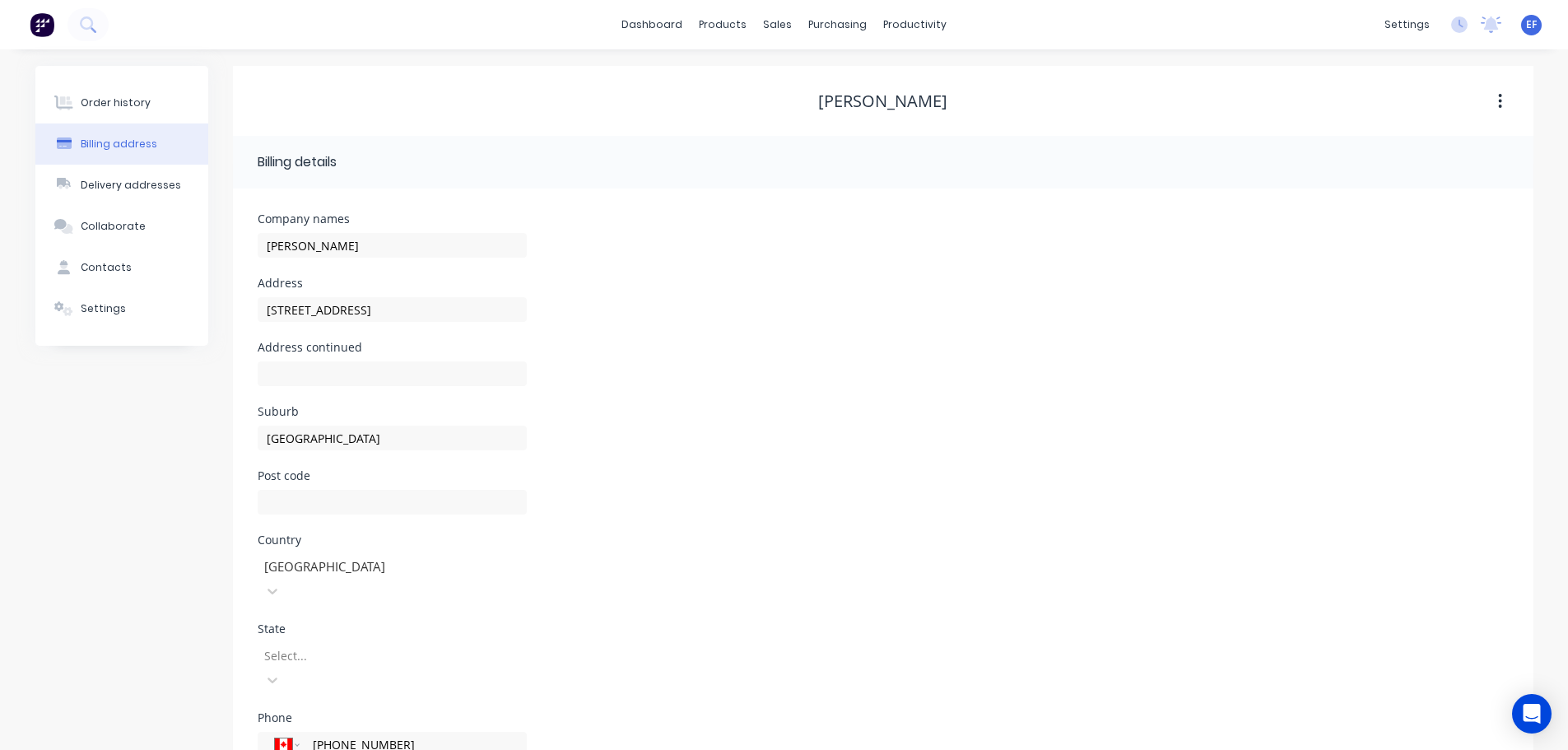
click at [346, 360] on div at bounding box center [392, 381] width 269 height 48
click at [338, 372] on input "text" at bounding box center [392, 373] width 269 height 25
click at [92, 470] on div "Order history Billing address Delivery addresses Collaborate Contacts Settings" at bounding box center [122, 461] width 173 height 791
click at [812, 125] on link "Customers" at bounding box center [864, 111] width 218 height 33
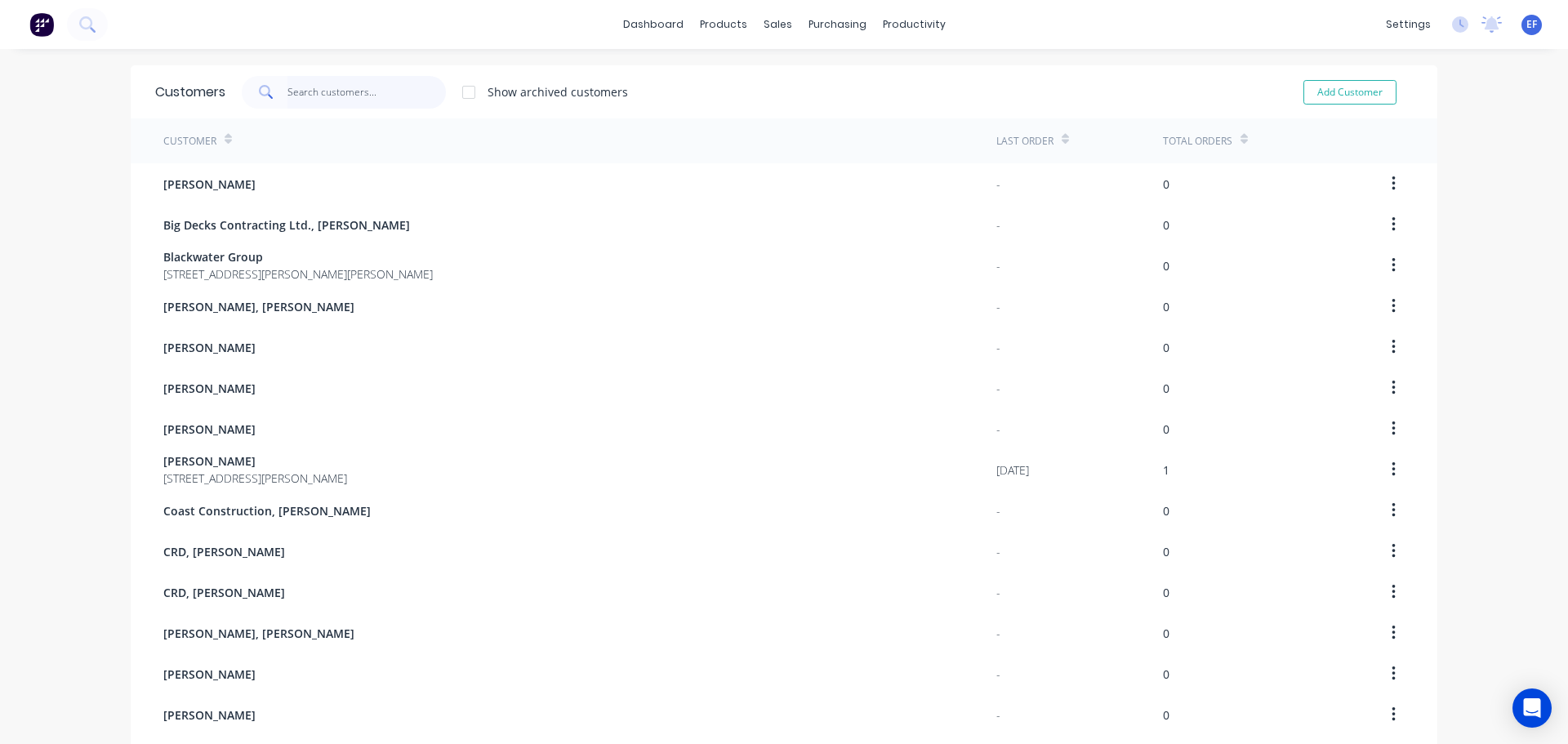
click at [317, 87] on input "text" at bounding box center [367, 93] width 159 height 33
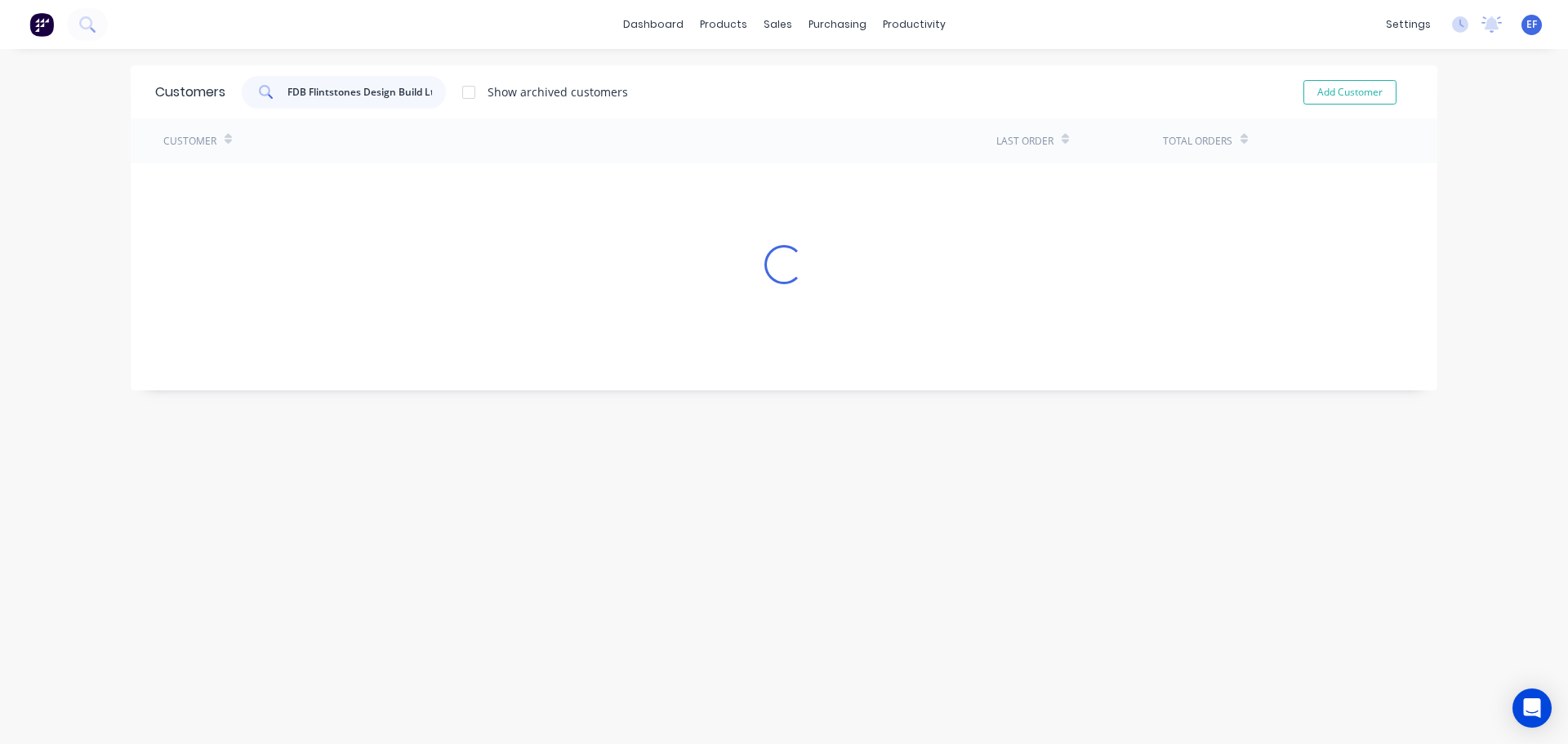
scroll to position [0, 9]
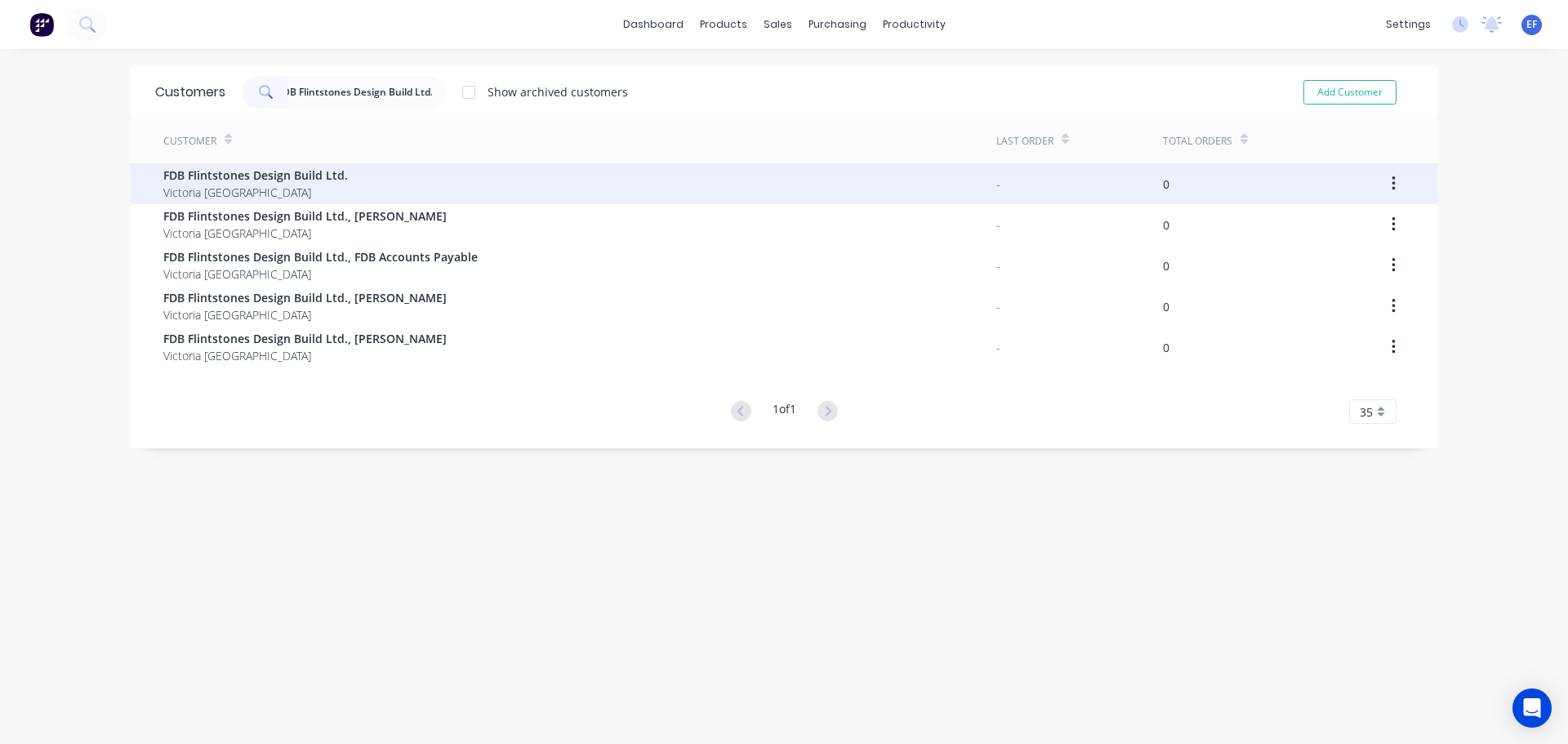
click at [321, 188] on span "Victoria [GEOGRAPHIC_DATA]" at bounding box center [255, 192] width 184 height 17
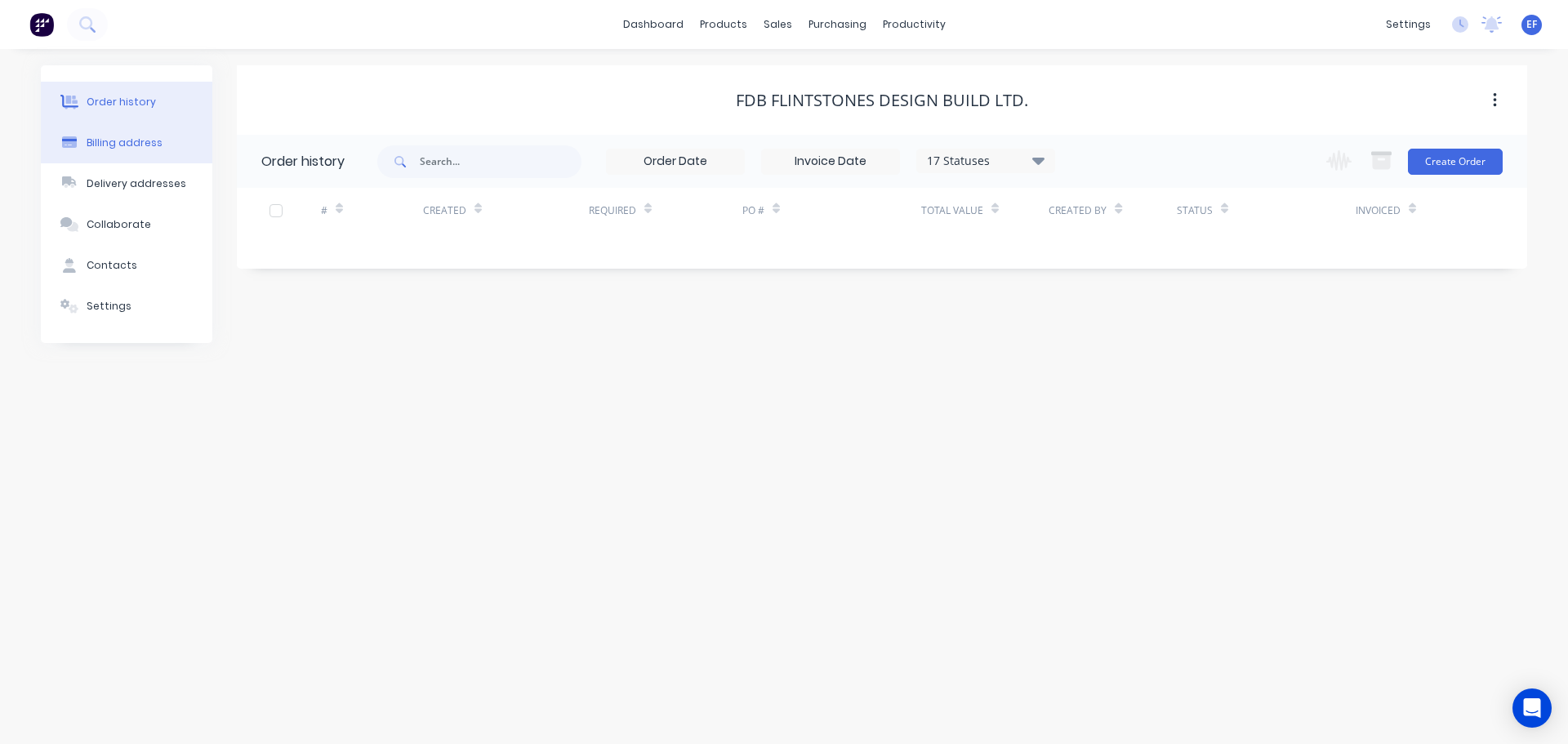
click at [120, 146] on div "Billing address" at bounding box center [124, 142] width 76 height 15
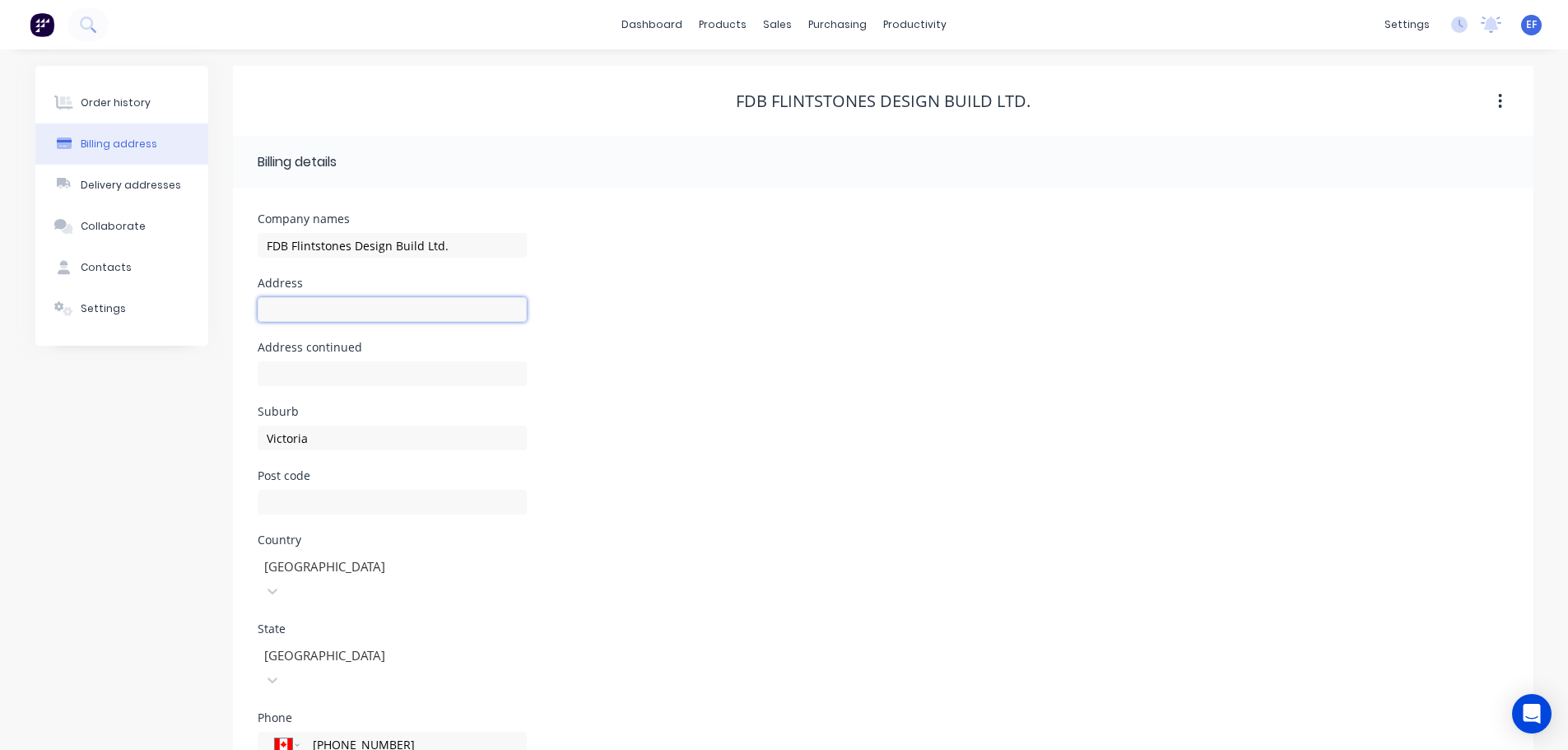
click at [269, 311] on input "text" at bounding box center [392, 309] width 269 height 25
click at [652, 29] on link "dashboard" at bounding box center [653, 24] width 78 height 25
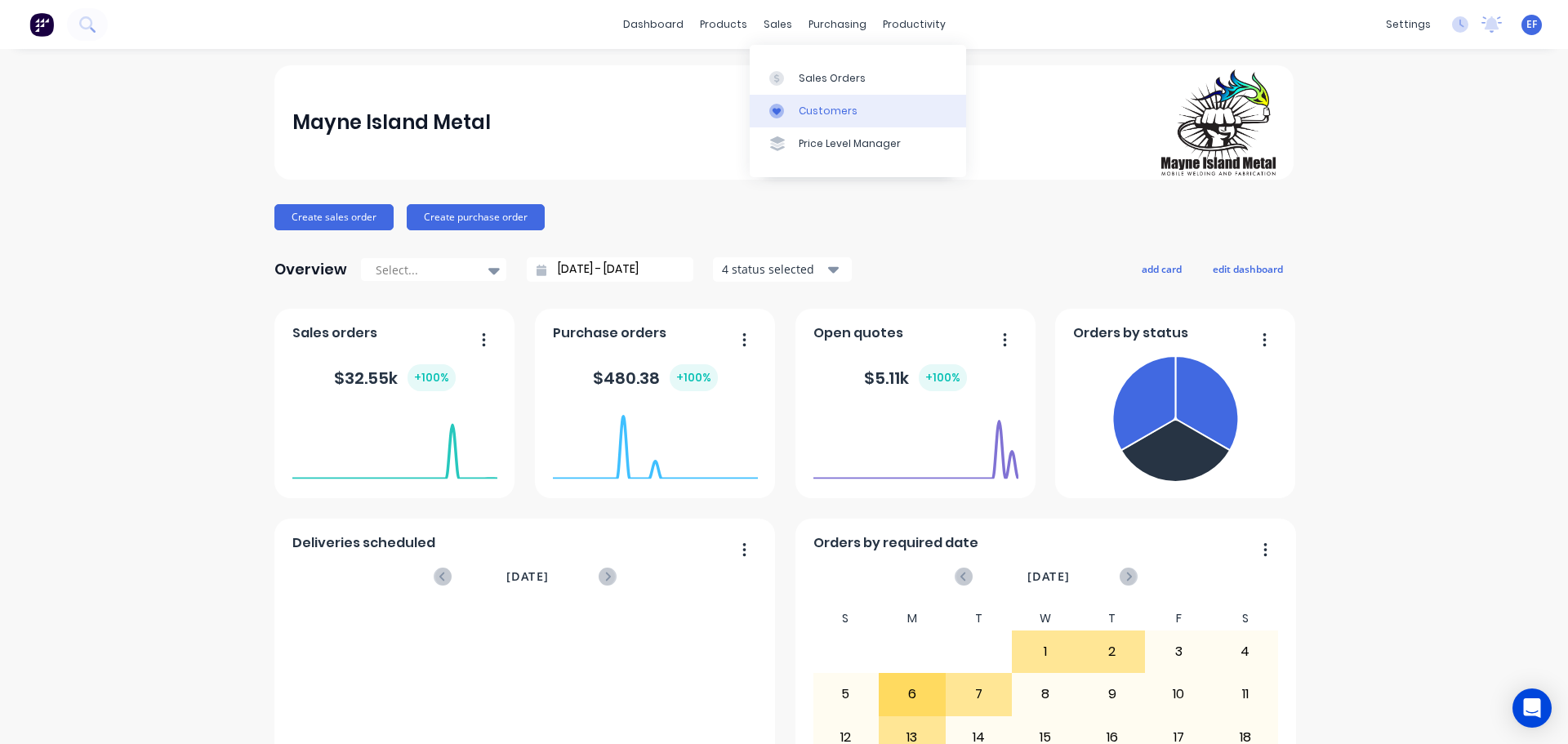
click at [799, 113] on div "Customers" at bounding box center [828, 111] width 59 height 15
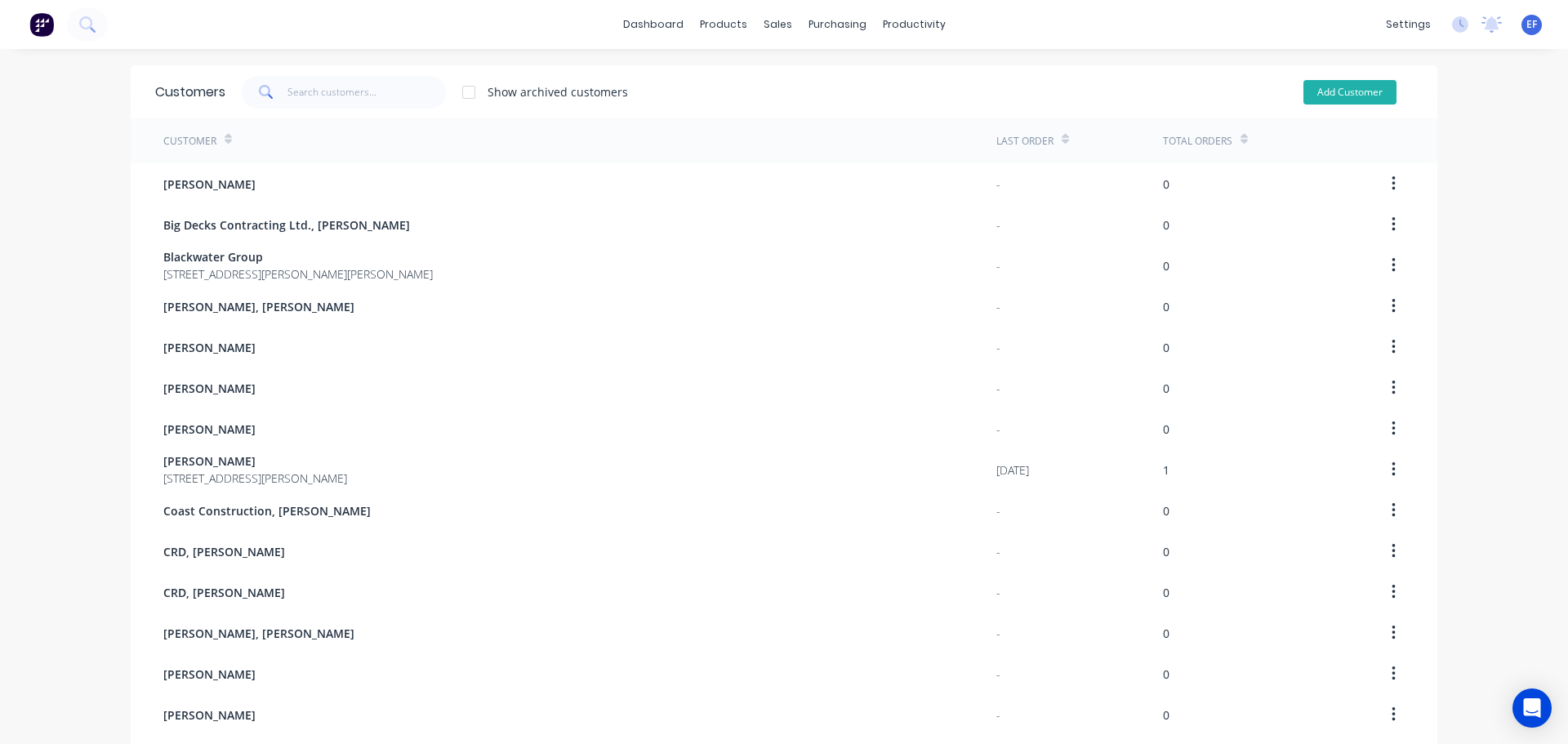
click at [1337, 95] on button "Add Customer" at bounding box center [1349, 92] width 93 height 25
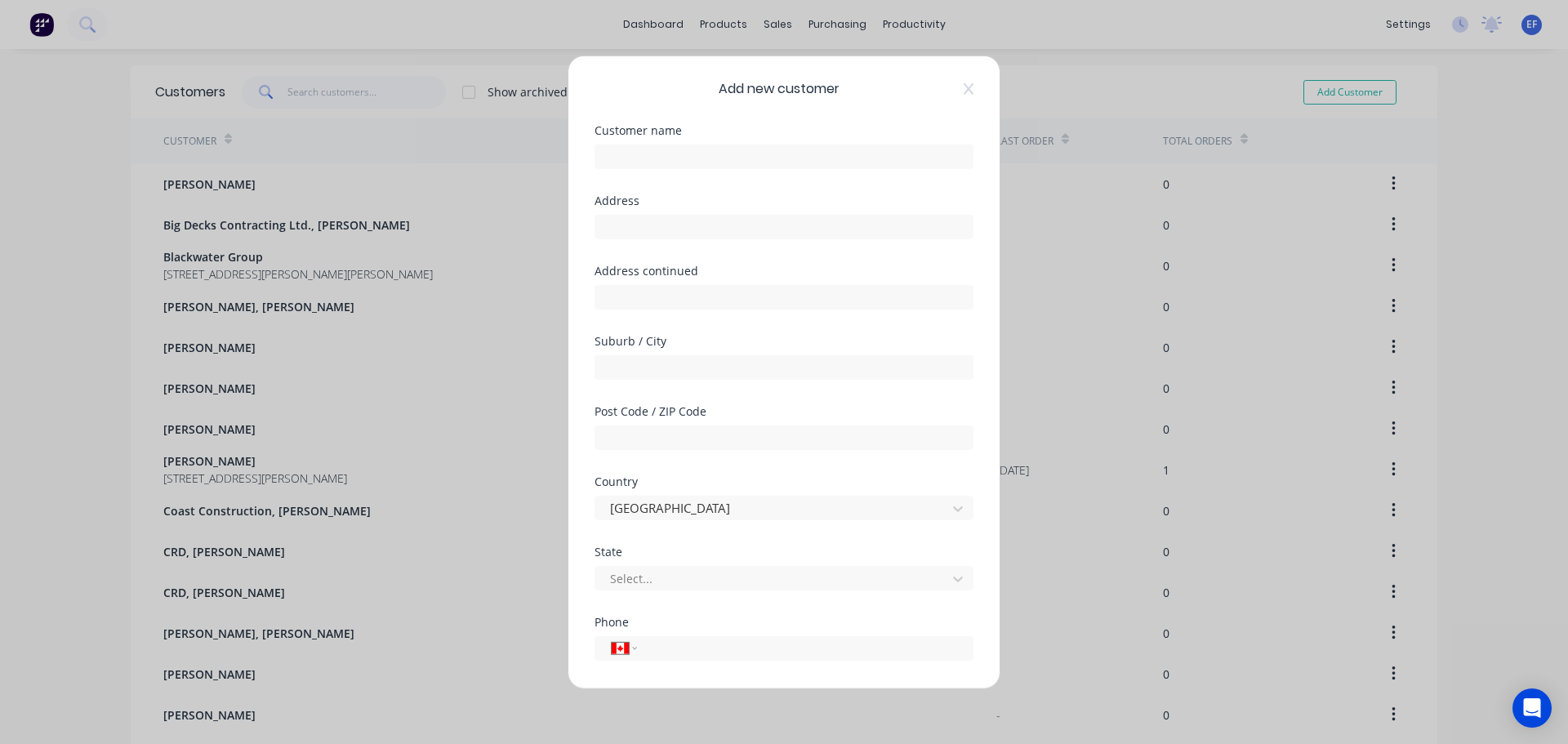
click at [665, 175] on div "Customer name" at bounding box center [784, 159] width 379 height 70
click at [665, 154] on input "text" at bounding box center [784, 156] width 379 height 25
click at [662, 228] on input "text" at bounding box center [784, 226] width 379 height 25
drag, startPoint x: 633, startPoint y: 226, endPoint x: 424, endPoint y: 226, distance: 209.0
click at [424, 226] on div "Add new customer Customer name [PERSON_NAME], [PERSON_NAME] Address "[PERSON_NA…" at bounding box center [784, 372] width 1568 height 744
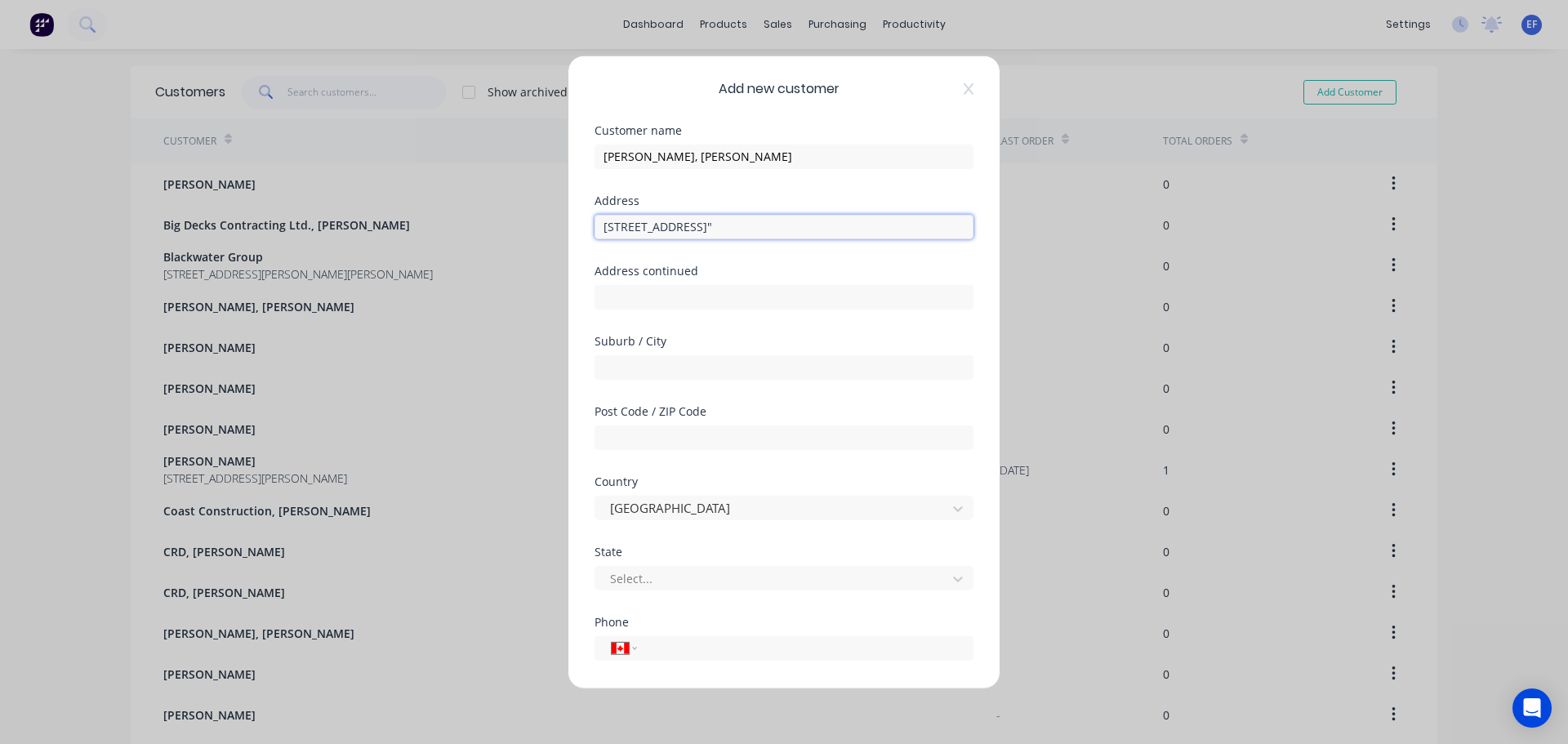
drag, startPoint x: 729, startPoint y: 225, endPoint x: 932, endPoint y: 237, distance: 203.4
click at [932, 237] on input "[STREET_ADDRESS]"" at bounding box center [784, 226] width 379 height 25
click at [638, 360] on input "text" at bounding box center [784, 366] width 379 height 25
drag, startPoint x: 667, startPoint y: 366, endPoint x: 841, endPoint y: 366, distance: 174.0
click at [841, 366] on input "[GEOGRAPHIC_DATA] IN 46214 [GEOGRAPHIC_DATA]"" at bounding box center [784, 366] width 379 height 25
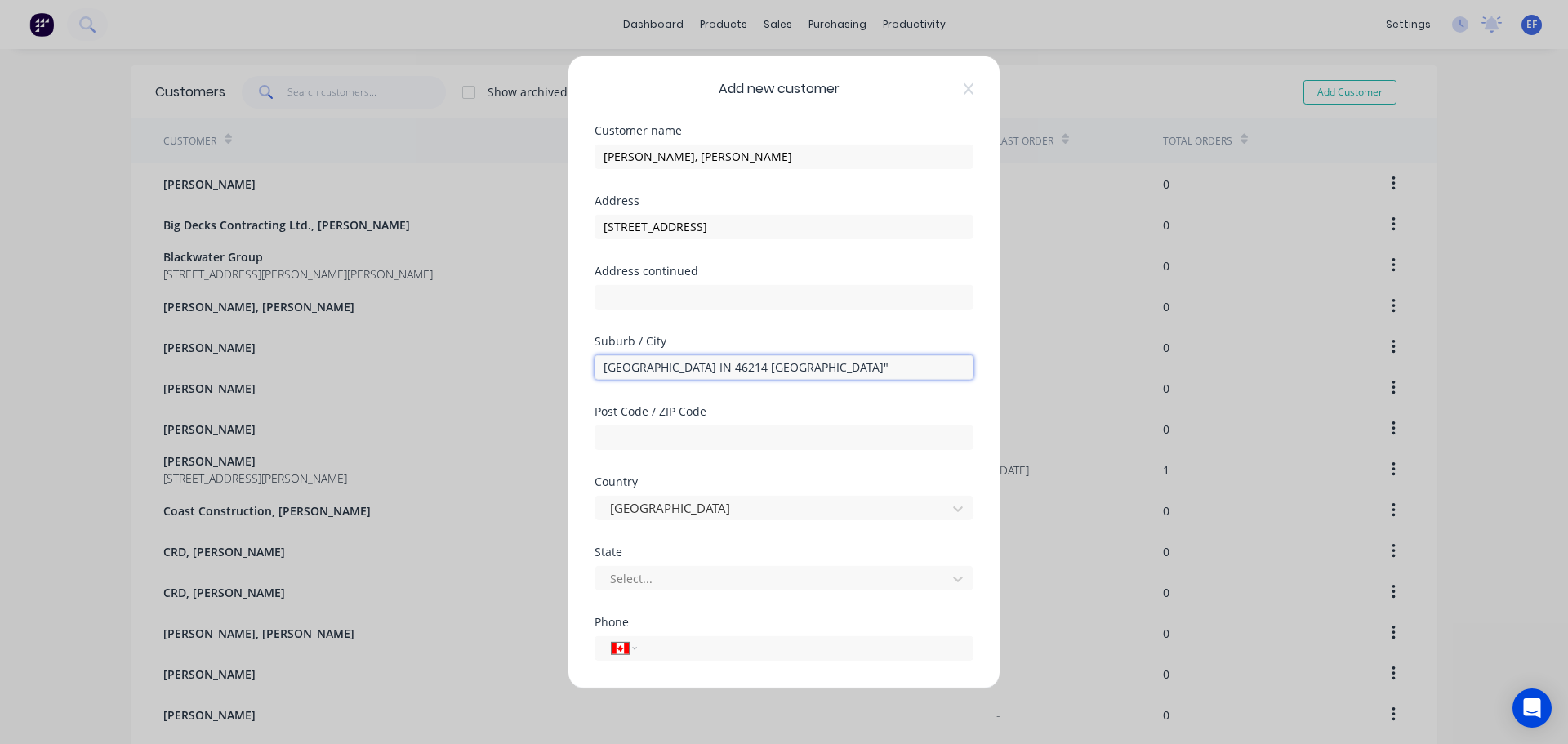
click at [719, 372] on input "[GEOGRAPHIC_DATA] IN 46214 [GEOGRAPHIC_DATA]"" at bounding box center [784, 366] width 379 height 25
drag, startPoint x: 719, startPoint y: 369, endPoint x: 684, endPoint y: 365, distance: 35.2
click at [684, 365] on input "[GEOGRAPHIC_DATA] IN 46214 [GEOGRAPHIC_DATA]"" at bounding box center [784, 366] width 379 height 25
click at [650, 435] on input "text" at bounding box center [784, 436] width 379 height 25
drag, startPoint x: 782, startPoint y: 367, endPoint x: 667, endPoint y: 366, distance: 115.0
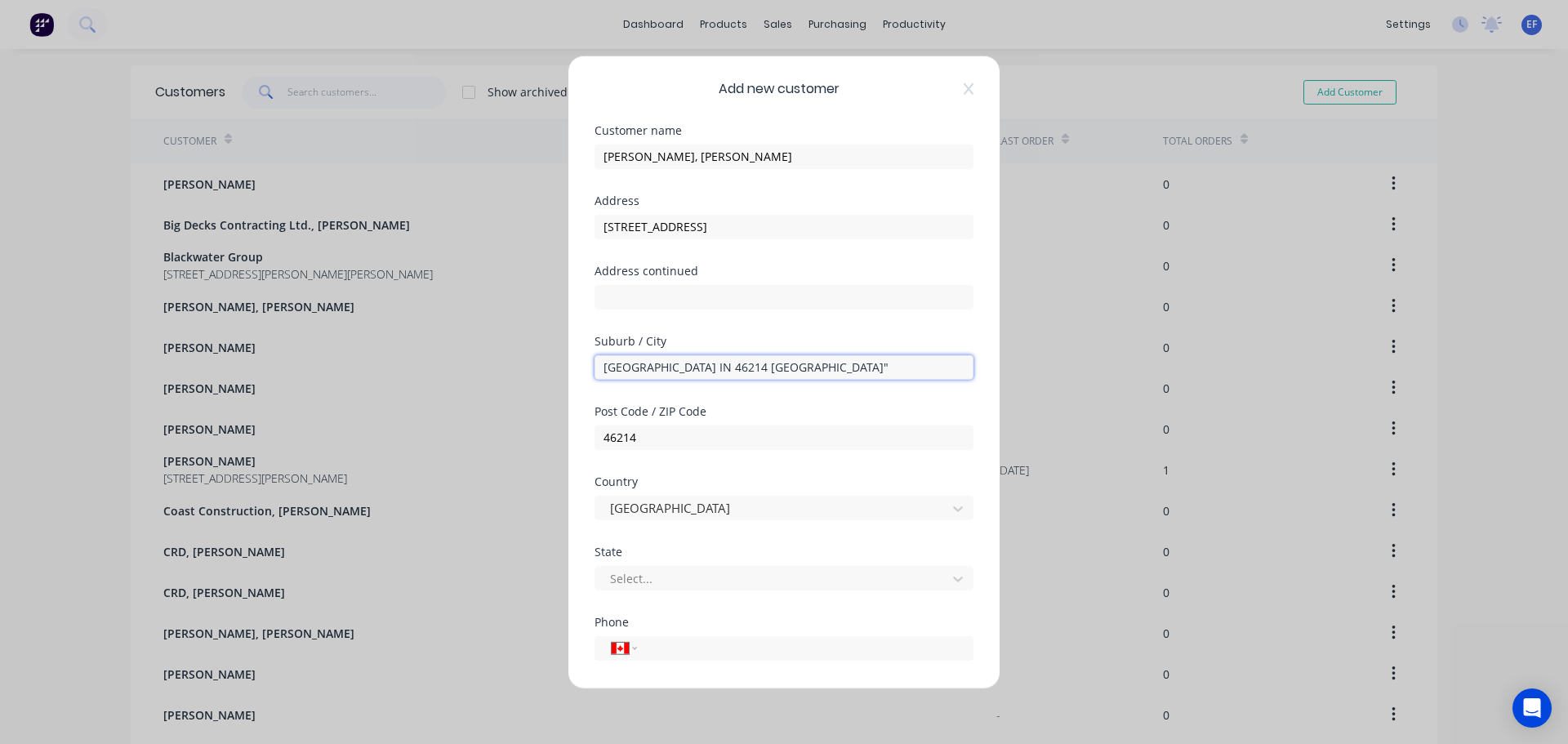
click at [667, 366] on input "[GEOGRAPHIC_DATA] IN 46214 [GEOGRAPHIC_DATA]"" at bounding box center [784, 366] width 379 height 25
click at [656, 507] on div at bounding box center [773, 508] width 330 height 21
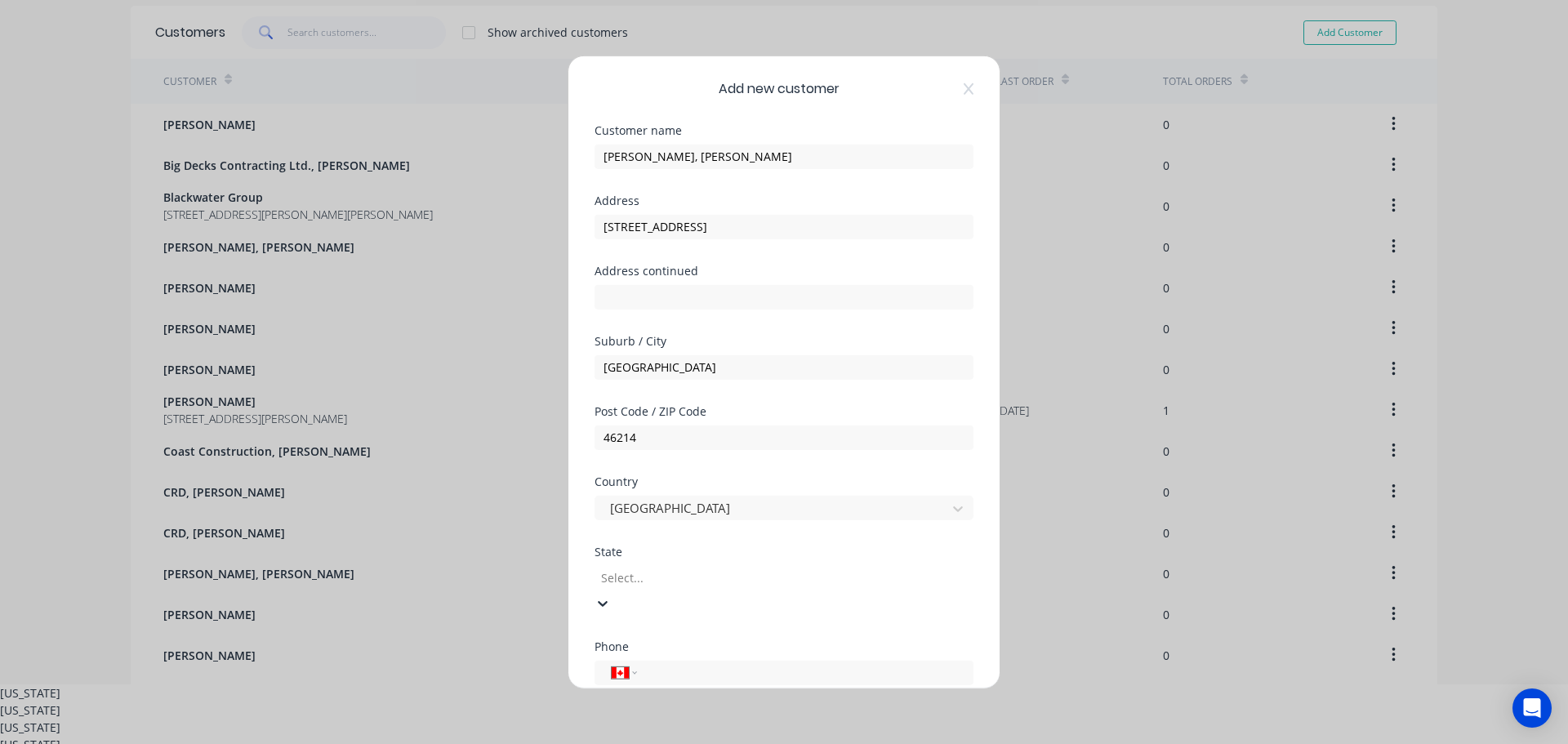
click at [644, 575] on div at bounding box center [717, 578] width 235 height 21
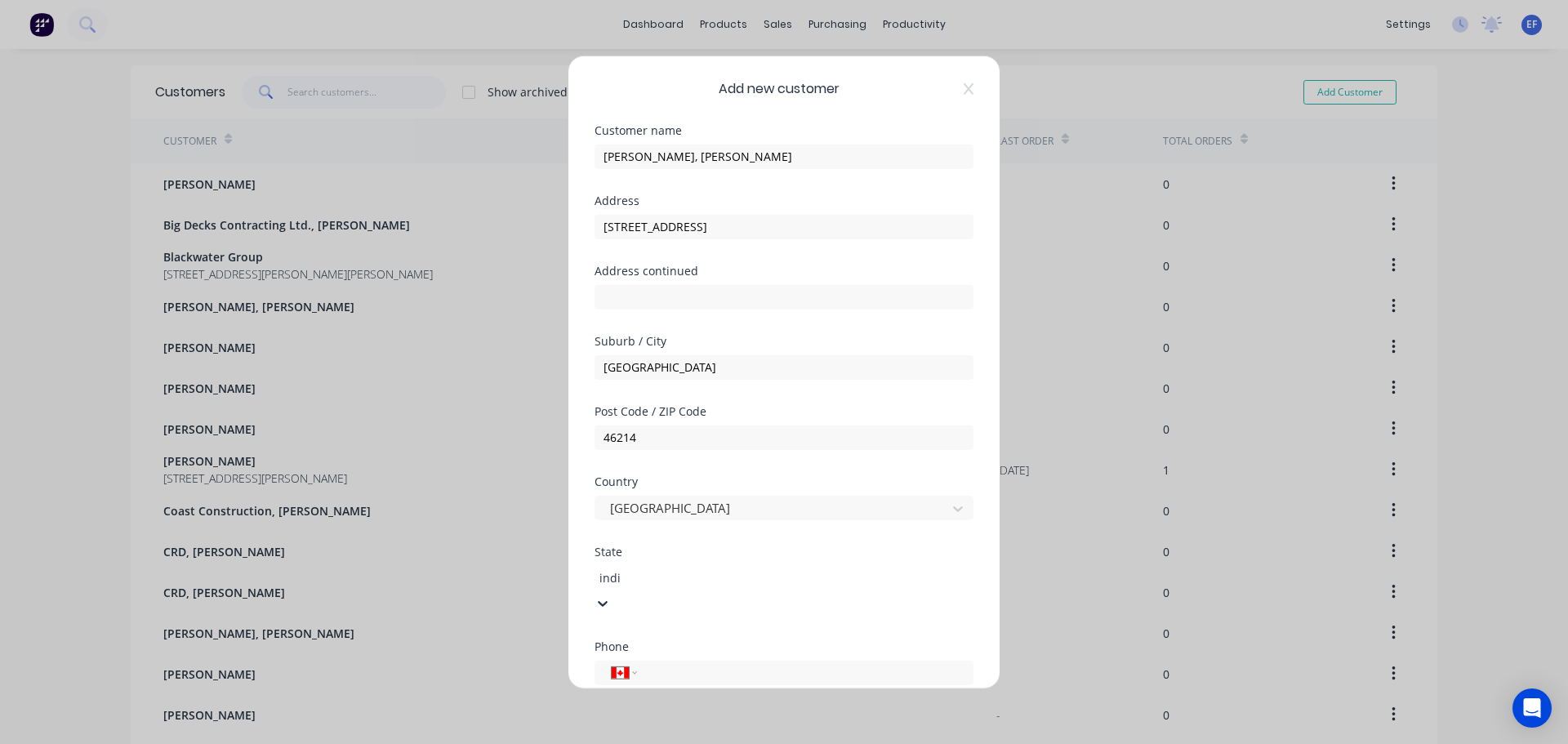
click at [648, 743] on div "[US_STATE]" at bounding box center [784, 753] width 1568 height 17
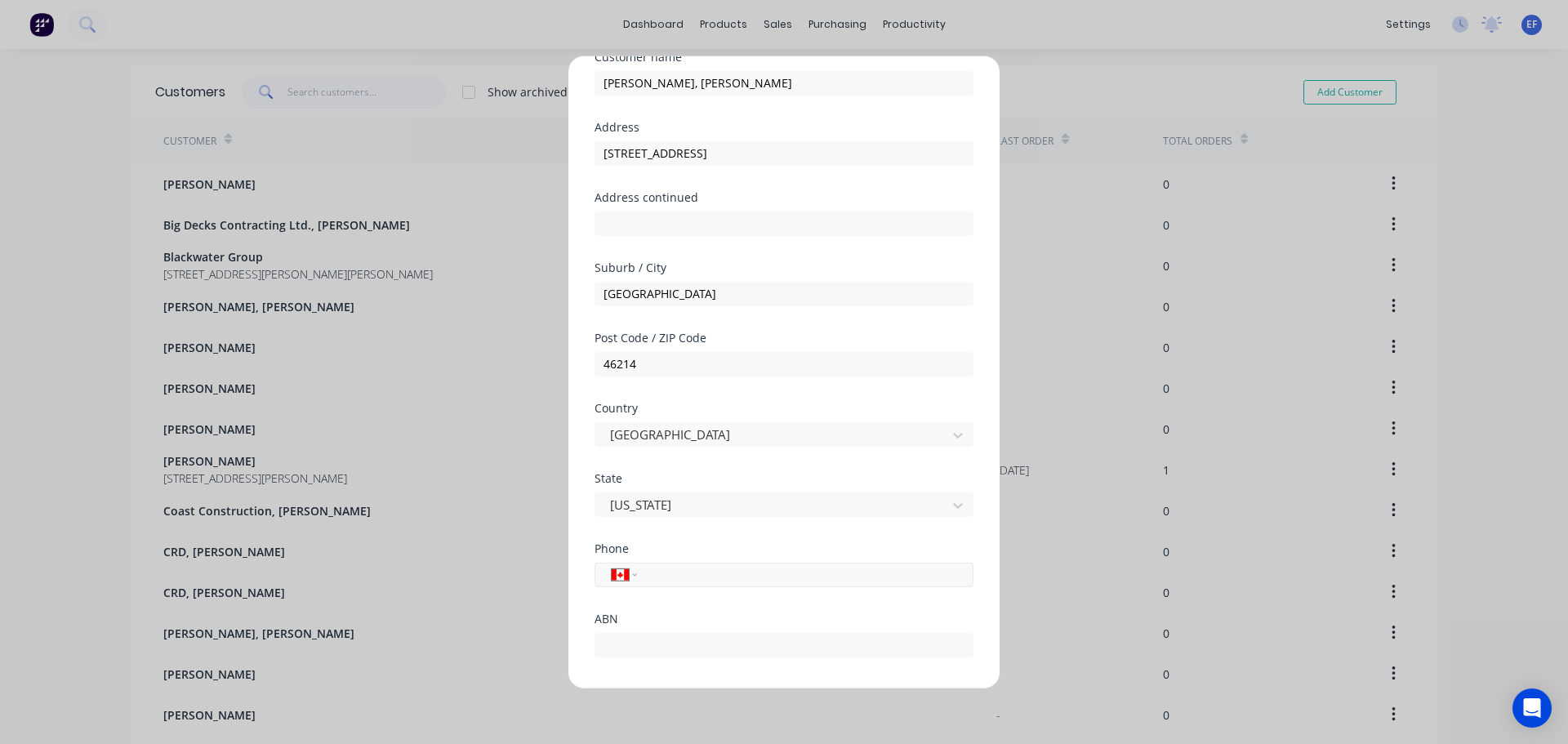
scroll to position [144, 0]
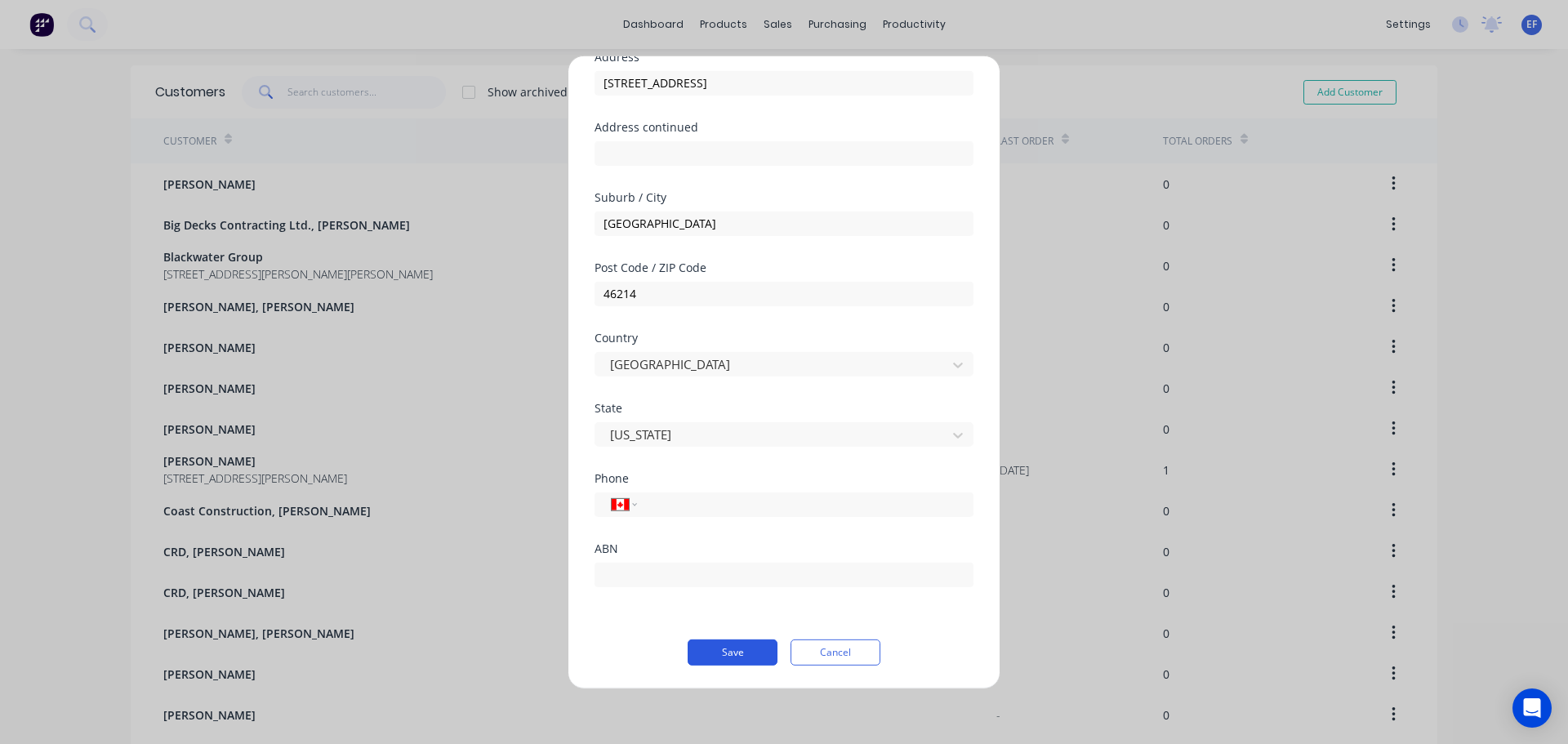
click at [743, 655] on button "Save" at bounding box center [732, 651] width 90 height 26
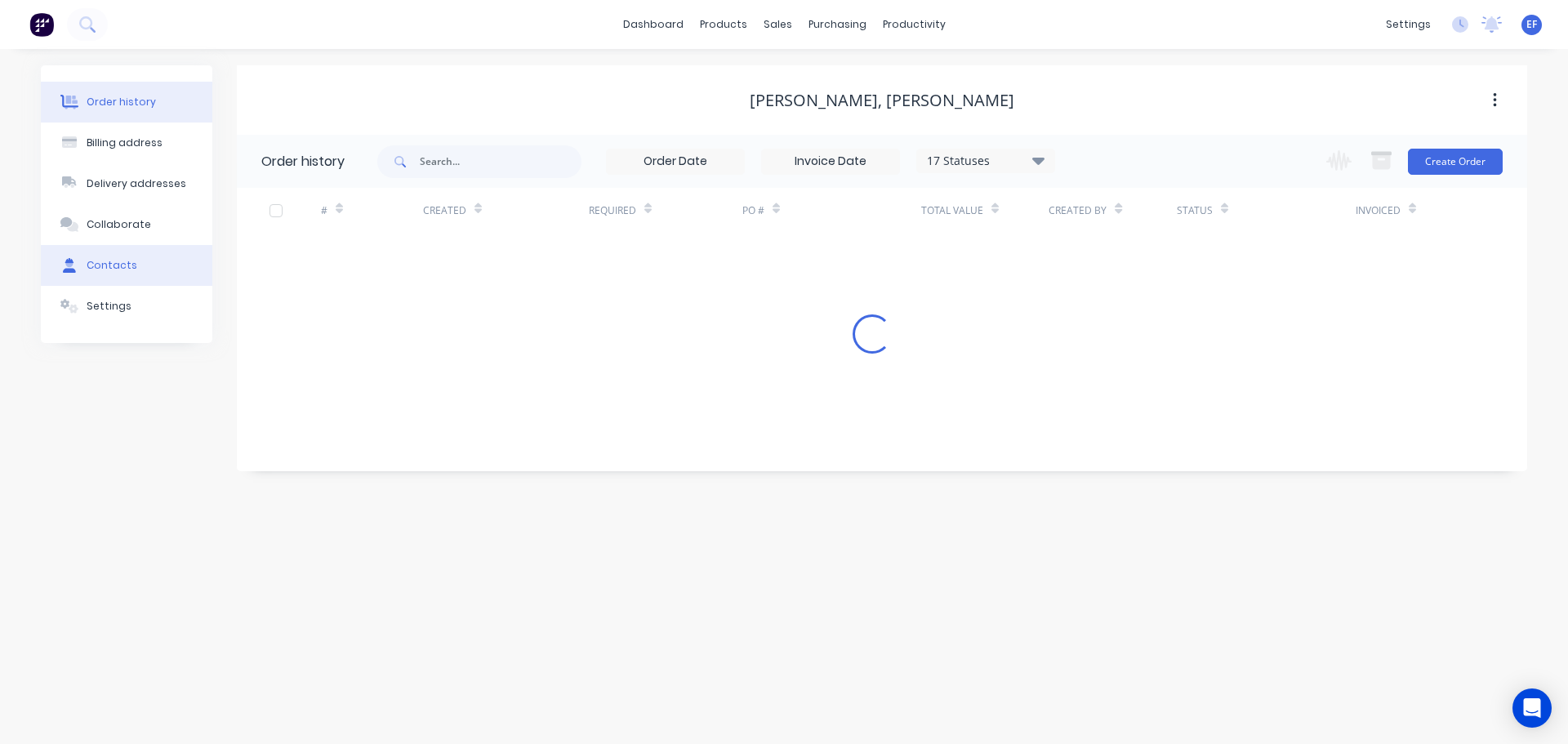
click at [109, 265] on div "Contacts" at bounding box center [111, 265] width 51 height 15
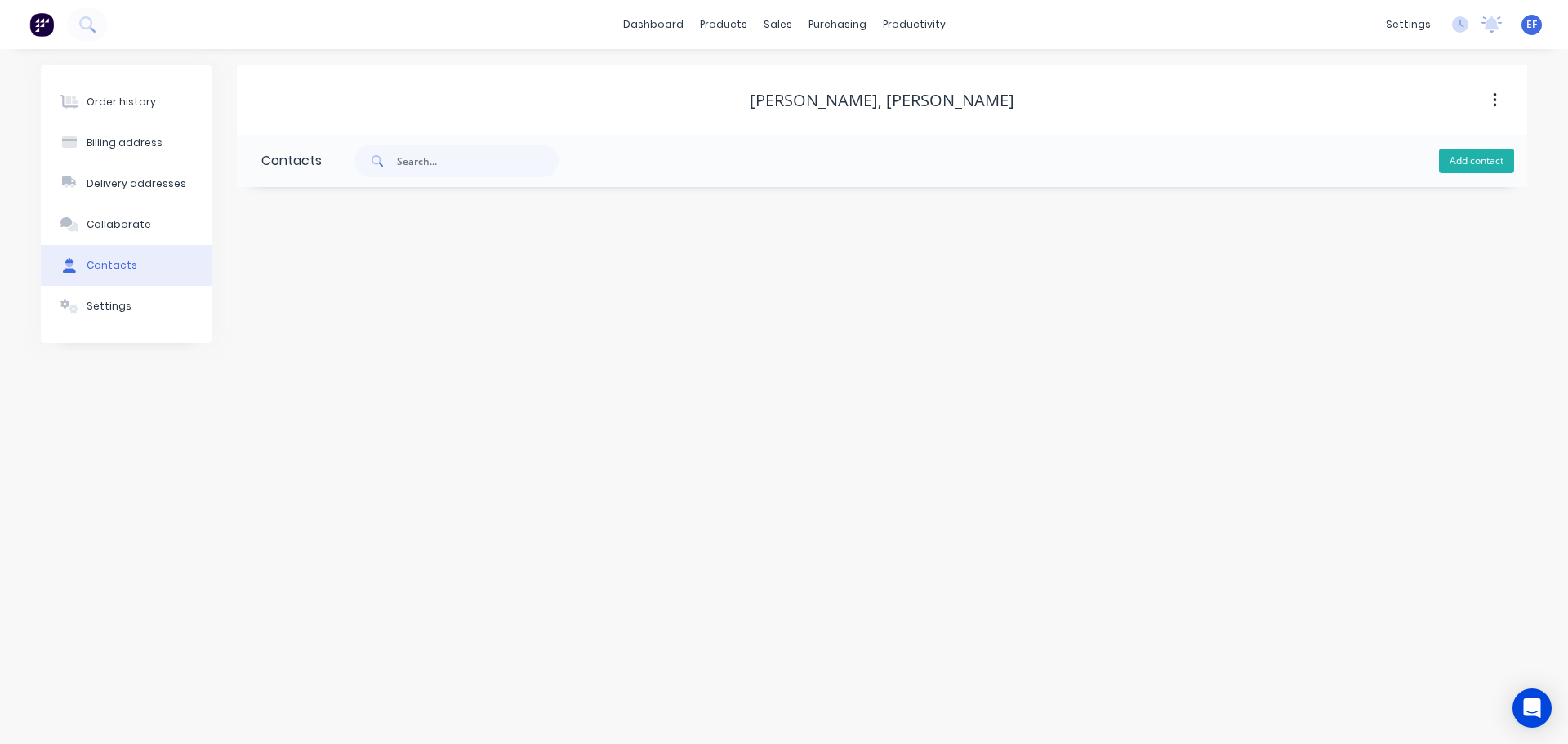
click at [1499, 165] on button "Add contact" at bounding box center [1476, 160] width 75 height 25
drag, startPoint x: 850, startPoint y: 99, endPoint x: 1037, endPoint y: 103, distance: 187.0
click at [1037, 103] on div "[PERSON_NAME], [PERSON_NAME]" at bounding box center [881, 100] width 1290 height 20
click at [316, 273] on input "text" at bounding box center [394, 280] width 267 height 25
click at [360, 345] on input "text" at bounding box center [394, 345] width 267 height 25
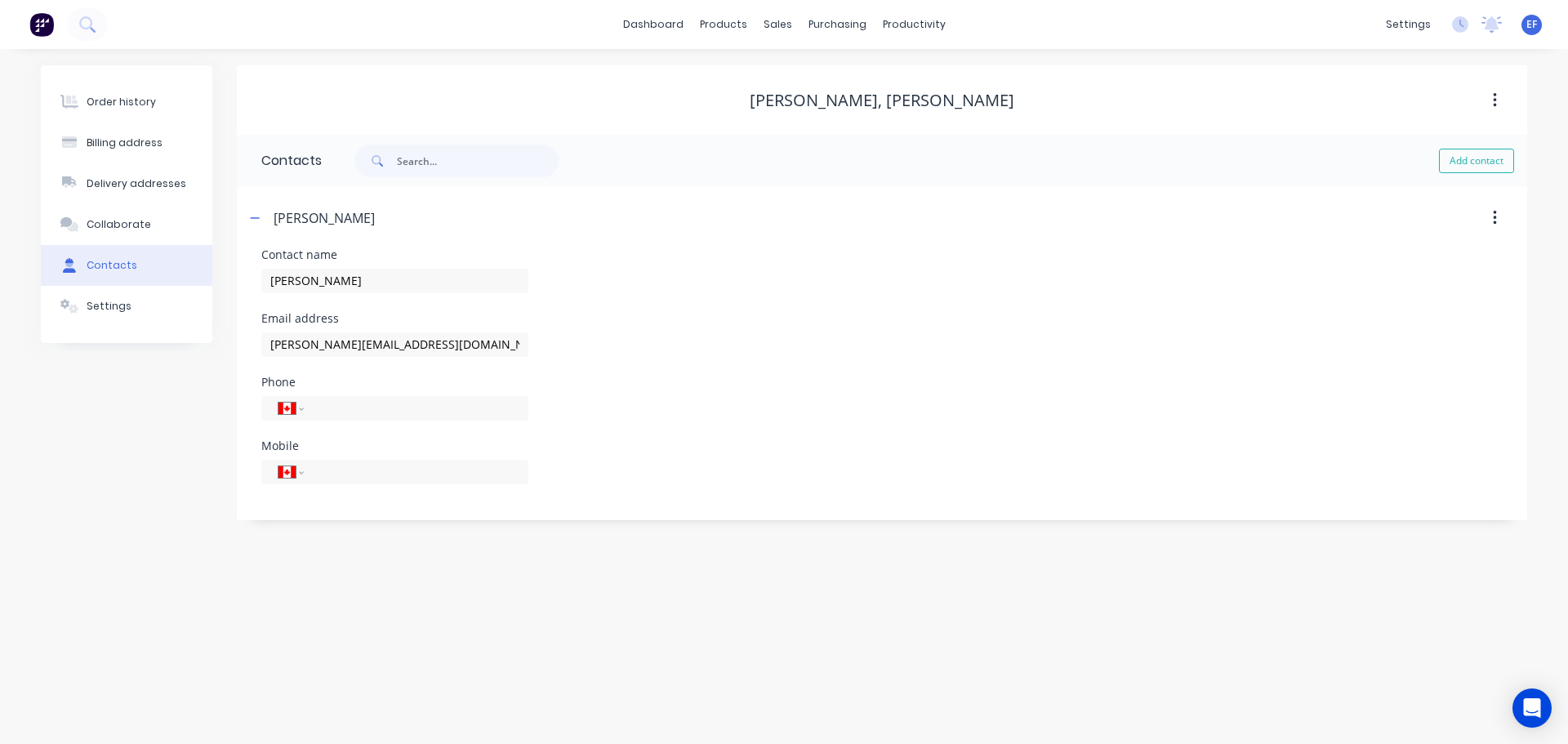
drag, startPoint x: 15, startPoint y: 485, endPoint x: 81, endPoint y: 420, distance: 92.6
click at [28, 477] on div "Order history Billing address Delivery addresses Collaborate Contacts Settings …" at bounding box center [784, 396] width 1568 height 695
click at [92, 226] on div "Collaborate" at bounding box center [118, 224] width 64 height 15
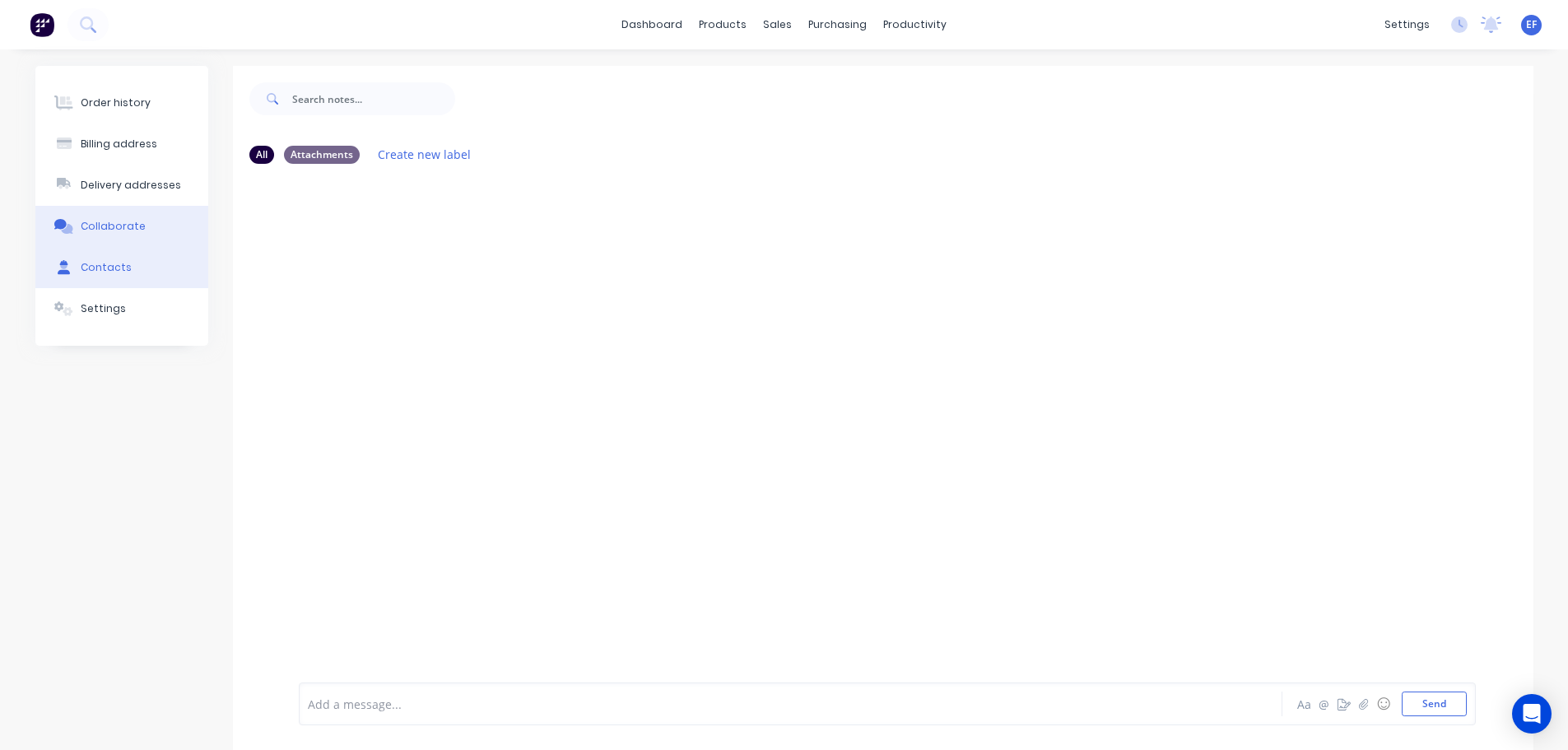
click at [105, 262] on div "Contacts" at bounding box center [105, 267] width 51 height 15
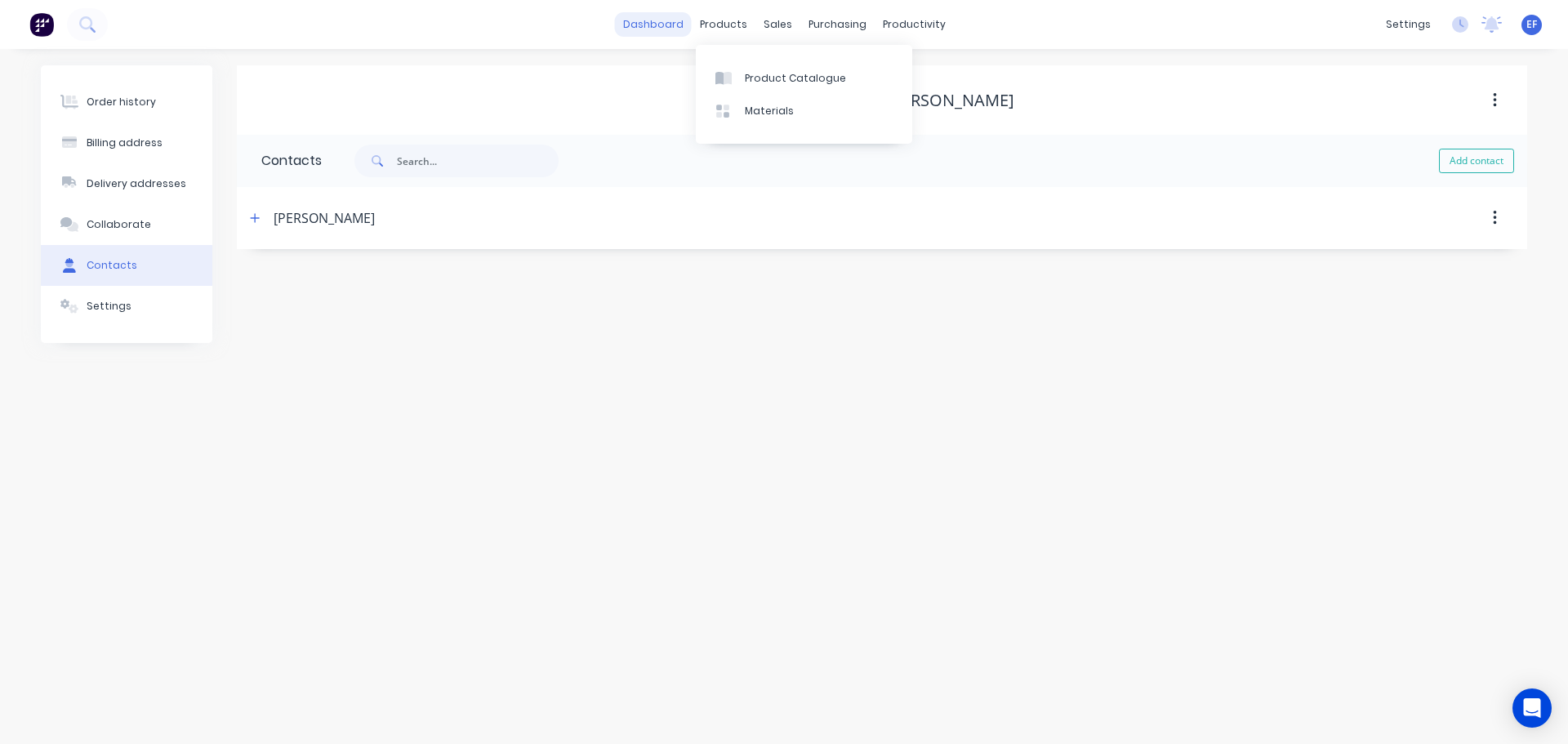
click at [659, 26] on link "dashboard" at bounding box center [653, 24] width 77 height 25
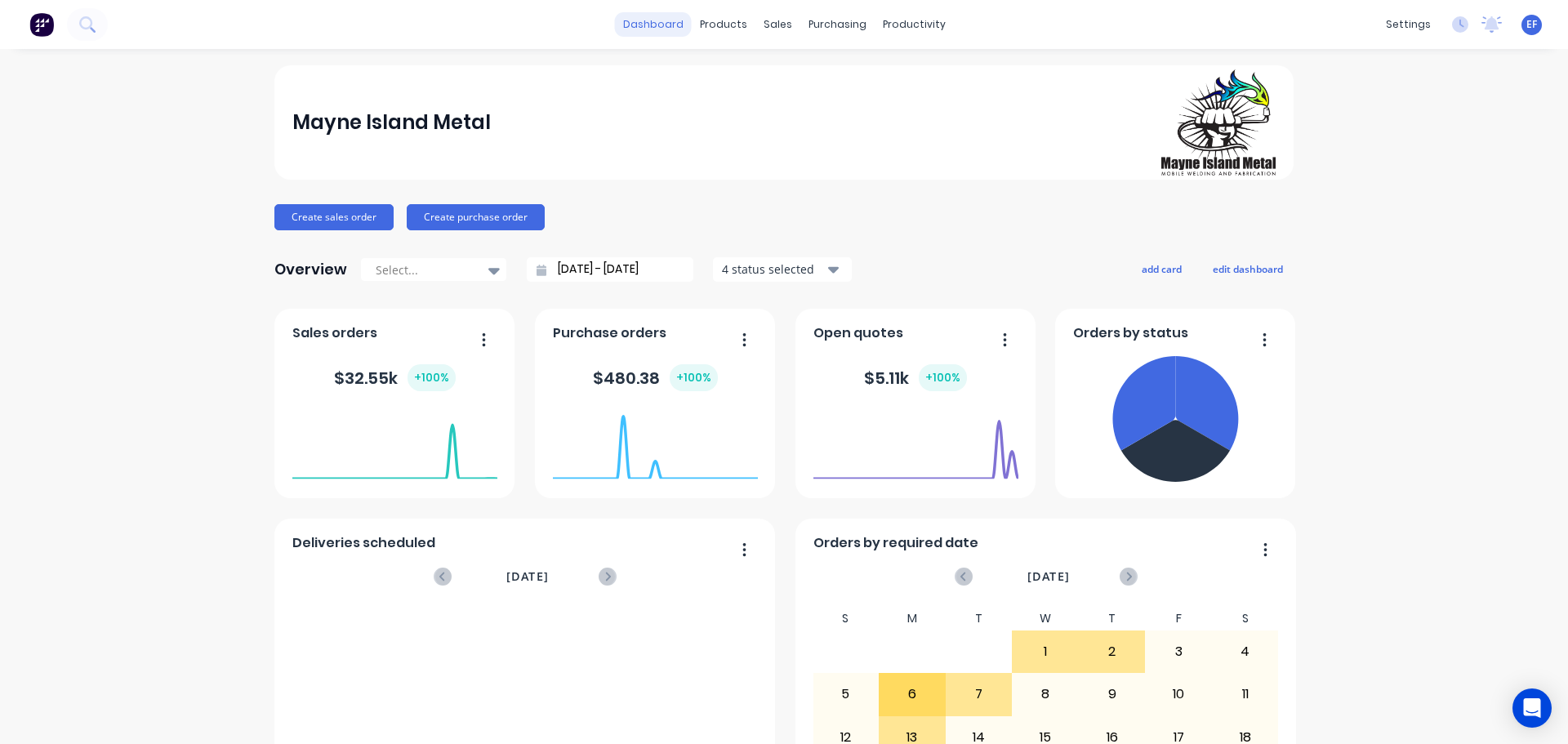
click at [645, 19] on link "dashboard" at bounding box center [653, 24] width 77 height 25
click at [1526, 27] on span "EF" at bounding box center [1531, 24] width 10 height 15
click at [1453, 298] on div "Mayne Island Metal Create sales order Create purchase order Overview Select... …" at bounding box center [784, 491] width 1568 height 852
